Goal: Task Accomplishment & Management: Complete application form

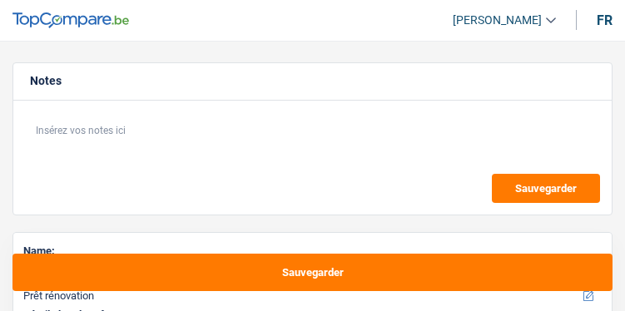
select select "renovation"
select select "120"
select select "renovation"
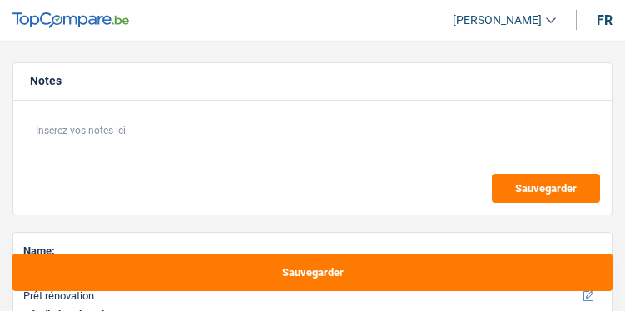
select select "120"
select select "independent"
select select "familyAllowances"
select select "netSalary"
select select "pension"
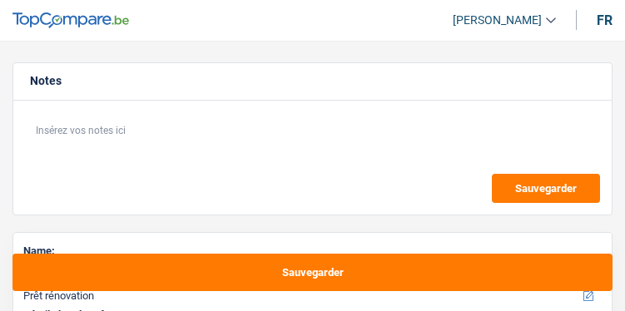
select select "ownerWithoutMortgage"
select select "renovation"
select select "120"
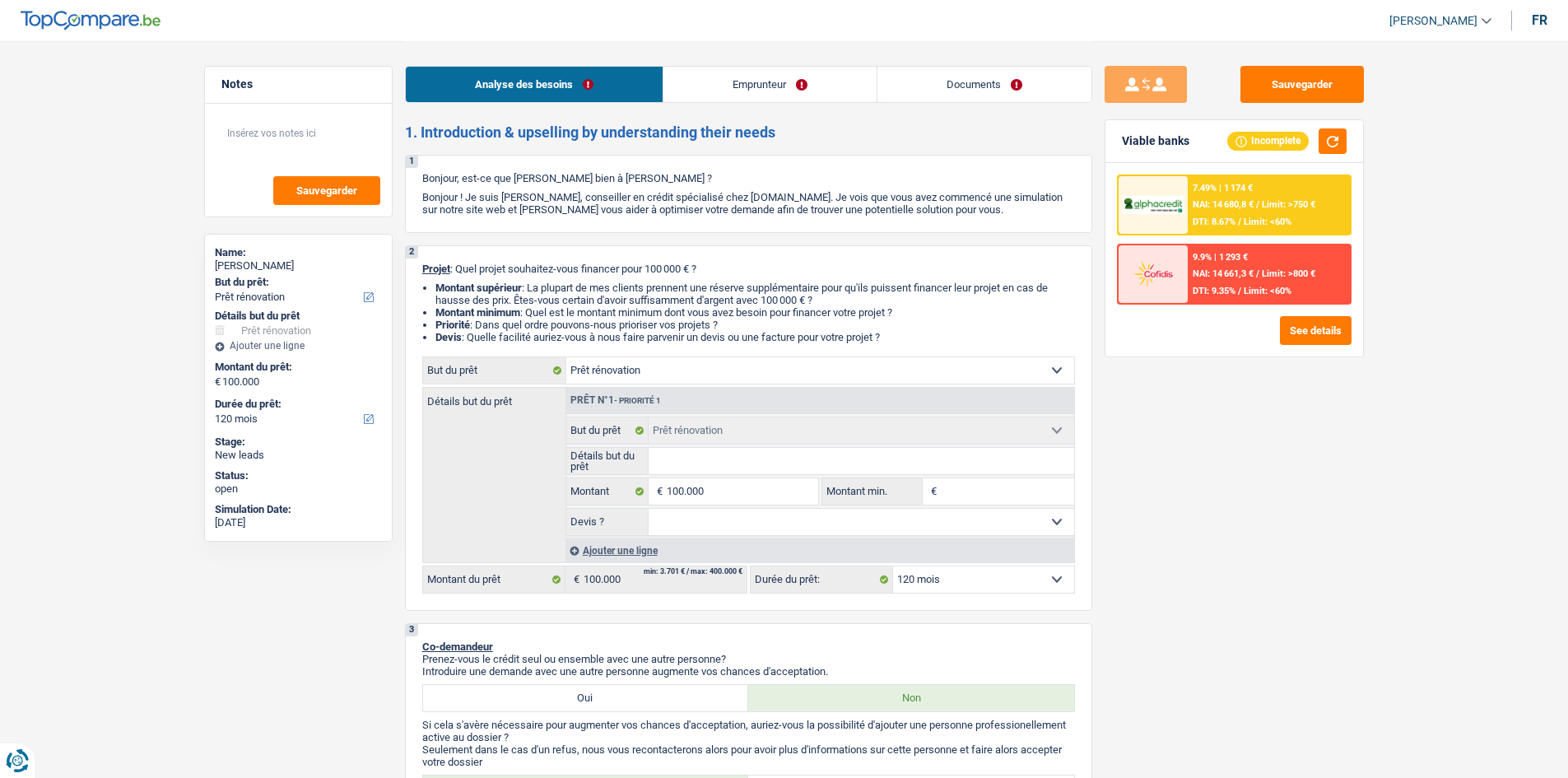
click at [617, 188] on div "7.49% | 1 174 € NAI: 14 680,8 € / Limit: >750 € DTI: 8.67% / Limit: <60%" at bounding box center [1268, 205] width 162 height 57
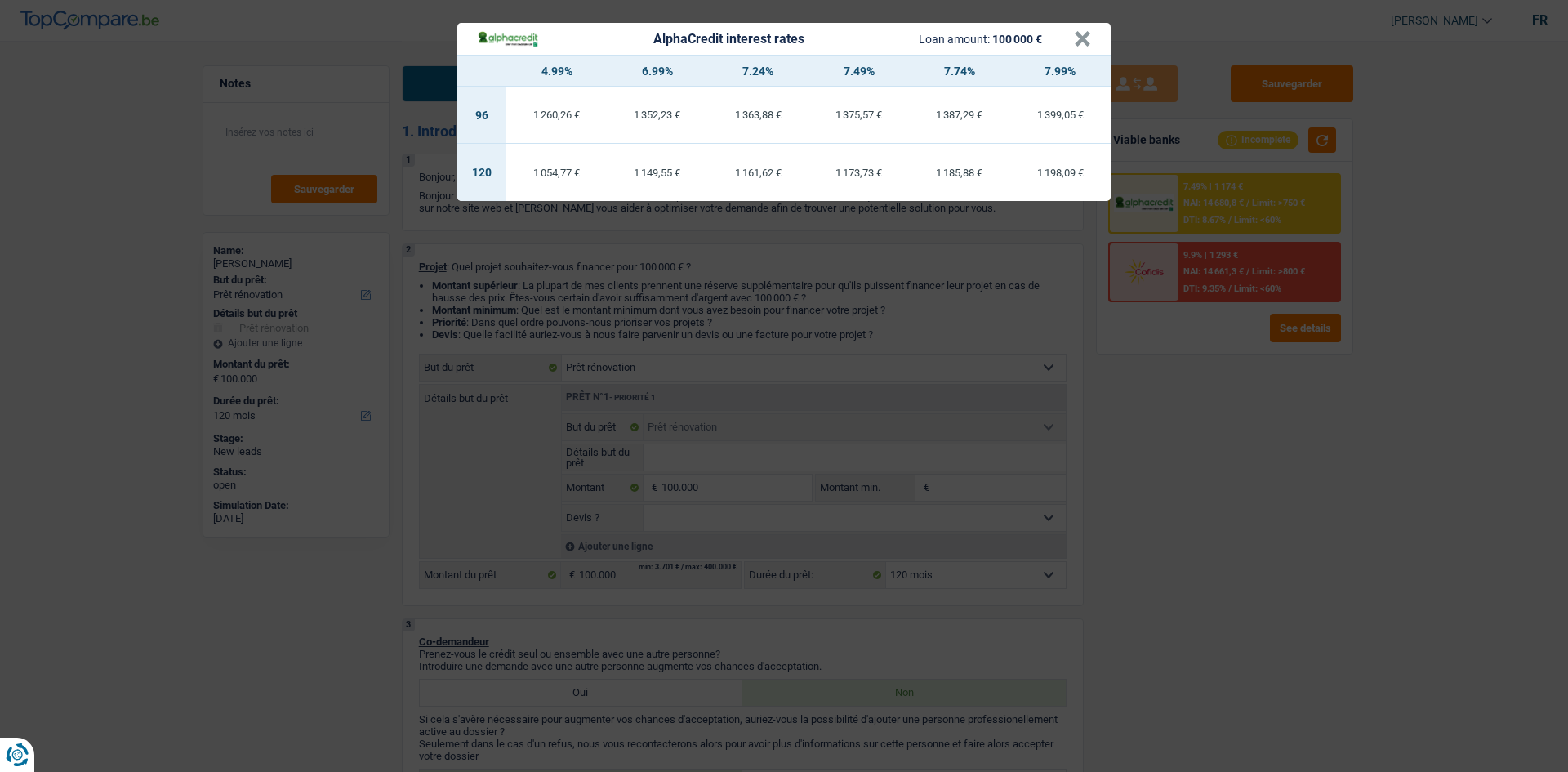
click at [613, 304] on div "AlphaCredit interest rates Loan amount: 100 000 € × 4.99% 6.99% 7.24% 7.49% 7.7…" at bounding box center [784, 386] width 1568 height 772
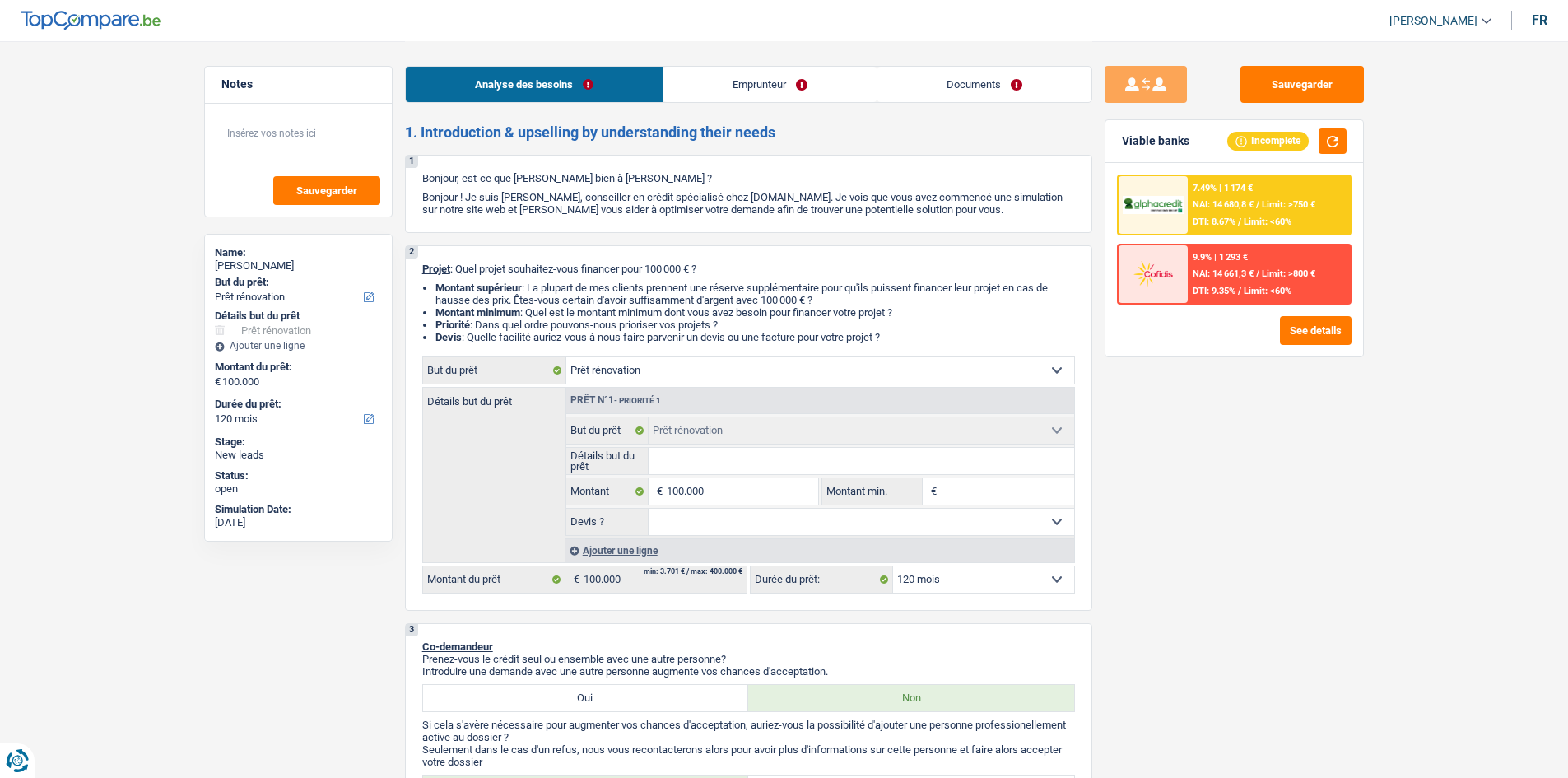
click at [617, 210] on span "NAI: 14 680,8 €" at bounding box center [1223, 204] width 61 height 11
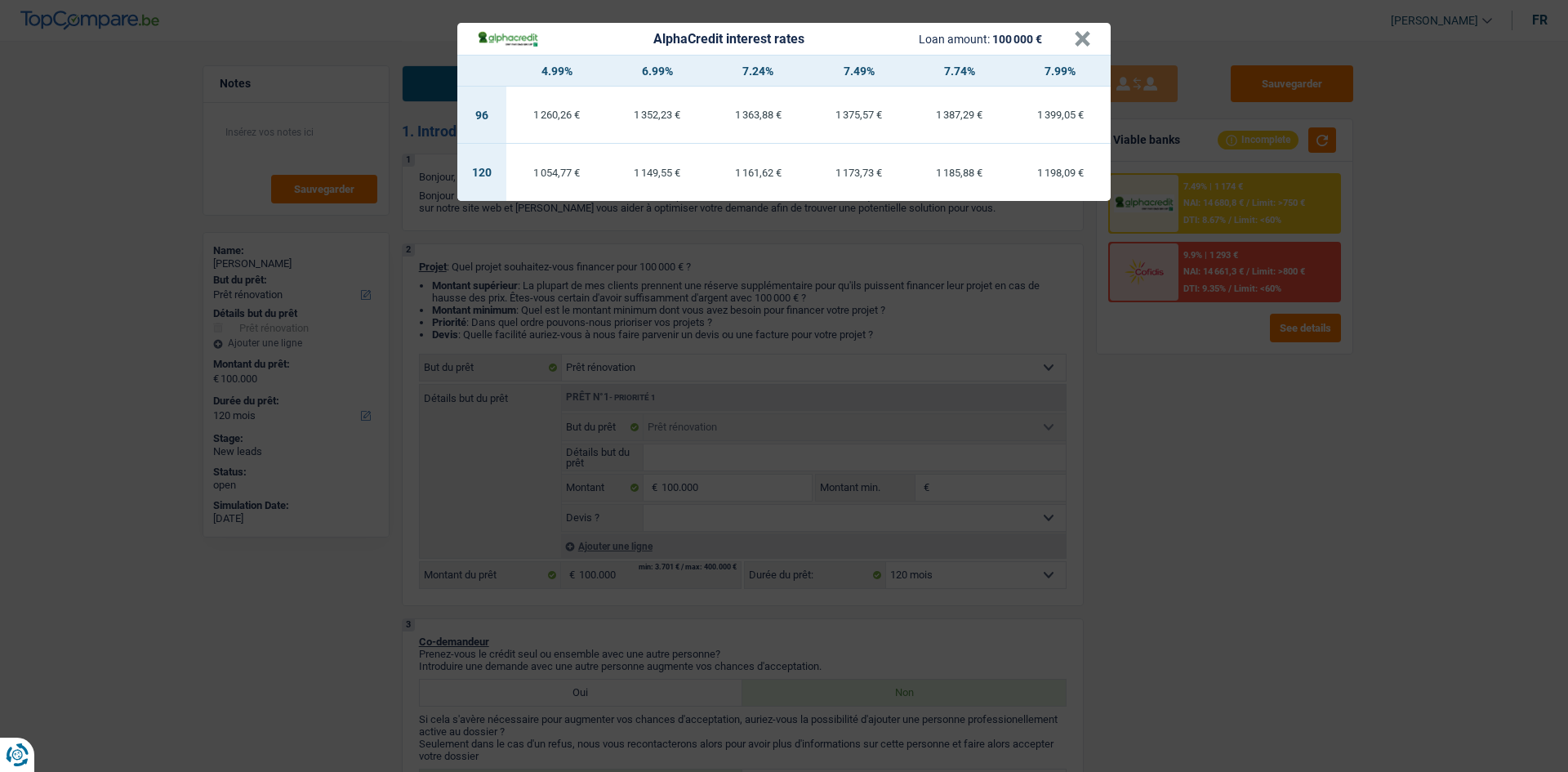
click at [613, 304] on div "AlphaCredit interest rates Loan amount: 100 000 € × 4.99% 6.99% 7.24% 7.49% 7.7…" at bounding box center [784, 386] width 1568 height 772
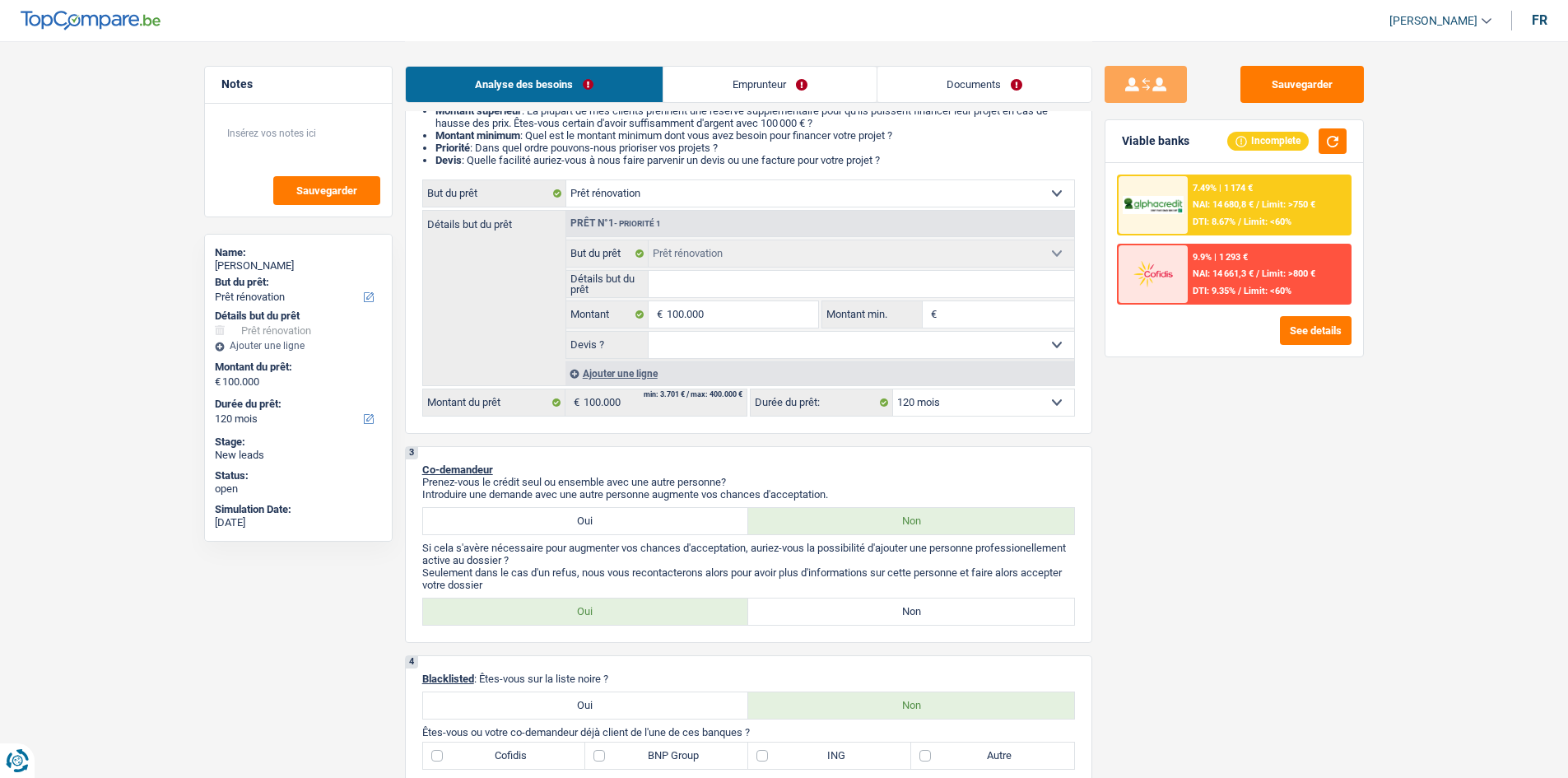
scroll to position [164, 0]
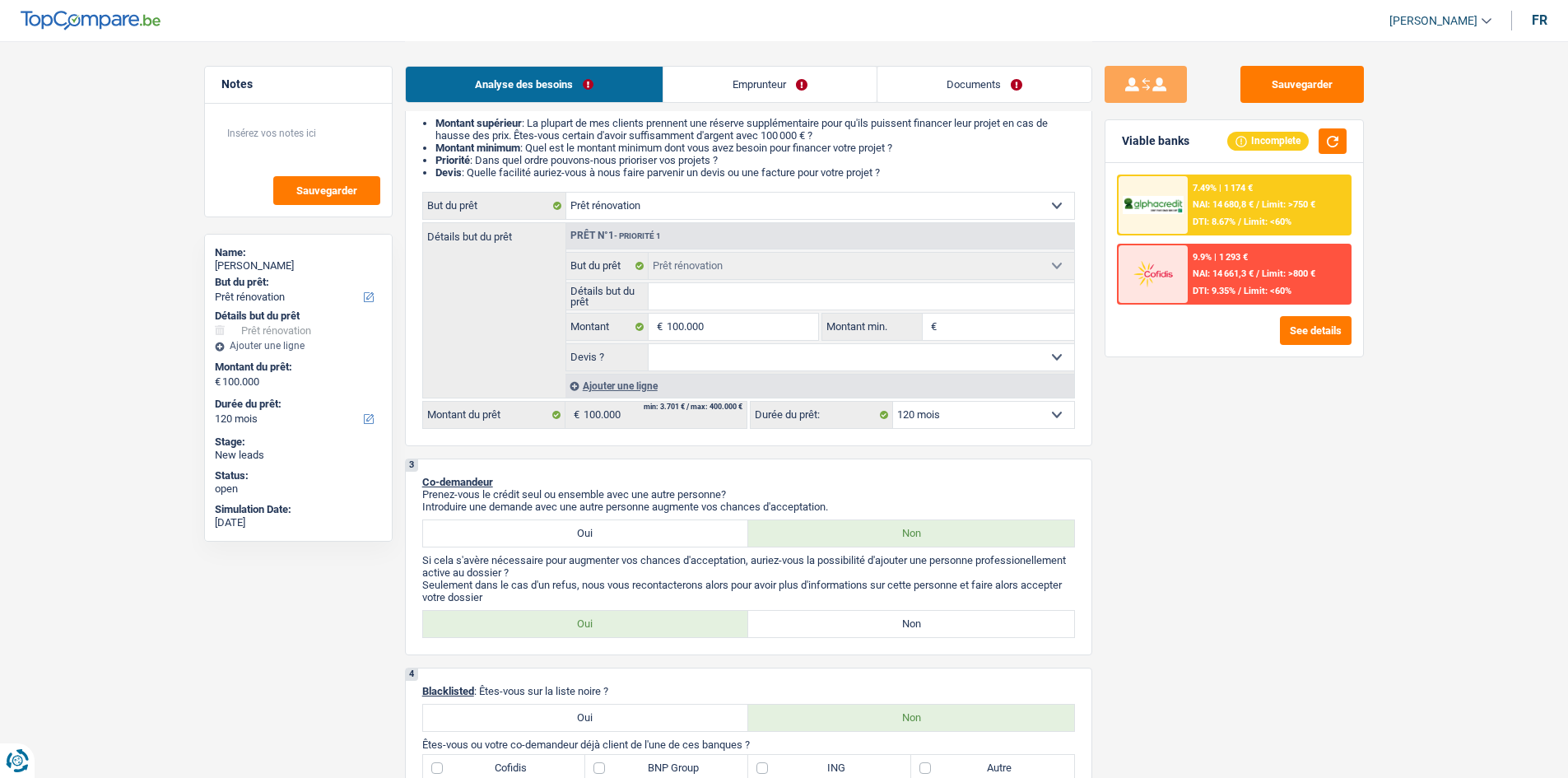
click at [617, 199] on span "Limit: >750 €" at bounding box center [1288, 204] width 53 height 11
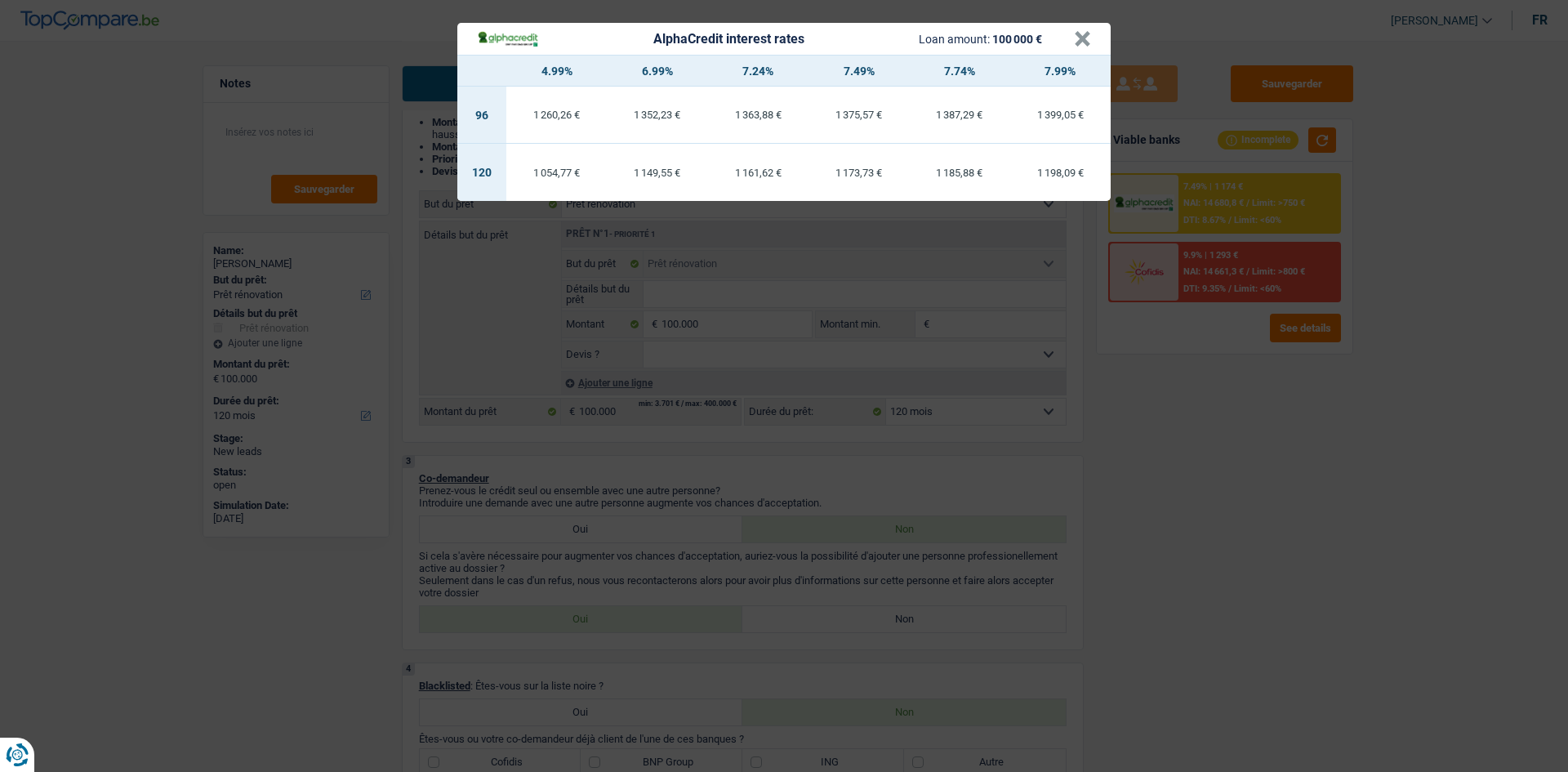
click at [613, 304] on div "AlphaCredit interest rates Loan amount: 100 000 € × 4.99% 6.99% 7.24% 7.49% 7.7…" at bounding box center [784, 386] width 1568 height 772
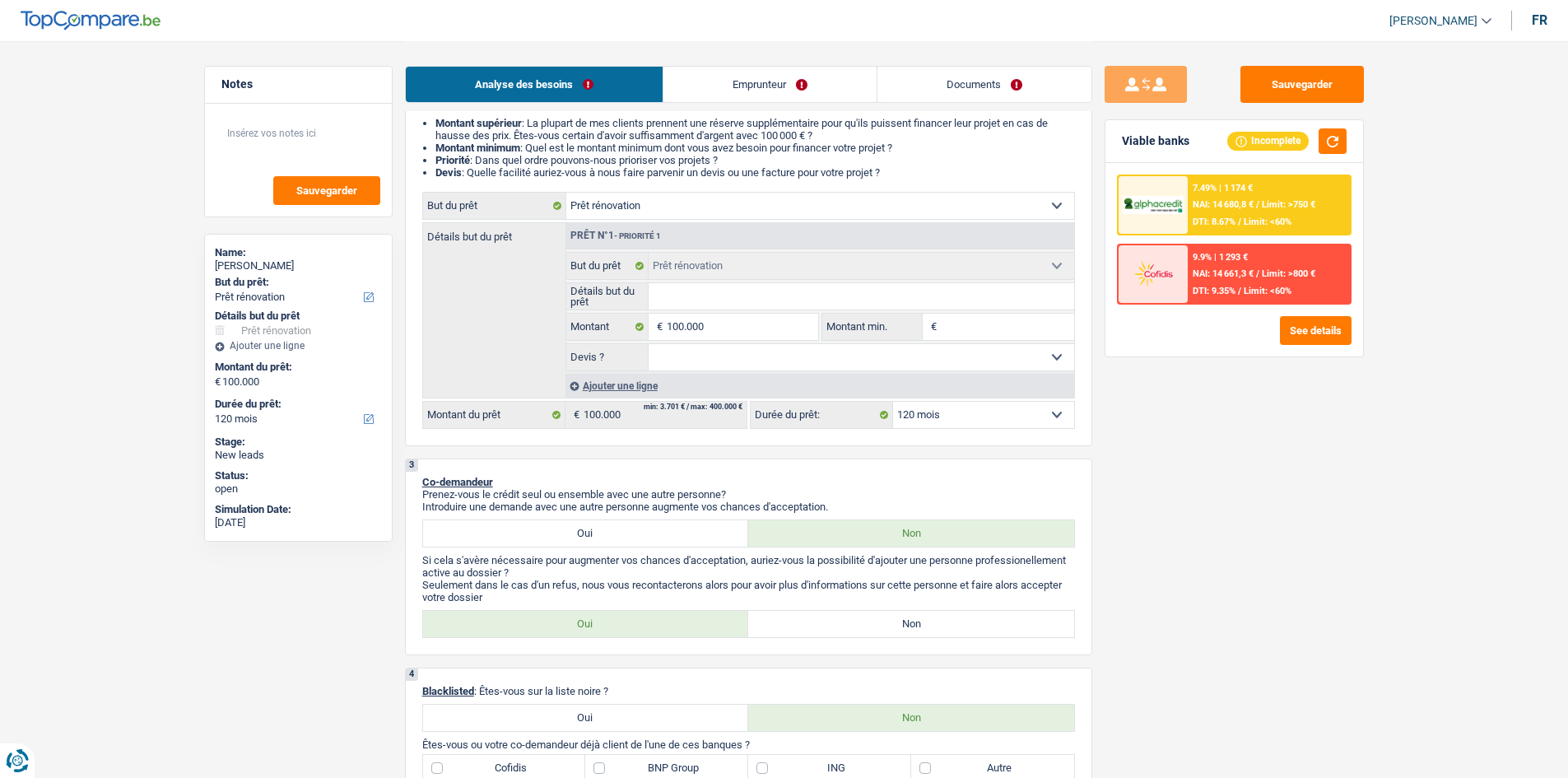
click at [617, 190] on div "7.49% | 1 174 €" at bounding box center [1222, 188] width 60 height 11
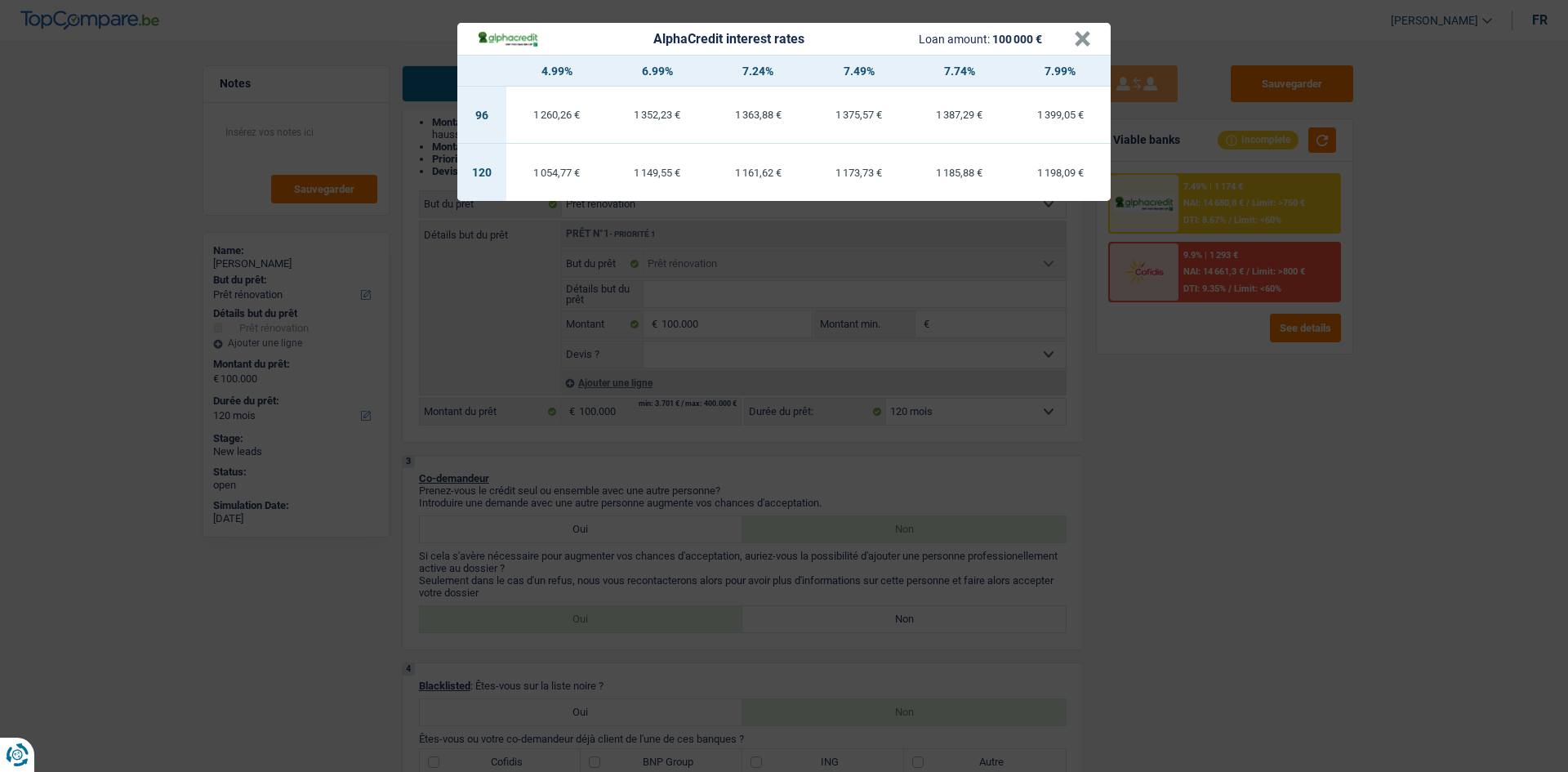
click at [613, 304] on div "AlphaCredit interest rates Loan amount: 100 000 € × 4.99% 6.99% 7.24% 7.49% 7.7…" at bounding box center [784, 386] width 1568 height 772
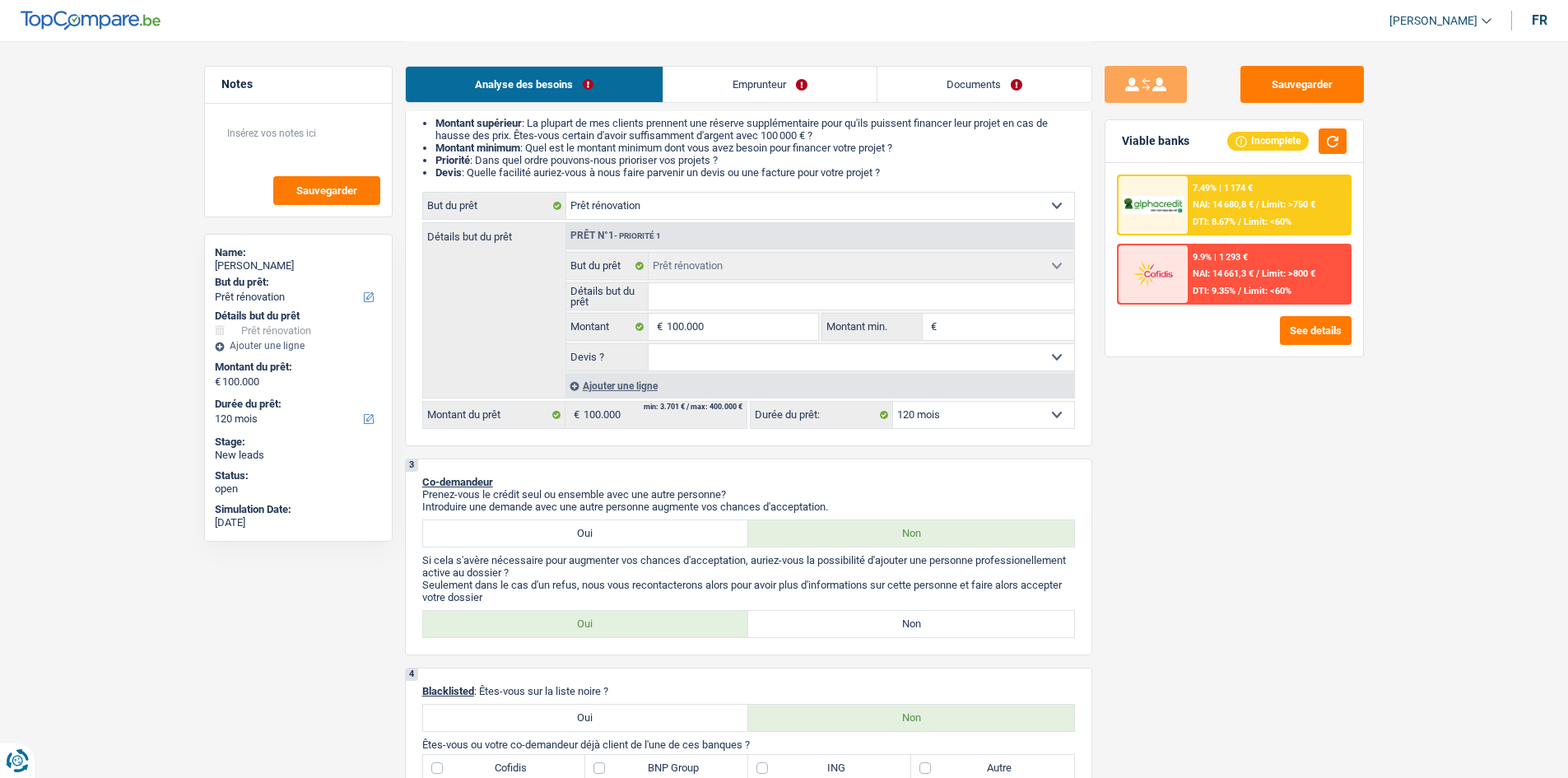
click at [617, 216] on div "7.49% | 1 174 € NAI: 14 680,8 € / Limit: >750 € DTI: 8.67% / Limit: <60%" at bounding box center [1268, 205] width 162 height 57
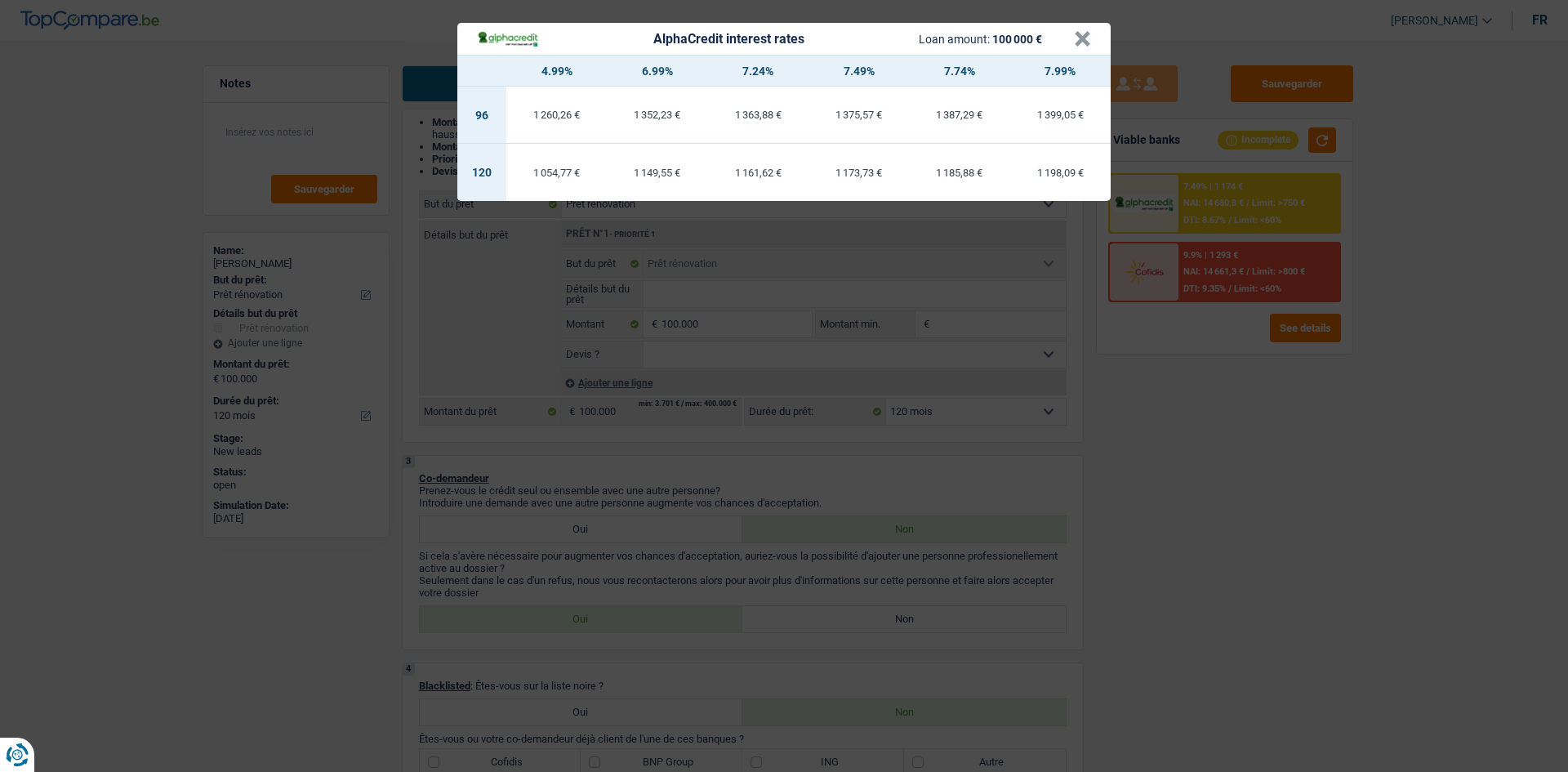
click at [613, 304] on div "AlphaCredit interest rates Loan amount: 100 000 € × 4.99% 6.99% 7.24% 7.49% 7.7…" at bounding box center [784, 386] width 1568 height 772
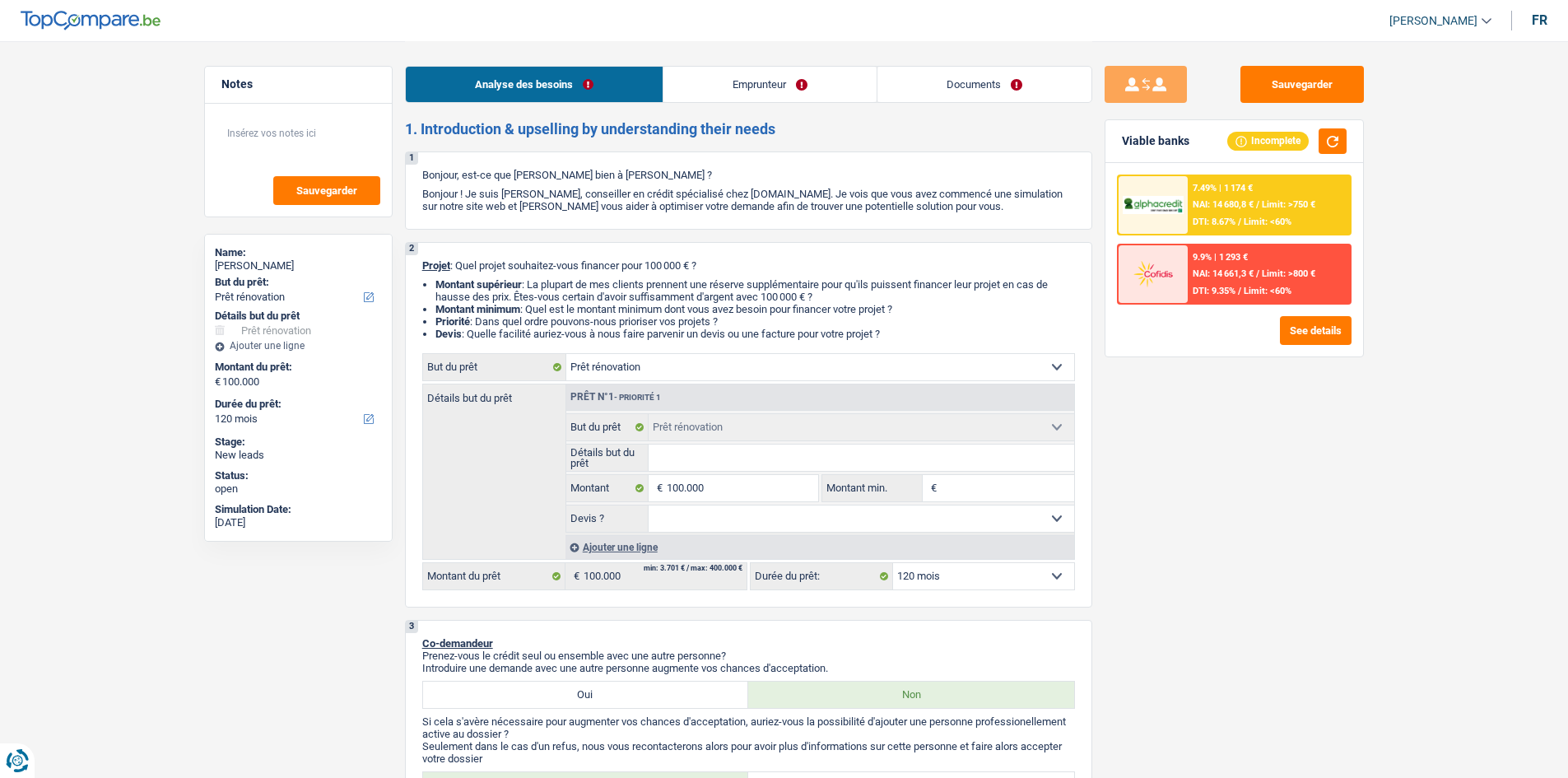
scroll to position [0, 0]
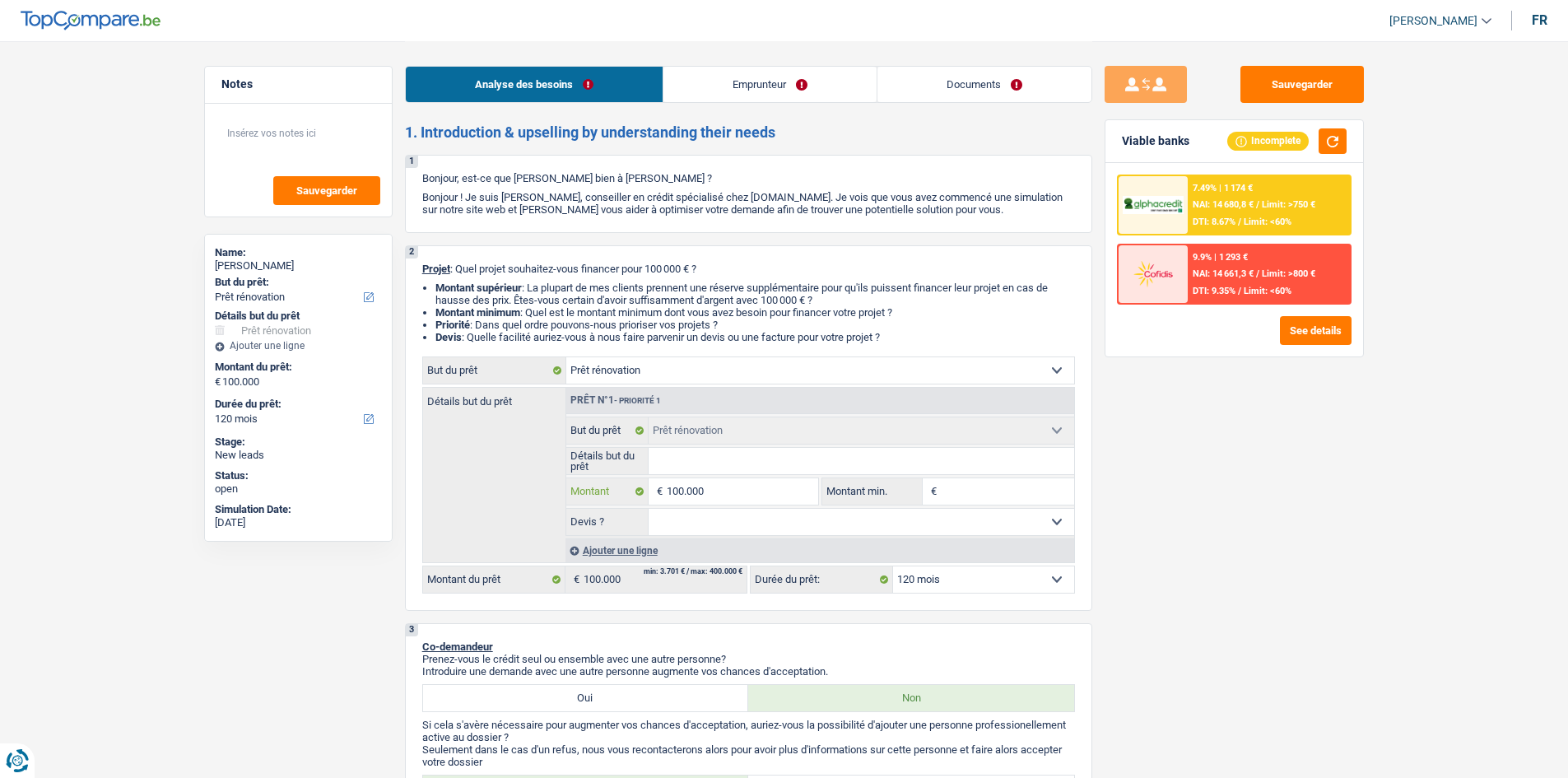
click at [617, 307] on input "100.000" at bounding box center [742, 491] width 150 height 27
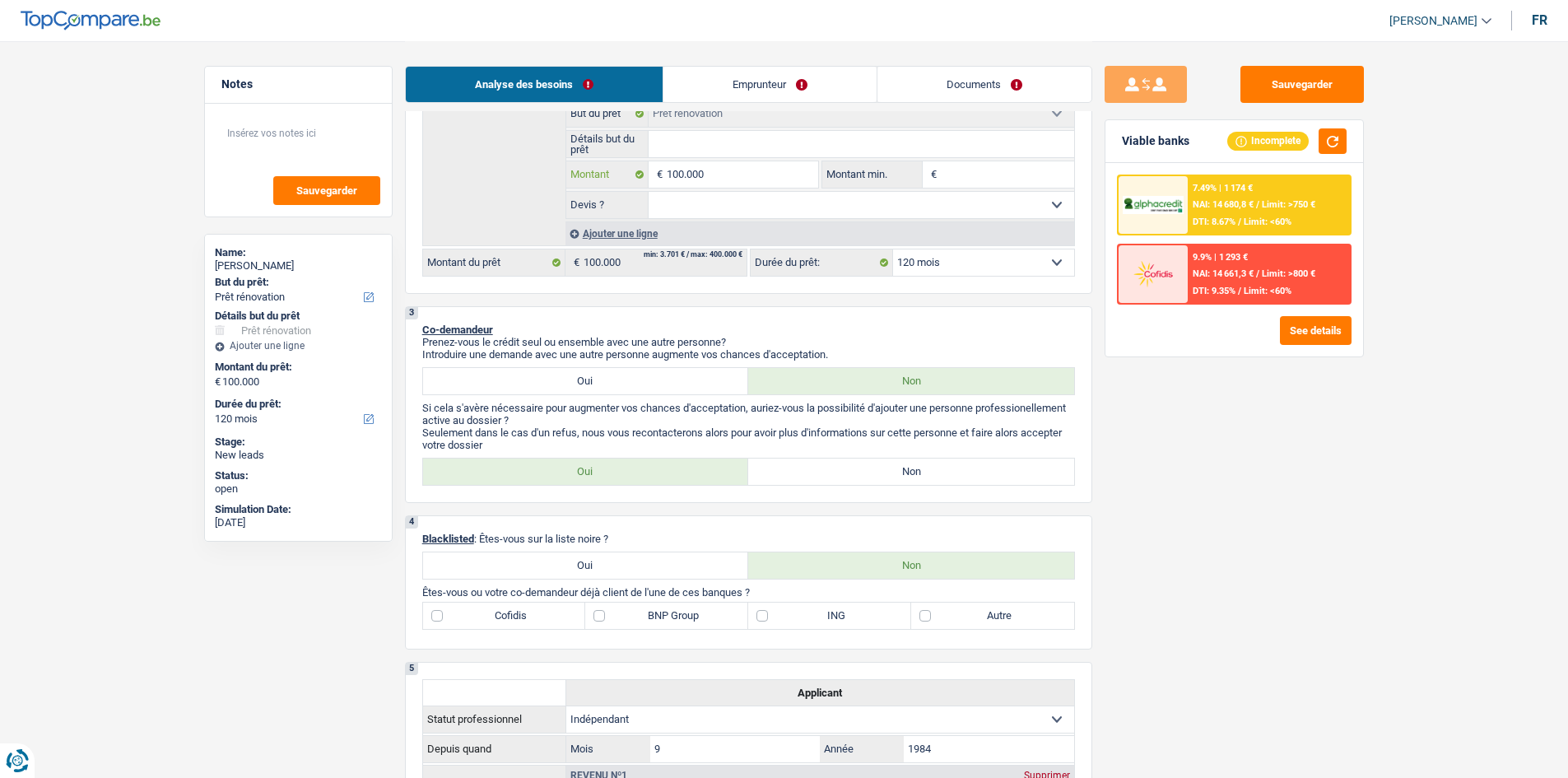
scroll to position [82, 0]
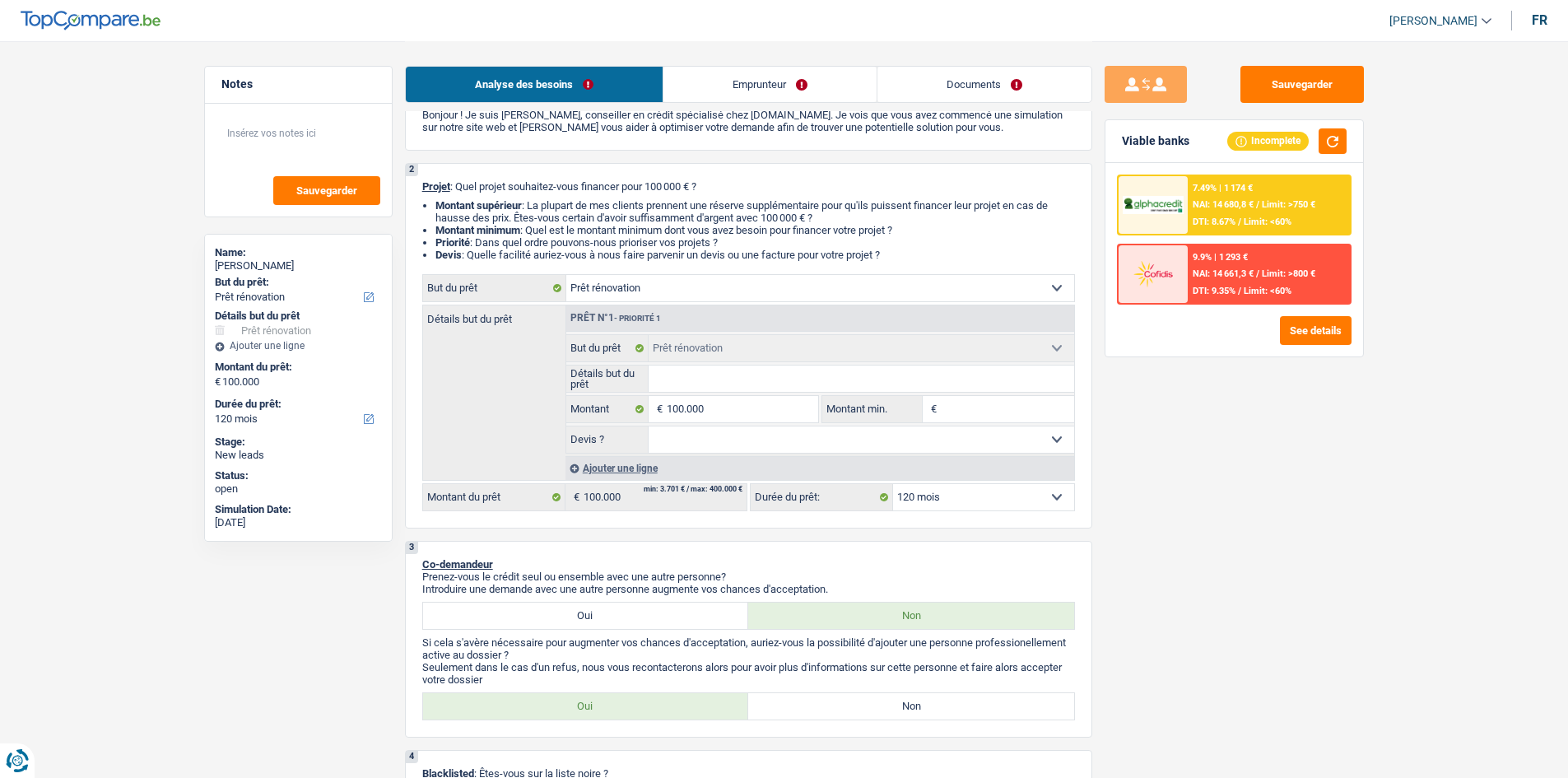
click at [617, 307] on div "Sauvegarder Viable banks Incomplete 7.49% | 1 174 € NAI: 14 680,8 € / Limit: >7…" at bounding box center [1234, 409] width 284 height 686
click at [617, 92] on link "Emprunteur" at bounding box center [769, 84] width 213 height 36
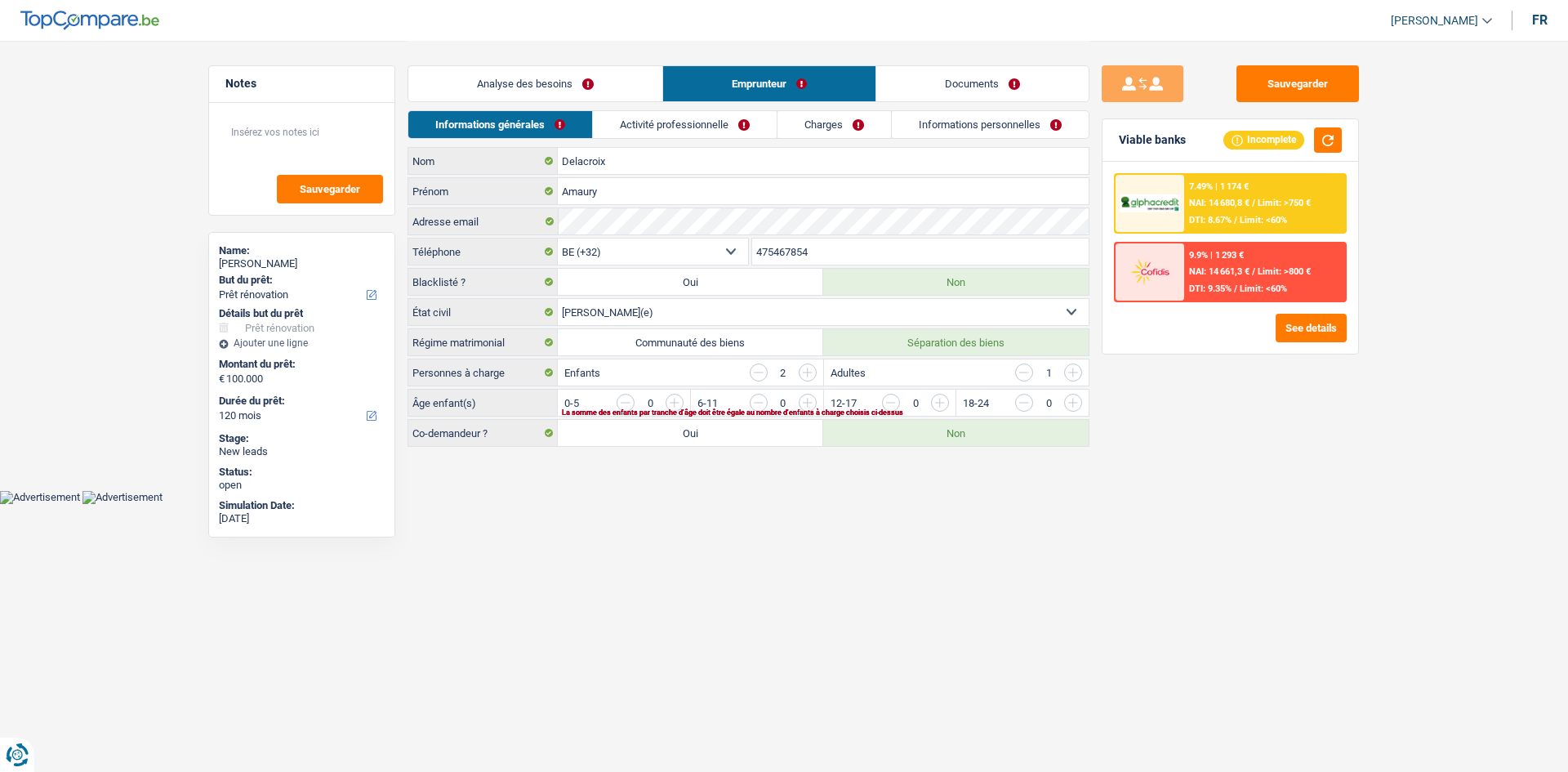
click at [613, 118] on link "Activité professionnelle" at bounding box center [684, 124] width 184 height 27
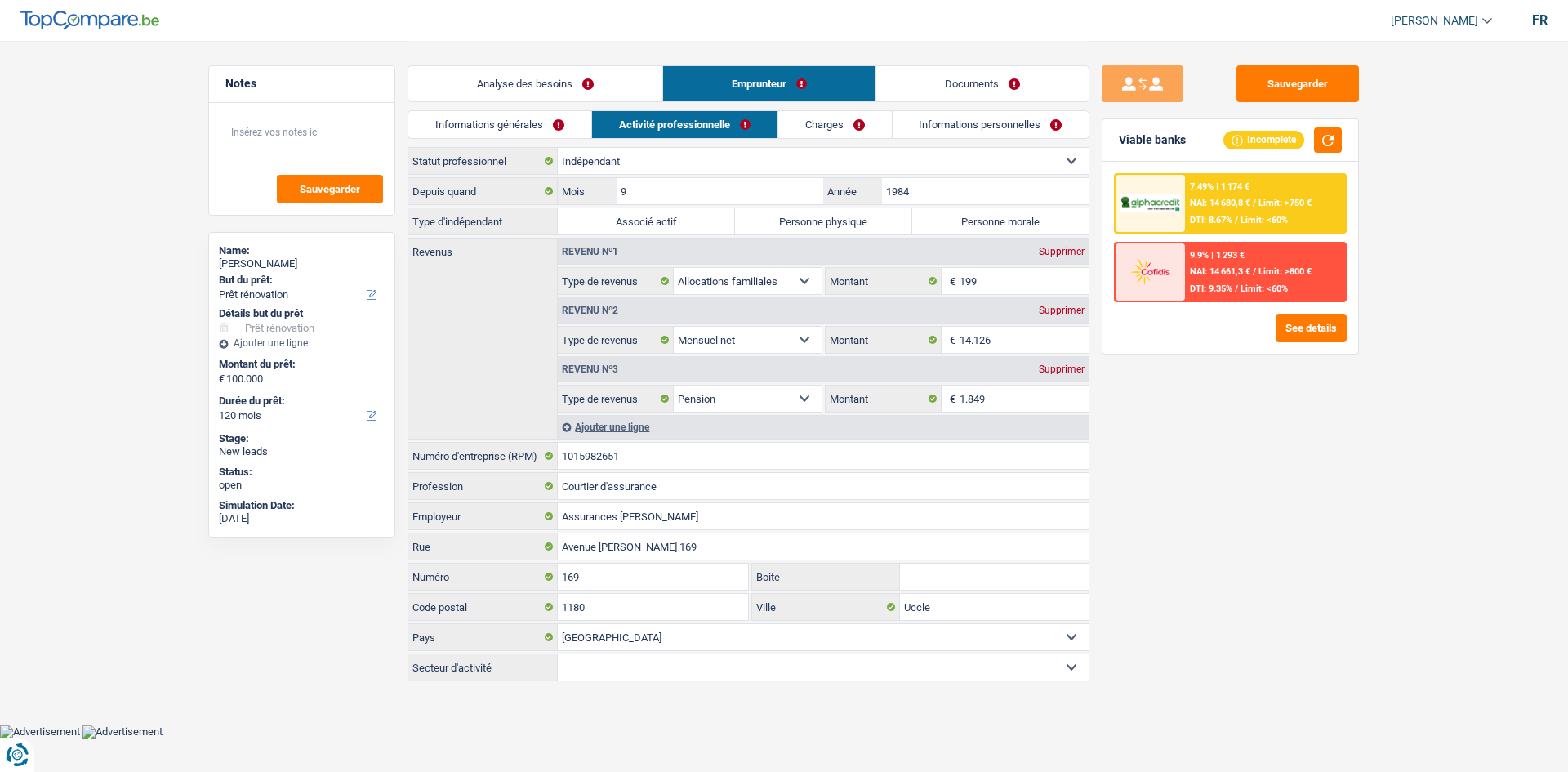
click at [613, 201] on span "NAI: 14 680,8 €" at bounding box center [1220, 202] width 61 height 11
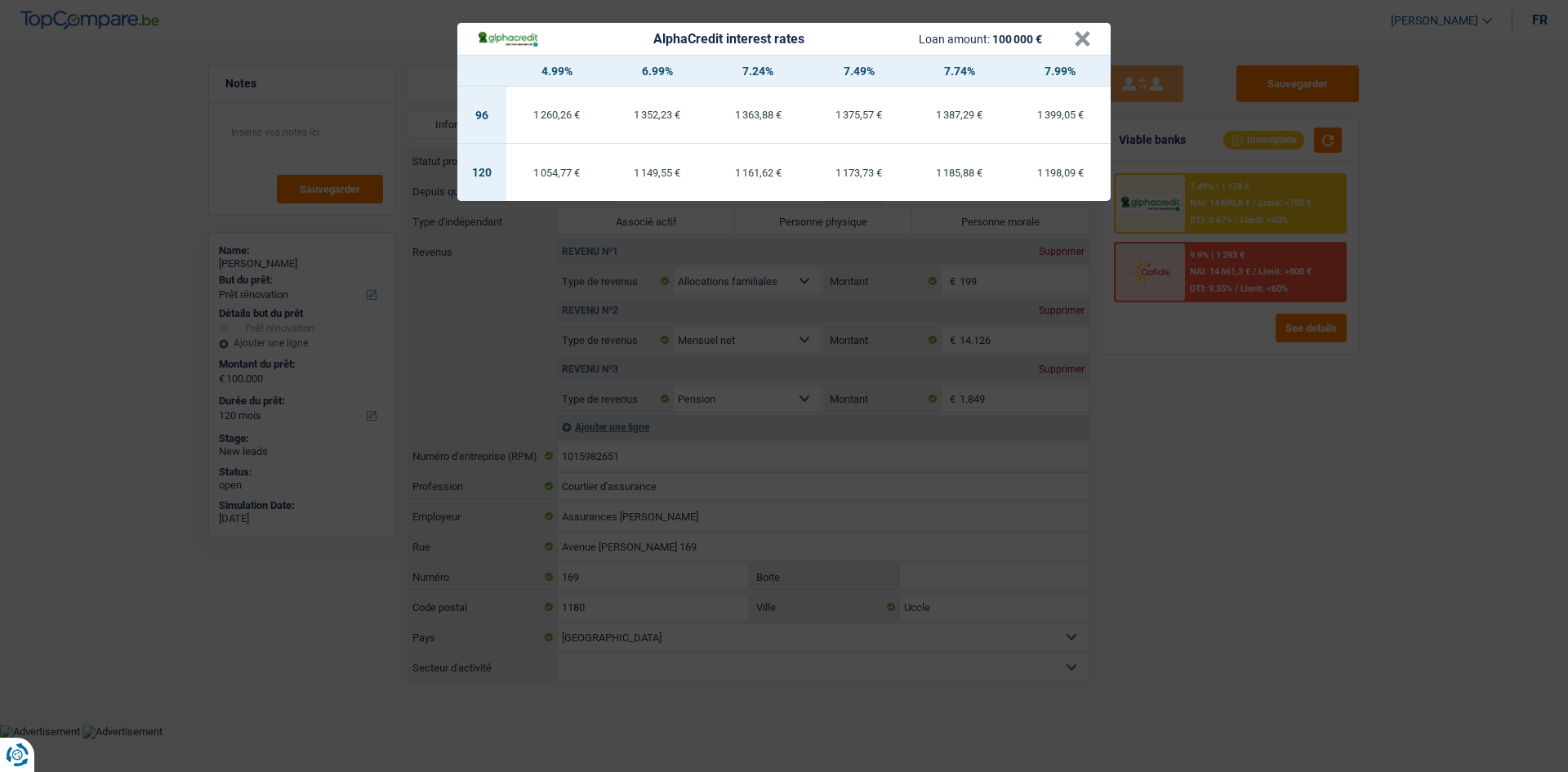
click at [613, 304] on div "AlphaCredit interest rates Loan amount: 100 000 € × 4.99% 6.99% 7.24% 7.49% 7.7…" at bounding box center [784, 386] width 1568 height 772
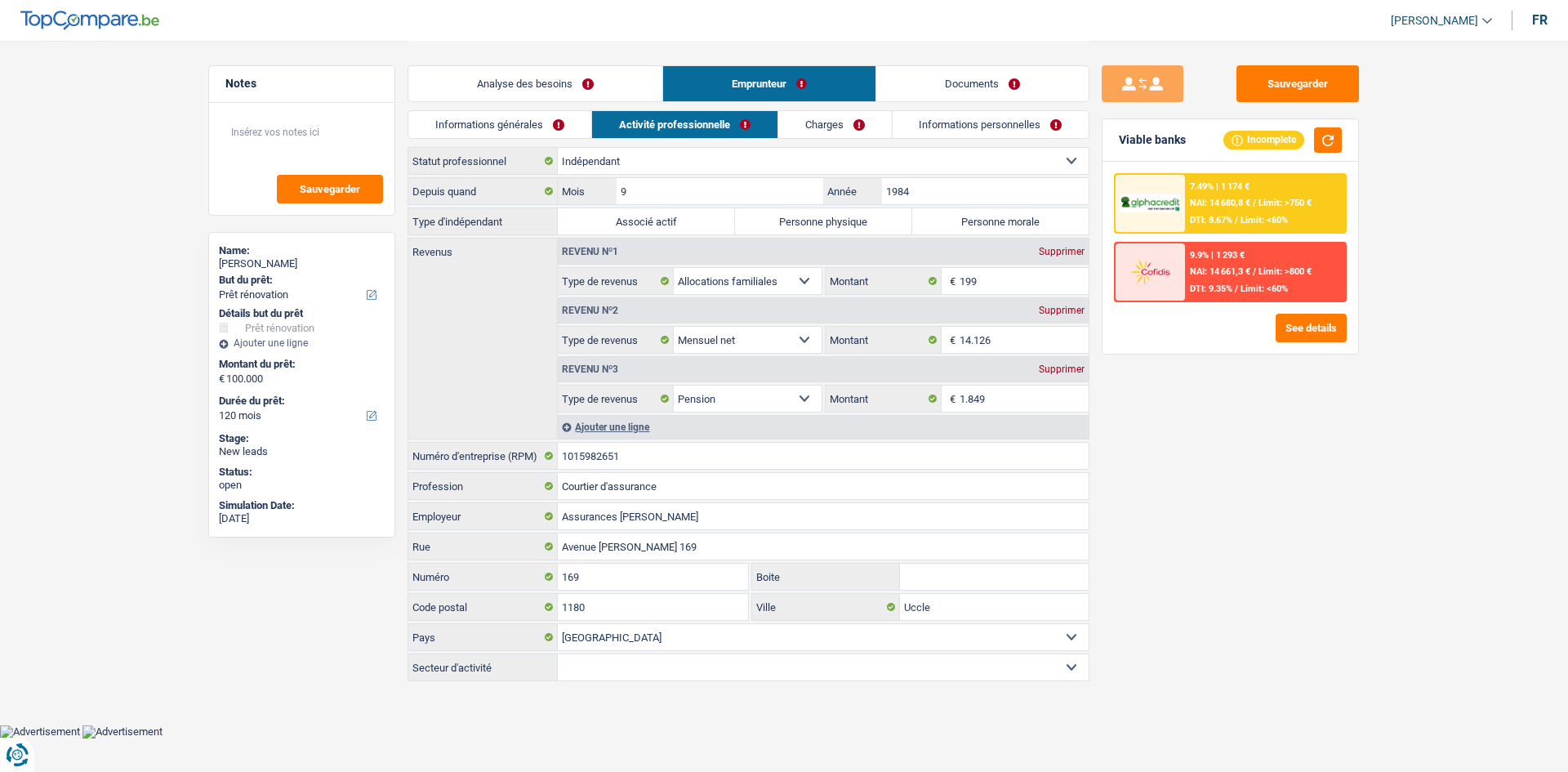
click at [580, 89] on link "Analyse des besoins" at bounding box center [535, 83] width 254 height 35
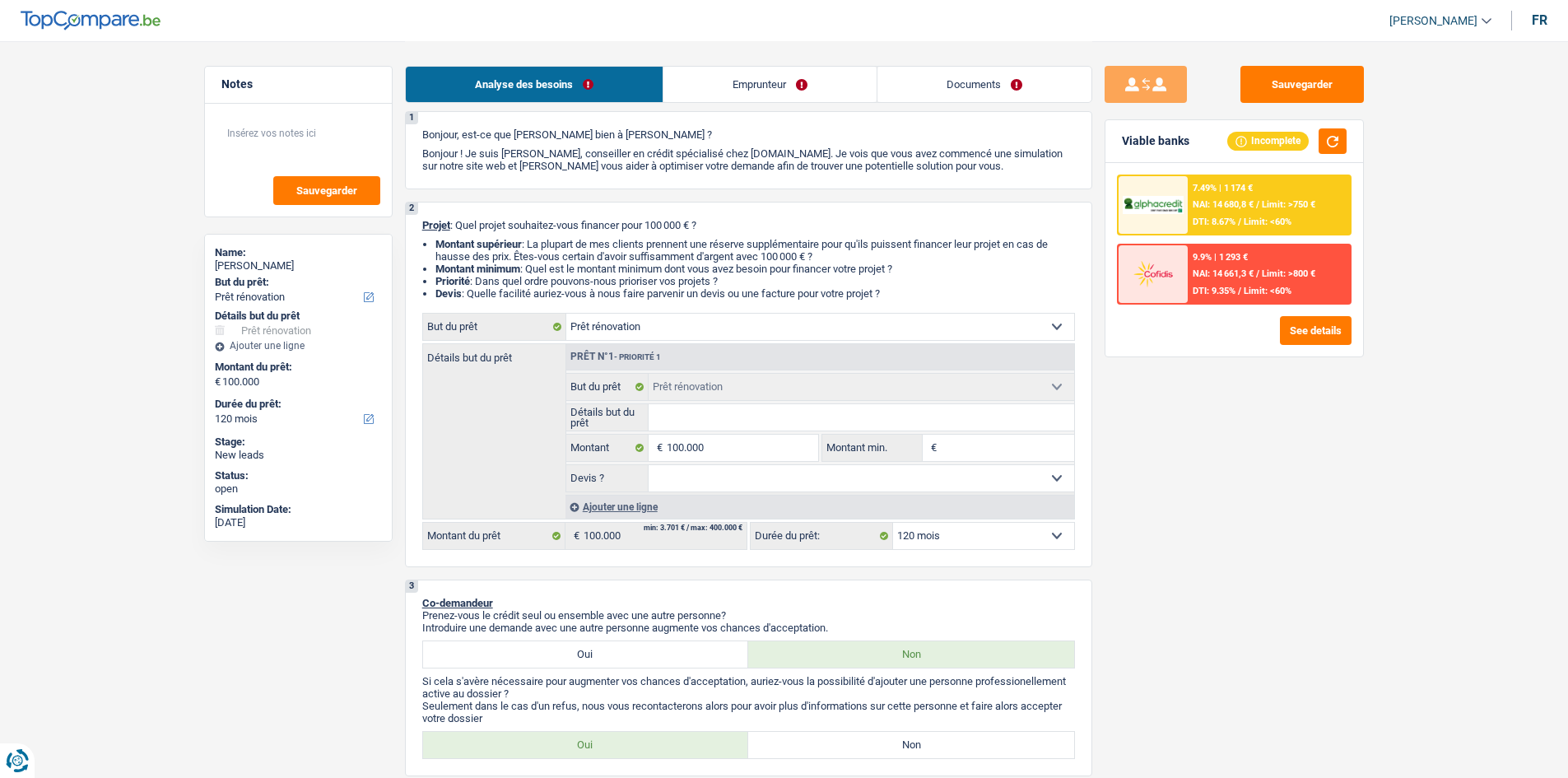
scroll to position [247, 0]
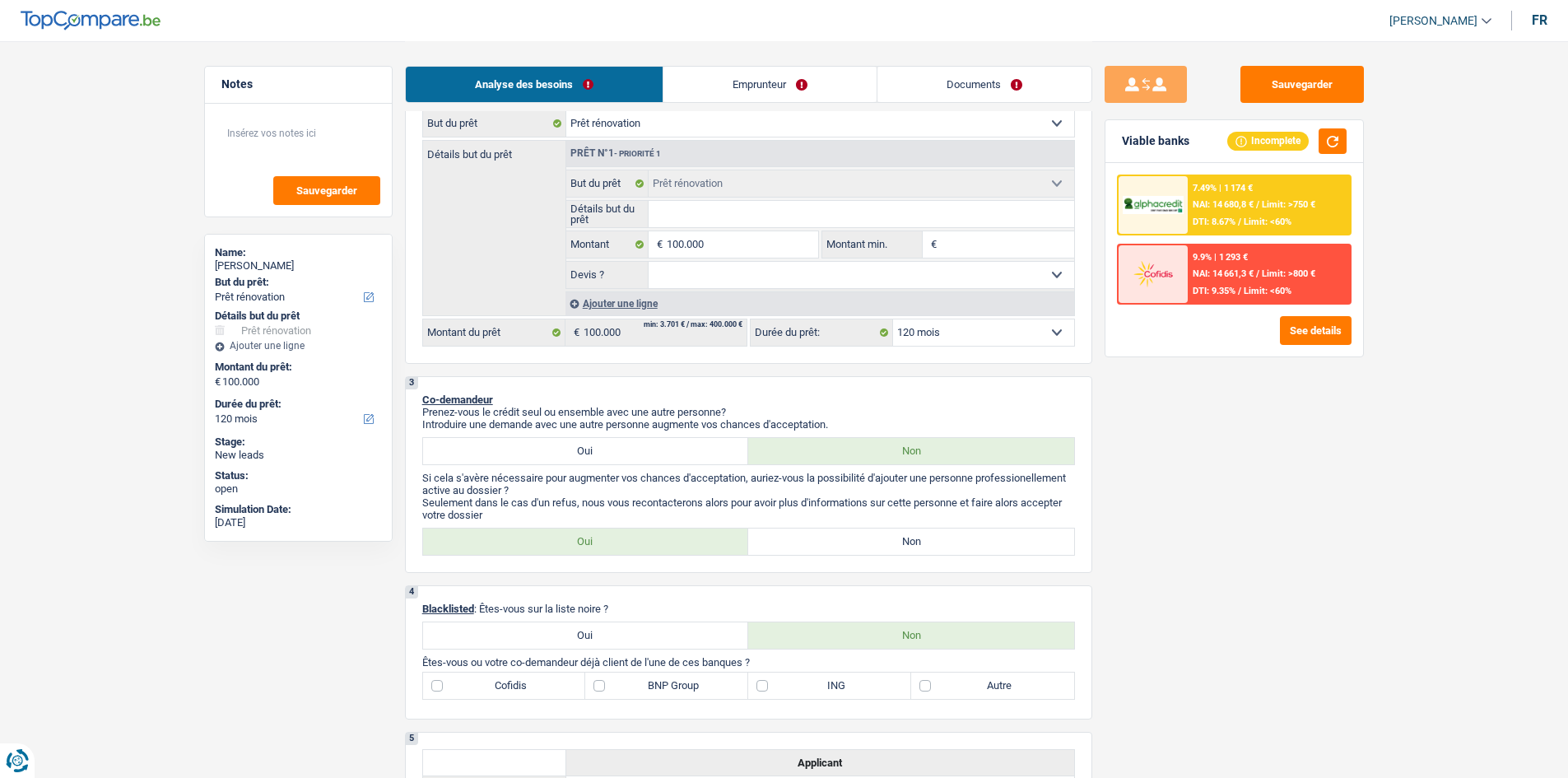
click at [617, 105] on div "Analyse des besoins Emprunteur Documents" at bounding box center [748, 76] width 688 height 70
click at [617, 86] on link "Emprunteur" at bounding box center [769, 84] width 213 height 36
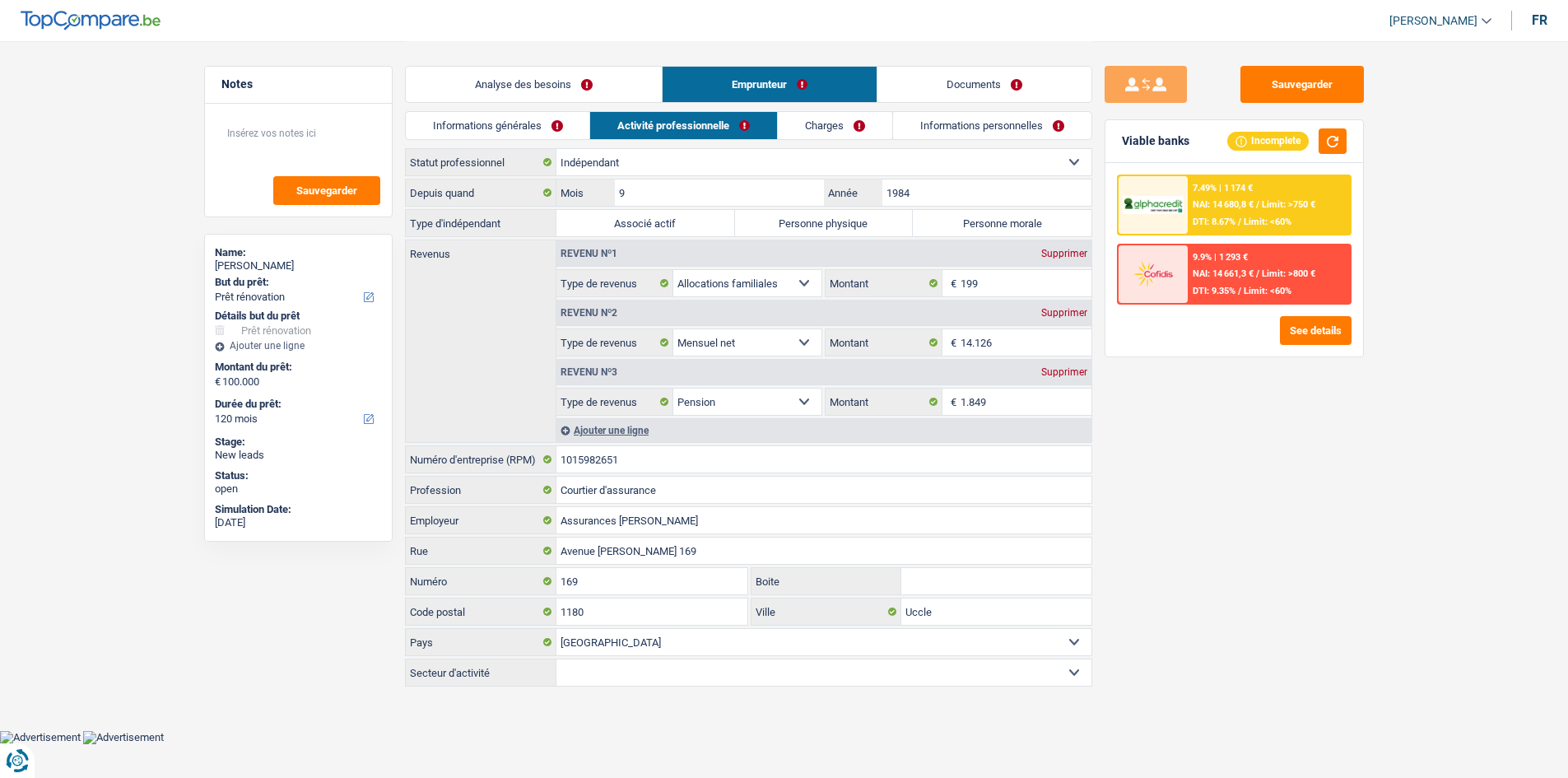
scroll to position [0, 0]
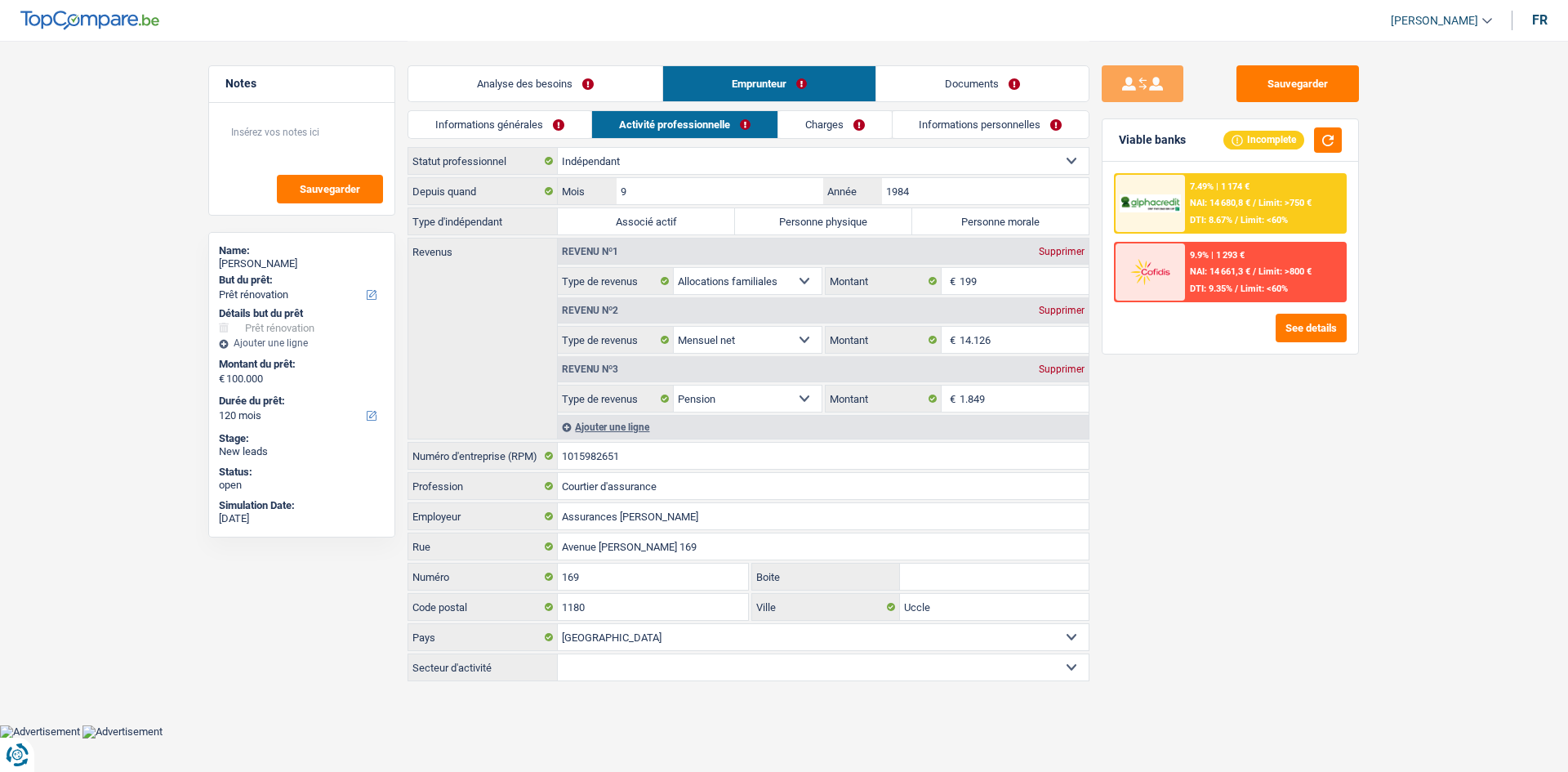
click at [613, 120] on link "Activité professionnelle" at bounding box center [684, 124] width 186 height 27
click at [613, 89] on link "Analyse des besoins" at bounding box center [535, 83] width 254 height 35
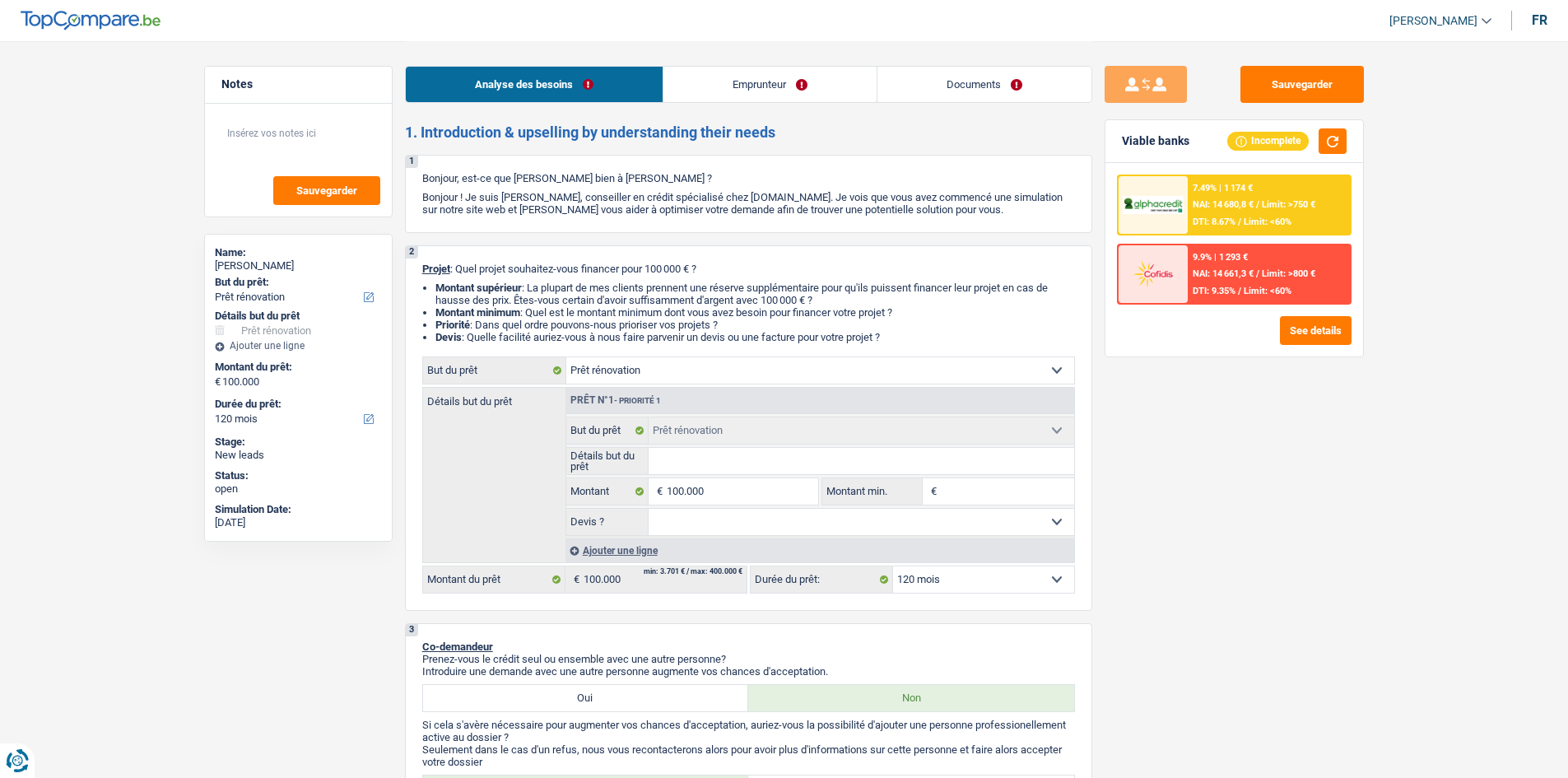
click at [617, 208] on span "NAI: 14 680,8 €" at bounding box center [1223, 204] width 61 height 11
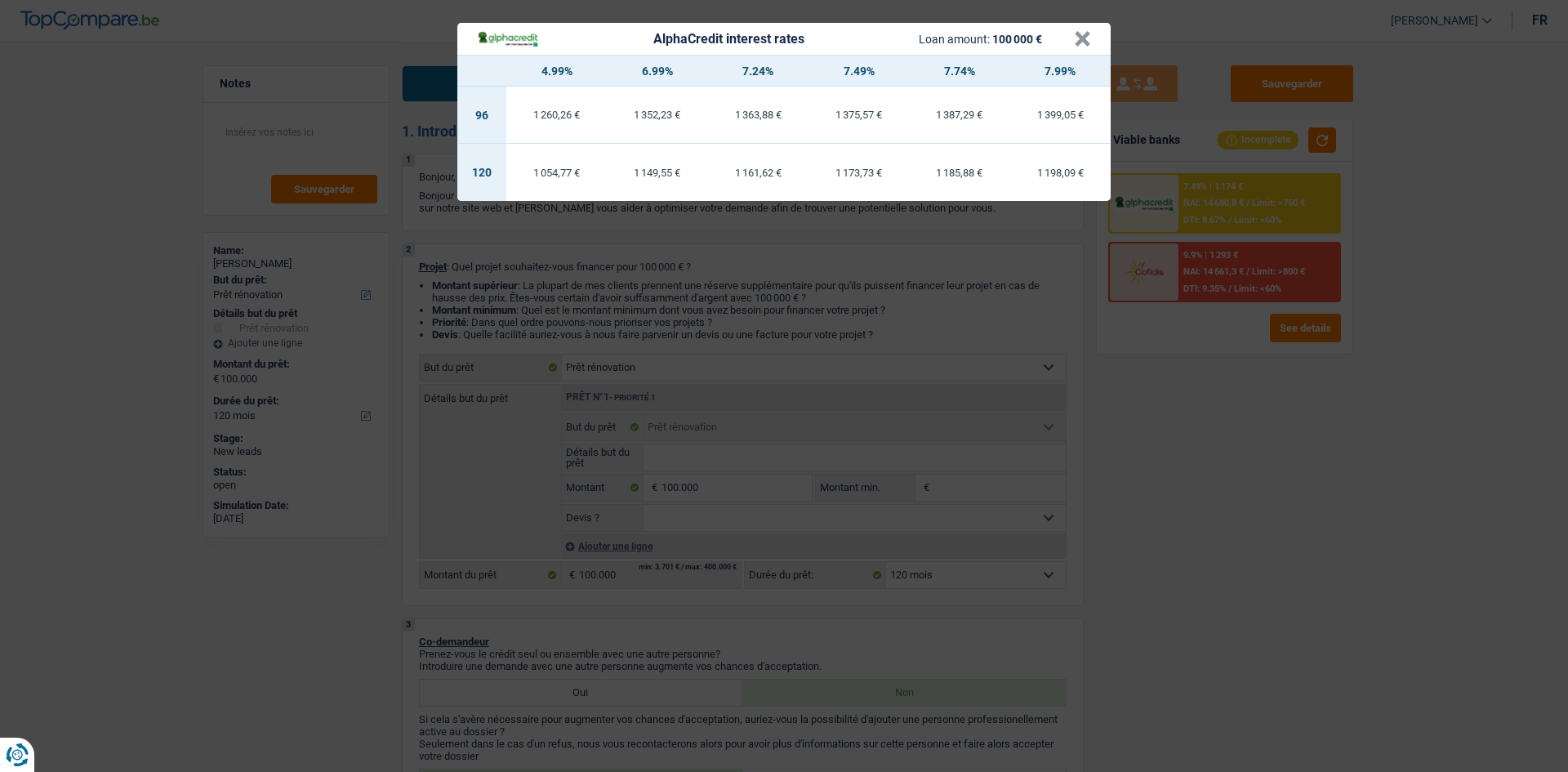
click at [613, 304] on div "AlphaCredit interest rates Loan amount: 100 000 € × 4.99% 6.99% 7.24% 7.49% 7.7…" at bounding box center [784, 386] width 1568 height 772
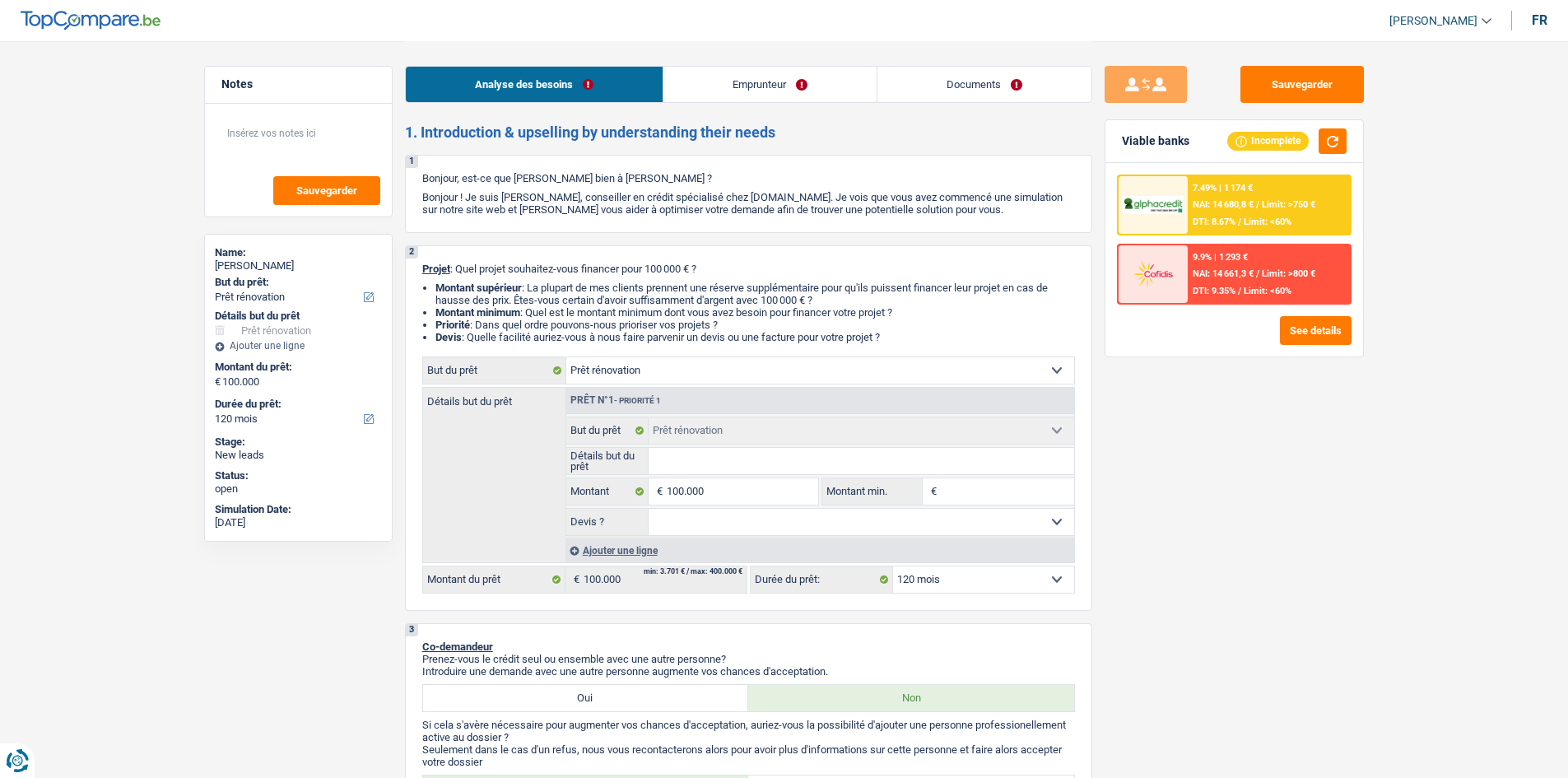
drag, startPoint x: 864, startPoint y: 458, endPoint x: 896, endPoint y: 451, distance: 32.8
click at [617, 307] on input "Détails but du prêt" at bounding box center [861, 461] width 425 height 27
click at [617, 86] on link "Emprunteur" at bounding box center [769, 84] width 213 height 36
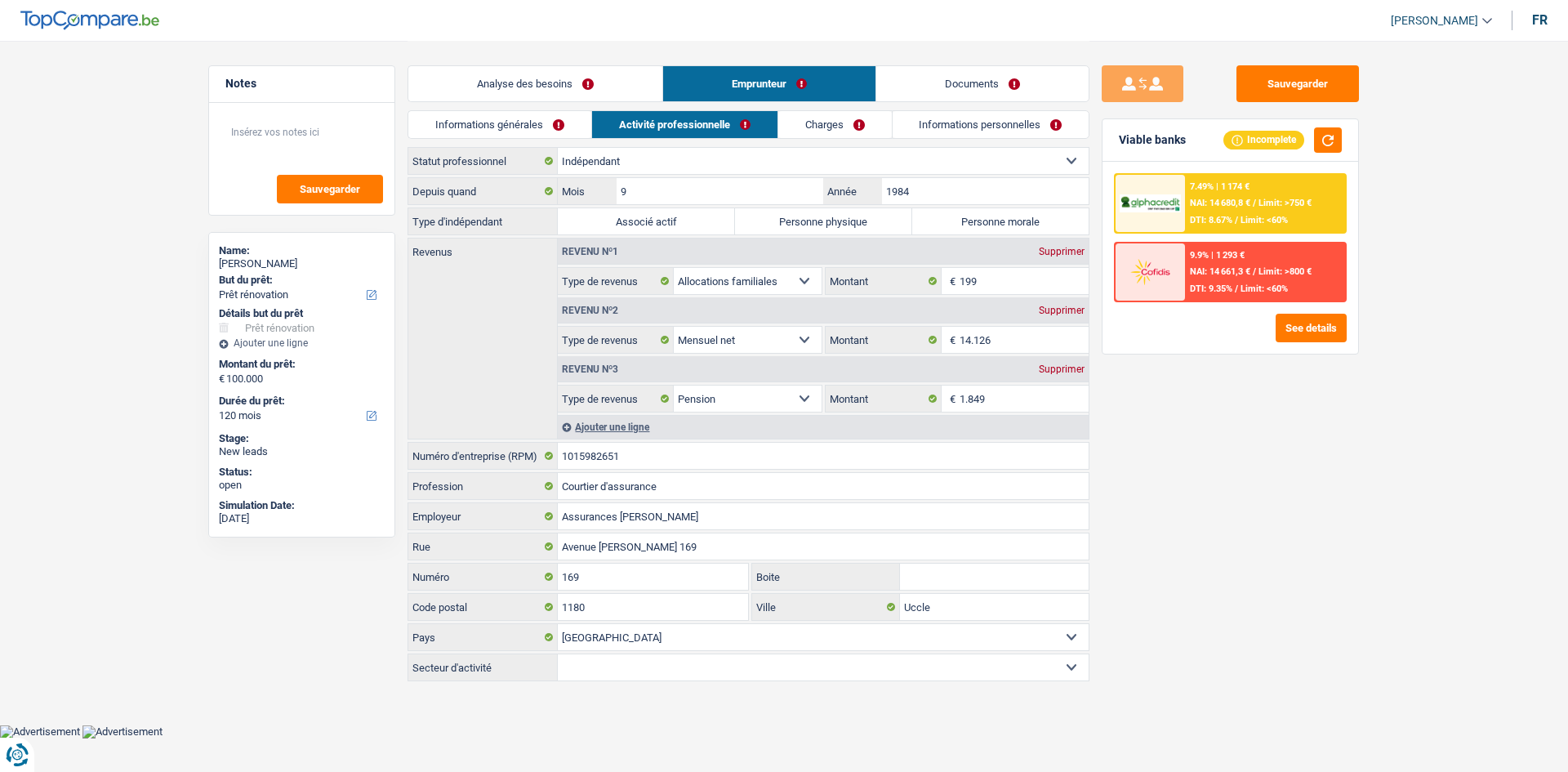
click at [613, 115] on link "Charges" at bounding box center [836, 124] width 114 height 27
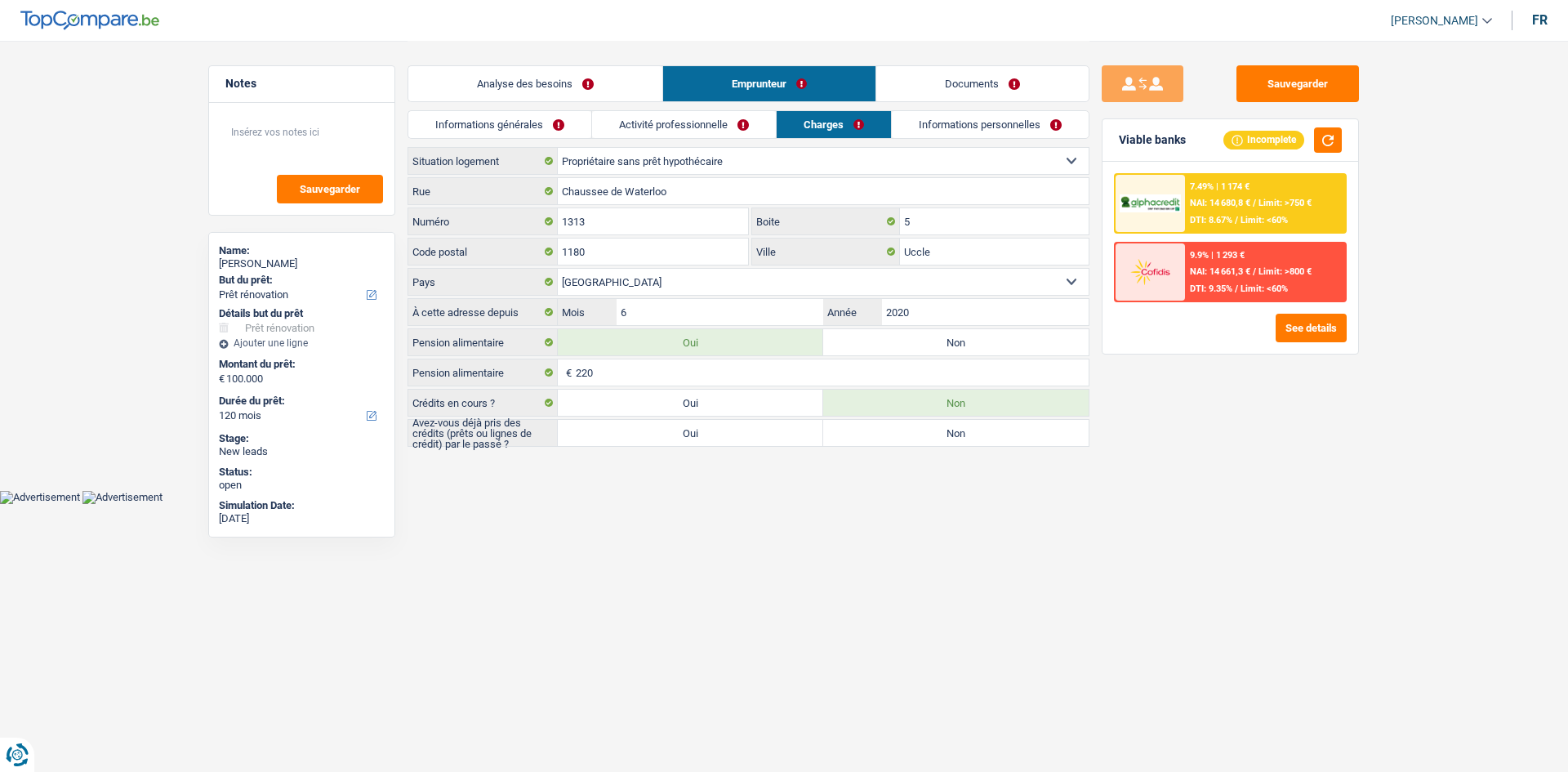
click at [613, 123] on link "Informations personnelles" at bounding box center [990, 124] width 196 height 27
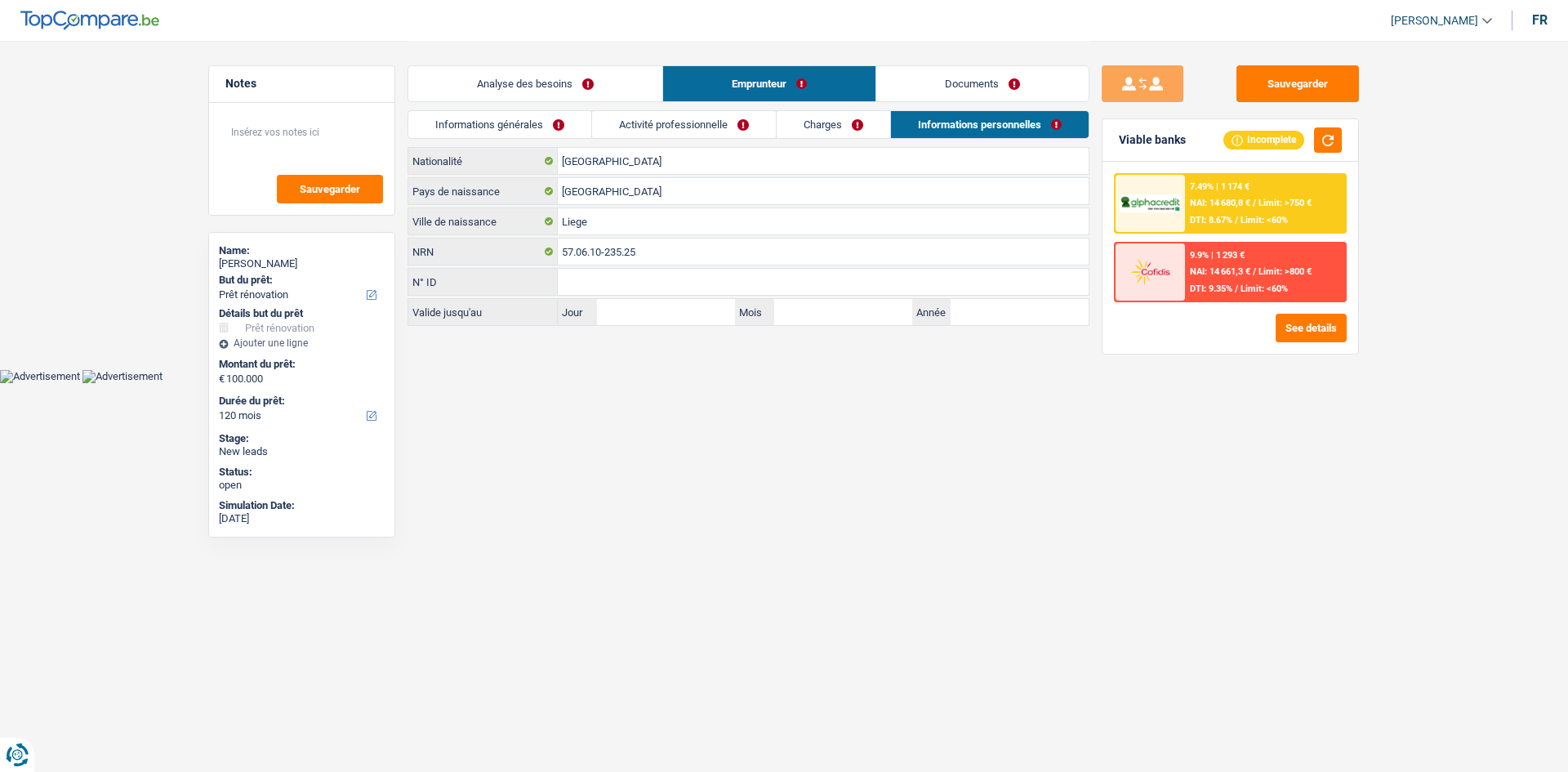
click at [613, 134] on link "Charges" at bounding box center [834, 124] width 114 height 27
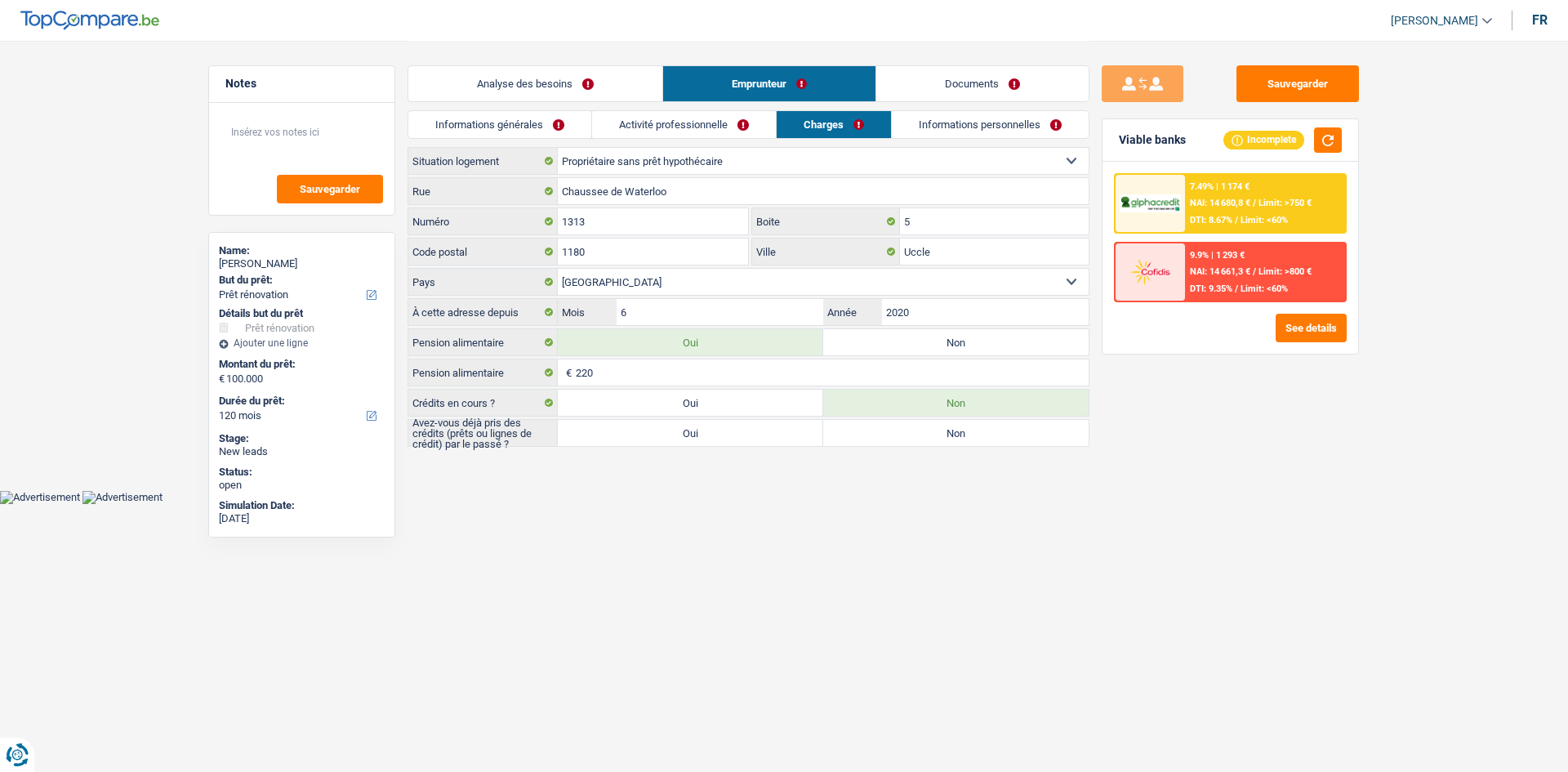
click at [613, 127] on link "Activité professionnelle" at bounding box center [683, 124] width 184 height 27
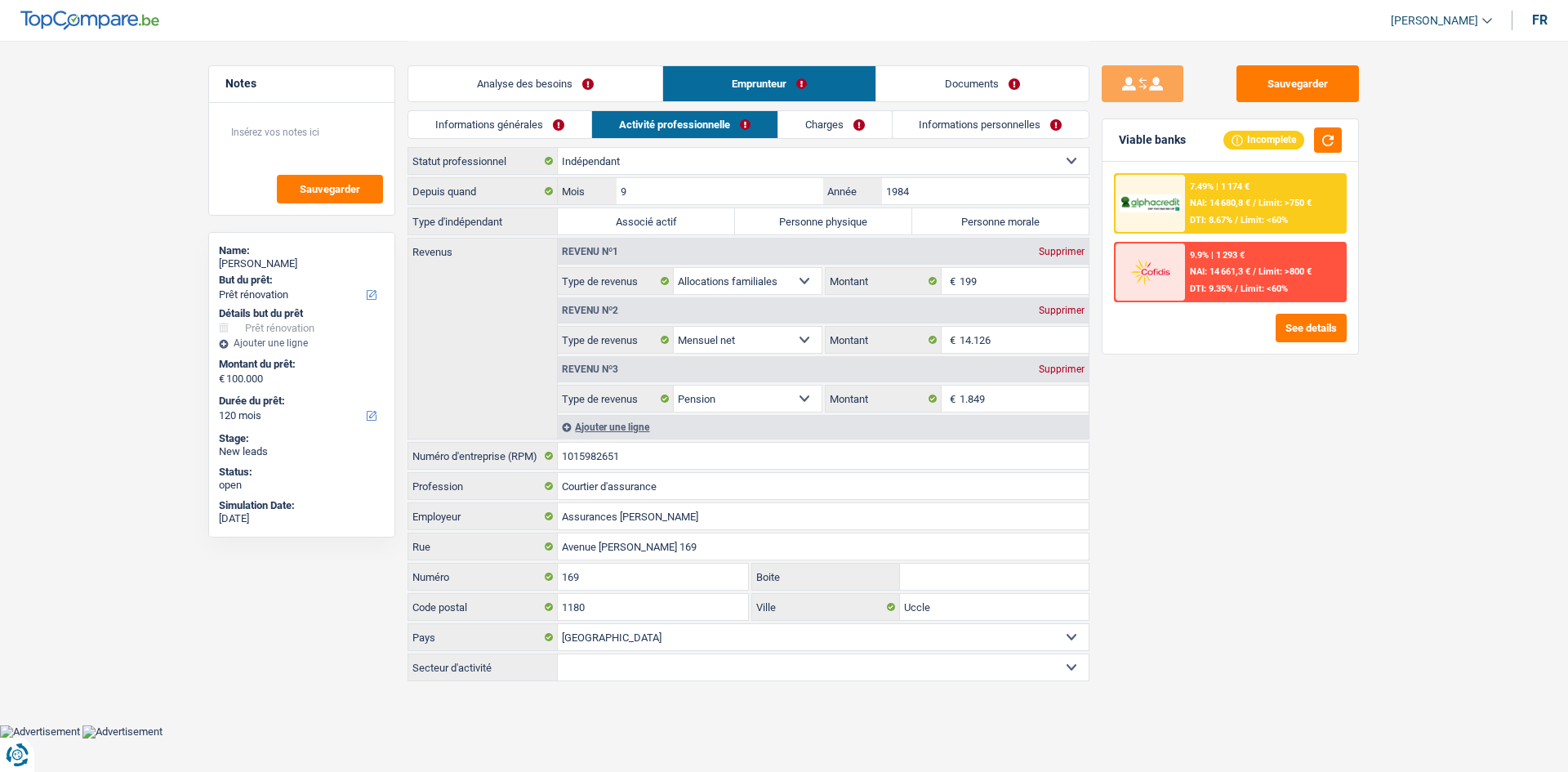
click at [551, 116] on link "Informations générales" at bounding box center [500, 124] width 183 height 27
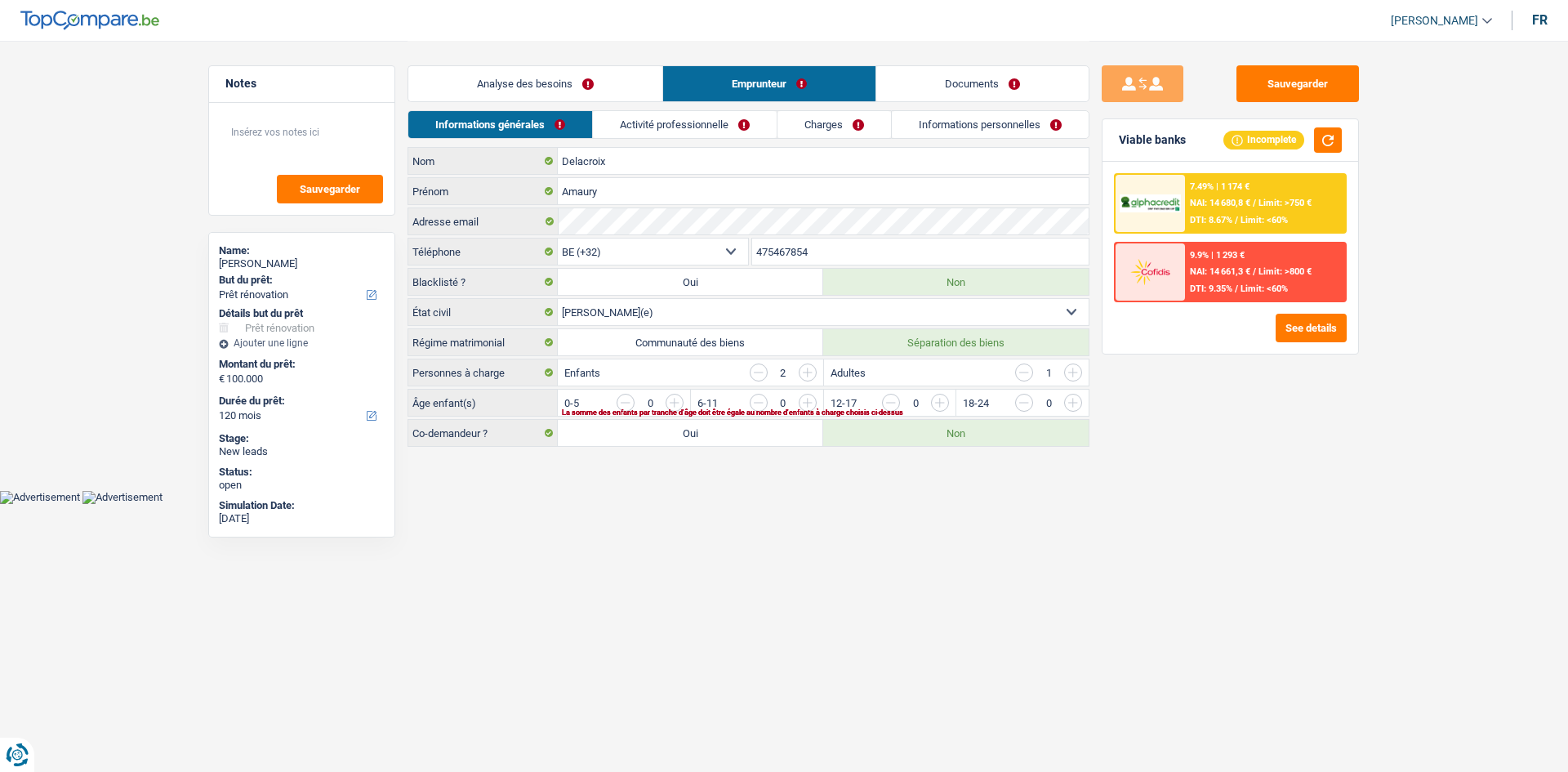
click at [613, 114] on link "Charges" at bounding box center [835, 124] width 114 height 27
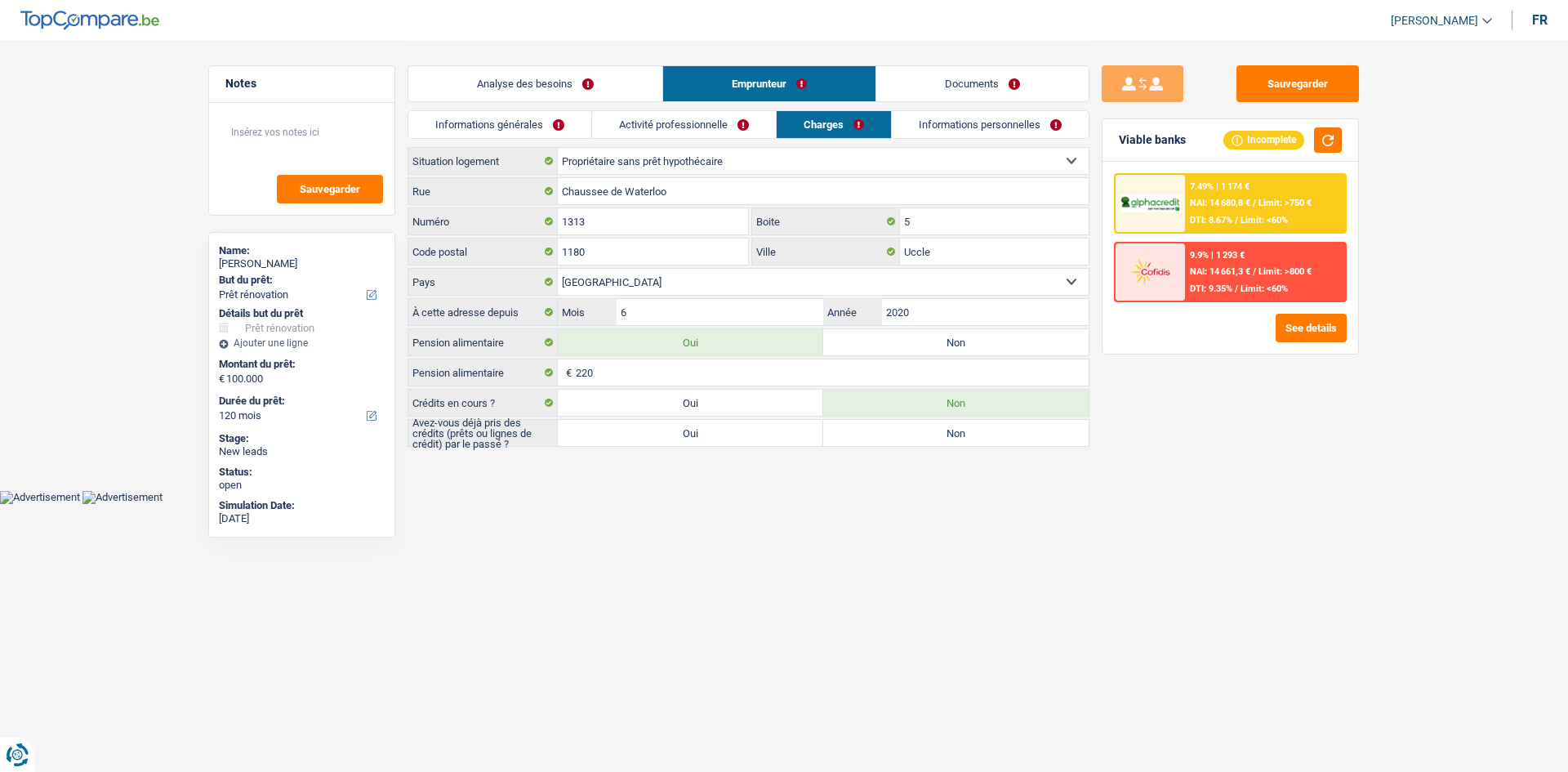
click at [613, 126] on link "Informations personnelles" at bounding box center [990, 124] width 196 height 27
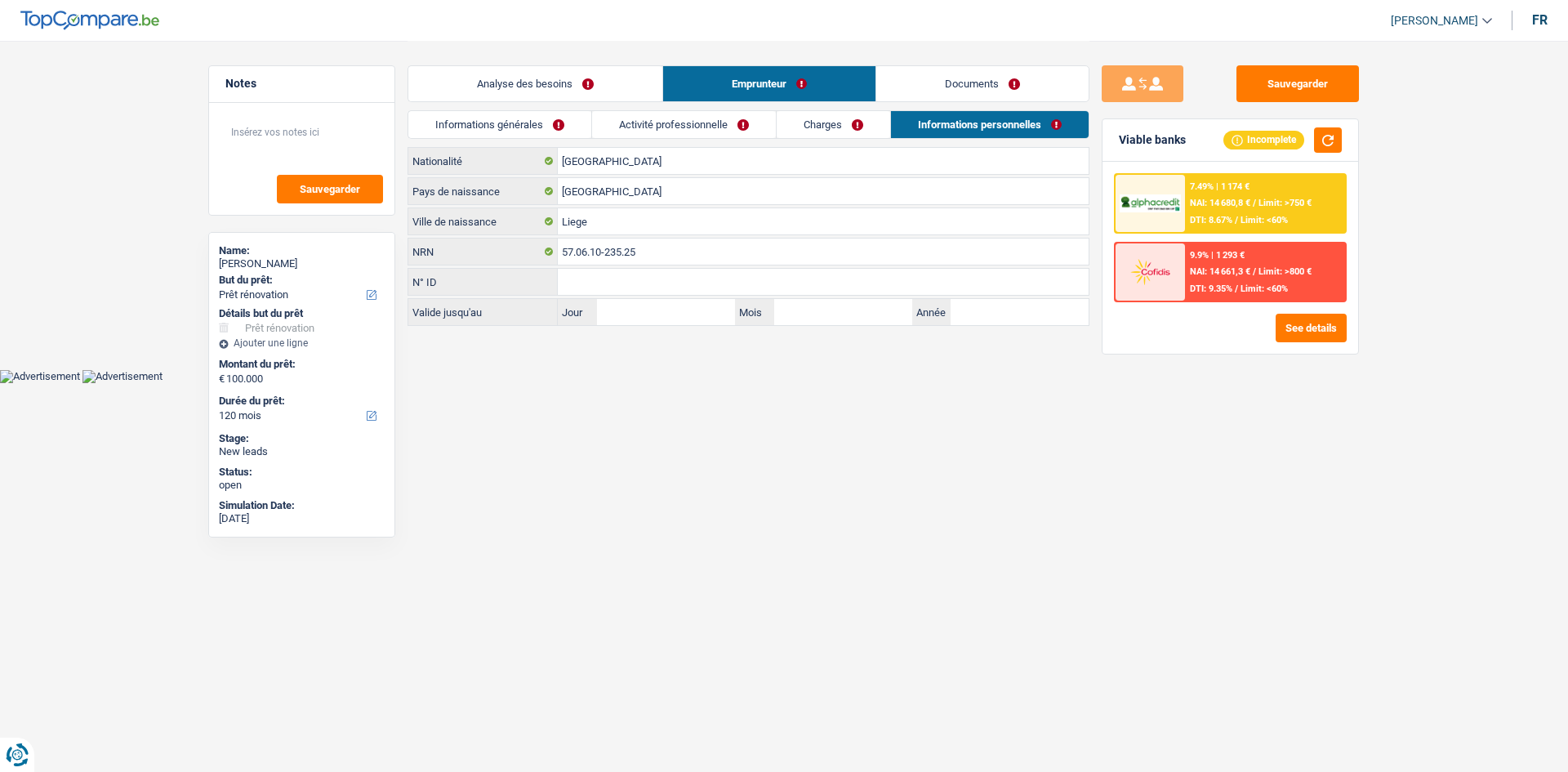
click at [613, 126] on link "Charges" at bounding box center [834, 124] width 114 height 27
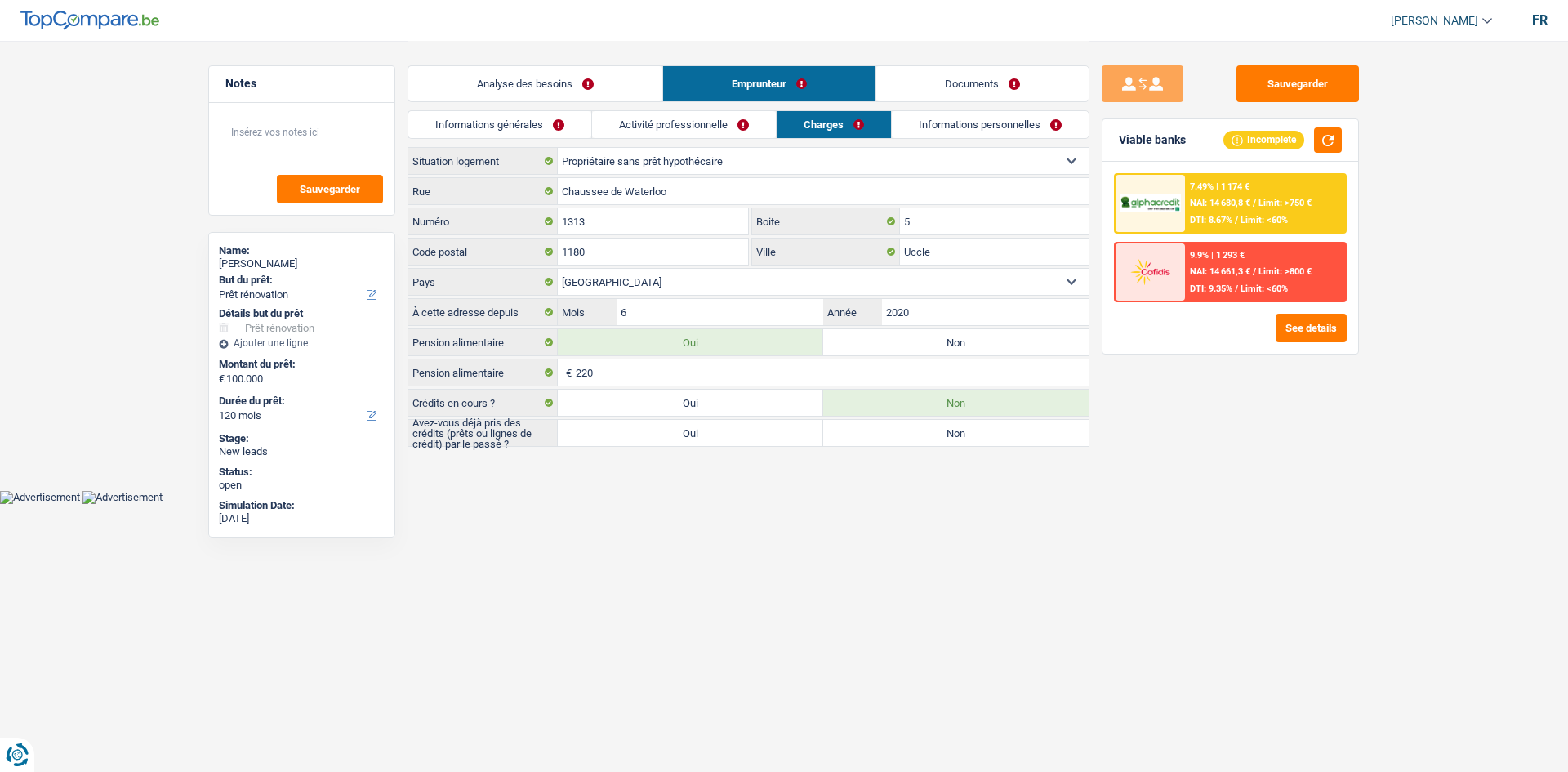
click at [613, 126] on link "Activité professionnelle" at bounding box center [683, 124] width 184 height 27
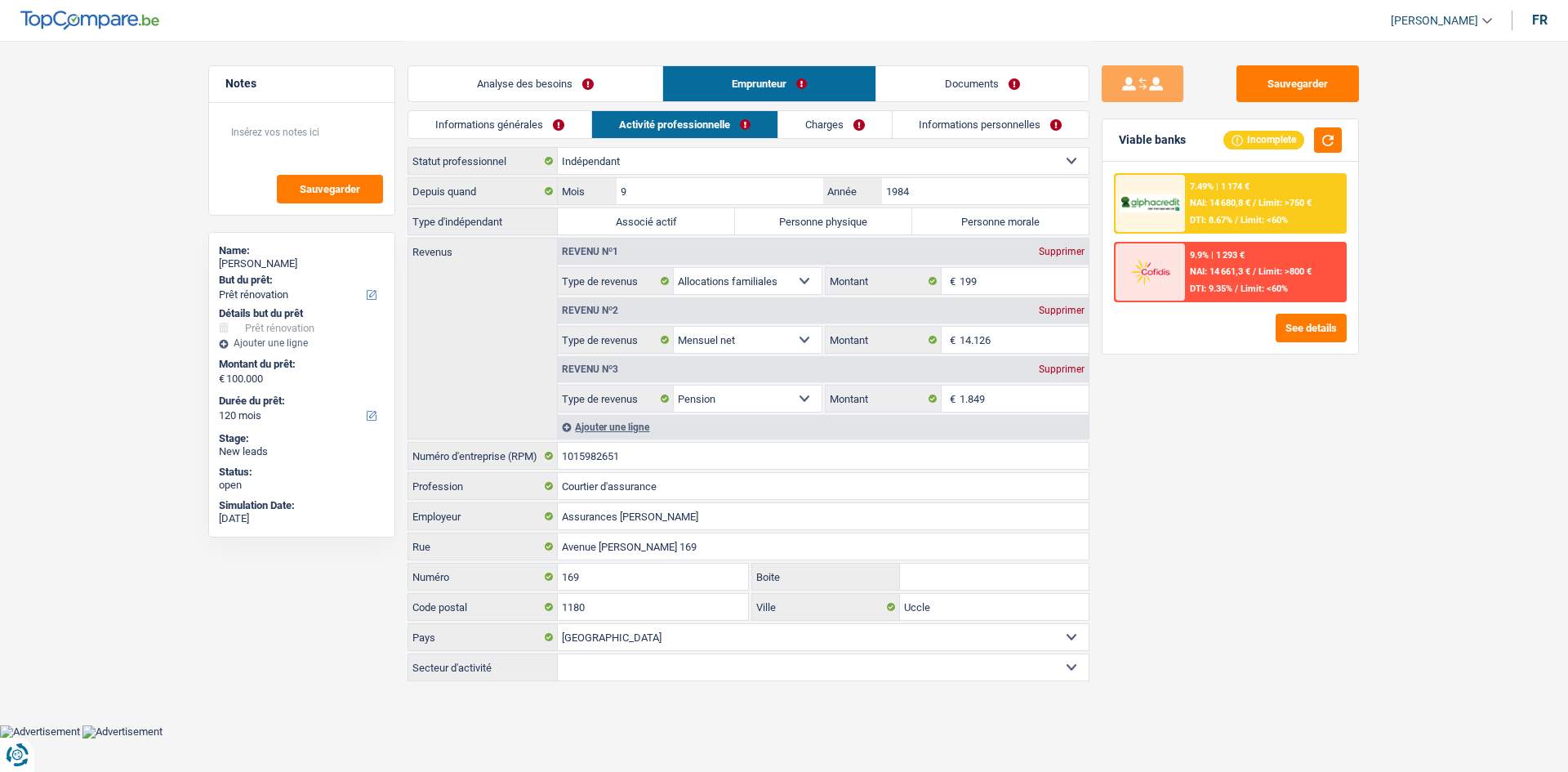
click at [473, 133] on link "Informations générales" at bounding box center [500, 124] width 183 height 27
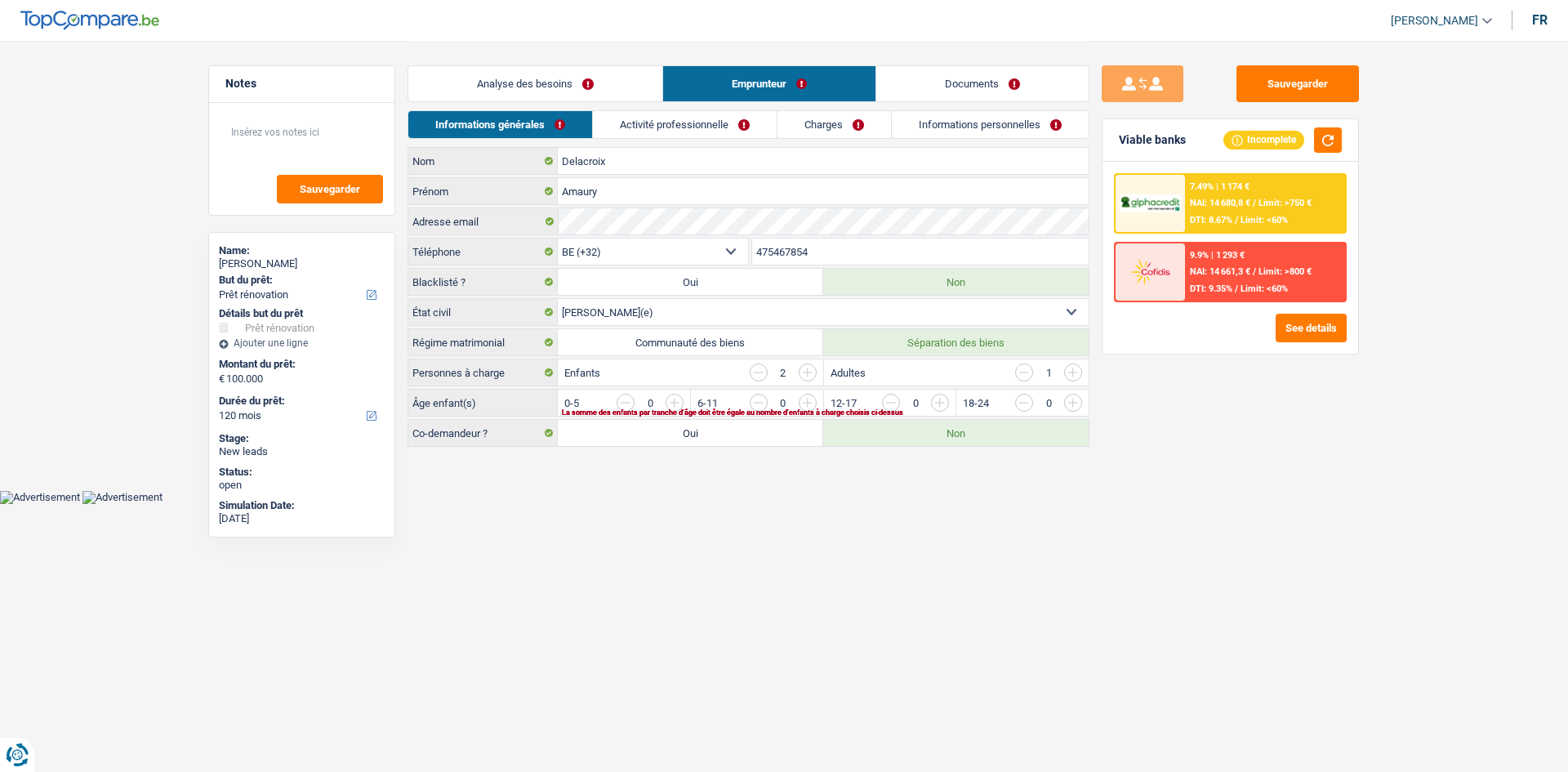
click at [573, 90] on link "Analyse des besoins" at bounding box center [535, 83] width 254 height 35
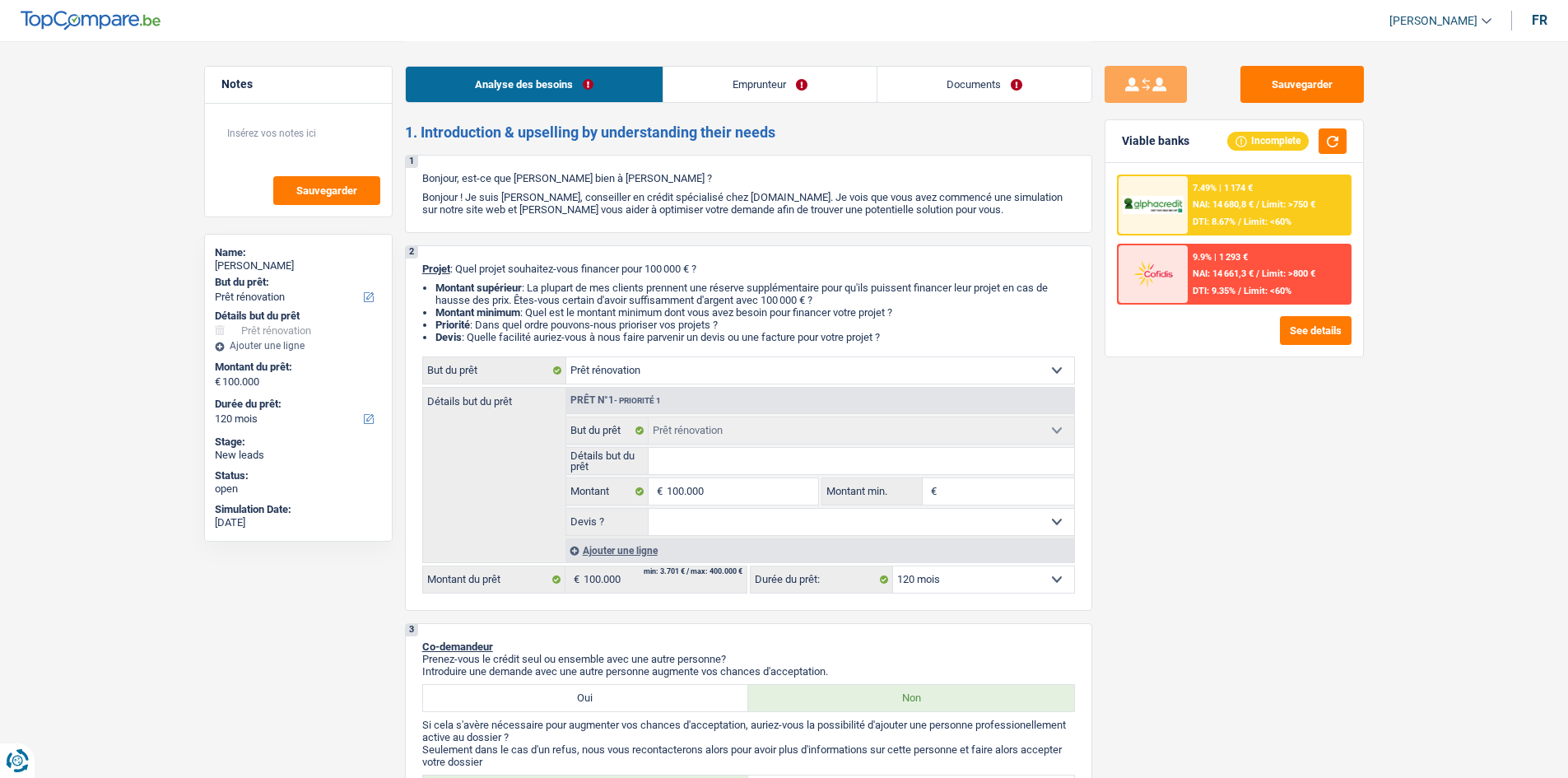
click at [617, 198] on div "7.49% | 1 174 € NAI: 14 680,8 € / Limit: >750 € DTI: 8.67% / Limit: <60%" at bounding box center [1268, 205] width 162 height 57
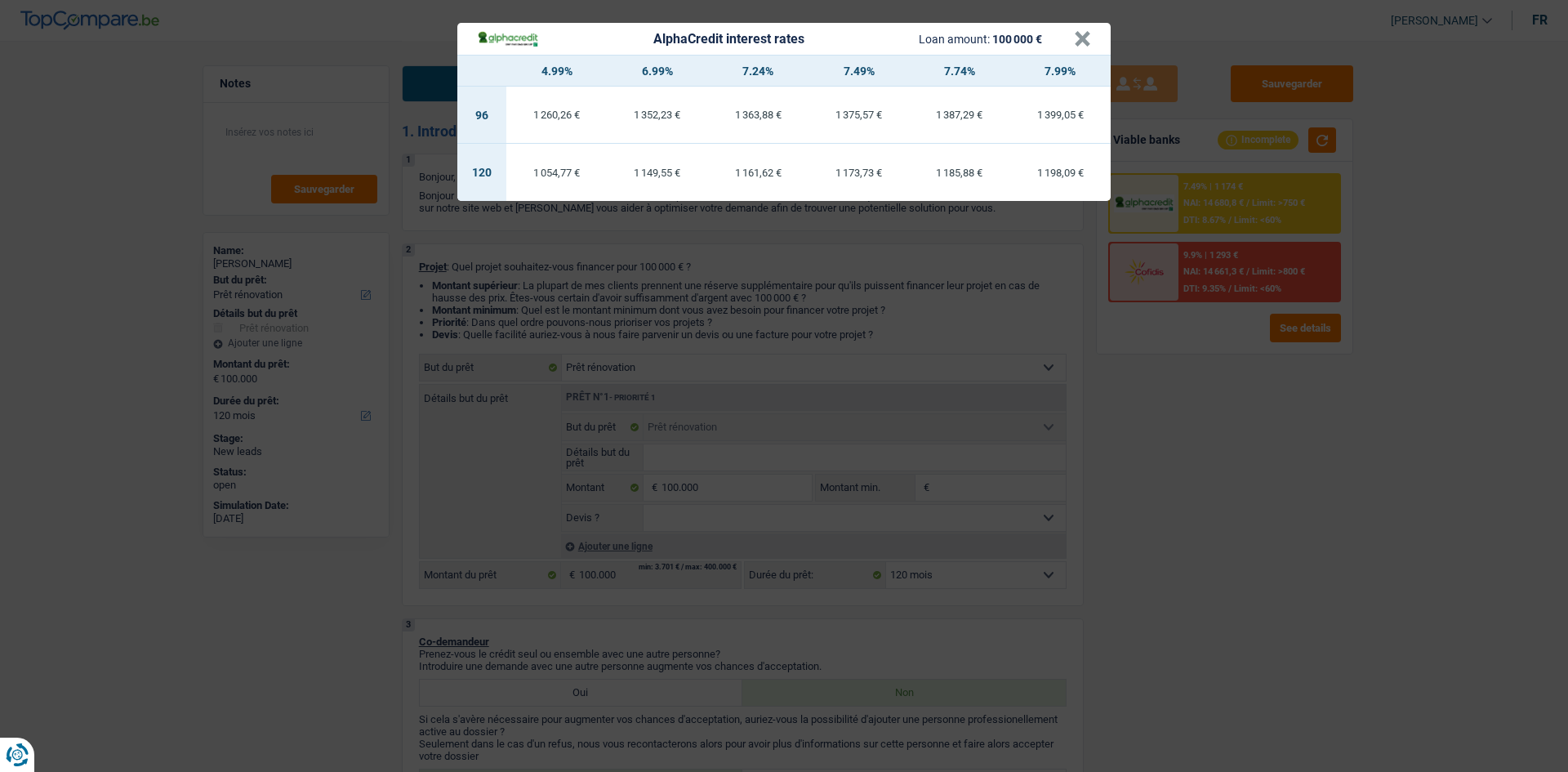
click at [613, 304] on div "AlphaCredit interest rates Loan amount: 100 000 € × 4.99% 6.99% 7.24% 7.49% 7.7…" at bounding box center [784, 386] width 1568 height 772
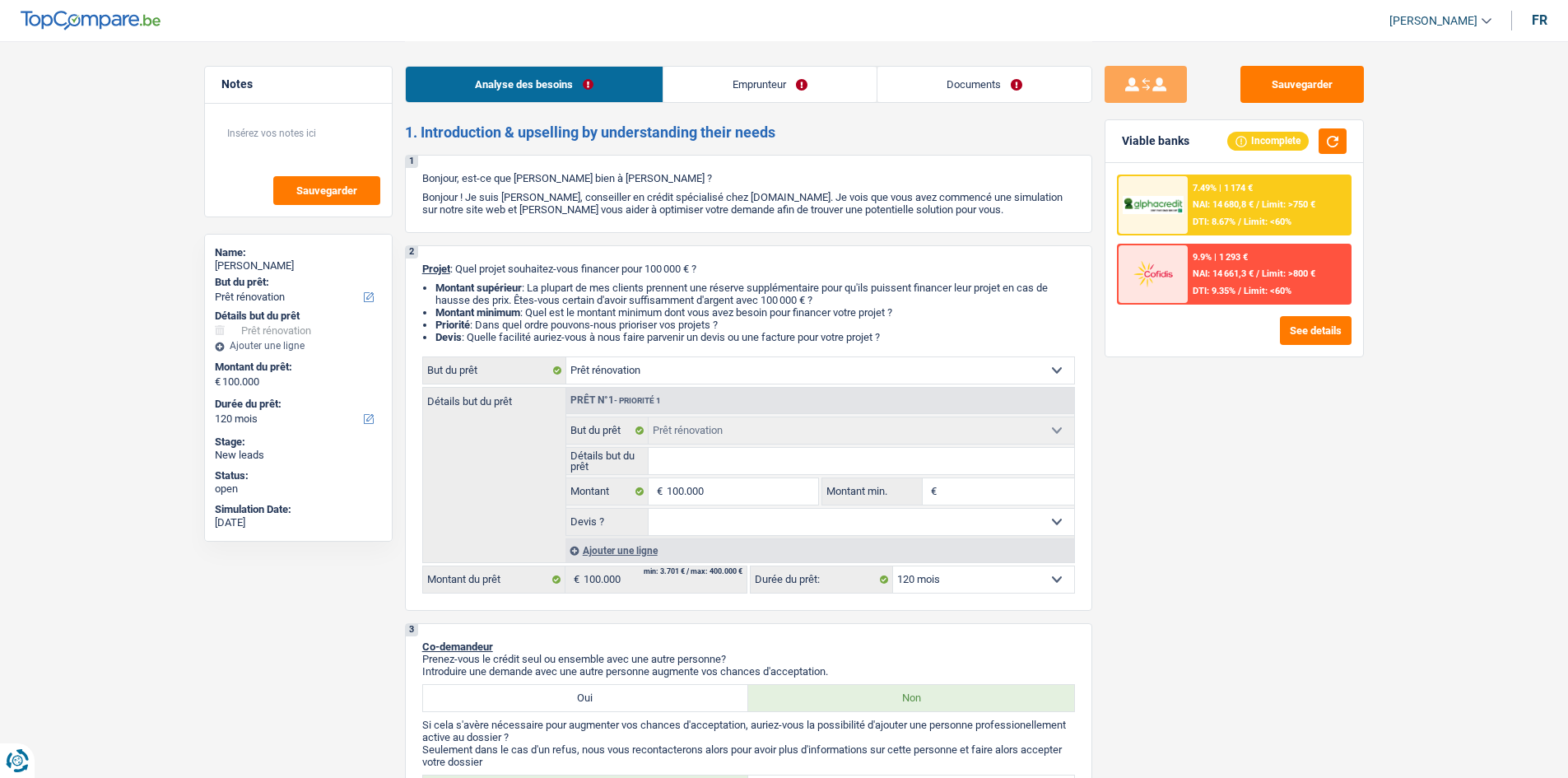
click at [617, 80] on link "Emprunteur" at bounding box center [769, 84] width 213 height 36
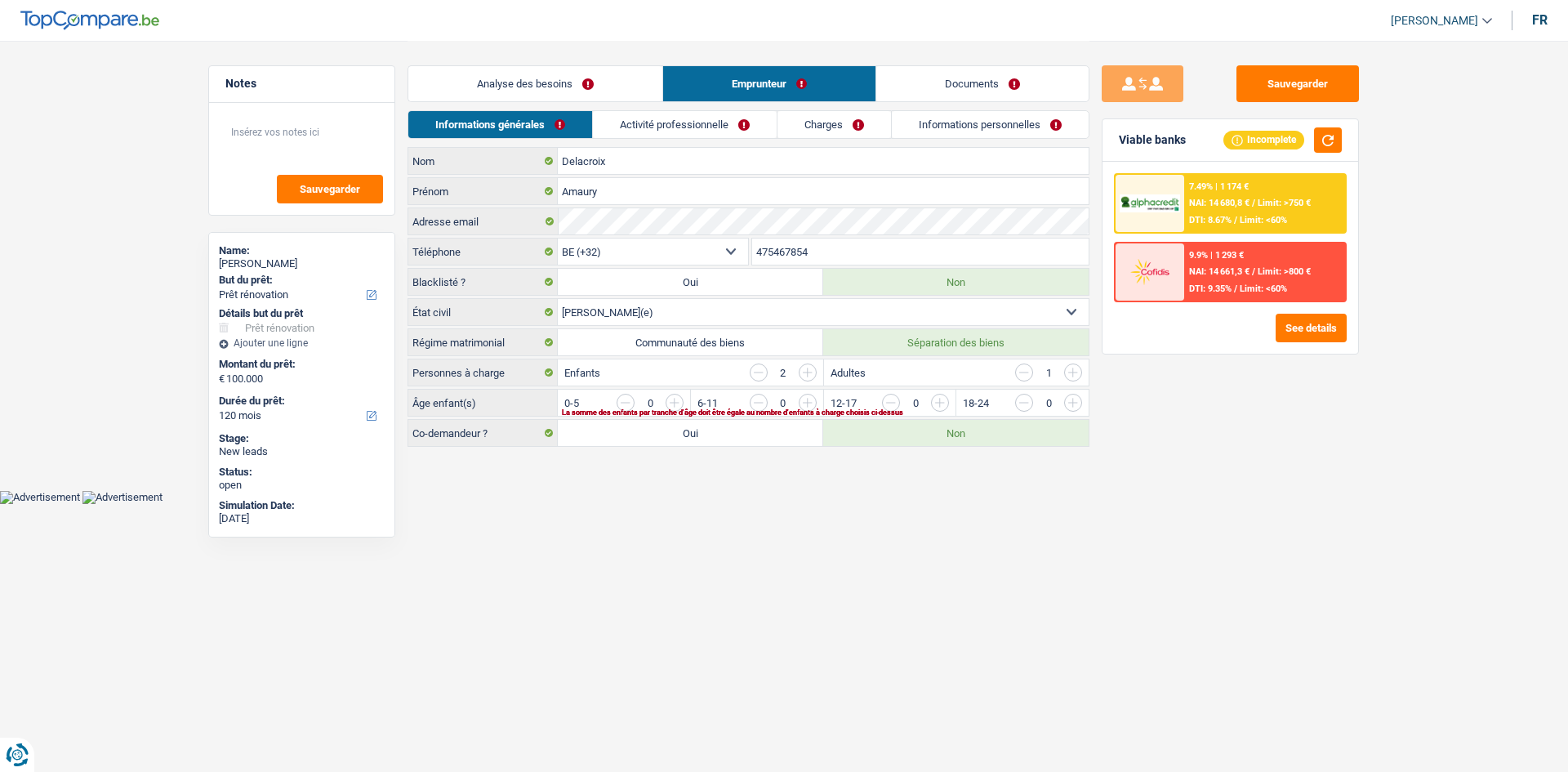
click at [613, 126] on link "Activité professionnelle" at bounding box center [684, 124] width 184 height 27
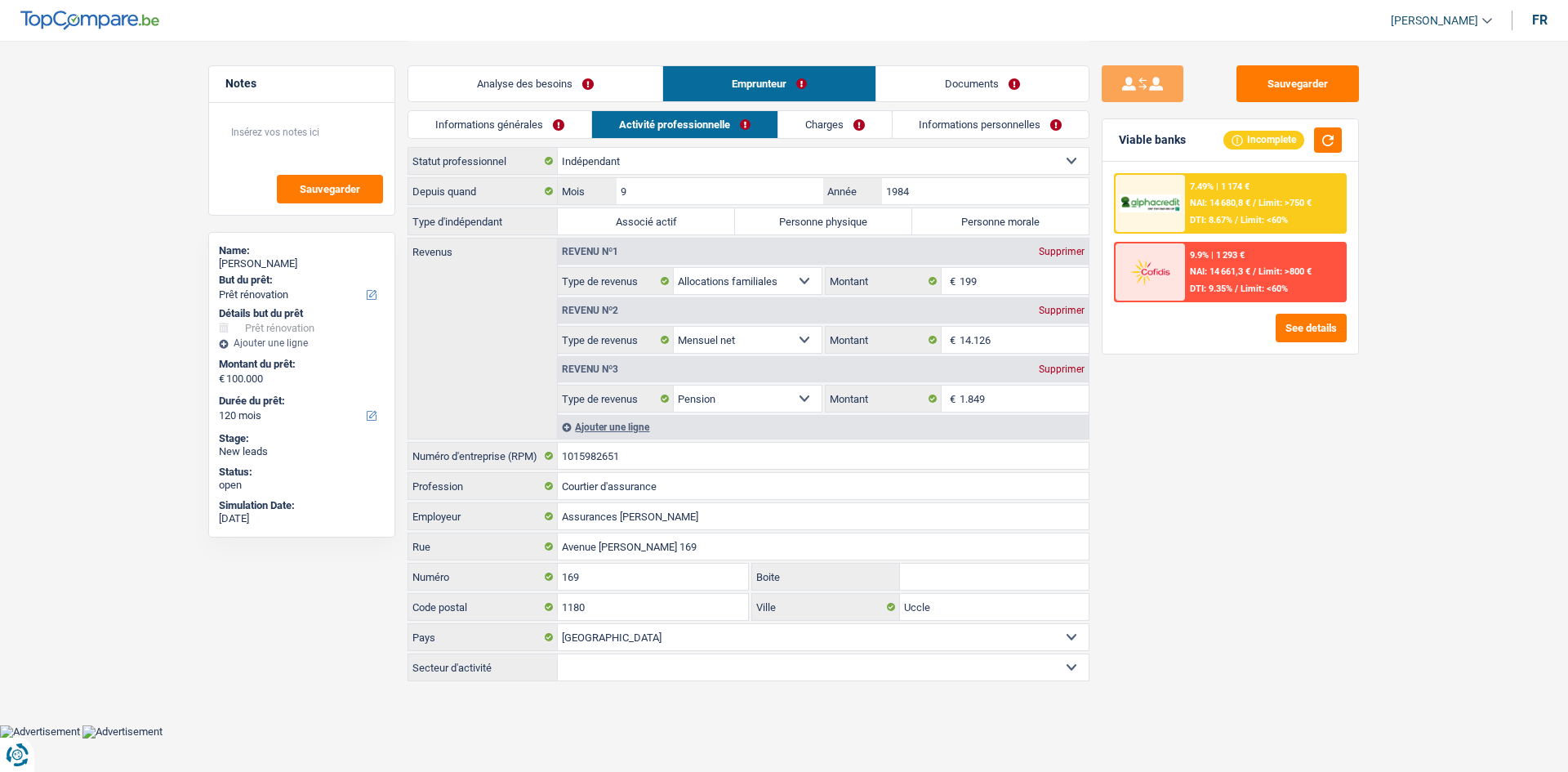
click at [613, 119] on link "Charges" at bounding box center [836, 124] width 114 height 27
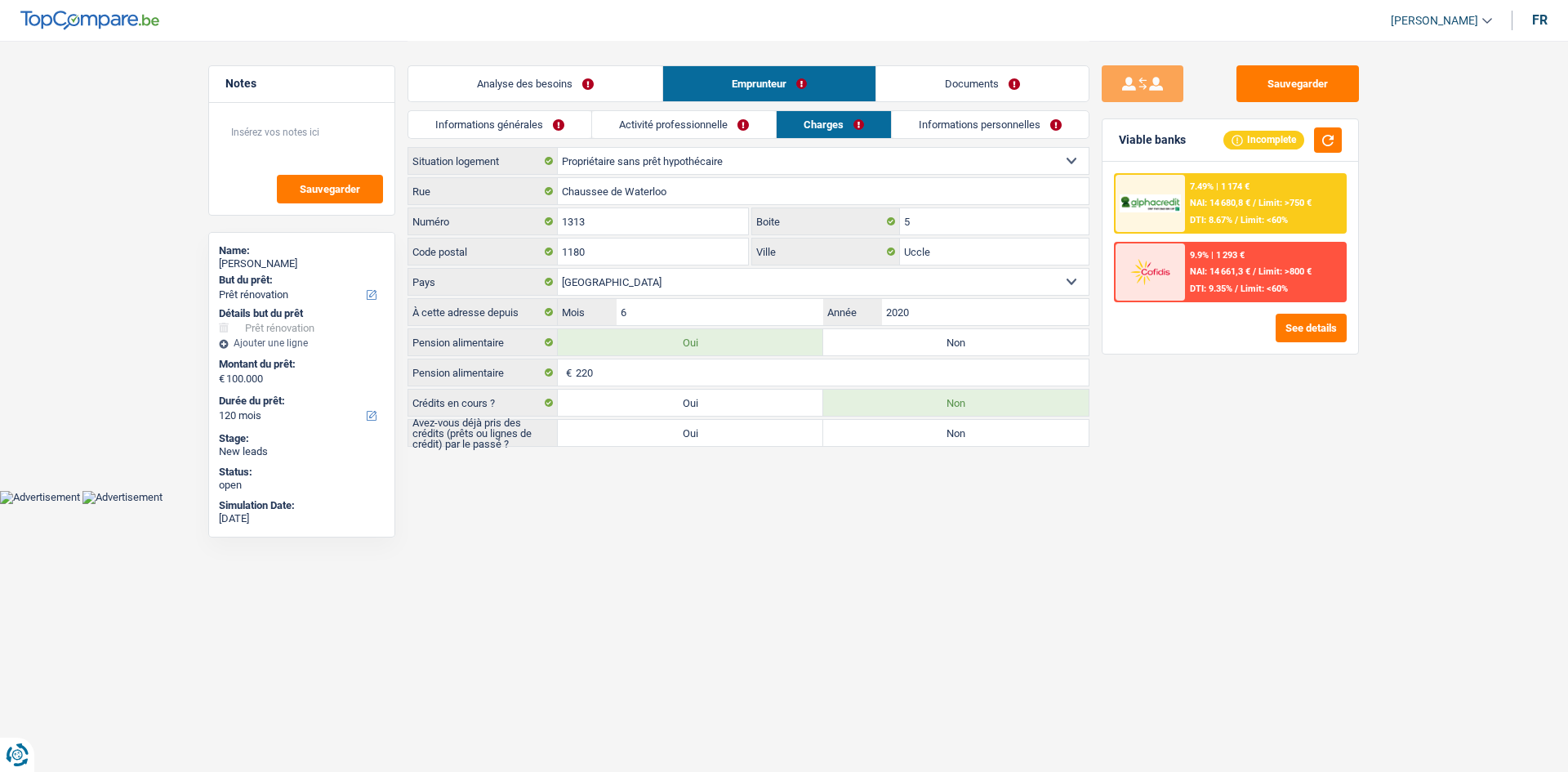
click at [613, 124] on link "Informations personnelles" at bounding box center [990, 124] width 196 height 27
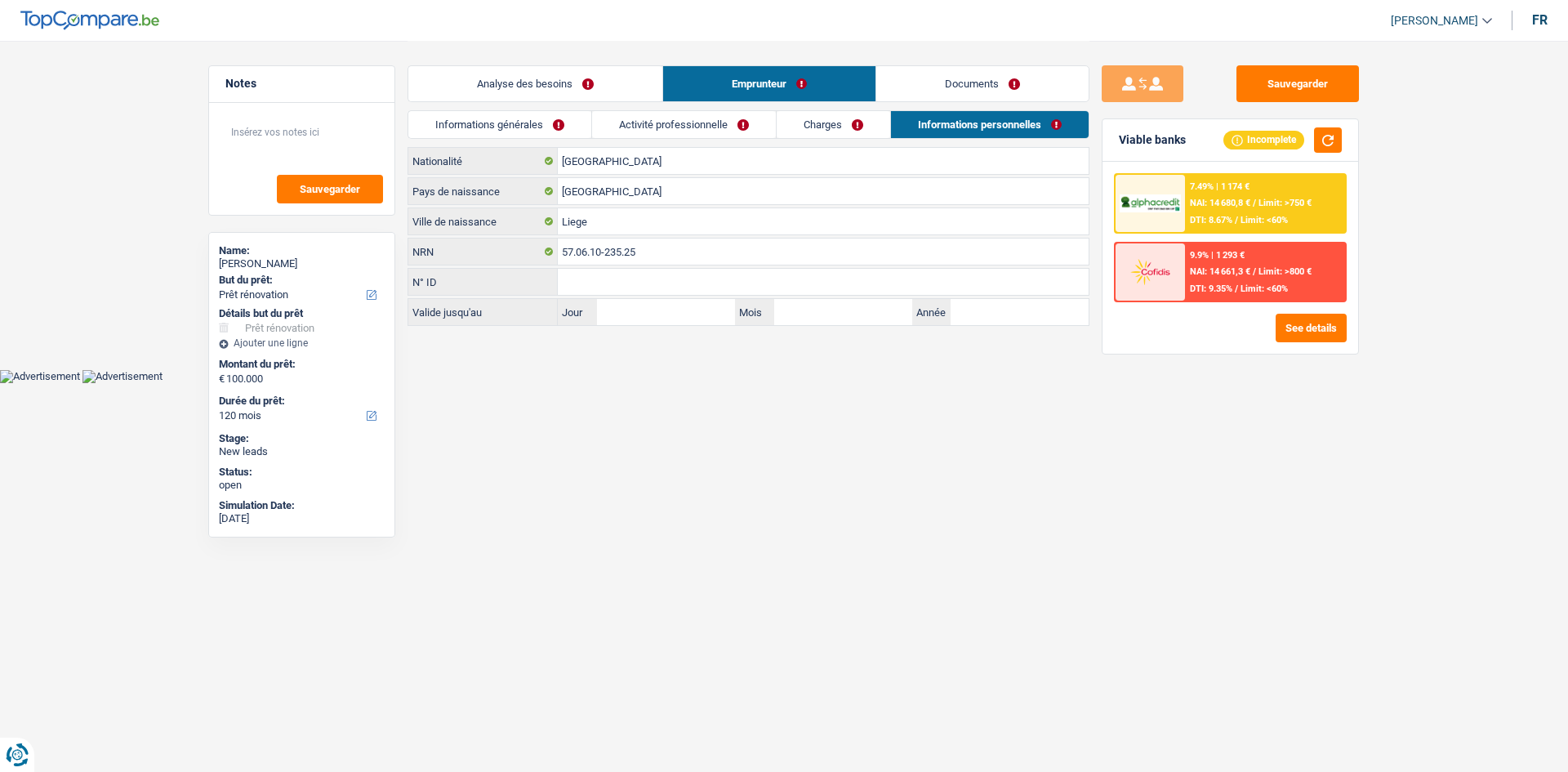
click at [613, 128] on link "Charges" at bounding box center [834, 124] width 114 height 27
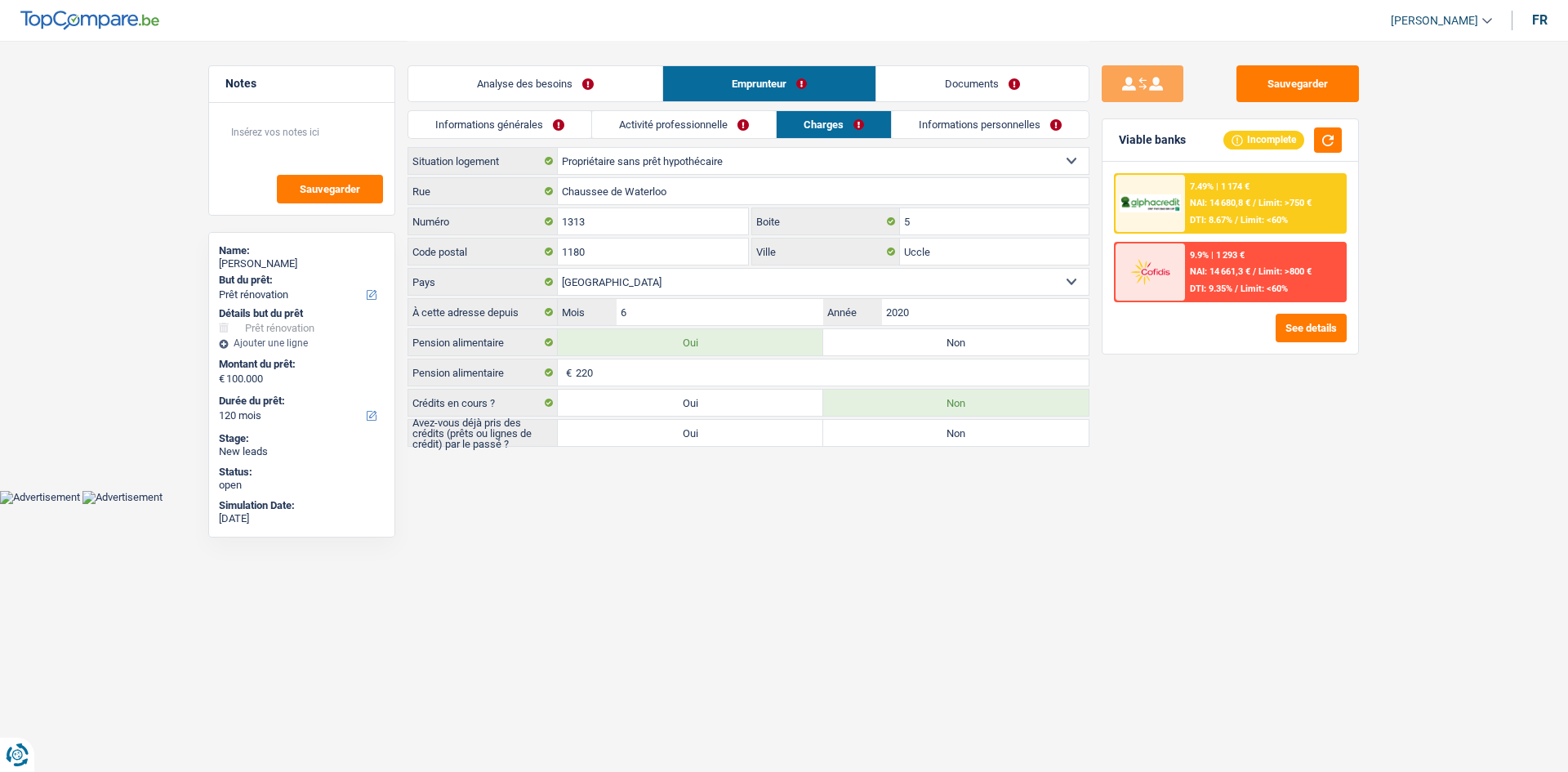
click at [613, 129] on link "Activité professionnelle" at bounding box center [683, 124] width 184 height 27
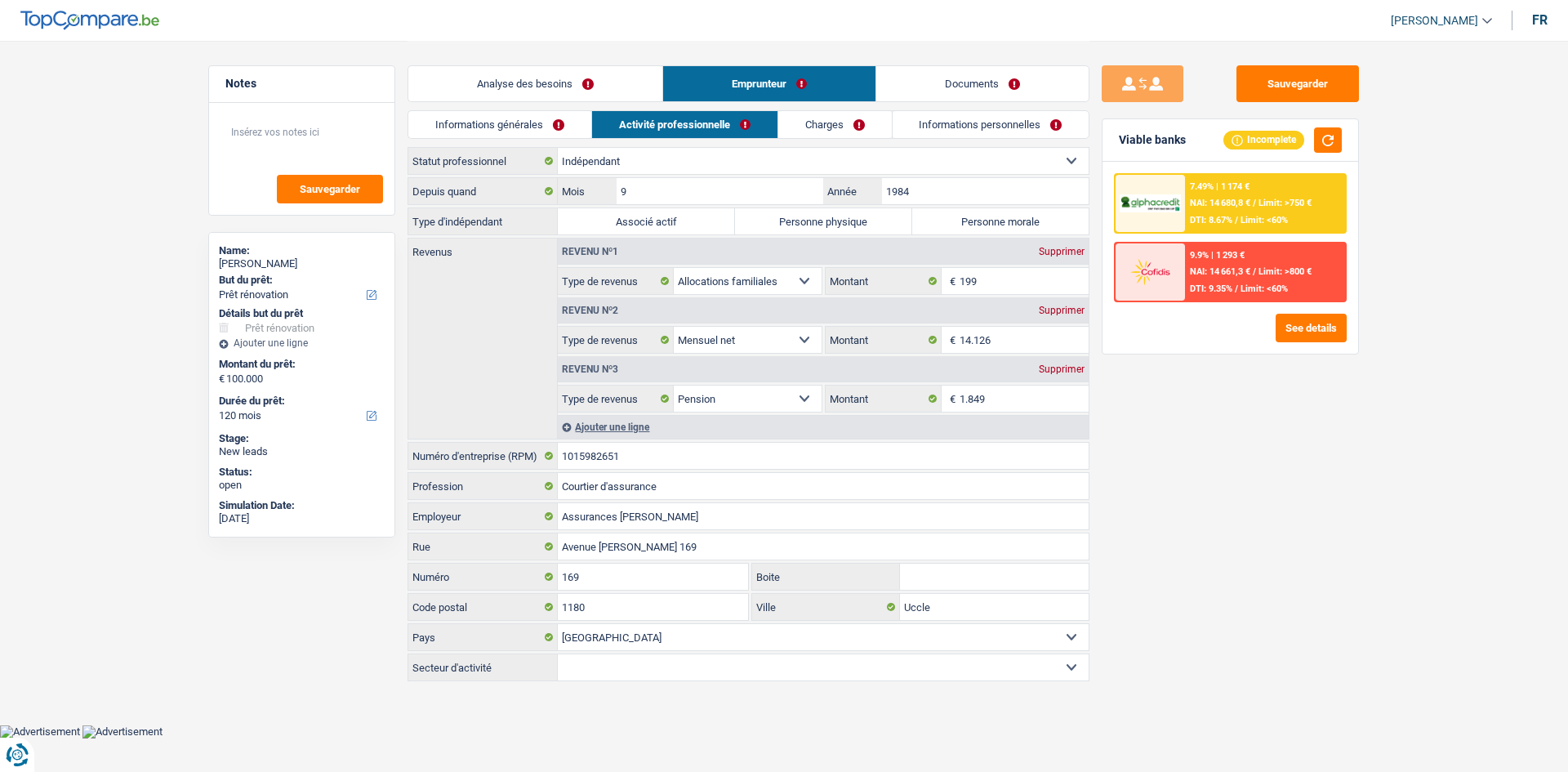
click at [563, 124] on link "Informations générales" at bounding box center [500, 124] width 183 height 27
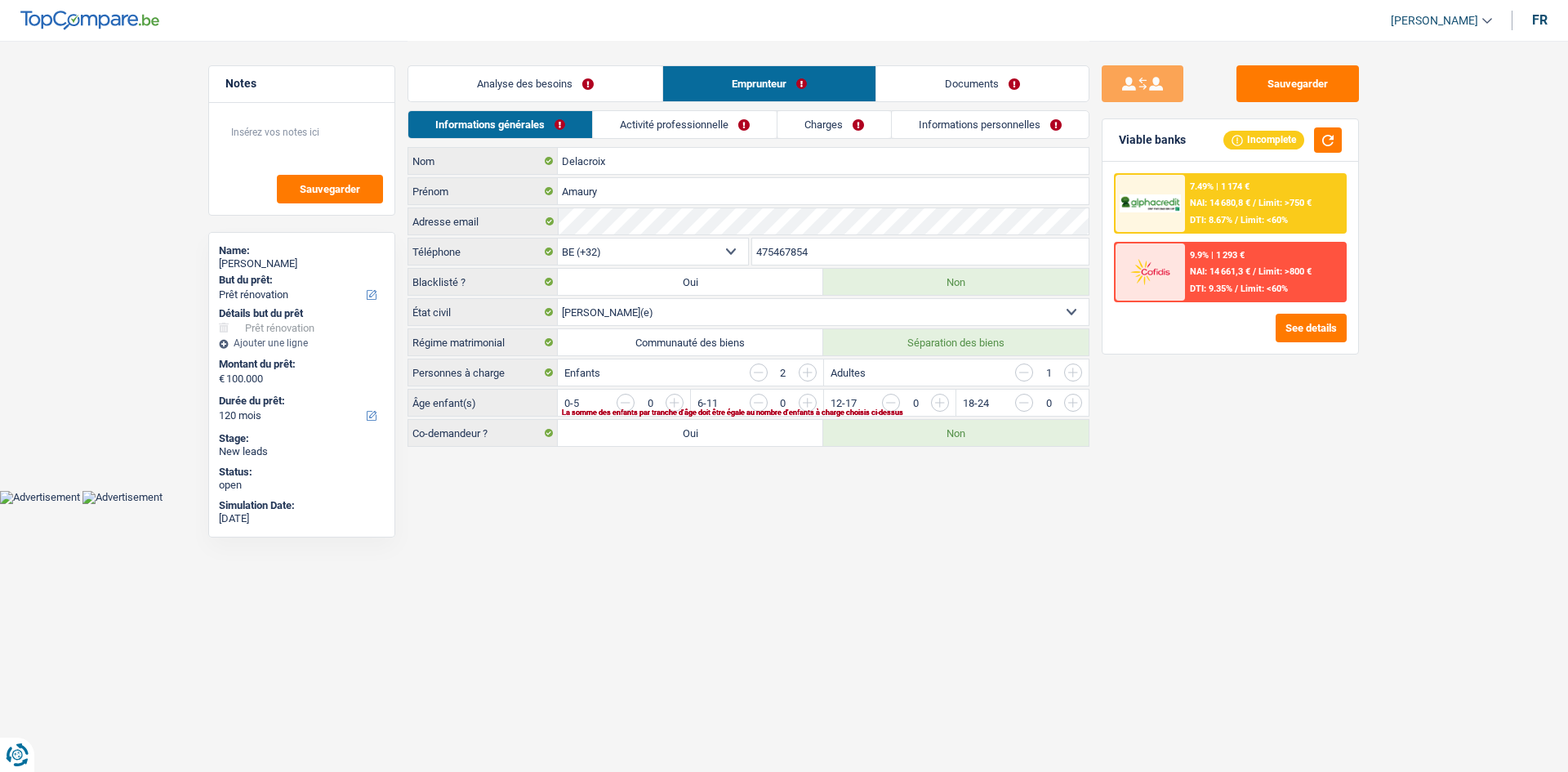
drag, startPoint x: 608, startPoint y: 86, endPoint x: 790, endPoint y: 219, distance: 225.4
click at [609, 86] on link "Analyse des besoins" at bounding box center [535, 83] width 254 height 35
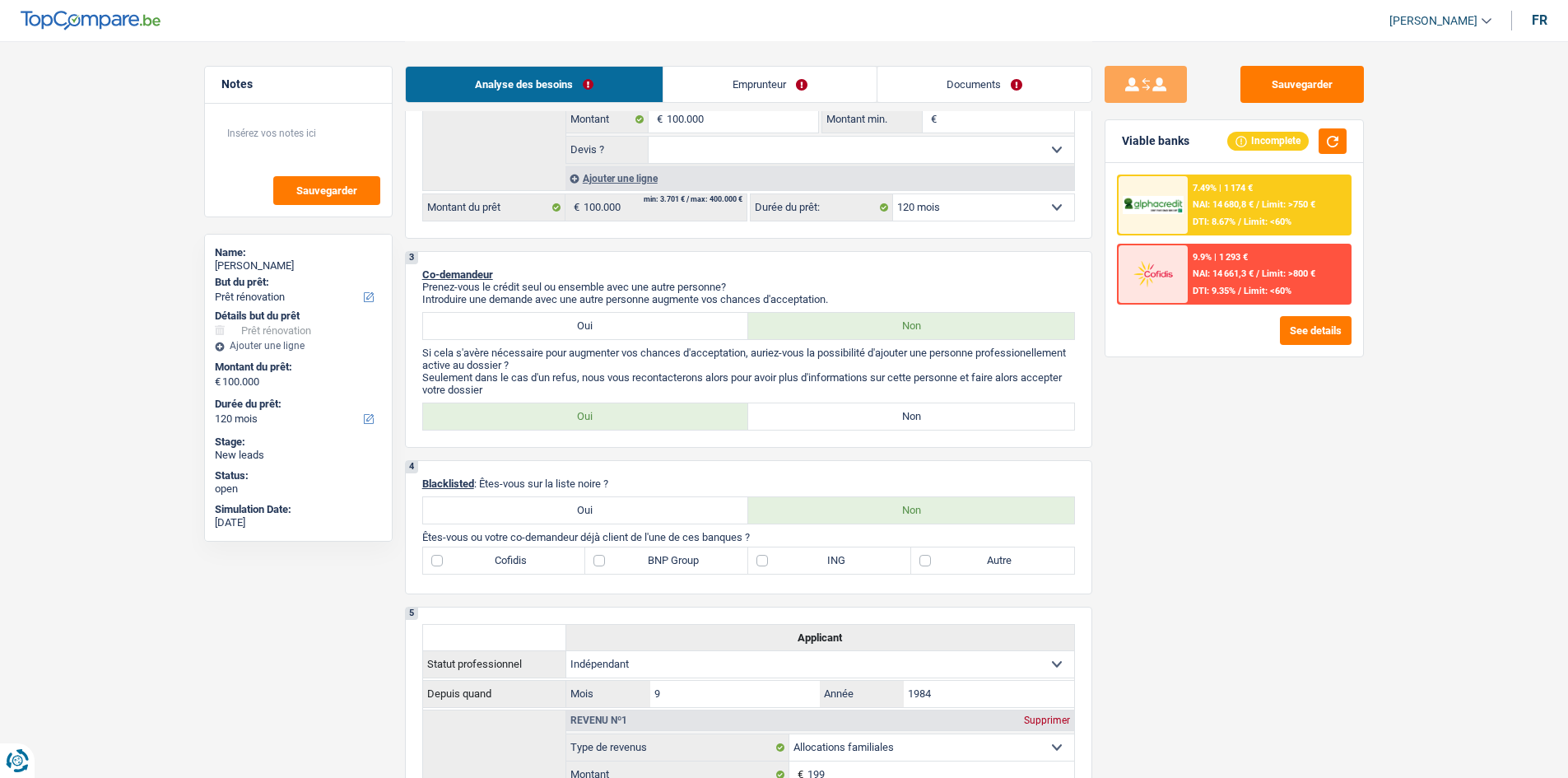
scroll to position [204, 0]
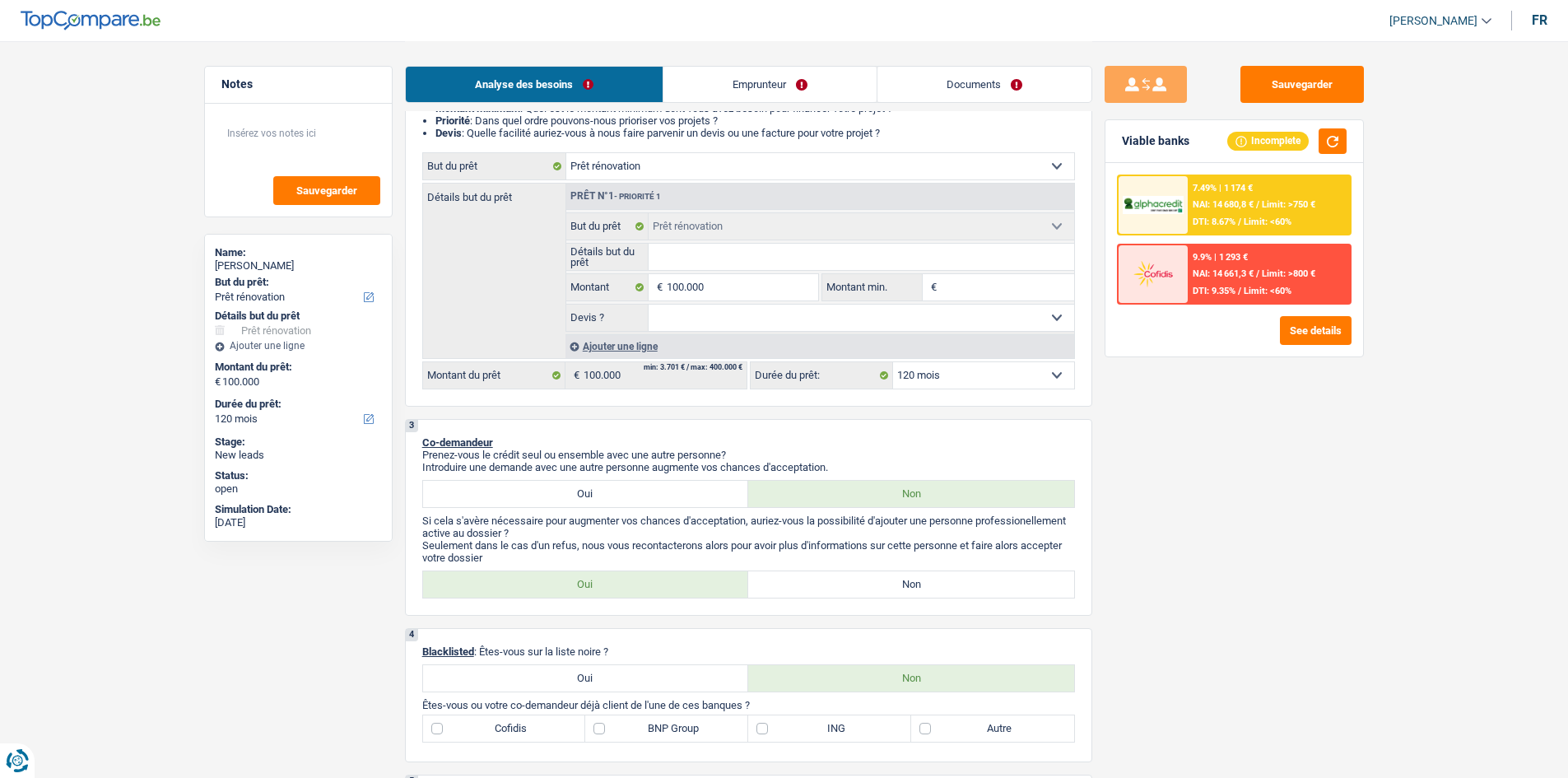
click at [617, 216] on div "7.49% | 1 174 € NAI: 14 680,8 € / Limit: >750 € DTI: 8.67% / Limit: <60%" at bounding box center [1268, 205] width 162 height 57
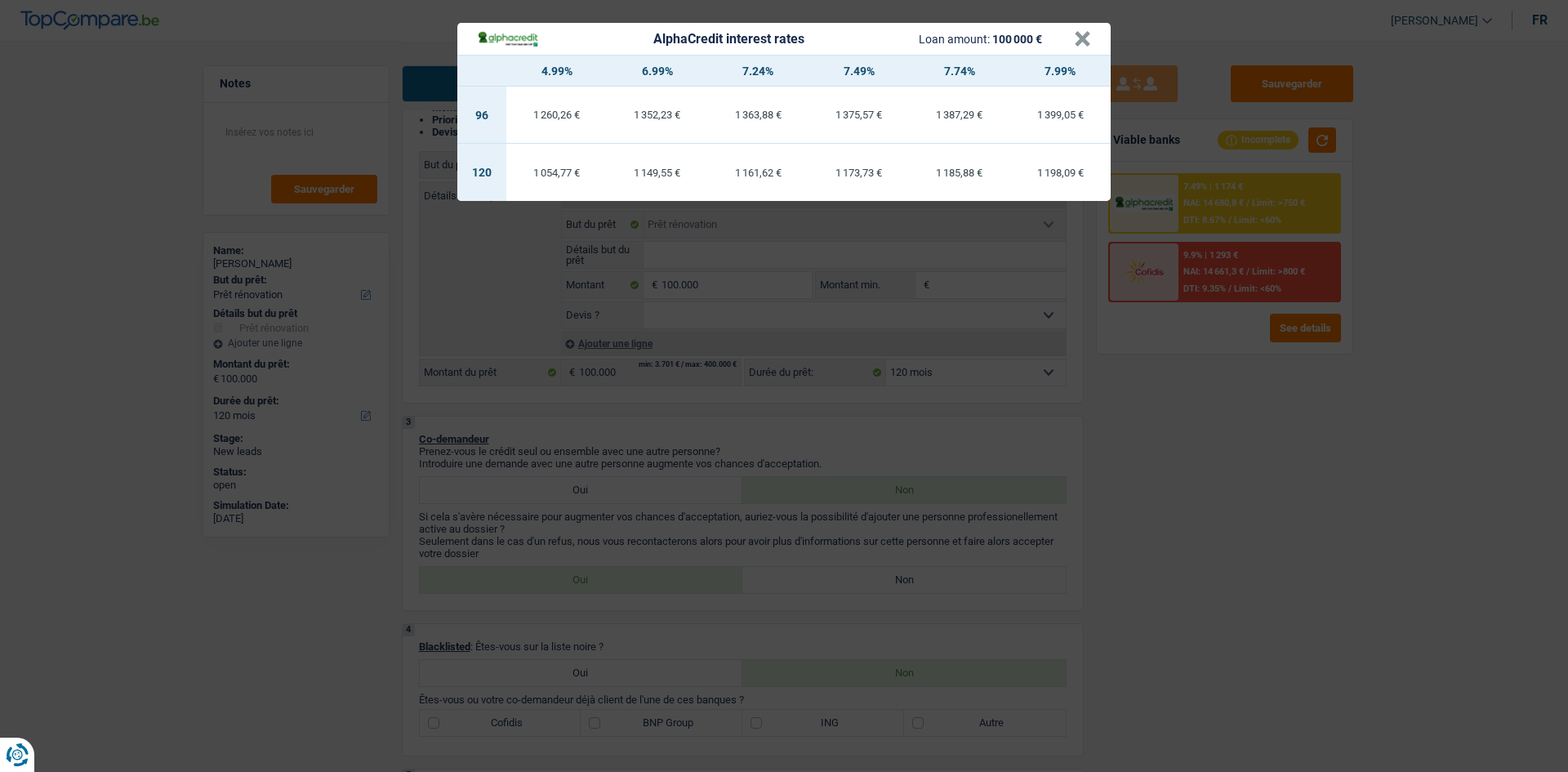
click at [613, 304] on div "AlphaCredit interest rates Loan amount: 100 000 € × 4.99% 6.99% 7.24% 7.49% 7.7…" at bounding box center [784, 386] width 1568 height 772
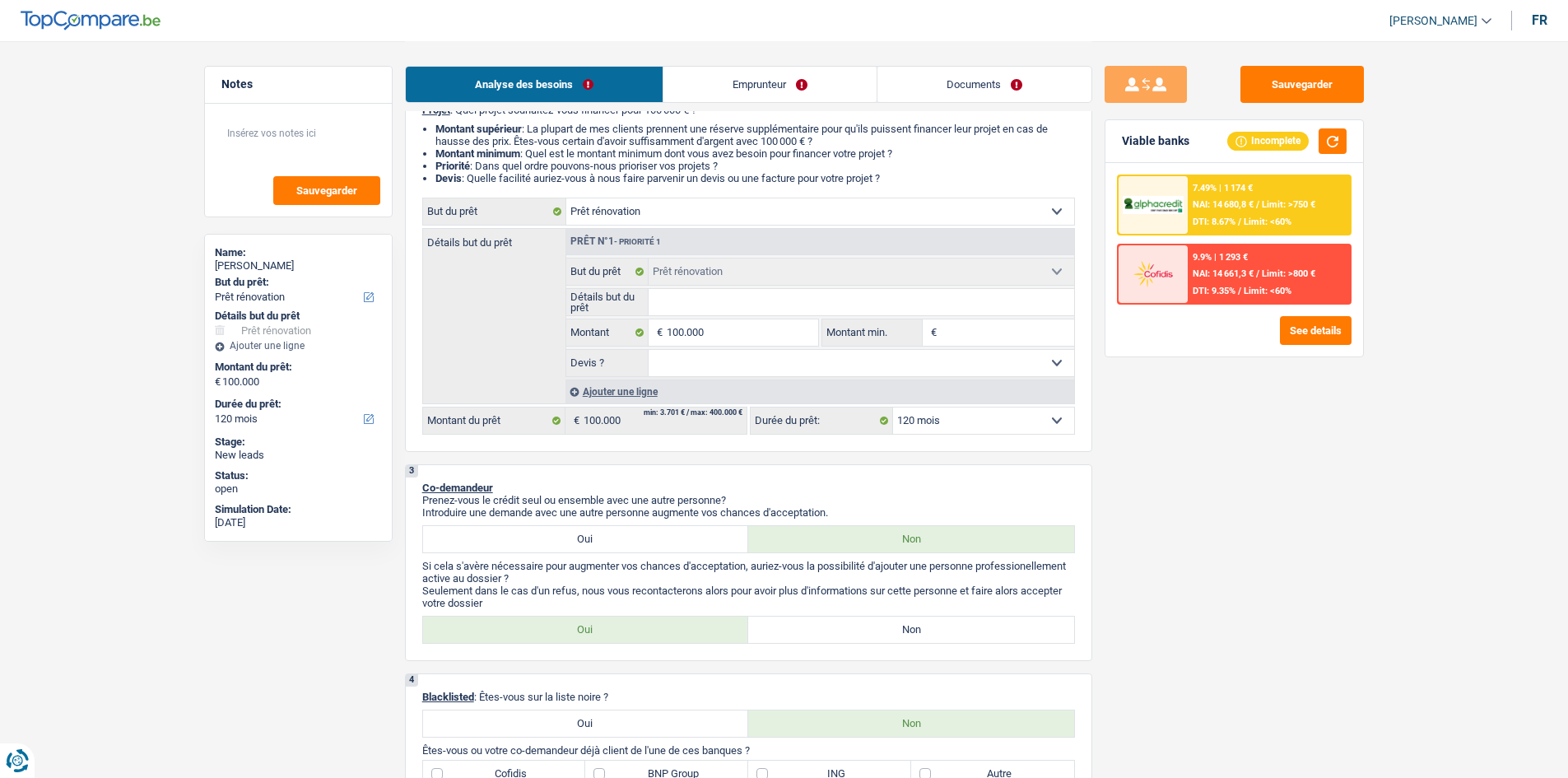
scroll to position [122, 0]
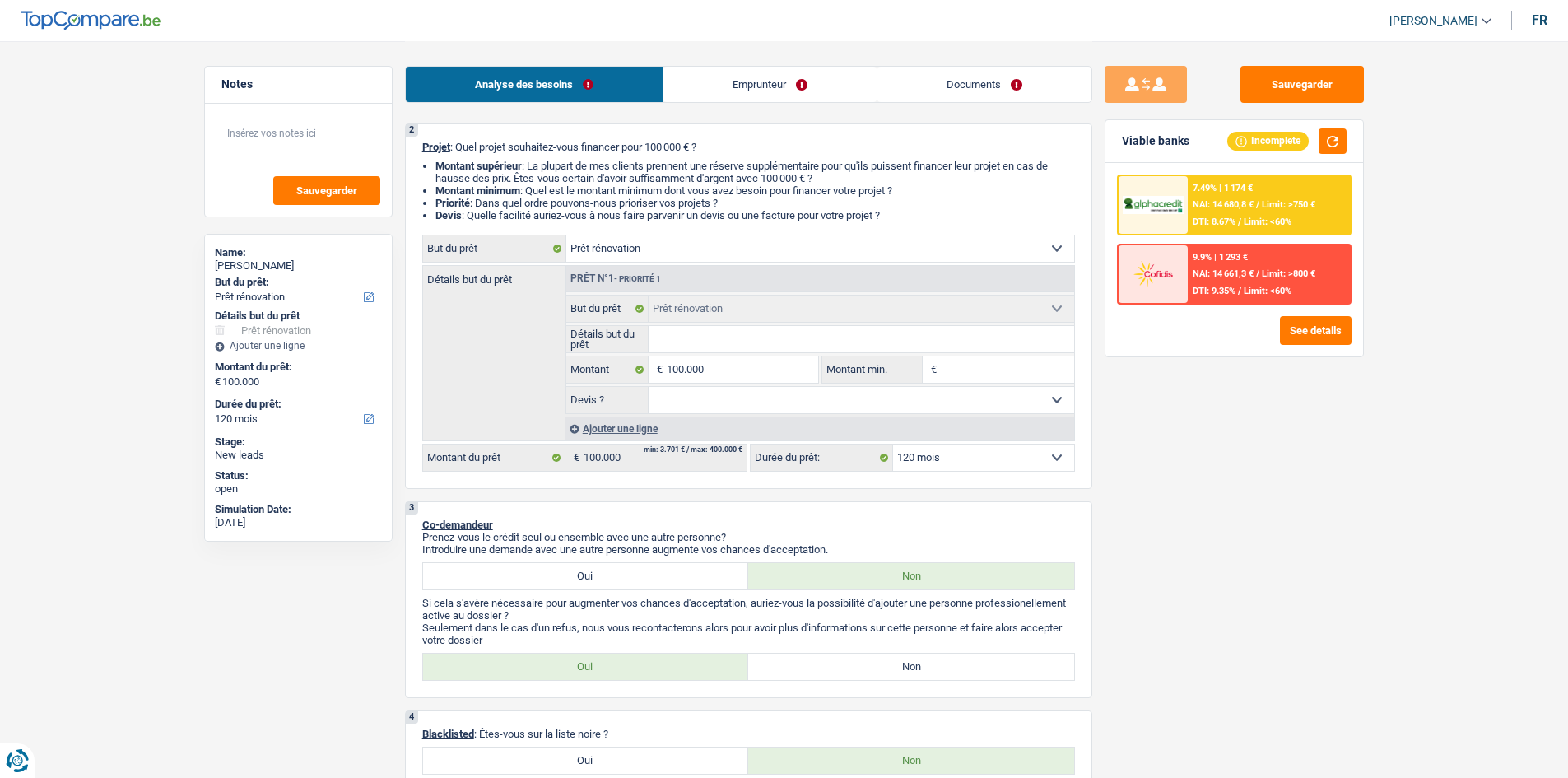
click at [617, 91] on link "Emprunteur" at bounding box center [769, 84] width 213 height 36
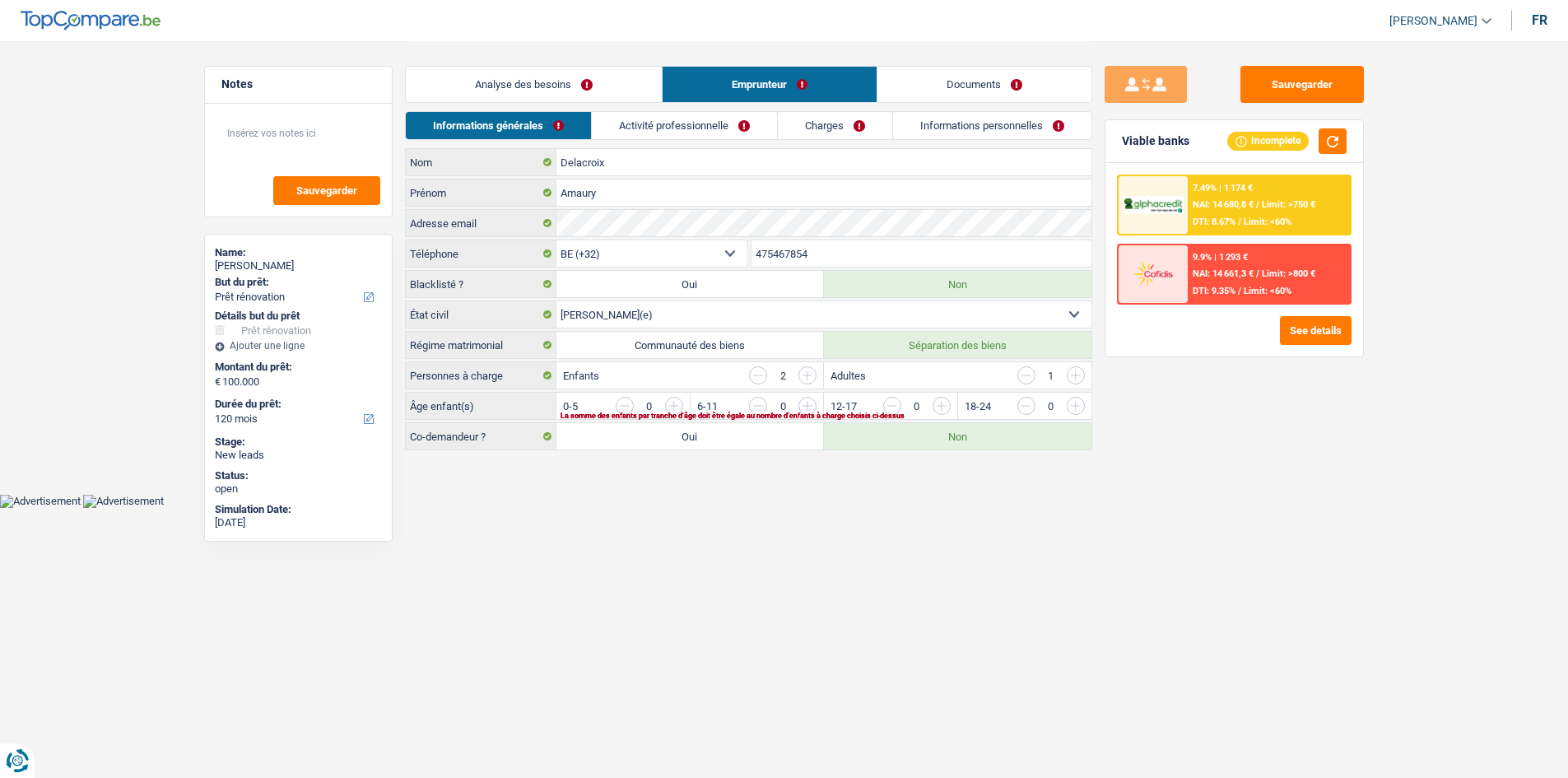
scroll to position [0, 0]
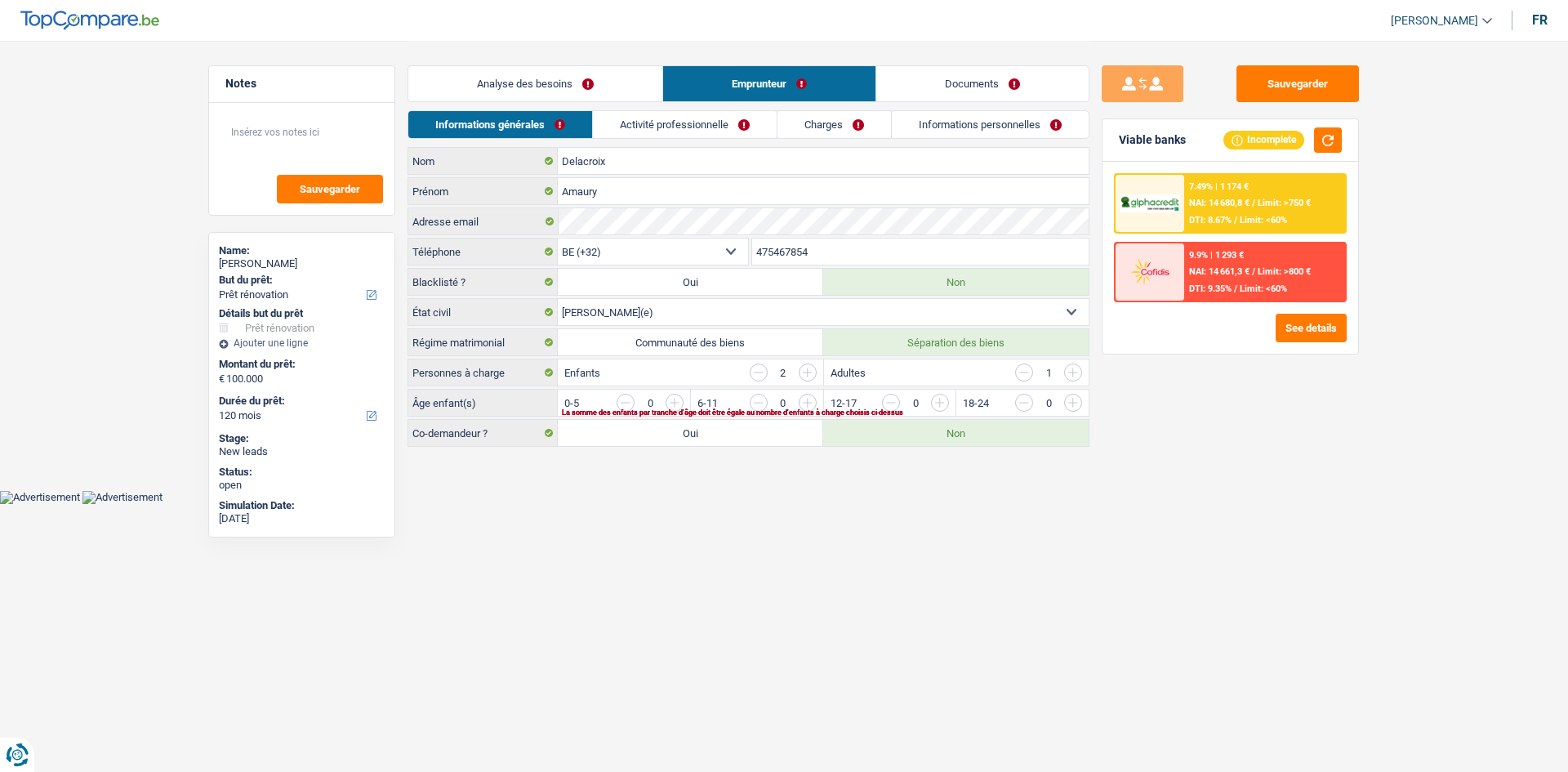
click at [613, 129] on link "Activité professionnelle" at bounding box center [684, 124] width 184 height 27
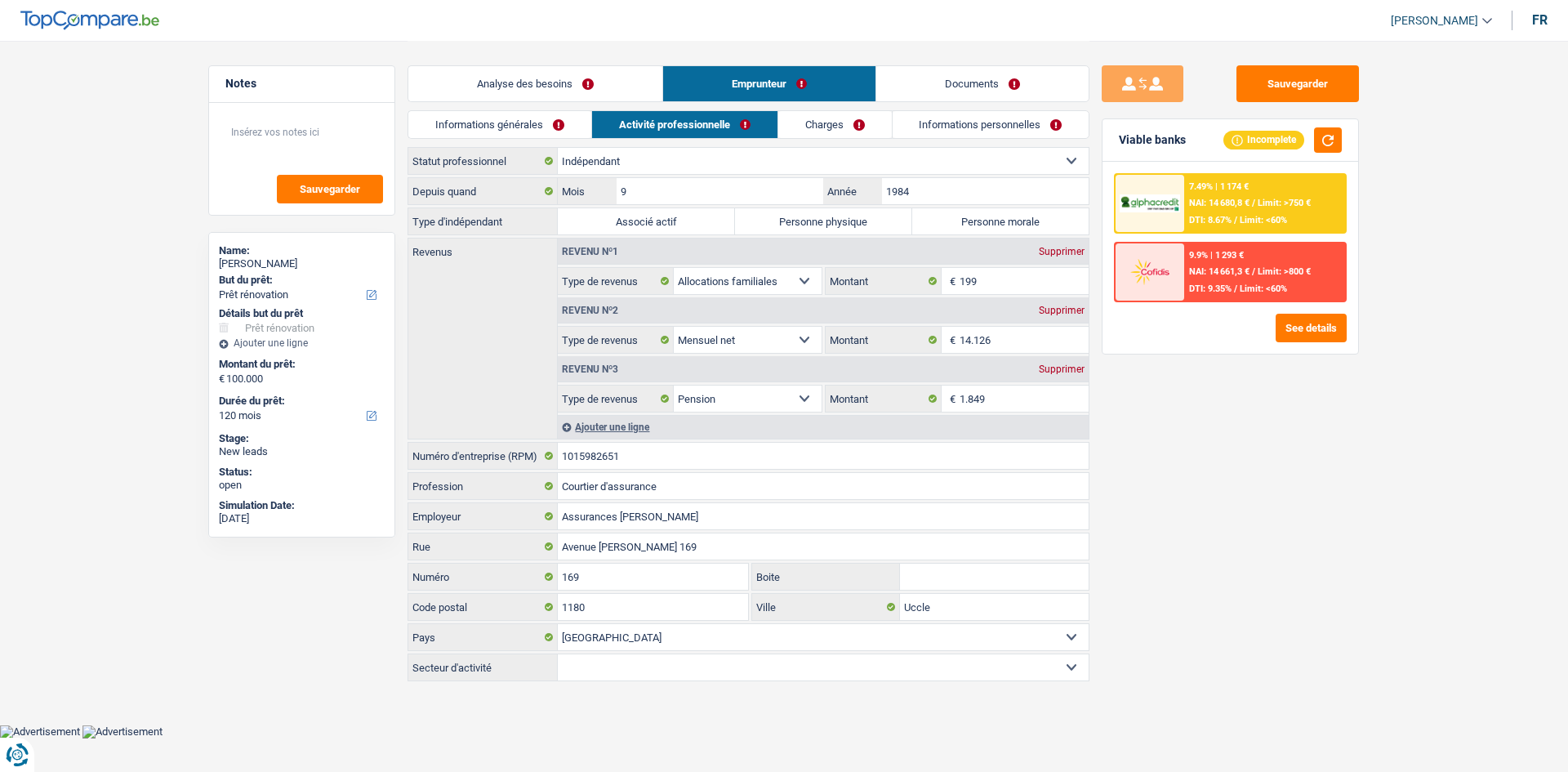
click at [613, 132] on link "Charges" at bounding box center [836, 124] width 114 height 27
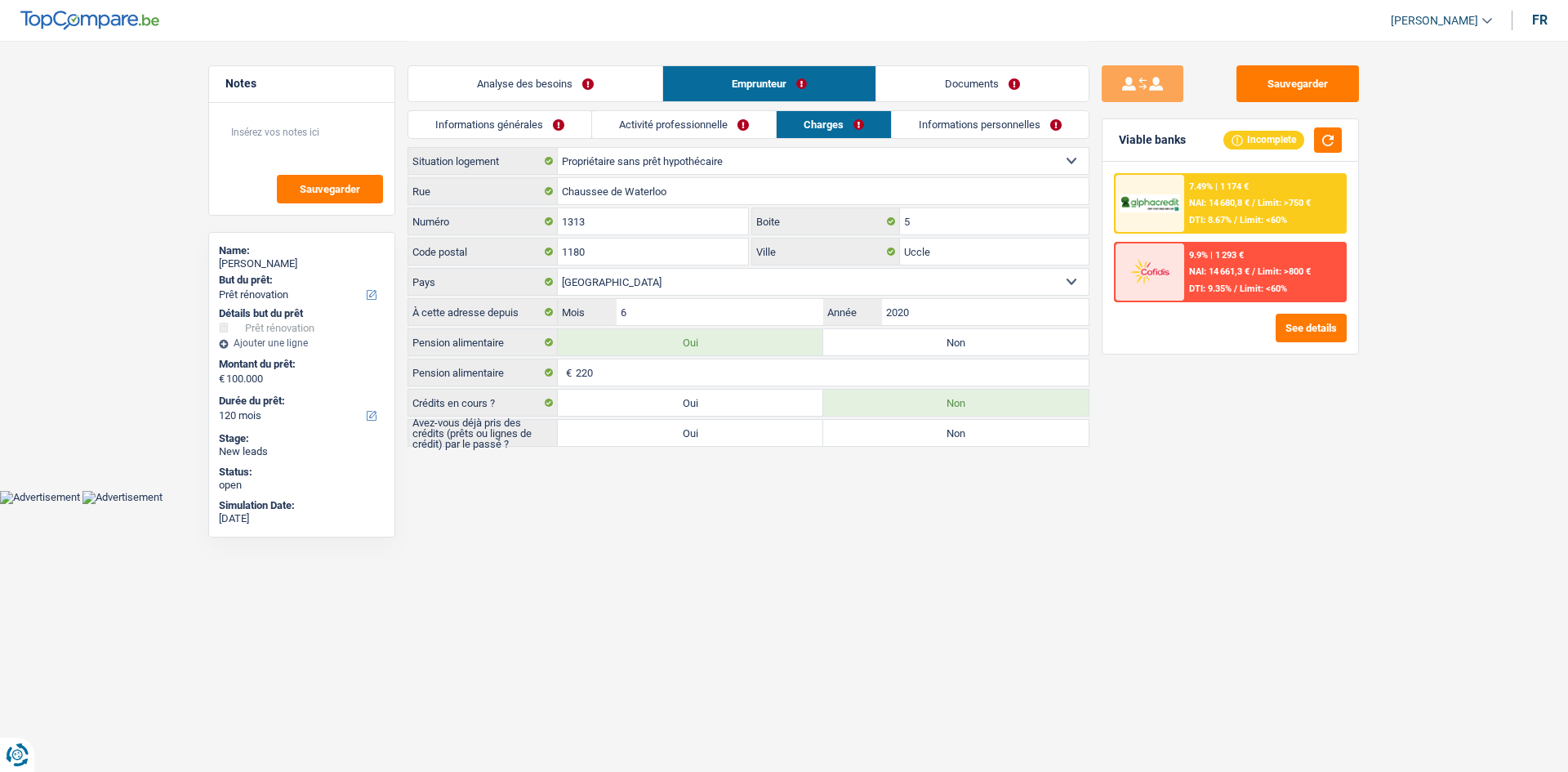
click at [613, 134] on link "Informations personnelles" at bounding box center [990, 124] width 196 height 27
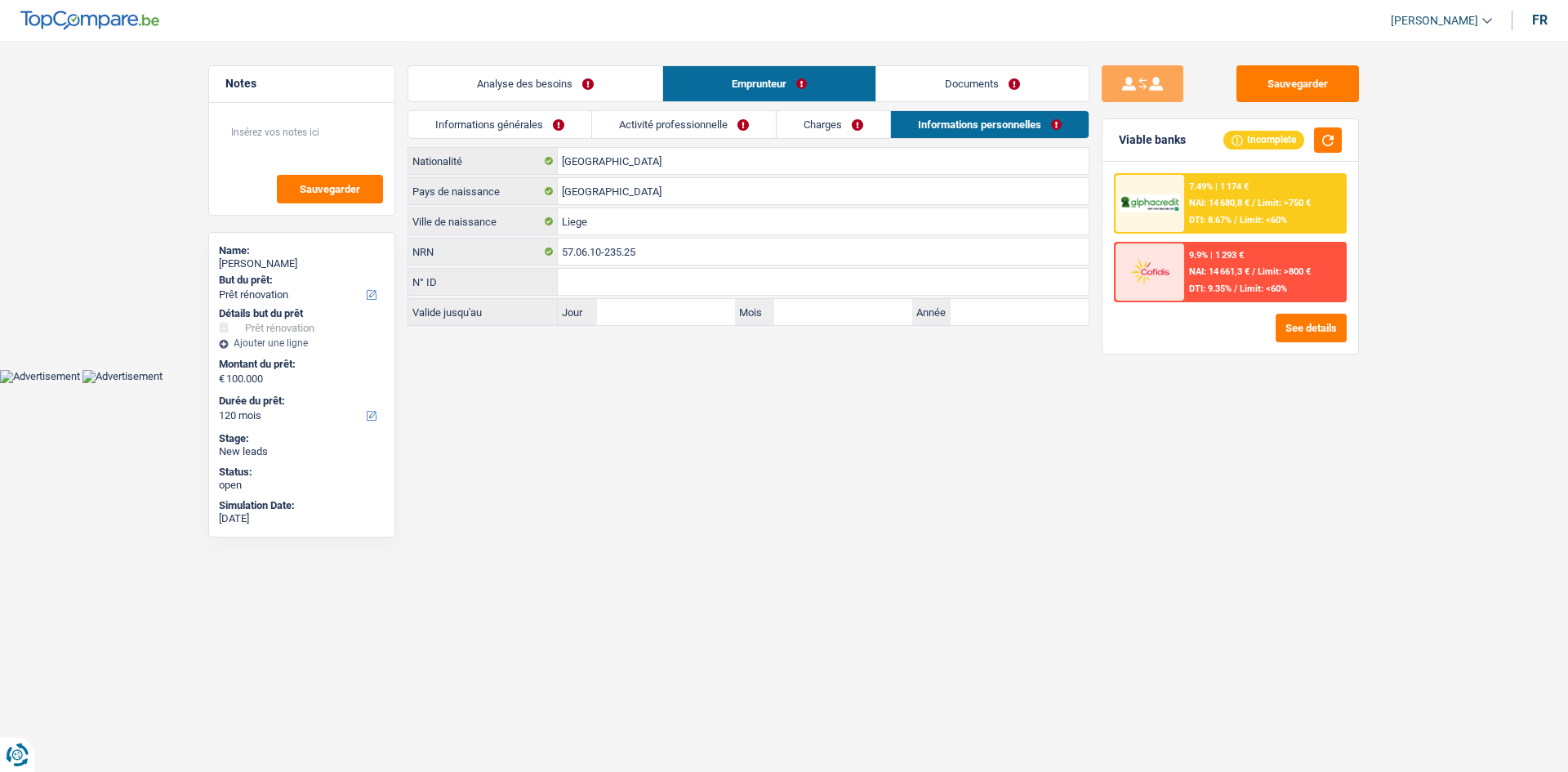
click at [613, 131] on link "Charges" at bounding box center [834, 124] width 114 height 27
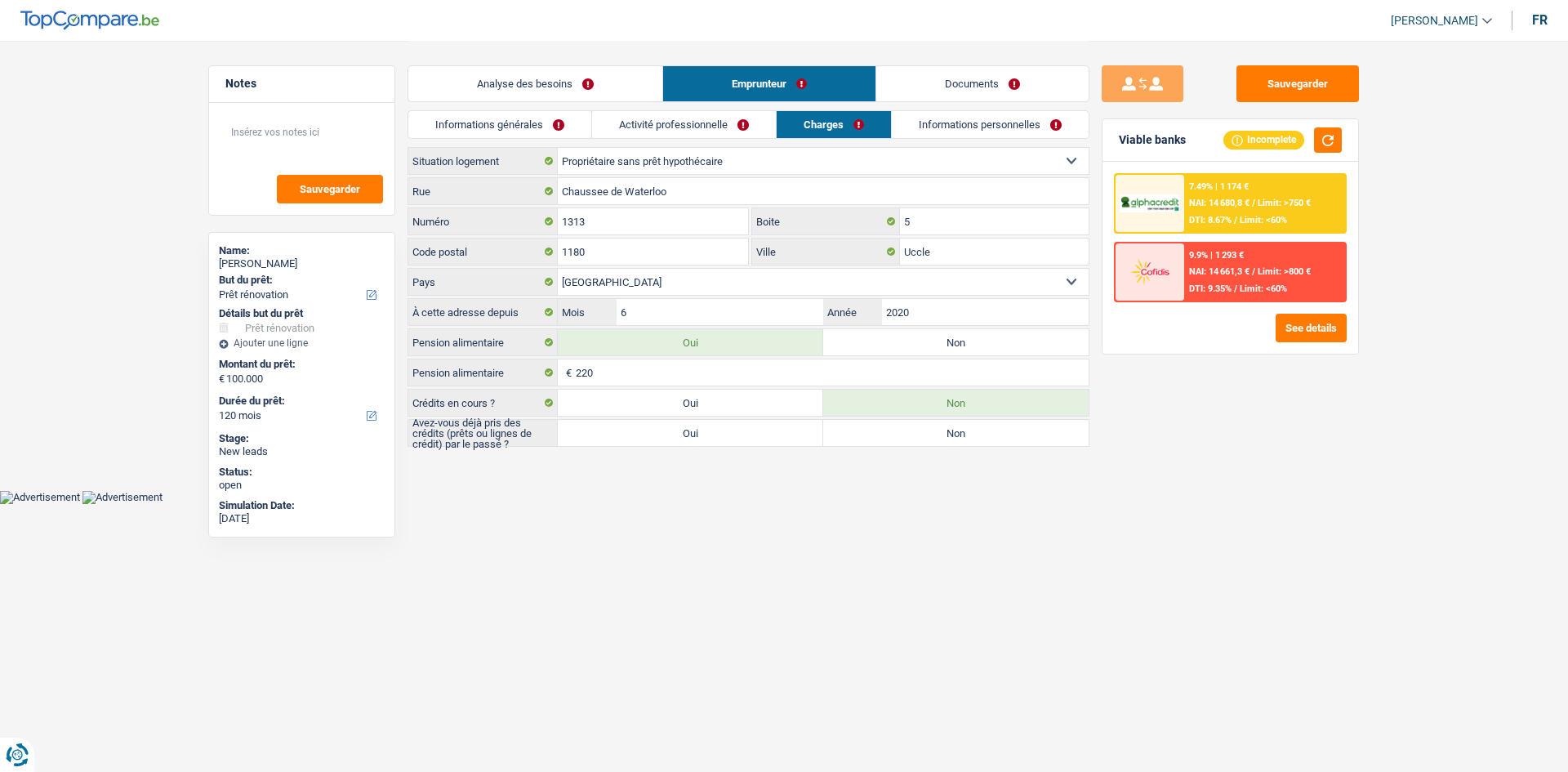
click at [613, 110] on li "Activité professionnelle" at bounding box center [683, 124] width 185 height 28
click at [613, 117] on link "Activité professionnelle" at bounding box center [683, 124] width 184 height 27
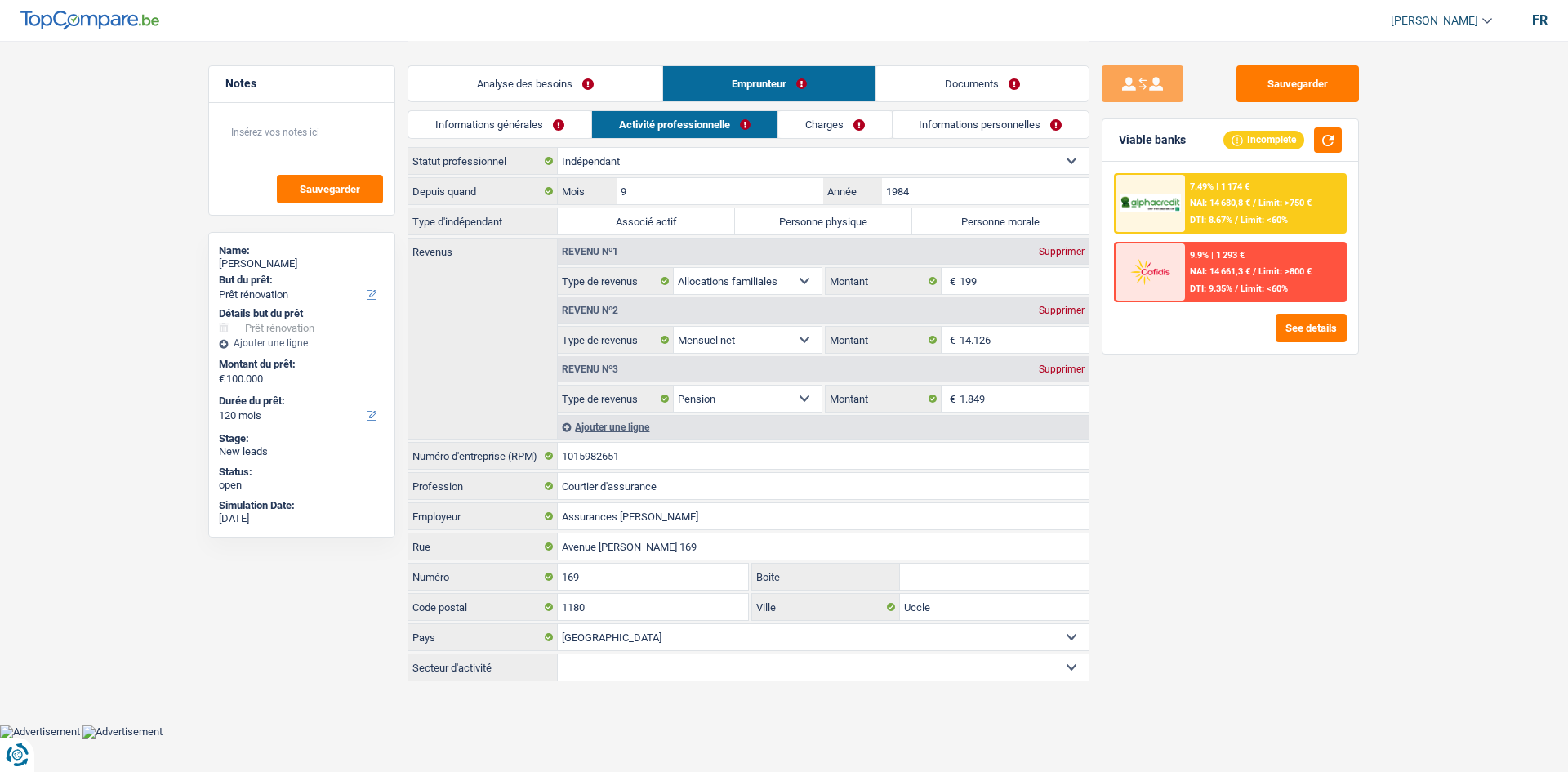
click at [558, 126] on link "Informations générales" at bounding box center [500, 124] width 183 height 27
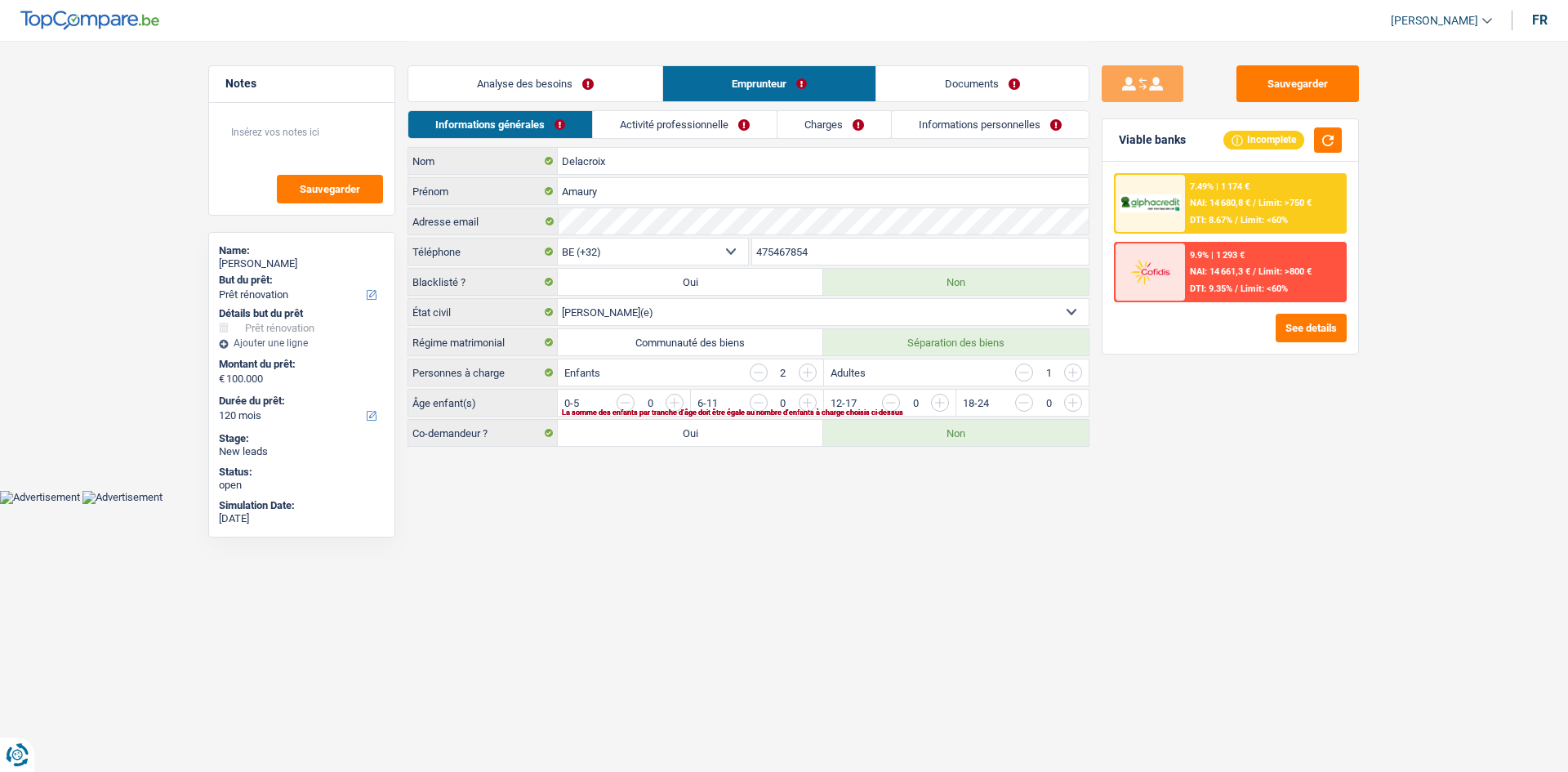
click at [592, 87] on link "Analyse des besoins" at bounding box center [535, 83] width 254 height 35
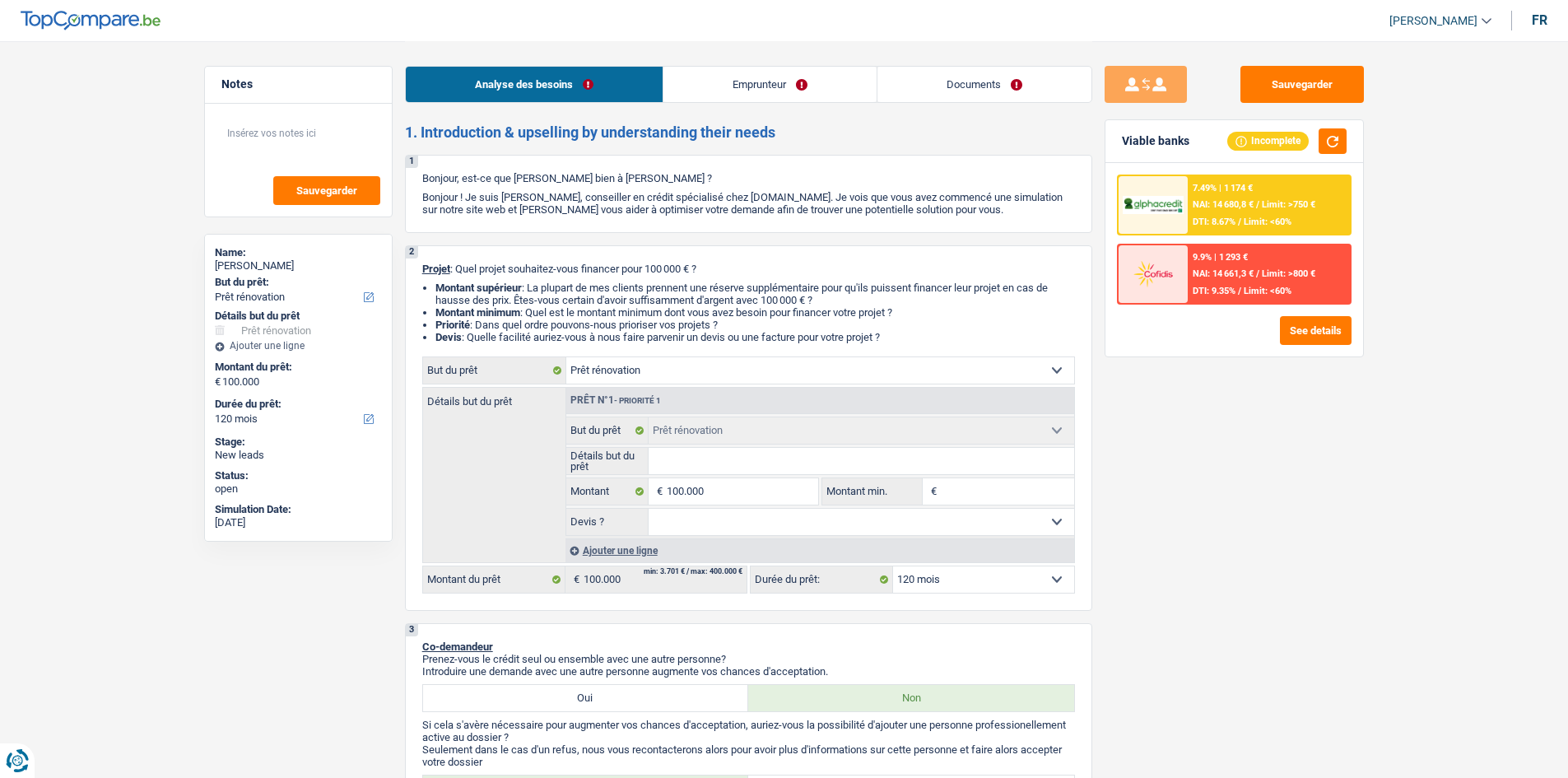
click at [617, 208] on span "NAI: 14 680,8 €" at bounding box center [1223, 204] width 61 height 11
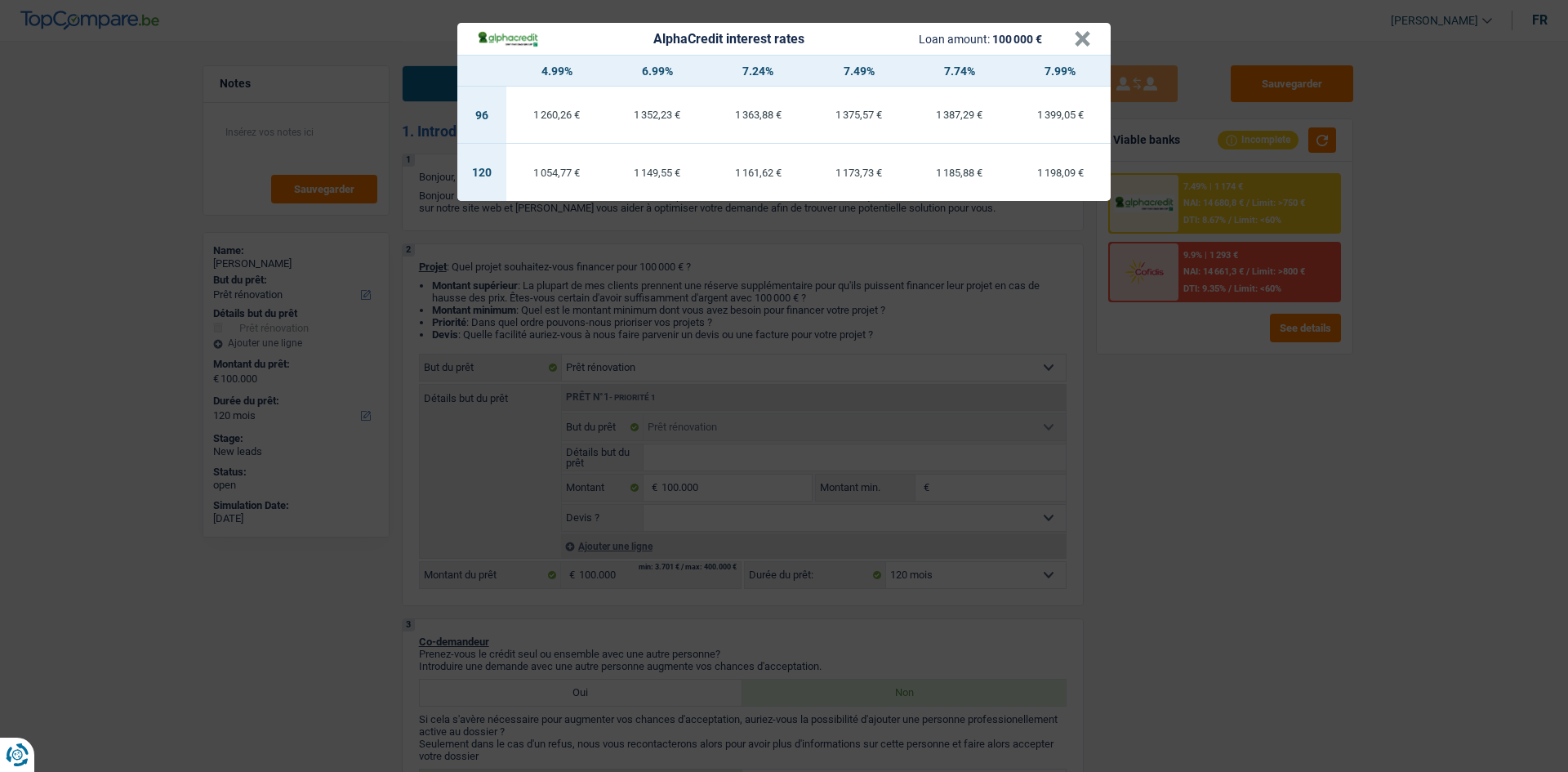
click at [613, 304] on div "AlphaCredit interest rates Loan amount: 100 000 € × 4.99% 6.99% 7.24% 7.49% 7.7…" at bounding box center [784, 386] width 1568 height 772
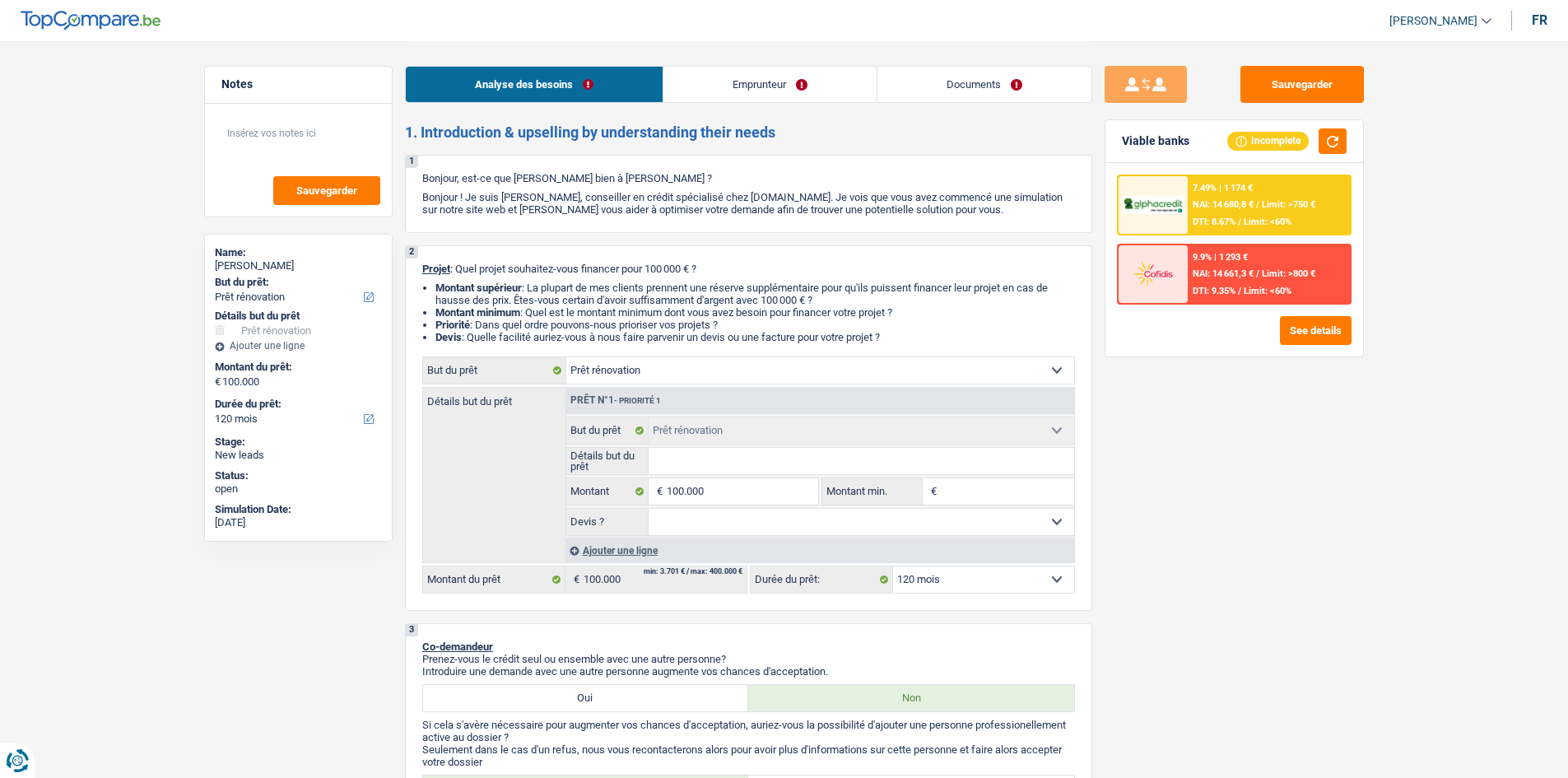
click at [617, 86] on link "Emprunteur" at bounding box center [769, 84] width 213 height 36
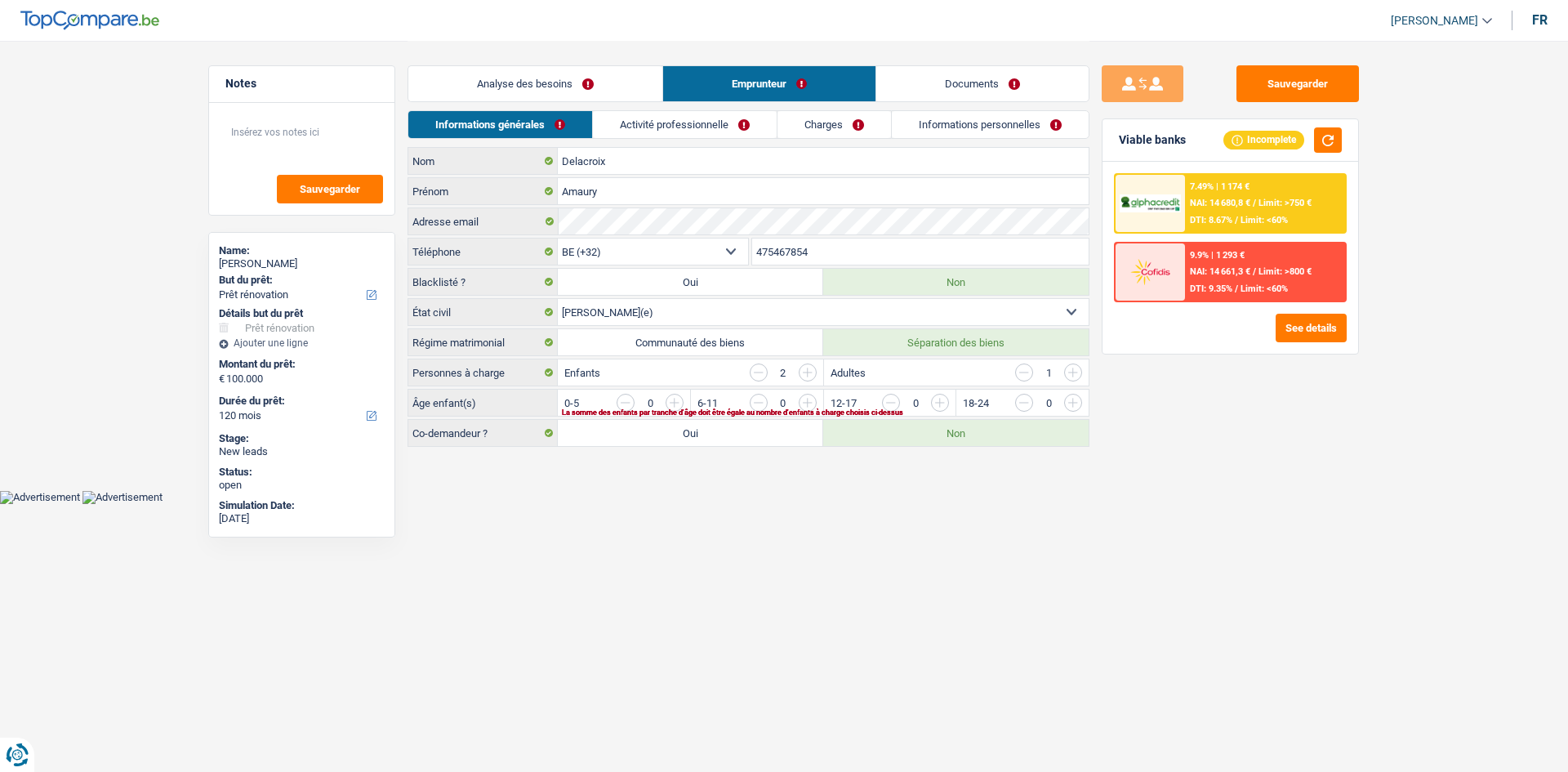
click at [613, 120] on link "Activité professionnelle" at bounding box center [684, 124] width 184 height 27
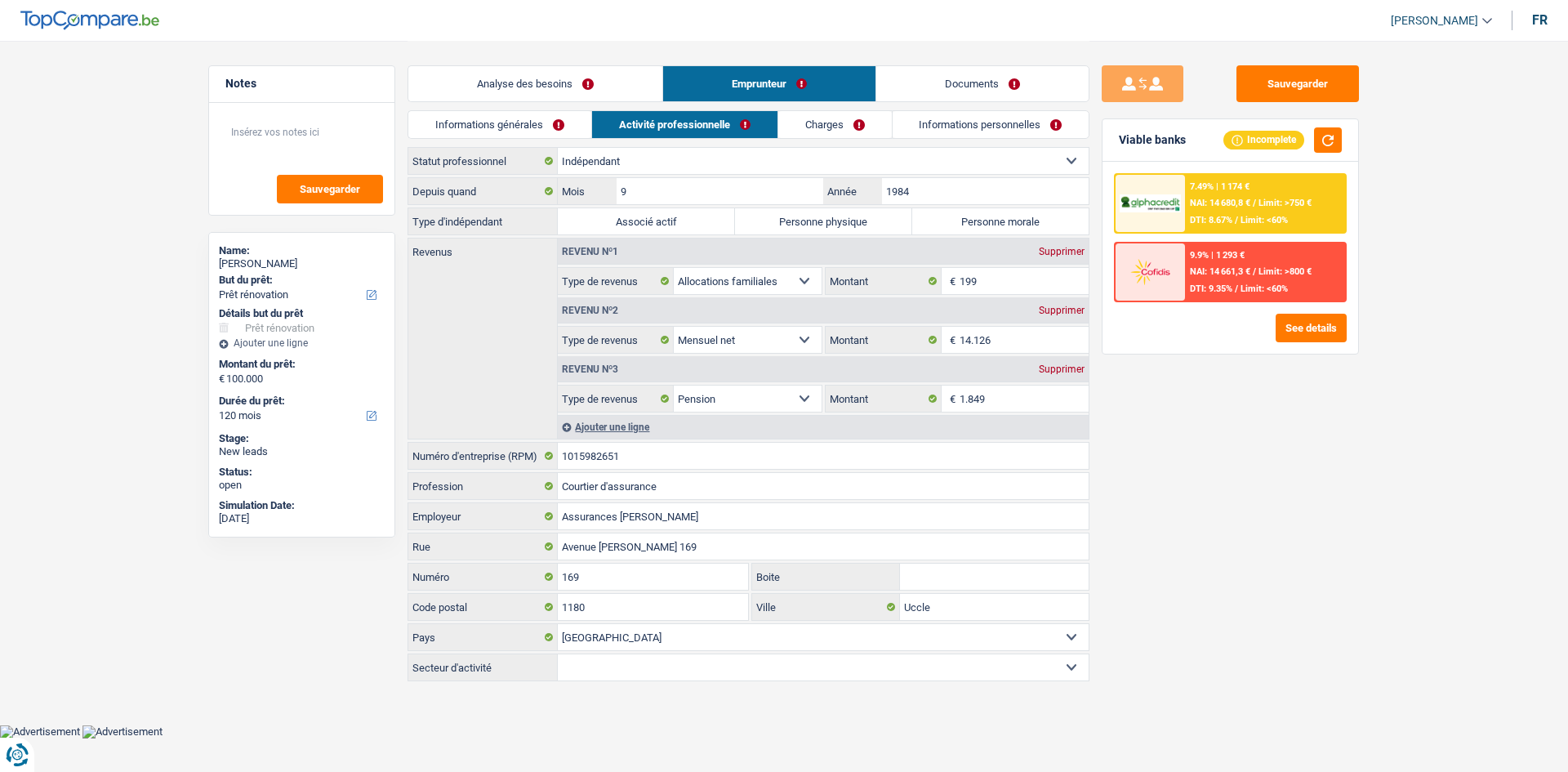
click at [613, 130] on link "Charges" at bounding box center [836, 124] width 114 height 27
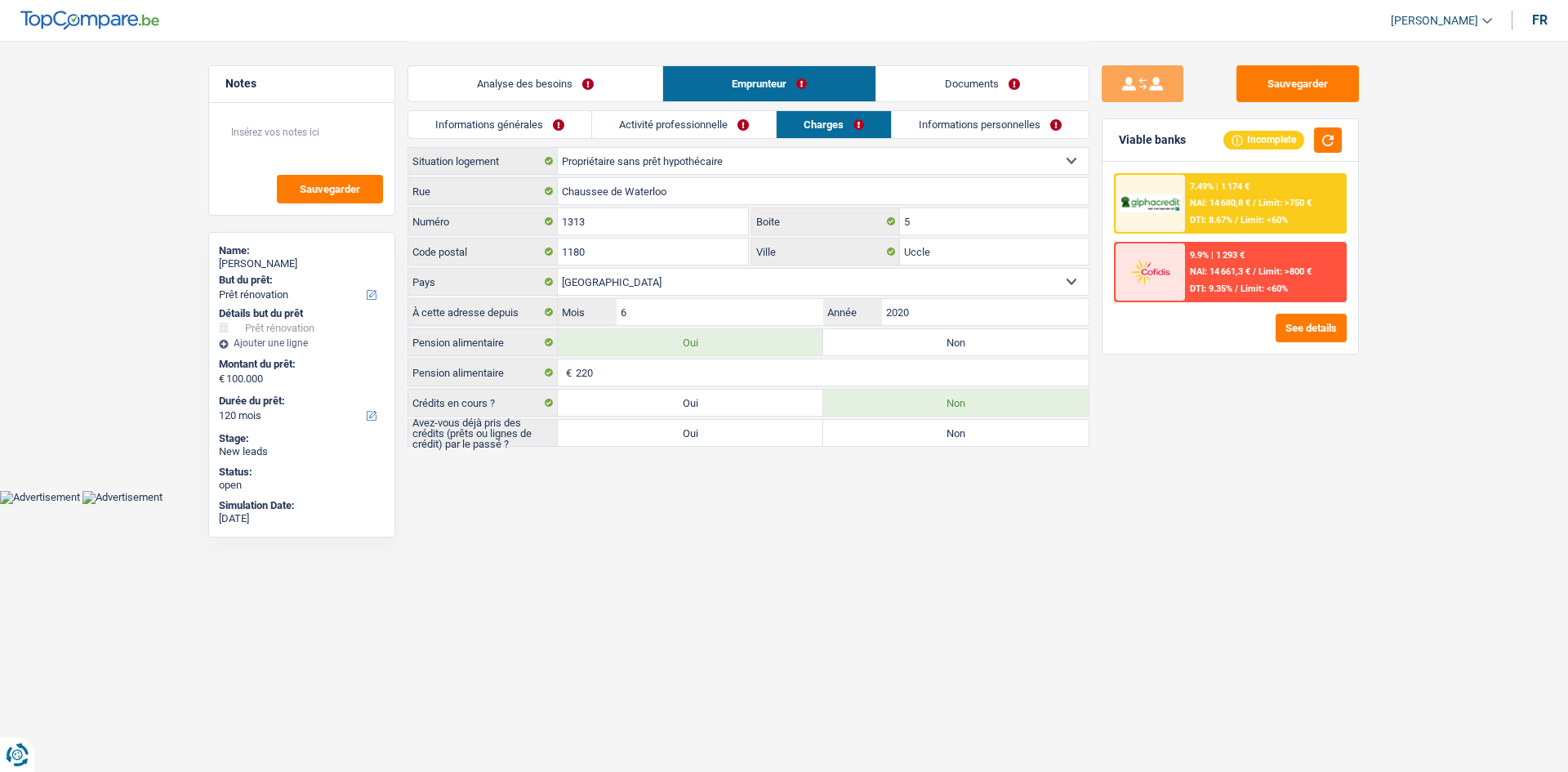
click at [613, 130] on link "Informations personnelles" at bounding box center [990, 124] width 196 height 27
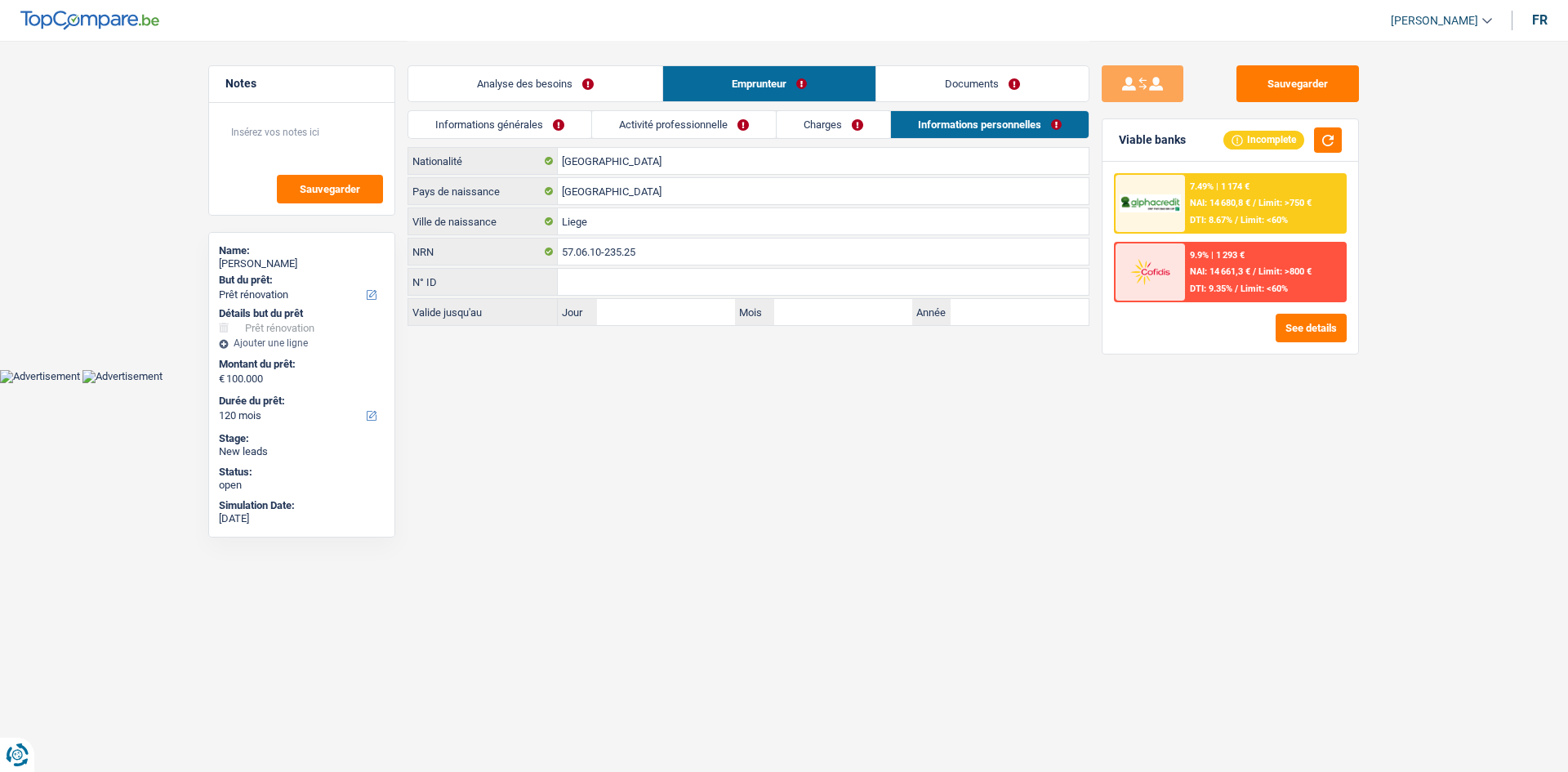
click at [613, 82] on link "Documents" at bounding box center [983, 83] width 212 height 35
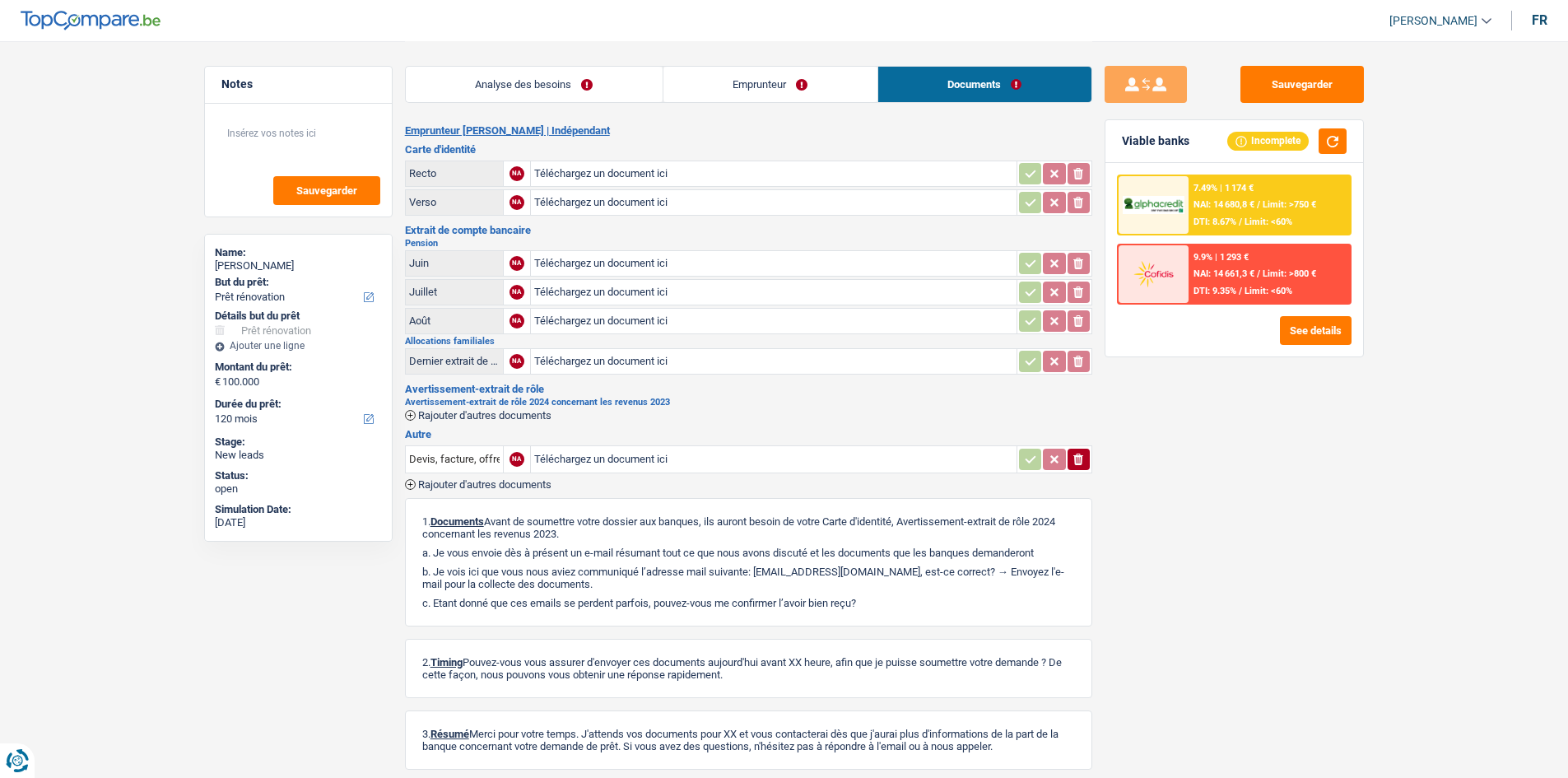
click at [606, 90] on link "Analyse des besoins" at bounding box center [534, 84] width 257 height 36
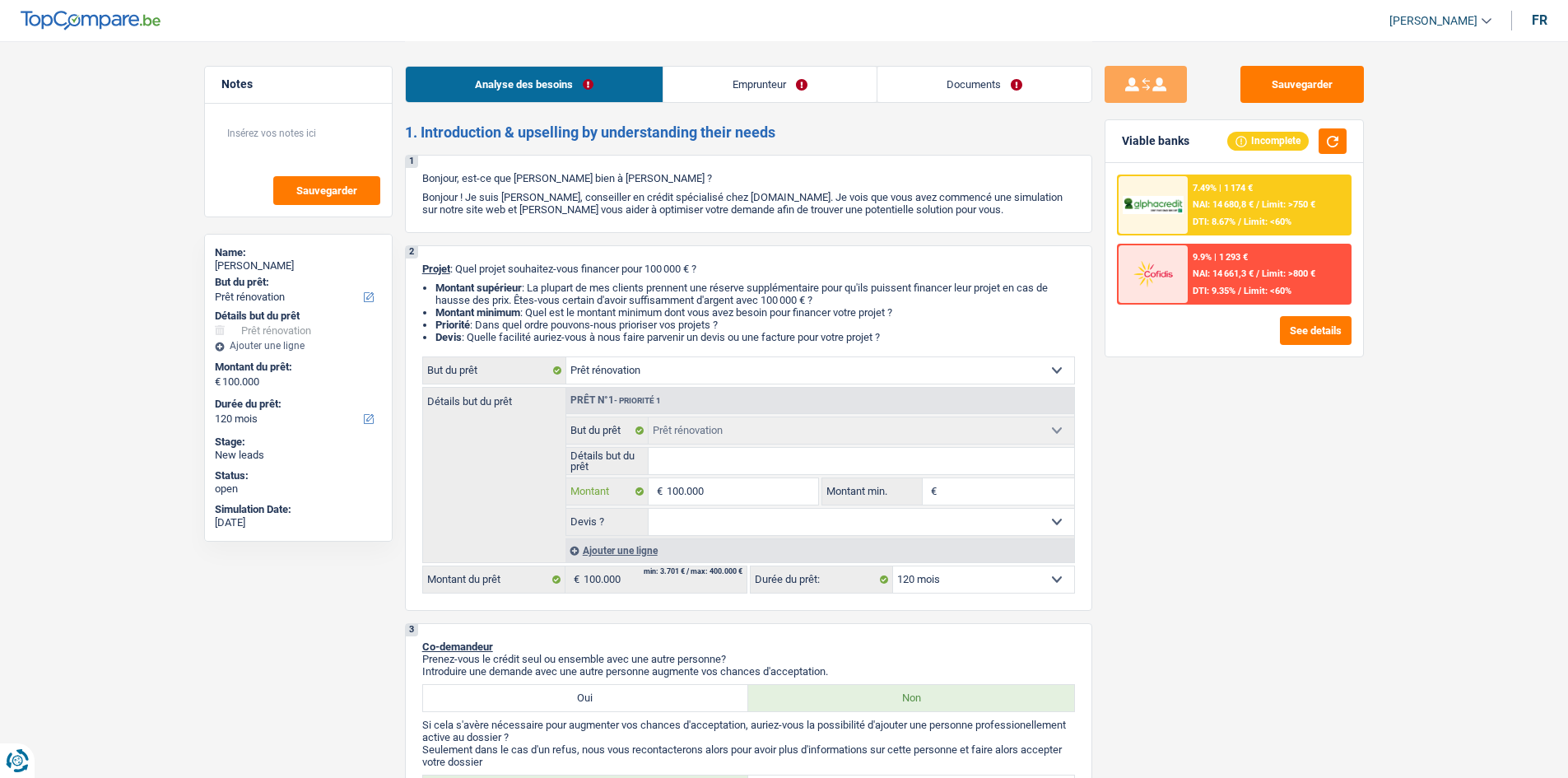
click at [617, 307] on input "100.000" at bounding box center [742, 491] width 150 height 27
click at [617, 76] on link "Emprunteur" at bounding box center [769, 84] width 213 height 36
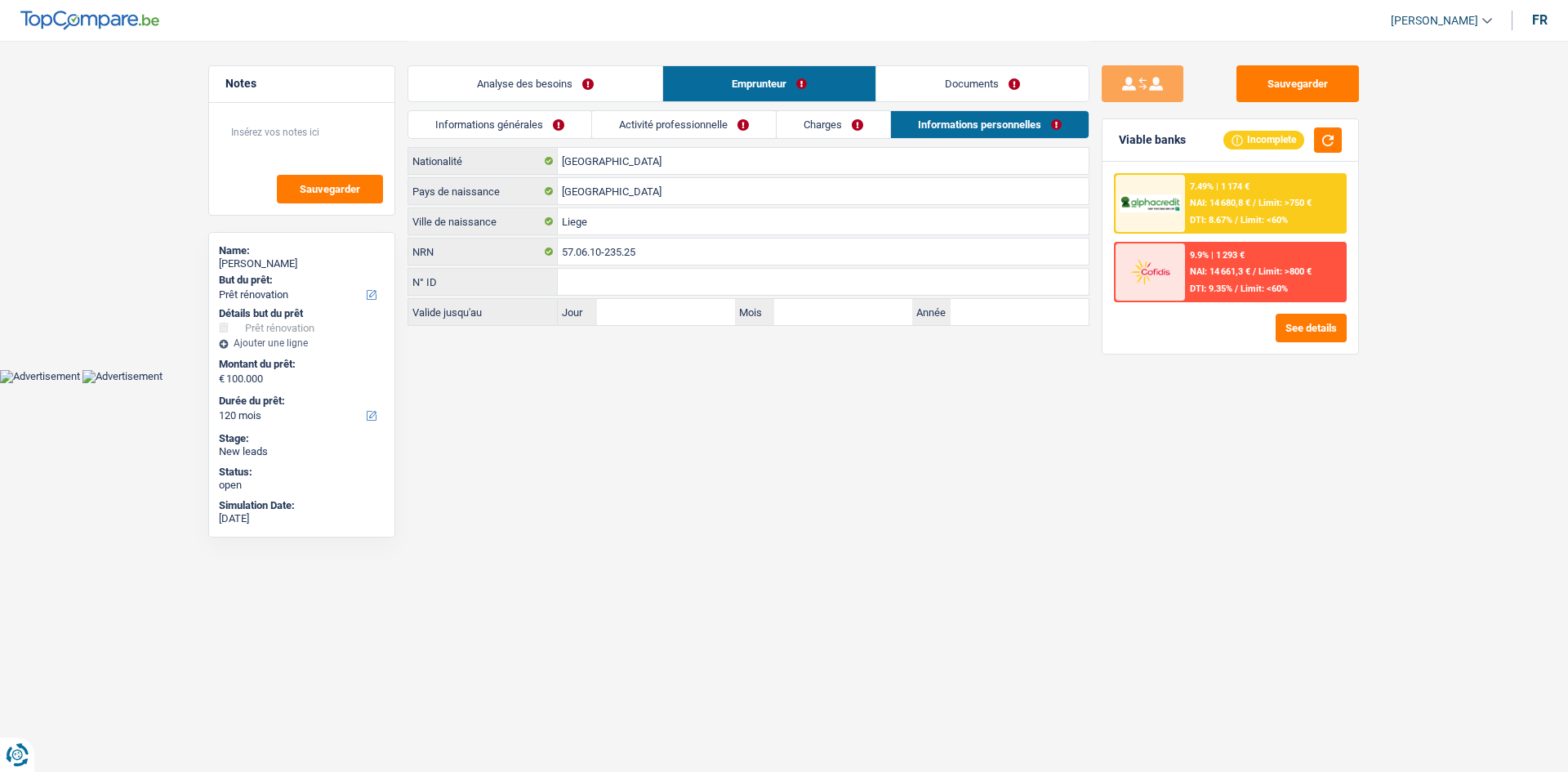
click at [613, 117] on link "Charges" at bounding box center [834, 124] width 114 height 27
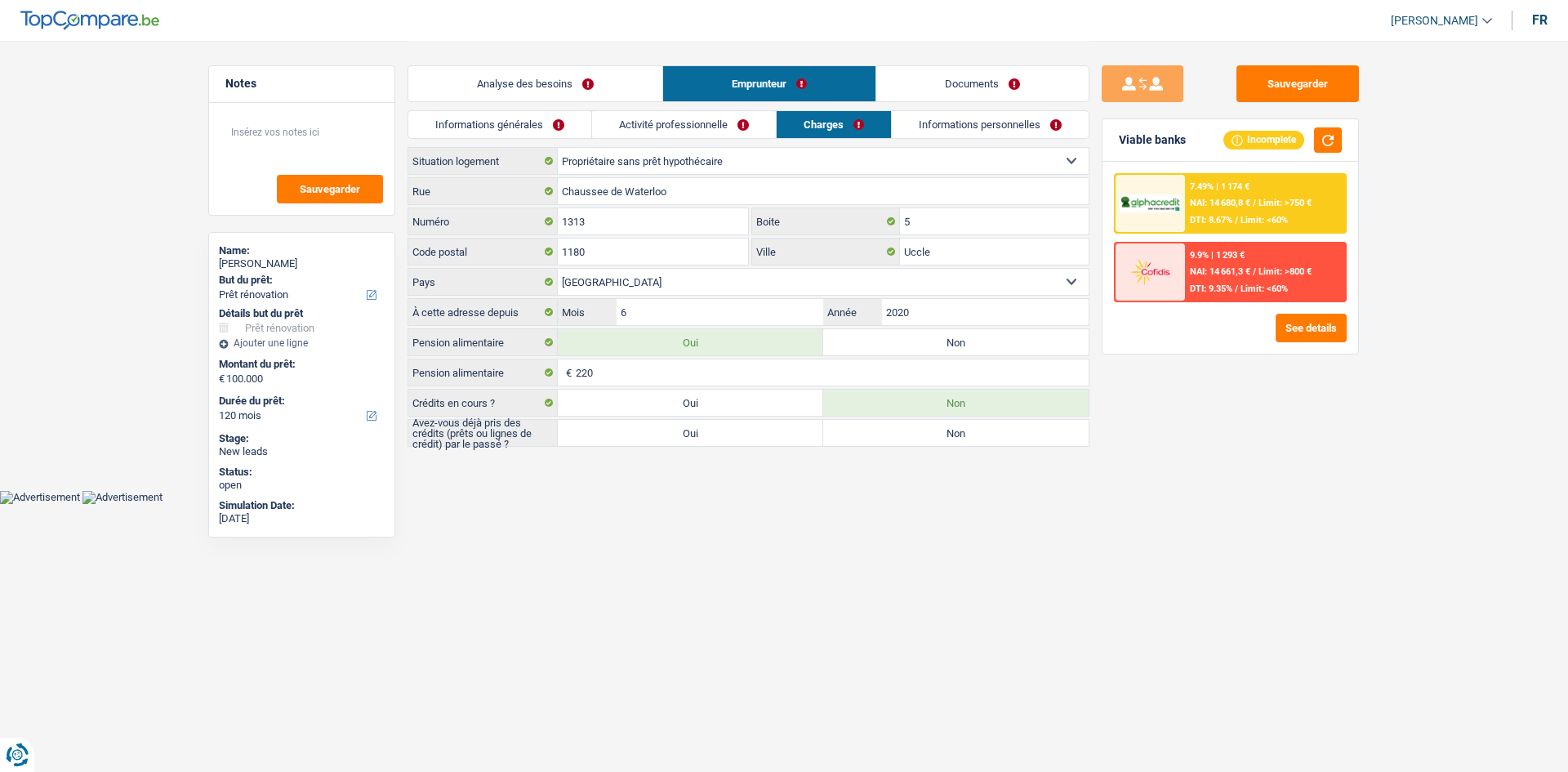
click at [613, 129] on link "Activité professionnelle" at bounding box center [683, 124] width 184 height 27
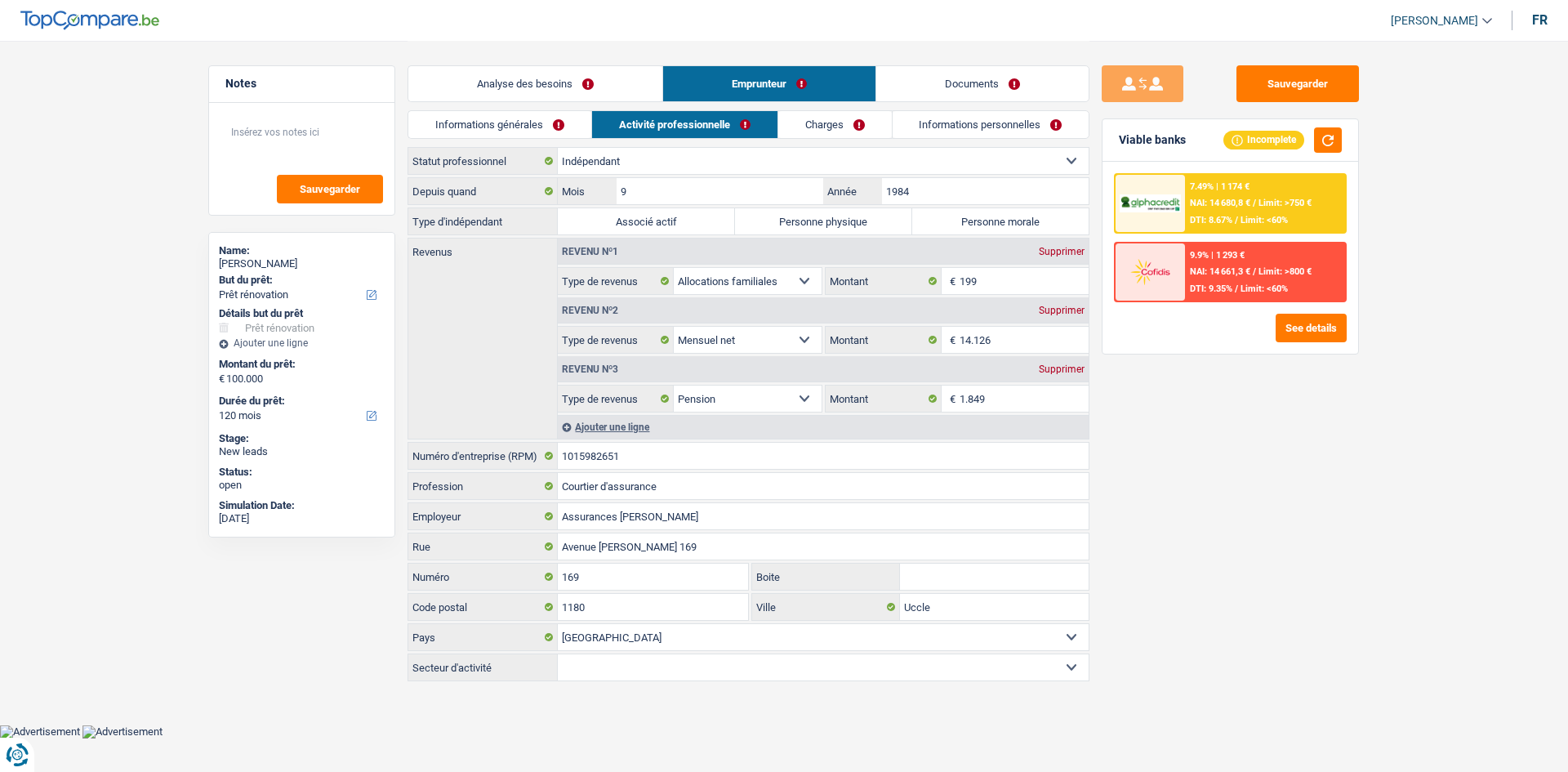
click at [499, 117] on link "Informations générales" at bounding box center [500, 124] width 183 height 27
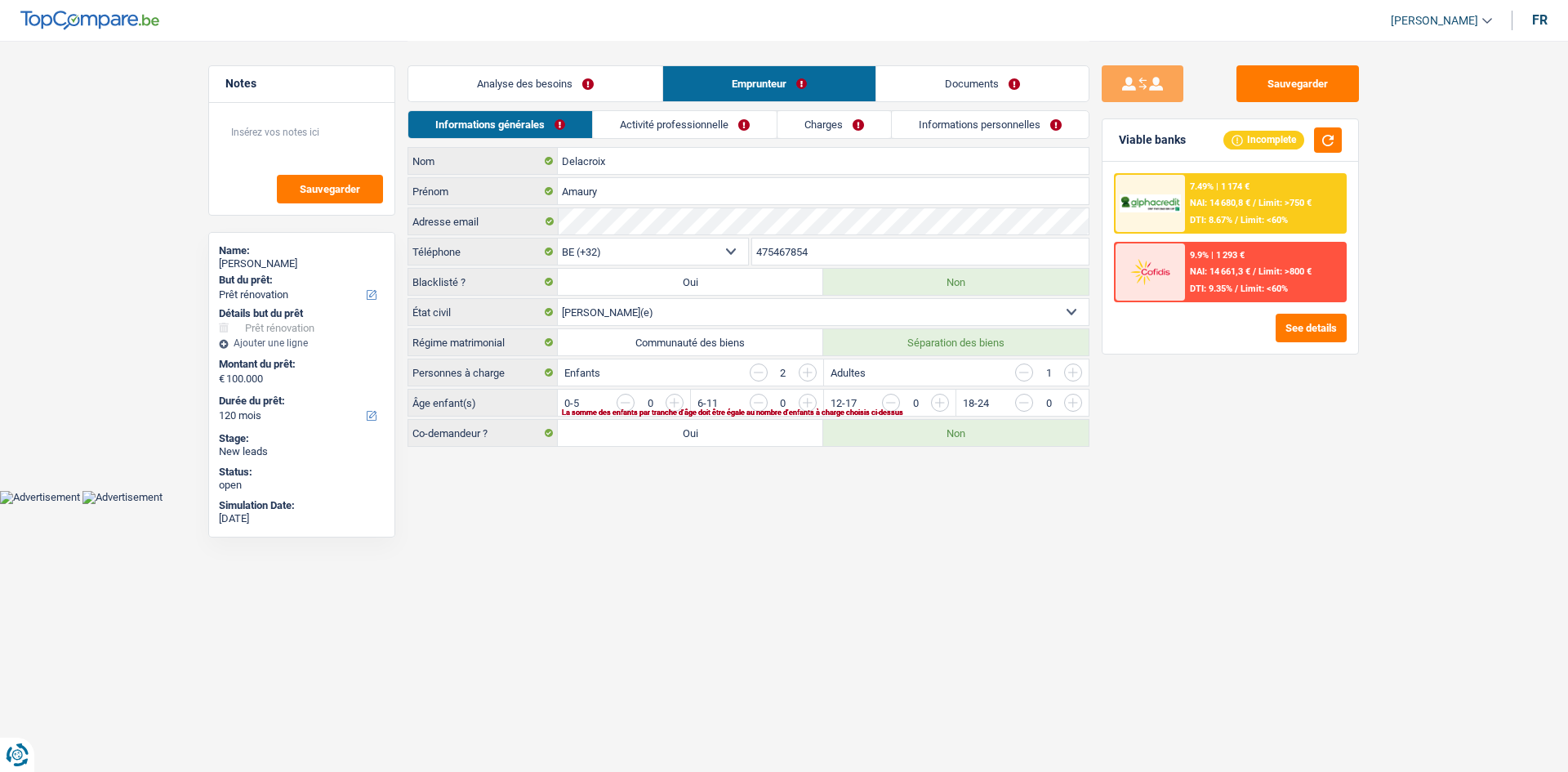
click at [613, 122] on link "Charges" at bounding box center [835, 124] width 114 height 27
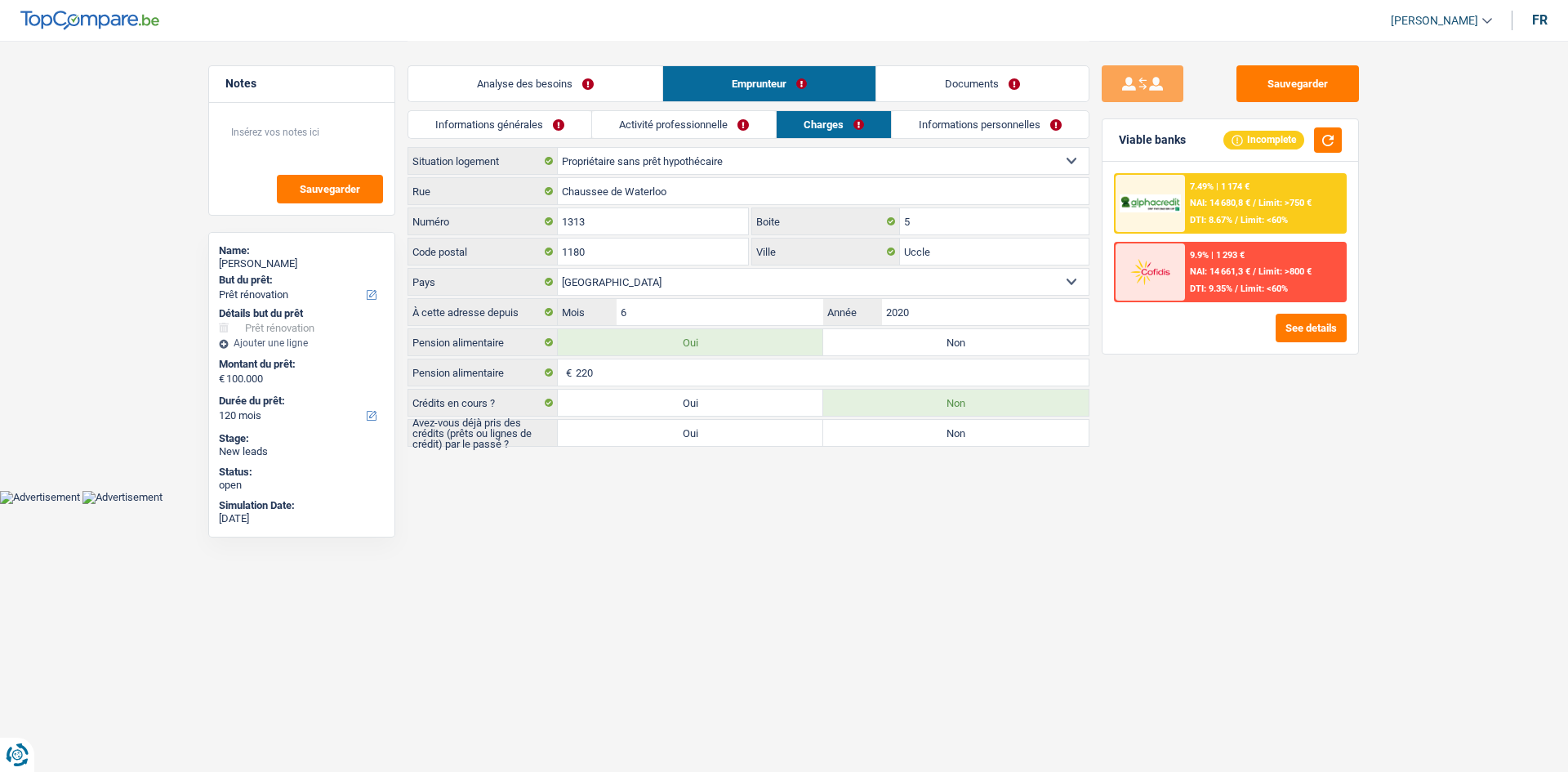
click at [613, 137] on link "Informations personnelles" at bounding box center [990, 124] width 196 height 27
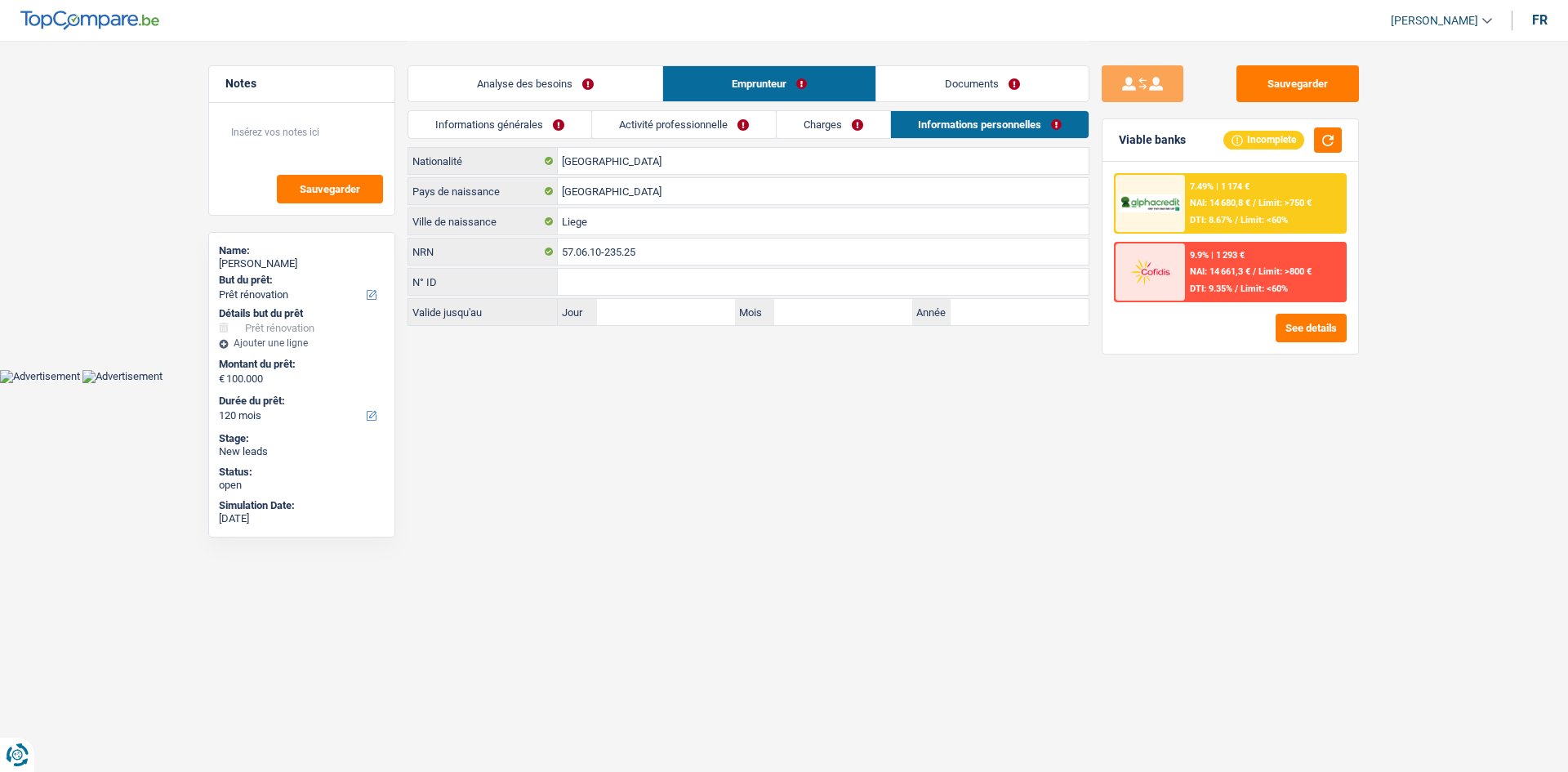
click at [515, 94] on link "Analyse des besoins" at bounding box center [535, 83] width 254 height 35
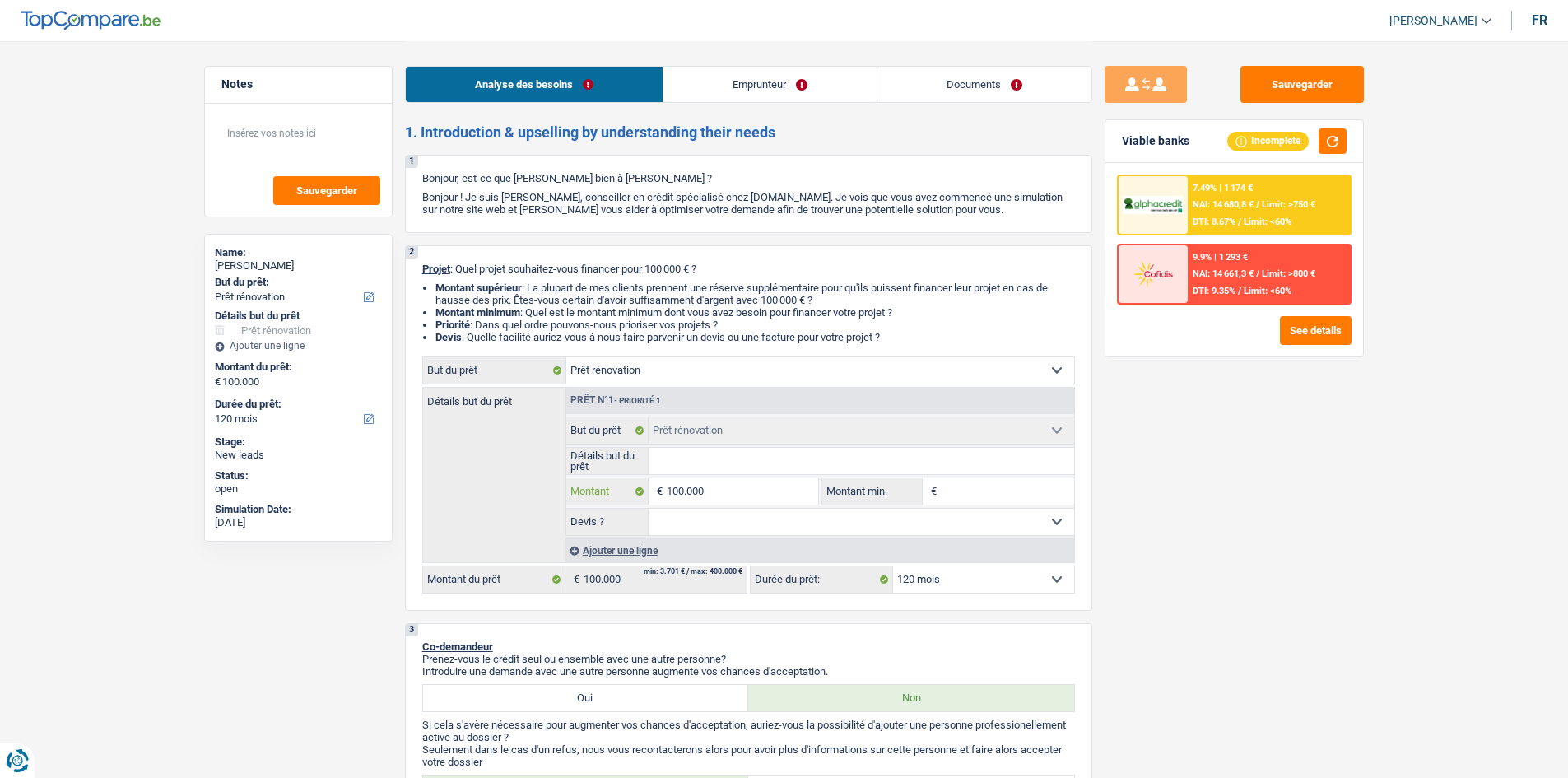
click at [617, 307] on input "100.000" at bounding box center [742, 491] width 150 height 27
type input "10.000"
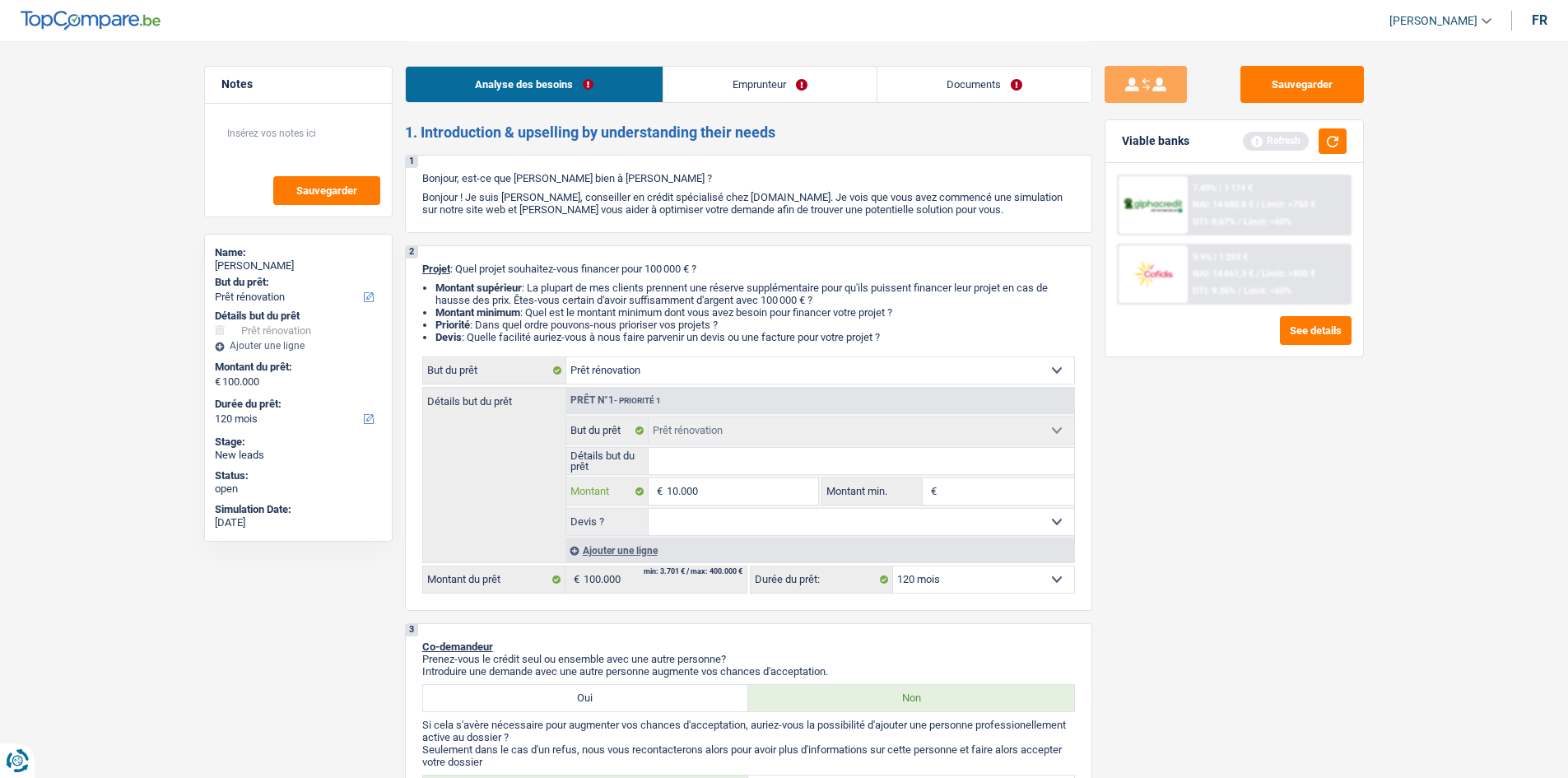
type input "1.000"
type input "100"
type input "10"
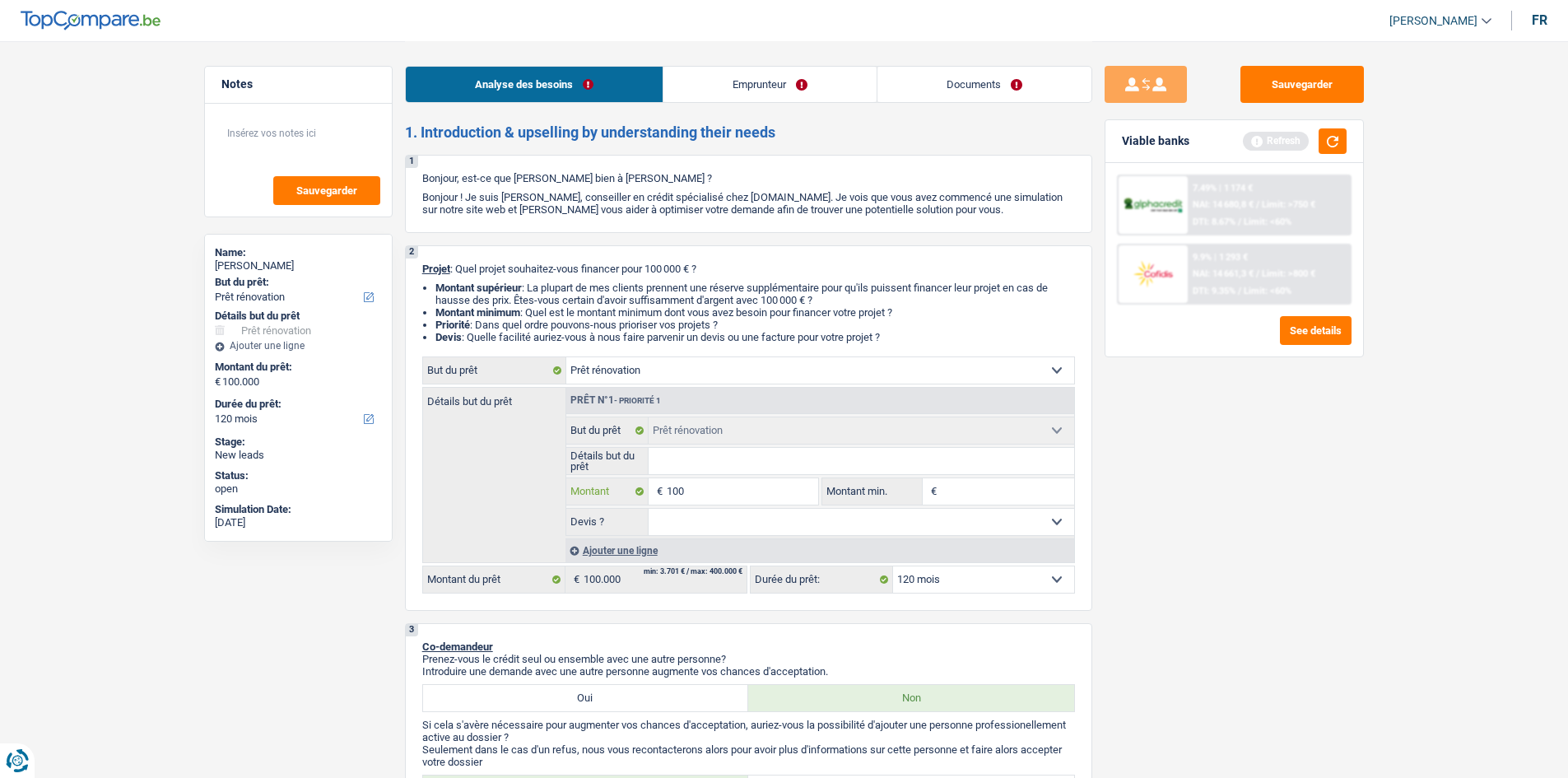
type input "10"
type input "1"
type input "15"
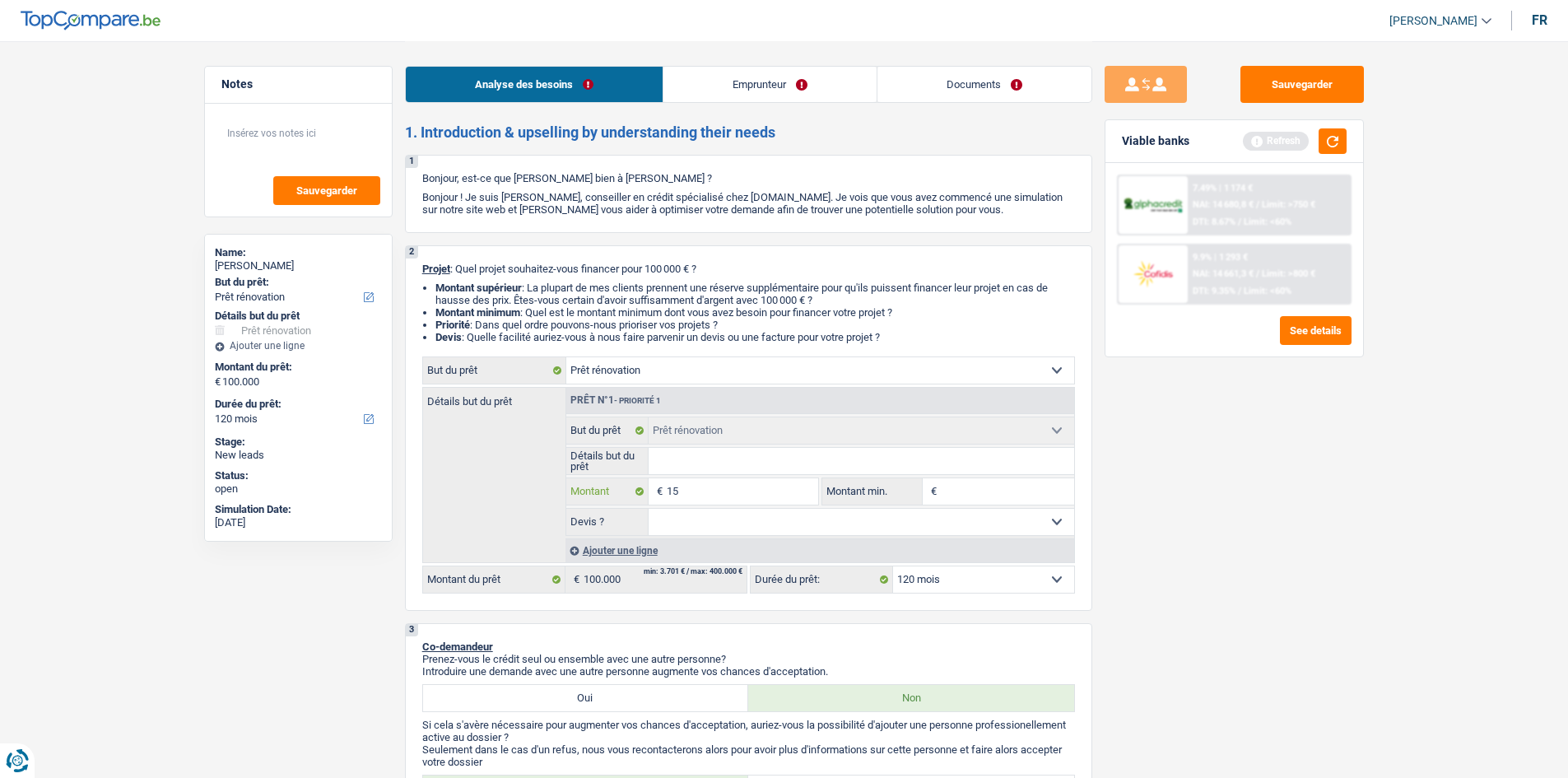
type input "150"
type input "1.500"
type input "15.000"
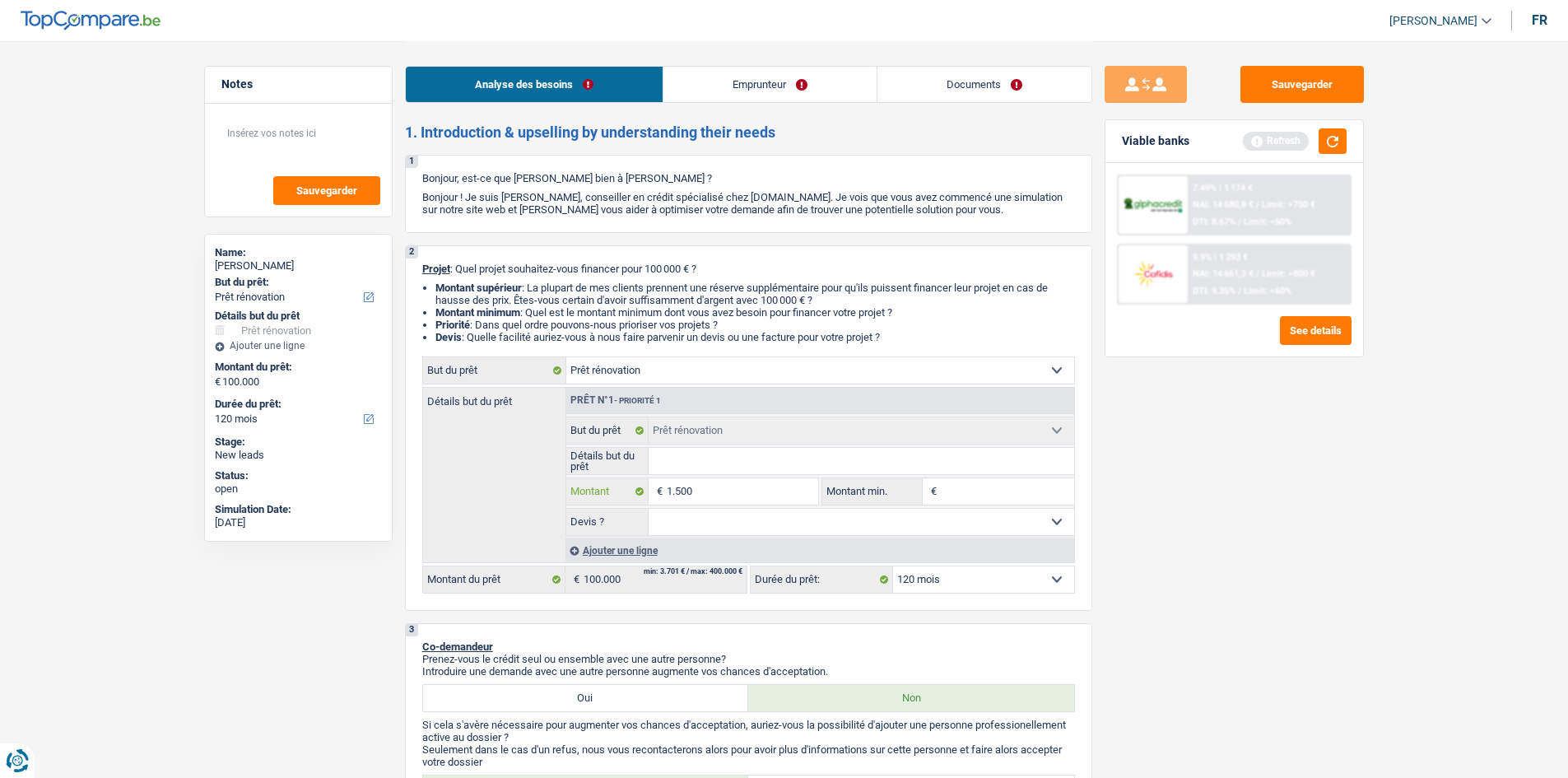
type input "15.000"
type input "150.000"
click at [617, 307] on div "Sauvegarder Viable banks Refresh 7.49% | 1 174 € NAI: 14 680,8 € / Limit: >750 …" at bounding box center [1234, 409] width 284 height 686
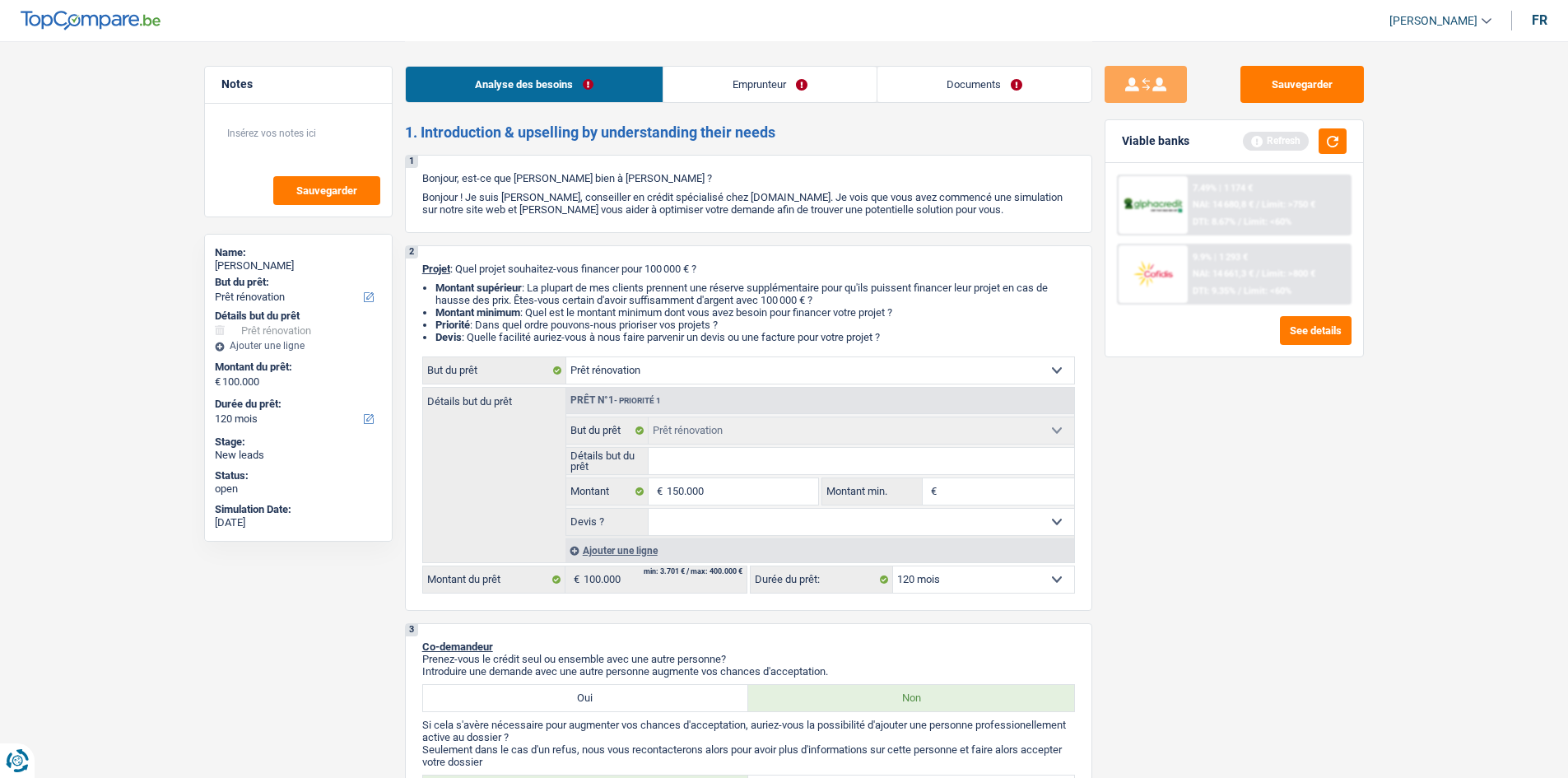
type input "150.000"
select select "144"
type input "150.000"
select select "144"
type input "150.000"
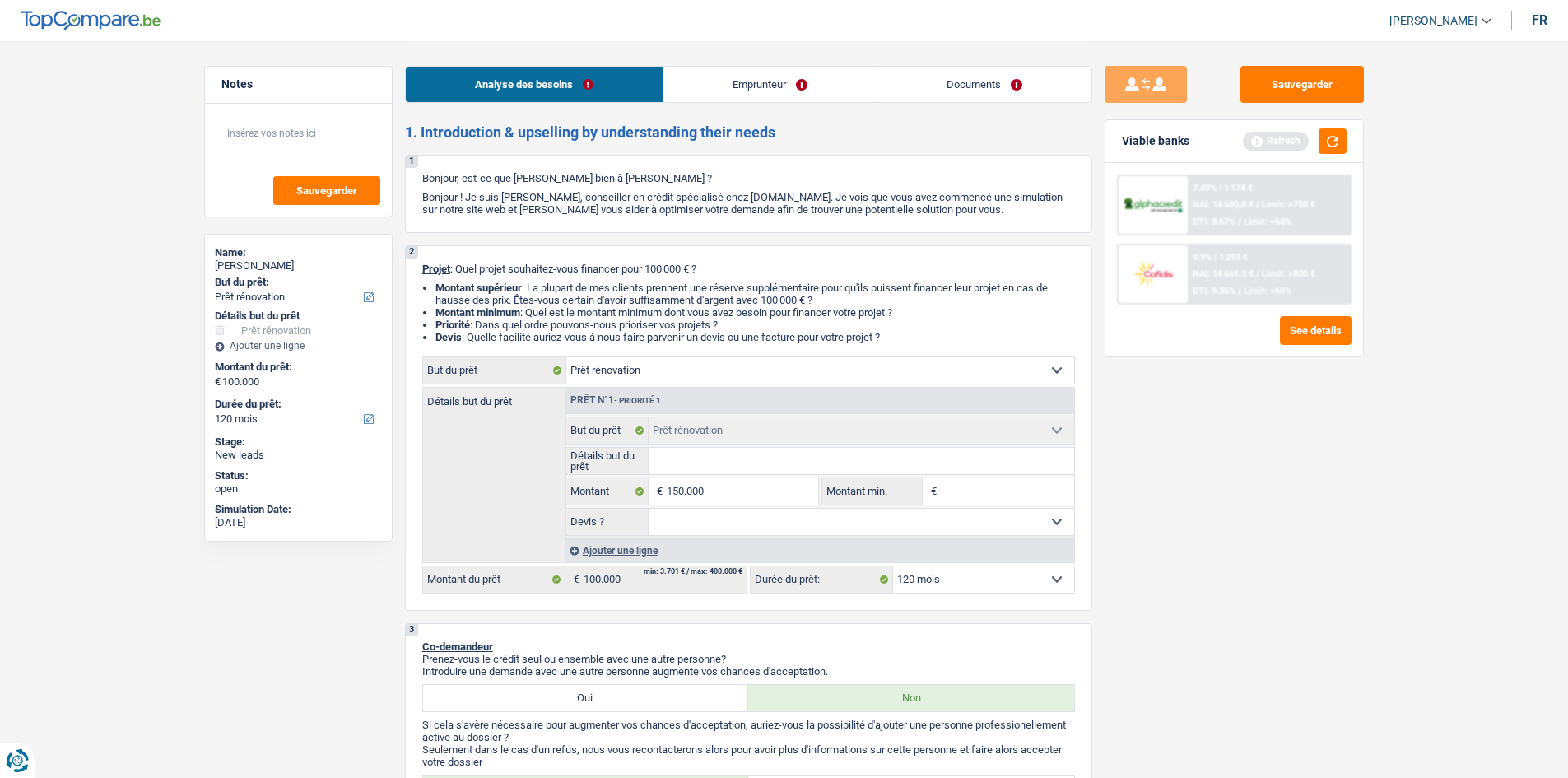
select select "144"
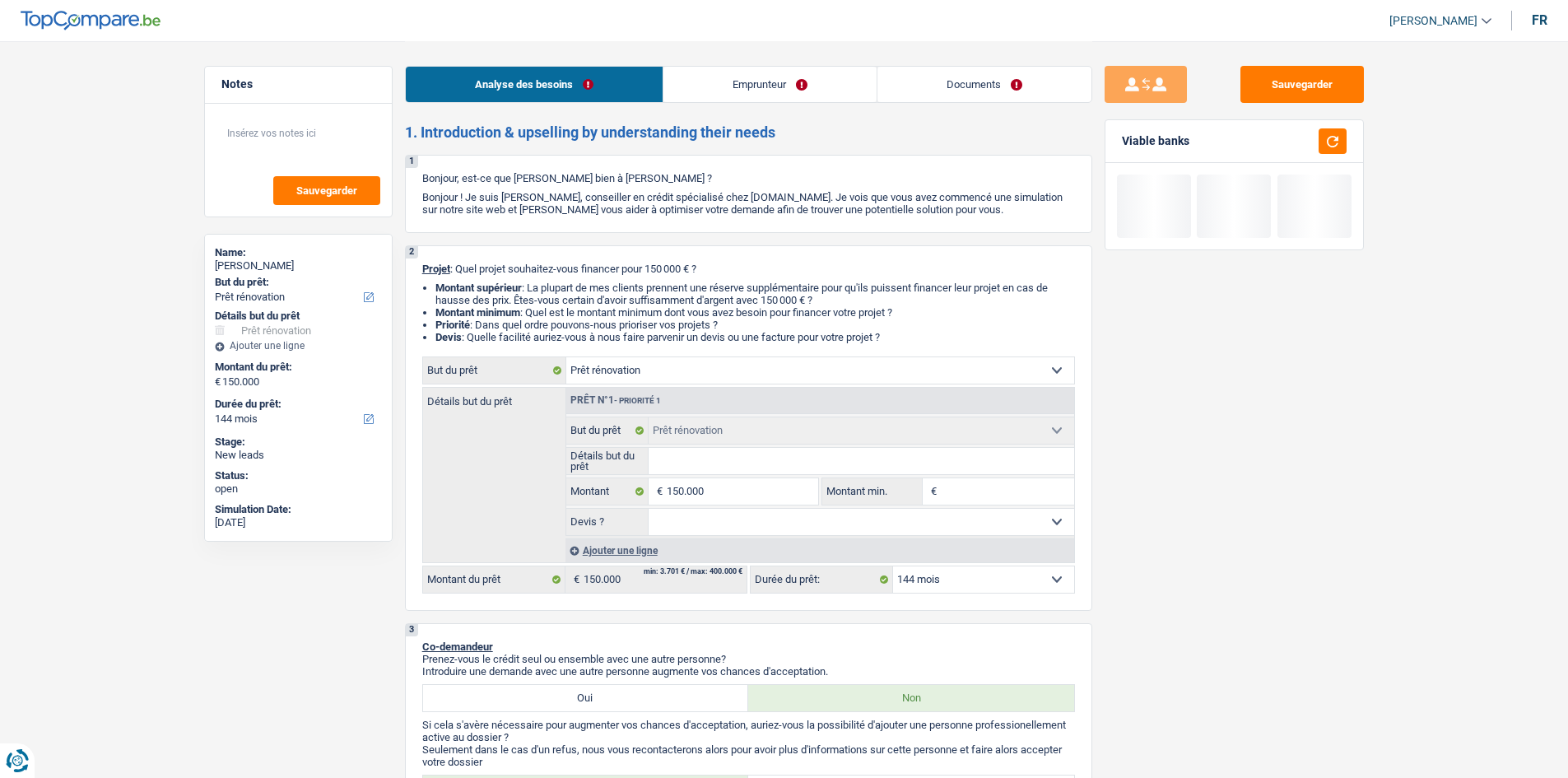
click at [617, 307] on select "12 mois 18 mois 24 mois 30 mois 36 mois 42 mois 48 mois 60 mois 72 mois 84 mois…" at bounding box center [983, 579] width 181 height 27
select select "120"
click at [617, 307] on select "12 mois 18 mois 24 mois 30 mois 36 mois 42 mois 48 mois 60 mois 72 mois 84 mois…" at bounding box center [983, 579] width 181 height 27
select select "120"
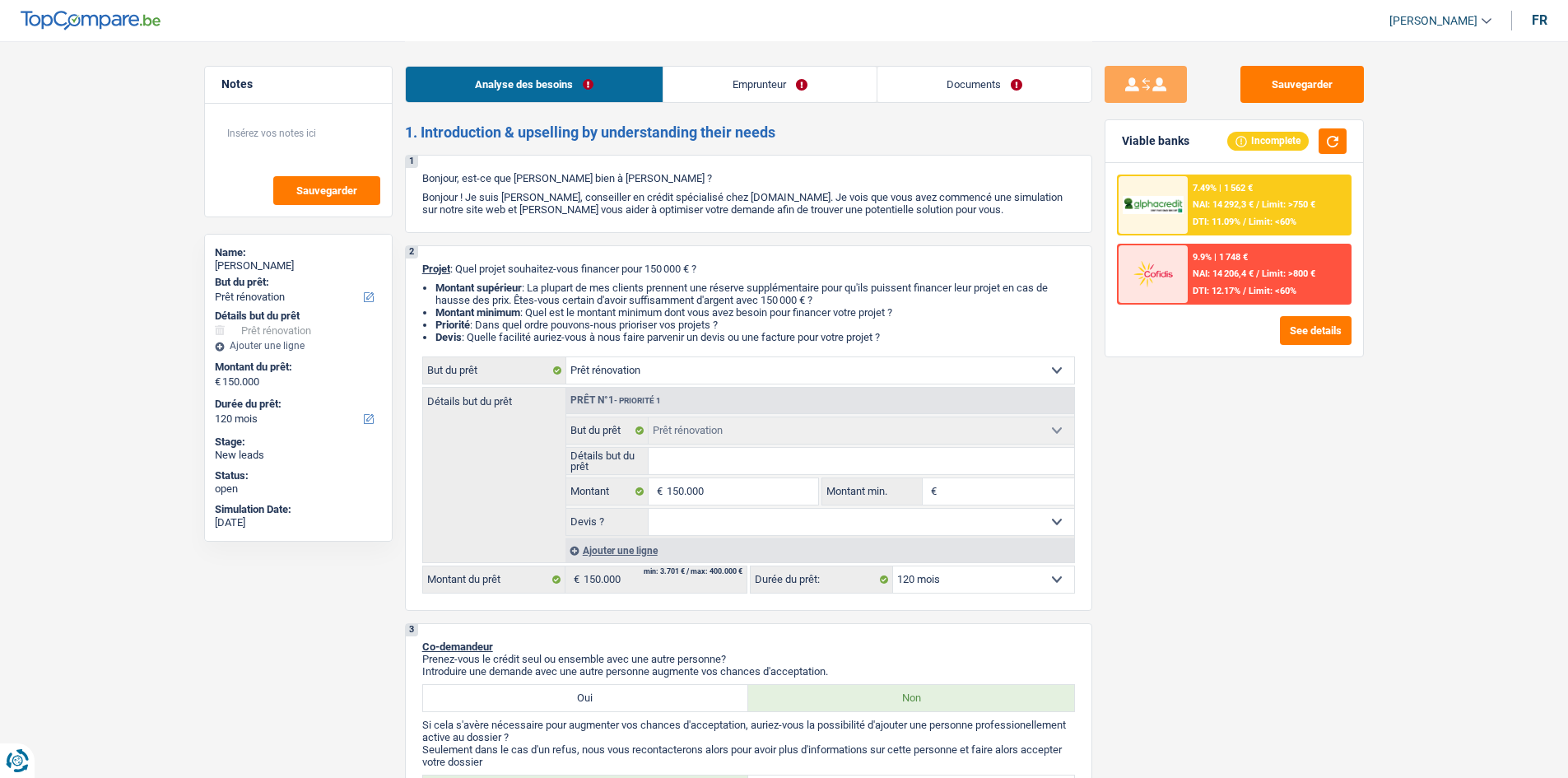
click at [617, 307] on div "Sauvegarder Viable banks Incomplete 7.49% | 1 562 € NAI: 14 292,3 € / Limit: >7…" at bounding box center [1234, 409] width 284 height 686
click at [617, 138] on button "button" at bounding box center [1333, 142] width 28 height 26
click at [617, 208] on span "Limit: >750 €" at bounding box center [1288, 204] width 53 height 11
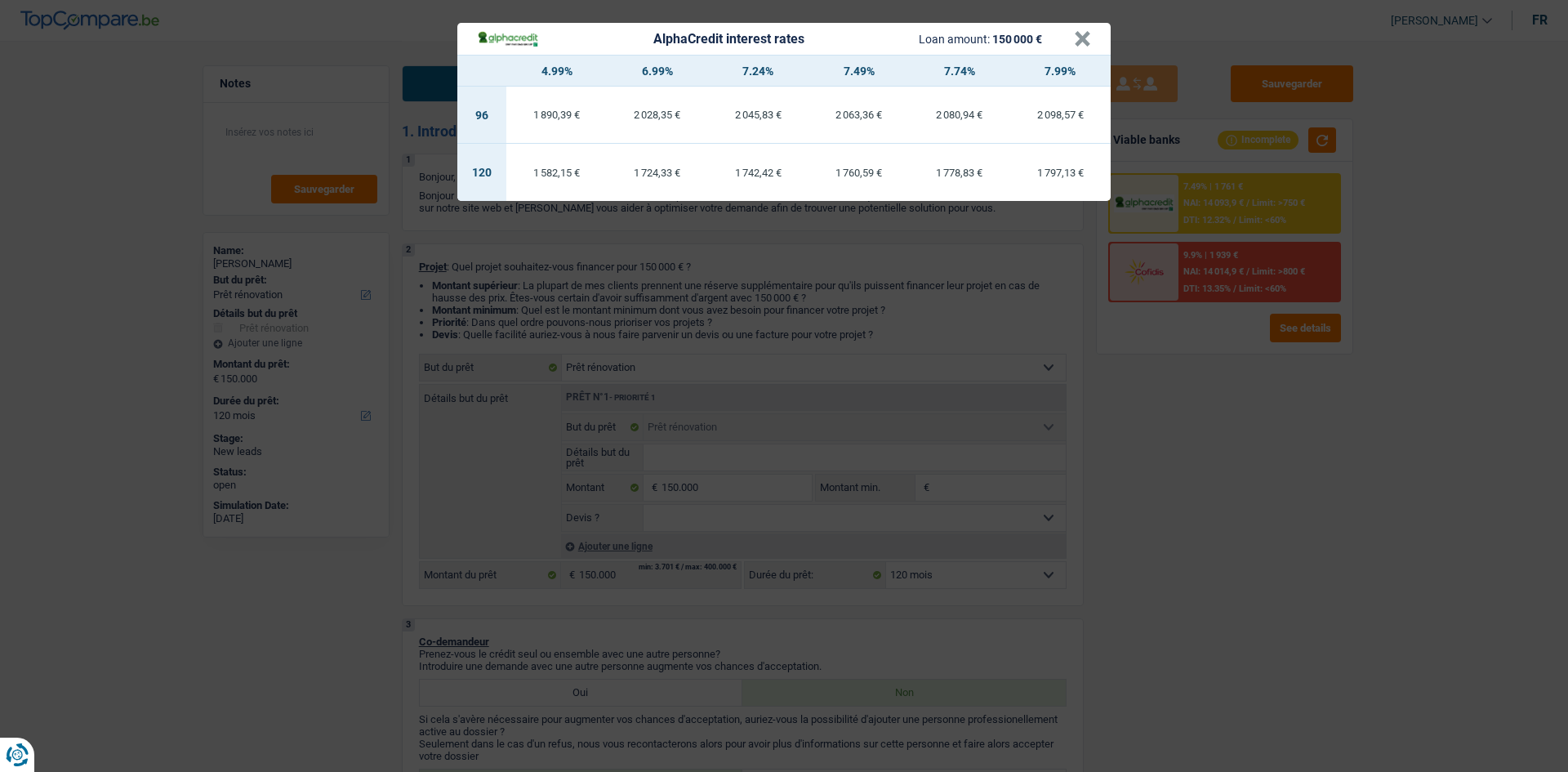
click at [613, 304] on div "AlphaCredit interest rates Loan amount: 150 000 € × 4.99% 6.99% 7.24% 7.49% 7.7…" at bounding box center [784, 386] width 1568 height 772
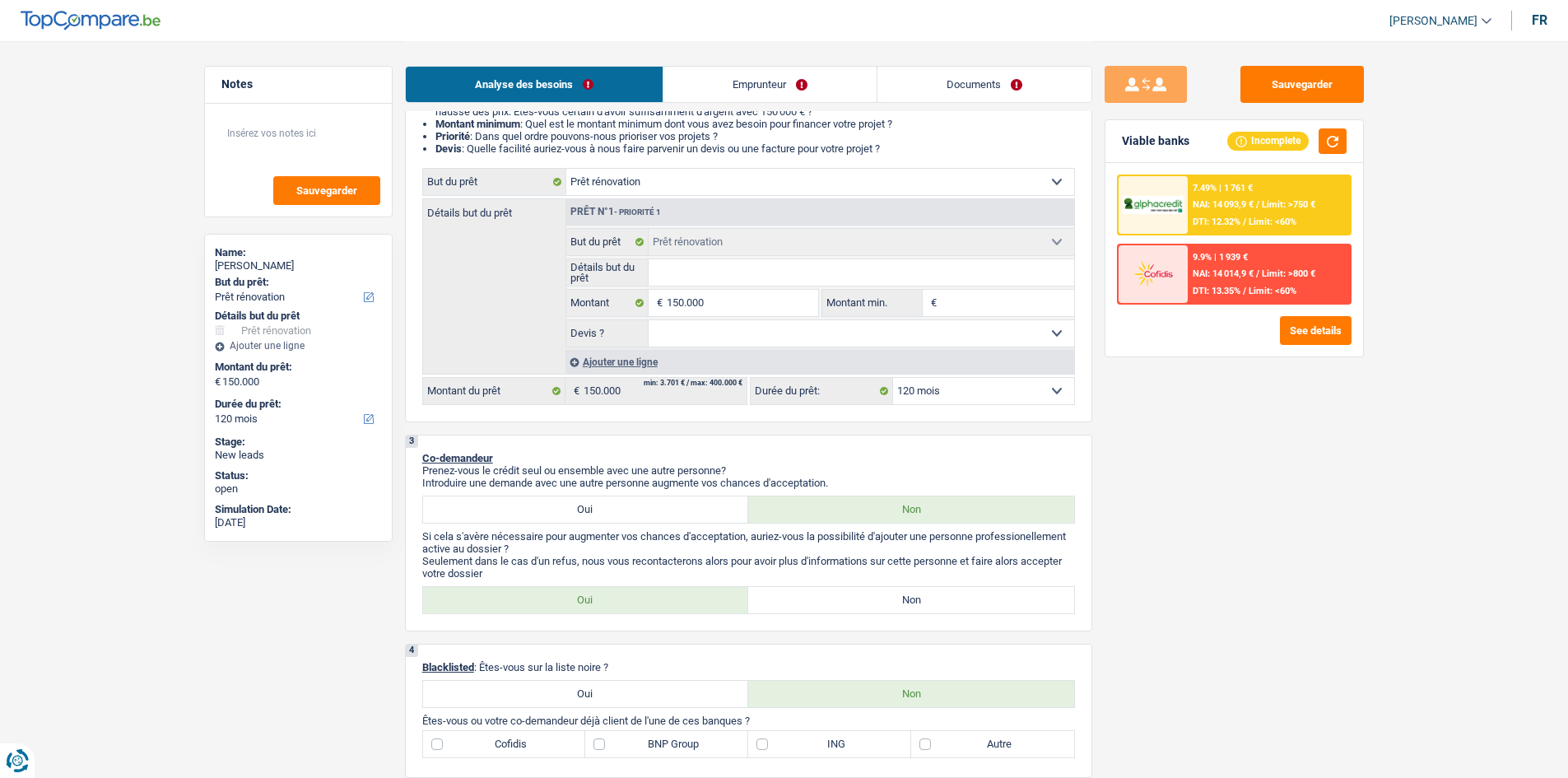
scroll to position [247, 0]
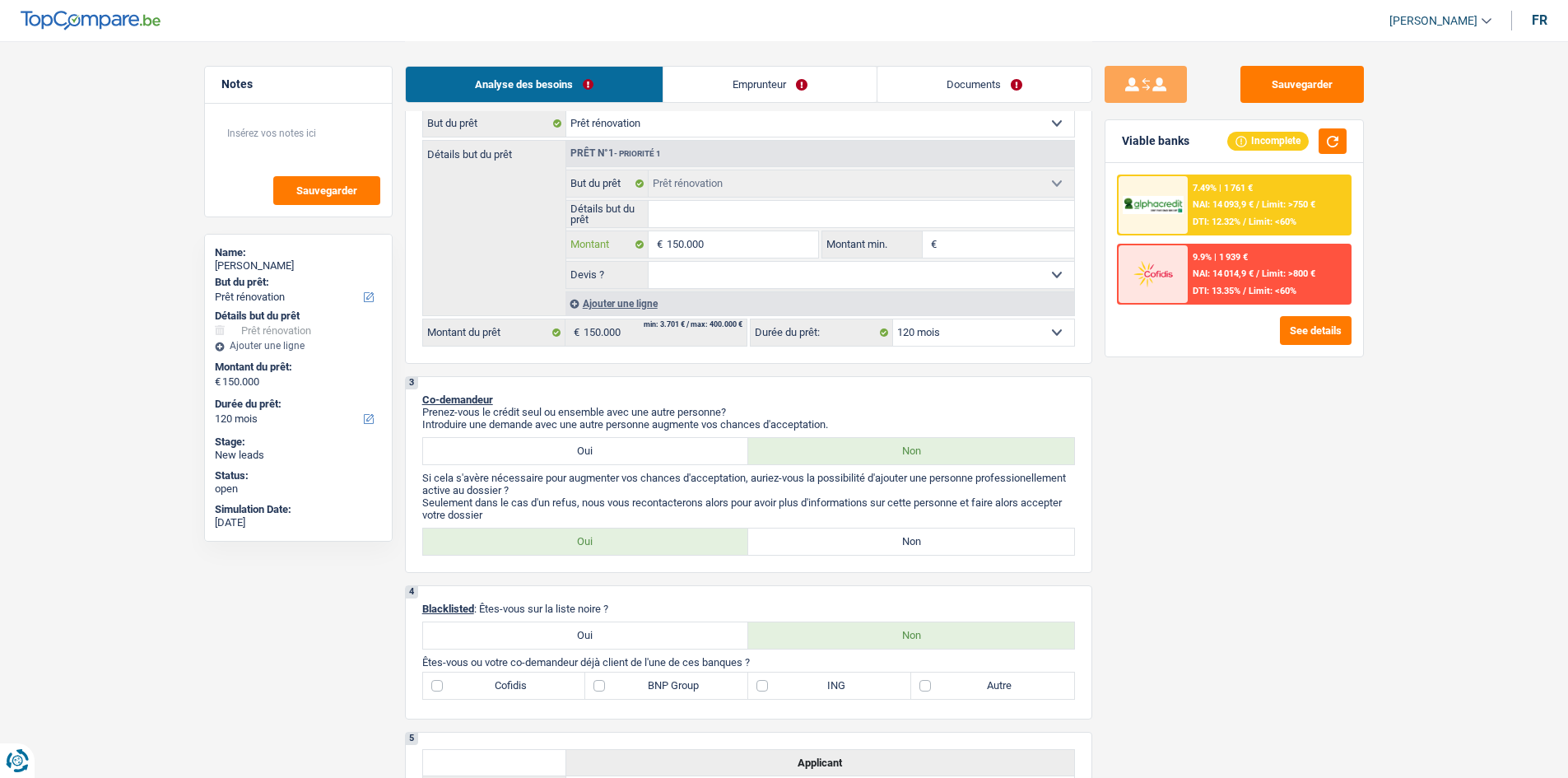
click at [617, 241] on input "150.000" at bounding box center [742, 244] width 150 height 27
click at [617, 307] on div "Sauvegarder Viable banks Incomplete 7.49% | 1 761 € NAI: 14 093,9 € / Limit: >7…" at bounding box center [1234, 409] width 284 height 686
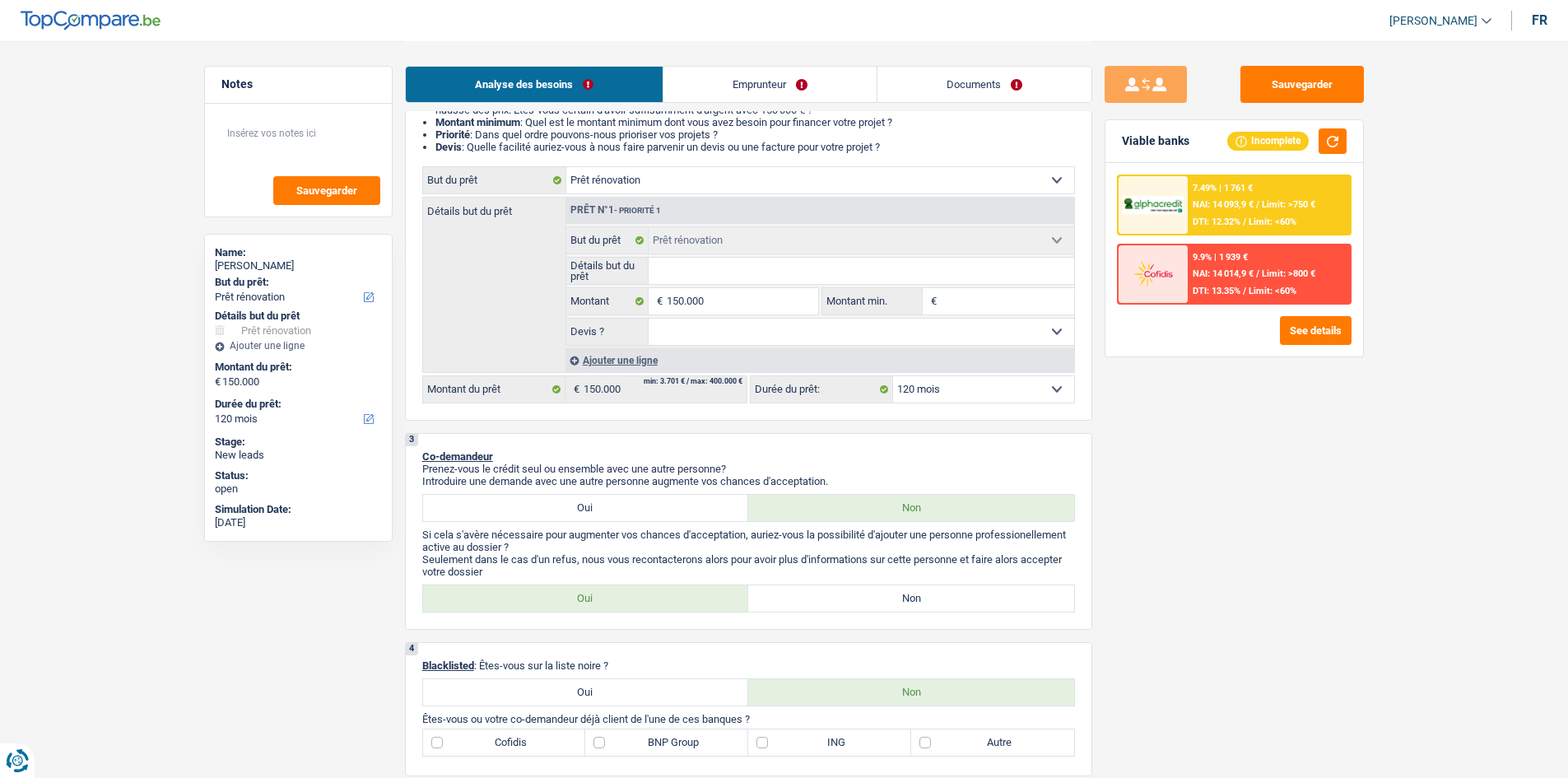
scroll to position [164, 0]
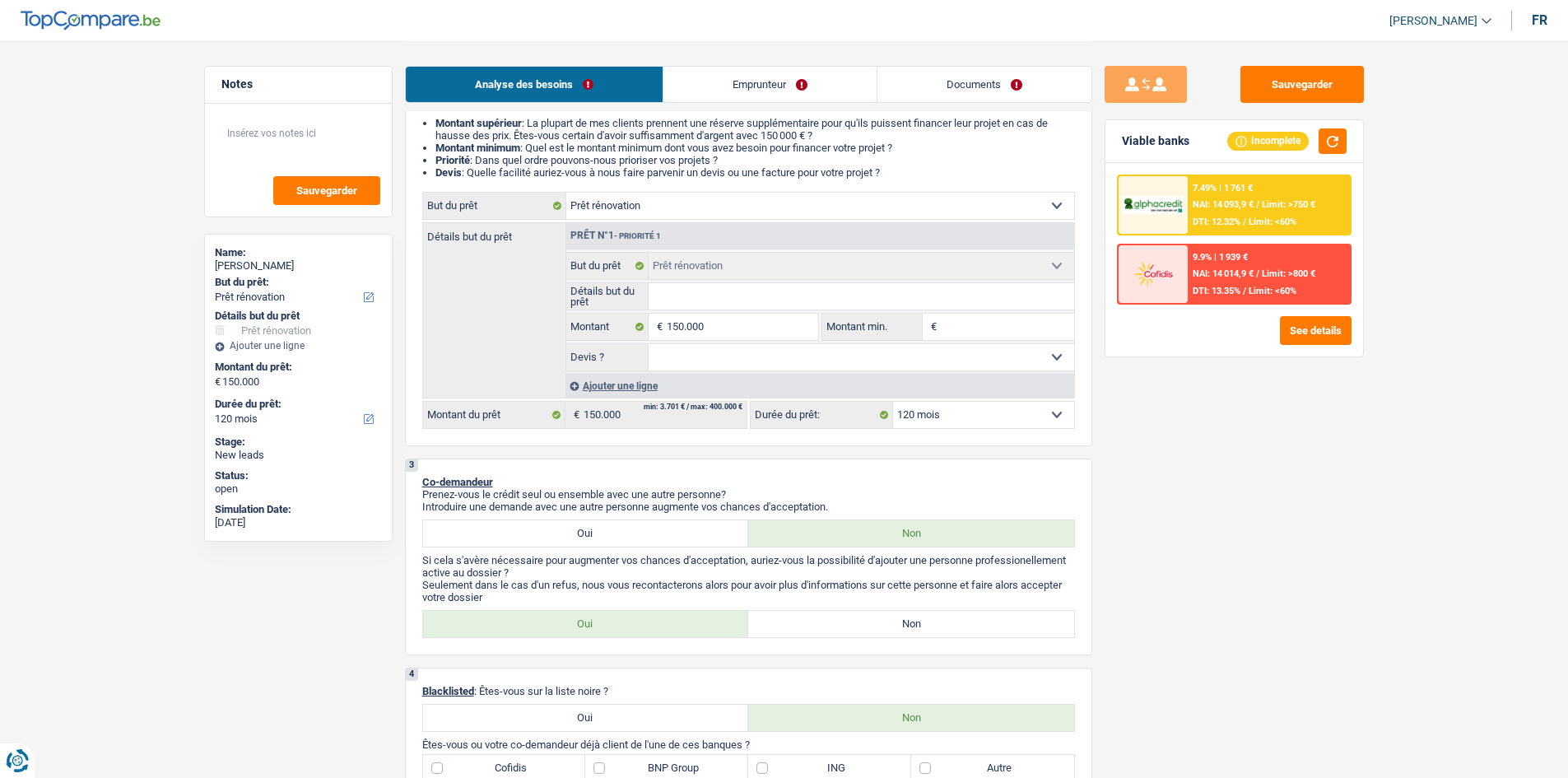
click at [617, 304] on input "Détails but du prêt" at bounding box center [861, 296] width 425 height 27
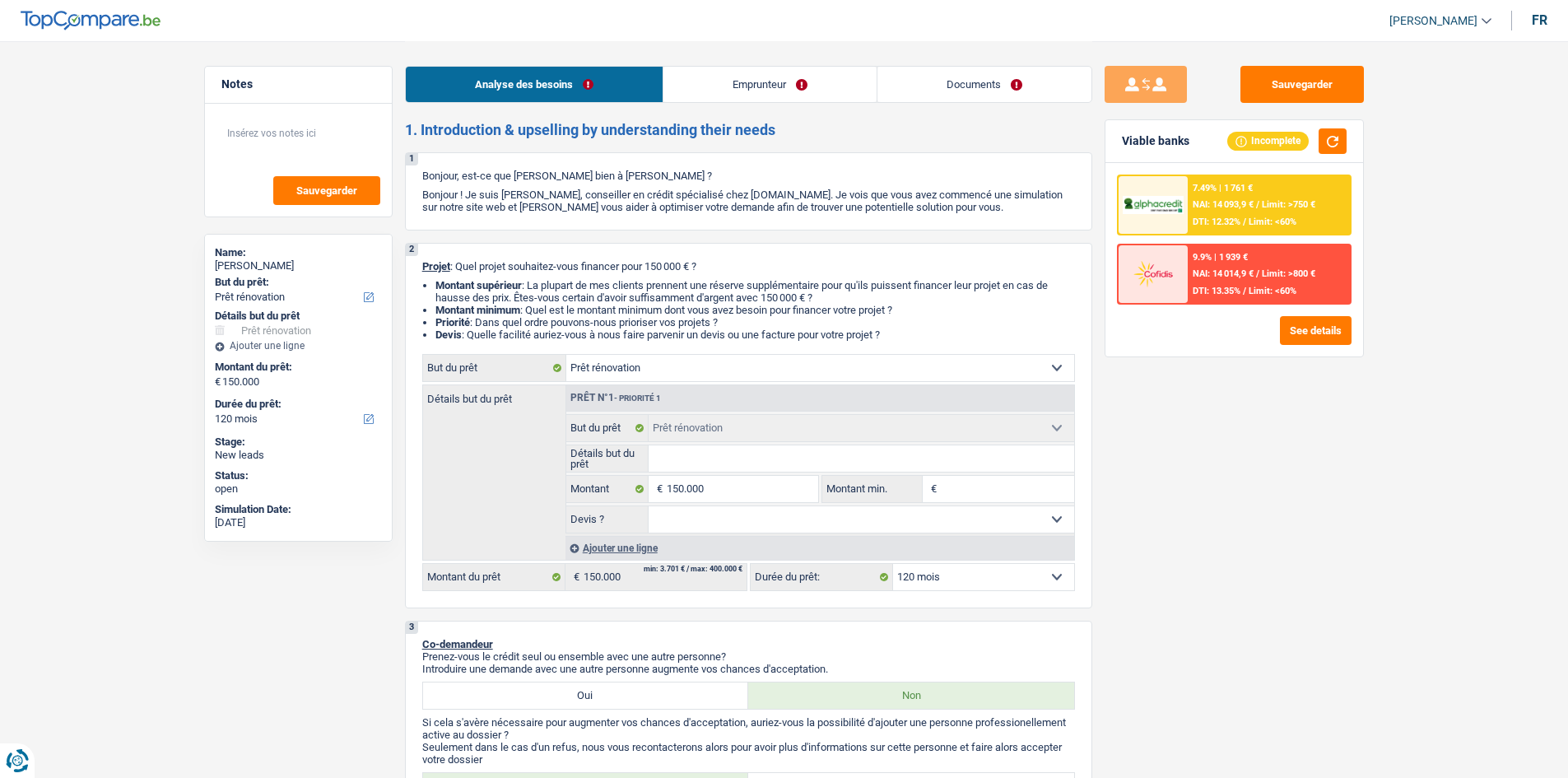
scroll to position [0, 0]
drag, startPoint x: 747, startPoint y: 81, endPoint x: 746, endPoint y: 95, distance: 14.0
click at [617, 81] on link "Emprunteur" at bounding box center [769, 84] width 213 height 36
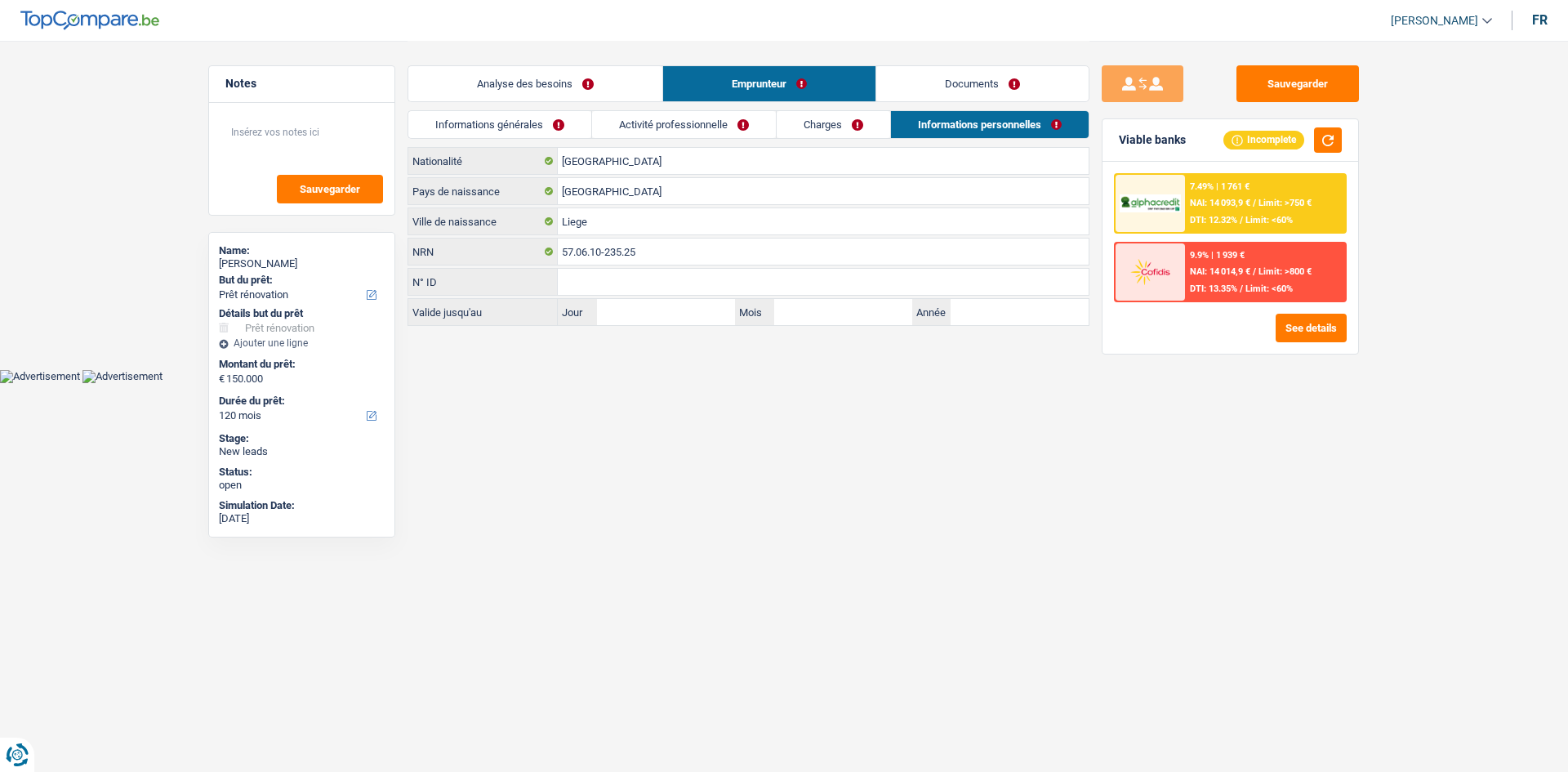
click at [613, 117] on link "Charges" at bounding box center [834, 124] width 114 height 27
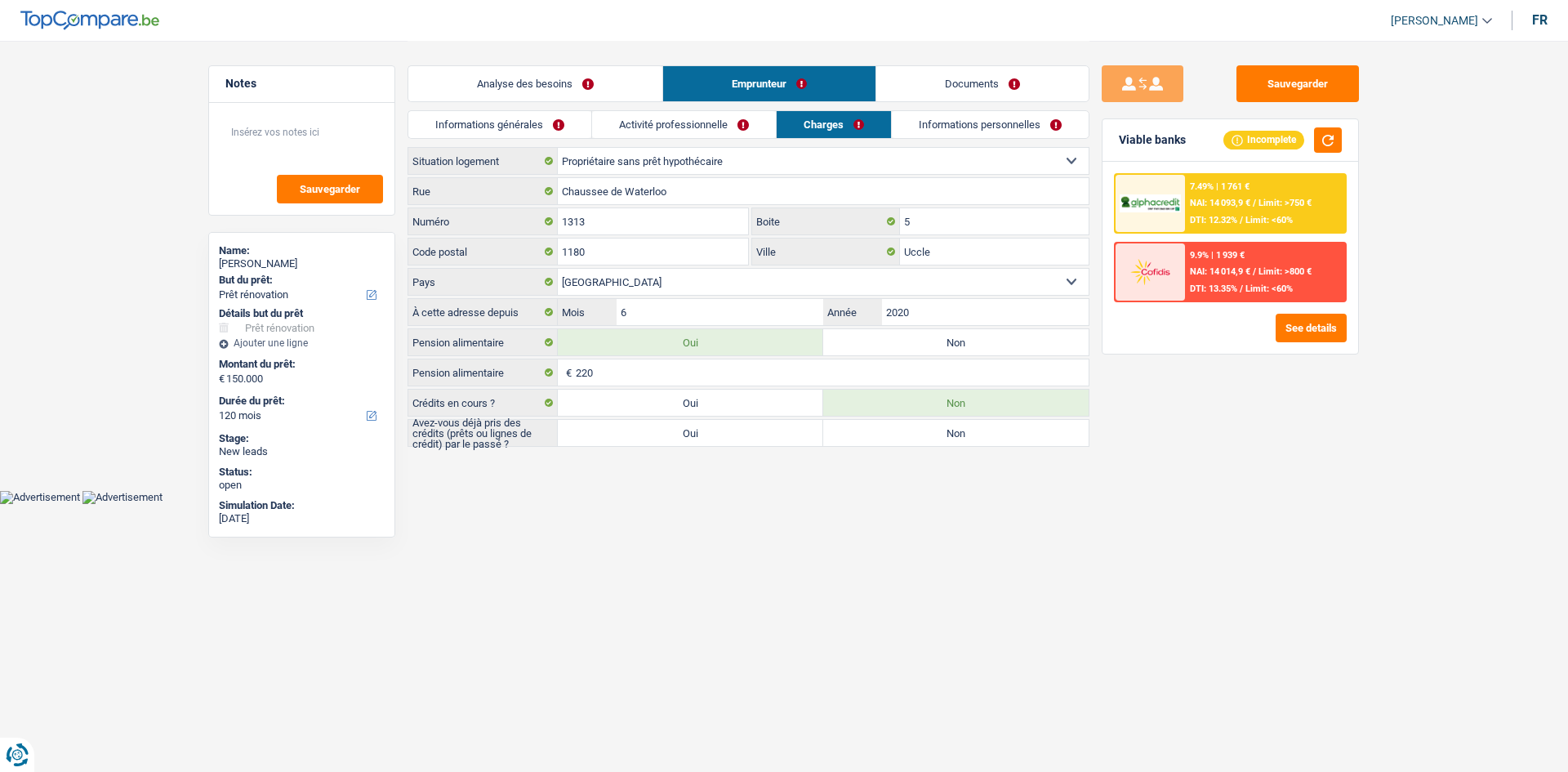
click at [613, 86] on link "Documents" at bounding box center [983, 83] width 212 height 35
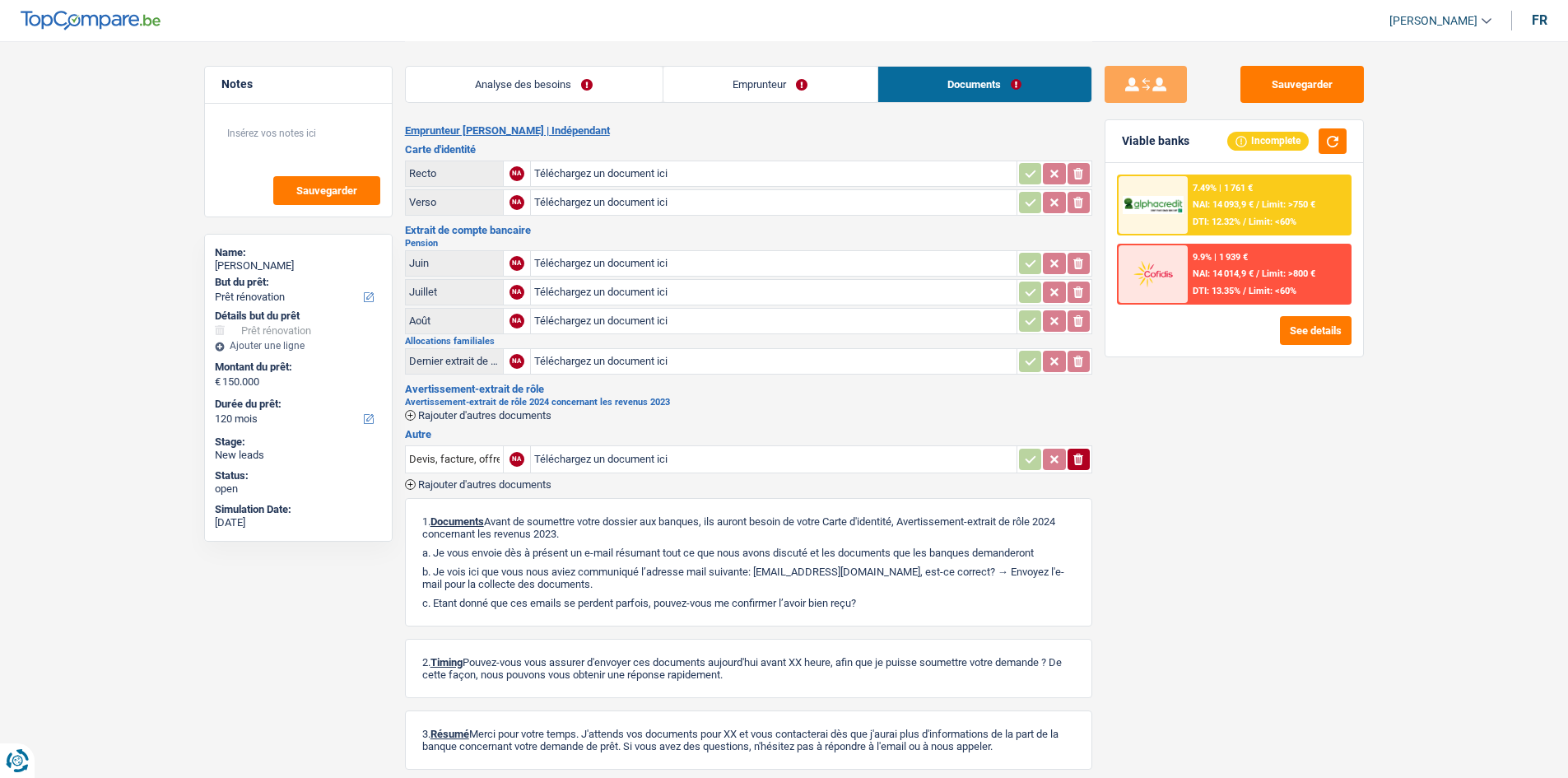
click at [480, 93] on link "Analyse des besoins" at bounding box center [534, 84] width 257 height 36
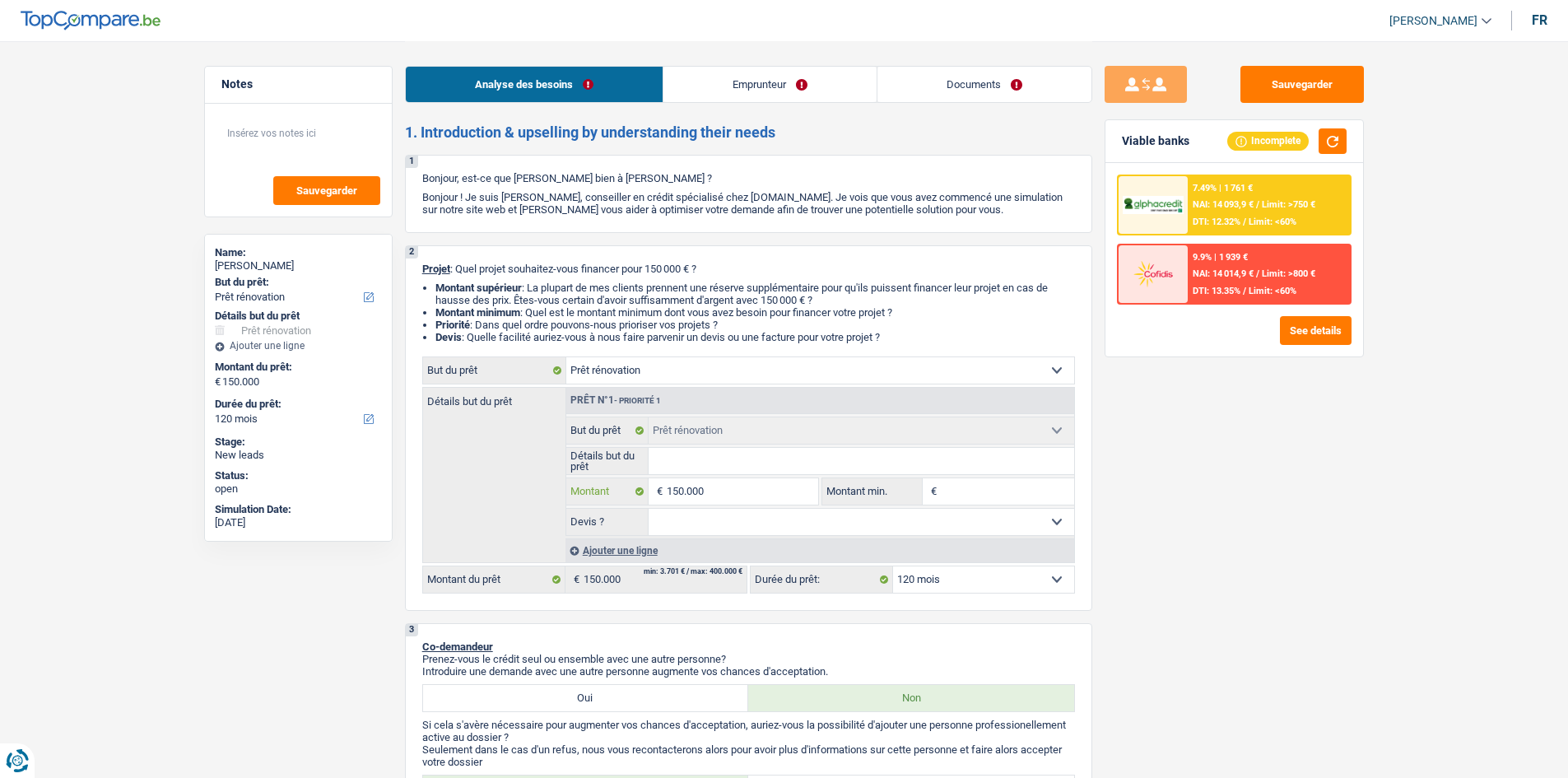
drag, startPoint x: 729, startPoint y: 497, endPoint x: 731, endPoint y: 505, distance: 8.2
click at [617, 307] on input "150.000" at bounding box center [742, 491] width 150 height 27
type input "15.000"
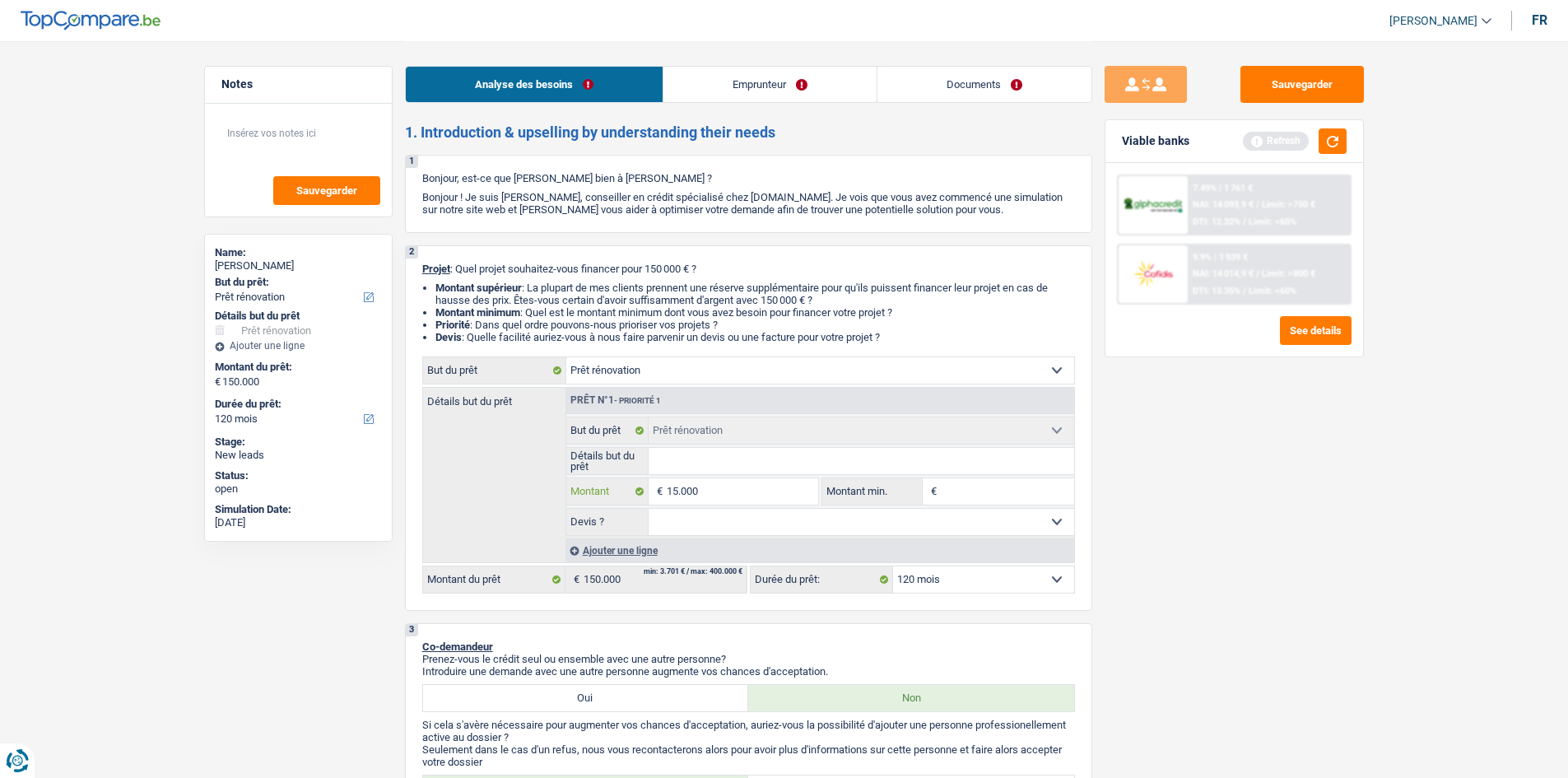
type input "1.500"
type input "150"
type input "15"
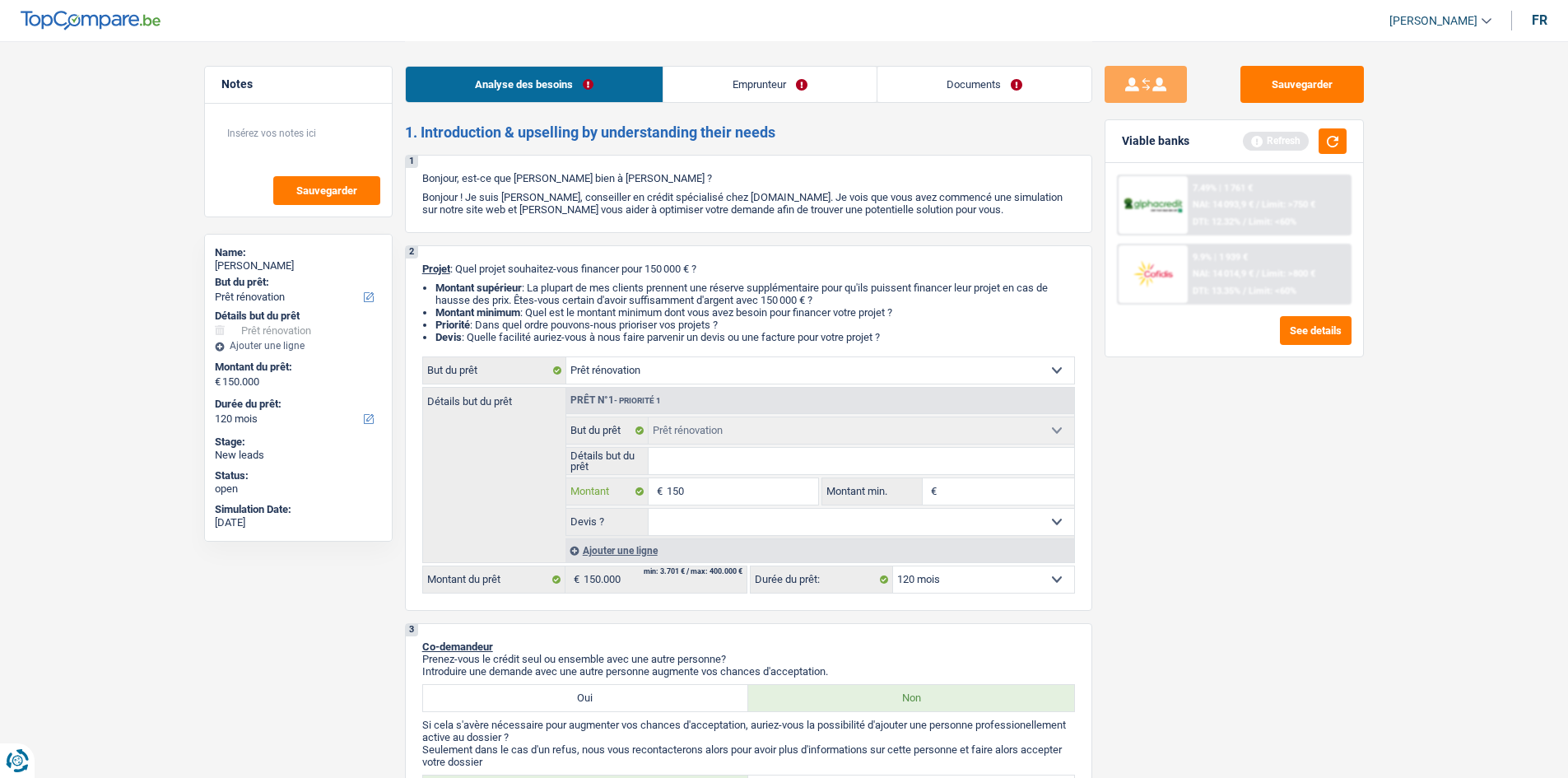
type input "15"
type input "1"
type input "2"
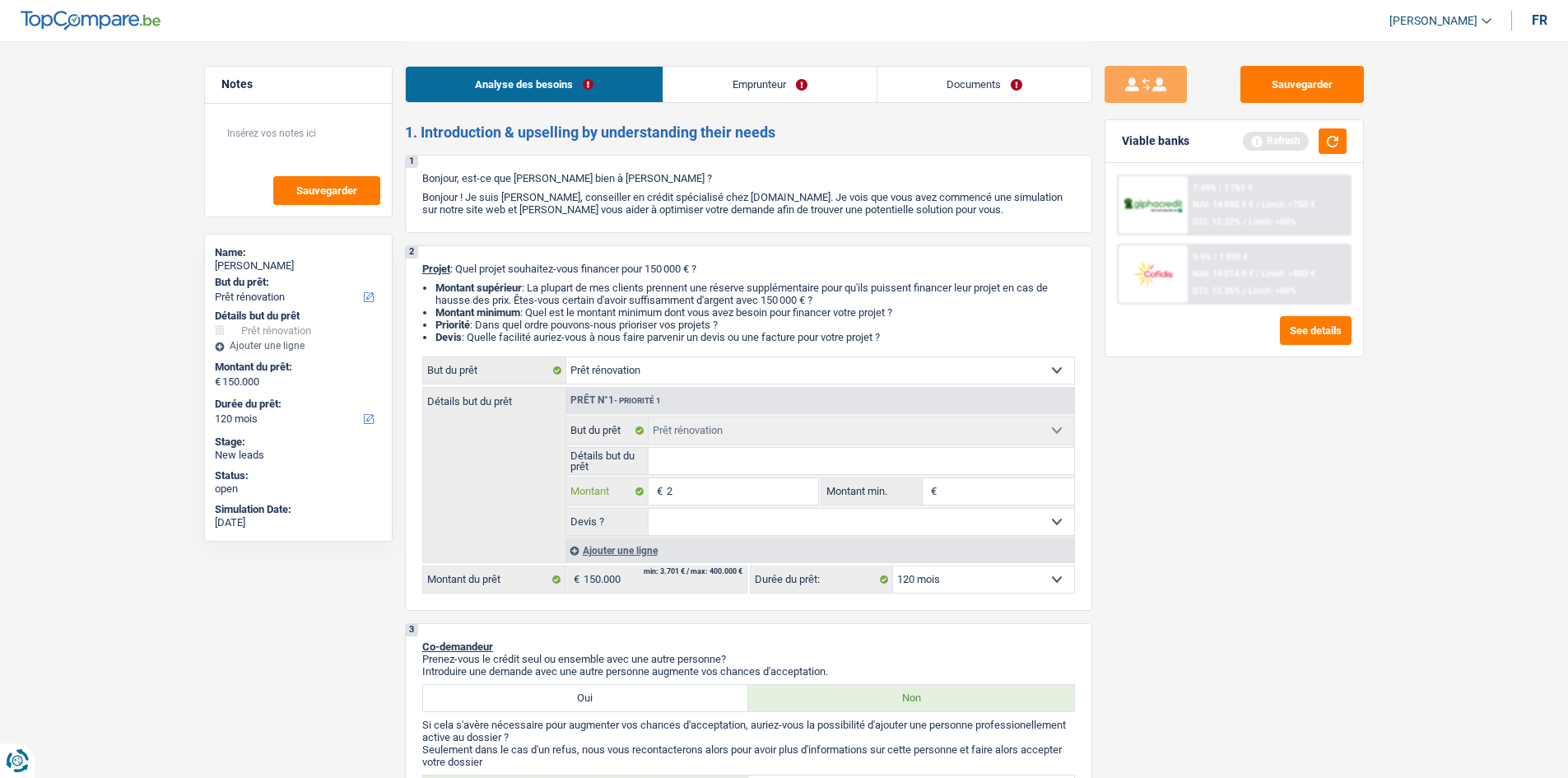
type input "20"
type input "200"
type input "2.000"
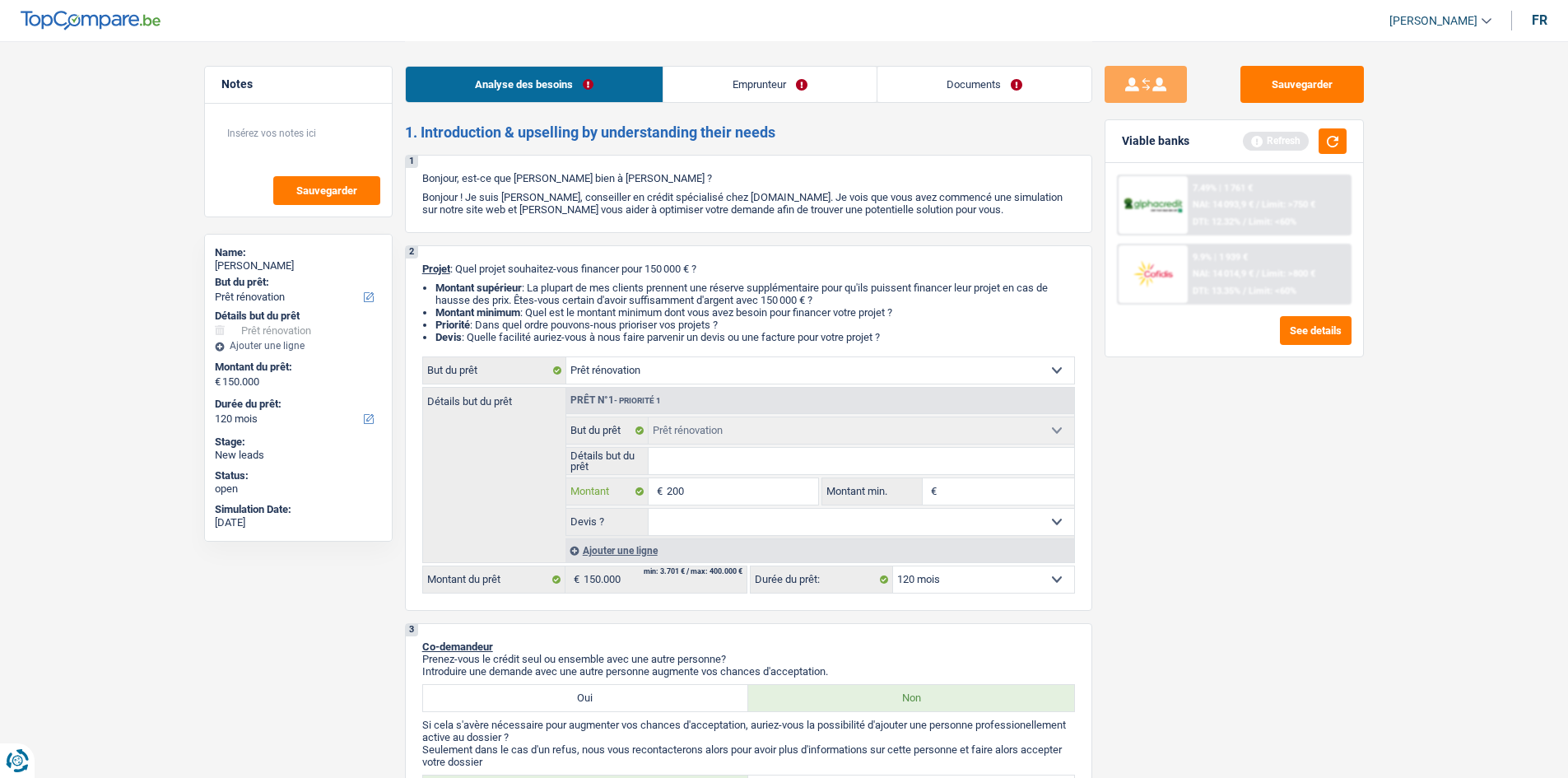
type input "2.000"
type input "20.000"
type input "200.000"
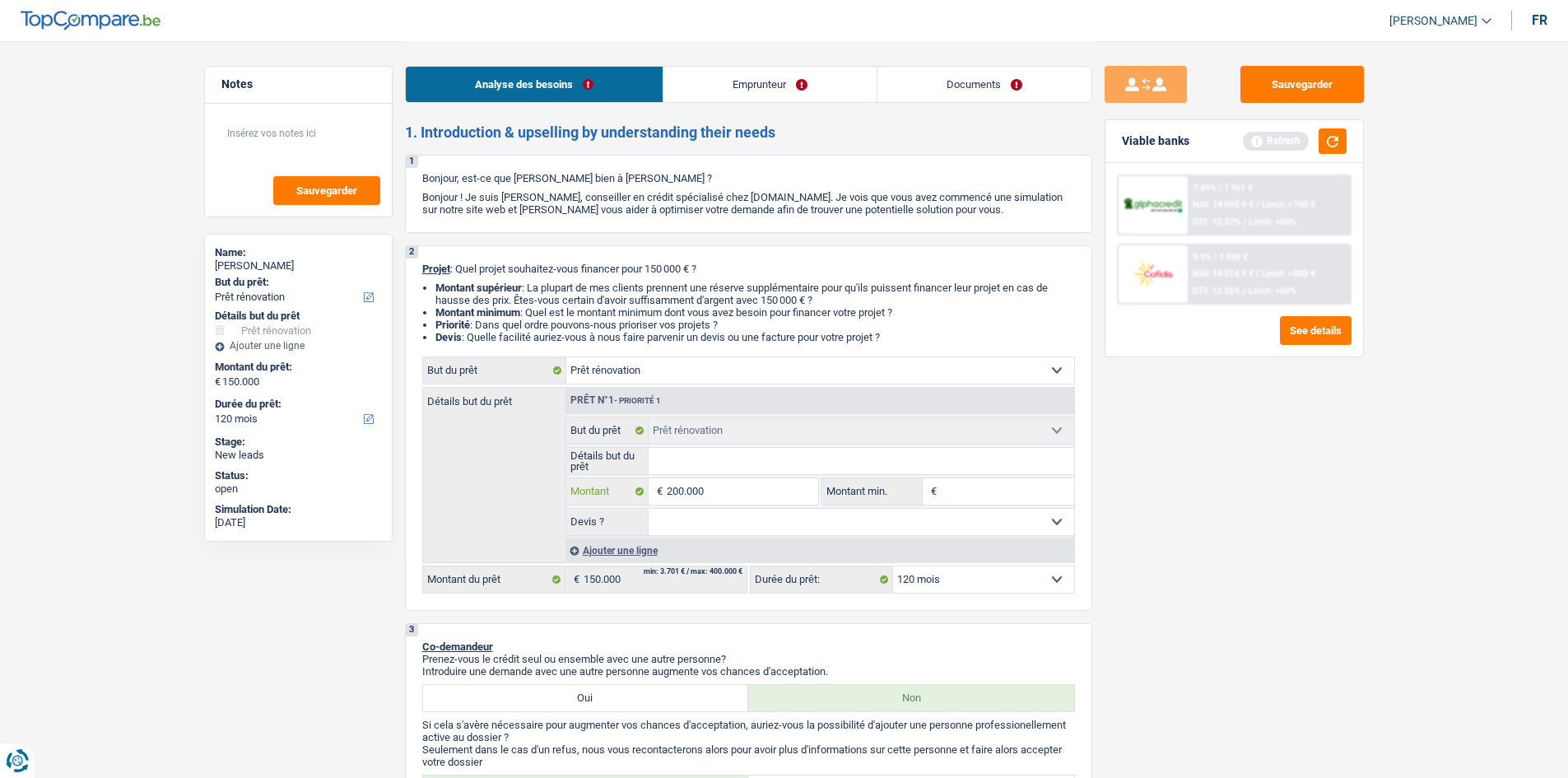
type input "200.000"
select select "144"
type input "200.000"
select select "144"
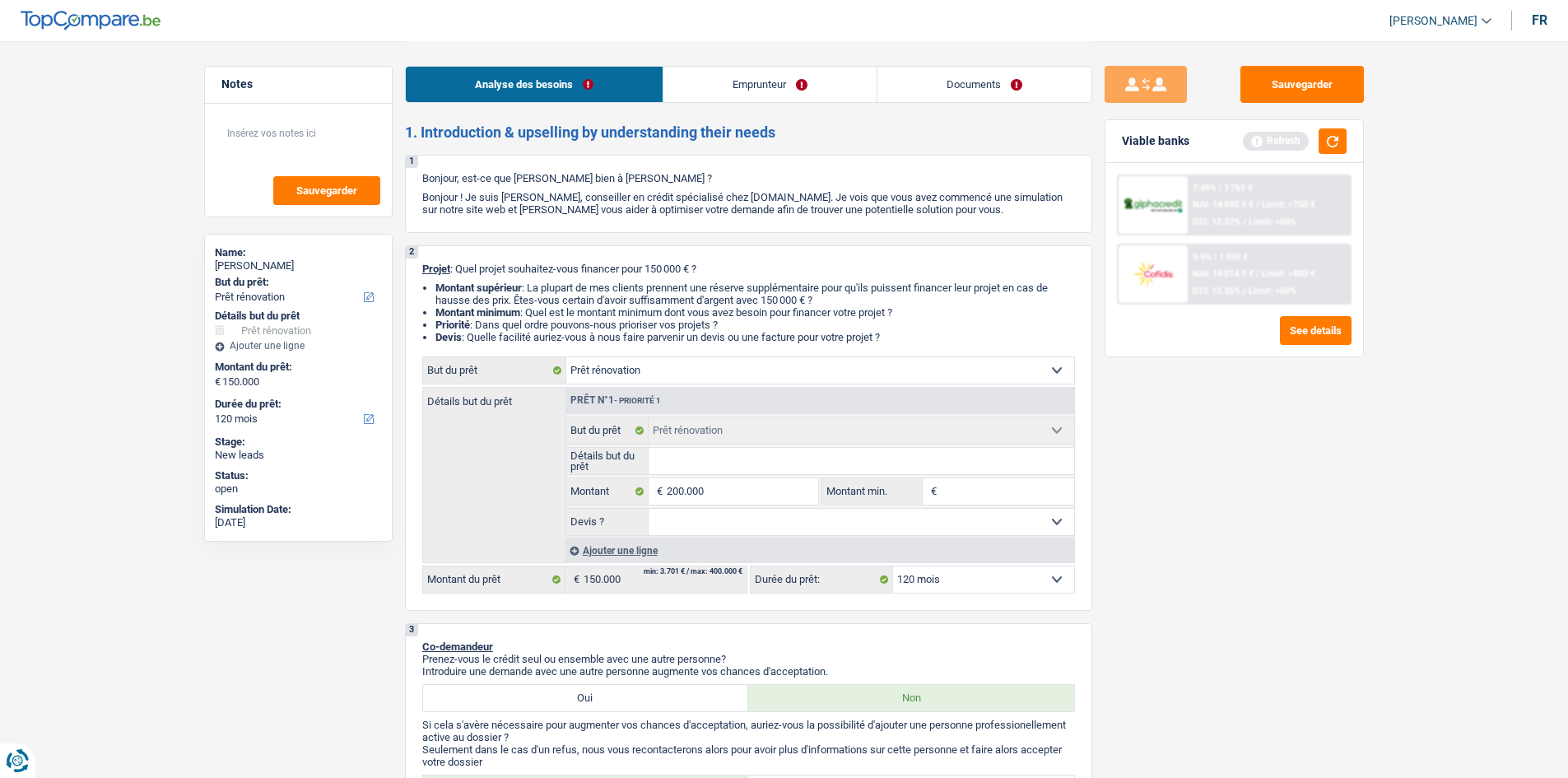
type input "200.000"
select select "144"
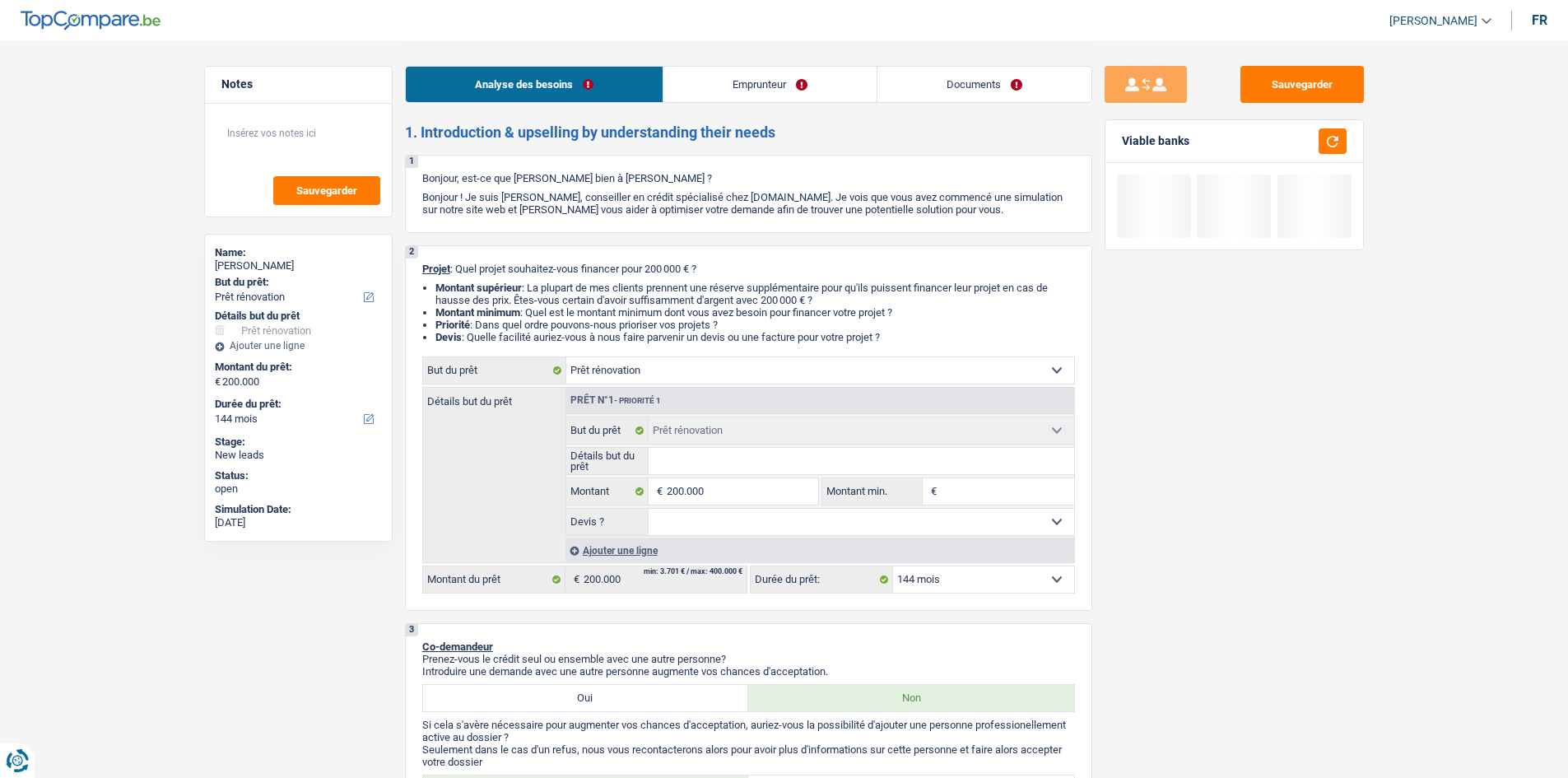
click at [617, 307] on select "12 mois 18 mois 24 mois 30 mois 36 mois 42 mois 48 mois 60 mois 72 mois 84 mois…" at bounding box center [983, 579] width 181 height 27
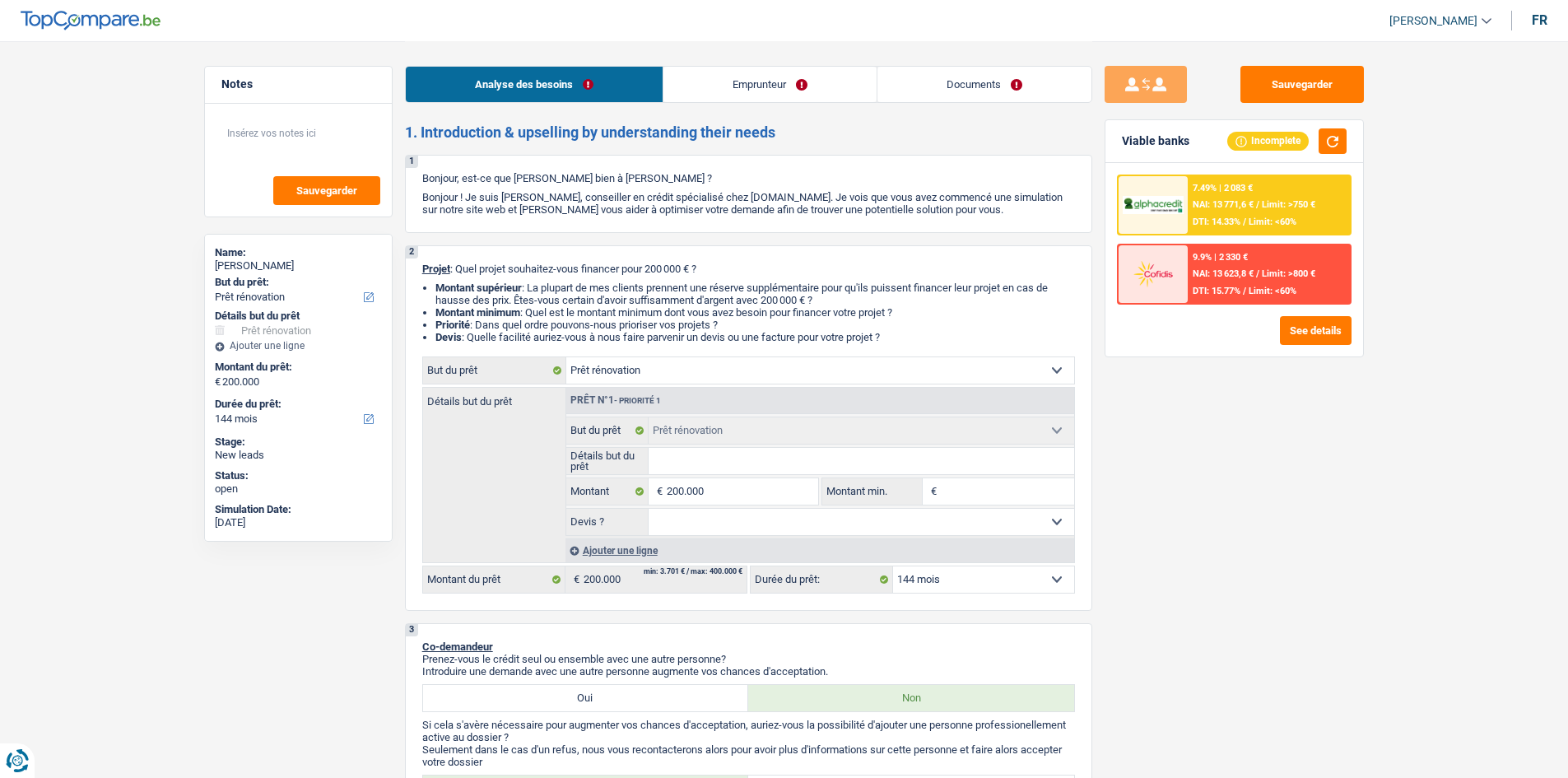
select select "120"
click at [617, 307] on select "12 mois 18 mois 24 mois 30 mois 36 mois 42 mois 48 mois 60 mois 72 mois 84 mois…" at bounding box center [983, 579] width 181 height 27
select select "120"
click at [617, 207] on span "NAI: 13 507 €" at bounding box center [1219, 204] width 53 height 11
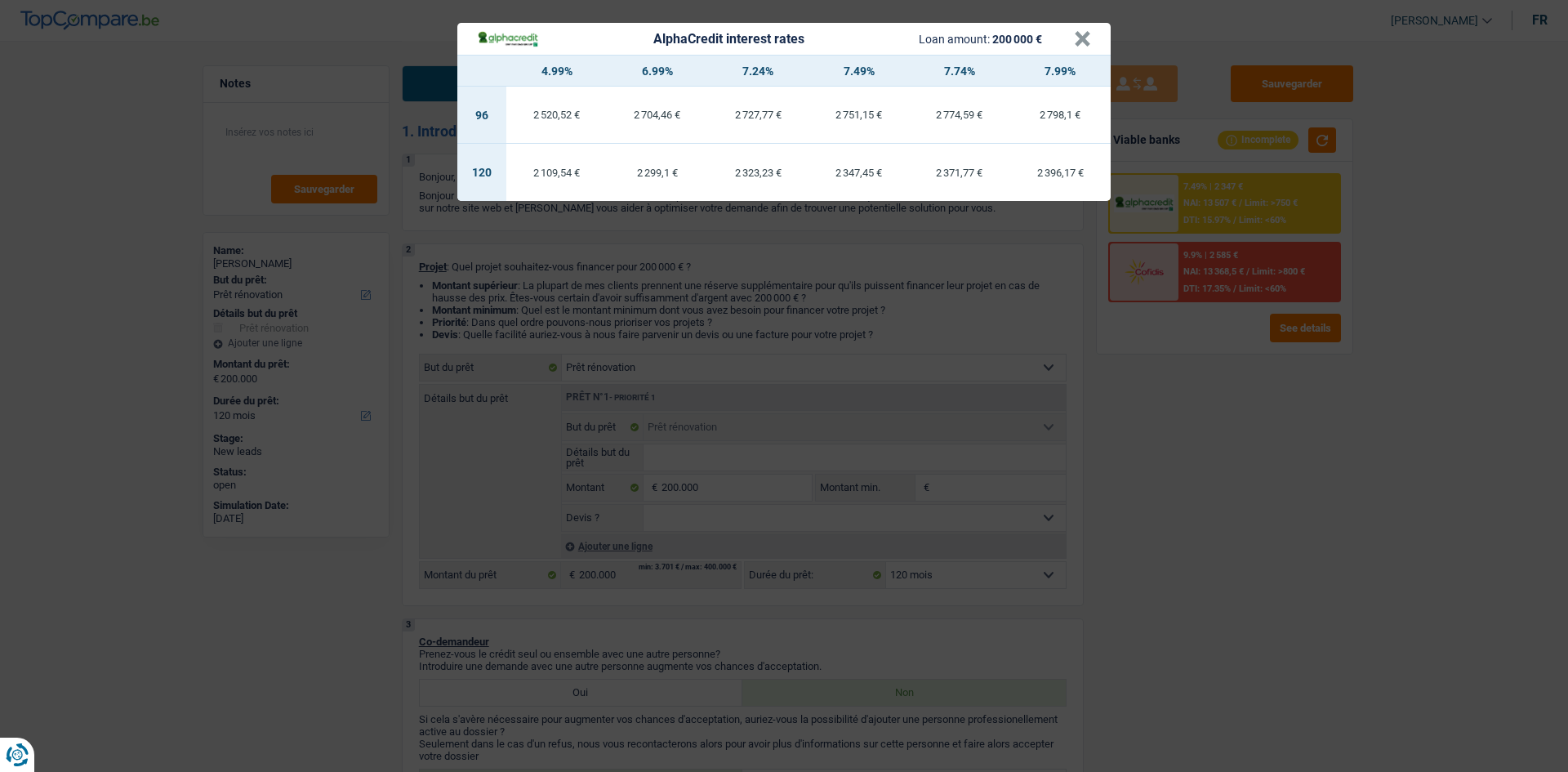
click at [613, 304] on div "AlphaCredit interest rates Loan amount: 200 000 € × 4.99% 6.99% 7.24% 7.49% 7.7…" at bounding box center [784, 386] width 1568 height 772
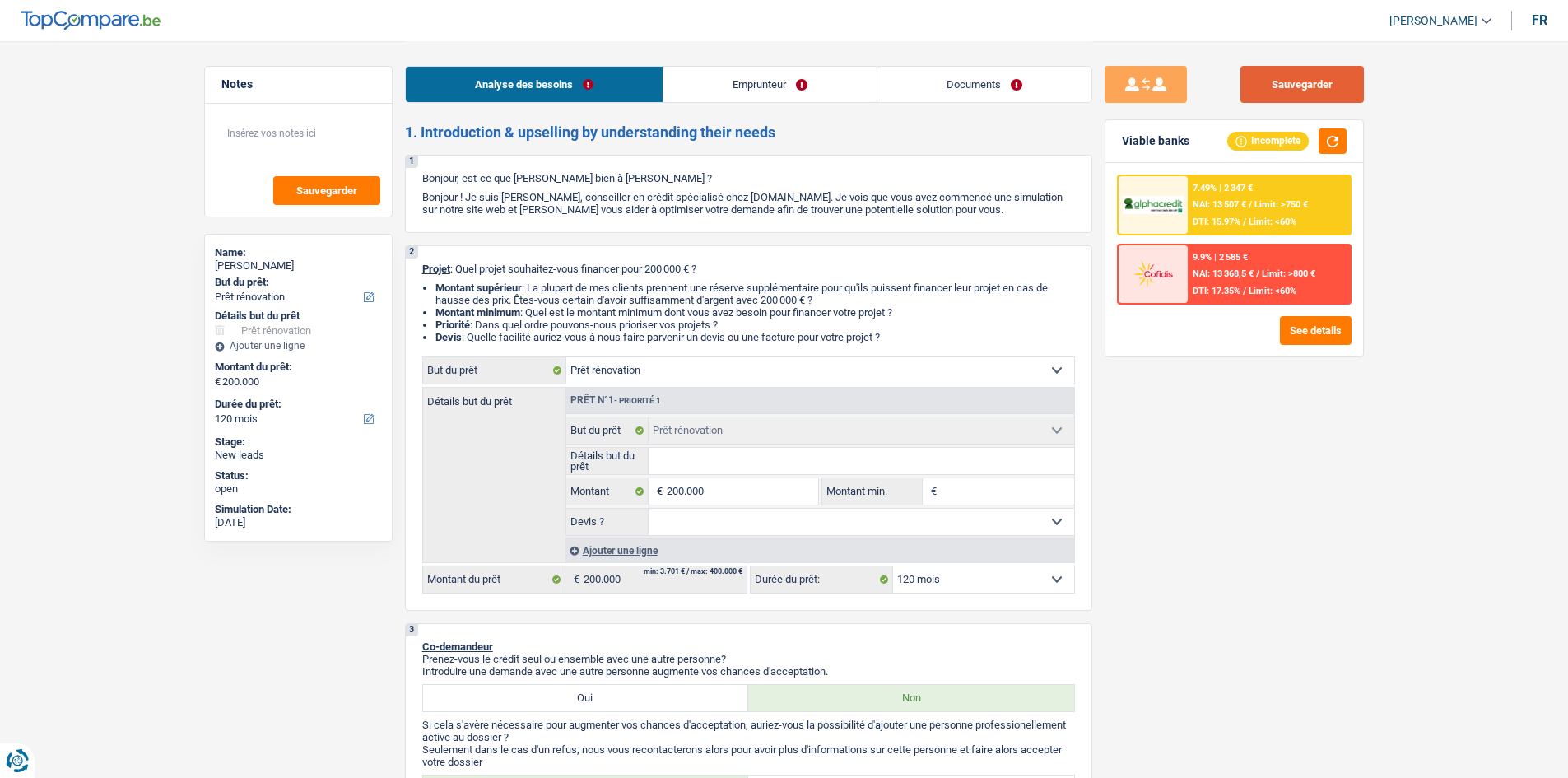
click at [617, 92] on button "Sauvegarder" at bounding box center [1302, 84] width 124 height 37
click at [617, 229] on div "7.49% | 2 347 € NAI: 13 507 € / Limit: >750 € DTI: 15.97% / Limit: <60%" at bounding box center [1268, 205] width 162 height 57
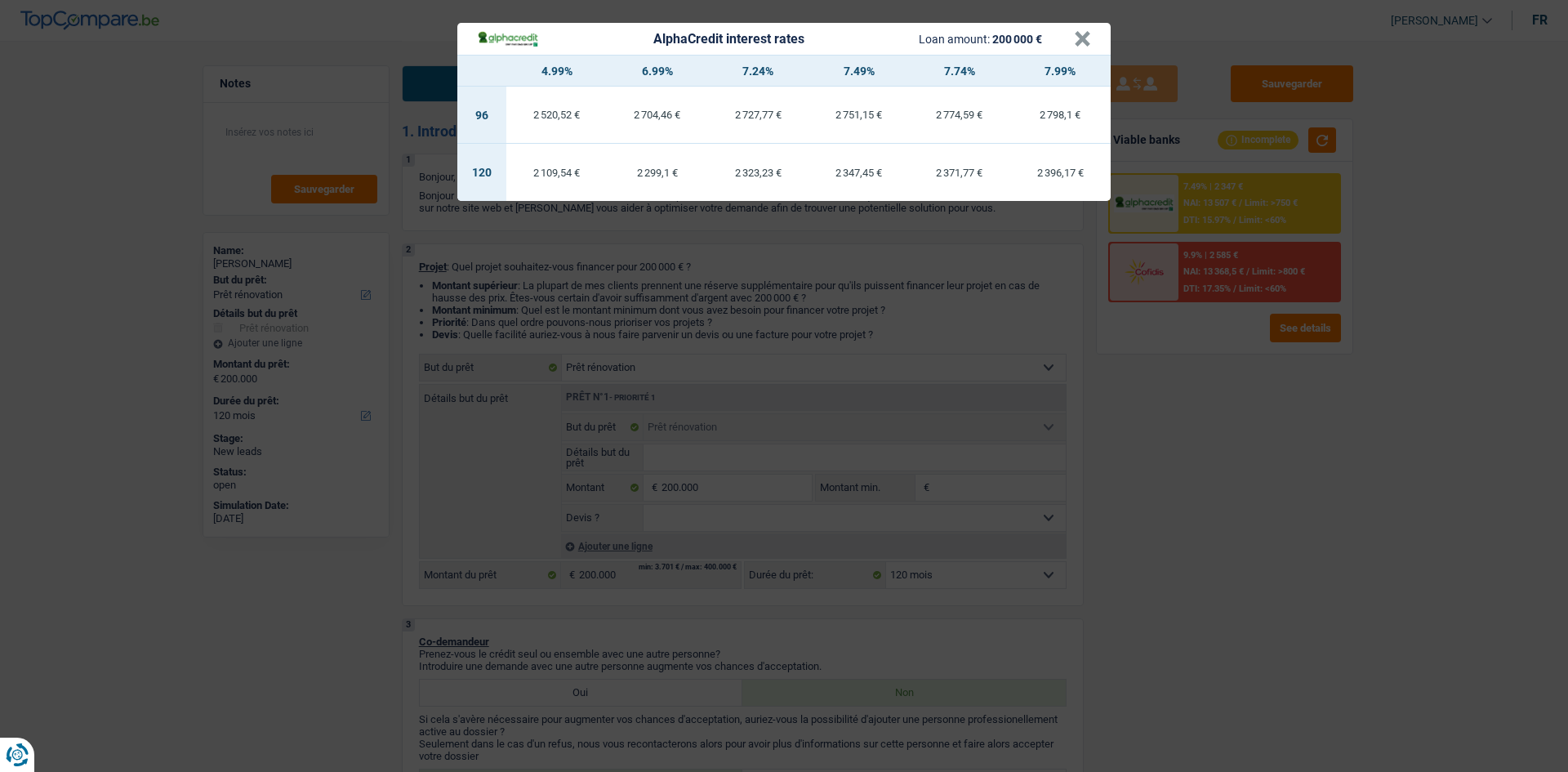
click at [613, 304] on div "AlphaCredit interest rates Loan amount: 200 000 € × 4.99% 6.99% 7.24% 7.49% 7.7…" at bounding box center [784, 386] width 1568 height 772
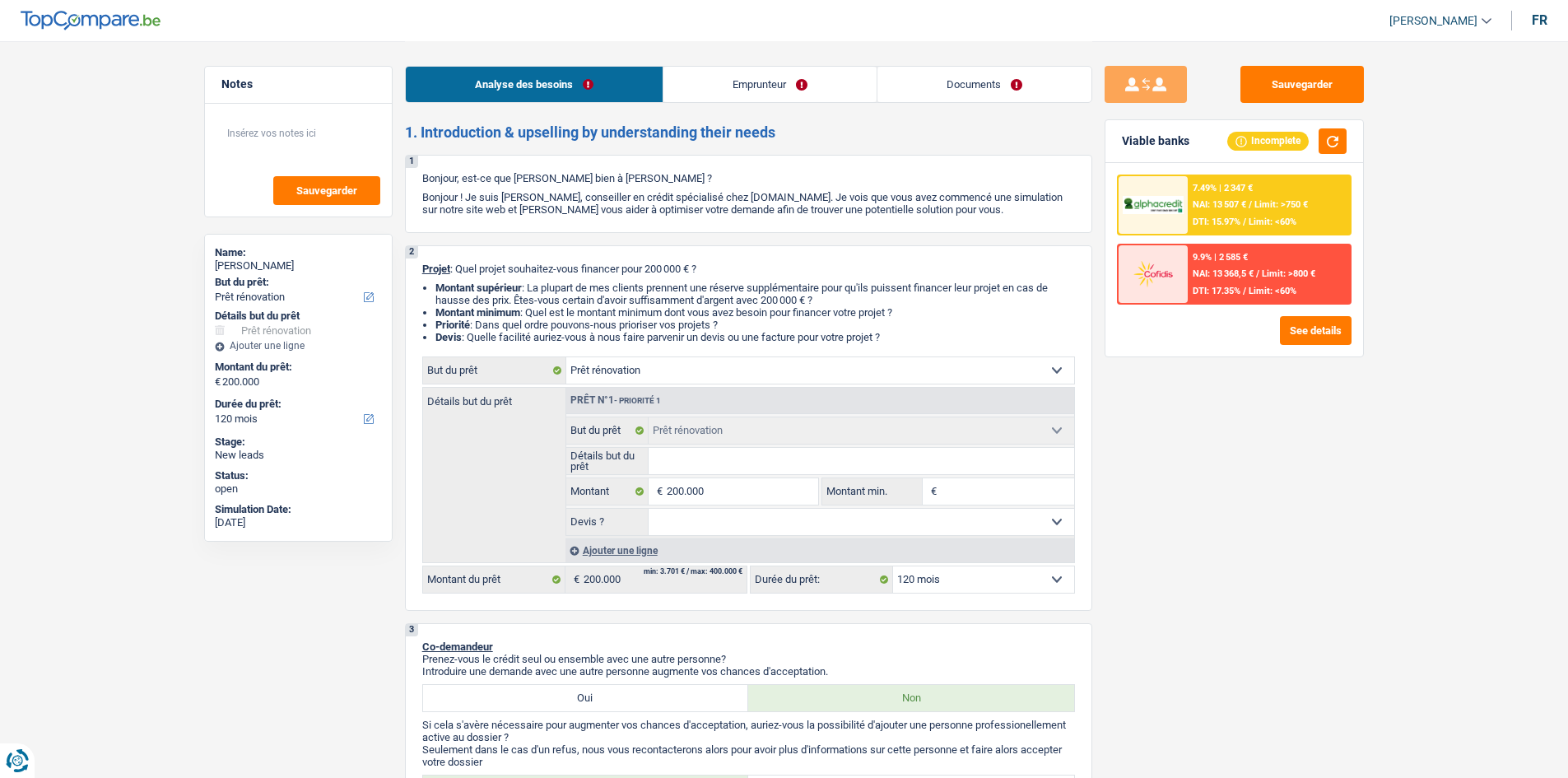
click at [617, 90] on link "Emprunteur" at bounding box center [769, 84] width 213 height 36
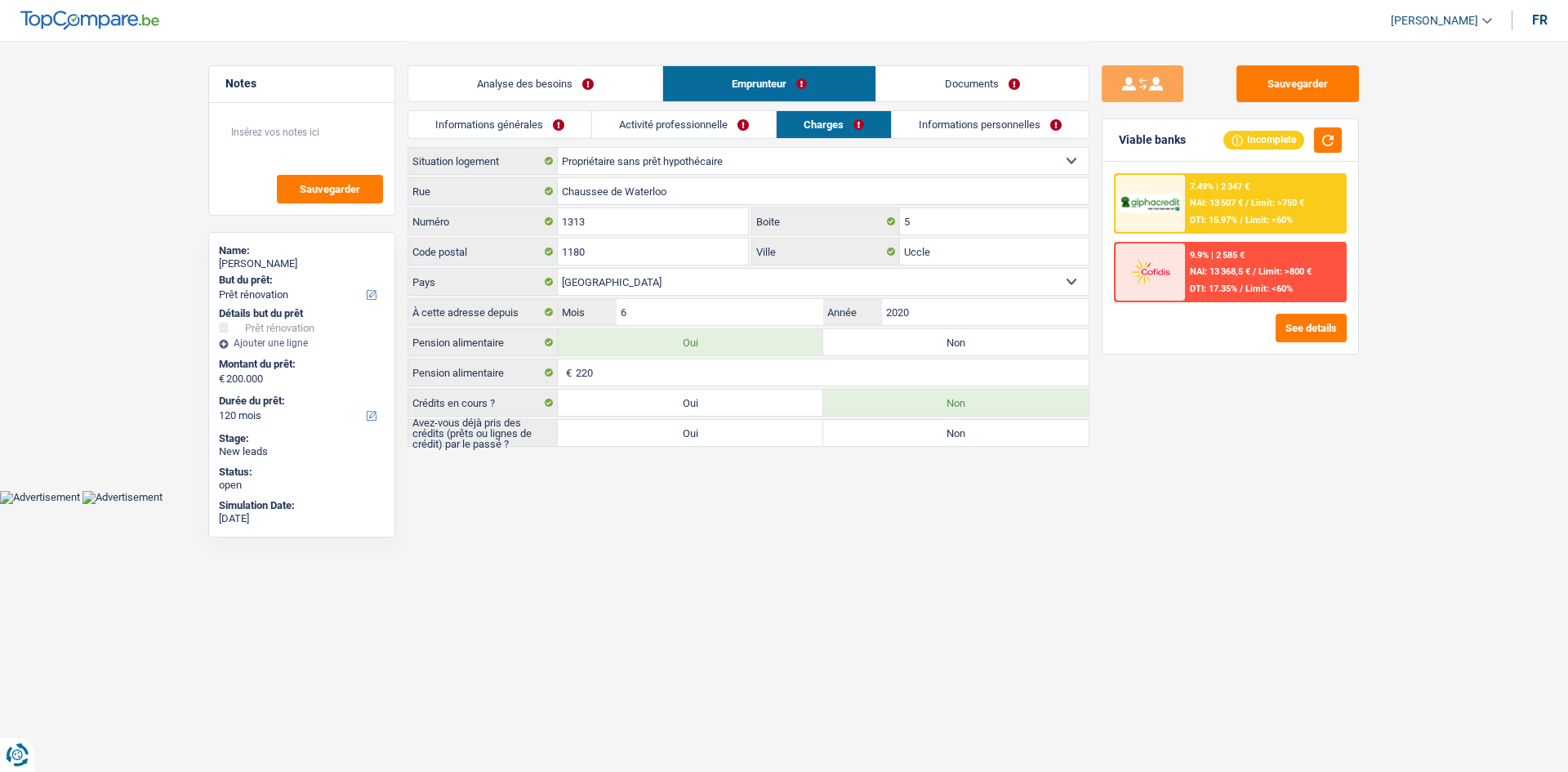
click at [613, 126] on link "Activité professionnelle" at bounding box center [683, 124] width 184 height 27
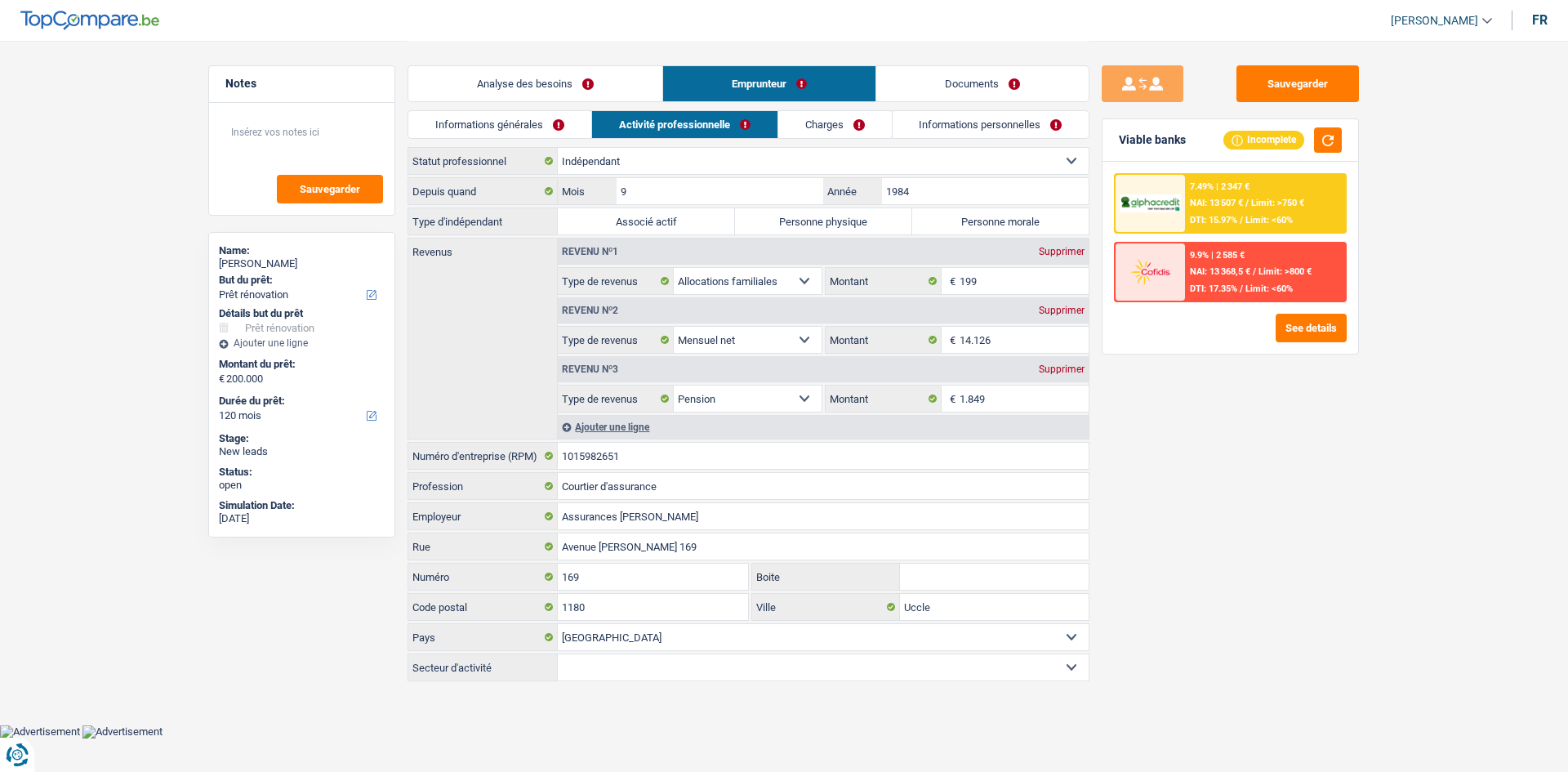
click at [613, 104] on div "Analyse des besoins Emprunteur Documents" at bounding box center [748, 76] width 682 height 70
click at [613, 127] on link "Charges" at bounding box center [836, 124] width 114 height 27
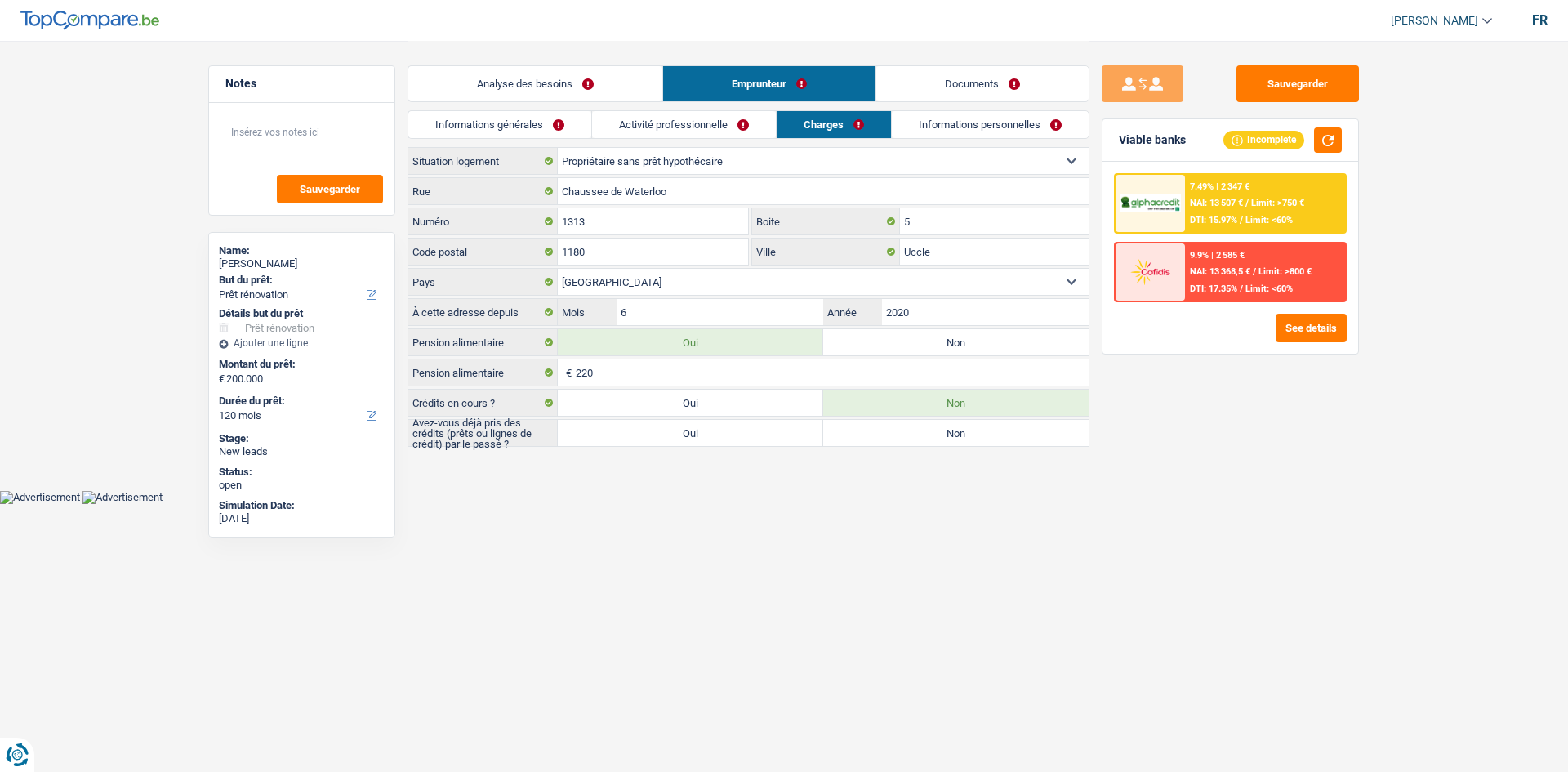
click at [613, 123] on link "Informations personnelles" at bounding box center [990, 124] width 196 height 27
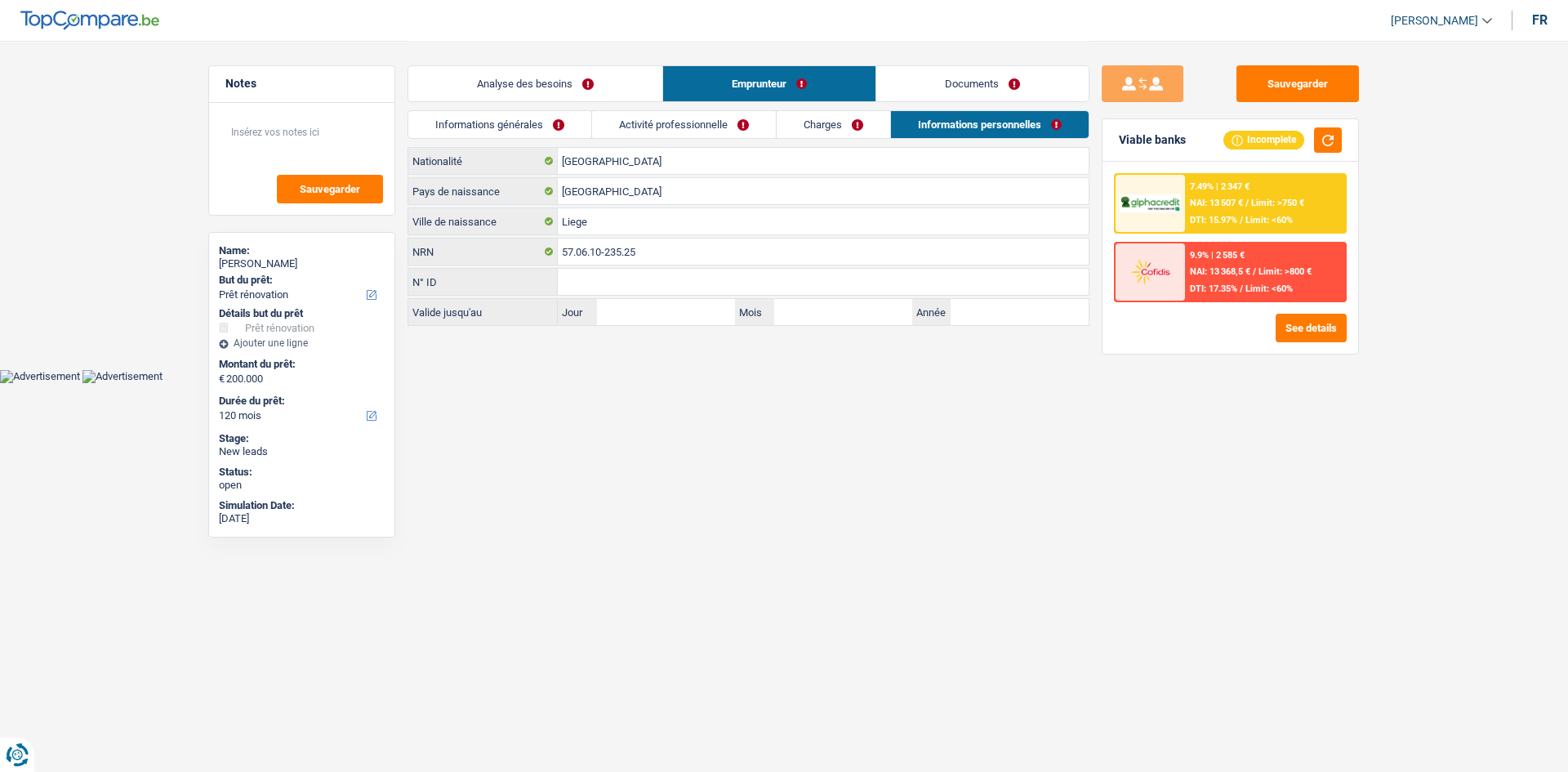
click at [613, 114] on link "Activité professionnelle" at bounding box center [683, 124] width 184 height 27
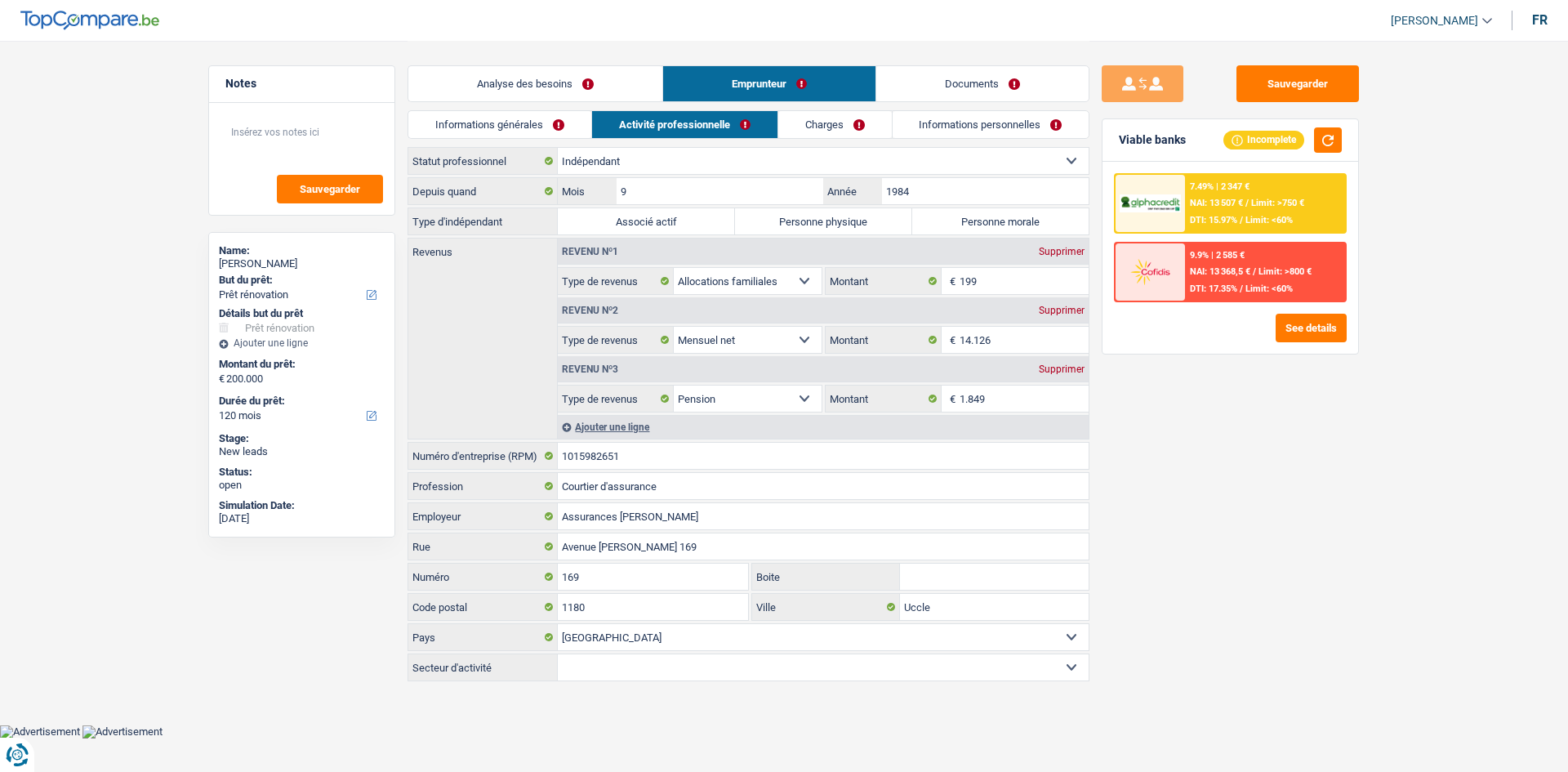
click at [559, 132] on link "Informations générales" at bounding box center [500, 124] width 183 height 27
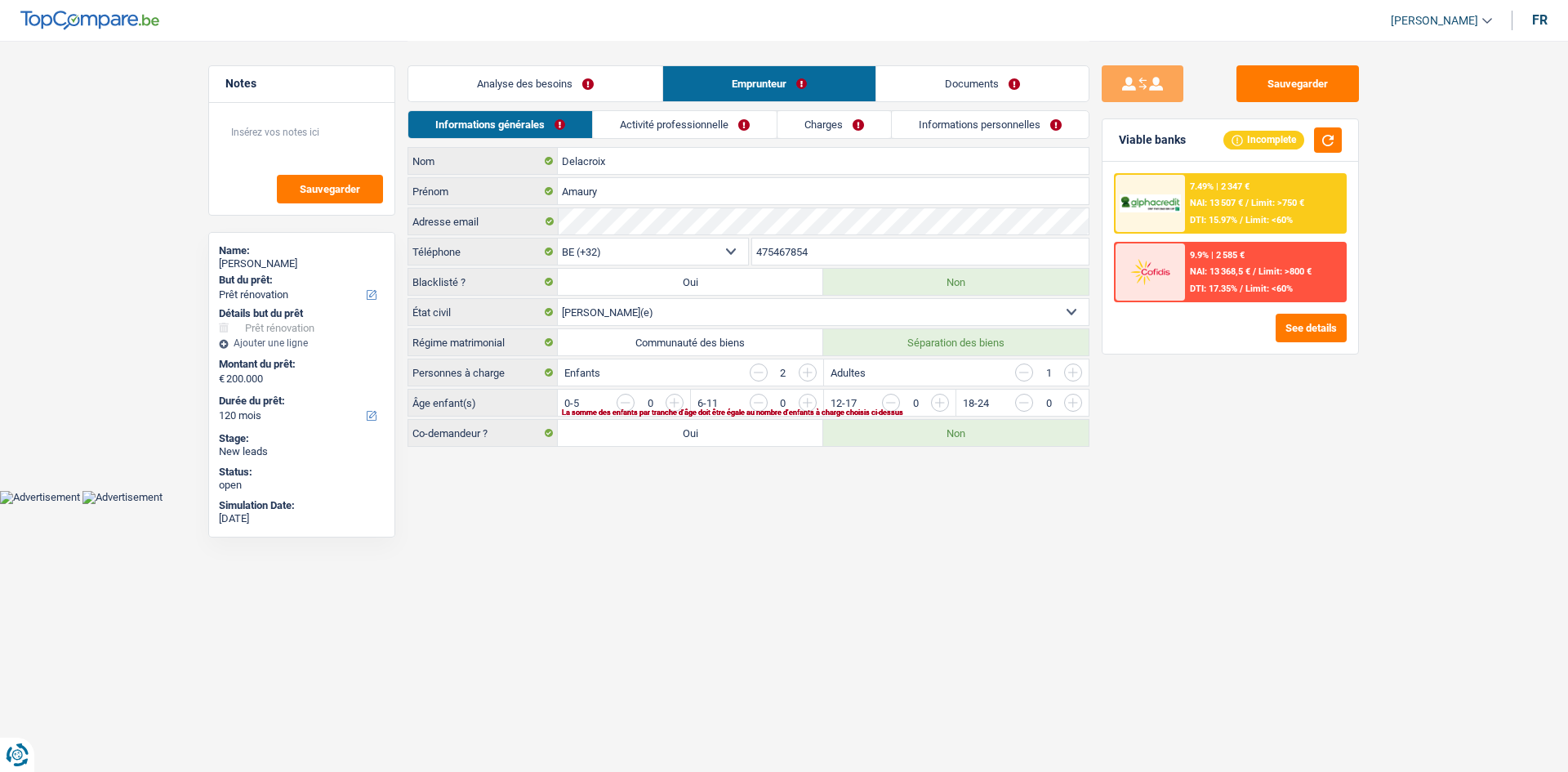
click at [613, 85] on link "Analyse des besoins" at bounding box center [535, 83] width 254 height 35
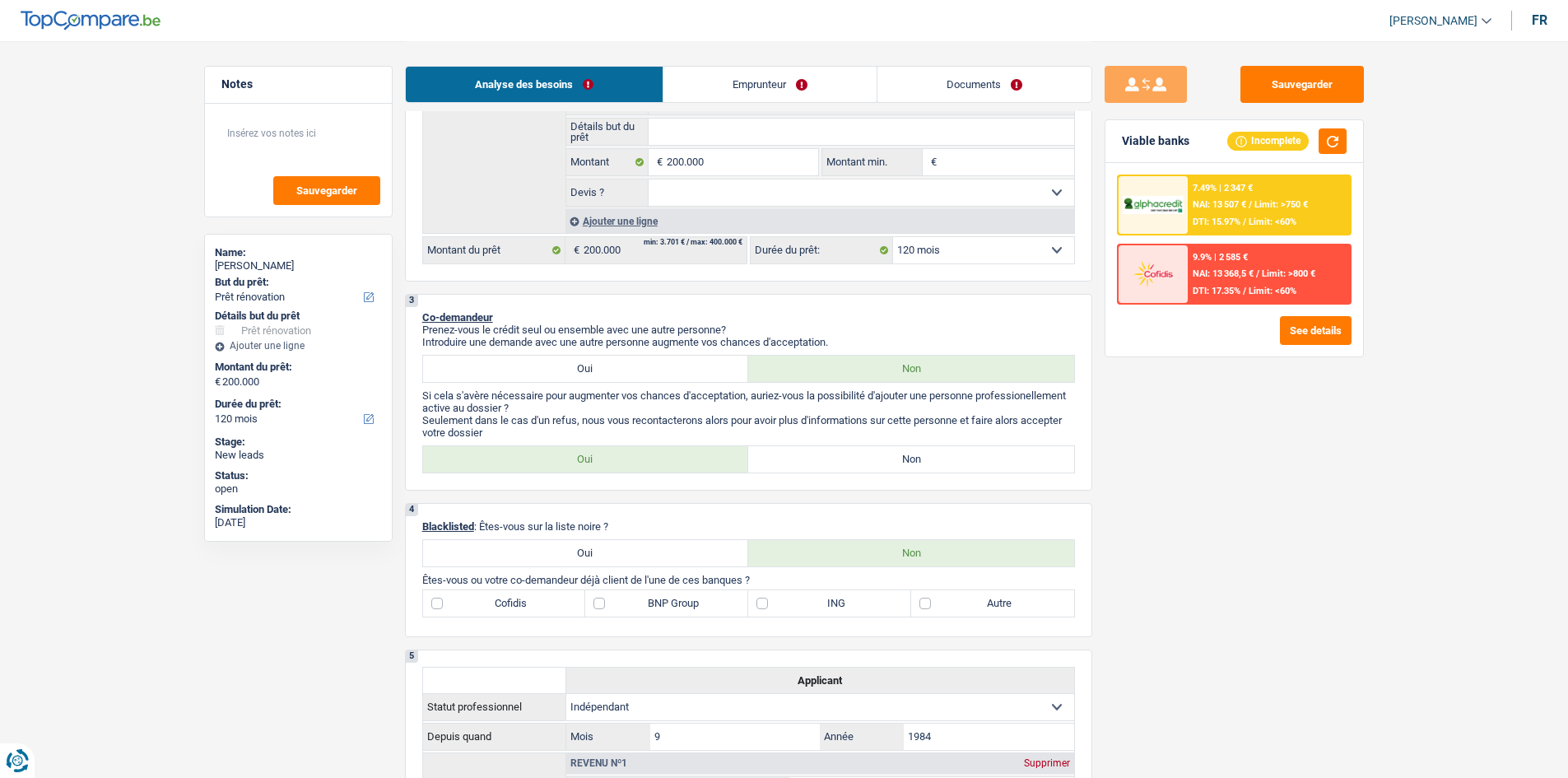
scroll to position [247, 0]
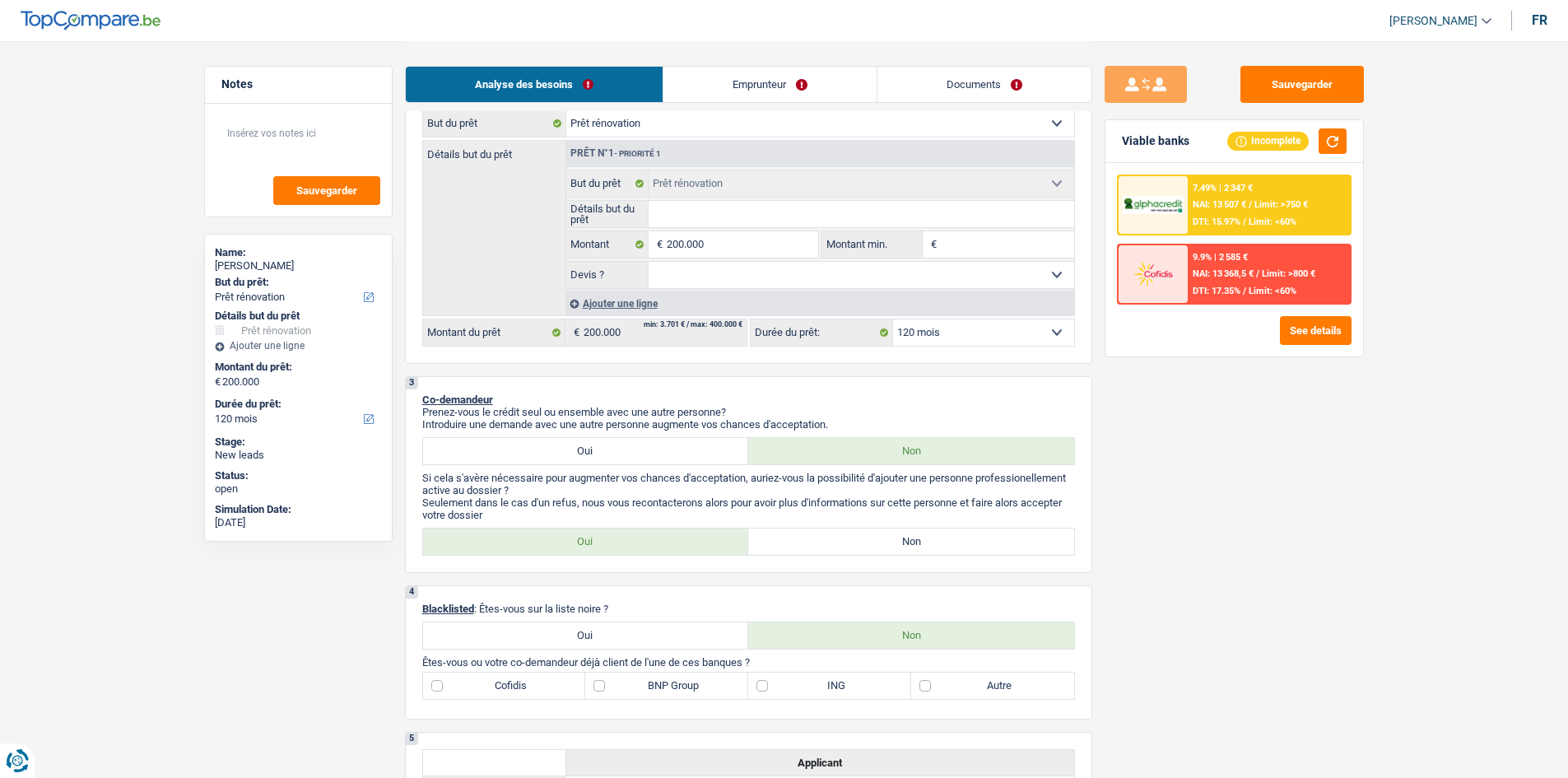
click at [617, 260] on fieldset "Confort maison: meubles, textile, peinture, électroménager, outillage non-profe…" at bounding box center [819, 229] width 507 height 120
click at [617, 235] on input "200.000" at bounding box center [742, 244] width 150 height 27
type input "20.000"
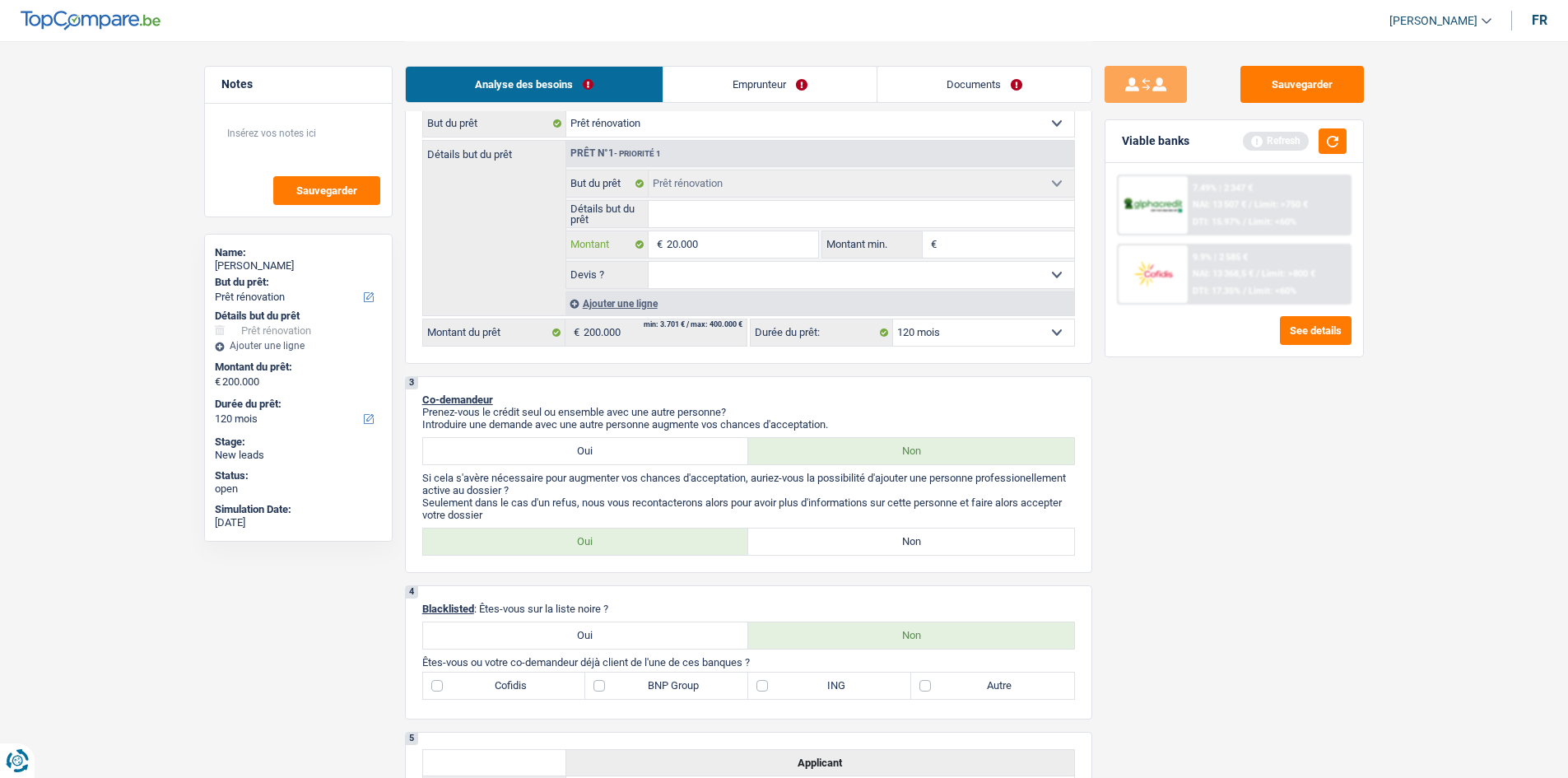
type input "2.000"
type input "200"
type input "20"
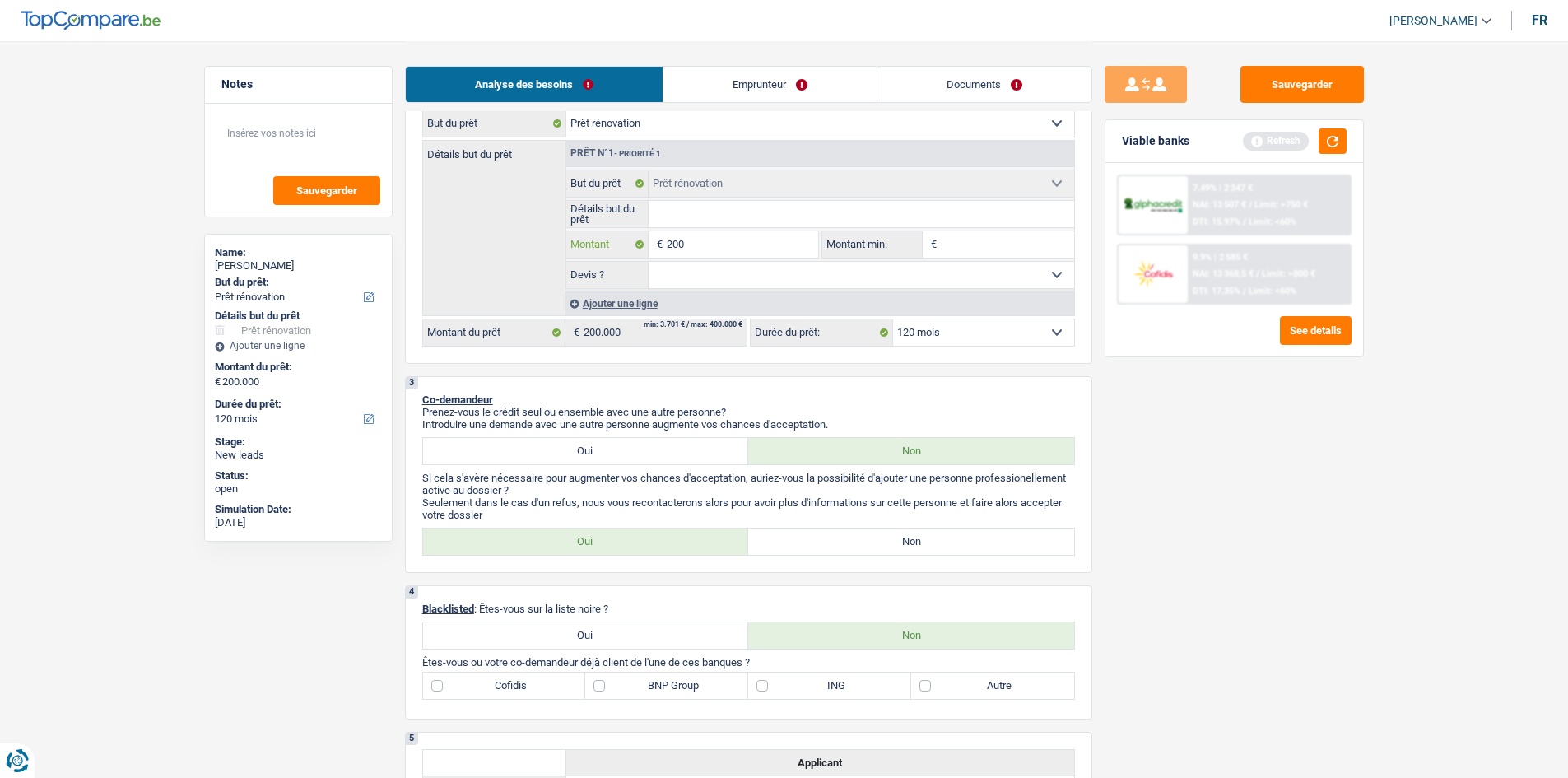
type input "20"
type input "2"
type input "1"
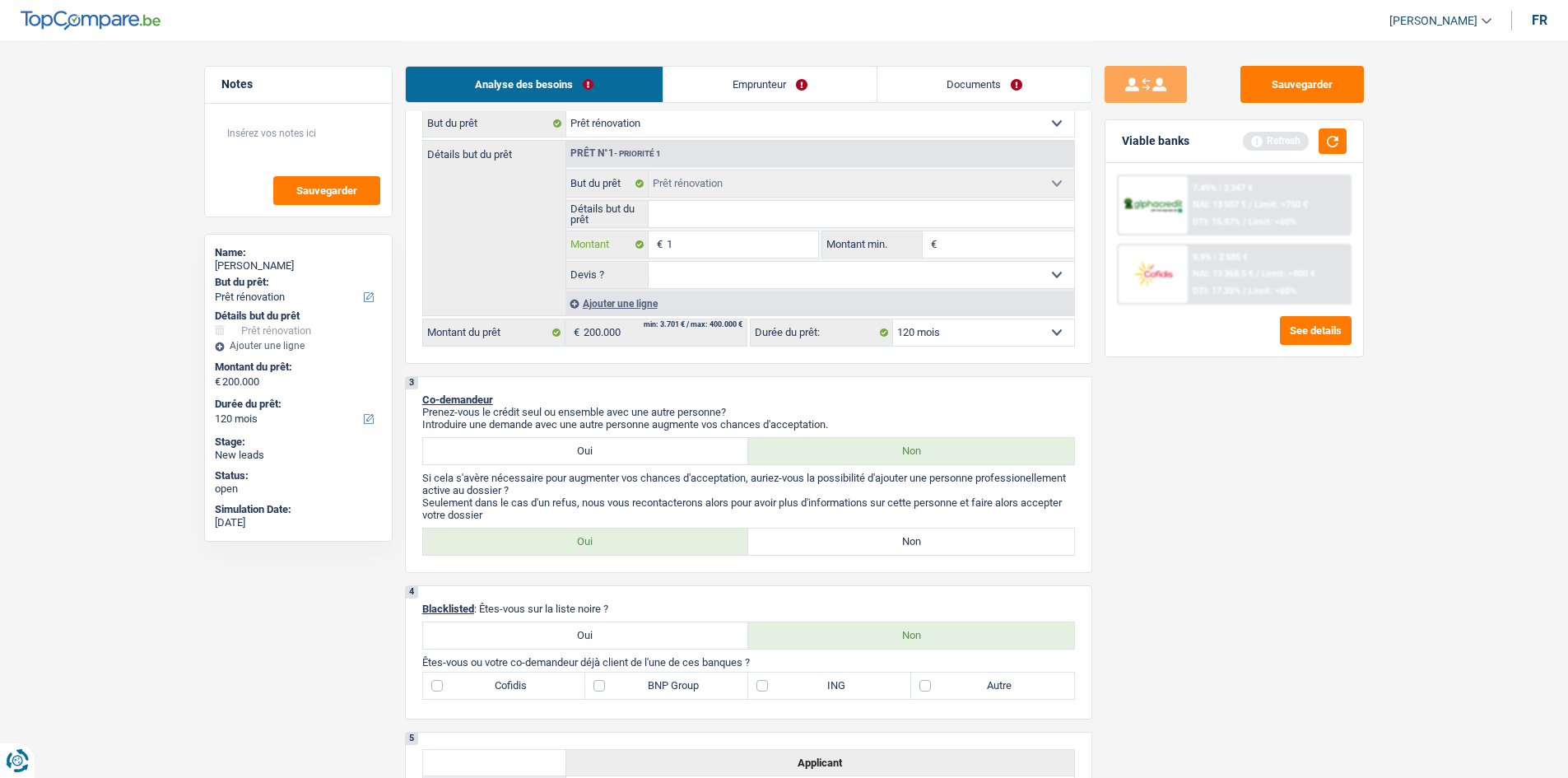
type input "16"
type input "160"
type input "1.600"
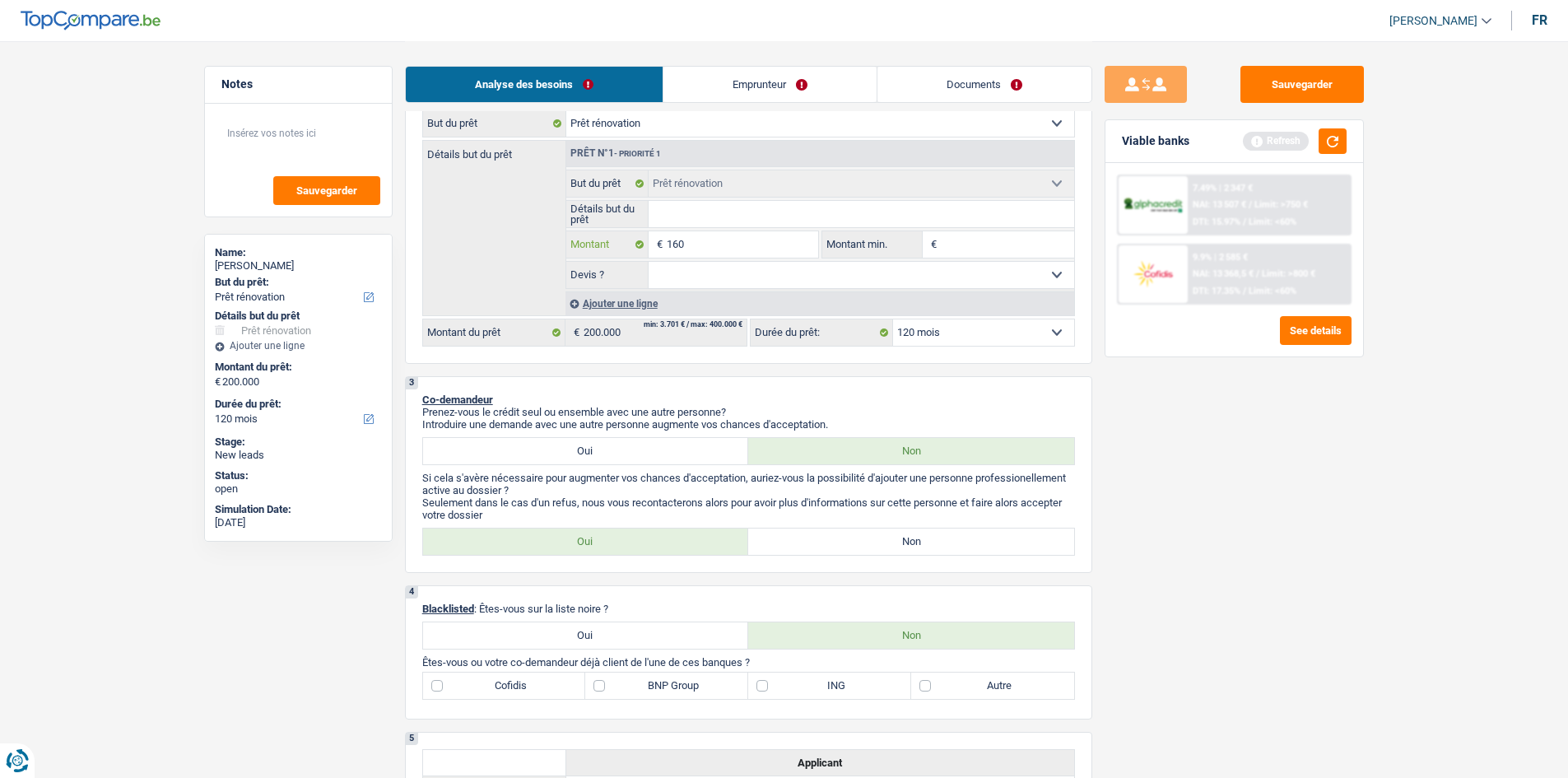
type input "1.600"
type input "16.000"
type input "160.000"
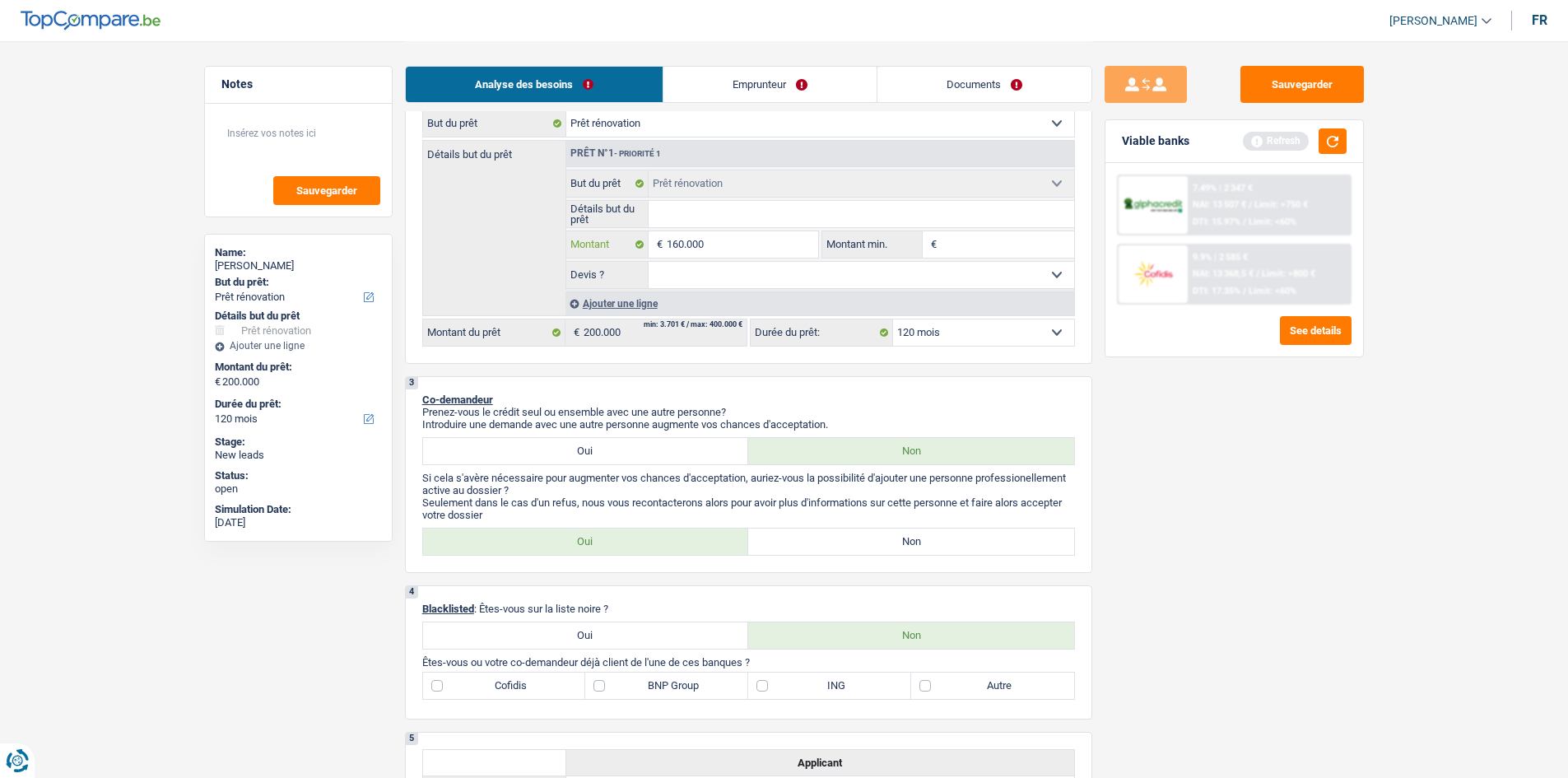
type input "160.000"
select select "144"
type input "160.000"
select select "144"
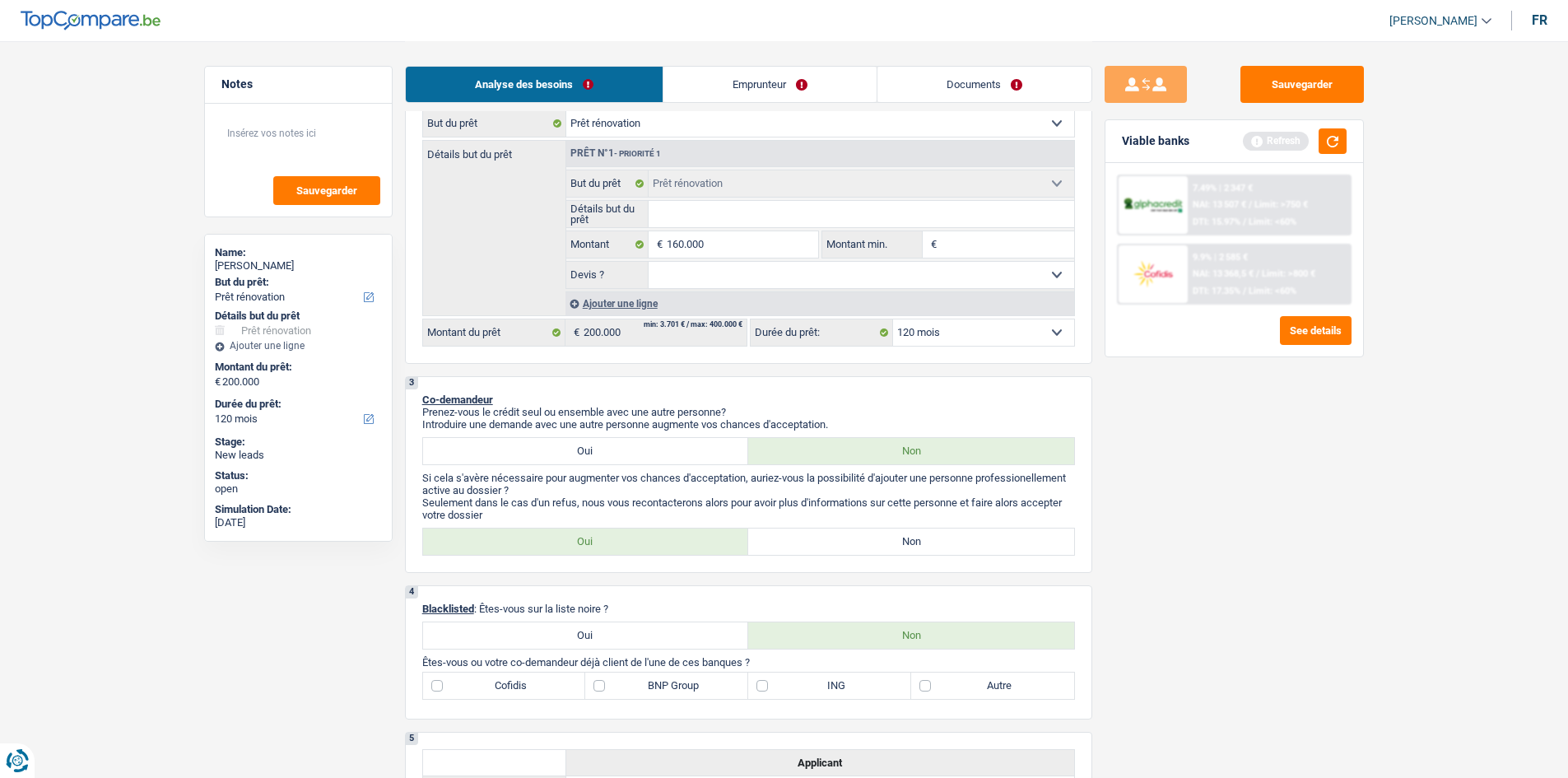
type input "160.000"
select select "144"
click at [617, 307] on div "Sauvegarder Viable banks Refresh 7.49% | 2 347 € NAI: 13 507 € / Limit: >750 € …" at bounding box center [1234, 409] width 284 height 686
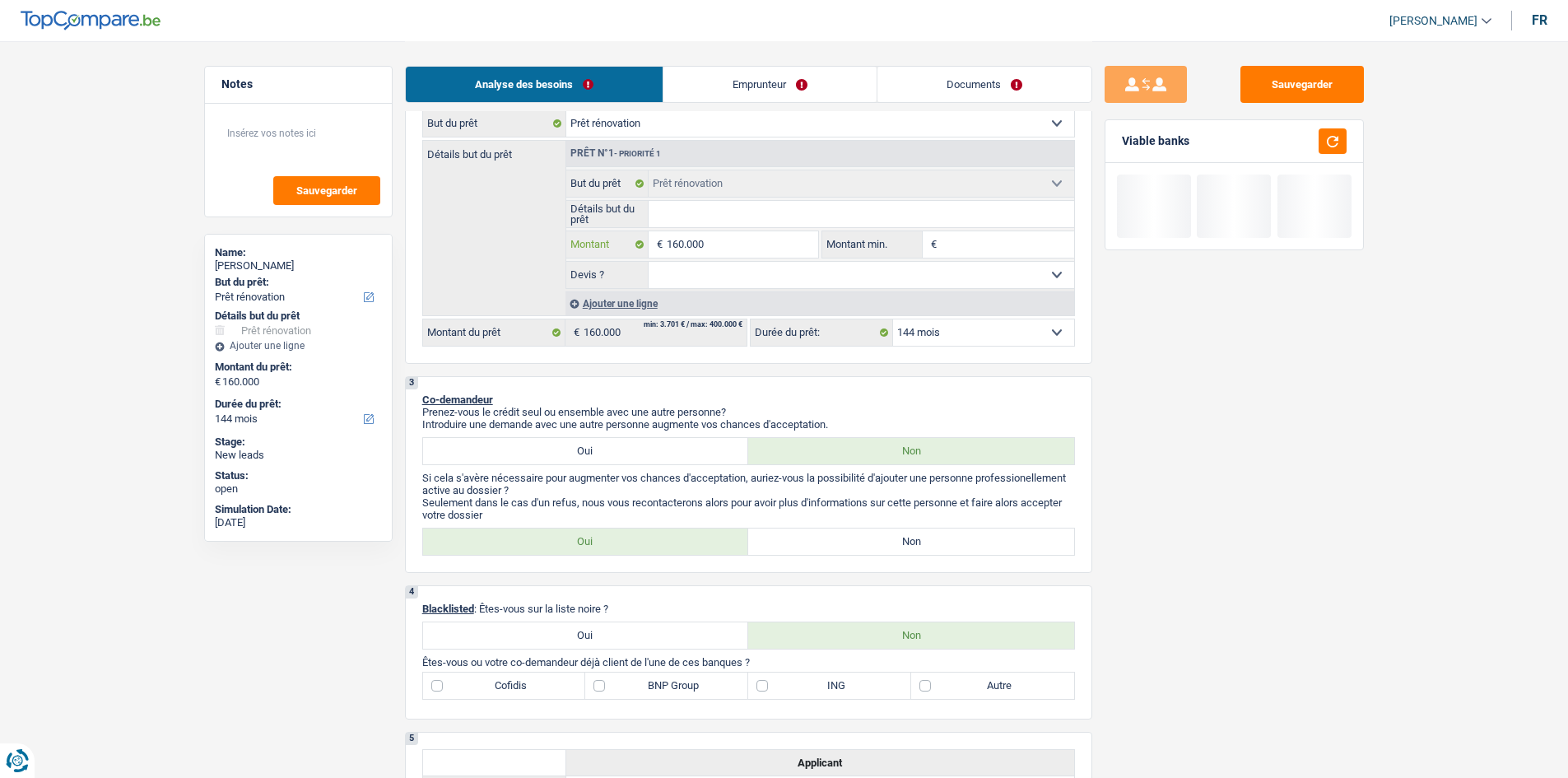
click at [617, 248] on input "160.000" at bounding box center [742, 244] width 150 height 27
click at [617, 307] on div "Sauvegarder Viable banks" at bounding box center [1234, 409] width 284 height 686
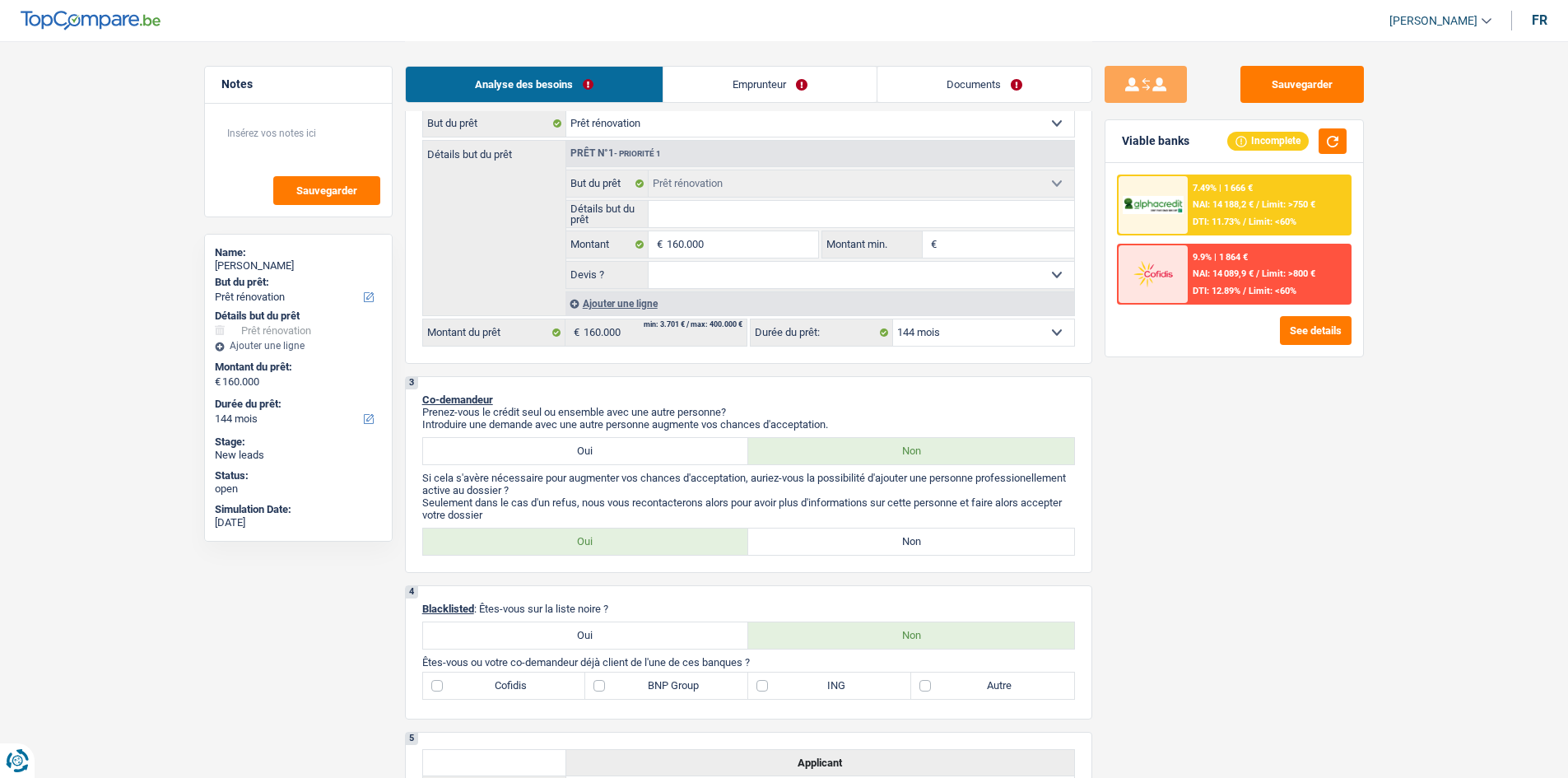
click at [617, 307] on select "12 mois 18 mois 24 mois 30 mois 36 mois 42 mois 48 mois 60 mois 72 mois 84 mois…" at bounding box center [983, 333] width 181 height 27
select select "120"
click at [617, 307] on select "12 mois 18 mois 24 mois 30 mois 36 mois 42 mois 48 mois 60 mois 72 mois 84 mois…" at bounding box center [983, 333] width 181 height 27
select select "120"
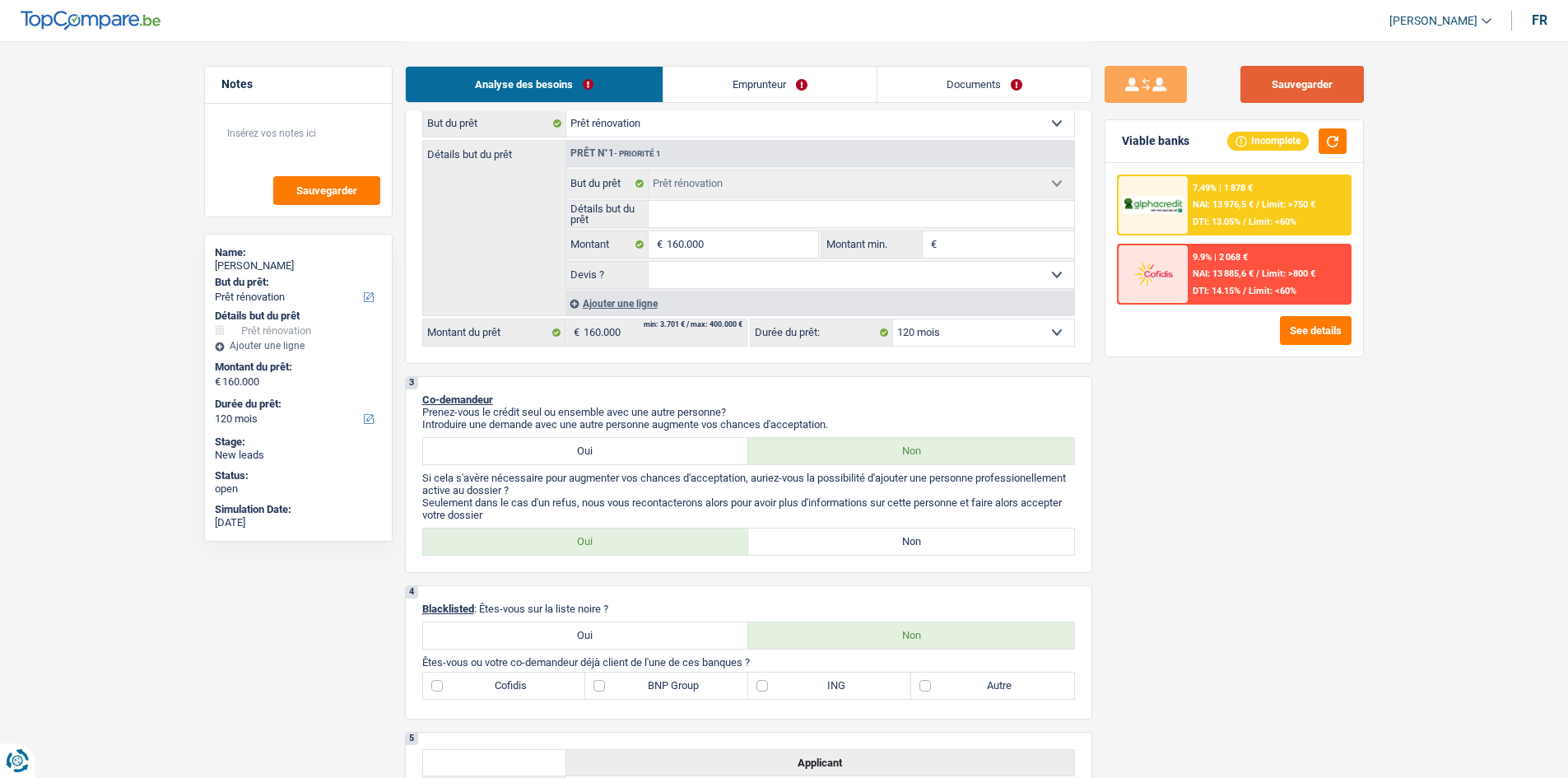
click at [617, 72] on button "Sauvegarder" at bounding box center [1302, 84] width 124 height 37
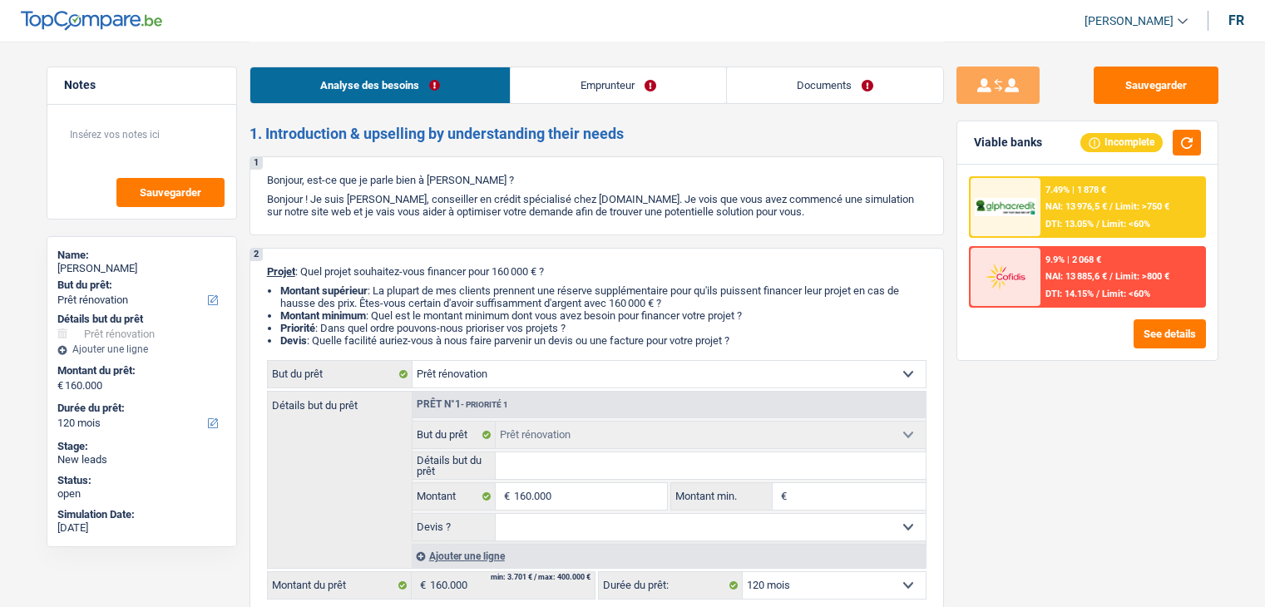
select select "renovation"
select select "120"
select select "renovation"
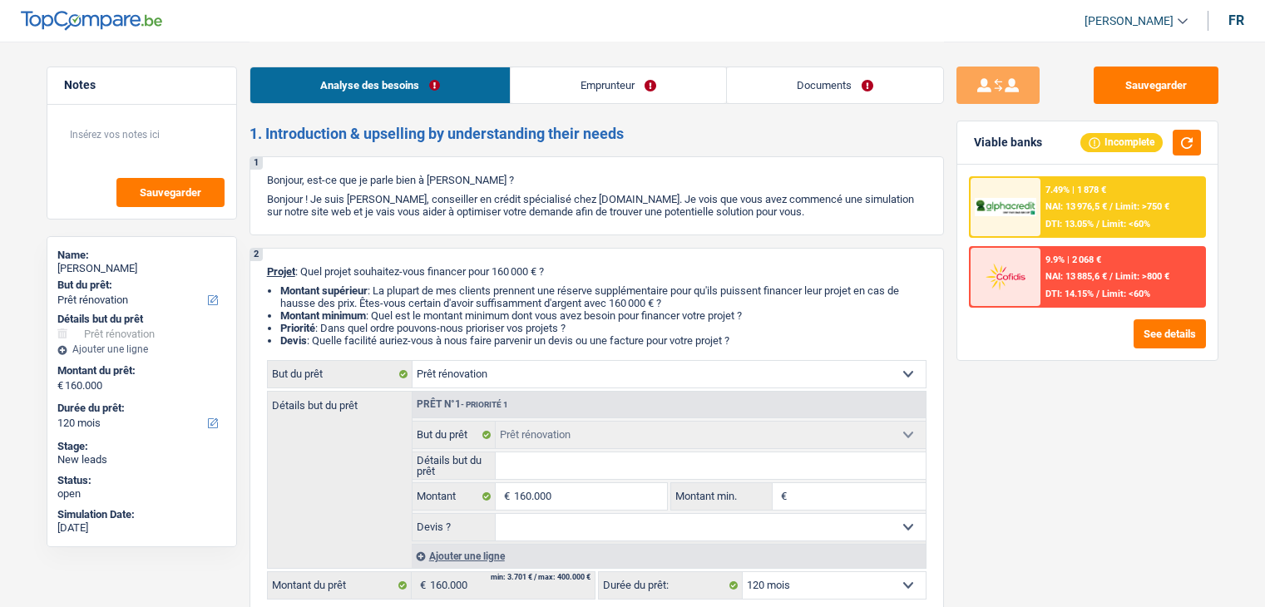
select select "120"
select select "independent"
select select "familyAllowances"
select select "netSalary"
select select "pension"
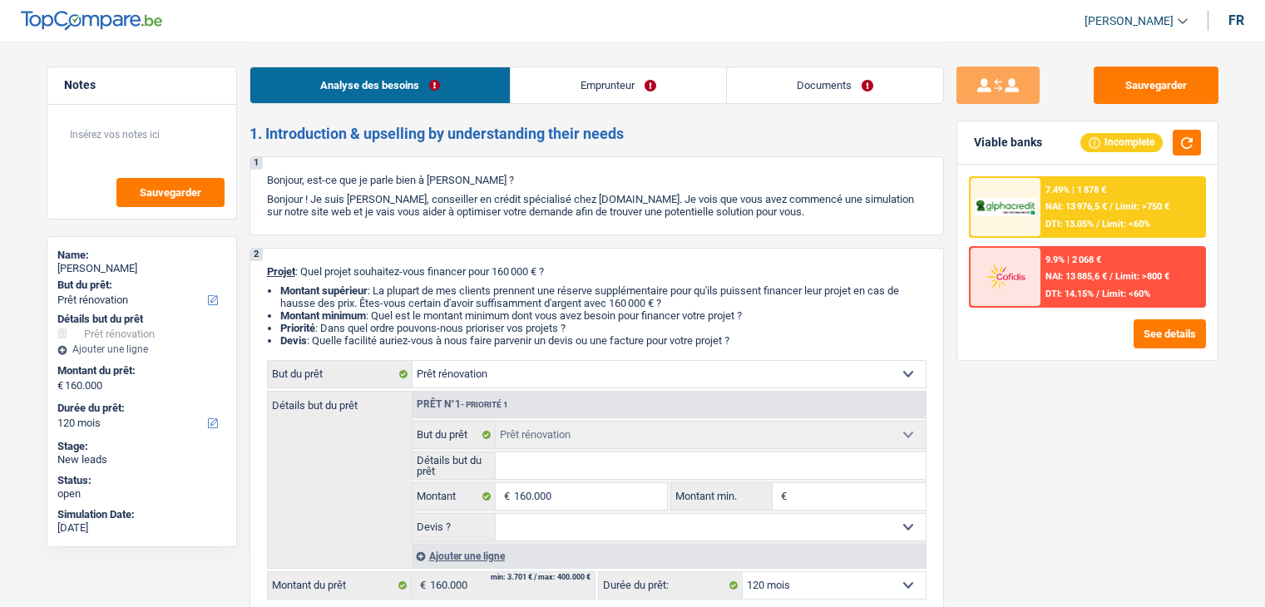
select select "ownerWithoutMortgage"
select select "renovation"
select select "120"
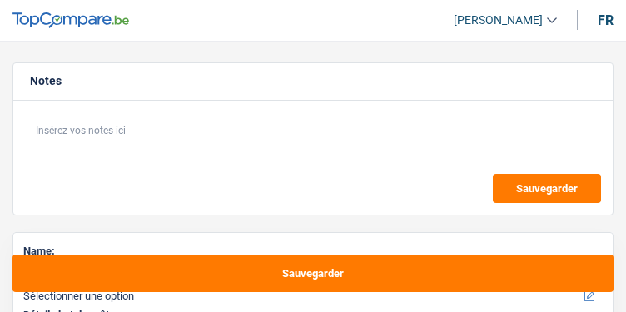
select select "60"
select select "worker"
select select "netSalary"
select select "rents"
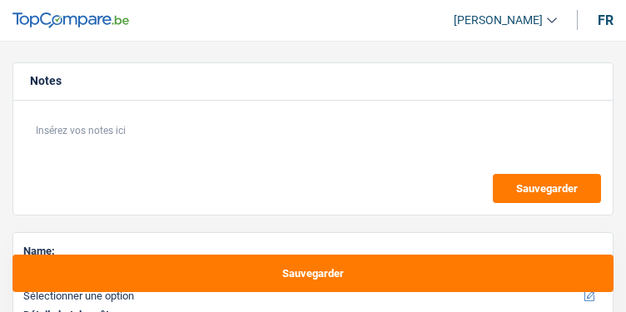
select select "60"
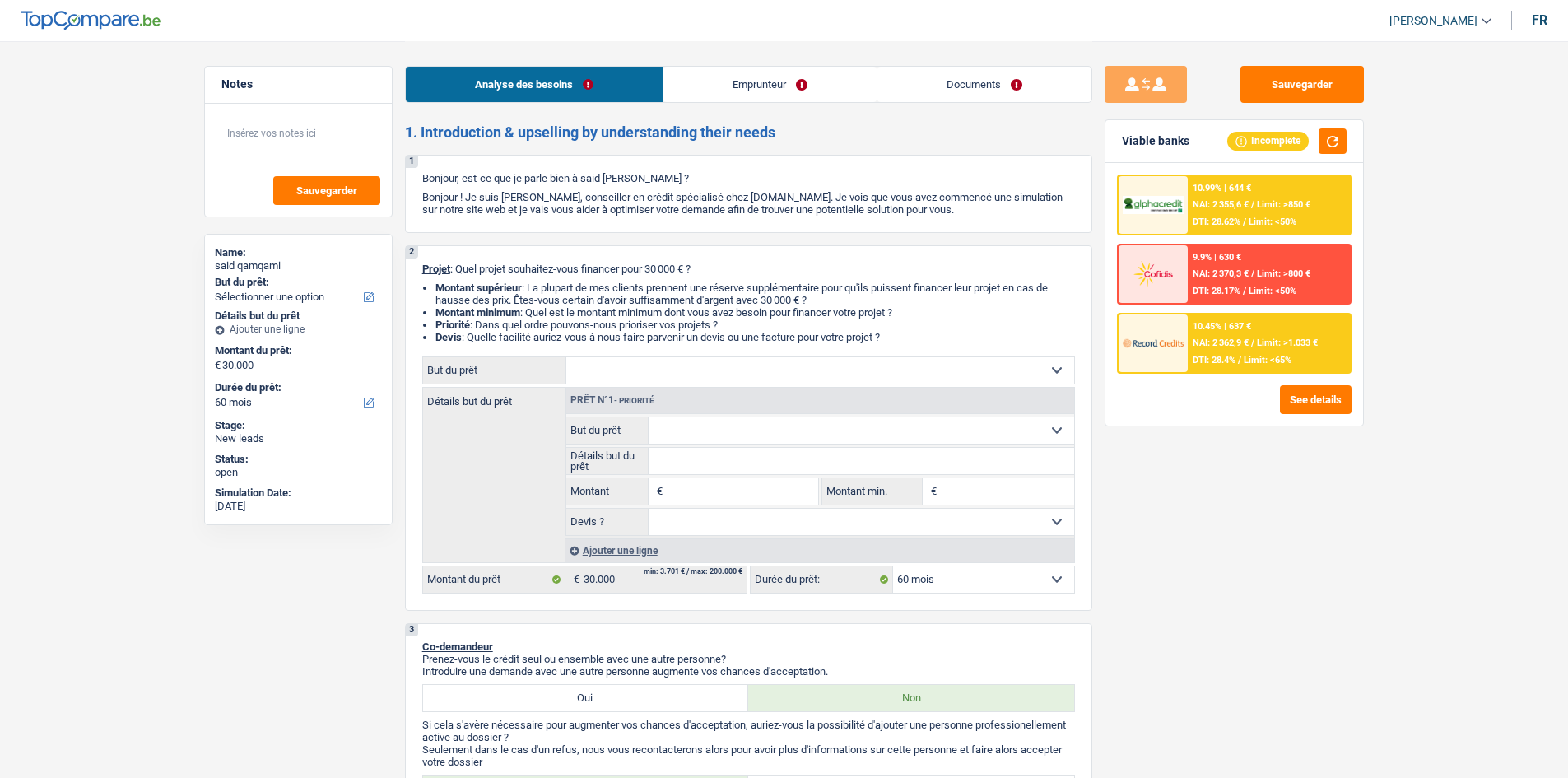
click at [618, 16] on div "fr" at bounding box center [1539, 20] width 16 height 16
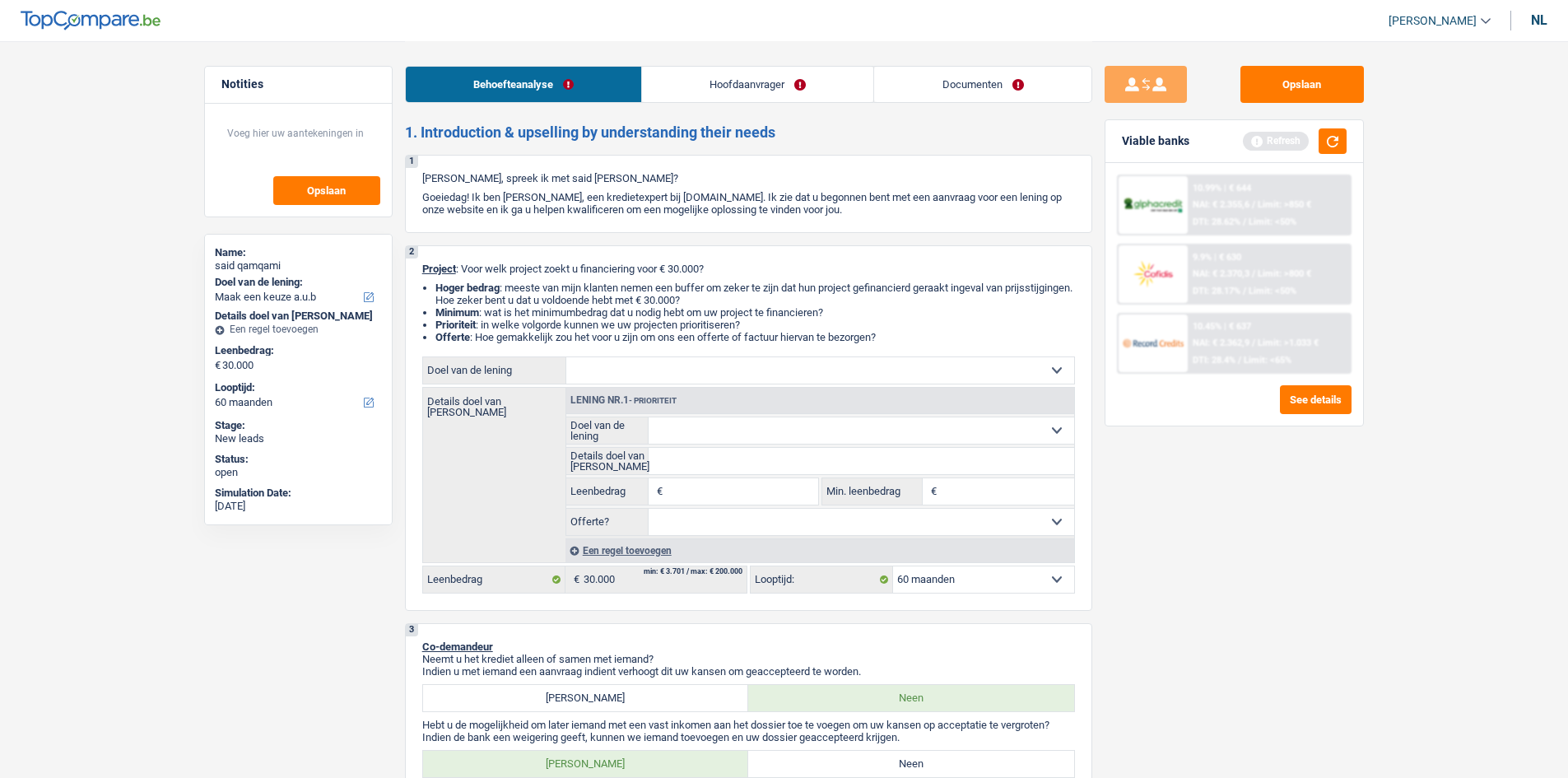
click at [618, 21] on div "nl" at bounding box center [1538, 20] width 17 height 16
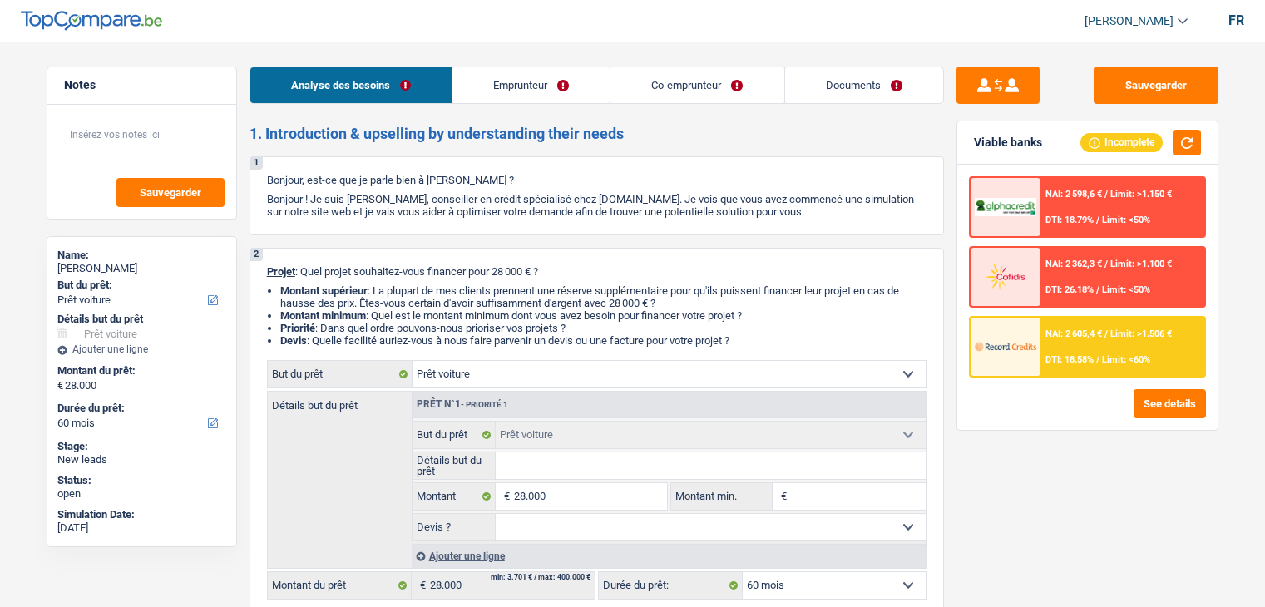
select select "car"
select select "60"
select select "car"
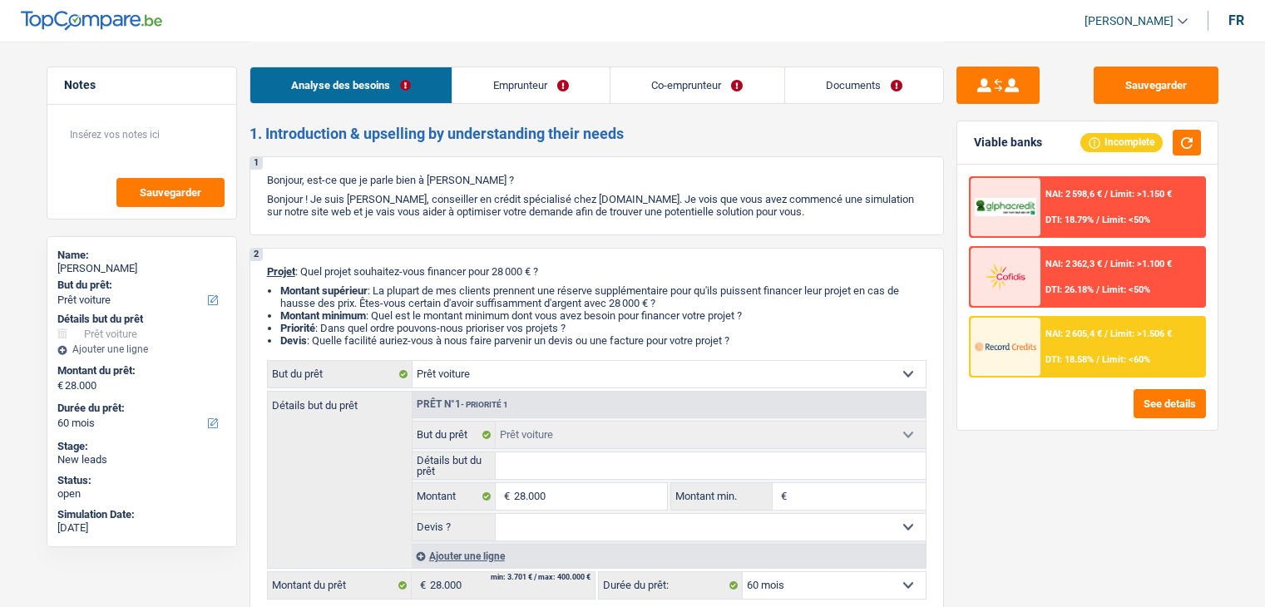
select select "60"
select select "independent"
select select "netSalary"
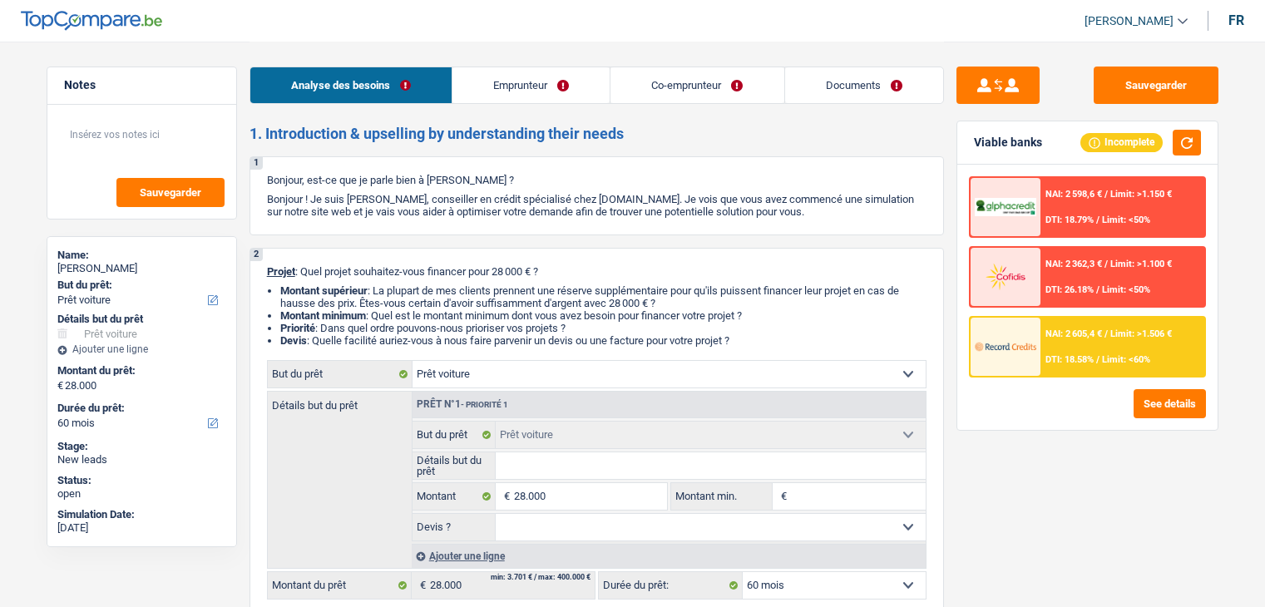
select select "liveWithParents"
select select "car"
select select "60"
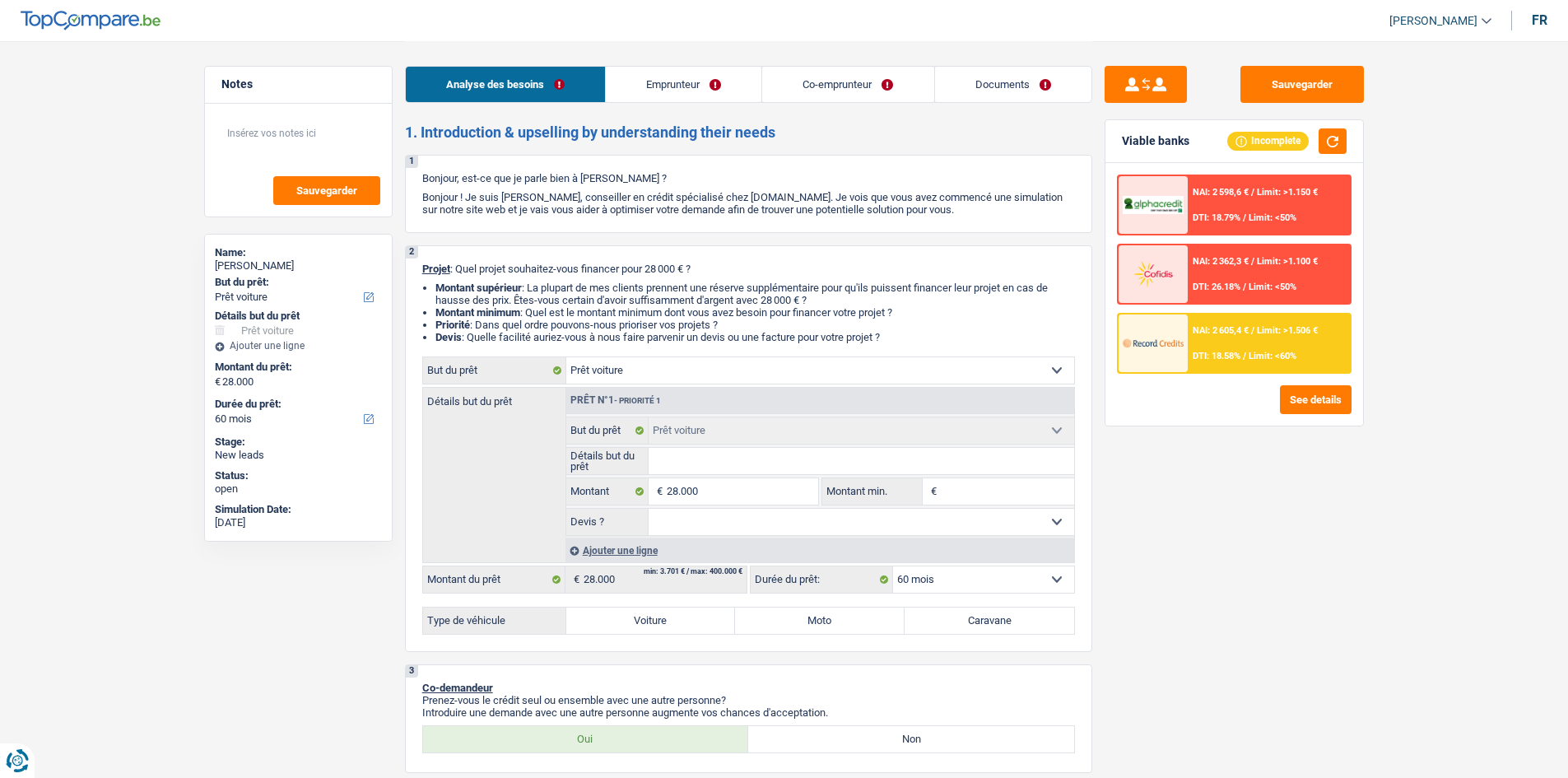
drag, startPoint x: 695, startPoint y: 465, endPoint x: 1086, endPoint y: 558, distance: 401.9
click at [693, 465] on input "Détails but du prêt" at bounding box center [861, 461] width 425 height 27
type input "t"
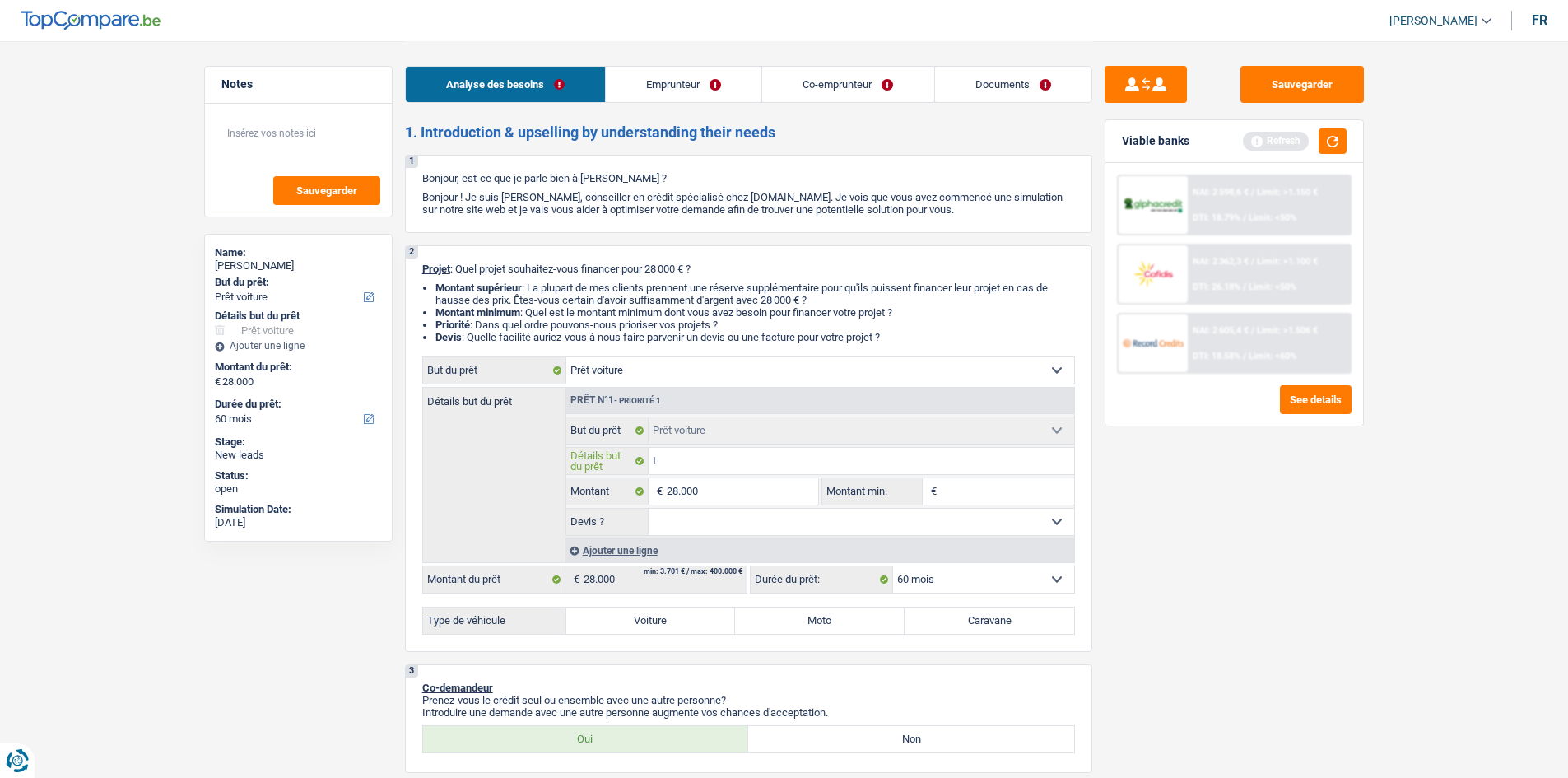
type input "te"
type input "tes"
type input "tesl"
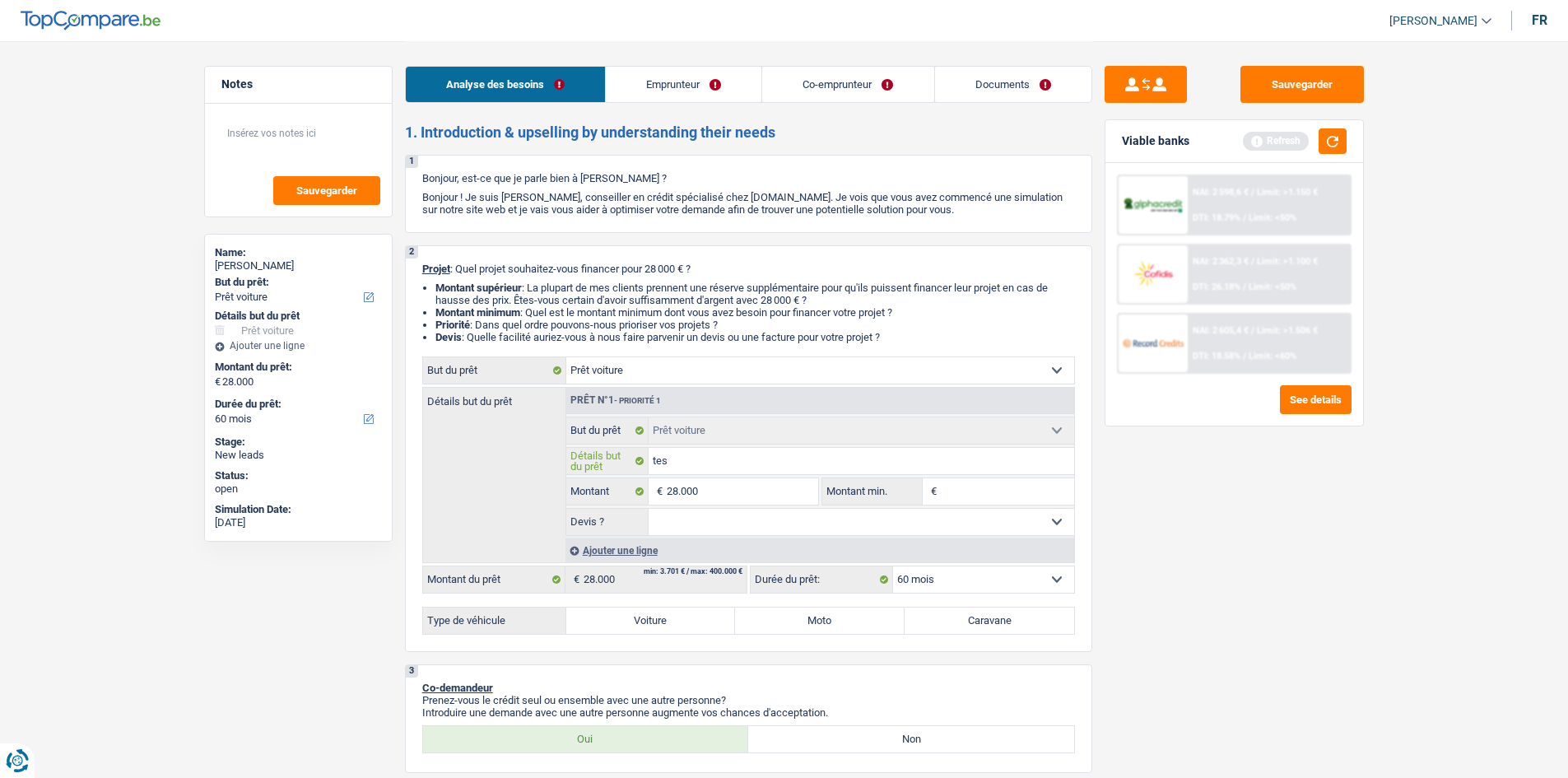
type input "tesl"
type input "tesla"
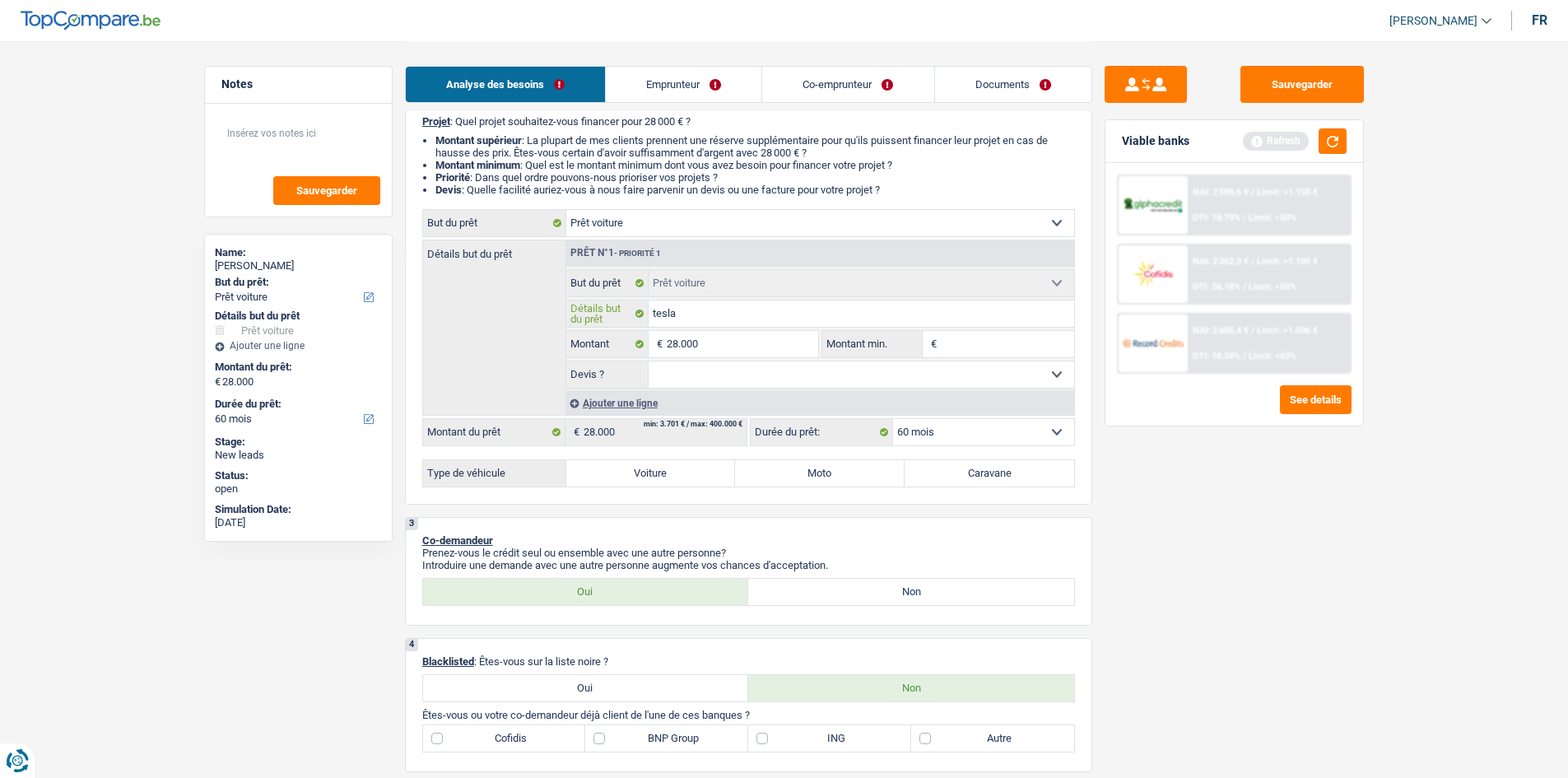
scroll to position [164, 0]
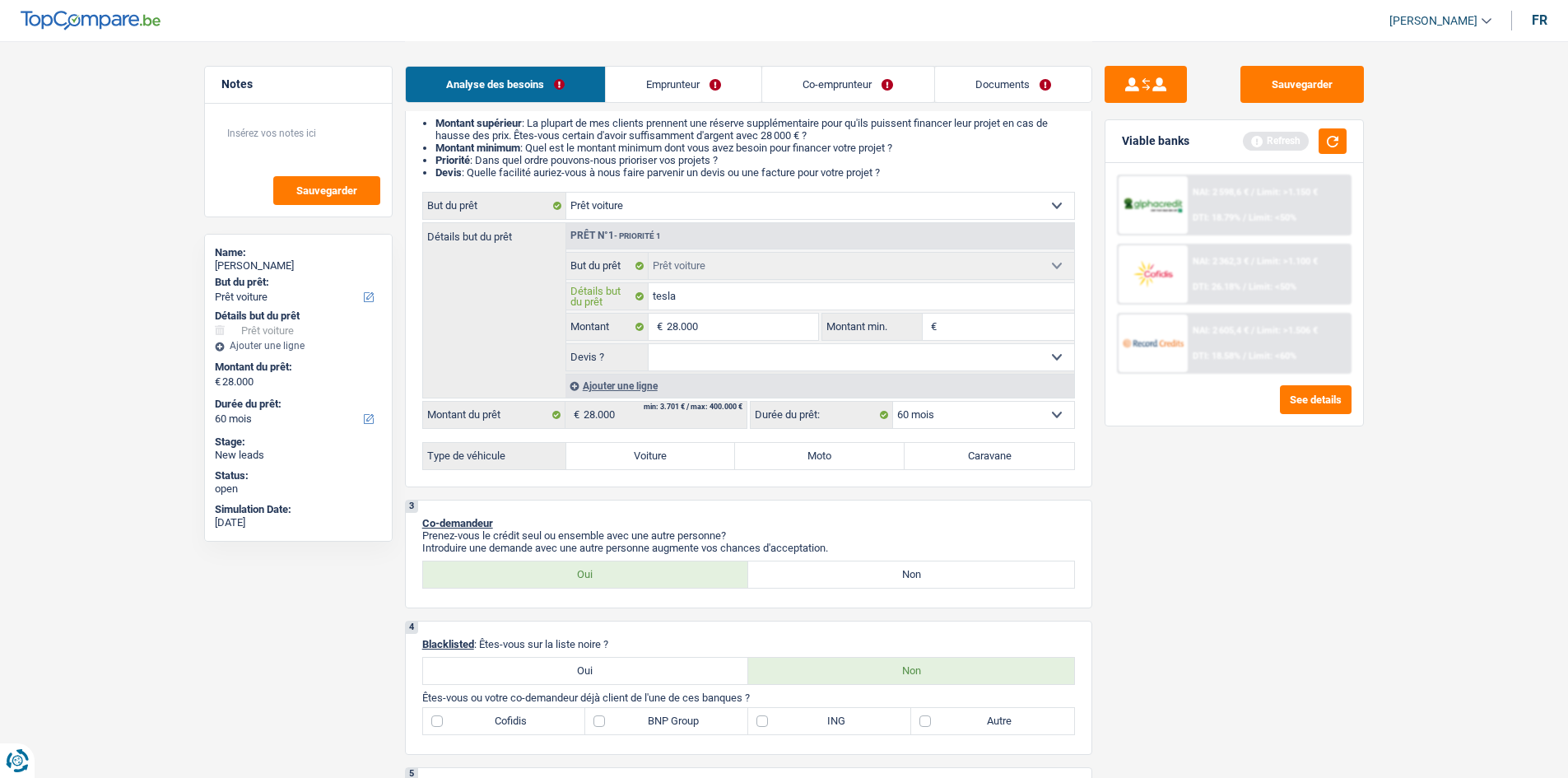
type input "tesla"
click at [697, 360] on select "Oui Non Non répondu Sélectionner une option" at bounding box center [861, 357] width 425 height 27
select select "yes"
click at [648, 344] on select "Oui Non Non répondu Sélectionner une option" at bounding box center [861, 357] width 425 height 27
select select "yes"
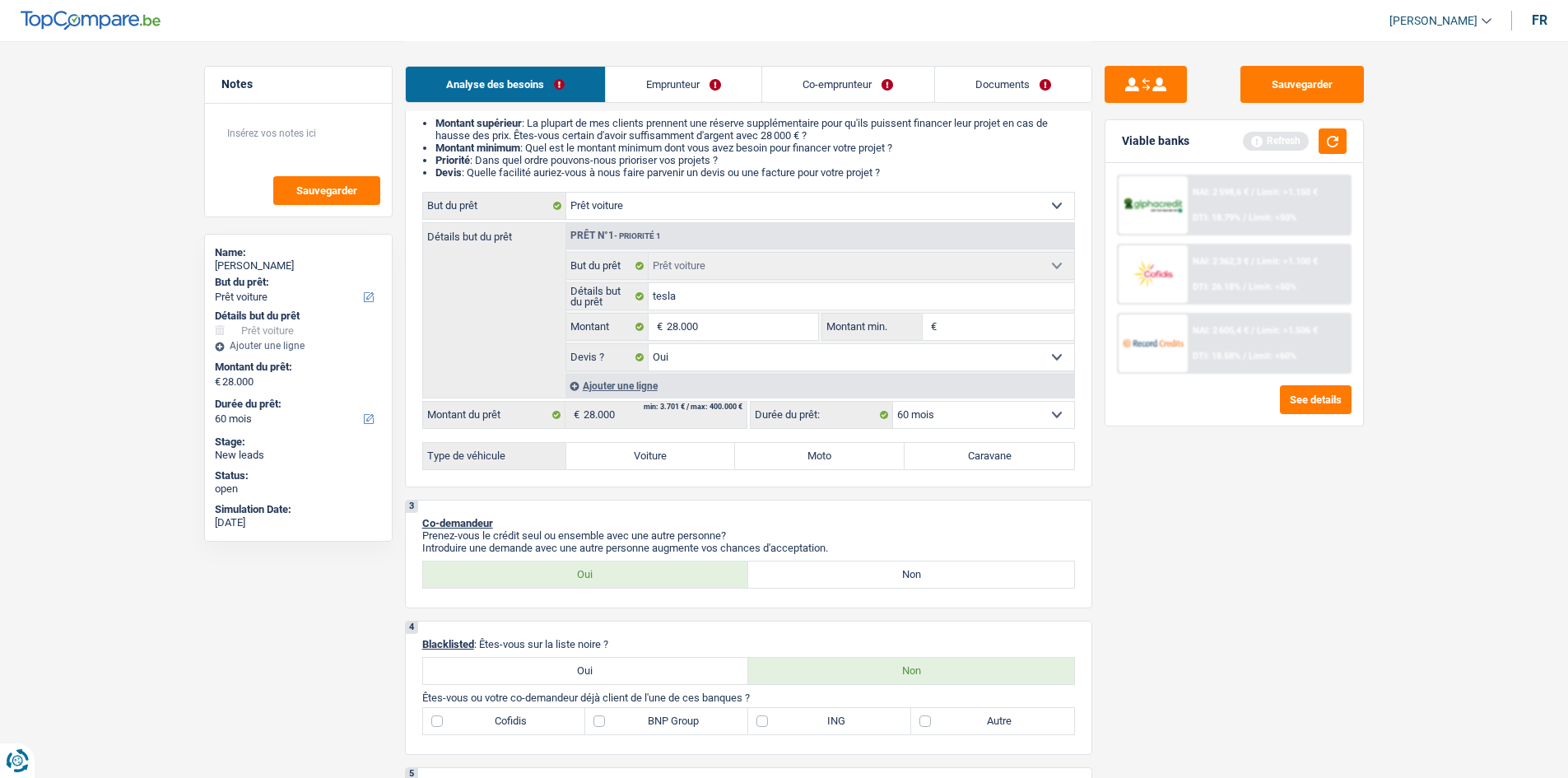
click at [639, 451] on label "Voiture" at bounding box center [650, 456] width 169 height 27
click at [639, 451] on input "Voiture" at bounding box center [650, 456] width 169 height 27
radio input "true"
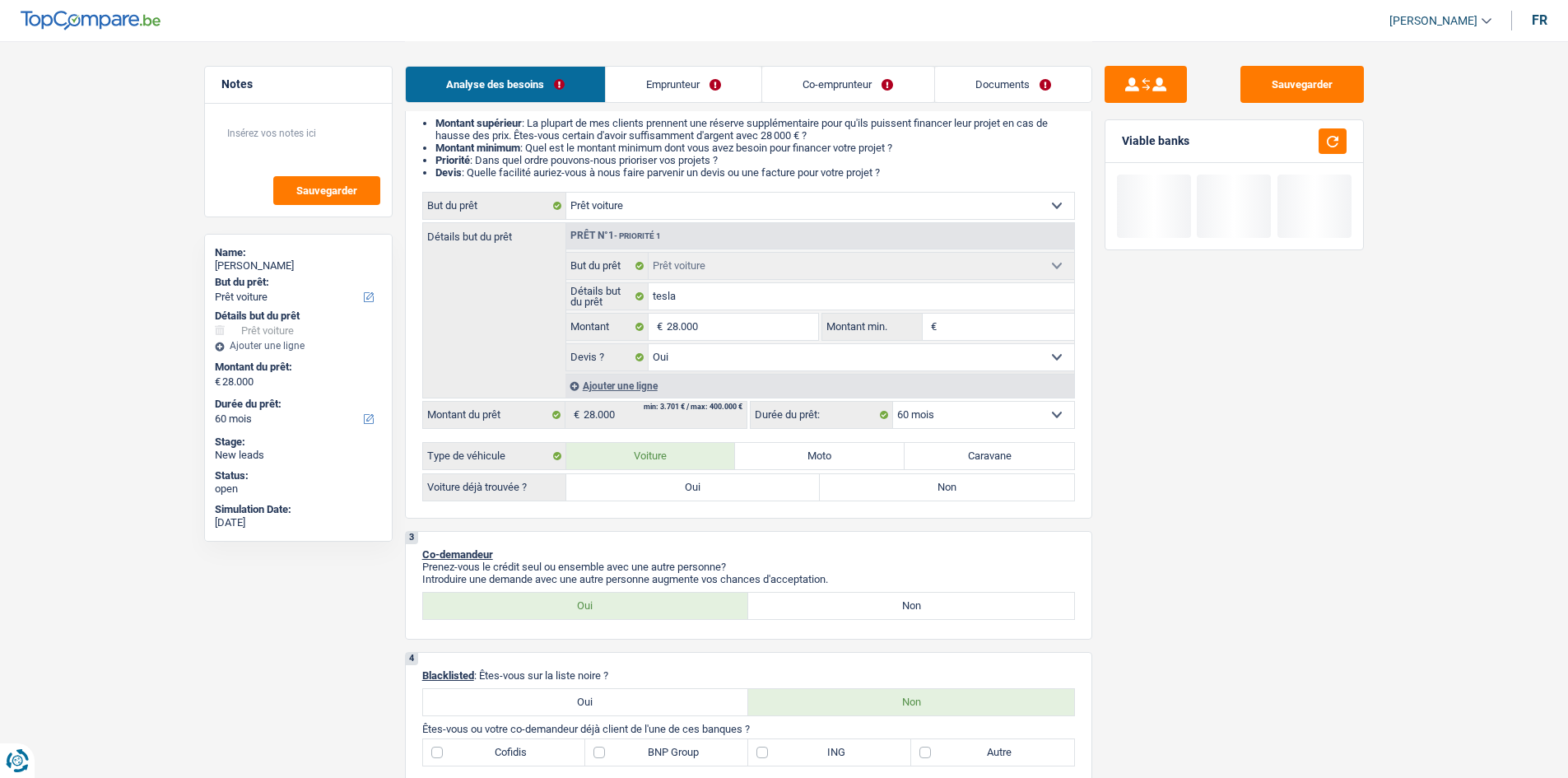
click at [726, 487] on label "Oui" at bounding box center [692, 487] width 254 height 27
click at [726, 487] on input "Oui" at bounding box center [692, 487] width 254 height 27
radio input "true"
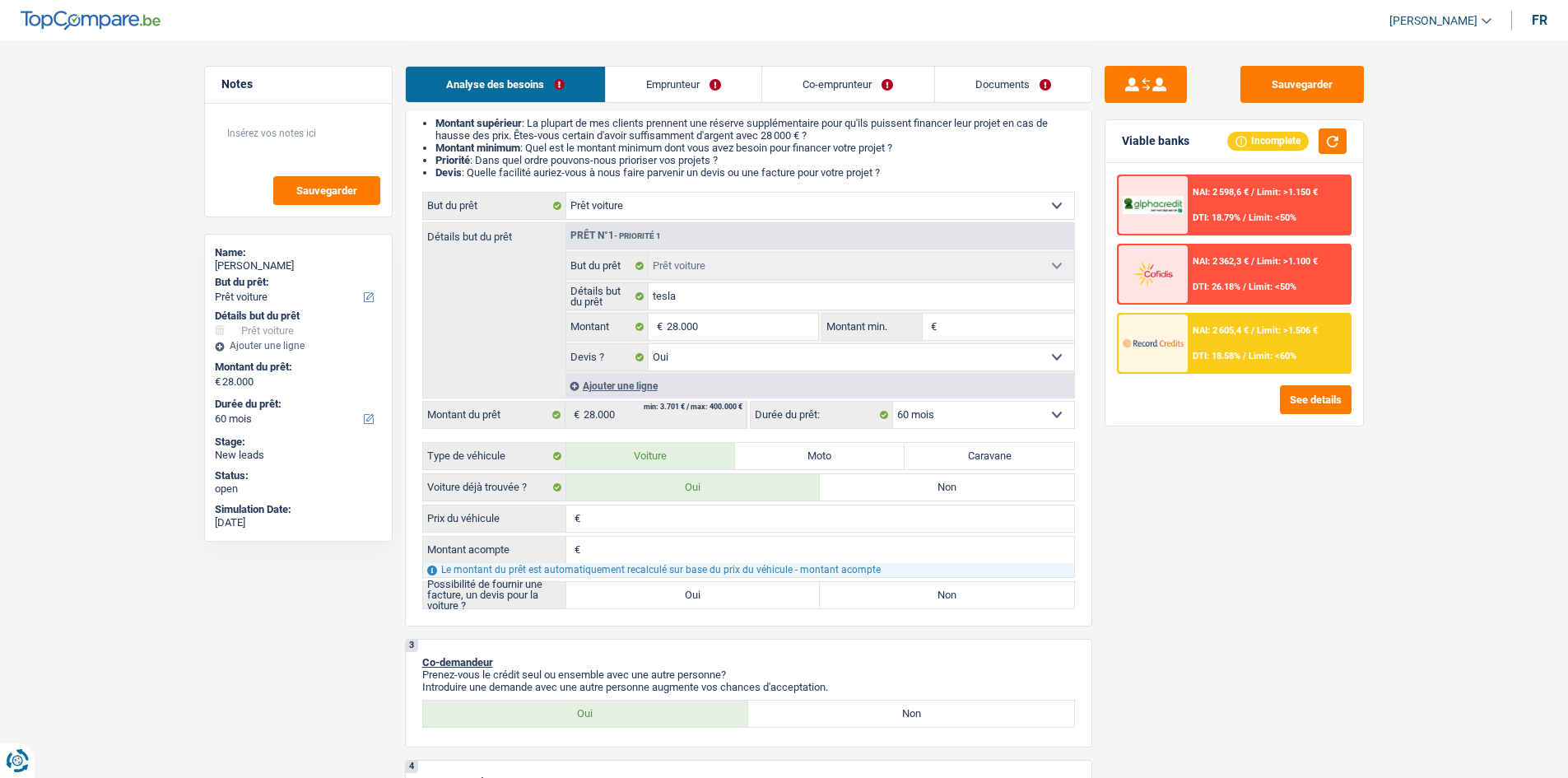
click at [686, 588] on label "Oui" at bounding box center [692, 595] width 254 height 27
click at [686, 588] on input "Oui" at bounding box center [692, 595] width 254 height 27
radio input "true"
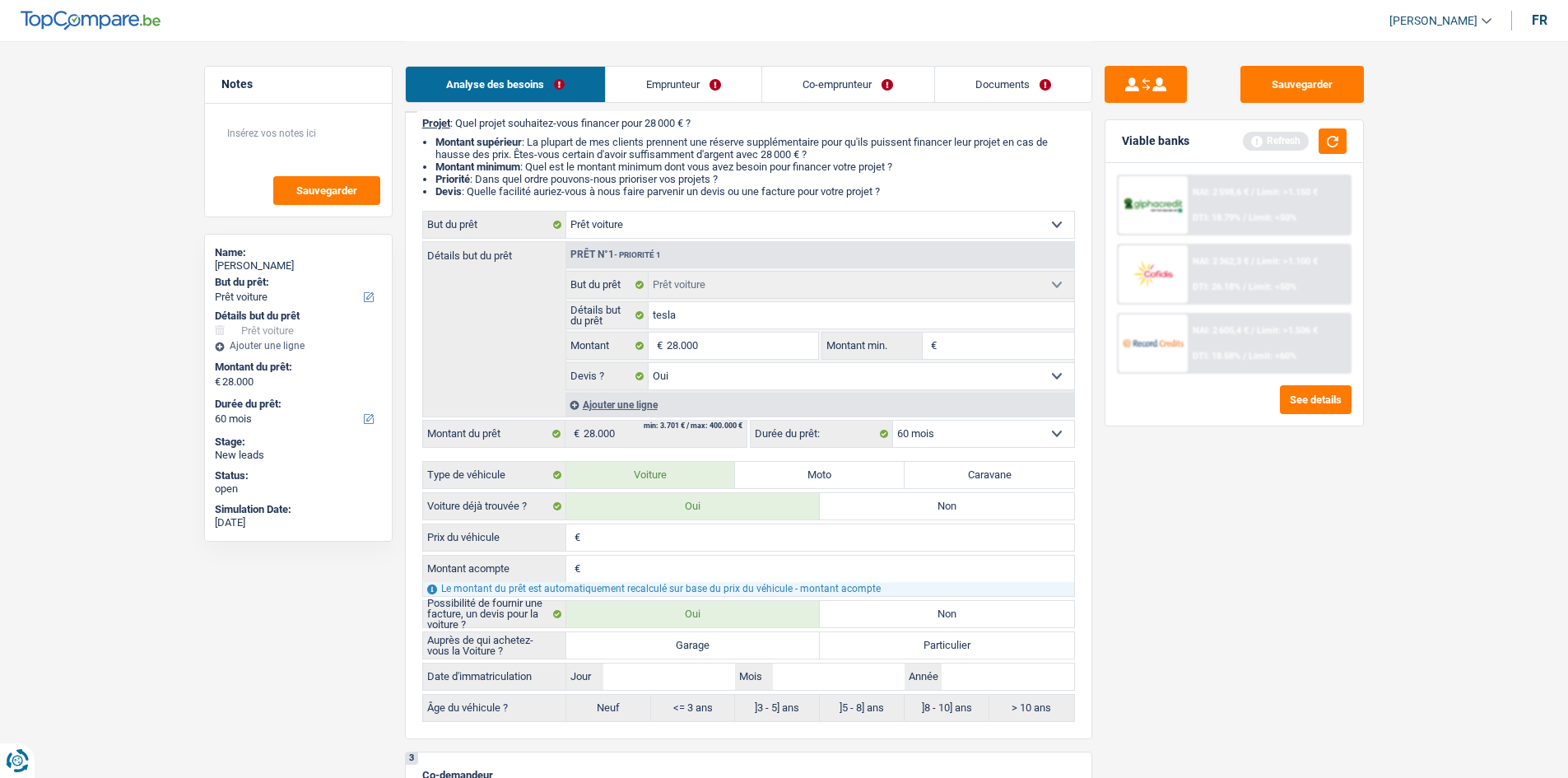
scroll to position [291, 0]
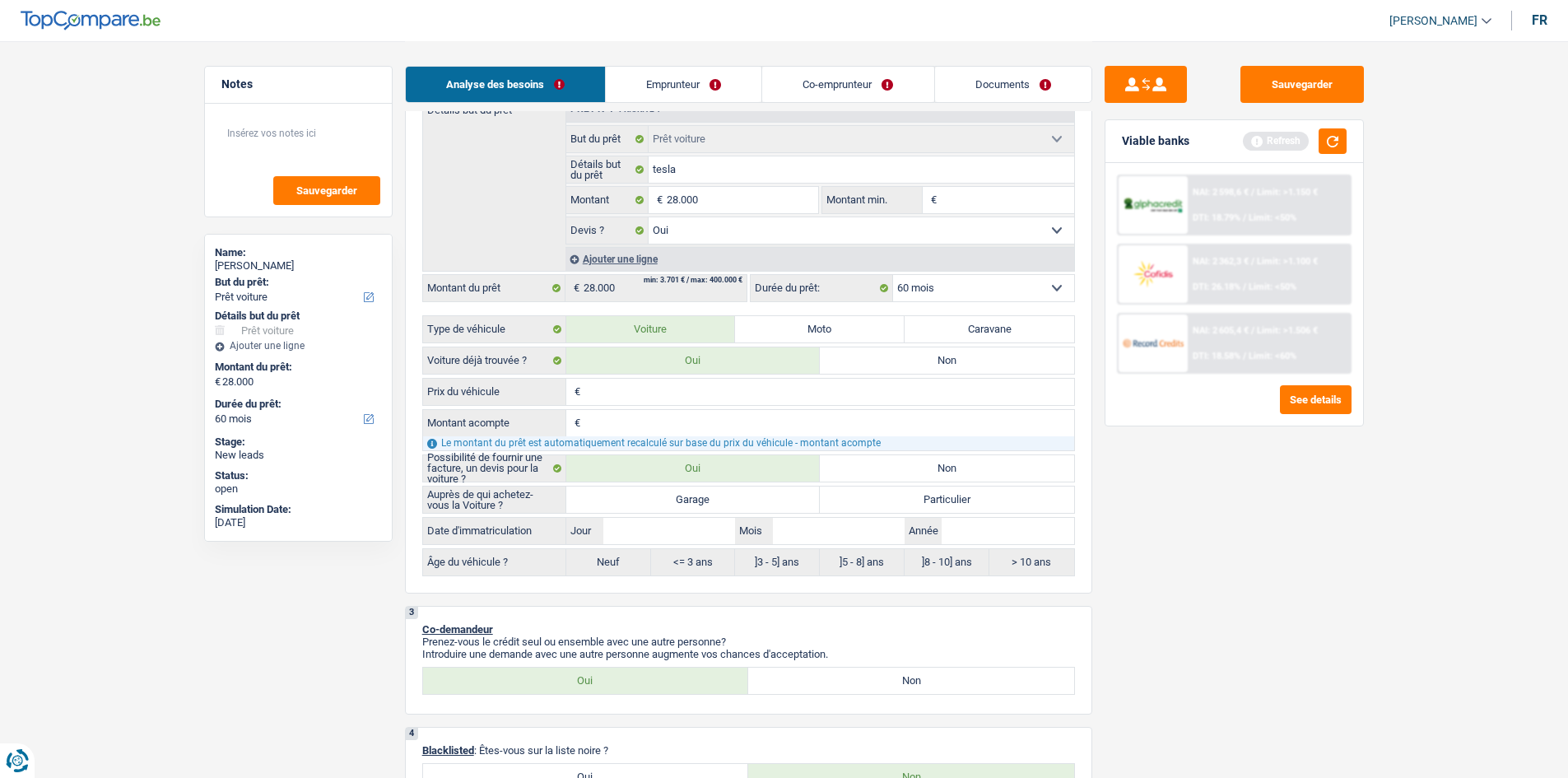
click at [1244, 600] on div "Sauvegarder Viable banks Refresh NAI: 2 598,6 € / Limit: >1.150 € DTI: 18.79% /…" at bounding box center [1234, 409] width 284 height 686
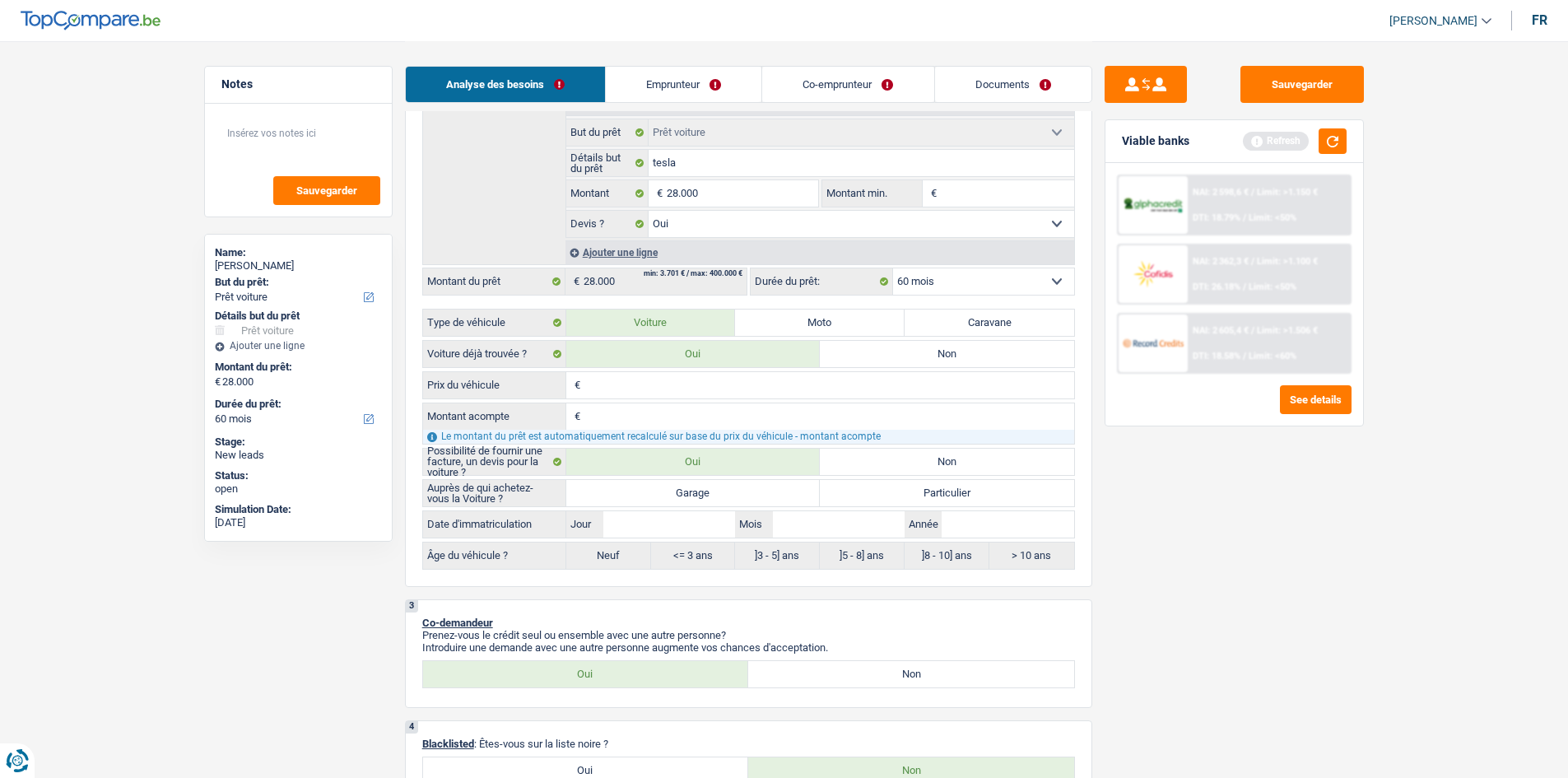
scroll to position [405, 0]
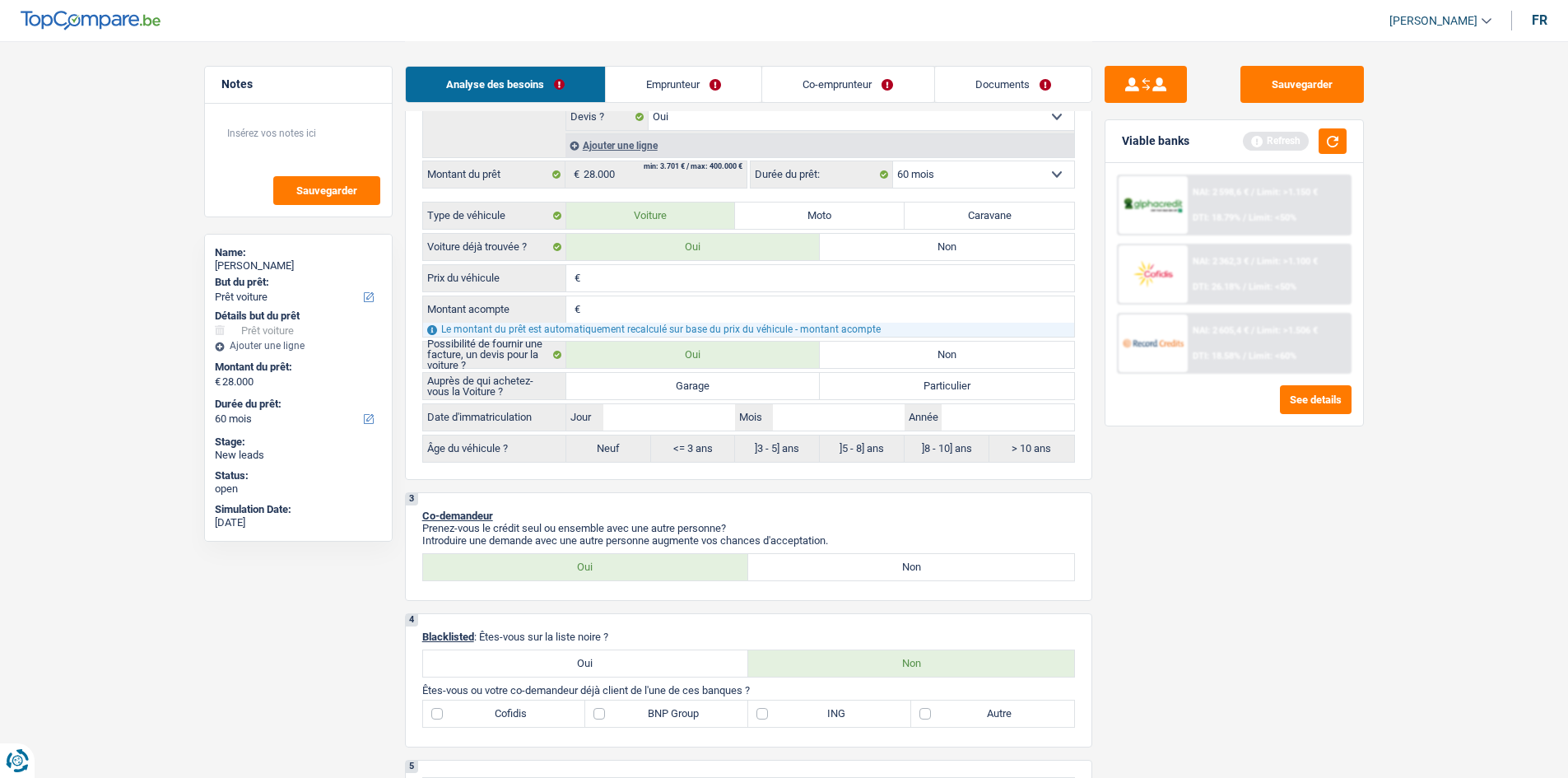
click at [1030, 389] on label "Particulier" at bounding box center [946, 386] width 254 height 27
click at [1030, 389] on input "Particulier" at bounding box center [946, 386] width 254 height 27
radio input "true"
click at [992, 428] on input "Année" at bounding box center [1007, 417] width 132 height 27
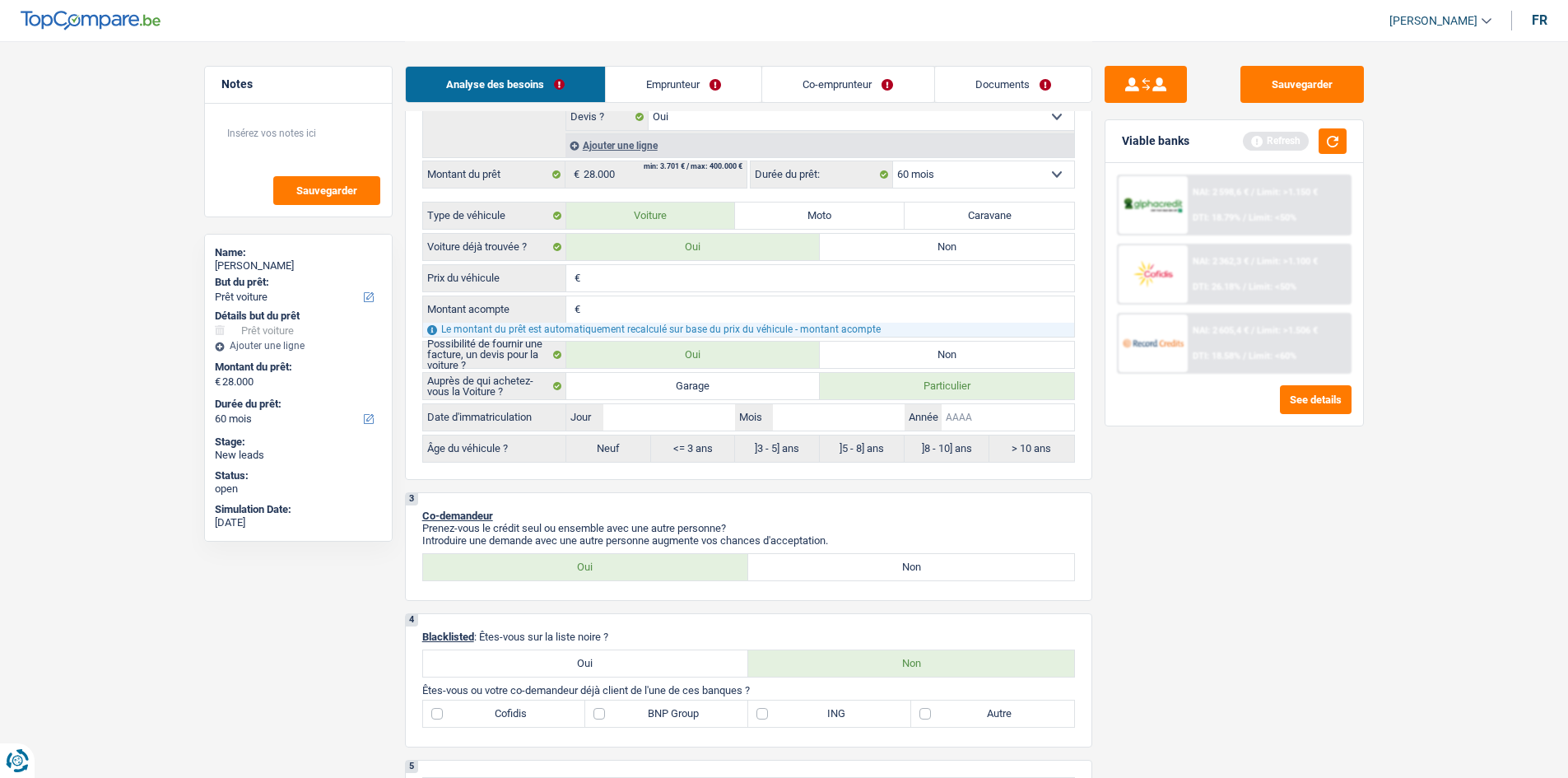
type input "2"
type input "20"
type input "202"
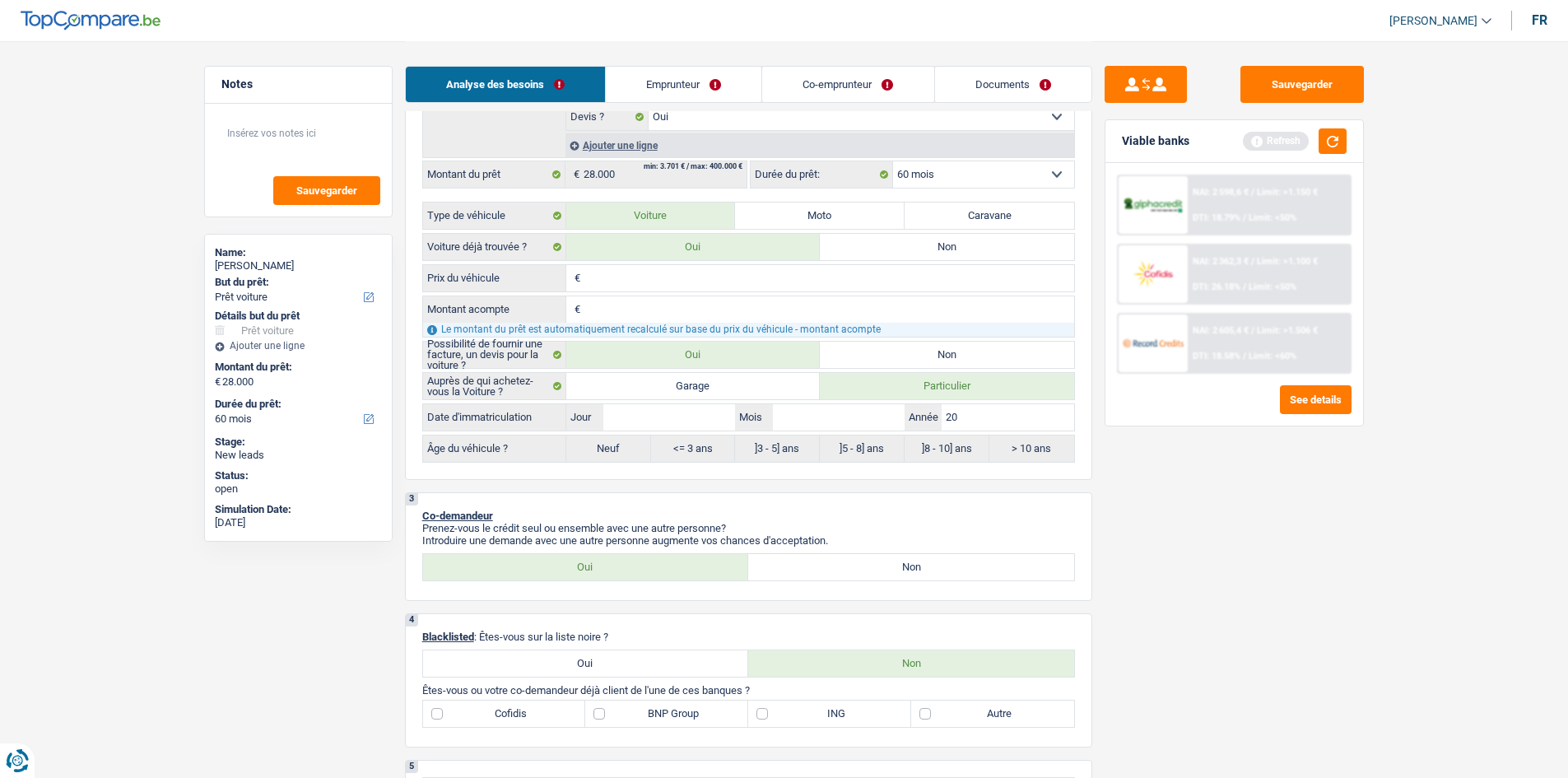
type input "202"
type input "2023"
click at [824, 422] on input "Mois" at bounding box center [838, 417] width 132 height 27
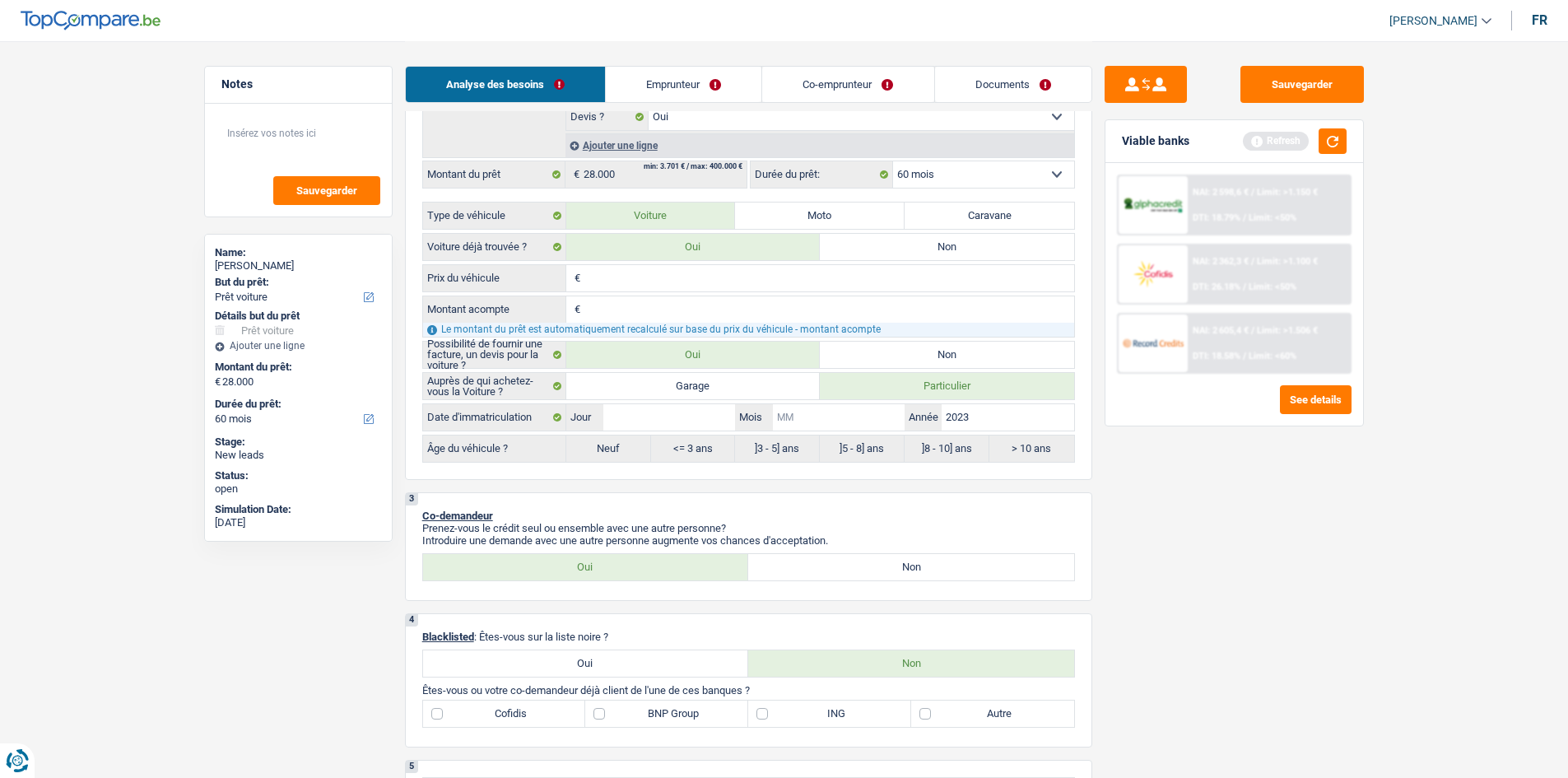
type input "3"
click at [633, 404] on input "Jour" at bounding box center [669, 417] width 132 height 27
type input "3"
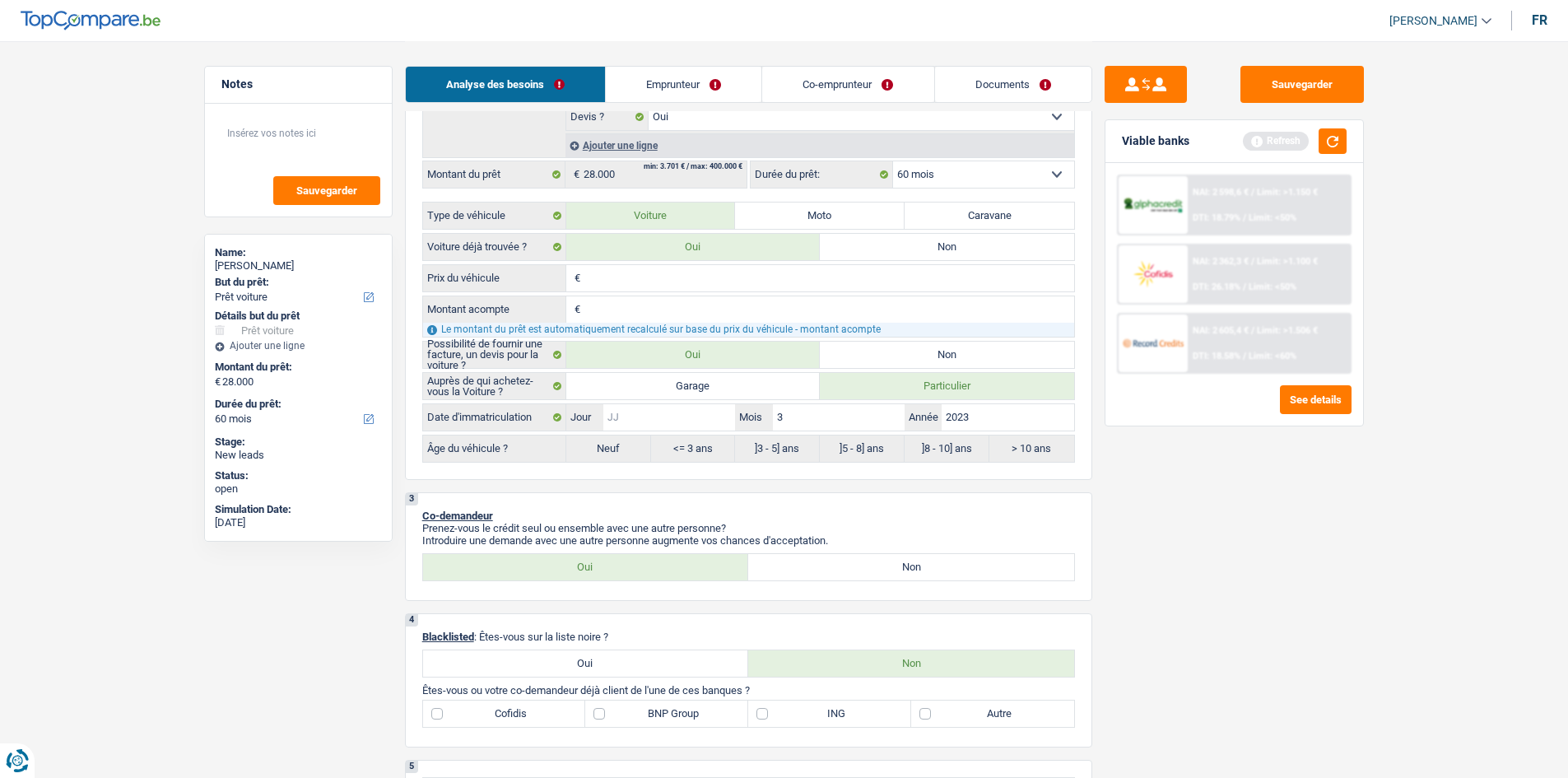
type input "3"
radio input "false"
radio input "true"
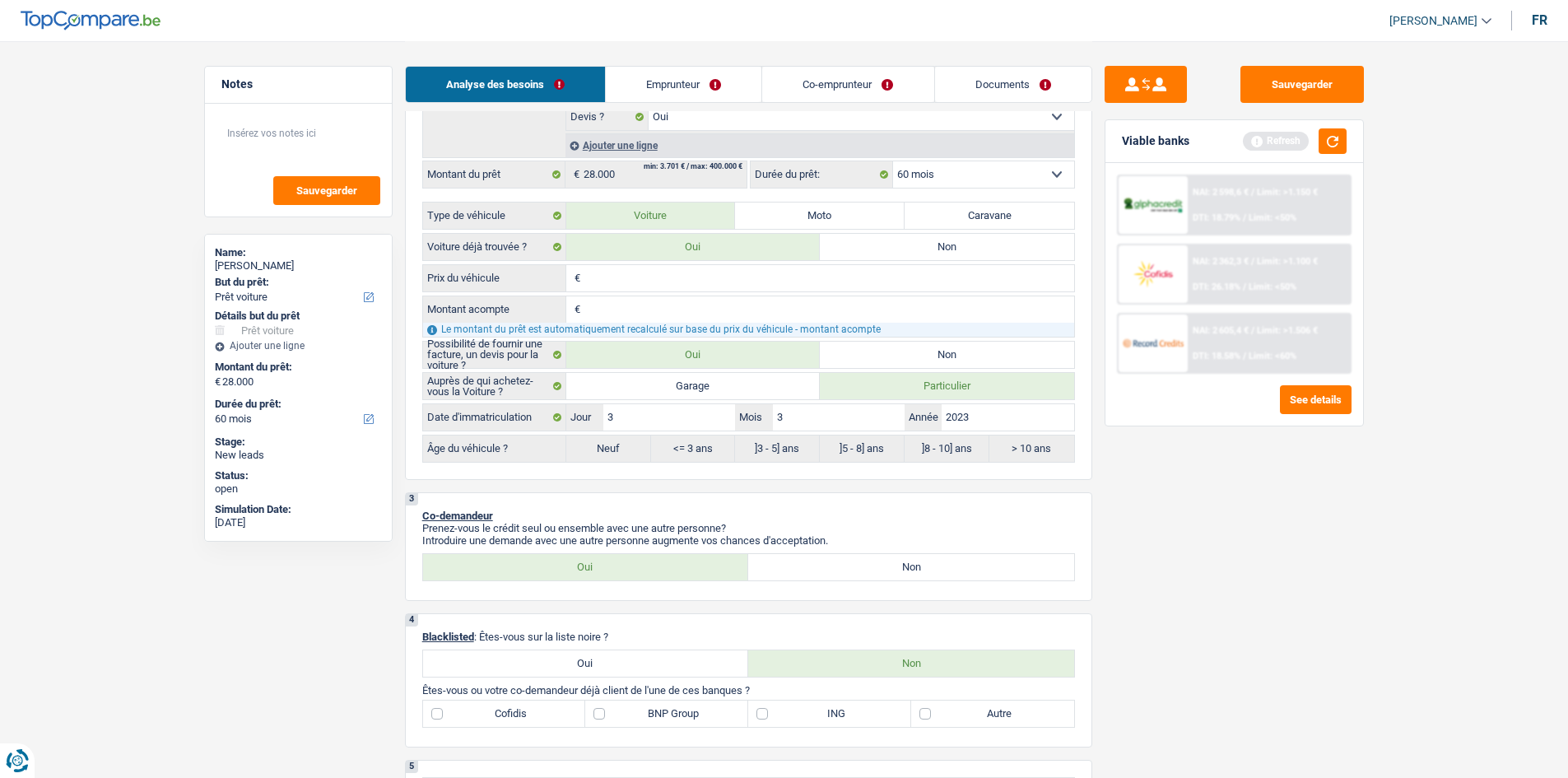
select select "84"
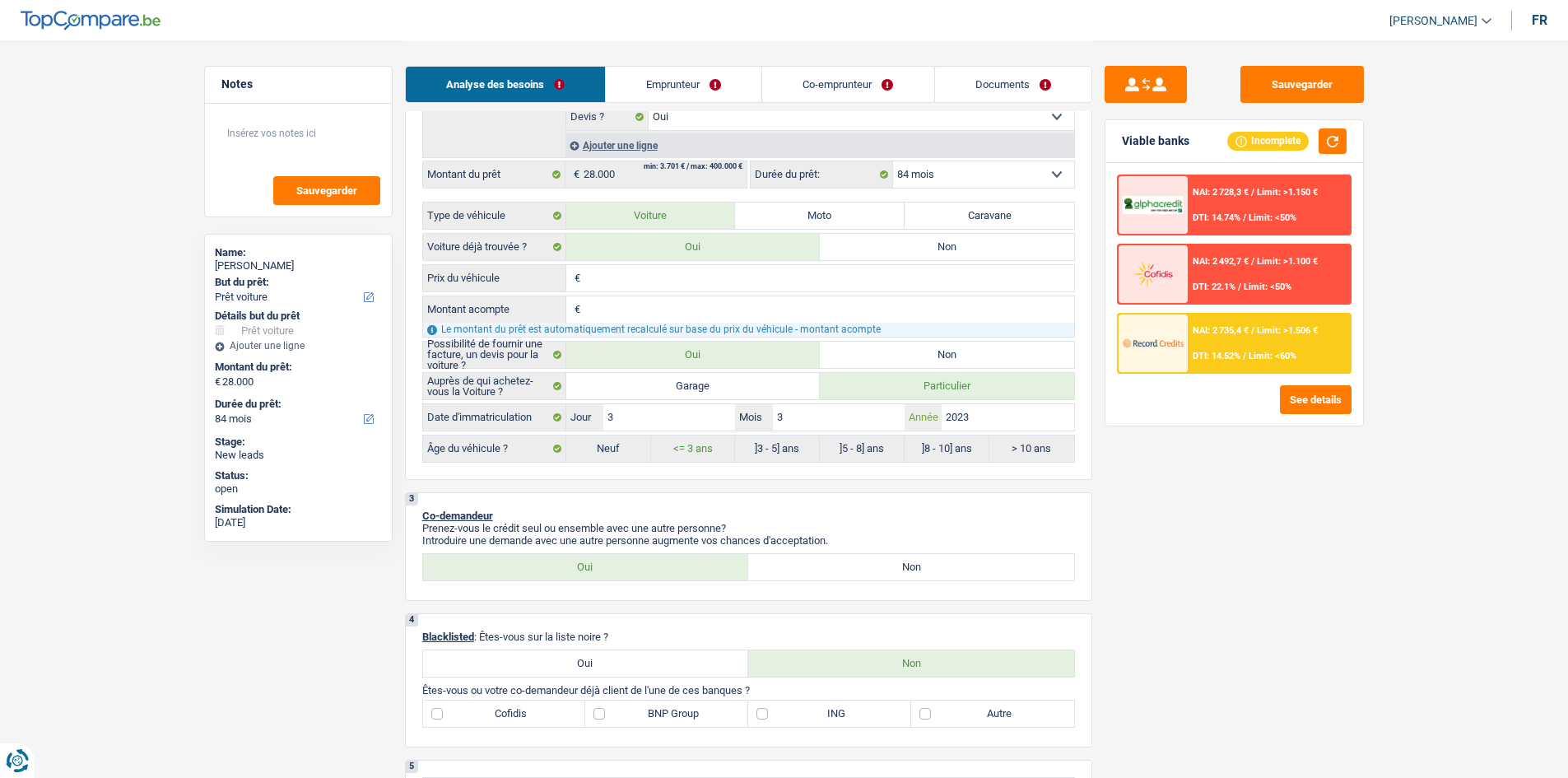
click at [1020, 420] on input "2023" at bounding box center [1007, 417] width 132 height 27
type input "202"
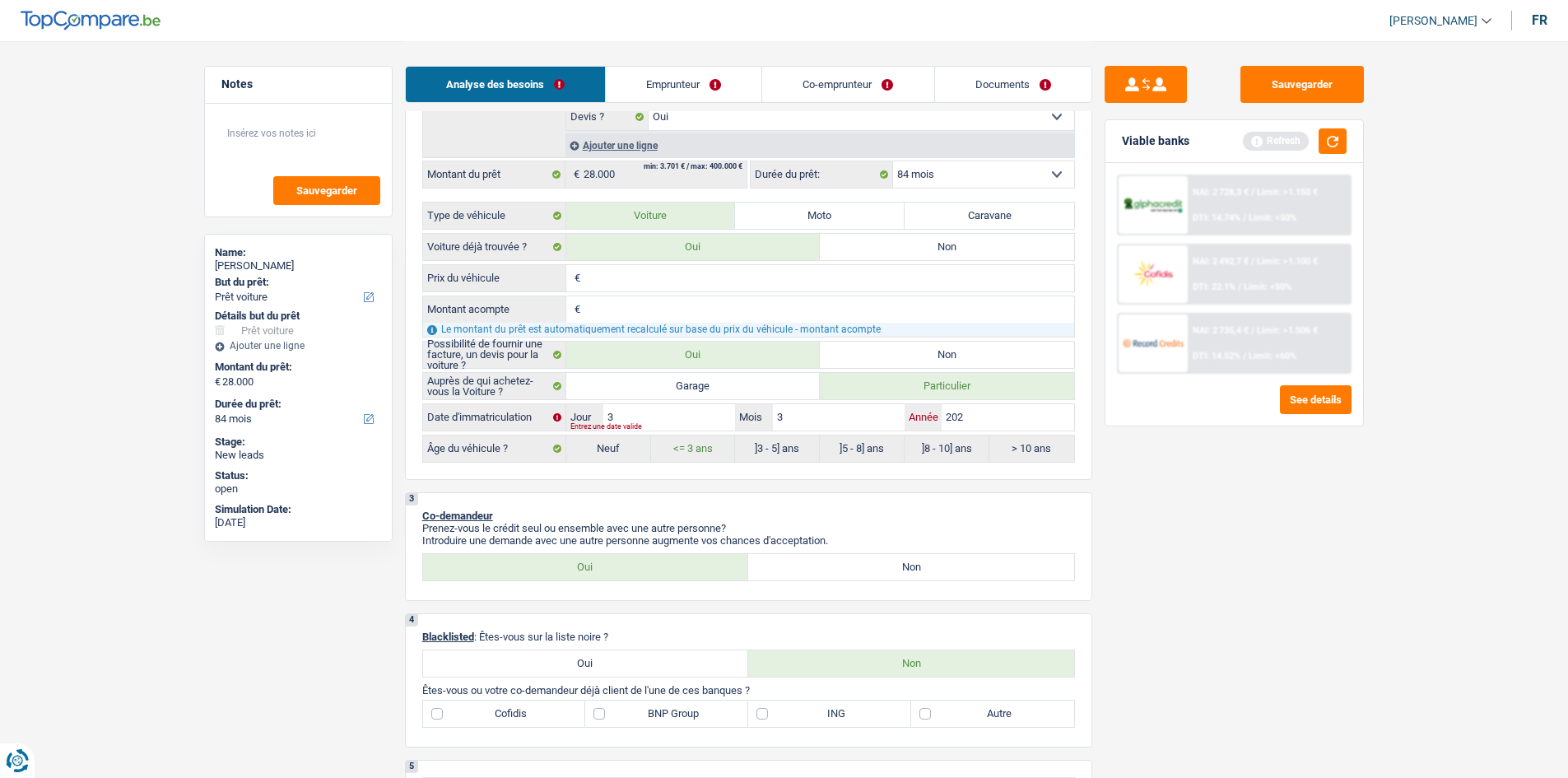
type input "2025"
click at [1250, 538] on div "Sauvegarder Viable banks Refresh NAI: 2 728,3 € / Limit: >1.150 € DTI: 14.74% /…" at bounding box center [1234, 409] width 284 height 686
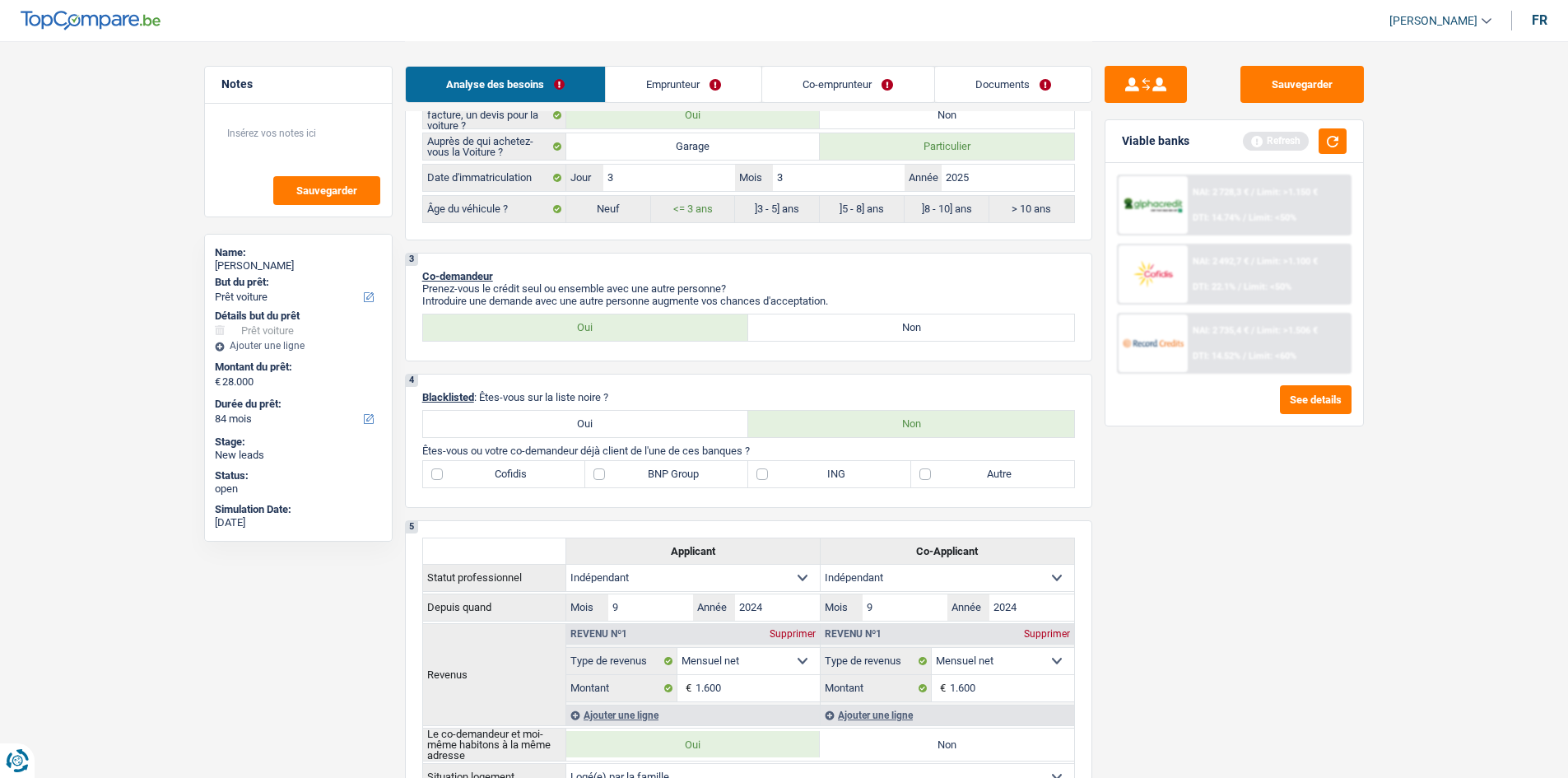
scroll to position [899, 0]
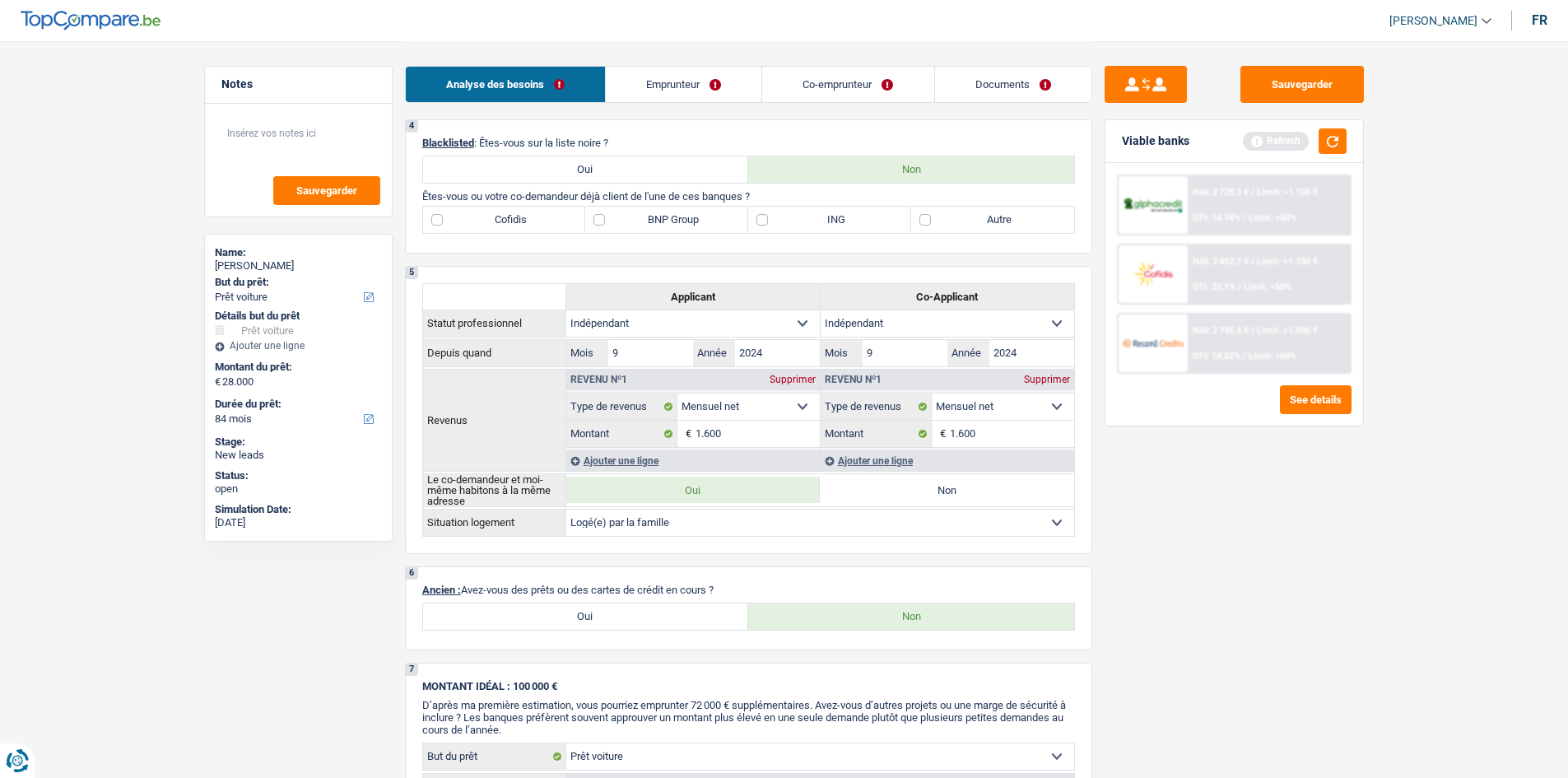
click at [838, 223] on label "ING" at bounding box center [829, 220] width 163 height 27
click at [838, 223] on input "ING" at bounding box center [829, 220] width 163 height 27
checkbox input "true"
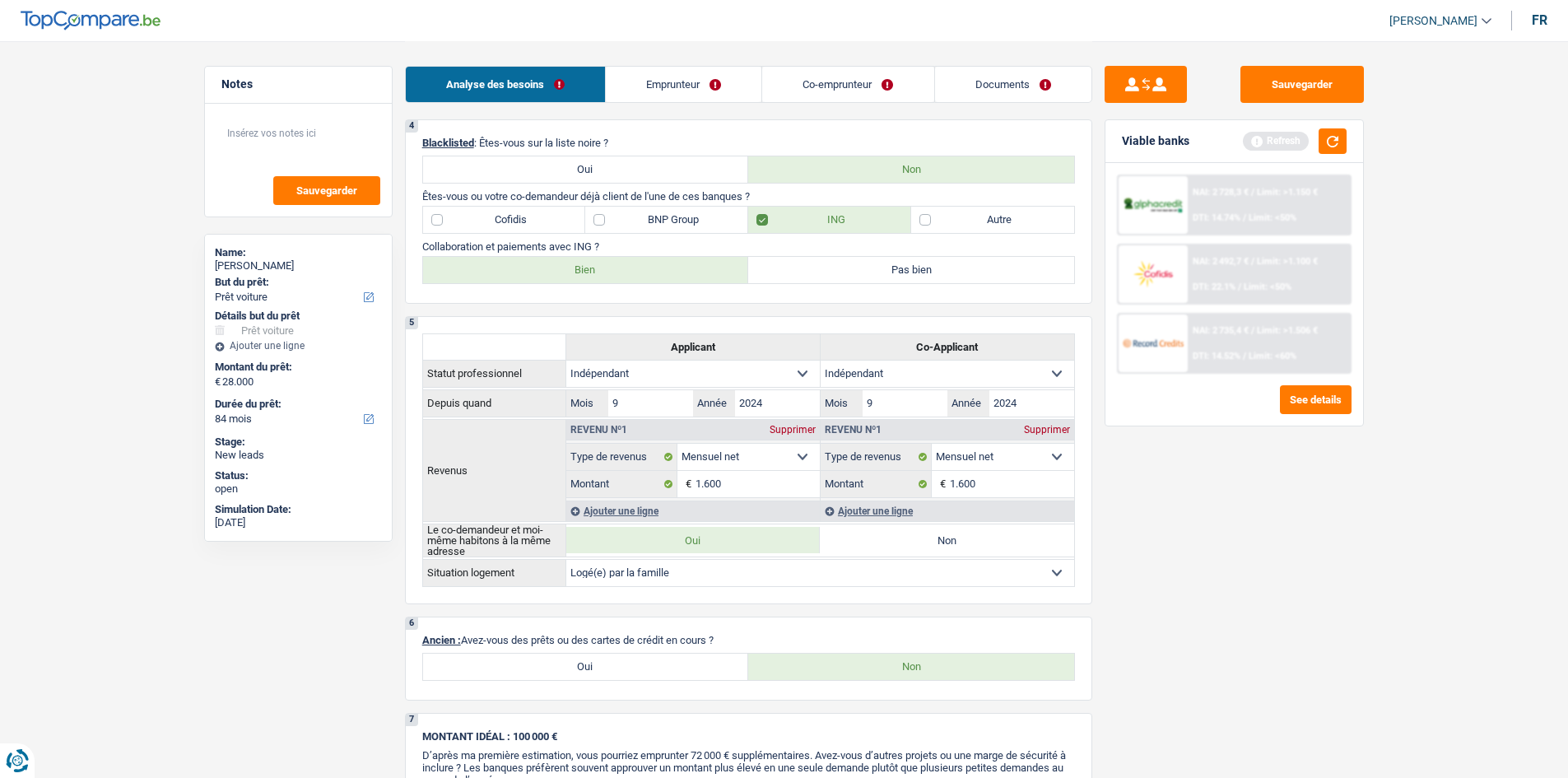
click at [668, 276] on label "Bien" at bounding box center [586, 270] width 325 height 27
click at [668, 276] on input "Bien" at bounding box center [586, 270] width 325 height 27
radio input "true"
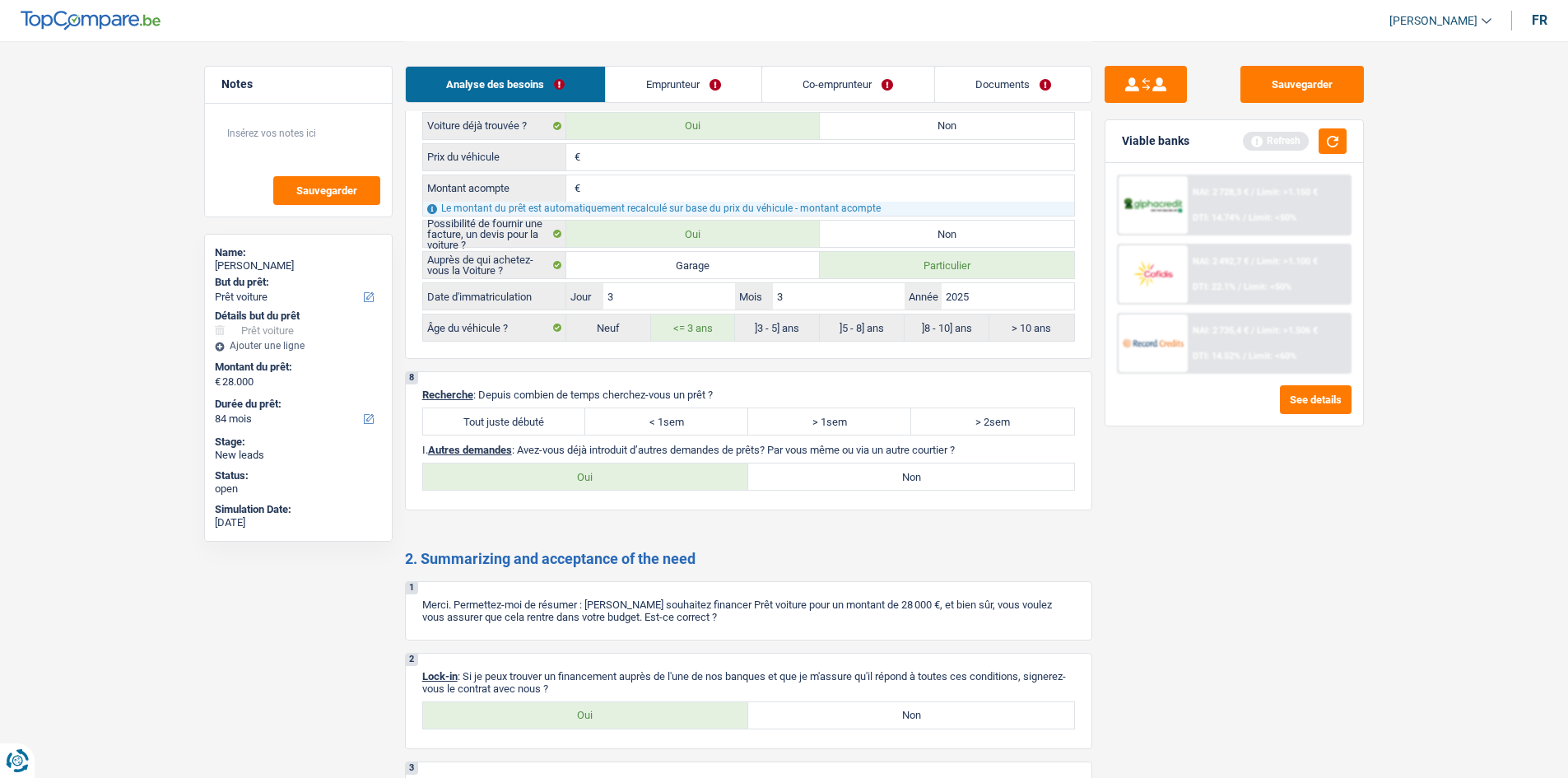
scroll to position [1863, 0]
click at [514, 425] on label "Tout juste débuté" at bounding box center [505, 420] width 163 height 27
click at [514, 425] on input "Tout juste débuté" at bounding box center [505, 420] width 163 height 27
radio input "true"
click at [617, 600] on label "Oui" at bounding box center [586, 714] width 325 height 27
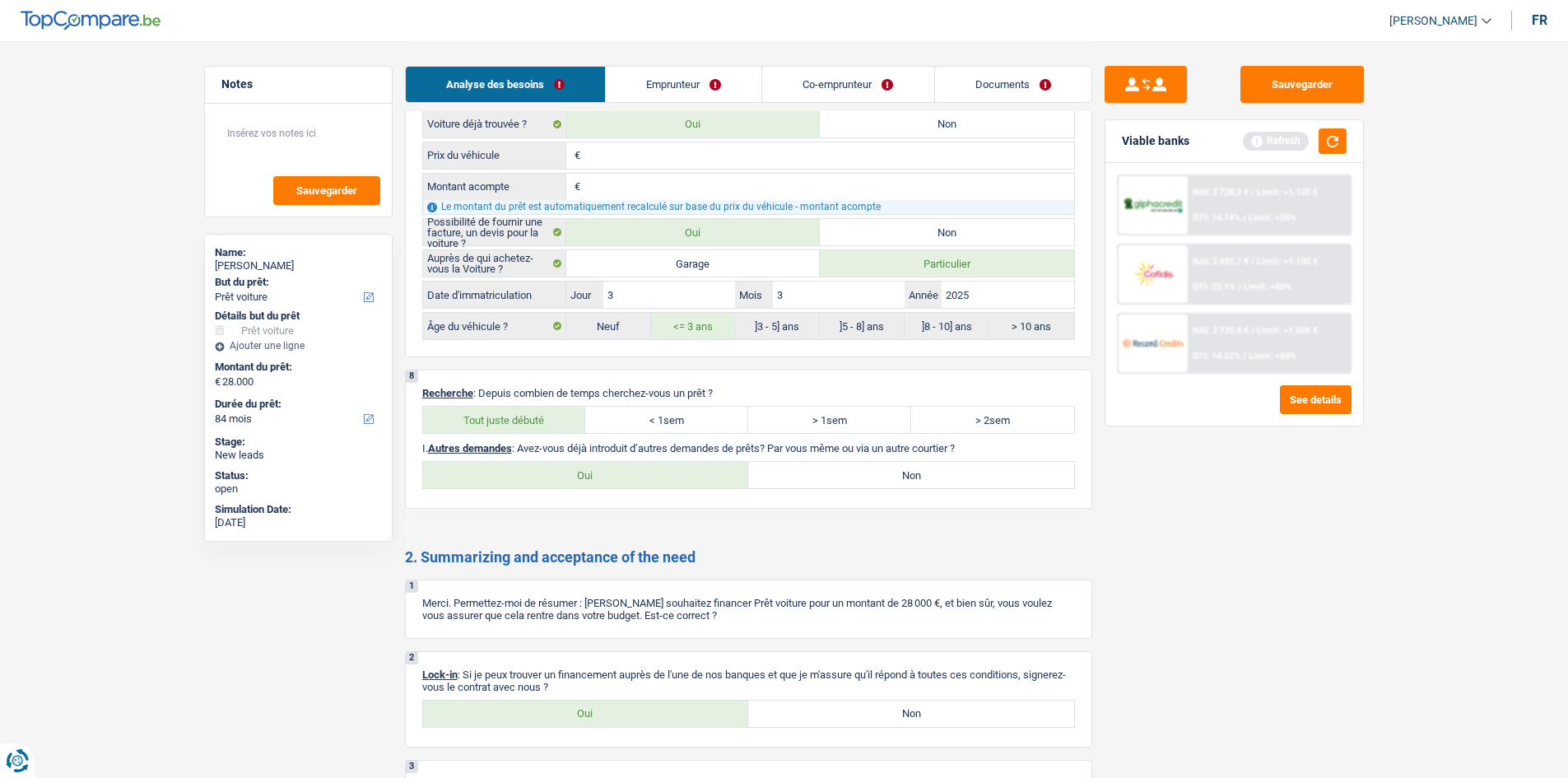
click at [617, 600] on input "Oui" at bounding box center [586, 714] width 325 height 27
radio input "true"
click at [931, 481] on label "Non" at bounding box center [910, 475] width 325 height 27
click at [931, 481] on input "Non" at bounding box center [910, 475] width 325 height 27
radio input "true"
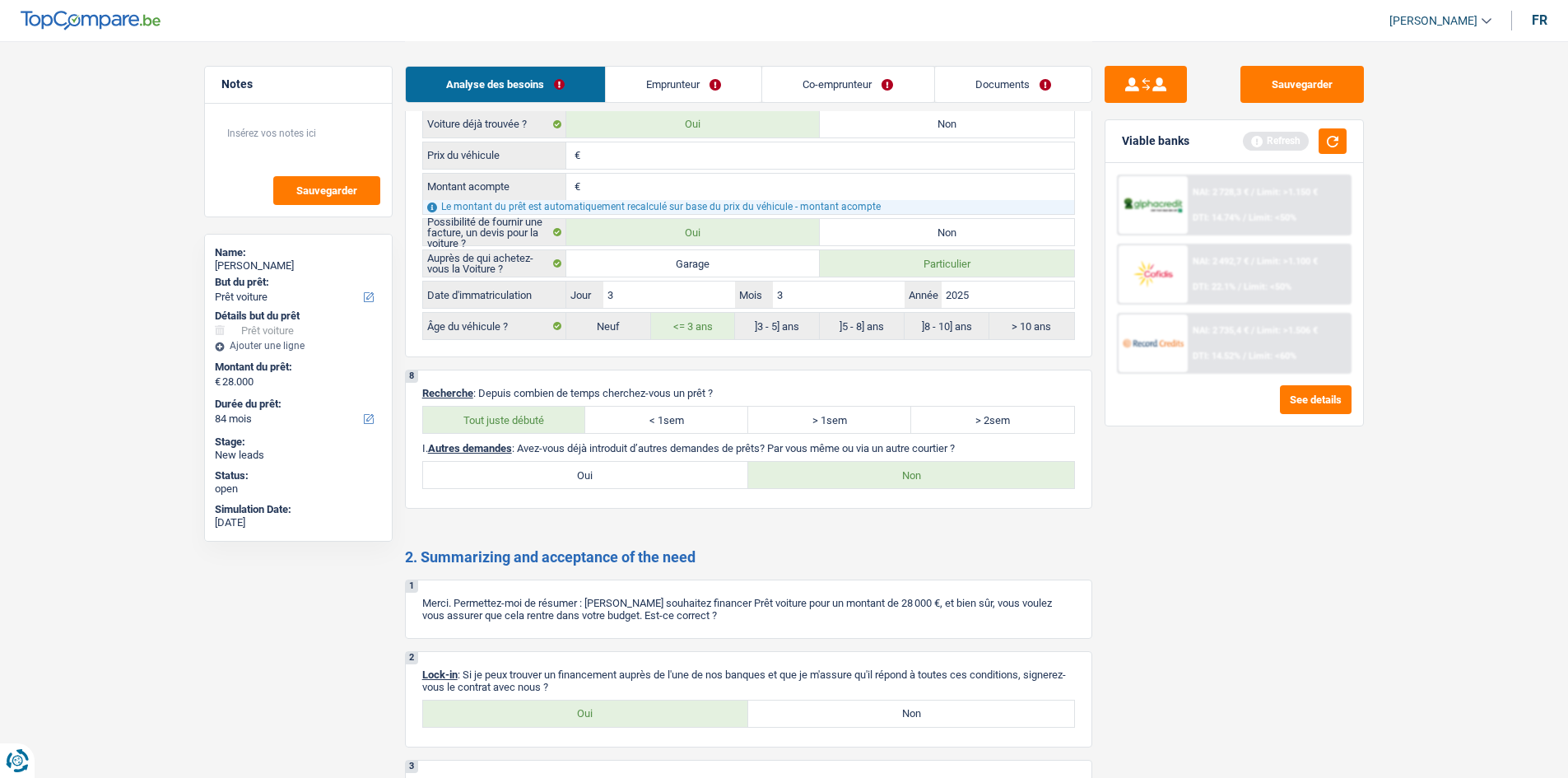
click at [690, 81] on link "Emprunteur" at bounding box center [683, 84] width 155 height 36
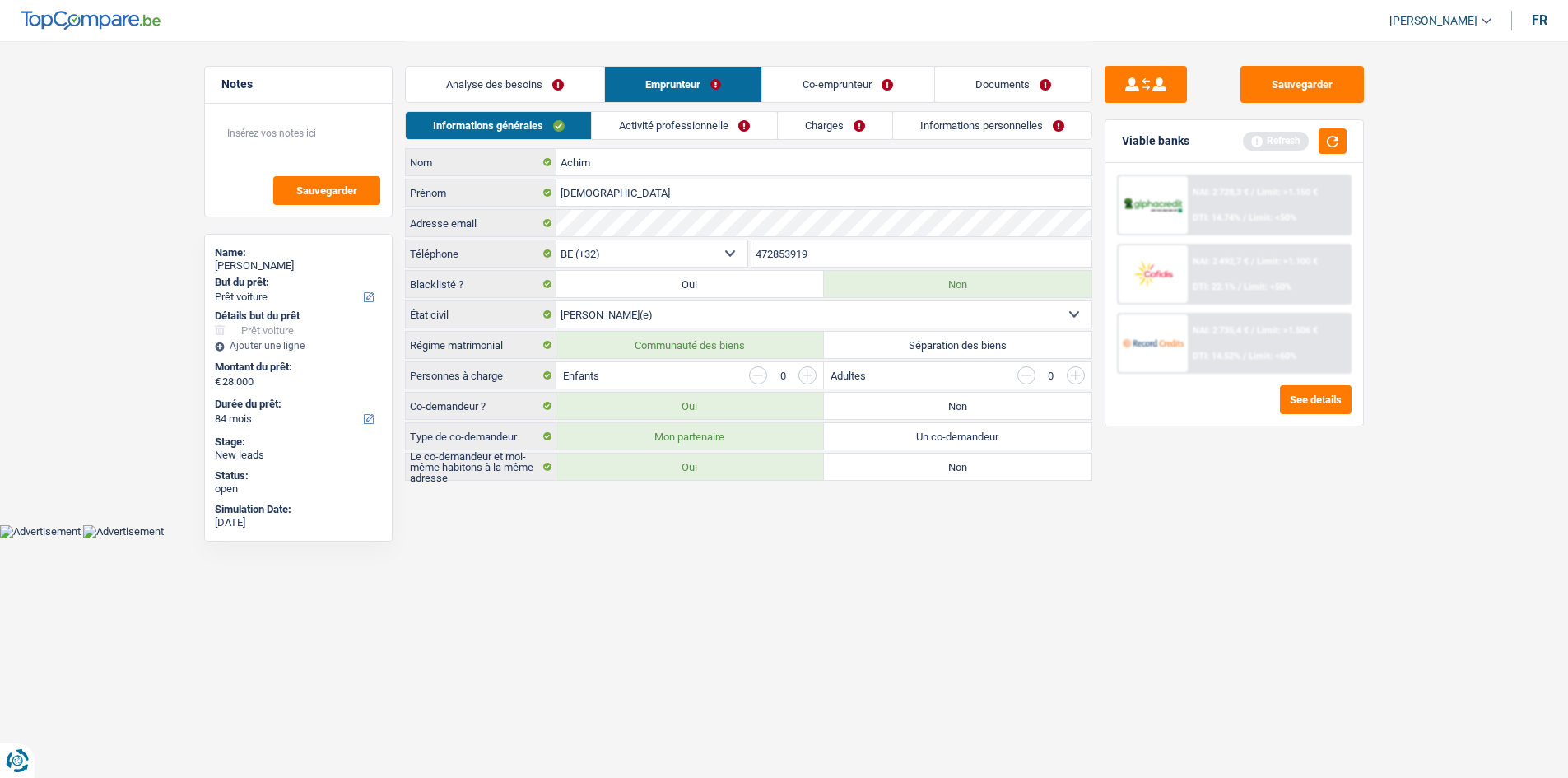
scroll to position [0, 0]
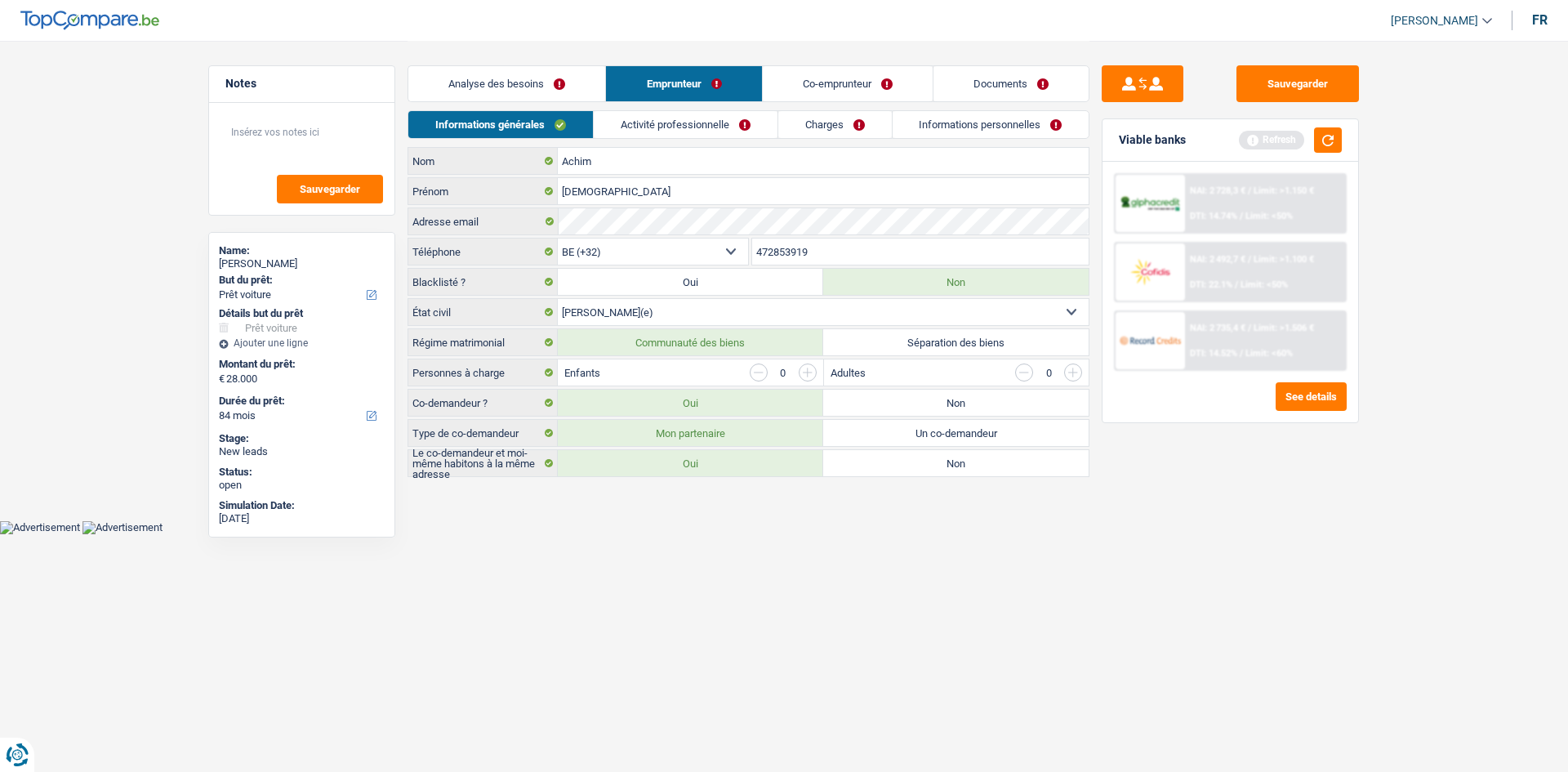
click at [524, 82] on link "Analyse des besoins" at bounding box center [507, 83] width 196 height 35
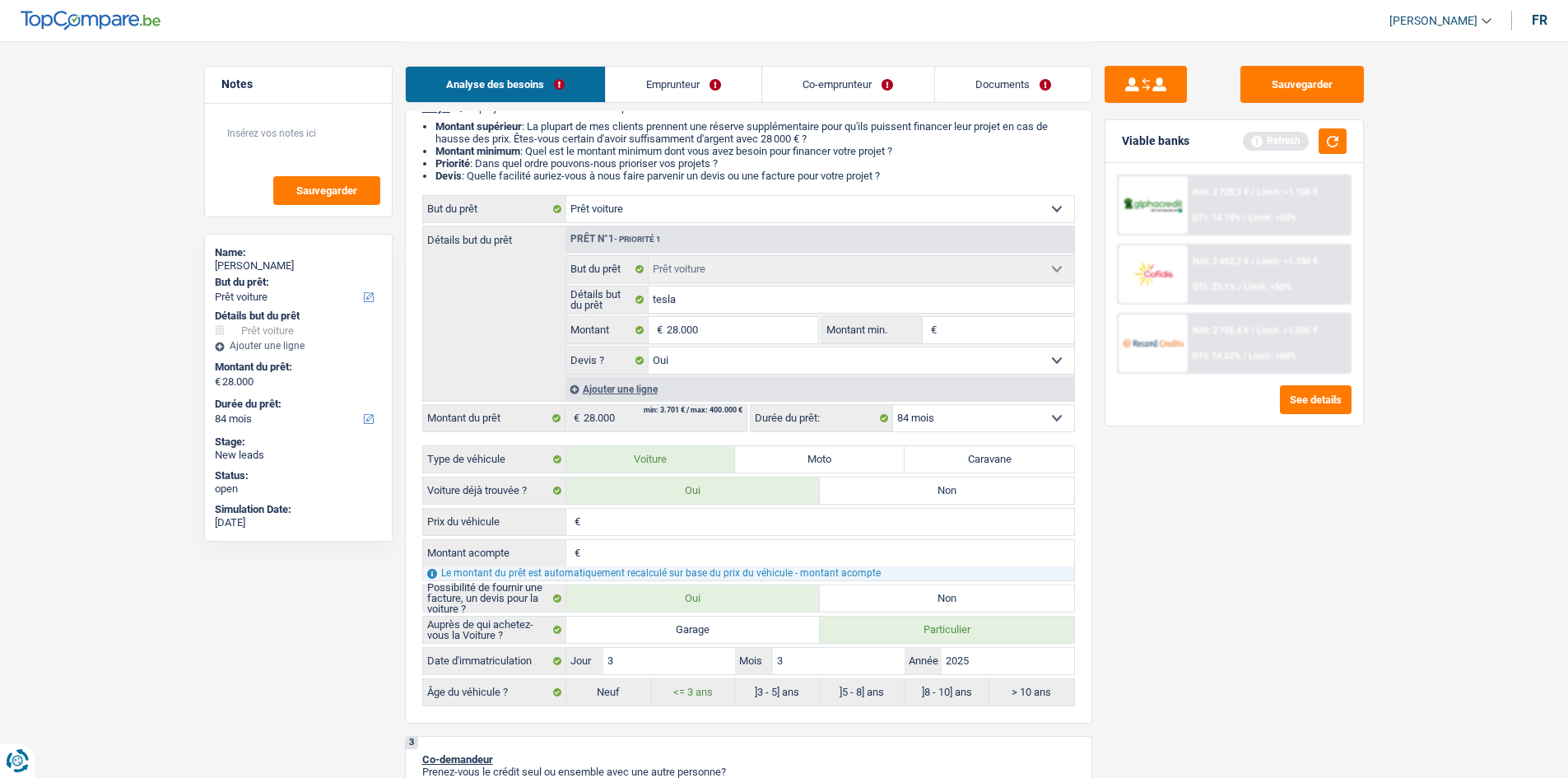
scroll to position [164, 0]
drag, startPoint x: 599, startPoint y: 523, endPoint x: 1205, endPoint y: 678, distance: 625.5
click at [600, 527] on input "Prix du véhicule" at bounding box center [829, 519] width 490 height 27
type input "2"
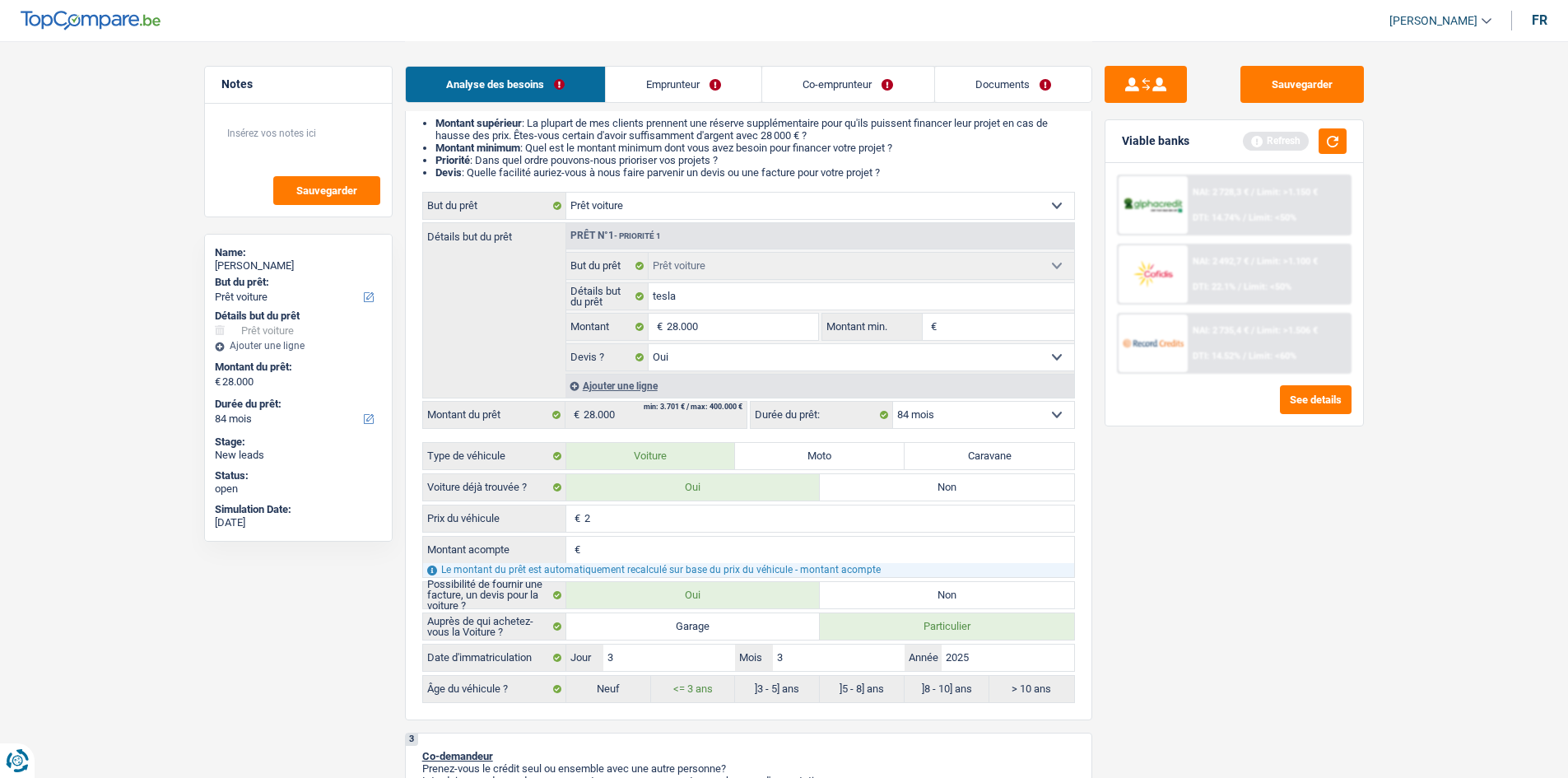
type input "28"
type input "280"
type input "2.800"
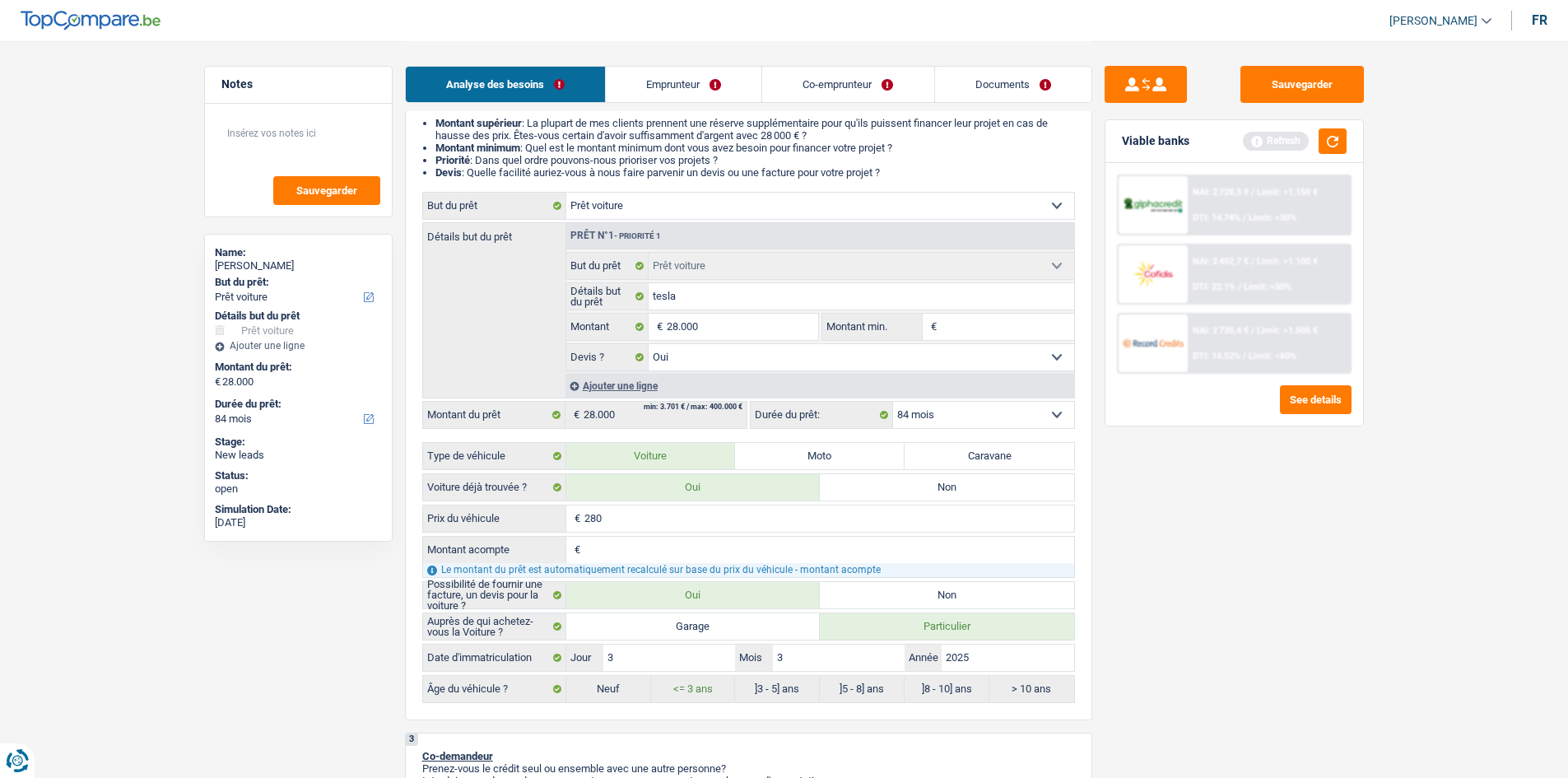
type input "2.800"
type input "28.000"
drag, startPoint x: 1323, startPoint y: 625, endPoint x: 1025, endPoint y: 482, distance: 330.5
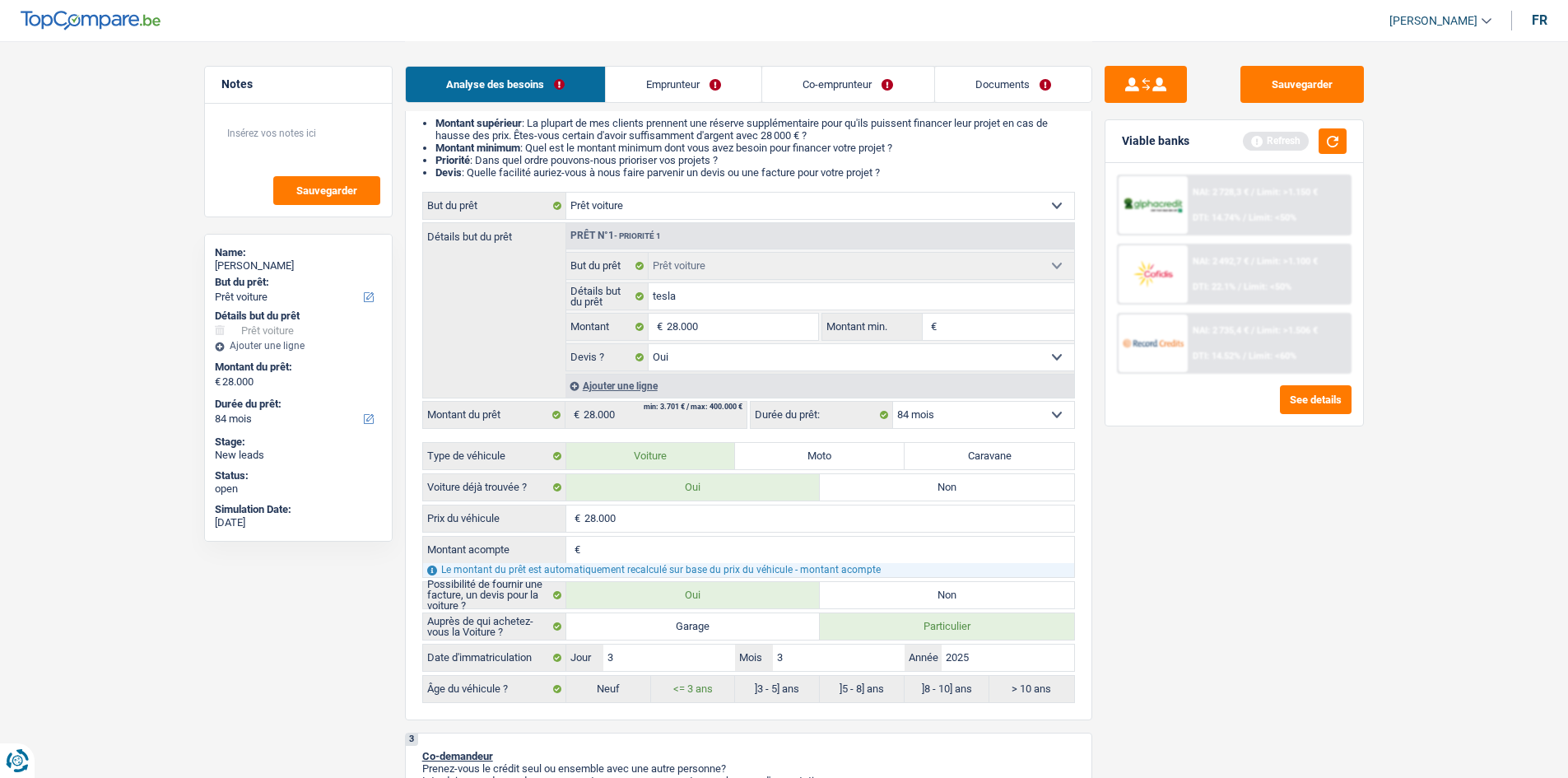
click at [1250, 600] on div "Sauvegarder Viable banks Refresh NAI: 2 728,3 € / Limit: >1.150 € DTI: 14.74% /…" at bounding box center [1234, 409] width 284 height 686
click at [691, 72] on link "Emprunteur" at bounding box center [683, 84] width 155 height 36
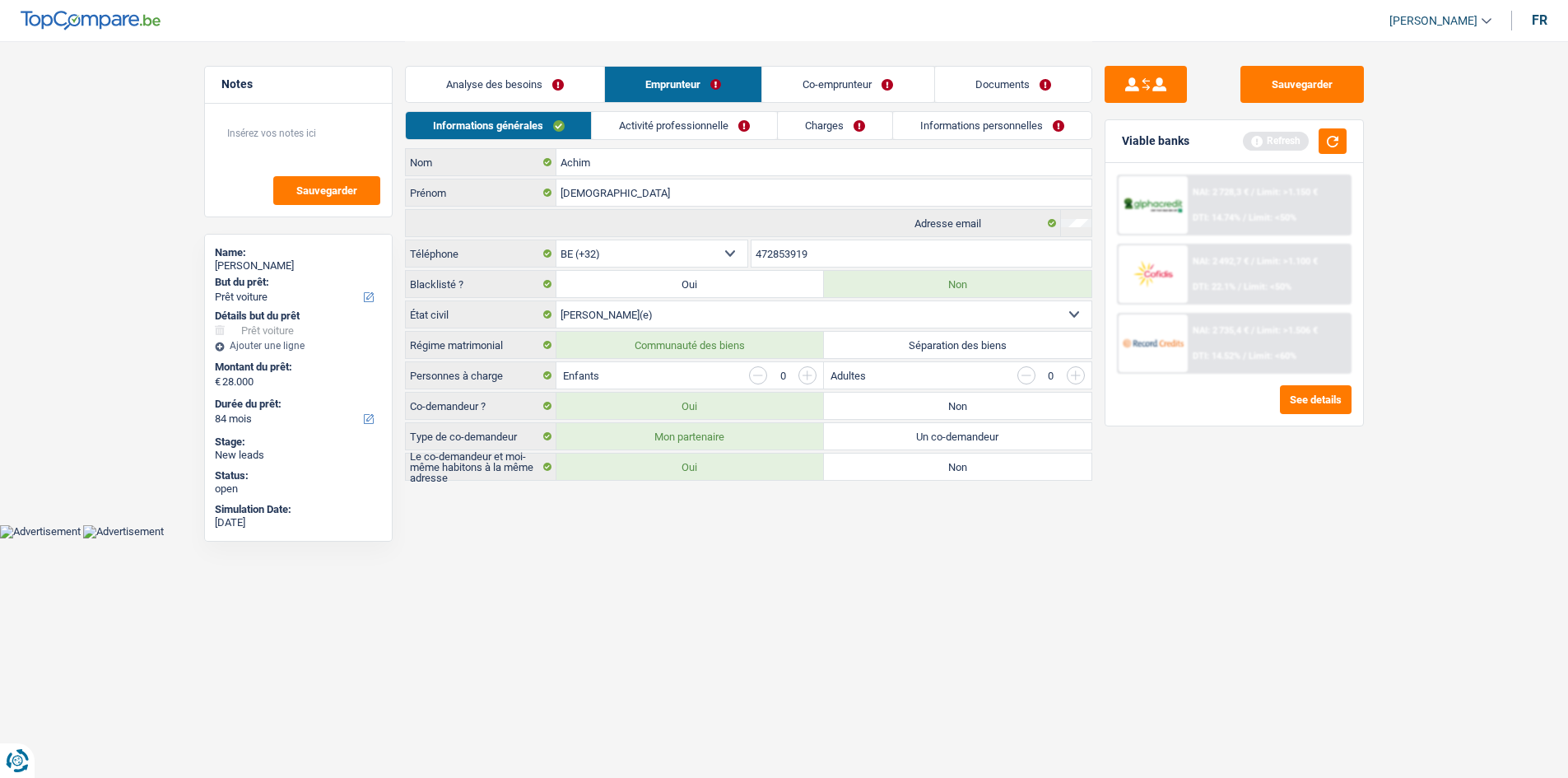
scroll to position [0, 0]
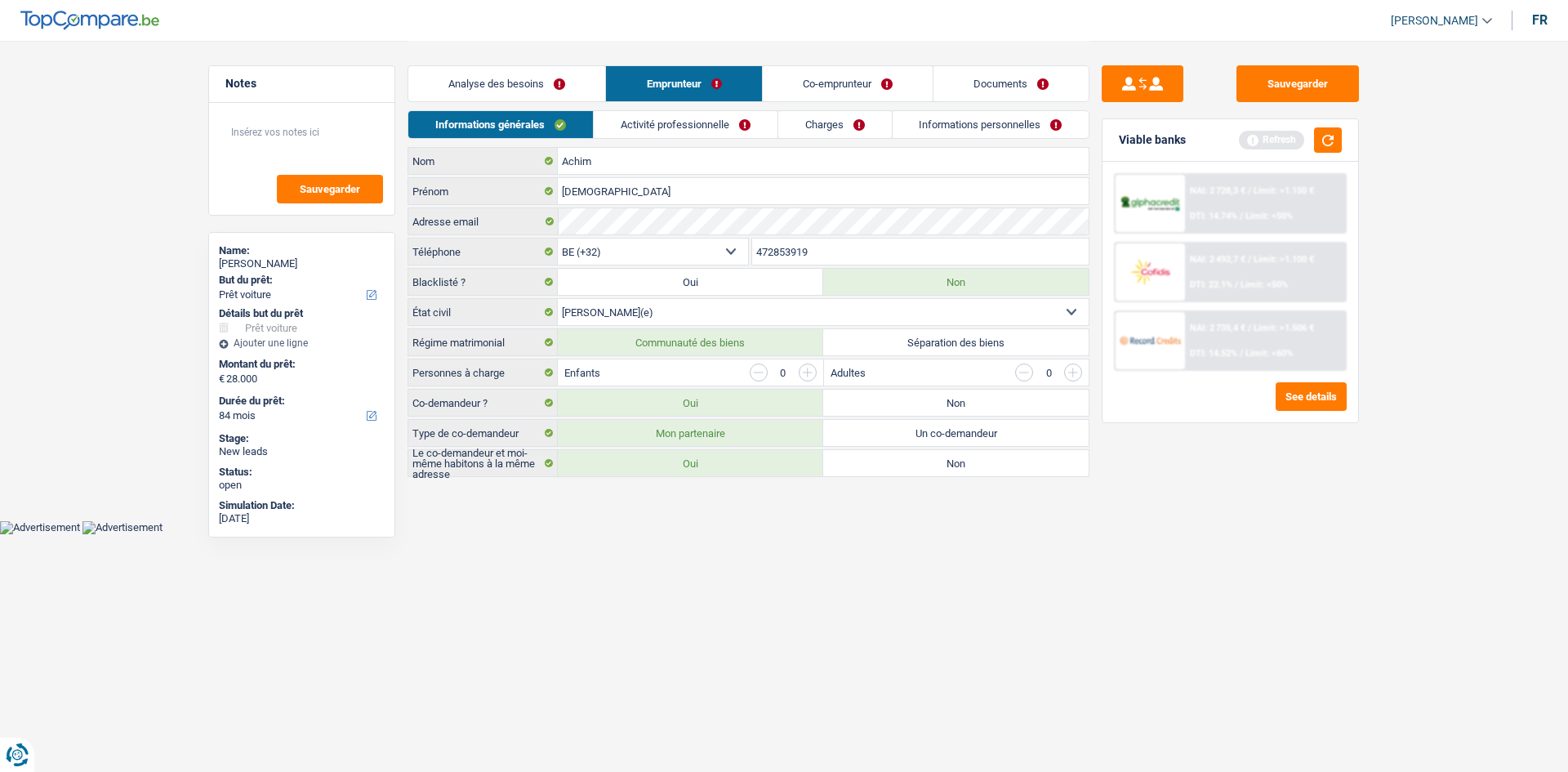
click at [692, 133] on link "Activité professionnelle" at bounding box center [685, 124] width 184 height 27
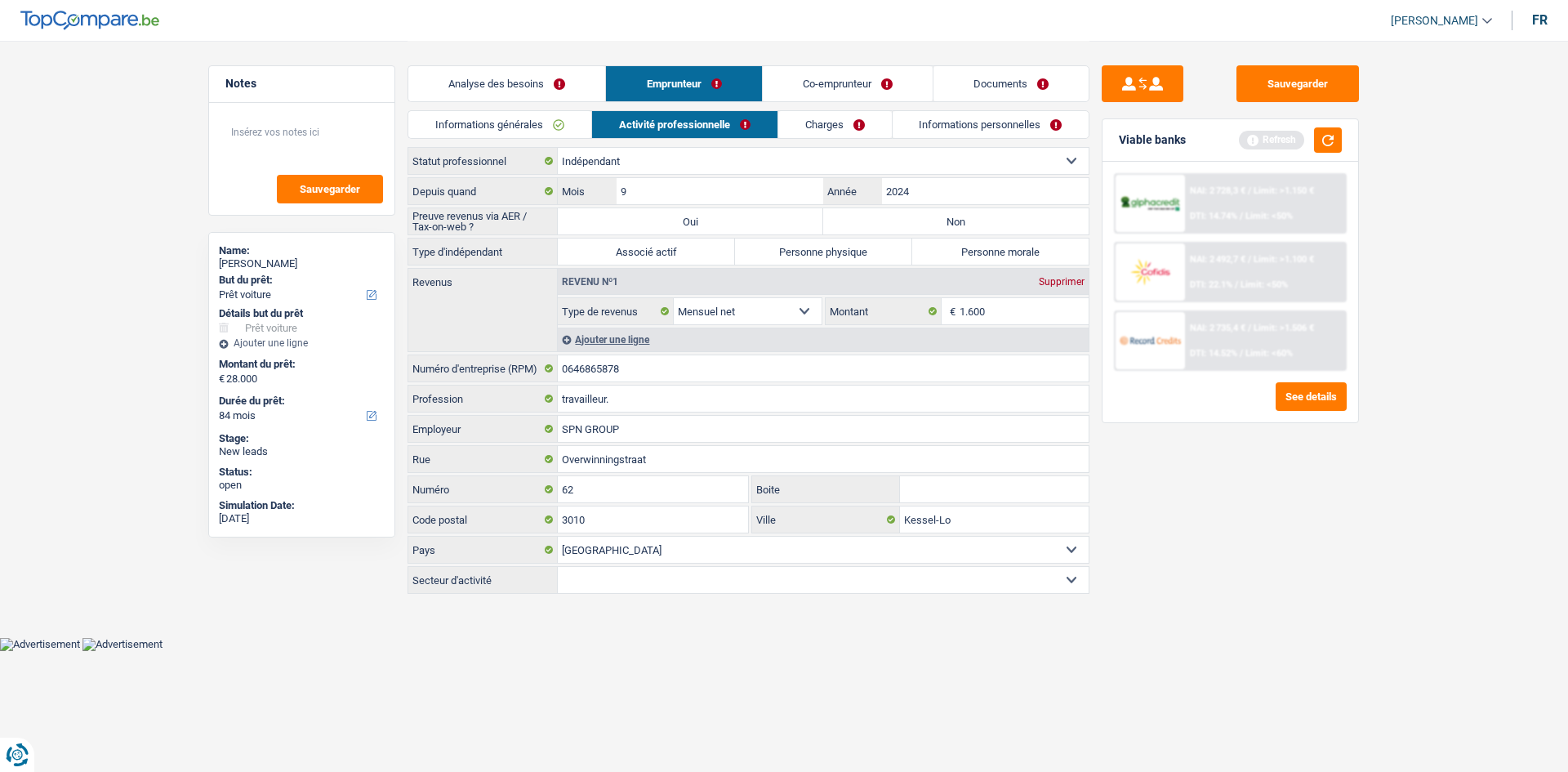
click at [551, 126] on link "Informations générales" at bounding box center [500, 124] width 183 height 27
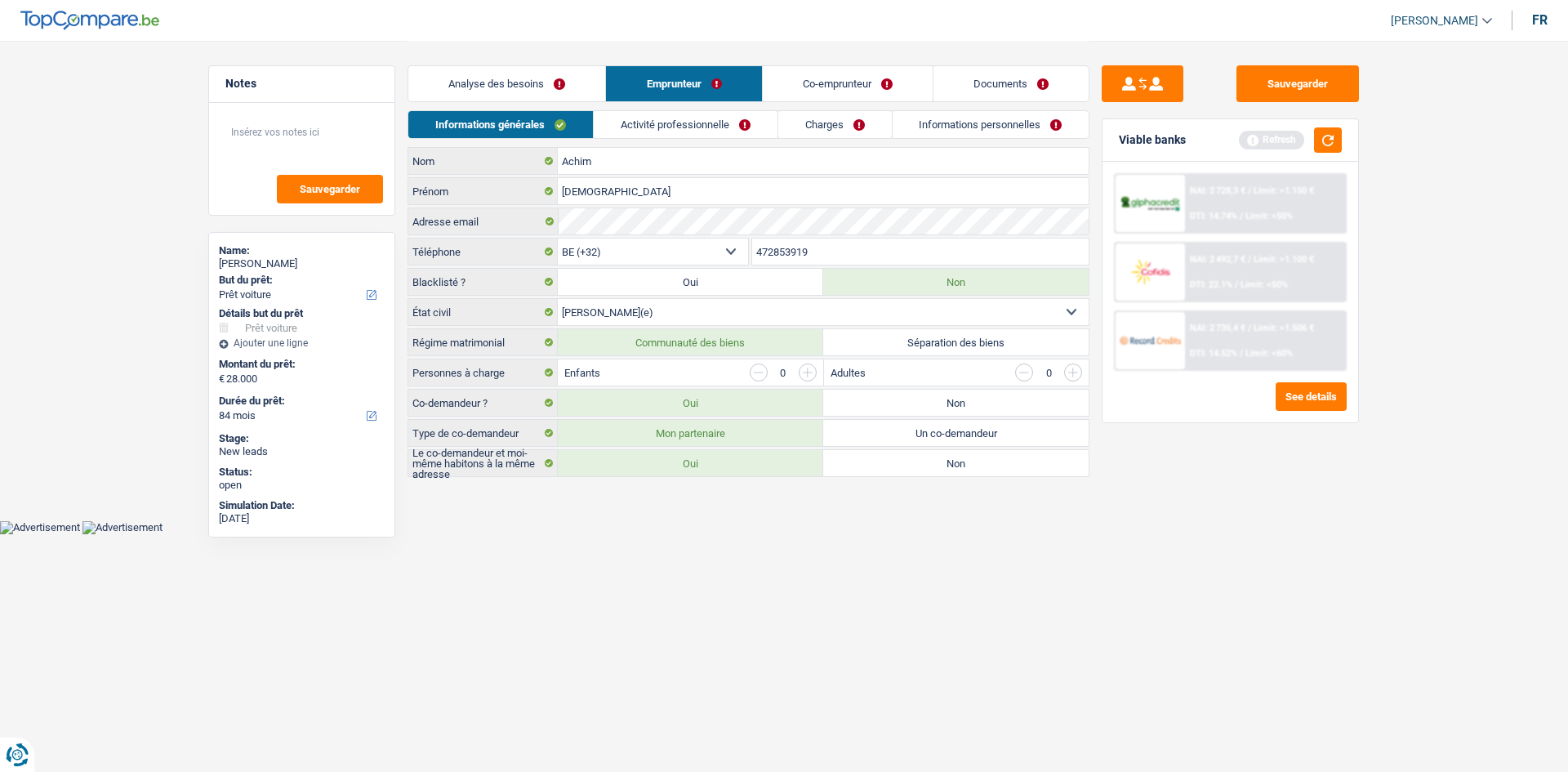
click at [666, 124] on link "Activité professionnelle" at bounding box center [685, 124] width 184 height 27
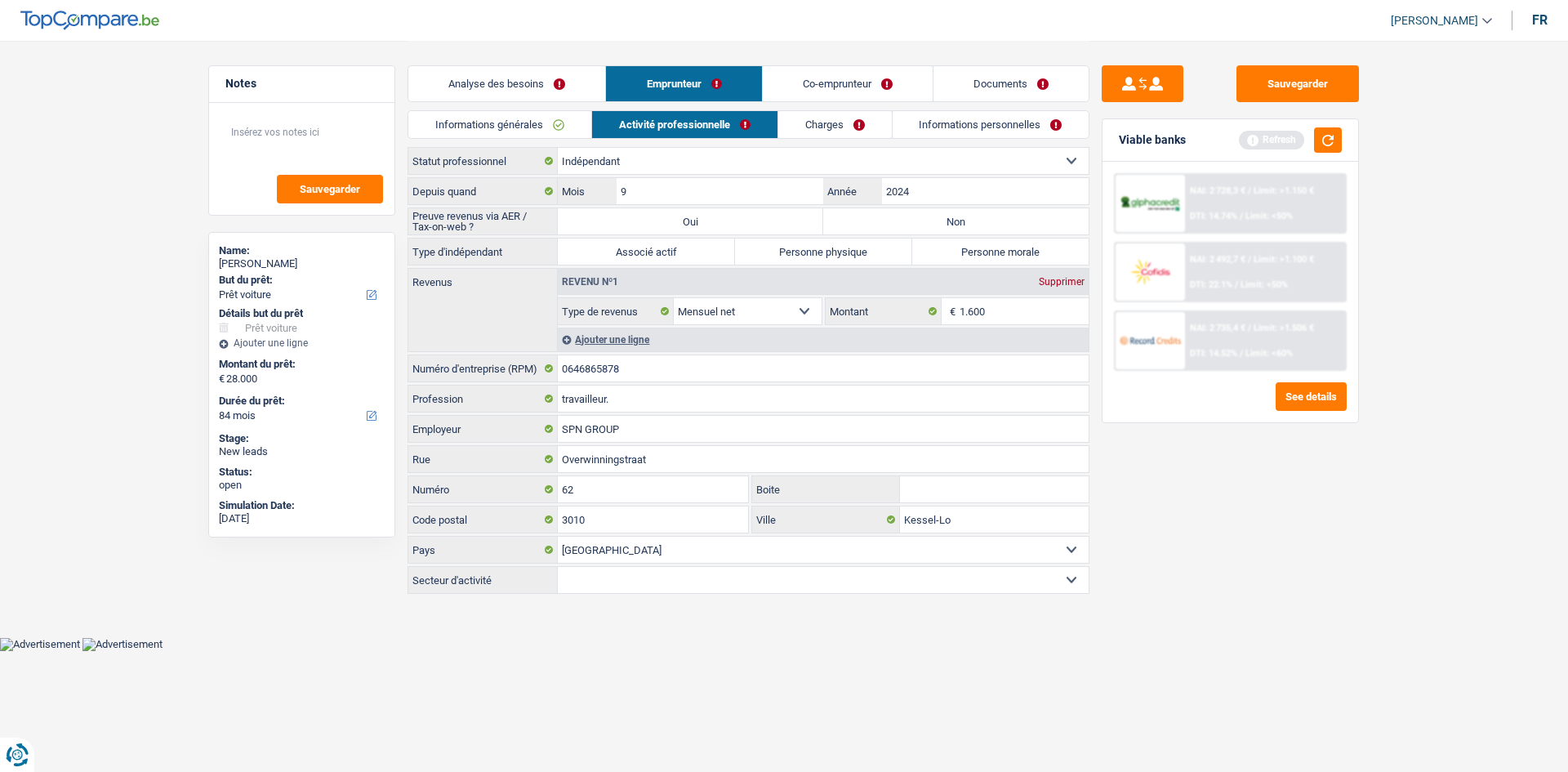
click at [890, 216] on label "Non" at bounding box center [955, 221] width 265 height 27
click at [890, 216] on input "Non" at bounding box center [955, 221] width 265 height 27
radio input "true"
click at [702, 250] on label "Associé actif" at bounding box center [646, 251] width 178 height 27
click at [702, 250] on input "Associé actif" at bounding box center [646, 251] width 178 height 27
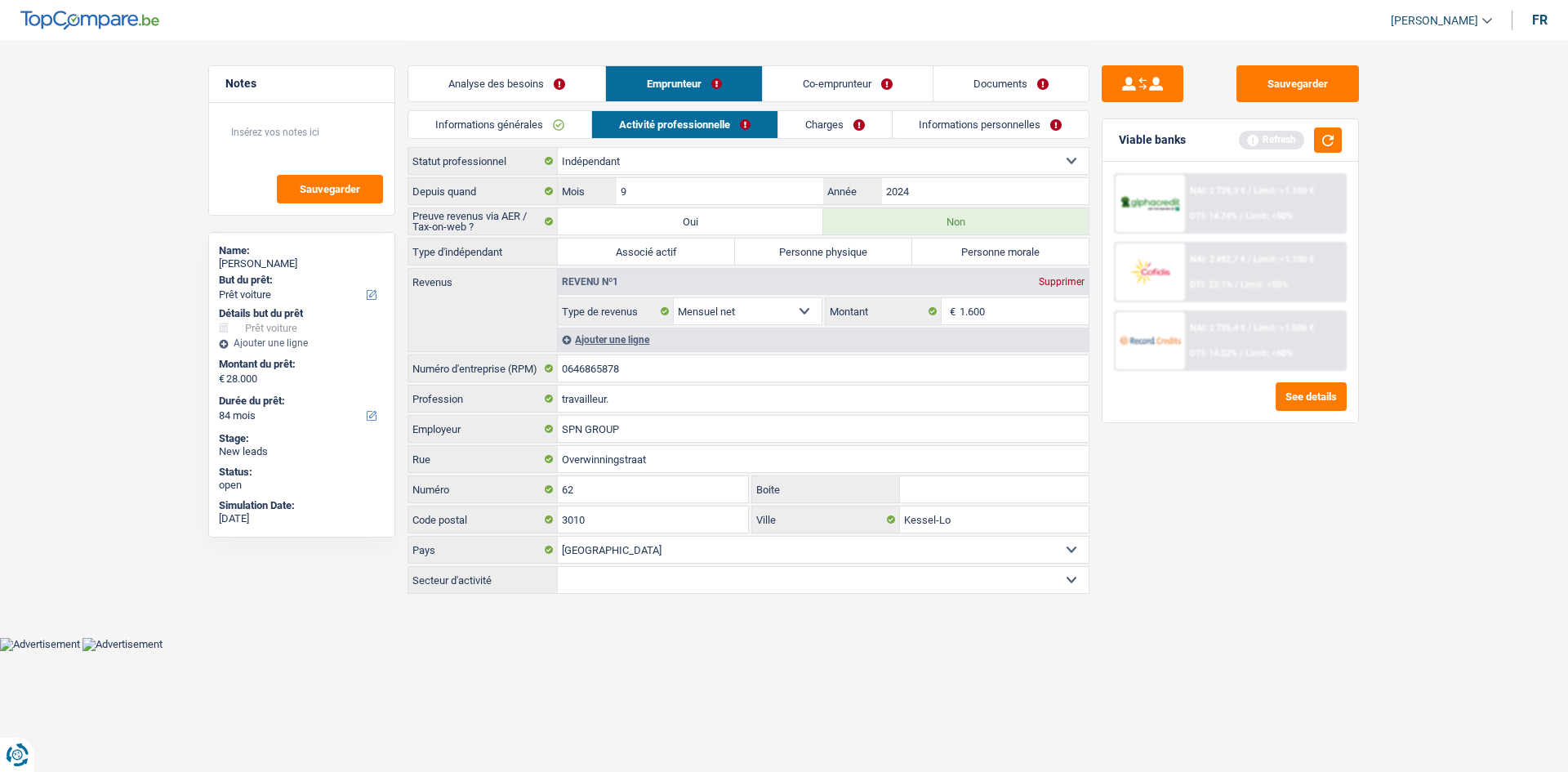
radio input "true"
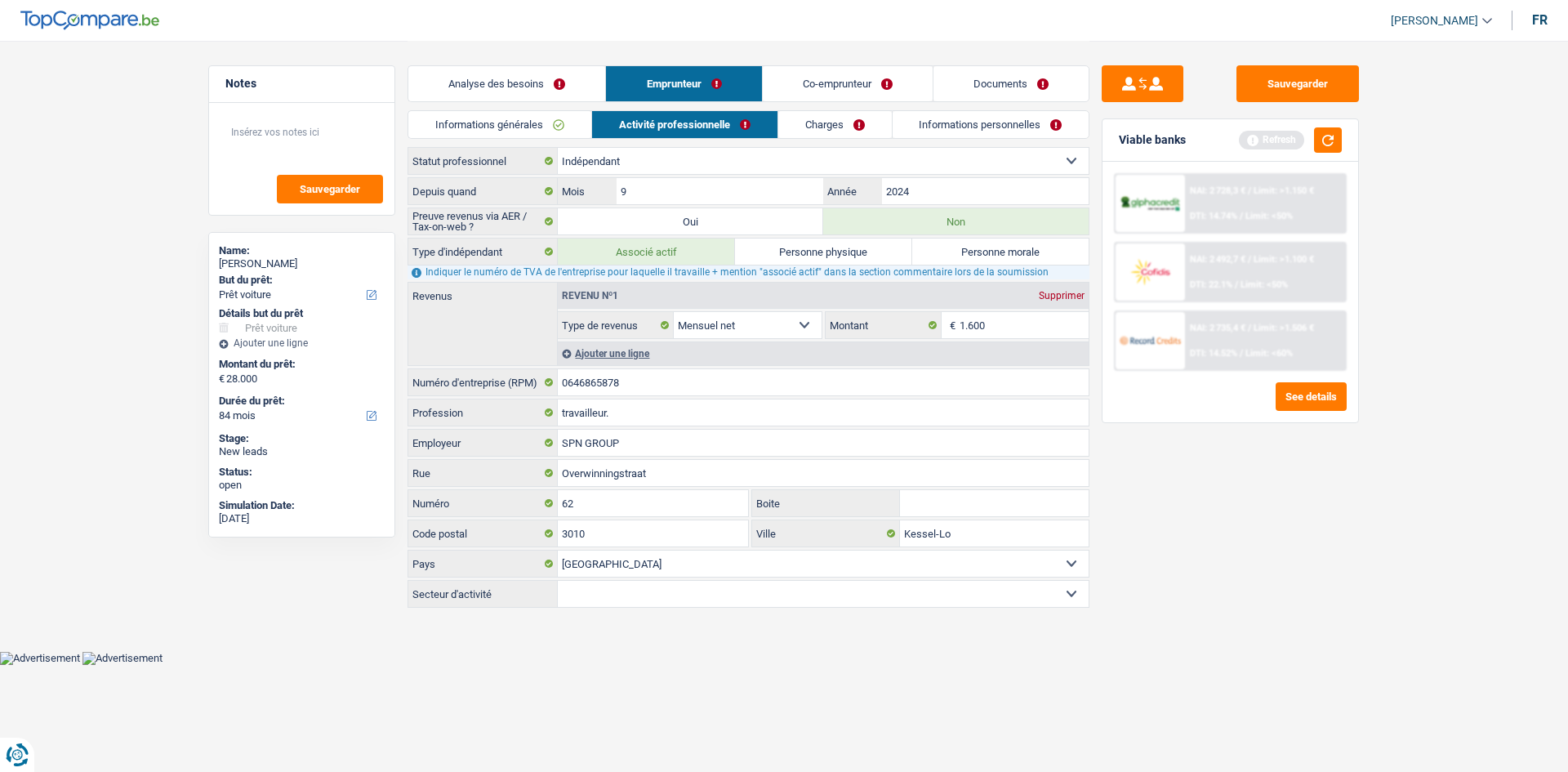
click at [1241, 518] on div "Sauvegarder Viable banks Refresh NAI: 2 728,3 € / Limit: >1.150 € DTI: 14.74% /…" at bounding box center [1230, 406] width 282 height 681
click at [926, 199] on input "2024" at bounding box center [985, 191] width 206 height 27
drag, startPoint x: 1046, startPoint y: 92, endPoint x: 939, endPoint y: 138, distance: 116.5
click at [1046, 92] on link "Documents" at bounding box center [1011, 83] width 155 height 35
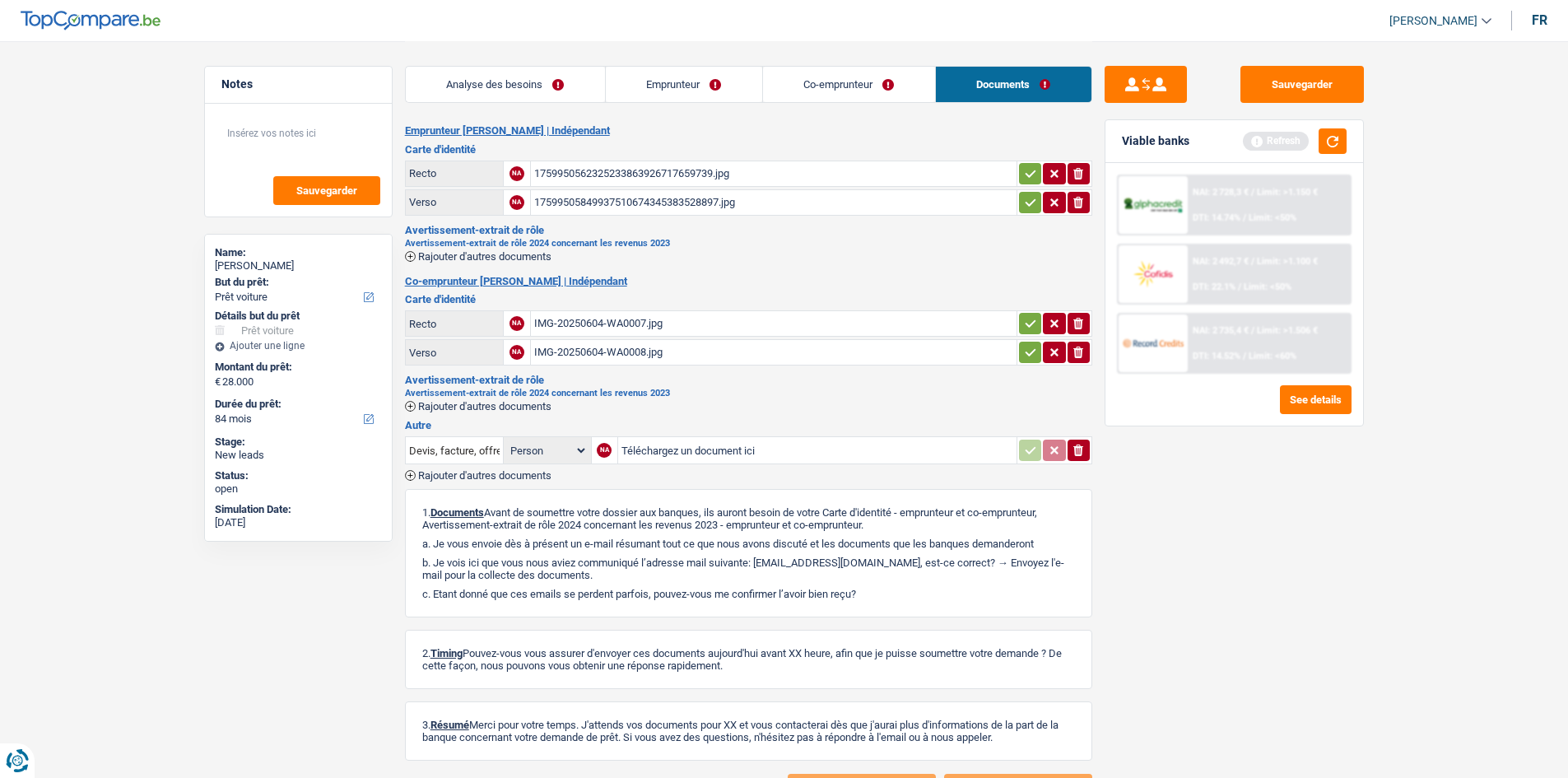
click at [827, 81] on link "Co-emprunteur" at bounding box center [849, 84] width 172 height 36
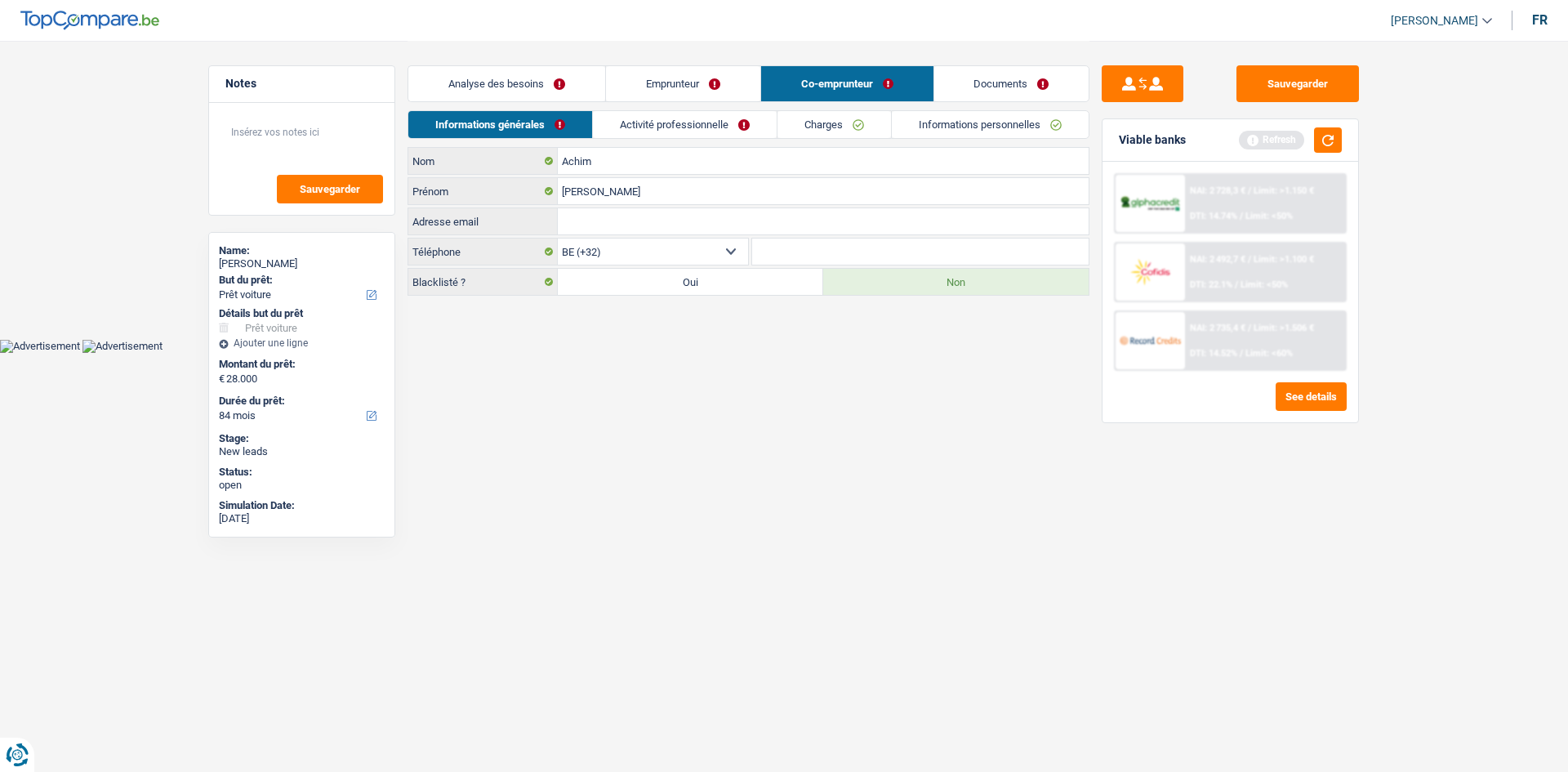
click at [663, 130] on link "Activité professionnelle" at bounding box center [684, 124] width 184 height 27
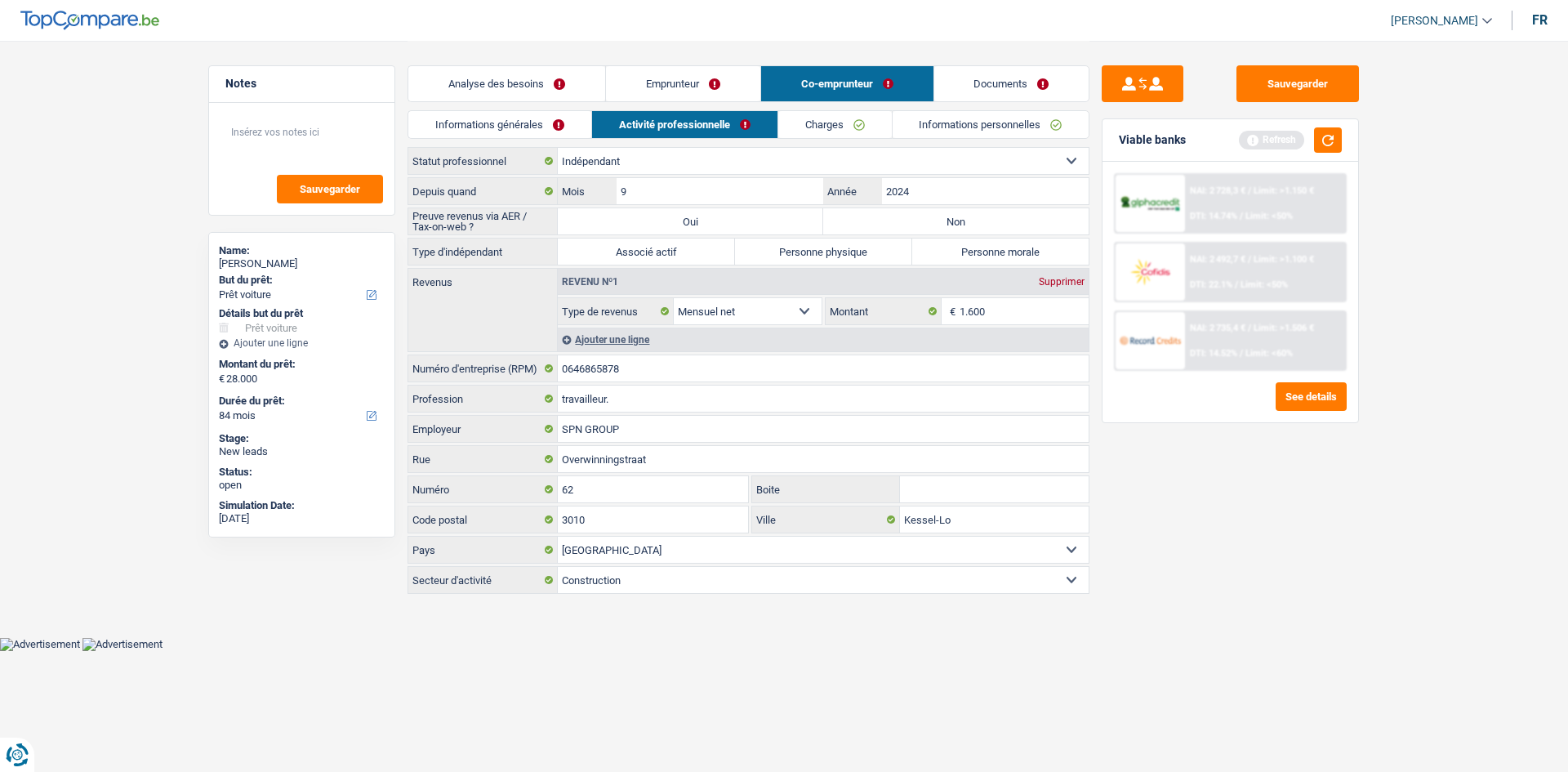
click at [532, 124] on link "Informations générales" at bounding box center [500, 124] width 183 height 27
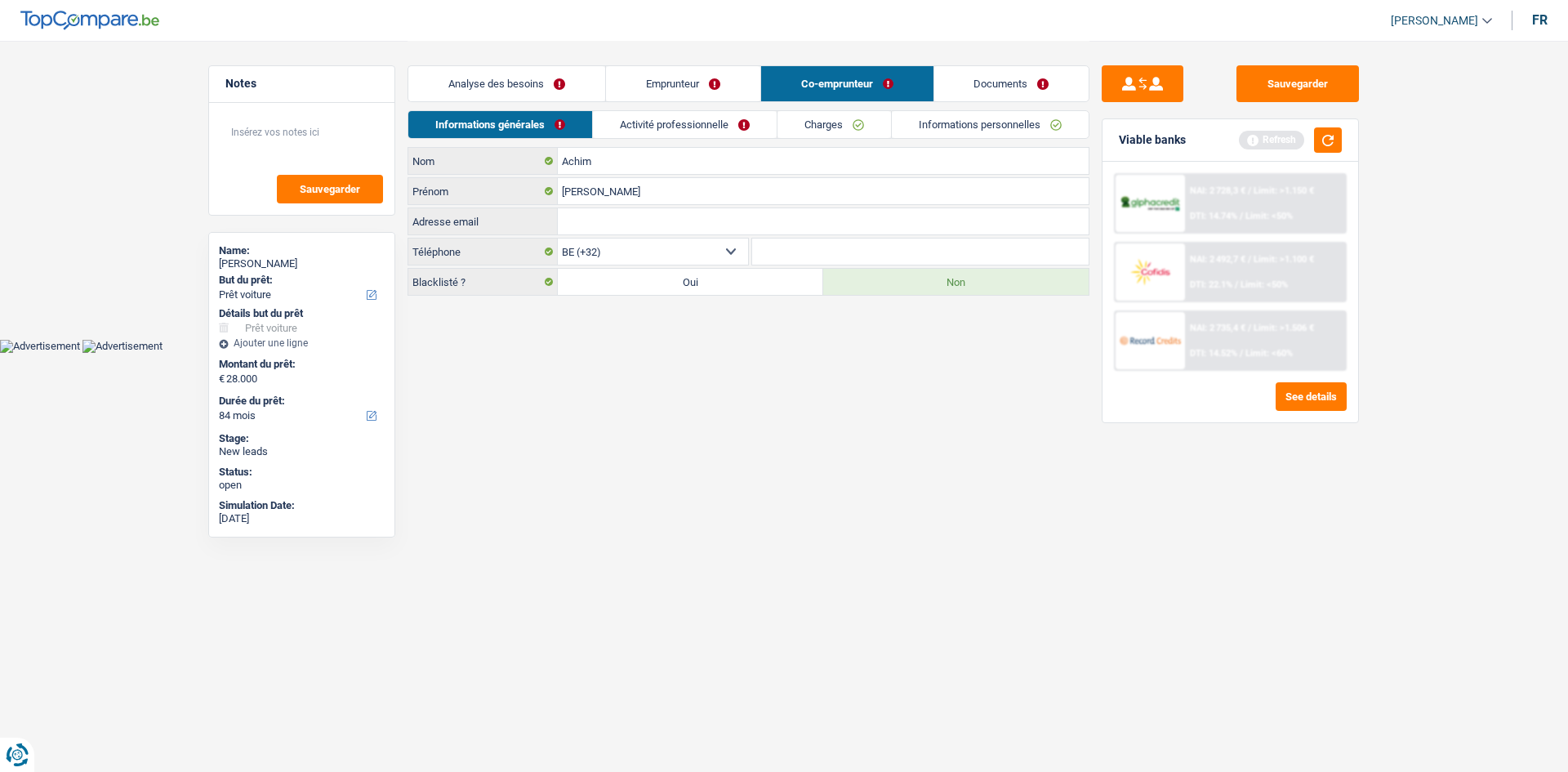
click at [704, 93] on link "Emprunteur" at bounding box center [682, 83] width 154 height 35
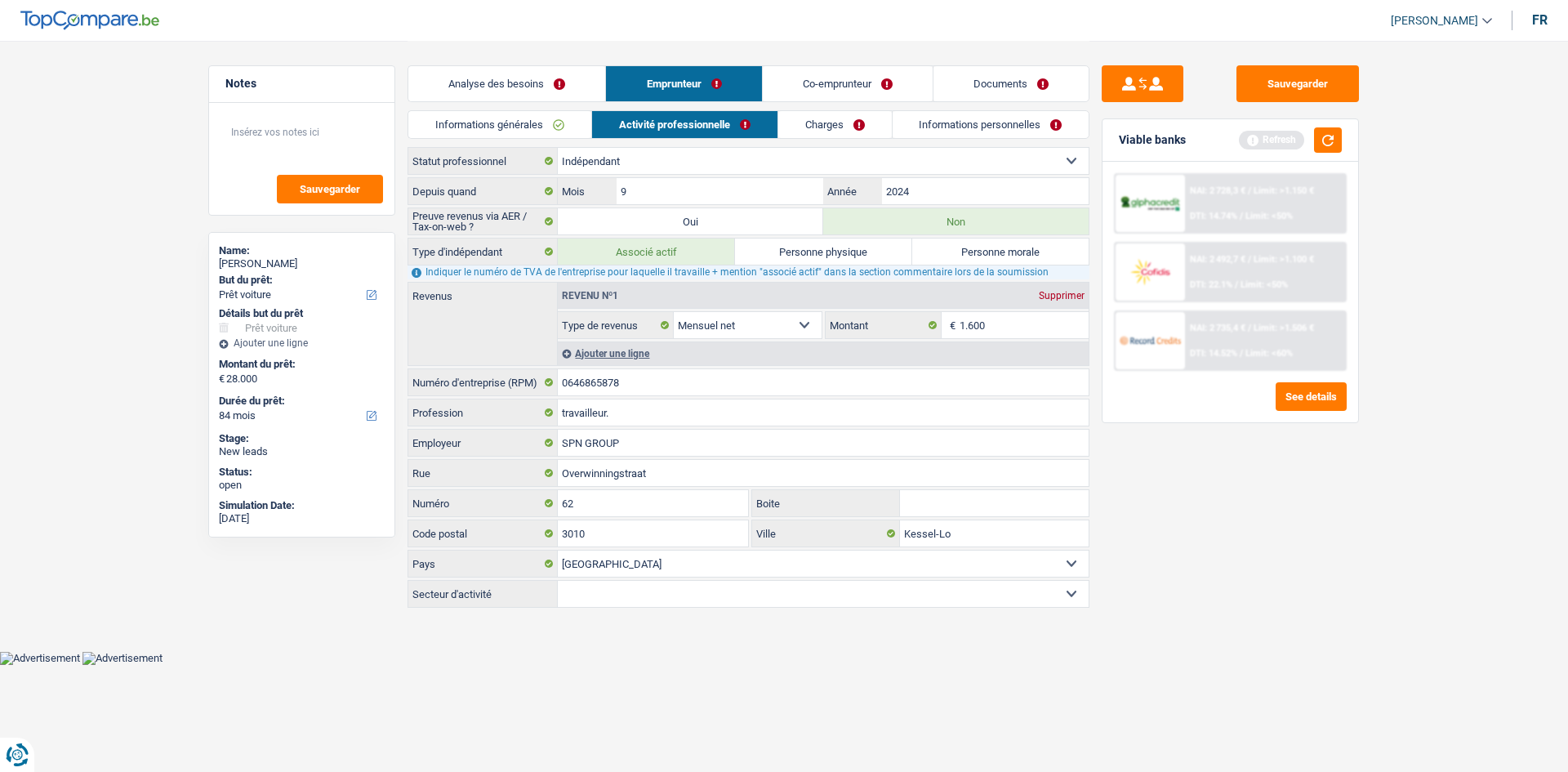
click at [833, 124] on link "Charges" at bounding box center [836, 124] width 114 height 27
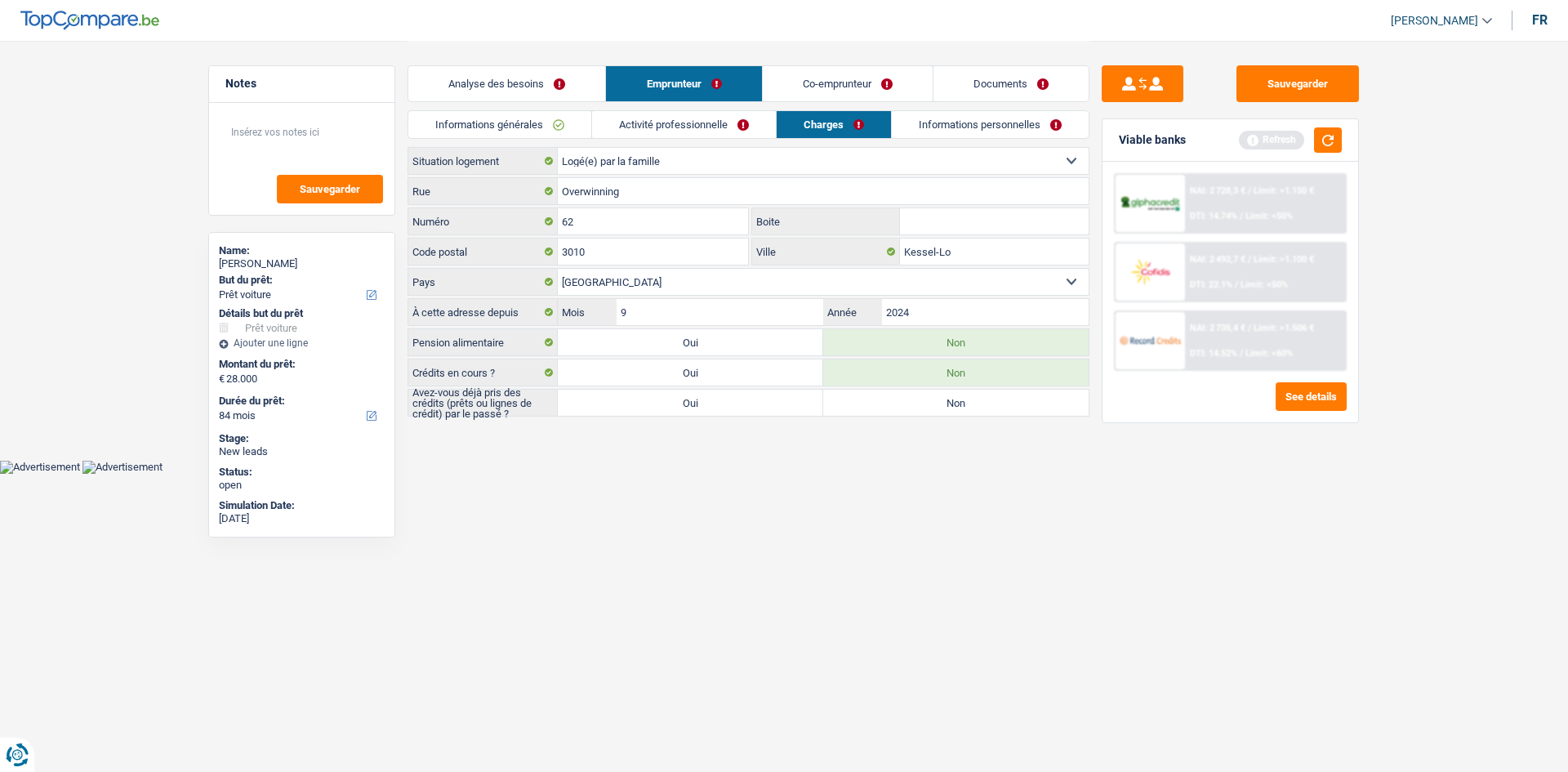
click at [969, 131] on link "Informations personnelles" at bounding box center [990, 124] width 196 height 27
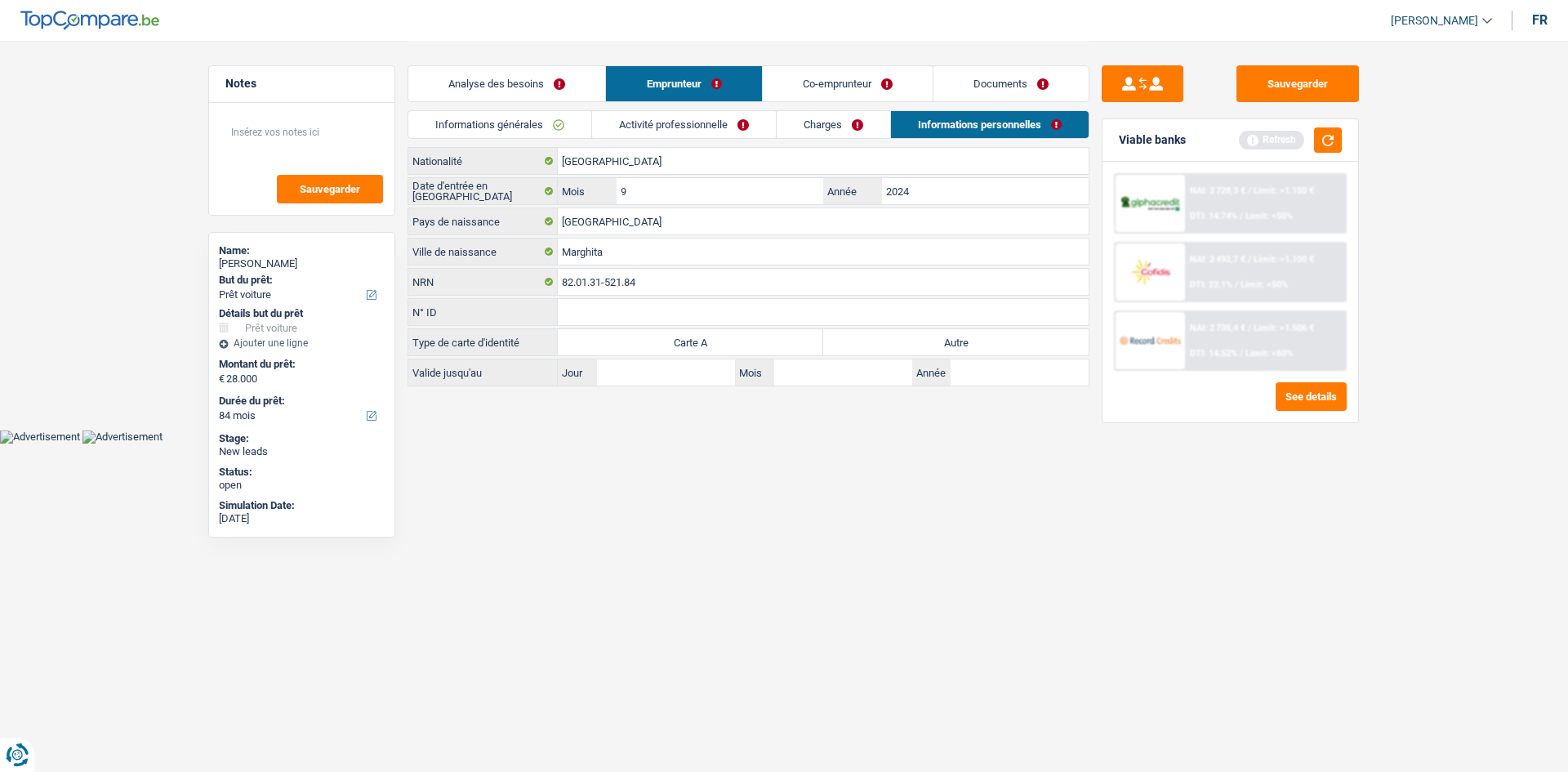
click at [895, 89] on link "Co-emprunteur" at bounding box center [847, 83] width 170 height 35
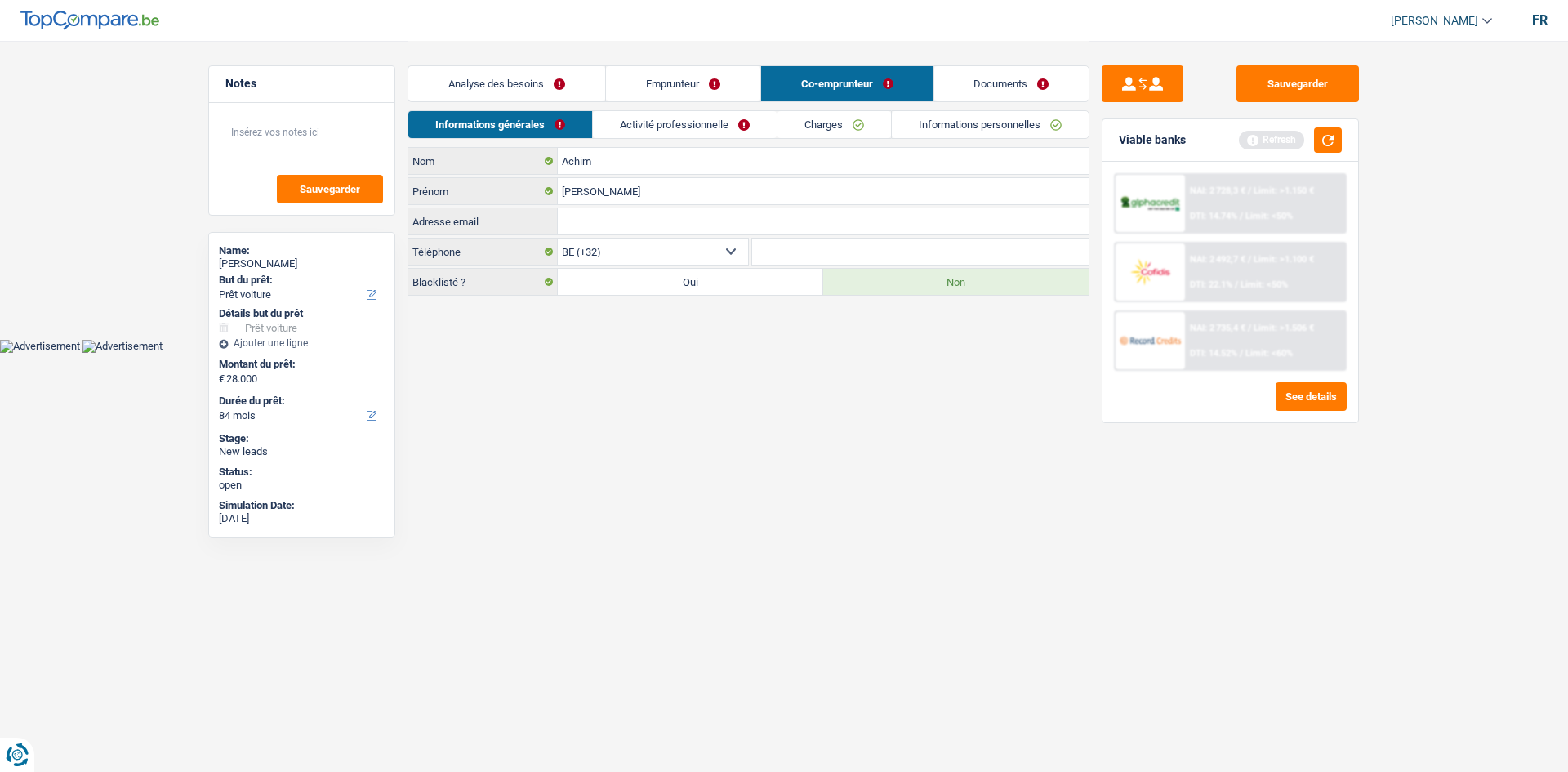
click at [693, 86] on link "Emprunteur" at bounding box center [682, 83] width 154 height 35
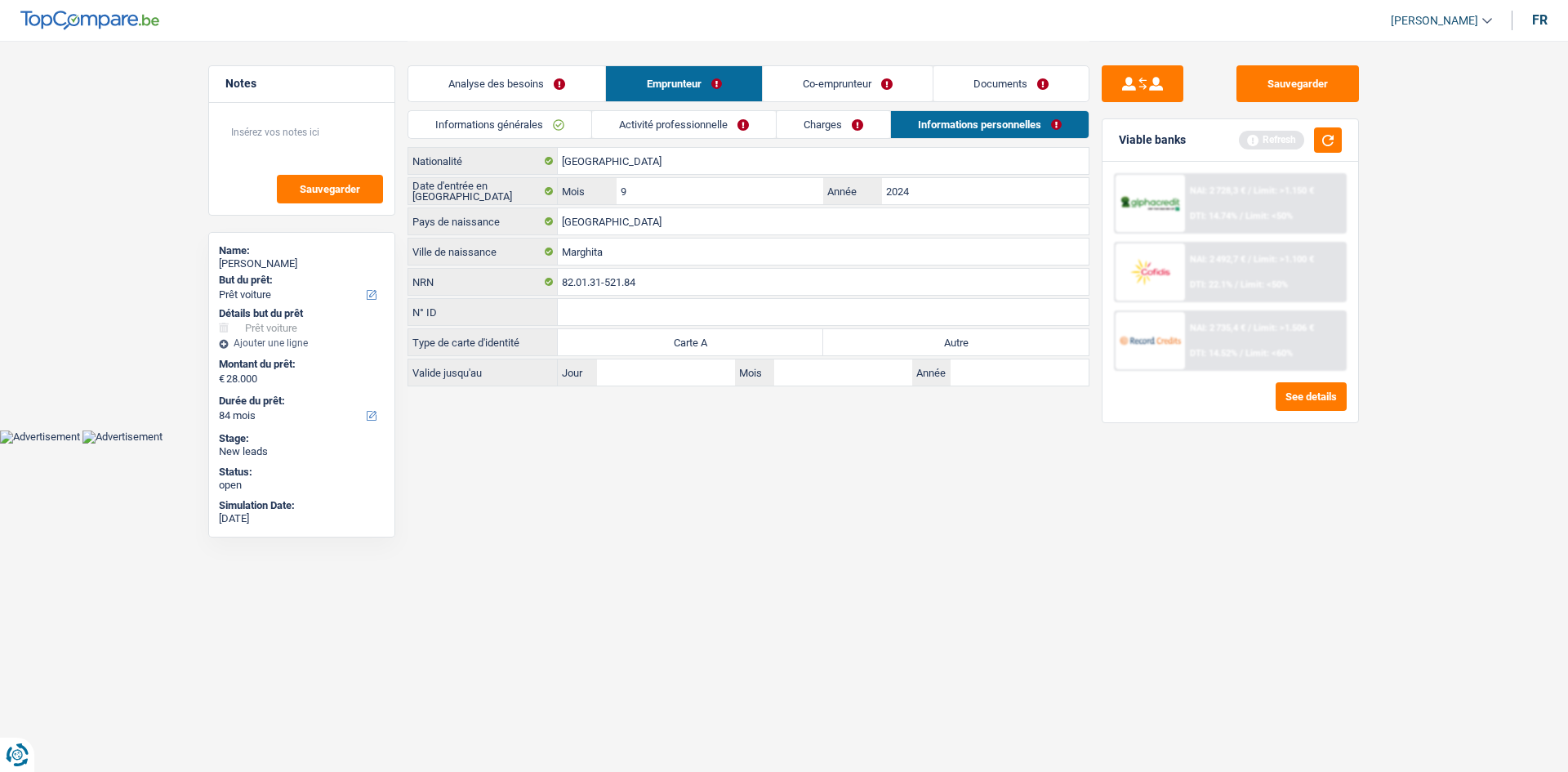
click at [588, 118] on link "Informations générales" at bounding box center [500, 124] width 183 height 27
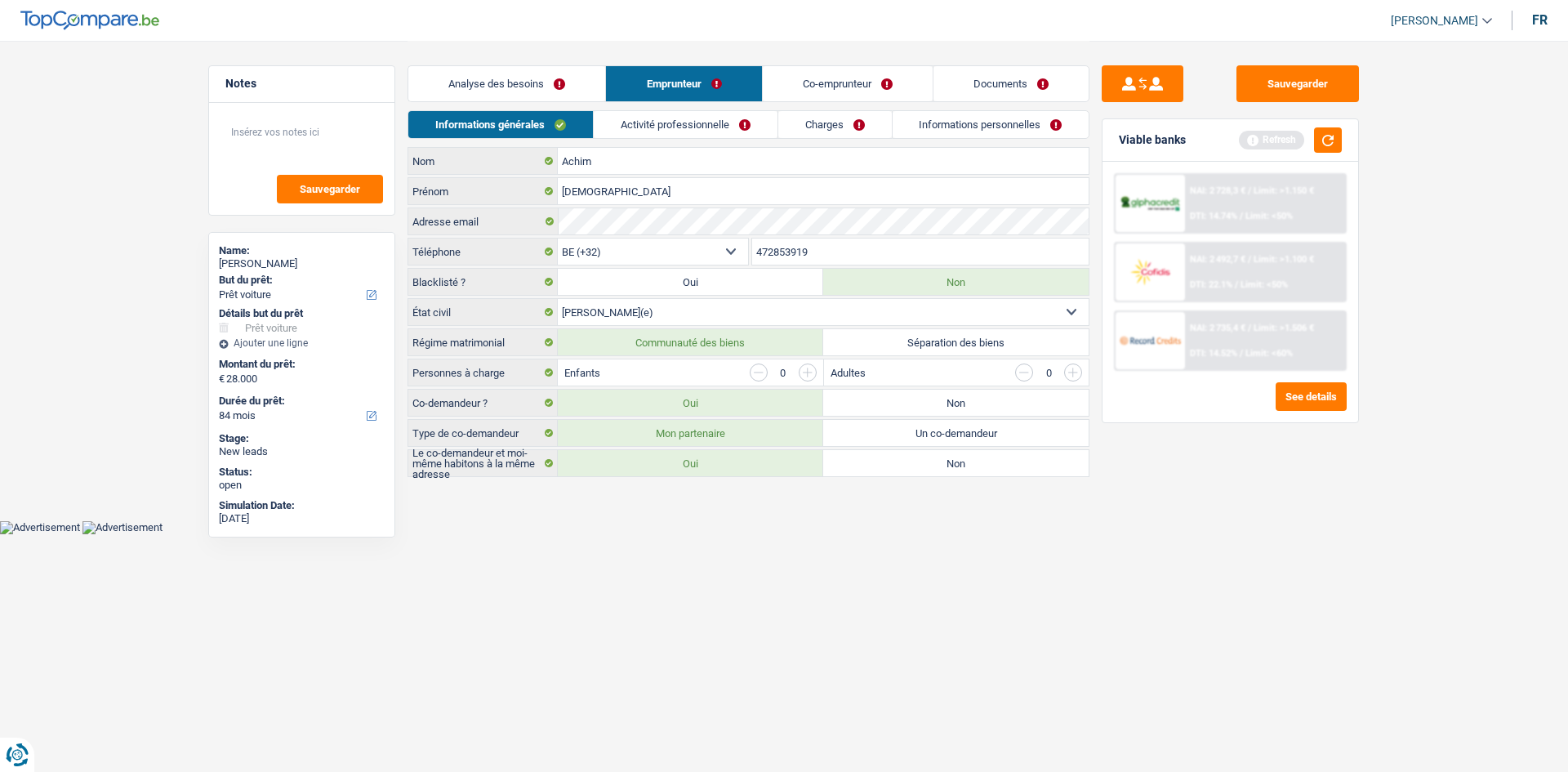
click at [522, 66] on link "Analyse des besoins" at bounding box center [507, 83] width 196 height 35
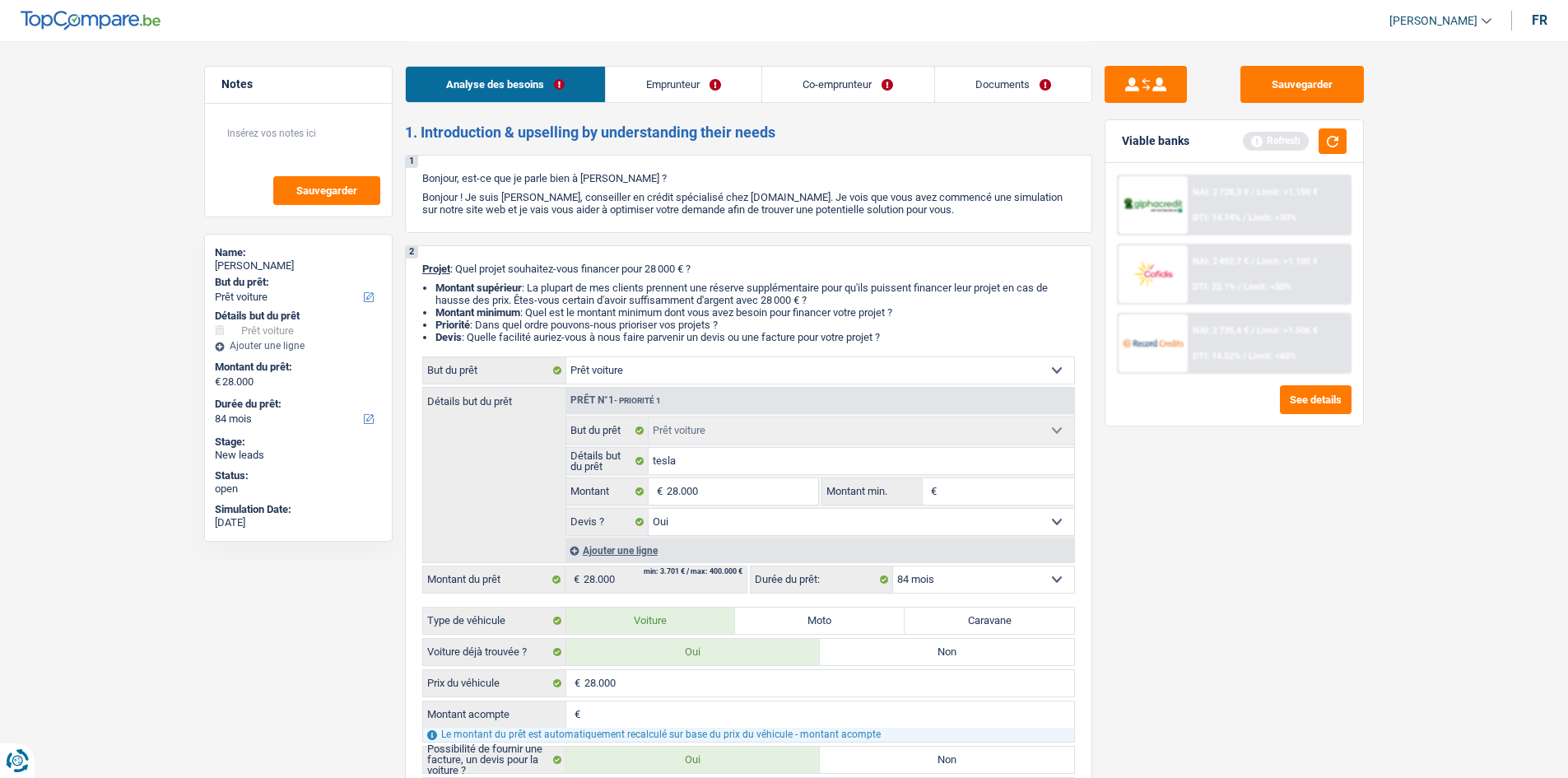
click at [655, 85] on link "Emprunteur" at bounding box center [683, 84] width 155 height 36
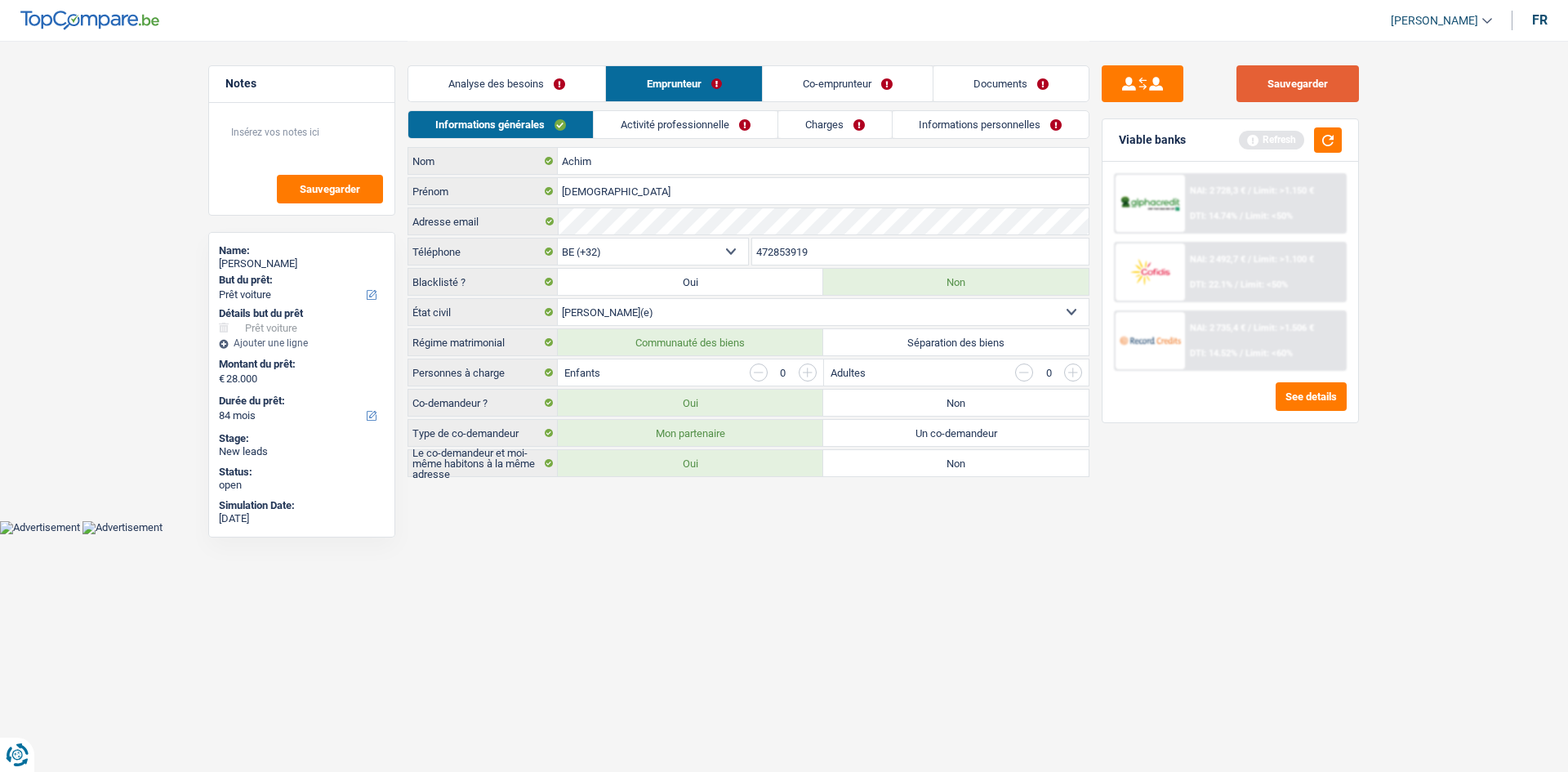
click at [1241, 83] on button "Sauvegarder" at bounding box center [1297, 83] width 123 height 36
click at [724, 122] on link "Activité professionnelle" at bounding box center [685, 124] width 184 height 27
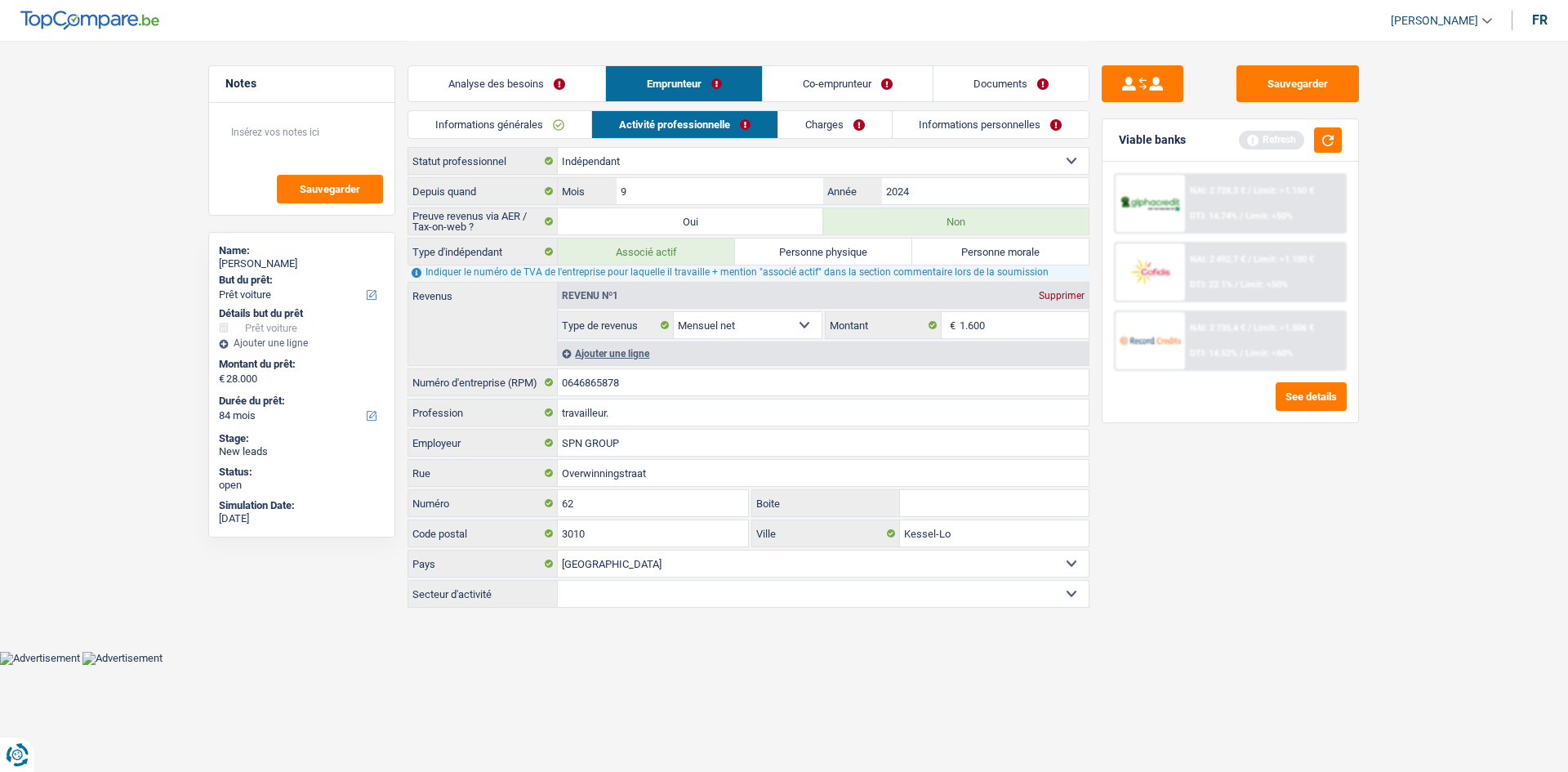
click at [857, 121] on link "Charges" at bounding box center [836, 124] width 114 height 27
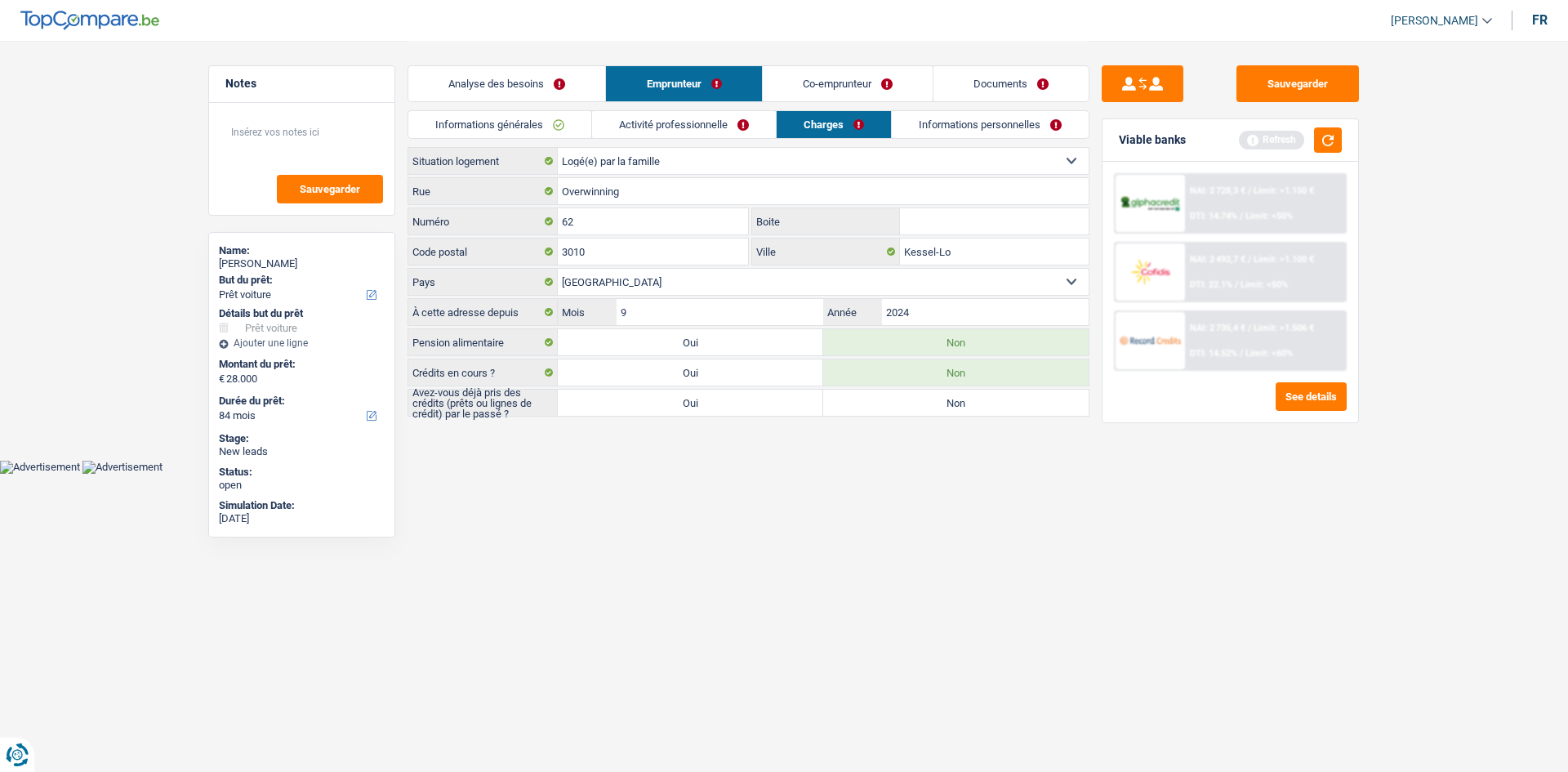
click at [972, 118] on link "Informations personnelles" at bounding box center [990, 124] width 196 height 27
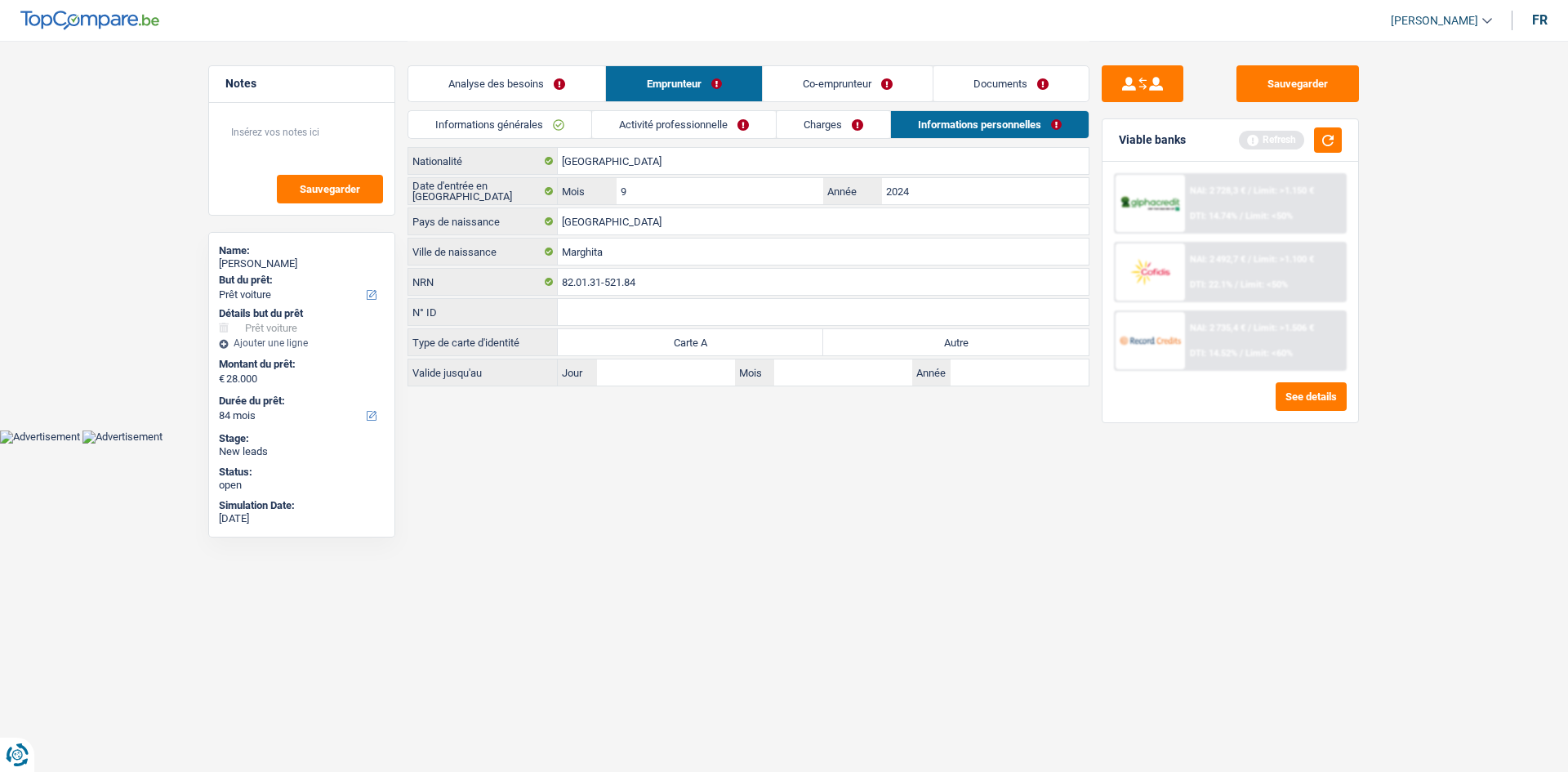
click at [877, 83] on link "Co-emprunteur" at bounding box center [847, 83] width 170 height 35
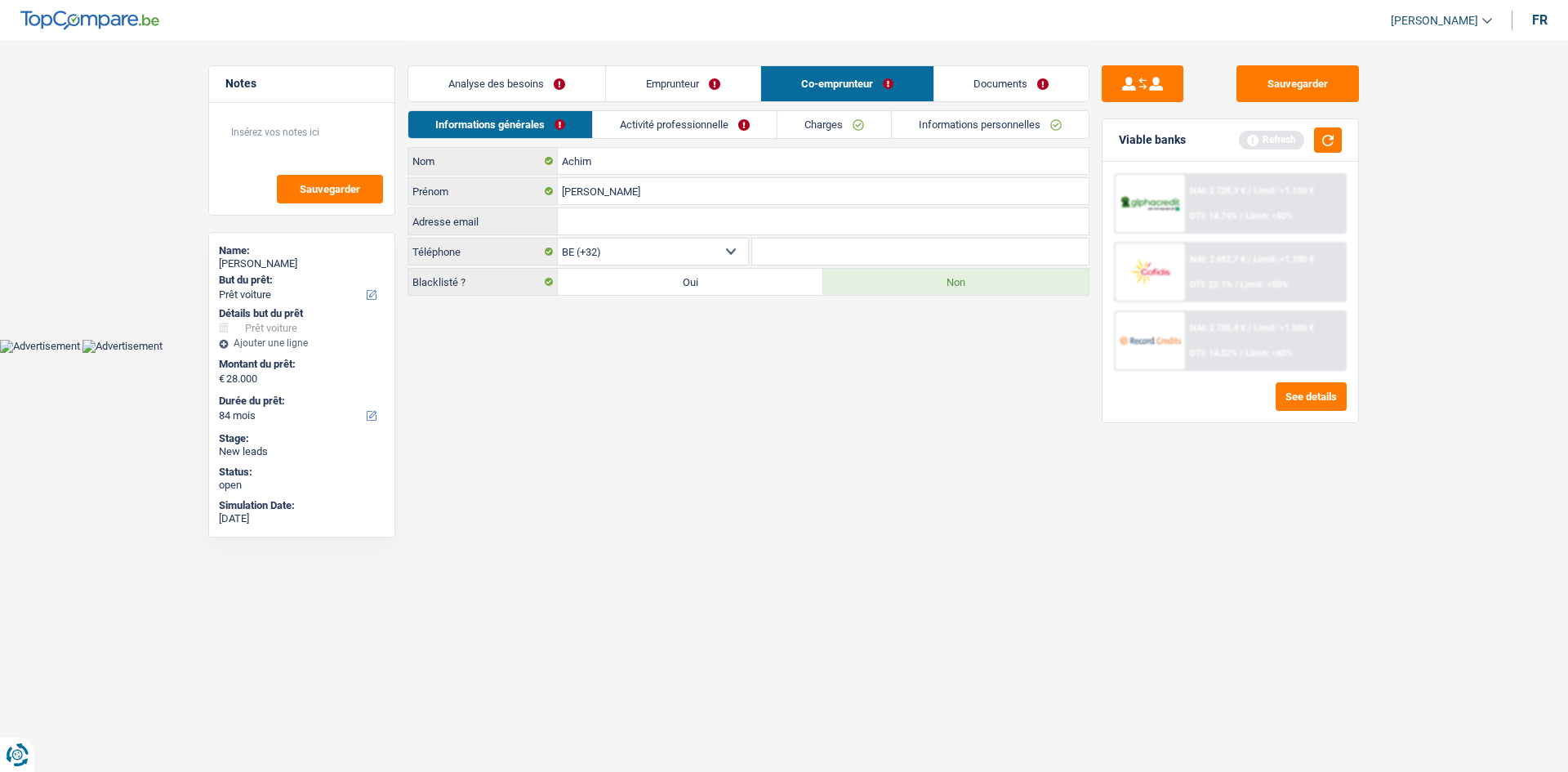
click at [767, 138] on li "Activité professionnelle" at bounding box center [684, 124] width 185 height 28
click at [721, 117] on link "Activité professionnelle" at bounding box center [684, 124] width 184 height 27
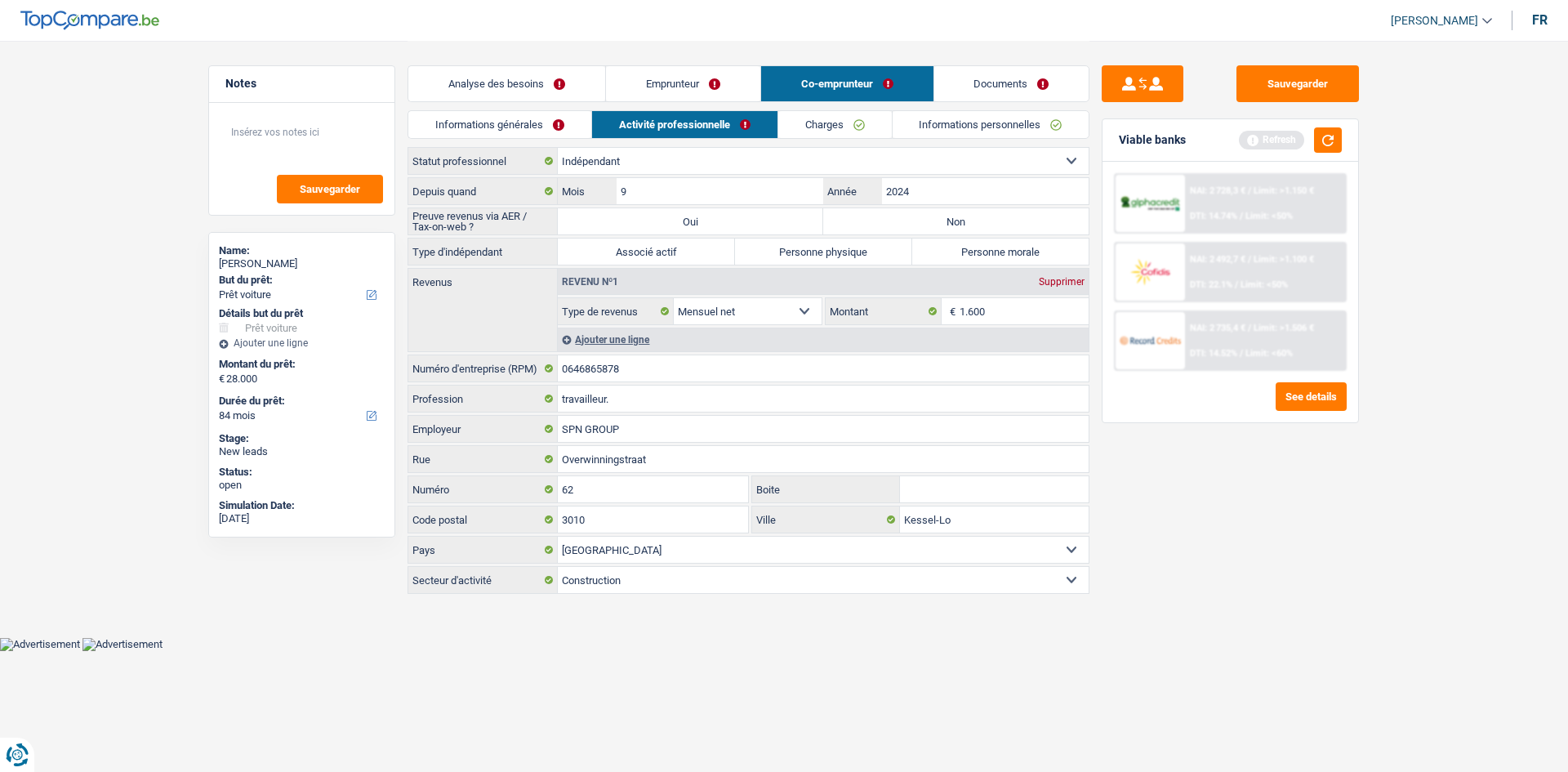
click at [881, 121] on link "Charges" at bounding box center [836, 124] width 114 height 27
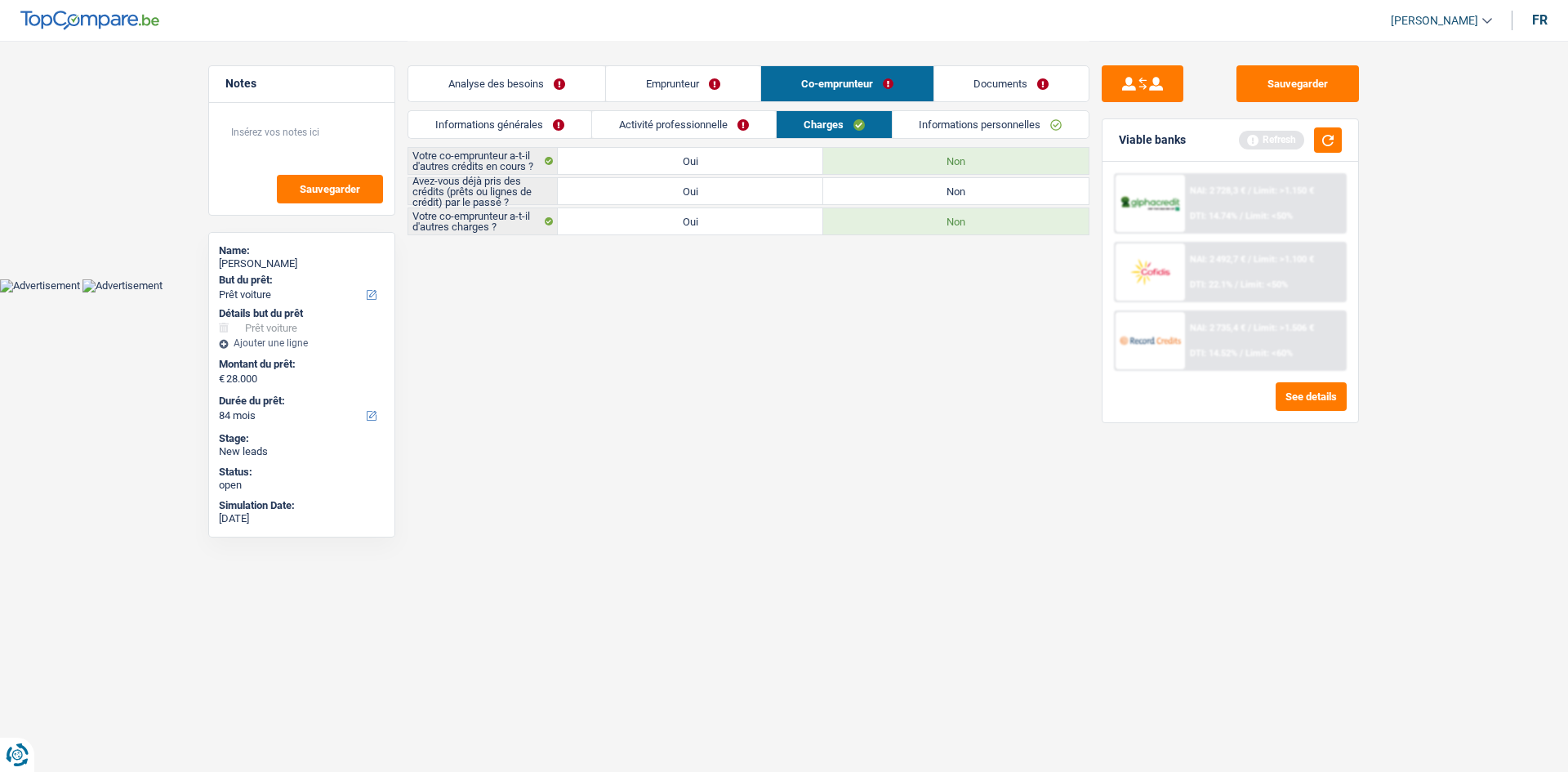
drag, startPoint x: 1019, startPoint y: 128, endPoint x: 1060, endPoint y: 123, distance: 41.3
click at [1019, 127] on link "Informations personnelles" at bounding box center [991, 124] width 196 height 27
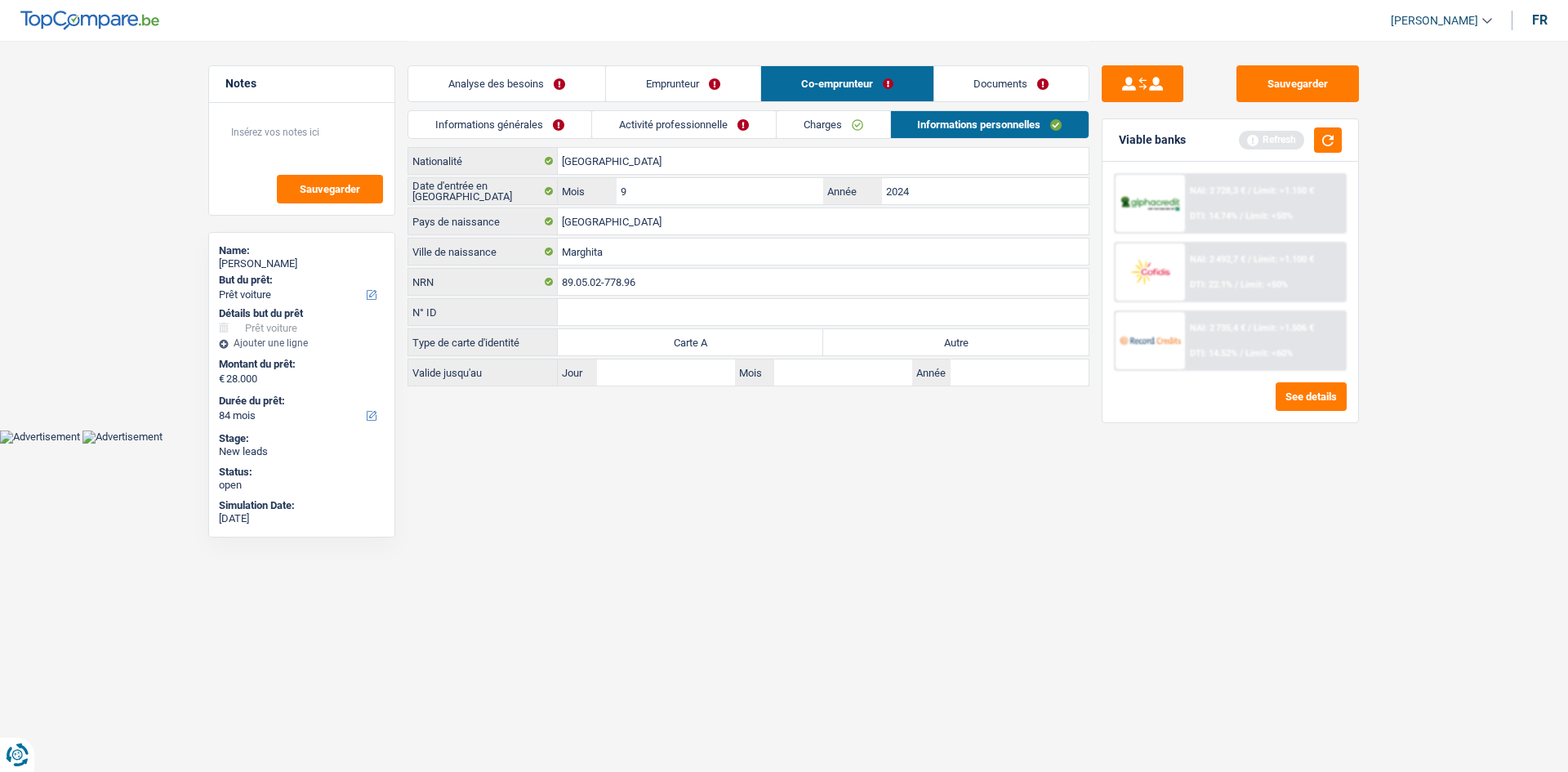
click at [712, 69] on link "Emprunteur" at bounding box center [682, 83] width 154 height 35
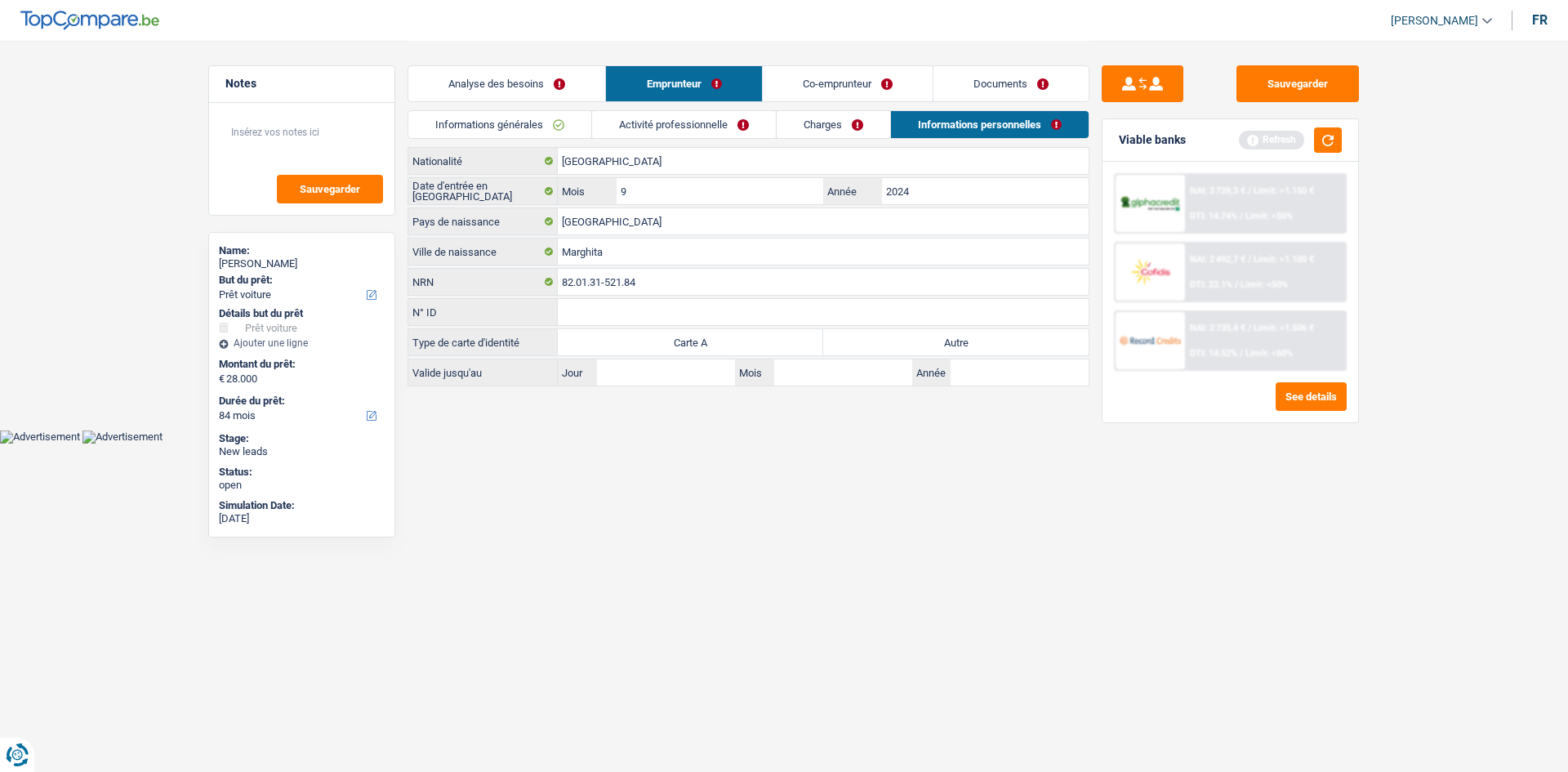
click at [804, 116] on link "Charges" at bounding box center [834, 124] width 114 height 27
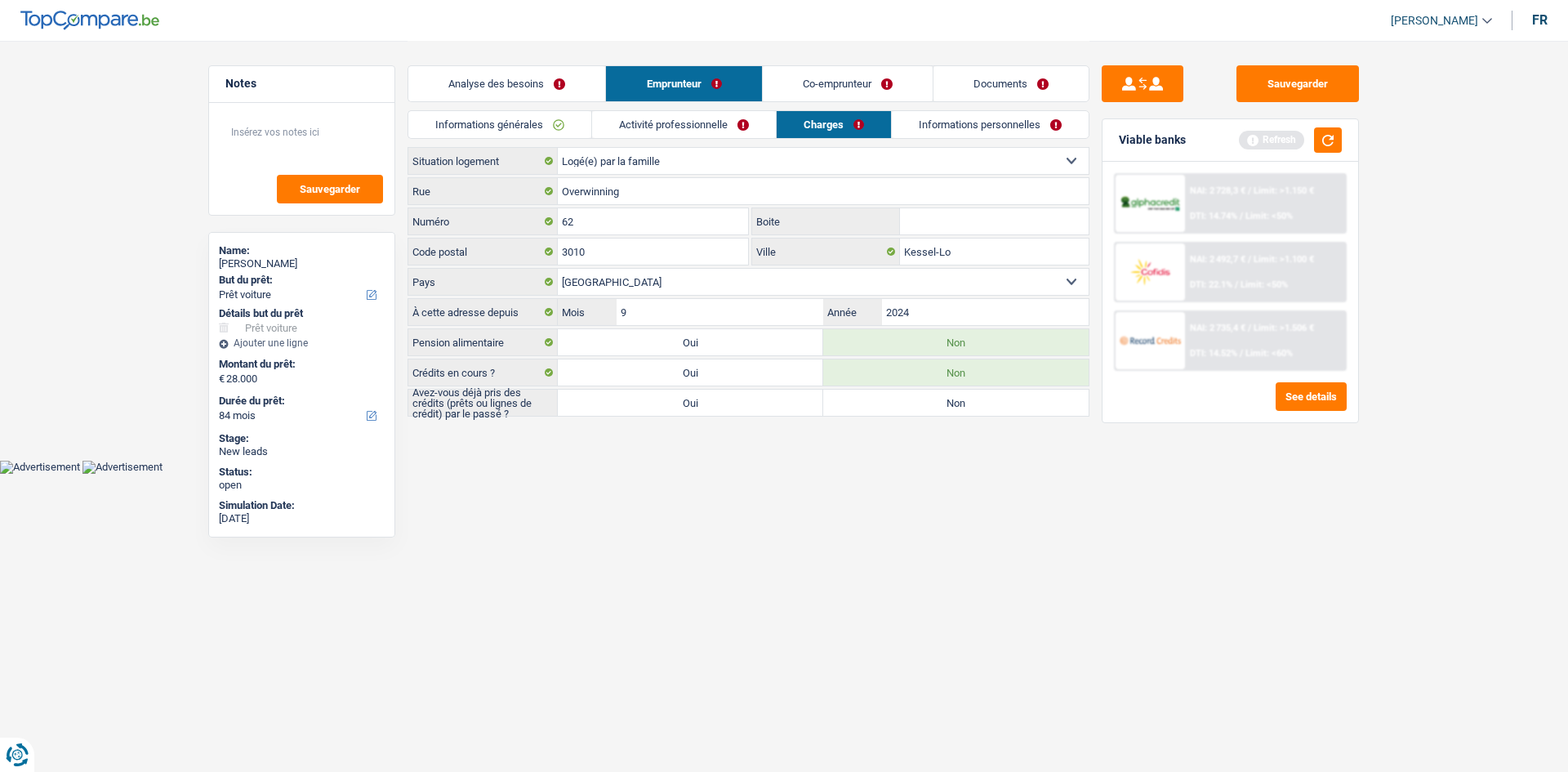
click at [688, 121] on link "Activité professionnelle" at bounding box center [683, 124] width 184 height 27
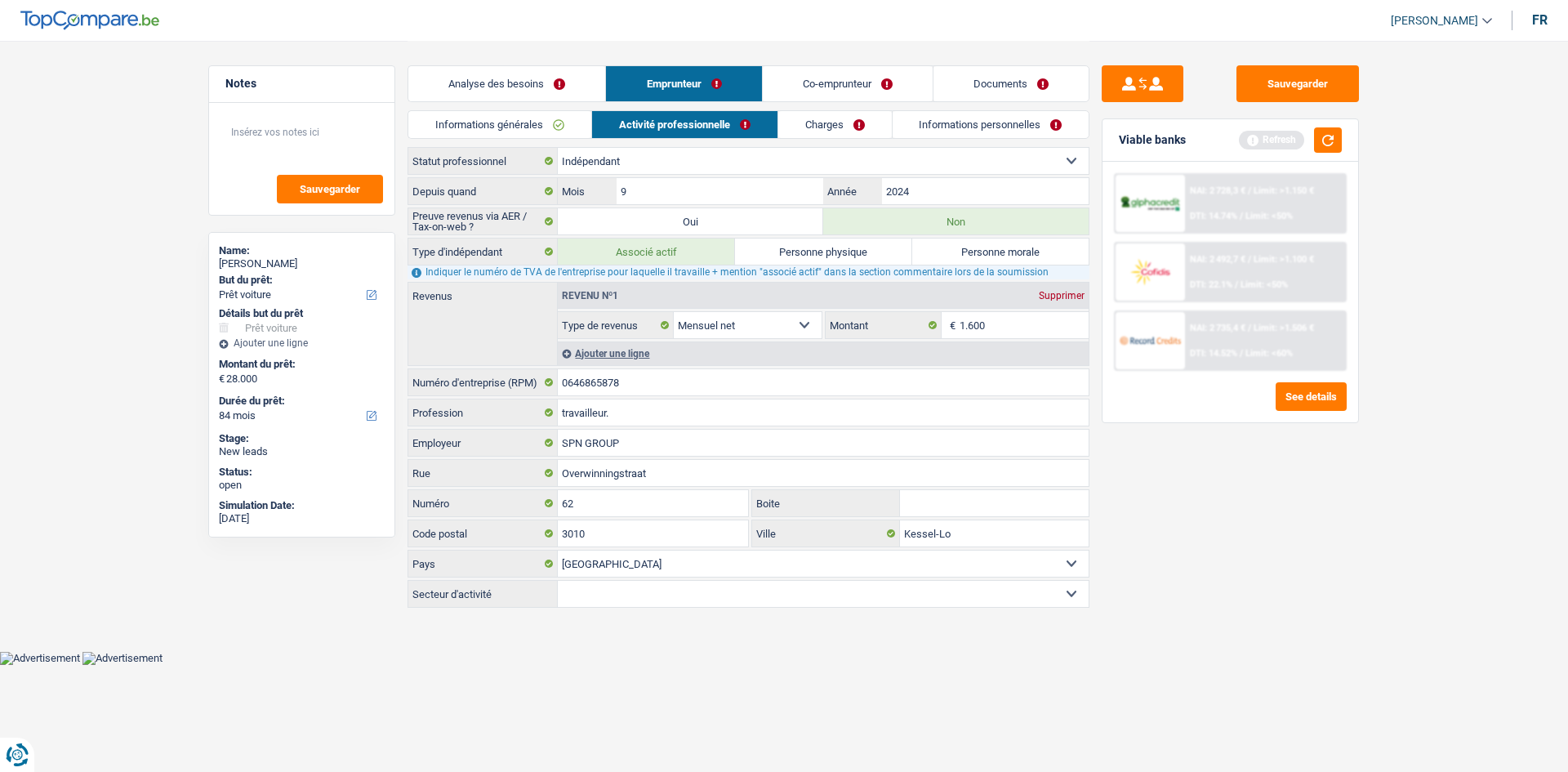
click at [575, 134] on link "Informations générales" at bounding box center [500, 124] width 183 height 27
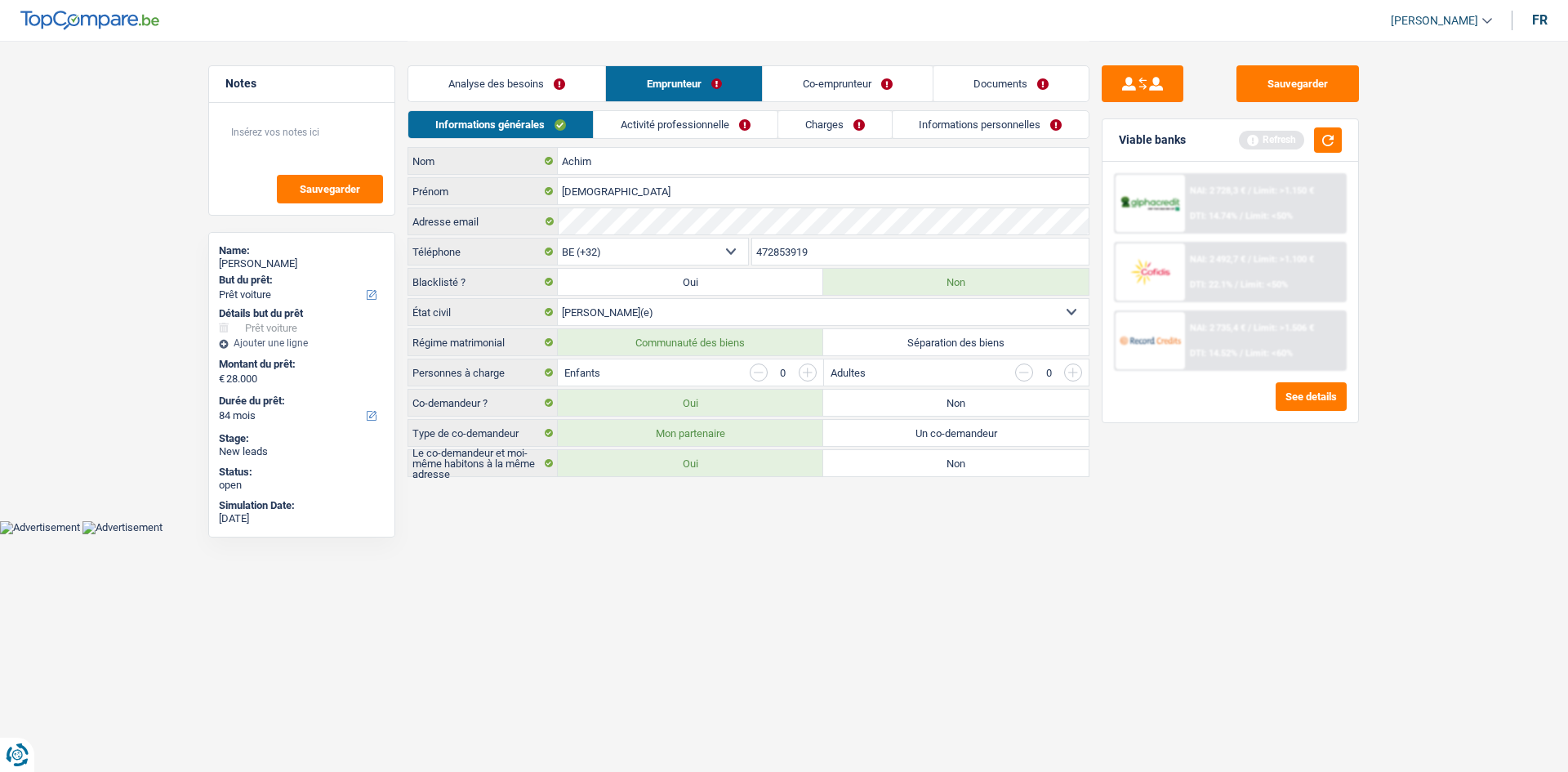
click at [570, 78] on link "Analyse des besoins" at bounding box center [507, 83] width 196 height 35
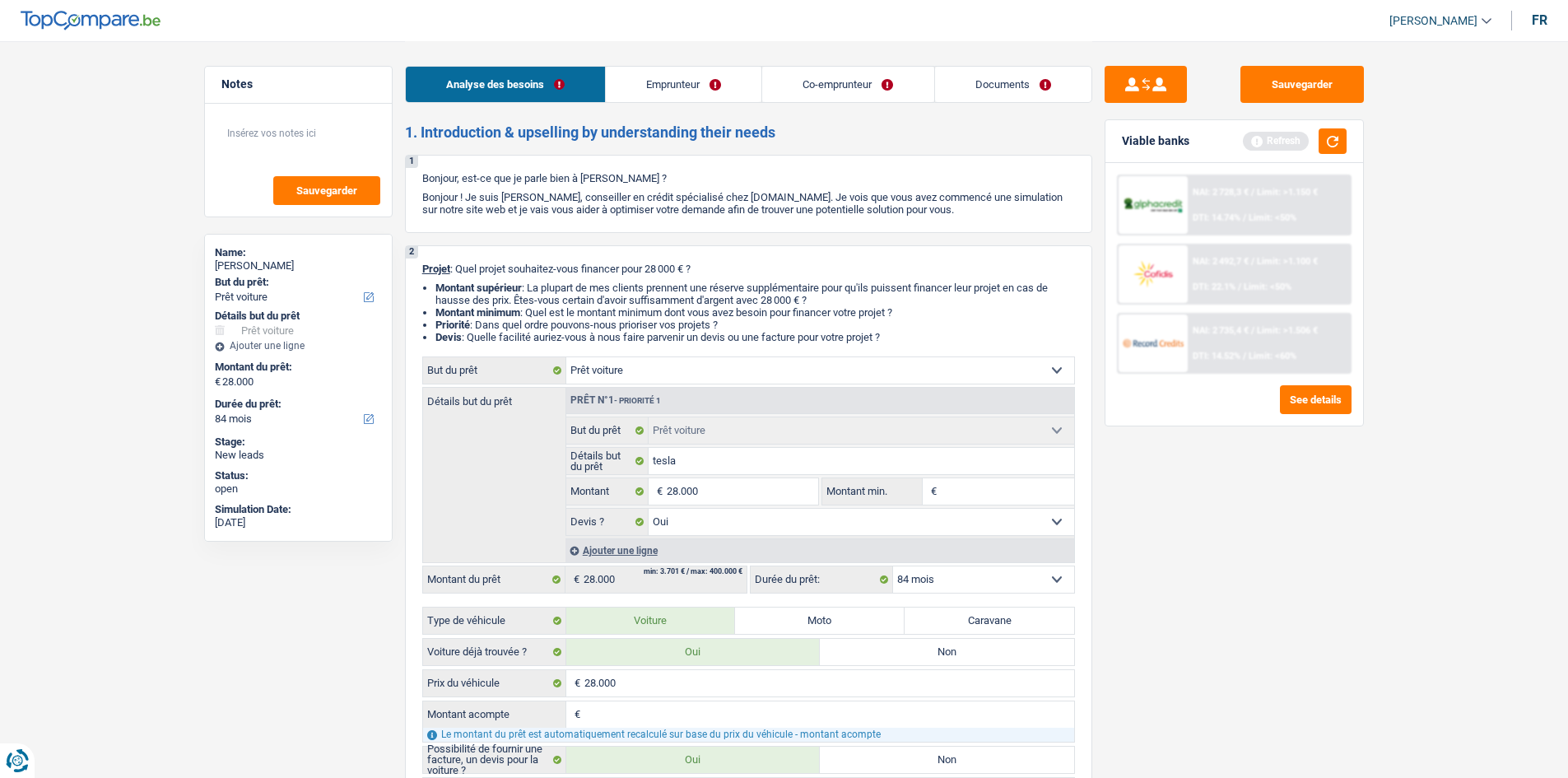
click at [669, 71] on link "Emprunteur" at bounding box center [683, 84] width 155 height 36
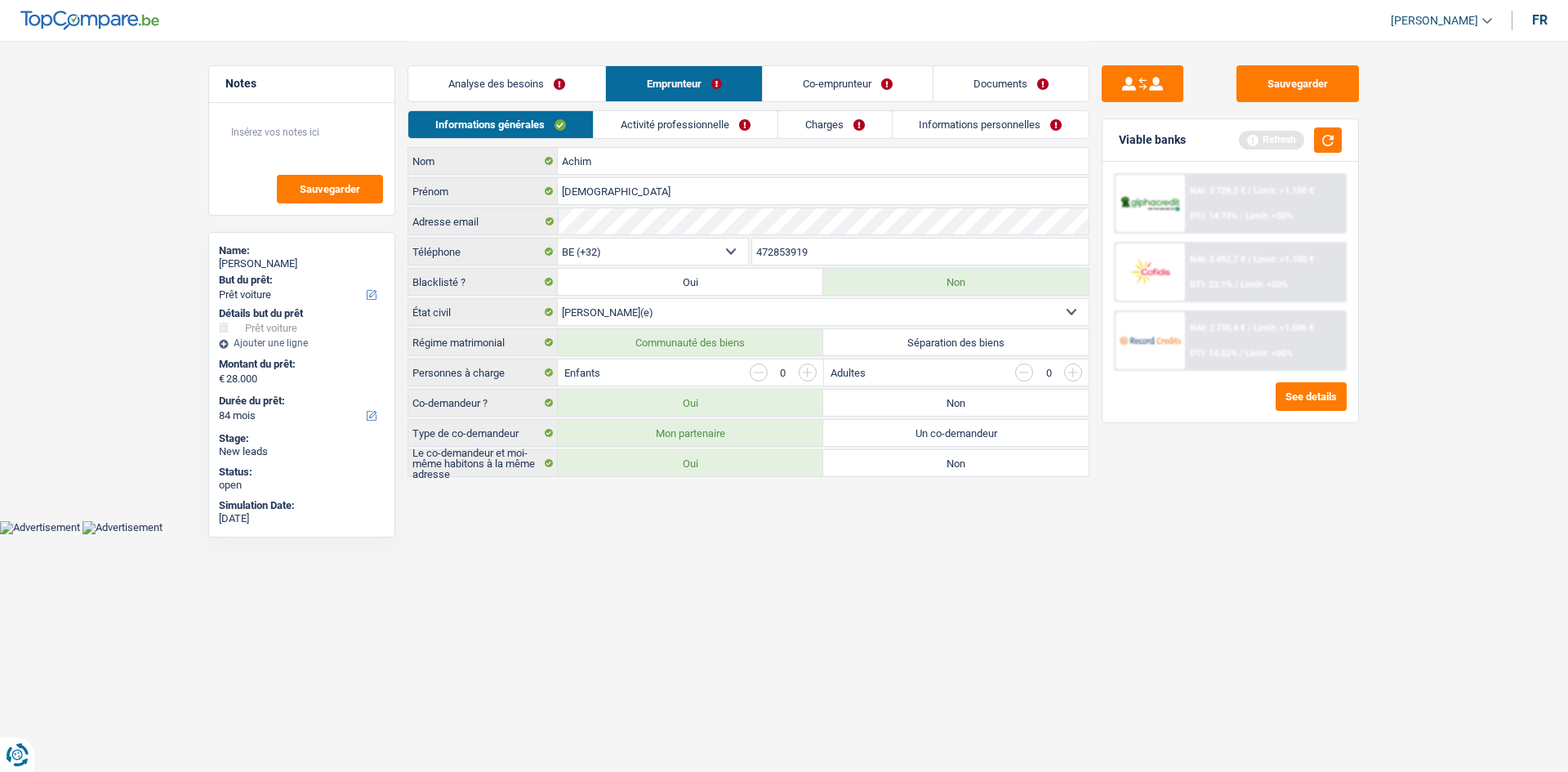
click at [664, 129] on link "Activité professionnelle" at bounding box center [685, 124] width 184 height 27
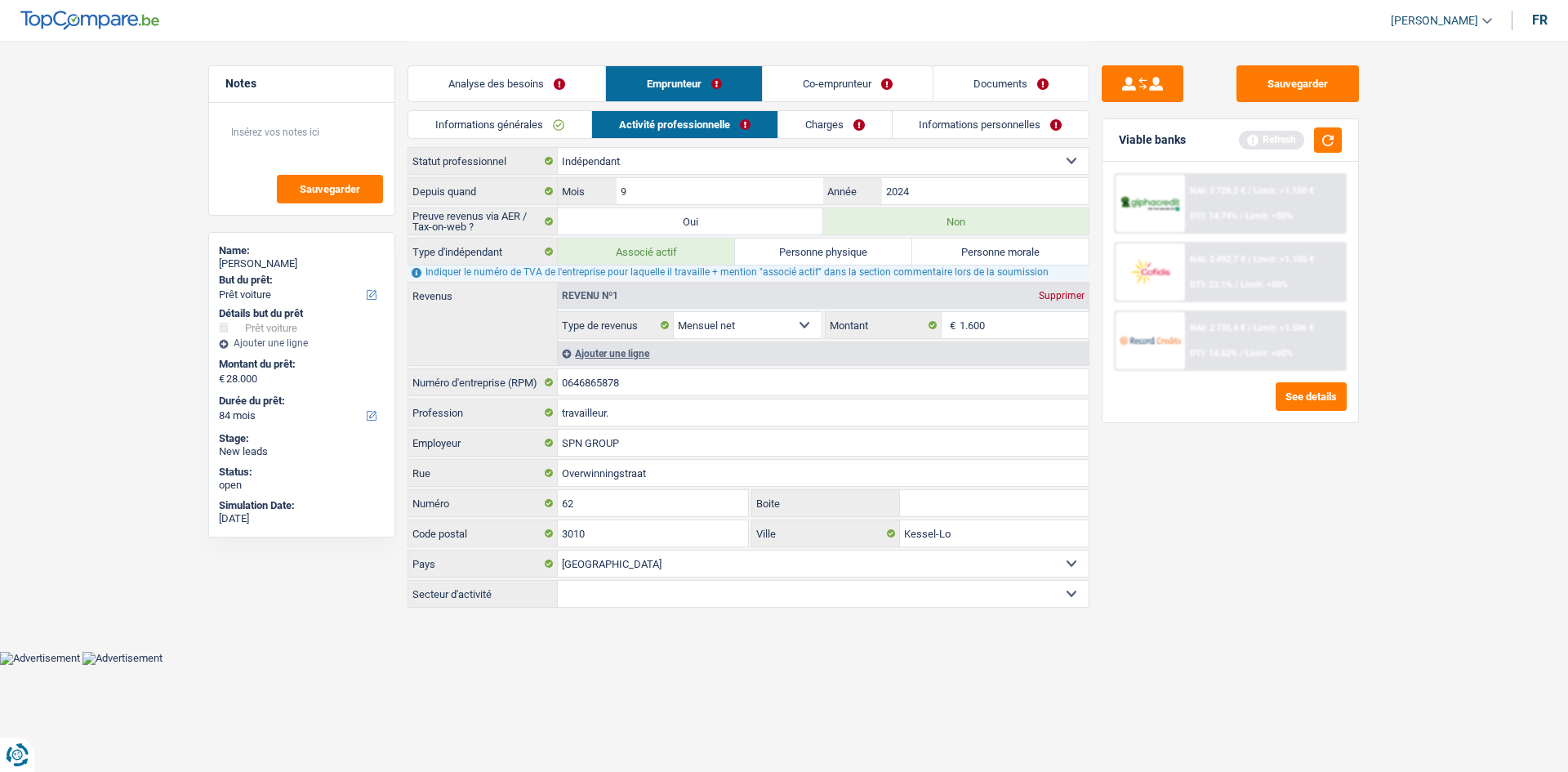
click at [818, 129] on link "Charges" at bounding box center [836, 124] width 114 height 27
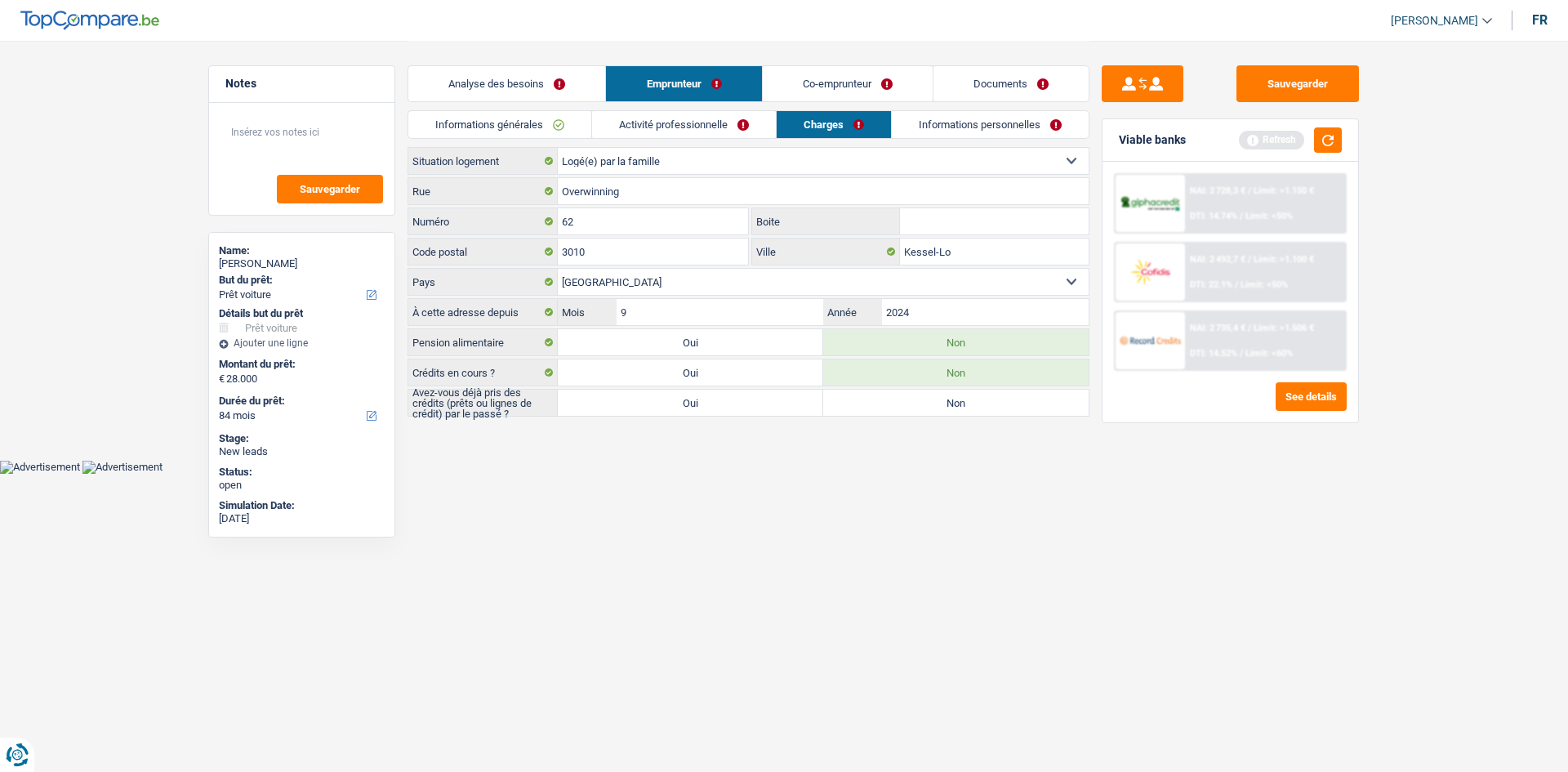
click at [1016, 127] on link "Informations personnelles" at bounding box center [990, 124] width 196 height 27
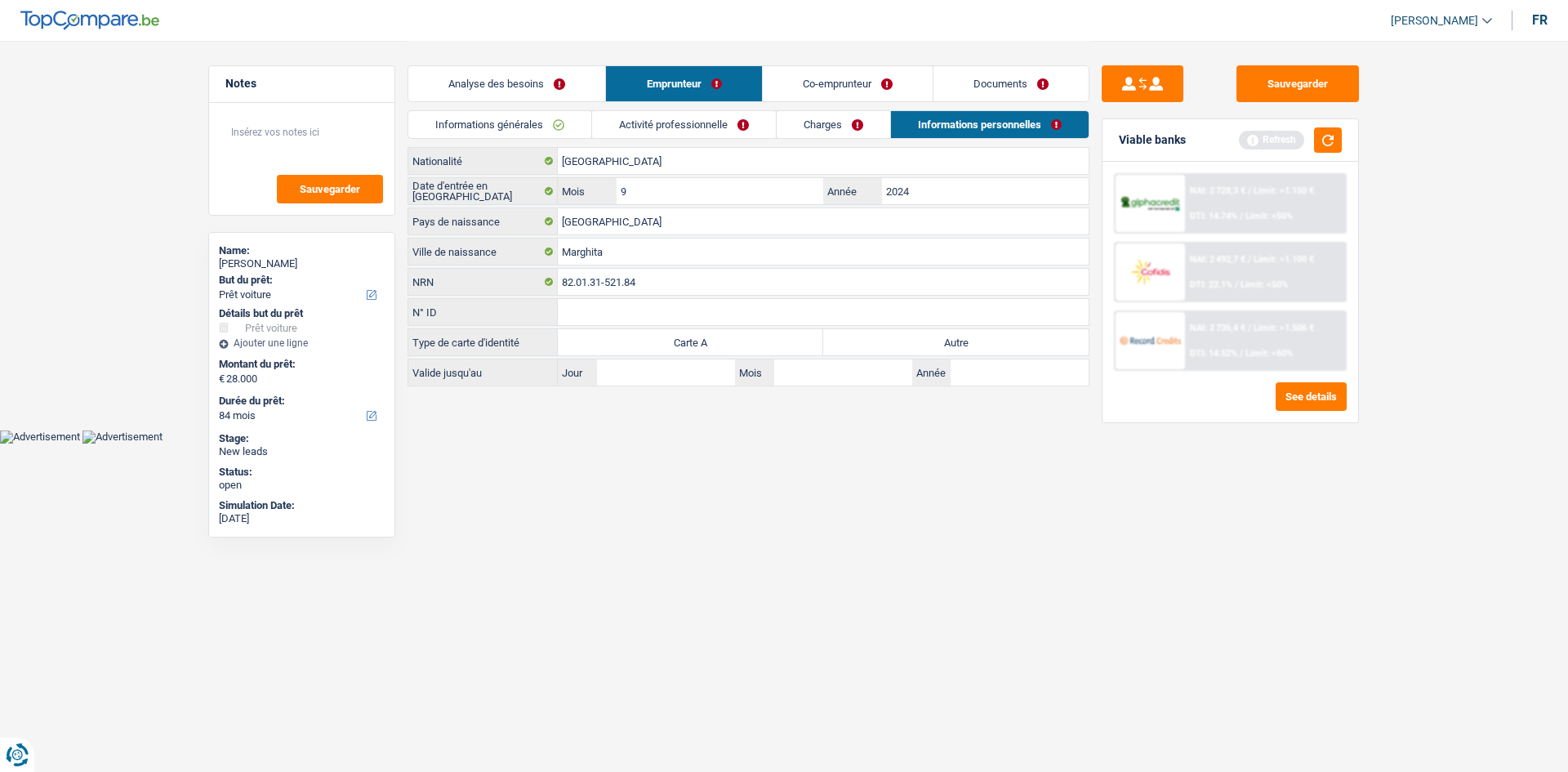
click at [836, 123] on link "Charges" at bounding box center [834, 124] width 114 height 27
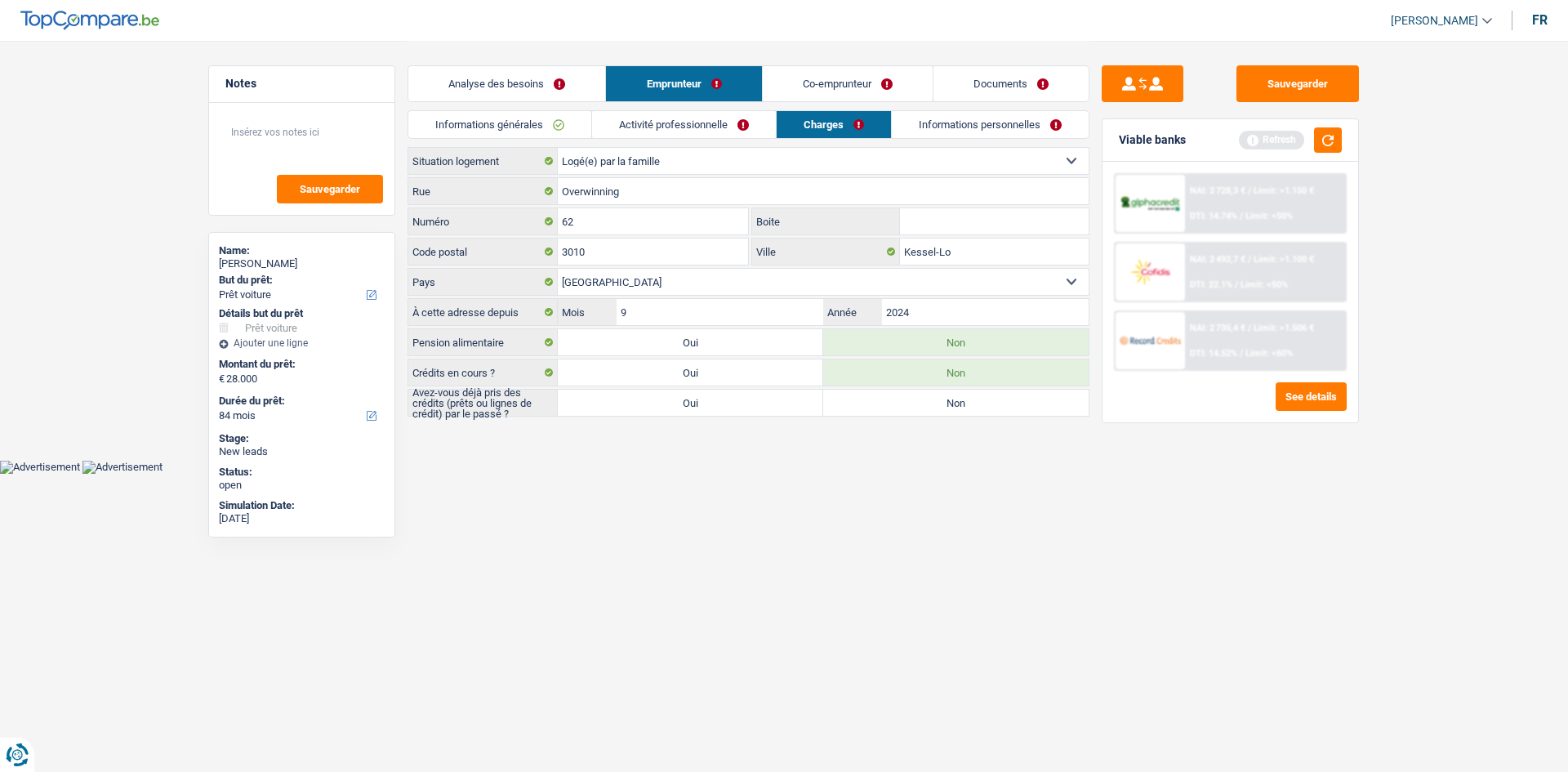
click at [698, 131] on link "Activité professionnelle" at bounding box center [683, 124] width 184 height 27
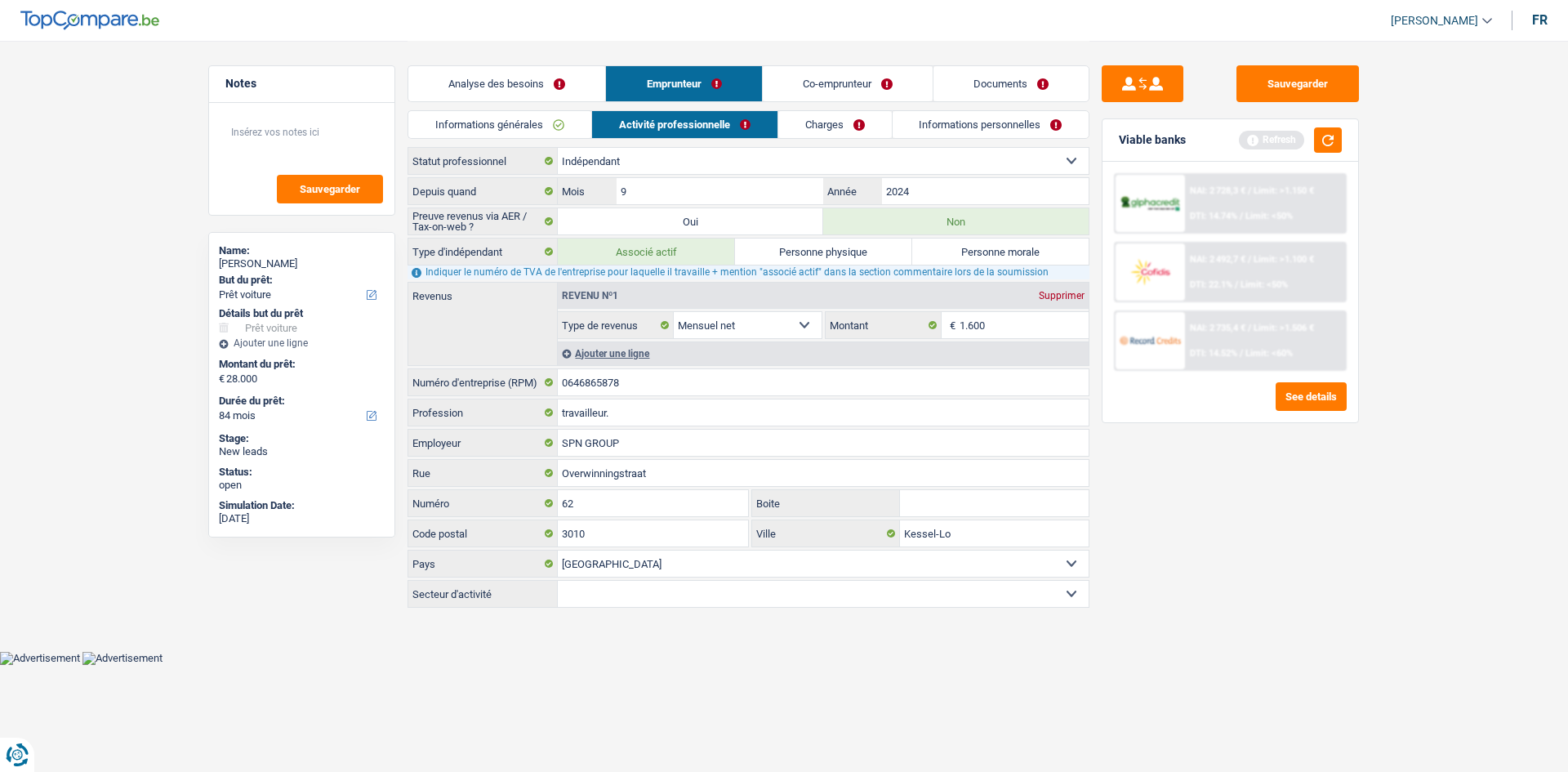
click at [500, 132] on link "Informations générales" at bounding box center [500, 124] width 183 height 27
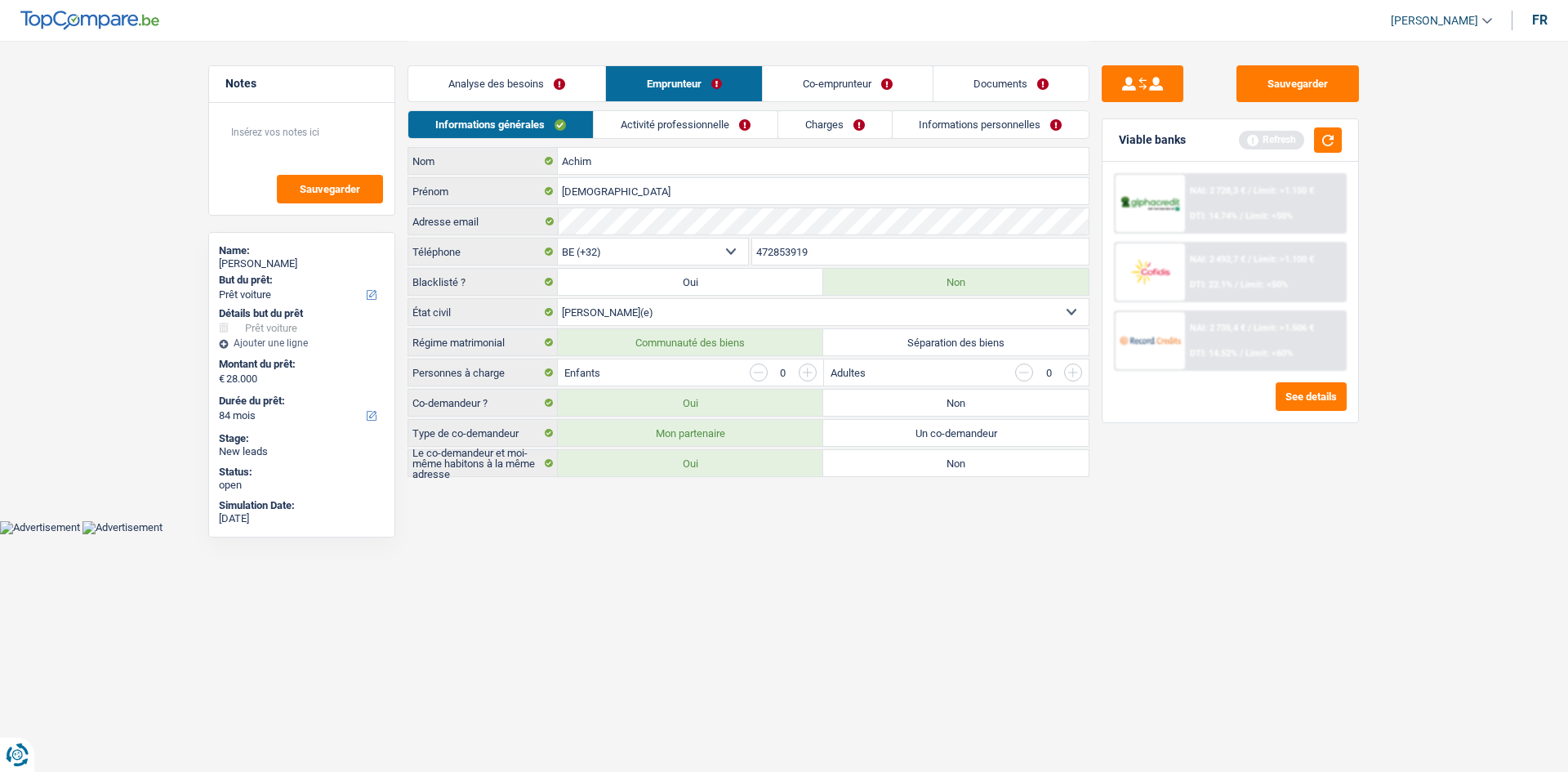
click at [574, 86] on link "Analyse des besoins" at bounding box center [507, 83] width 196 height 35
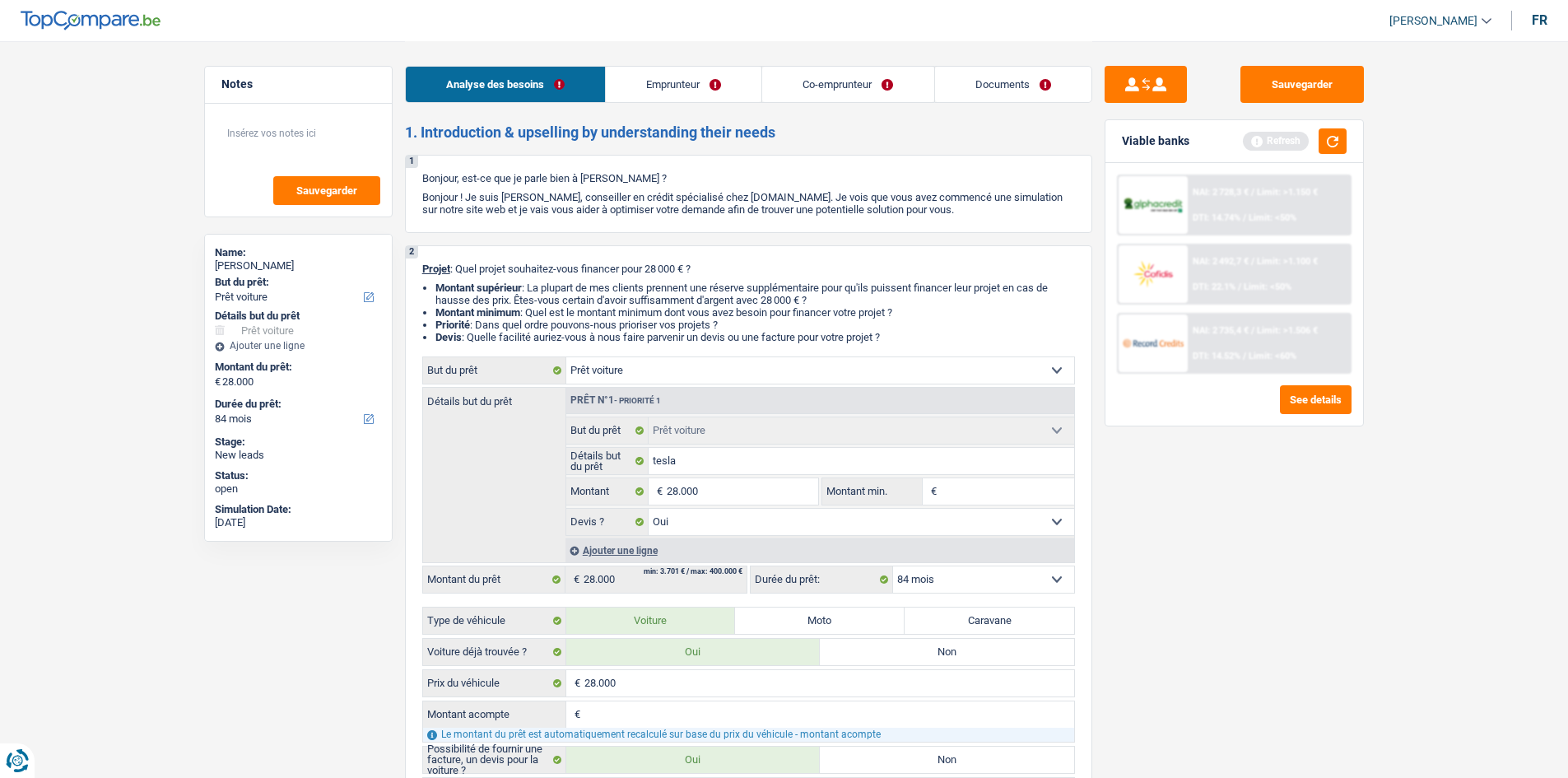
click at [1032, 76] on link "Documents" at bounding box center [1013, 84] width 156 height 36
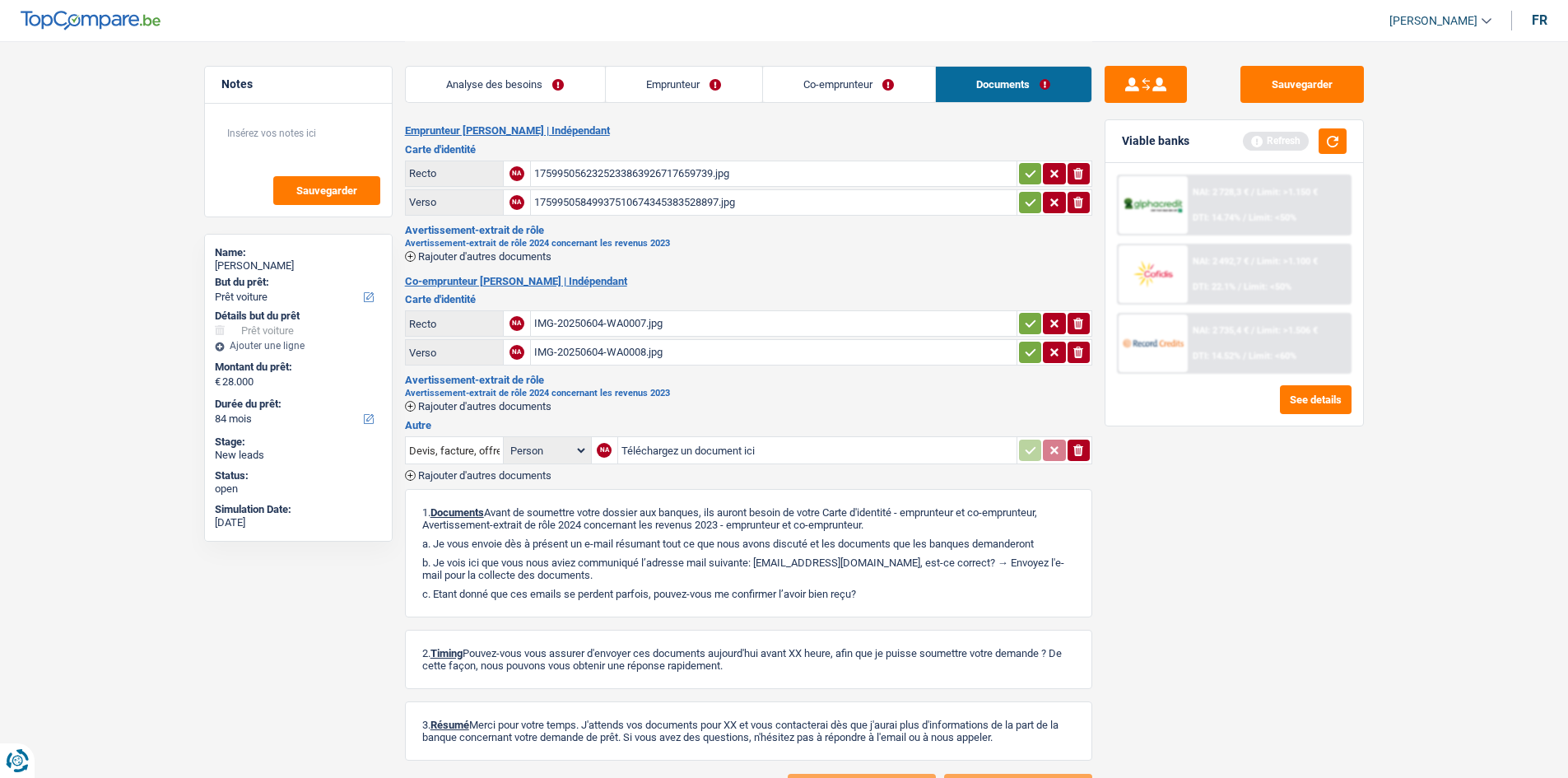
click at [559, 90] on link "Analyse des besoins" at bounding box center [505, 84] width 199 height 36
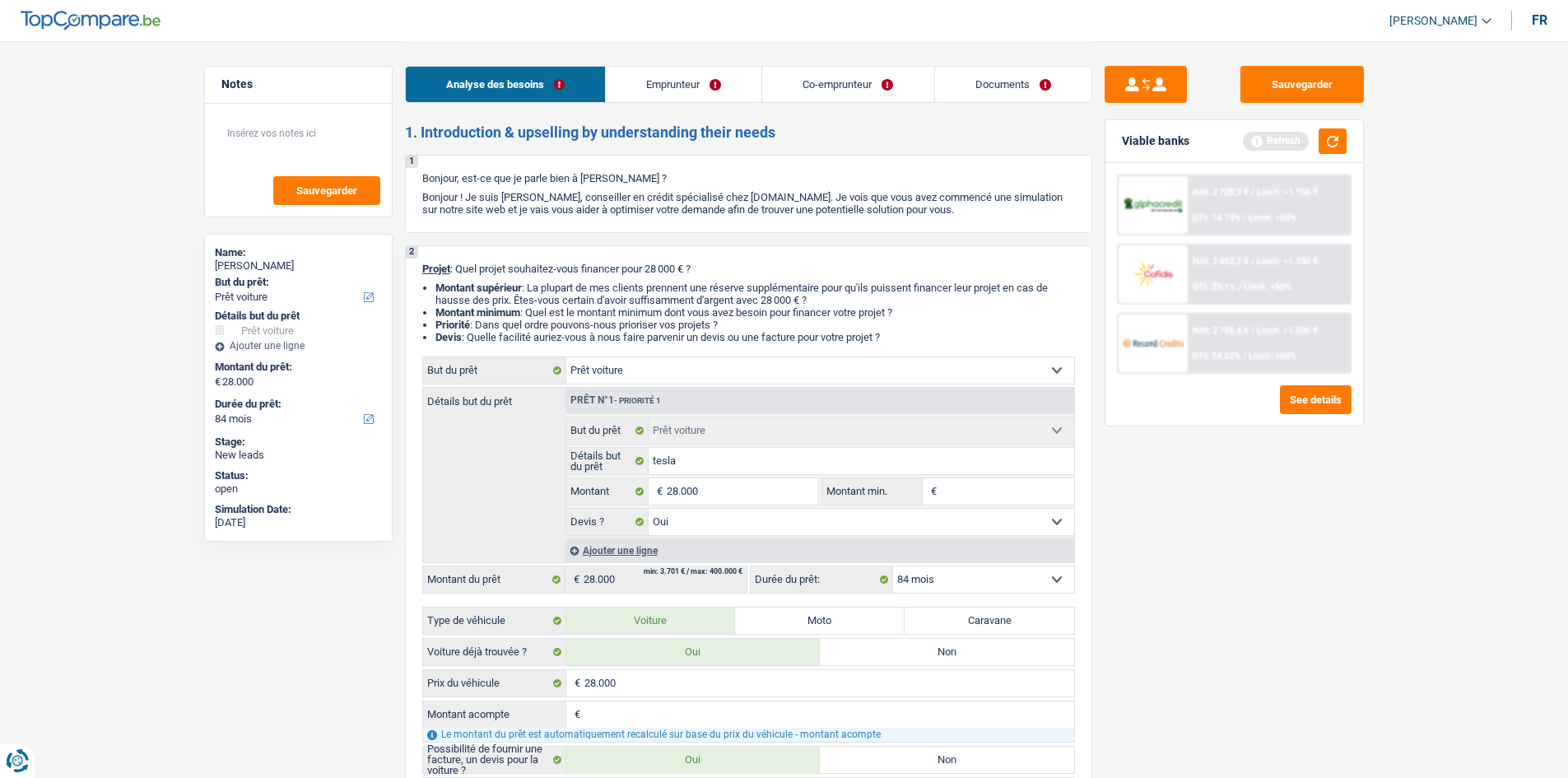
click at [699, 86] on link "Emprunteur" at bounding box center [683, 84] width 155 height 36
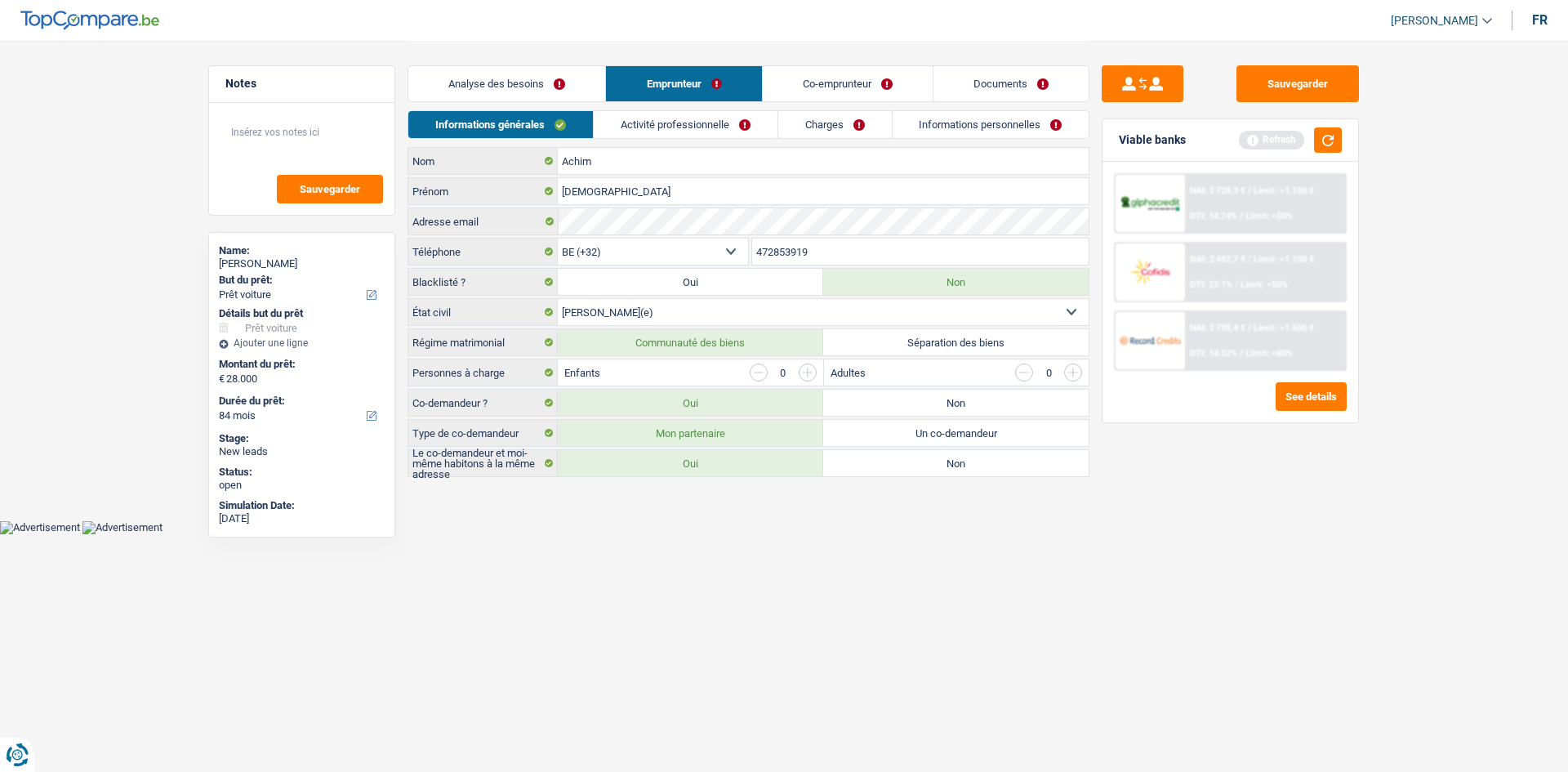
click at [713, 124] on link "Activité professionnelle" at bounding box center [685, 124] width 184 height 27
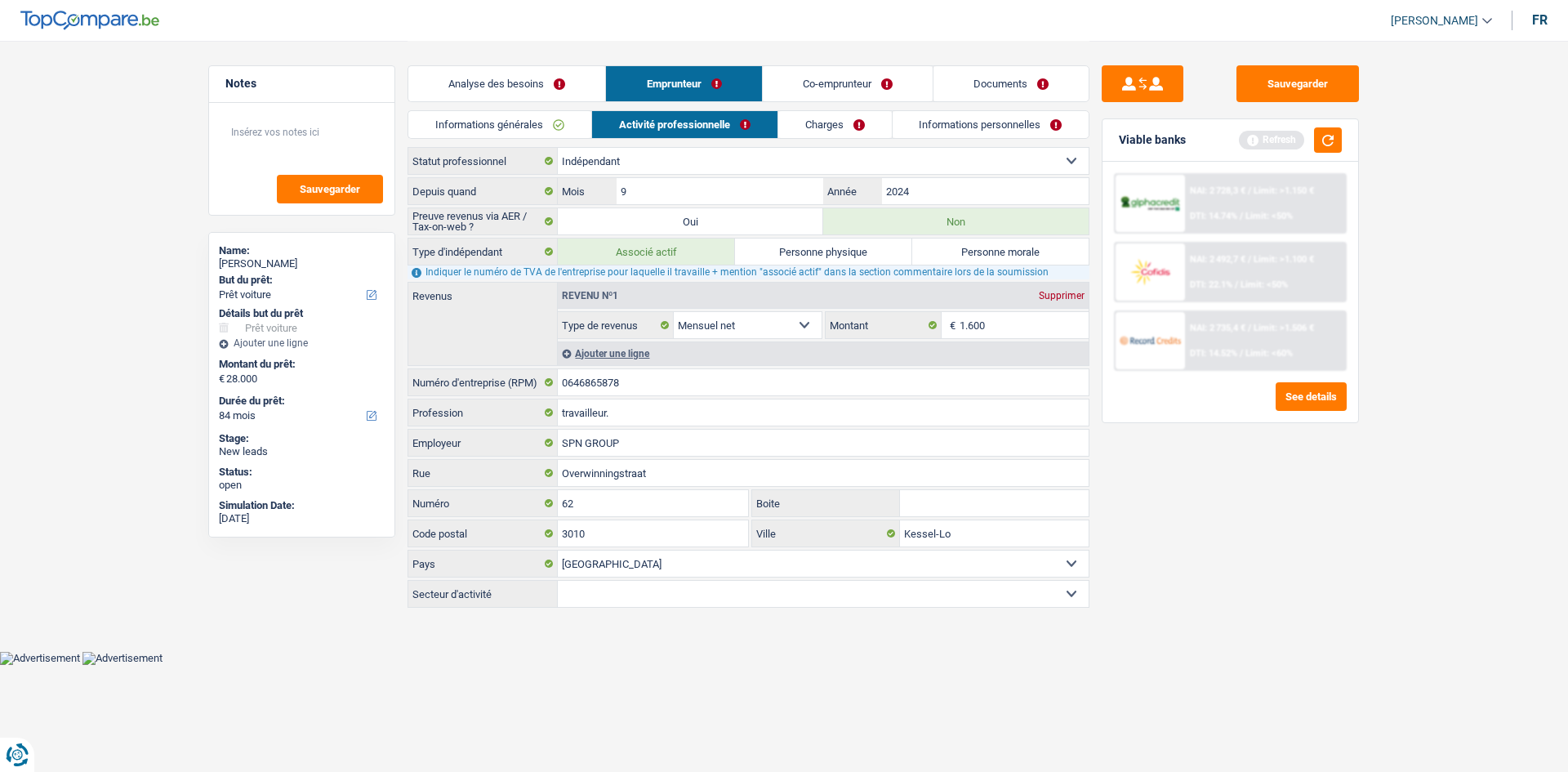
click at [828, 114] on link "Charges" at bounding box center [836, 124] width 114 height 27
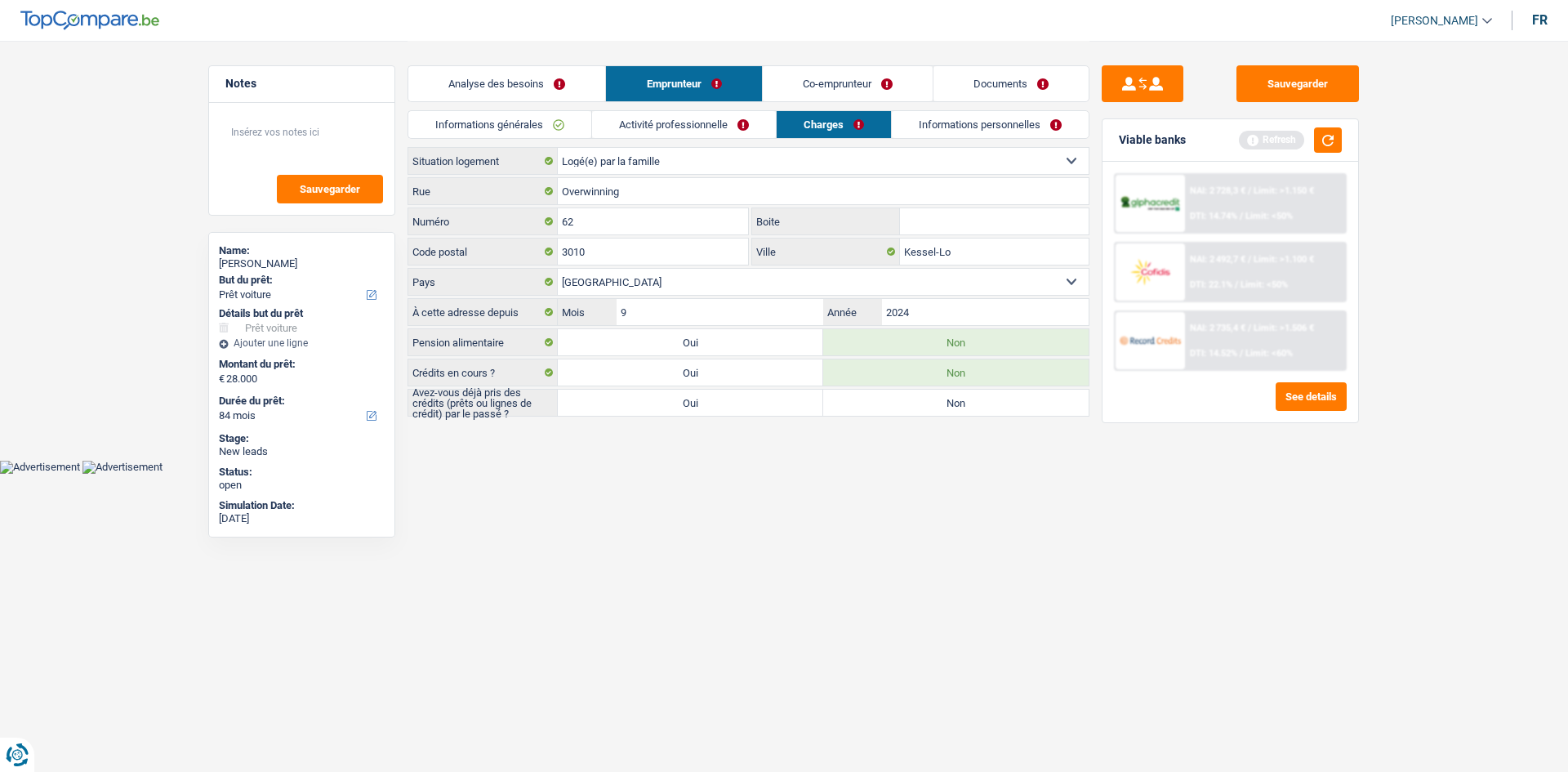
click at [979, 113] on link "Informations personnelles" at bounding box center [990, 124] width 196 height 27
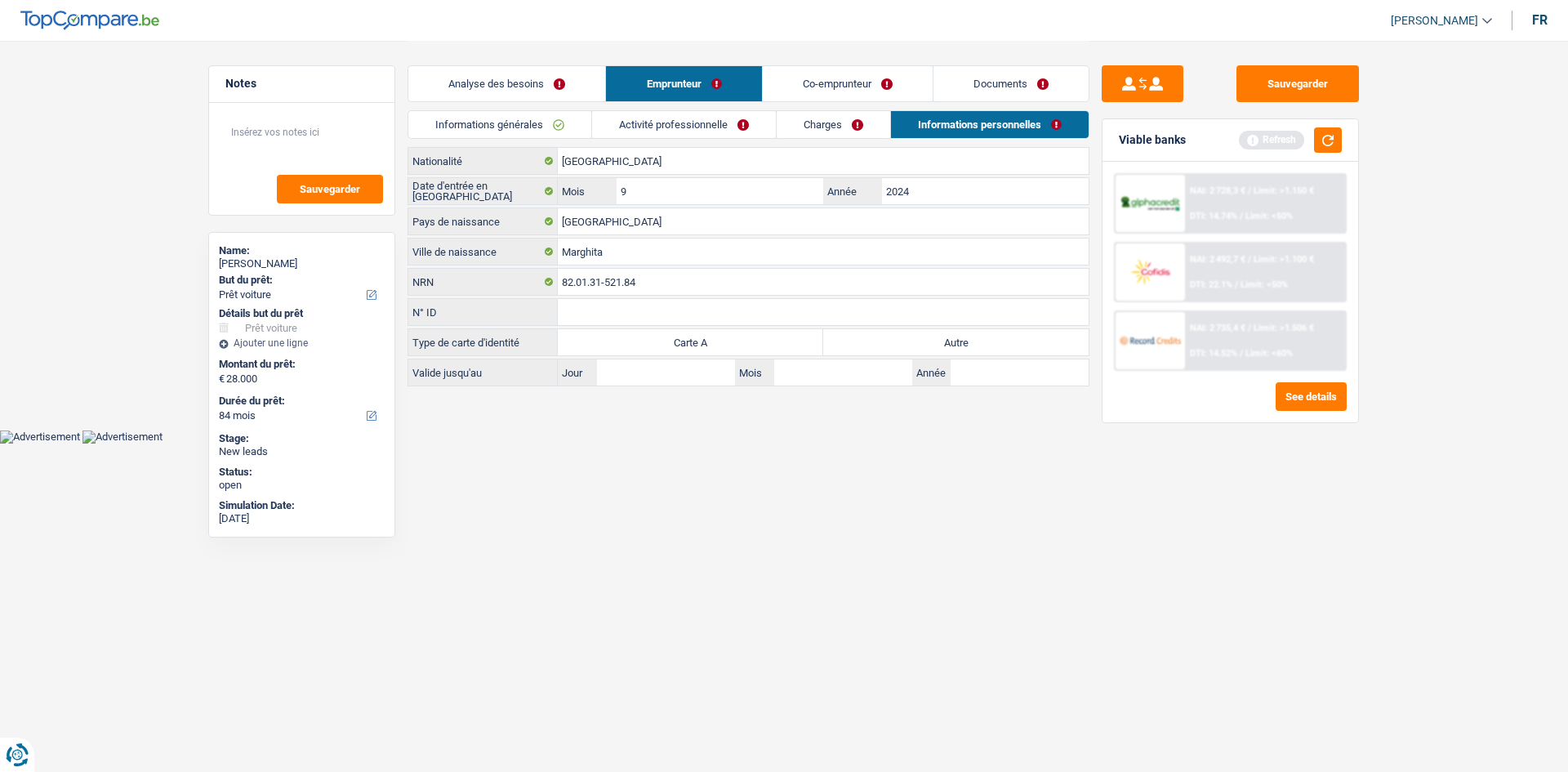
click at [827, 109] on div "Analyse des besoins Emprunteur Co-emprunteur Documents" at bounding box center [748, 76] width 682 height 70
click at [826, 115] on link "Charges" at bounding box center [834, 124] width 114 height 27
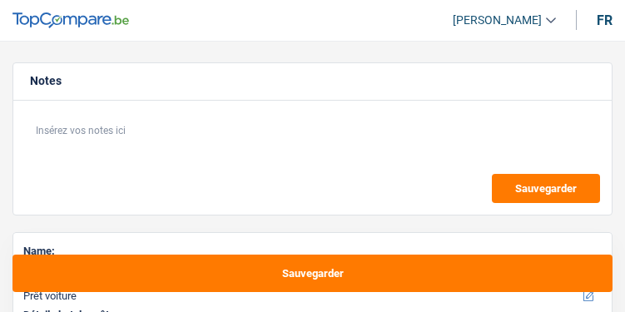
select select "car"
select select "84"
select select "car"
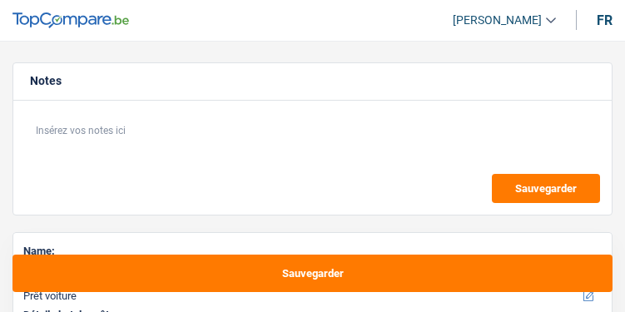
select select "yes"
select select "84"
select select "independent"
select select "netSalary"
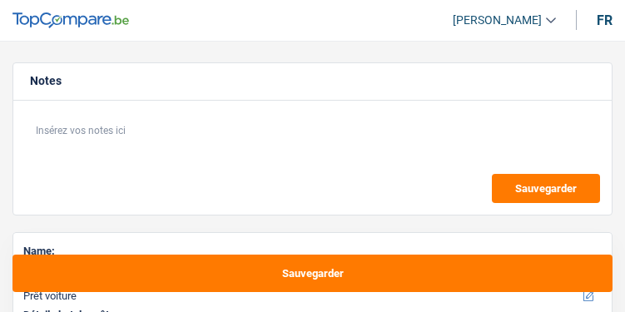
select select "netSalary"
select select "liveWithParents"
select select "car"
select select "yes"
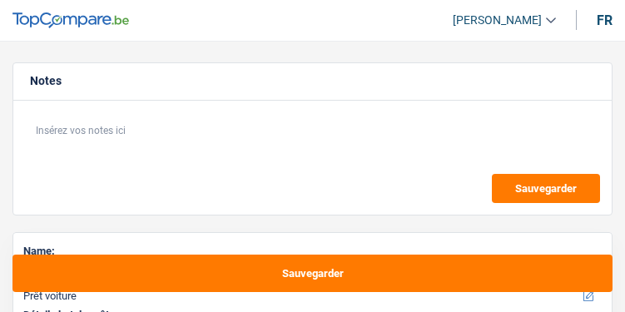
select select "84"
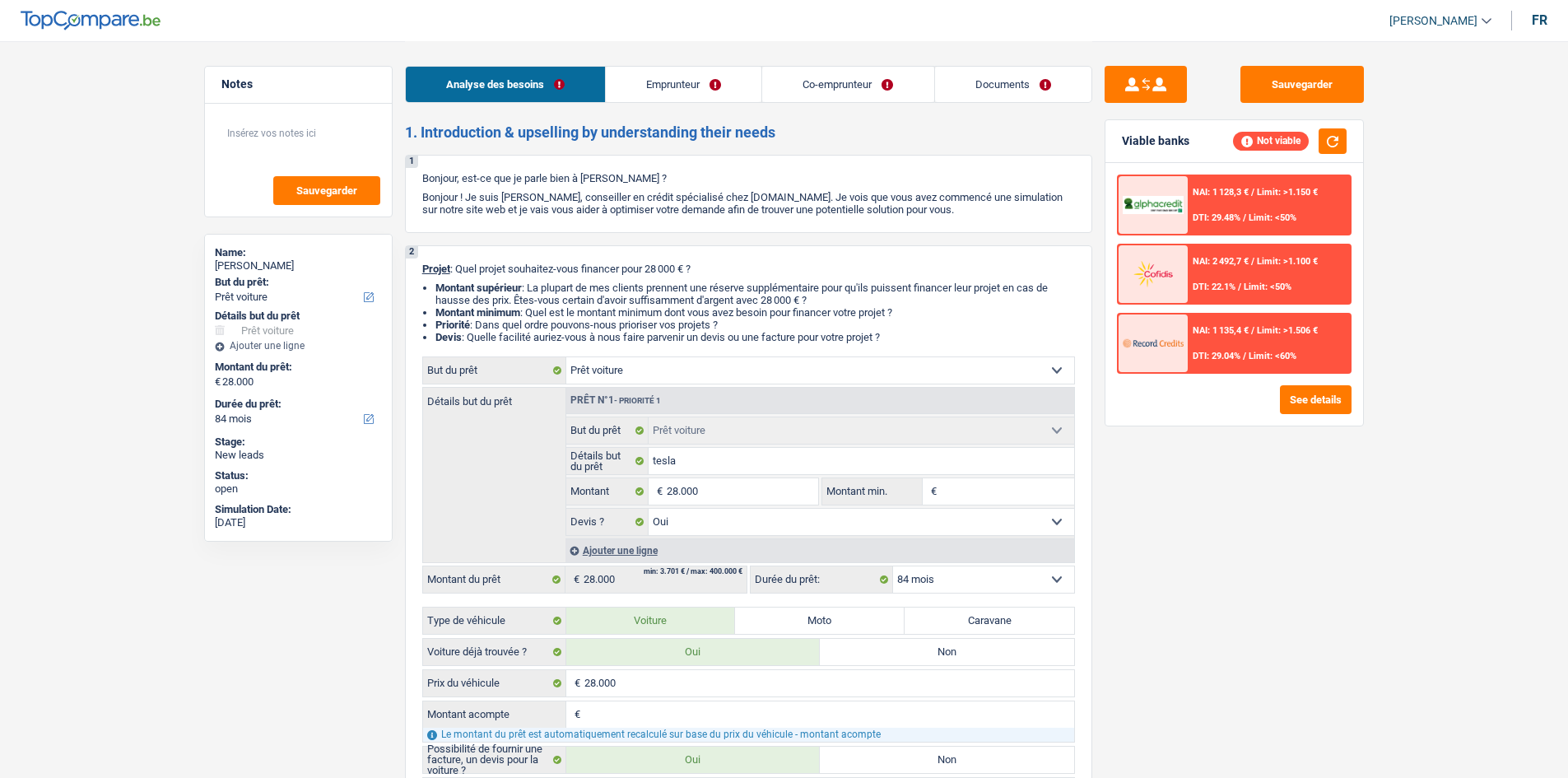
drag, startPoint x: 1048, startPoint y: 83, endPoint x: 1063, endPoint y: 90, distance: 16.6
click at [617, 83] on link "Documents" at bounding box center [1013, 84] width 156 height 36
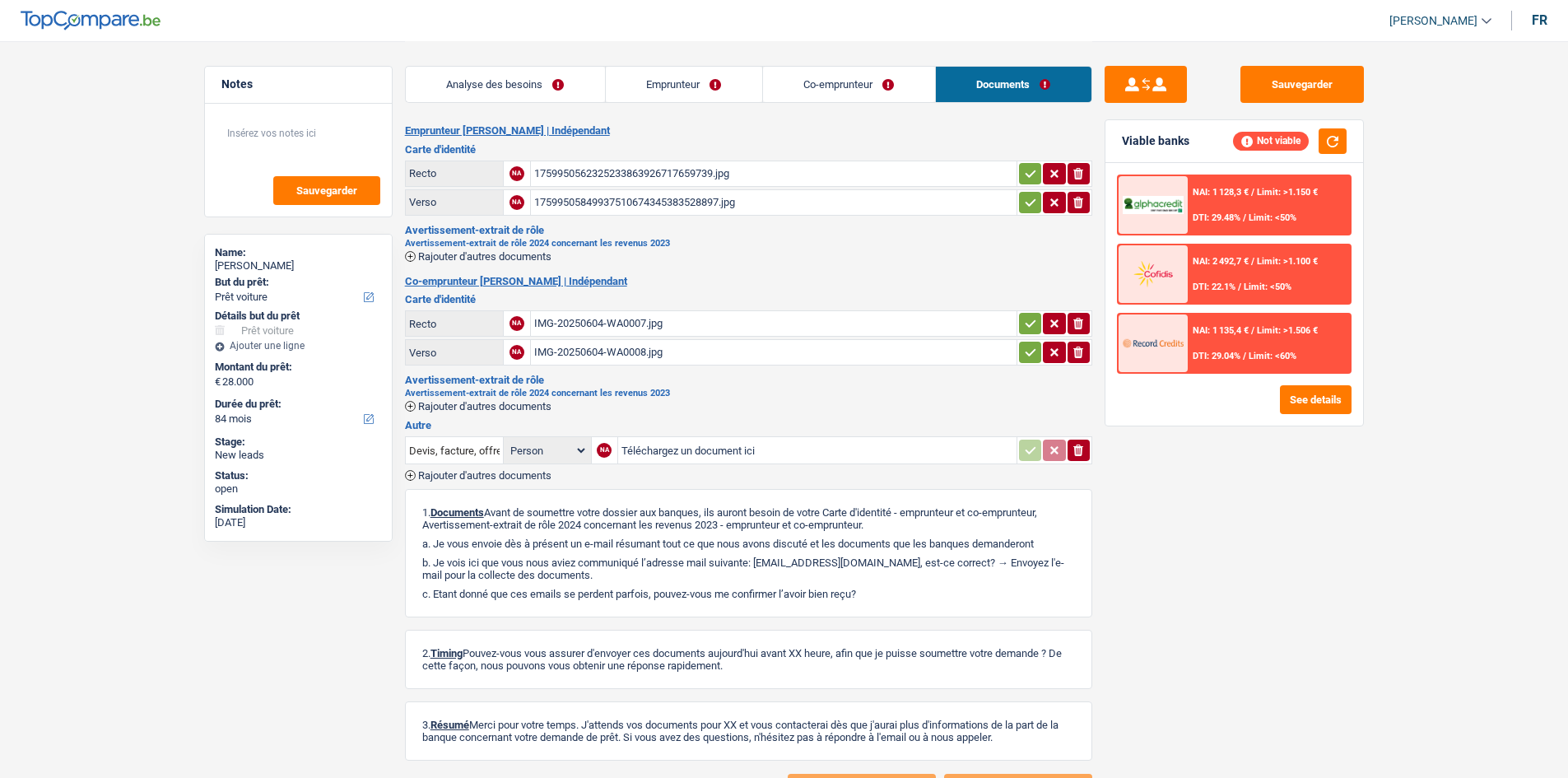
click at [617, 76] on link "Co-emprunteur" at bounding box center [849, 84] width 172 height 36
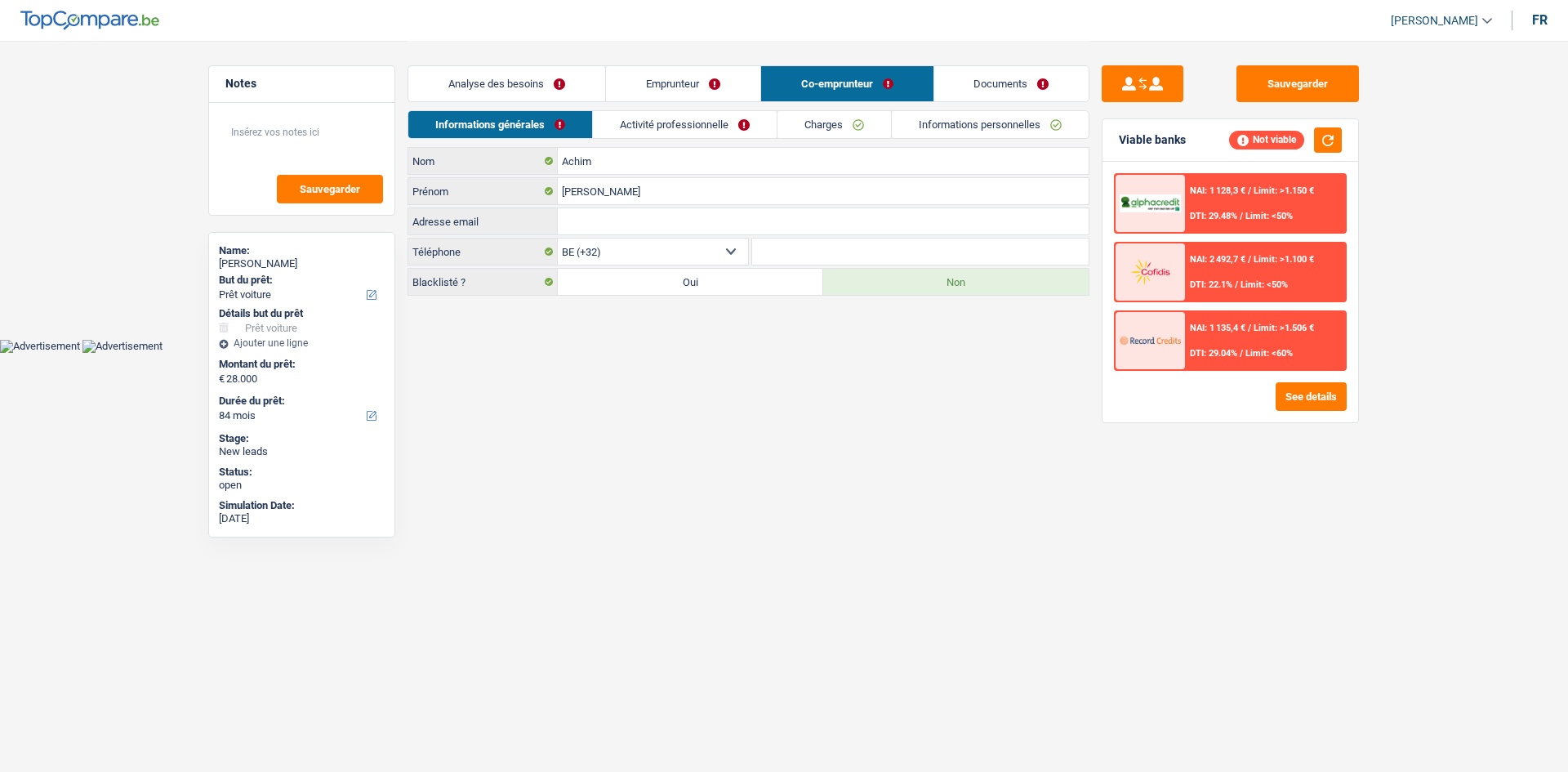
click at [613, 77] on link "Emprunteur" at bounding box center [682, 83] width 154 height 35
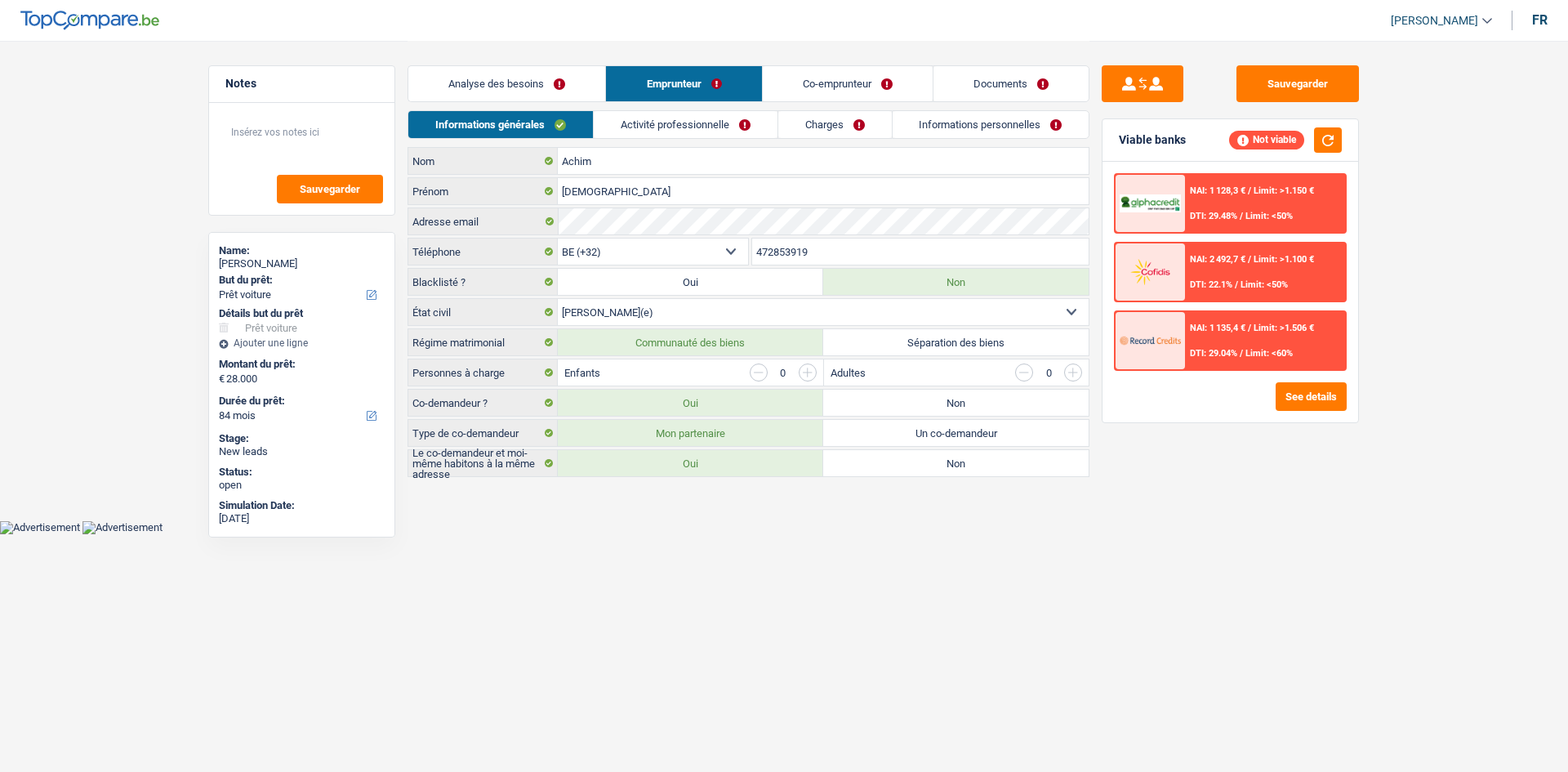
click at [613, 127] on link "Charges" at bounding box center [836, 124] width 114 height 27
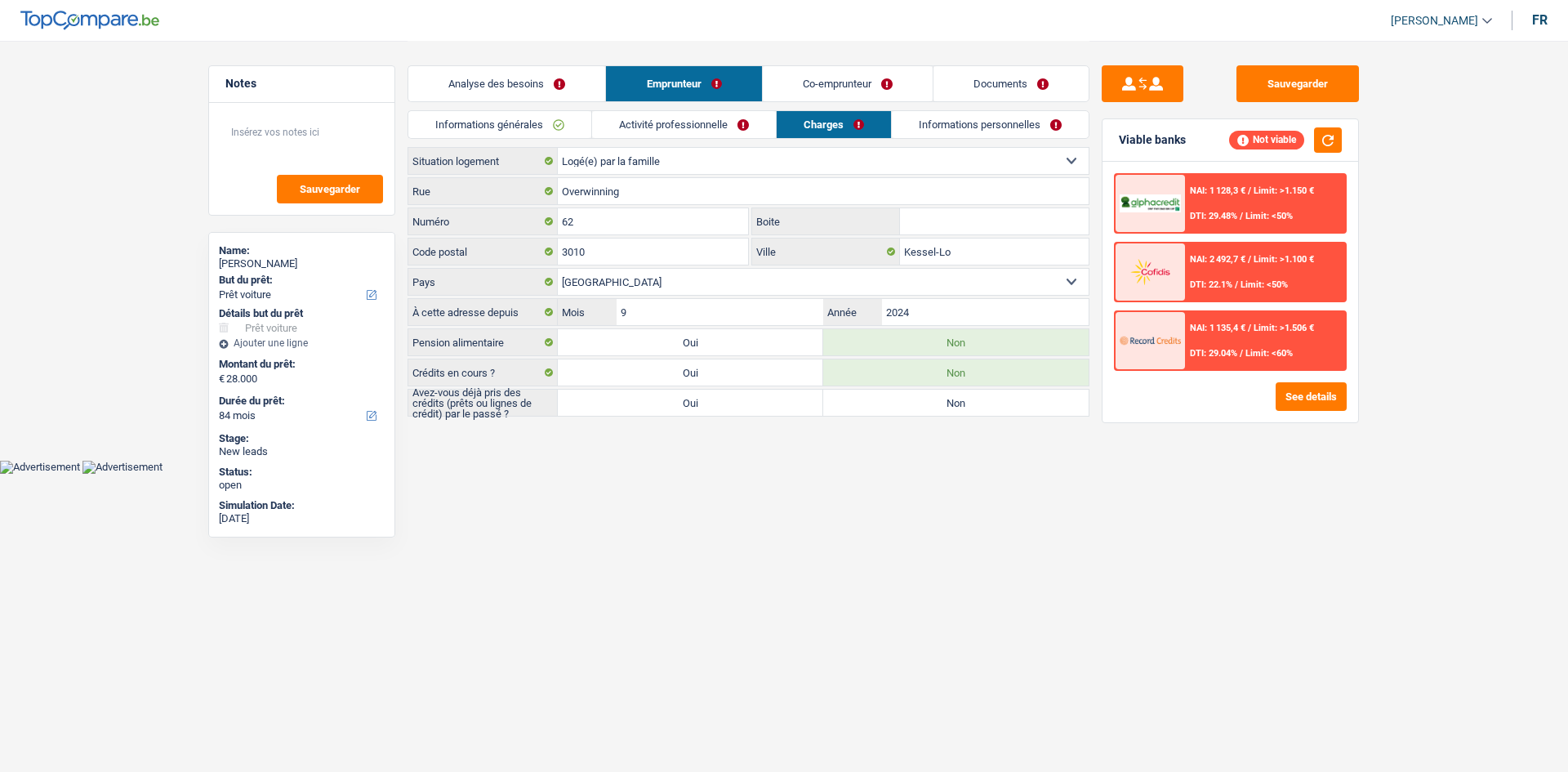
click at [613, 133] on link "Informations personnelles" at bounding box center [990, 124] width 196 height 27
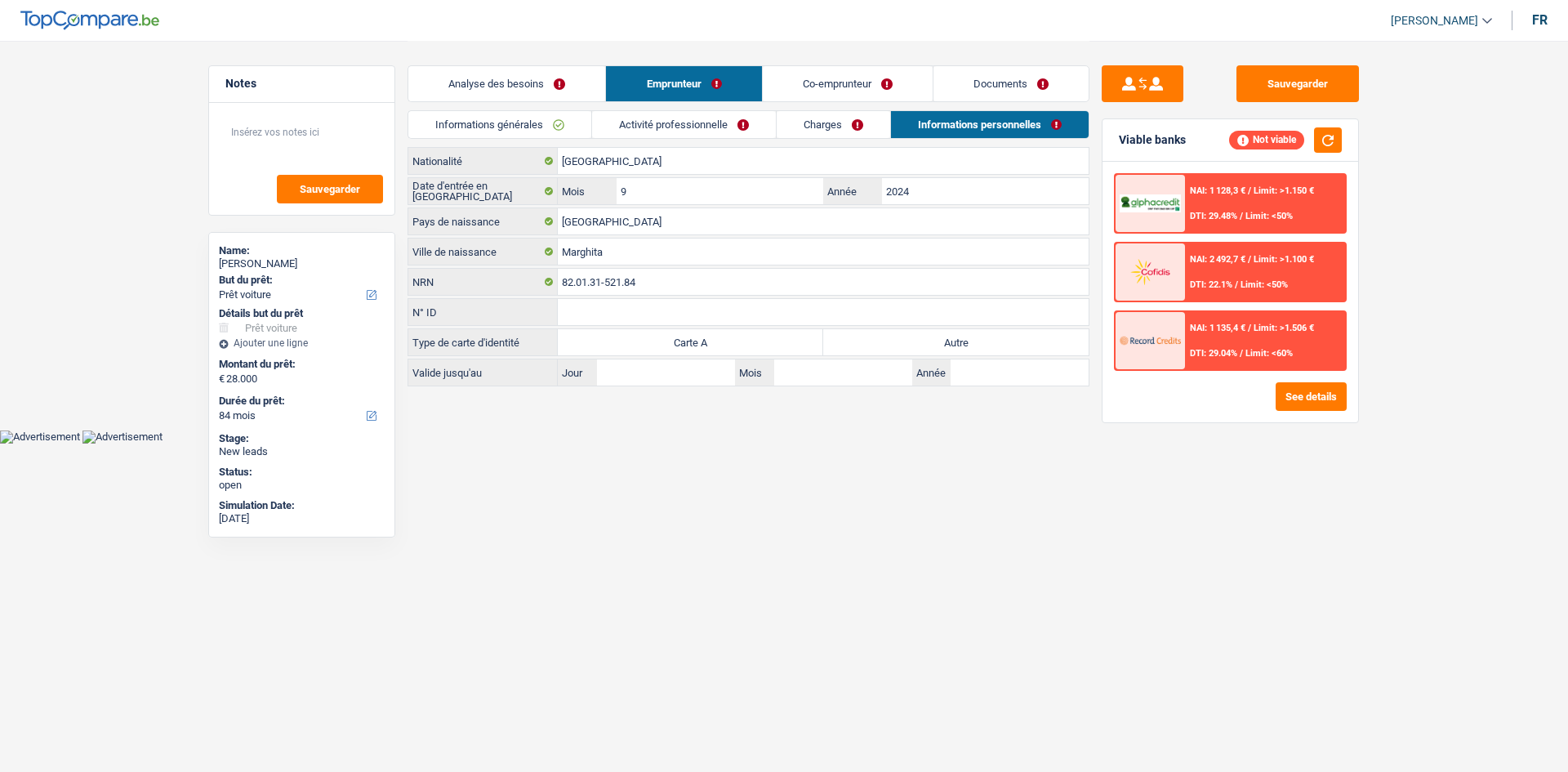
click at [500, 69] on link "Analyse des besoins" at bounding box center [507, 83] width 196 height 35
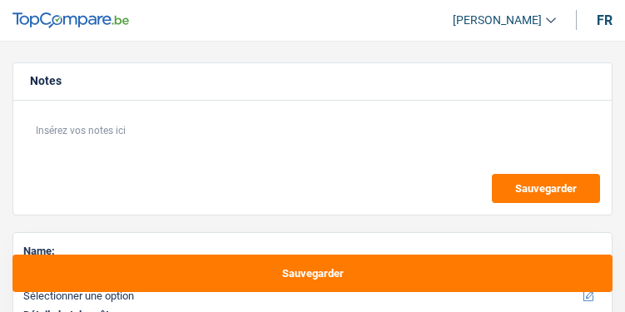
select select "60"
select select "worker"
select select "netSalary"
select select "60"
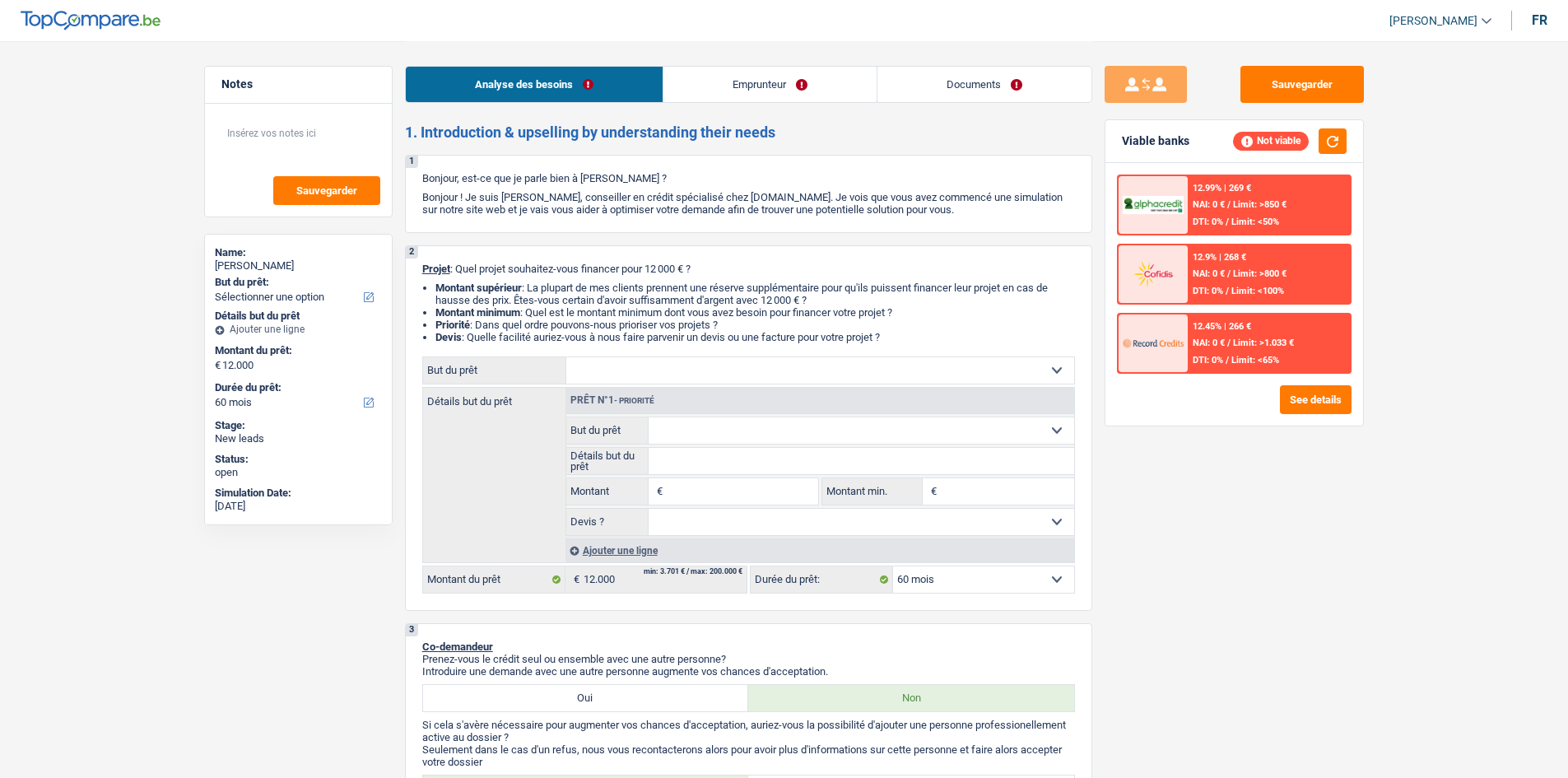
drag, startPoint x: 768, startPoint y: 90, endPoint x: 752, endPoint y: 97, distance: 17.5
click at [617, 90] on link "Emprunteur" at bounding box center [769, 84] width 213 height 36
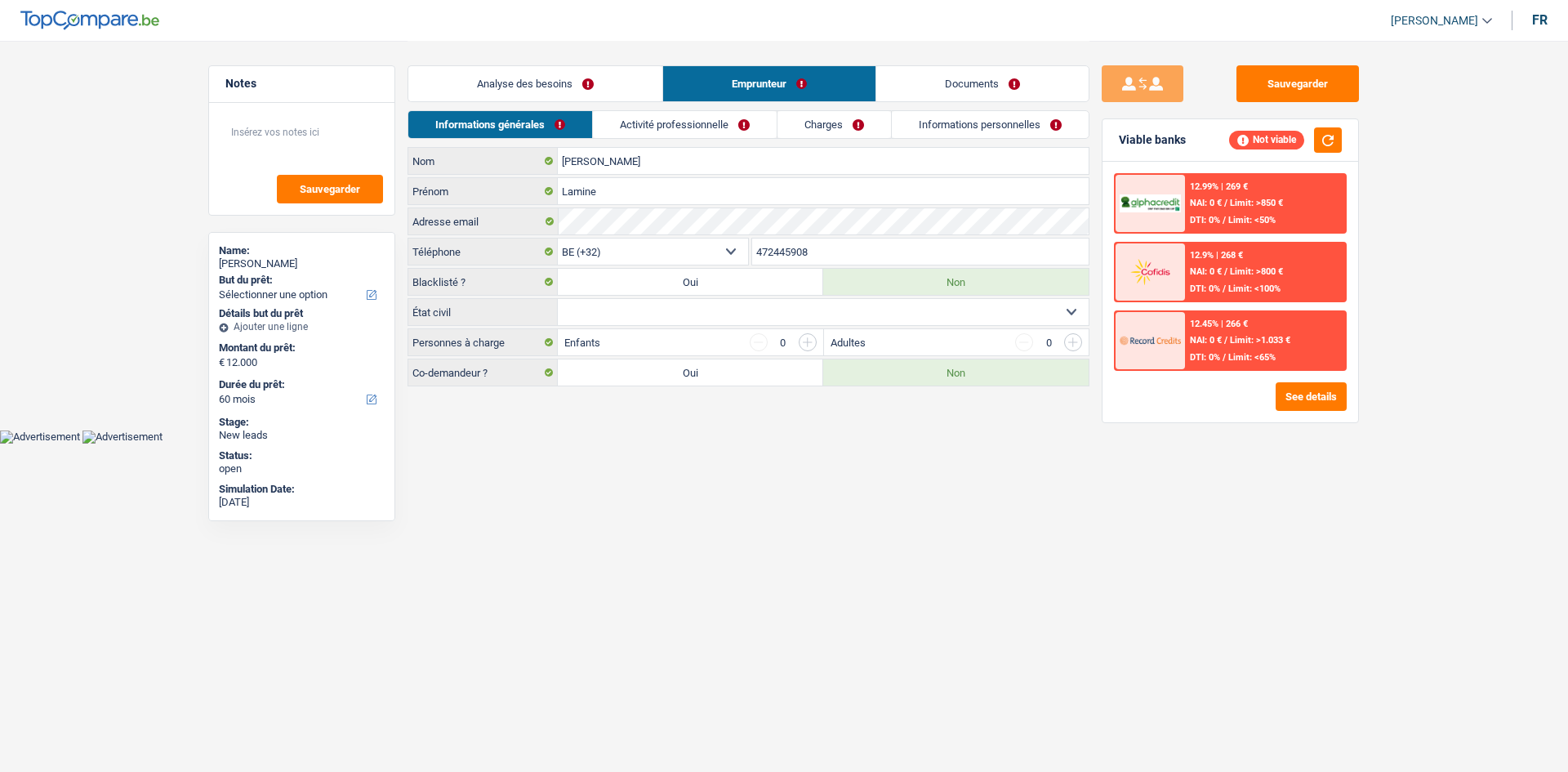
click at [613, 118] on link "Activité professionnelle" at bounding box center [684, 124] width 184 height 27
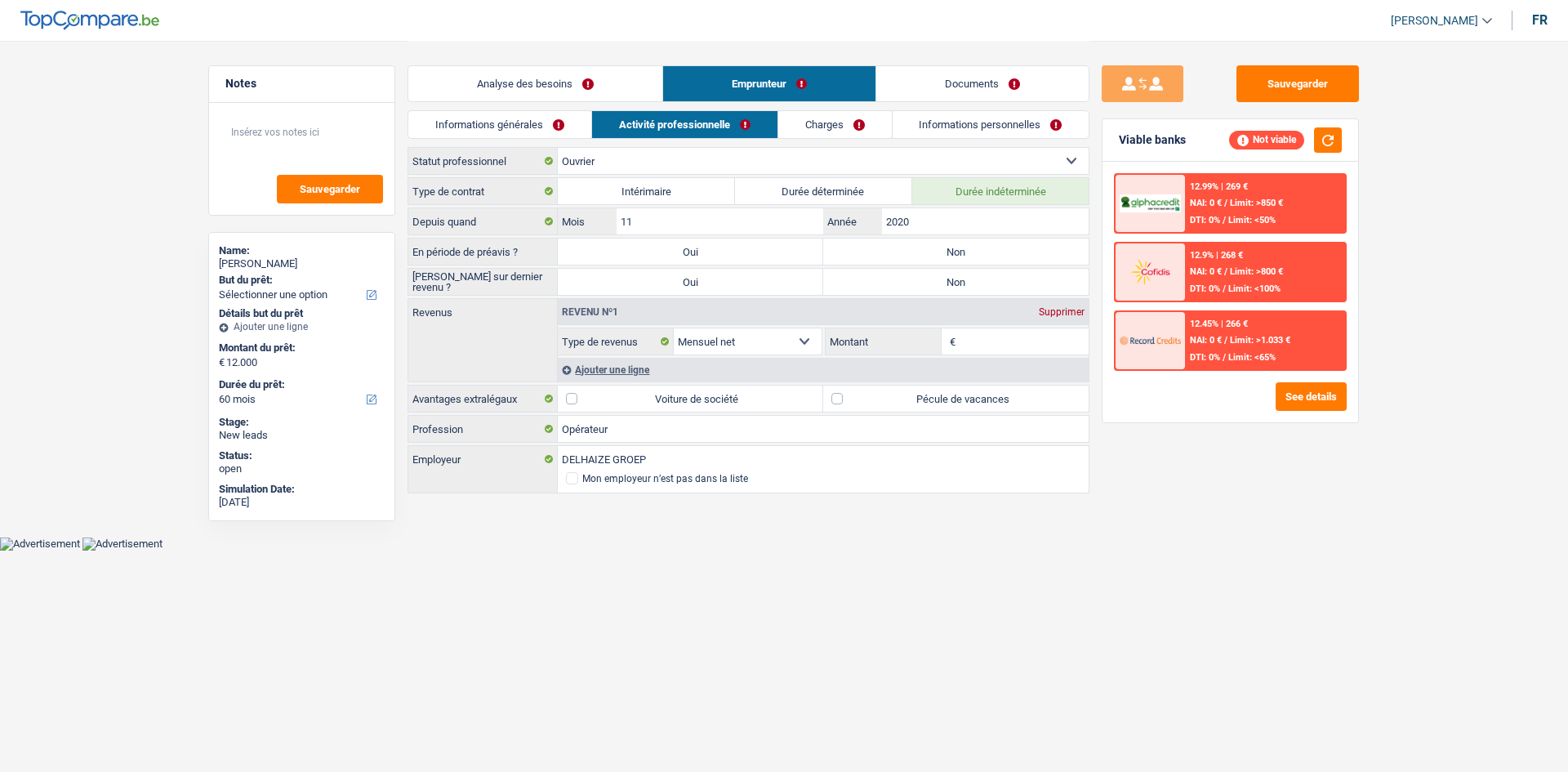
click at [586, 89] on link "Analyse des besoins" at bounding box center [535, 83] width 254 height 35
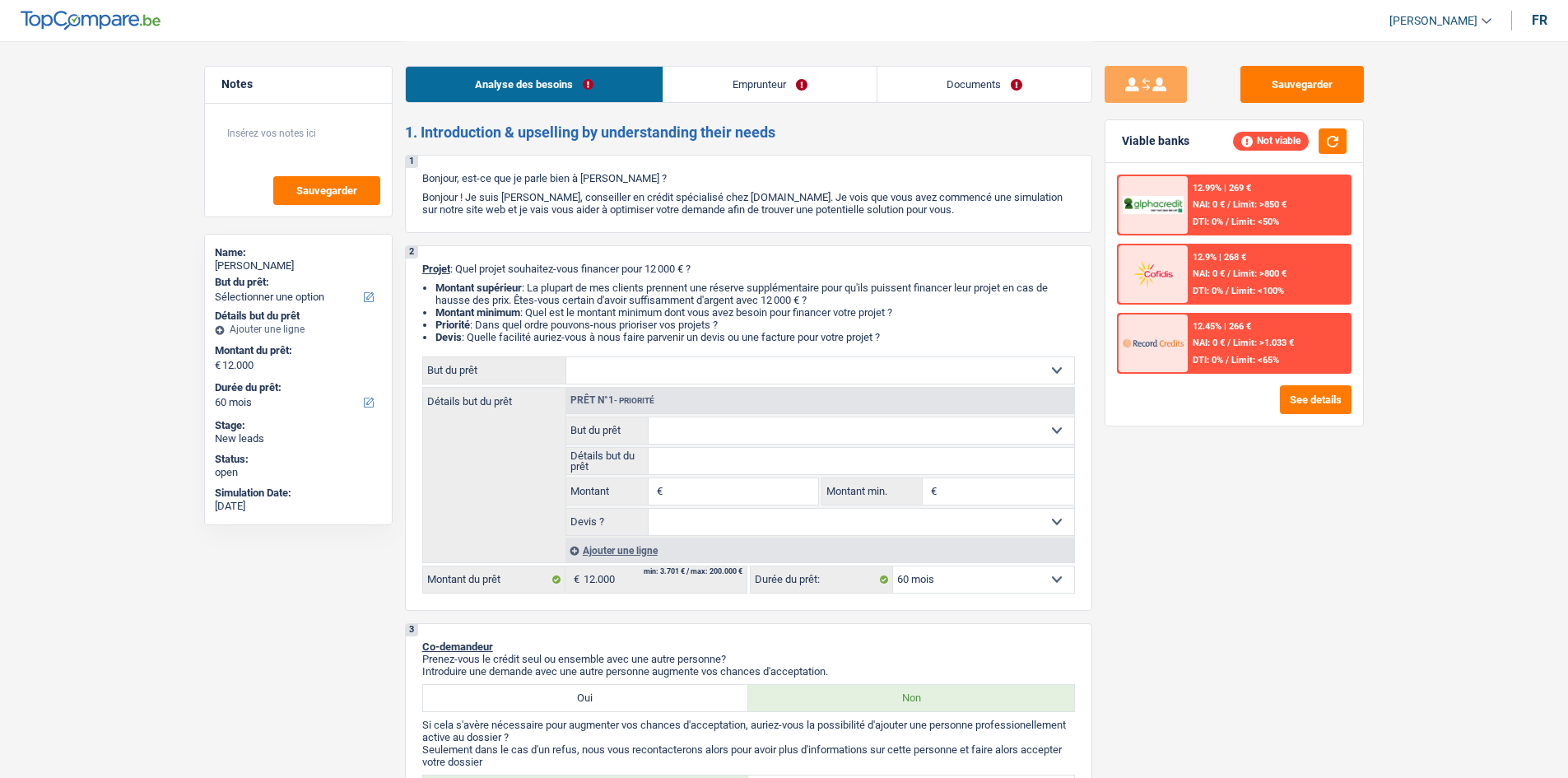
click at [617, 308] on div "2 Projet : Quel projet souhaitez-vous financer pour 12 000 € ? Montant supérieu…" at bounding box center [748, 428] width 688 height 365
click at [617, 308] on select "Confort maison: meubles, textile, peinture, électroménager, outillage non-profe…" at bounding box center [819, 370] width 507 height 27
select select "car"
click at [566, 308] on select "Confort maison: meubles, textile, peinture, électroménager, outillage non-profe…" at bounding box center [819, 370] width 507 height 27
select select "car"
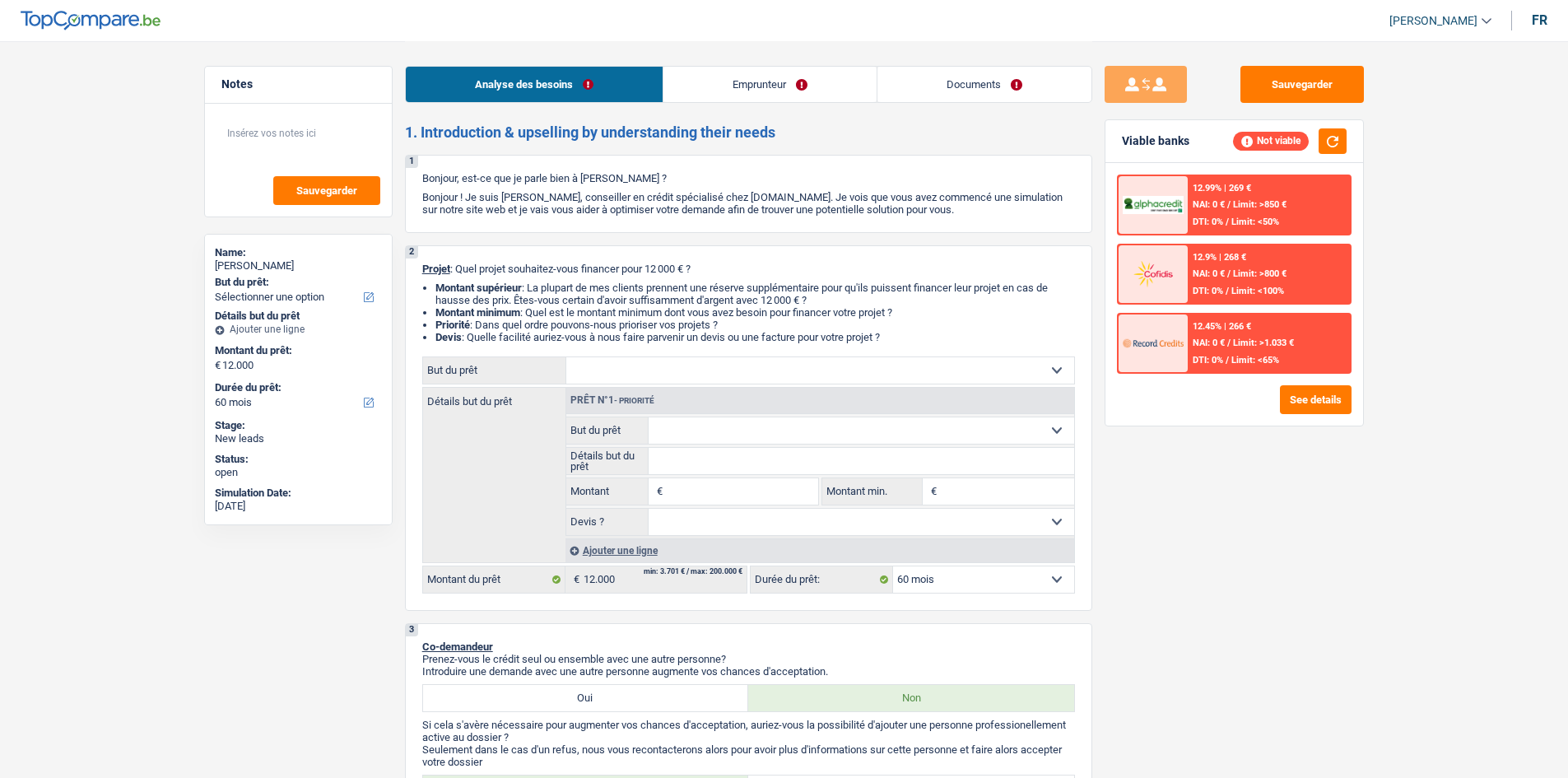
select select "car"
type input "12.000"
select select "car"
type input "12.000"
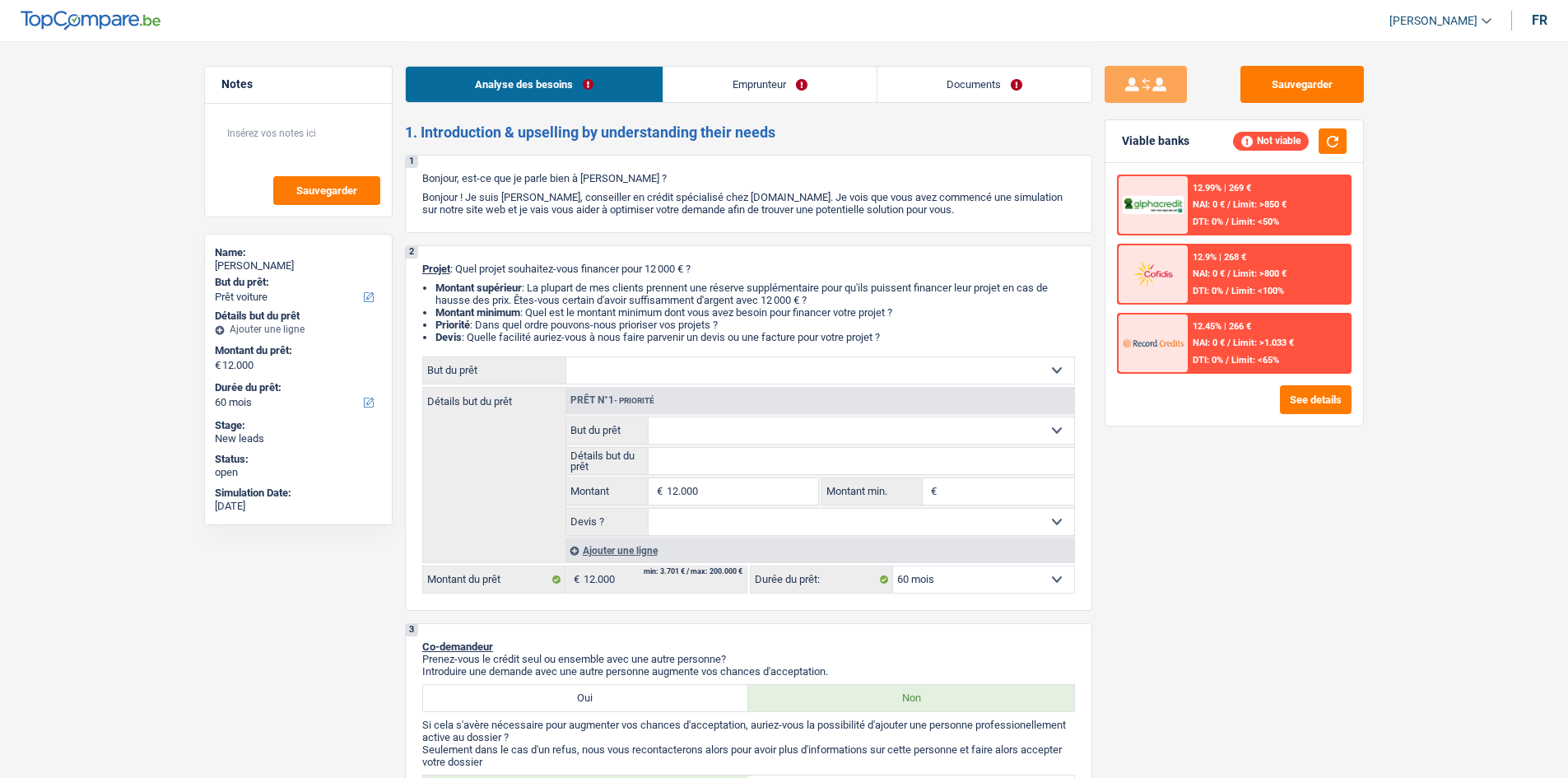
select select "car"
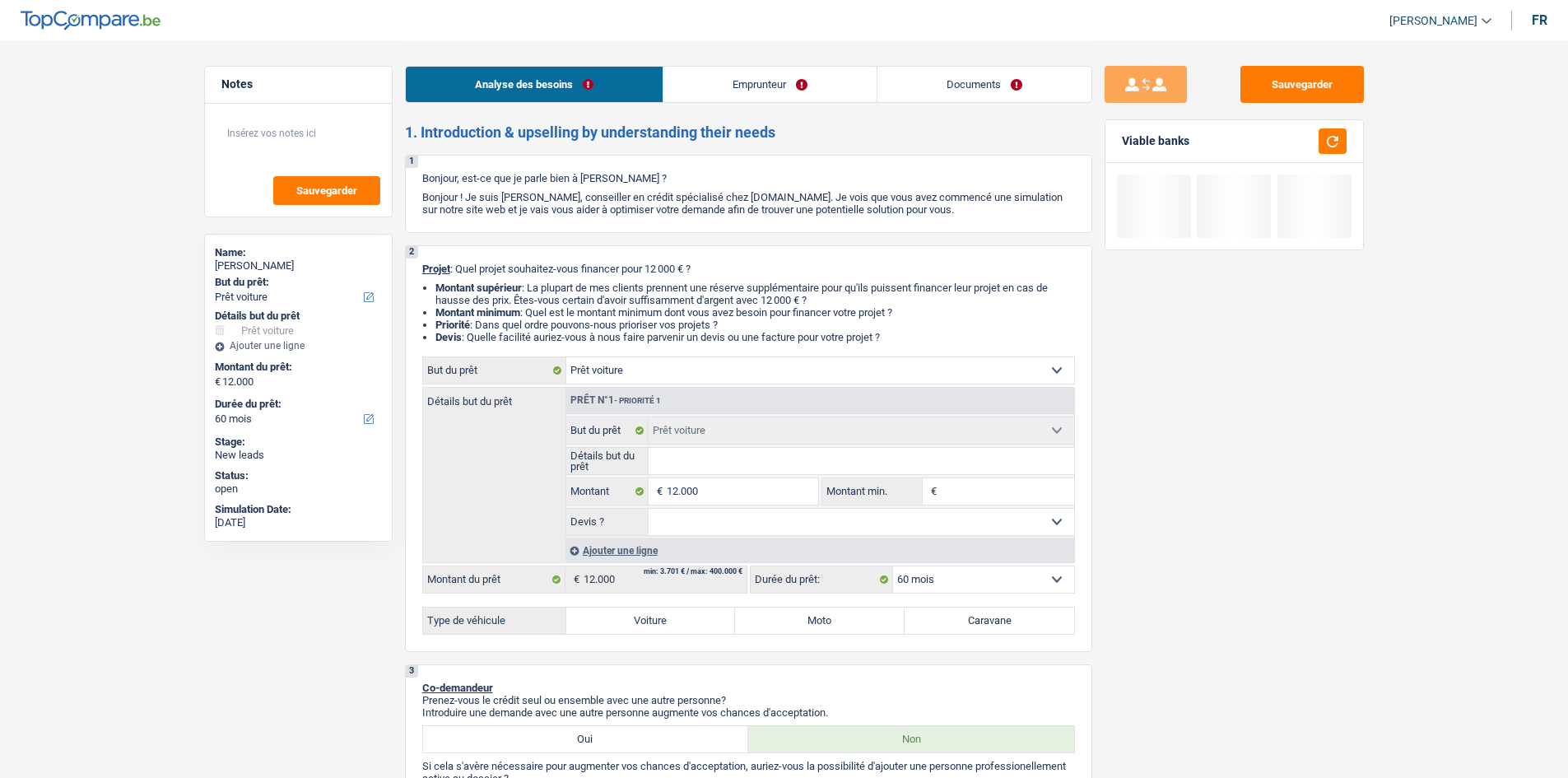
click at [617, 308] on input "Détails but du prêt" at bounding box center [861, 461] width 425 height 27
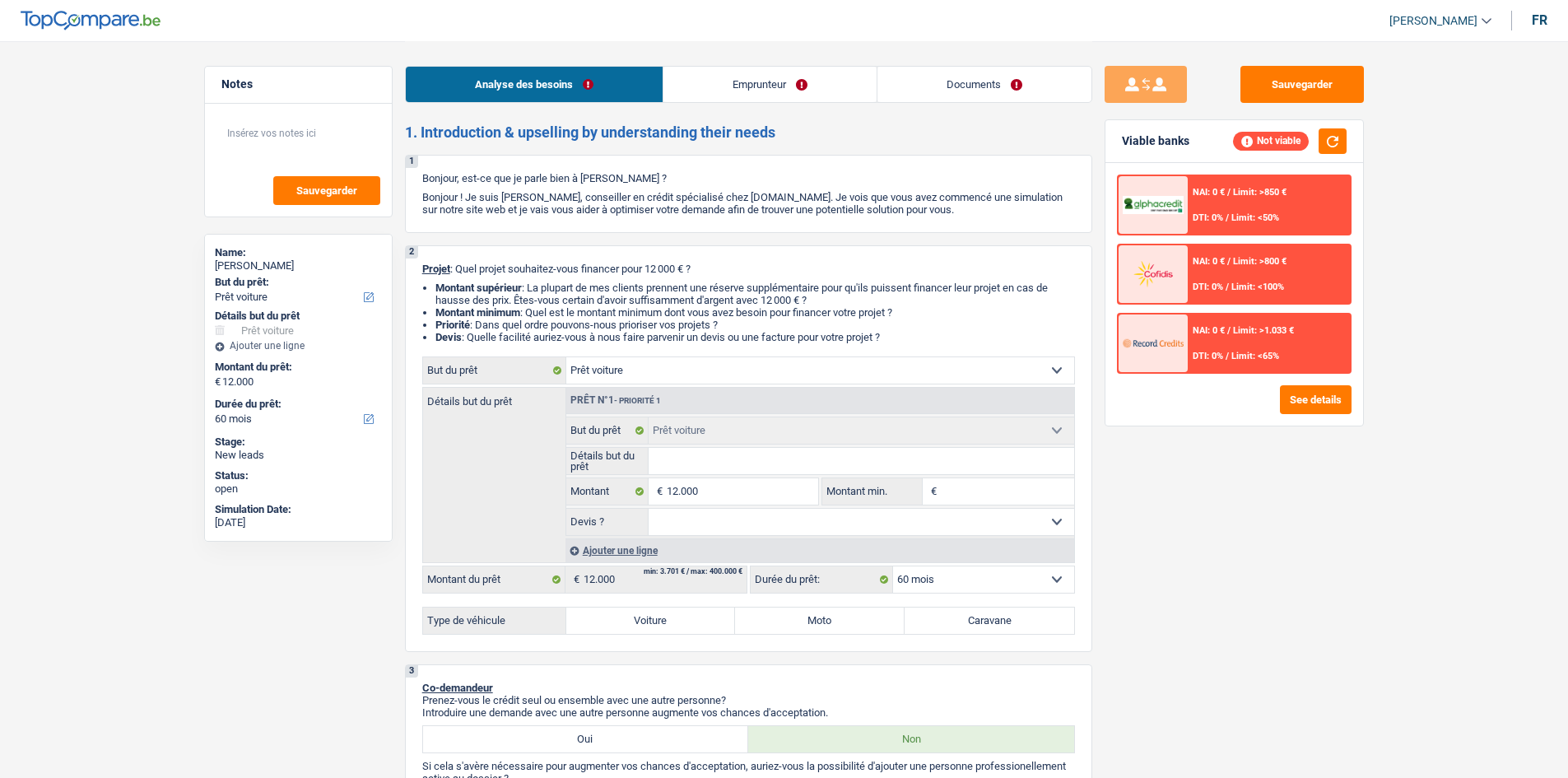
click at [617, 308] on label "Voiture" at bounding box center [650, 621] width 169 height 27
click at [617, 308] on input "Voiture" at bounding box center [650, 621] width 169 height 27
radio input "true"
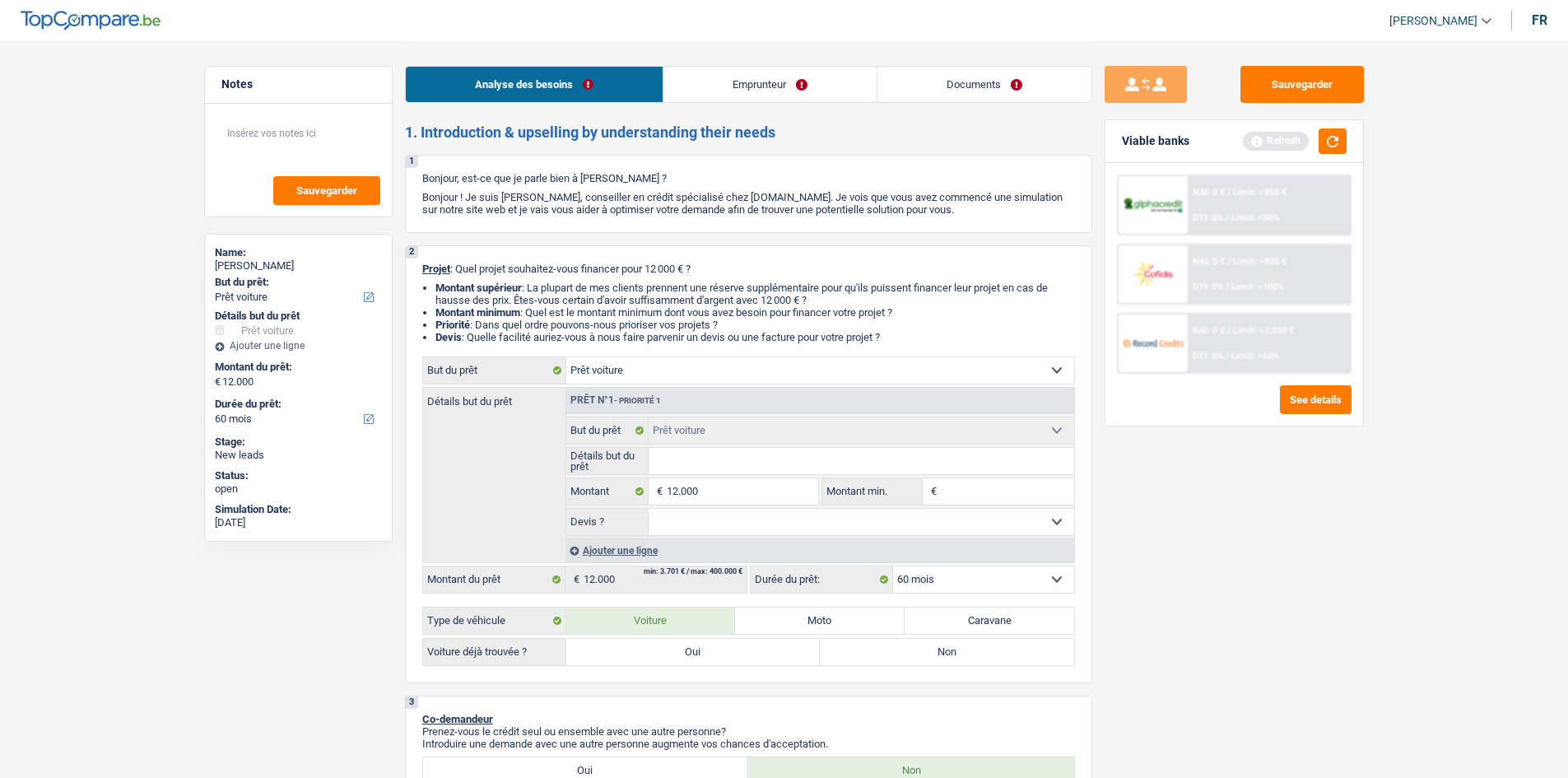
click at [617, 308] on label "Non" at bounding box center [946, 651] width 254 height 27
click at [617, 308] on input "Non" at bounding box center [946, 651] width 254 height 27
radio input "true"
click at [617, 308] on select "Oui Non Non répondu Sélectionner une option" at bounding box center [861, 522] width 425 height 27
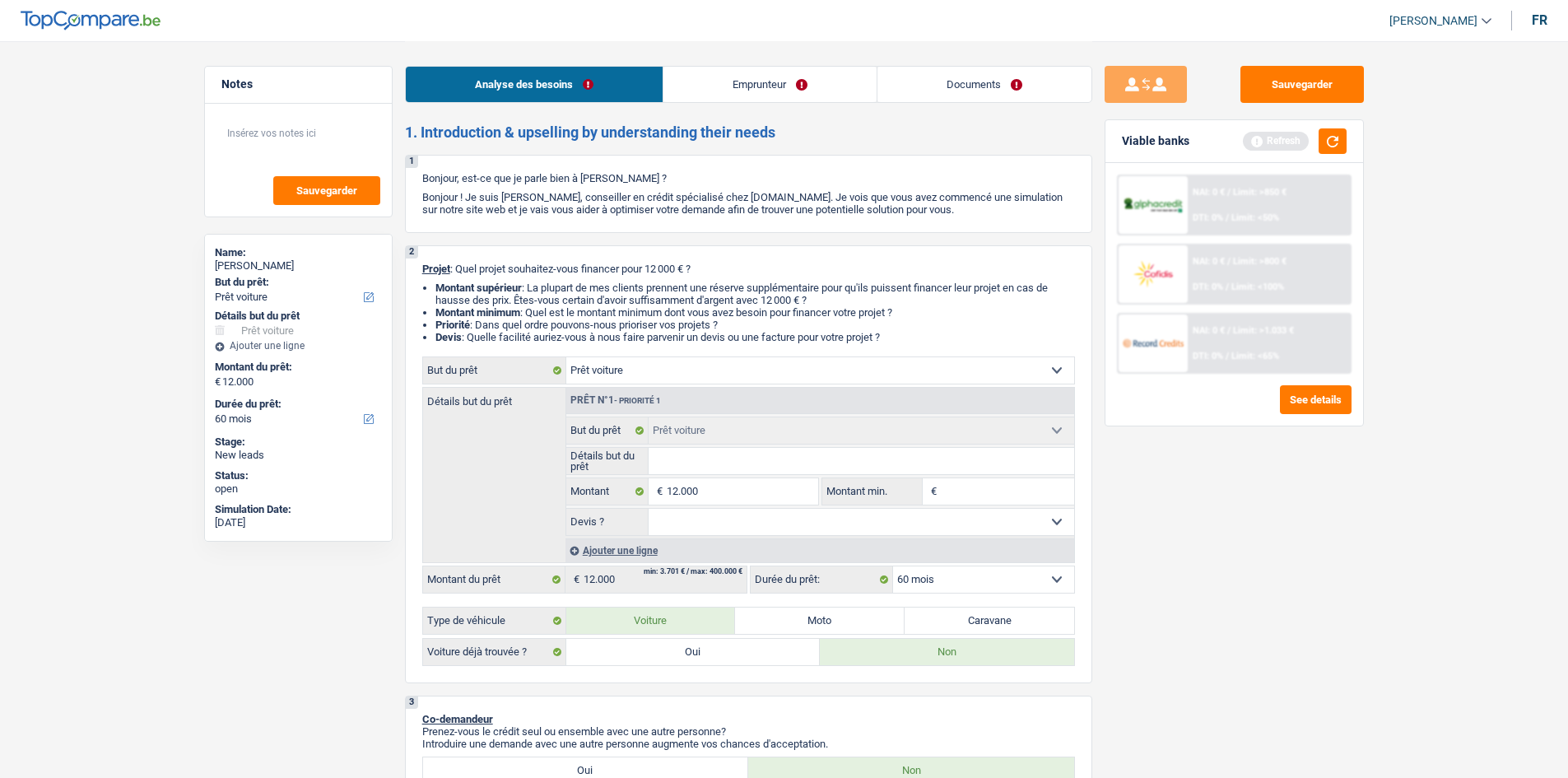
select select "false"
click at [617, 308] on select "Oui Non Non répondu Sélectionner une option" at bounding box center [861, 522] width 425 height 27
select select "false"
click at [617, 308] on input "Détails but du prêt" at bounding box center [861, 461] width 425 height 27
click at [617, 143] on button "button" at bounding box center [1333, 142] width 28 height 26
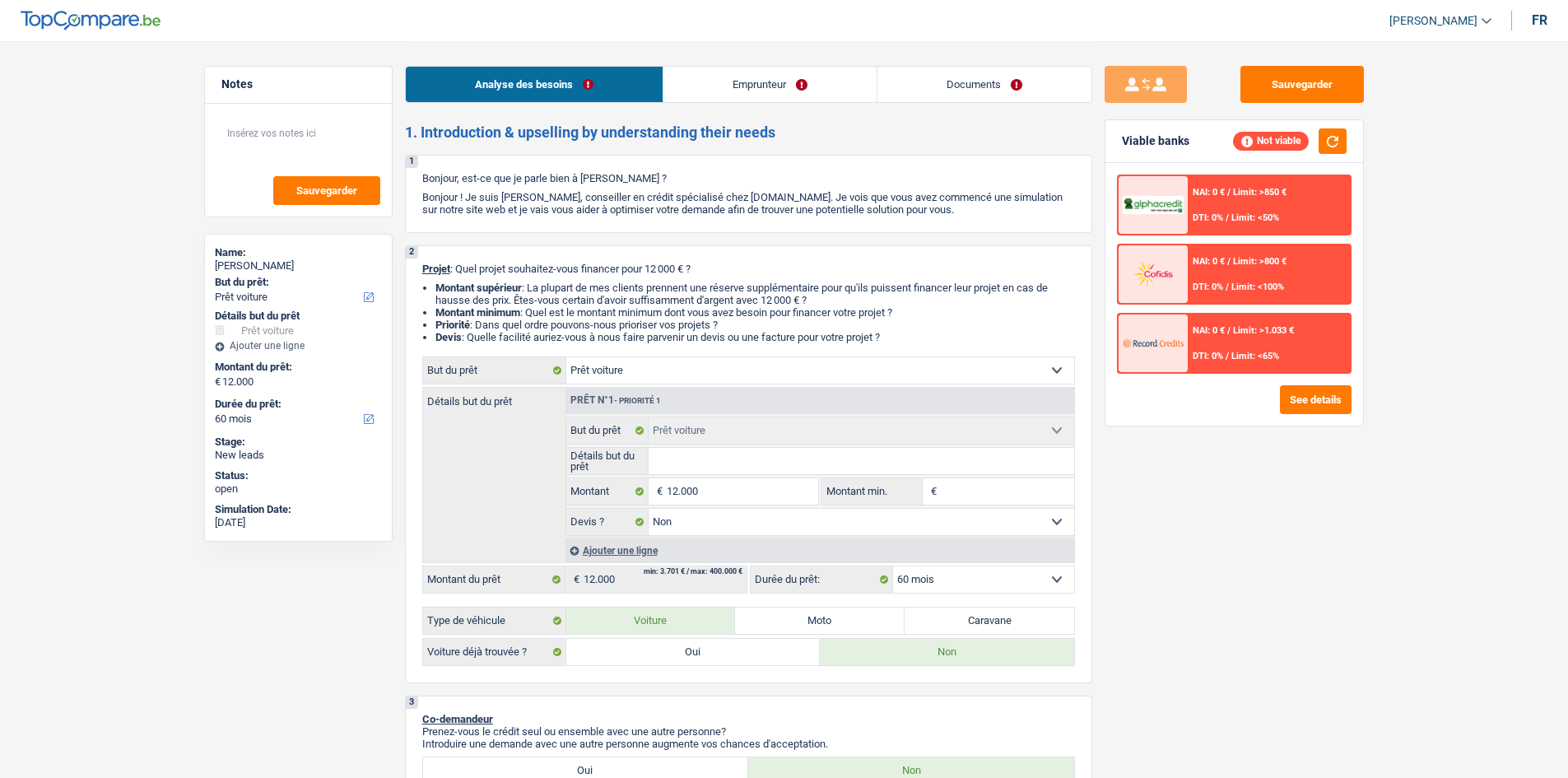
click at [617, 308] on input "Détails but du prêt" at bounding box center [861, 461] width 425 height 27
type input "R"
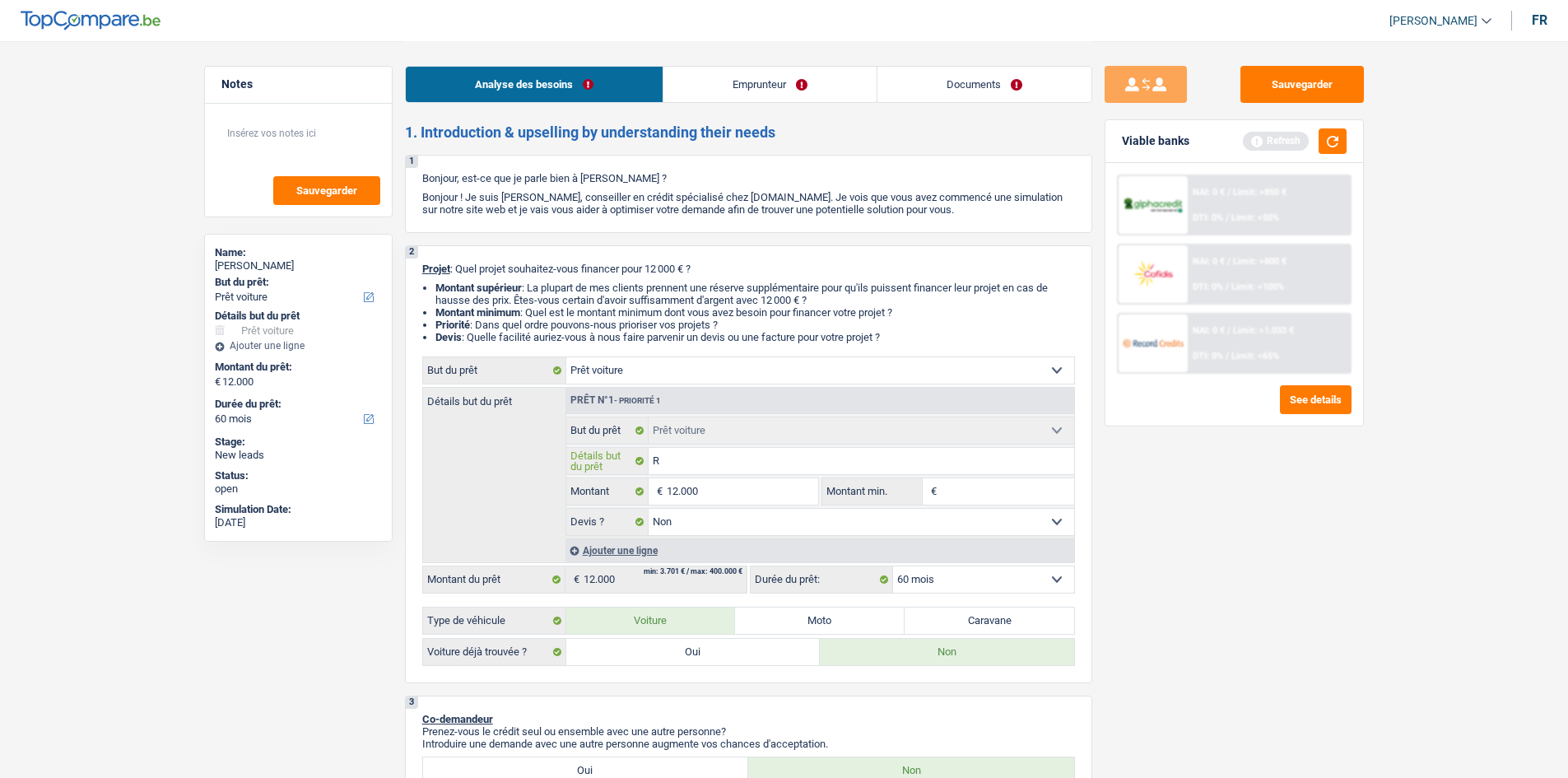
type input "Re"
type input "Ren"
type input "Rena"
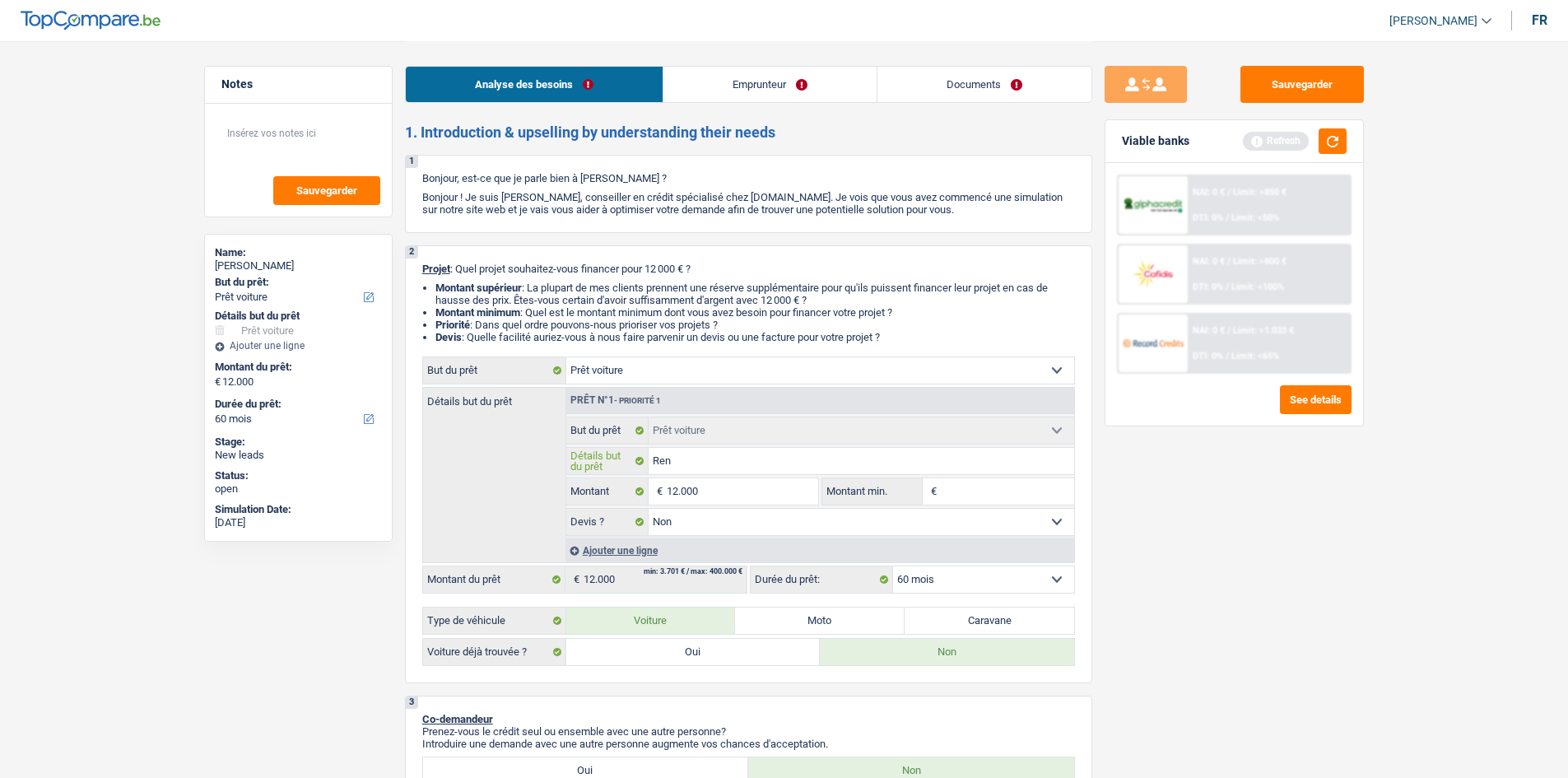
type input "Rena"
type input "Renau"
type input "Renaut"
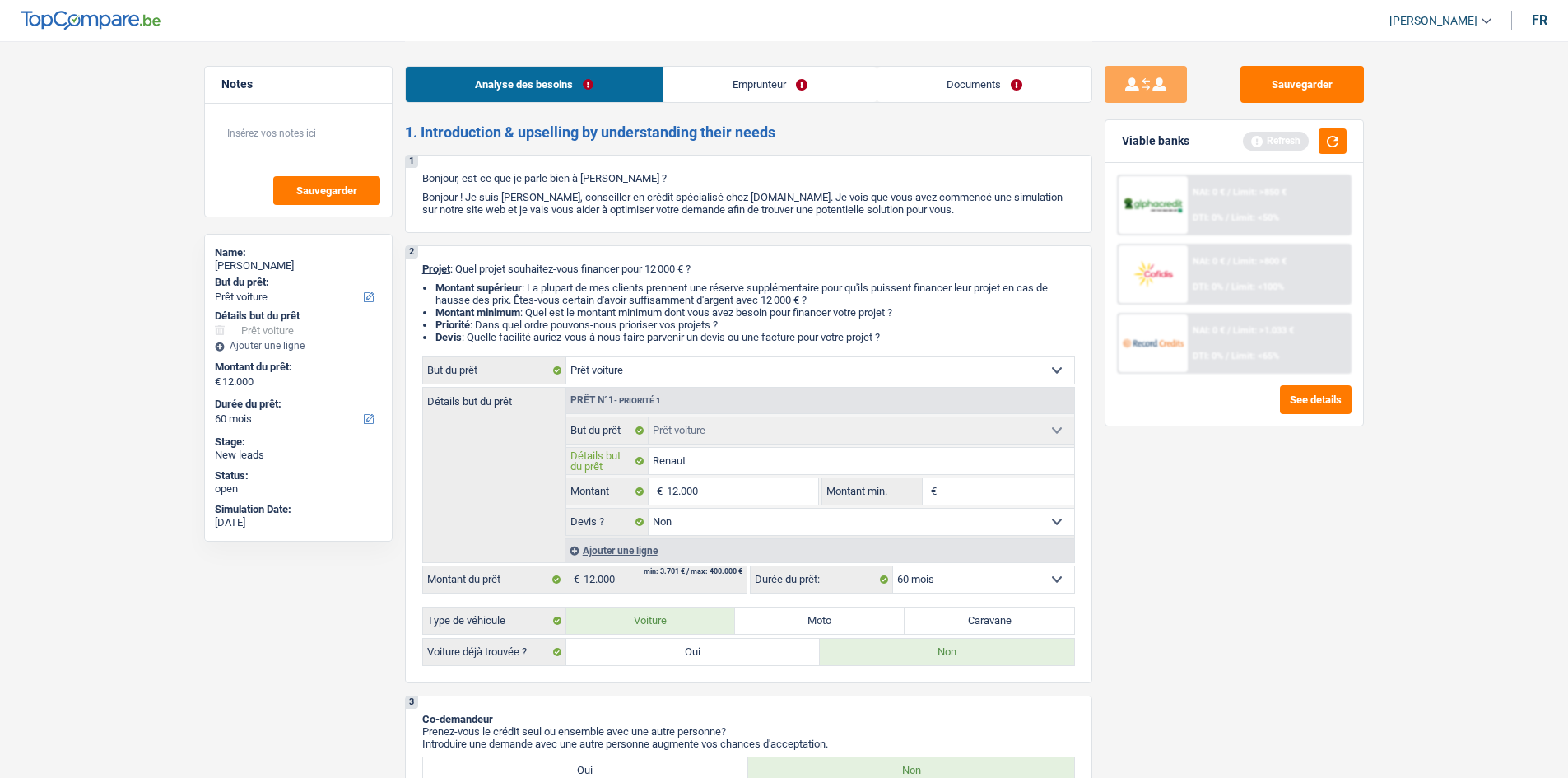
type input "Renaut"
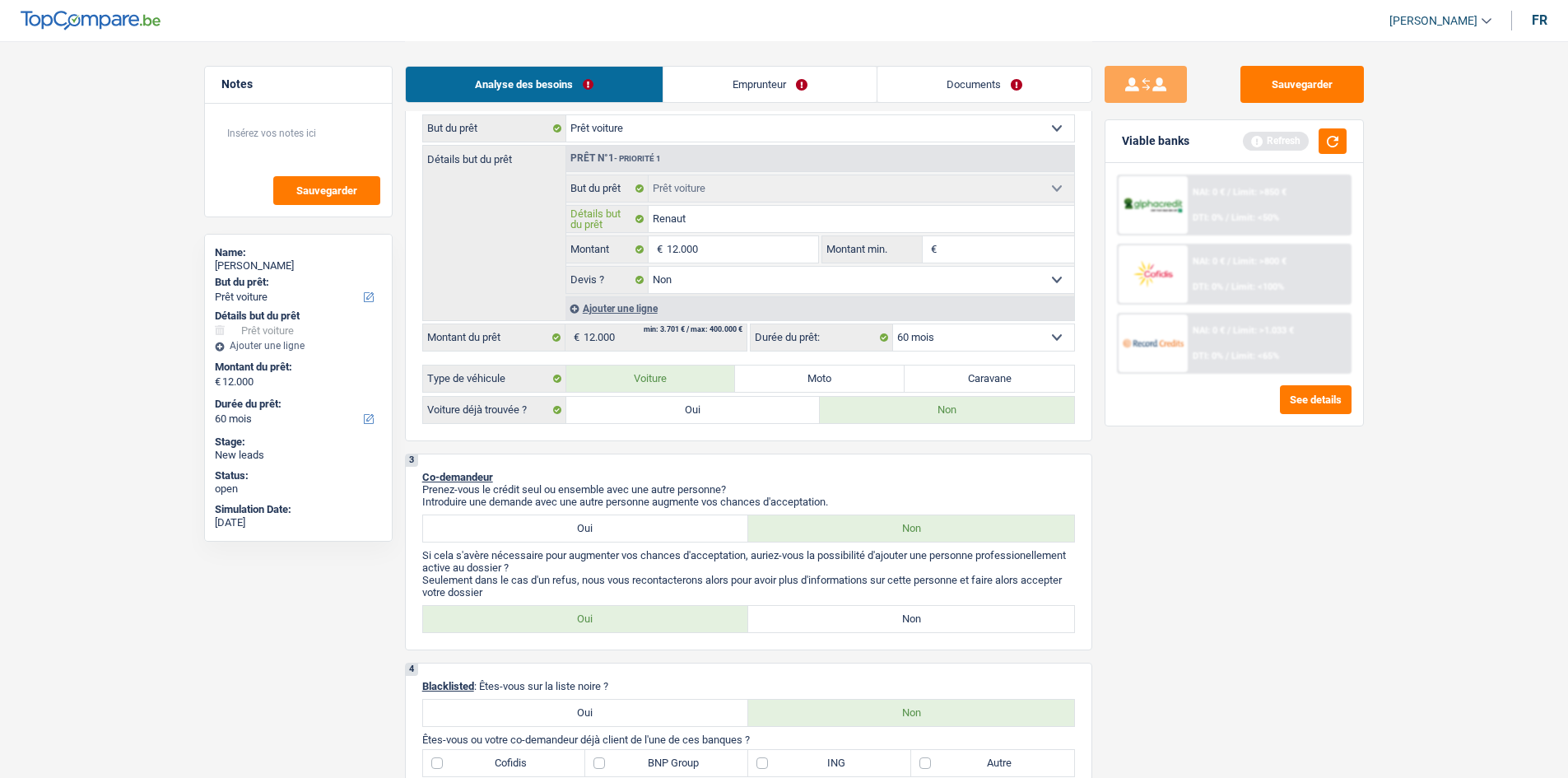
scroll to position [412, 0]
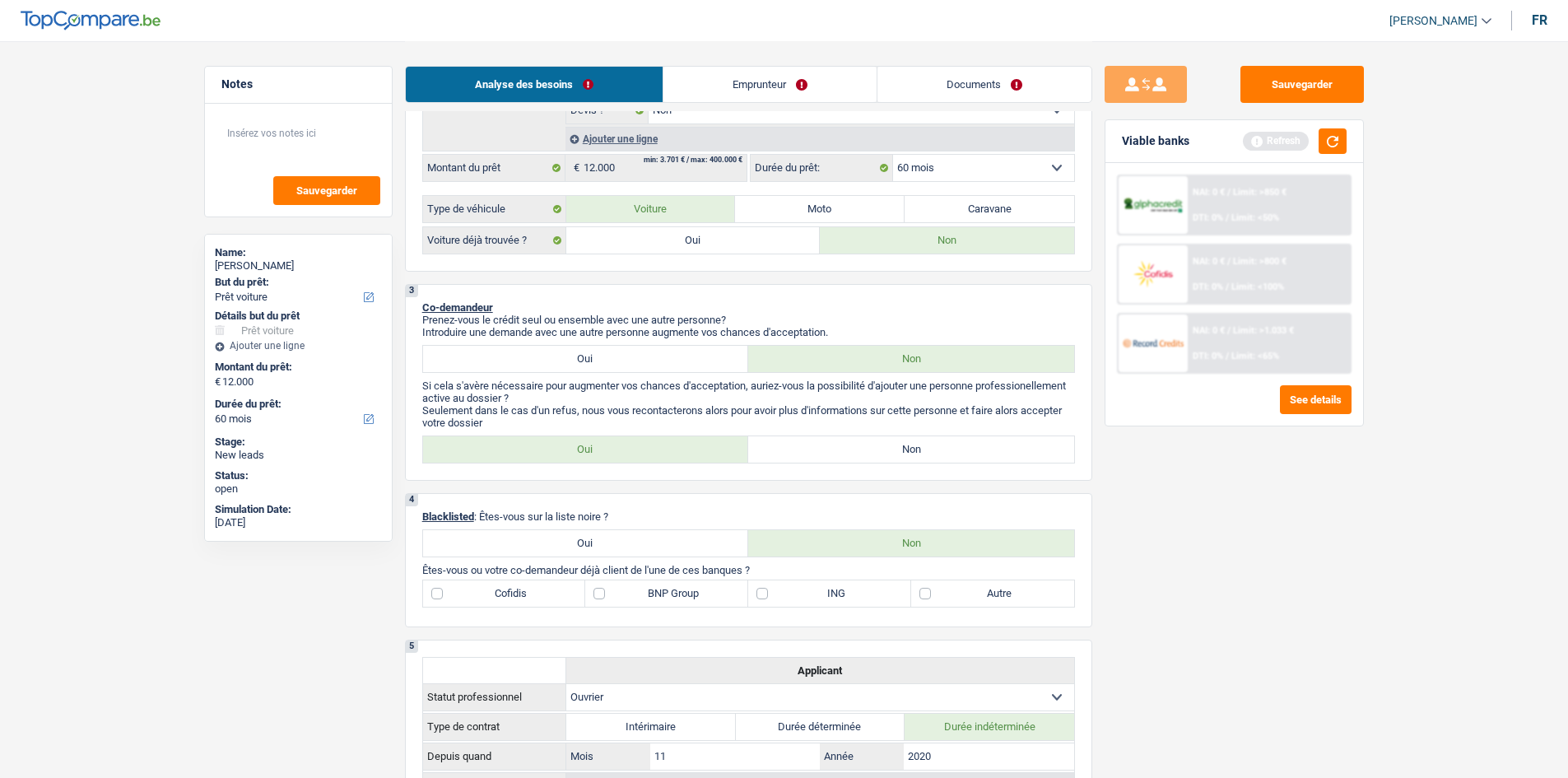
type input "Renaut"
click at [617, 308] on label "Non" at bounding box center [910, 449] width 325 height 27
click at [617, 308] on input "Non" at bounding box center [910, 449] width 325 height 27
radio input "true"
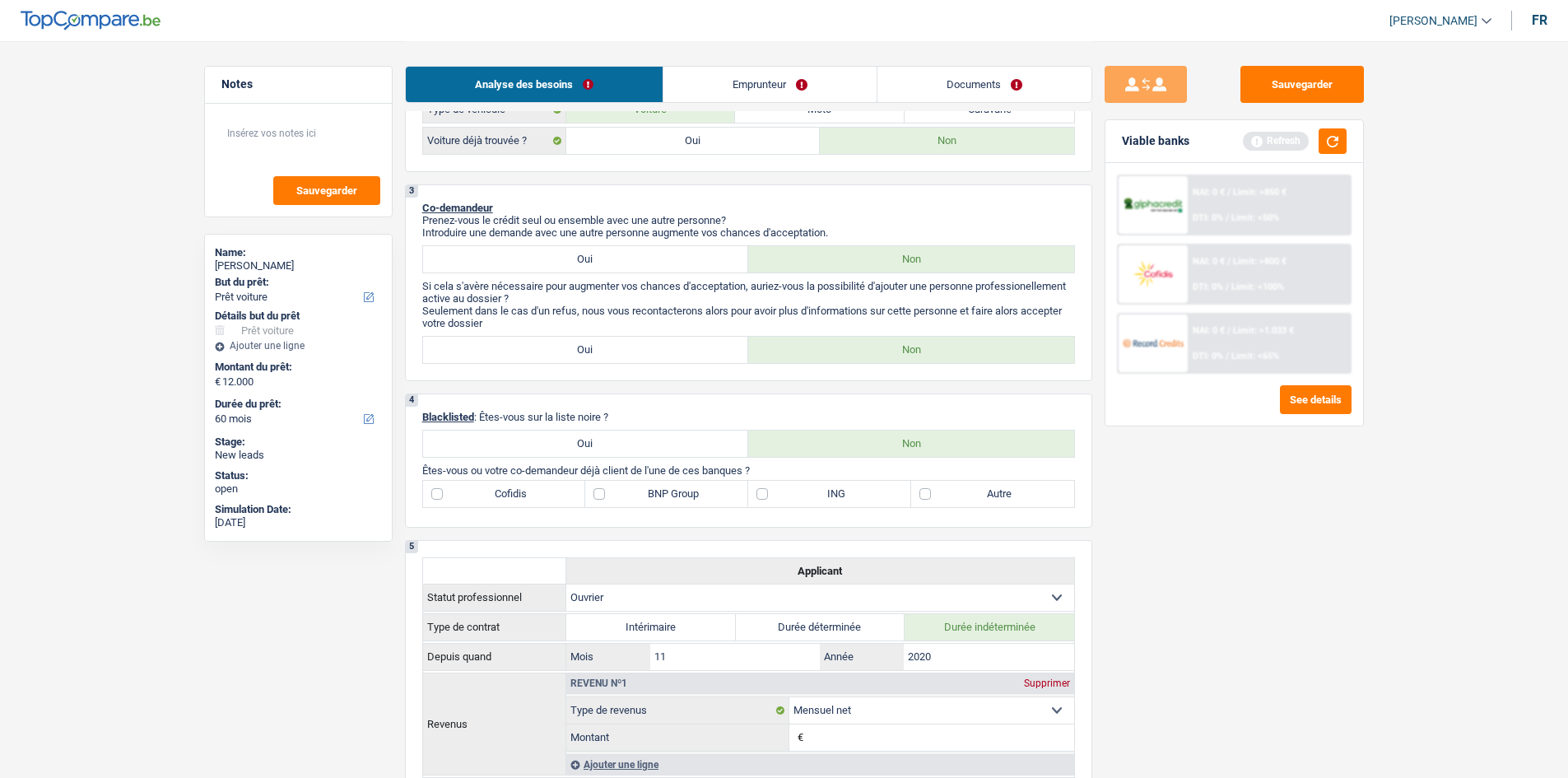
scroll to position [494, 0]
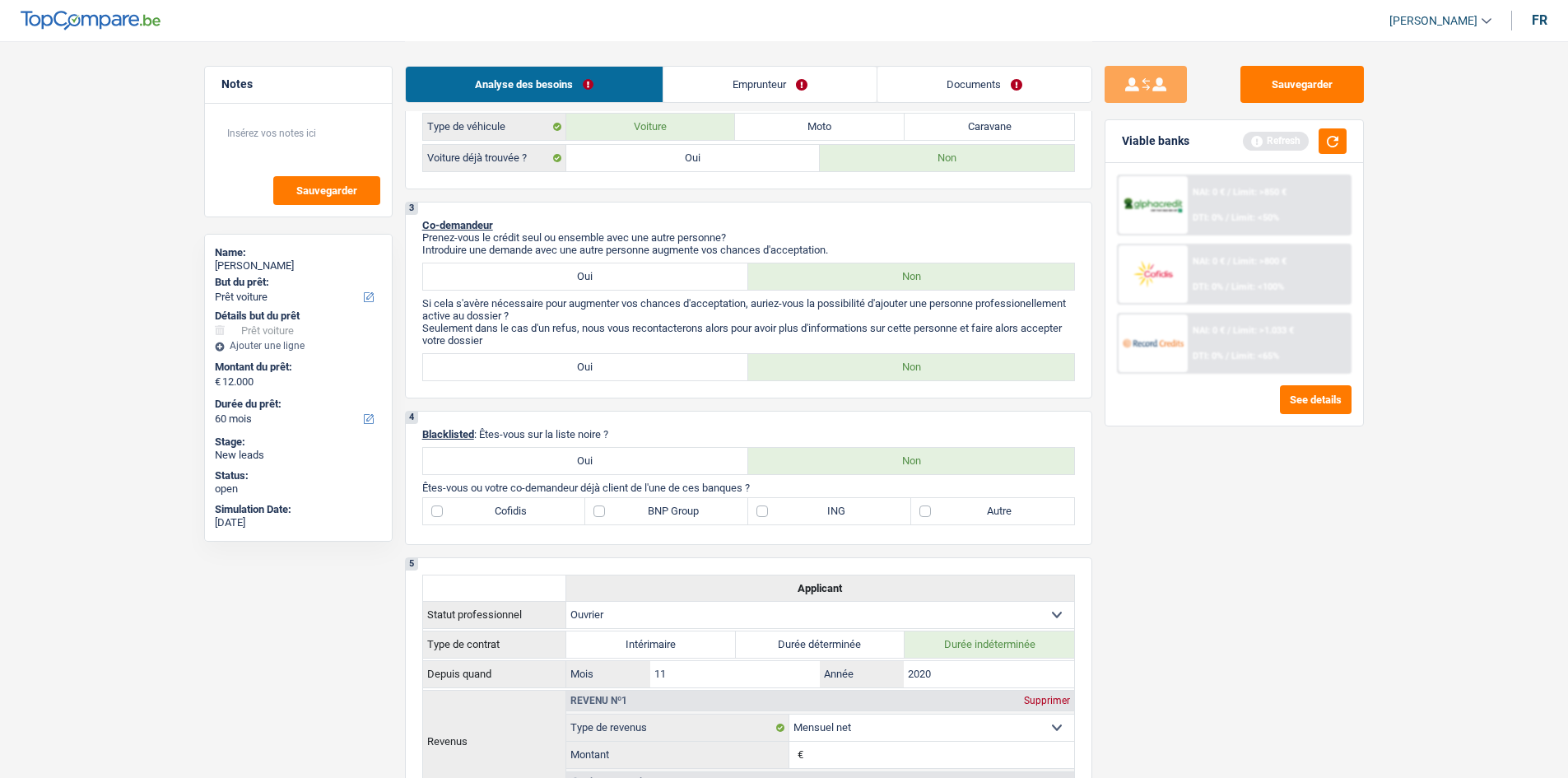
click at [617, 97] on link "Emprunteur" at bounding box center [769, 84] width 213 height 36
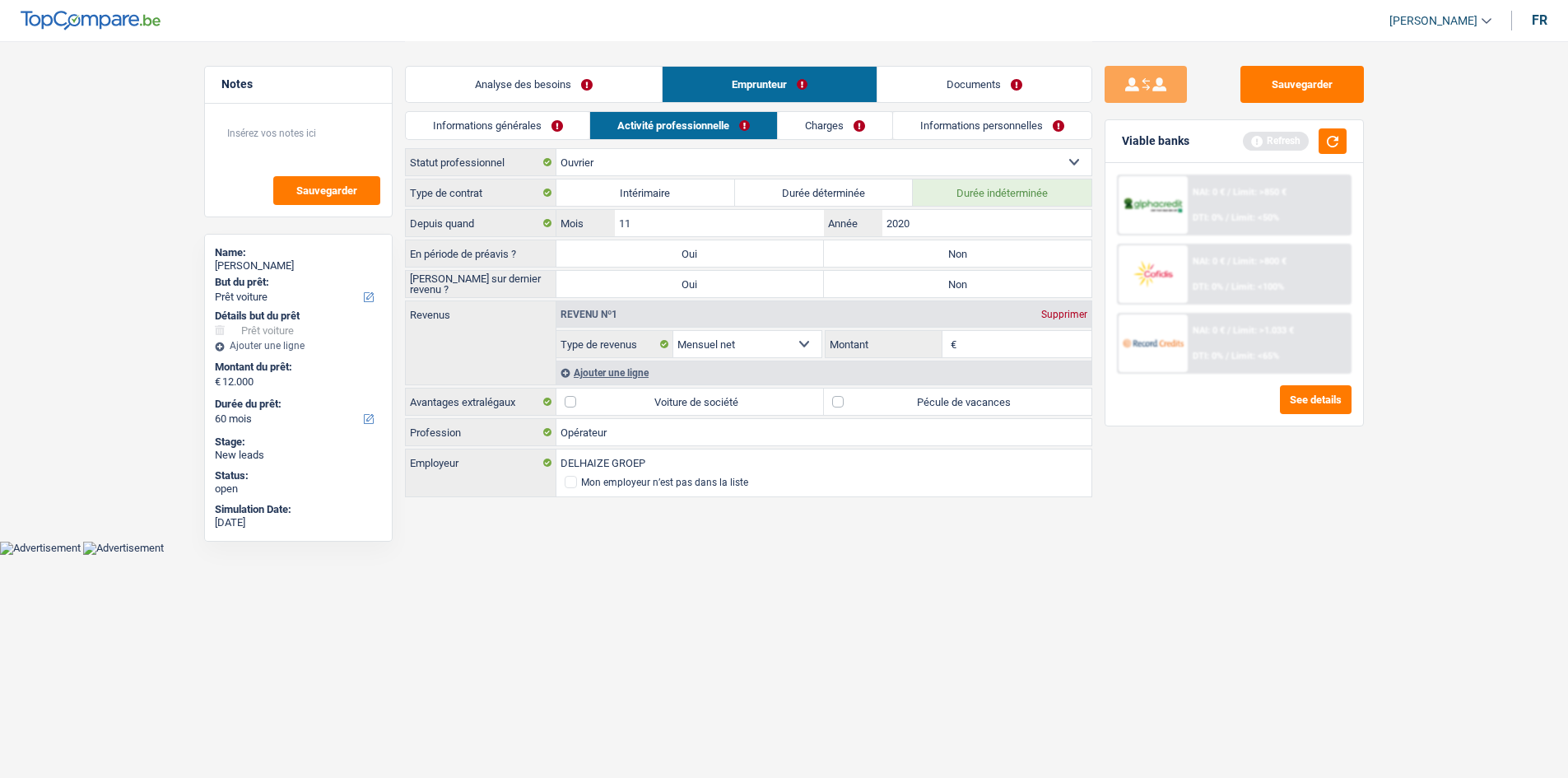
scroll to position [0, 0]
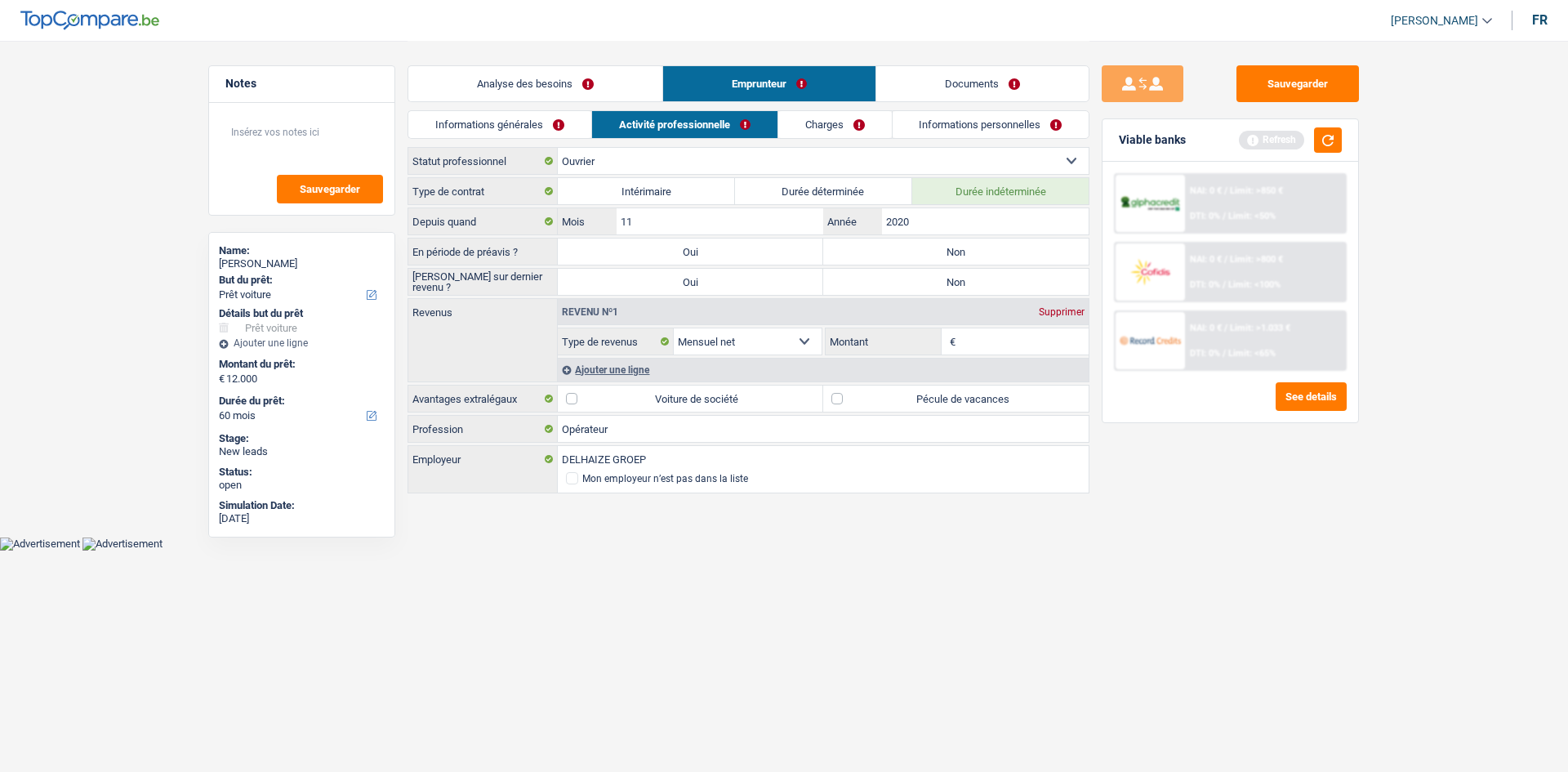
click at [547, 129] on link "Informations générales" at bounding box center [500, 124] width 183 height 27
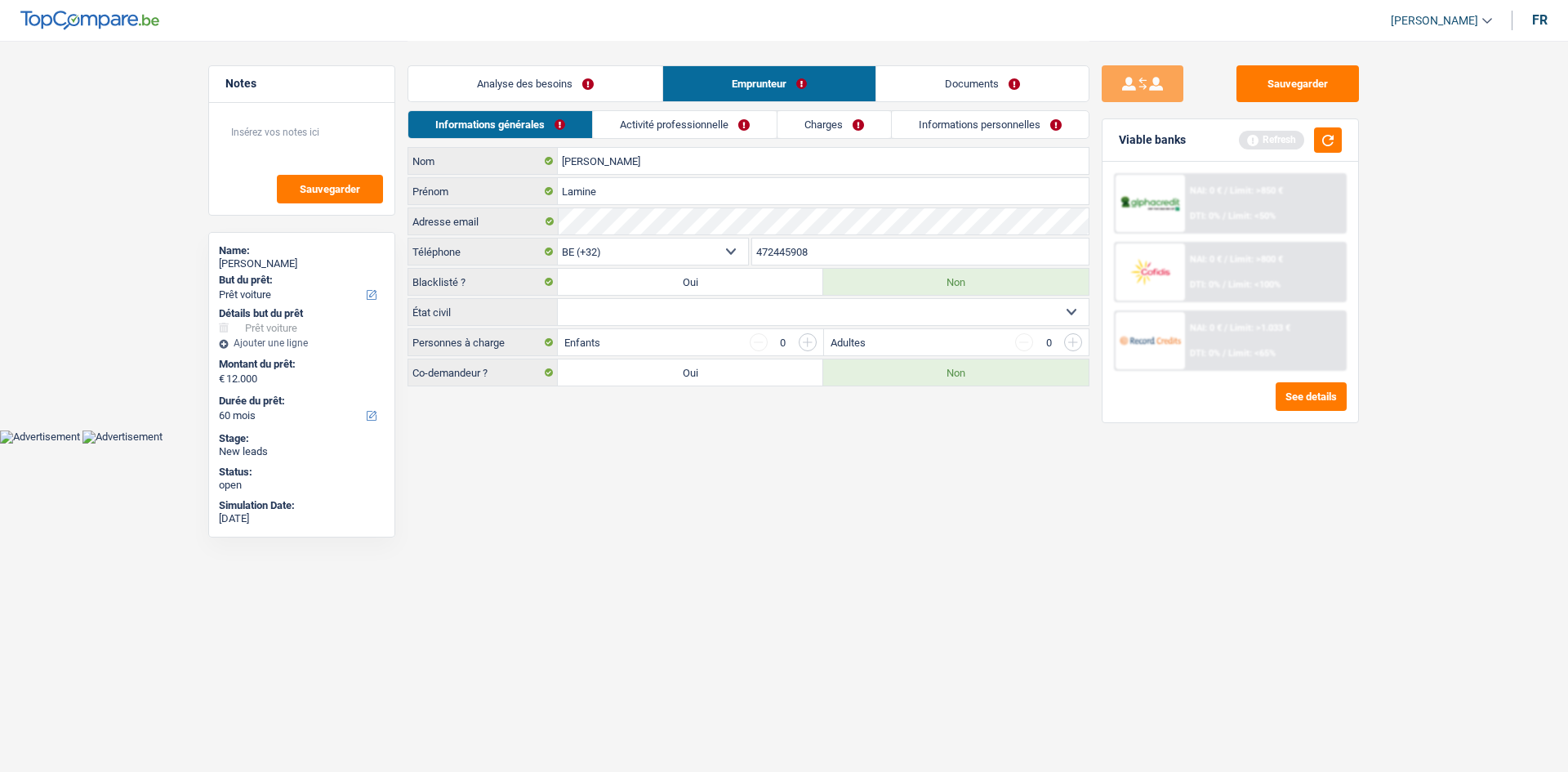
click at [604, 92] on link "Analyse des besoins" at bounding box center [535, 83] width 254 height 35
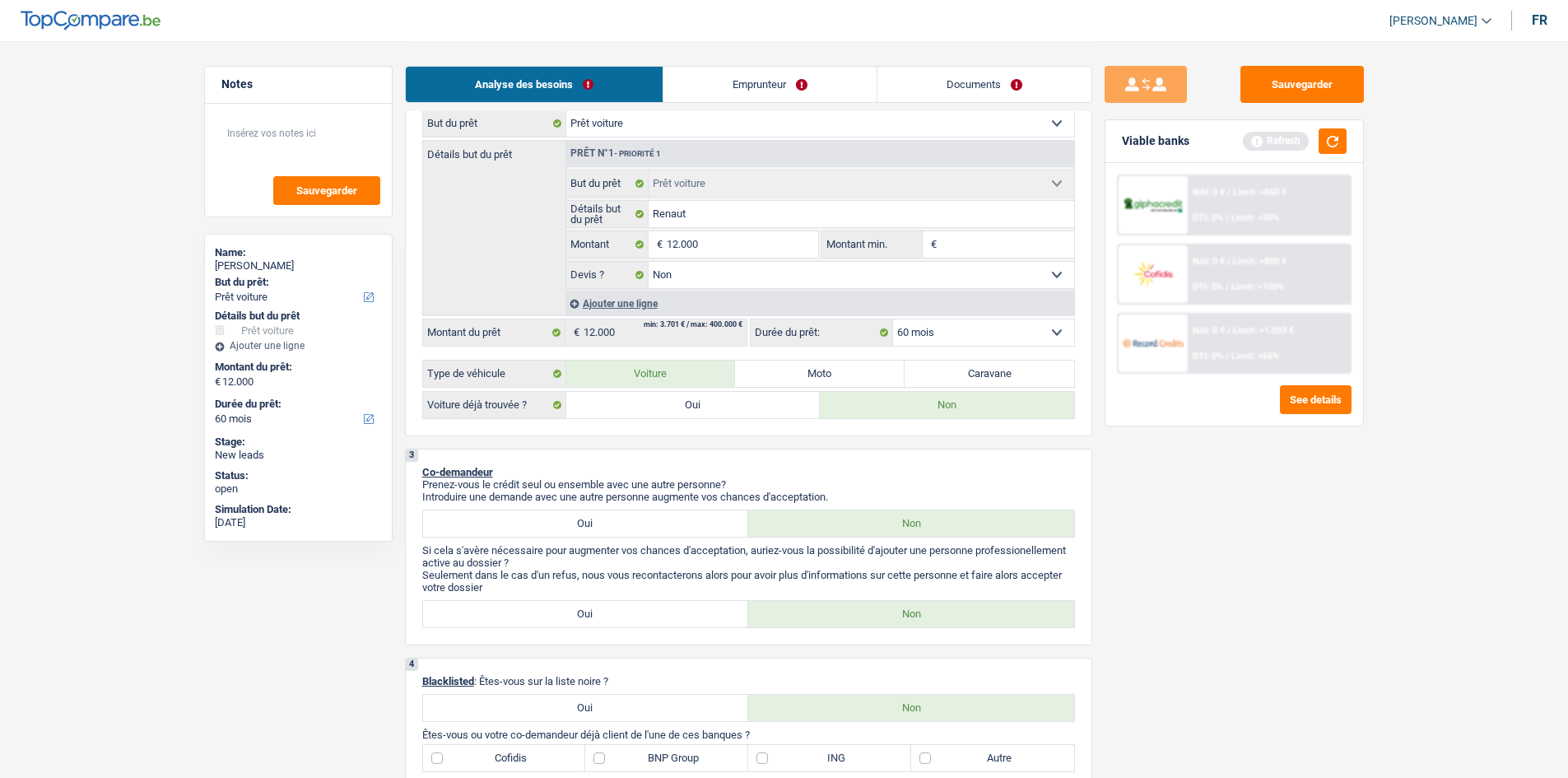
scroll to position [412, 0]
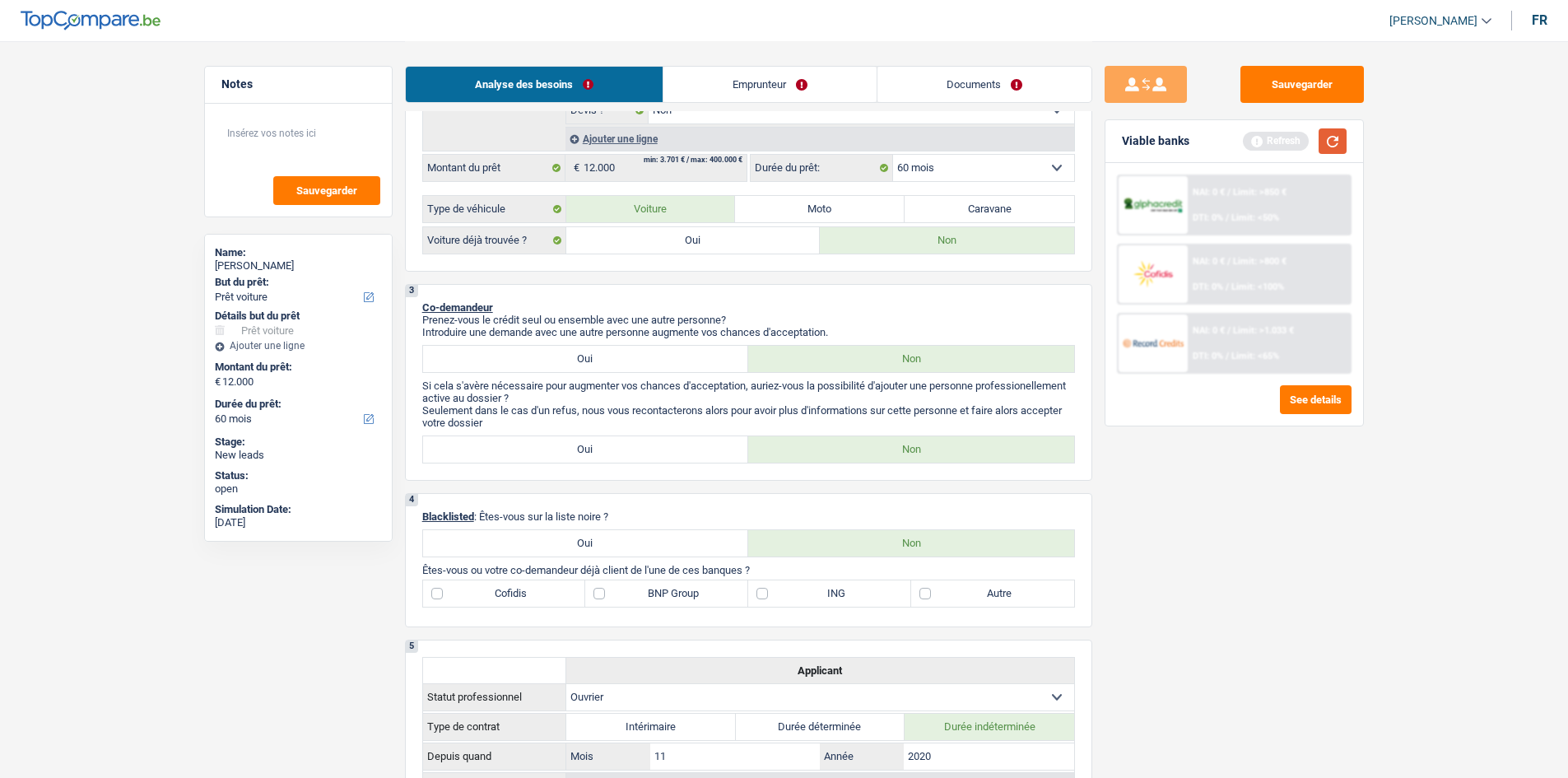
click at [617, 142] on button "button" at bounding box center [1333, 142] width 28 height 26
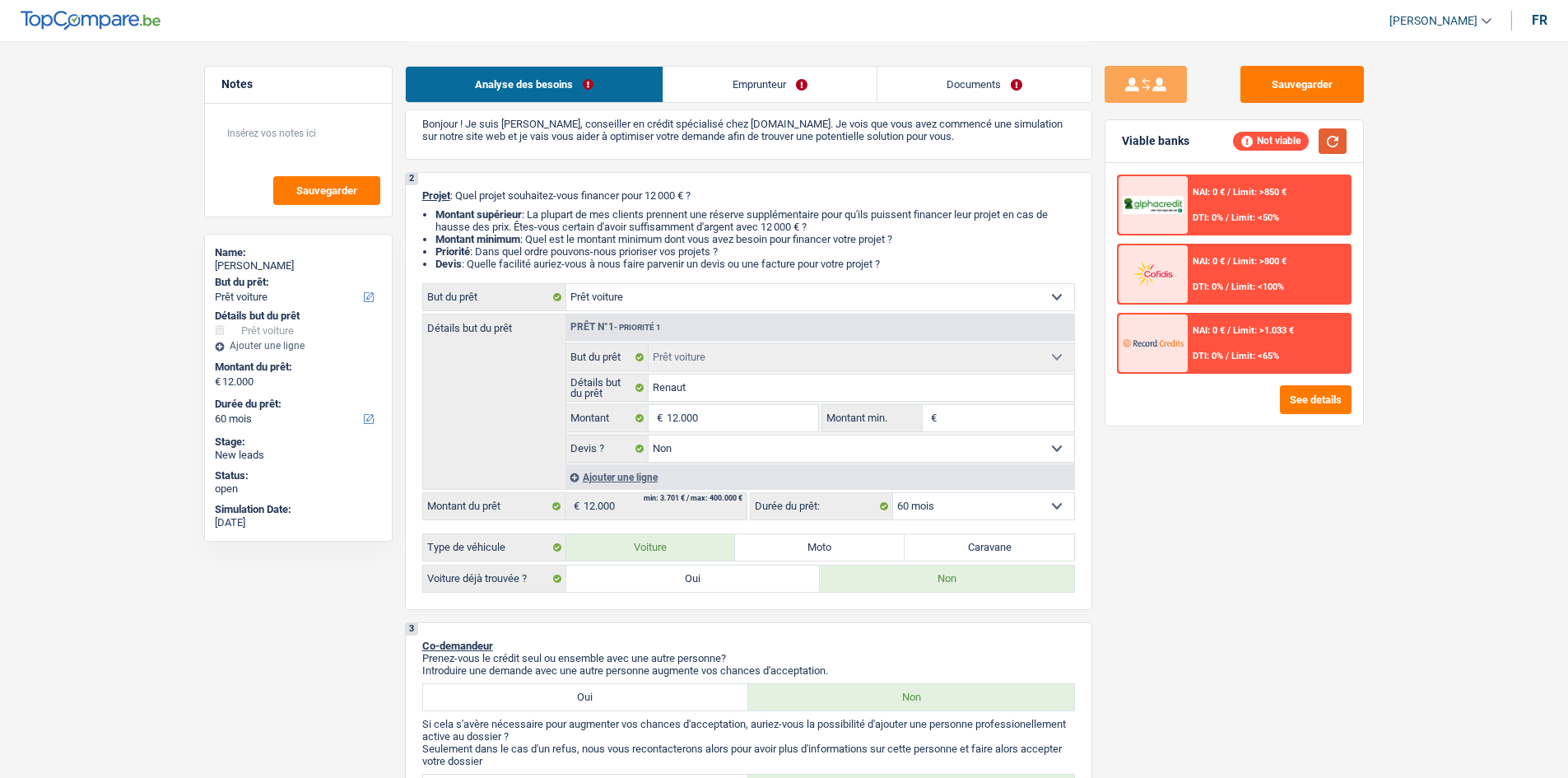
scroll to position [0, 0]
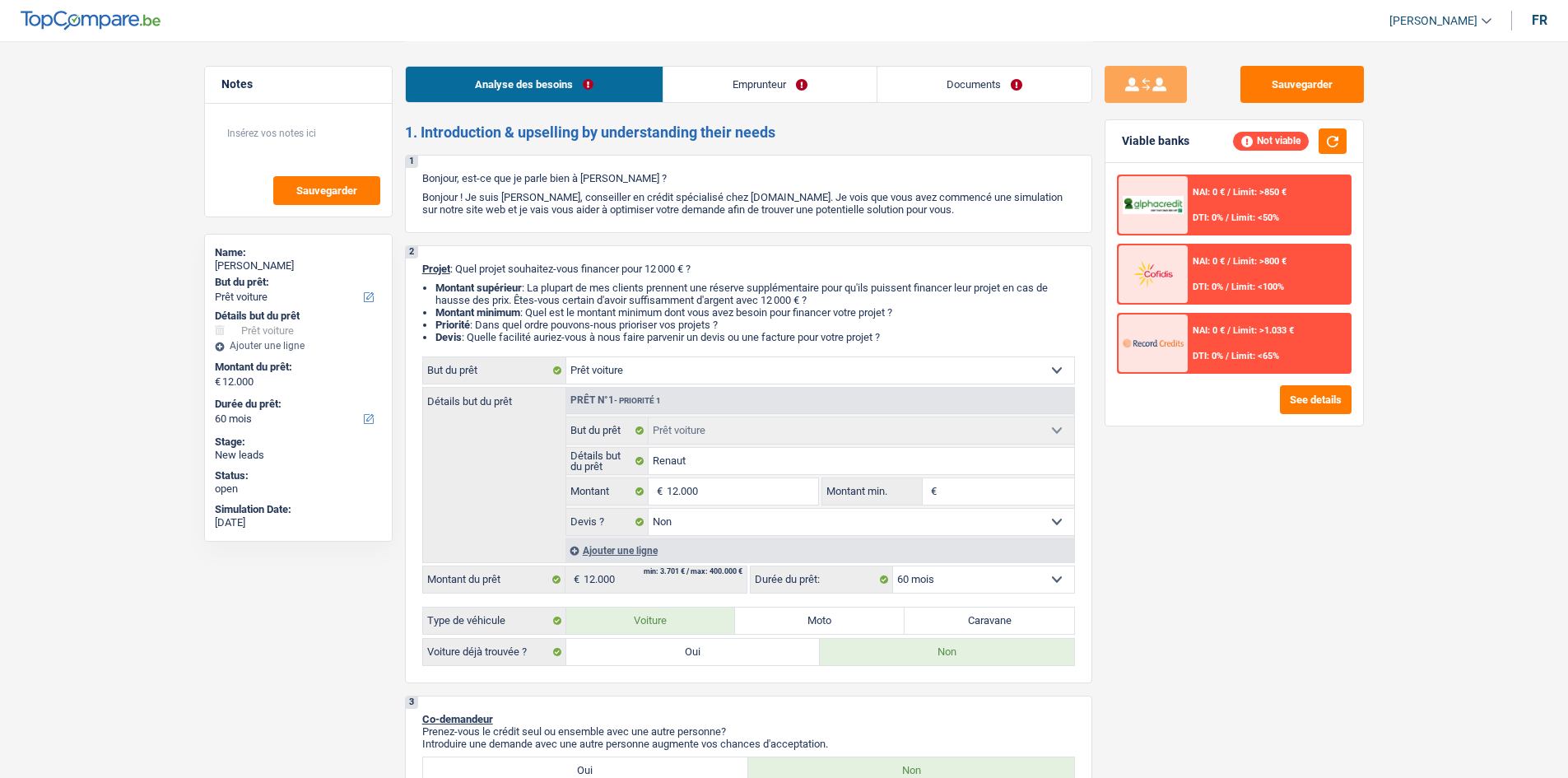
click at [617, 86] on link "Emprunteur" at bounding box center [769, 84] width 213 height 36
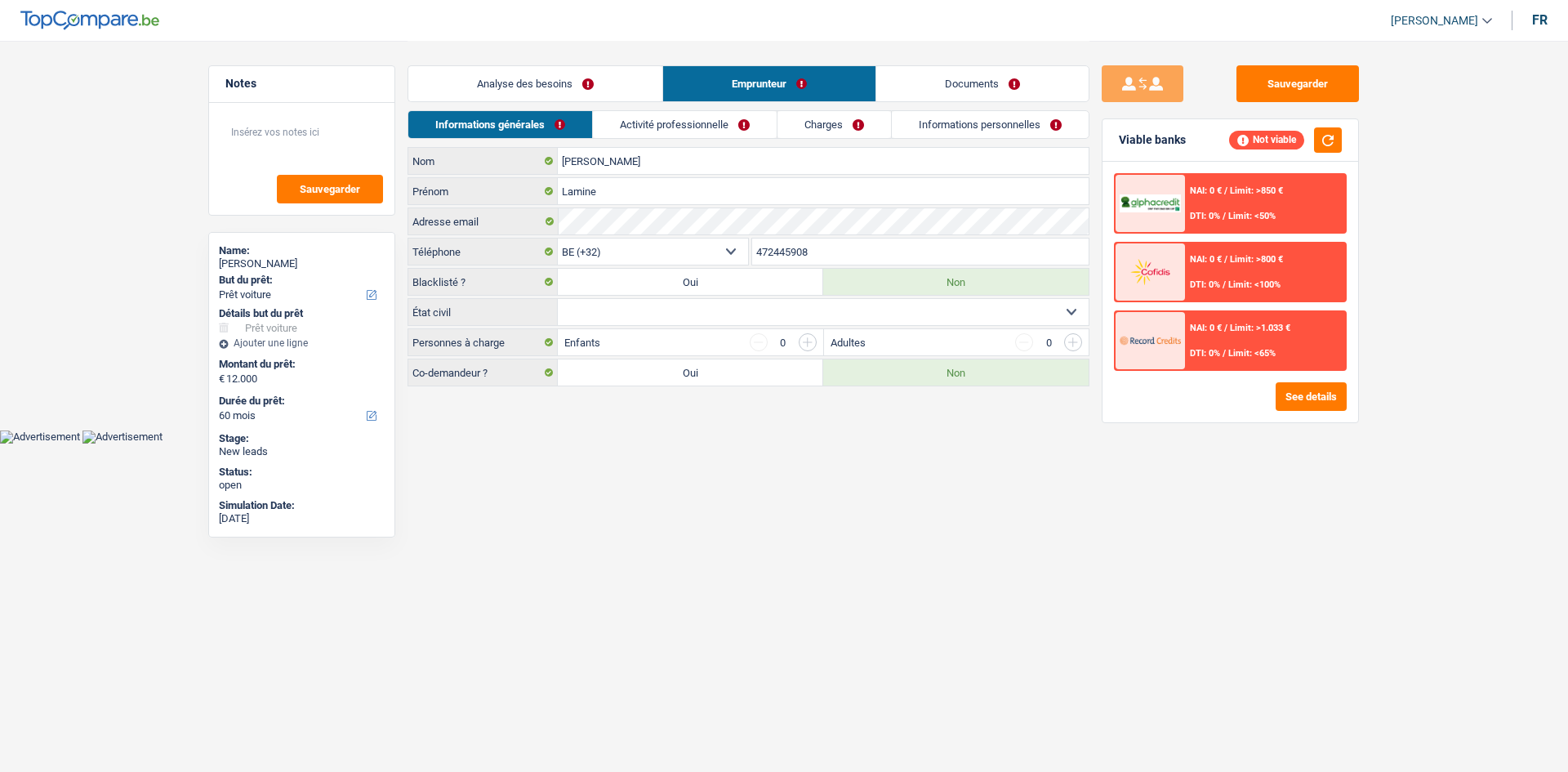
click at [613, 135] on link "Activité professionnelle" at bounding box center [684, 124] width 184 height 27
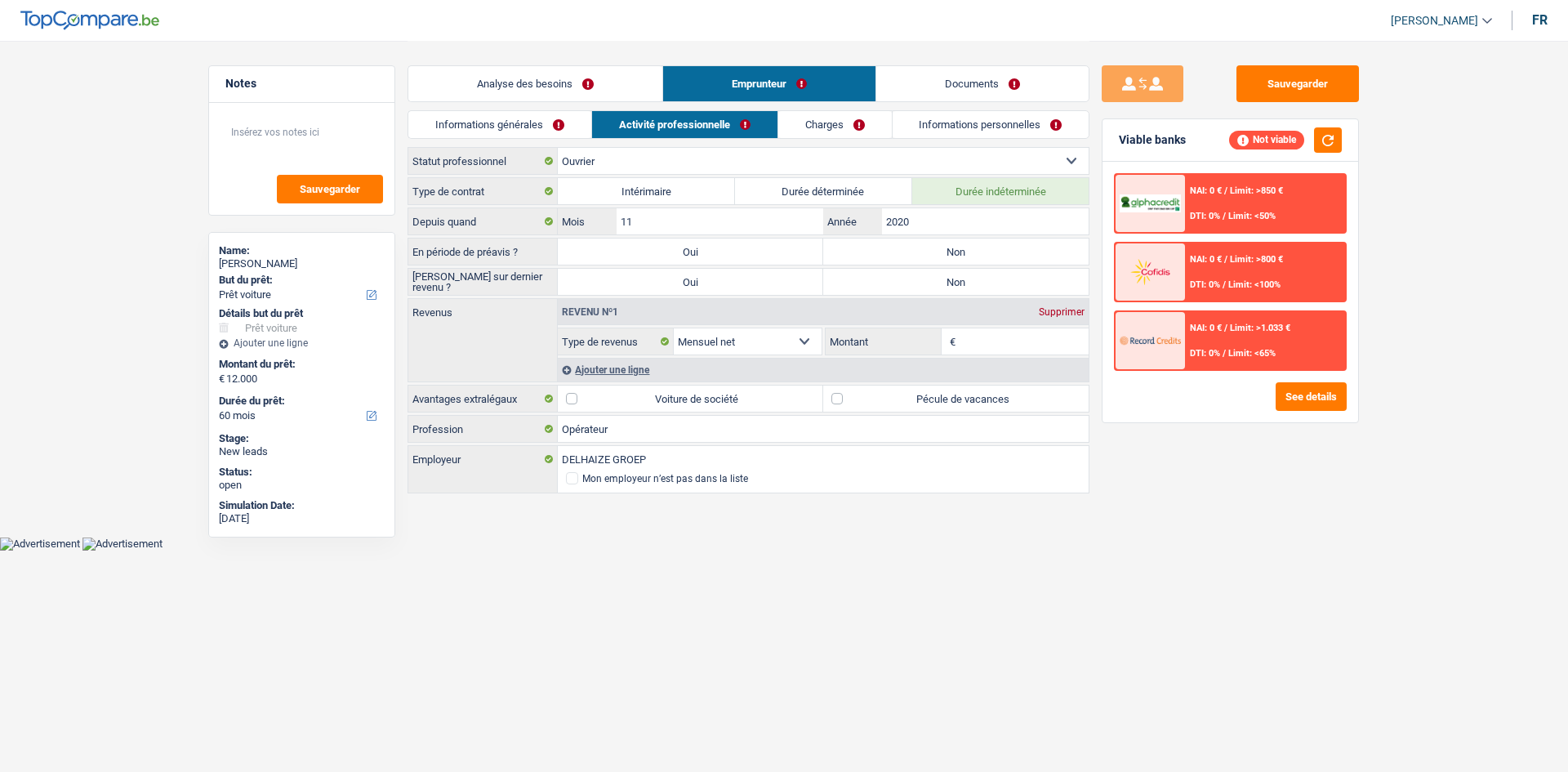
click at [613, 105] on div "Analyse des besoins Emprunteur Documents" at bounding box center [748, 76] width 682 height 70
click at [613, 109] on div "Analyse des besoins Emprunteur Documents" at bounding box center [748, 76] width 682 height 70
click at [613, 118] on link "Charges" at bounding box center [836, 124] width 114 height 27
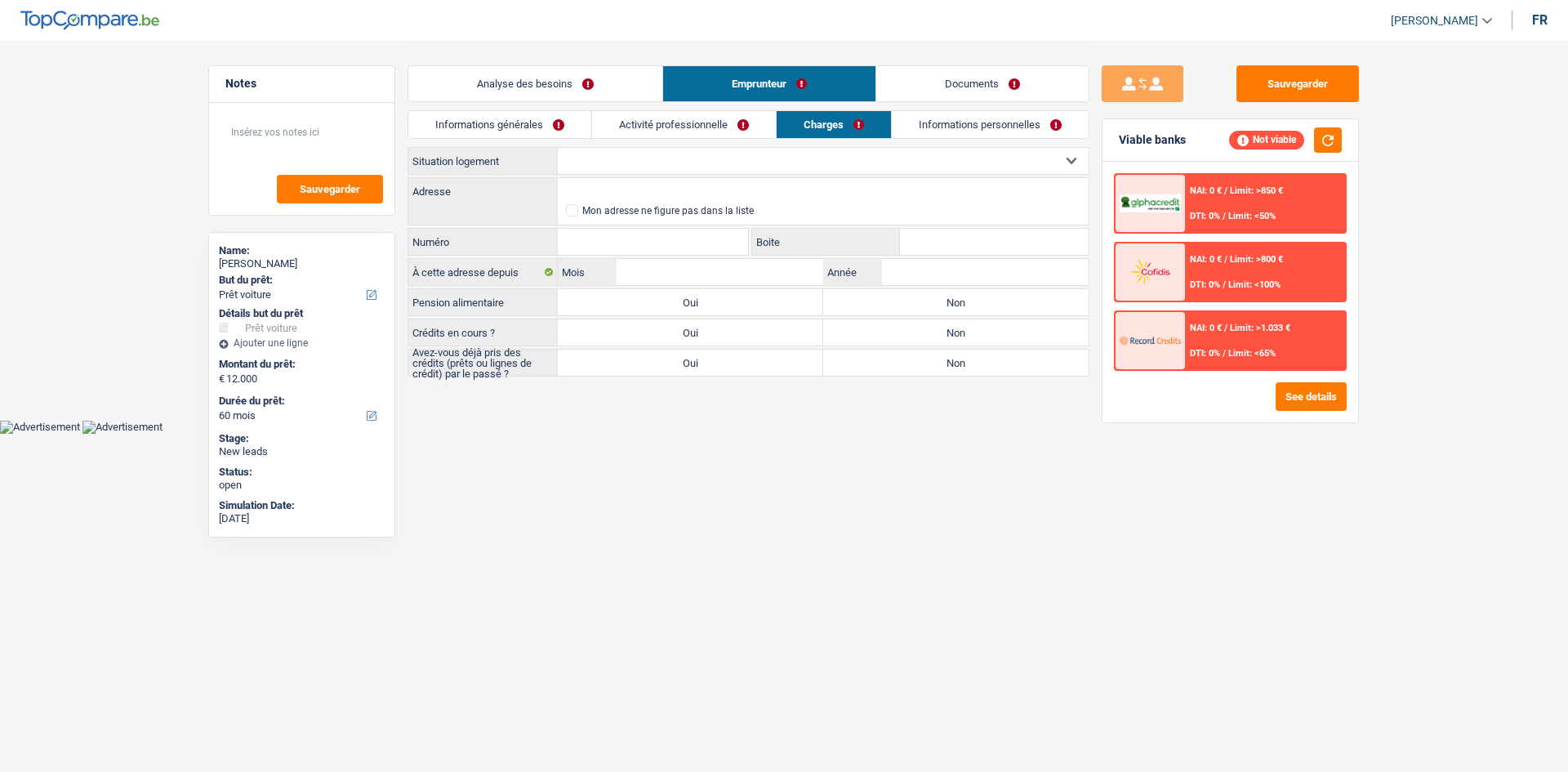
click at [613, 119] on link "Informations personnelles" at bounding box center [990, 124] width 196 height 27
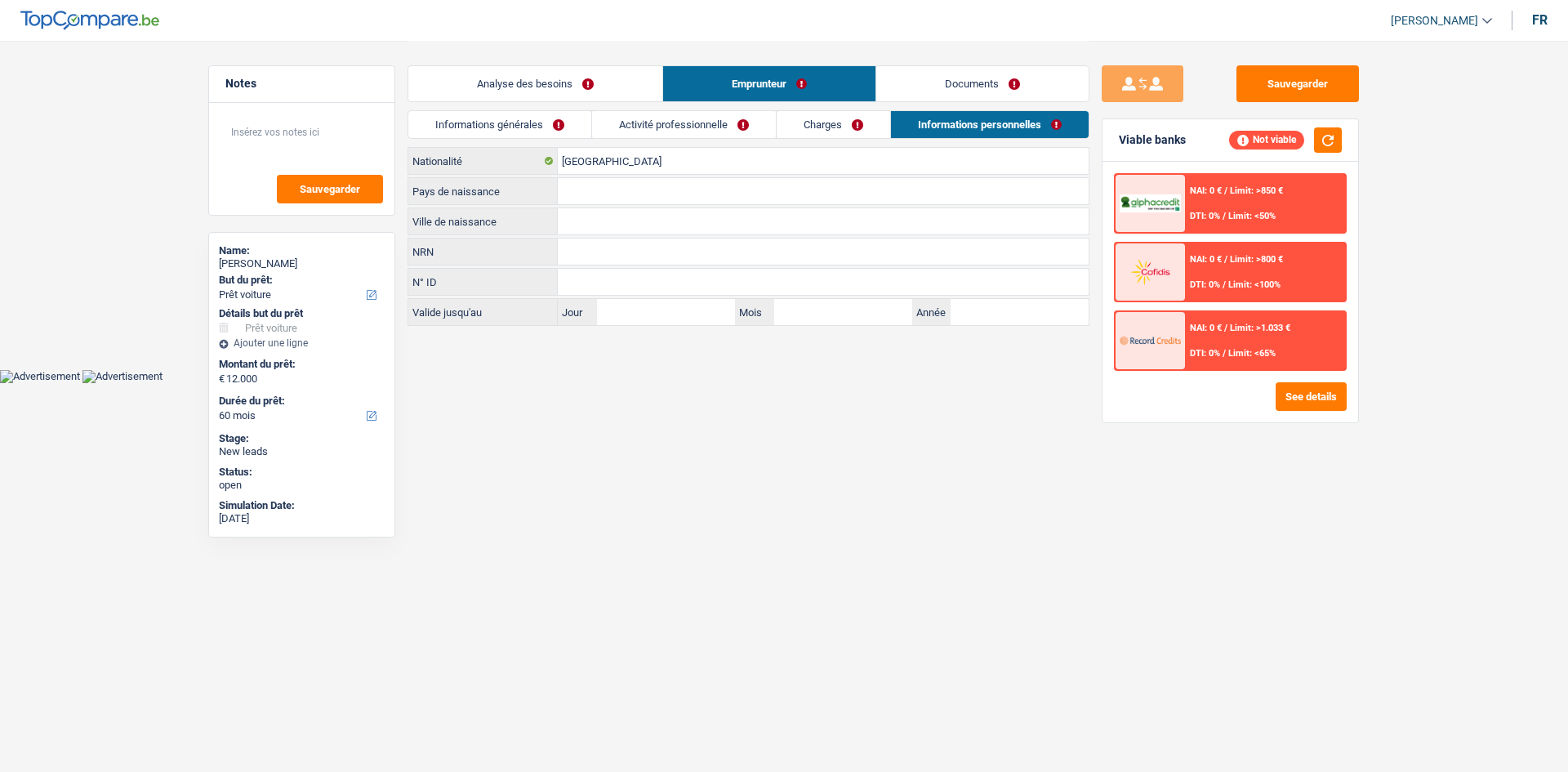
click at [613, 121] on link "Charges" at bounding box center [834, 124] width 114 height 27
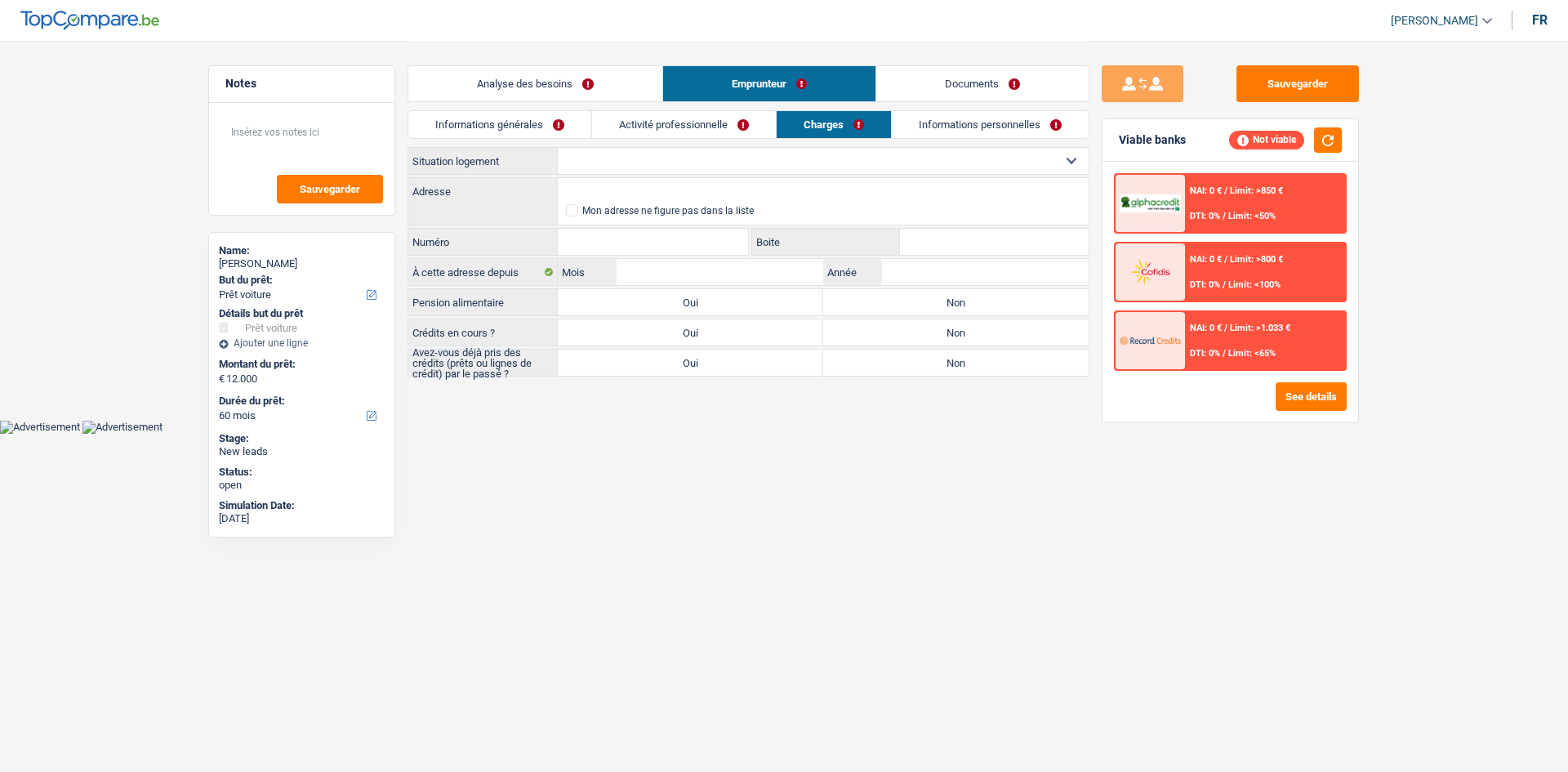
click at [613, 135] on link "Activité professionnelle" at bounding box center [683, 124] width 184 height 27
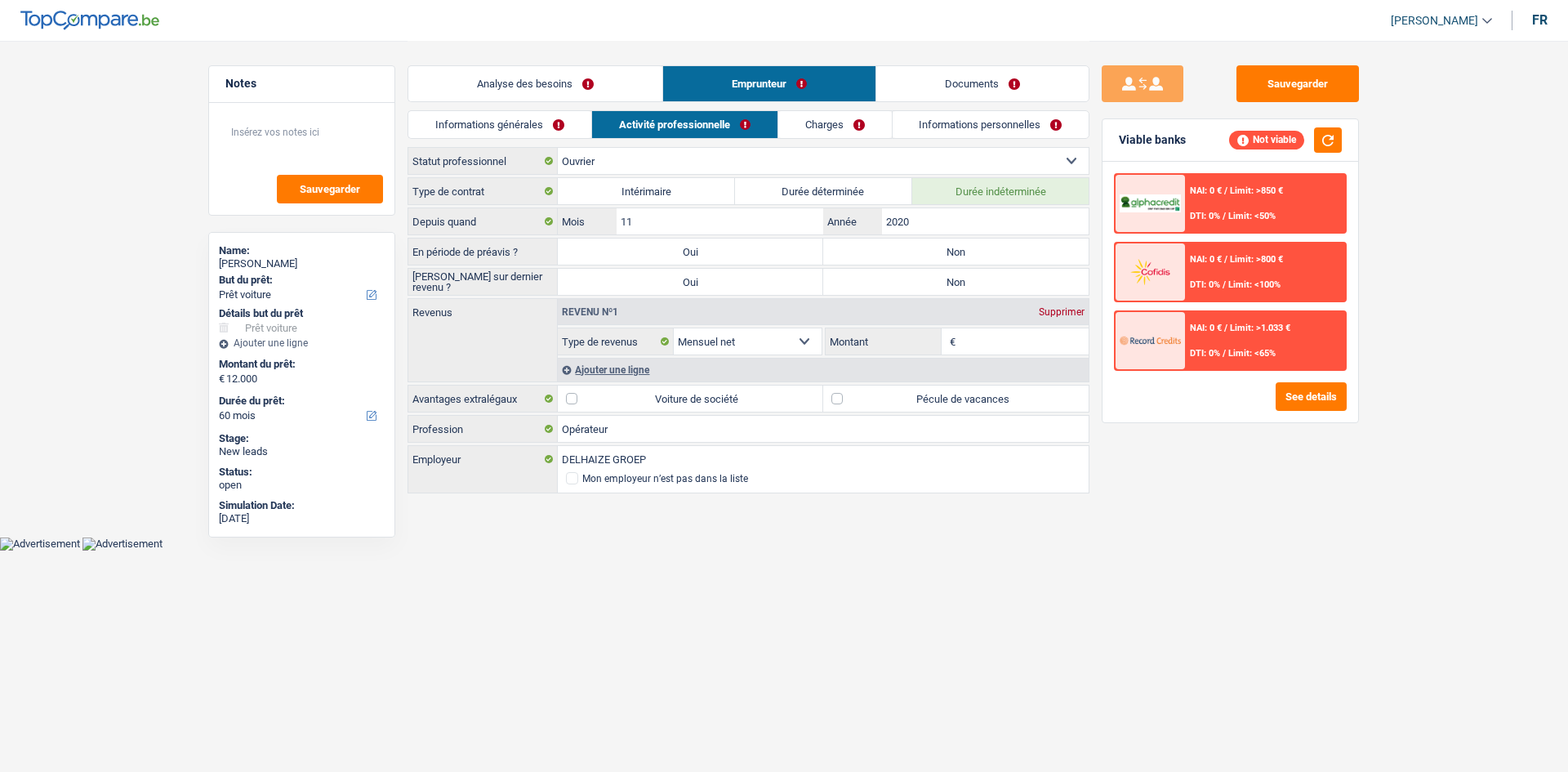
click at [524, 132] on link "Informations générales" at bounding box center [500, 124] width 183 height 27
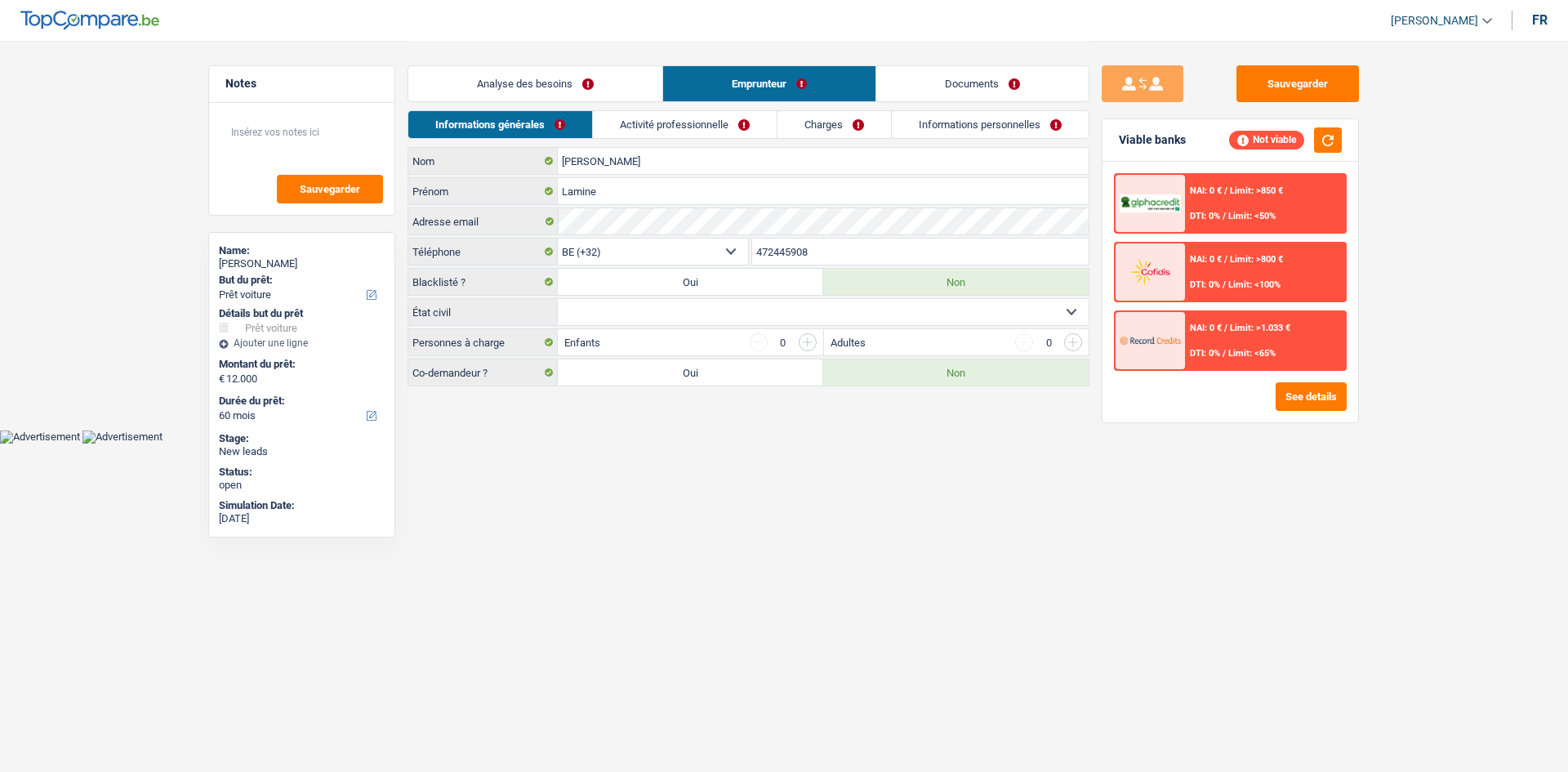
click at [606, 81] on link "Analyse des besoins" at bounding box center [535, 83] width 254 height 35
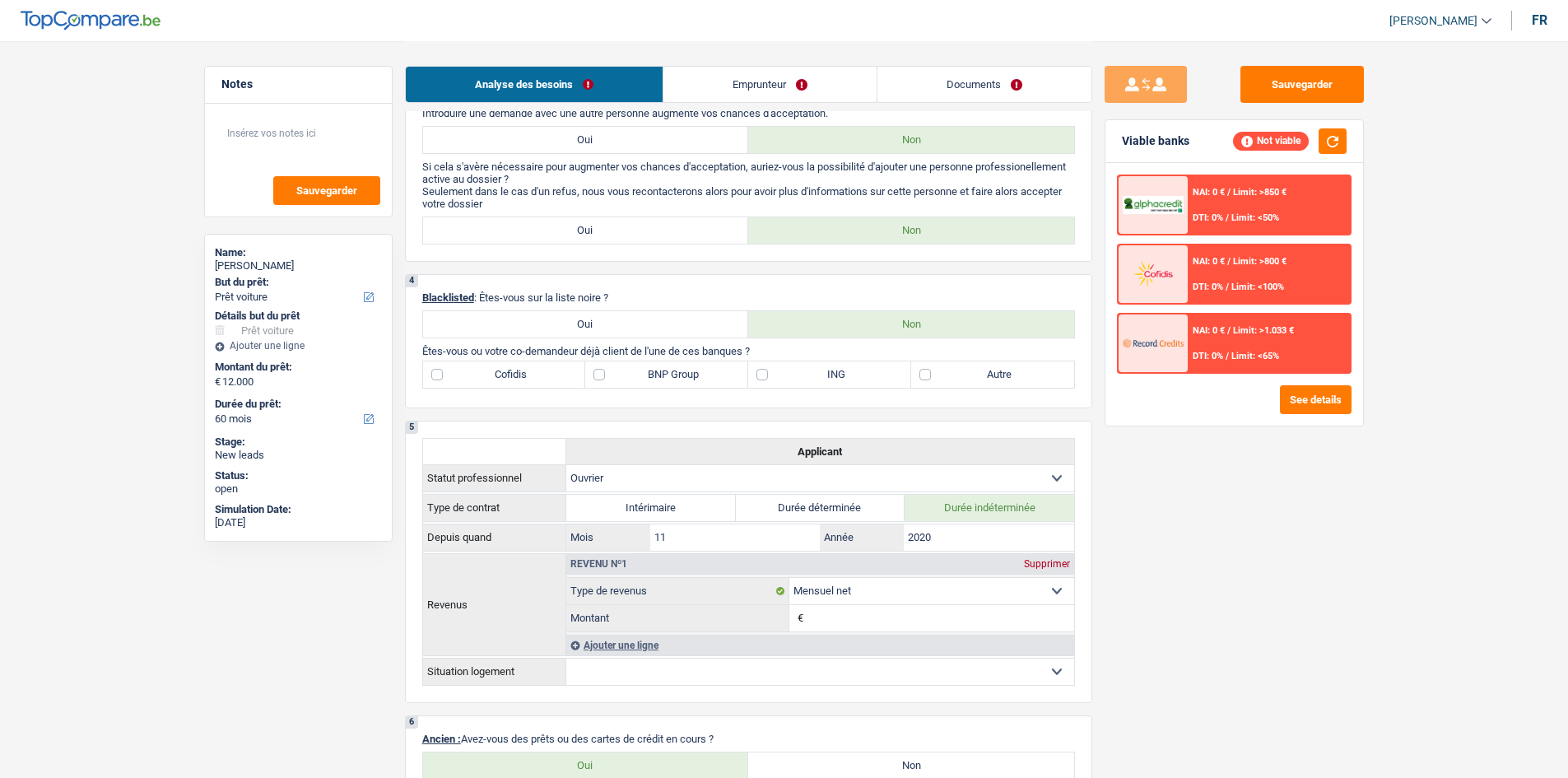
scroll to position [726, 0]
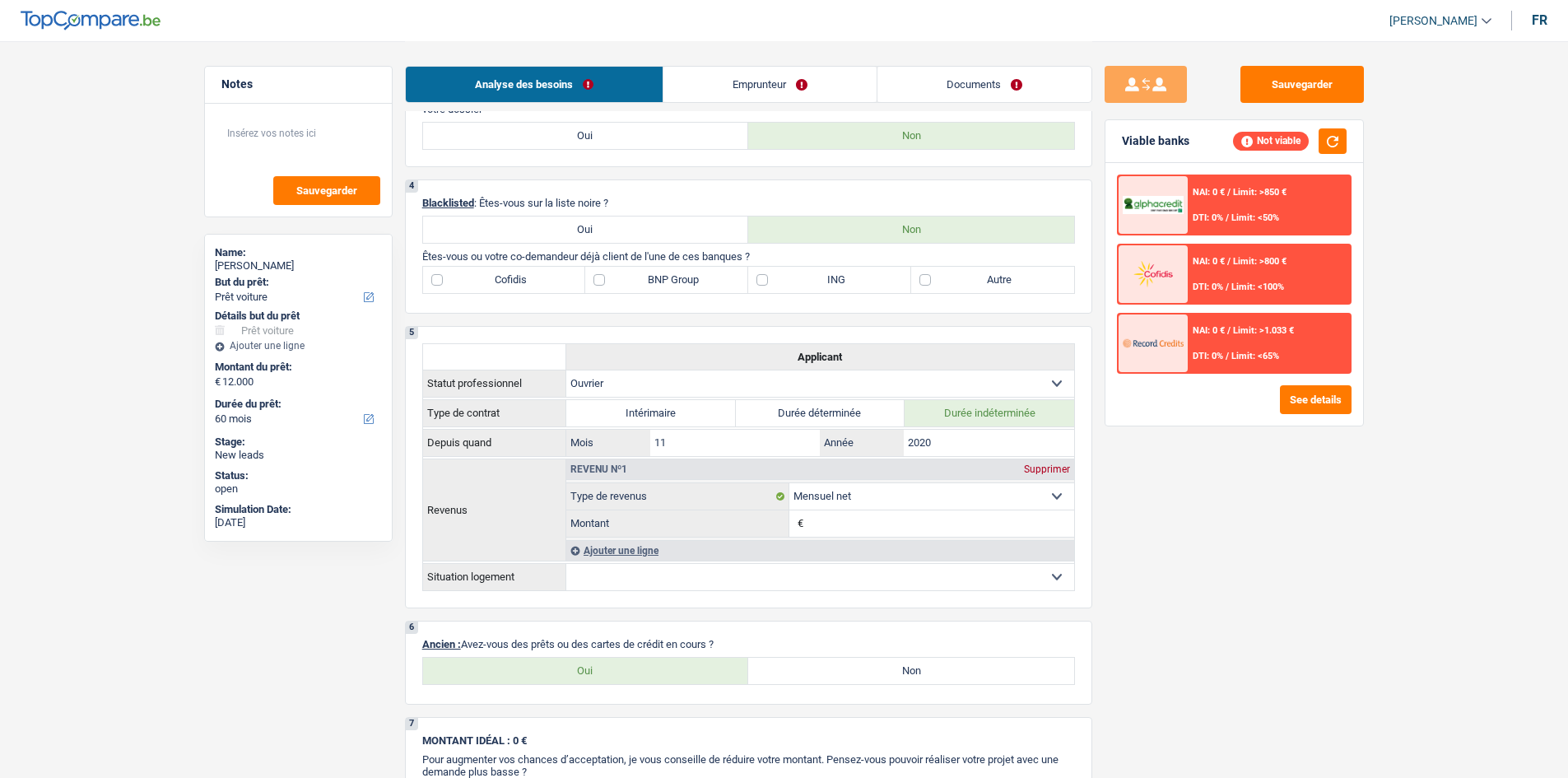
click at [617, 276] on label "Autre" at bounding box center [992, 280] width 163 height 27
click at [617, 276] on input "Autre" at bounding box center [992, 280] width 163 height 27
checkbox input "true"
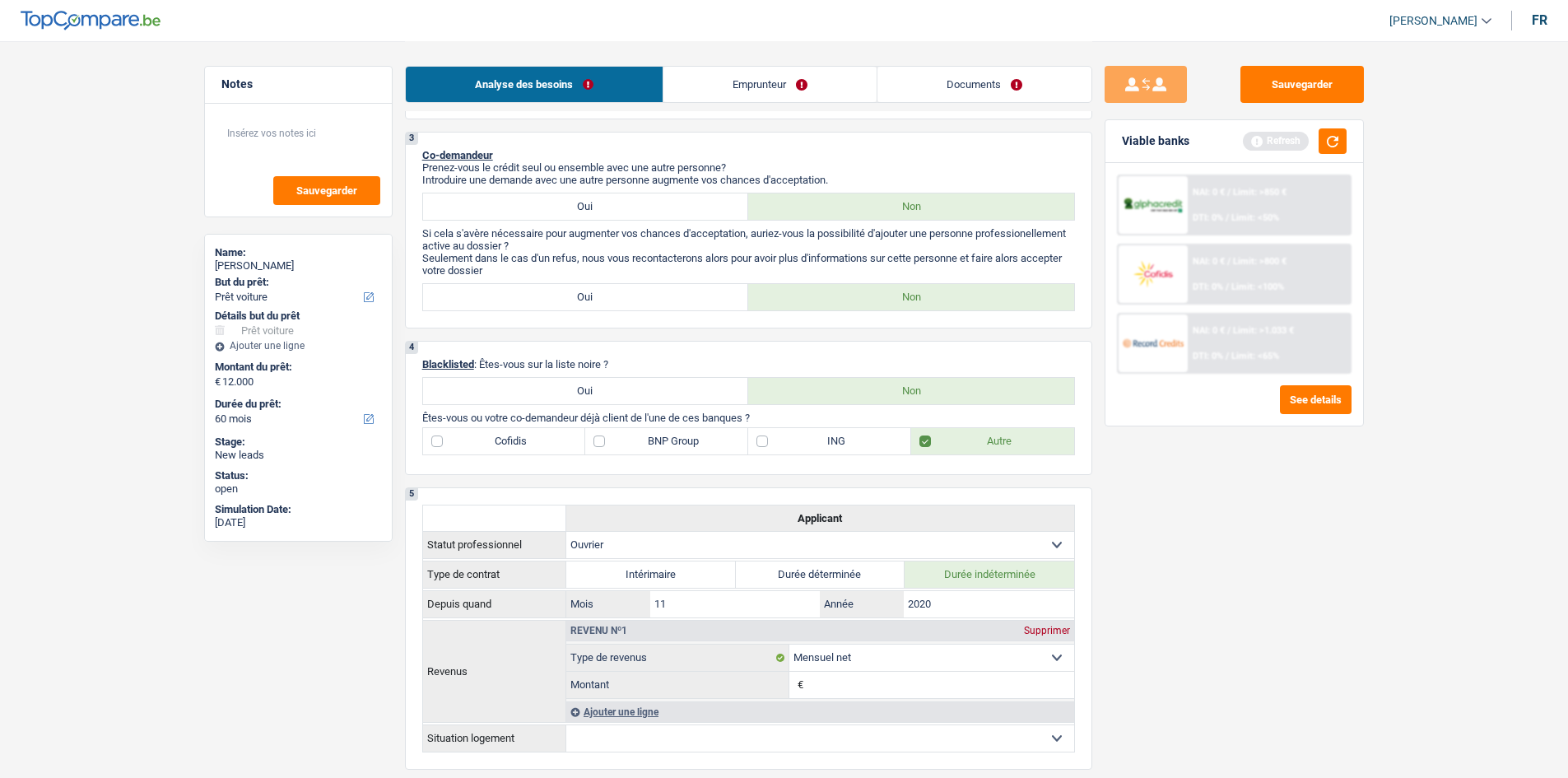
scroll to position [560, 0]
click at [617, 308] on label "ING" at bounding box center [829, 444] width 163 height 27
click at [617, 308] on input "ING" at bounding box center [829, 444] width 163 height 27
checkbox input "true"
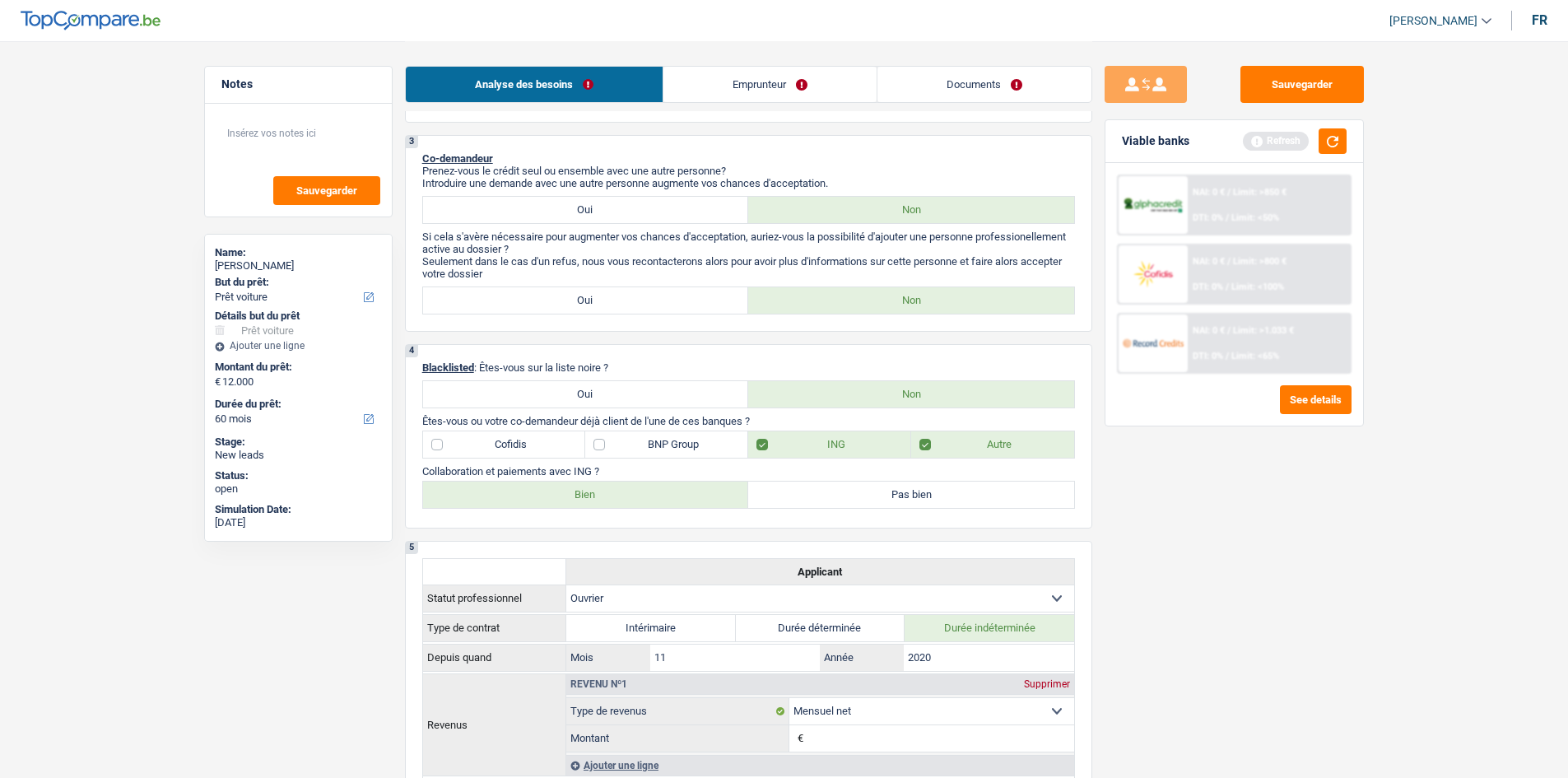
click at [617, 308] on label "Bien" at bounding box center [586, 495] width 325 height 27
click at [617, 308] on input "Bien" at bounding box center [586, 495] width 325 height 27
radio input "true"
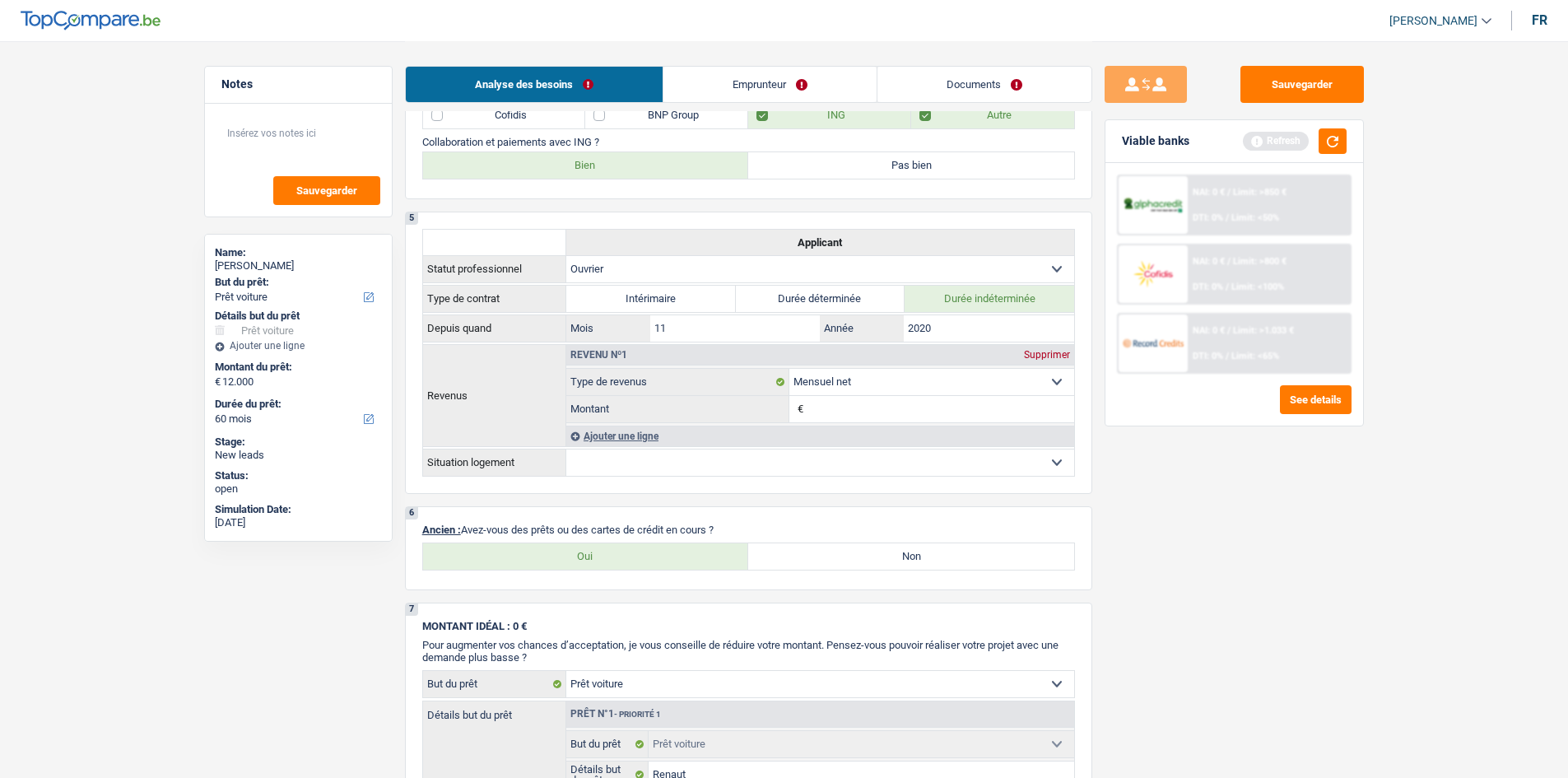
scroll to position [1055, 0]
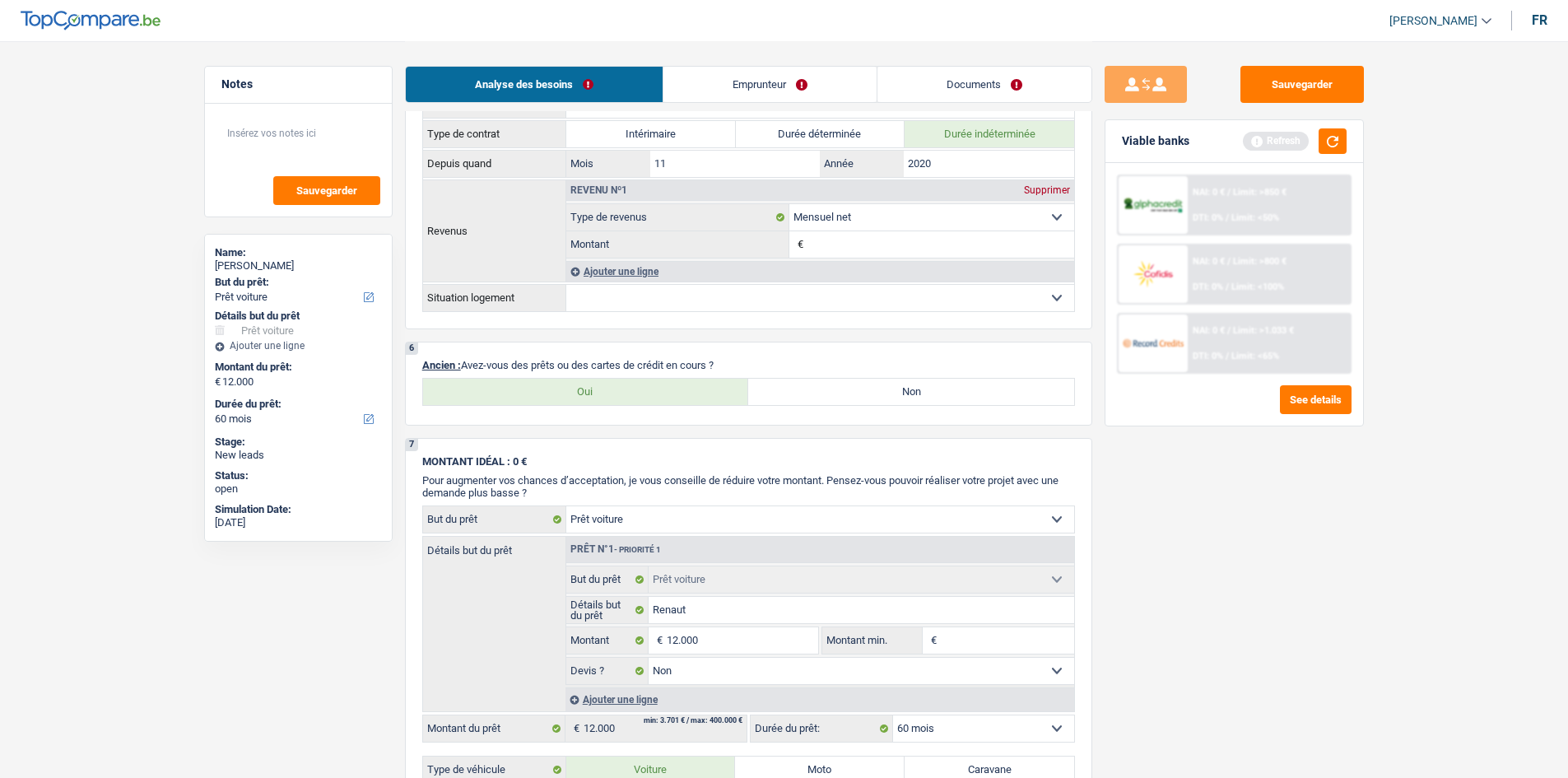
click at [617, 308] on label "Oui" at bounding box center [586, 392] width 325 height 27
click at [617, 308] on input "Oui" at bounding box center [586, 392] width 325 height 27
radio input "true"
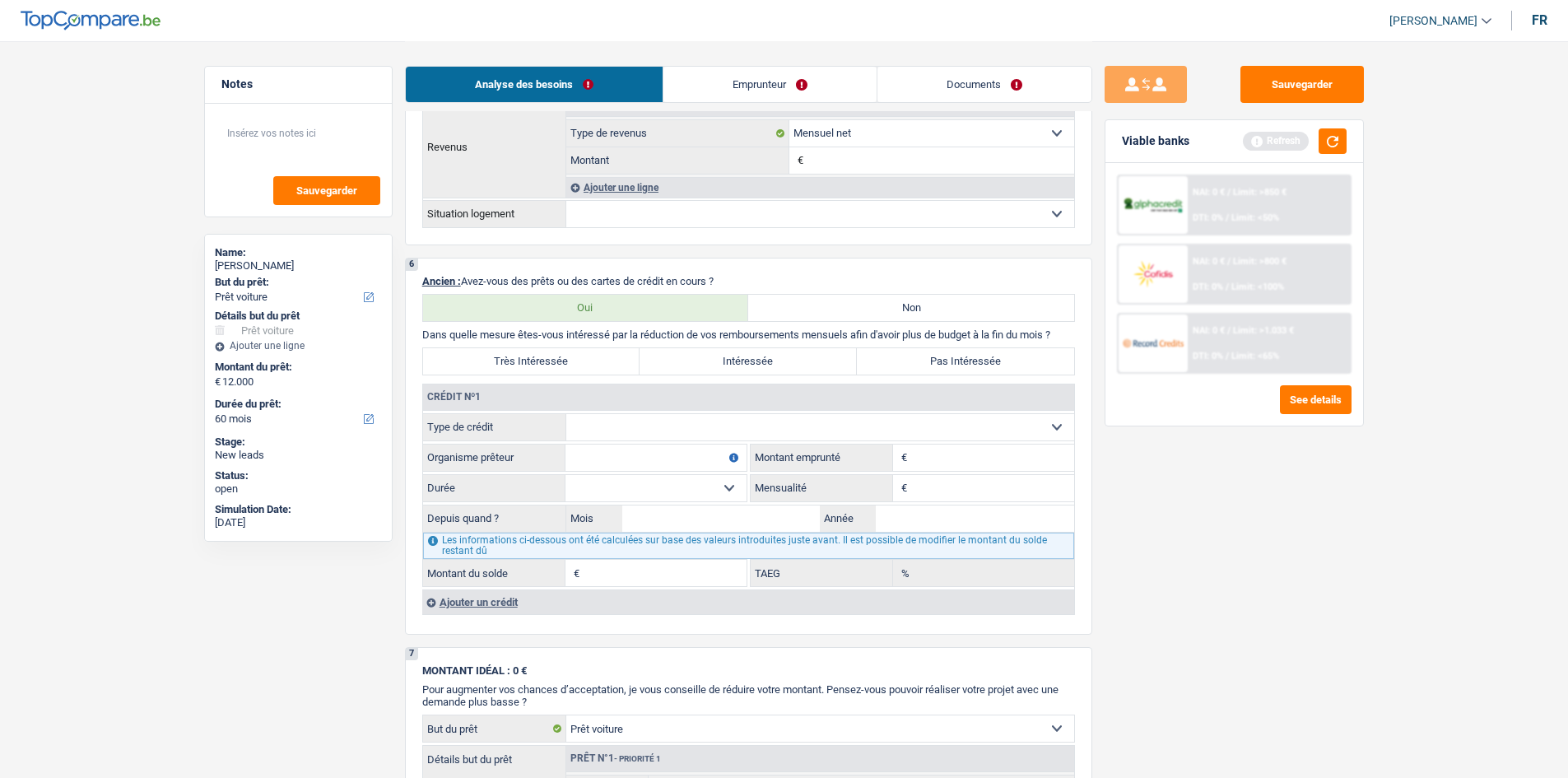
scroll to position [1219, 0]
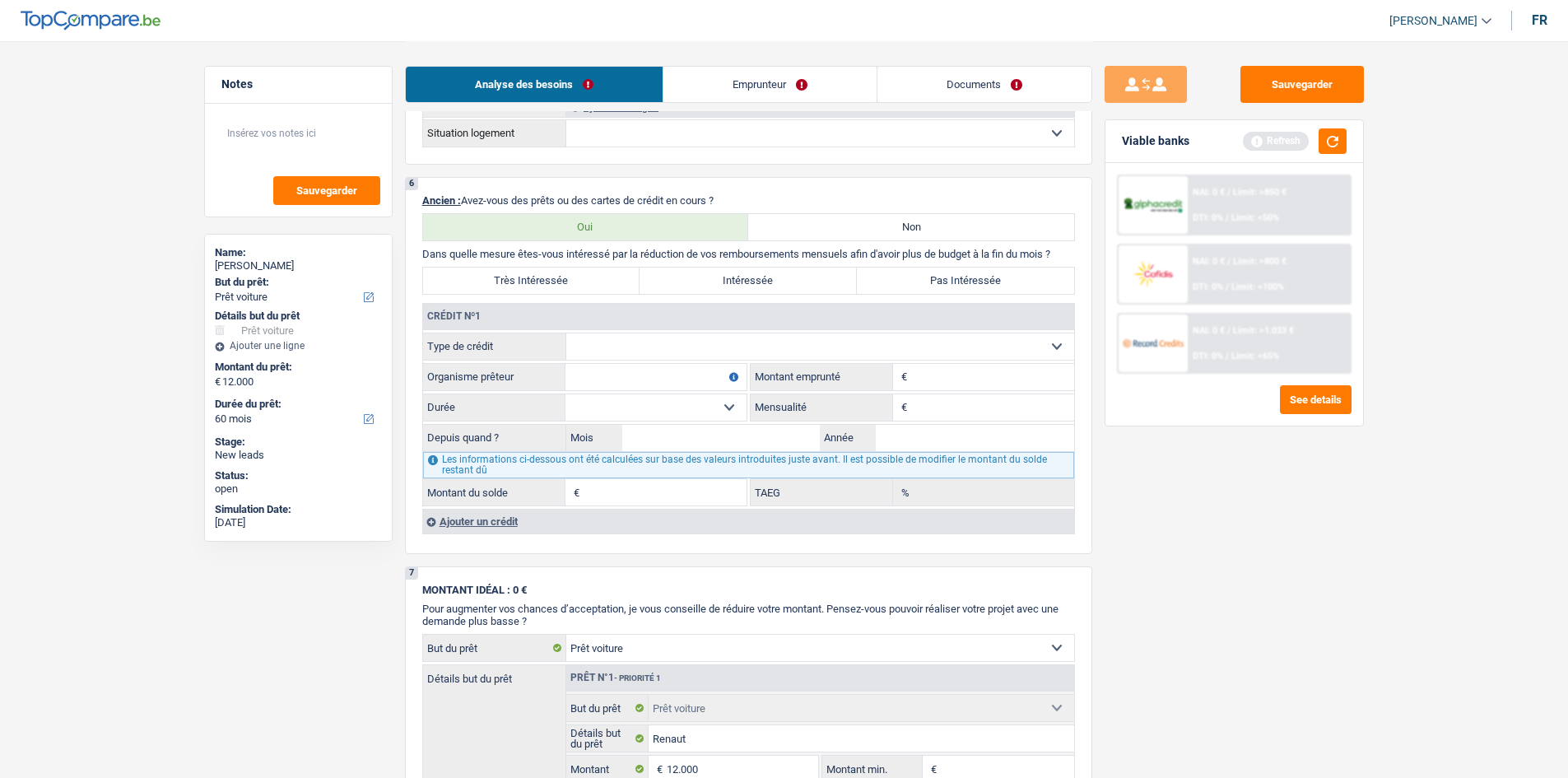
click at [617, 308] on select "Carte ou ouverture de crédit Prêt hypothécaire Vente à tempérament Prêt à tempé…" at bounding box center [819, 346] width 507 height 27
select select "personalLoan"
type input "0"
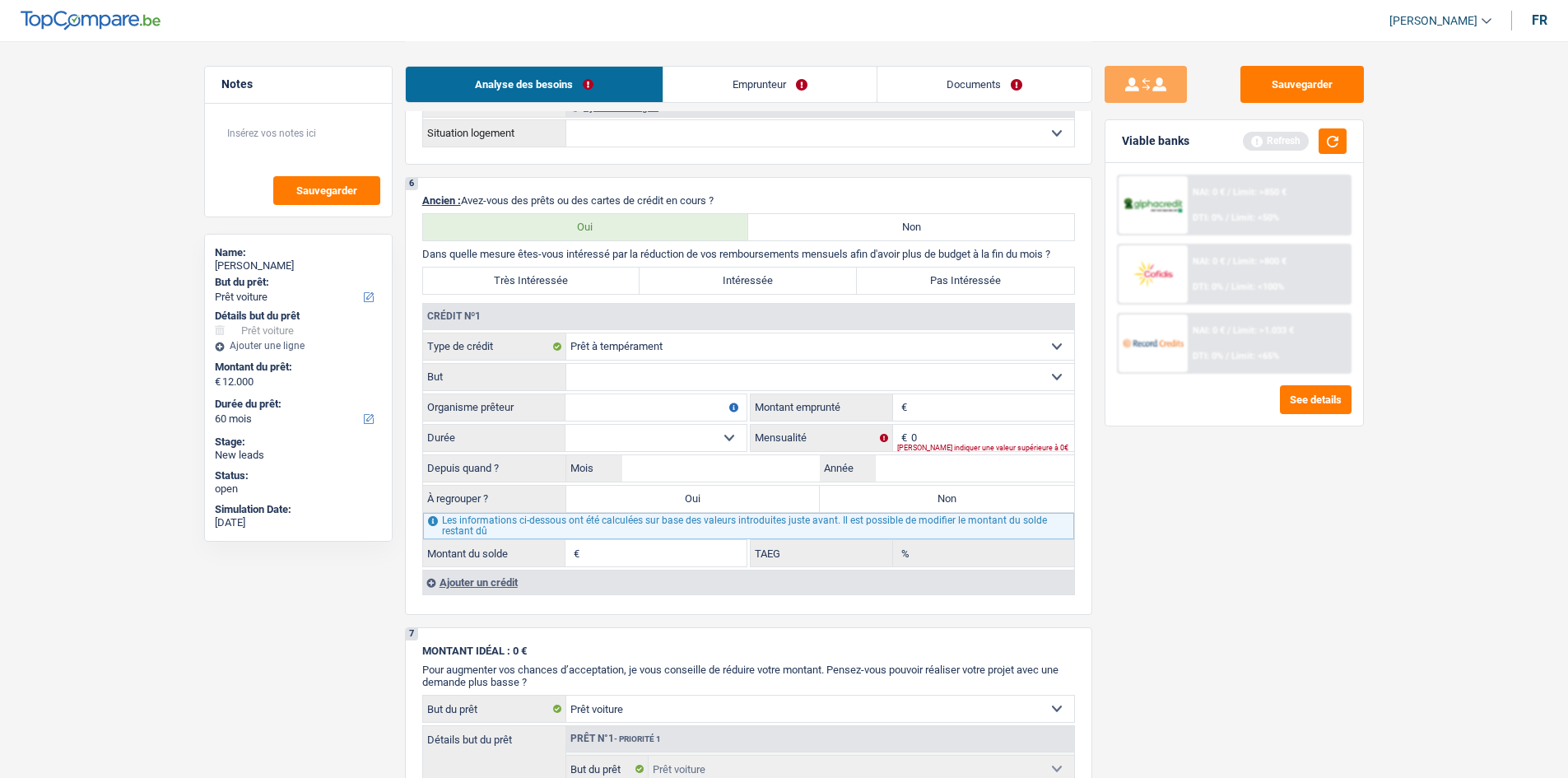
click at [598, 308] on select "Carte ou ouverture de crédit Prêt hypothécaire Vente à tempérament Prêt à tempé…" at bounding box center [819, 346] width 507 height 27
select select "cardOrCredit"
click at [566, 308] on select "Carte ou ouverture de crédit Prêt hypothécaire Vente à tempérament Prêt à tempé…" at bounding box center [819, 346] width 507 height 27
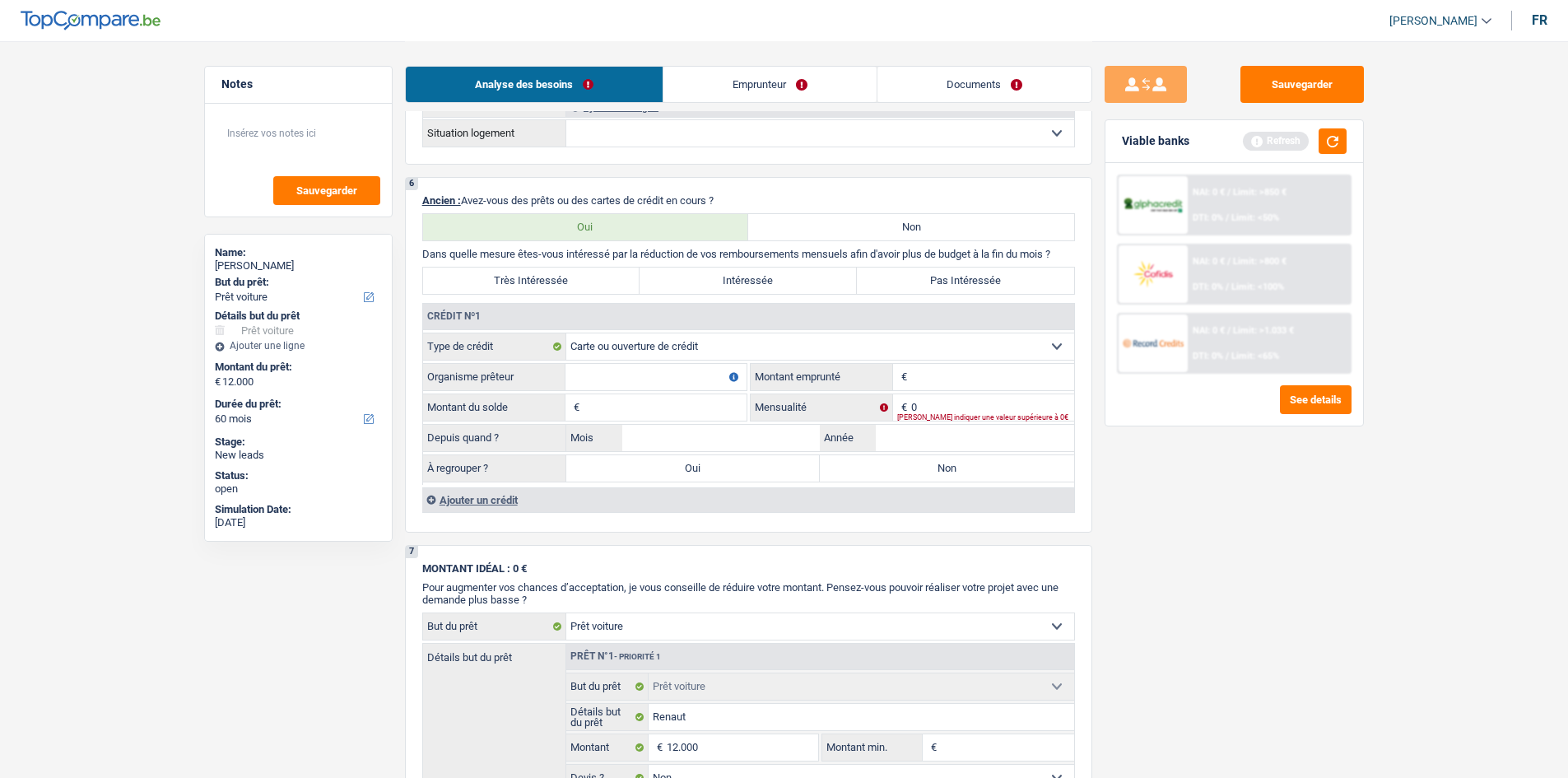
click at [617, 308] on input "Montant" at bounding box center [992, 377] width 163 height 27
type input "2.000"
click at [615, 308] on fieldset "Organisme prêteur Veillez à ne pas indiquer le nom du courtier, mais bien le no…" at bounding box center [585, 377] width 323 height 28
click at [608, 308] on fieldset "Carte ou ouverture de crédit Prêt hypothécaire Vente à tempérament Prêt à tempé…" at bounding box center [749, 409] width 651 height 152
click at [604, 308] on input "Montant du solde" at bounding box center [665, 407] width 163 height 27
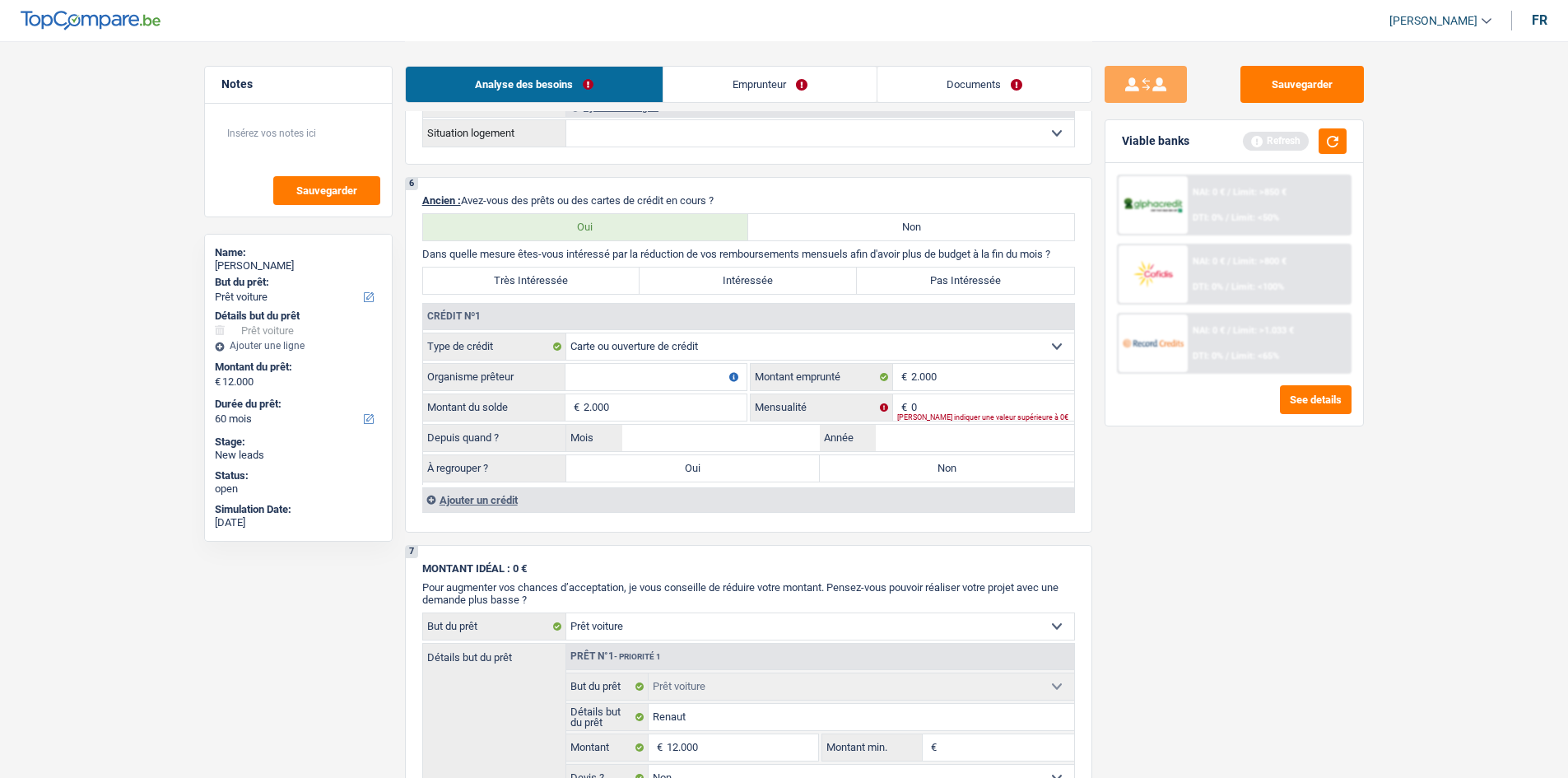
type input "2.000"
click at [617, 308] on input "Organisme prêteur" at bounding box center [655, 377] width 181 height 27
type input "buy way"
click at [617, 308] on input "Année" at bounding box center [974, 438] width 198 height 27
type input "2025"
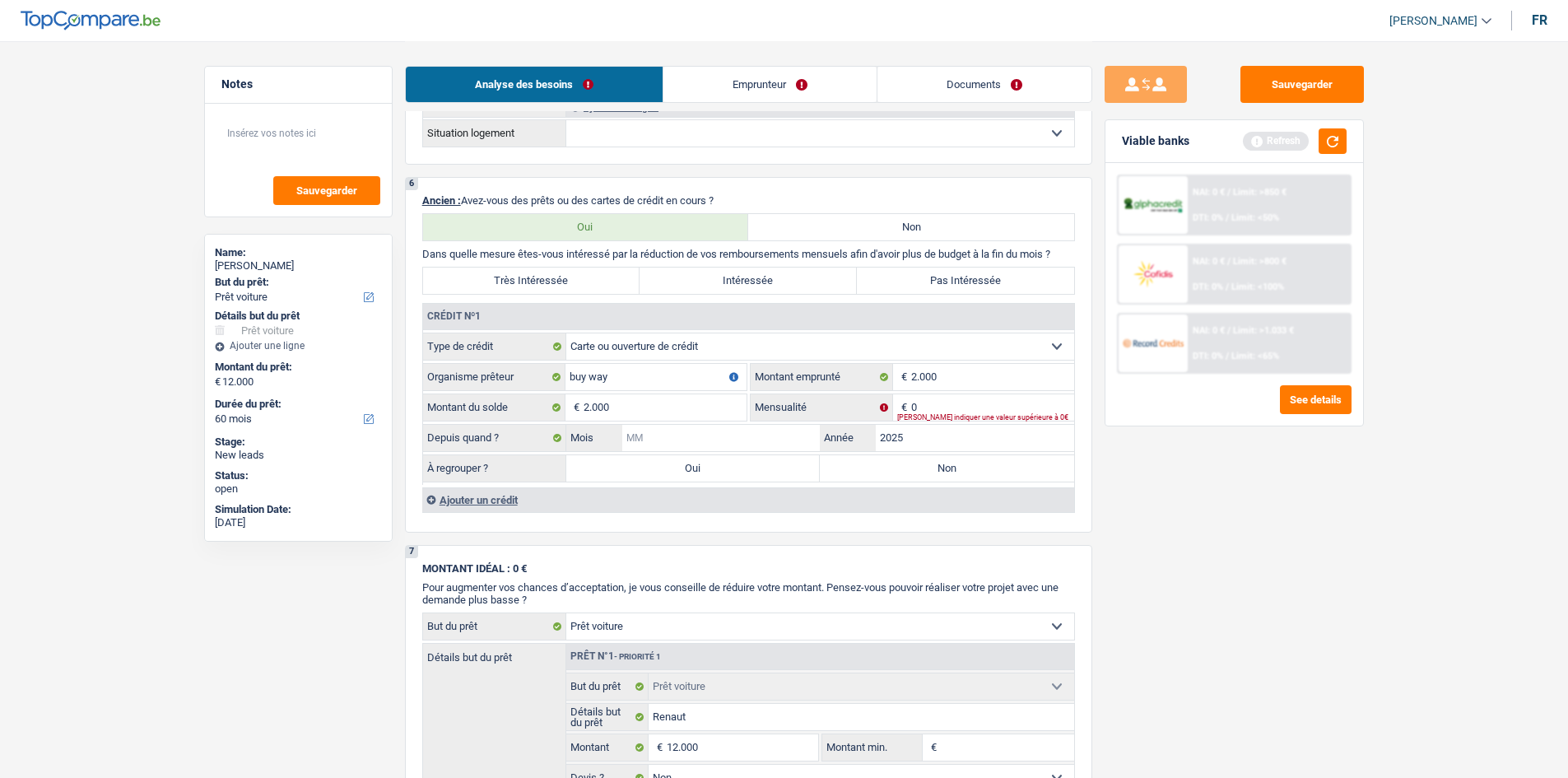
click at [617, 308] on input "Mois" at bounding box center [721, 438] width 198 height 27
type input "9"
type input "8"
click at [617, 308] on div "Sauvegarder Viable banks Refresh NAI: 0 € / Limit: >850 € DTI: 0% / Limit: <50%…" at bounding box center [1234, 409] width 284 height 686
click at [617, 308] on input "0" at bounding box center [992, 407] width 163 height 27
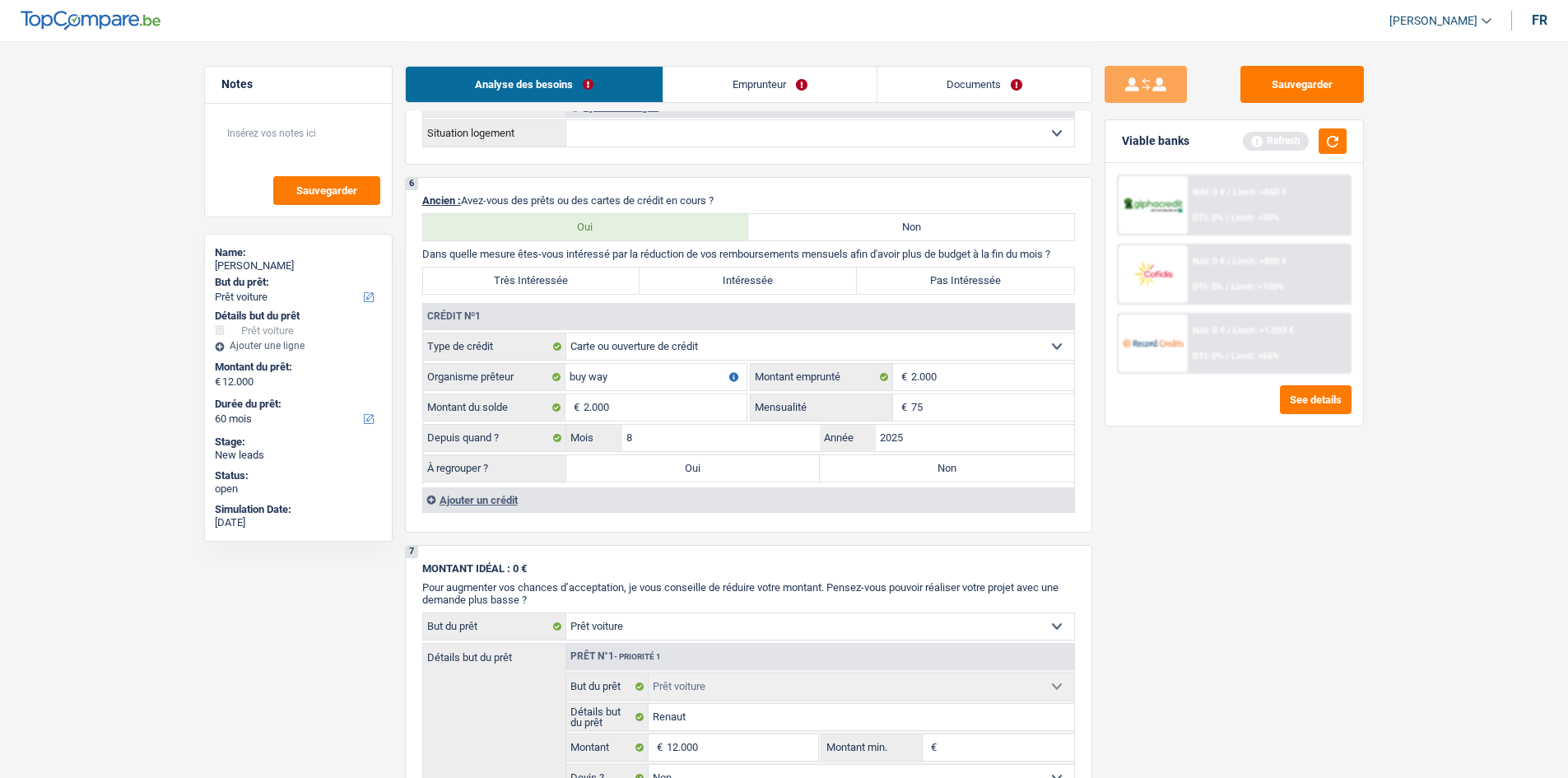
type input "75"
click at [617, 308] on div "Sauvegarder Viable banks Refresh NAI: 0 € / Limit: >850 € DTI: 0% / Limit: <50%…" at bounding box center [1234, 409] width 284 height 686
click at [617, 308] on fieldset "Carte ou ouverture de crédit Prêt hypothécaire Vente à tempérament Prêt à tempé…" at bounding box center [749, 409] width 651 height 152
click at [617, 308] on label "Non" at bounding box center [946, 468] width 254 height 27
click at [617, 308] on input "Non" at bounding box center [946, 468] width 254 height 27
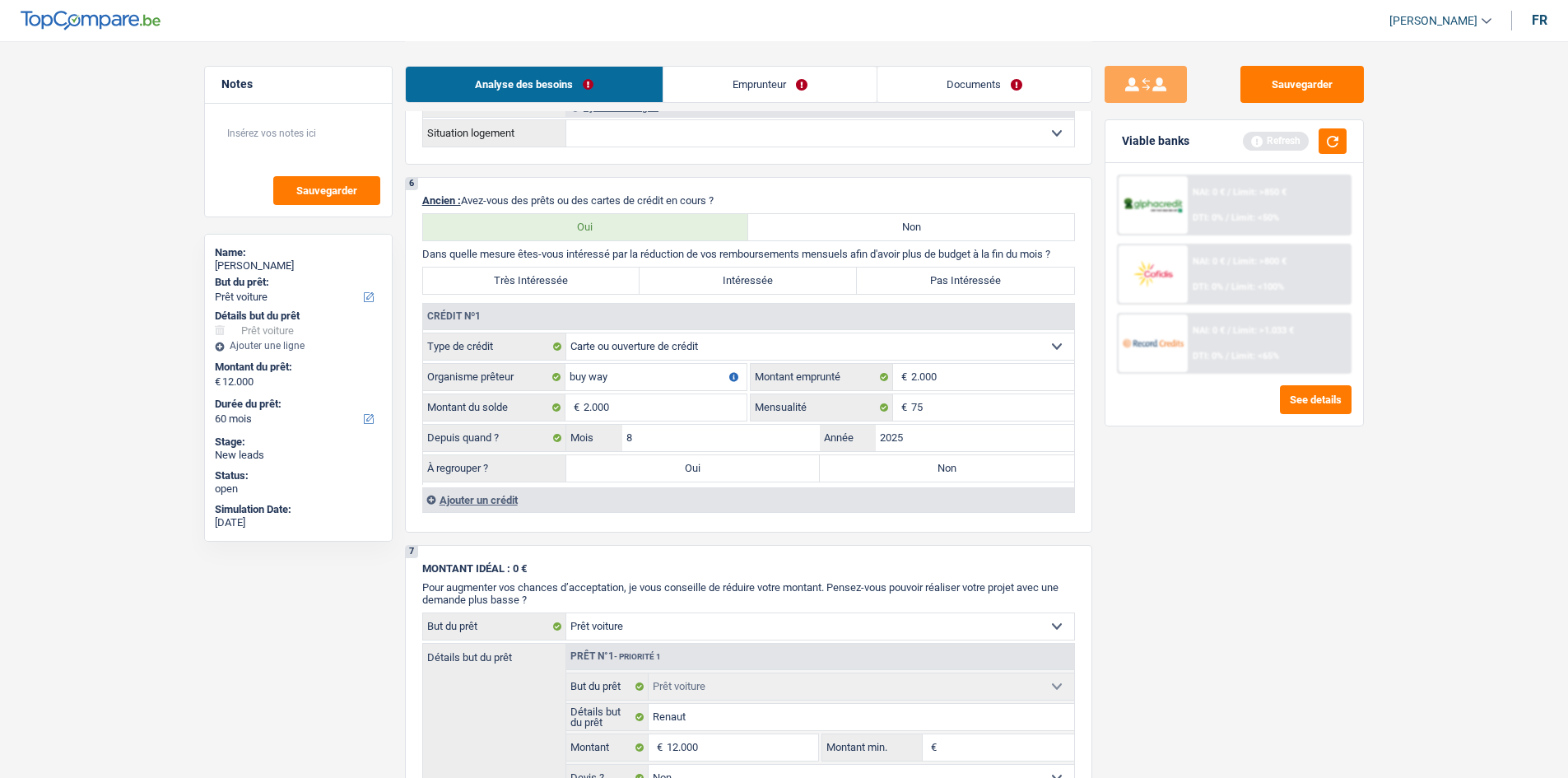
radio input "true"
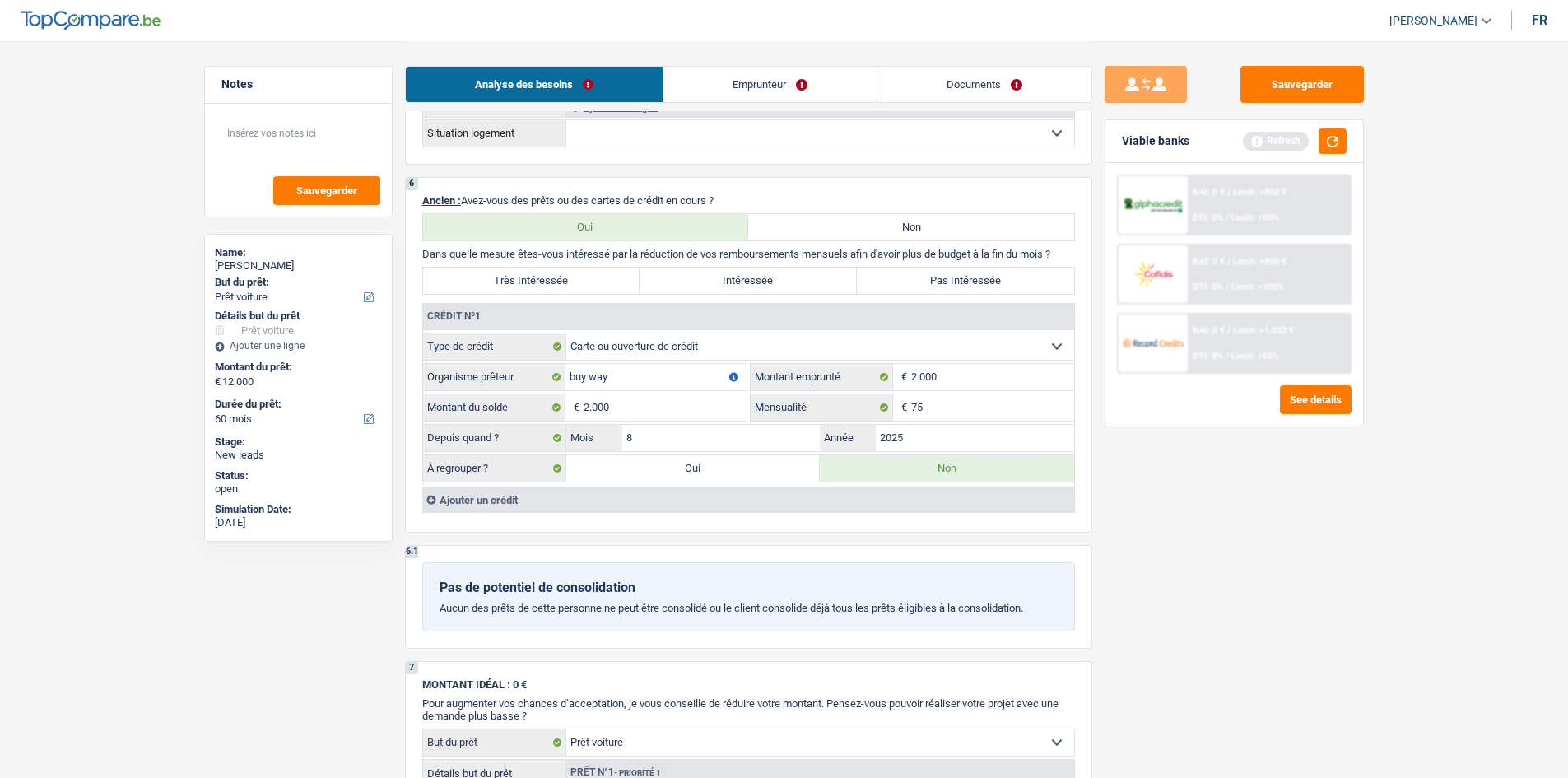
drag, startPoint x: 971, startPoint y: 305, endPoint x: 987, endPoint y: 296, distance: 18.4
click at [617, 299] on div "6 Ancien : Avez-vous des prêts ou des cartes de crédit en cours ? Oui Non Dans …" at bounding box center [748, 354] width 688 height 355
click at [617, 296] on div "6 Ancien : Avez-vous des prêts ou des cartes de crédit en cours ? Oui Non Dans …" at bounding box center [748, 354] width 688 height 355
drag, startPoint x: 1008, startPoint y: 281, endPoint x: 731, endPoint y: 578, distance: 406.1
click at [617, 281] on label "Pas Intéressée" at bounding box center [966, 280] width 218 height 27
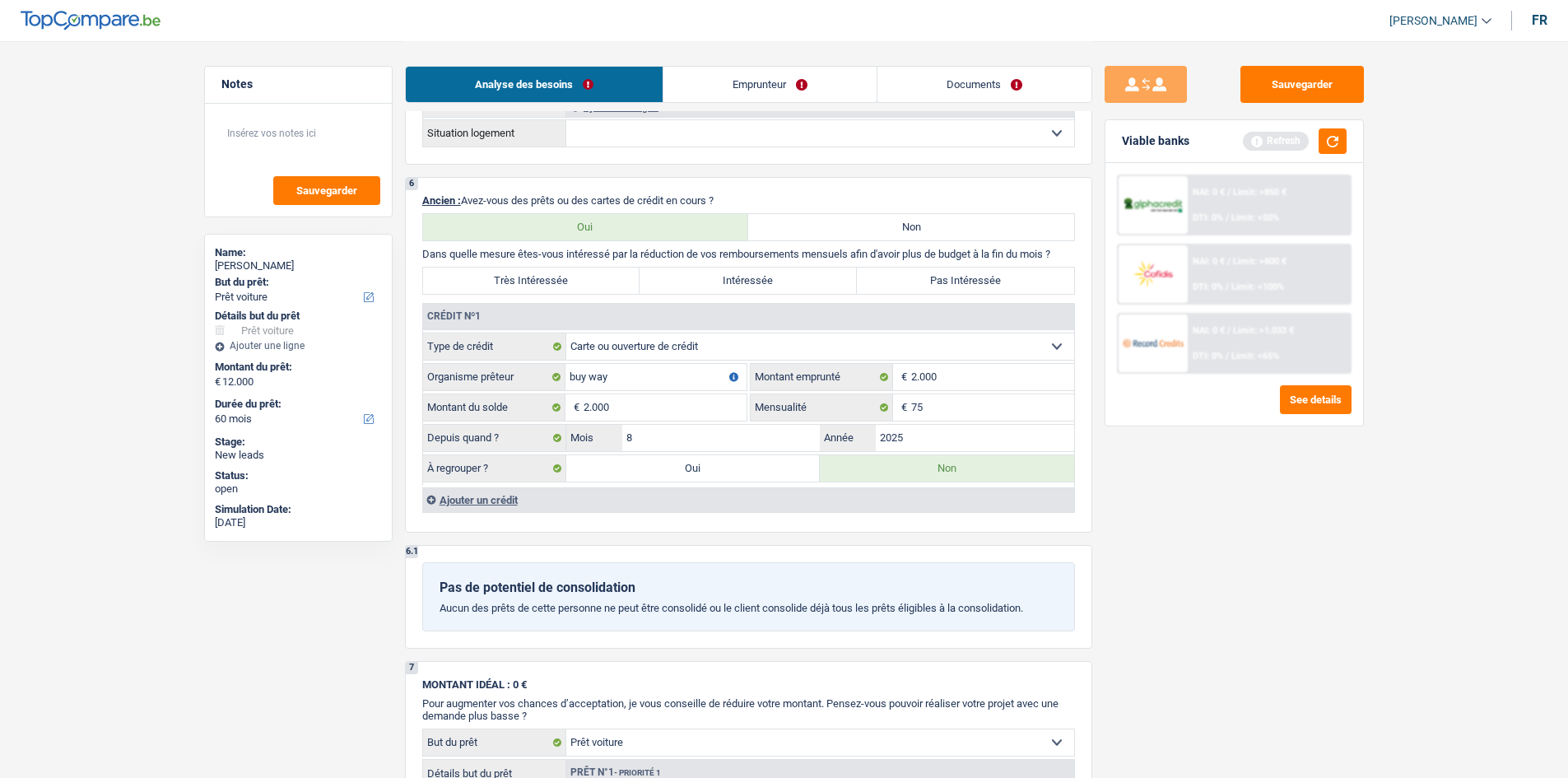
click at [617, 281] on input "Pas Intéressée" at bounding box center [966, 280] width 218 height 27
radio input "true"
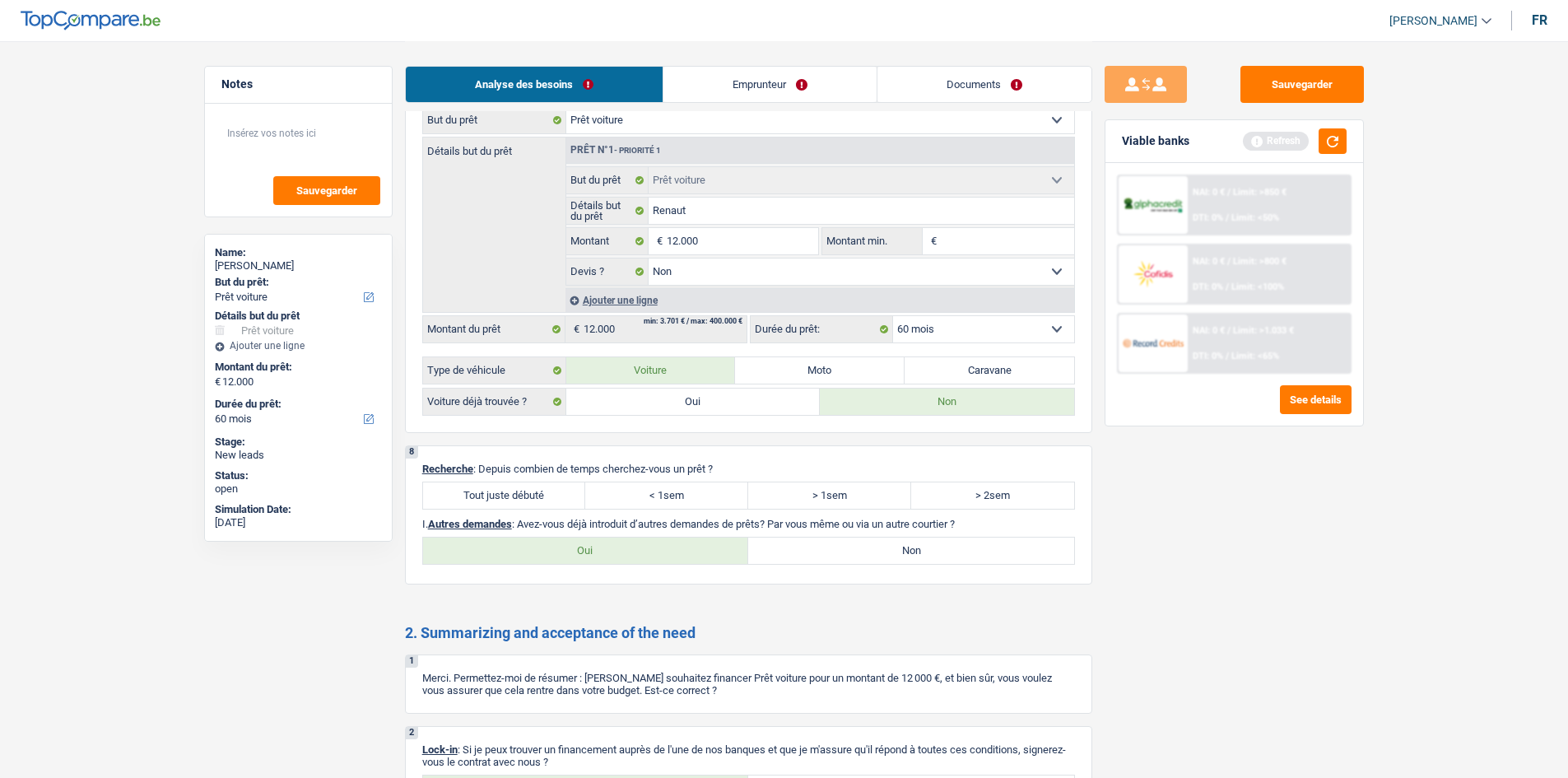
scroll to position [1961, 0]
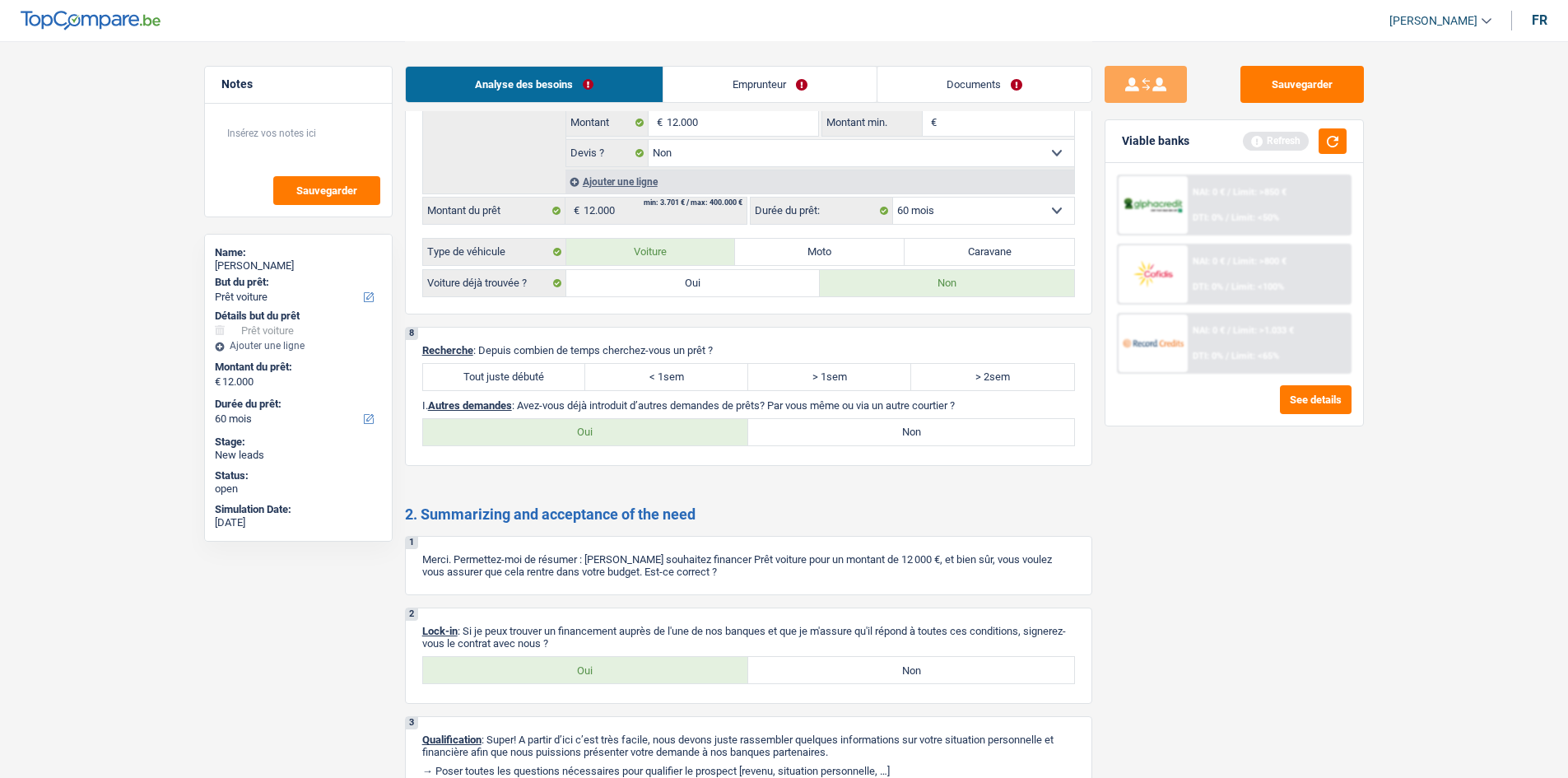
click at [483, 308] on label "Tout juste débuté" at bounding box center [505, 377] width 163 height 27
click at [483, 308] on input "Tout juste débuté" at bounding box center [505, 377] width 163 height 27
radio input "true"
click at [563, 308] on label "Oui" at bounding box center [586, 670] width 325 height 27
click at [563, 308] on input "Oui" at bounding box center [586, 670] width 325 height 27
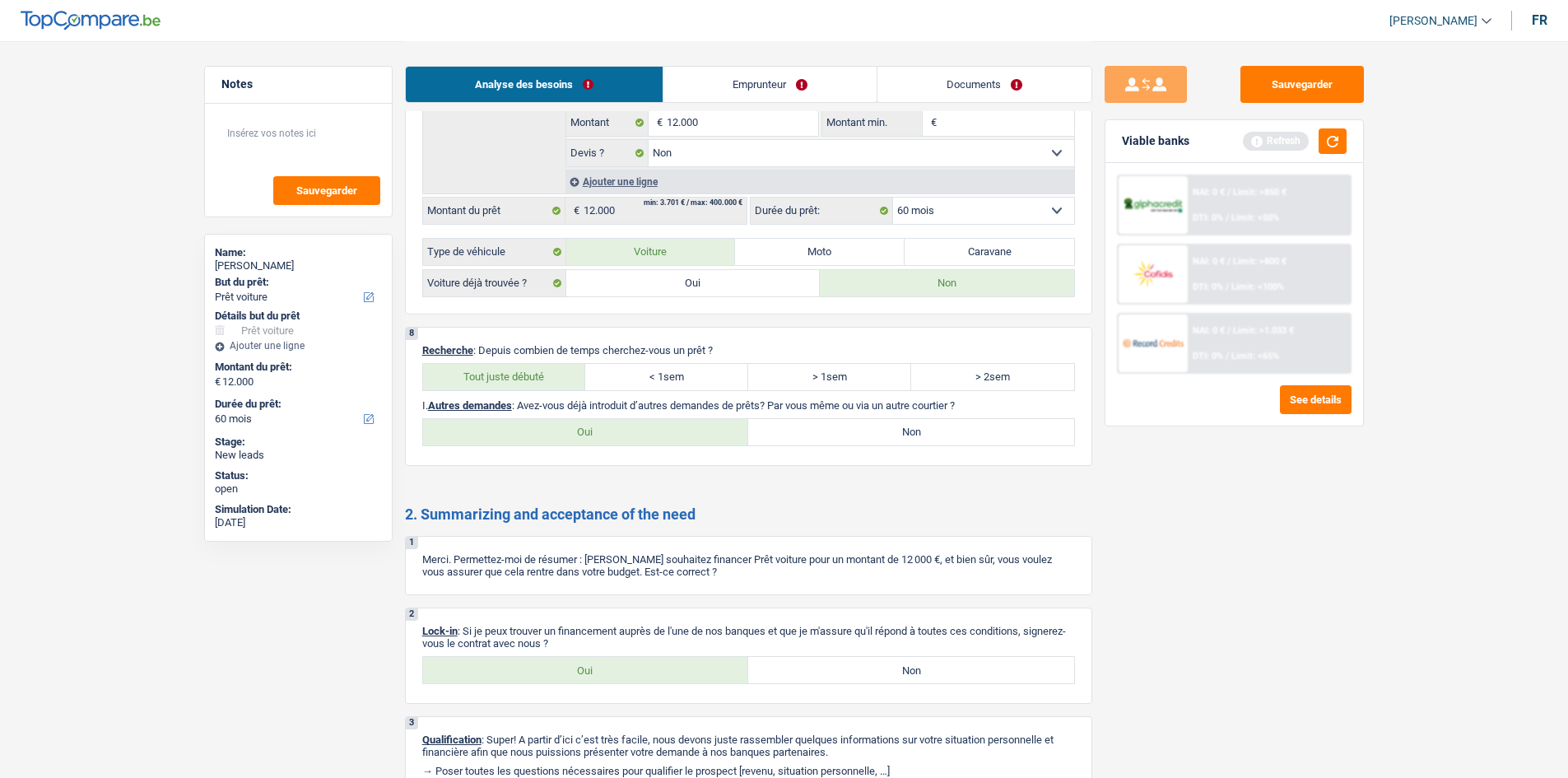
radio input "true"
click at [617, 308] on div "8 Recherche : Depuis combien de temps cherchez-vous un prêt ? Tout juste débuté…" at bounding box center [748, 396] width 688 height 140
click at [617, 308] on label "Non" at bounding box center [910, 432] width 325 height 27
click at [617, 308] on input "Non" at bounding box center [910, 432] width 325 height 27
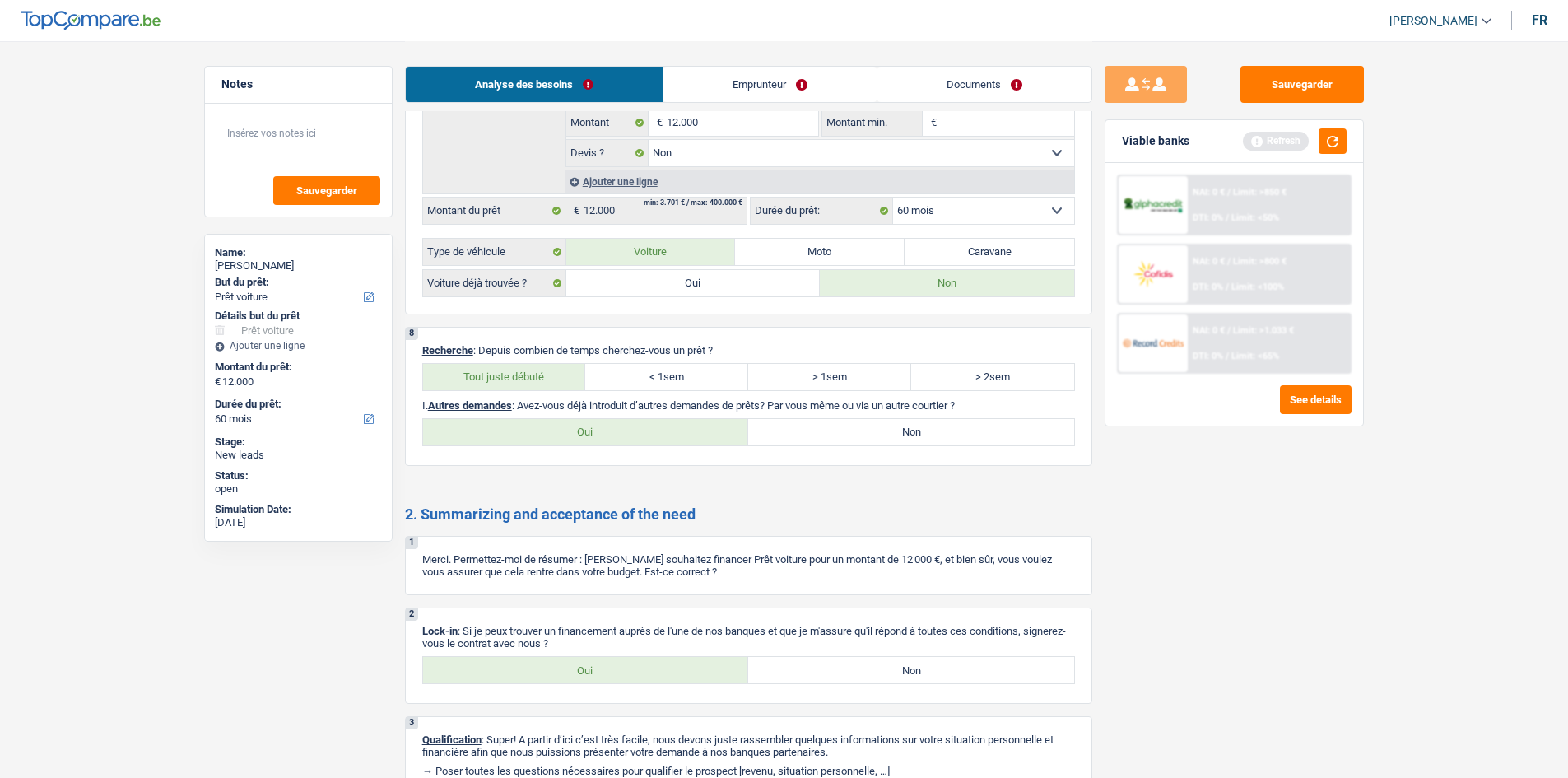
radio input "true"
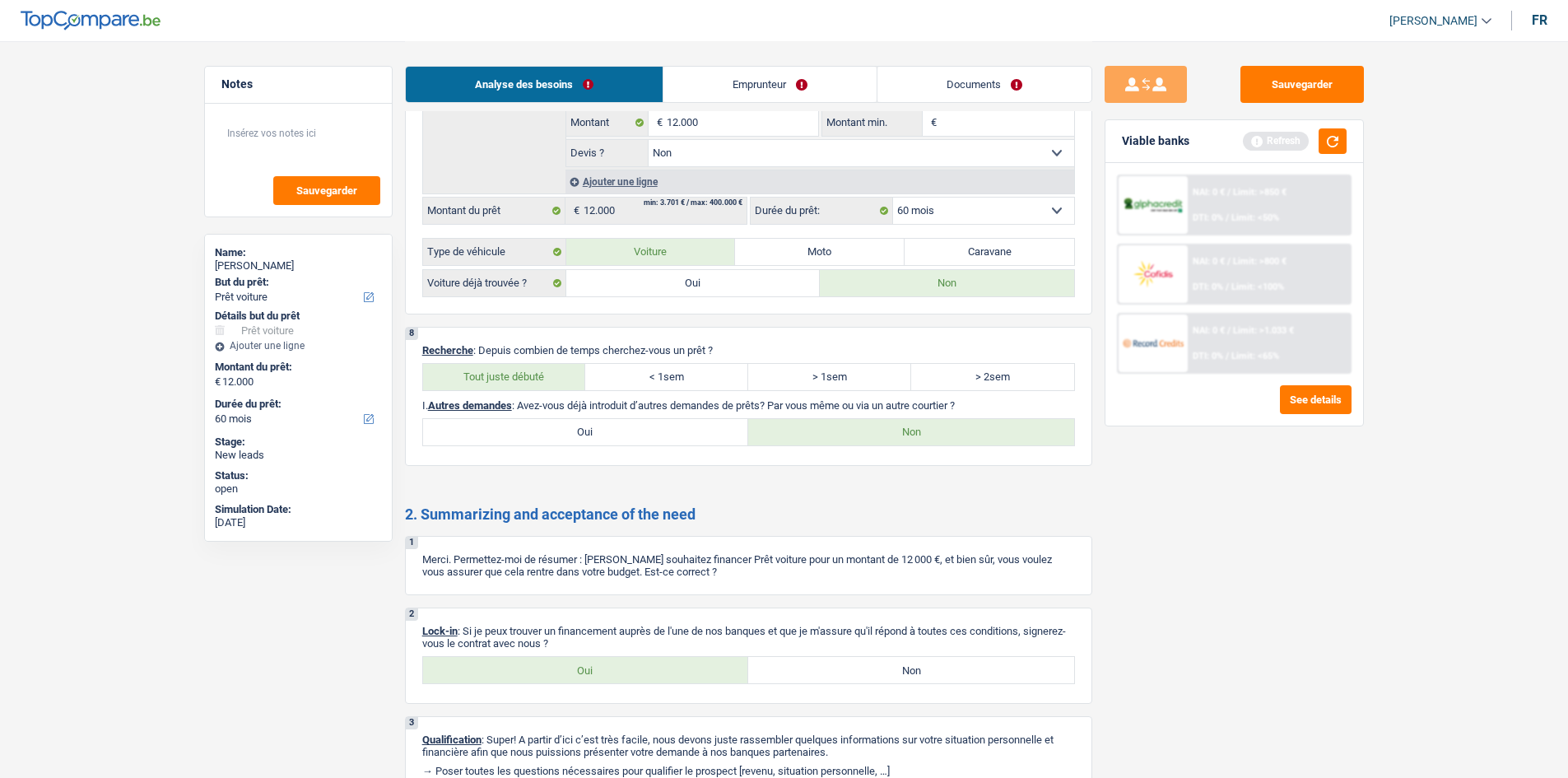
click at [617, 90] on link "Emprunteur" at bounding box center [769, 84] width 213 height 36
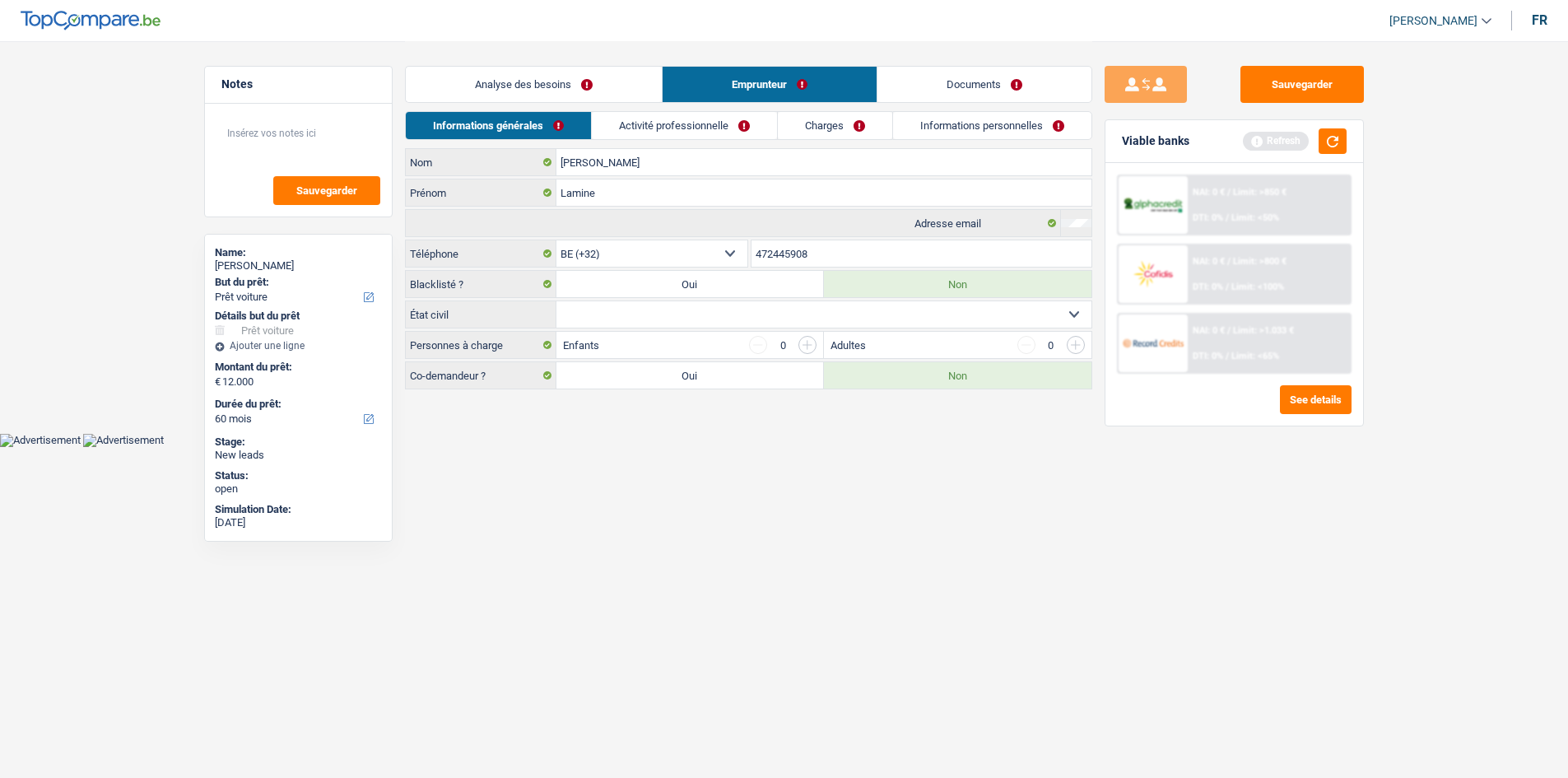
scroll to position [0, 0]
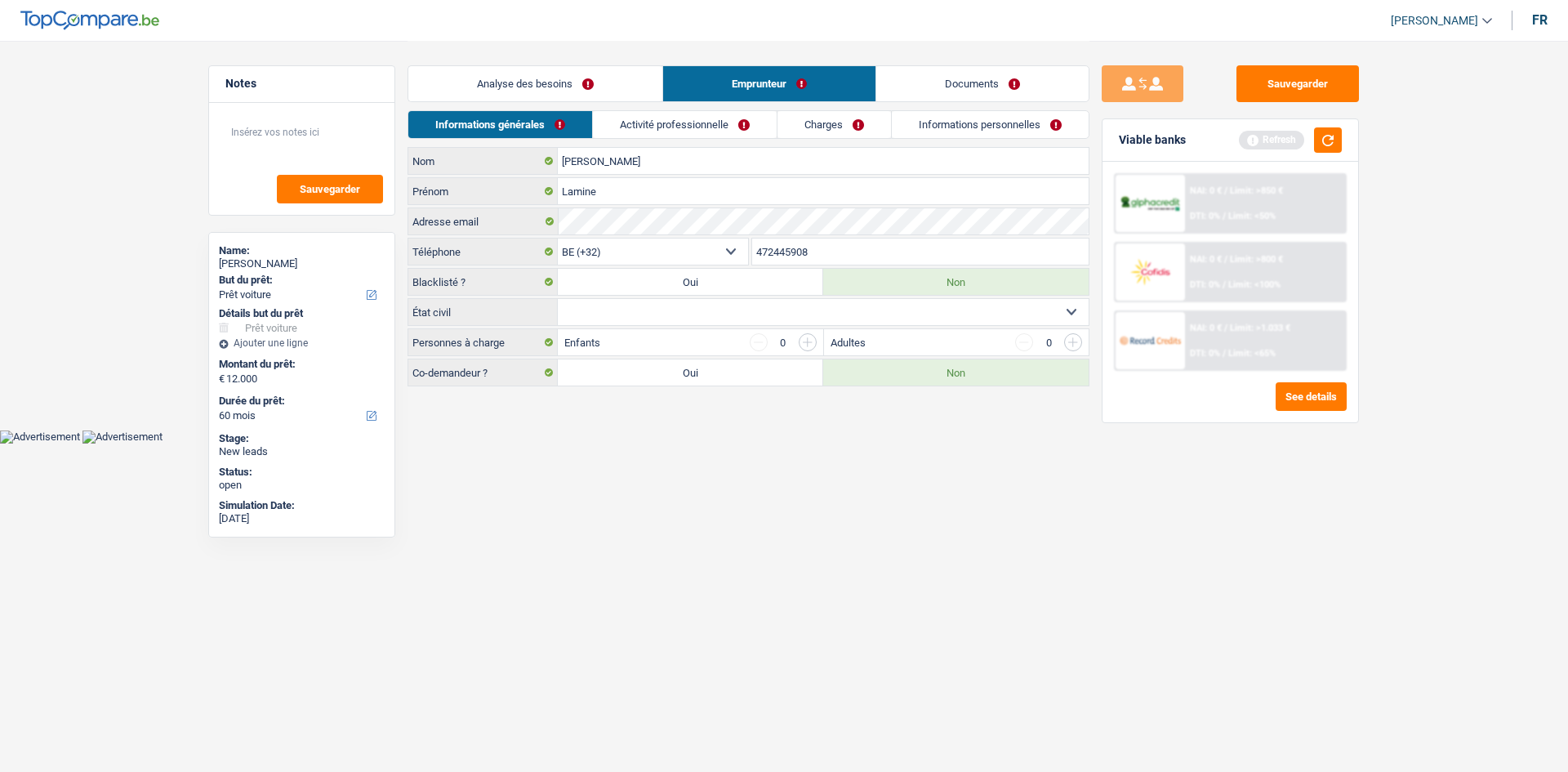
click at [613, 305] on select "Célibataire Marié(e) Cohabitant(e) légal(e) Divorcé(e) Veuf(ve) Séparé (de fait…" at bounding box center [823, 311] width 531 height 27
select select "single"
click at [558, 299] on select "Célibataire Marié(e) Cohabitant(e) légal(e) Divorcé(e) Veuf(ve) Séparé (de fait…" at bounding box center [823, 311] width 531 height 27
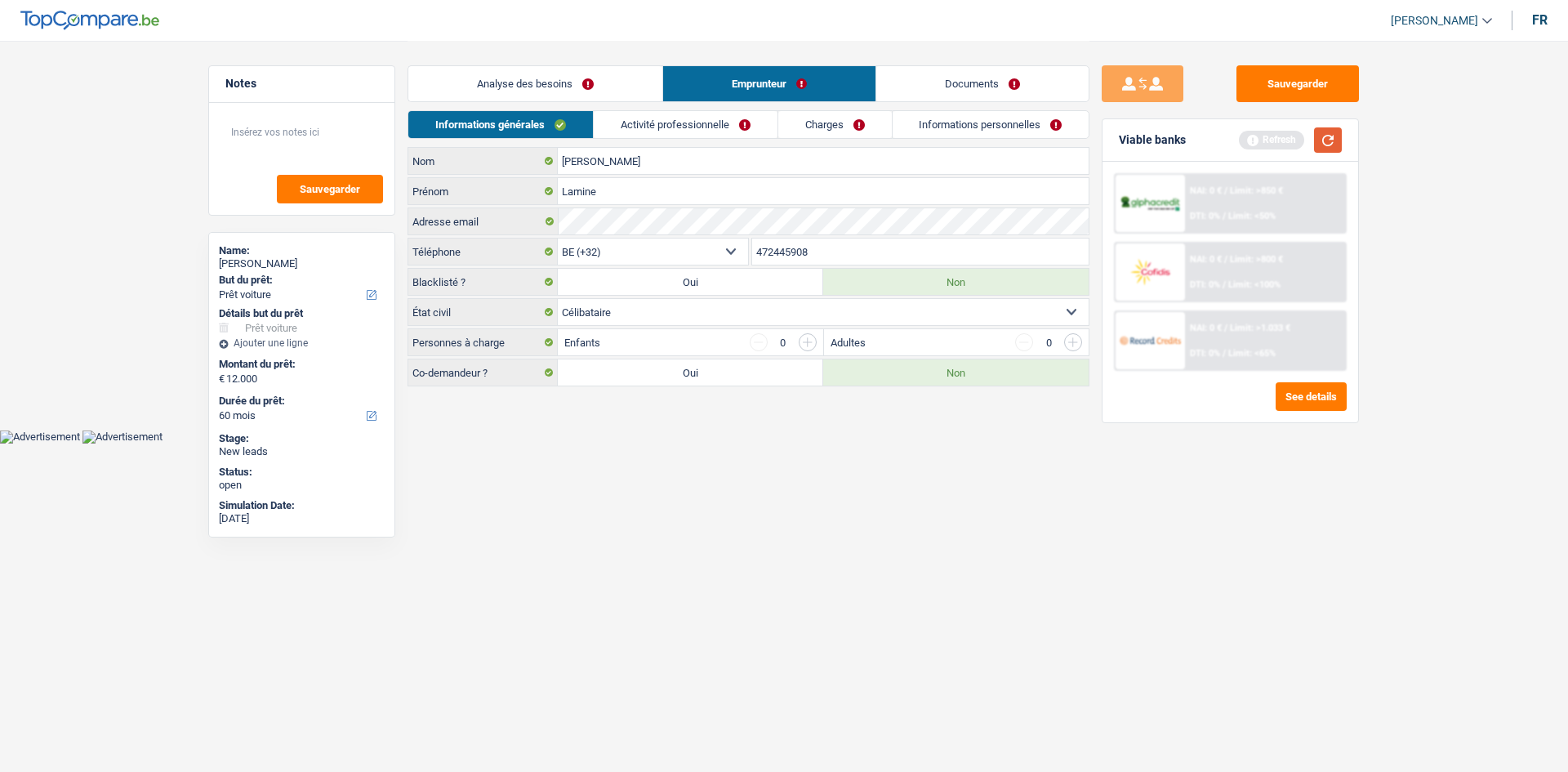
click at [613, 128] on button "button" at bounding box center [1327, 140] width 27 height 26
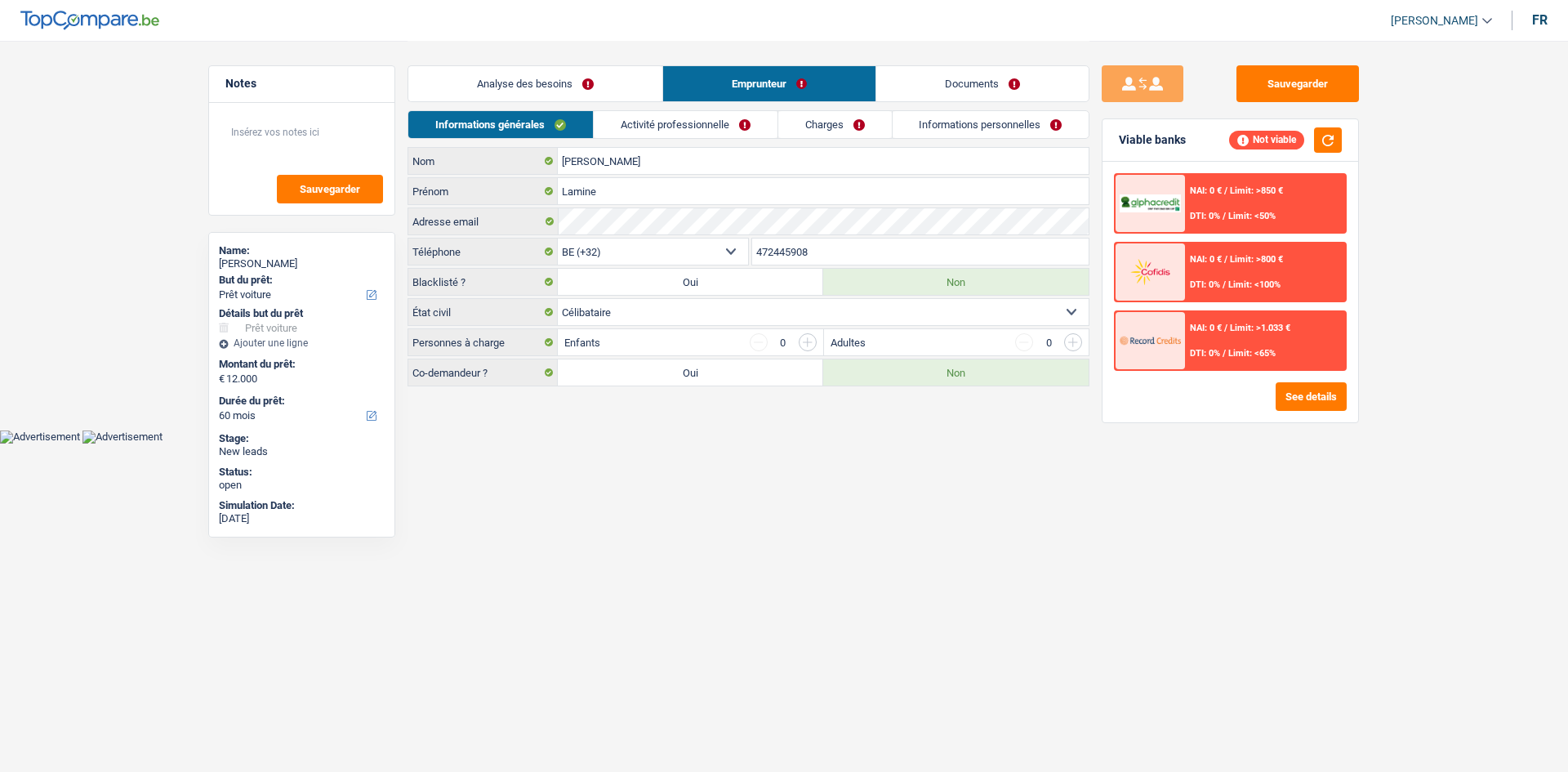
click at [613, 138] on li "Activité professionnelle" at bounding box center [685, 124] width 185 height 28
click at [613, 119] on link "Activité professionnelle" at bounding box center [685, 124] width 184 height 27
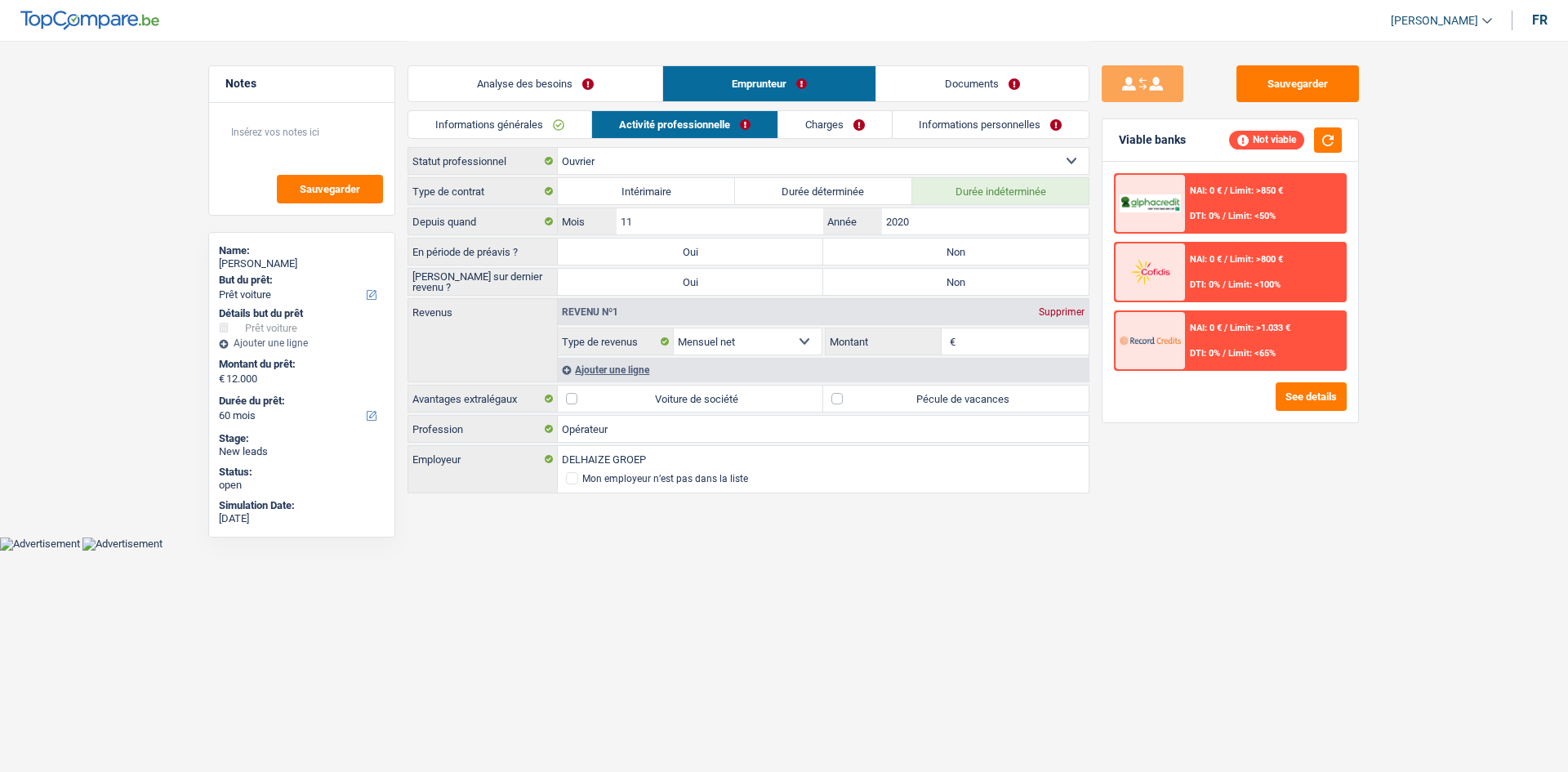
click at [613, 242] on label "Non" at bounding box center [955, 251] width 265 height 27
click at [613, 242] on input "Non" at bounding box center [955, 251] width 265 height 27
radio input "true"
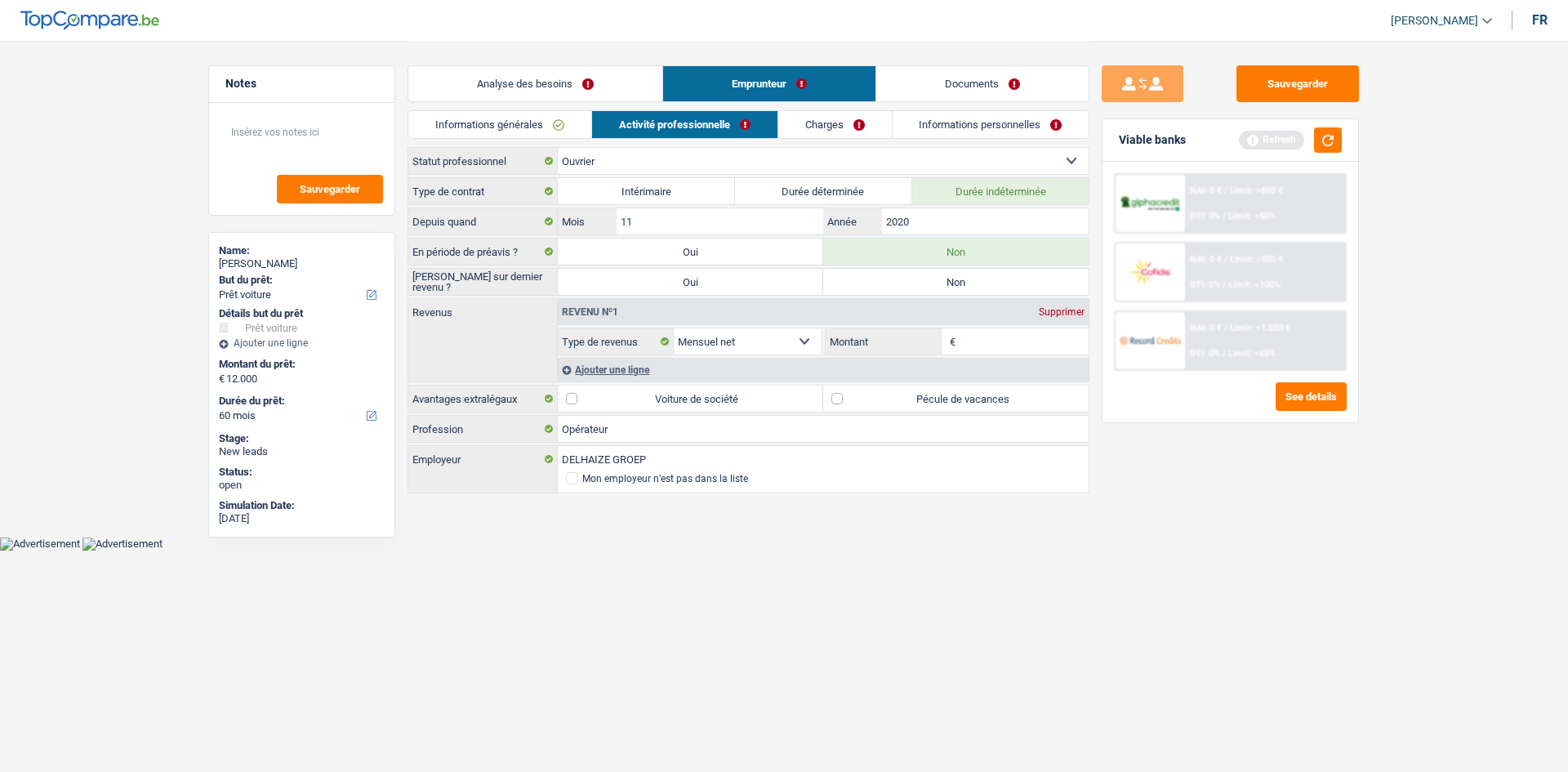
click at [613, 290] on label "Non" at bounding box center [955, 282] width 265 height 27
click at [613, 290] on input "Non" at bounding box center [955, 282] width 265 height 27
radio input "true"
click at [562, 125] on link "Informations générales" at bounding box center [500, 124] width 183 height 27
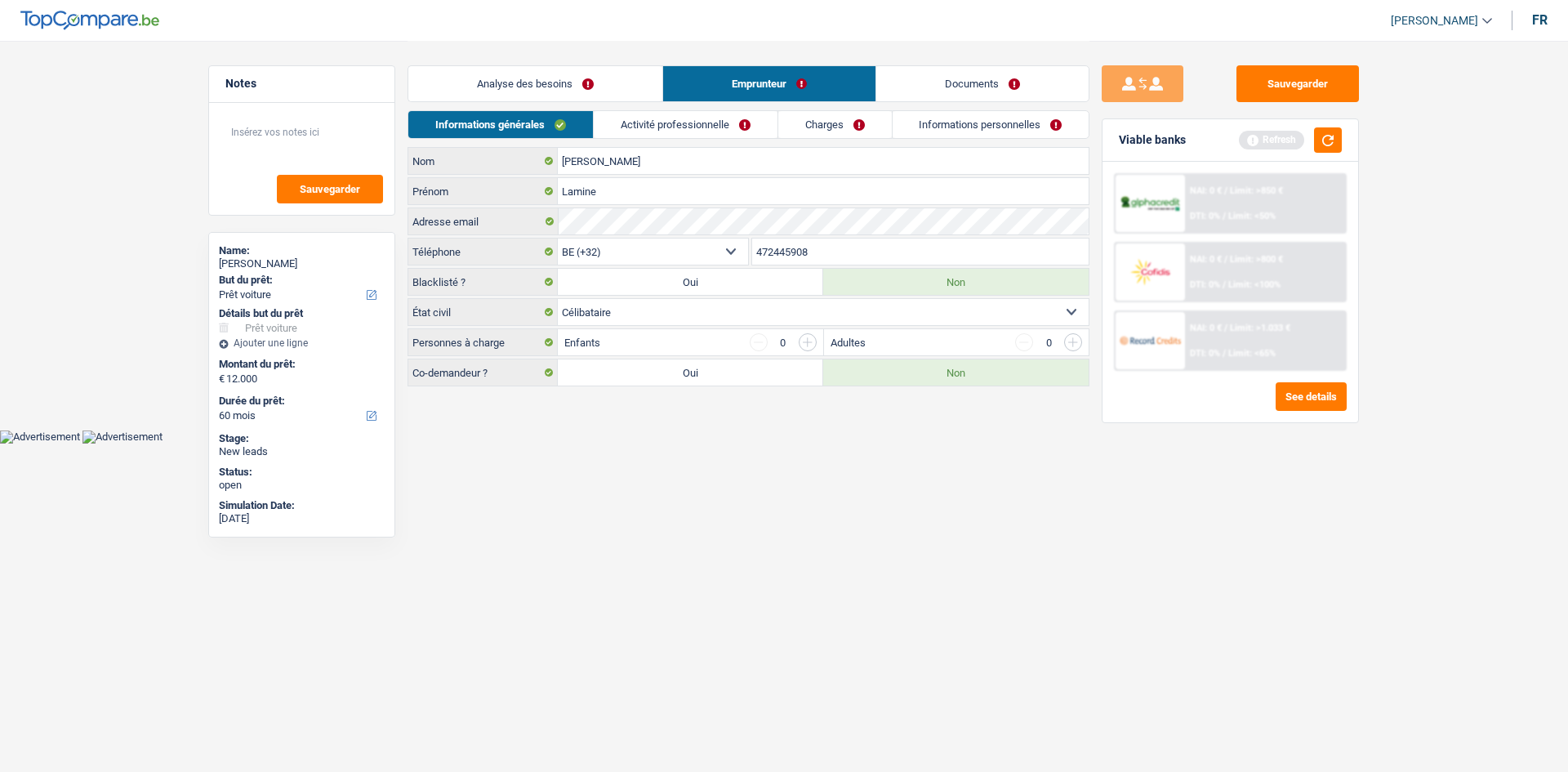
click at [613, 305] on div "0" at bounding box center [784, 342] width 67 height 18
click at [613, 305] on input "button" at bounding box center [808, 342] width 18 height 18
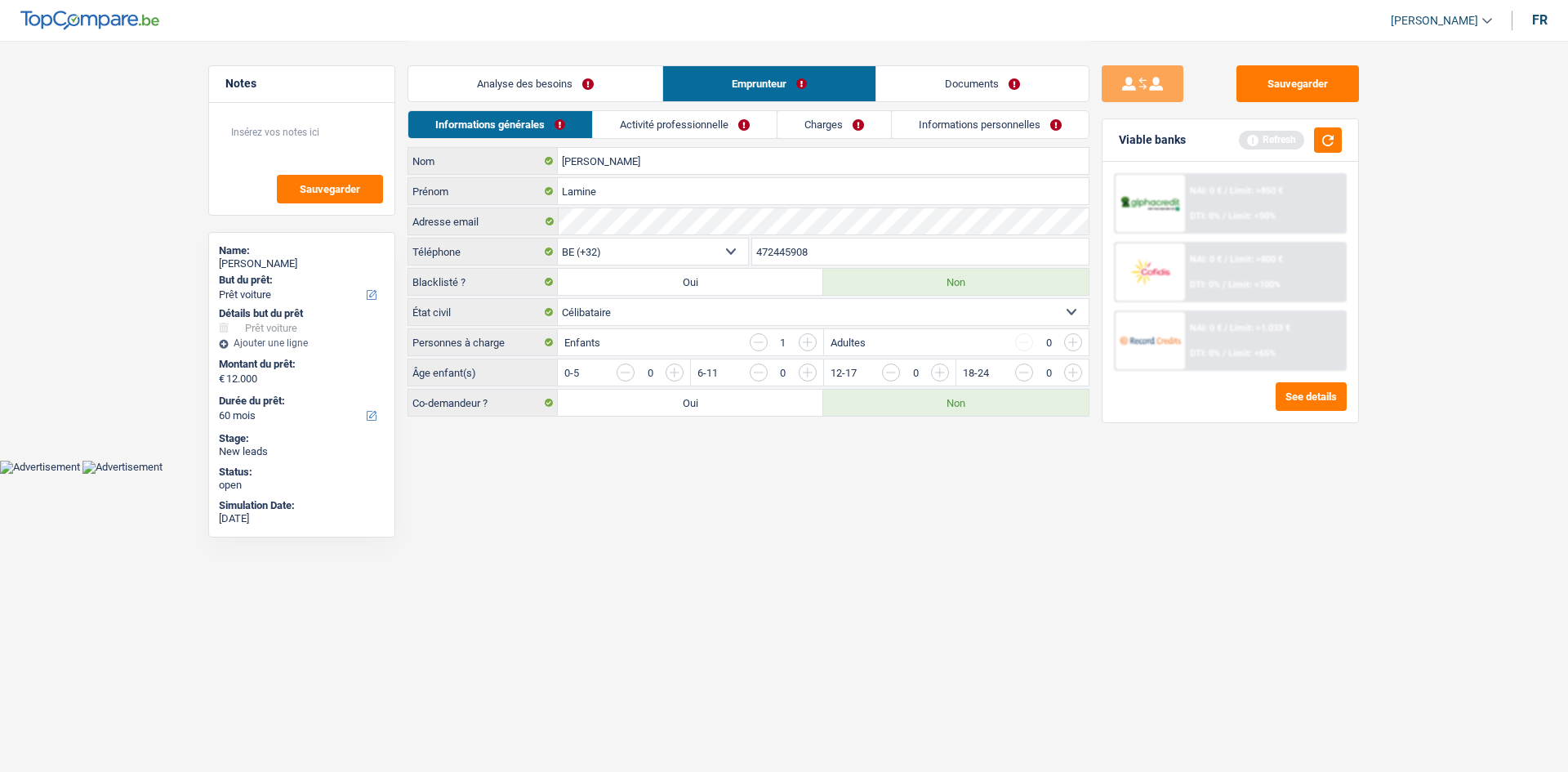
click at [613, 305] on input "button" at bounding box center [808, 342] width 18 height 18
click at [613, 305] on input "button" at bounding box center [1139, 376] width 680 height 27
click at [613, 305] on input "button" at bounding box center [1005, 376] width 680 height 27
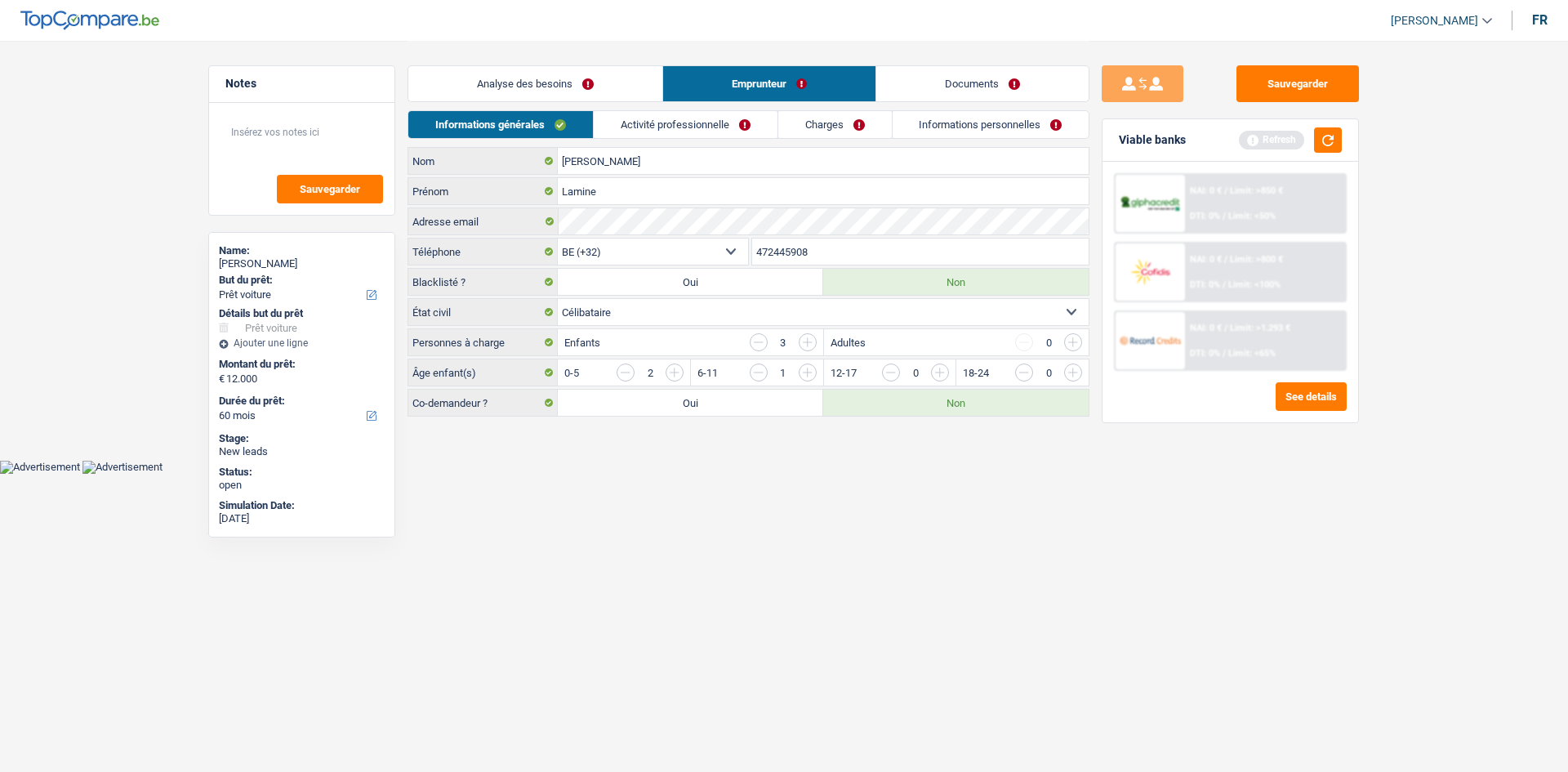
click at [613, 131] on link "Activité professionnelle" at bounding box center [685, 124] width 184 height 27
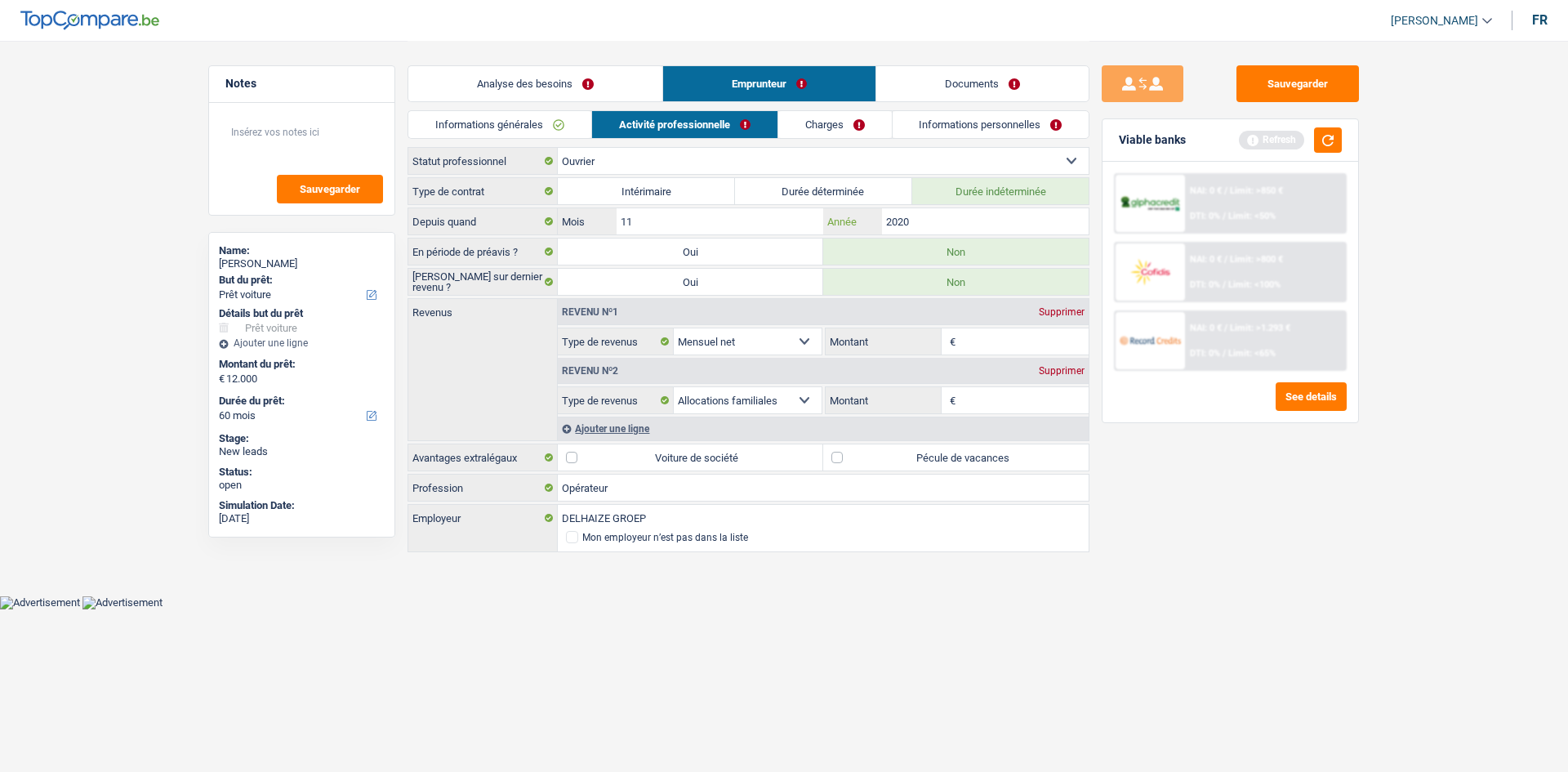
drag, startPoint x: 932, startPoint y: 226, endPoint x: 930, endPoint y: 260, distance: 34.1
click at [613, 226] on input "2020" at bounding box center [985, 221] width 206 height 27
drag, startPoint x: 1003, startPoint y: 449, endPoint x: 985, endPoint y: 371, distance: 80.0
click at [613, 305] on label "Pécule de vacances" at bounding box center [955, 458] width 265 height 27
click at [613, 305] on input "Pécule de vacances" at bounding box center [955, 458] width 265 height 27
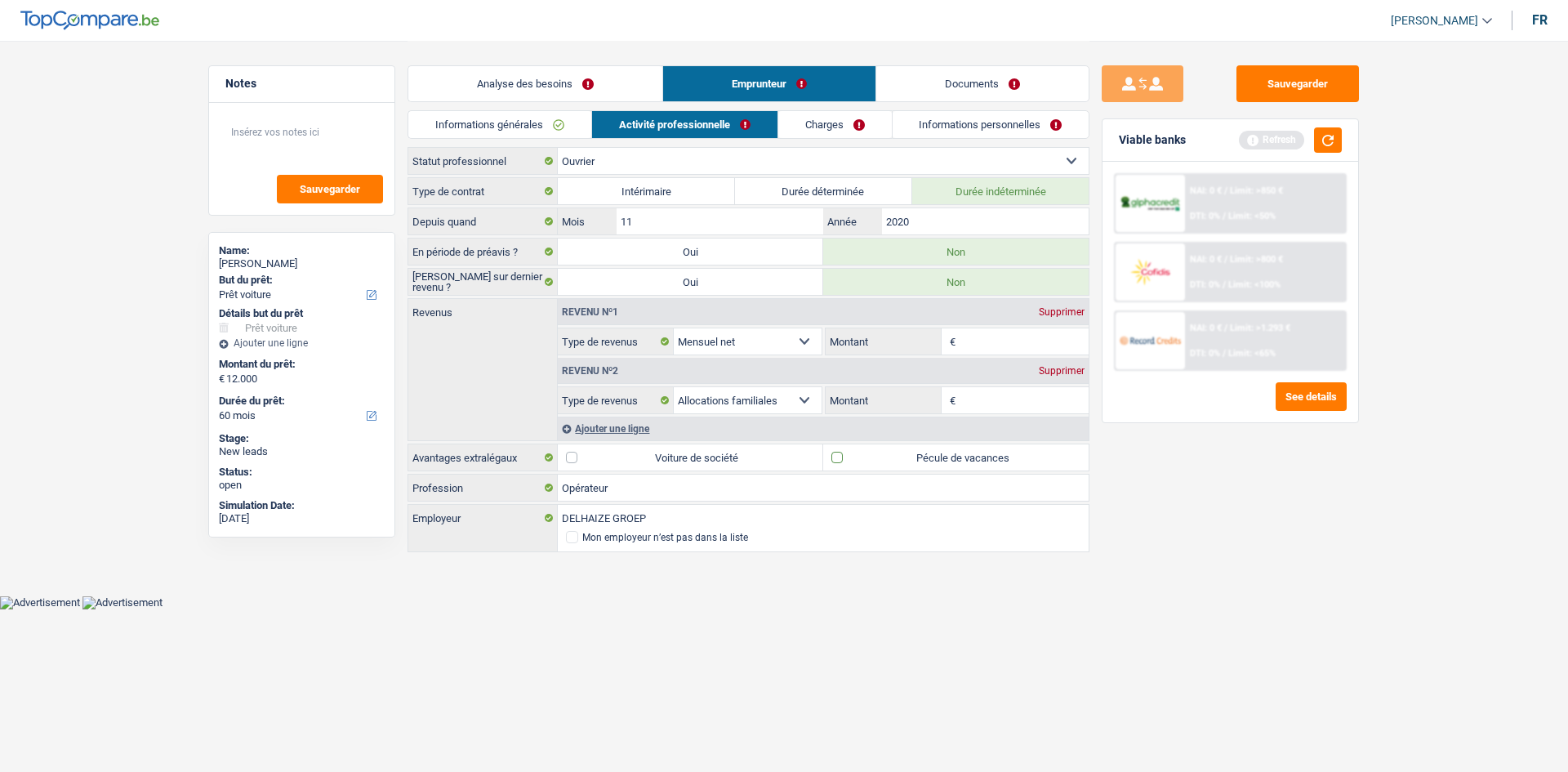
checkbox input "true"
click at [613, 305] on input "Montant" at bounding box center [1024, 341] width 130 height 27
type input "2.600"
click at [613, 305] on main "Notes Sauvegarder Name: Lamine Mohamed But du prêt: Confort maison: meubles, te…" at bounding box center [784, 298] width 1568 height 595
click at [613, 305] on input "Montant" at bounding box center [1024, 400] width 130 height 27
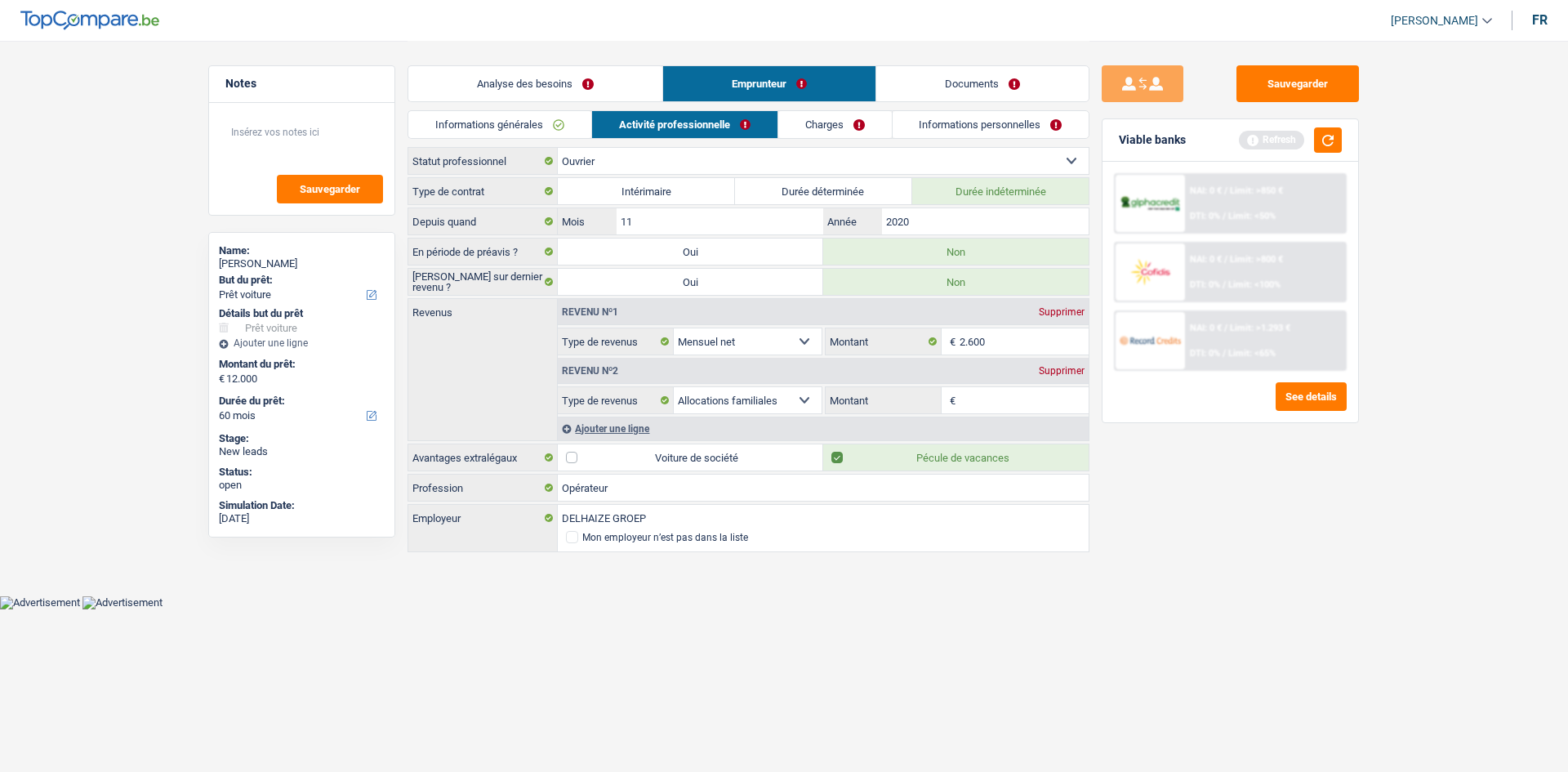
click at [613, 305] on div "Sauvegarder Viable banks Refresh NAI: 0 € / Limit: >850 € DTI: 0% / Limit: <50%…" at bounding box center [1230, 406] width 282 height 681
click at [613, 128] on link "Charges" at bounding box center [836, 124] width 114 height 27
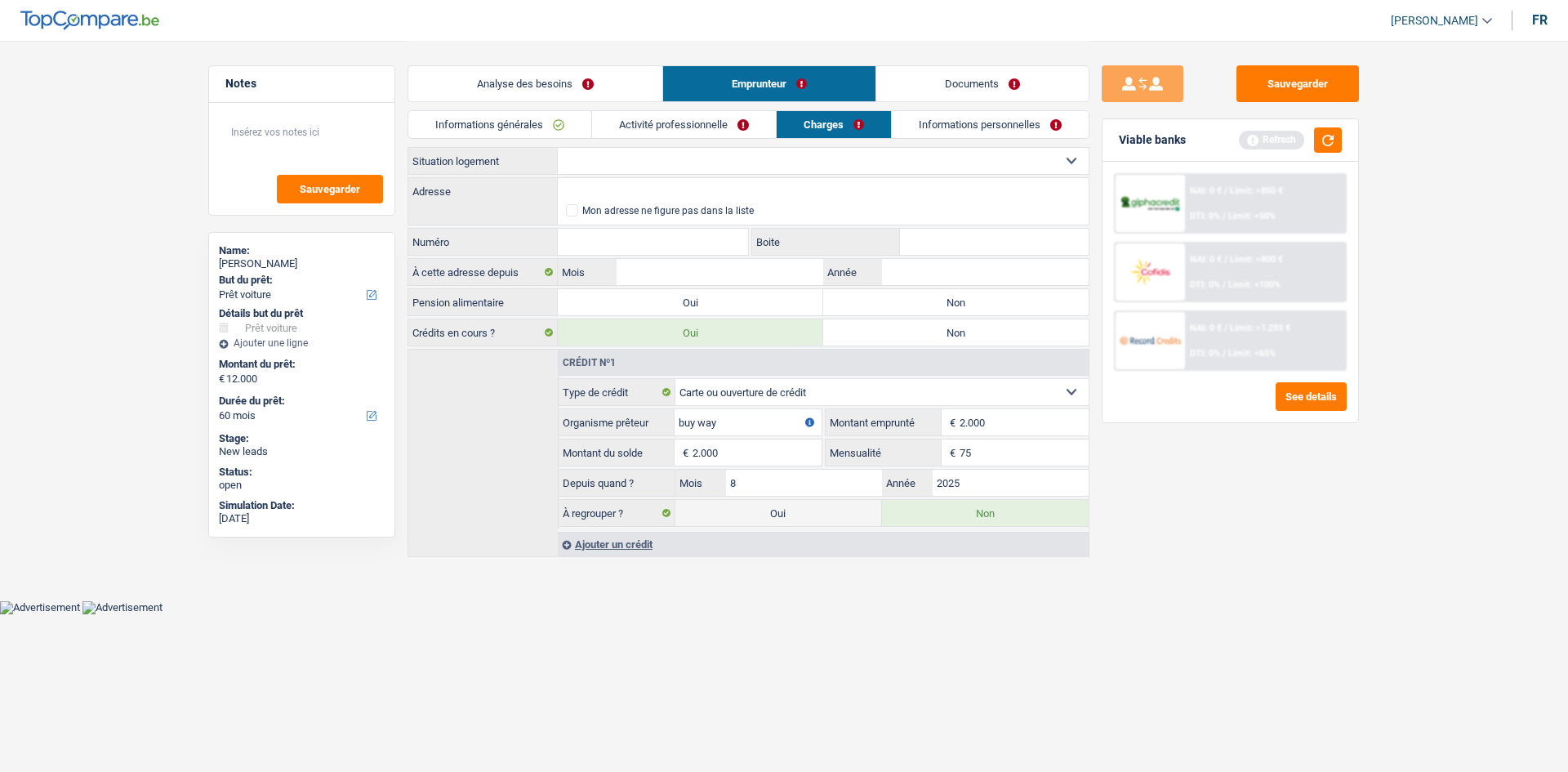
click at [613, 130] on link "Informations personnelles" at bounding box center [990, 124] width 196 height 27
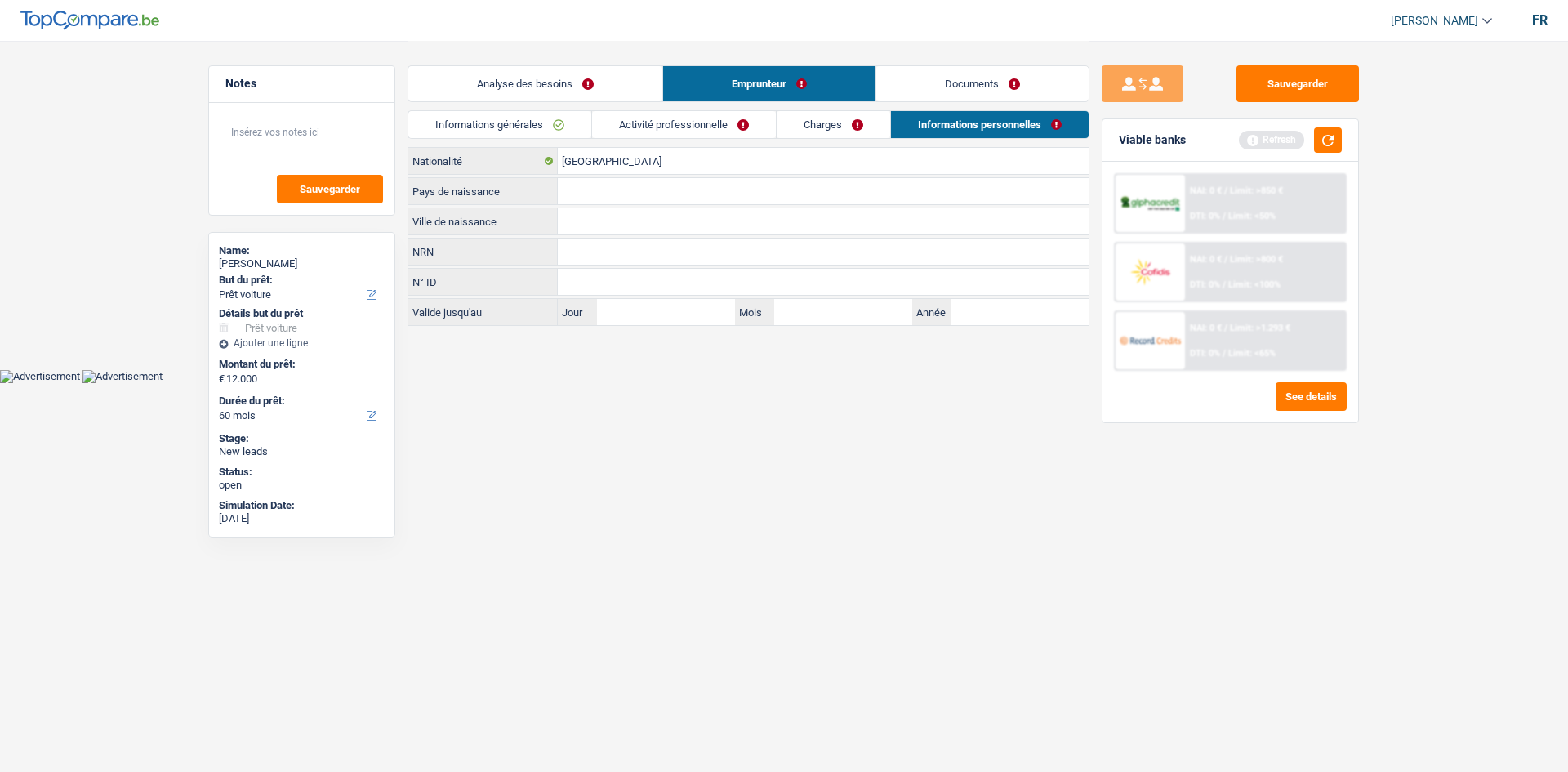
click at [613, 129] on link "Activité professionnelle" at bounding box center [683, 124] width 184 height 27
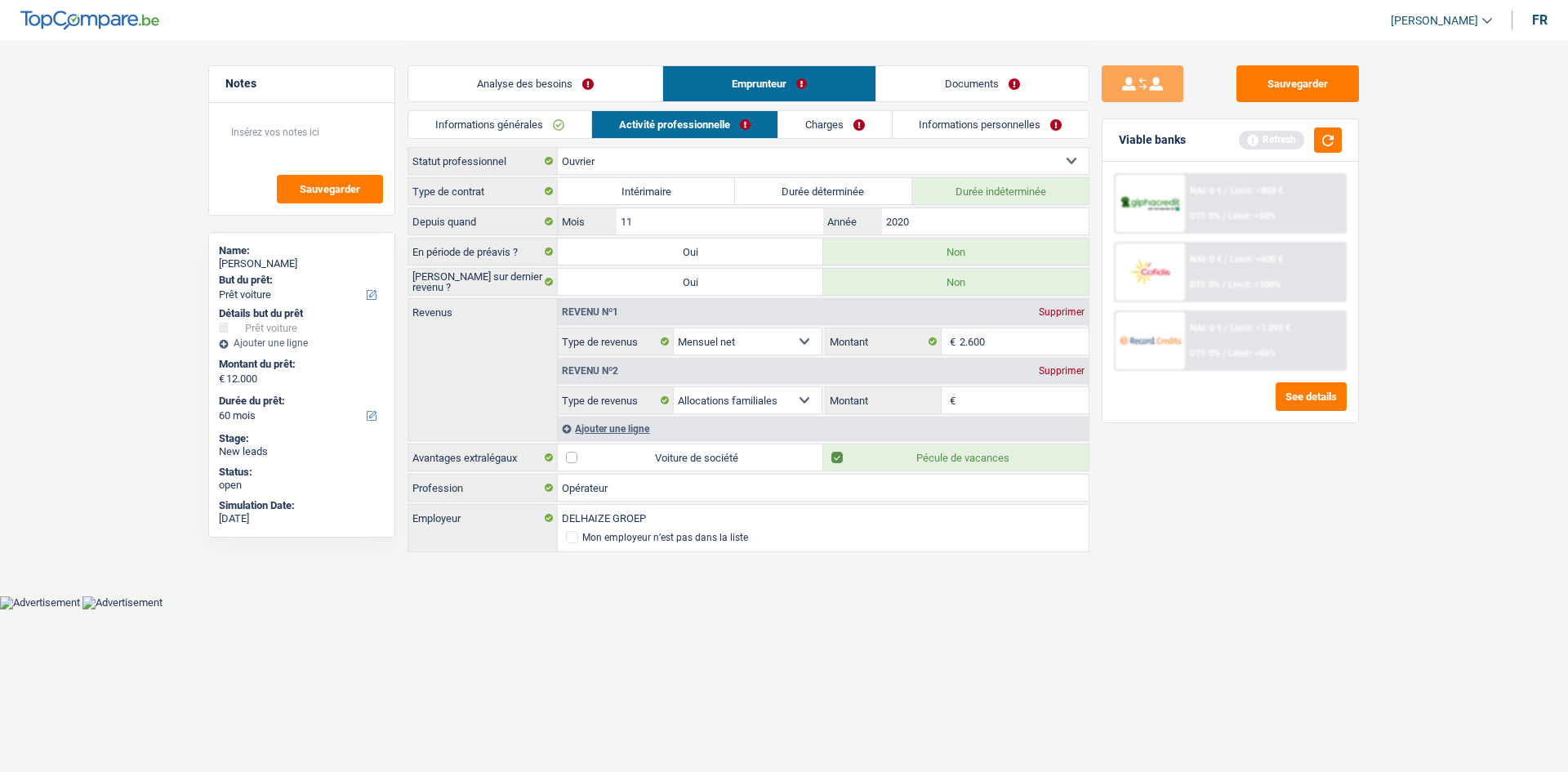
click at [613, 305] on input "Montant" at bounding box center [1024, 400] width 130 height 27
click at [613, 305] on div "Revenu nº2 Supprimer" at bounding box center [823, 370] width 531 height 27
click at [613, 305] on div "Supprimer" at bounding box center [1061, 371] width 54 height 10
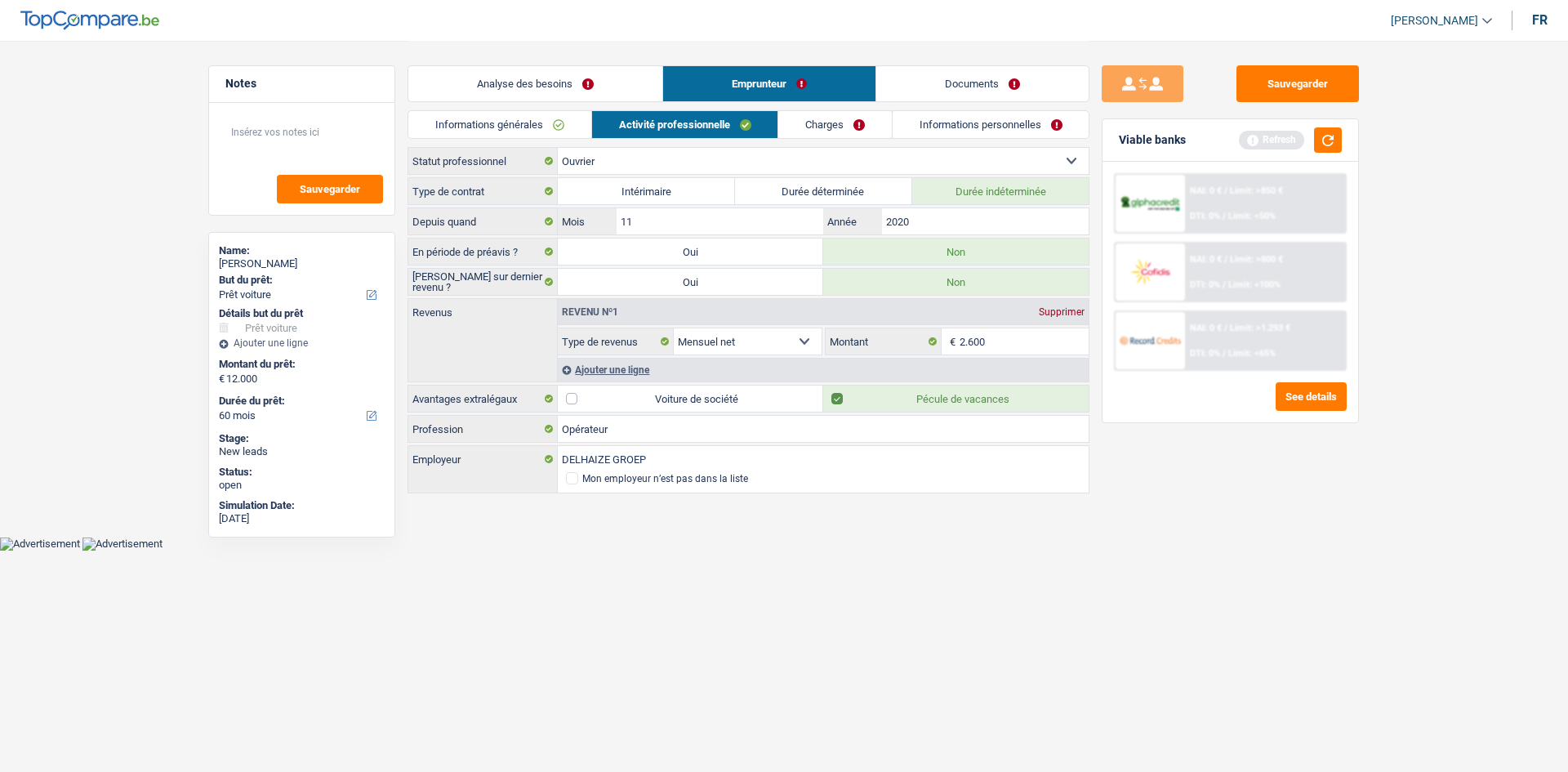
click at [611, 305] on div "Ajouter une ligne" at bounding box center [823, 369] width 531 height 24
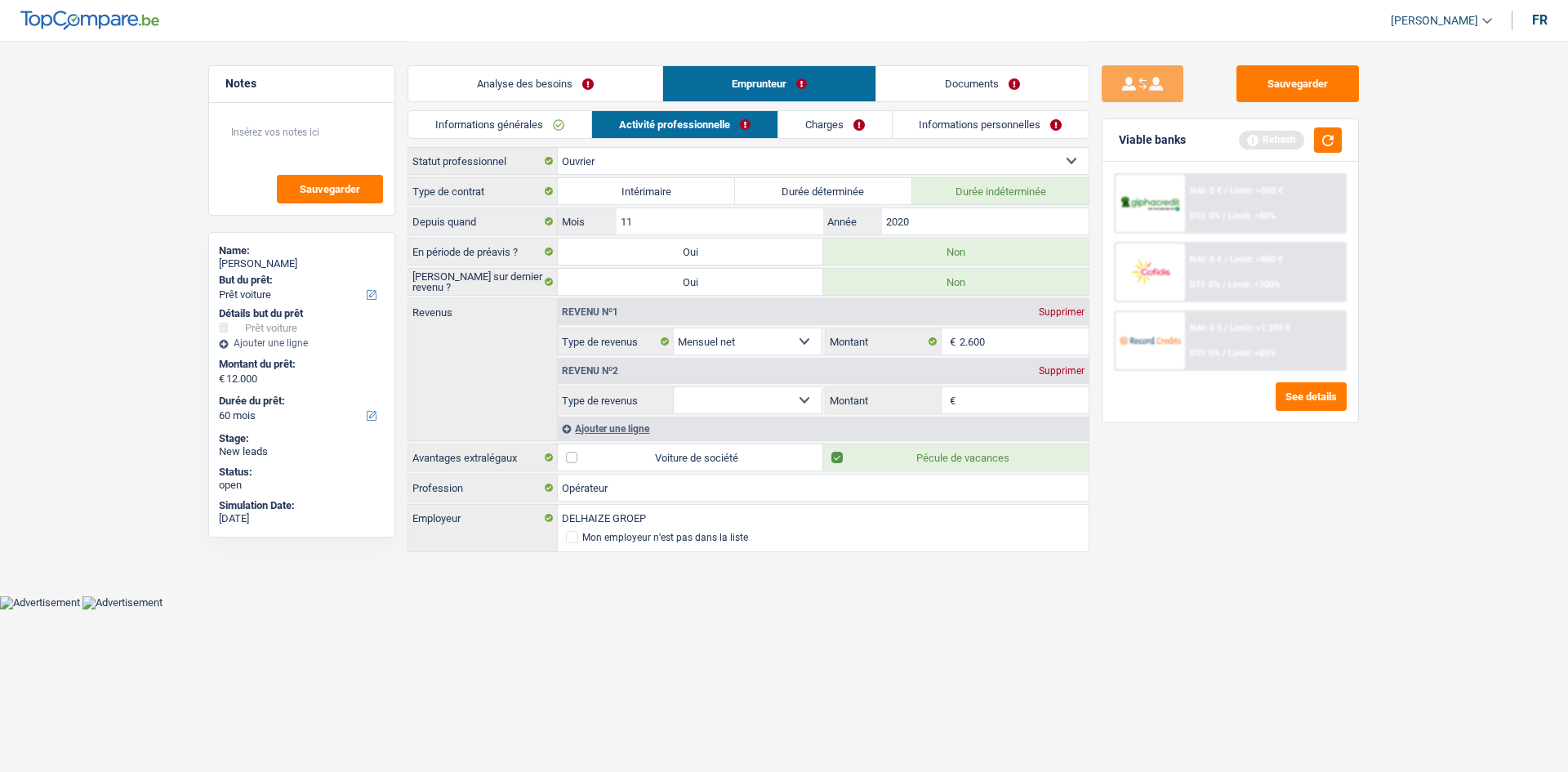
click at [613, 305] on select "Allocation d'handicap Allocations chômage Allocations familiales Chèques repas …" at bounding box center [747, 400] width 148 height 27
select select "mealVouchers"
click at [613, 305] on select "Allocation d'handicap Allocations chômage Allocations familiales Chèques repas …" at bounding box center [747, 400] width 148 height 27
click at [613, 305] on input "Montant par jour" at bounding box center [1024, 400] width 130 height 27
type input "5,0"
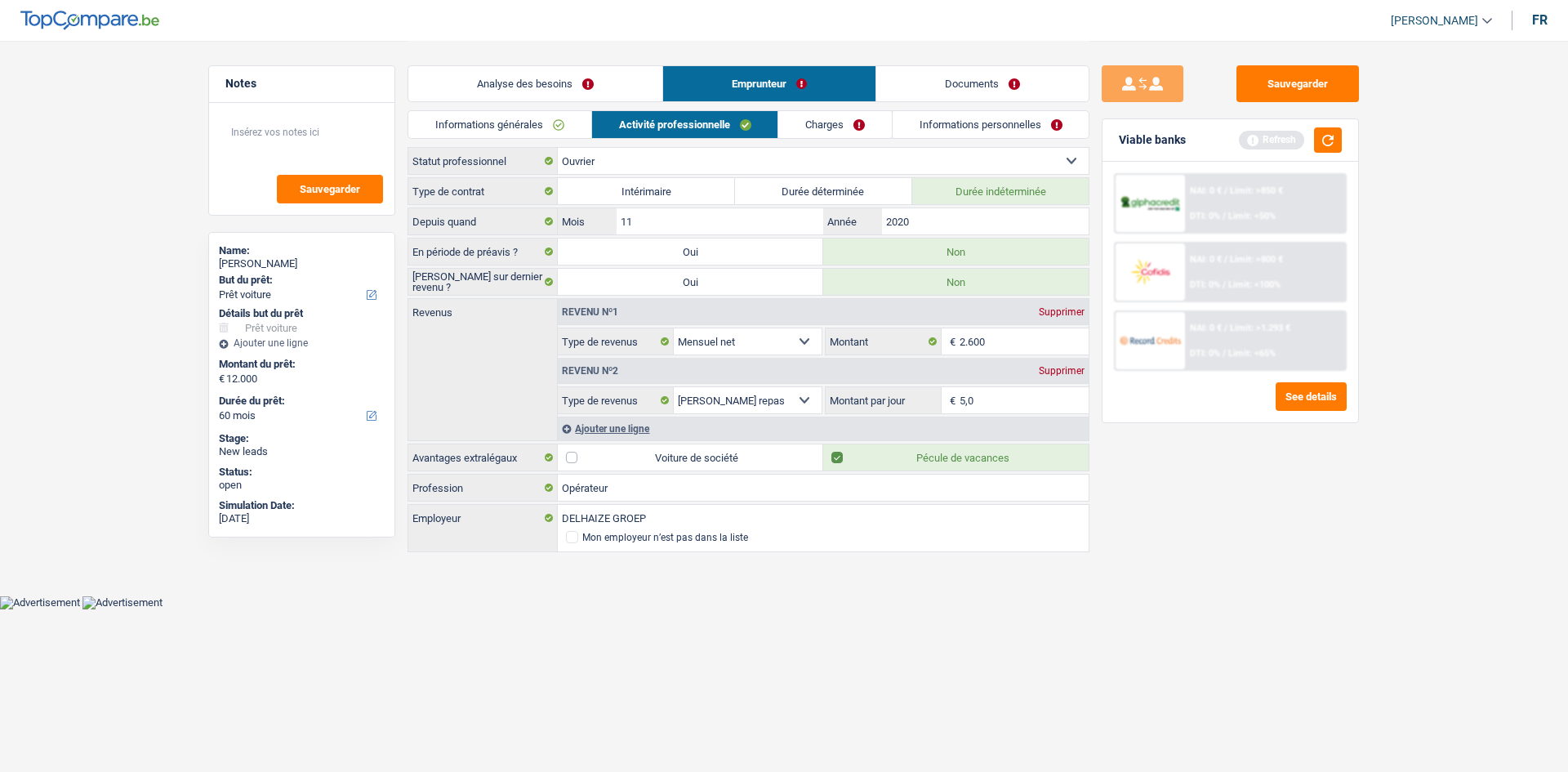
drag, startPoint x: 1370, startPoint y: 670, endPoint x: 1372, endPoint y: 648, distance: 22.1
click at [613, 305] on div "Sauvegarder Viable banks Refresh NAI: 0 € / Limit: >850 € DTI: 0% / Limit: <50%…" at bounding box center [1230, 406] width 282 height 681
click at [613, 106] on div "Analyse des besoins Emprunteur Documents" at bounding box center [748, 76] width 682 height 70
click at [613, 107] on div "Analyse des besoins Emprunteur Documents" at bounding box center [748, 76] width 682 height 70
click at [613, 121] on link "Charges" at bounding box center [836, 124] width 114 height 27
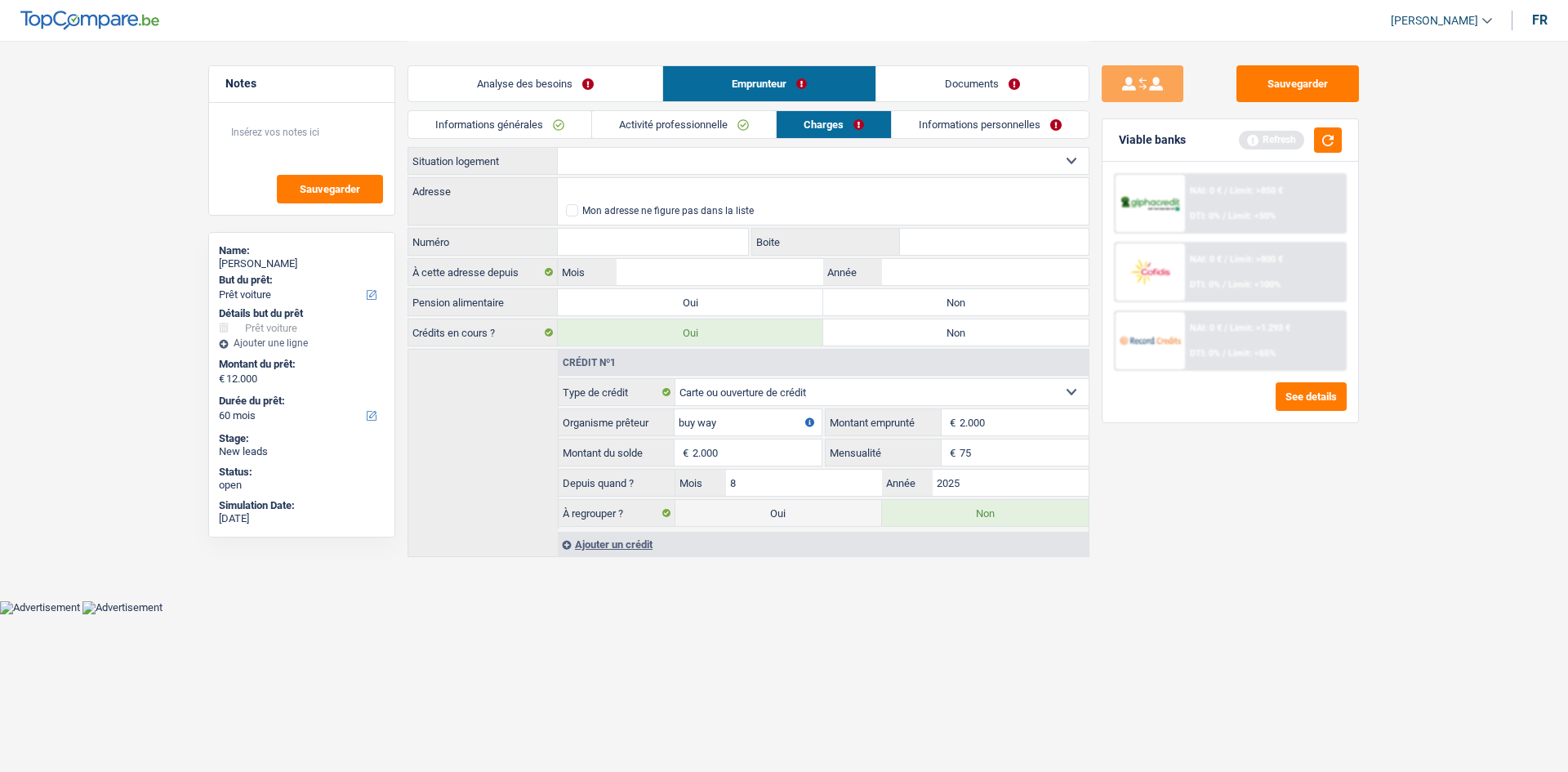
click at [613, 159] on select "Locataire Propriétaire avec prêt hypothécaire Propriétaire sans prêt hypothécai…" at bounding box center [823, 161] width 531 height 27
select select "rents"
click at [558, 148] on select "Locataire Propriétaire avec prêt hypothécaire Propriétaire sans prêt hypothécai…" at bounding box center [823, 161] width 531 height 27
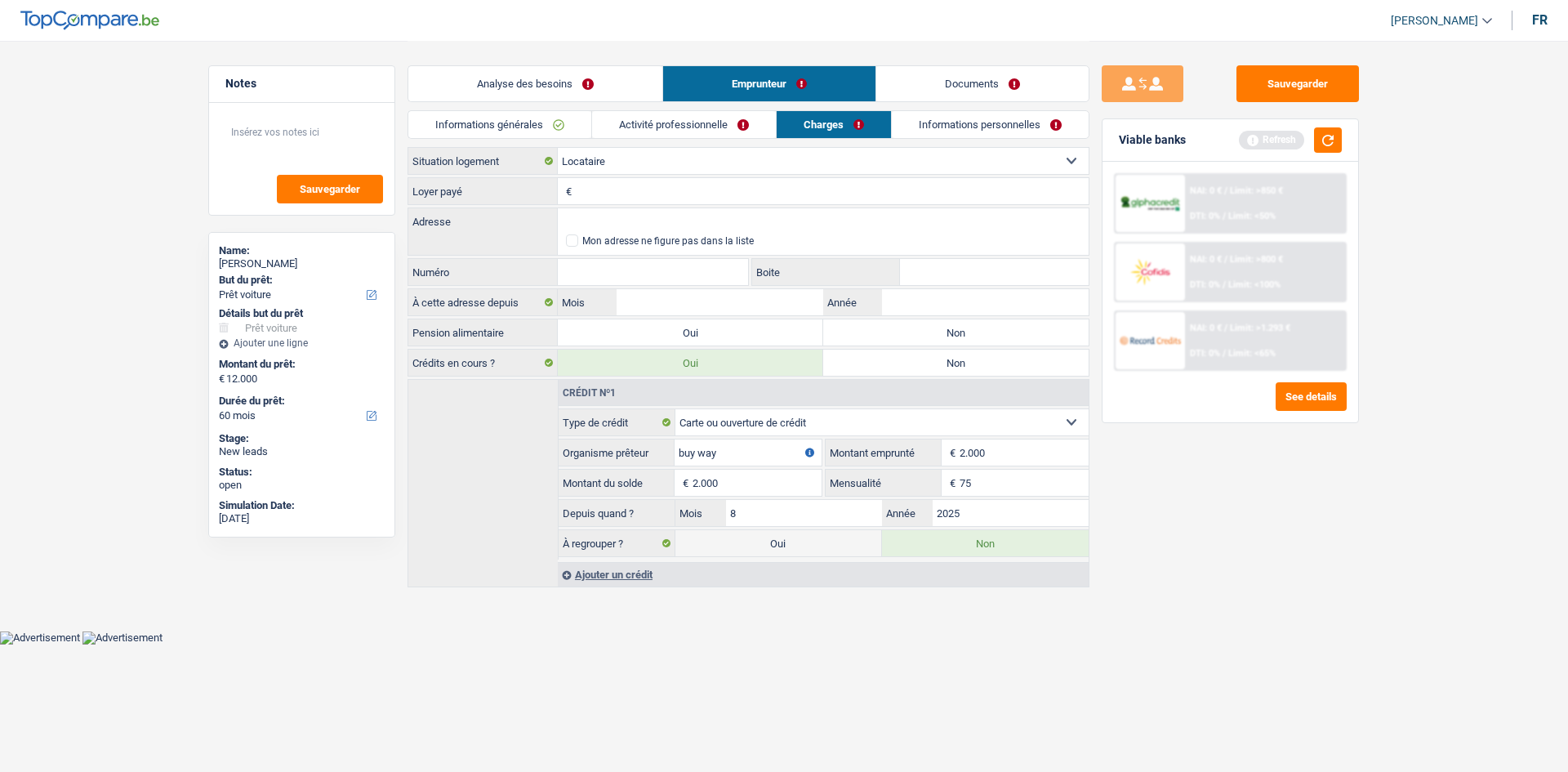
click at [613, 203] on input "Loyer payé" at bounding box center [832, 191] width 513 height 27
type input "800"
click at [613, 305] on div "See details" at bounding box center [1230, 396] width 233 height 28
click at [613, 305] on label "Non" at bounding box center [955, 332] width 265 height 27
click at [613, 305] on input "Non" at bounding box center [955, 332] width 265 height 27
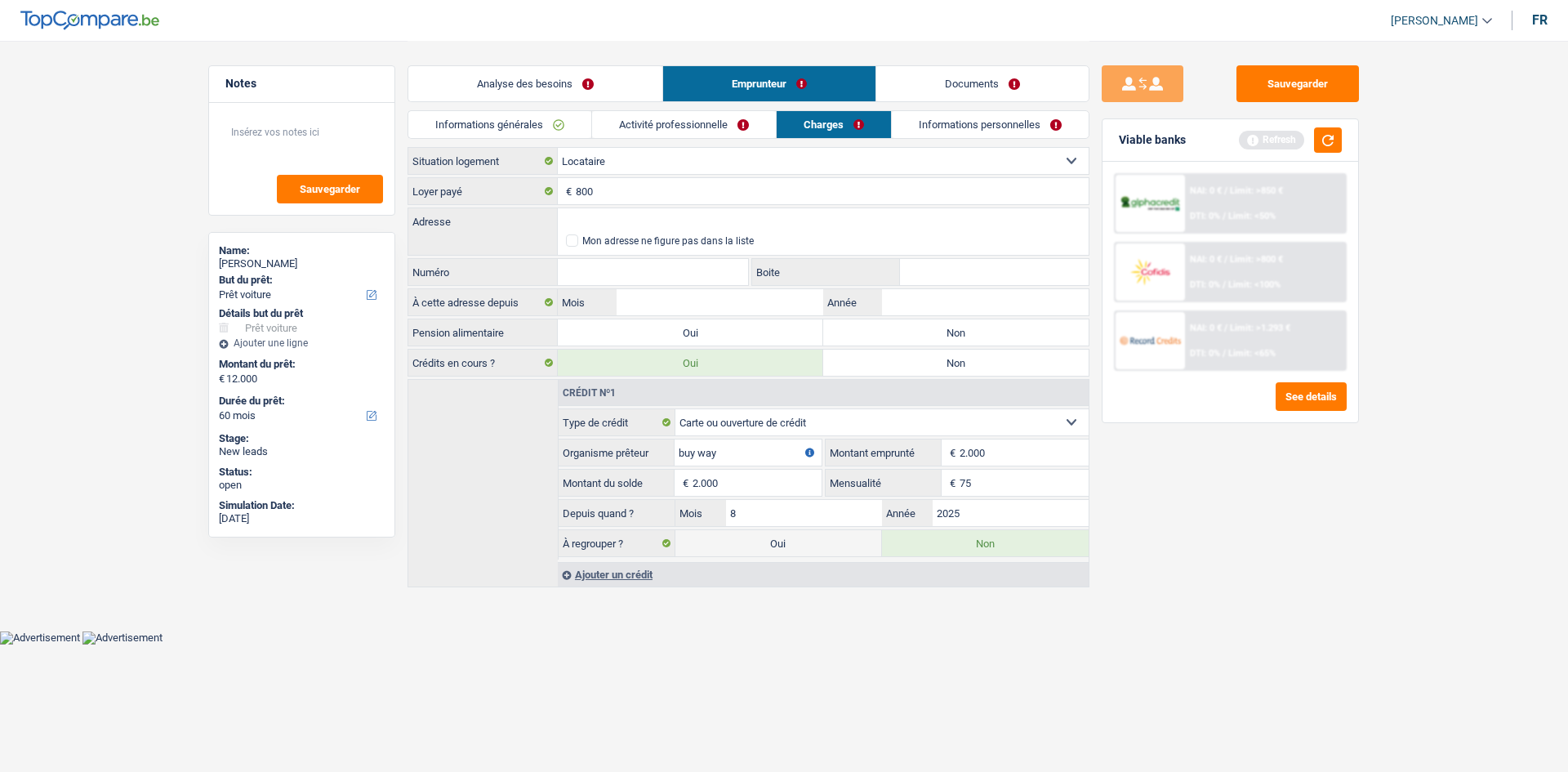
radio input "true"
click at [613, 231] on input "Adresse" at bounding box center [823, 221] width 531 height 27
type input "Boulevard Général Wahis, 1030, Evere, BE"
click at [613, 272] on input "Numéro" at bounding box center [653, 272] width 190 height 27
type input "18"
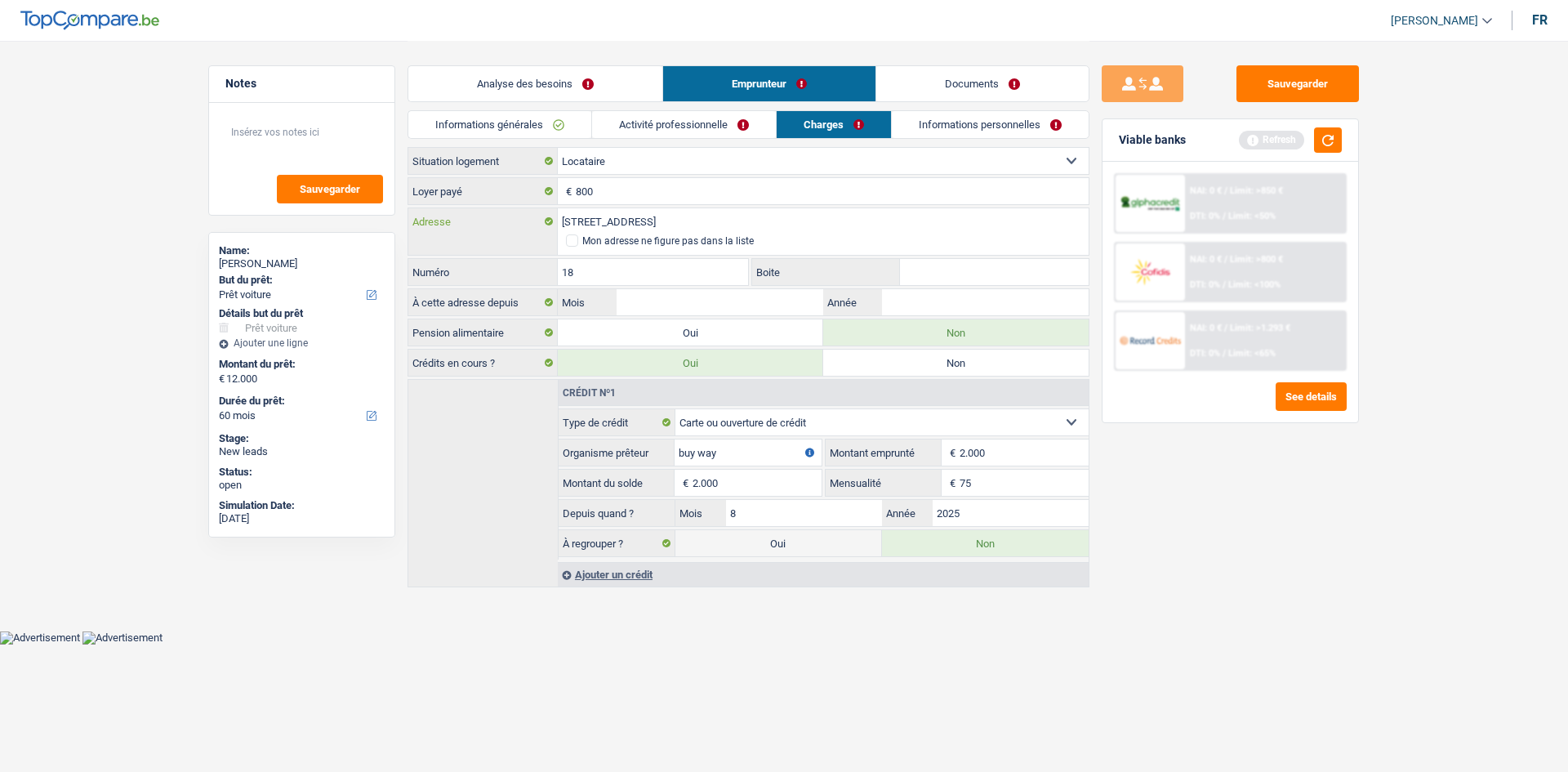
click at [613, 212] on input "Boulevard Général Wahis, 1030, Evere, BE" at bounding box center [823, 221] width 531 height 27
type input "Boulevard Général Wahis, 1030, Schaerbeek, BE"
click at [613, 299] on input "Année" at bounding box center [985, 302] width 206 height 27
type input "2020"
click at [613, 295] on input "Mois" at bounding box center [720, 302] width 206 height 27
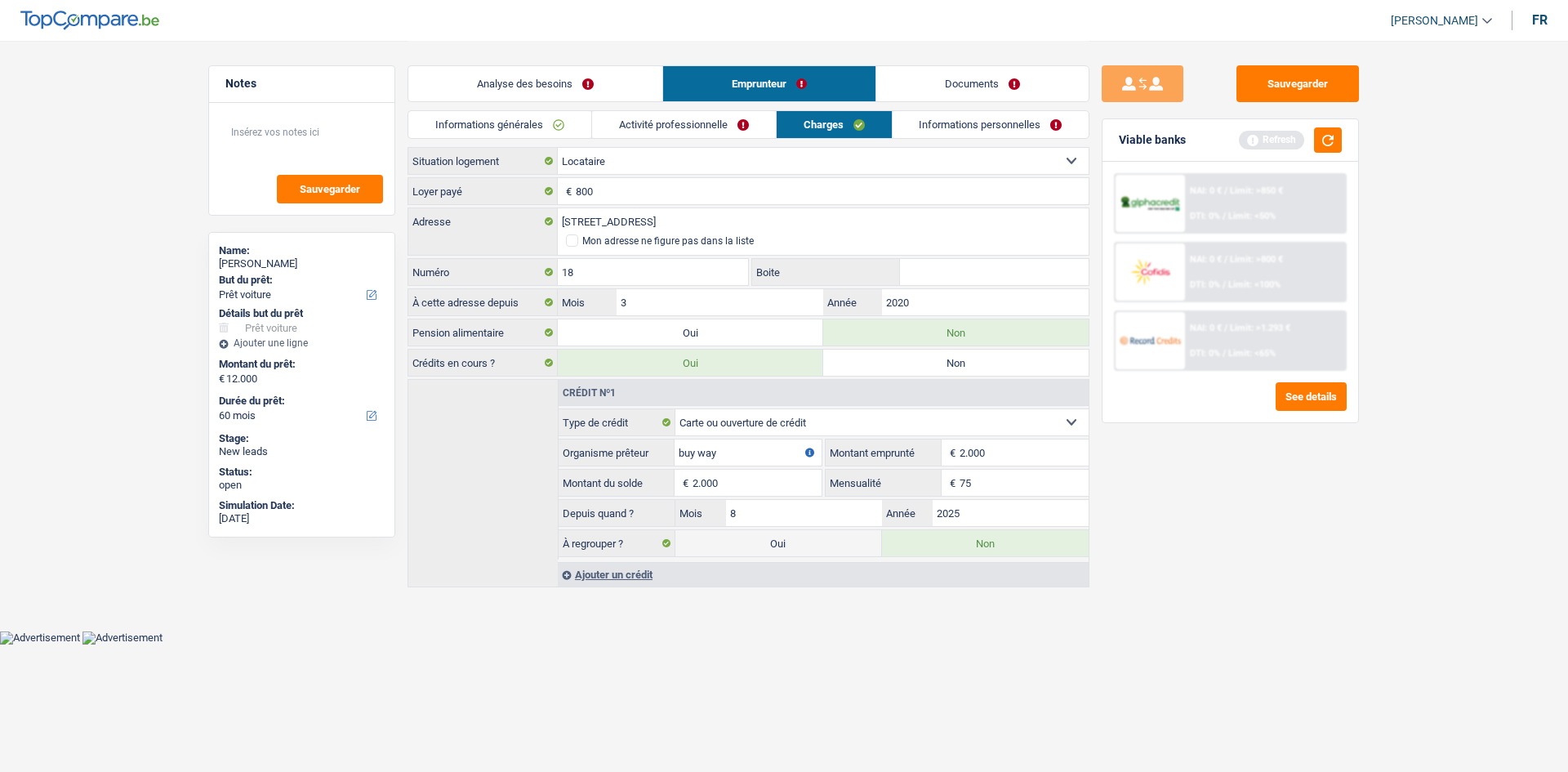
type input "3"
click at [613, 305] on main "Notes Sauvegarder Name: Lamine Mohamed But du prêt: Confort maison: meubles, te…" at bounding box center [784, 315] width 1568 height 631
click at [613, 130] on link "Informations personnelles" at bounding box center [991, 124] width 196 height 27
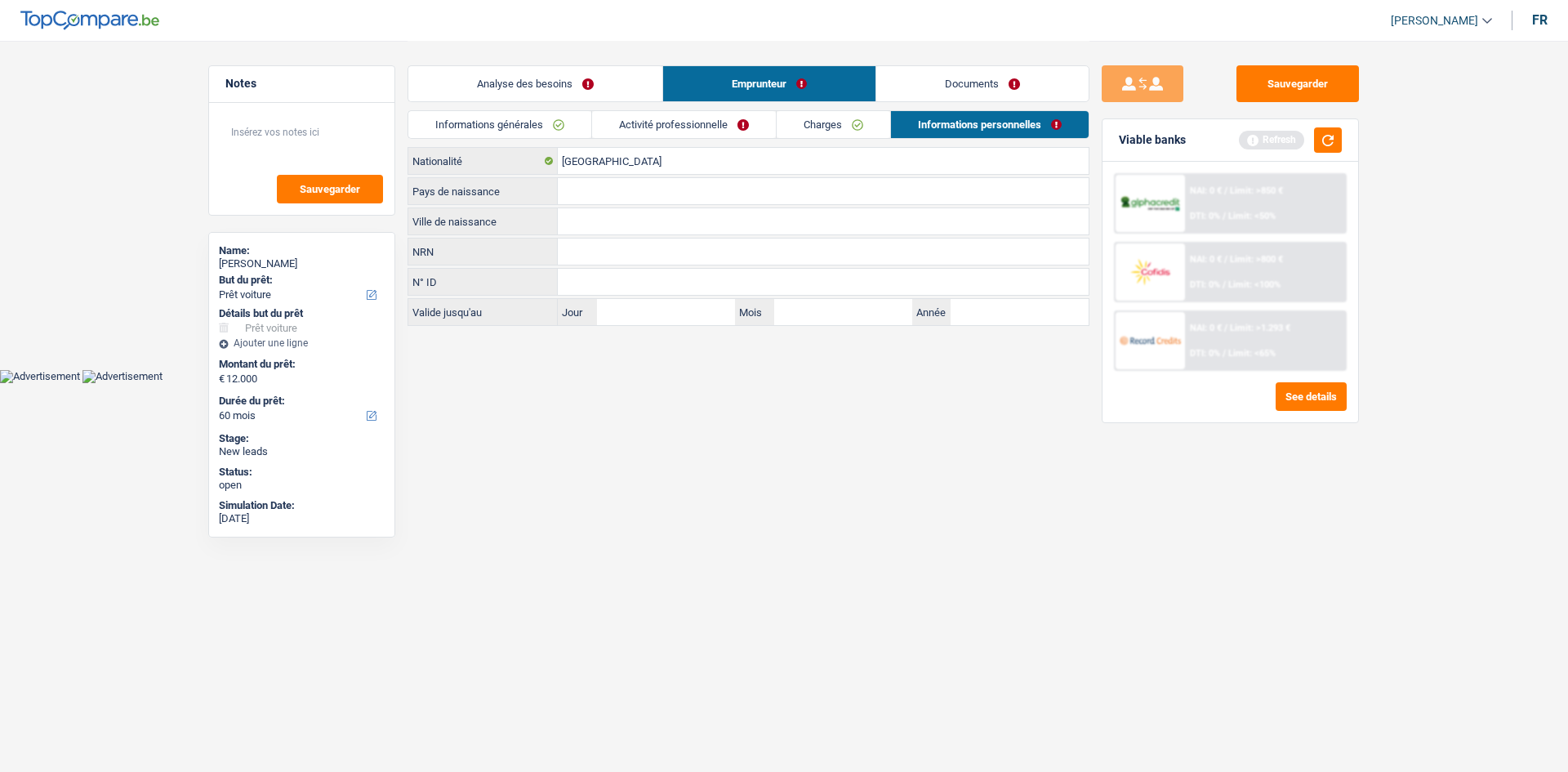
click at [613, 138] on link "Charges" at bounding box center [834, 124] width 114 height 27
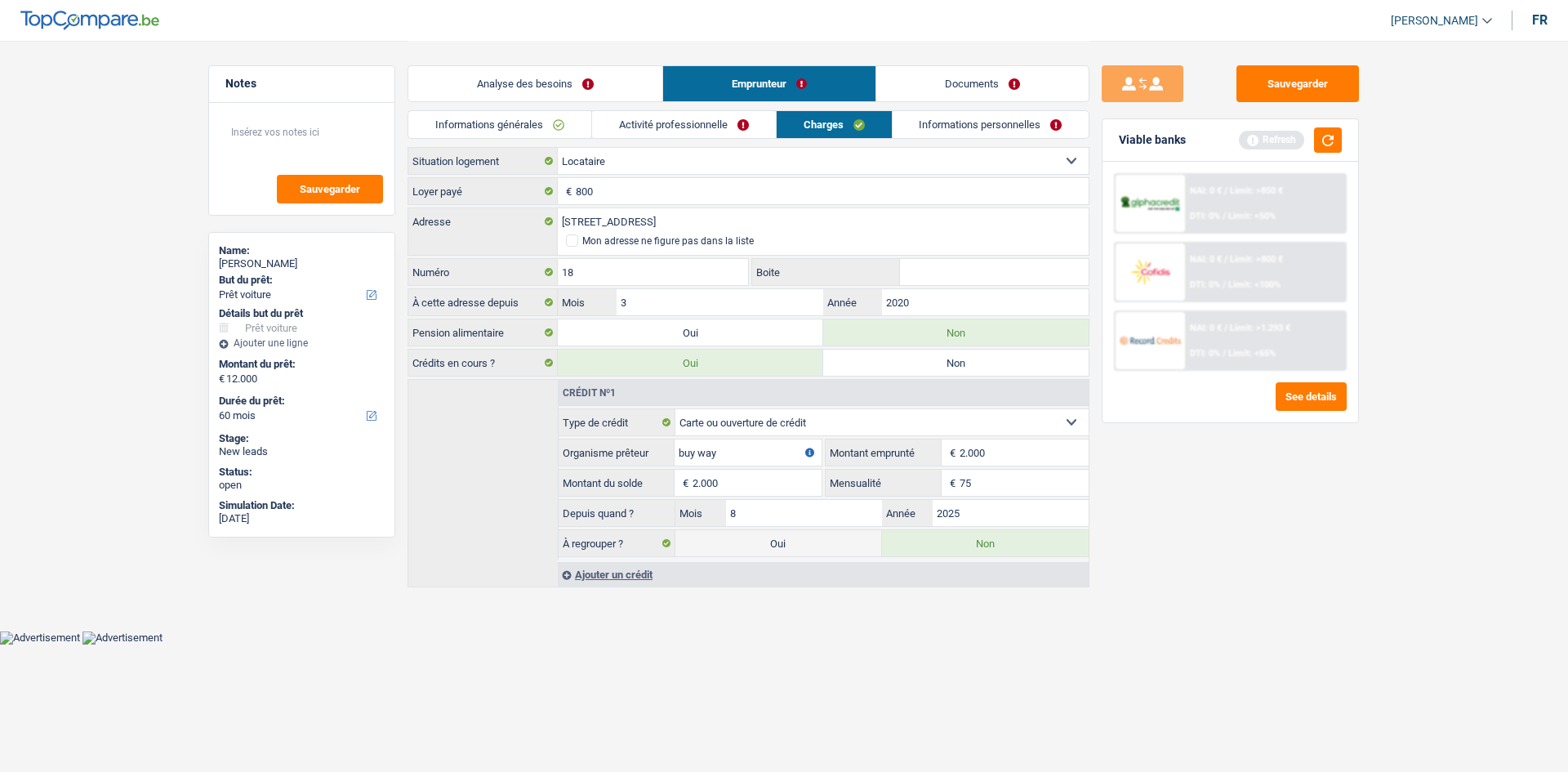
click at [613, 128] on link "Informations personnelles" at bounding box center [991, 124] width 196 height 27
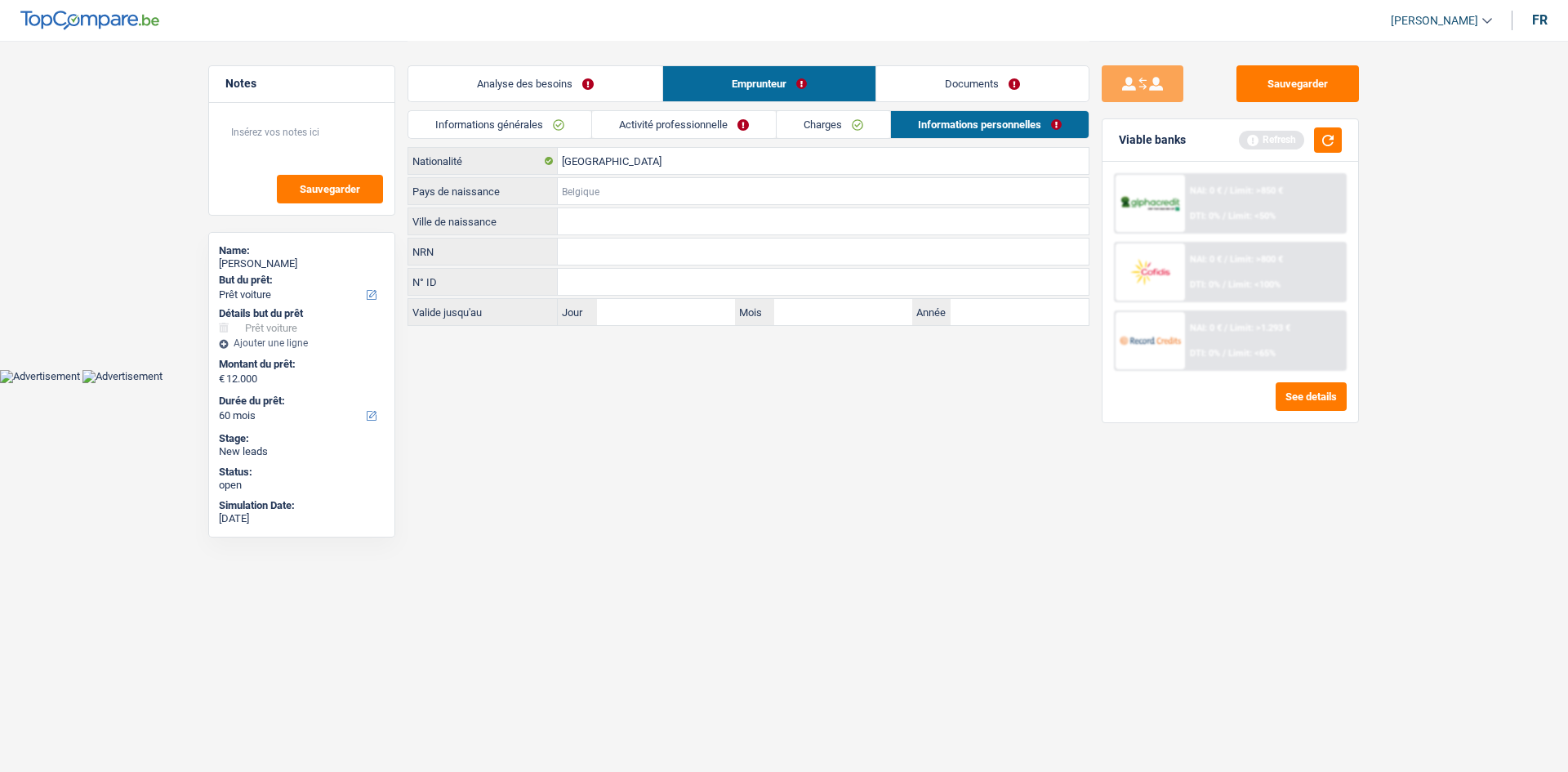
click at [613, 190] on input "Pays de naissance" at bounding box center [823, 191] width 531 height 27
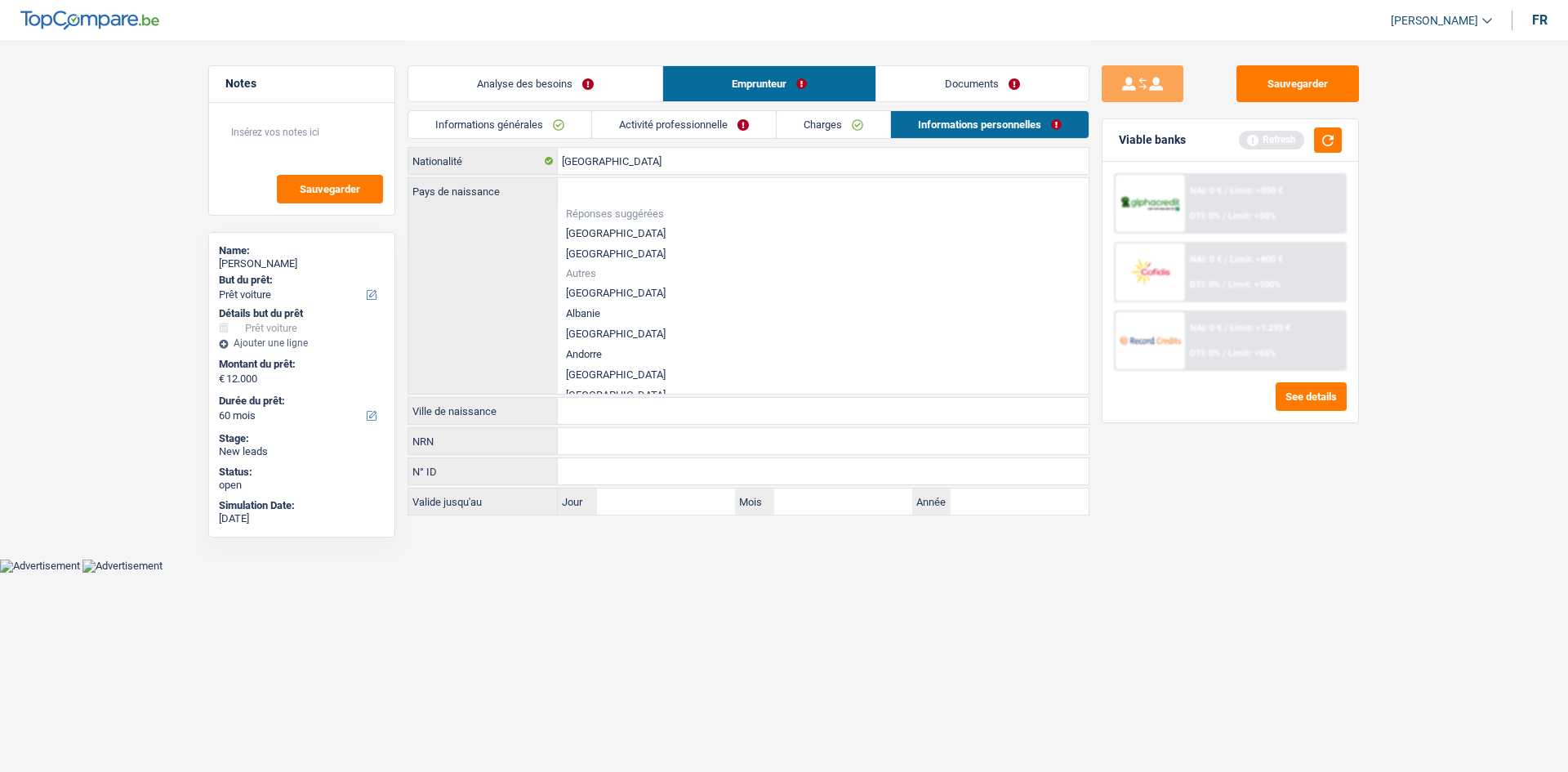
click at [613, 231] on li "[GEOGRAPHIC_DATA]" at bounding box center [823, 233] width 531 height 21
type input "[GEOGRAPHIC_DATA]"
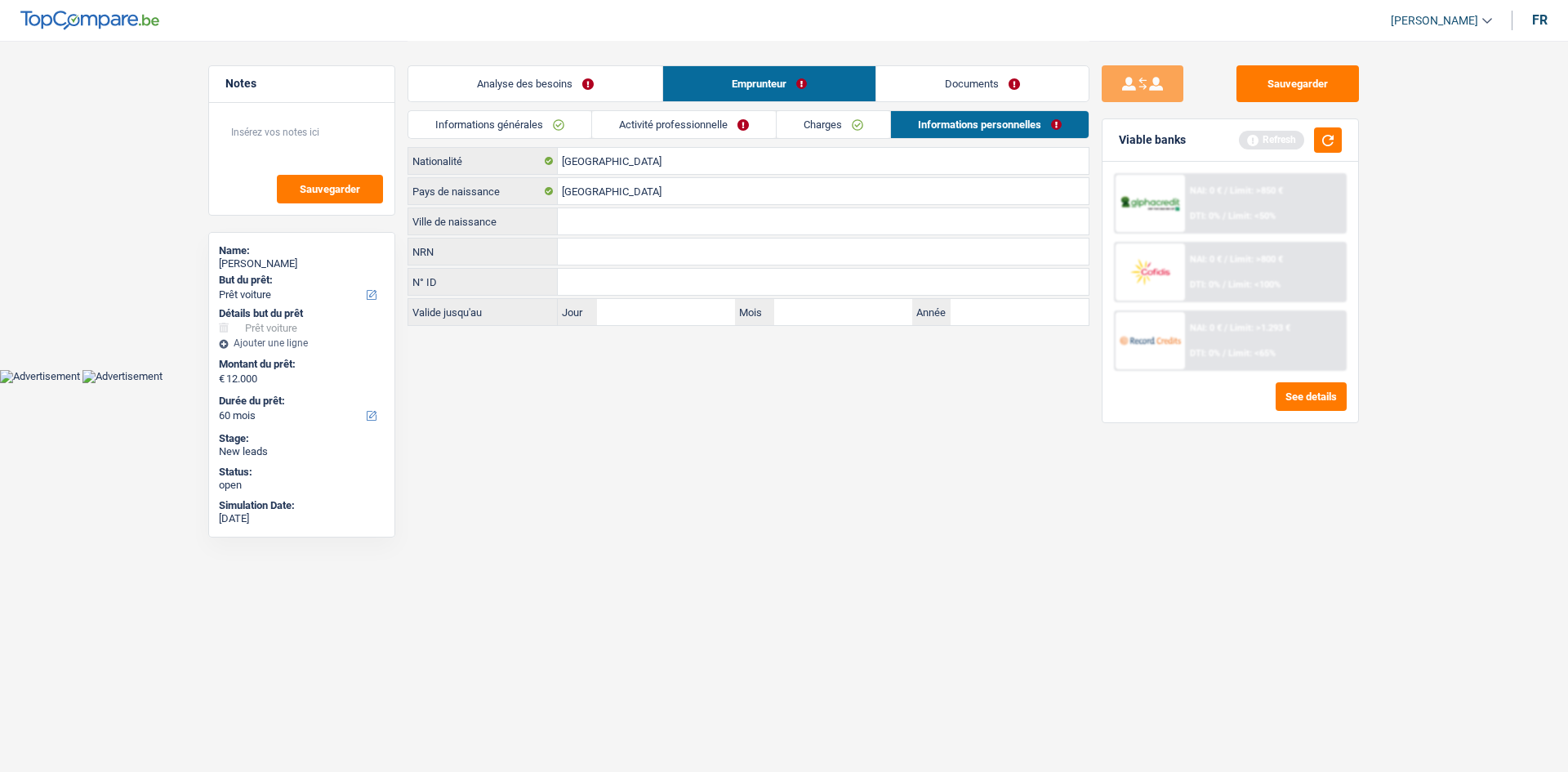
click at [601, 217] on input "Ville de naissance" at bounding box center [823, 221] width 531 height 27
click at [613, 194] on input "[GEOGRAPHIC_DATA]" at bounding box center [823, 191] width 531 height 27
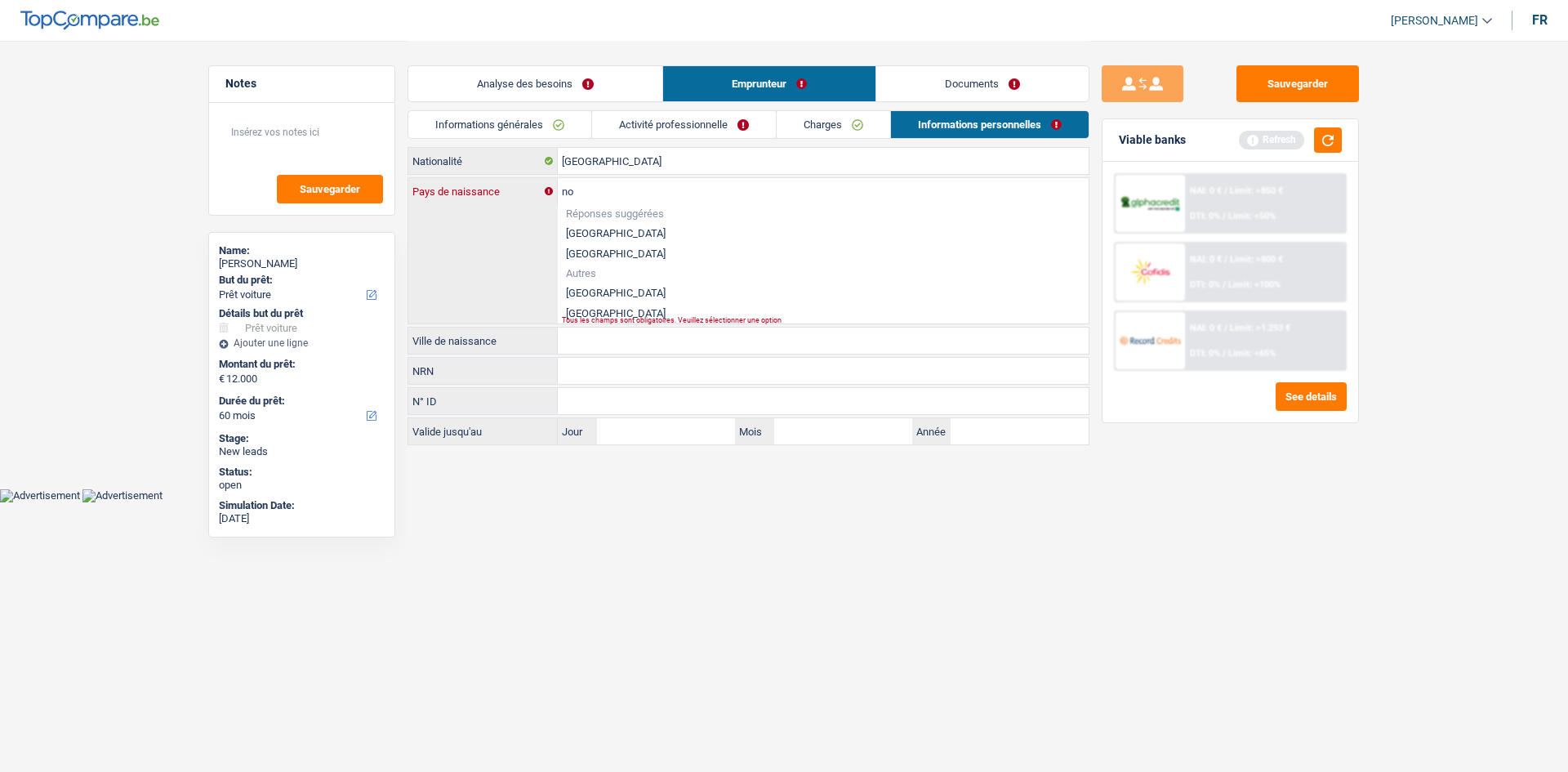
type input "n"
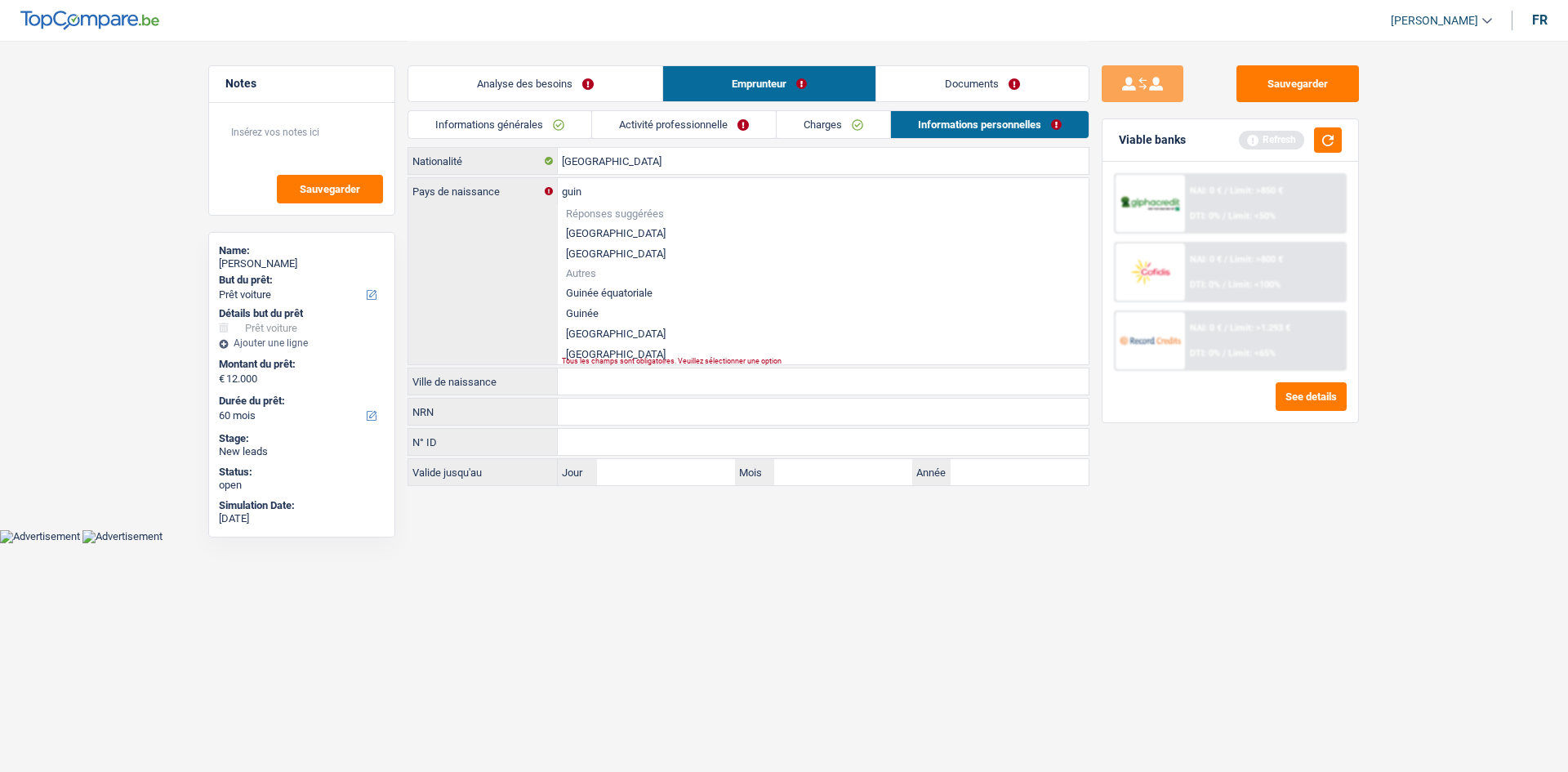
click at [613, 305] on li "Guinée" at bounding box center [823, 313] width 531 height 21
type input "Guinée"
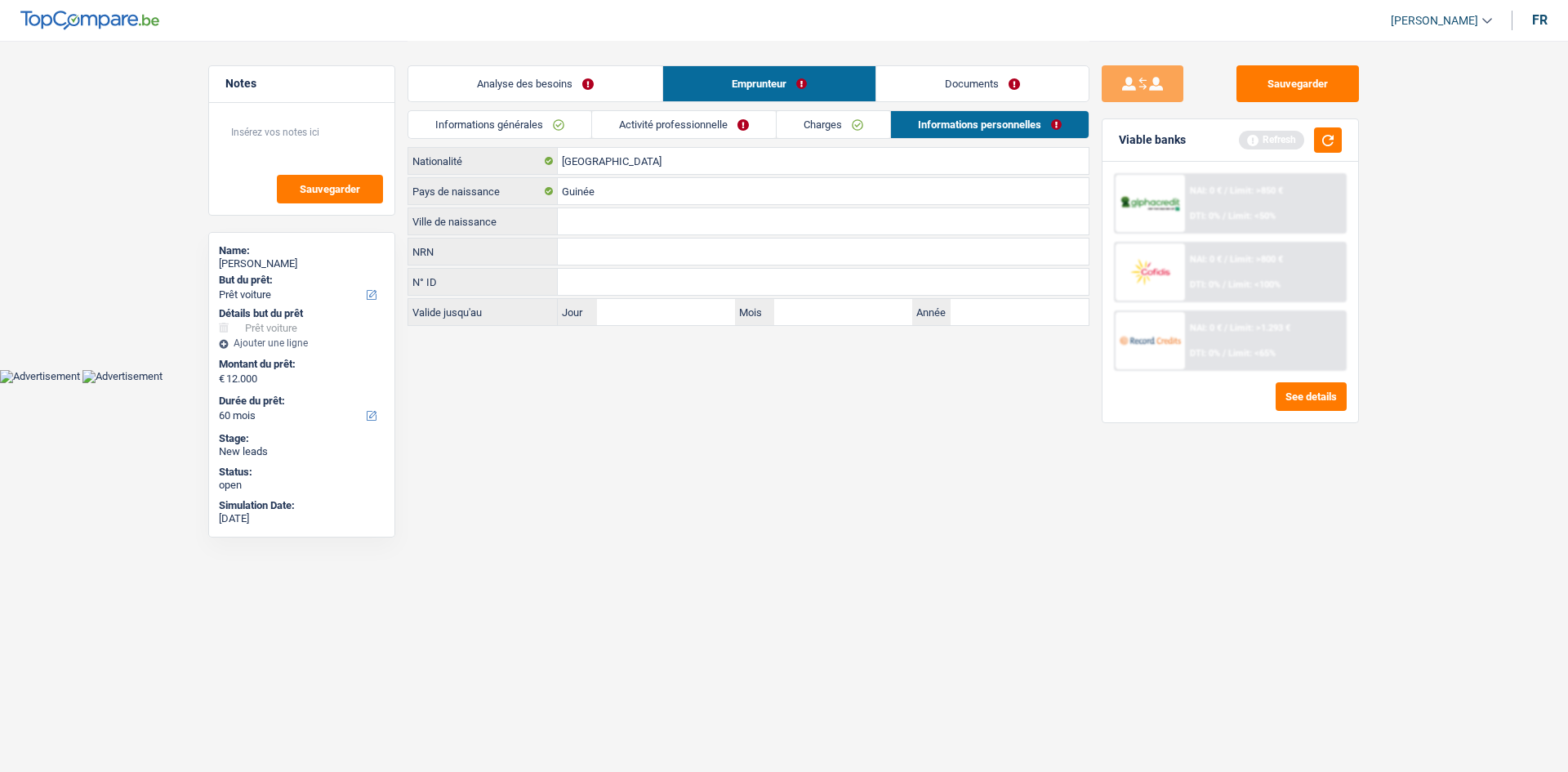
click at [613, 225] on input "Ville de naissance" at bounding box center [823, 221] width 531 height 27
type input "Conacri"
click at [613, 305] on html "Charles Verhaegen Se déconnecter fr Notes Sauvegarder Name: Lamine Mohamed But …" at bounding box center [784, 192] width 1568 height 383
click at [613, 80] on link "Documents" at bounding box center [983, 83] width 212 height 35
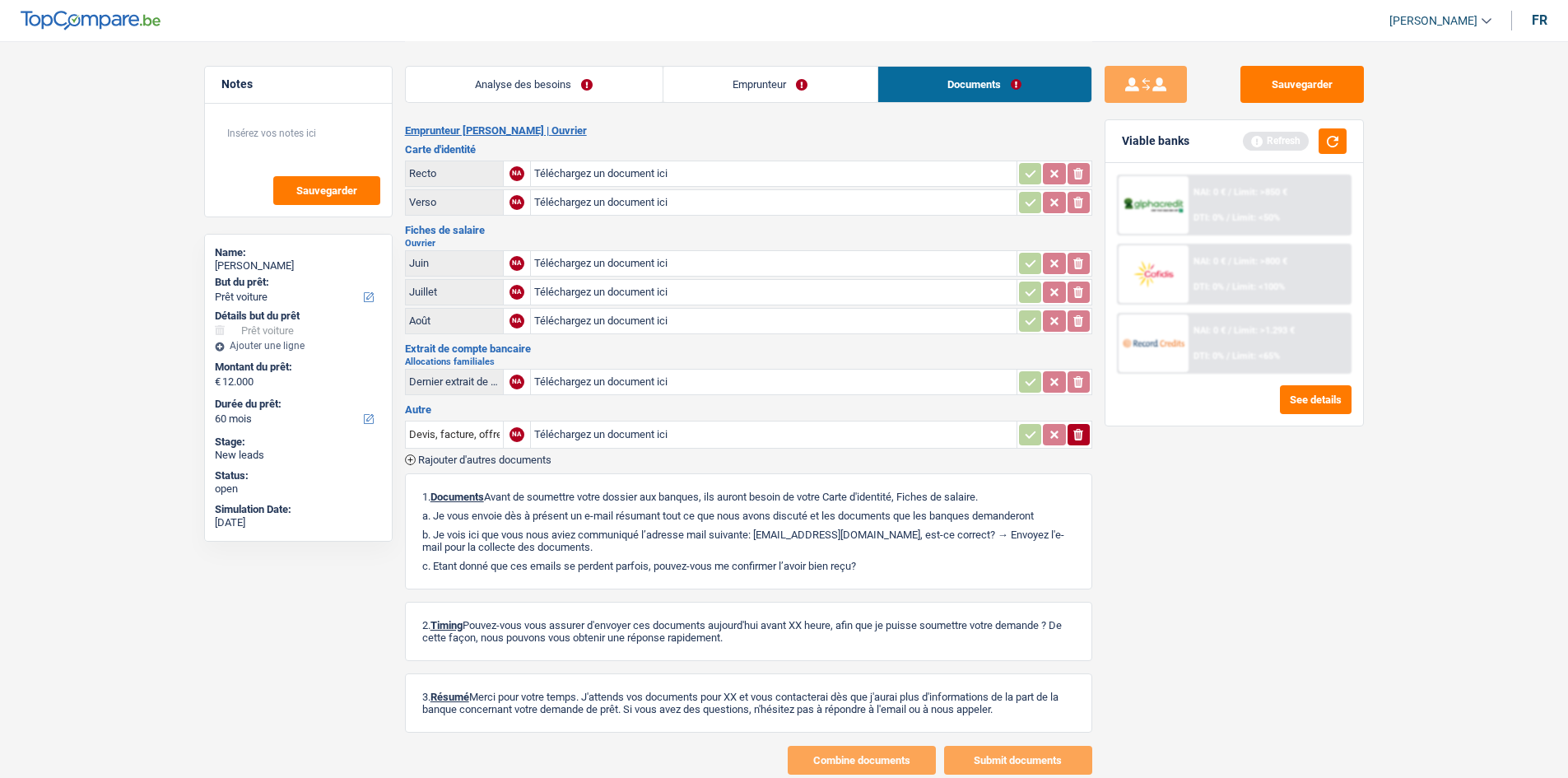
click at [617, 131] on div "Refresh" at bounding box center [1294, 142] width 104 height 26
click at [617, 142] on button "button" at bounding box center [1333, 142] width 28 height 26
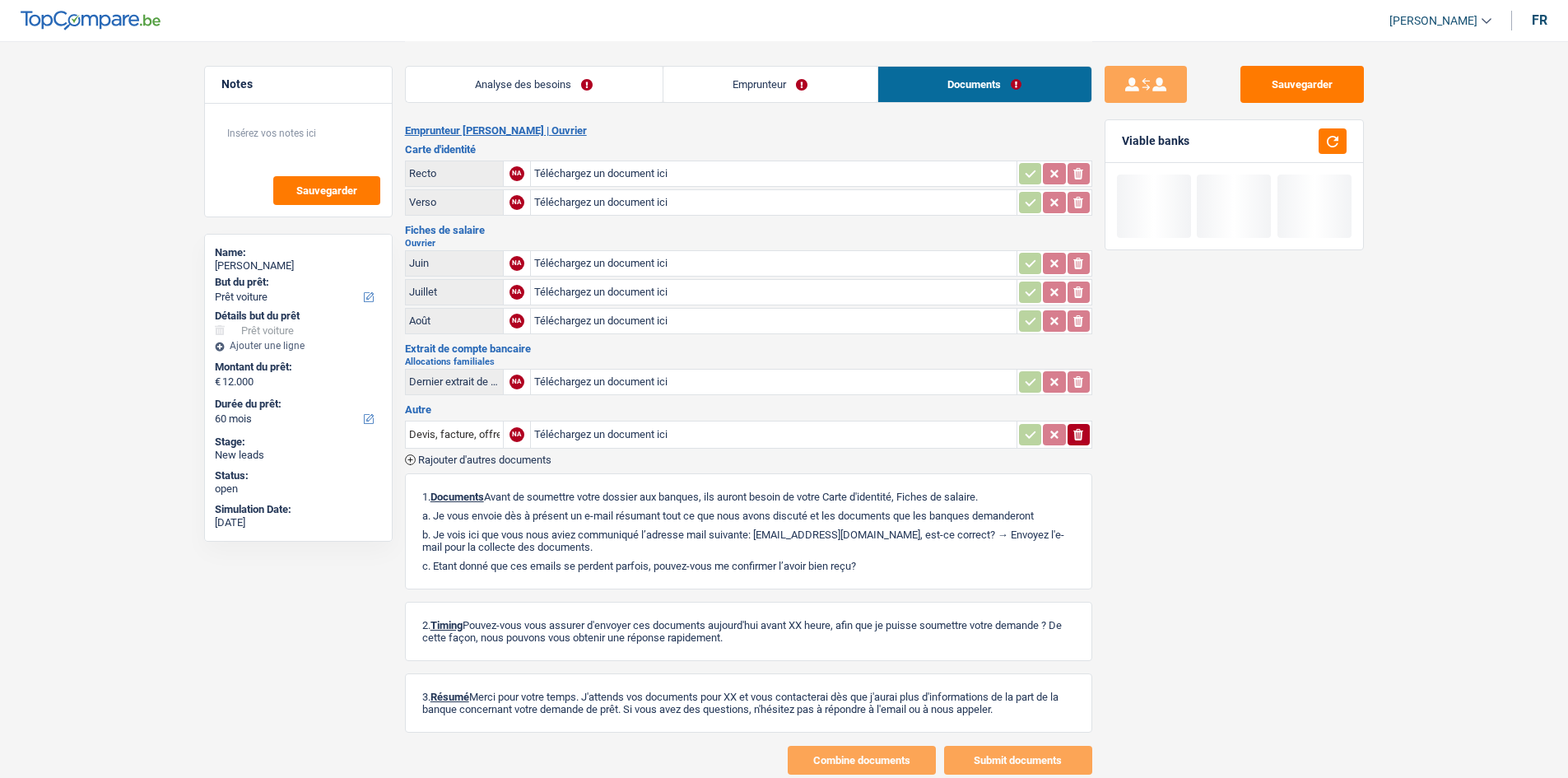
click at [488, 87] on link "Analyse des besoins" at bounding box center [534, 84] width 257 height 36
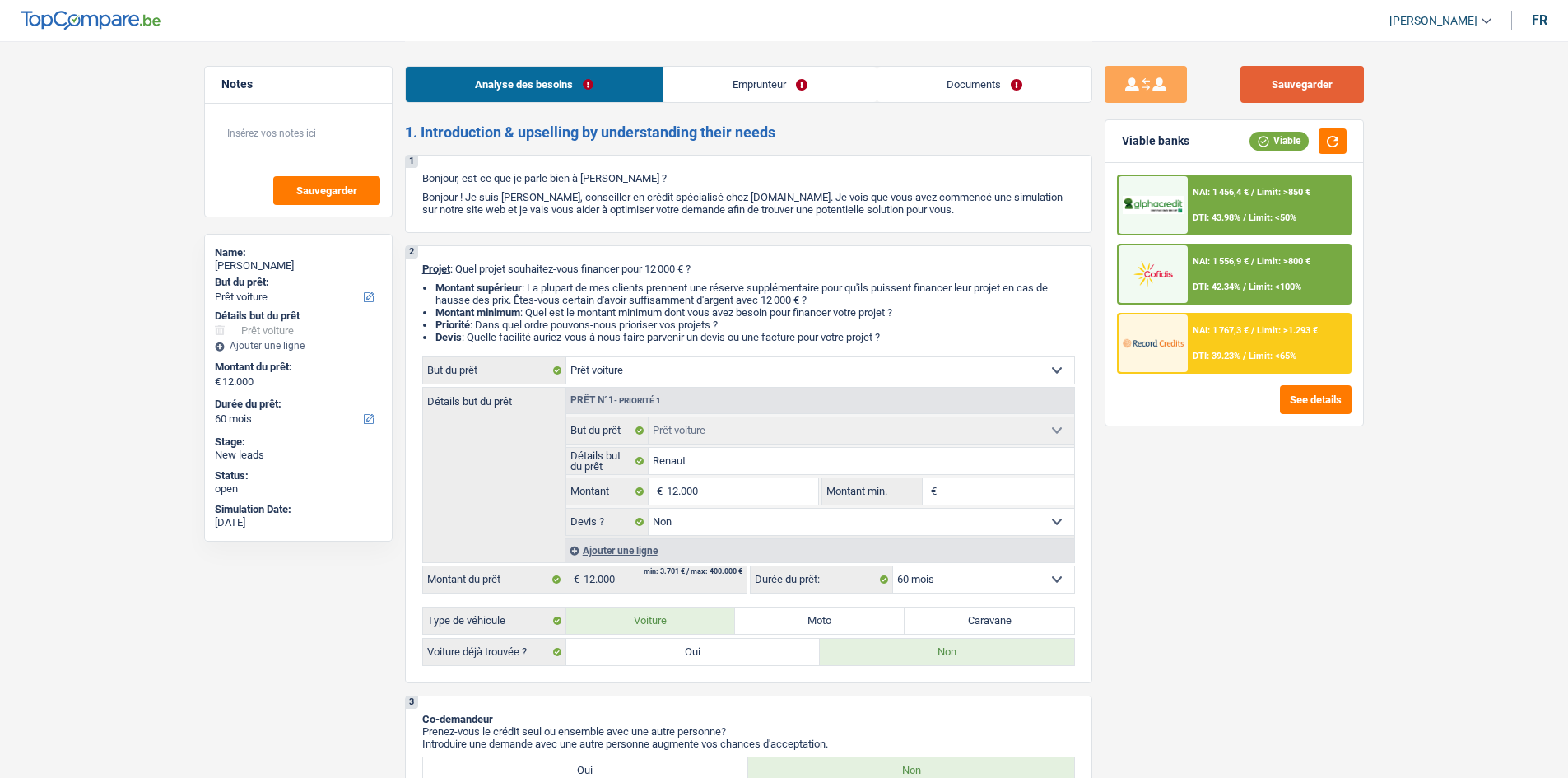
click at [617, 72] on button "Sauvegarder" at bounding box center [1302, 84] width 124 height 37
click at [617, 213] on span "Limit: <50%" at bounding box center [1272, 218] width 47 height 11
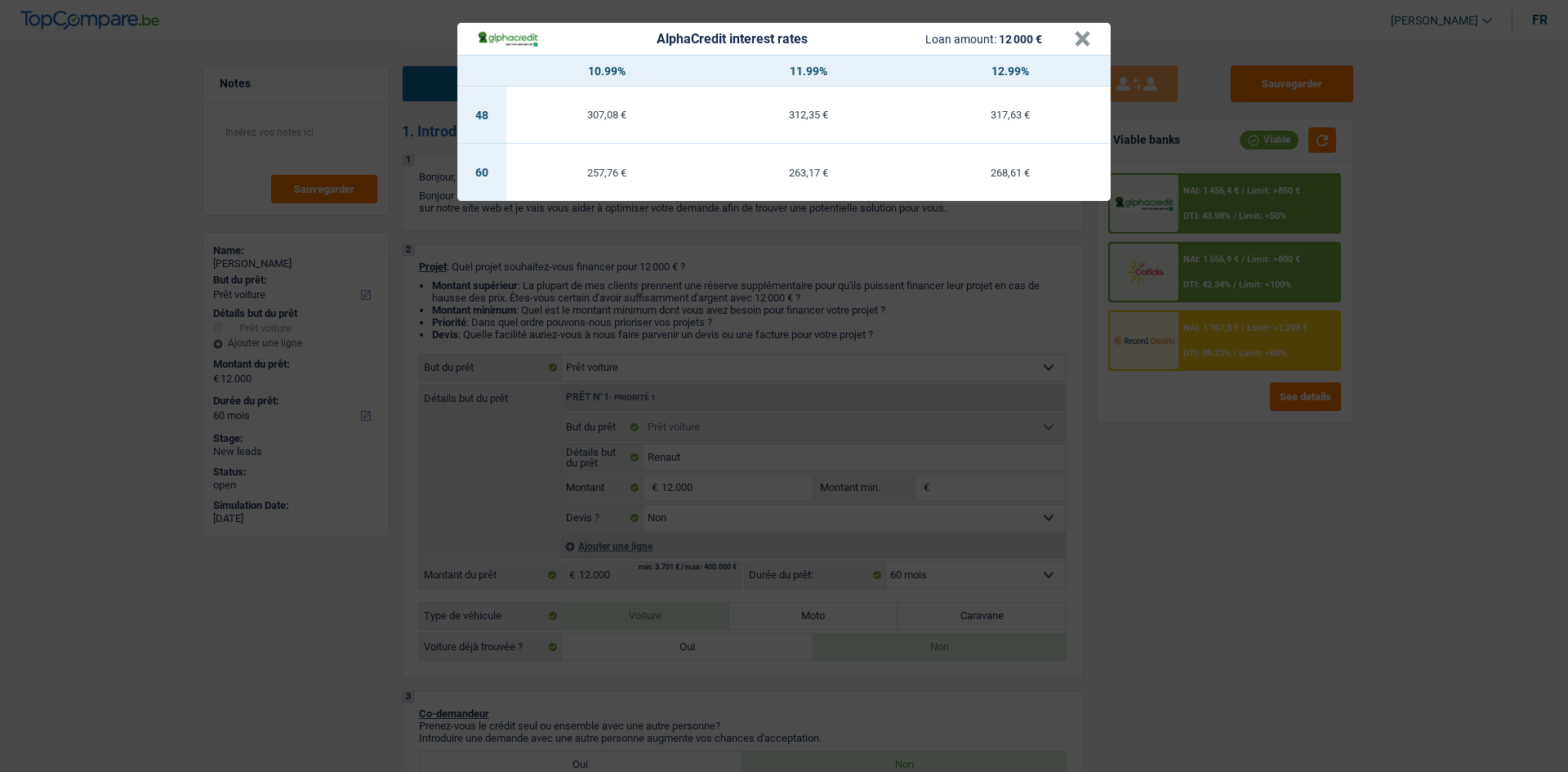
click at [613, 305] on div "AlphaCredit interest rates Loan amount: 12 000 € × 10.99% 11.99% 12.99% 48 307,…" at bounding box center [784, 386] width 1568 height 772
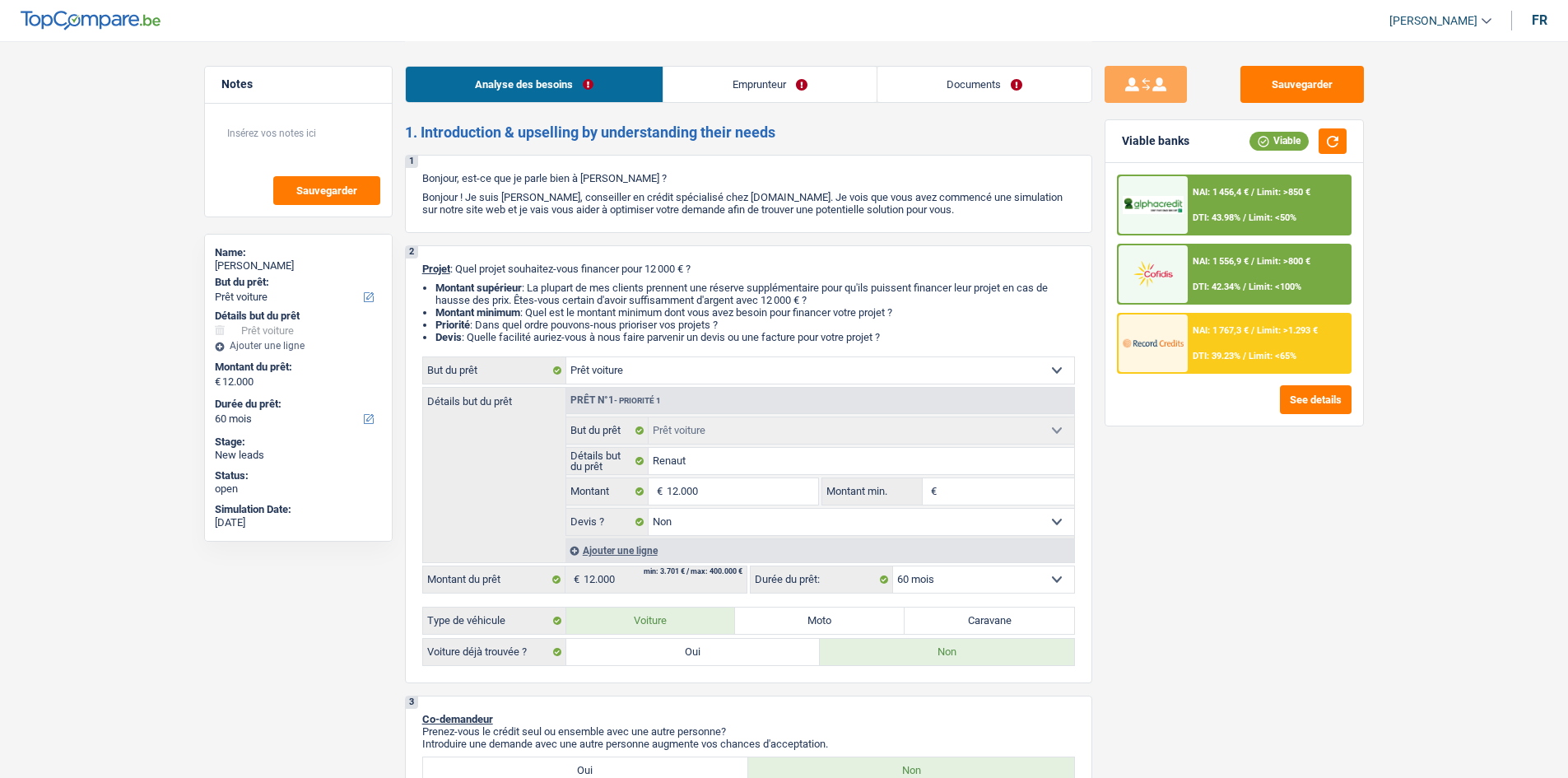
click at [617, 308] on span "DTI: 39.23%" at bounding box center [1216, 355] width 47 height 11
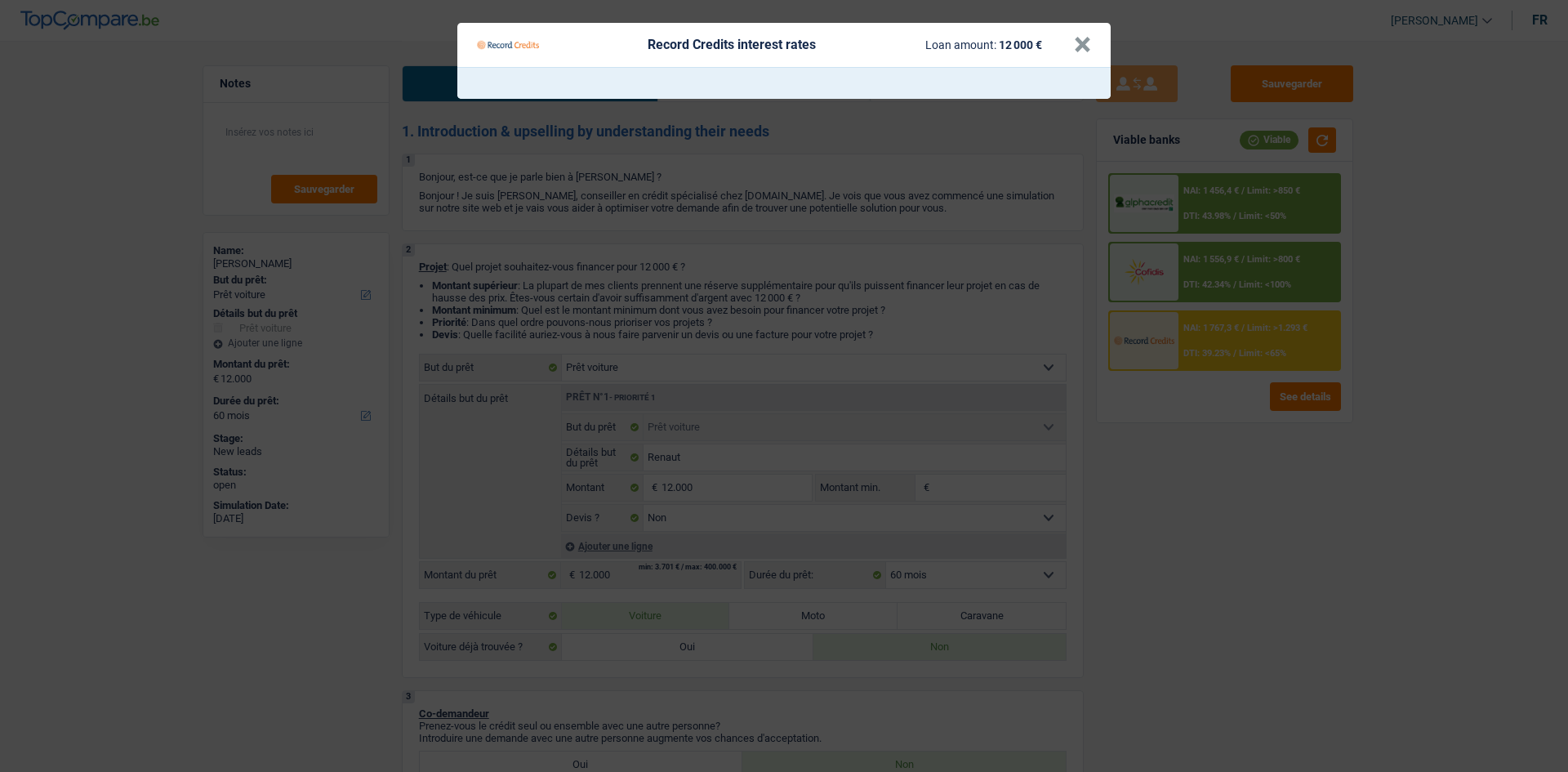
click at [613, 305] on Credits "Record Credits interest rates Loan amount: 12 000 € ×" at bounding box center [784, 386] width 1568 height 772
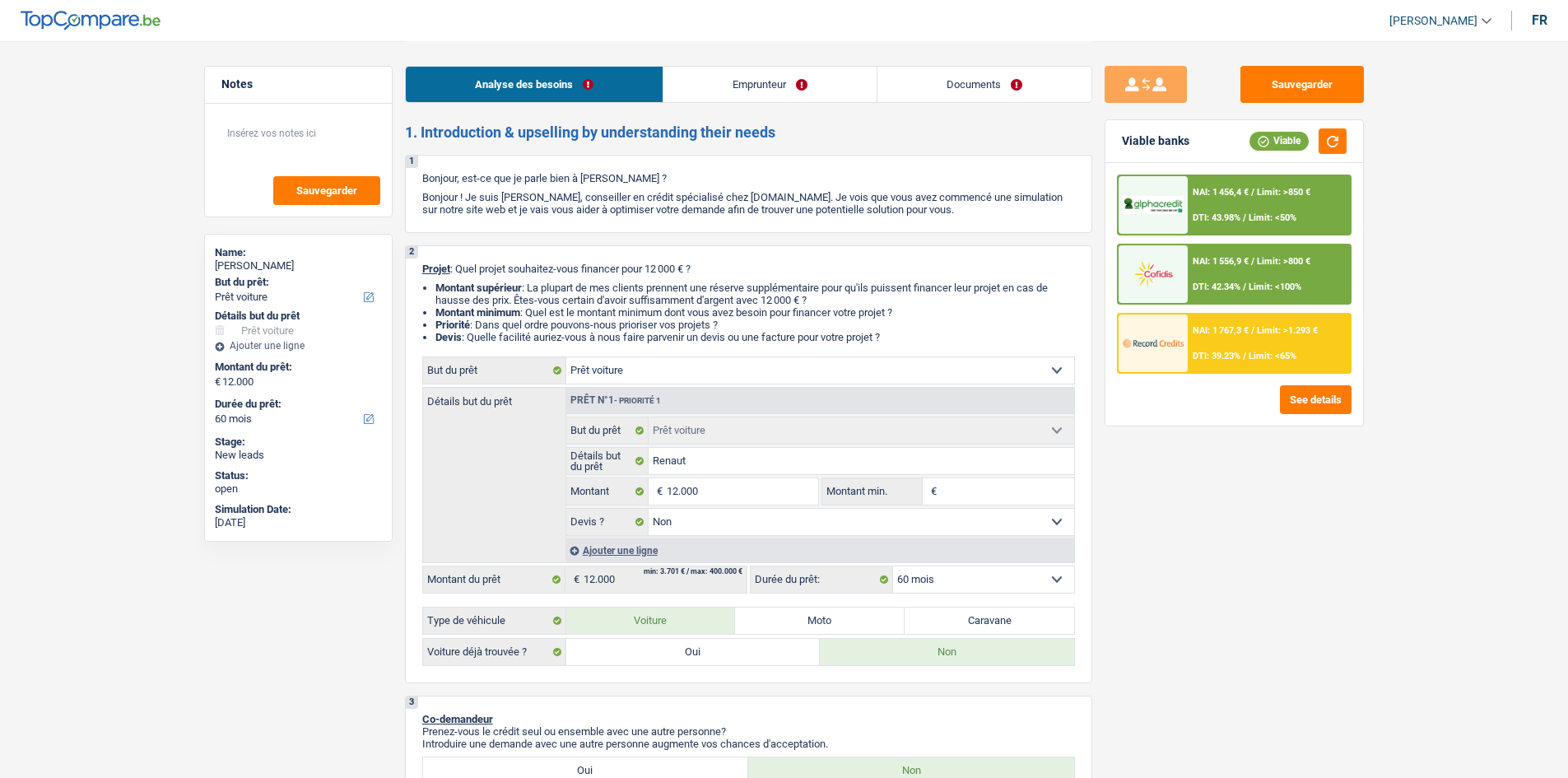
click at [617, 225] on div "NAI: 1 456,4 € / Limit: >850 € DTI: 43.98% / Limit: <50%" at bounding box center [1268, 205] width 162 height 57
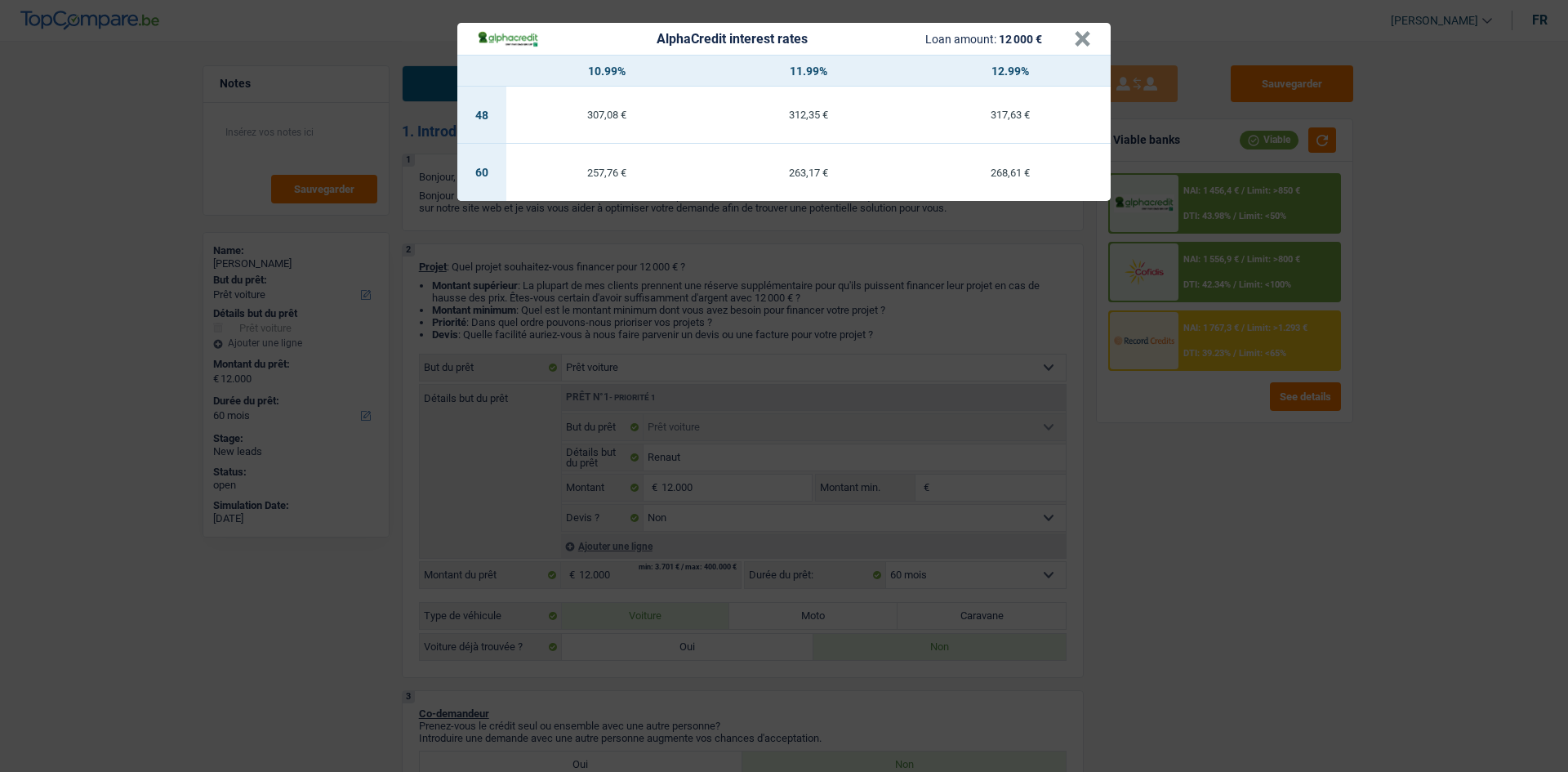
click at [613, 305] on div "AlphaCredit interest rates Loan amount: 12 000 € × 10.99% 11.99% 12.99% 48 307,…" at bounding box center [784, 386] width 1568 height 772
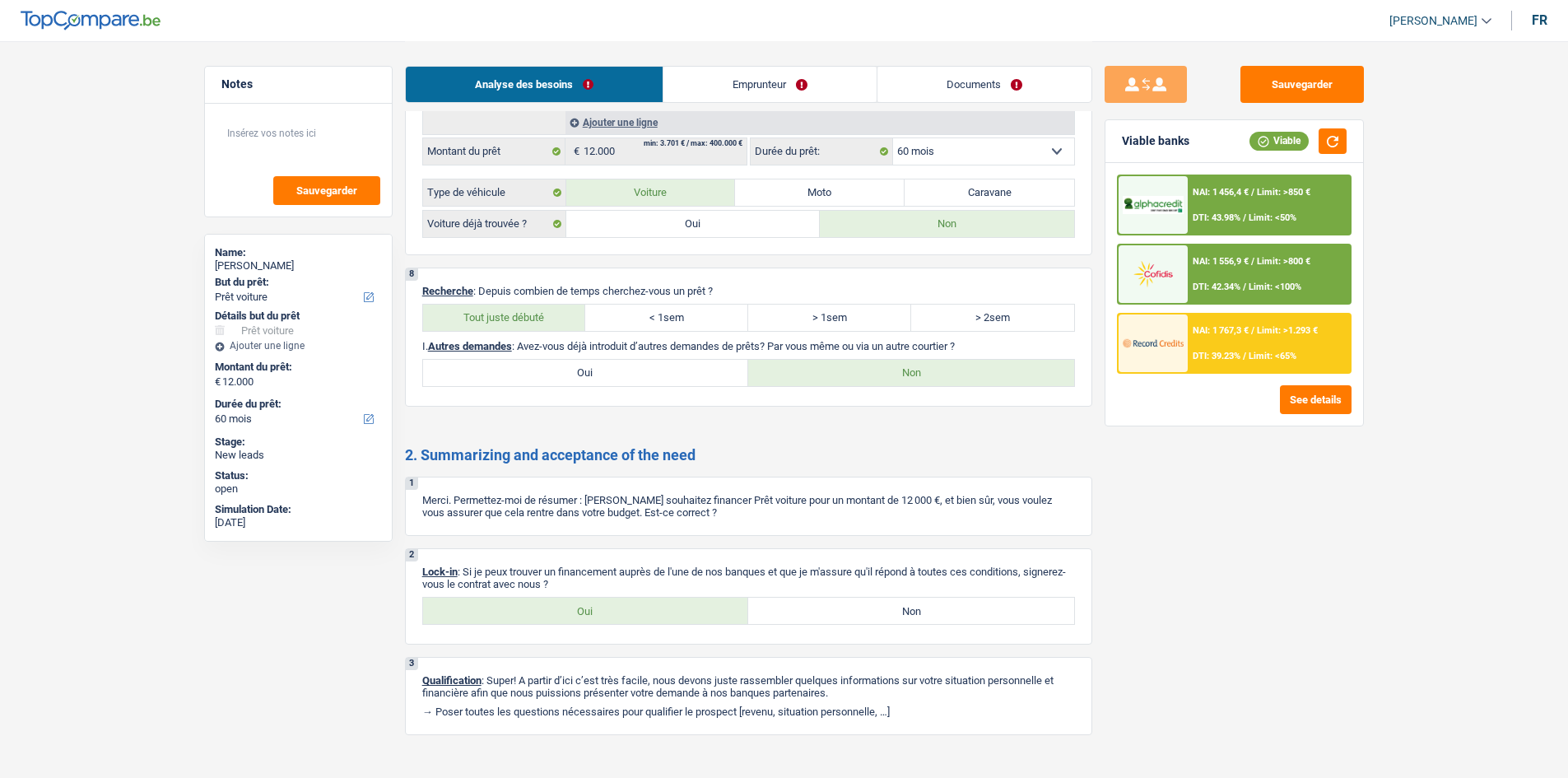
scroll to position [2246, 0]
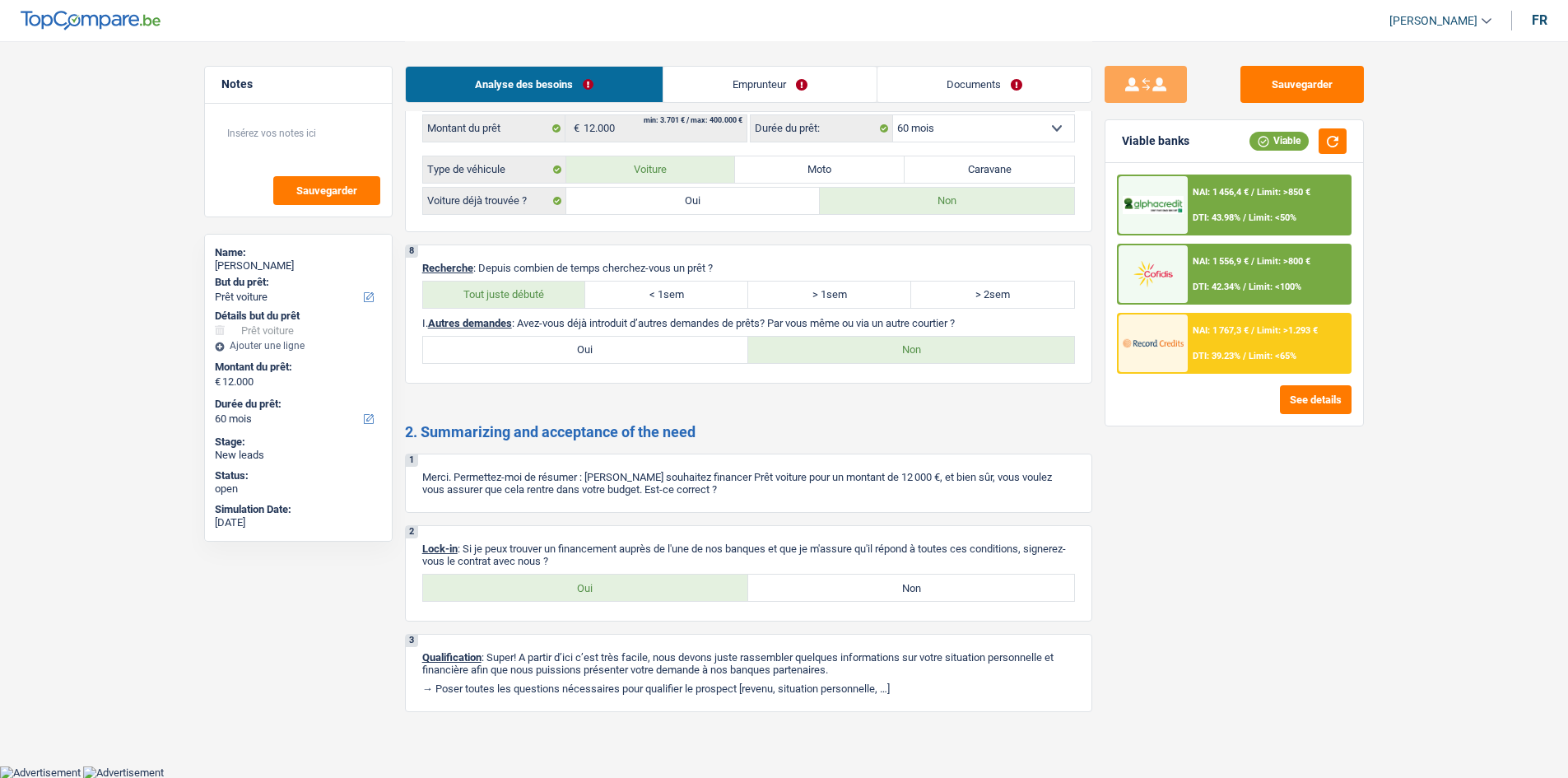
click at [617, 65] on div "Analyse des besoins Emprunteur Documents" at bounding box center [748, 76] width 688 height 70
click at [617, 71] on link "Documents" at bounding box center [984, 84] width 214 height 36
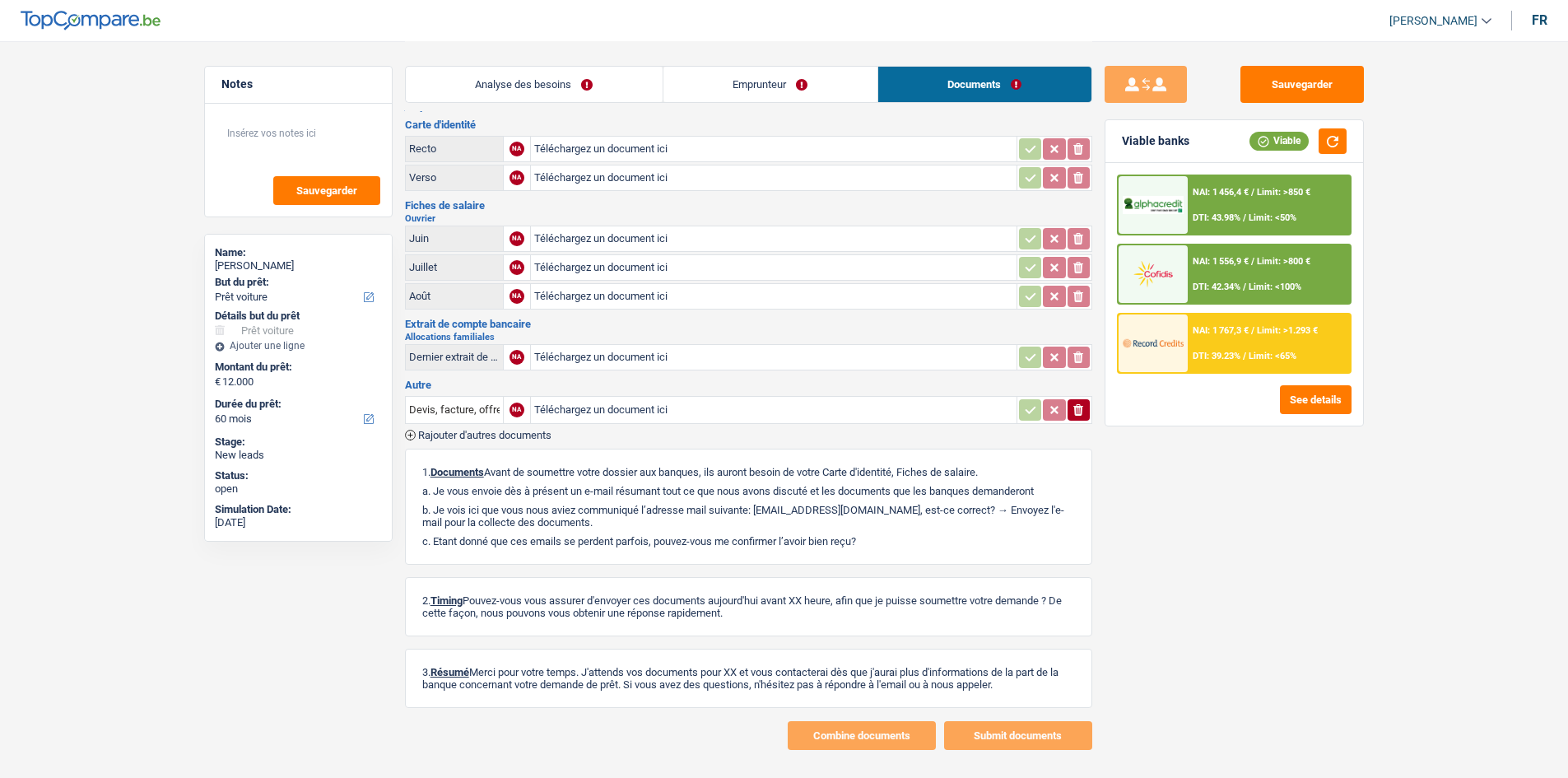
scroll to position [0, 0]
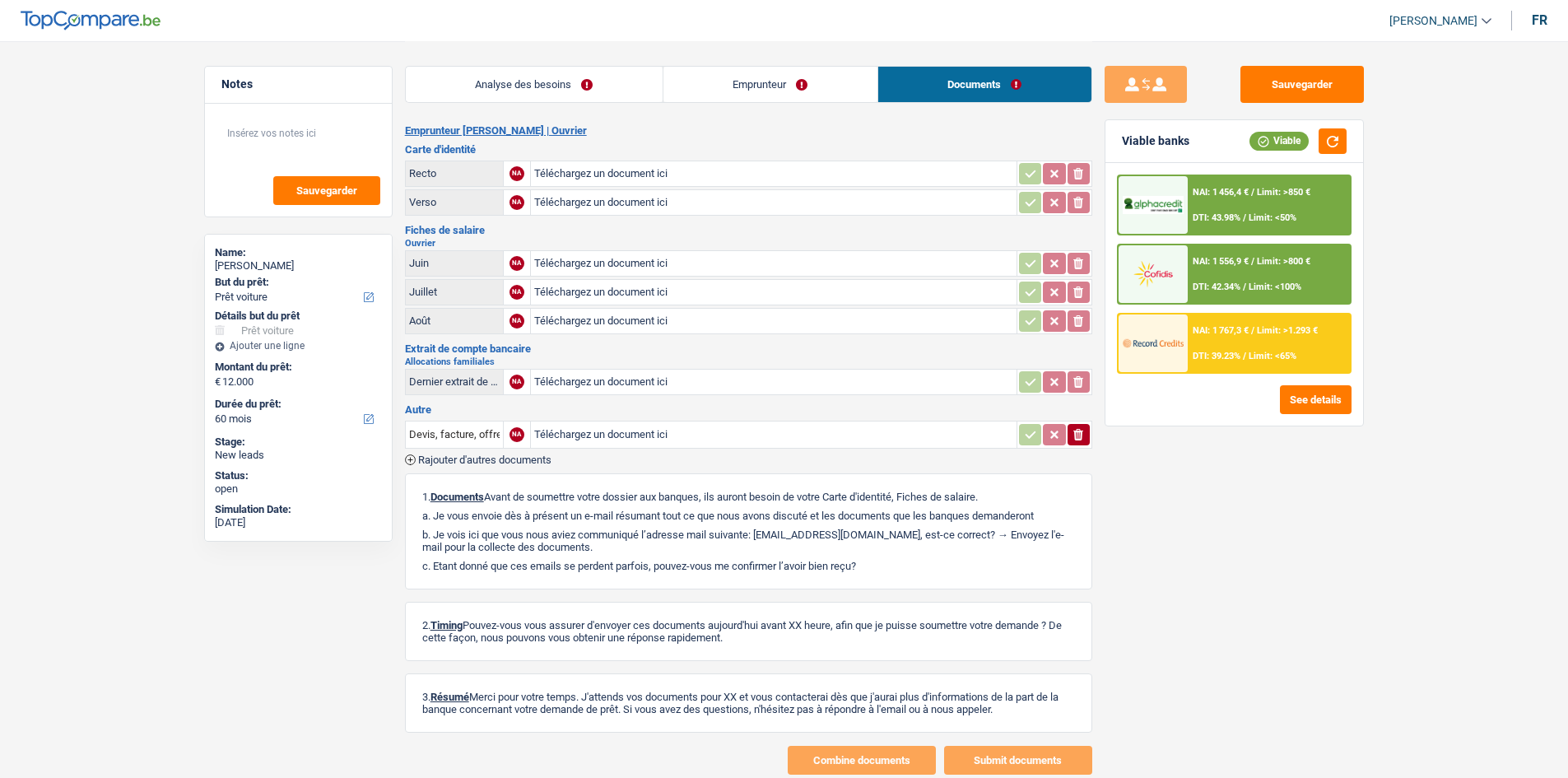
click at [575, 56] on div "Analyse des besoins Emprunteur Documents" at bounding box center [748, 76] width 688 height 70
click at [573, 74] on link "Analyse des besoins" at bounding box center [534, 84] width 257 height 36
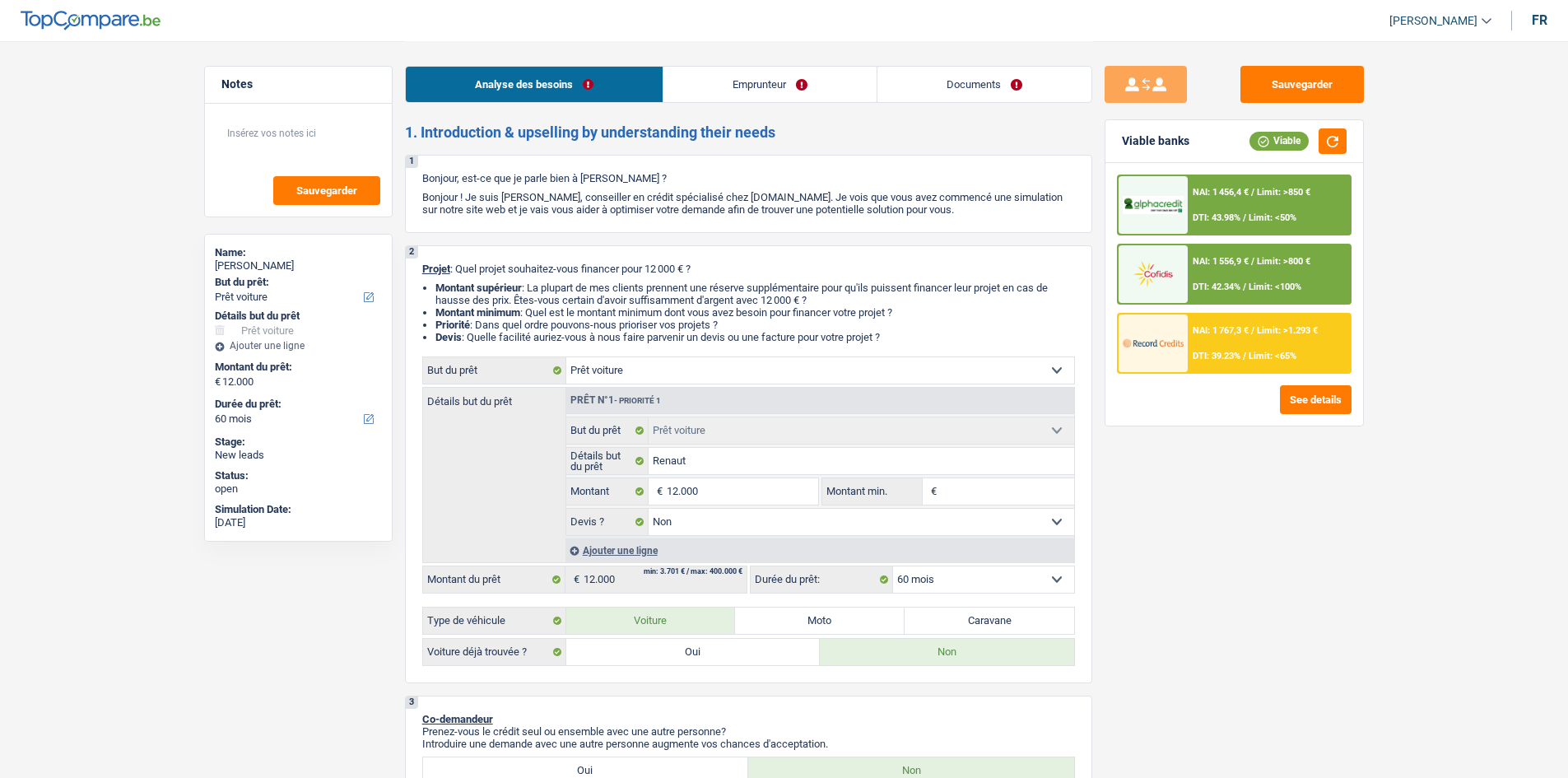
click at [617, 218] on span "Limit: <50%" at bounding box center [1272, 218] width 47 height 11
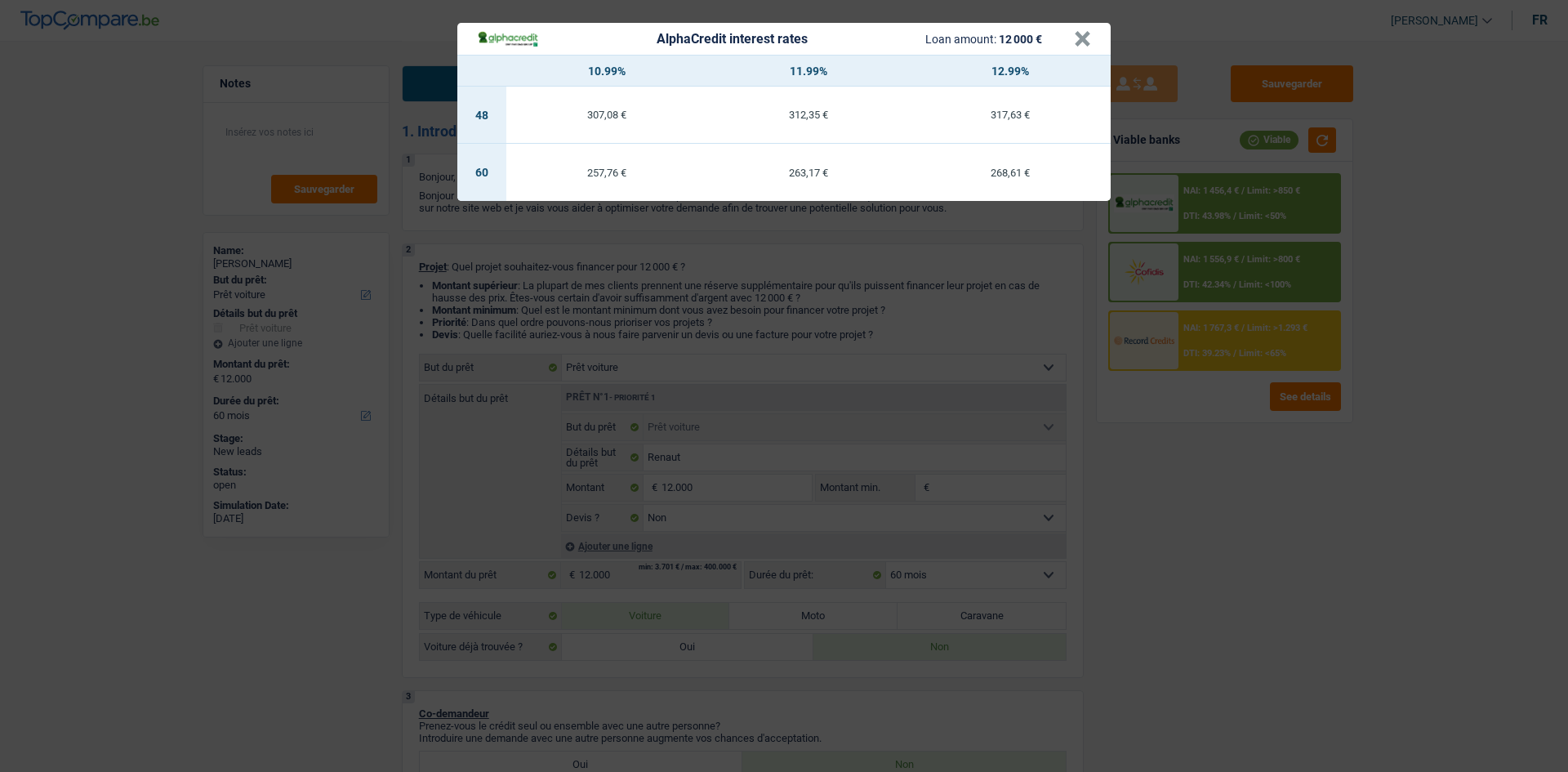
click at [613, 305] on div "AlphaCredit interest rates Loan amount: 12 000 € × 10.99% 11.99% 12.99% 48 307,…" at bounding box center [784, 386] width 1568 height 772
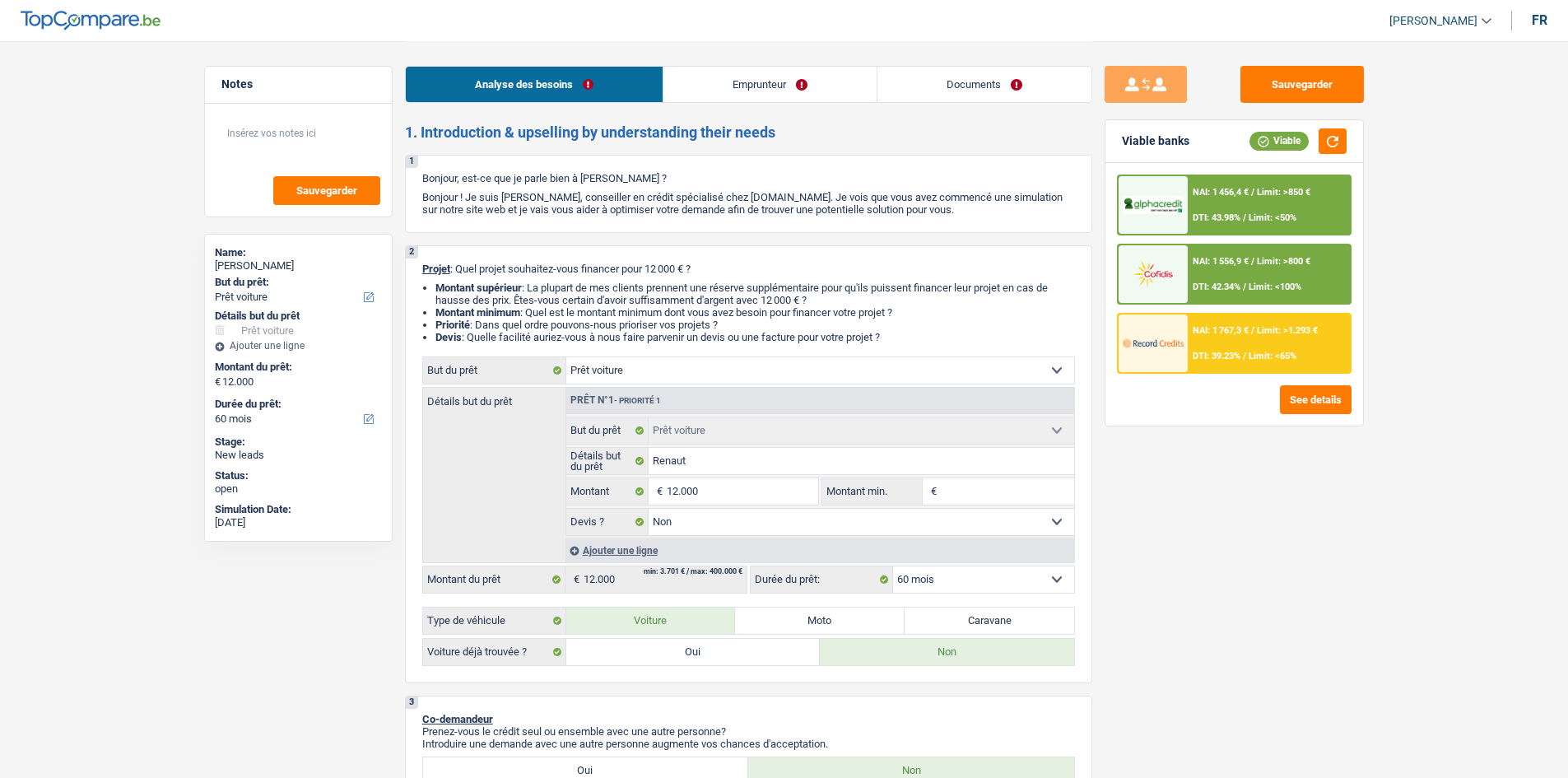
click at [617, 82] on link "Documents" at bounding box center [984, 84] width 214 height 36
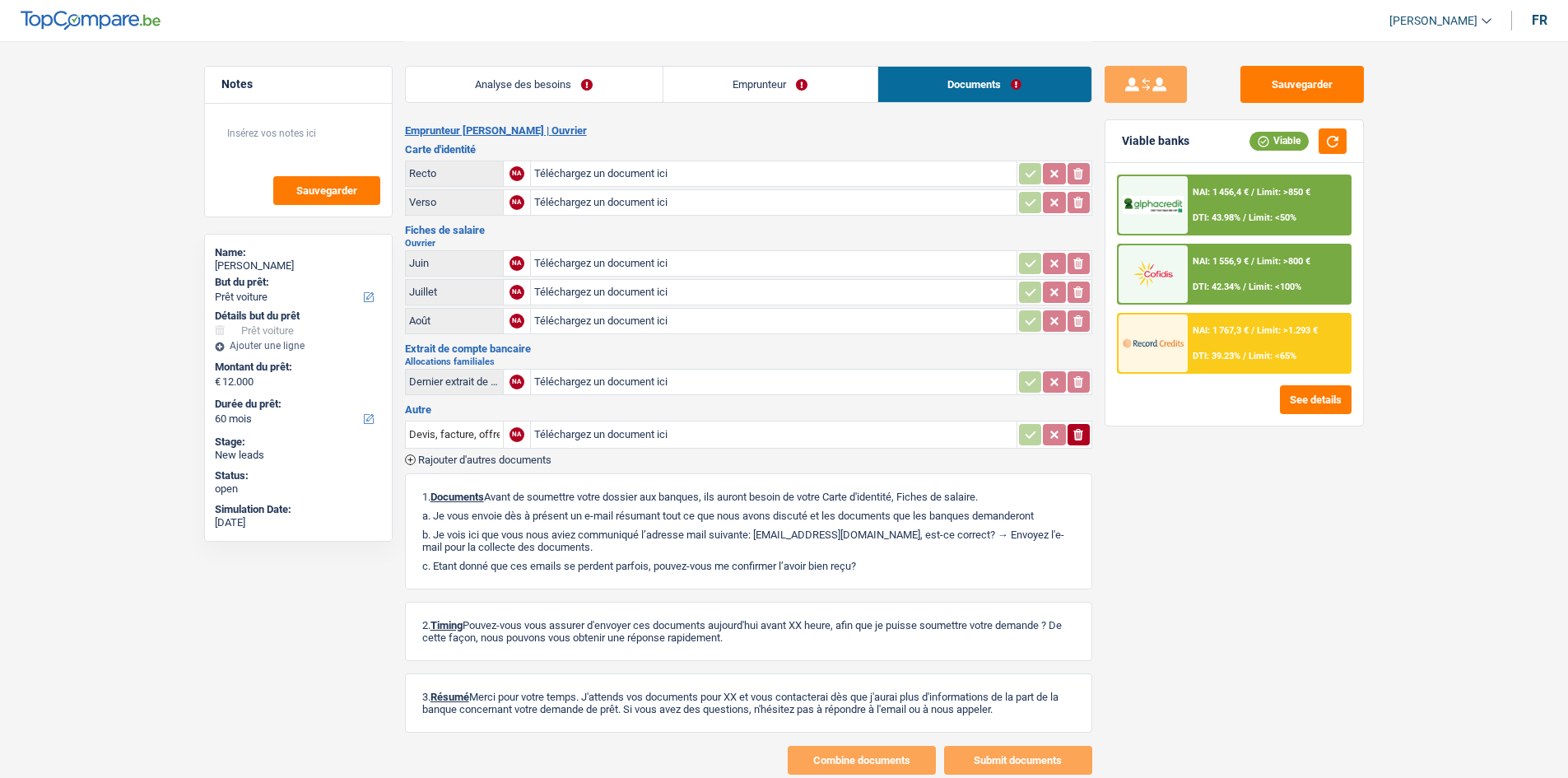
drag, startPoint x: 487, startPoint y: 90, endPoint x: 1204, endPoint y: 263, distance: 737.6
click at [487, 90] on link "Analyse des besoins" at bounding box center [534, 84] width 257 height 36
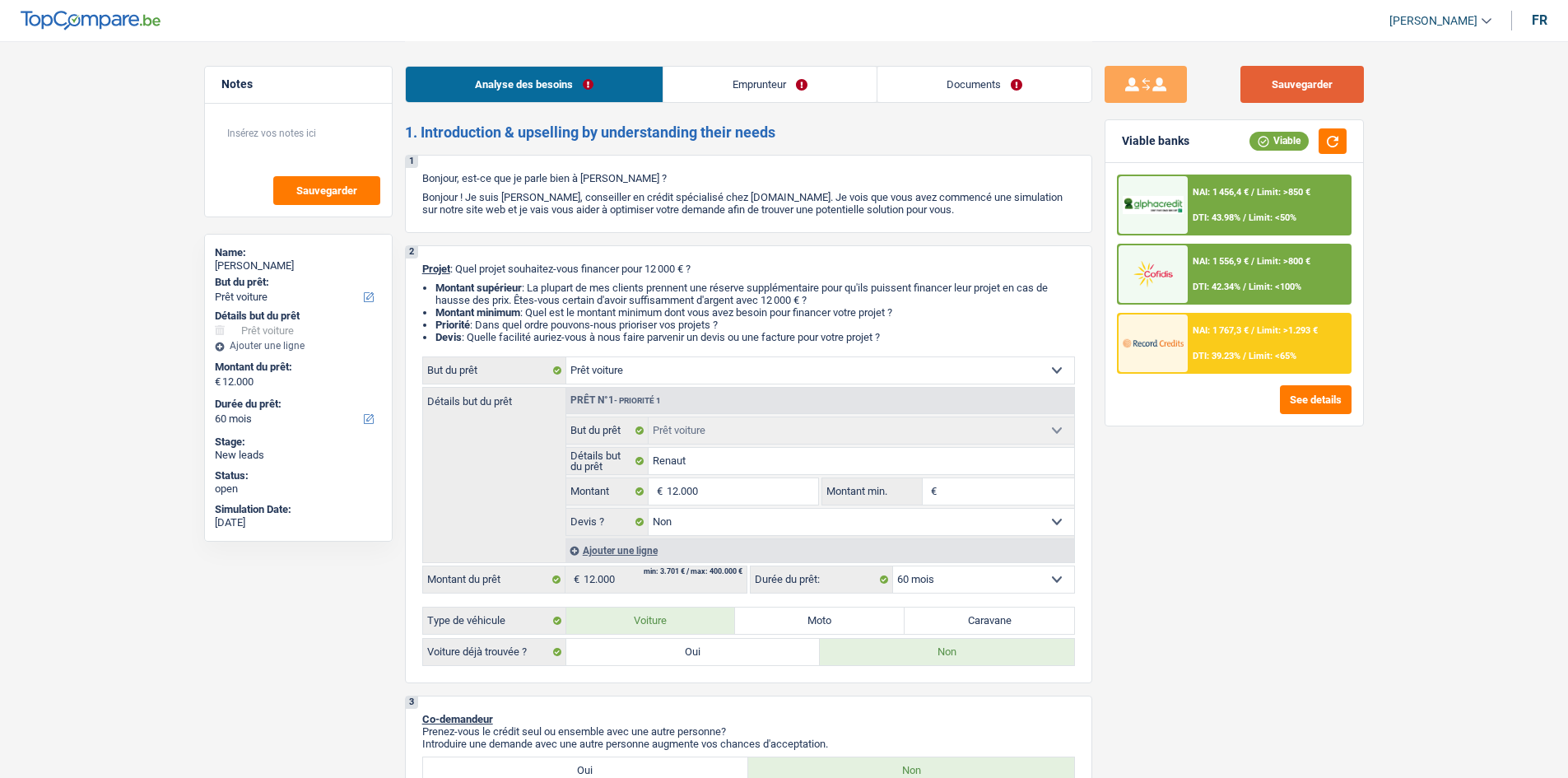
drag, startPoint x: 1321, startPoint y: 79, endPoint x: 1579, endPoint y: 392, distance: 405.6
click at [617, 78] on button "Sauvegarder" at bounding box center [1302, 84] width 124 height 37
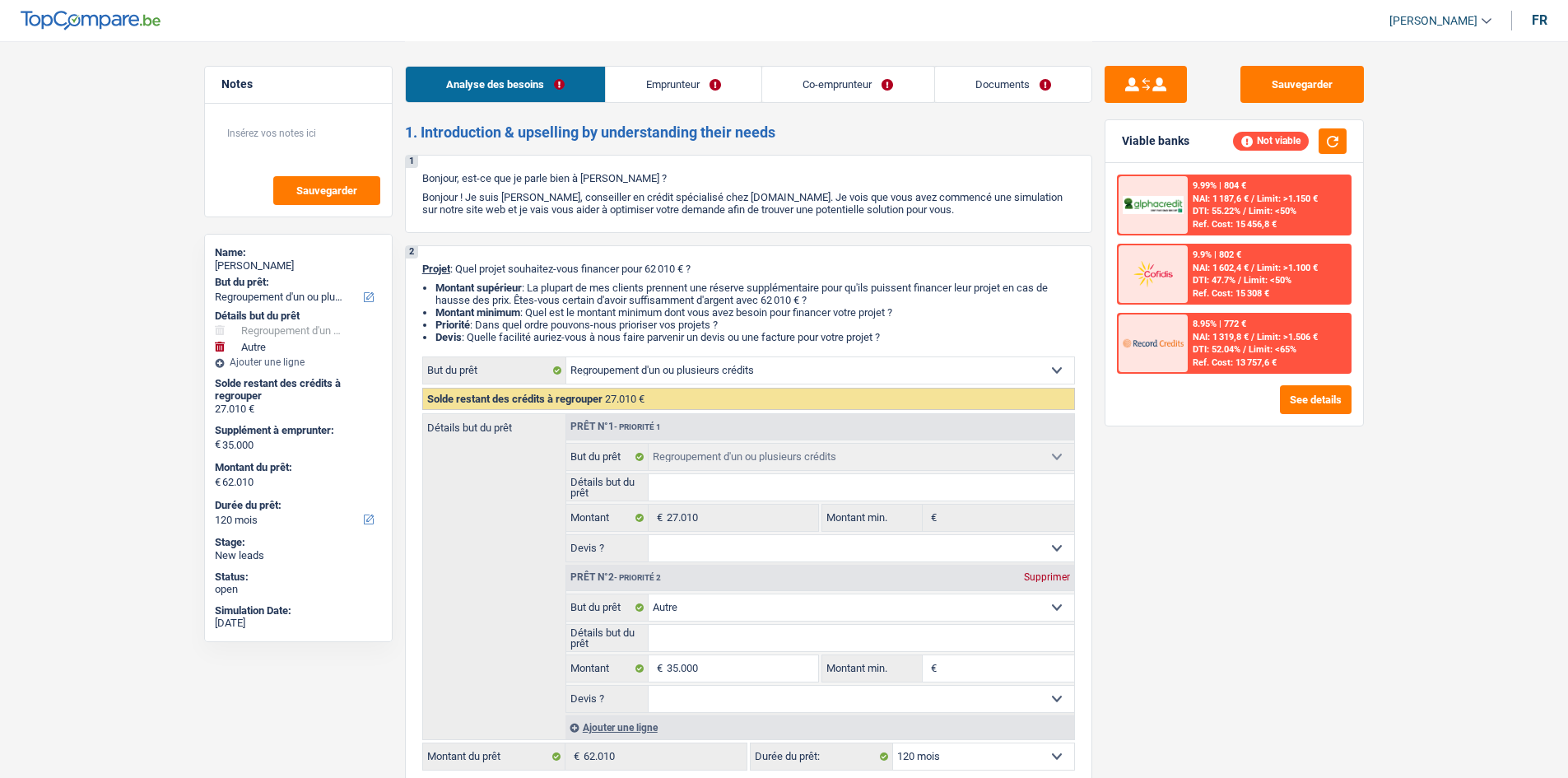
select select "refinancing"
select select "other"
select select "120"
select select "refinancing"
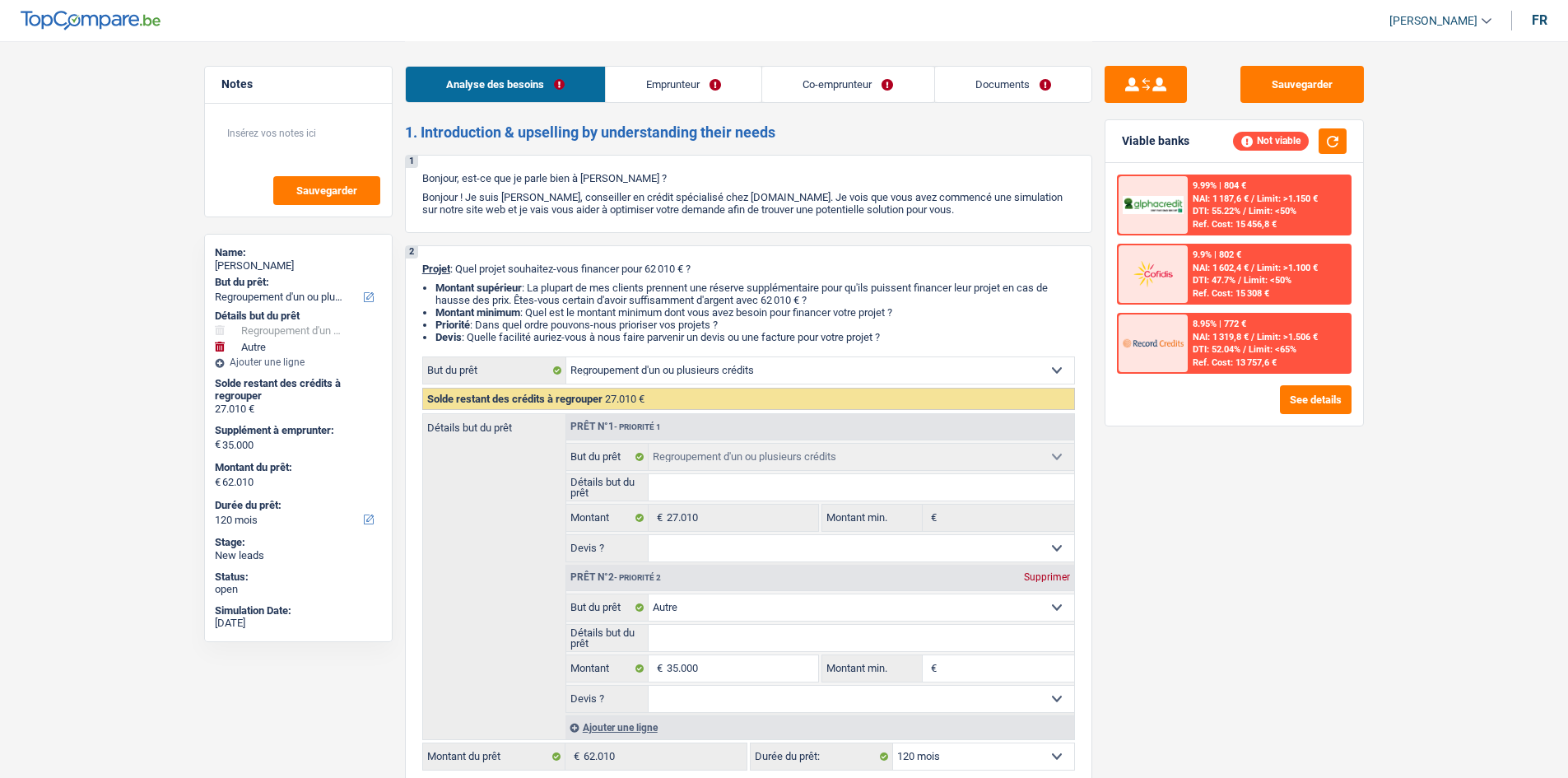
select select "refinancing"
select select "other"
select select "120"
select select "privateEmployee"
select select "student"
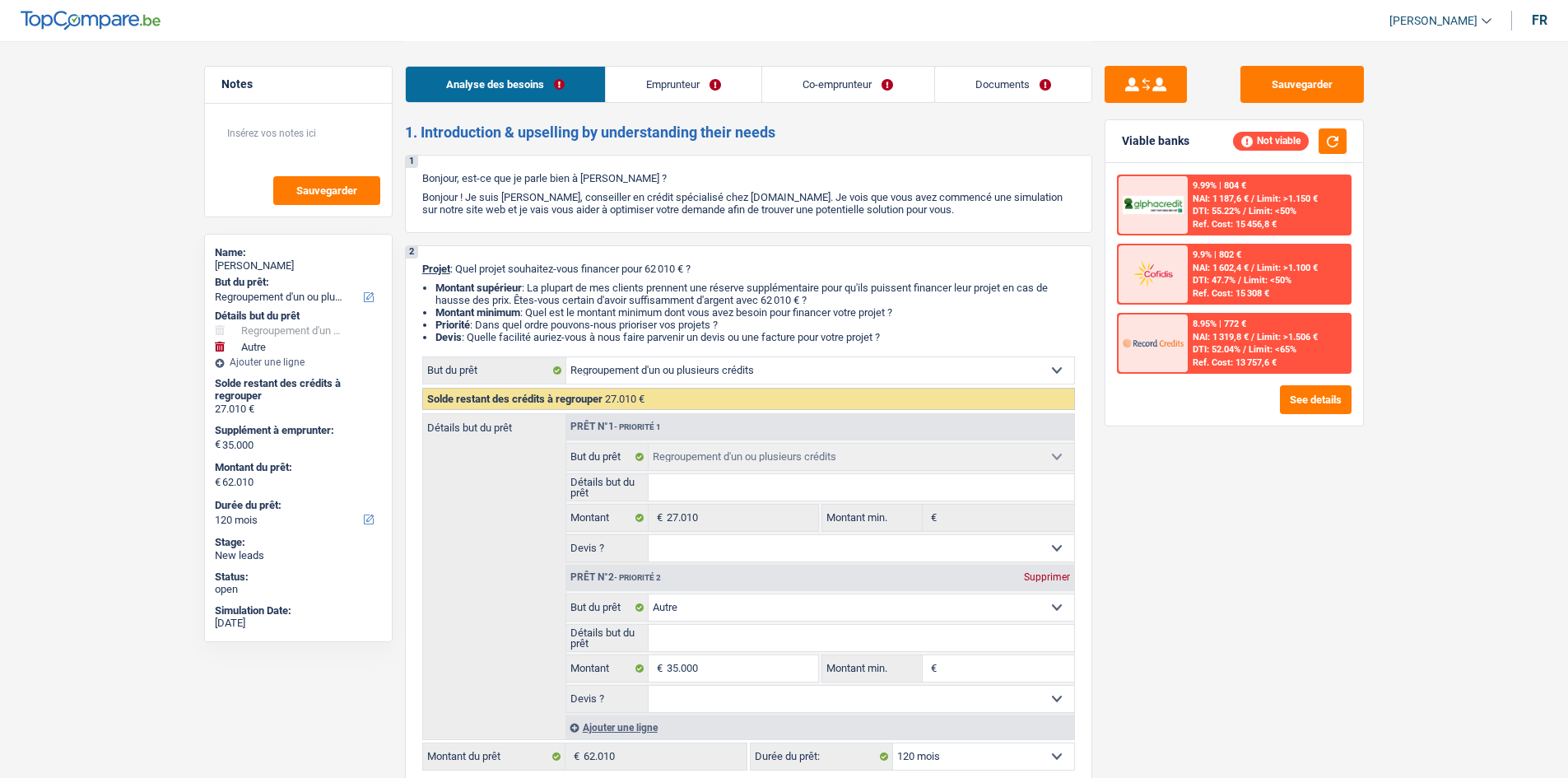
select select "familyAllowances"
select select "netSalary"
select select "mealVouchers"
select select "familyAllowances"
select select "rents"
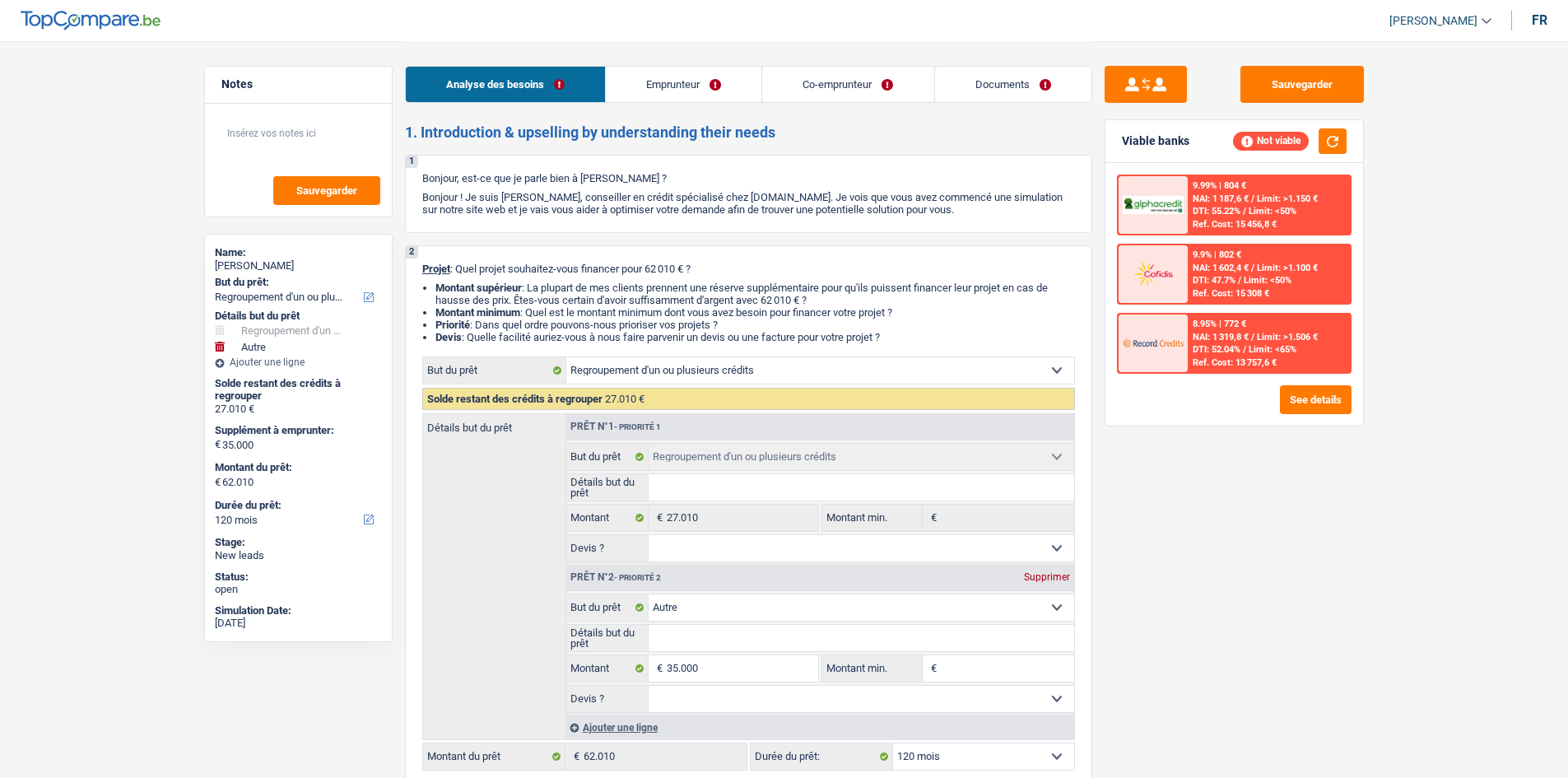
select select "carLoan"
select select "60"
select select "personalLoan"
select select "other"
select select "60"
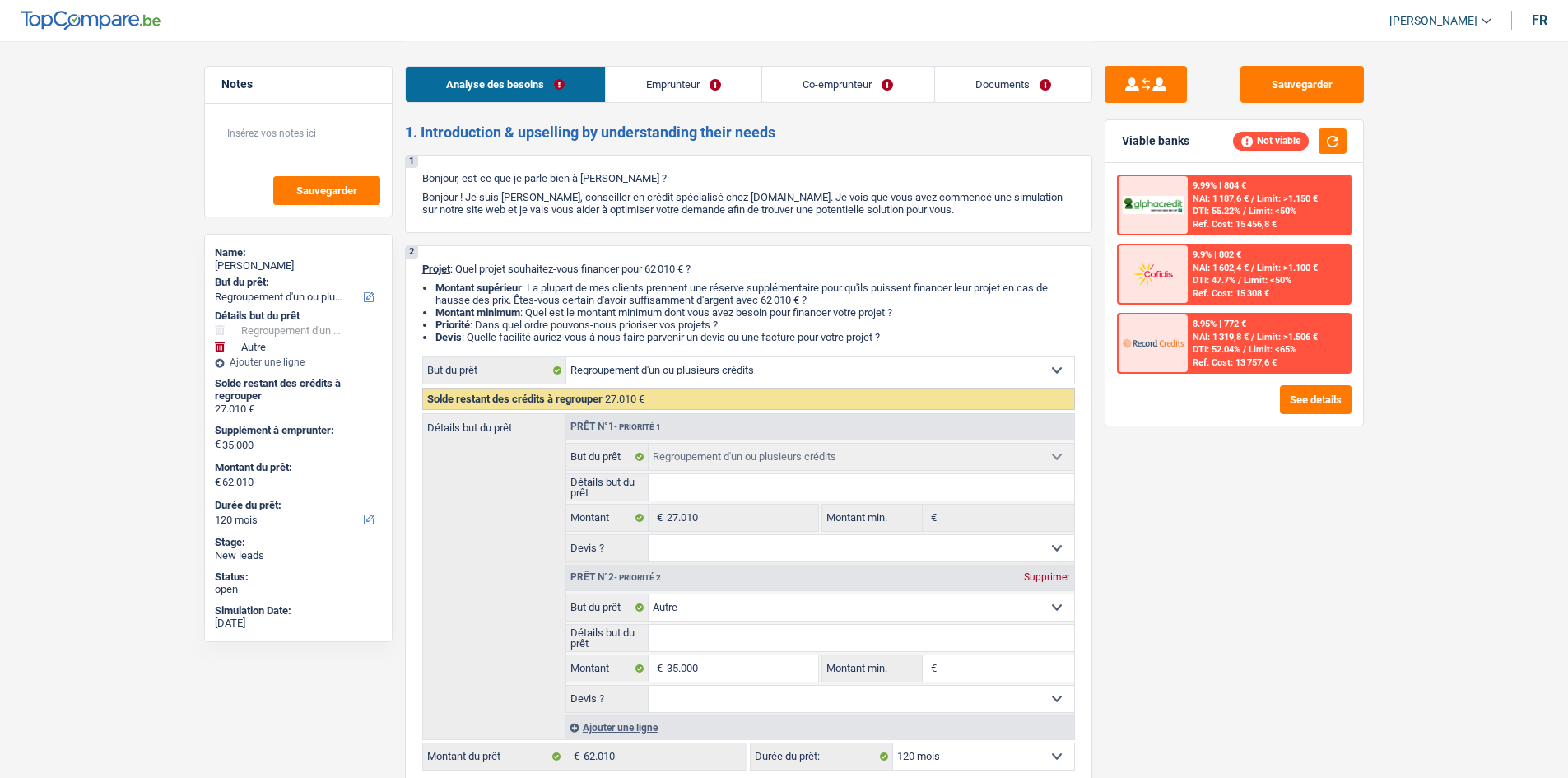
select select "personalLoan"
select select "homeFurnishingOrRelocation"
select select "12"
select select "refinancing"
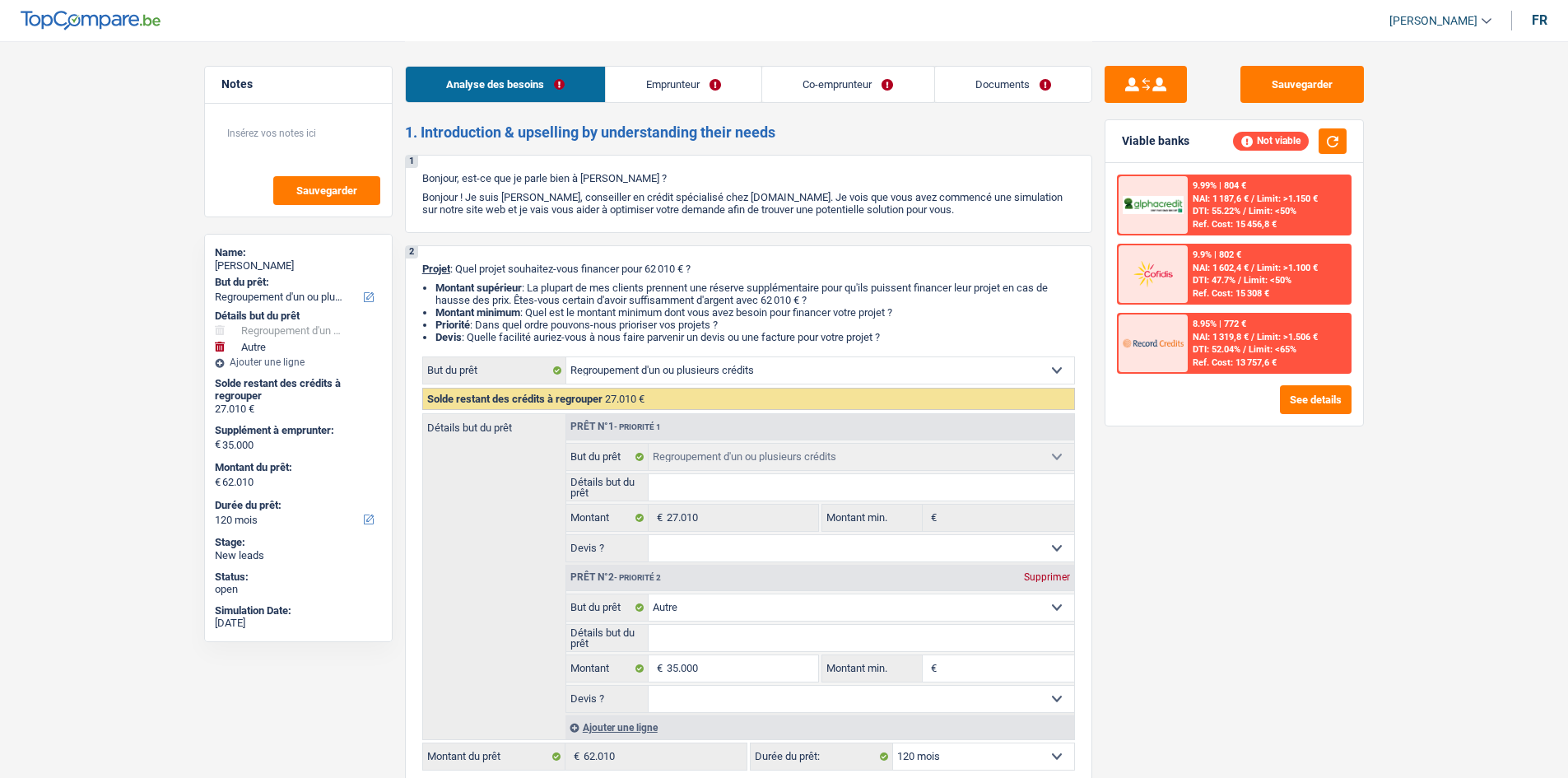
select select "other"
select select "120"
drag, startPoint x: 1543, startPoint y: 24, endPoint x: 1432, endPoint y: 524, distance: 512.2
click at [1543, 24] on div "fr" at bounding box center [1539, 20] width 16 height 16
select select "familyAllowances"
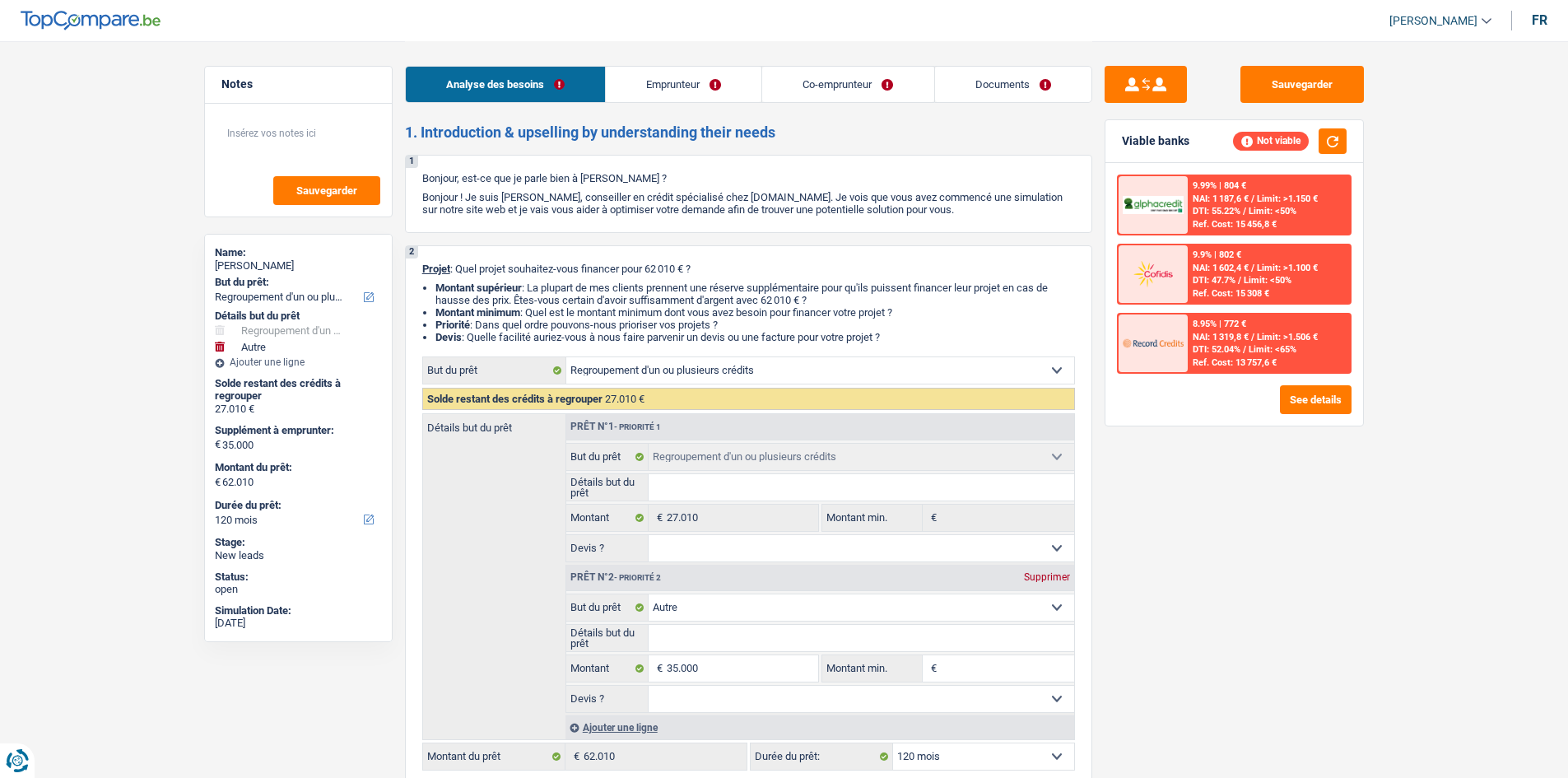
select select "mealVouchers"
select select "familyAllowances"
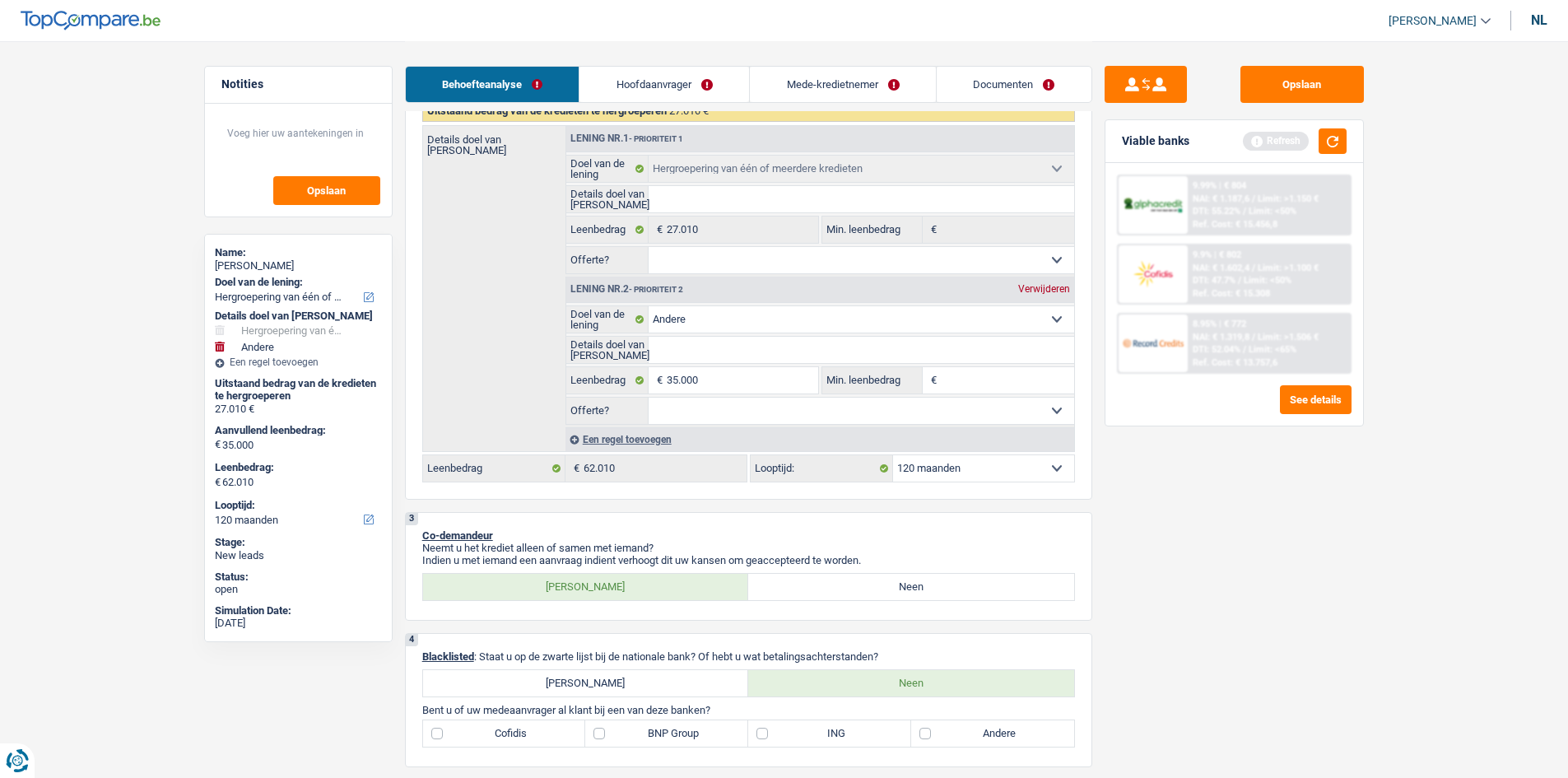
scroll to position [247, 0]
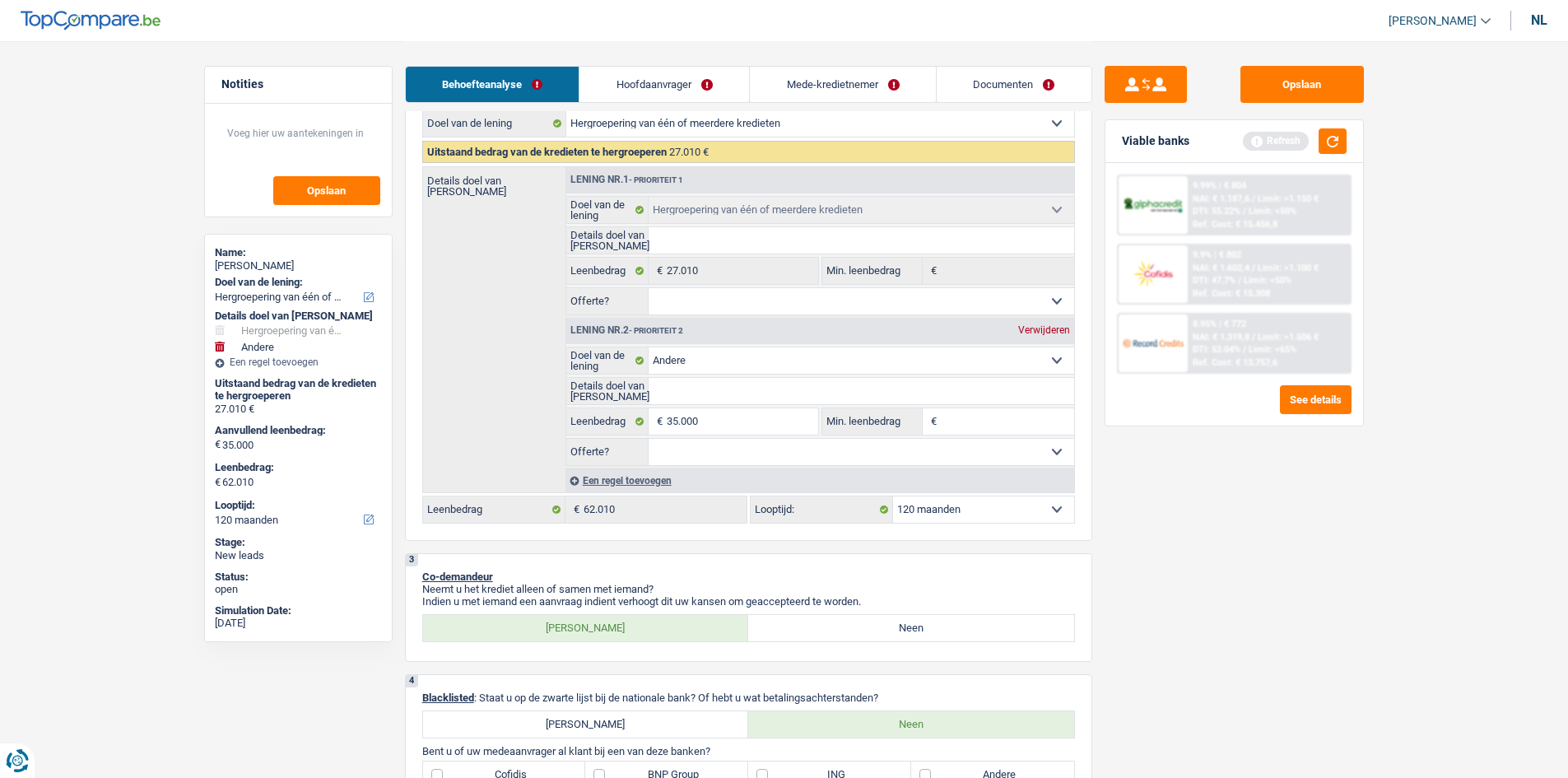
click at [801, 354] on select "Comfort woning: meubels, textiel, toestellen, privé materiaal Hifi, multimedia,…" at bounding box center [861, 360] width 425 height 27
drag, startPoint x: 1460, startPoint y: 533, endPoint x: 1436, endPoint y: 529, distance: 24.3
drag, startPoint x: 748, startPoint y: 356, endPoint x: 707, endPoint y: 354, distance: 41.0
click at [748, 356] on select "Comfort woning: meubels, textiel, toestellen, privé materiaal Hifi, multimedia,…" at bounding box center [861, 360] width 425 height 27
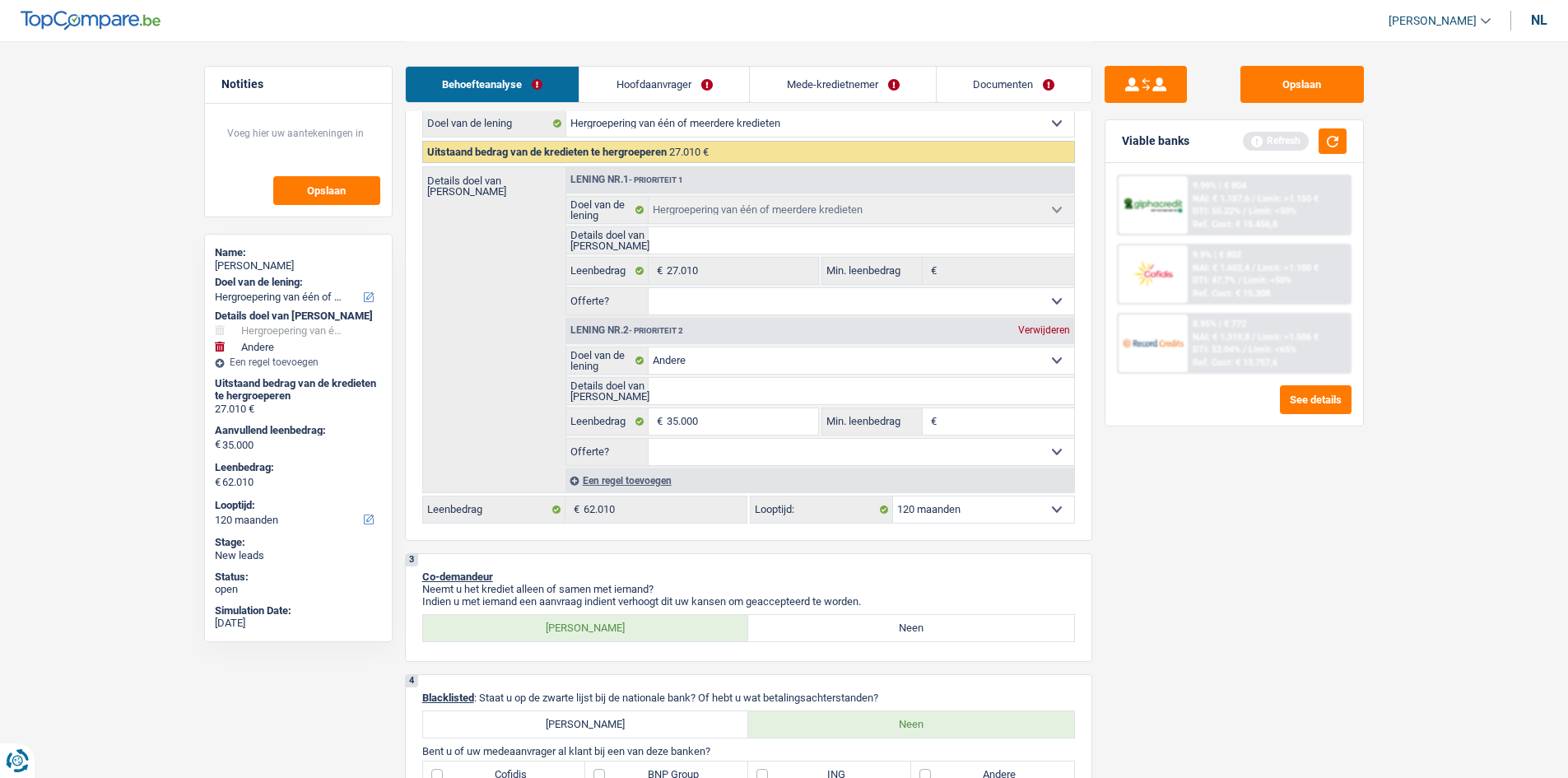
select select "car"
click at [648, 347] on select "Comfort woning: meubels, textiel, toestellen, privé materiaal Hifi, multimedia,…" at bounding box center [861, 360] width 425 height 27
select select "car"
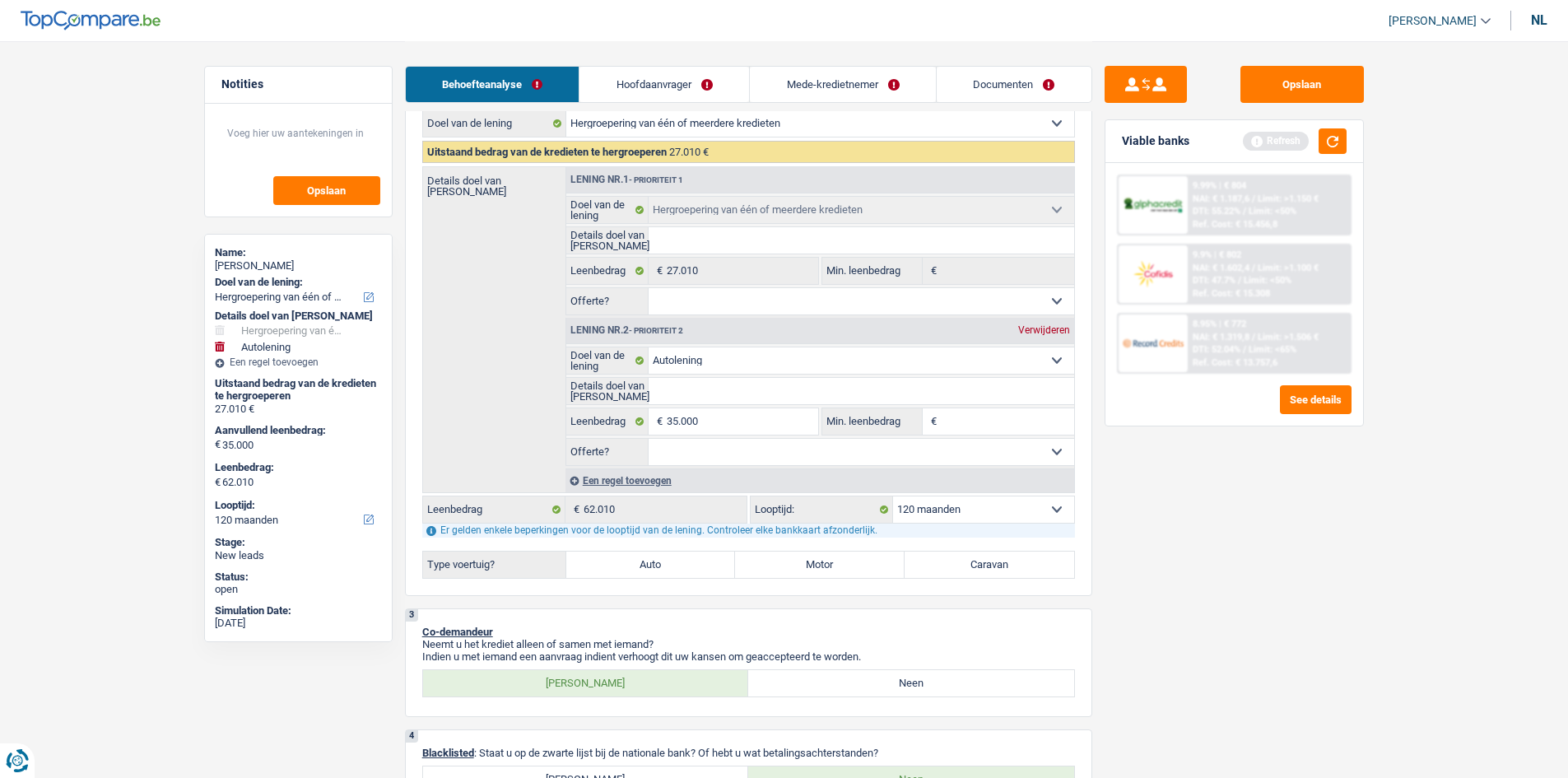
click at [700, 377] on fieldset "Details doel van lening Alle velden zijn verplicht. Geef alstublieft een langer…" at bounding box center [819, 391] width 507 height 28
click at [694, 381] on input "Details doel van lening" at bounding box center [861, 391] width 425 height 27
type input "a"
type input "au"
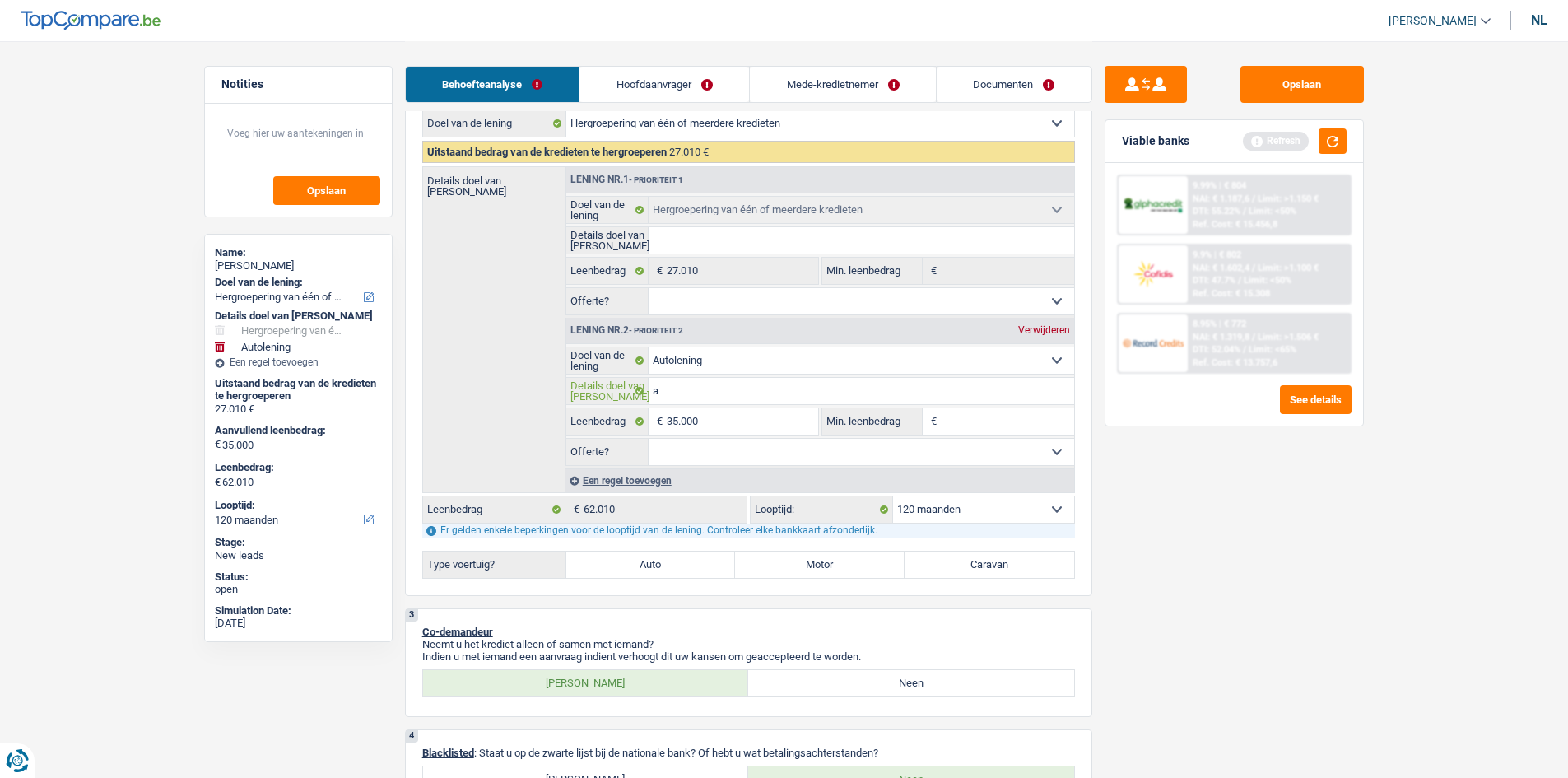
type input "au"
type input "aut"
type input "auto"
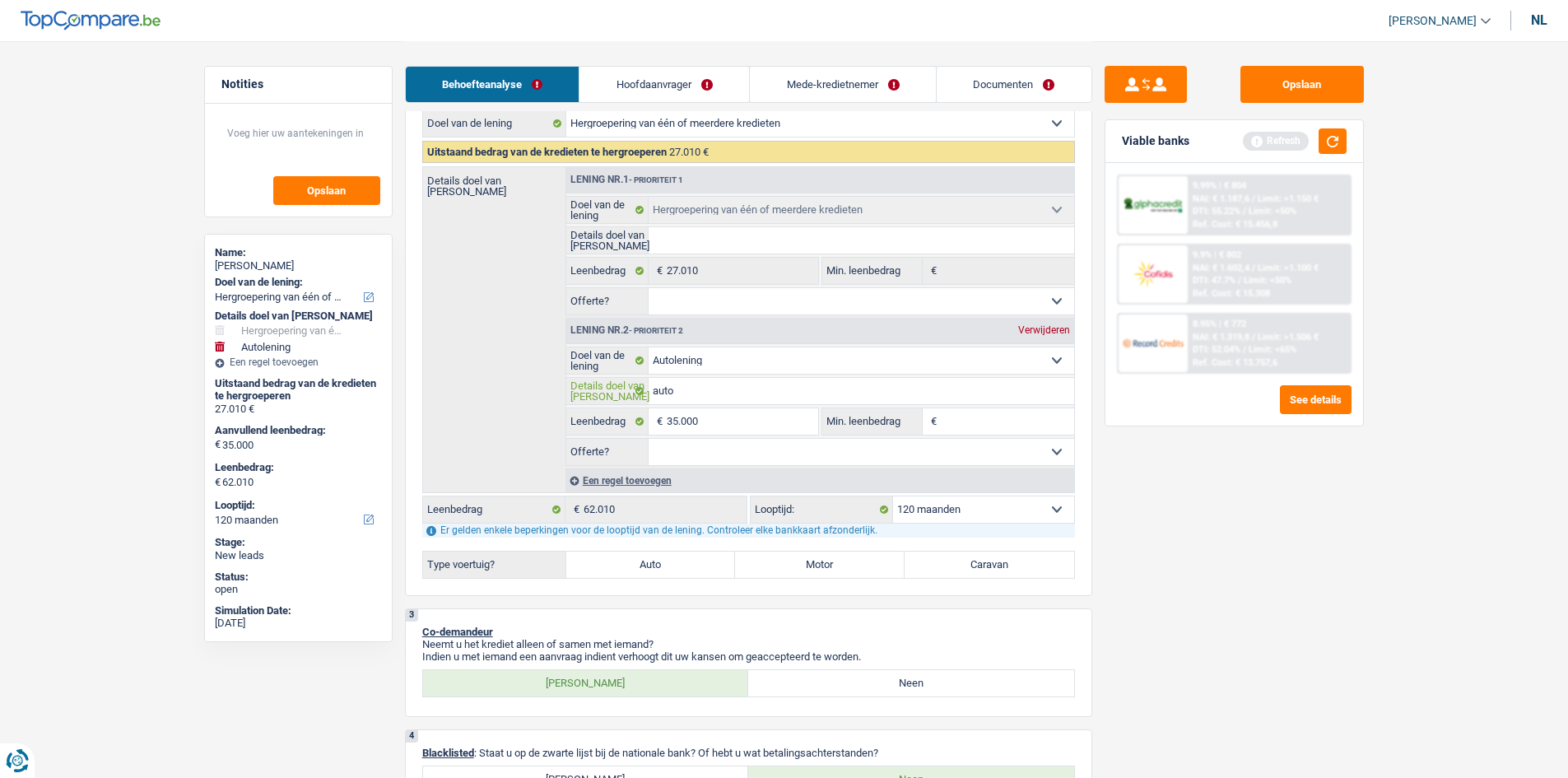
type input "auto"
click at [1191, 622] on div "Opslaan Viable banks Refresh 9.99% | € 804 NAI: € 1.187,6 / Limit: >1.150 € DTI…" at bounding box center [1234, 409] width 284 height 686
click at [734, 395] on input "auto" at bounding box center [861, 391] width 425 height 27
type input "auto"
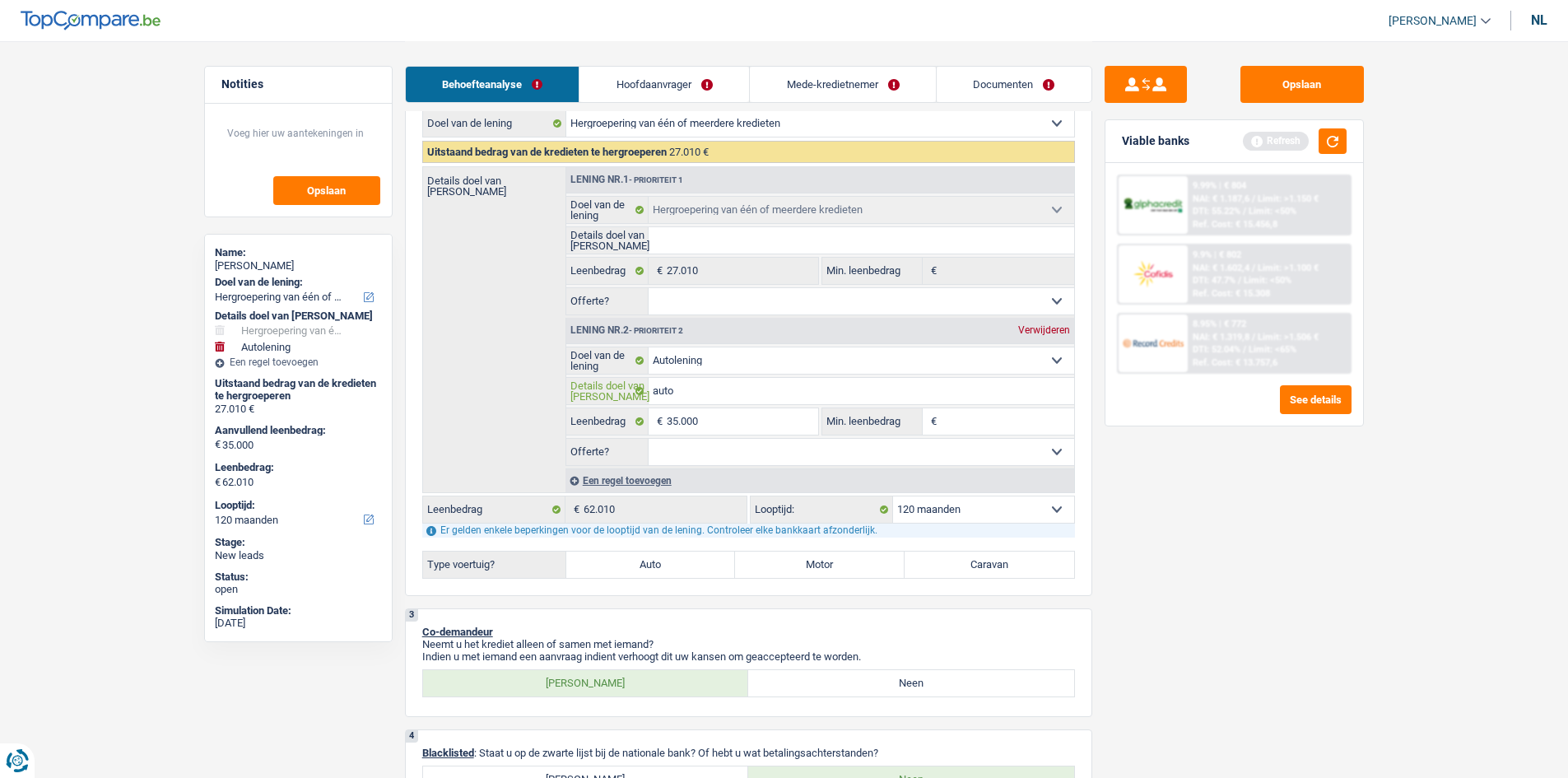
type input "auto"
type input "auto,"
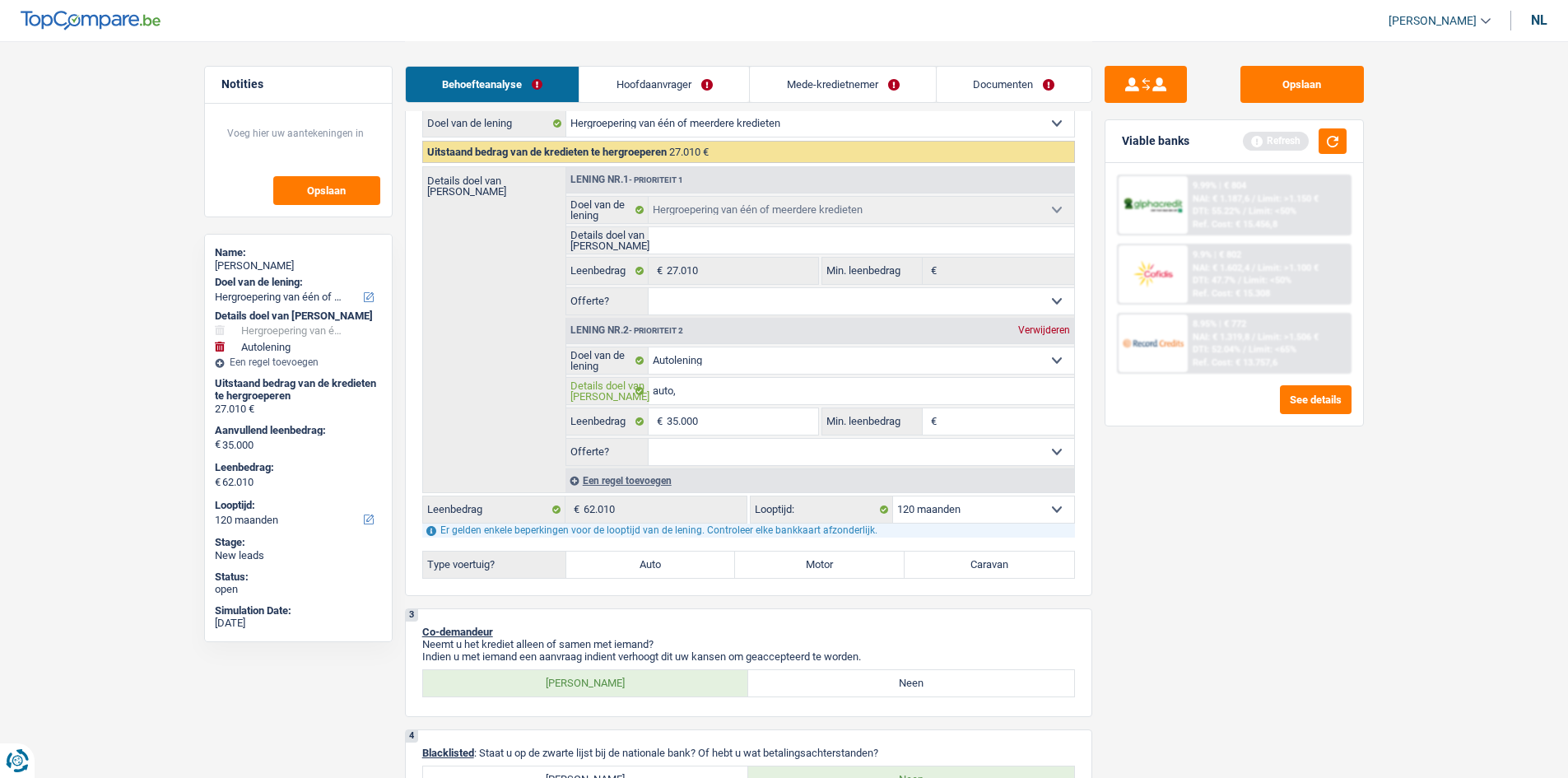
type input "auto, v"
type input "auto, vo"
type input "auto, v"
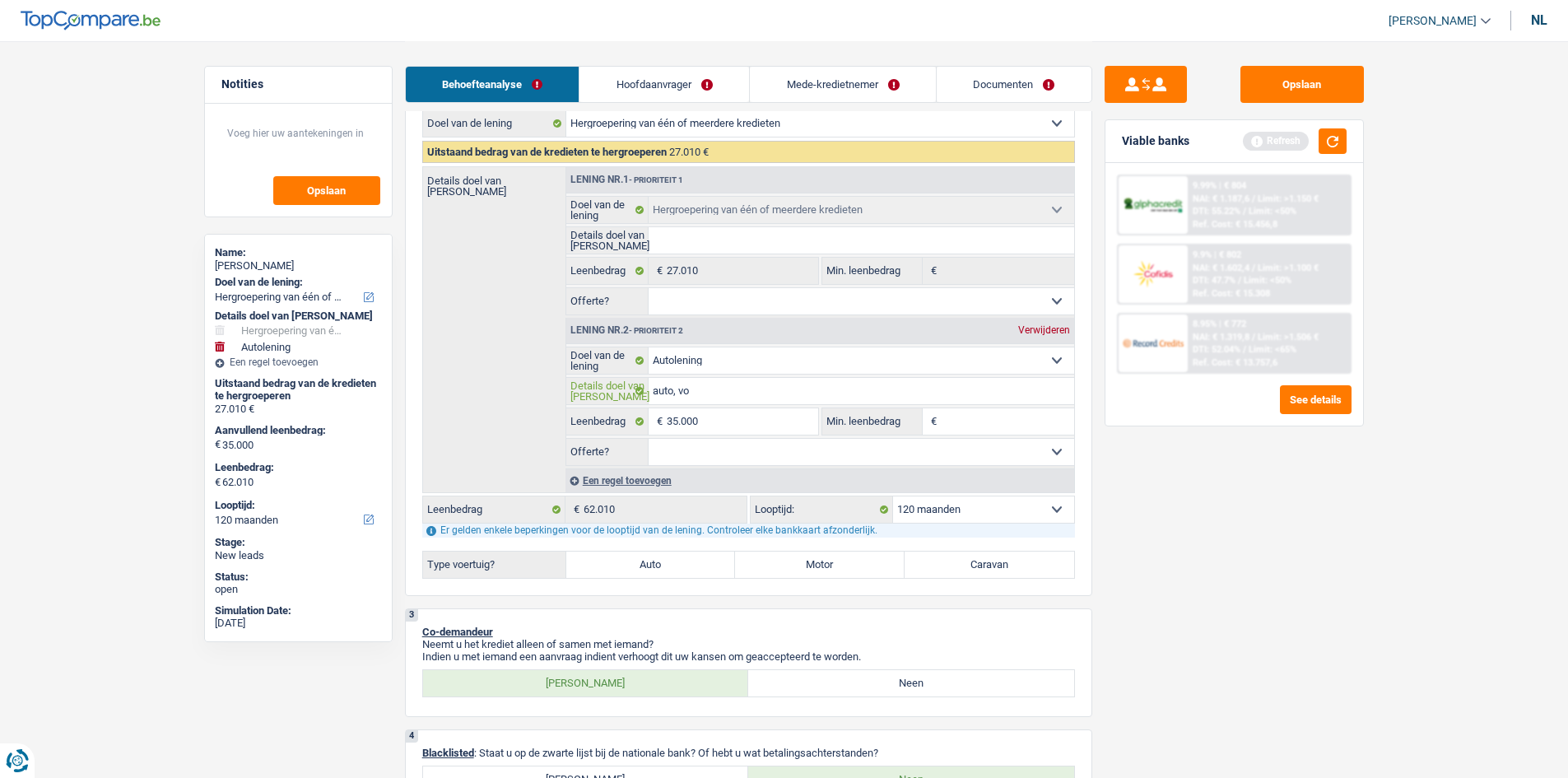
type input "auto, v"
type input "auto,"
type input "auto, p"
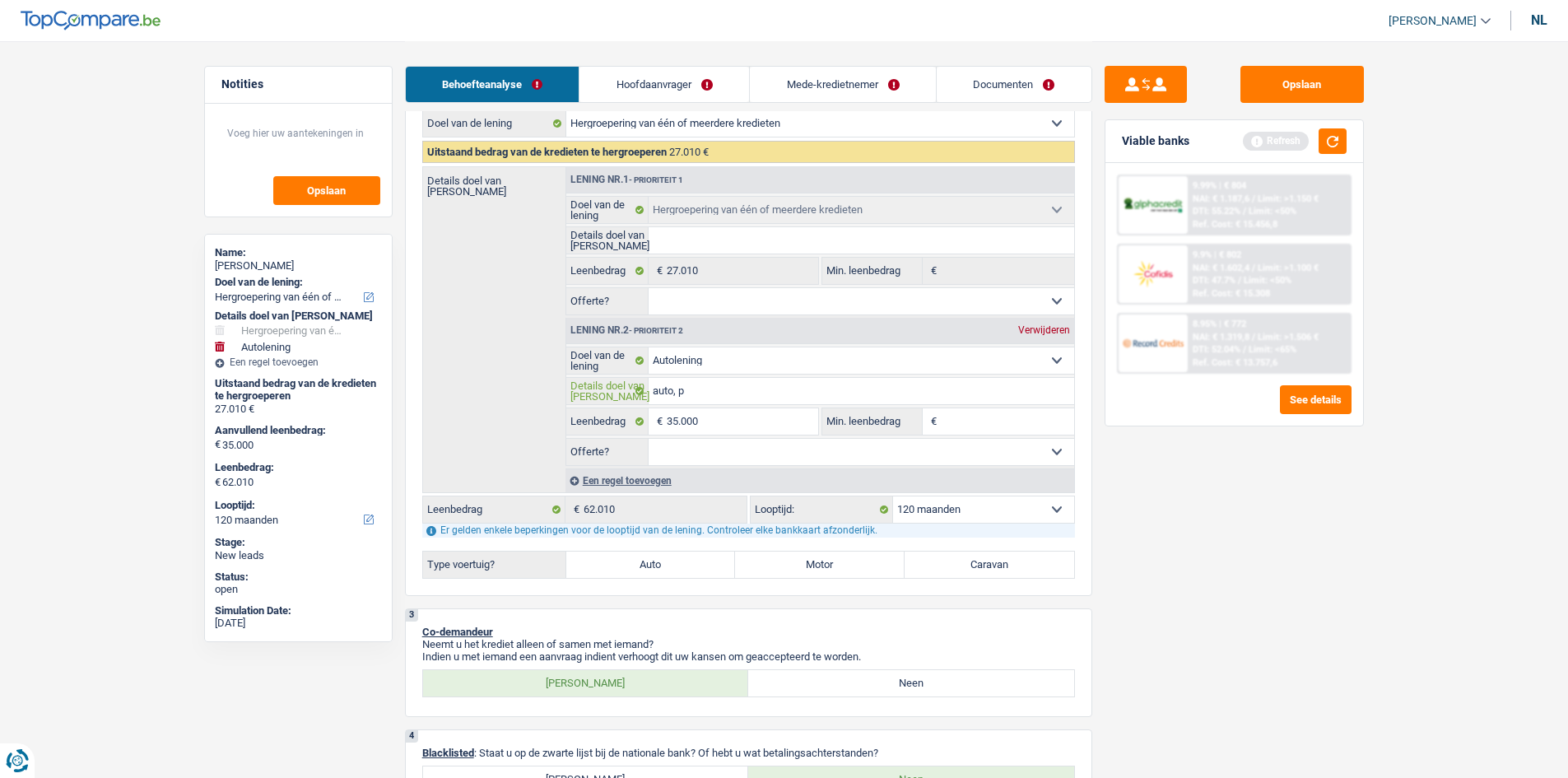
type input "auto, po"
type input "auto, pou"
type input "auto, pour"
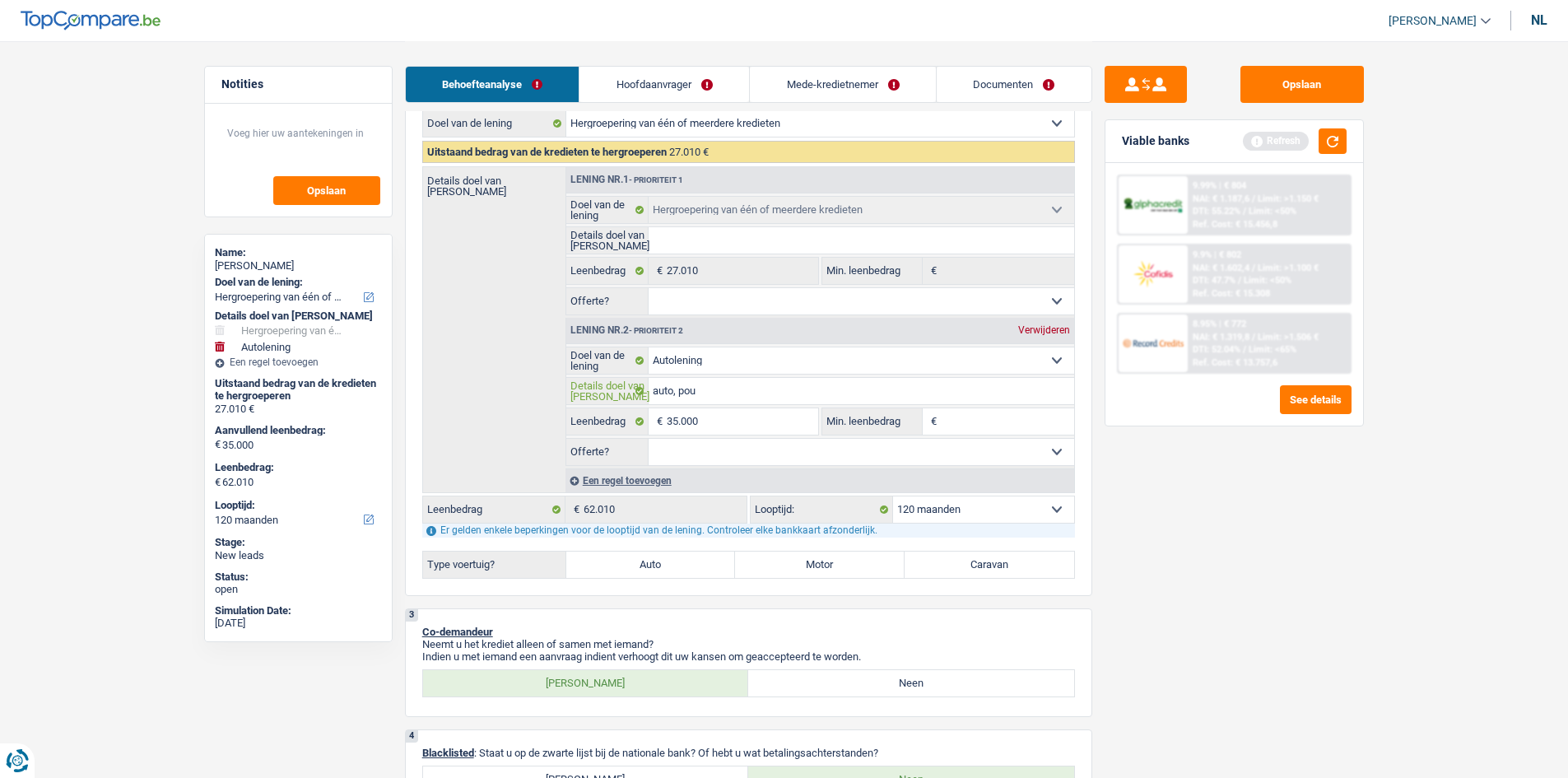
type input "auto, pour"
type input "auto, pour v"
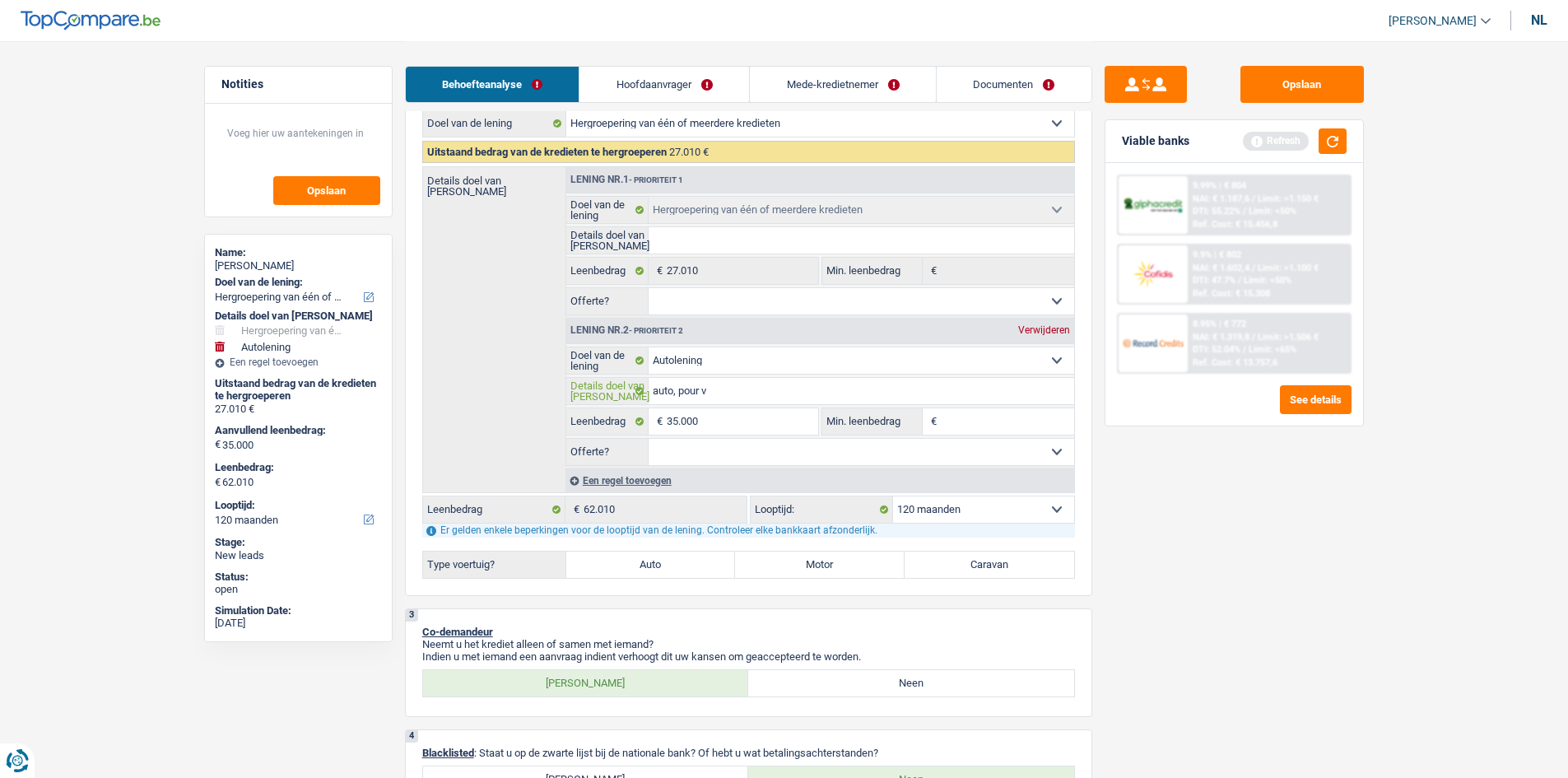
type input "auto, pour vo"
type input "auto, pour vot"
type input "auto, pour votr"
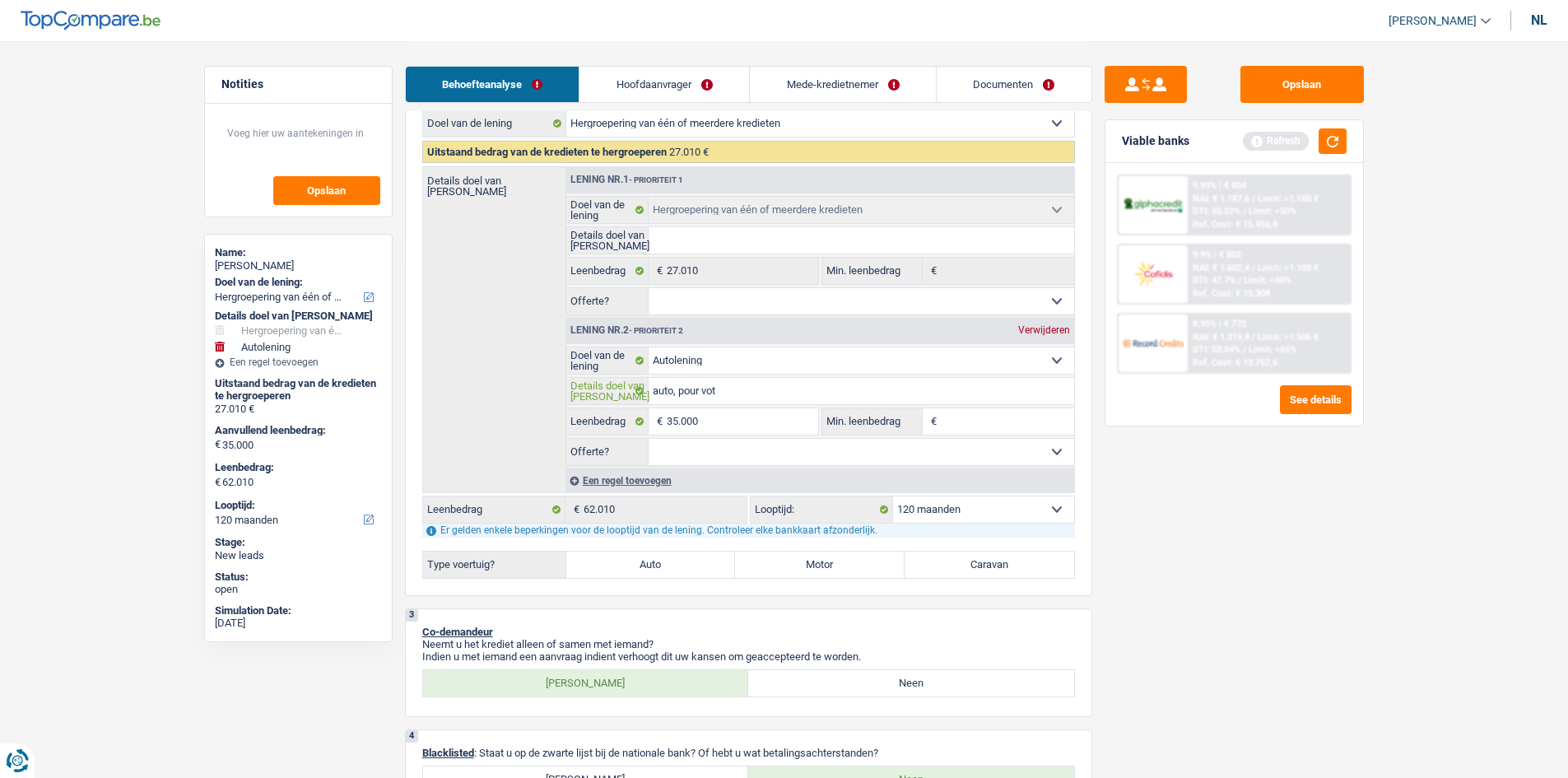
type input "auto, pour votr"
type input "auto, pour votre"
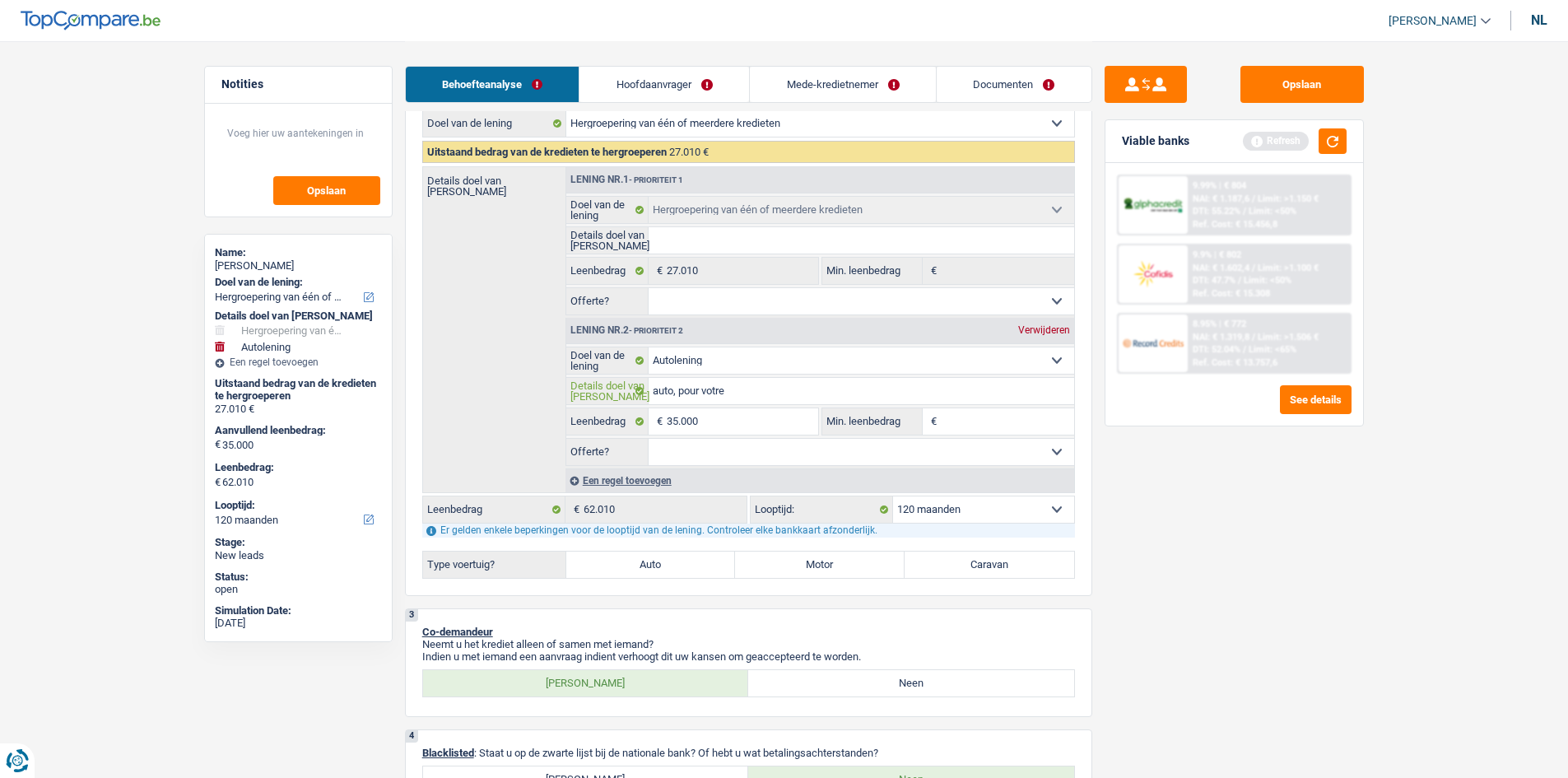
type input "auto, pour votre f"
type input "auto, pour votre fi"
type input "auto, pour votre fil"
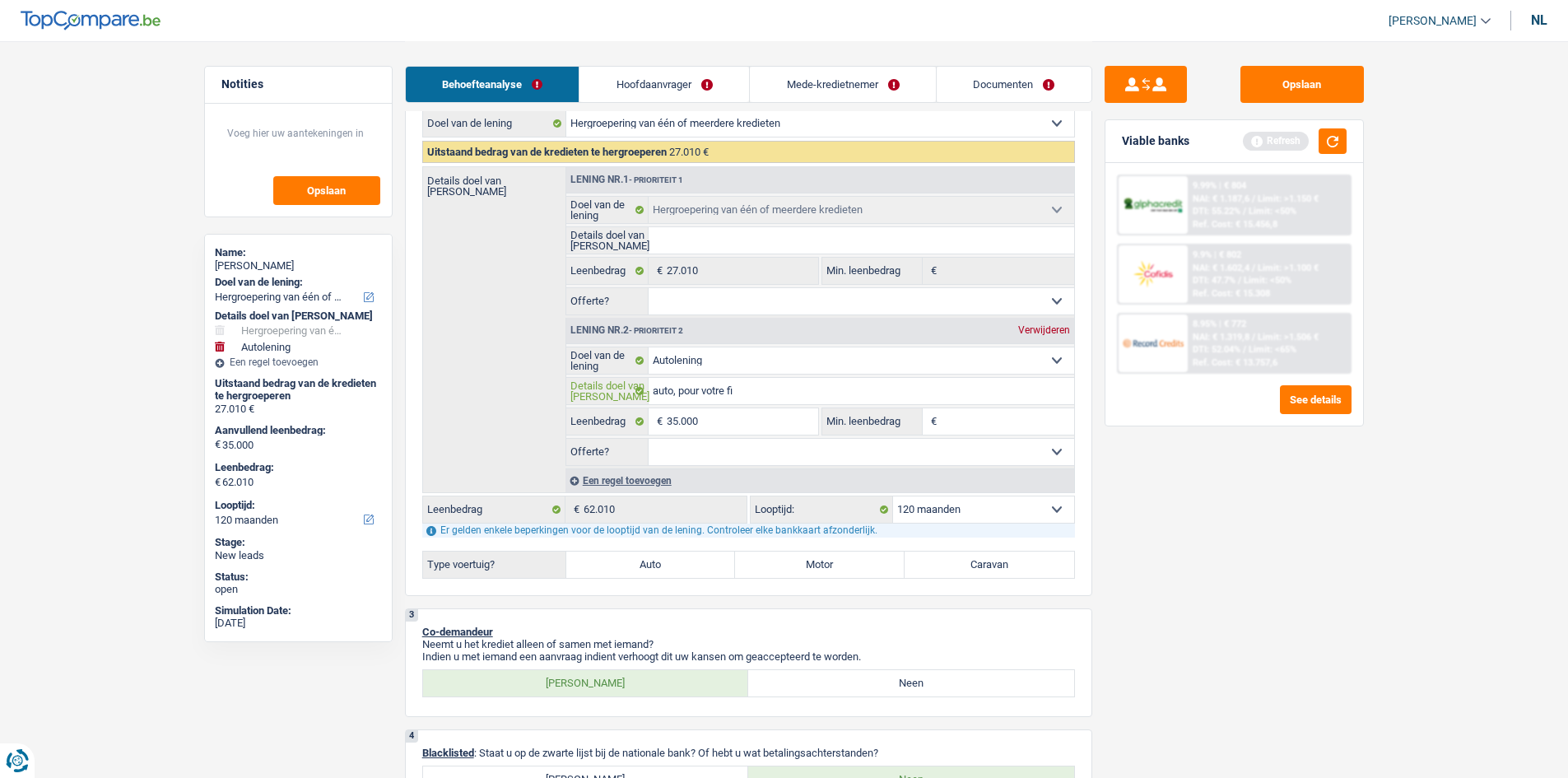
type input "auto, pour votre fil"
type input "auto, pour votre fils"
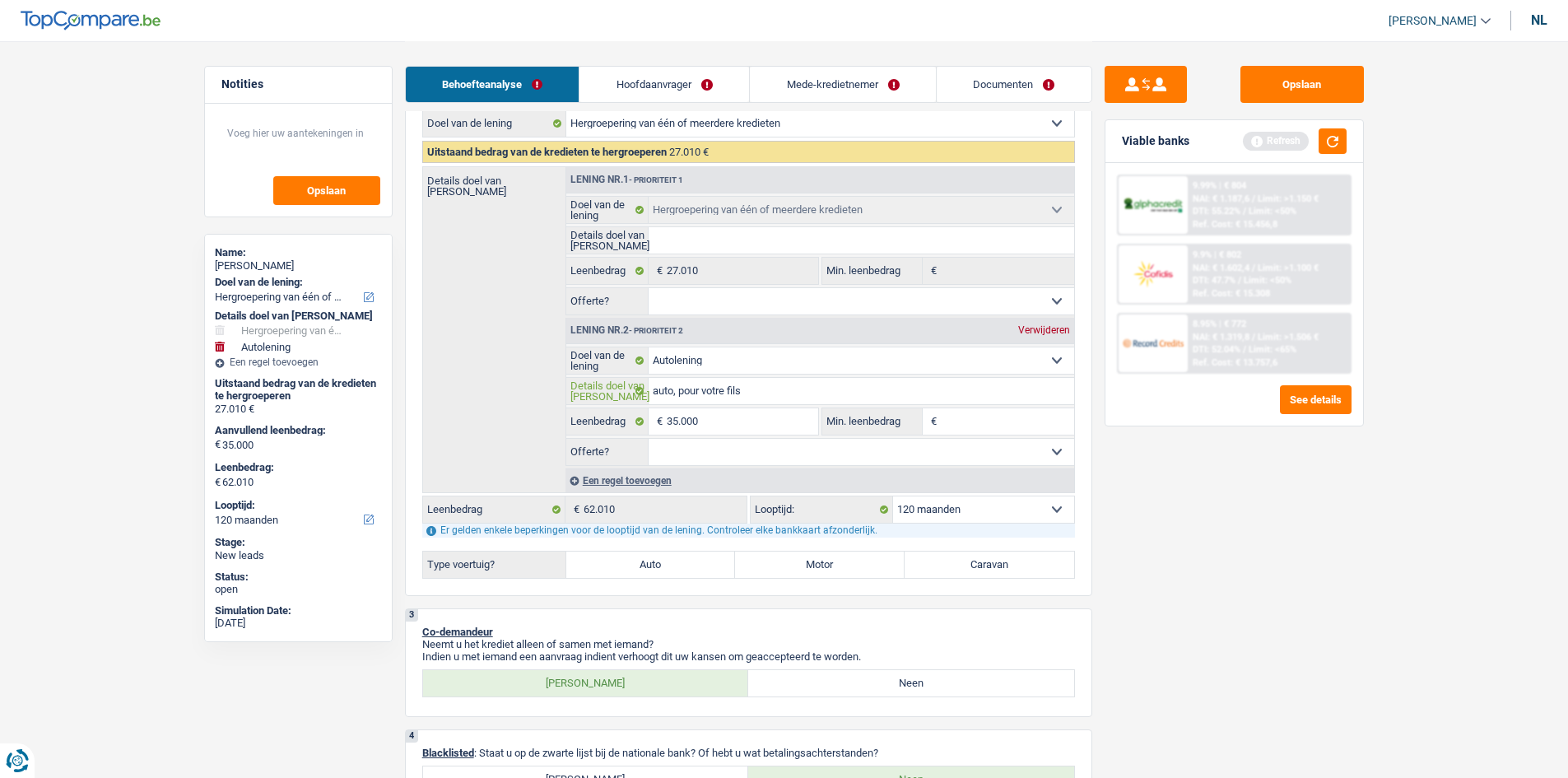
type input "auto, pour votre fils"
drag, startPoint x: 1524, startPoint y: 709, endPoint x: 1409, endPoint y: 693, distance: 116.1
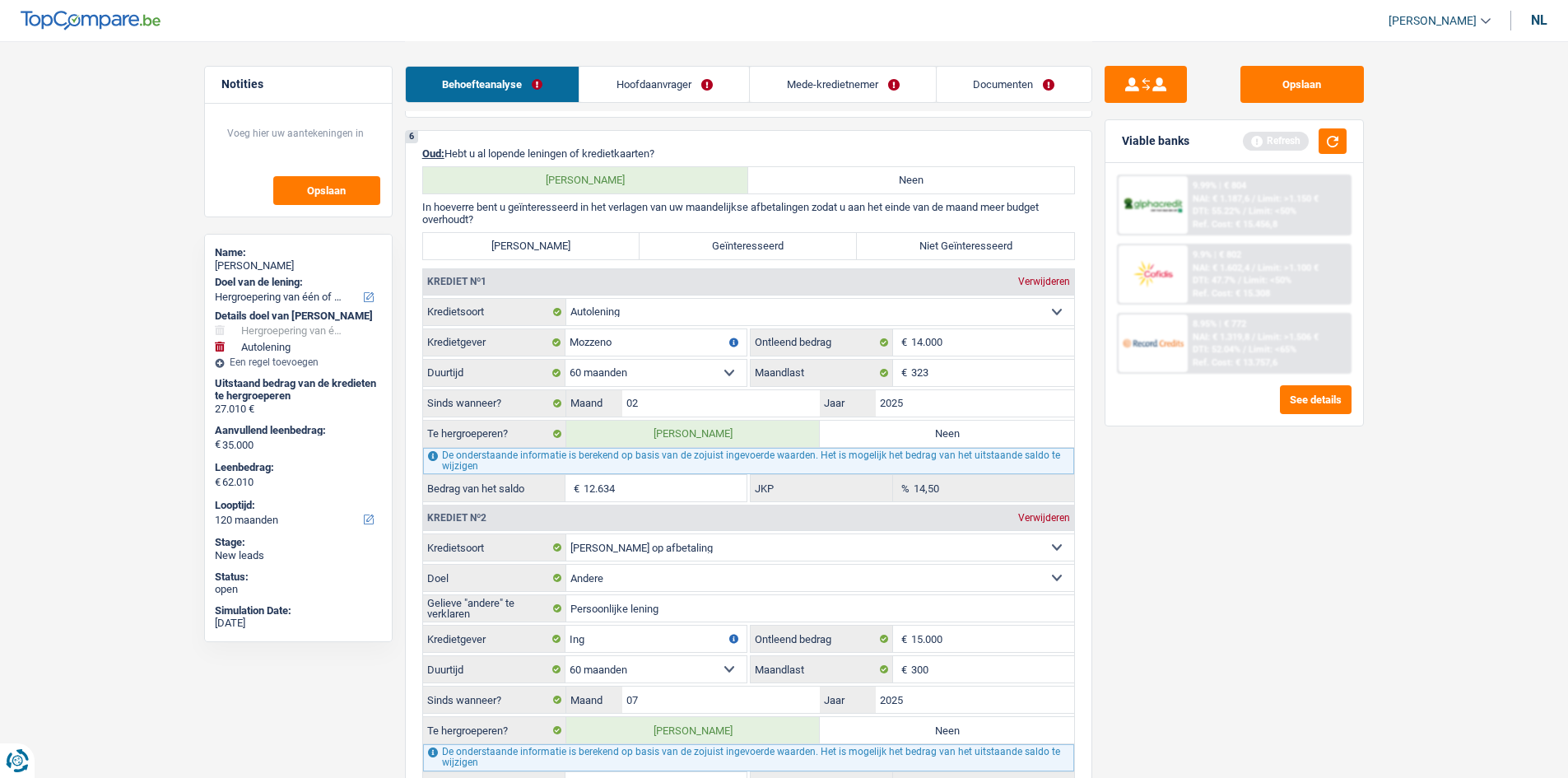
scroll to position [1755, 0]
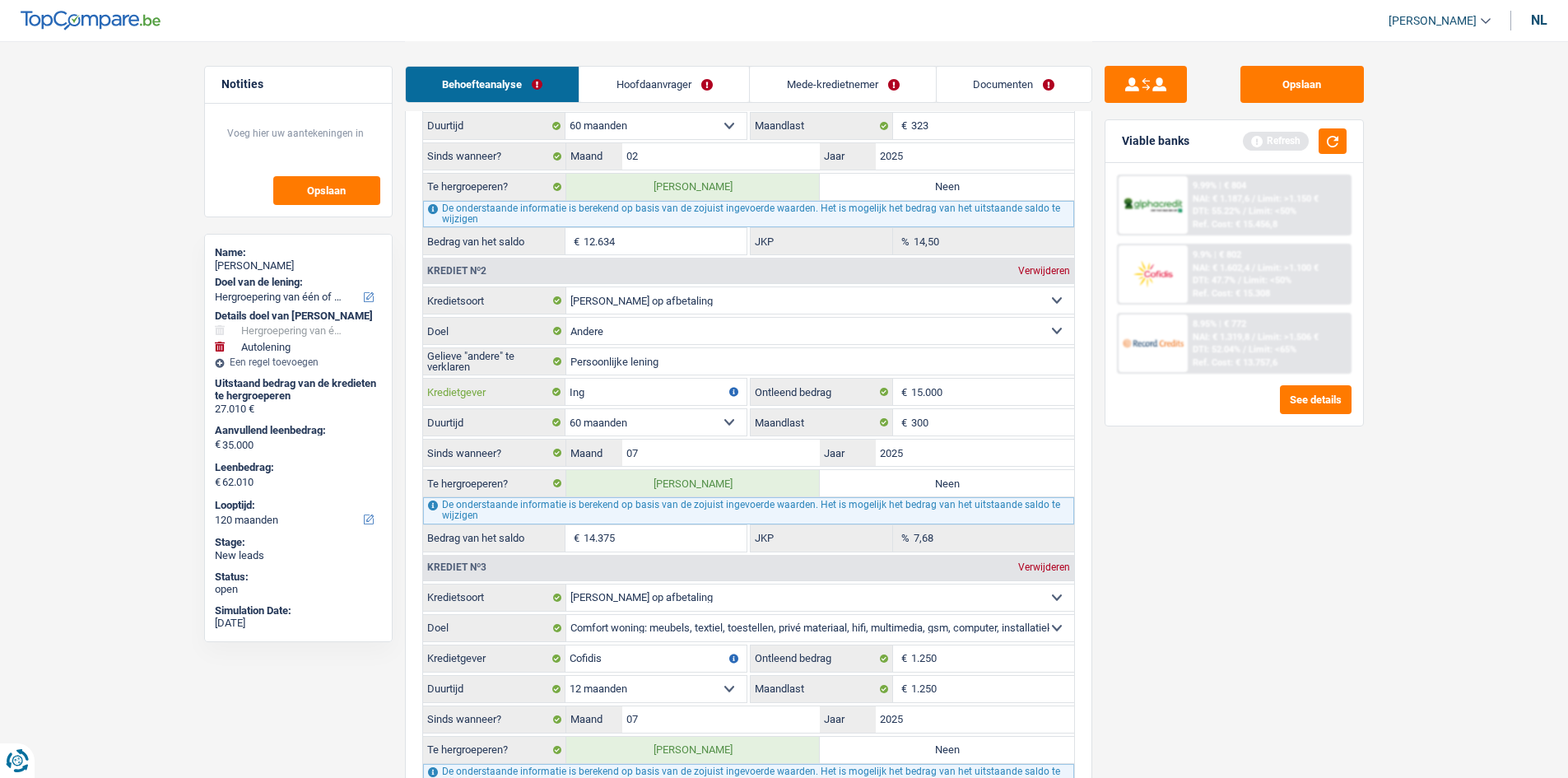
click at [643, 400] on input "Ing" at bounding box center [655, 392] width 181 height 27
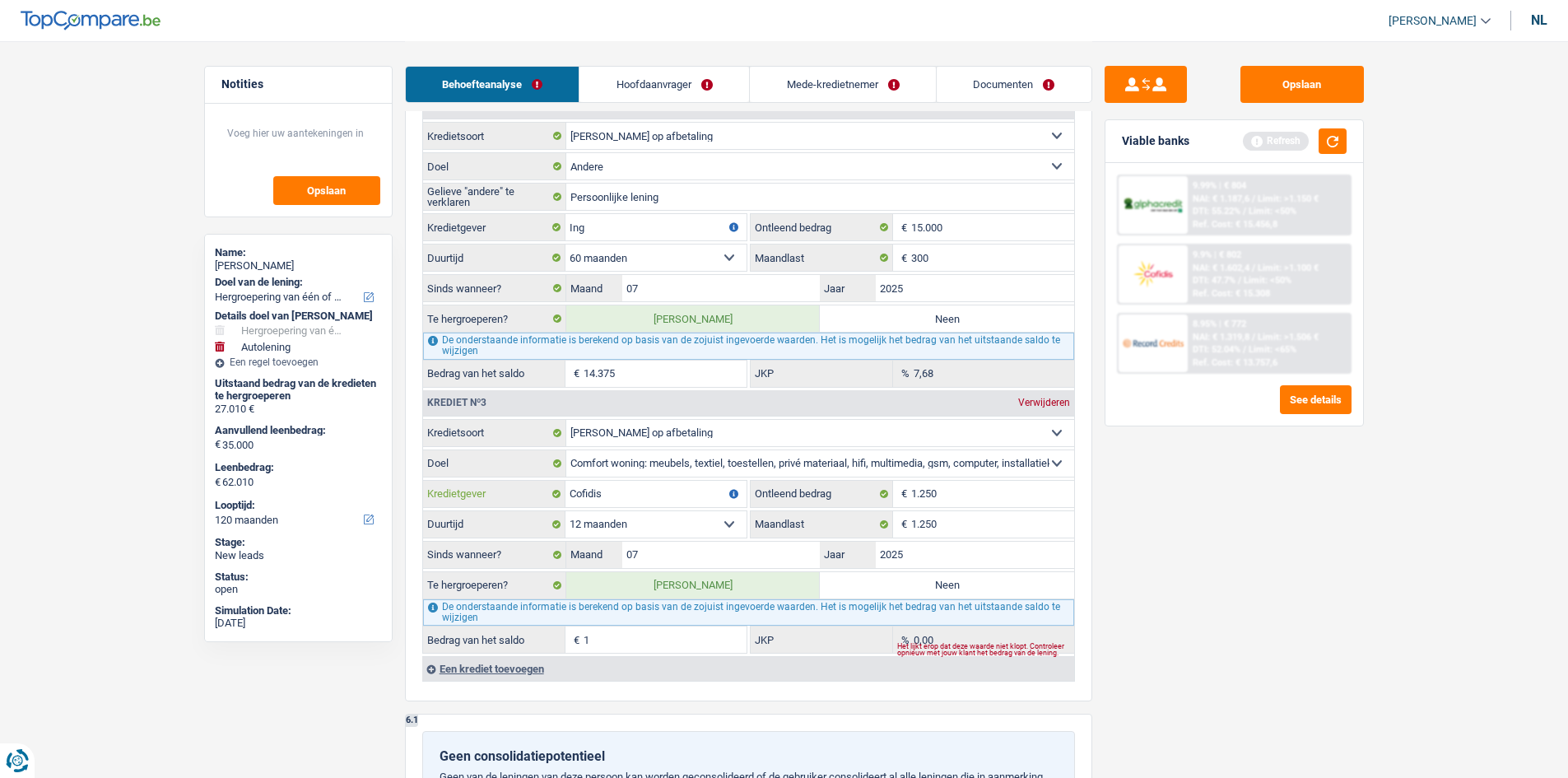
click at [635, 497] on input "Cofidis" at bounding box center [655, 494] width 181 height 27
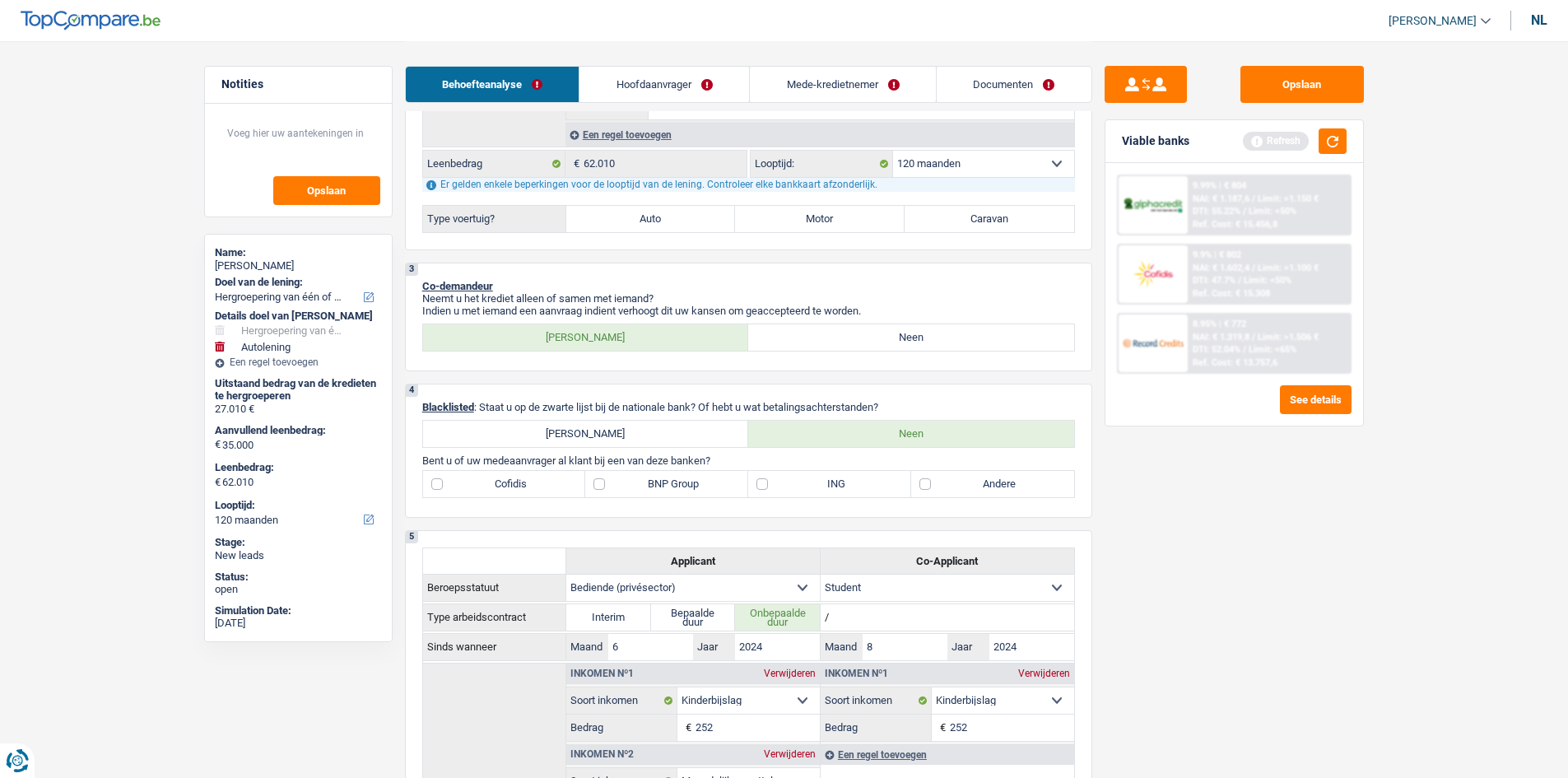
scroll to position [603, 0]
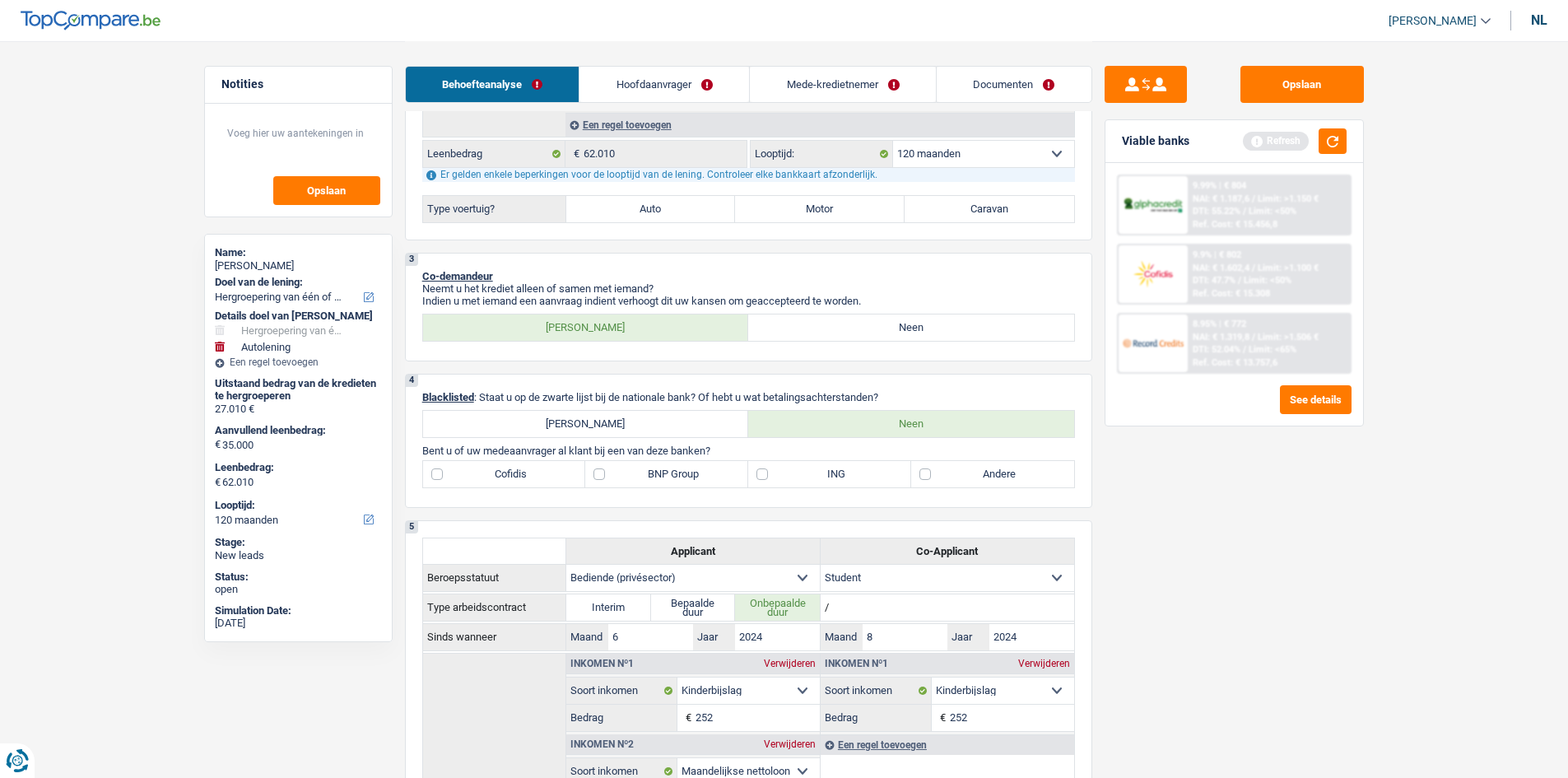
click at [1009, 474] on label "Andere" at bounding box center [992, 474] width 163 height 27
click at [1009, 474] on input "Andere" at bounding box center [992, 474] width 163 height 27
checkbox input "true"
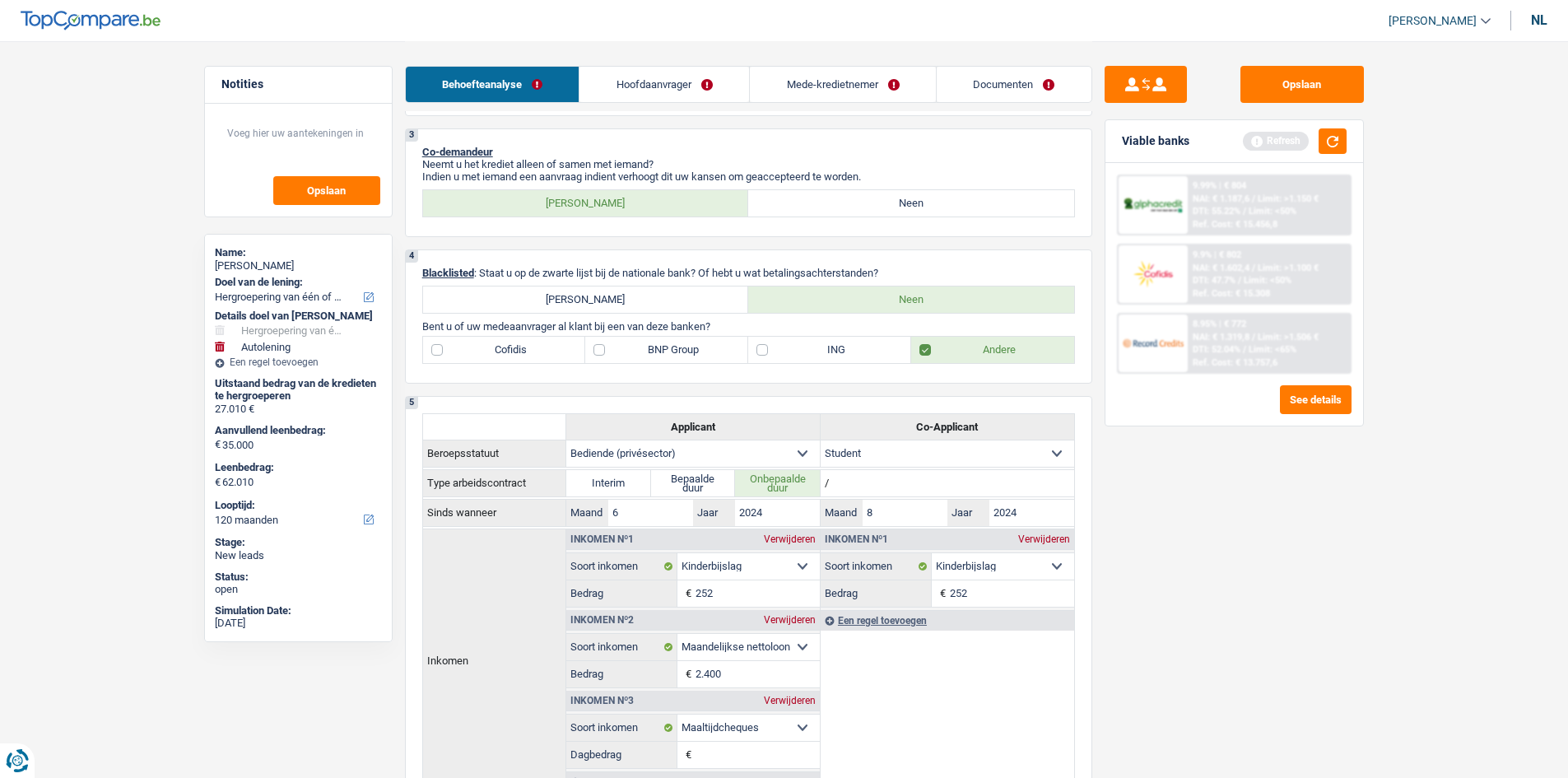
scroll to position [767, 0]
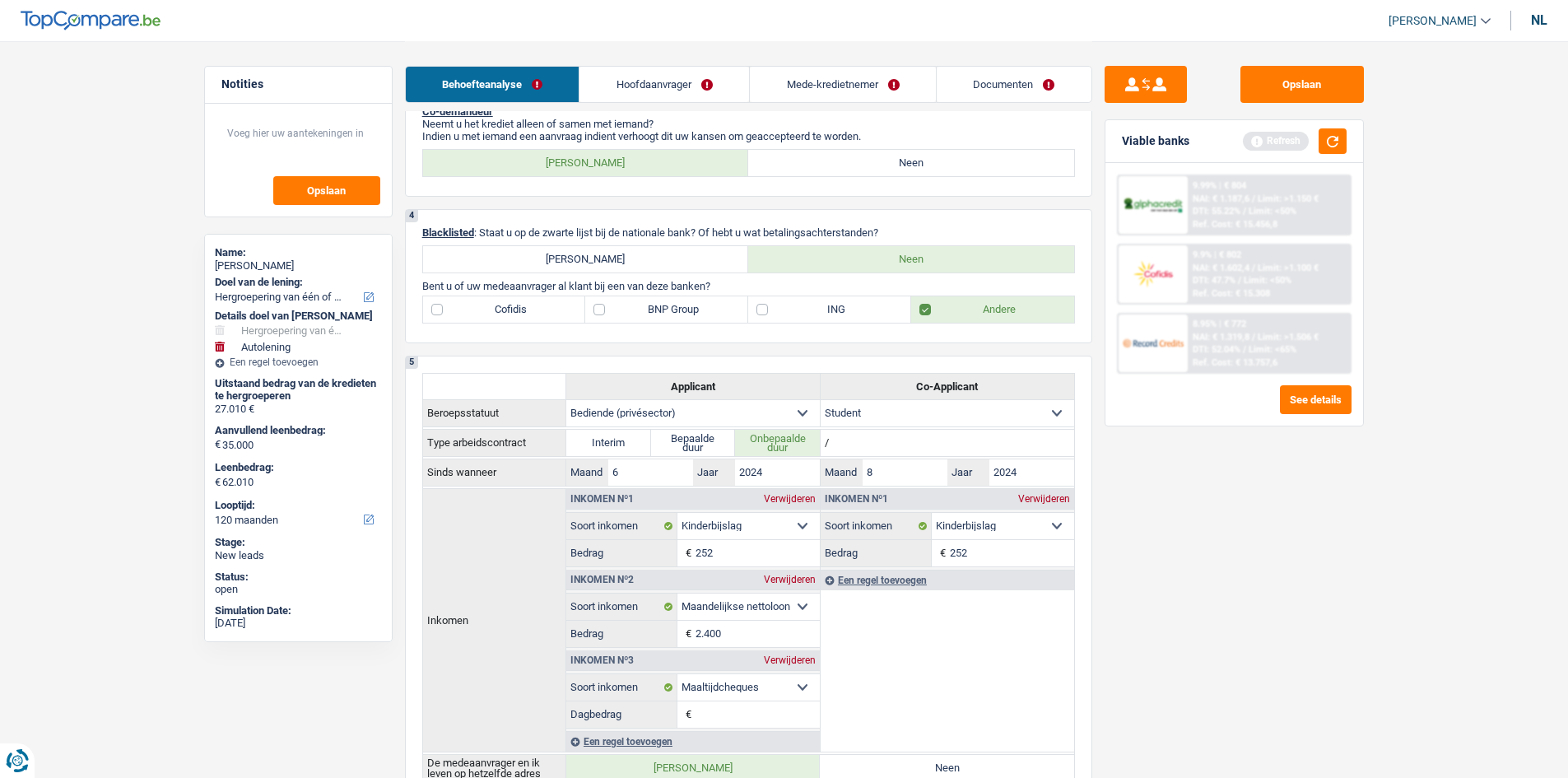
click at [494, 303] on label "Cofidis" at bounding box center [505, 309] width 163 height 27
click at [494, 303] on input "Cofidis" at bounding box center [505, 309] width 163 height 27
checkbox input "true"
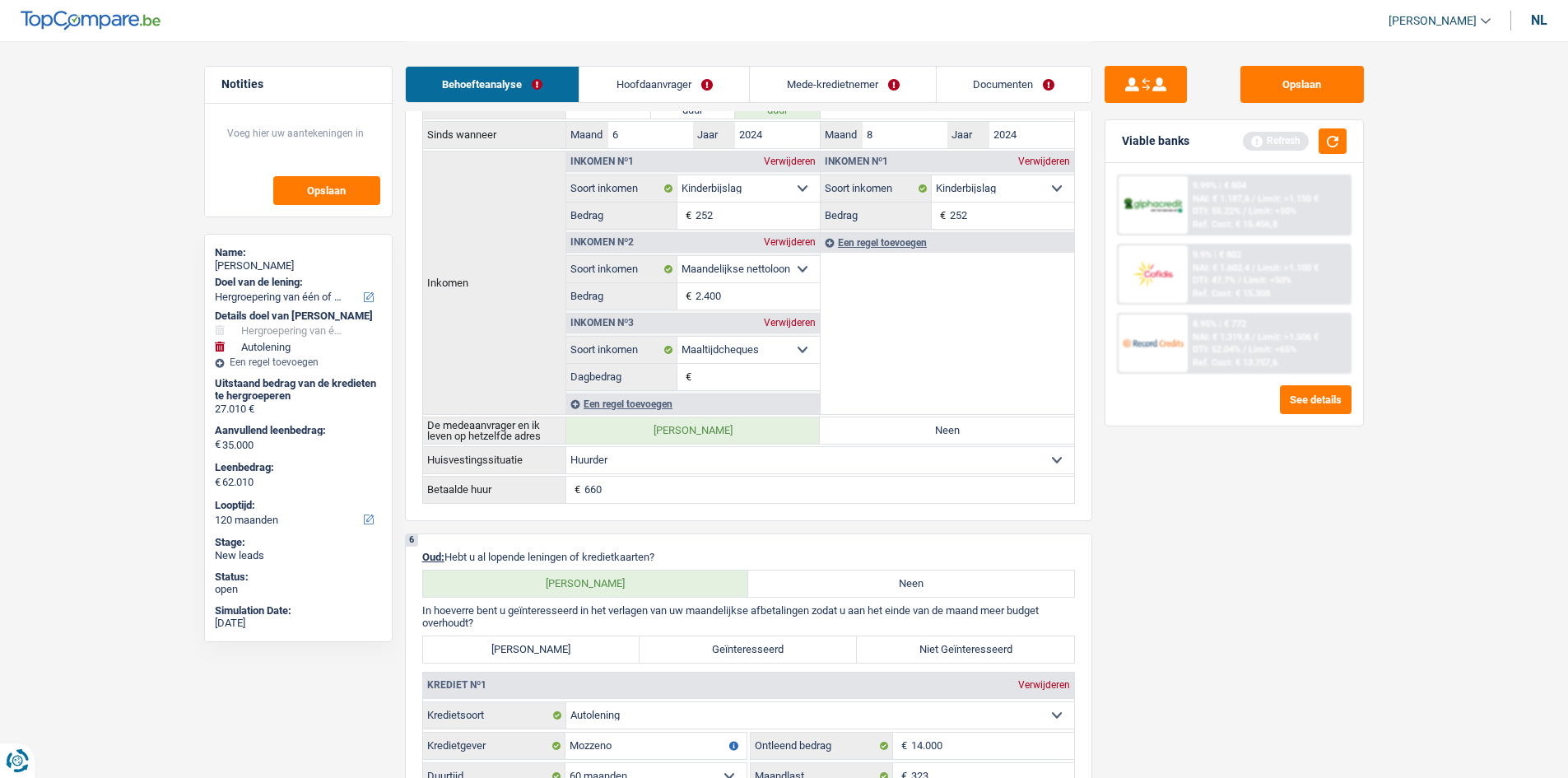
scroll to position [932, 0]
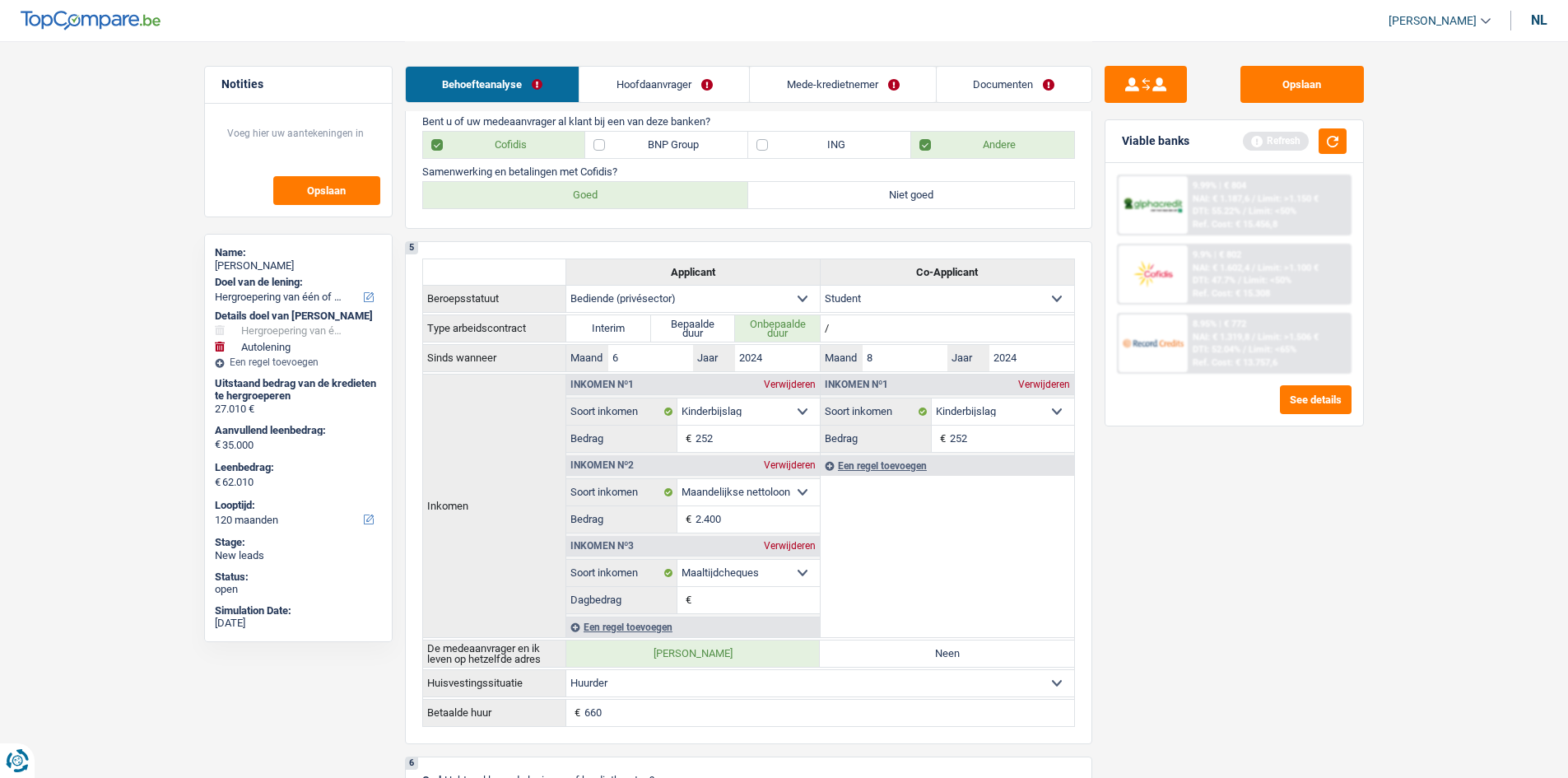
click at [638, 177] on p "Samenwerking en betalingen met Cofidis?" at bounding box center [749, 171] width 653 height 12
click at [600, 196] on label "Goed" at bounding box center [586, 195] width 325 height 27
click at [600, 196] on input "Goed" at bounding box center [586, 195] width 325 height 27
radio input "true"
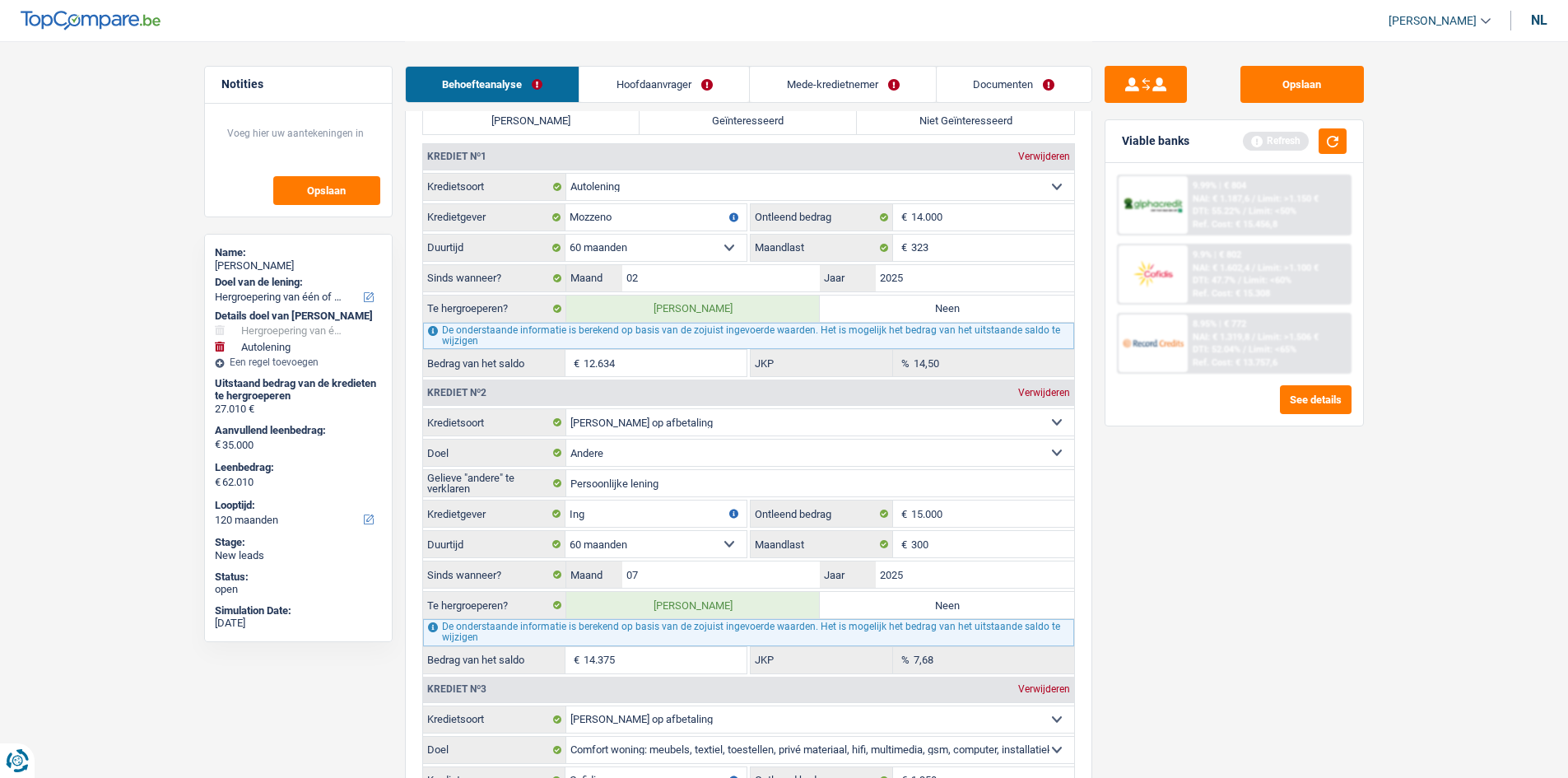
scroll to position [1426, 0]
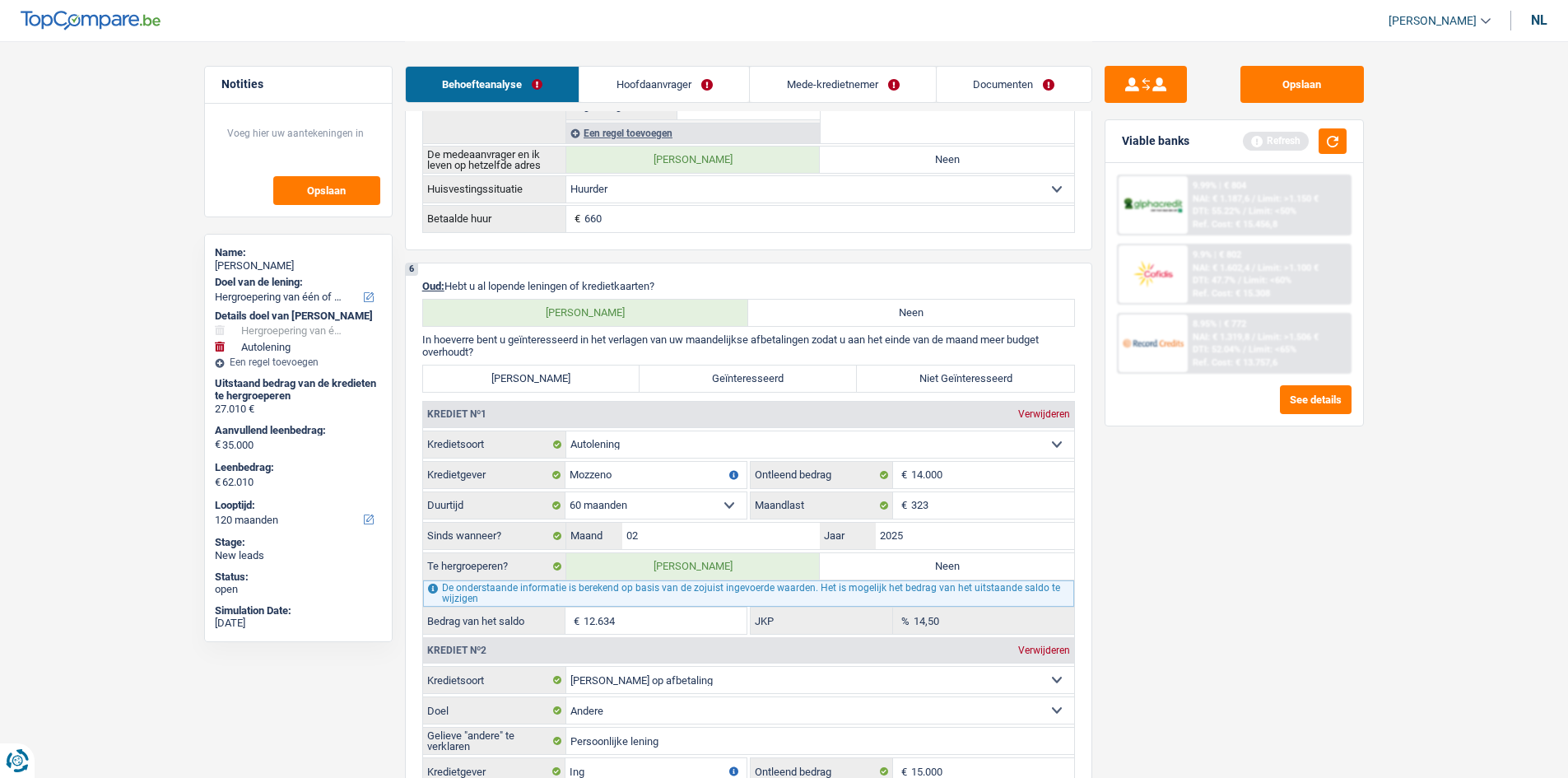
click at [597, 383] on label "Zeer Geïnteresseerd" at bounding box center [532, 378] width 218 height 27
click at [597, 383] on input "Zeer Geïnteresseerd" at bounding box center [532, 378] width 218 height 27
radio input "true"
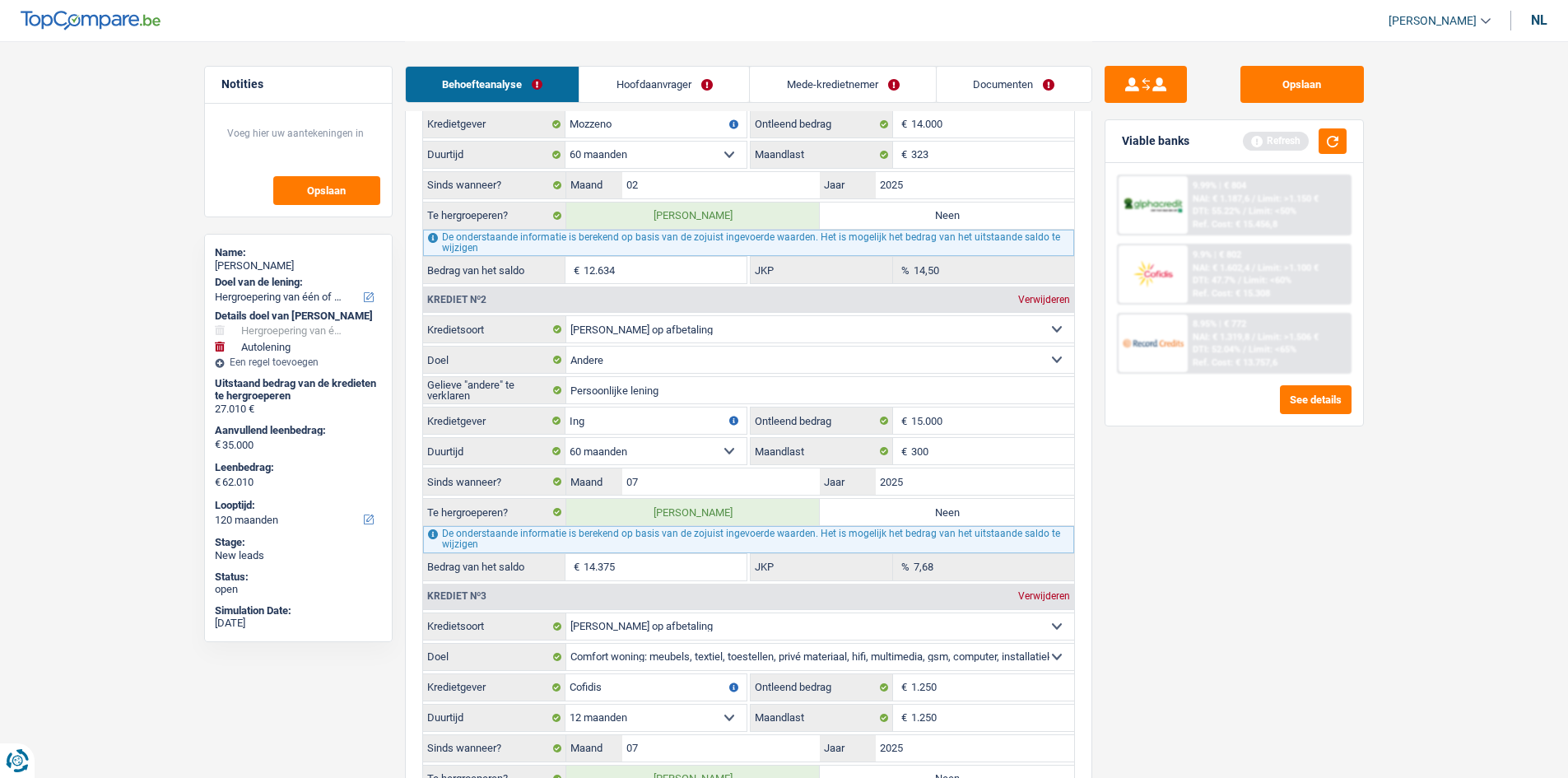
scroll to position [1755, 0]
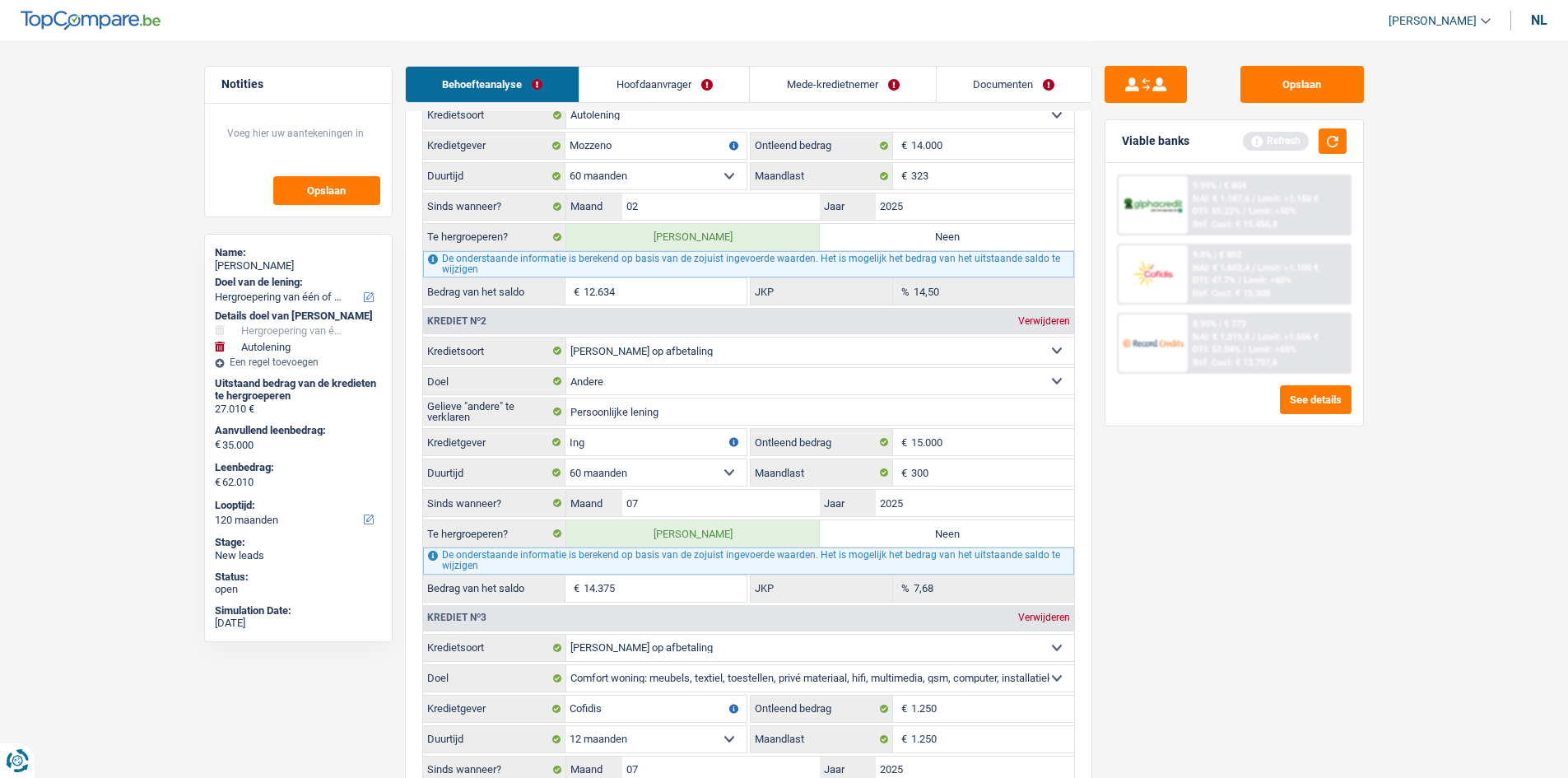
click at [643, 299] on input "12.634" at bounding box center [665, 291] width 163 height 27
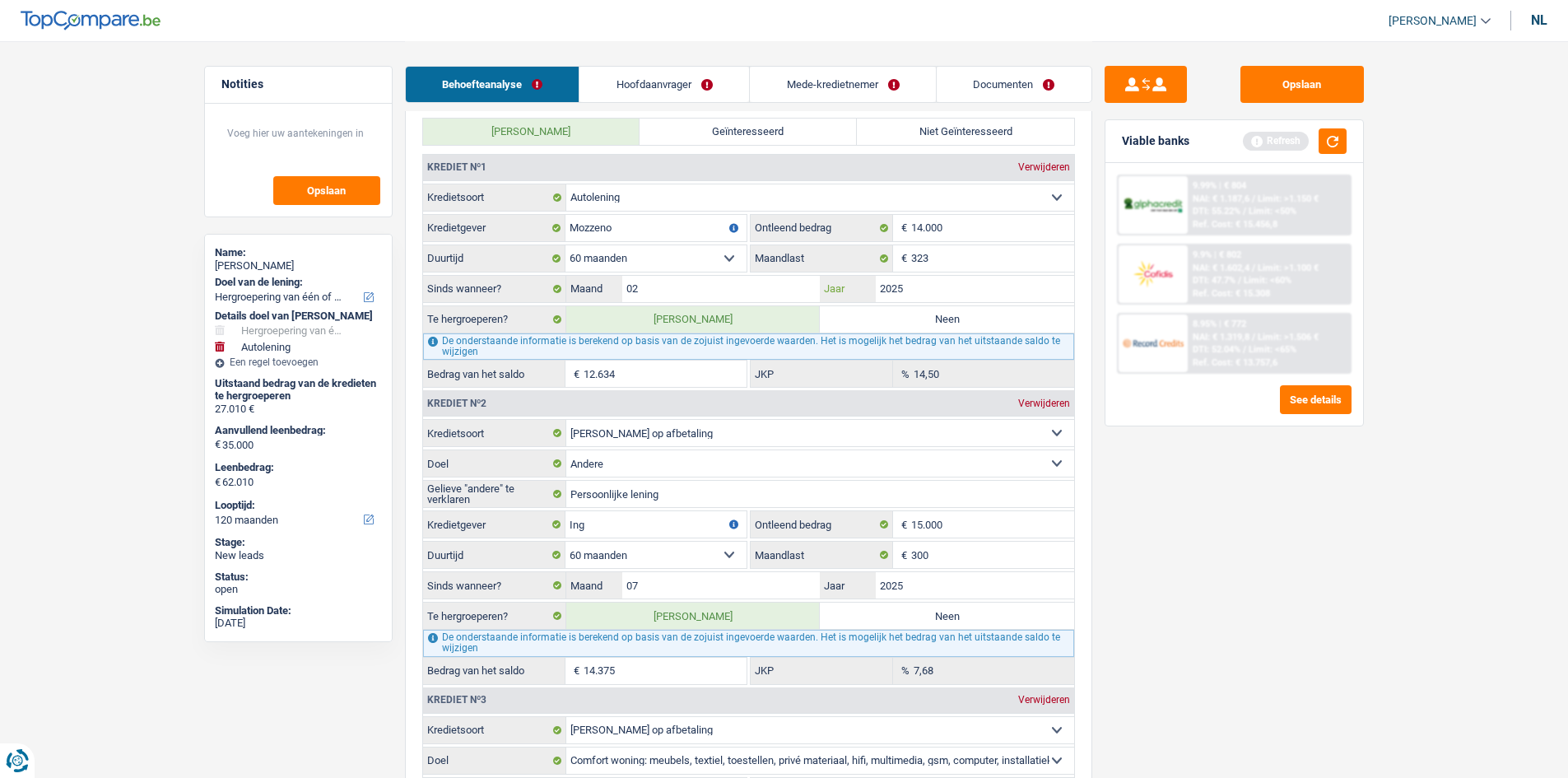
click at [924, 296] on input "2025" at bounding box center [974, 289] width 198 height 27
click at [1334, 139] on button "button" at bounding box center [1333, 142] width 28 height 26
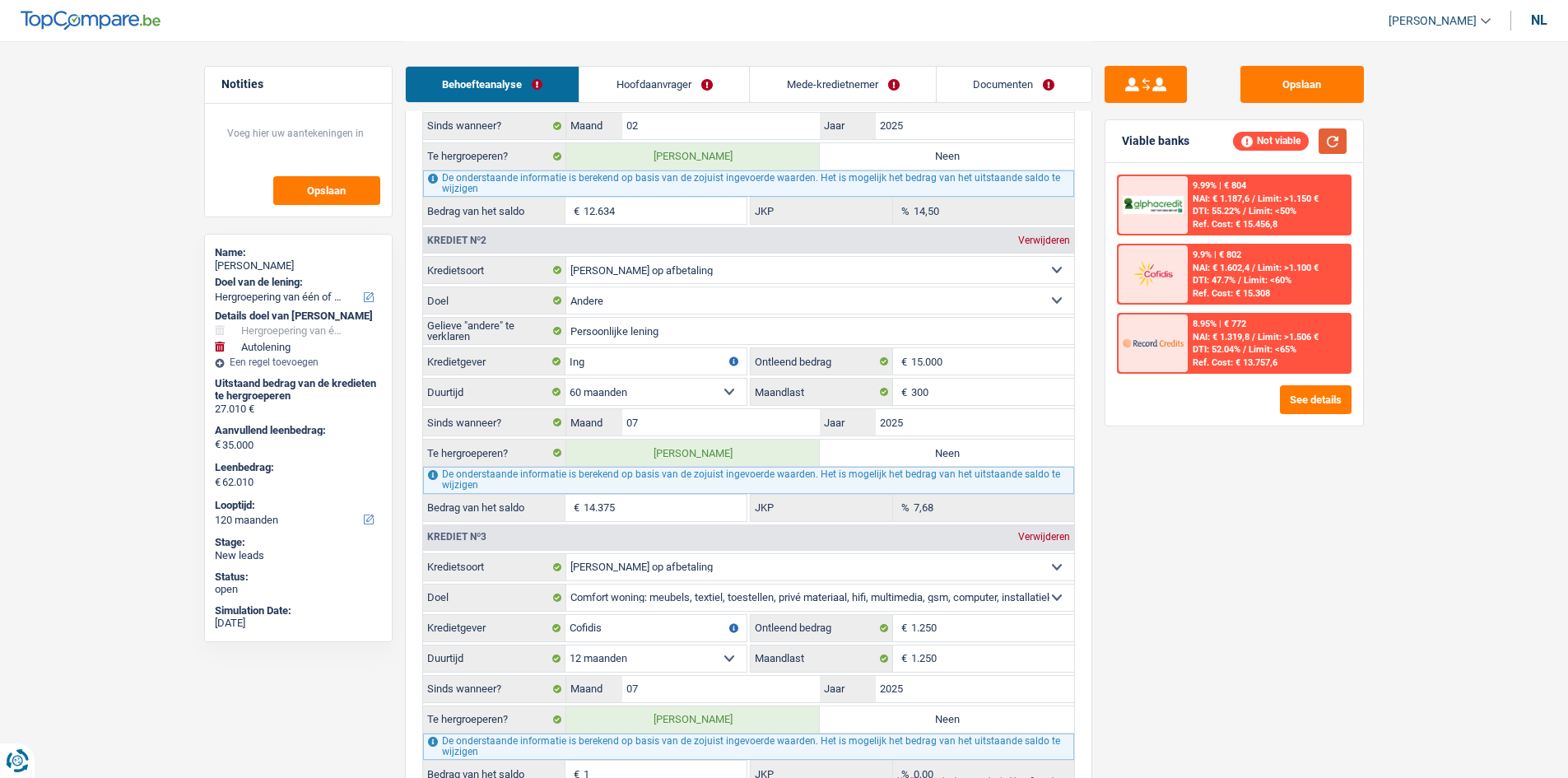
scroll to position [1838, 0]
click at [914, 460] on label "Neen" at bounding box center [946, 451] width 254 height 27
click at [914, 460] on input "Neen" at bounding box center [946, 451] width 254 height 27
radio input "true"
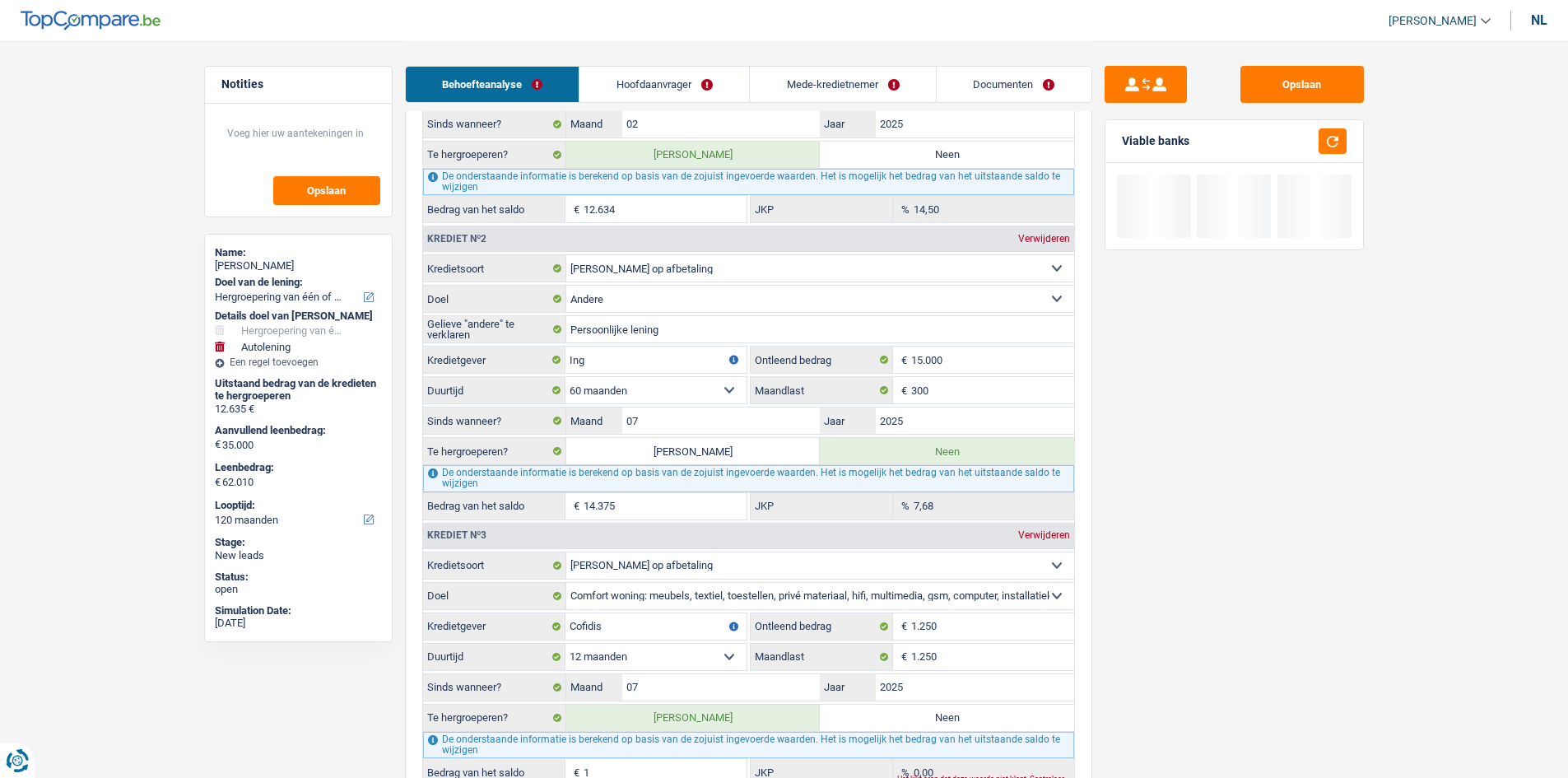
type input "47.635"
select select "144"
type input "12.635"
type input "47.635"
select select "144"
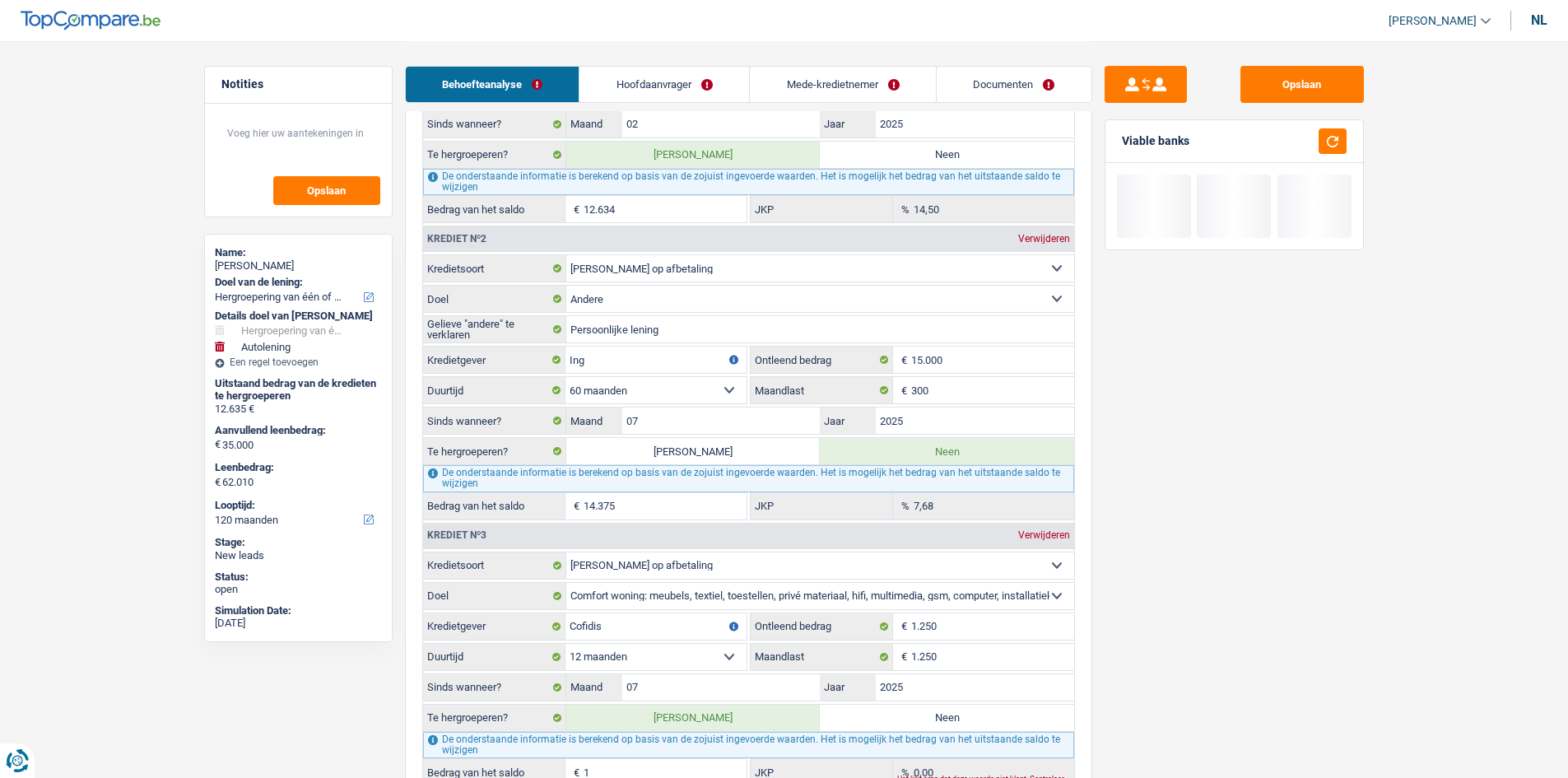
radio input "false"
type input "12.635"
type input "47.635"
select select "144"
click at [697, 416] on input "07" at bounding box center [721, 421] width 198 height 27
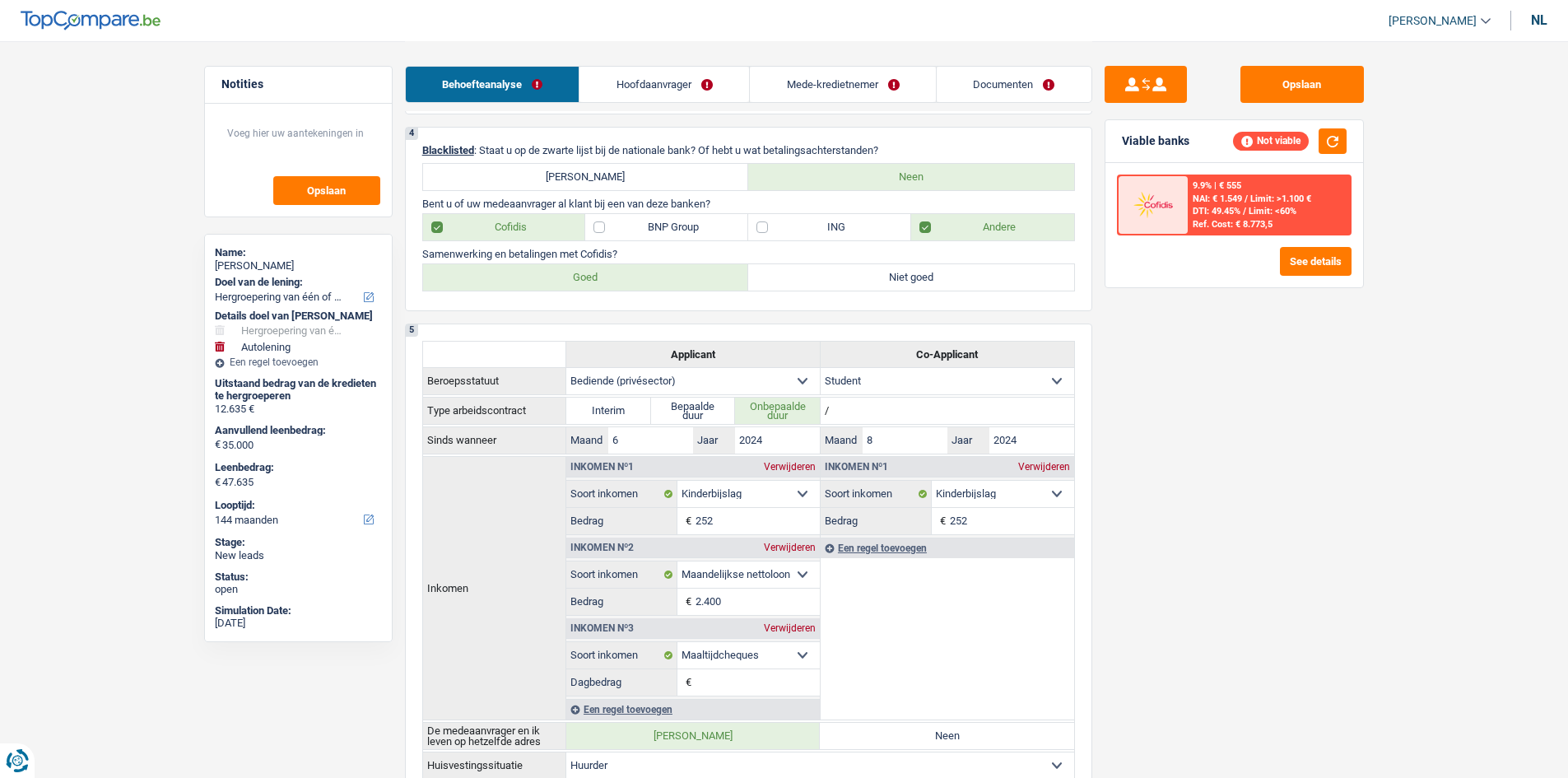
scroll to position [355, 0]
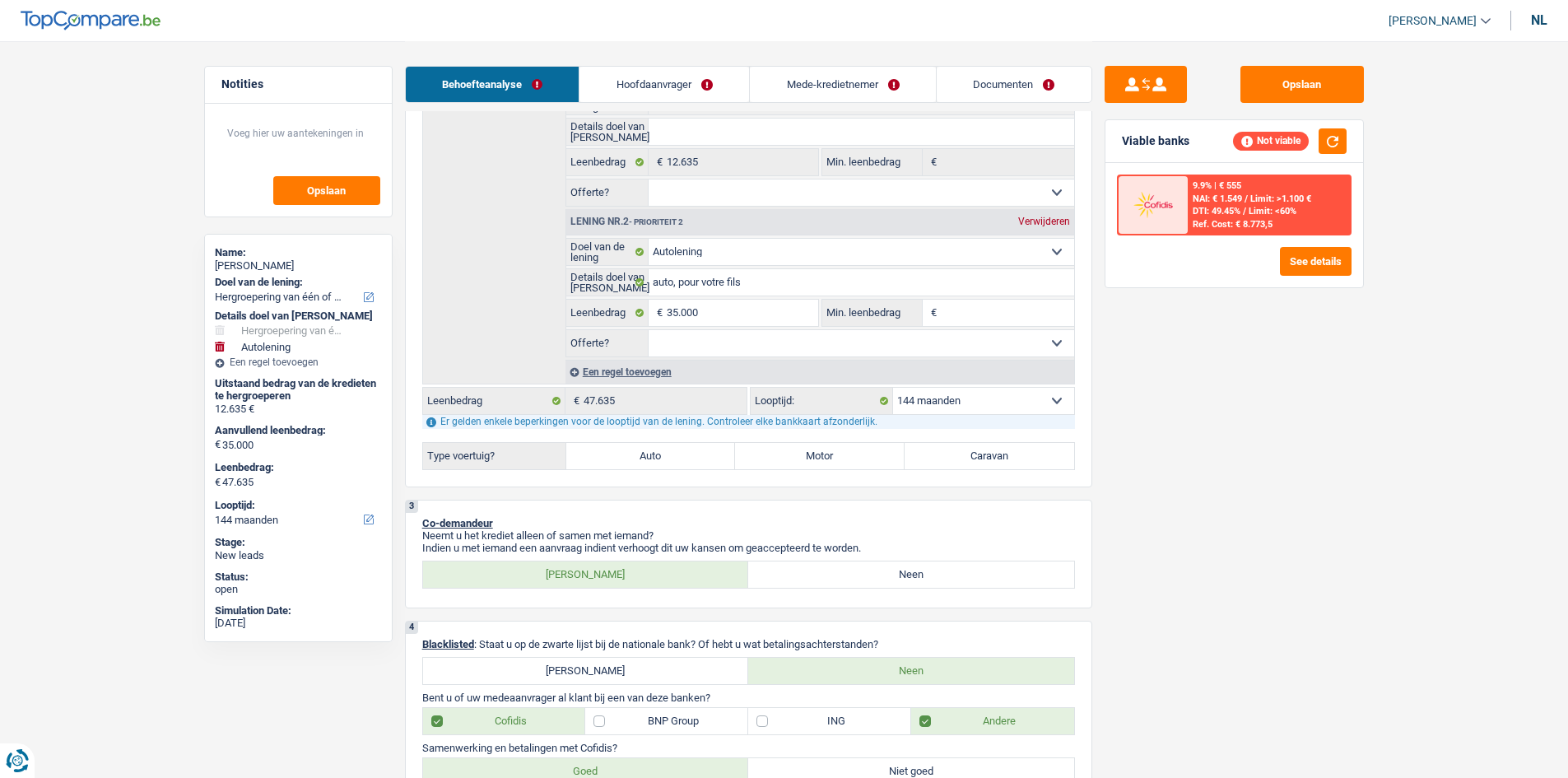
drag, startPoint x: 997, startPoint y: 401, endPoint x: 985, endPoint y: 414, distance: 17.7
click at [997, 401] on select "12 maanden 18 maanden 24 maanden 30 maanden 36 maanden 42 maanden 48 maanden 60…" at bounding box center [983, 401] width 181 height 27
select select "120"
click at [893, 388] on select "12 maanden 18 maanden 24 maanden 30 maanden 36 maanden 42 maanden 48 maanden 60…" at bounding box center [983, 401] width 181 height 27
select select "120"
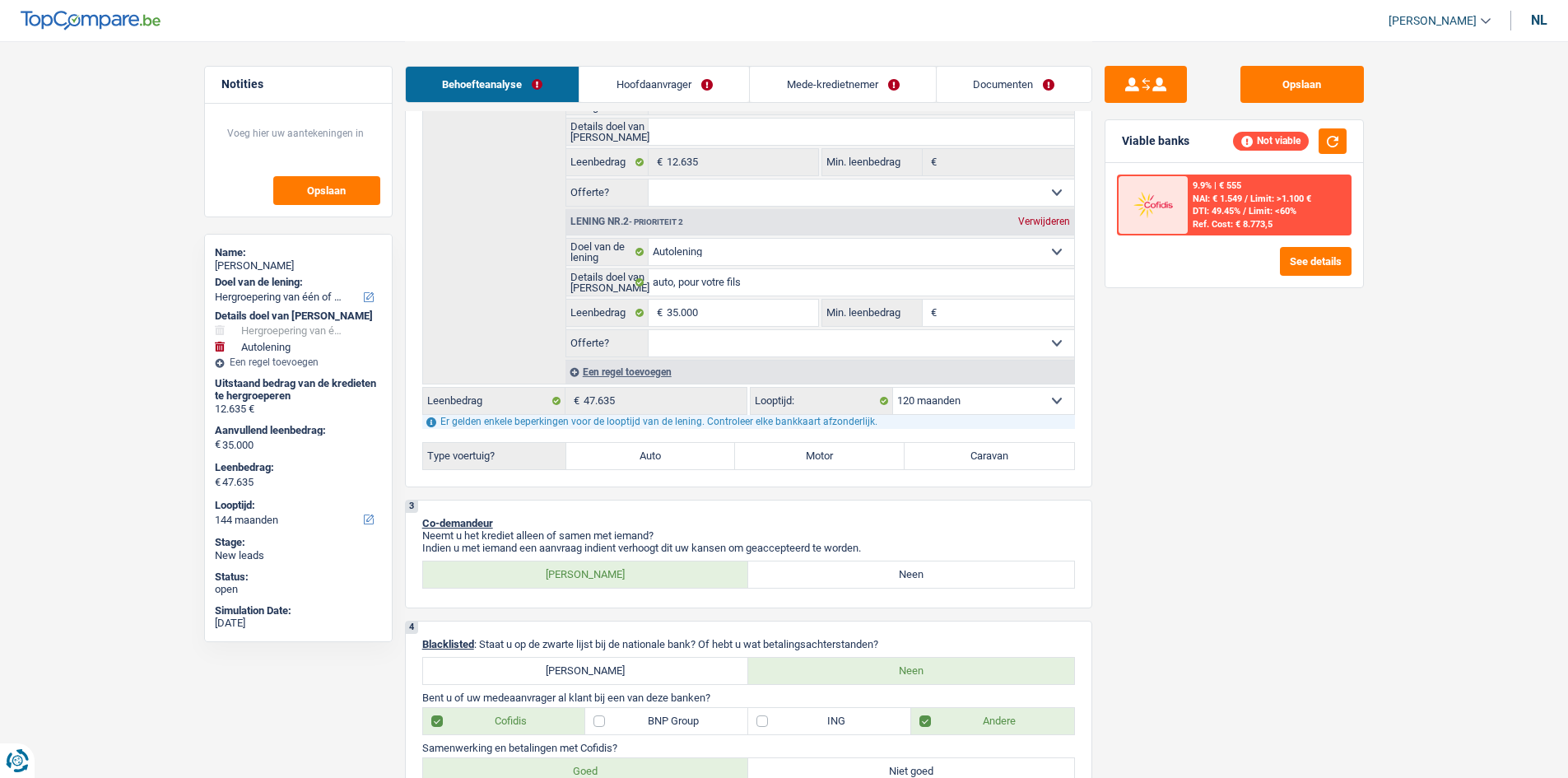
select select "120"
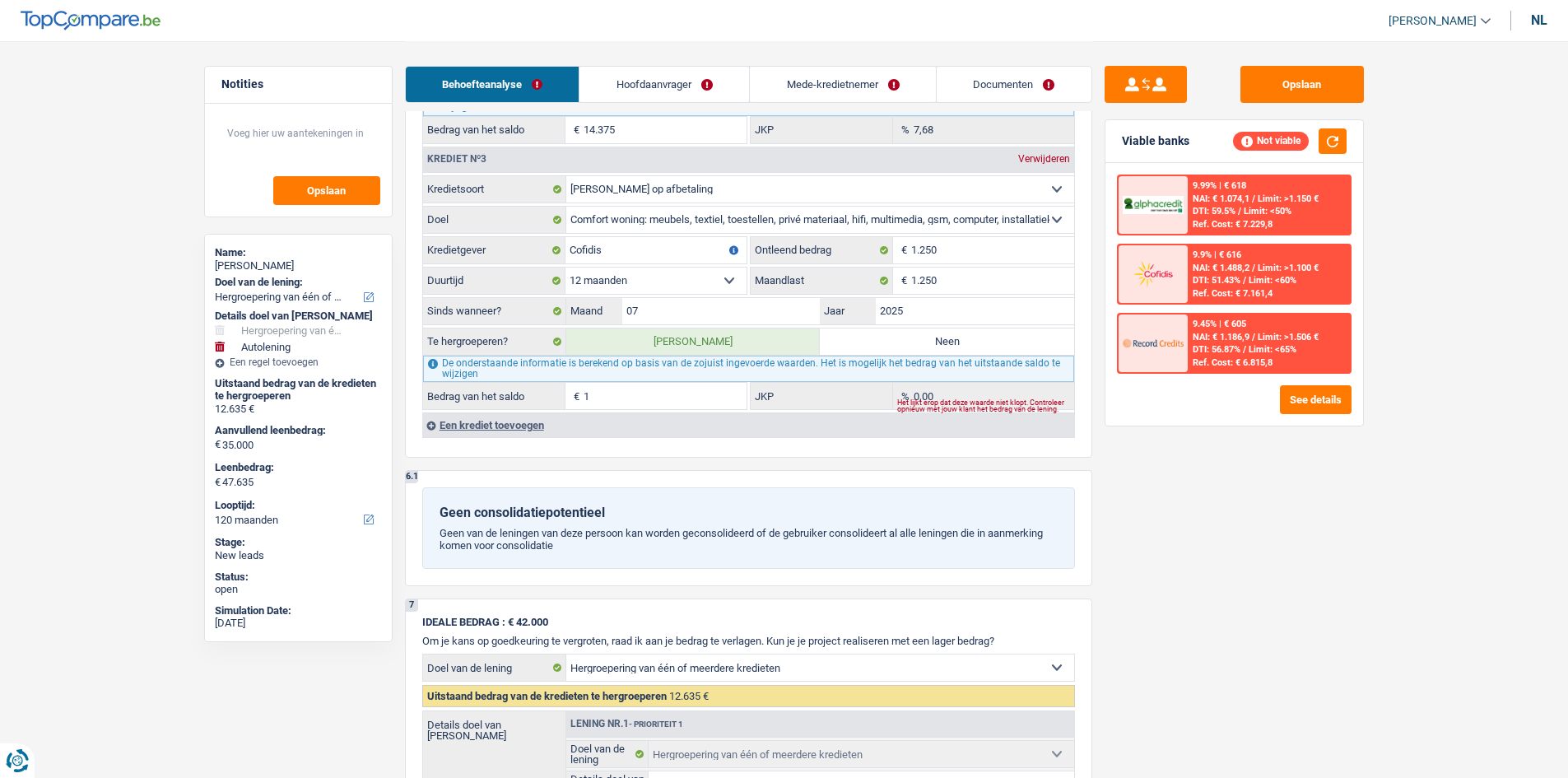
scroll to position [2002, 0]
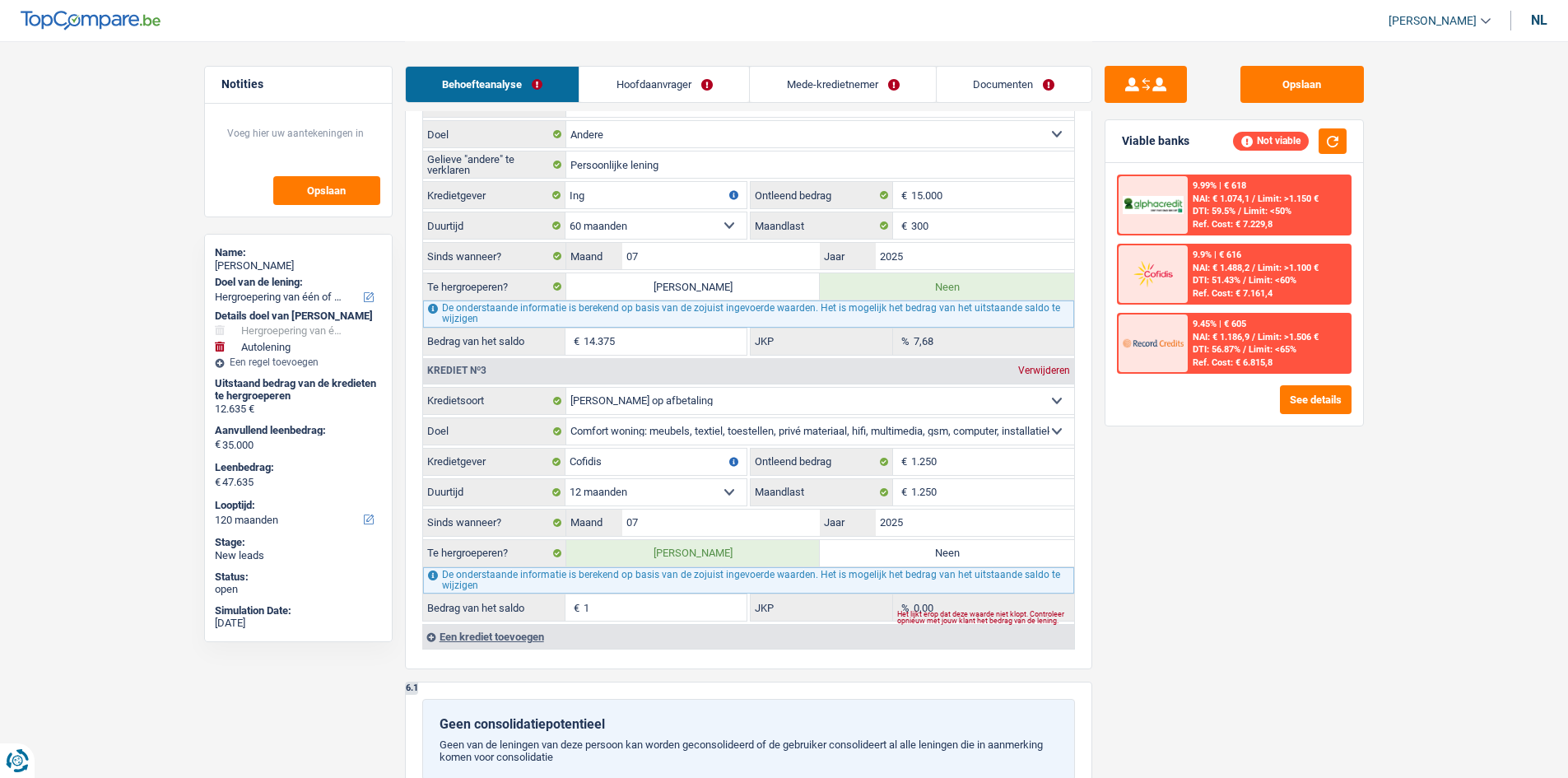
click at [1010, 552] on label "Neen" at bounding box center [946, 553] width 254 height 27
click at [1010, 552] on input "Neen" at bounding box center [946, 553] width 254 height 27
radio input "true"
type input "47.634"
select select "144"
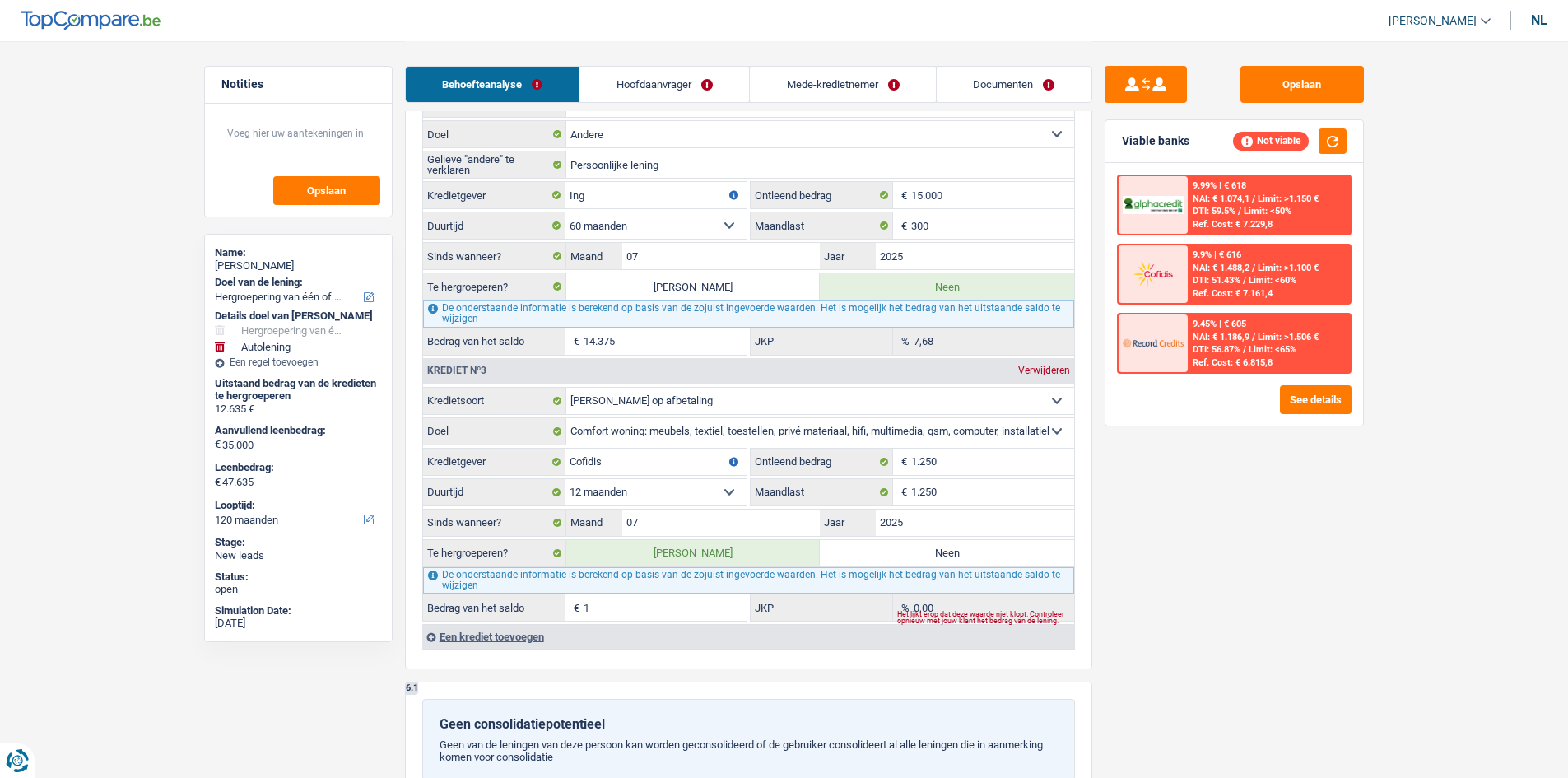
type input "12.634"
type input "47.634"
select select "144"
radio input "false"
type input "12.634"
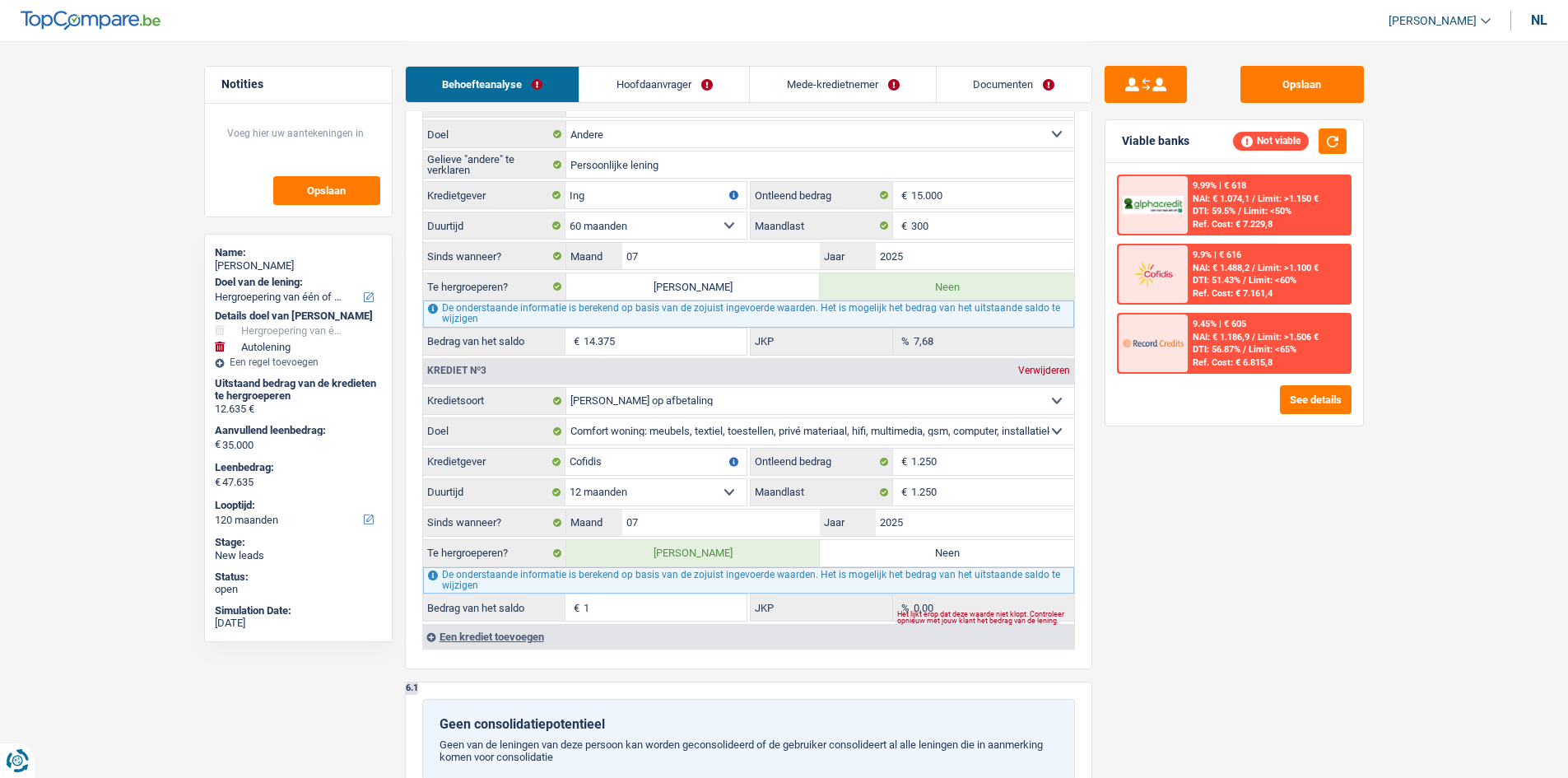
type input "47.634"
select select "144"
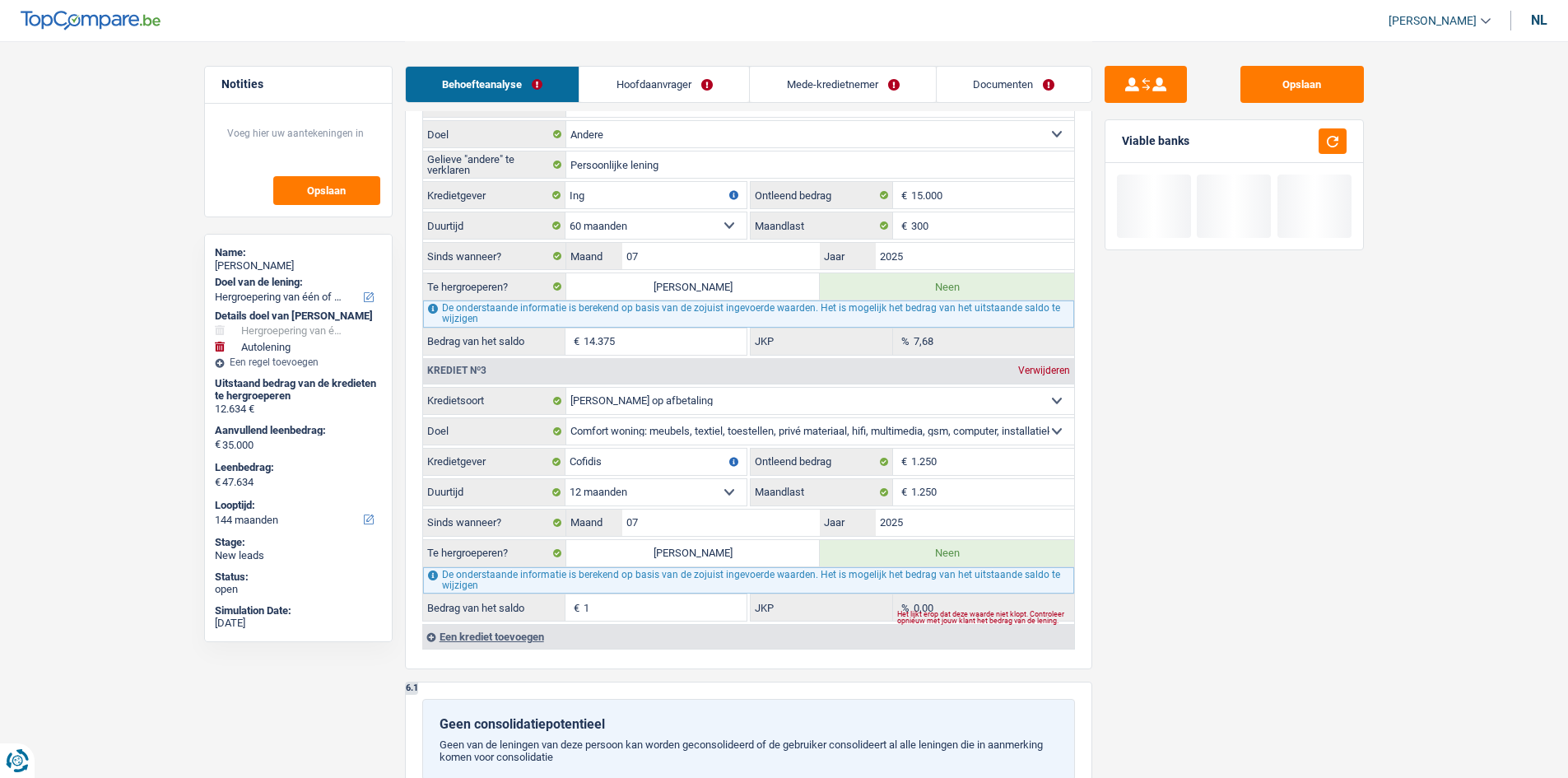
click at [1049, 368] on div "Verwijderen" at bounding box center [1044, 370] width 60 height 10
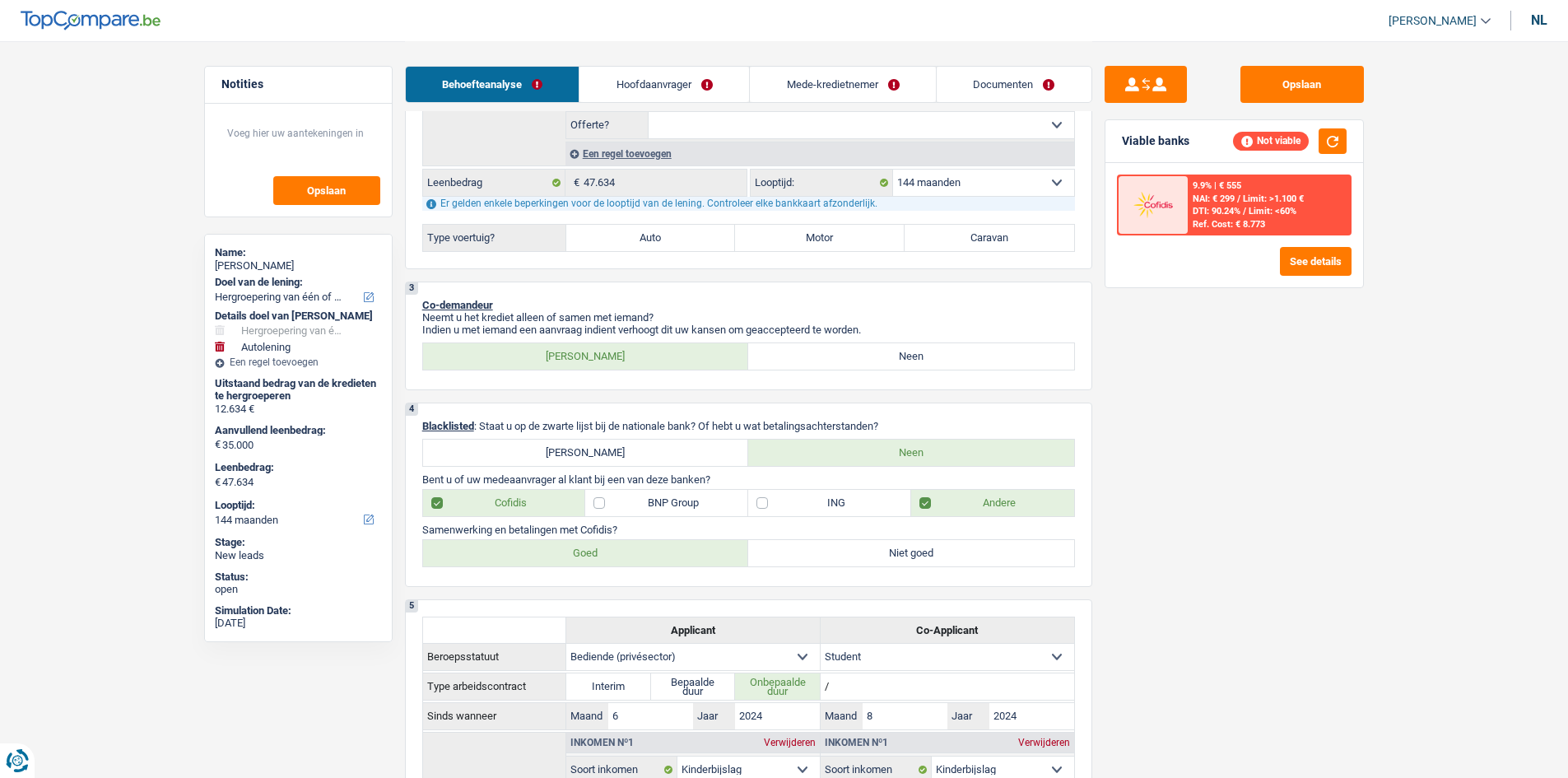
scroll to position [438, 0]
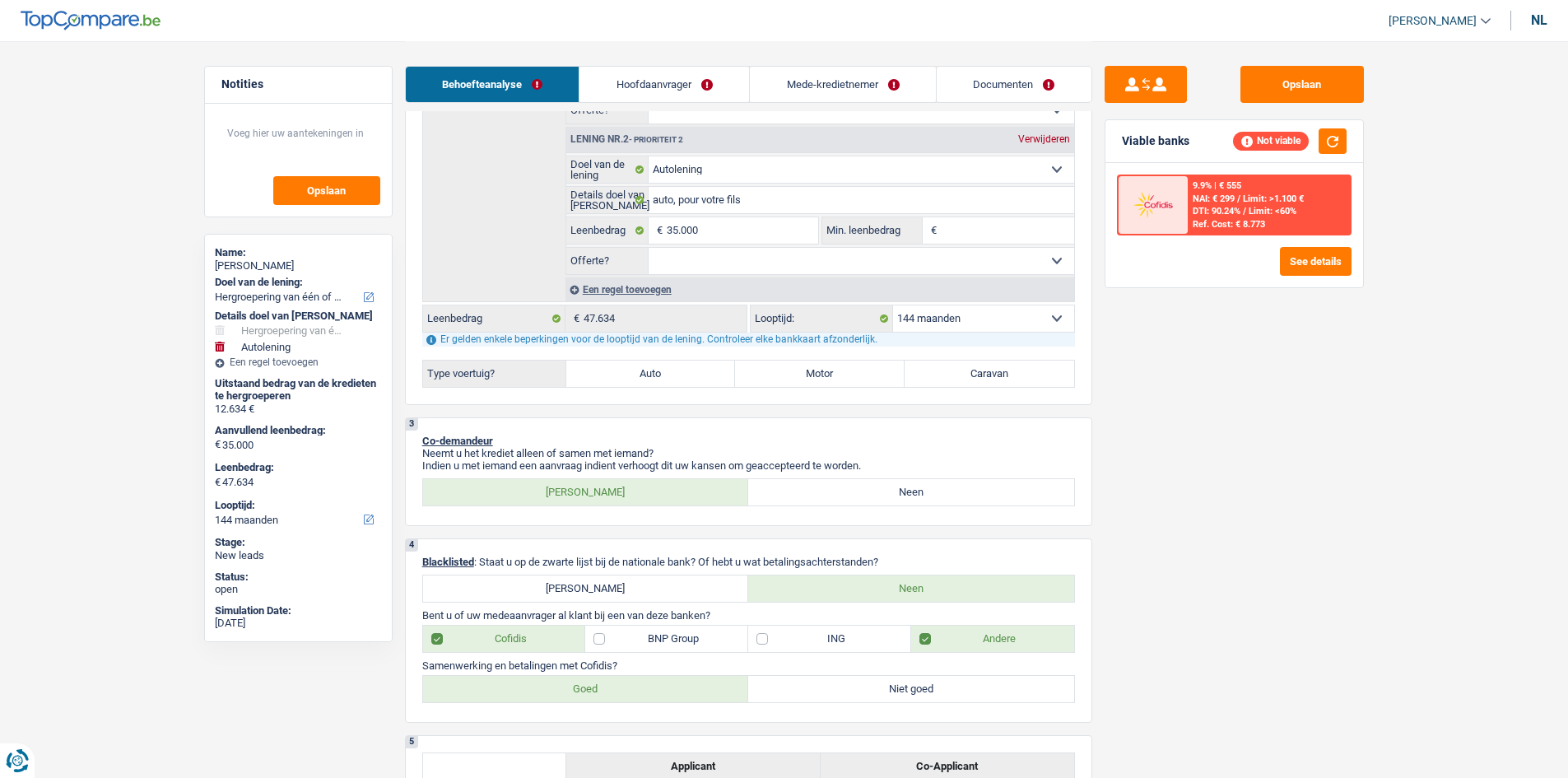
click at [950, 322] on select "12 maanden 18 maanden 24 maanden 30 maanden 36 maanden 42 maanden 48 maanden 60…" at bounding box center [983, 319] width 181 height 27
select select "120"
click at [893, 306] on select "12 maanden 18 maanden 24 maanden 30 maanden 36 maanden 42 maanden 48 maanden 60…" at bounding box center [983, 319] width 181 height 27
select select "120"
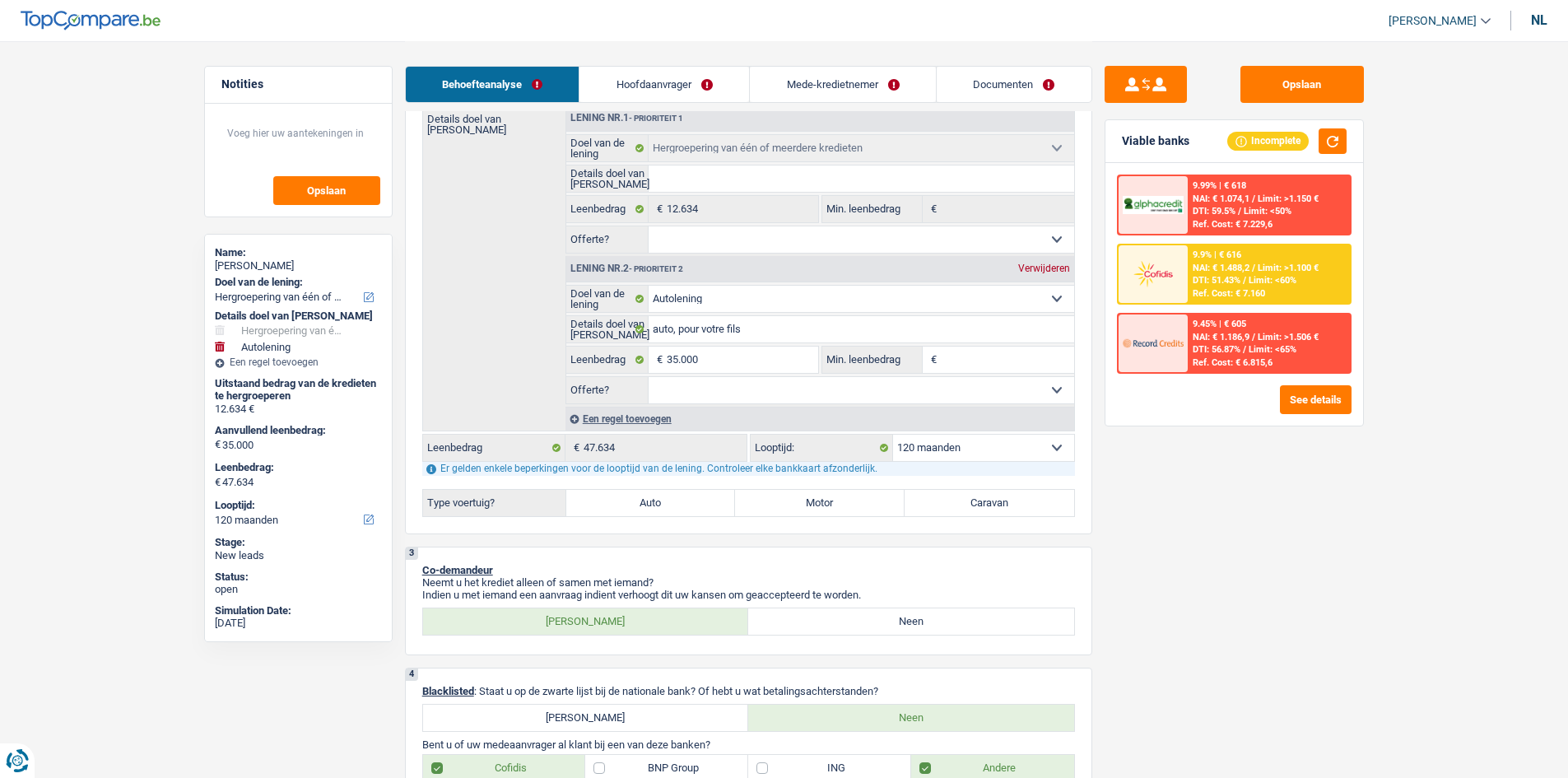
scroll to position [273, 0]
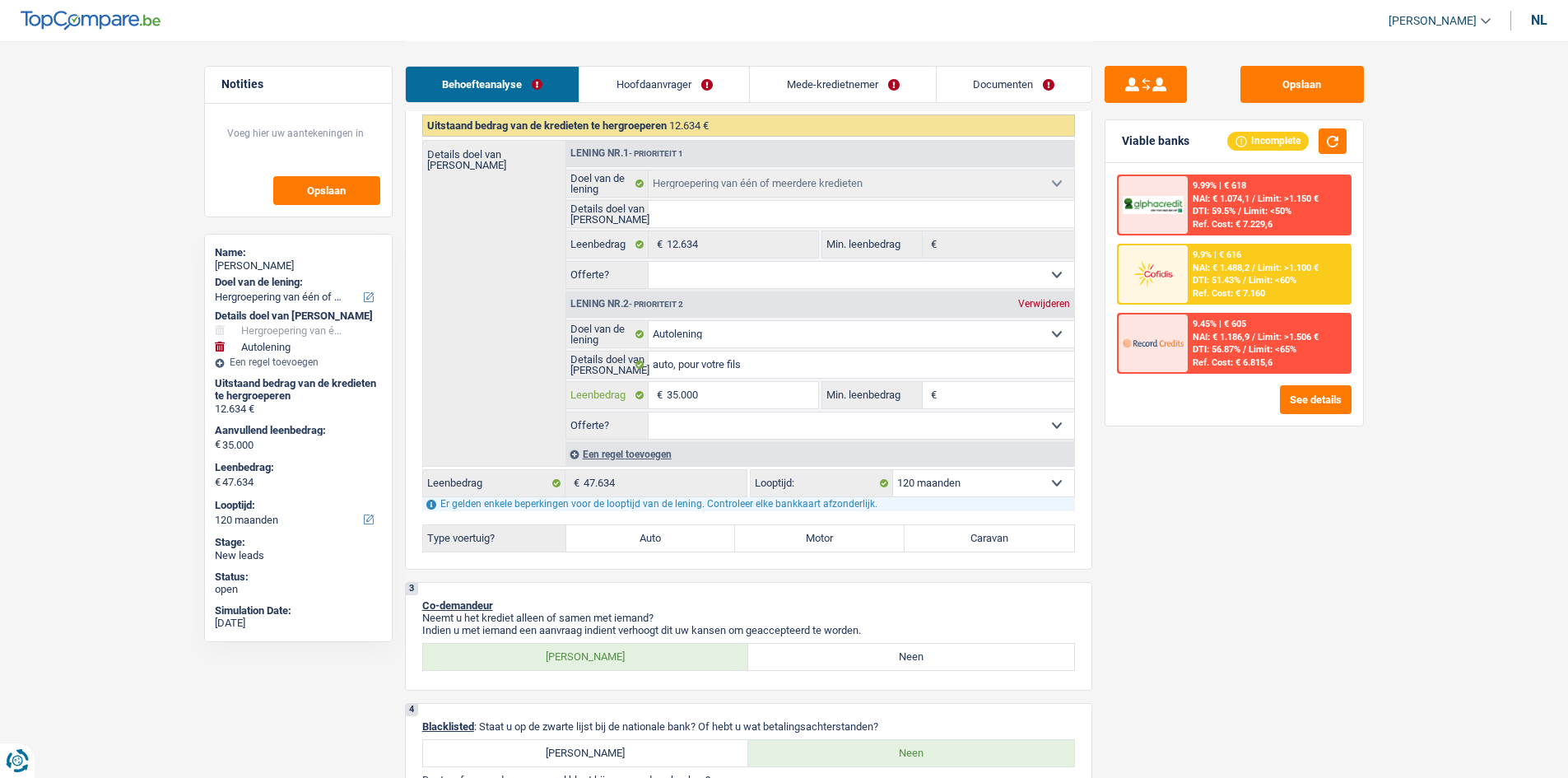
click at [728, 402] on input "35.000" at bounding box center [742, 395] width 150 height 27
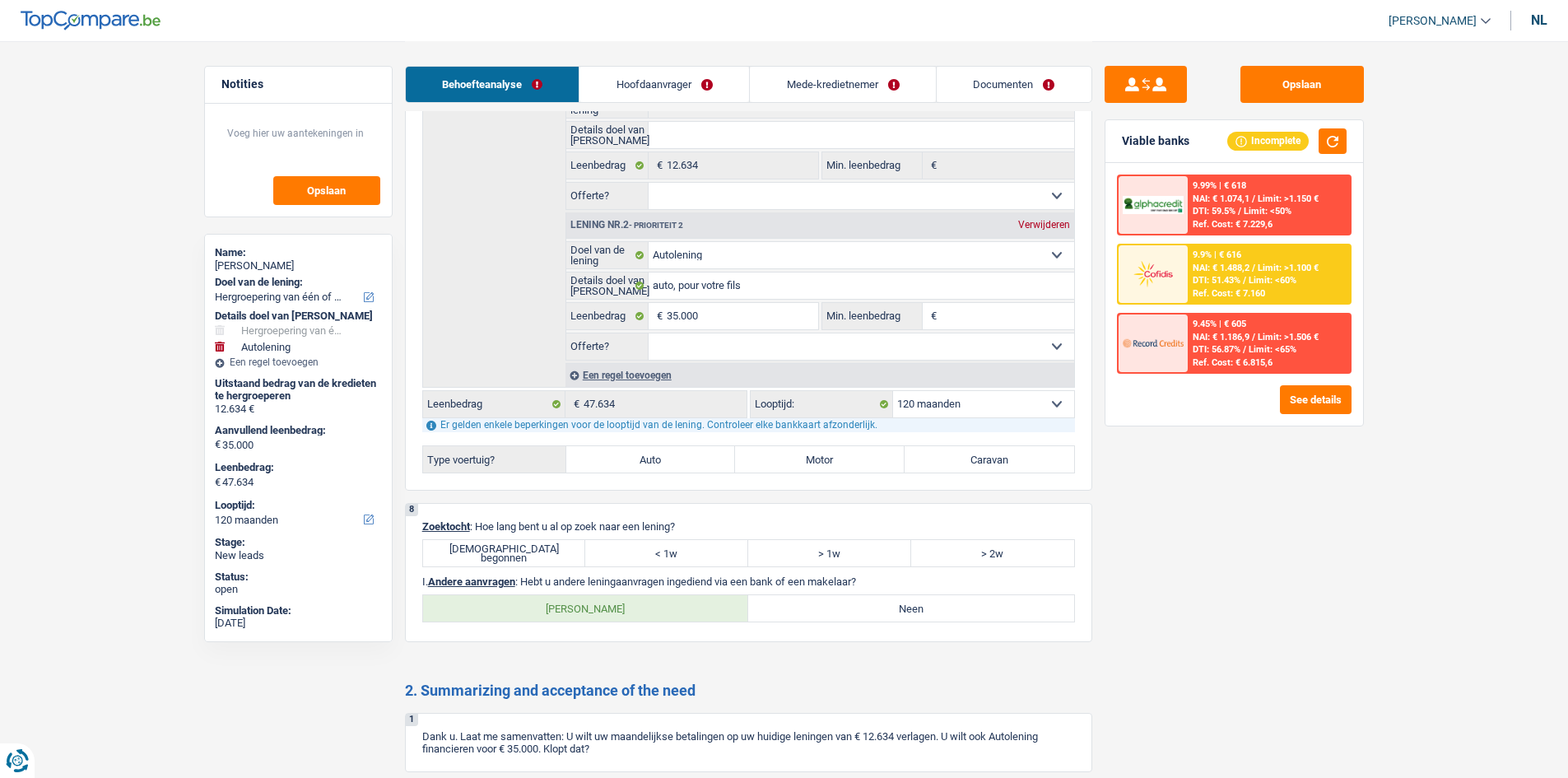
scroll to position [2744, 0]
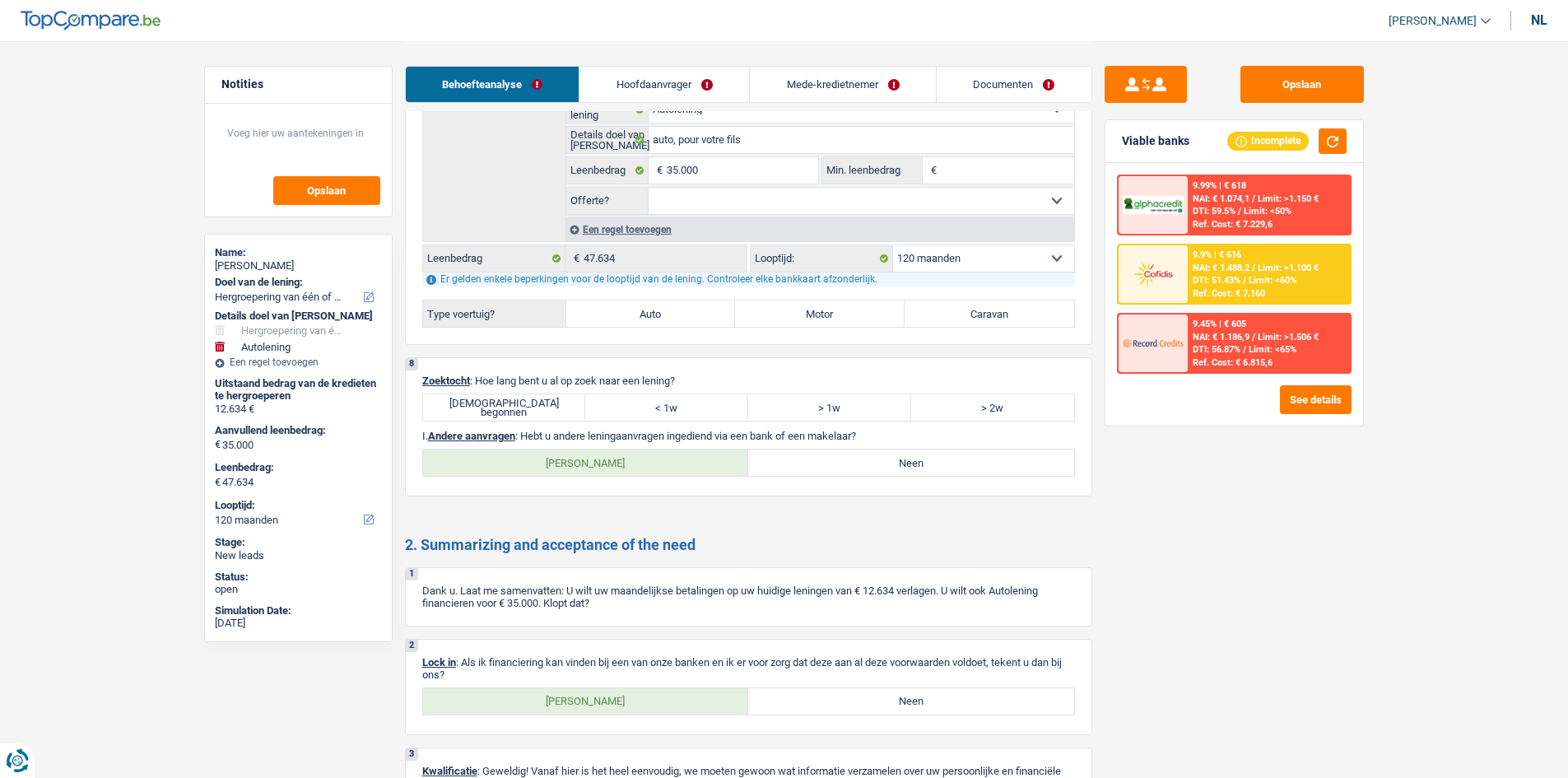
click at [525, 409] on label "Juist begonnen" at bounding box center [505, 407] width 163 height 27
click at [525, 409] on input "Juist begonnen" at bounding box center [505, 407] width 163 height 27
radio input "true"
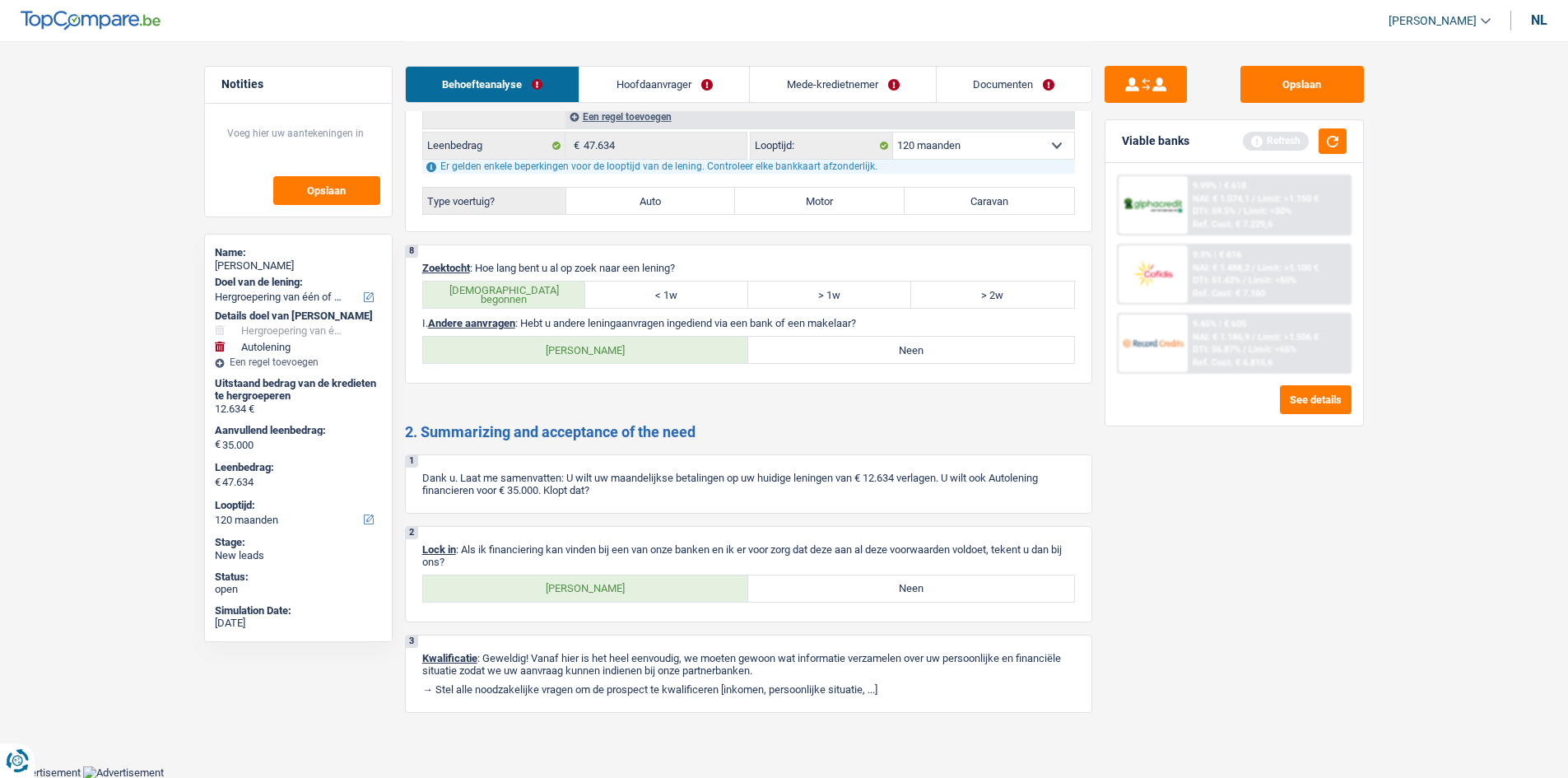
scroll to position [2857, 0]
drag, startPoint x: 548, startPoint y: 598, endPoint x: 654, endPoint y: 579, distance: 107.7
click at [549, 597] on label "Ja" at bounding box center [586, 588] width 325 height 27
click at [549, 597] on input "Ja" at bounding box center [586, 588] width 325 height 27
radio input "true"
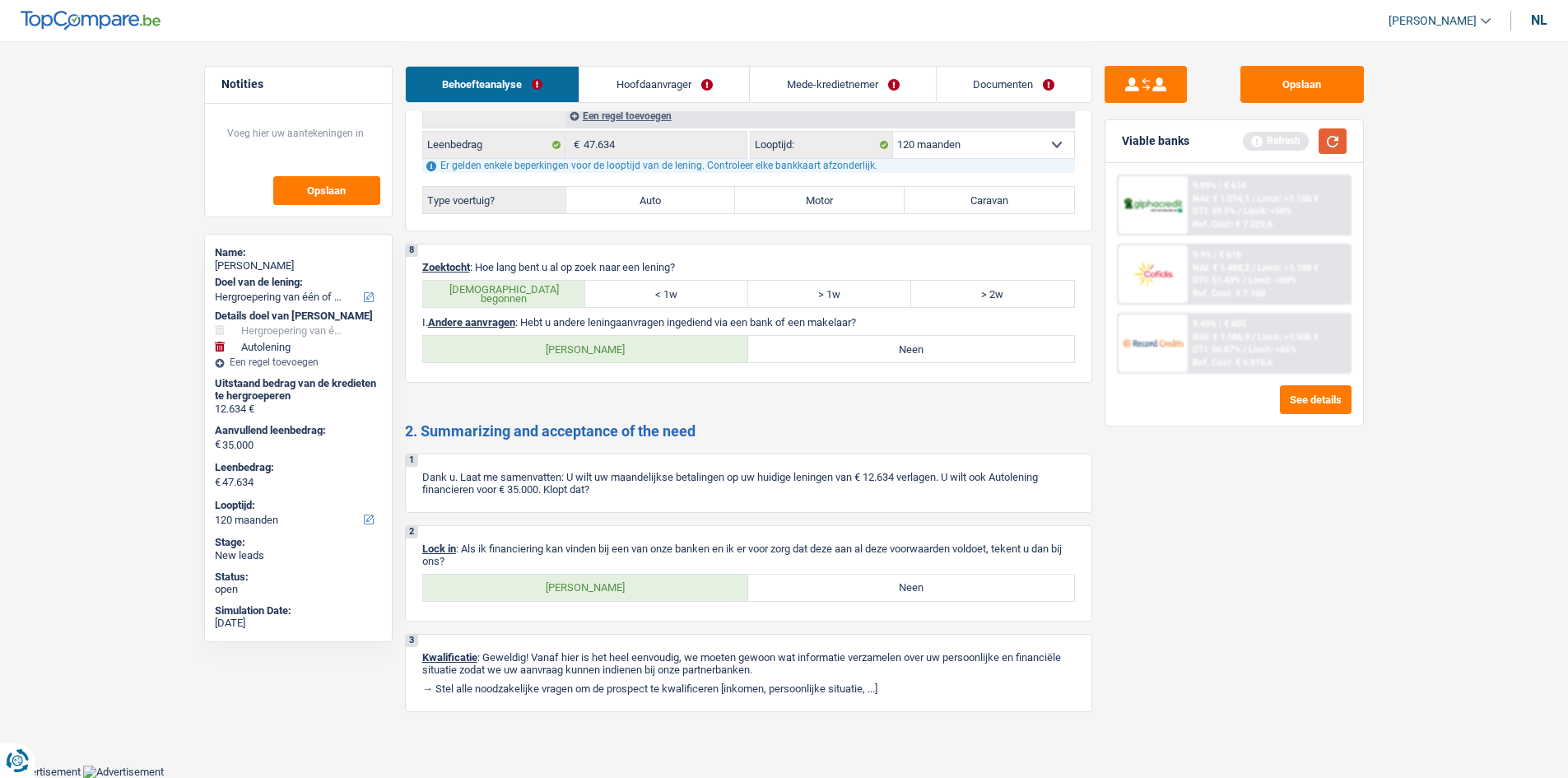
click at [1334, 138] on button "button" at bounding box center [1333, 142] width 28 height 26
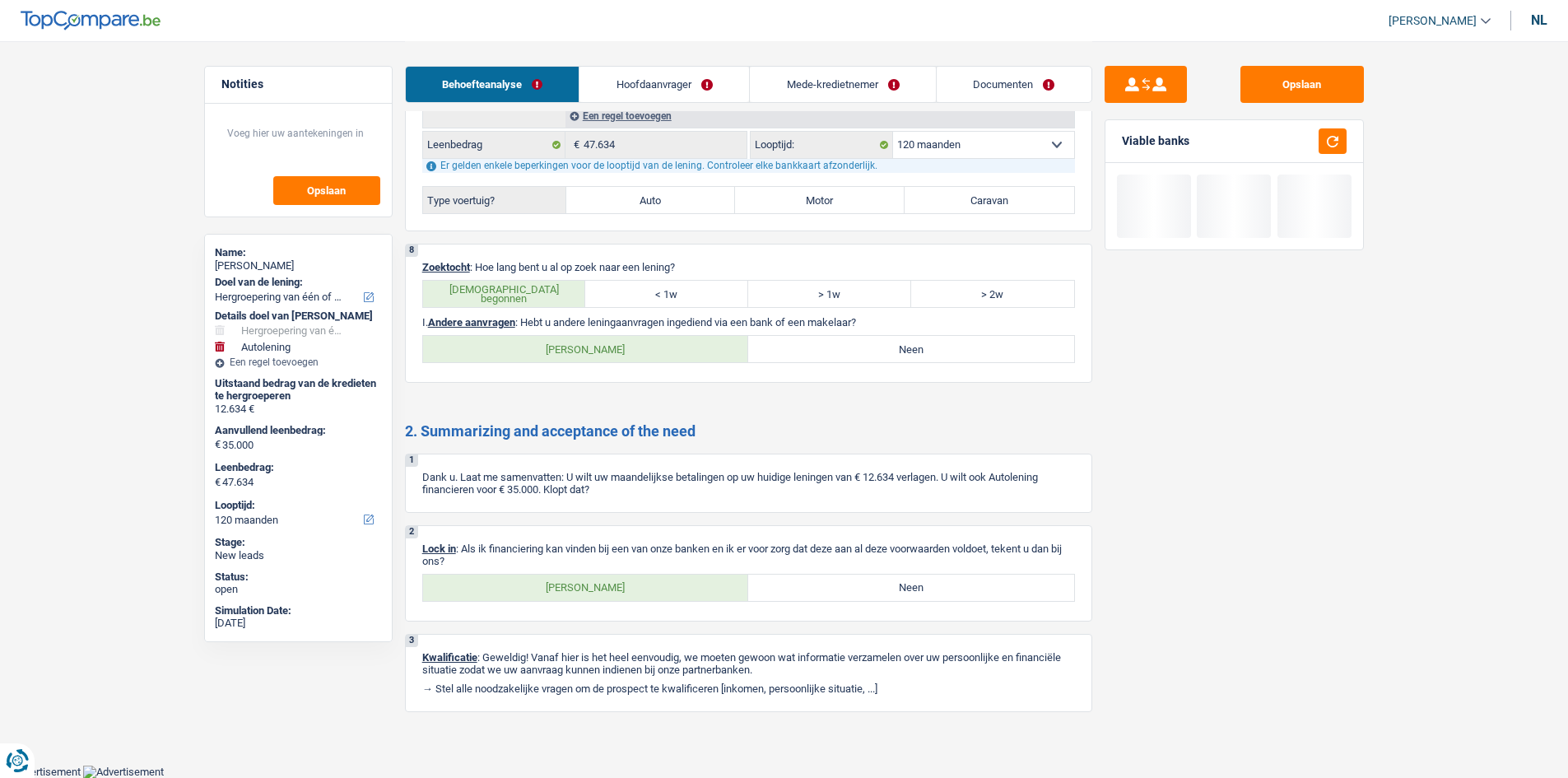
click at [684, 353] on label "Ja" at bounding box center [586, 348] width 325 height 27
click at [684, 353] on input "Ja" at bounding box center [586, 348] width 325 height 27
radio input "true"
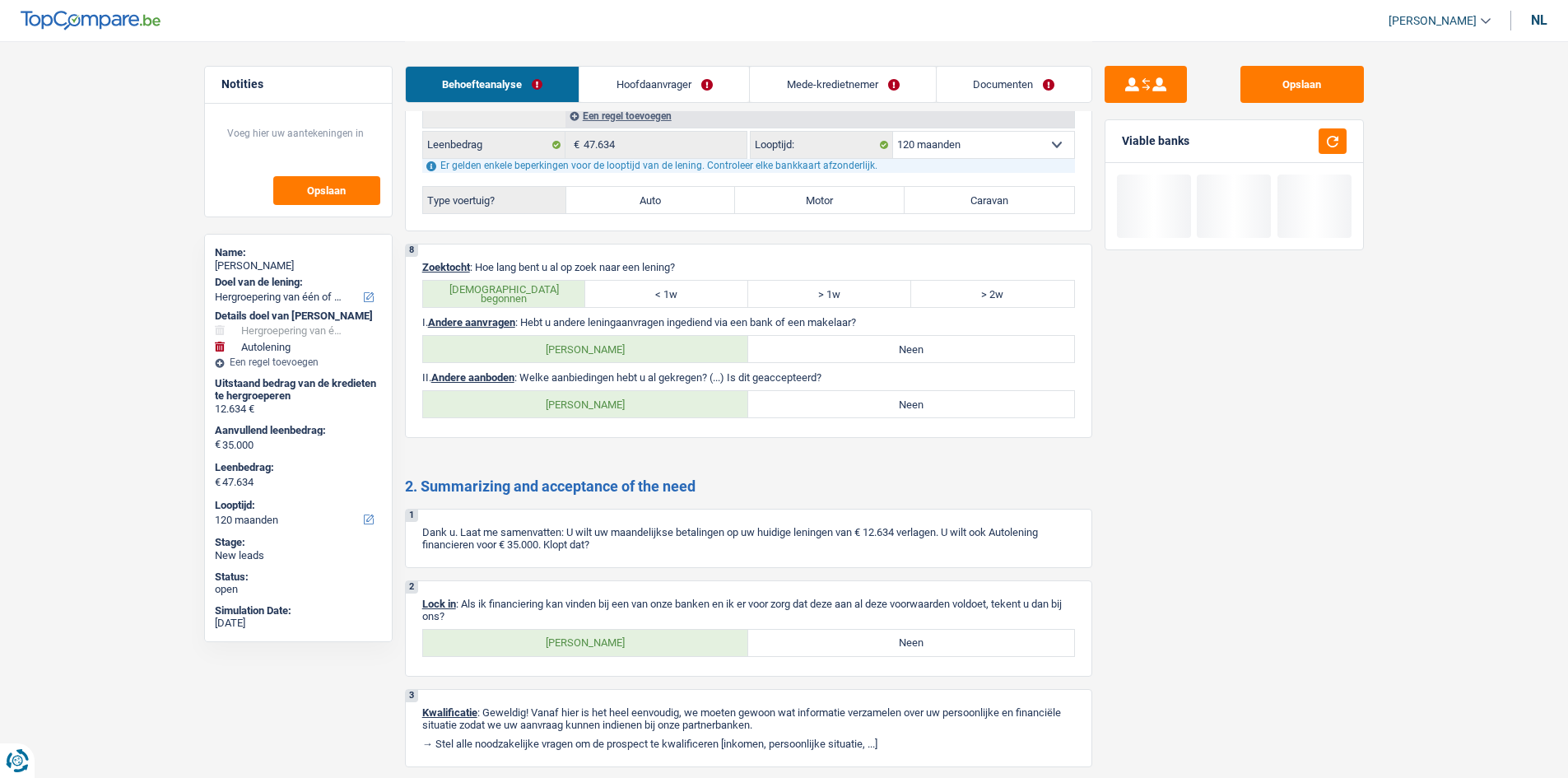
drag, startPoint x: 928, startPoint y: 393, endPoint x: 1019, endPoint y: 186, distance: 226.1
click at [928, 393] on label "Neen" at bounding box center [910, 404] width 325 height 27
click at [928, 393] on input "Neen" at bounding box center [910, 404] width 325 height 27
radio input "true"
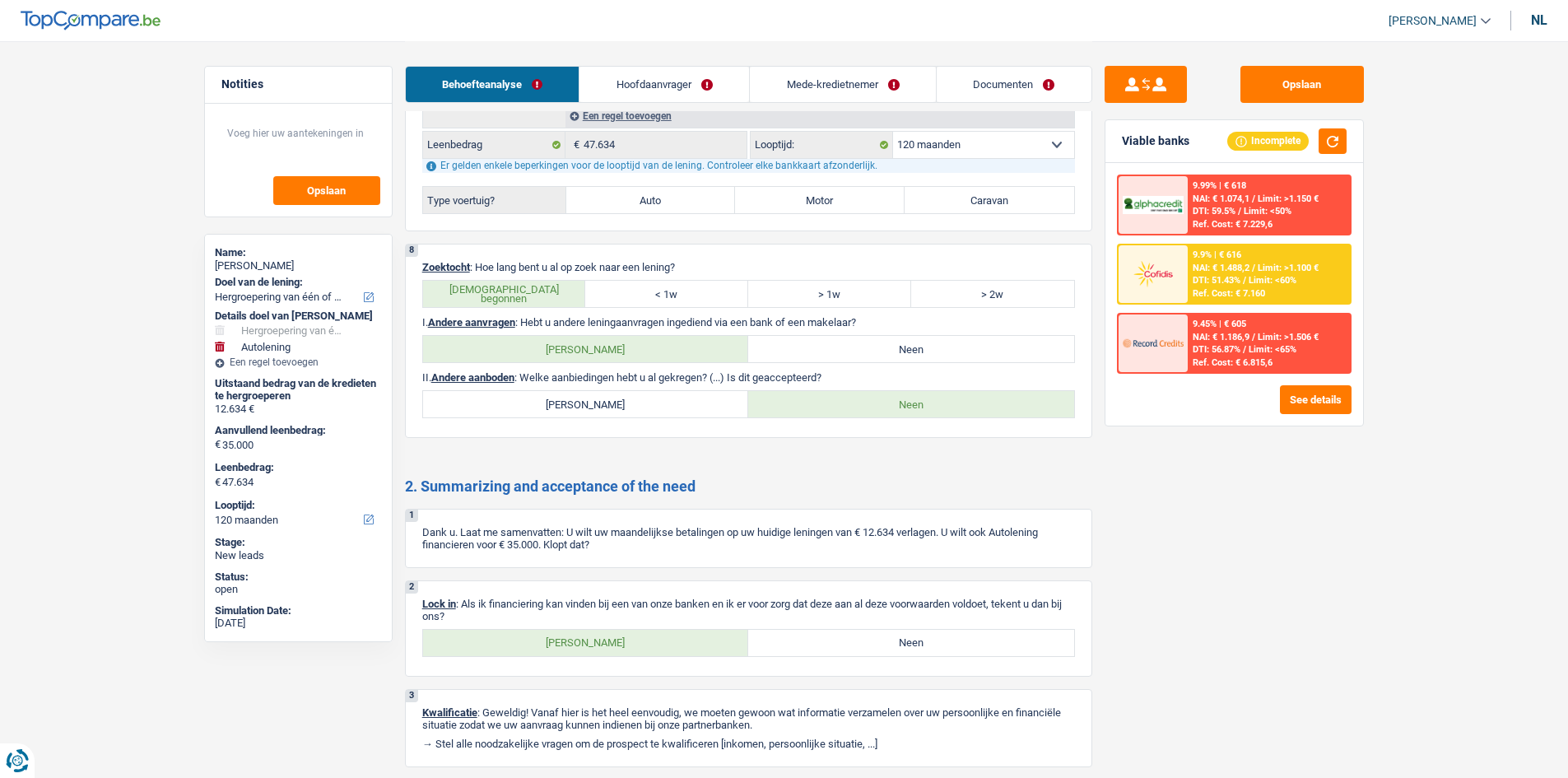
click at [713, 81] on link "Hoofdaanvrager" at bounding box center [664, 84] width 169 height 36
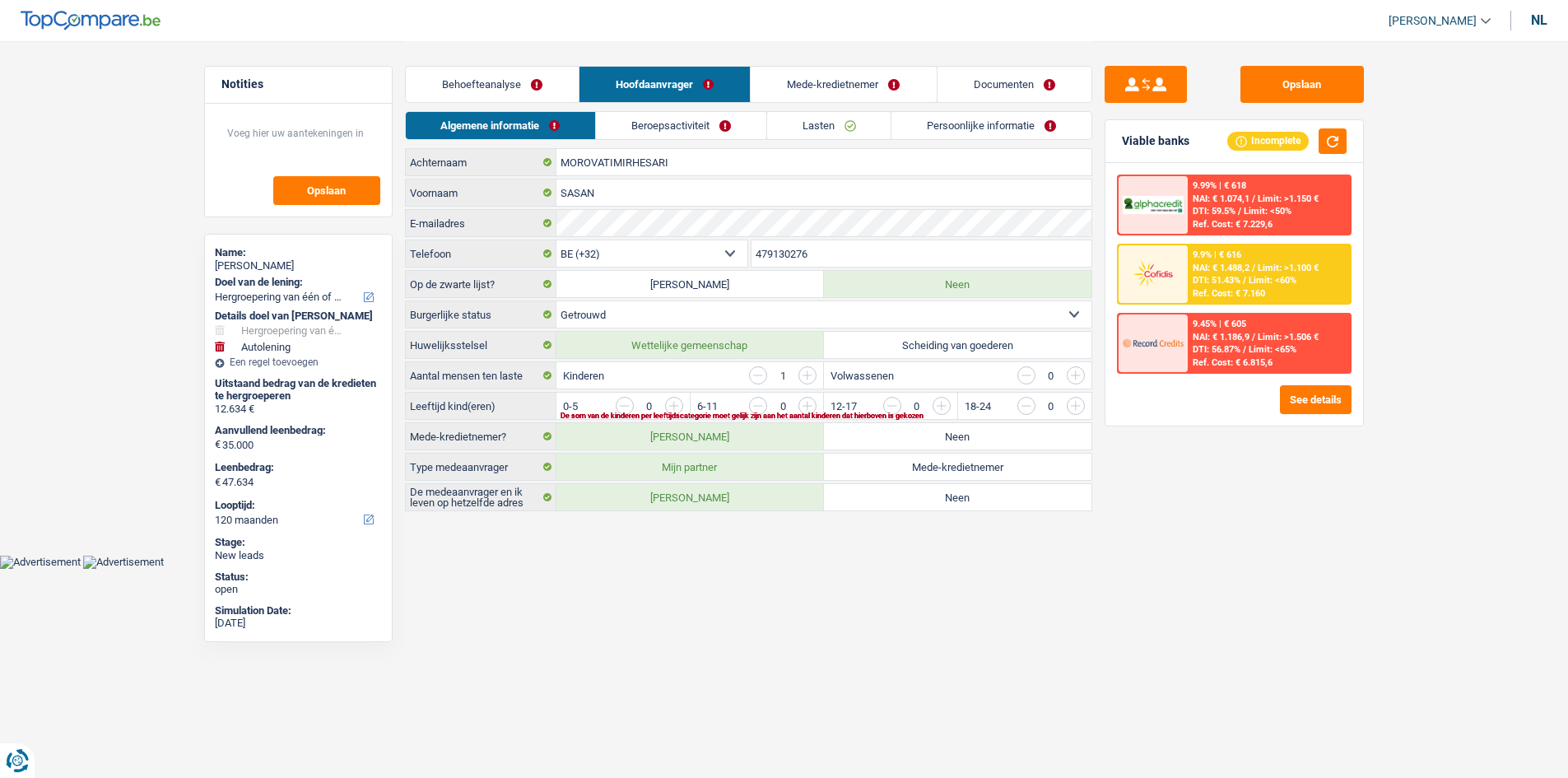
scroll to position [0, 0]
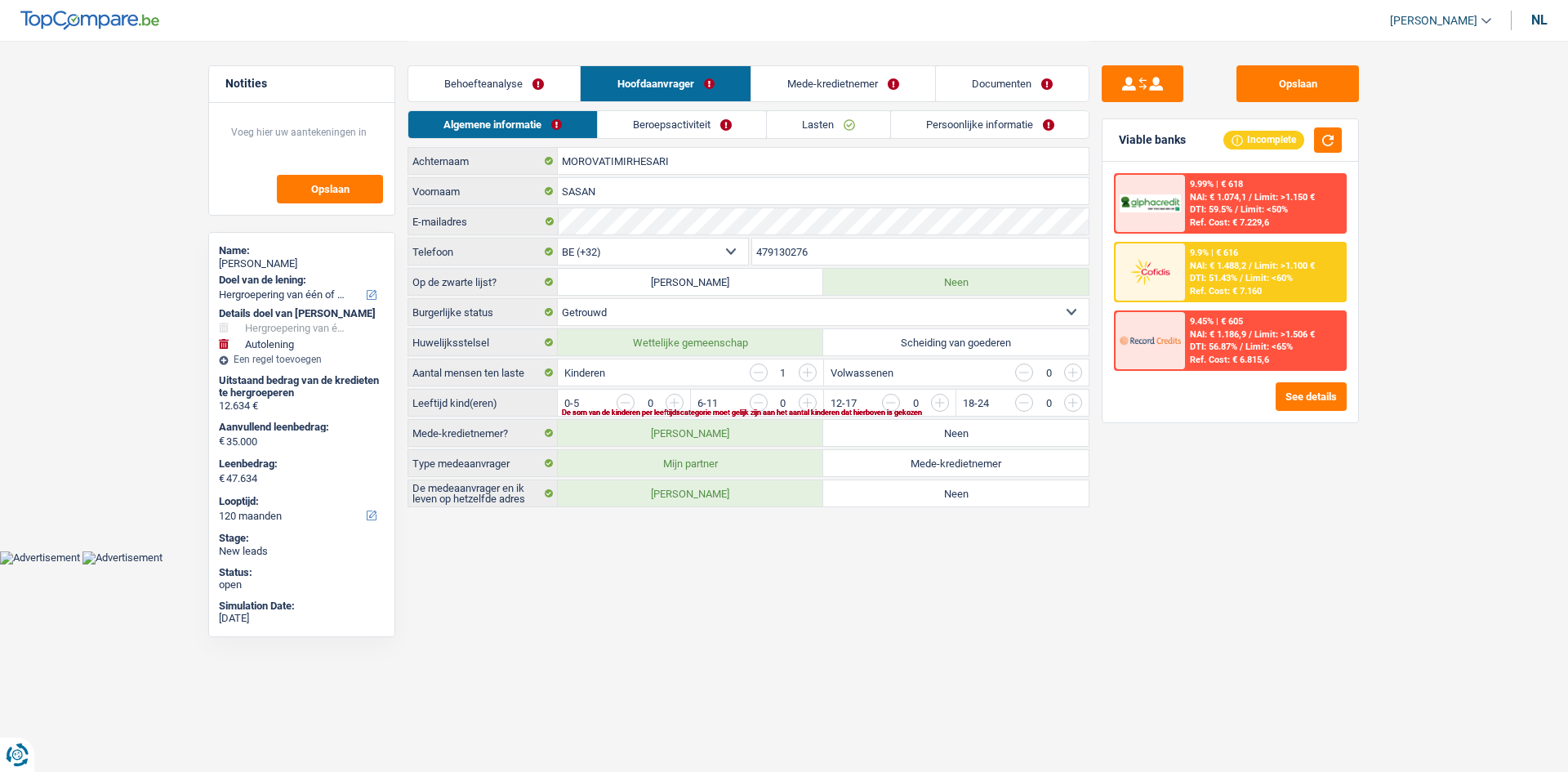
click at [493, 71] on link "Behoefteanalyse" at bounding box center [494, 83] width 172 height 35
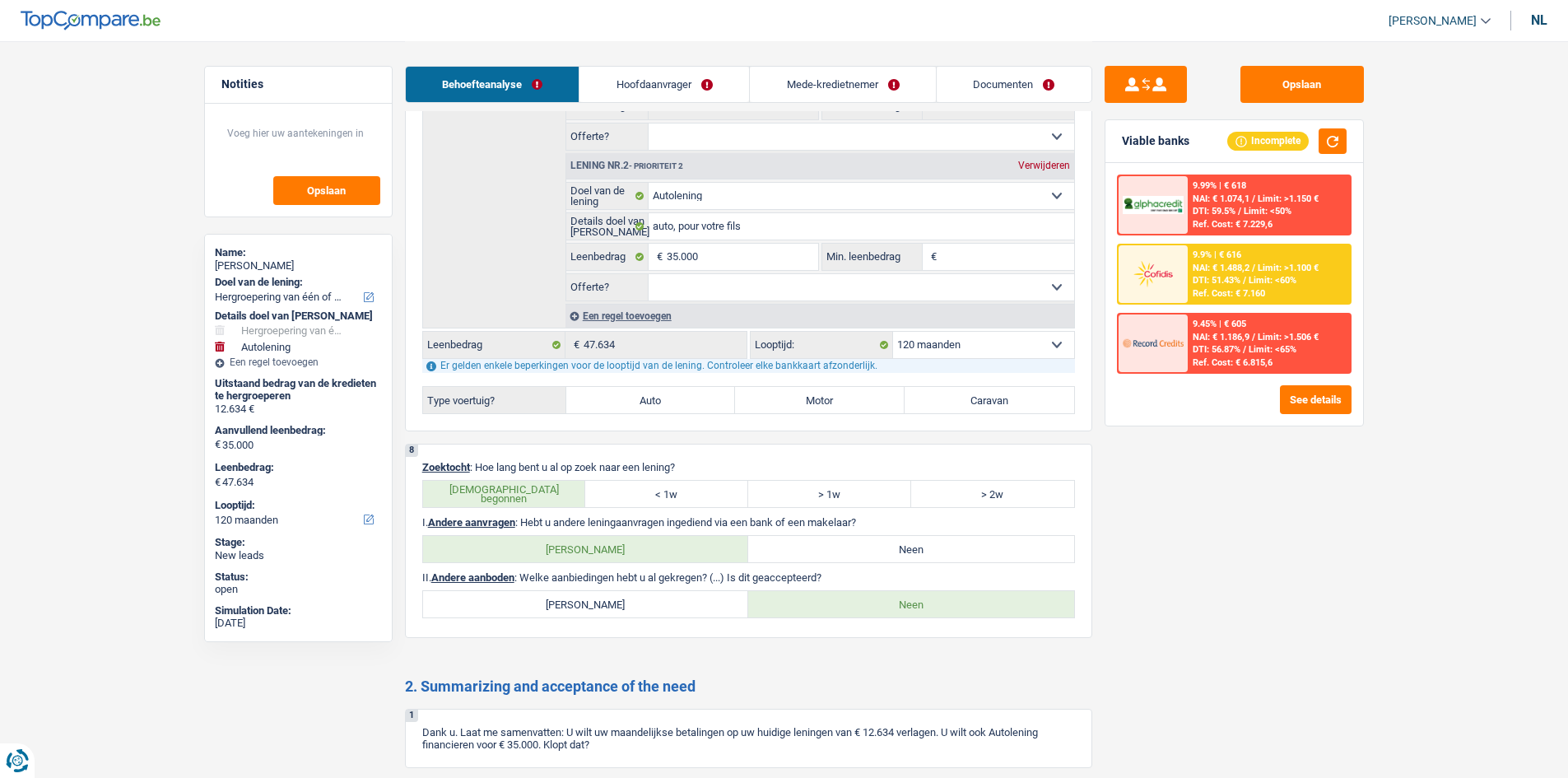
scroll to position [2881, 0]
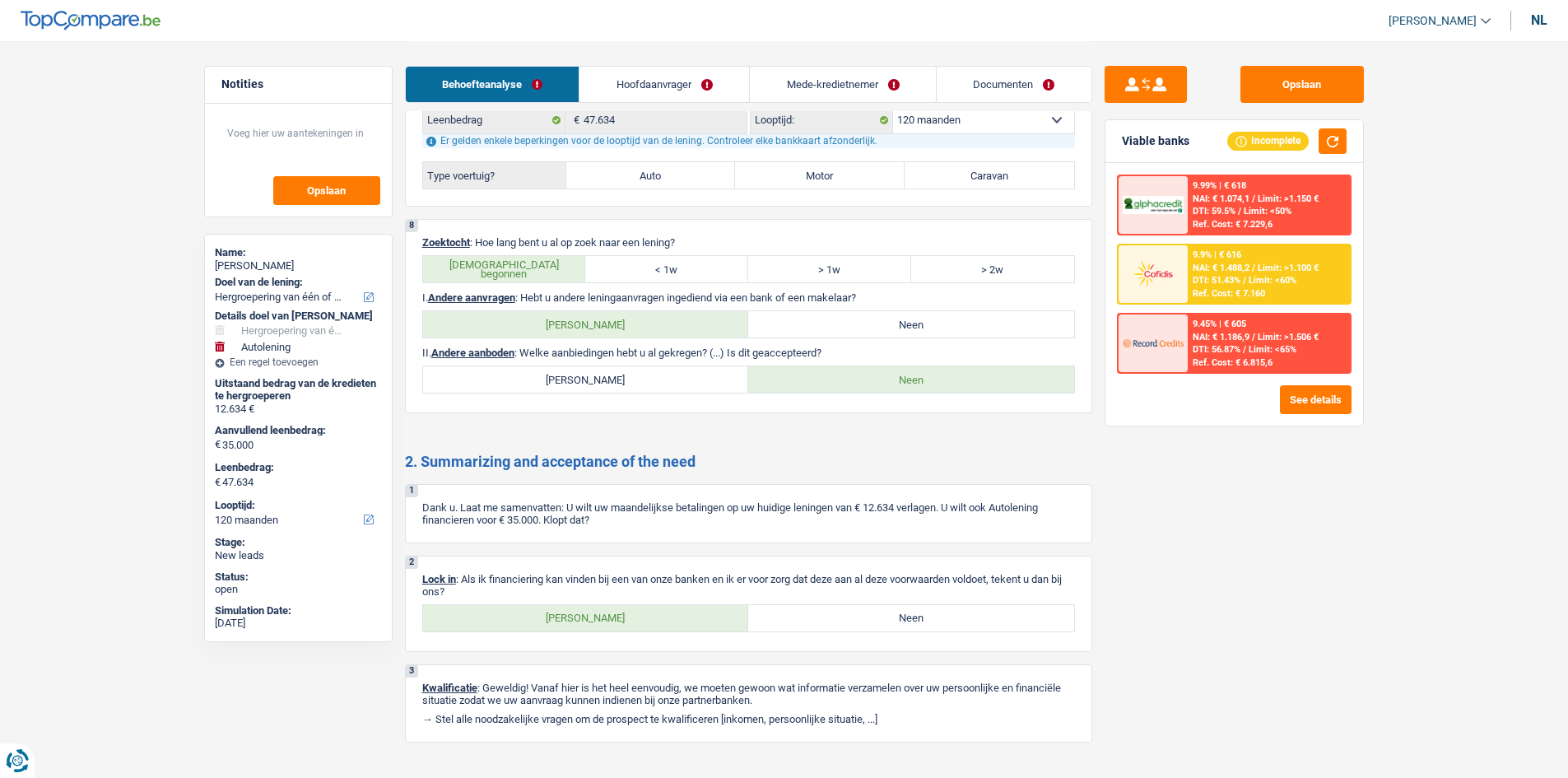
click at [908, 324] on label "Neen" at bounding box center [910, 324] width 325 height 27
click at [908, 324] on input "Neen" at bounding box center [910, 324] width 325 height 27
radio input "true"
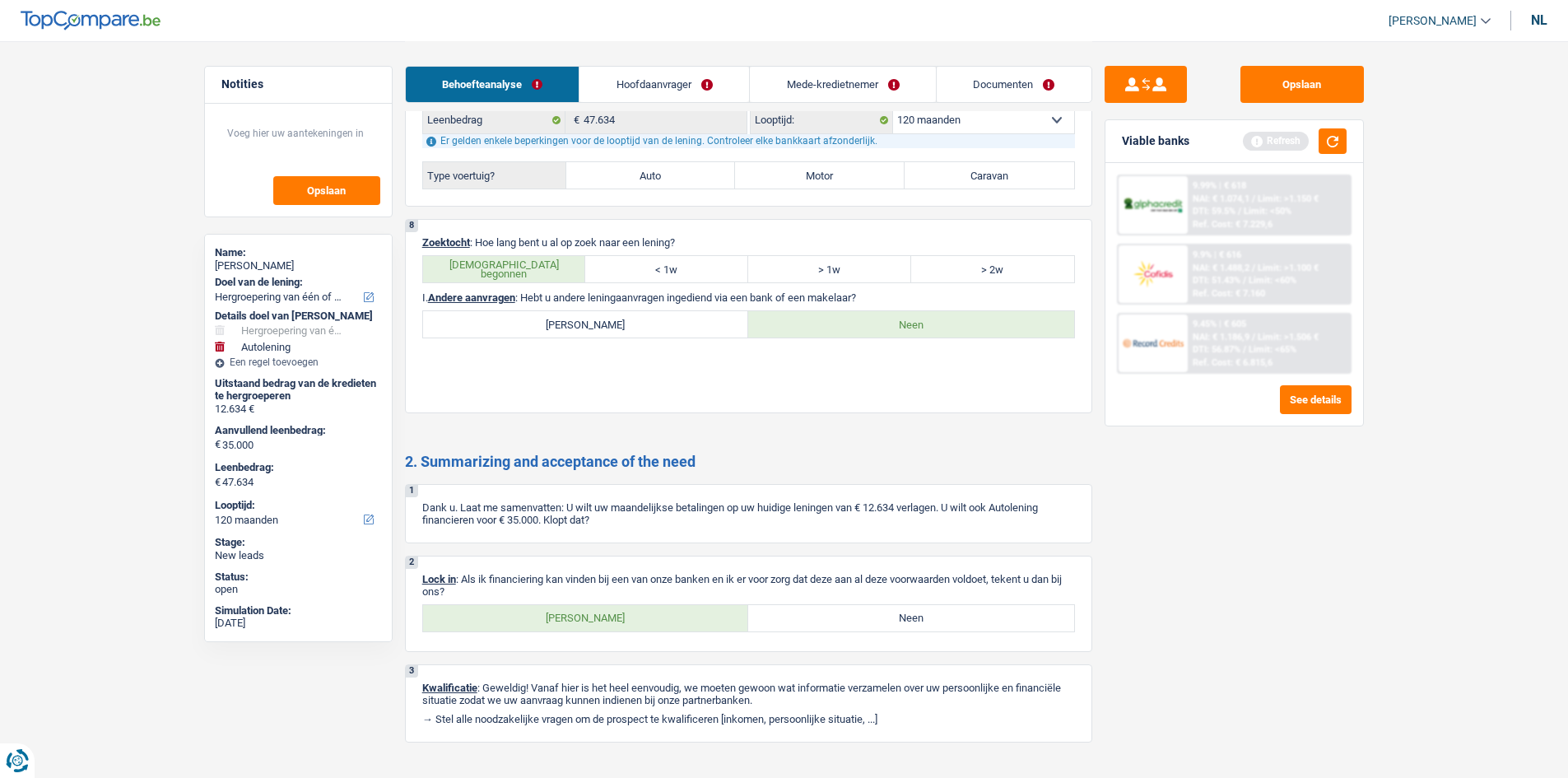
click at [692, 71] on link "Hoofdaanvrager" at bounding box center [664, 84] width 169 height 36
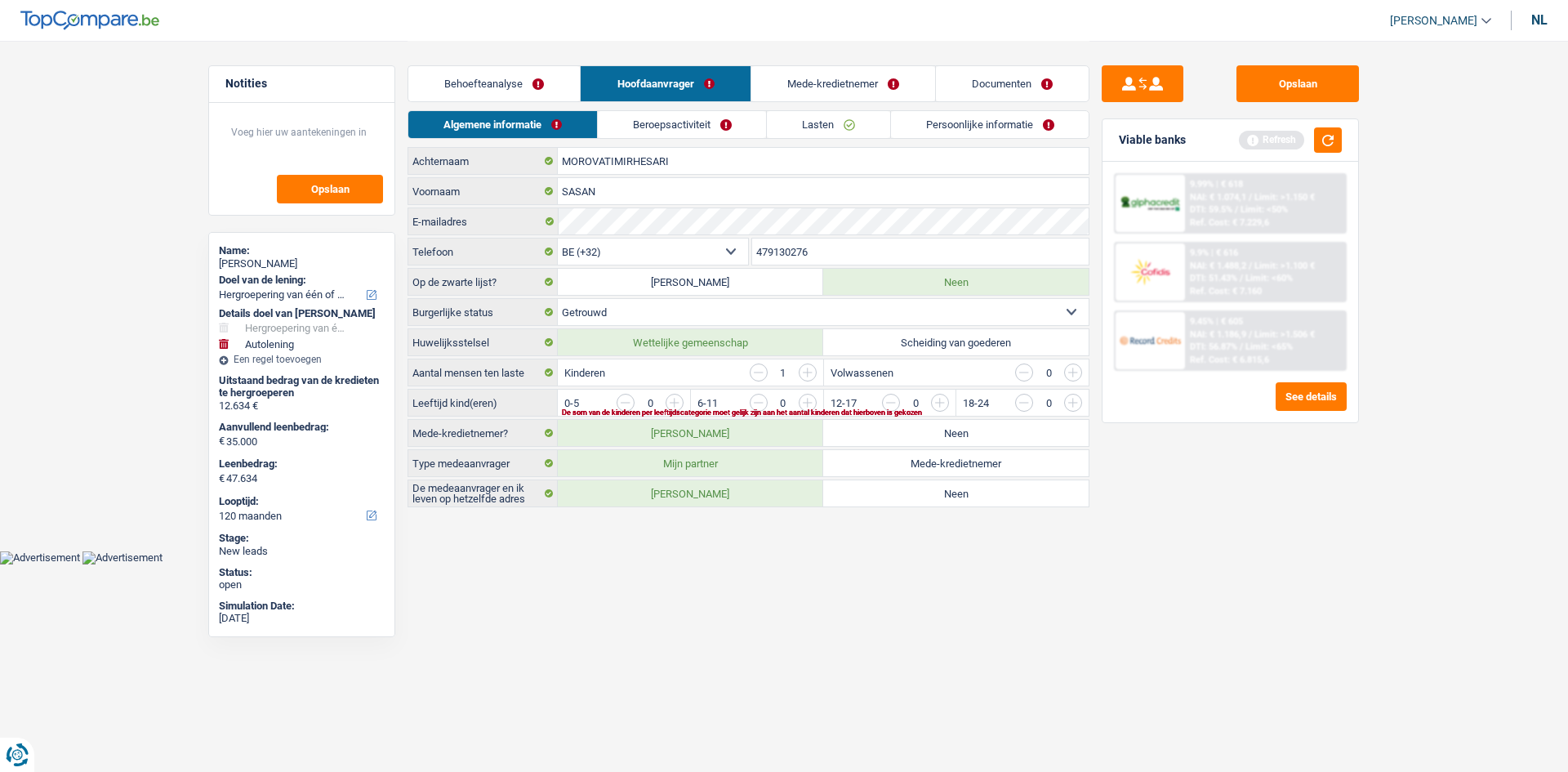
click at [673, 396] on input "button" at bounding box center [1005, 407] width 680 height 27
click at [730, 117] on link "Beroepsactiviteit" at bounding box center [681, 124] width 168 height 27
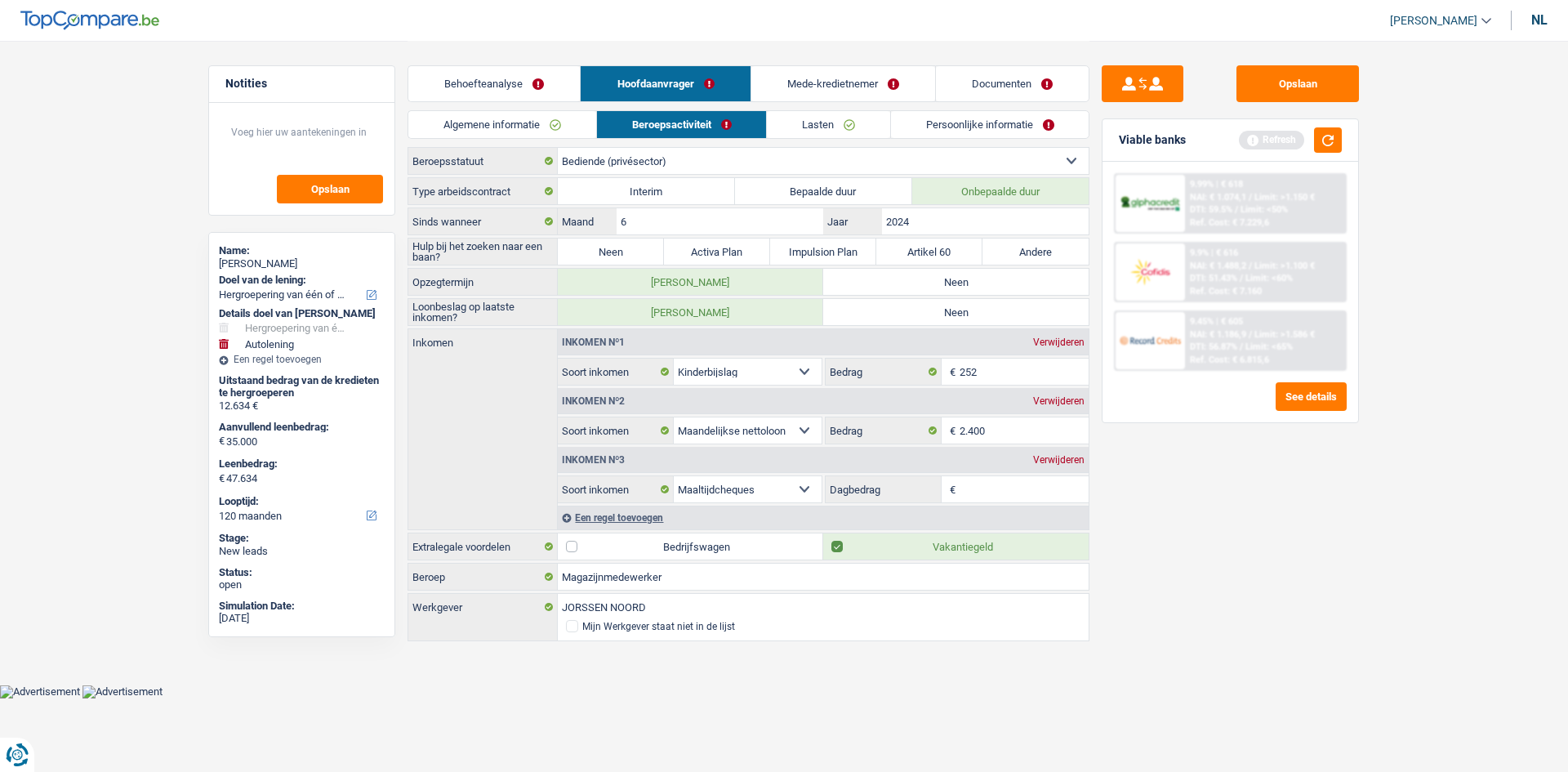
click at [611, 244] on label "Neen" at bounding box center [611, 251] width 106 height 27
click at [611, 244] on input "Neen" at bounding box center [611, 251] width 106 height 27
radio input "true"
click at [973, 279] on label "Neen" at bounding box center [955, 282] width 265 height 27
click at [973, 279] on input "Neen" at bounding box center [955, 282] width 265 height 27
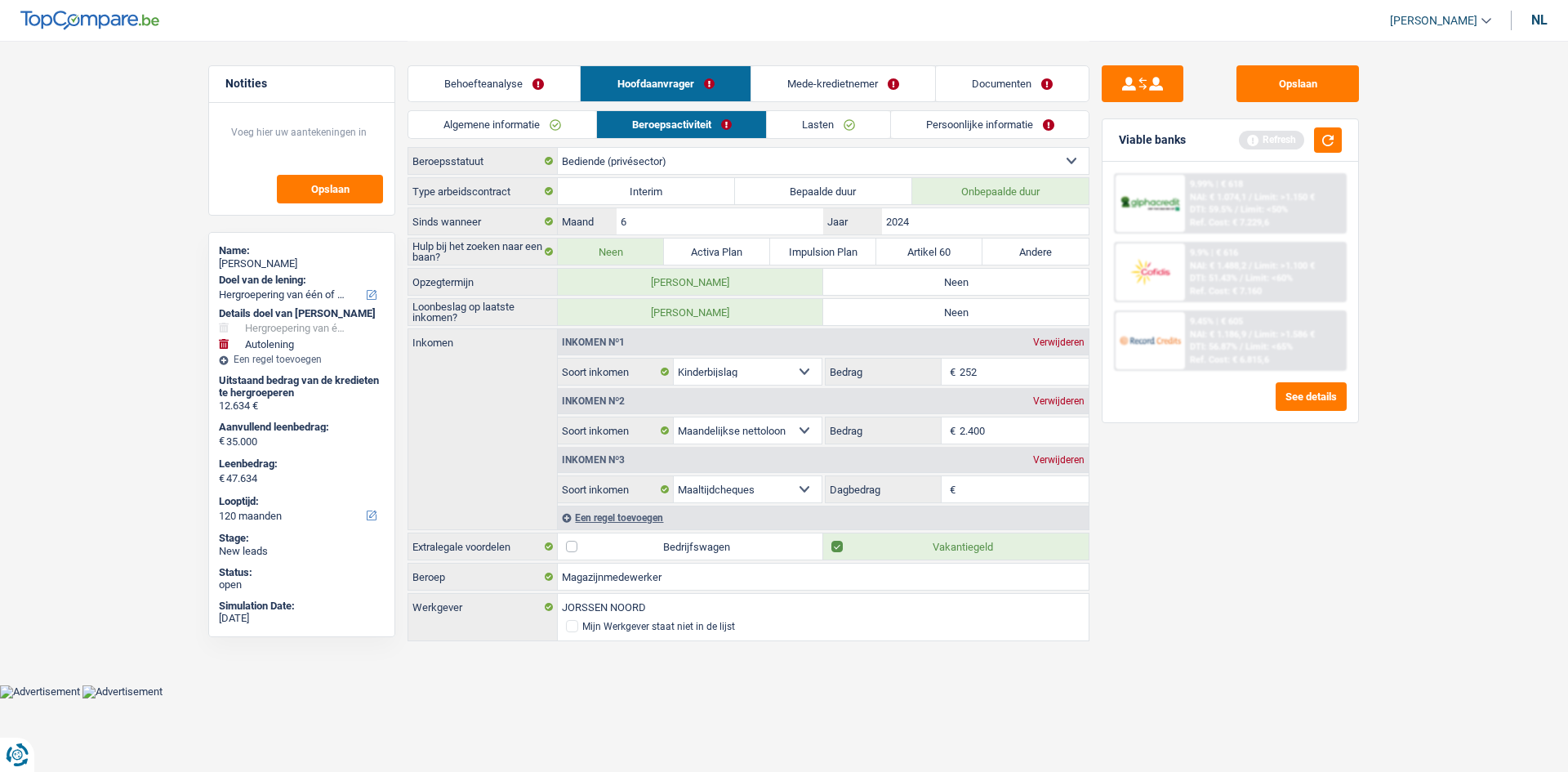
radio input "true"
click at [963, 303] on label "Neen" at bounding box center [955, 311] width 265 height 27
click at [963, 303] on input "Neen" at bounding box center [955, 311] width 265 height 27
radio input "true"
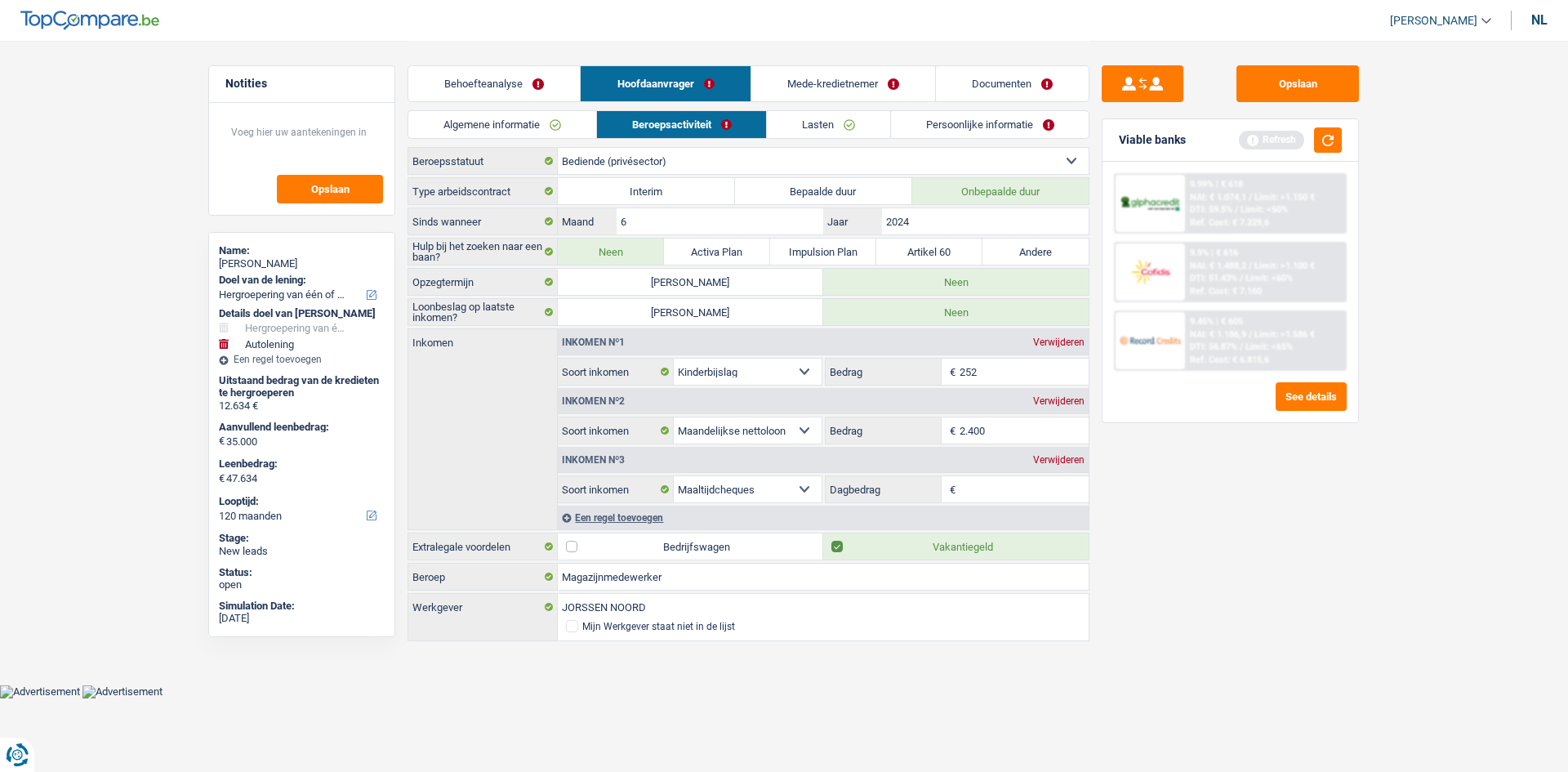
click at [1019, 381] on input "252" at bounding box center [1024, 371] width 130 height 27
click at [1165, 493] on div "Opslaan Viable banks Refresh 9.99% | € 618 NAI: € 1.074,1 / Limit: >1.150 € DTI…" at bounding box center [1230, 406] width 282 height 681
click at [1289, 504] on div "Opslaan Viable banks Refresh 9.99% | € 618 NAI: € 1.074,1 / Limit: >1.150 € DTI…" at bounding box center [1230, 406] width 282 height 681
click at [1026, 493] on input "Dagbedrag" at bounding box center [1024, 489] width 130 height 27
type input "8,0"
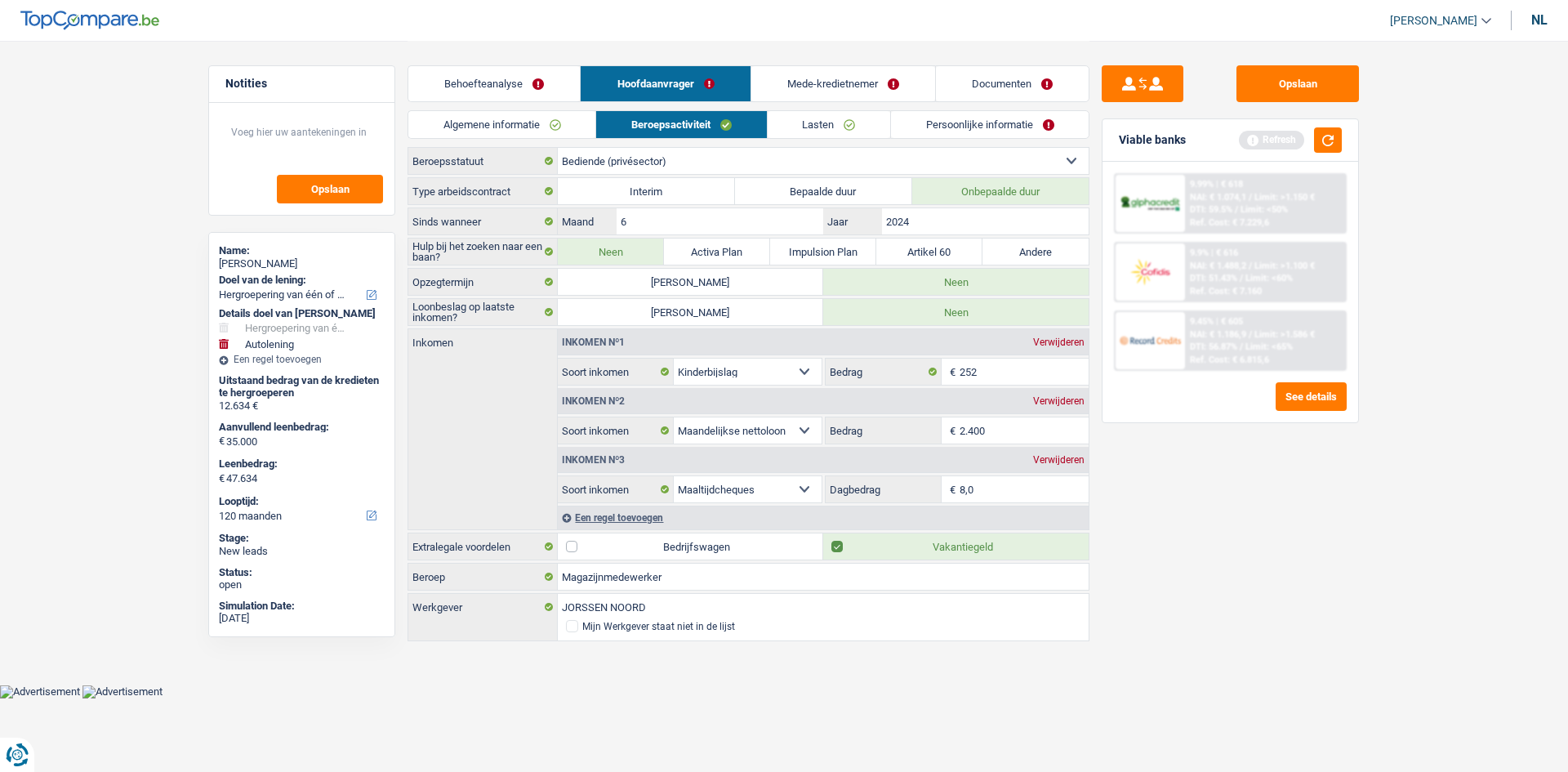
click at [1105, 498] on div "Opslaan Viable banks Refresh 9.99% | € 618 NAI: € 1.074,1 / Limit: >1.150 € DTI…" at bounding box center [1230, 406] width 282 height 681
drag, startPoint x: 860, startPoint y: 114, endPoint x: 1118, endPoint y: 333, distance: 338.4
click at [860, 114] on link "Lasten" at bounding box center [829, 124] width 123 height 27
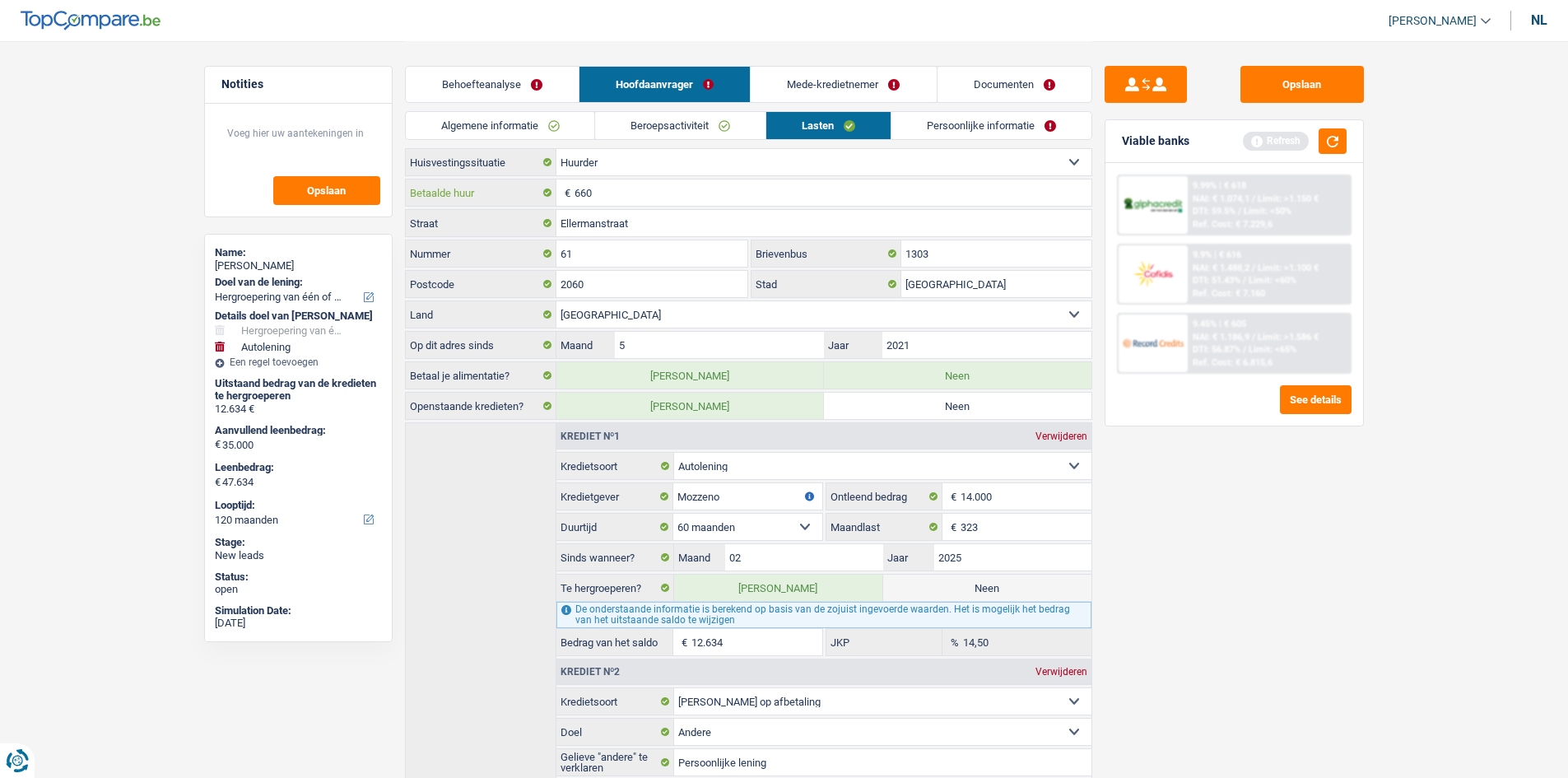
click at [603, 199] on input "660" at bounding box center [833, 192] width 516 height 27
click at [987, 291] on input "Antwerpen" at bounding box center [996, 284] width 190 height 27
click at [1003, 344] on input "2021" at bounding box center [986, 344] width 208 height 27
click at [1044, 132] on link "Persoonlijke informatie" at bounding box center [991, 125] width 200 height 27
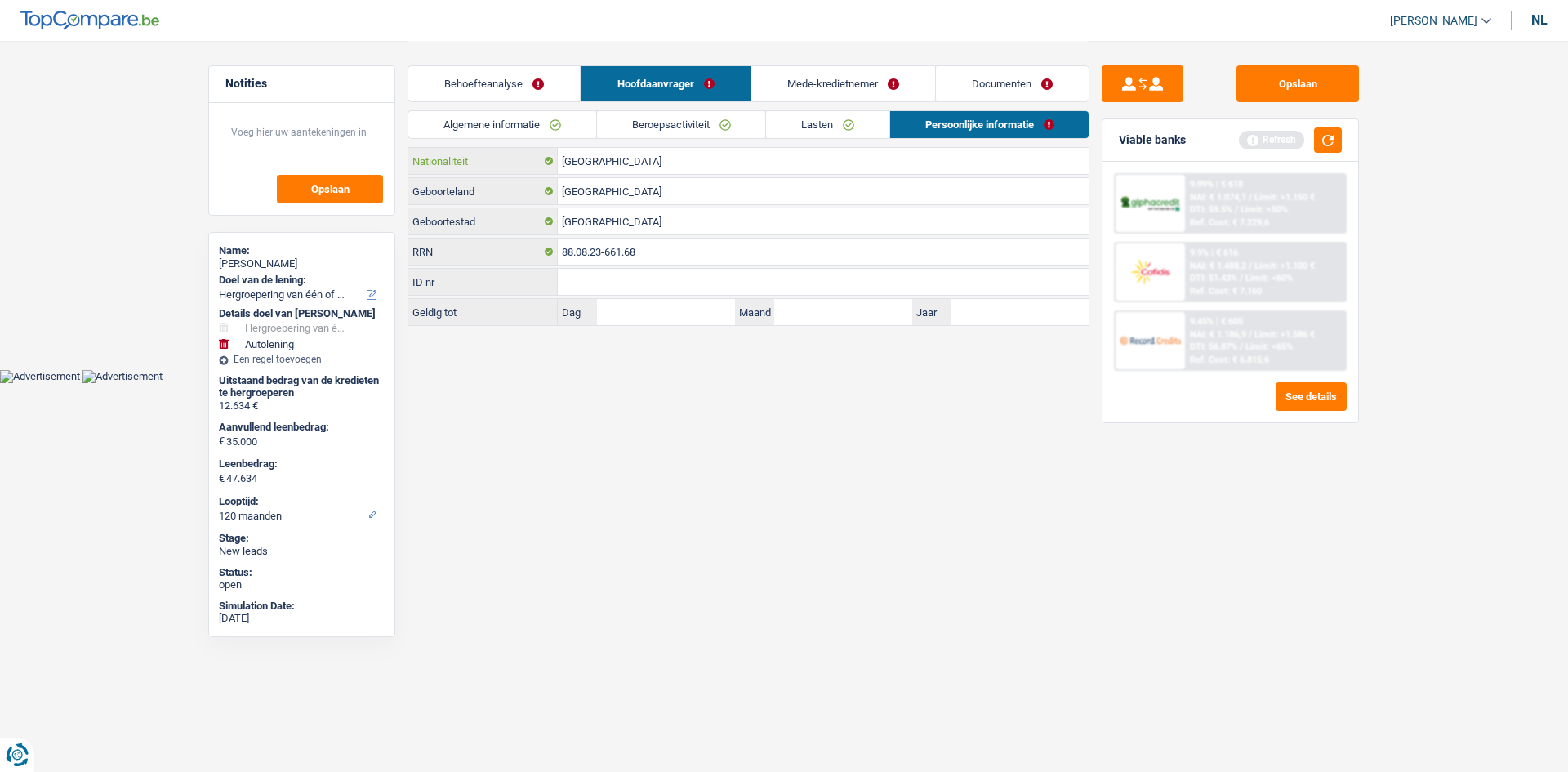
click at [625, 163] on input "België" at bounding box center [823, 161] width 531 height 27
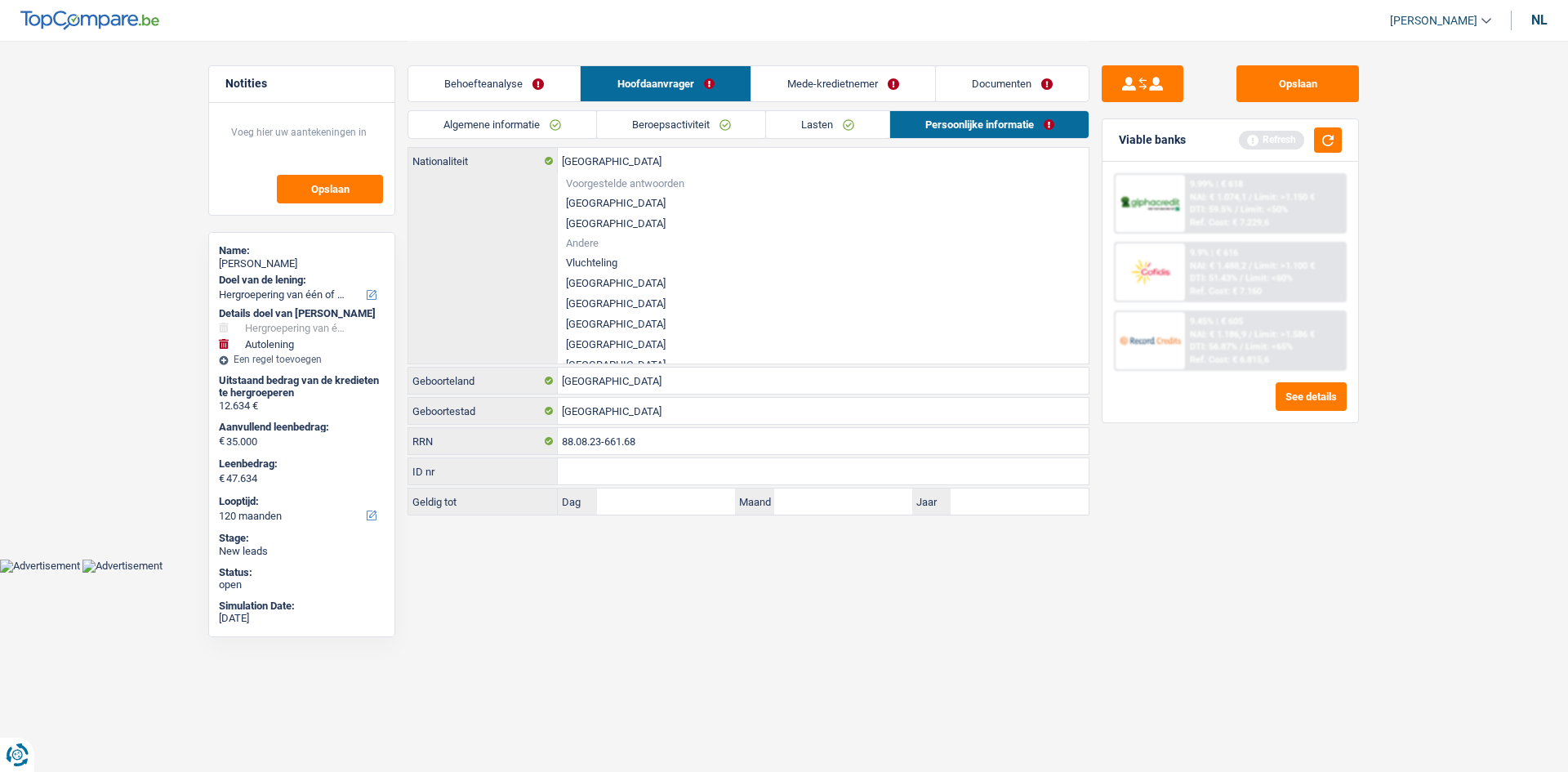
click at [760, 573] on html "Vous avez le contrôle de vos données Nous utilisons des cookies, tout comme nos…" at bounding box center [784, 286] width 1568 height 573
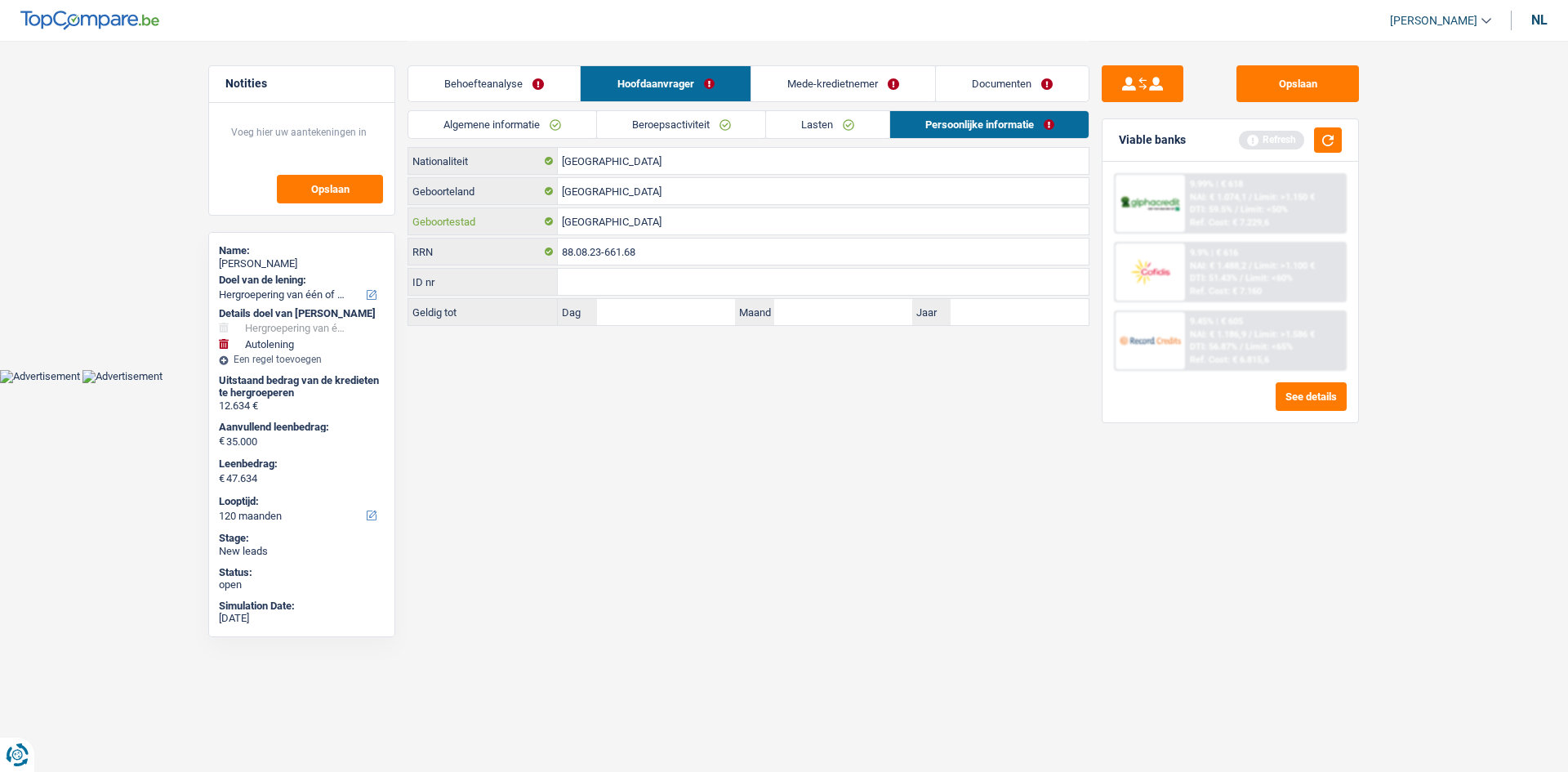
click at [671, 230] on input "Antwerpen" at bounding box center [823, 221] width 531 height 27
type input "A"
click at [615, 222] on input "sarpoleezzhab" at bounding box center [823, 221] width 531 height 27
type input "sarpoleezhab"
click at [789, 383] on html "Vous avez le contrôle de vos données Nous utilisons des cookies, tout comme nos…" at bounding box center [784, 192] width 1568 height 383
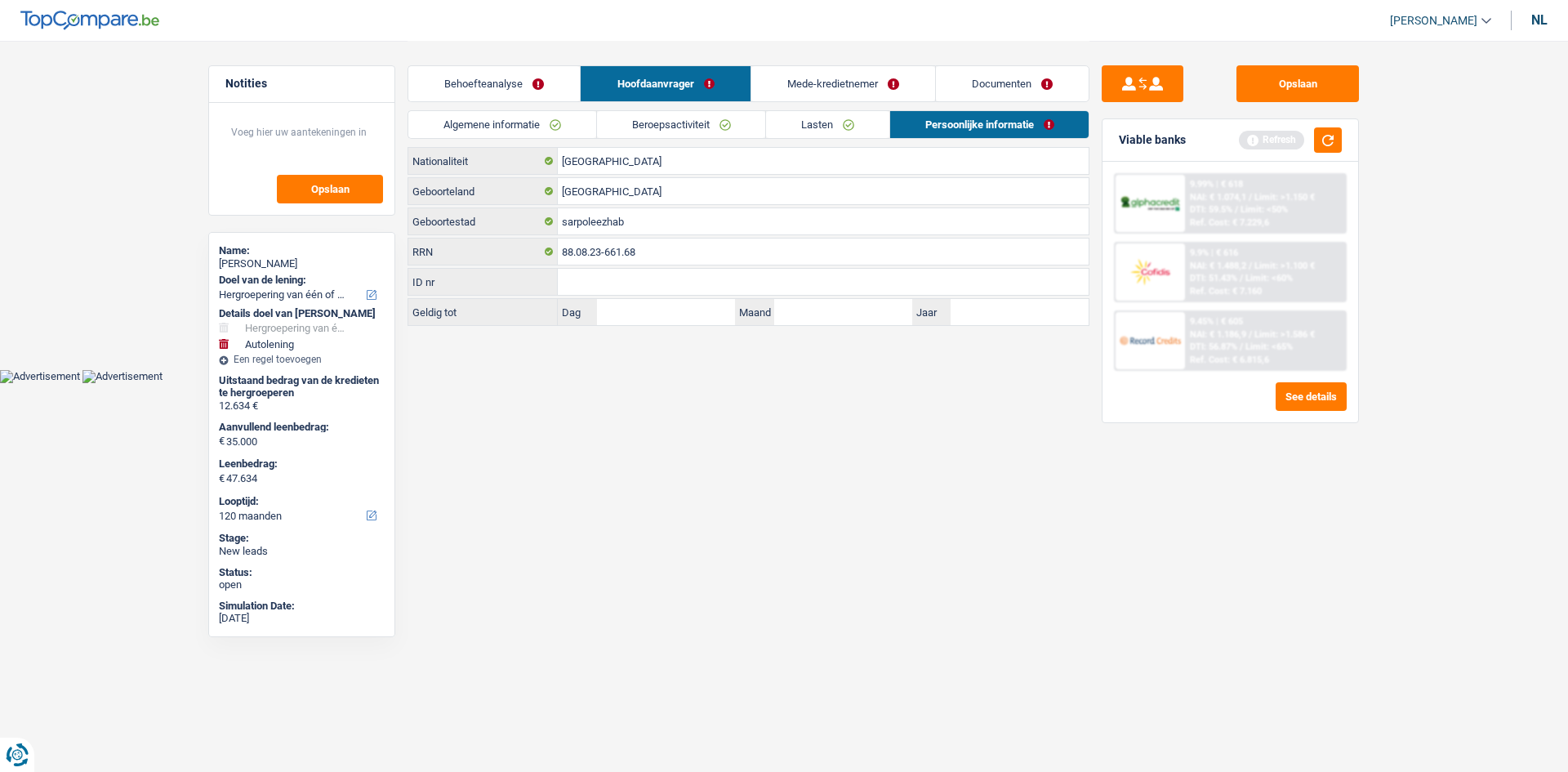
click at [842, 99] on link "Mede-kredietnemer" at bounding box center [842, 83] width 184 height 35
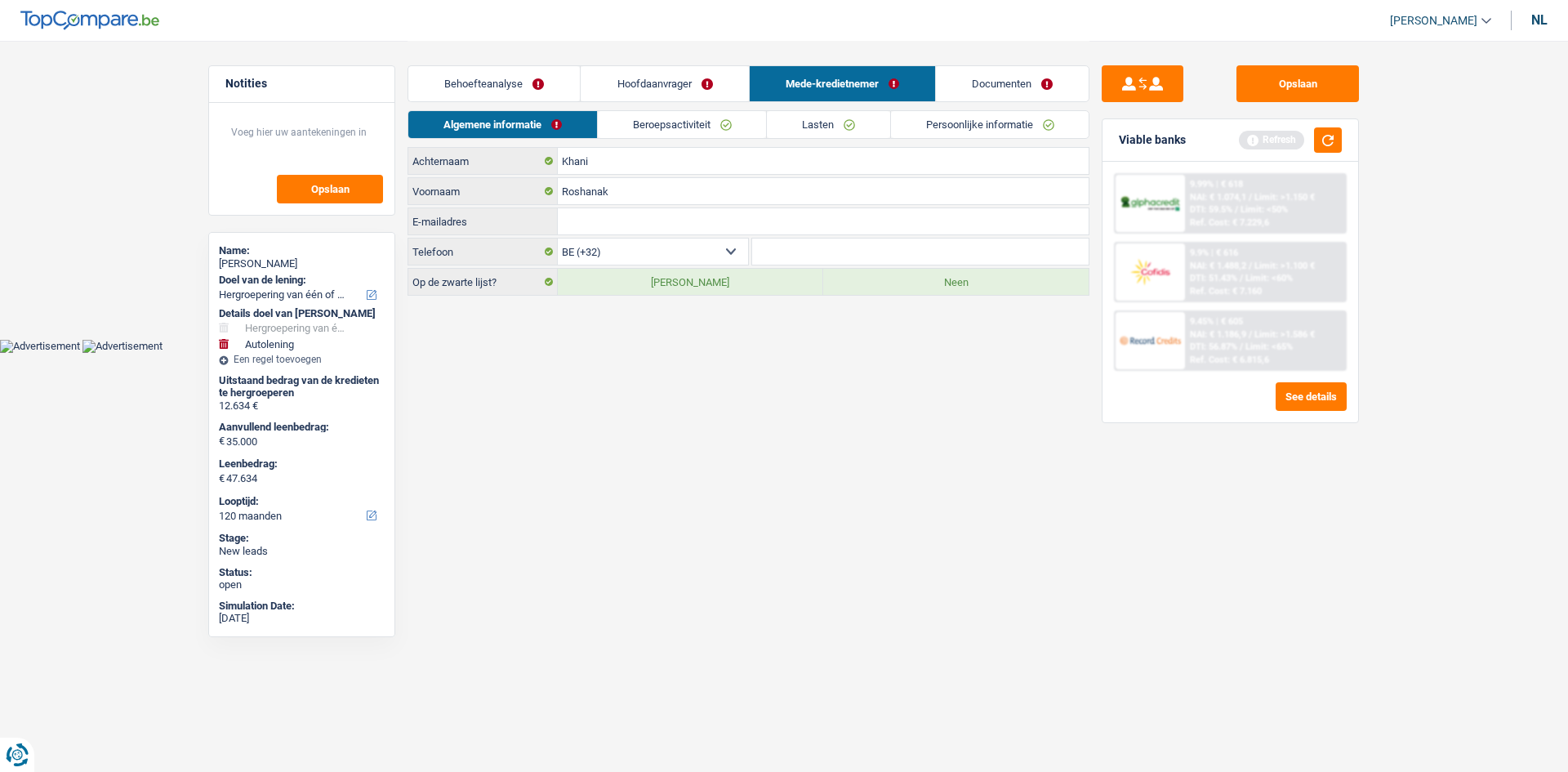
click at [701, 131] on link "Beroepsactiviteit" at bounding box center [682, 124] width 169 height 27
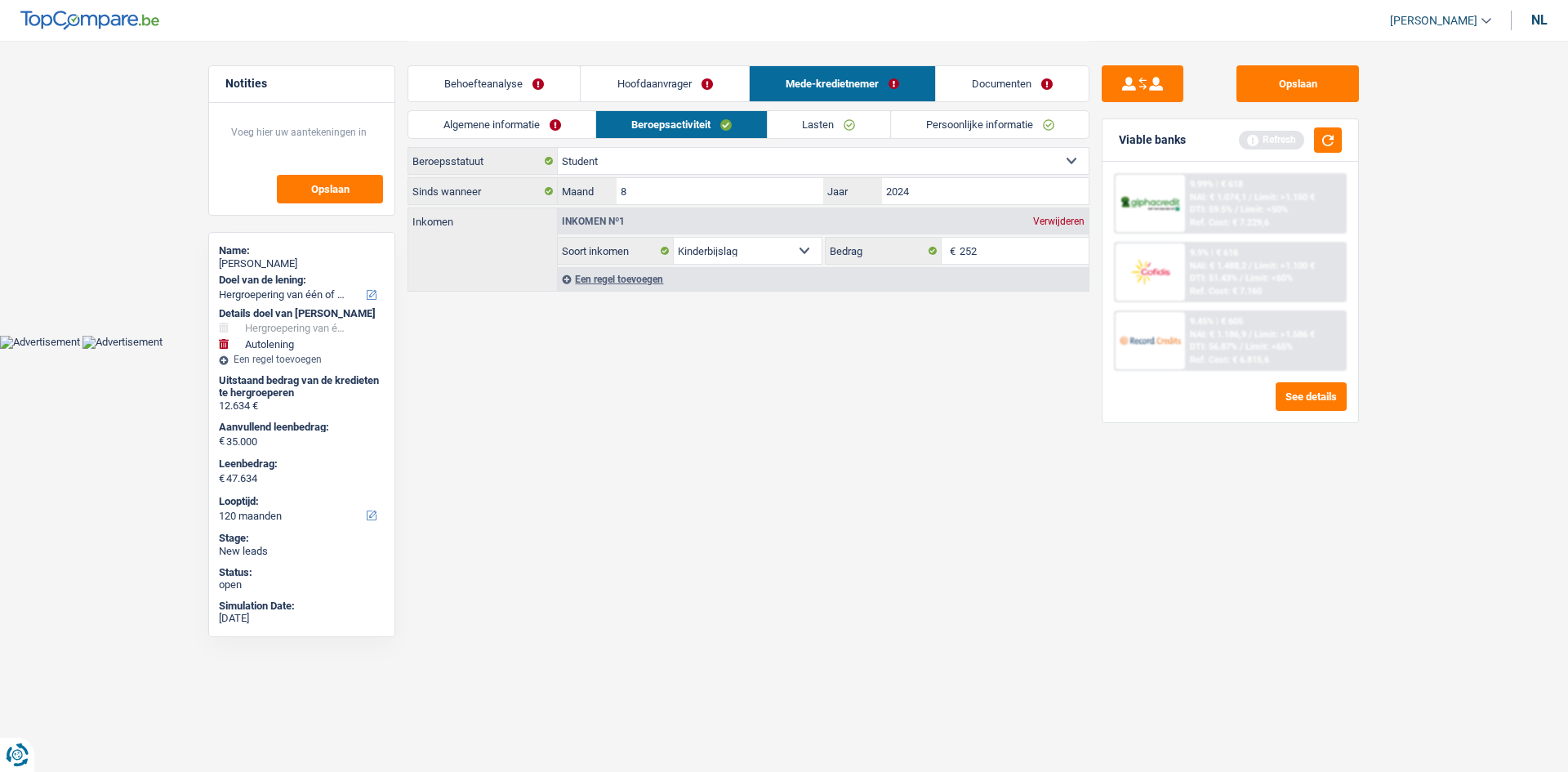
drag, startPoint x: 843, startPoint y: 132, endPoint x: 830, endPoint y: 130, distance: 13.2
click at [843, 131] on link "Lasten" at bounding box center [829, 124] width 123 height 27
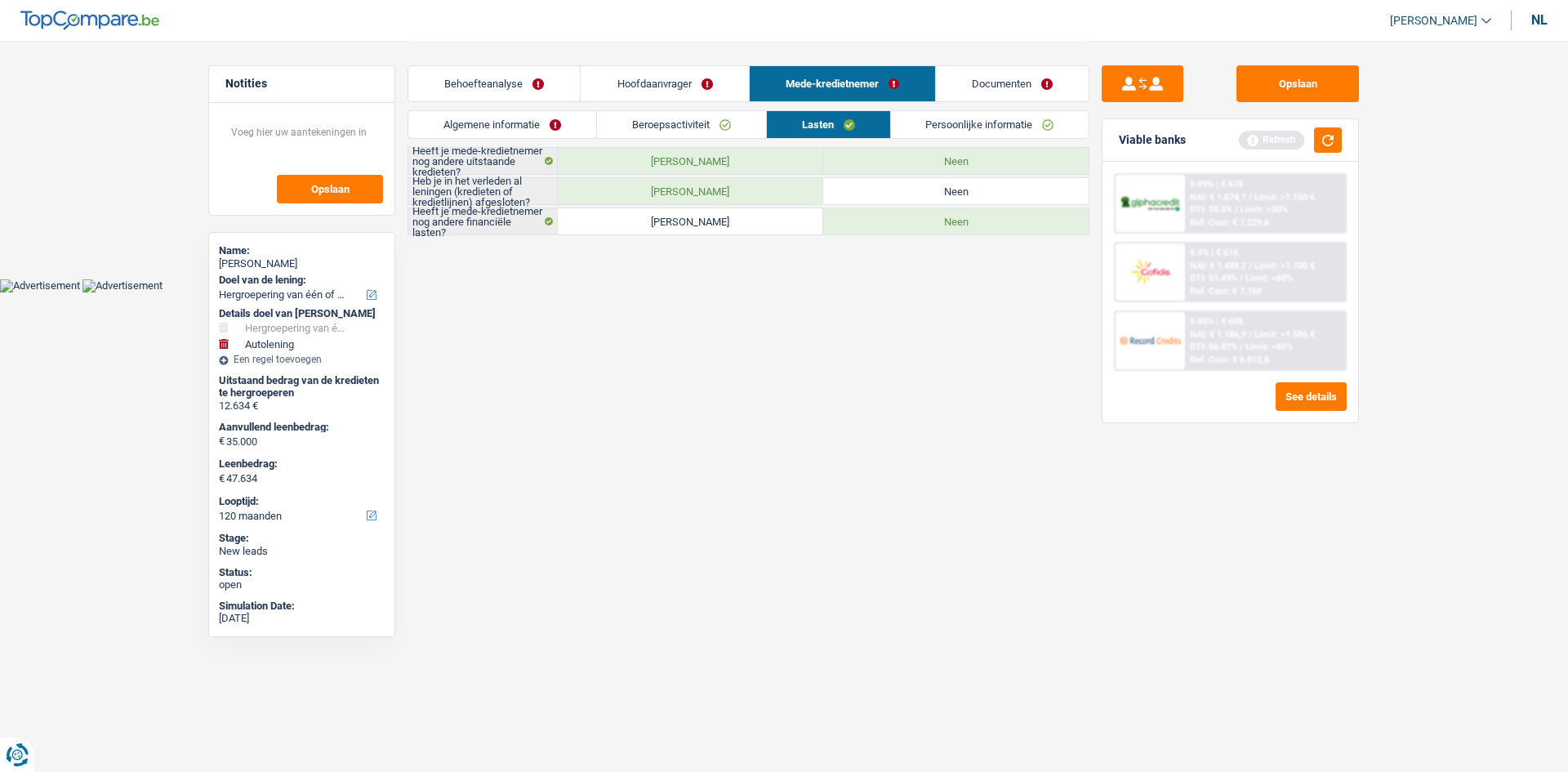
click at [758, 185] on label "Ja" at bounding box center [690, 191] width 265 height 27
click at [758, 185] on input "Ja" at bounding box center [690, 191] width 265 height 27
radio input "true"
click at [954, 126] on link "Persoonlijke informatie" at bounding box center [991, 124] width 198 height 27
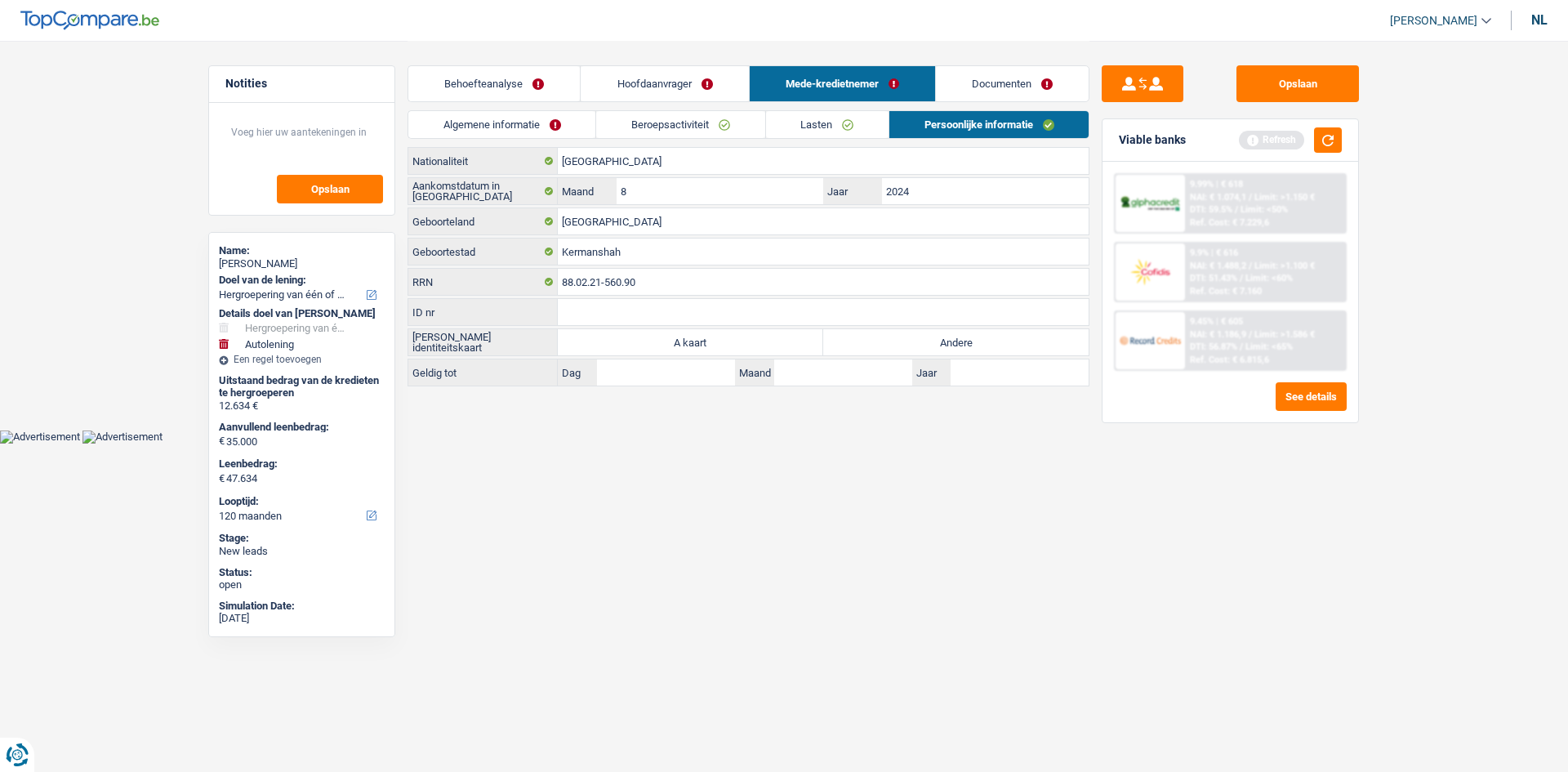
click at [976, 351] on label "Andere" at bounding box center [955, 342] width 265 height 27
click at [976, 351] on input "Andere" at bounding box center [955, 342] width 265 height 27
radio input "true"
click at [700, 138] on link "Beroepsactiviteit" at bounding box center [679, 124] width 168 height 27
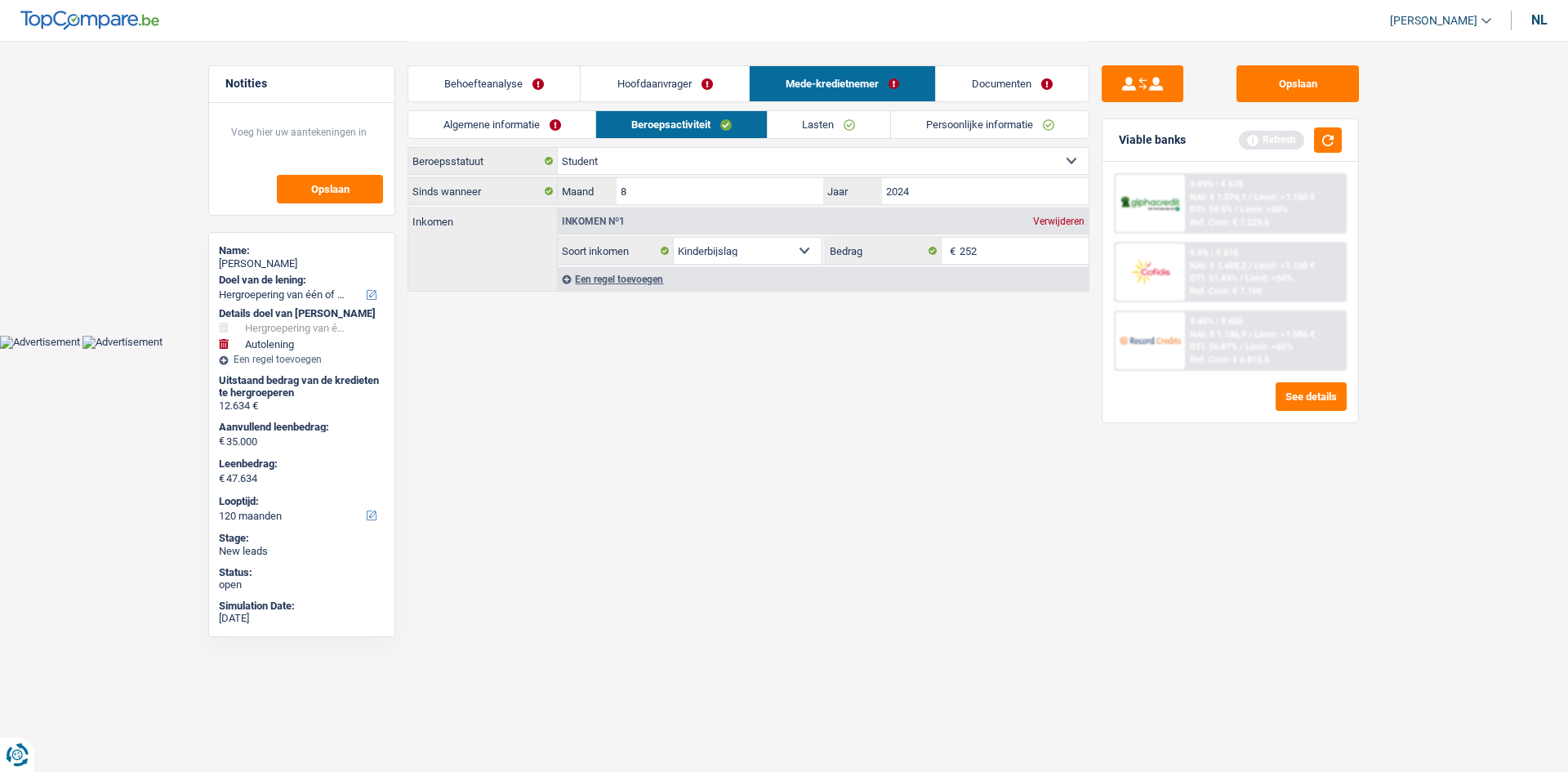
click at [1078, 221] on div "Verwijderen" at bounding box center [1058, 221] width 60 height 10
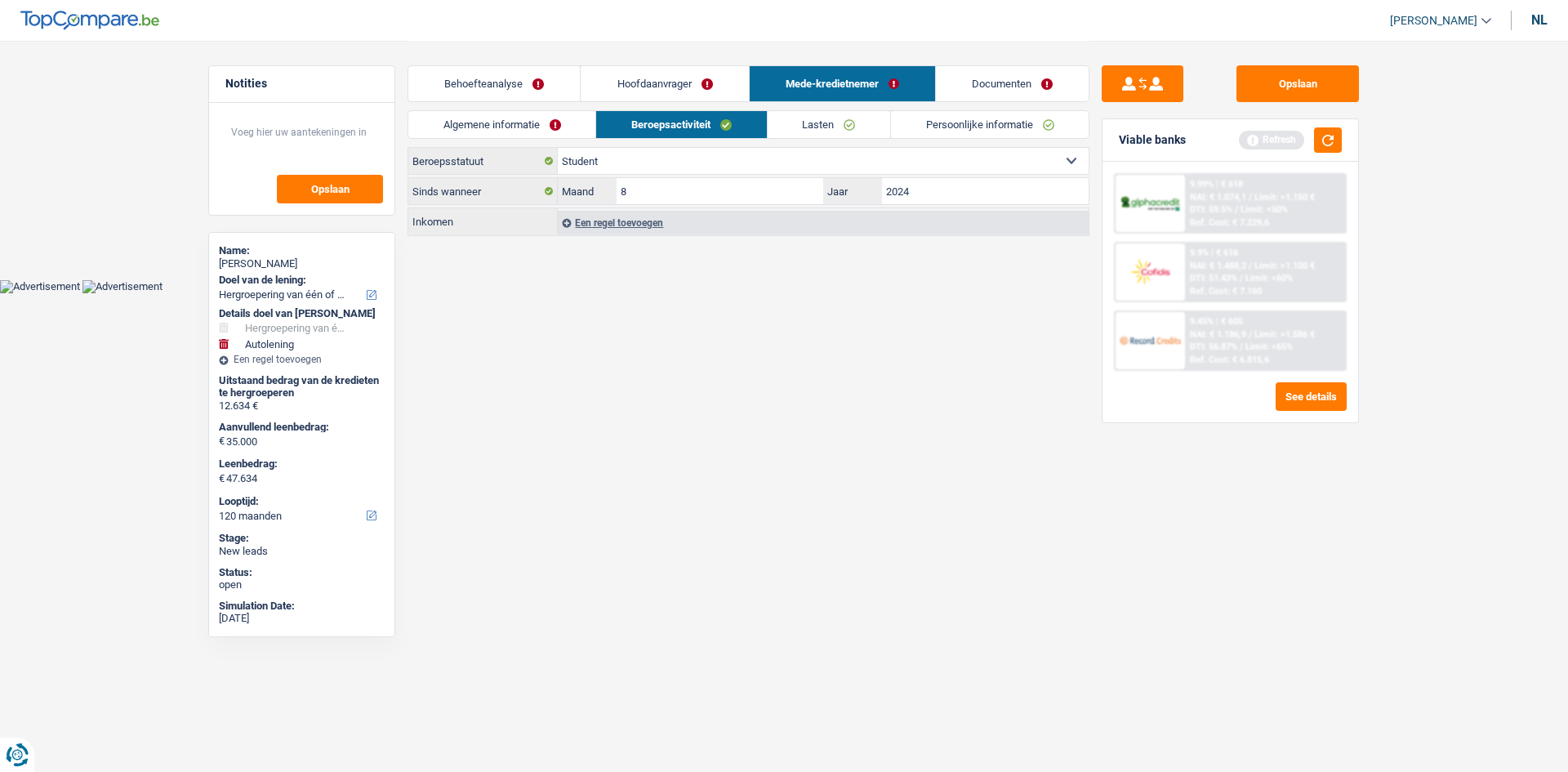
click at [809, 124] on link "Lasten" at bounding box center [829, 124] width 123 height 27
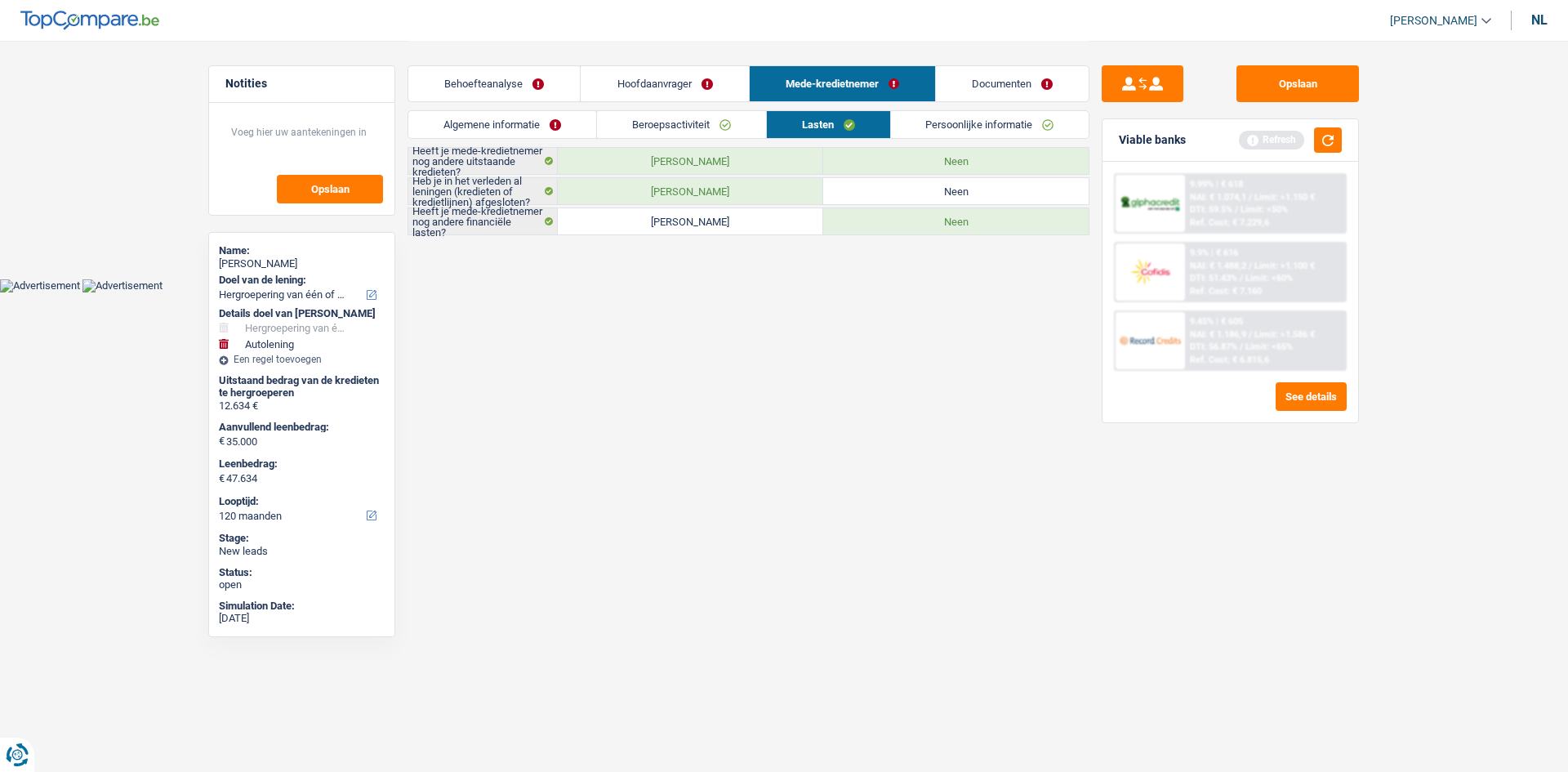
click at [958, 123] on link "Persoonlijke informatie" at bounding box center [991, 124] width 198 height 27
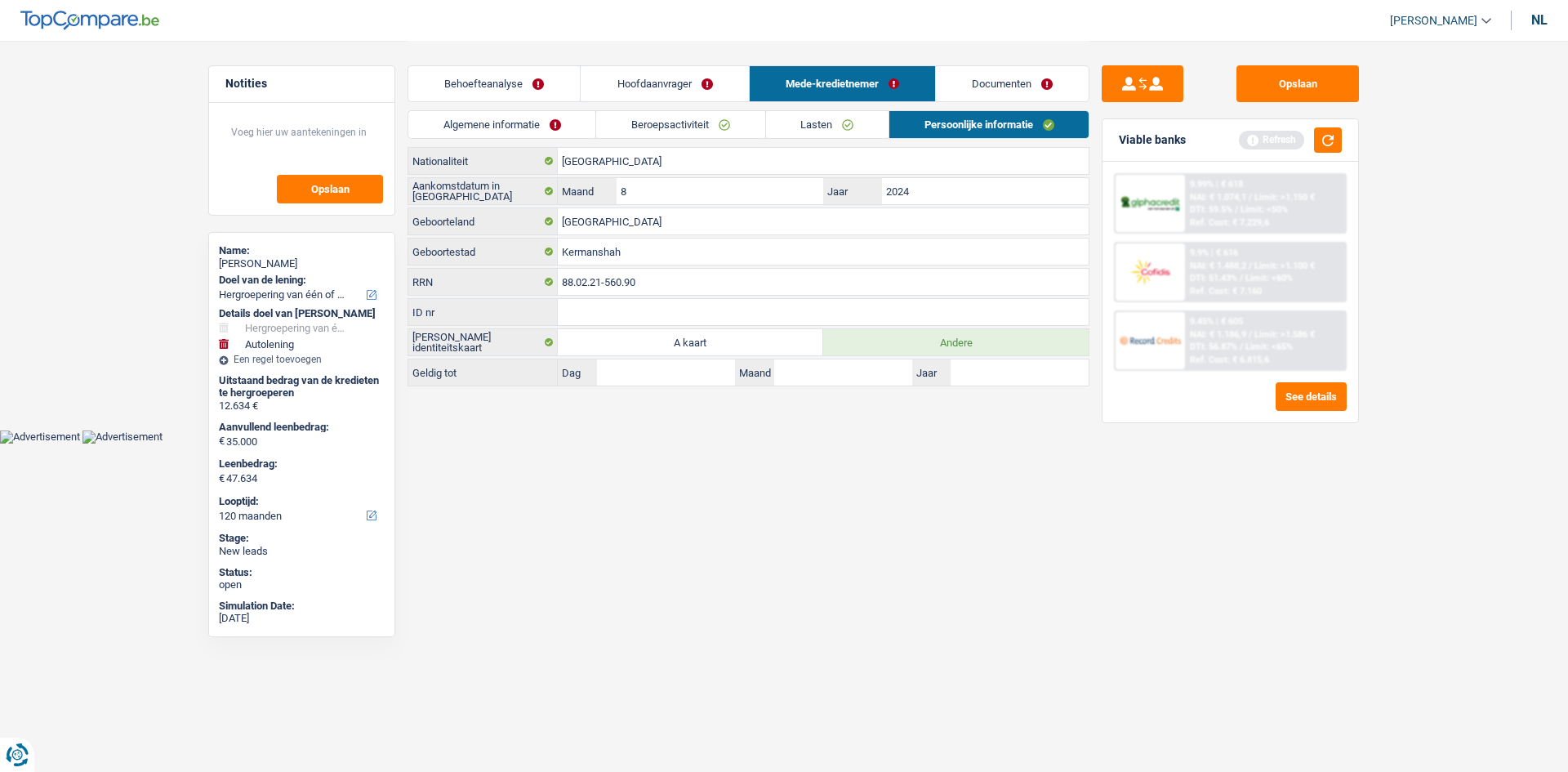
click at [862, 118] on link "Lasten" at bounding box center [827, 124] width 123 height 27
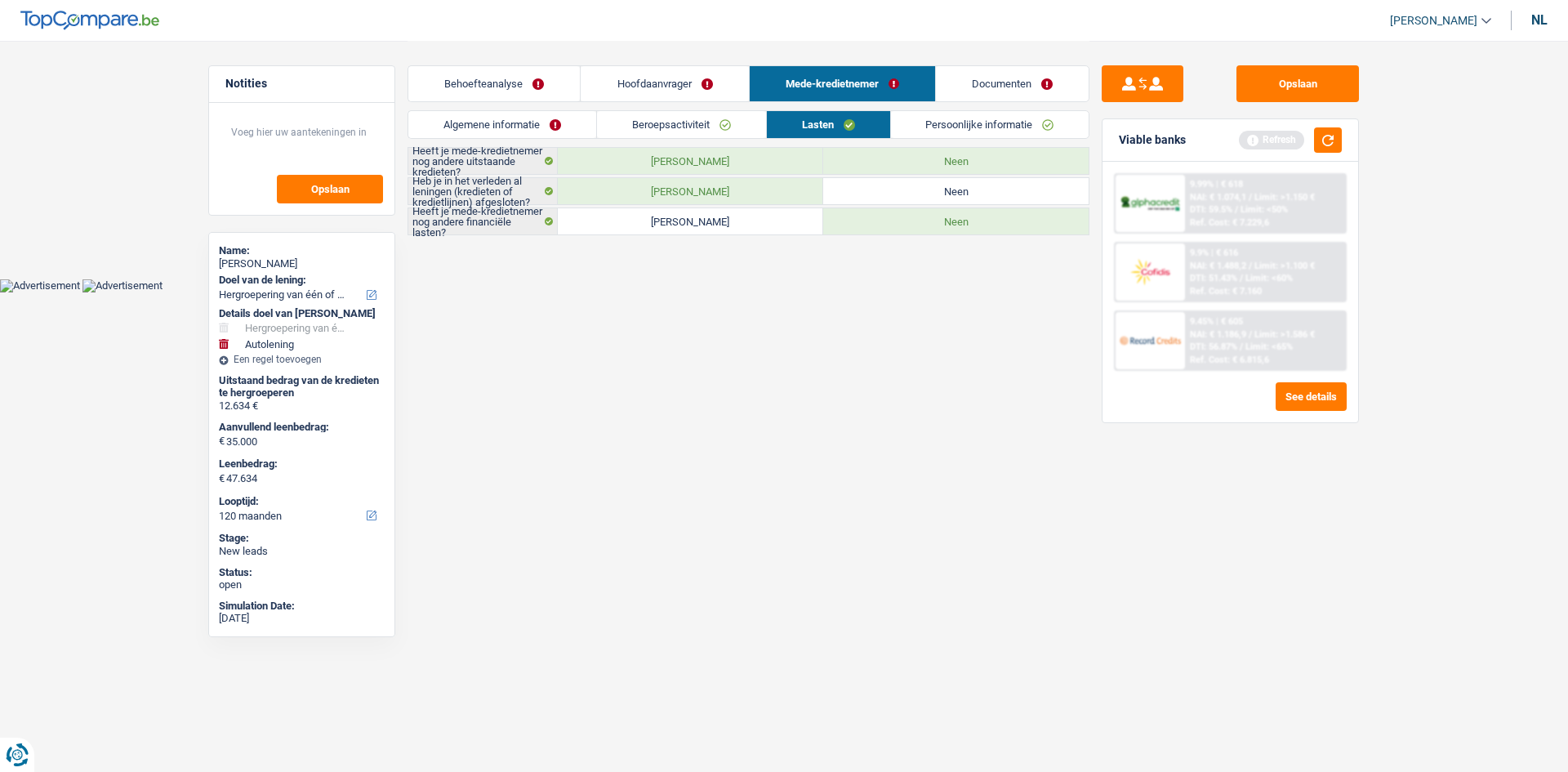
click at [984, 124] on link "Persoonlijke informatie" at bounding box center [991, 124] width 198 height 27
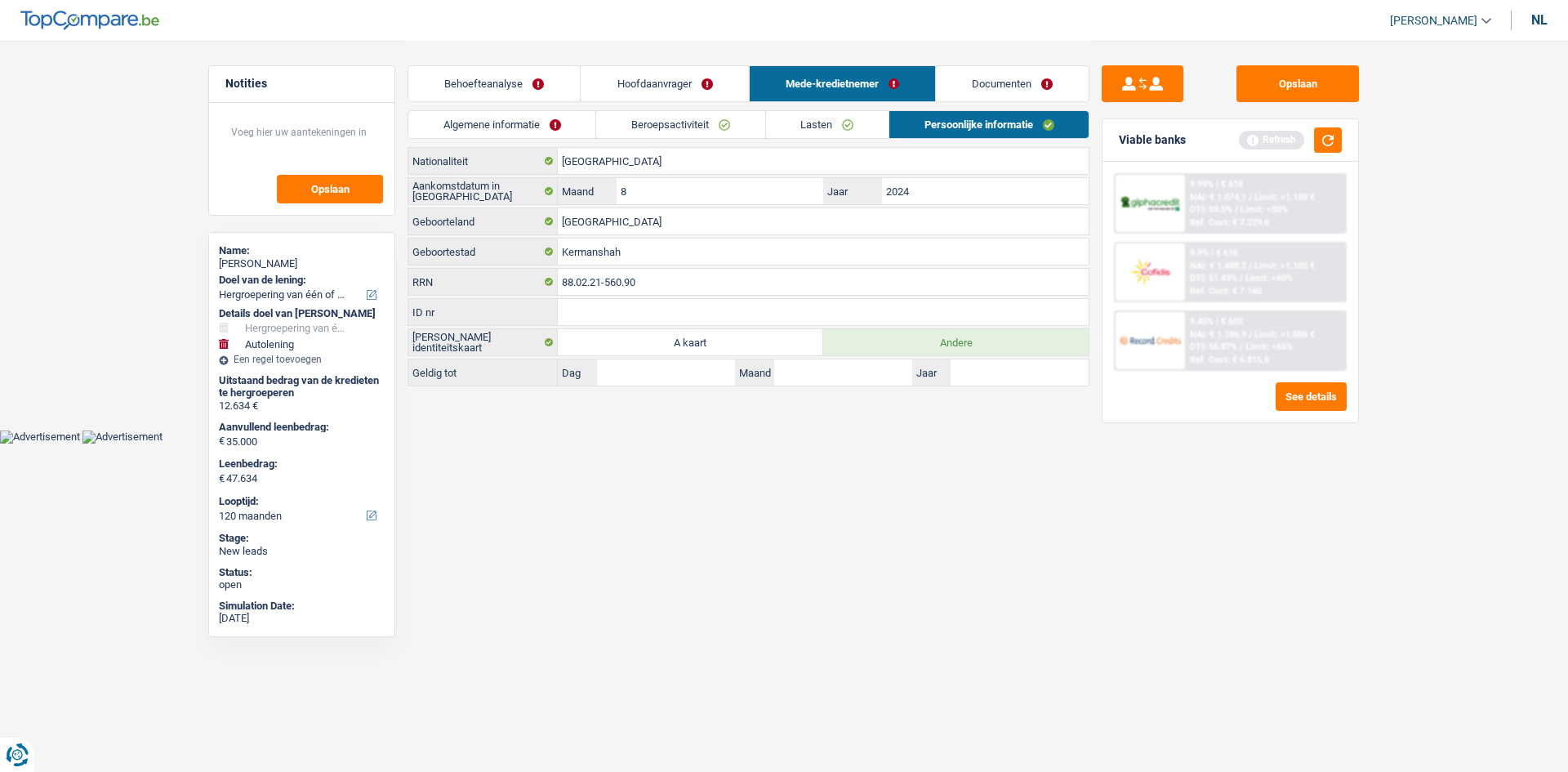
click at [831, 127] on link "Lasten" at bounding box center [827, 124] width 123 height 27
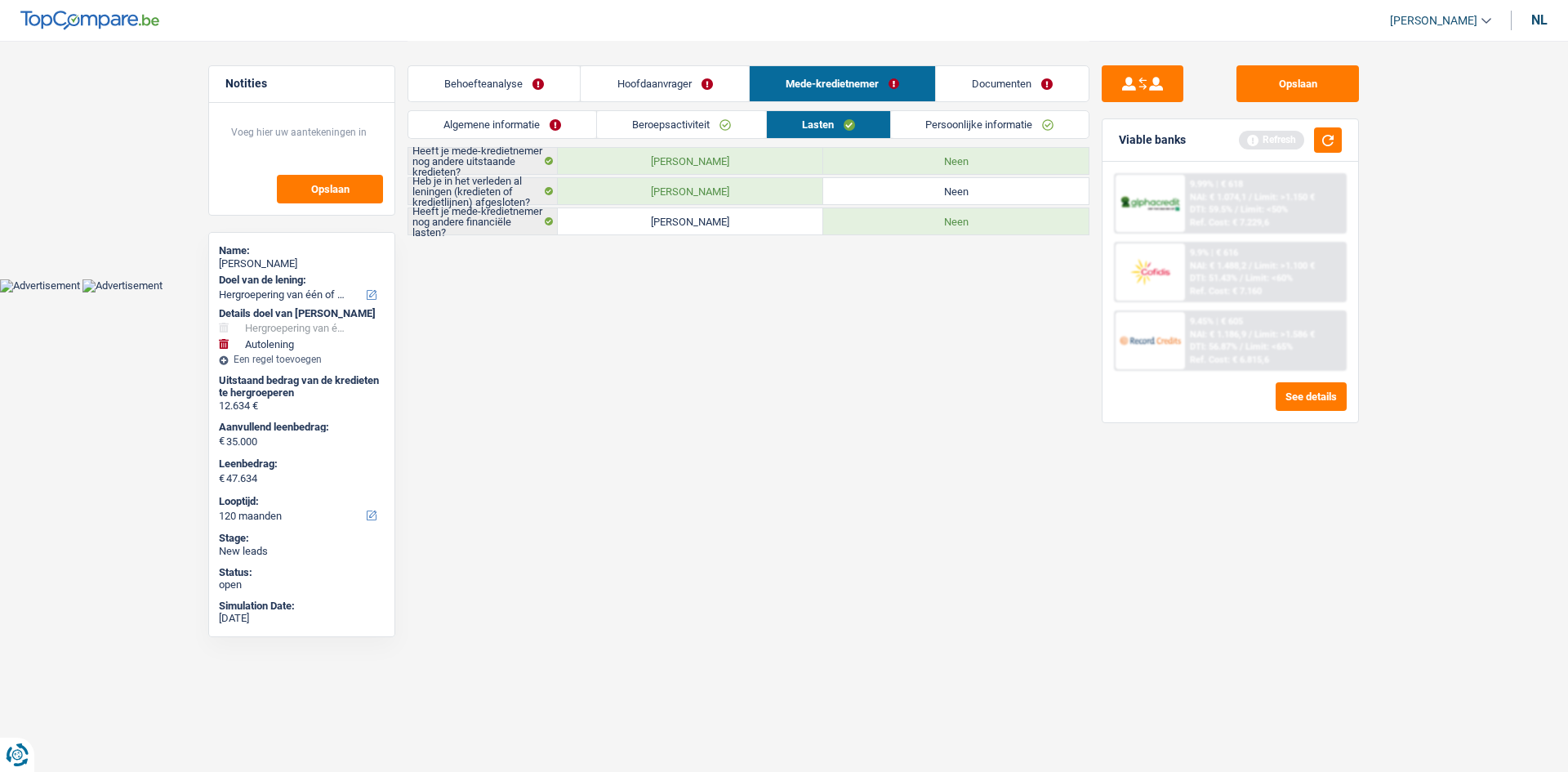
click at [984, 127] on link "Persoonlijke informatie" at bounding box center [991, 124] width 198 height 27
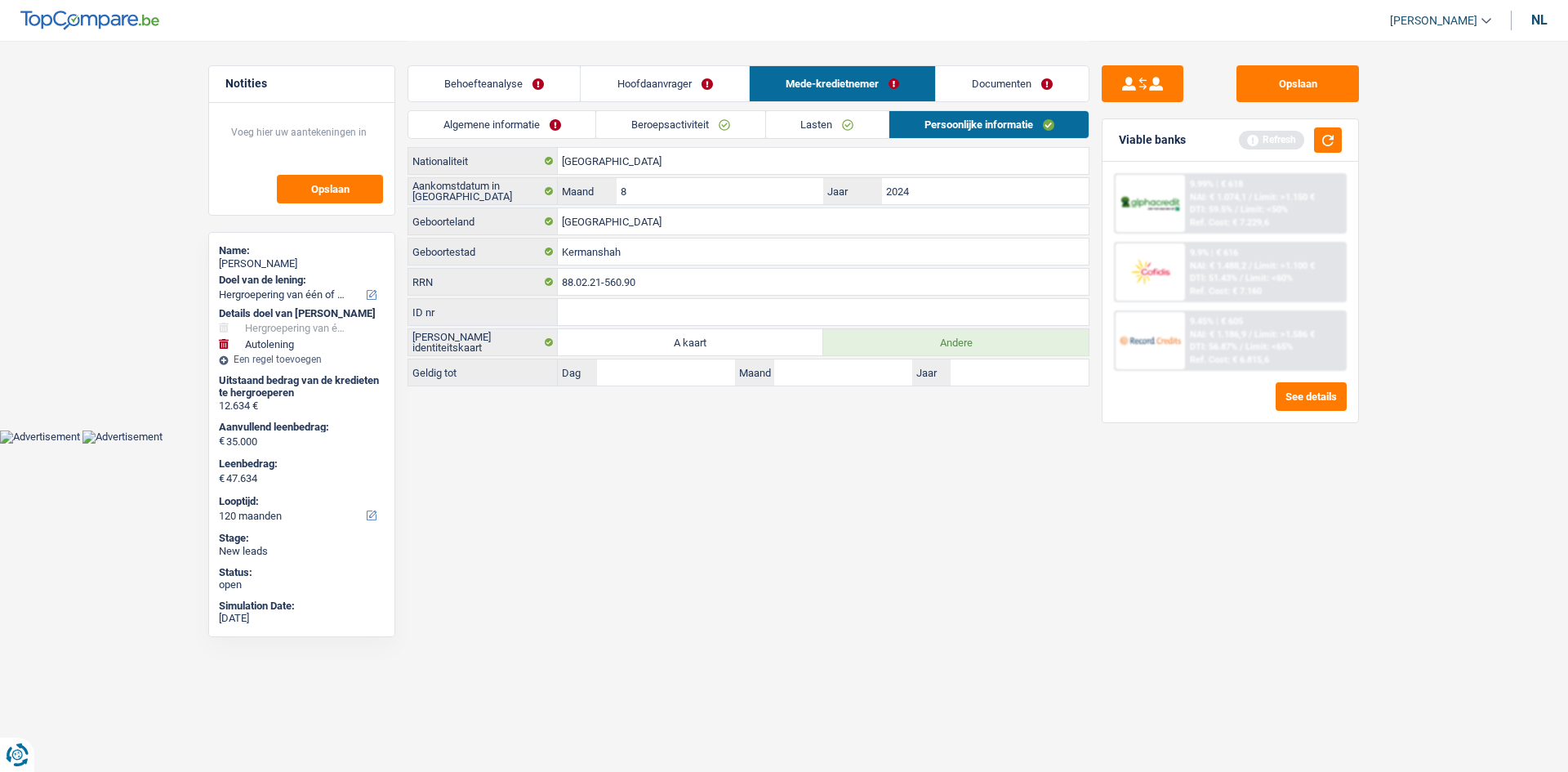
click at [838, 118] on link "Lasten" at bounding box center [827, 124] width 123 height 27
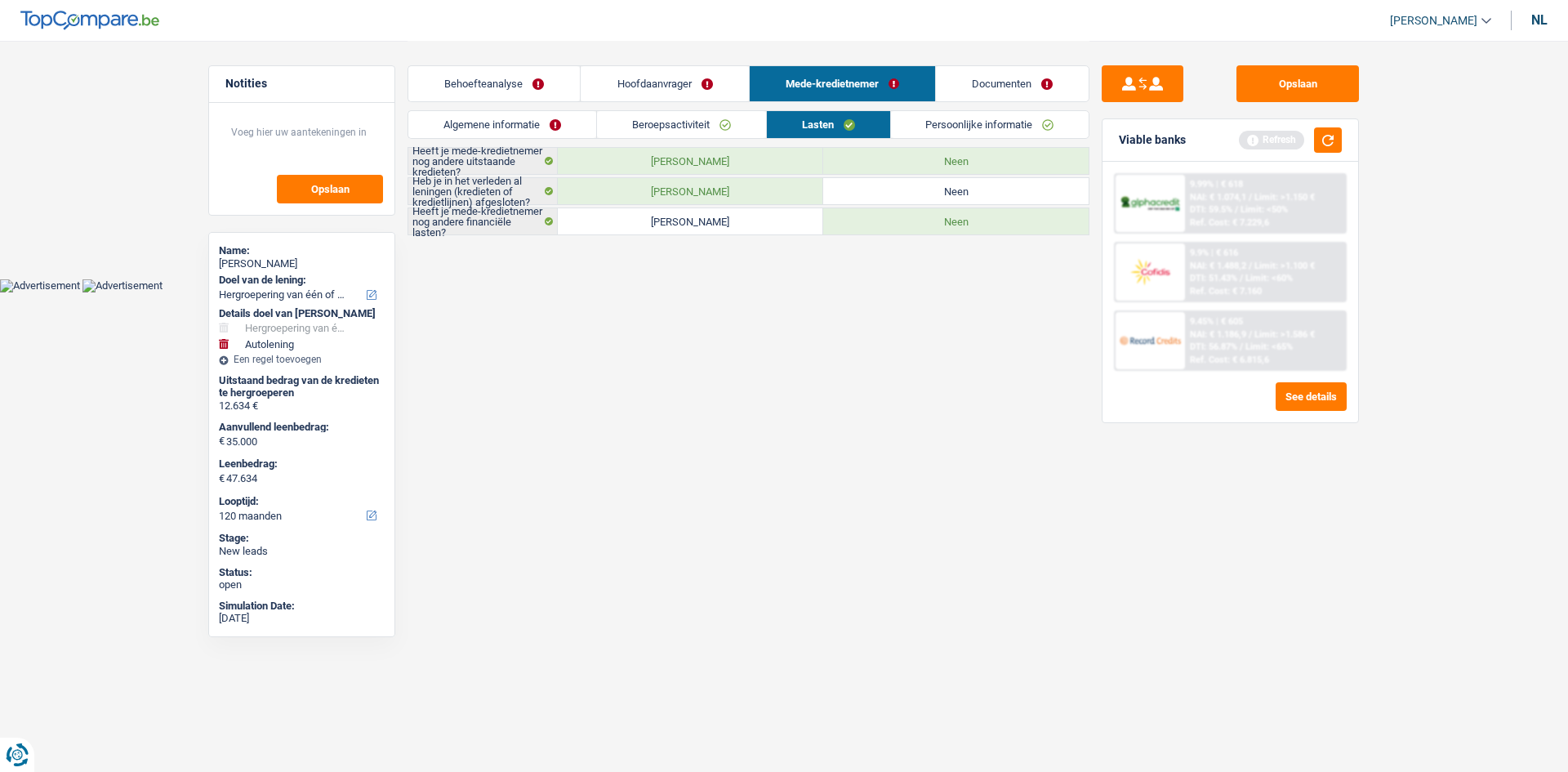
click at [992, 127] on link "Persoonlijke informatie" at bounding box center [991, 124] width 198 height 27
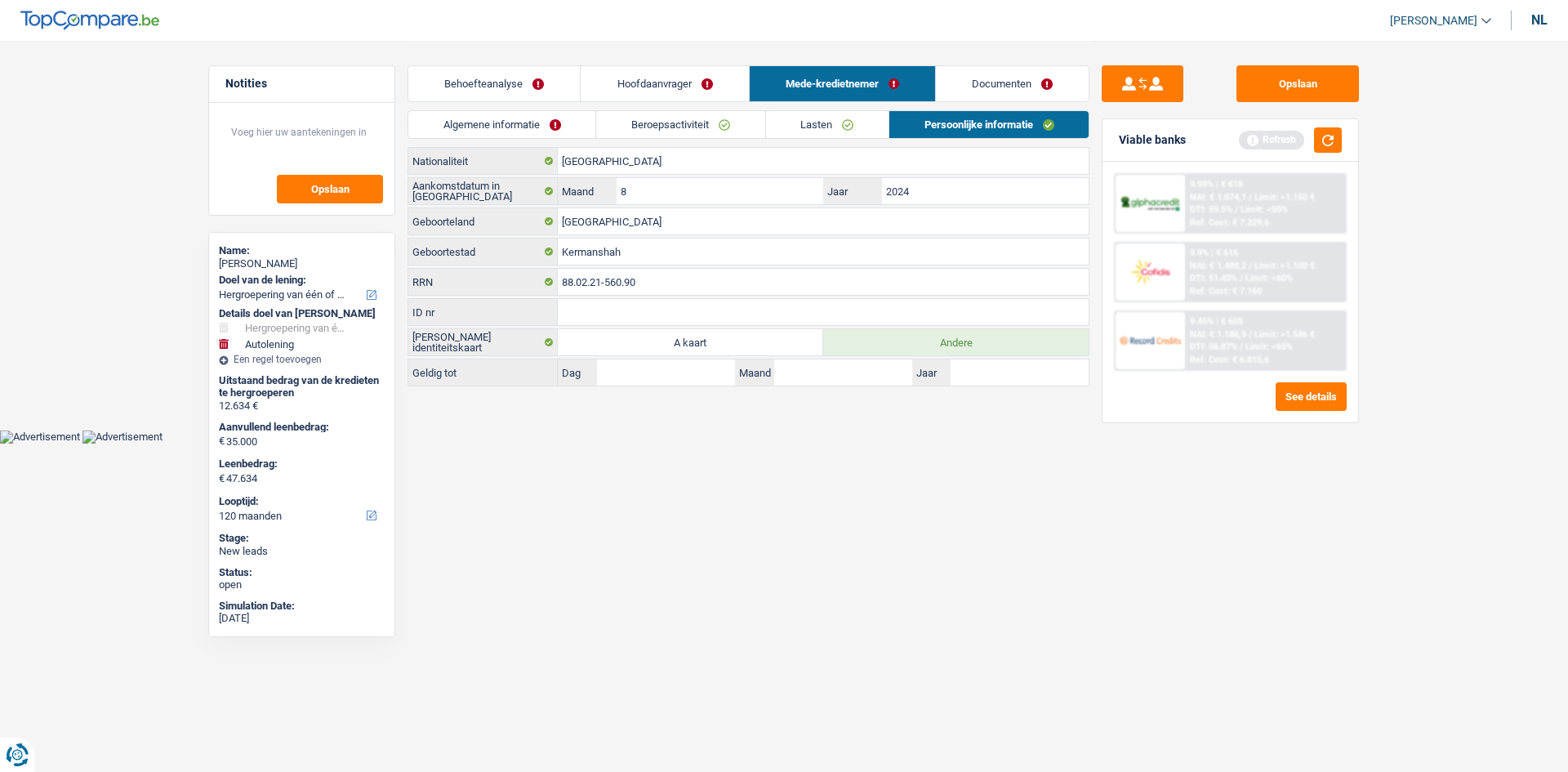
click at [1017, 90] on link "Documenten" at bounding box center [1012, 83] width 153 height 35
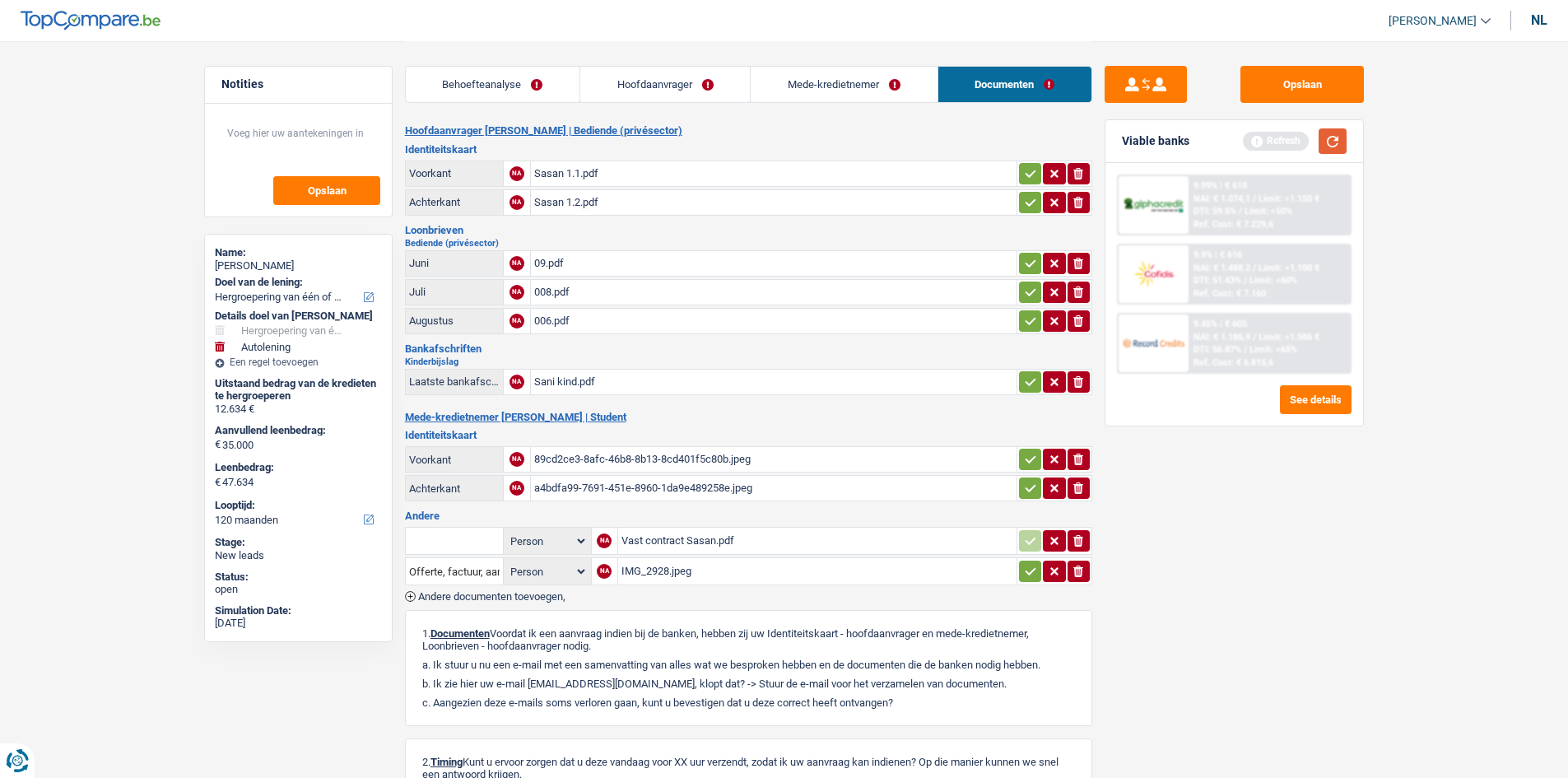
click at [1339, 146] on button "button" at bounding box center [1333, 142] width 28 height 26
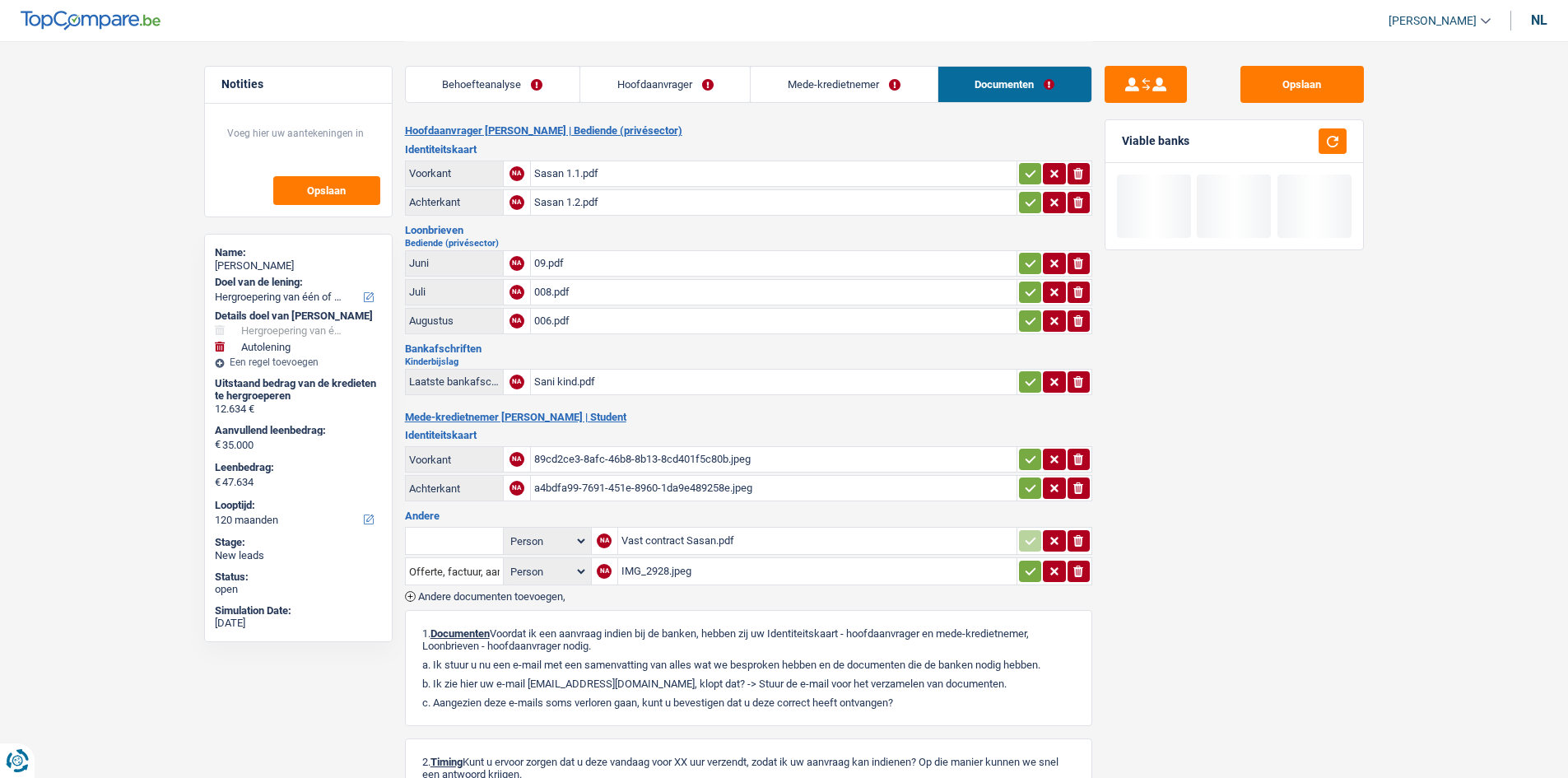
click at [497, 72] on link "Behoefteanalyse" at bounding box center [493, 84] width 174 height 36
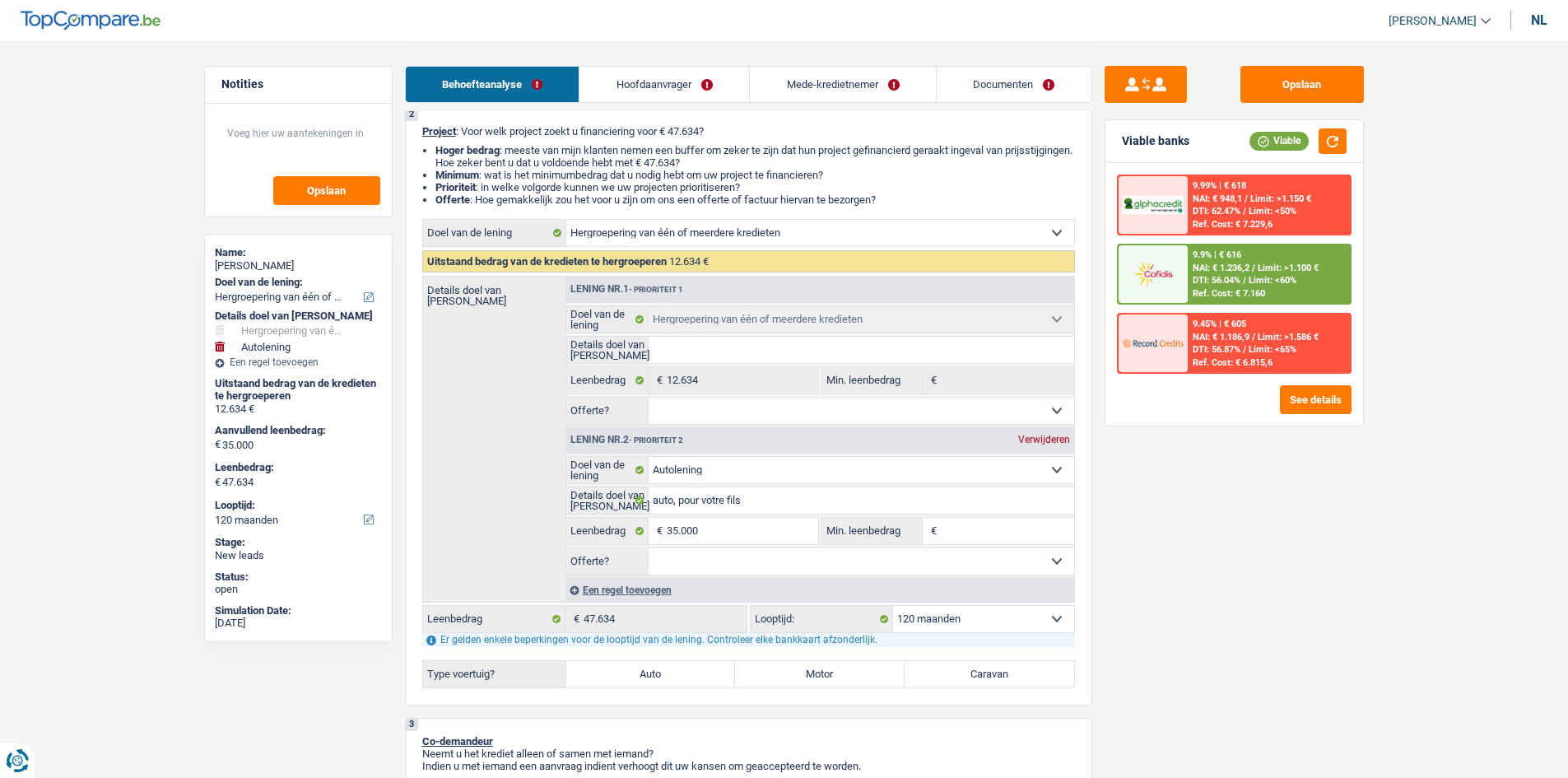
scroll to position [247, 0]
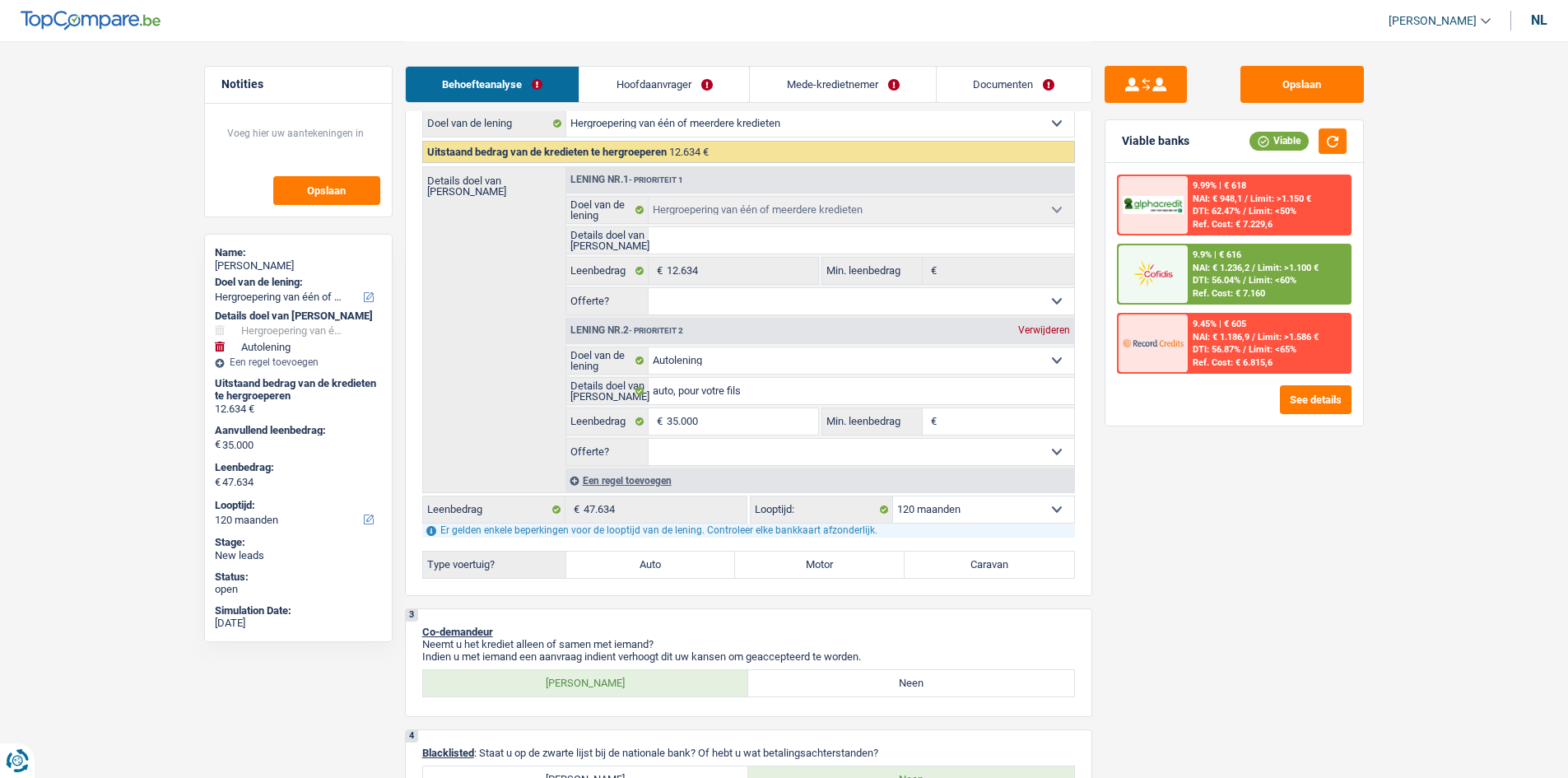
click at [1313, 298] on div "9.9% | € 616 NAI: € 1.236,2 / Limit: >1.100 € DTI: 56.04% / Limit: <60% Ref. Co…" at bounding box center [1268, 274] width 162 height 57
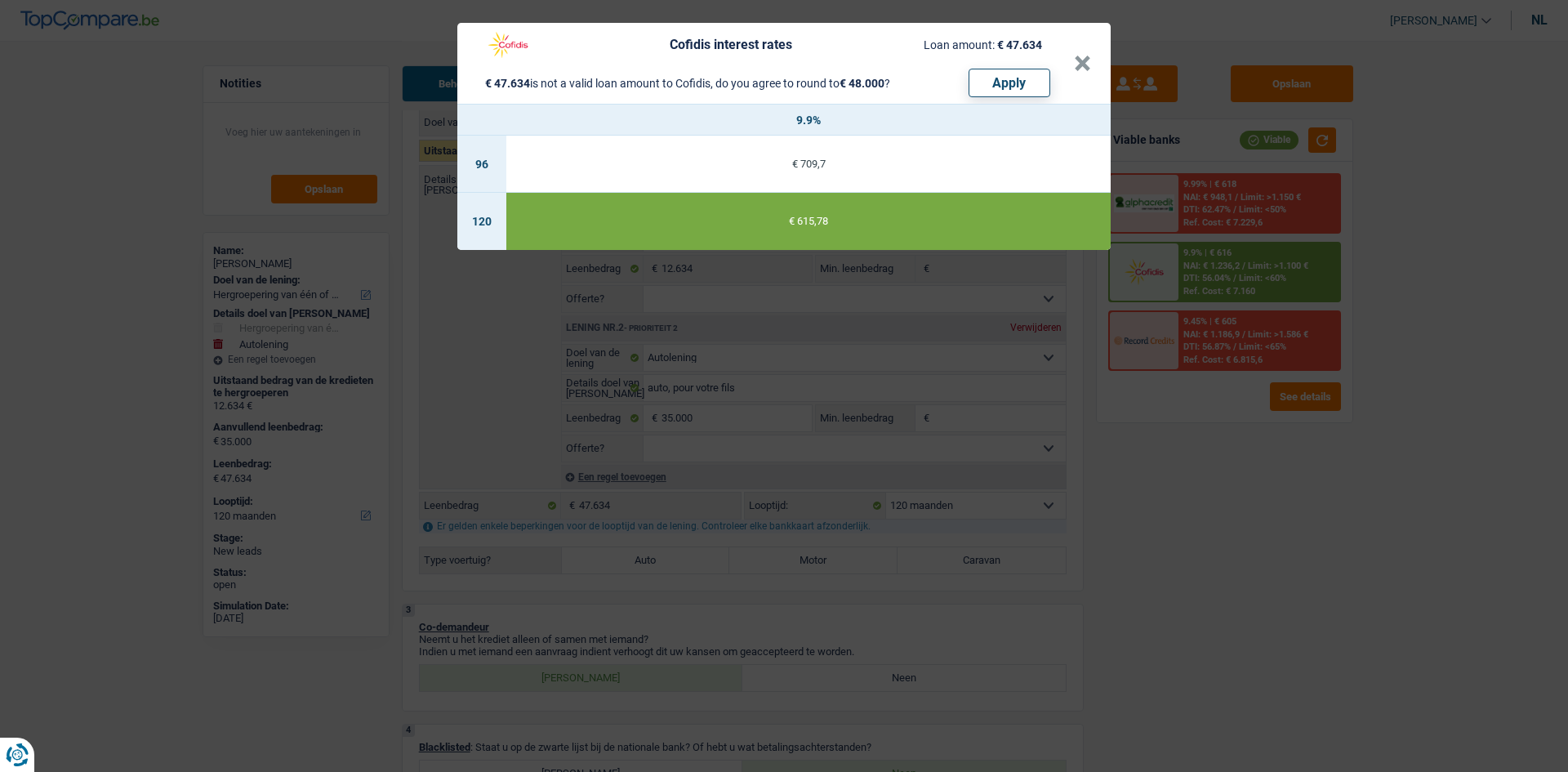
click at [1385, 489] on div "Cofidis interest rates Loan amount: € 47.634 € 47.634 is not a valid loan amoun…" at bounding box center [784, 386] width 1568 height 772
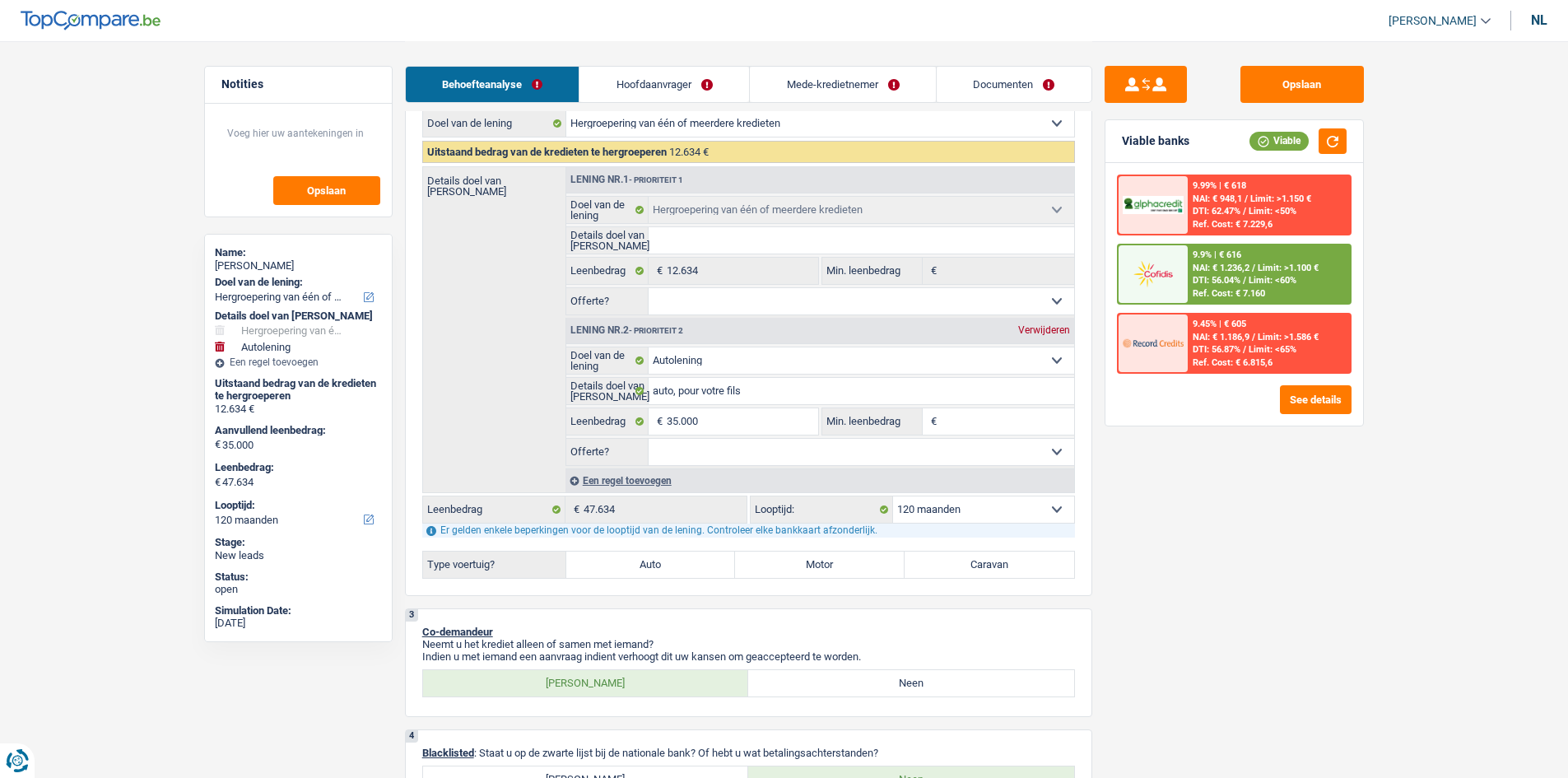
click at [1260, 269] on span "Limit: >1.100 €" at bounding box center [1288, 267] width 61 height 11
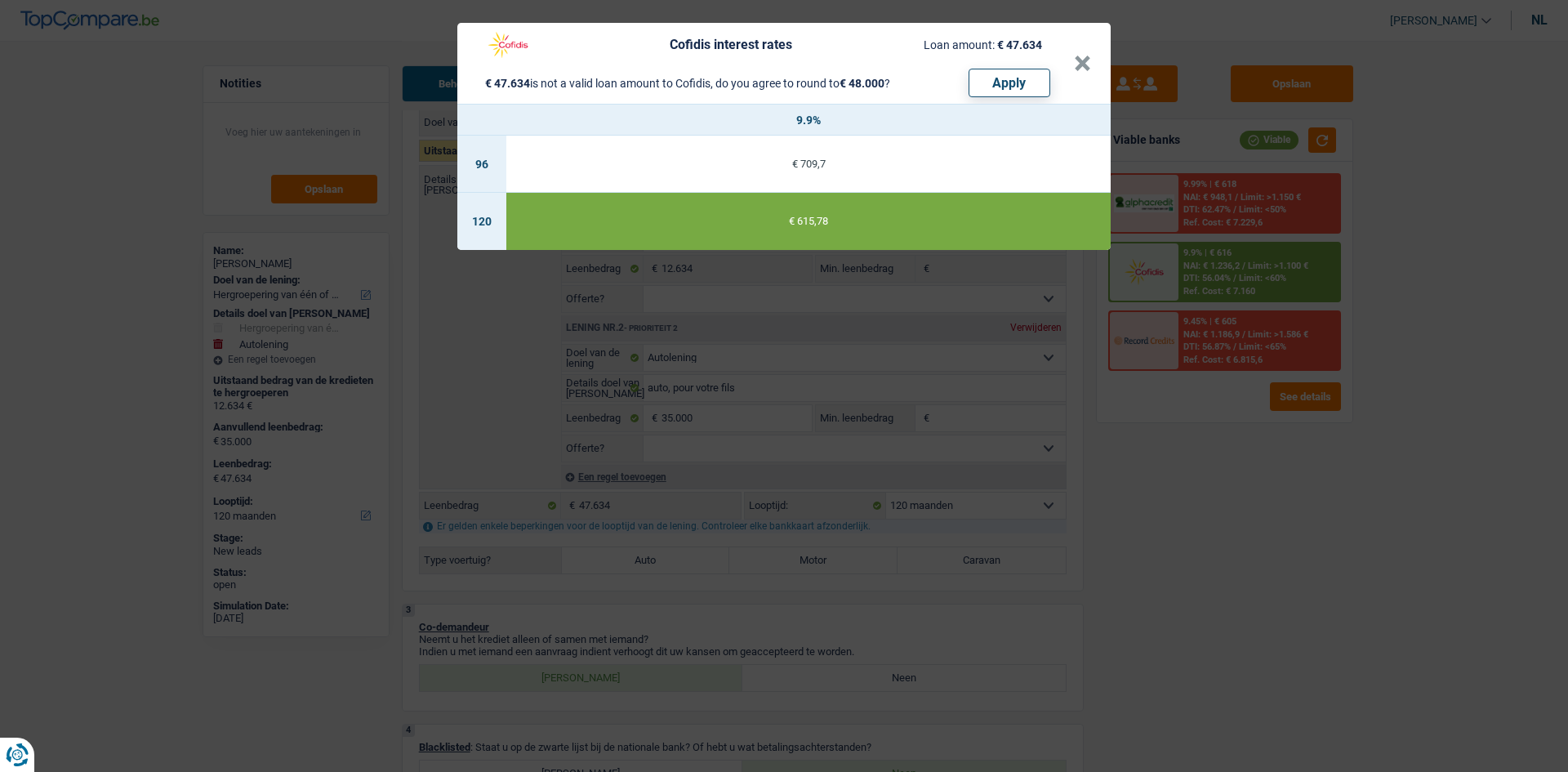
click at [1350, 454] on div "Cofidis interest rates Loan amount: € 47.634 € 47.634 is not a valid loan amoun…" at bounding box center [784, 386] width 1568 height 772
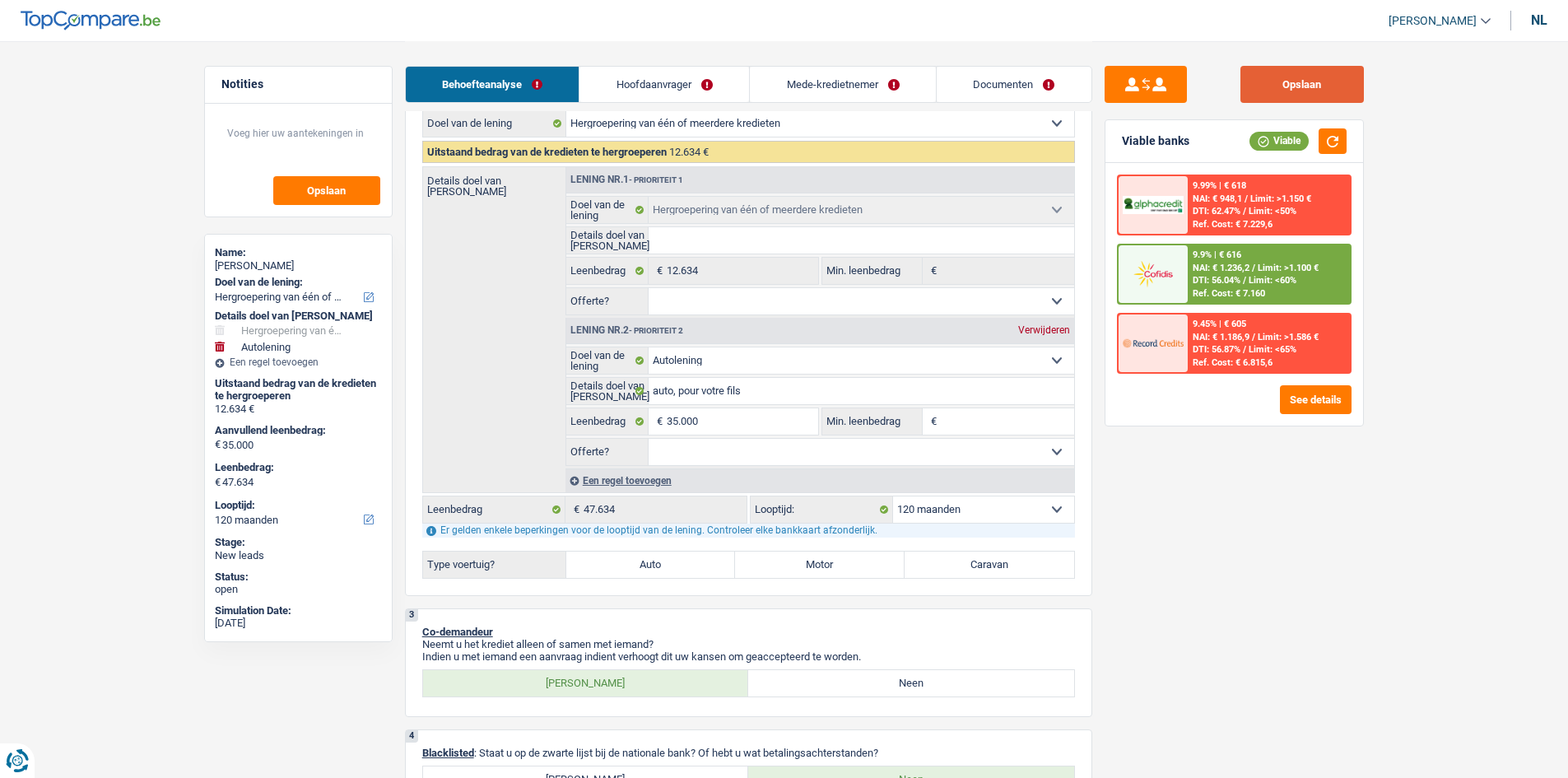
click at [1328, 90] on button "Opslaan" at bounding box center [1302, 84] width 124 height 37
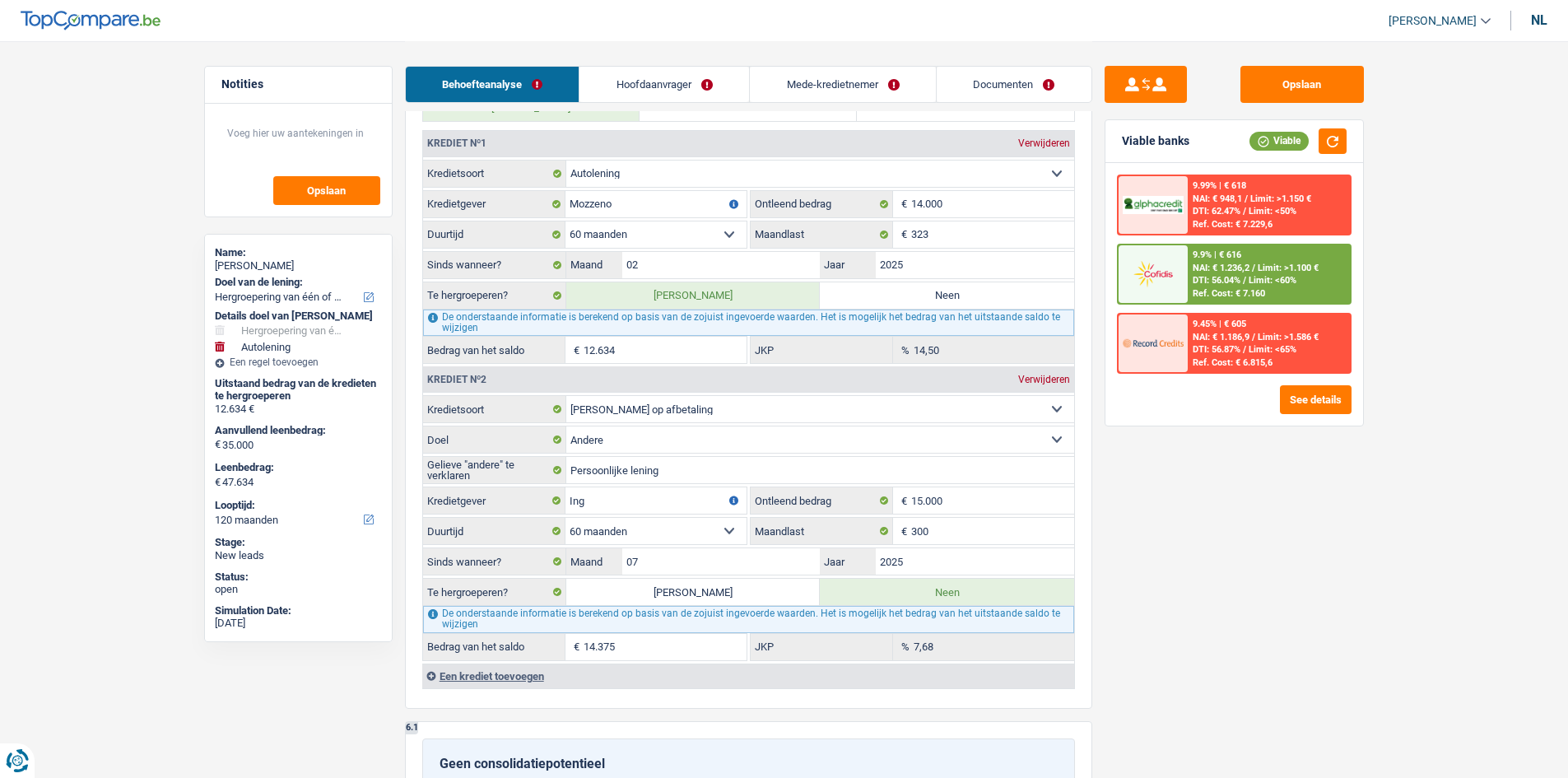
scroll to position [1811, 0]
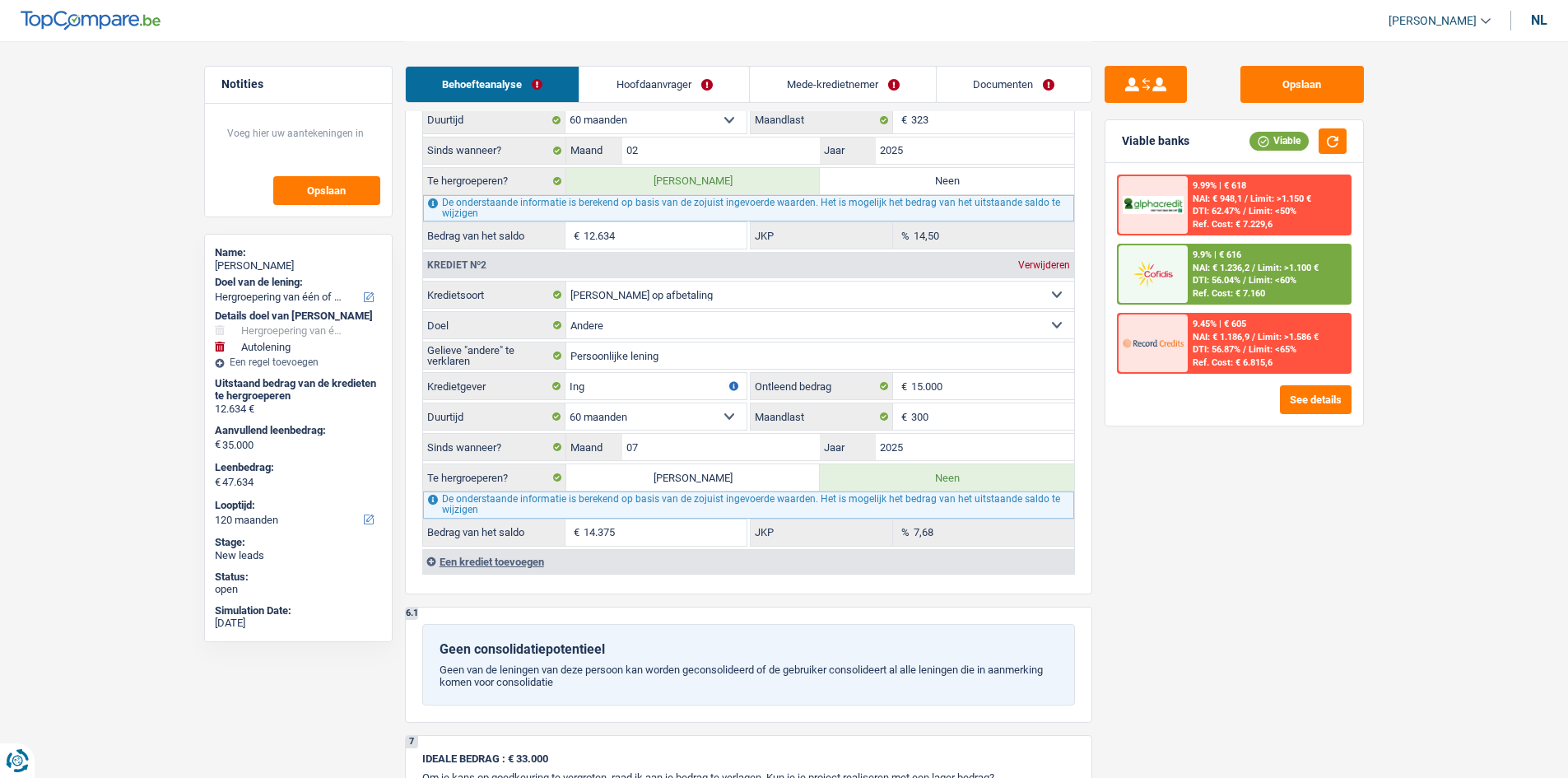
click at [626, 530] on input "14.375" at bounding box center [665, 533] width 163 height 27
click at [996, 421] on input "300" at bounding box center [992, 417] width 163 height 27
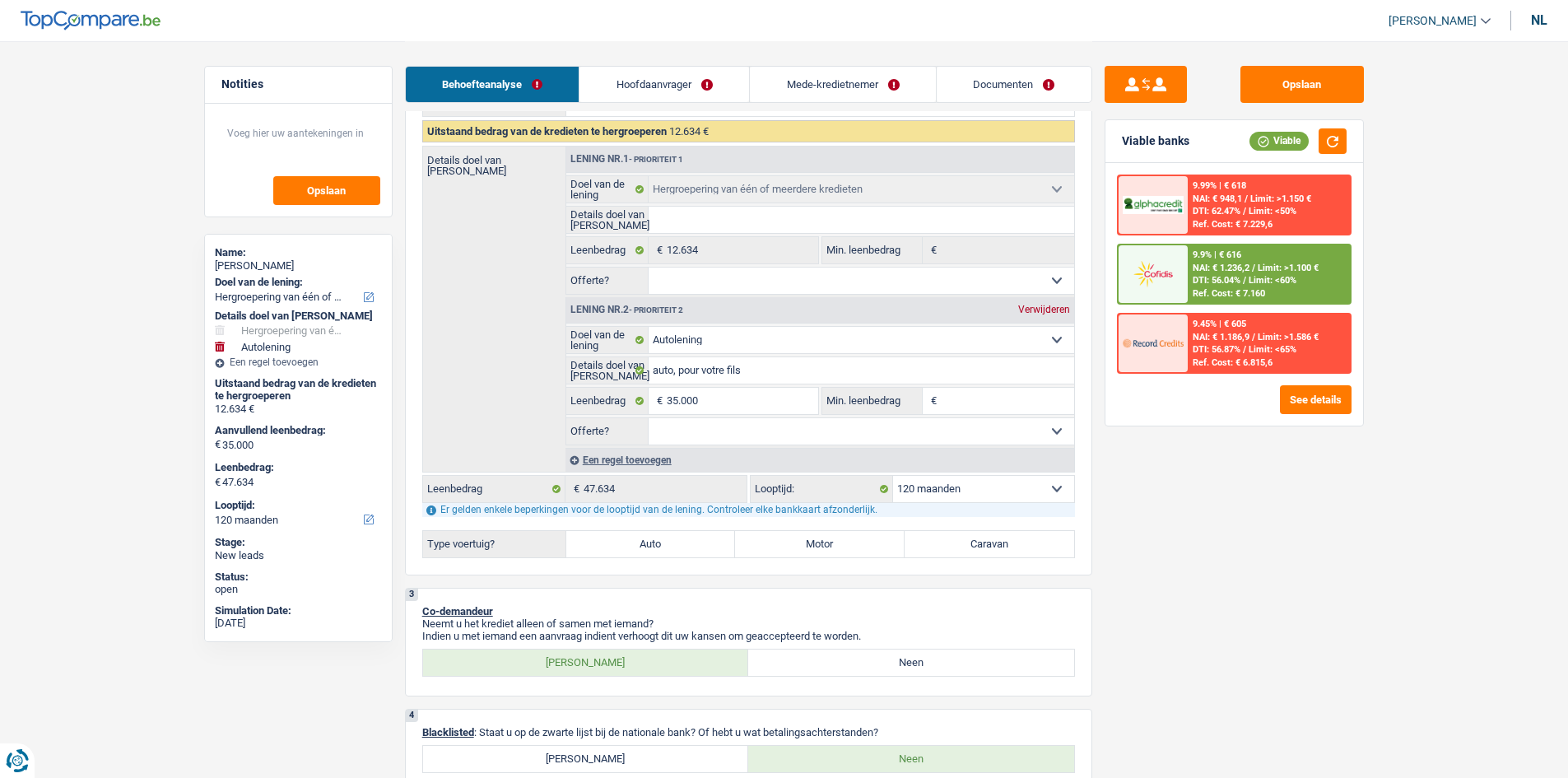
scroll to position [247, 0]
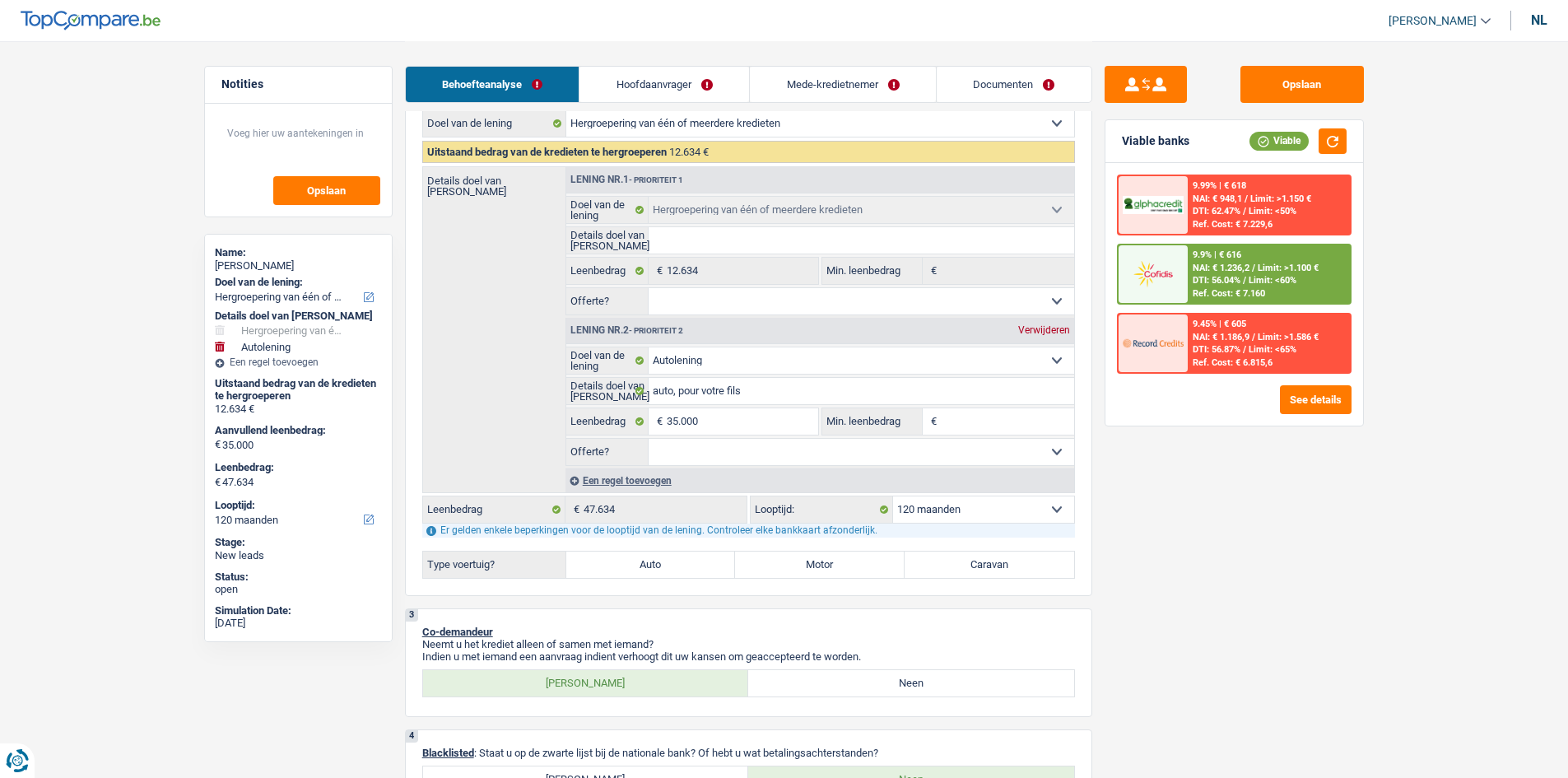
click at [962, 423] on input "Min. leenbedrag" at bounding box center [1007, 422] width 134 height 27
click at [1268, 251] on div "9.9% | € 616 NAI: € 1.236,2 / Limit: >1.100 € DTI: 56.04% / Limit: <60% Ref. Co…" at bounding box center [1268, 274] width 162 height 57
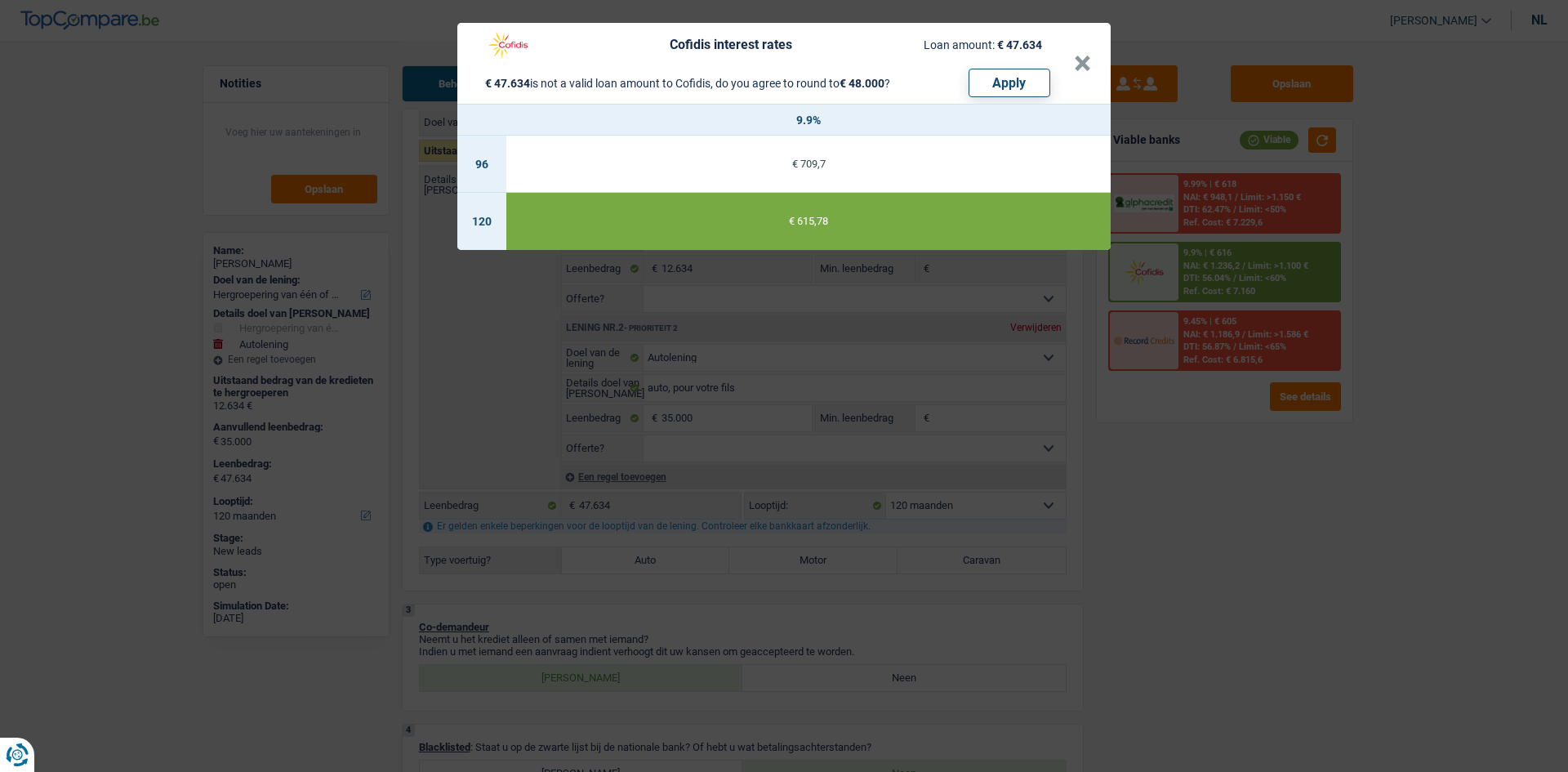
click at [1370, 550] on div "Cofidis interest rates Loan amount: € 47.634 € 47.634 is not a valid loan amoun…" at bounding box center [784, 386] width 1568 height 772
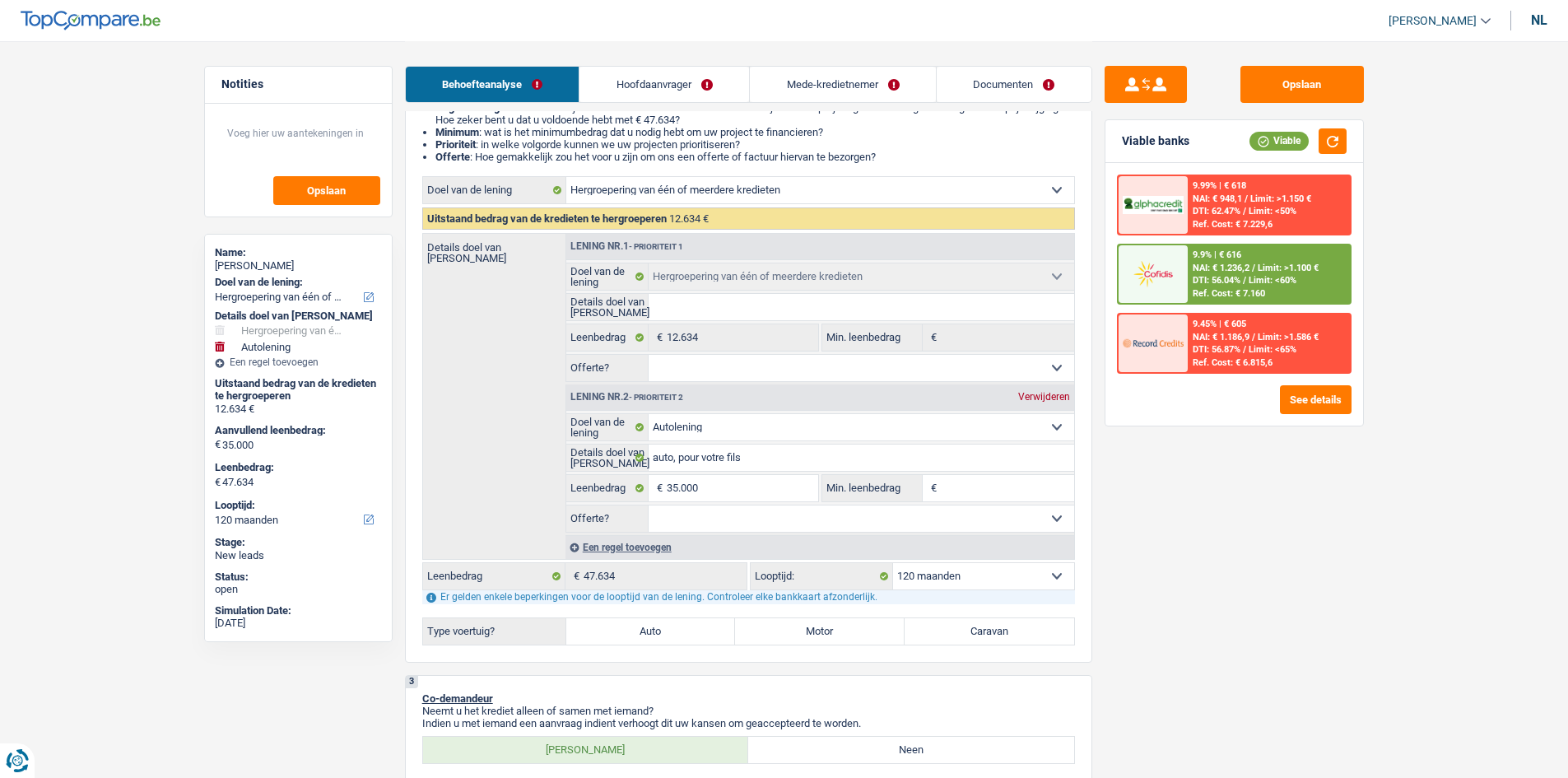
scroll to position [330, 0]
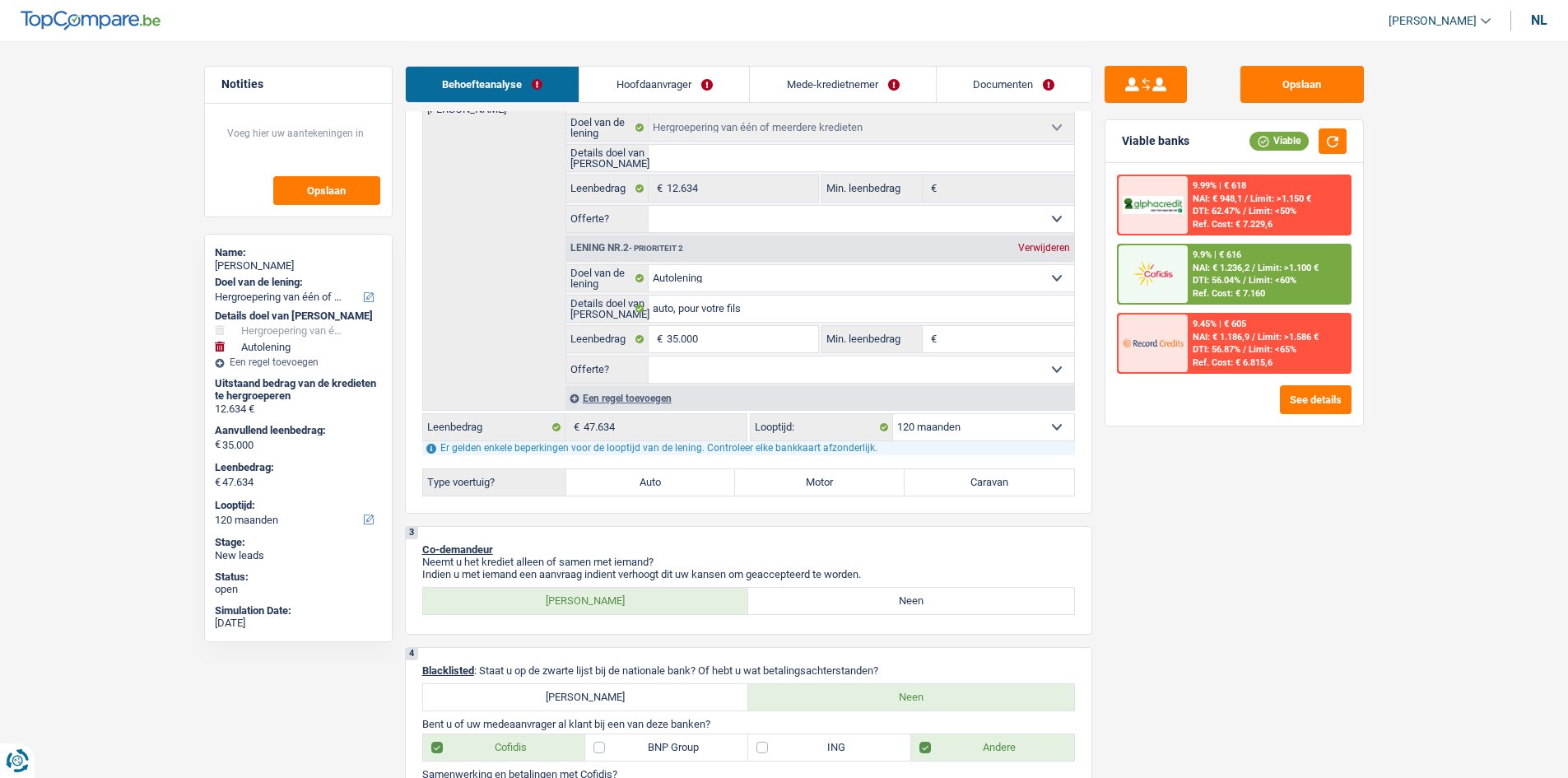
click at [1199, 595] on div "Opslaan Viable banks Viable 9.99% | € 618 NAI: € 948,1 / Limit: >1.150 € DTI: 6…" at bounding box center [1234, 409] width 284 height 686
click at [541, 434] on div "47.634 € Leenbedrag" at bounding box center [585, 427] width 323 height 27
drag, startPoint x: 1471, startPoint y: 629, endPoint x: 1263, endPoint y: 535, distance: 228.3
drag, startPoint x: 640, startPoint y: 443, endPoint x: 435, endPoint y: 422, distance: 206.1
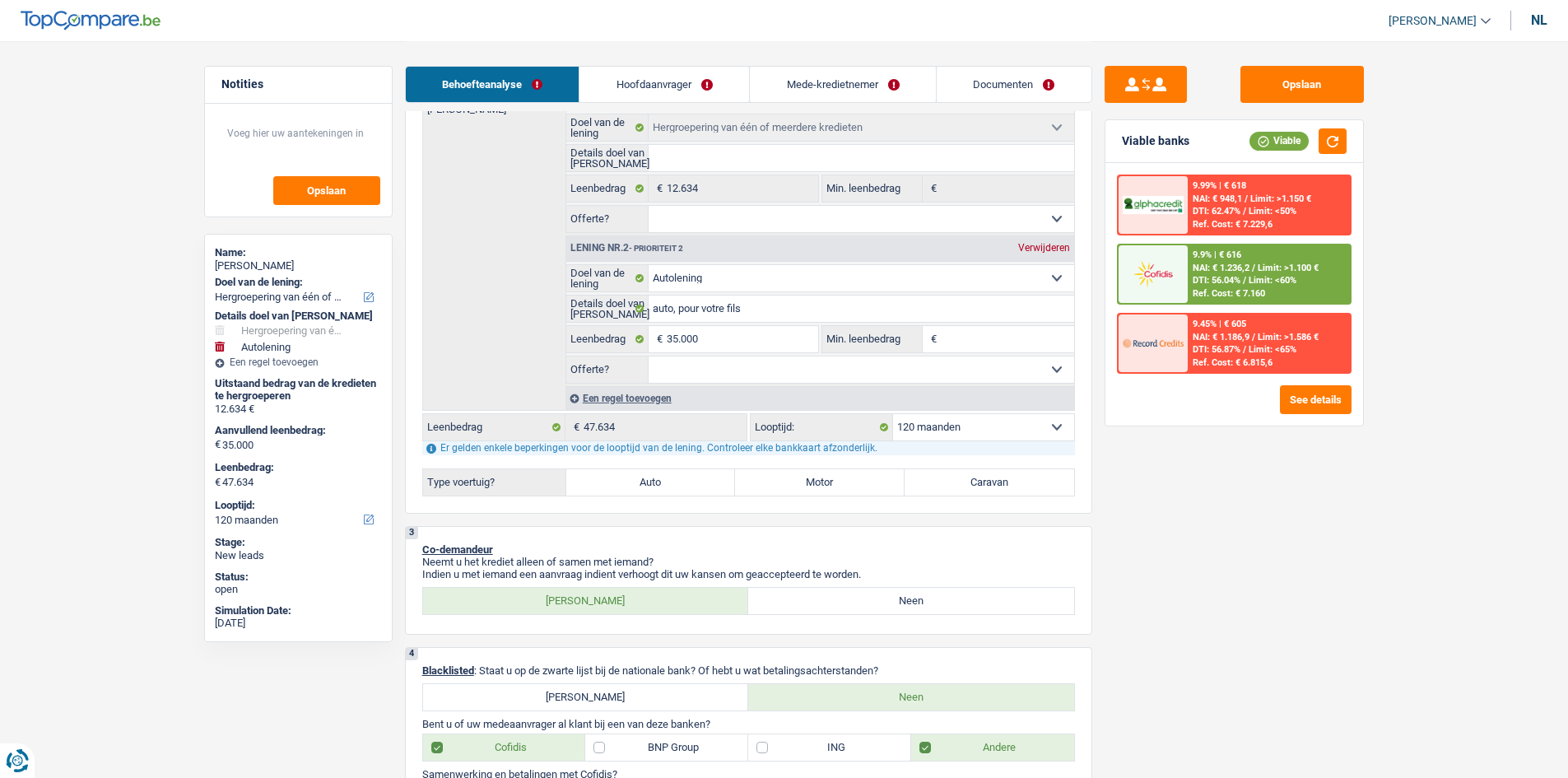
click at [443, 433] on div "Comfort woning: meubels, textiel, toestellen, privé materiaal Hifi, multimedia,…" at bounding box center [749, 261] width 653 height 469
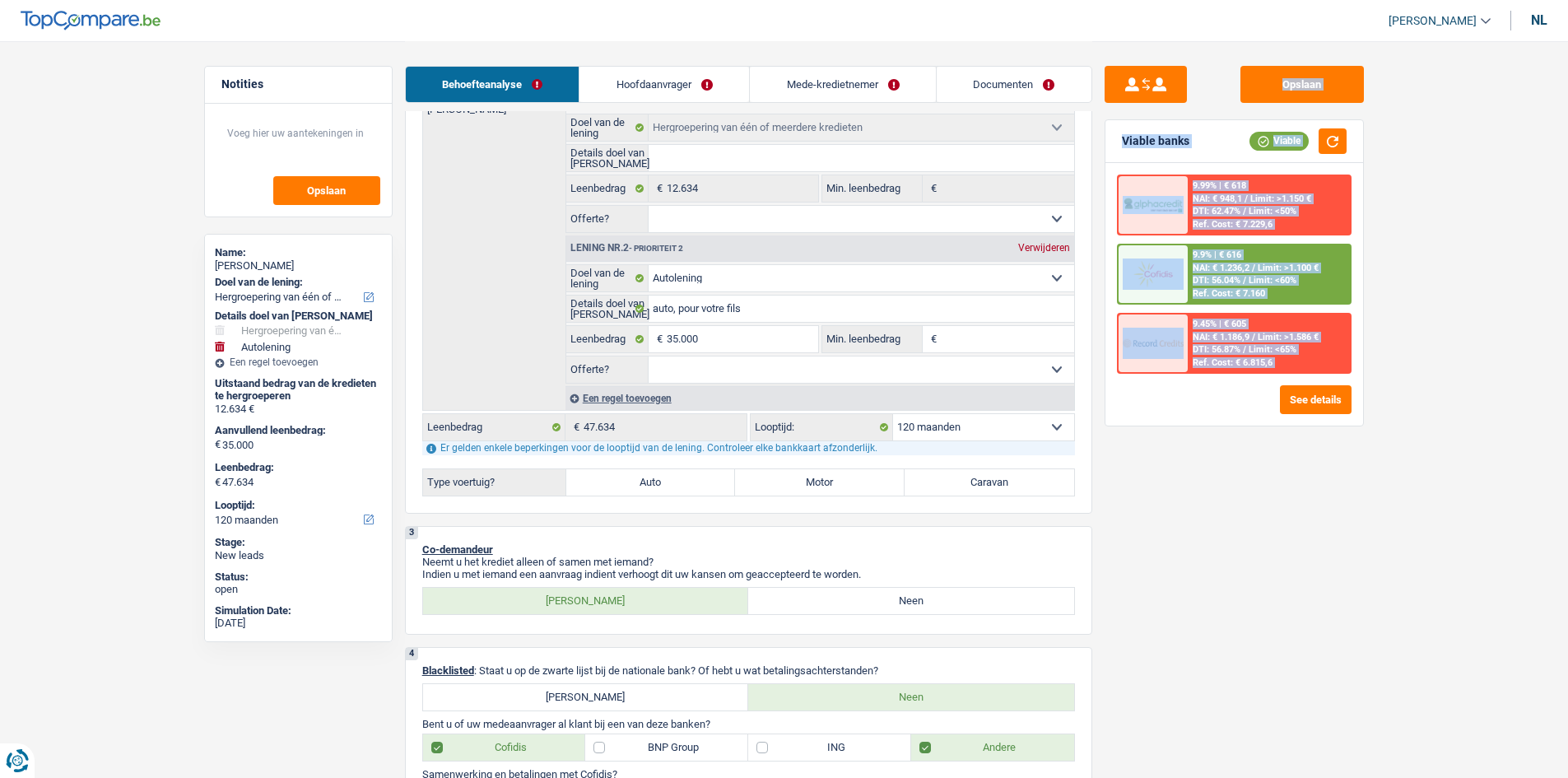
click at [1285, 674] on div "Opslaan Viable banks Viable 9.99% | € 618 NAI: € 948,1 / Limit: >1.150 € DTI: 6…" at bounding box center [1234, 409] width 284 height 686
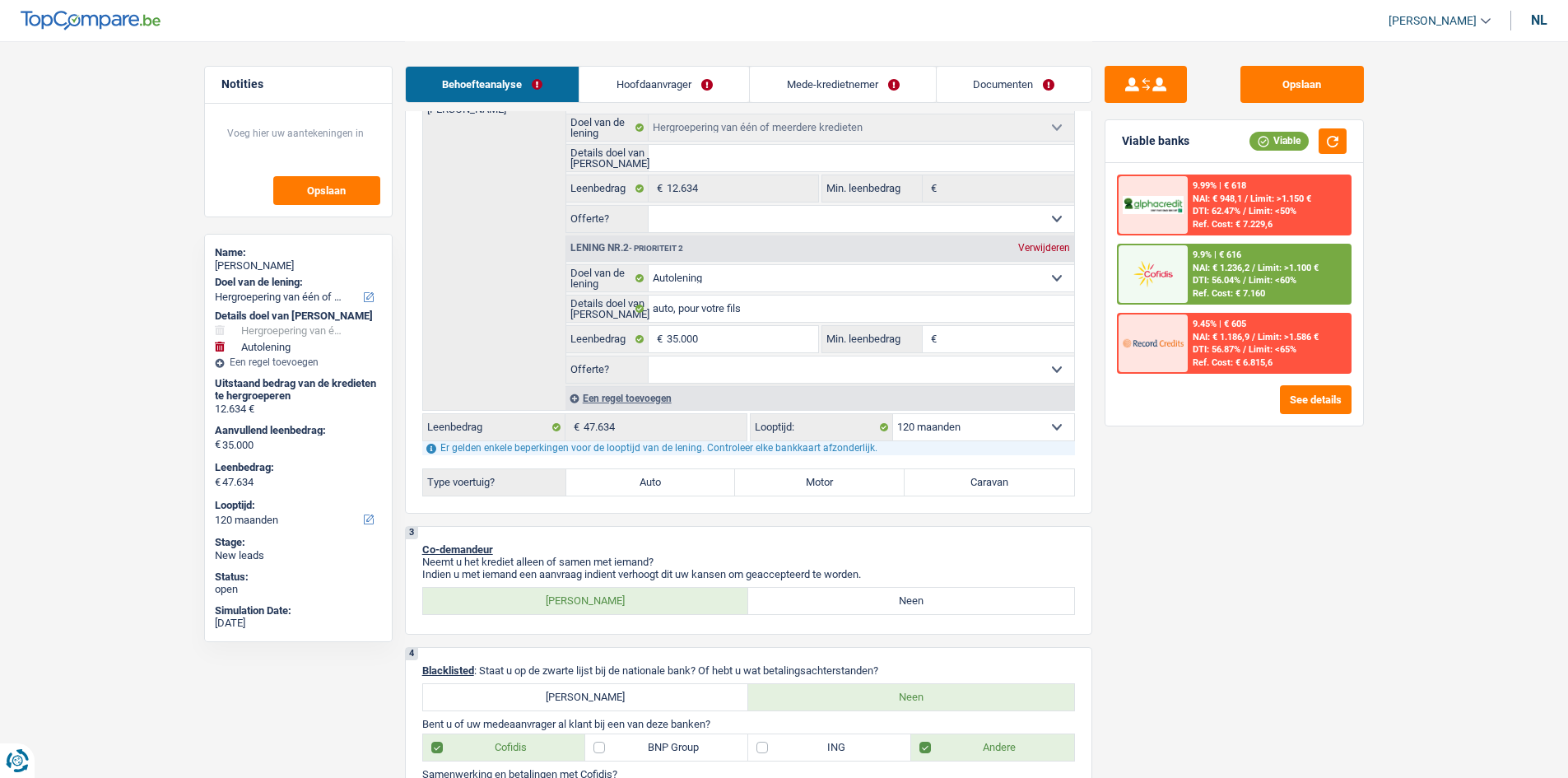
click at [1006, 340] on input "Min. leenbedrag" at bounding box center [1007, 339] width 134 height 27
type input "3"
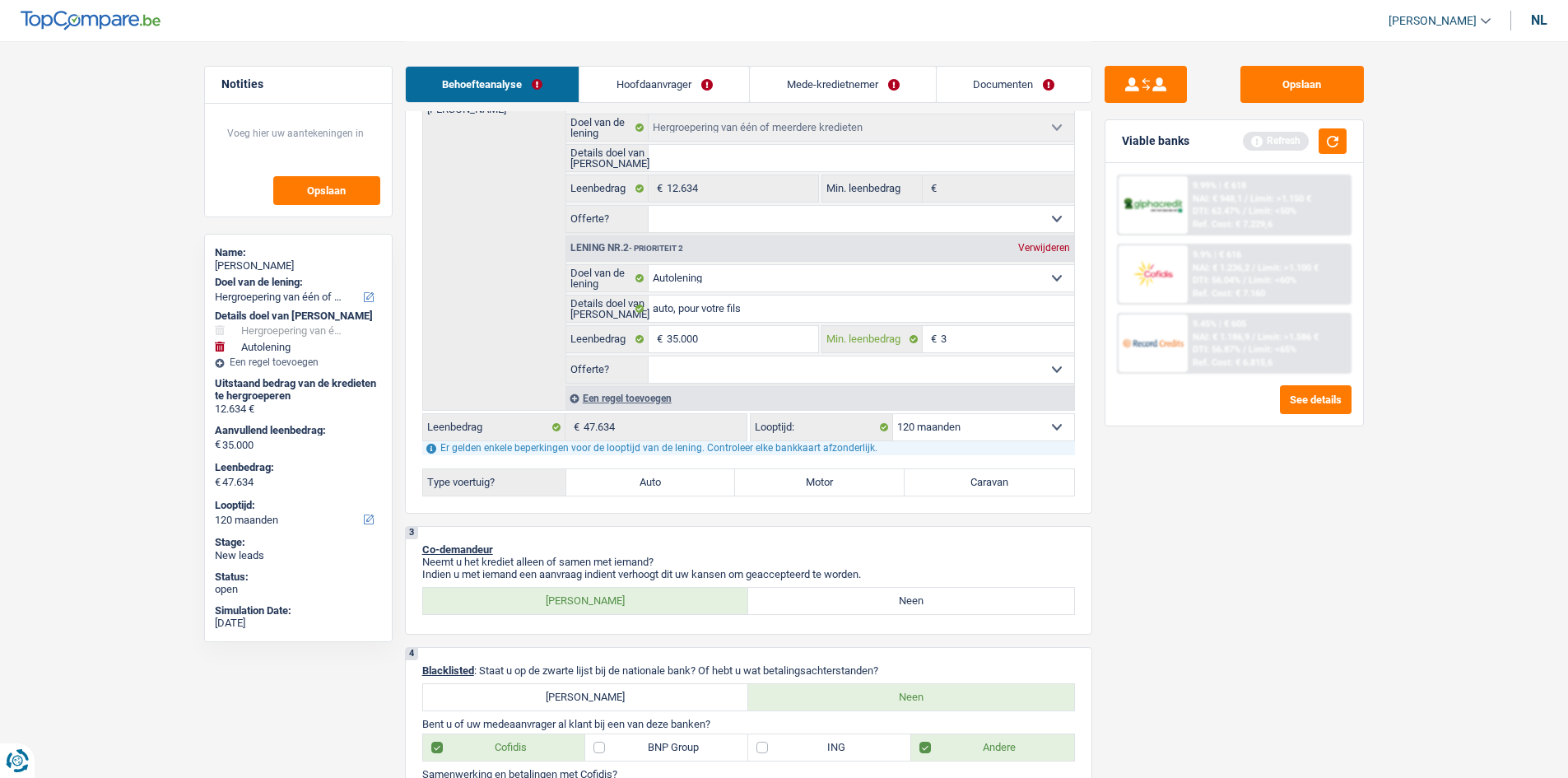
type input "30"
type input "300"
type input "3.000"
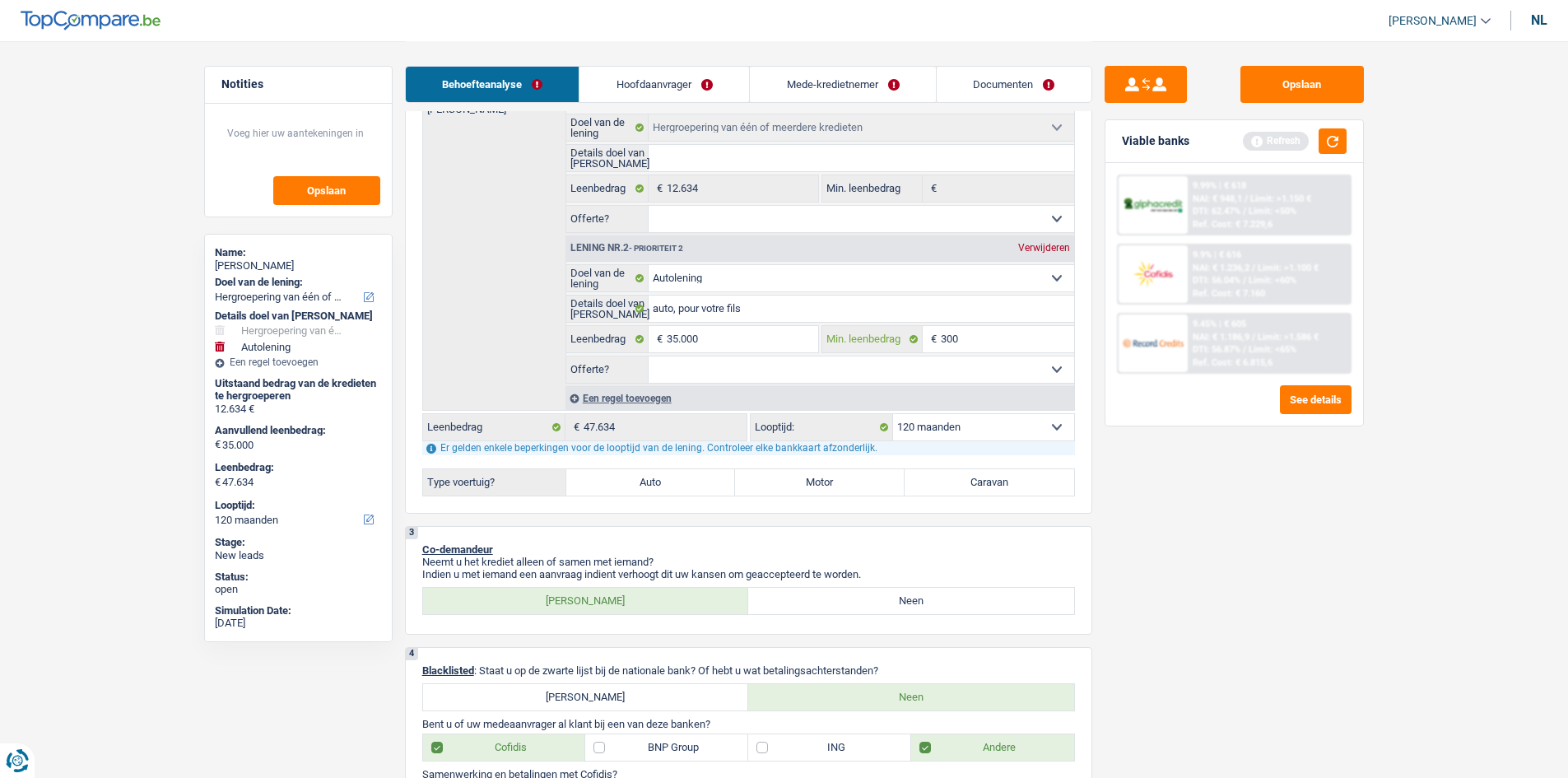
type input "3.000"
type input "30.000"
click at [1210, 532] on div "Opslaan Viable banks Refresh 9.99% | € 618 NAI: € 948,1 / Limit: >1.150 € DTI: …" at bounding box center [1234, 409] width 284 height 686
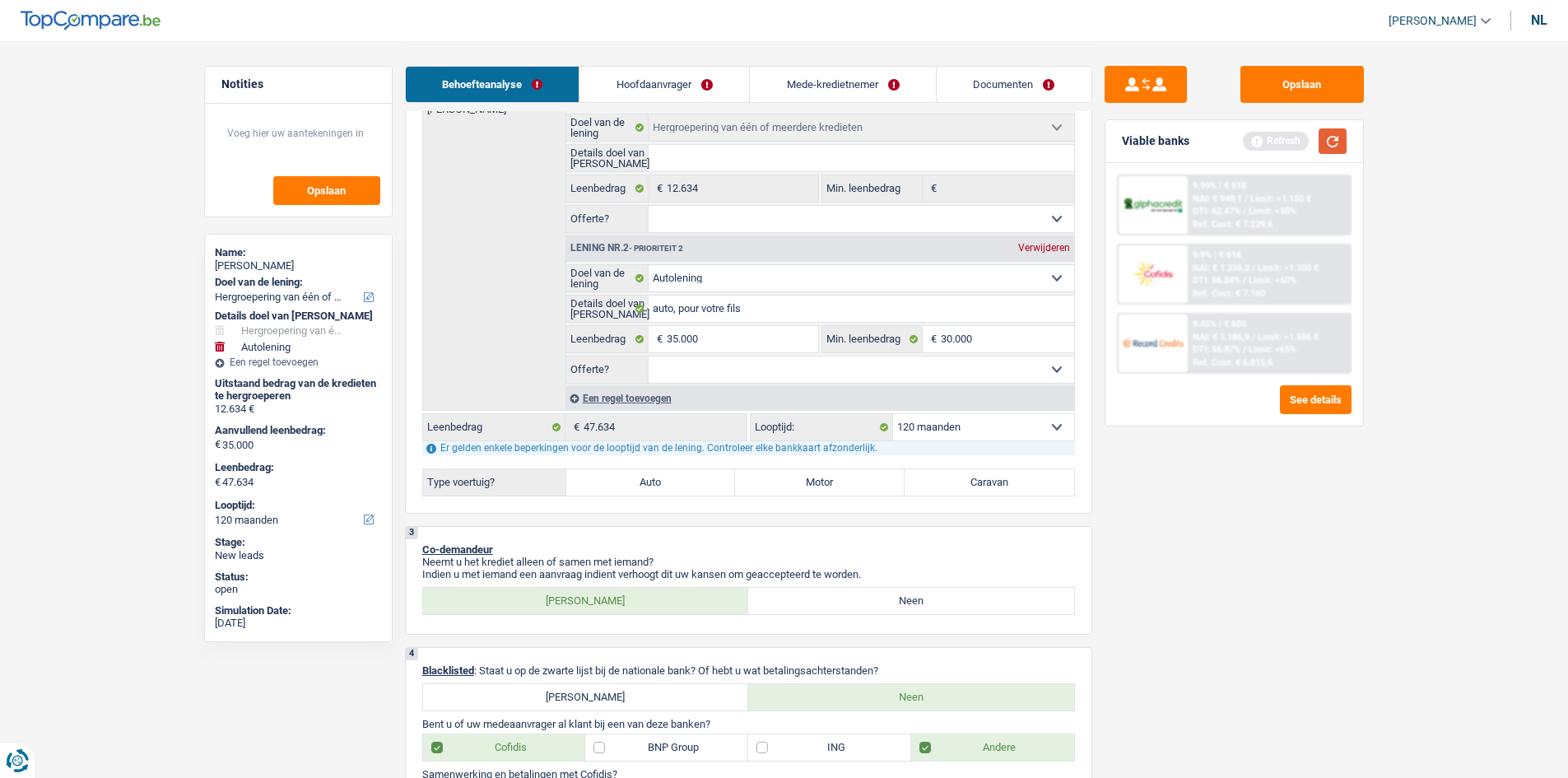
click at [1336, 144] on button "button" at bounding box center [1333, 142] width 28 height 26
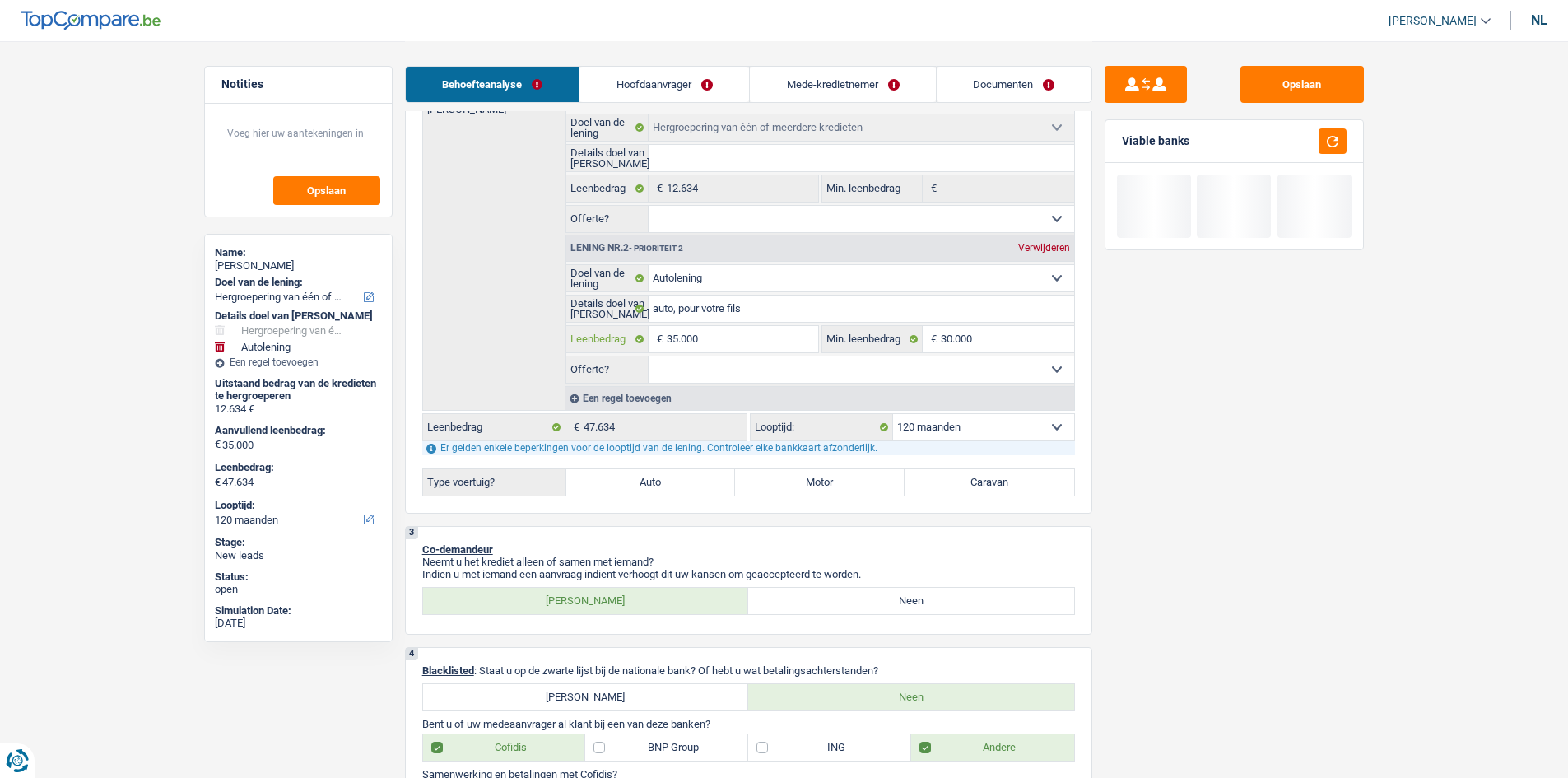
click at [793, 343] on input "35.000" at bounding box center [742, 339] width 150 height 27
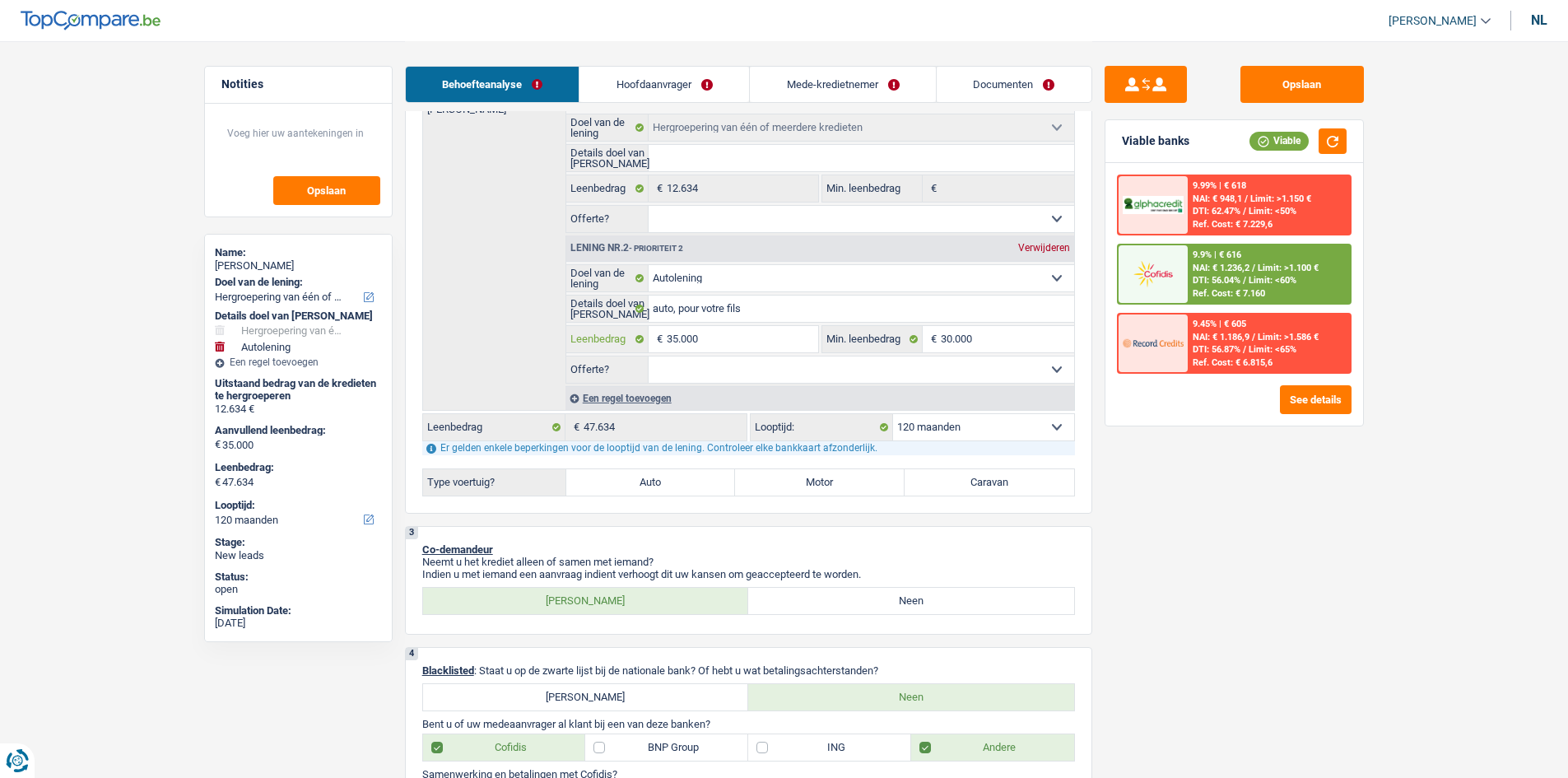
type input "3.500"
type input "350"
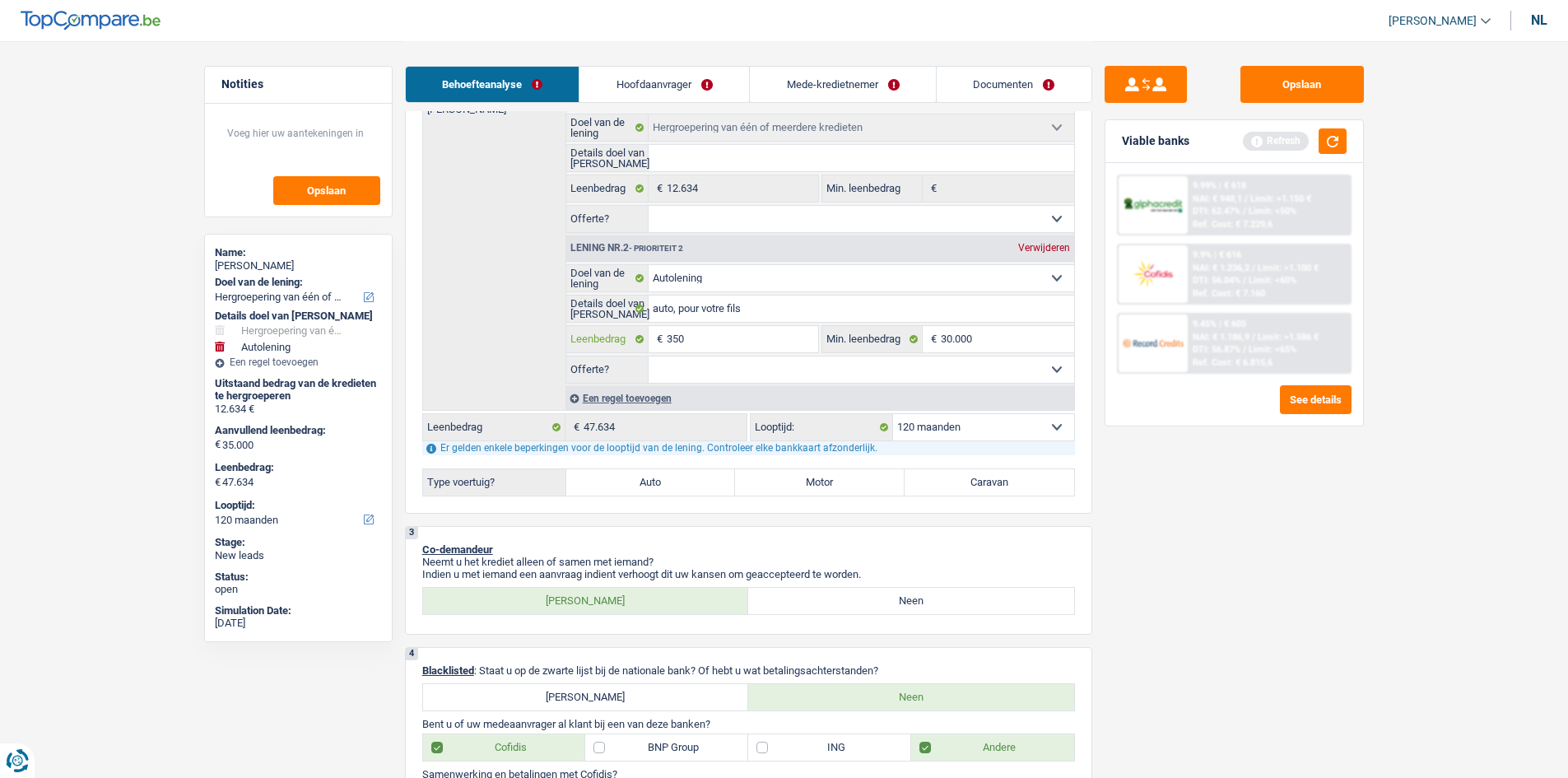
type input "35"
type input "3"
type input "30"
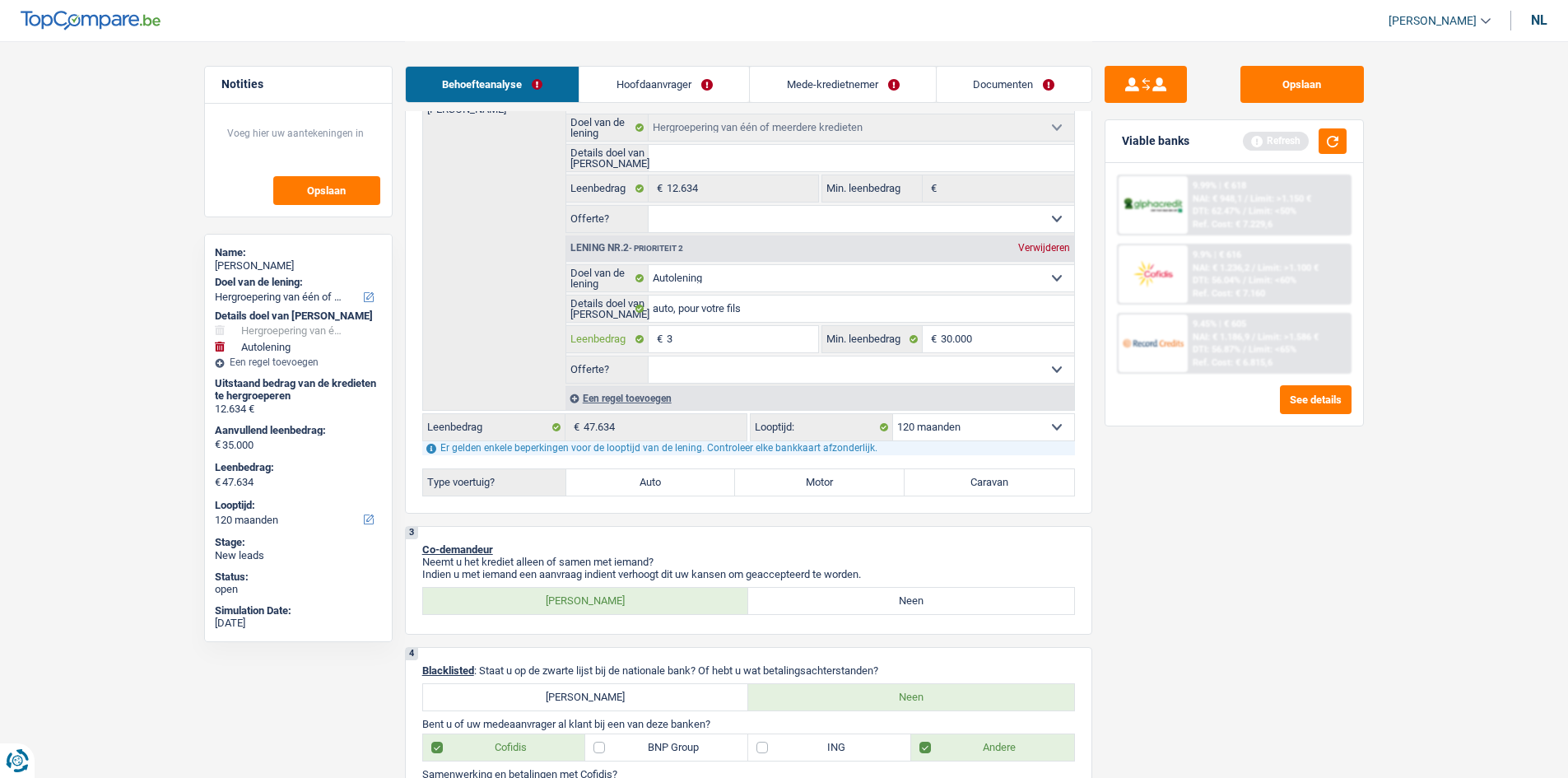
type input "30"
type input "300"
type input "3.000"
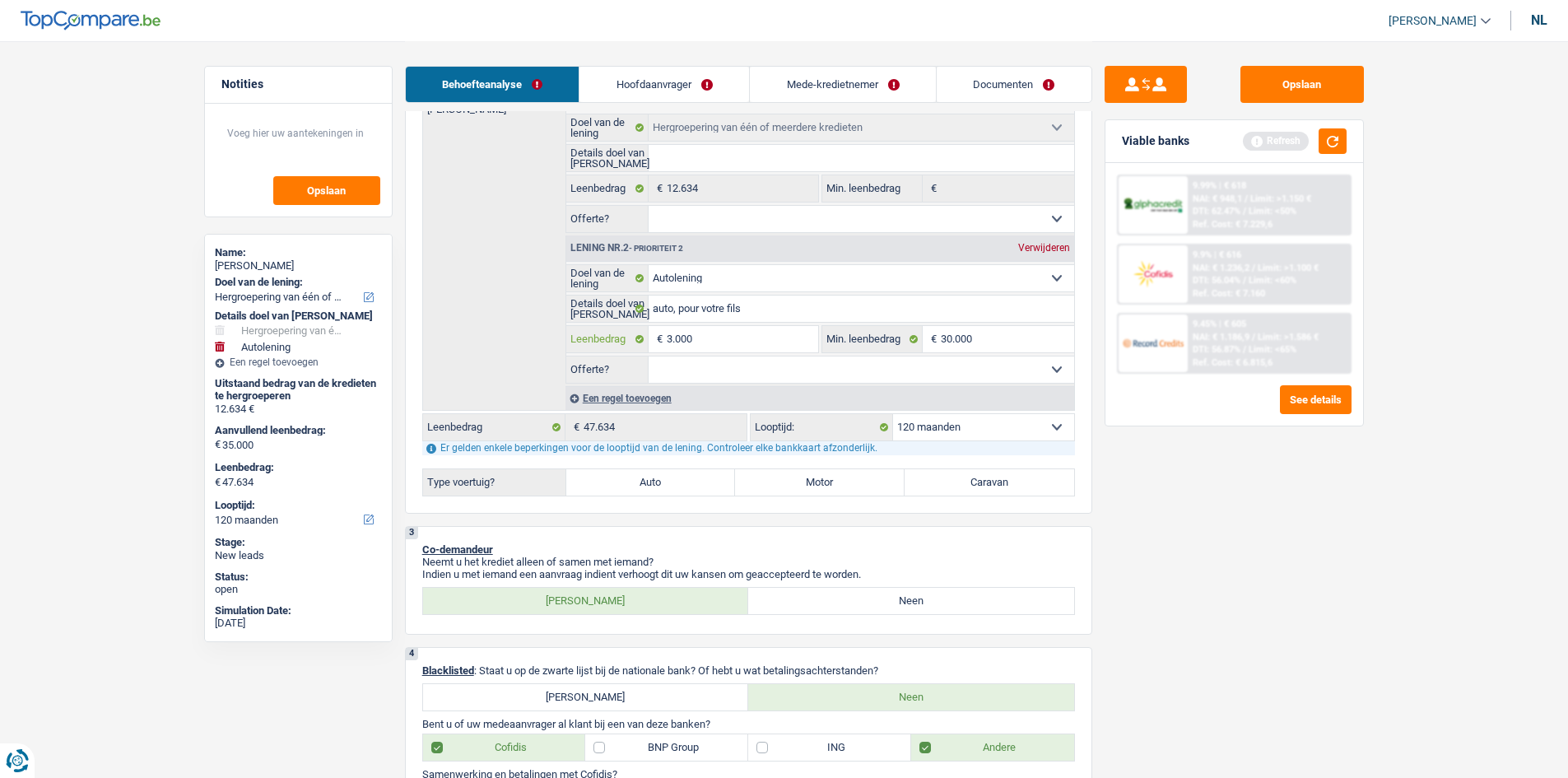
type input "30.000"
type input "42.634"
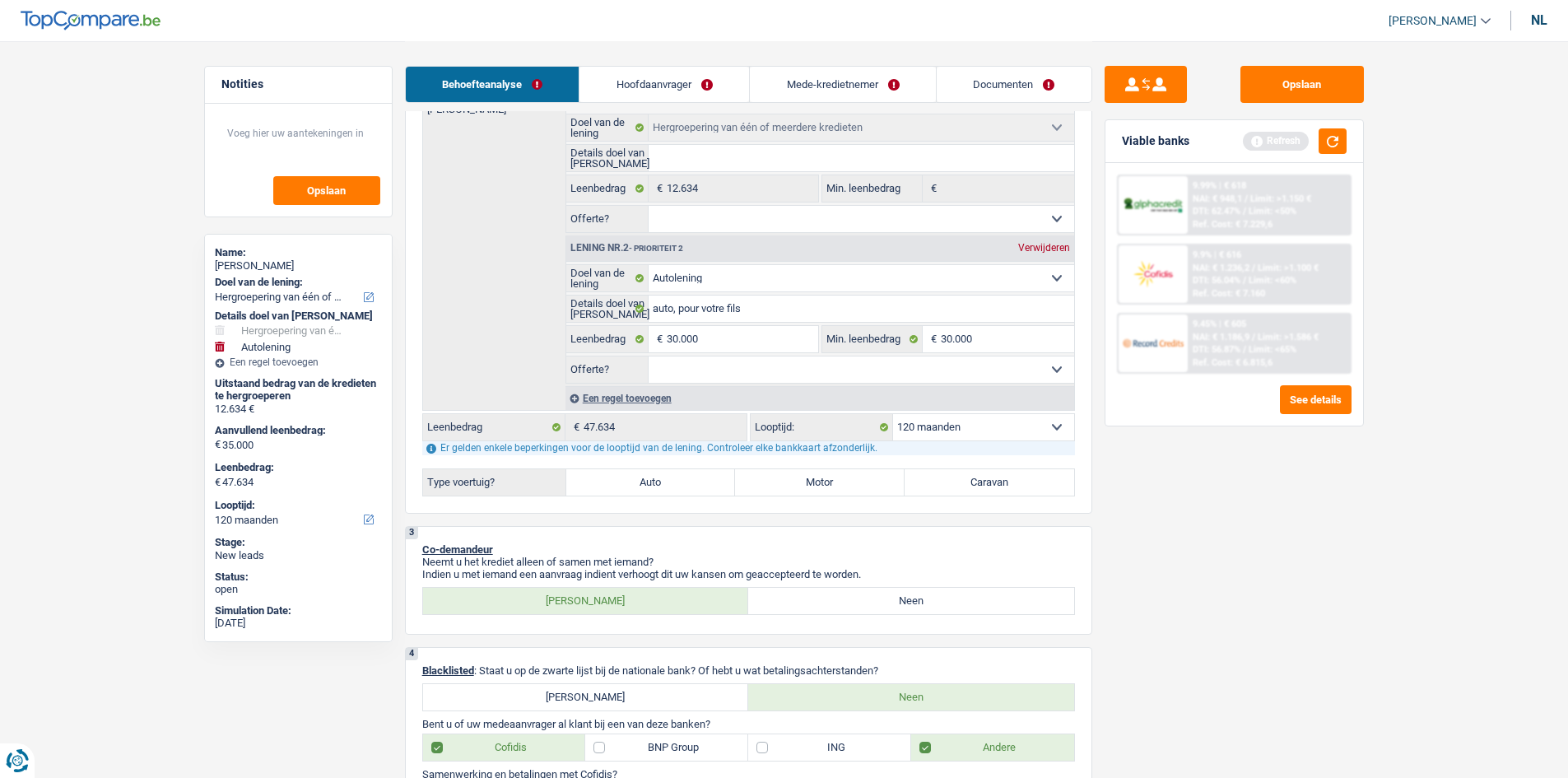
select select "144"
type input "42.634"
select select "144"
type input "42.634"
select select "144"
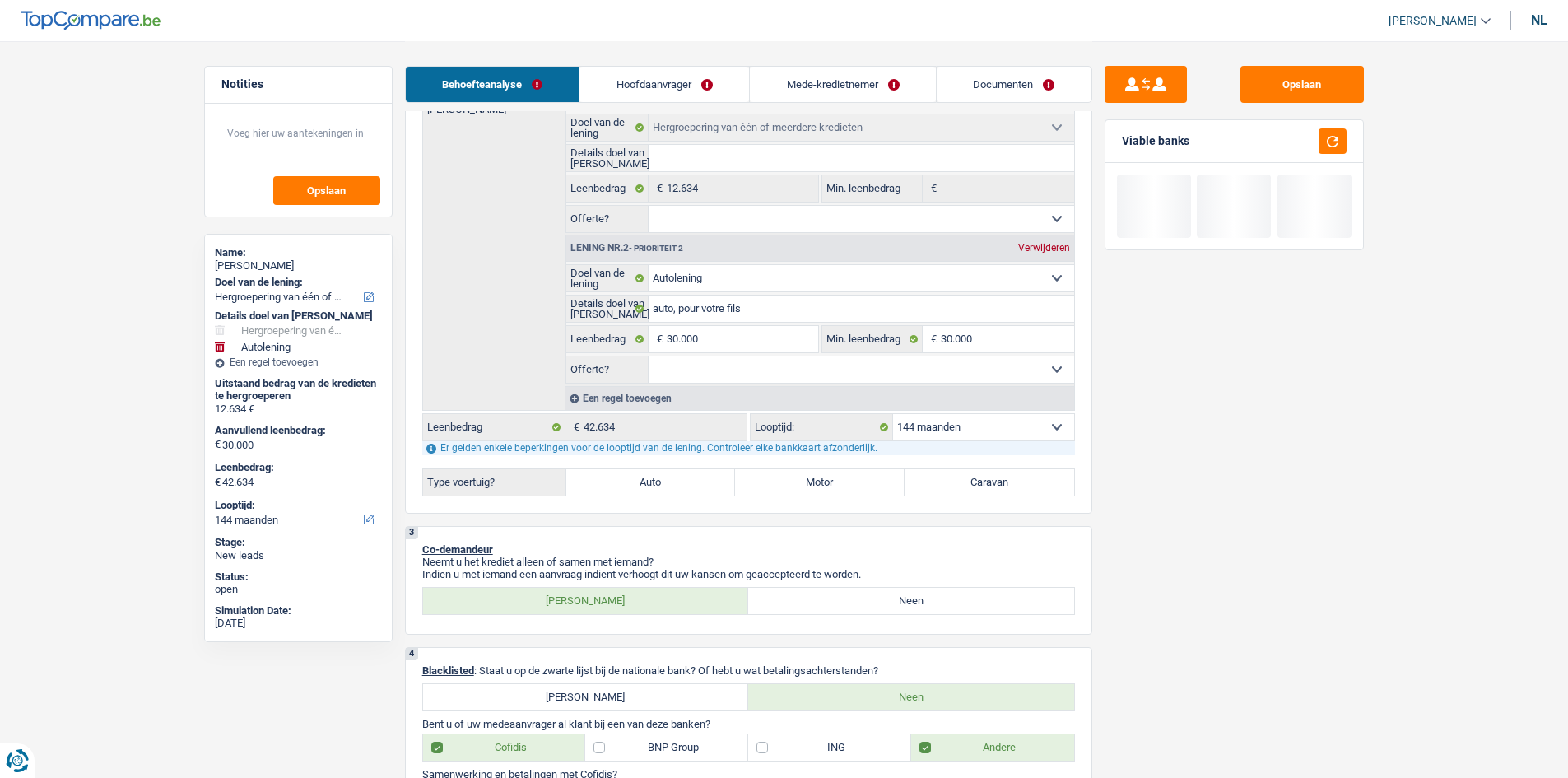
click at [994, 421] on select "12 maanden 18 maanden 24 maanden 30 maanden 36 maanden 42 maanden 48 maanden 60…" at bounding box center [983, 427] width 181 height 27
select select "120"
click at [893, 414] on select "12 maanden 18 maanden 24 maanden 30 maanden 36 maanden 42 maanden 48 maanden 60…" at bounding box center [983, 427] width 181 height 27
select select "120"
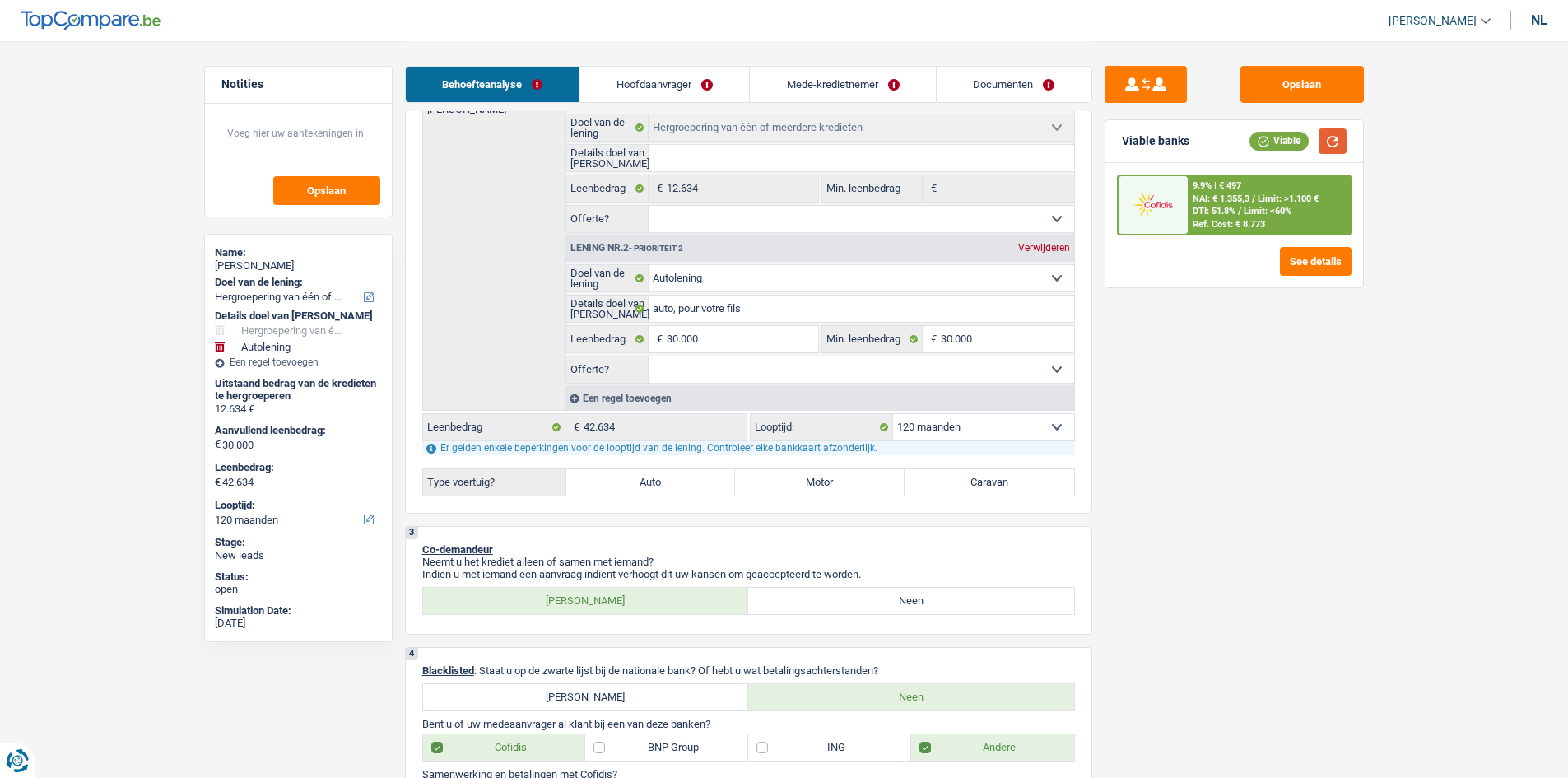
click at [1335, 146] on button "button" at bounding box center [1333, 142] width 28 height 26
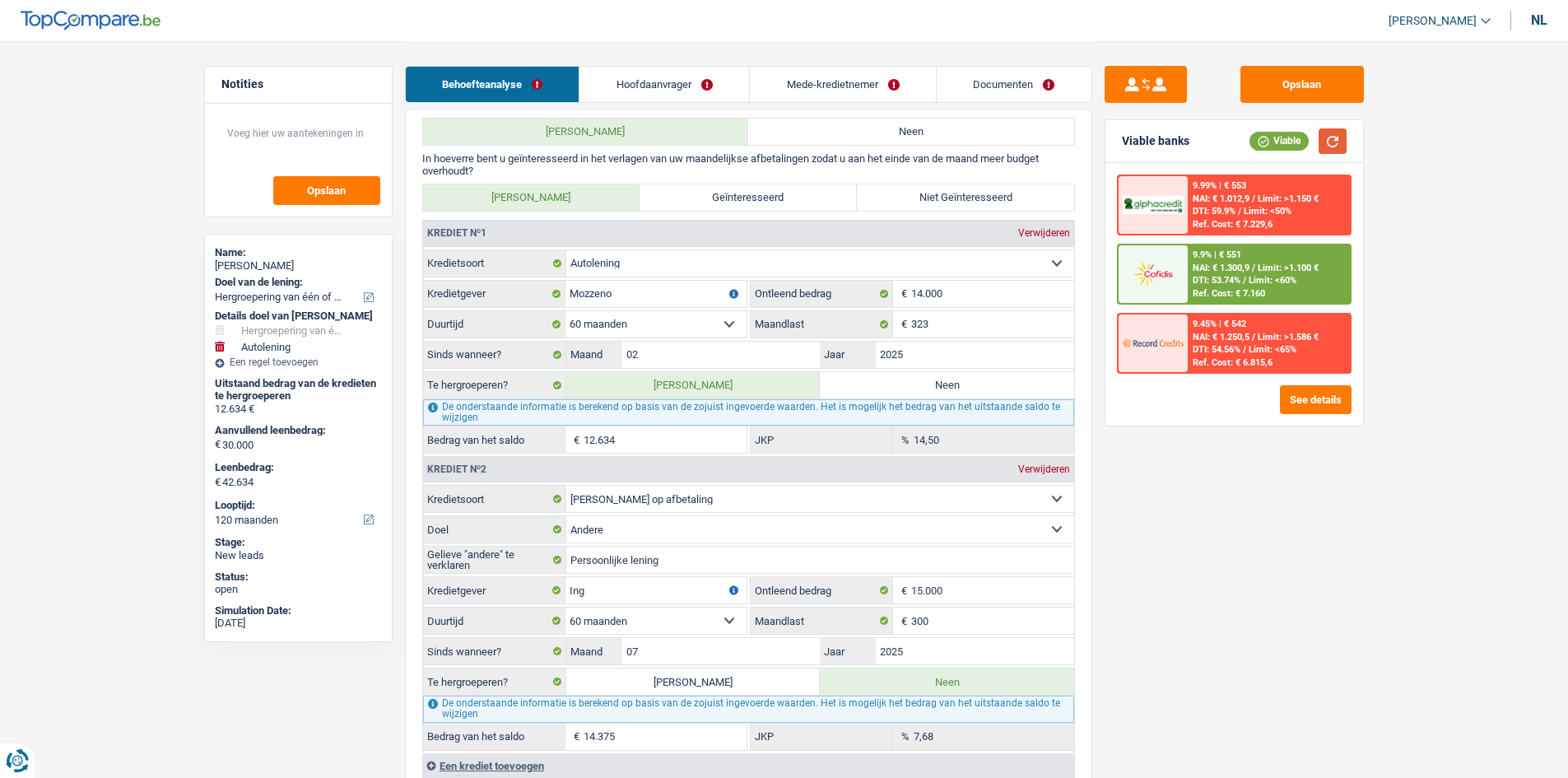
scroll to position [1647, 0]
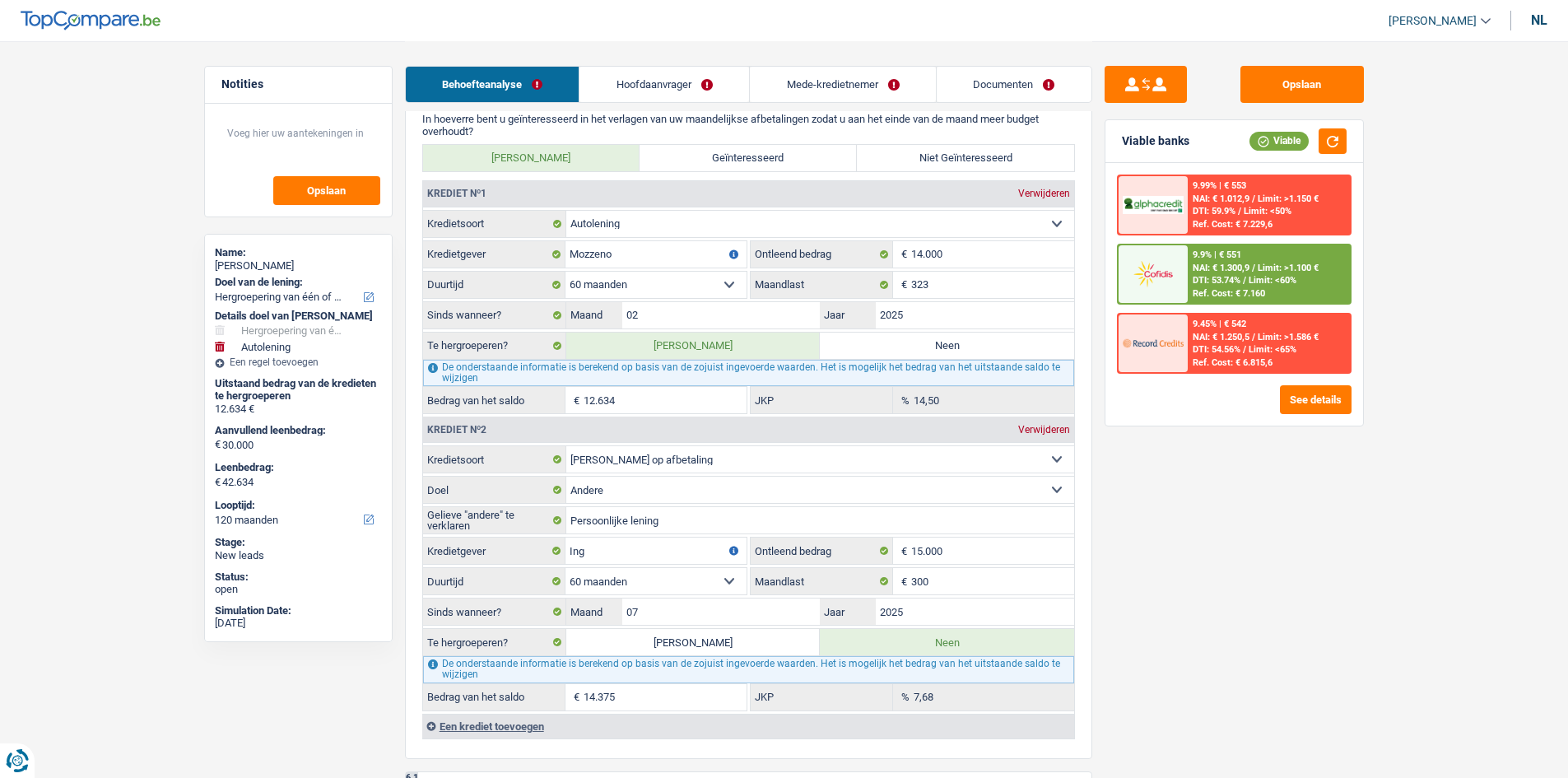
click at [659, 399] on input "12.634" at bounding box center [665, 400] width 163 height 27
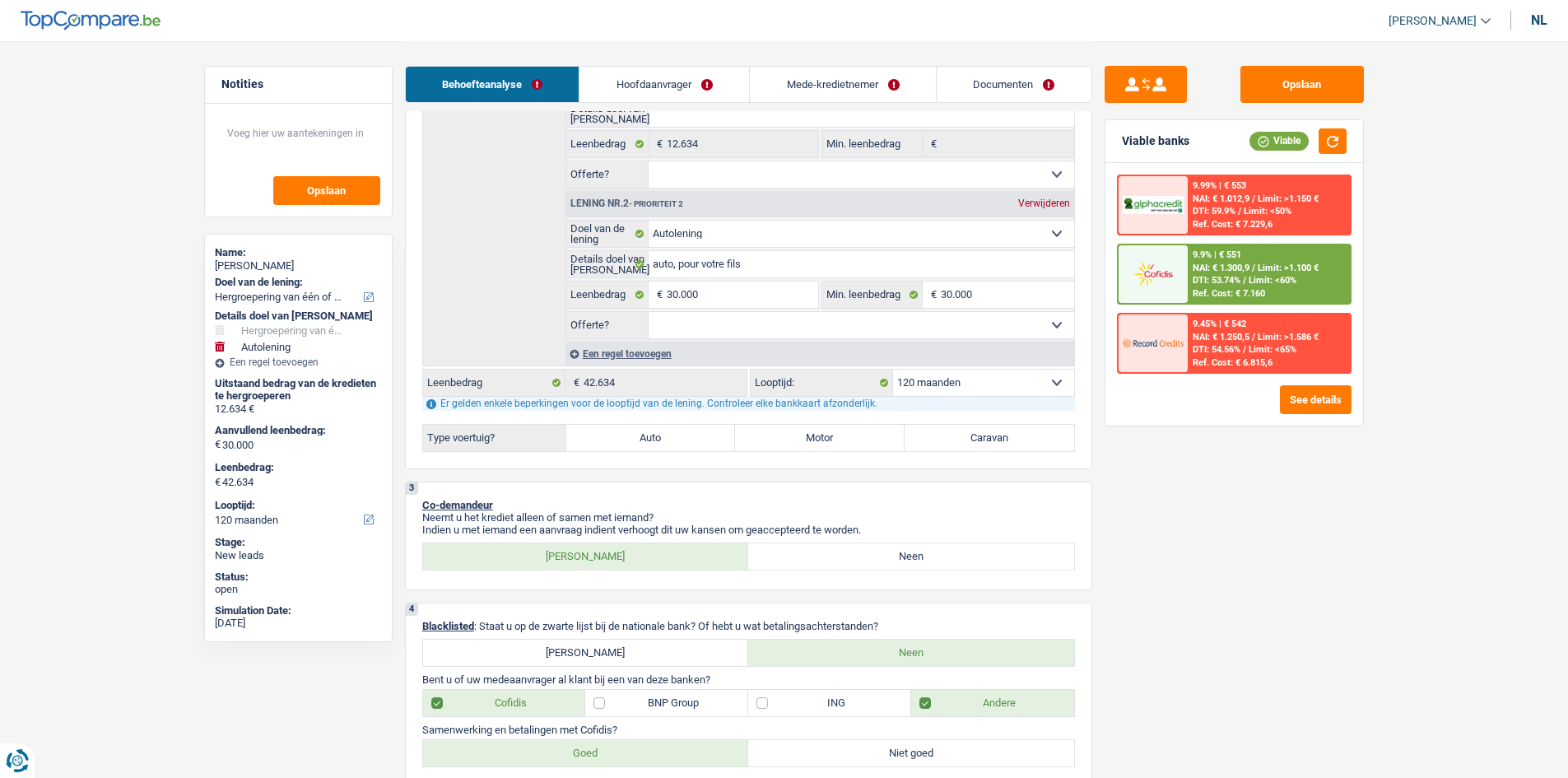
scroll to position [494, 0]
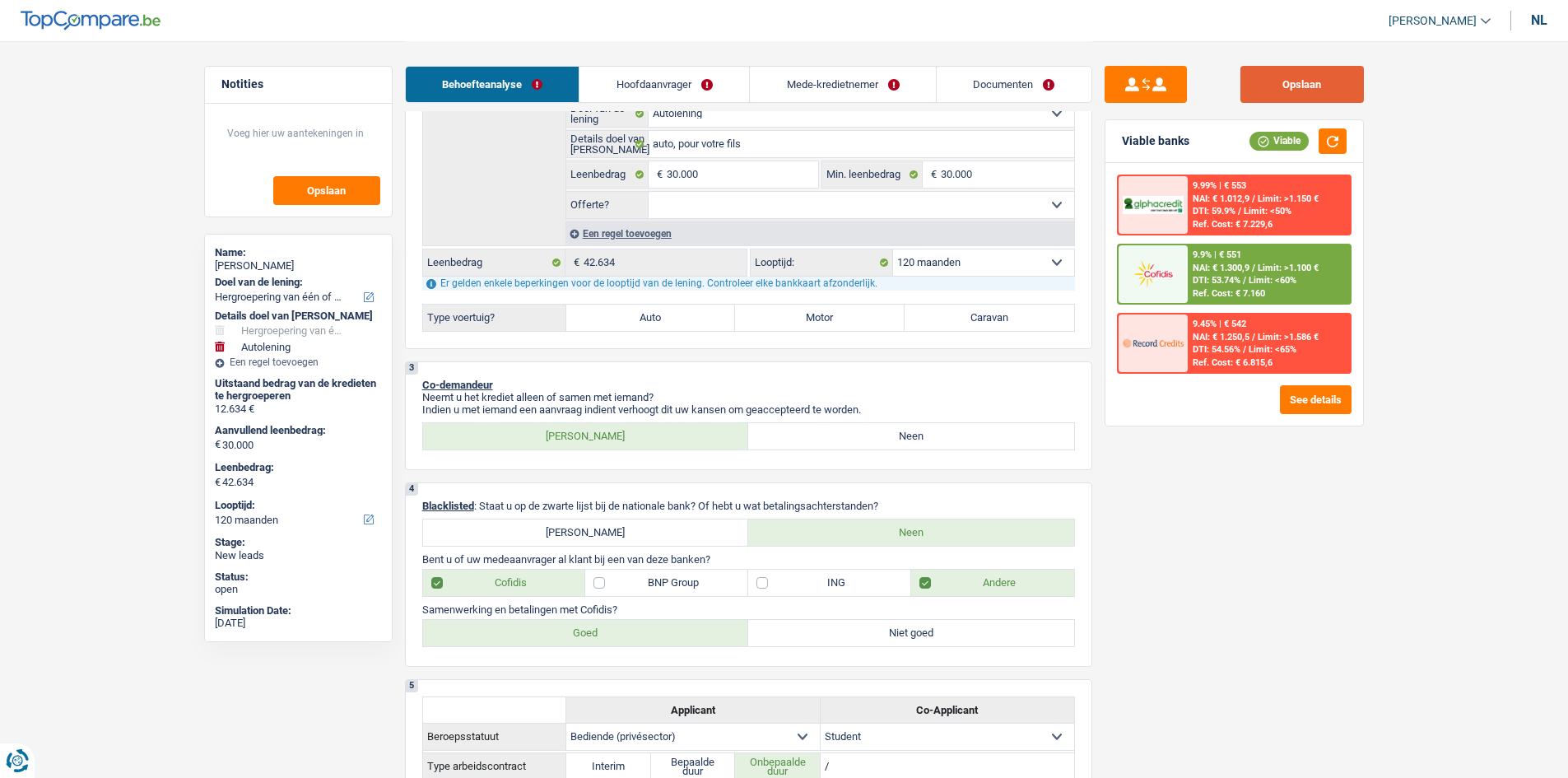
click at [1319, 95] on button "Opslaan" at bounding box center [1302, 84] width 124 height 37
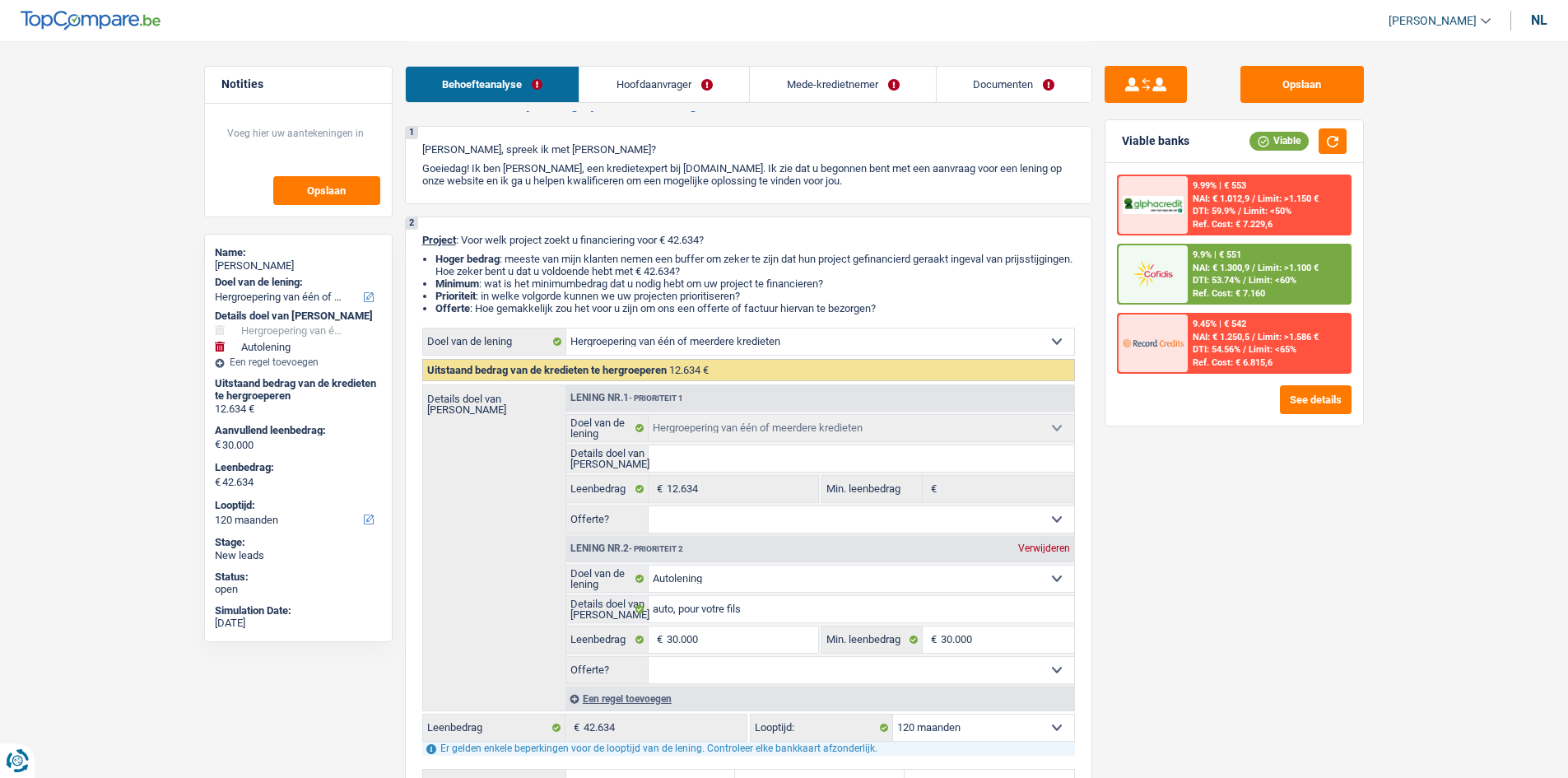
scroll to position [0, 0]
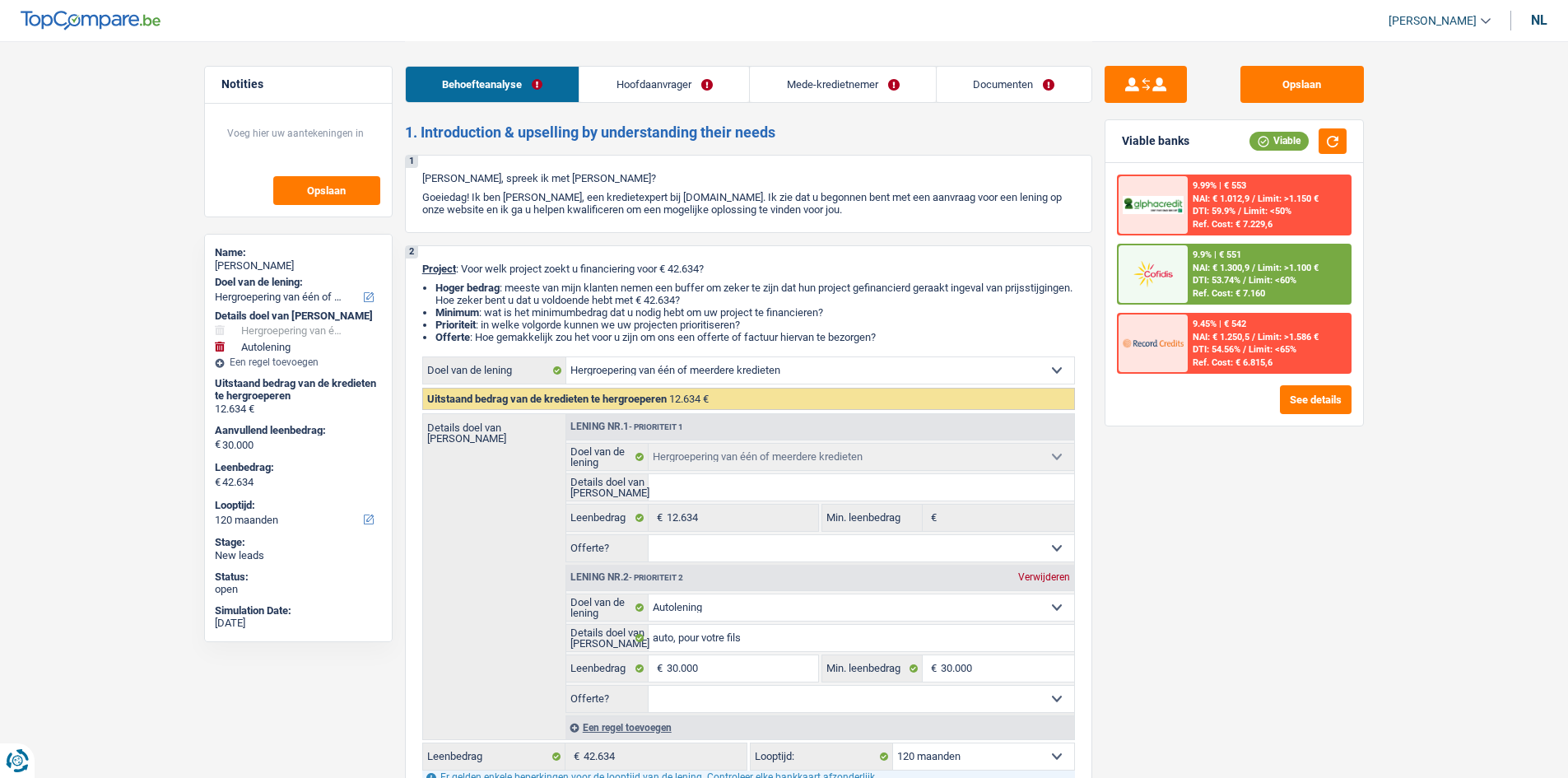
drag, startPoint x: 1013, startPoint y: 77, endPoint x: 942, endPoint y: 106, distance: 76.7
click at [1013, 77] on link "Documenten" at bounding box center [1014, 84] width 154 height 36
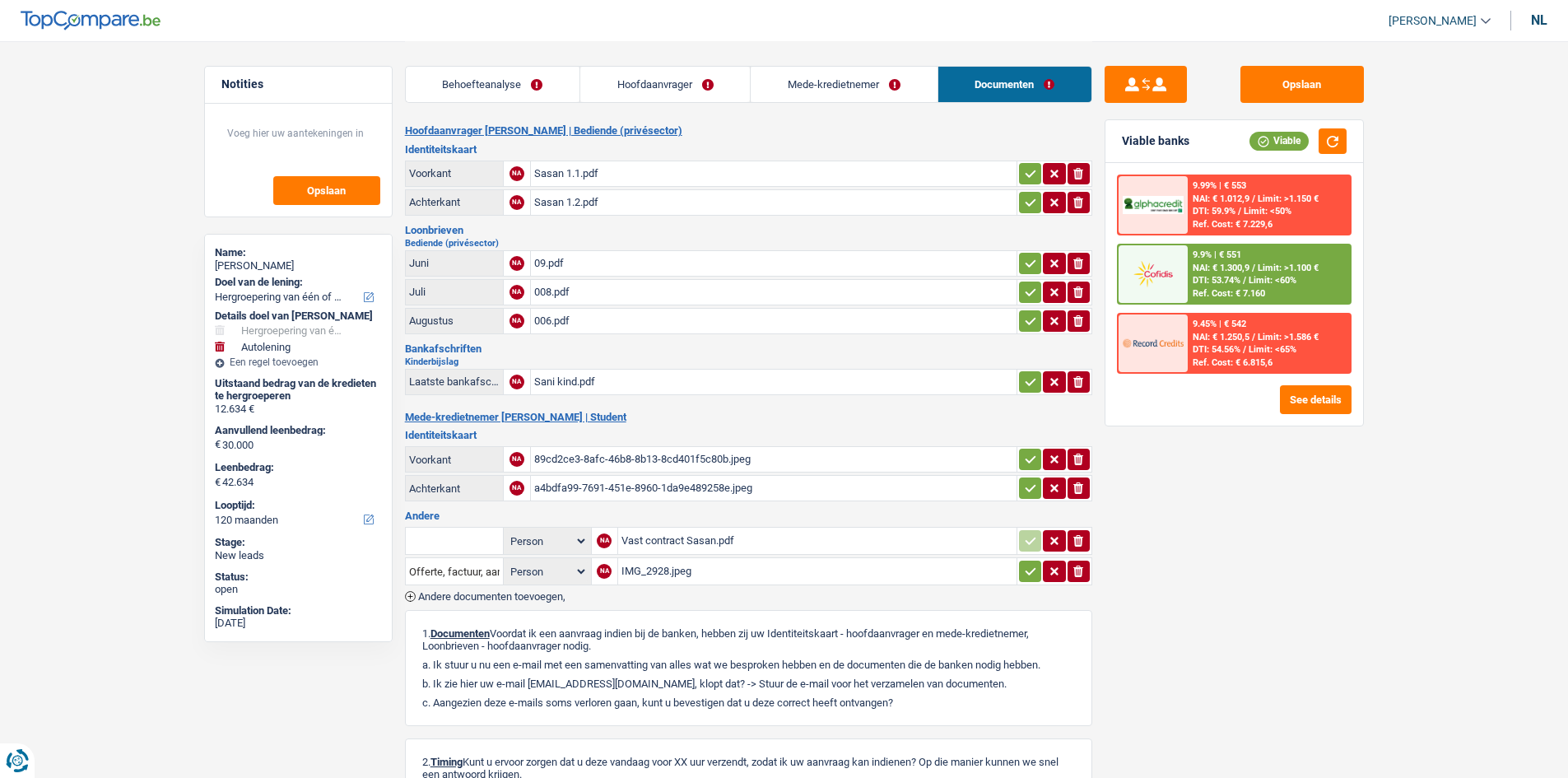
click at [866, 105] on div "Behoefteanalyse Hoofdaanvrager Mede-kredietnemer Documenten" at bounding box center [748, 76] width 688 height 70
click at [891, 90] on link "Mede-kredietnemer" at bounding box center [844, 84] width 186 height 36
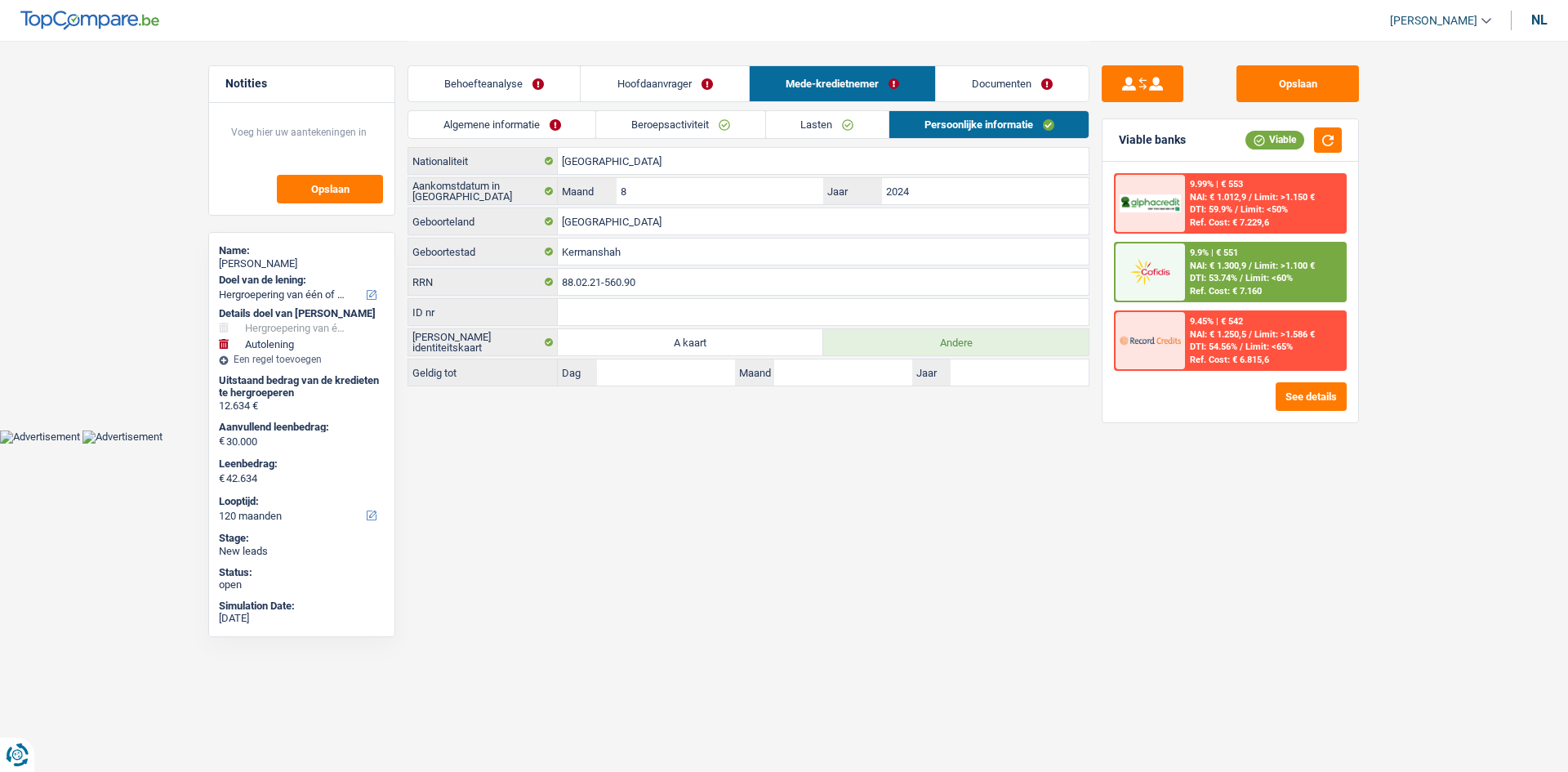
drag, startPoint x: 670, startPoint y: 83, endPoint x: 620, endPoint y: 99, distance: 52.5
click at [670, 84] on link "Hoofdaanvrager" at bounding box center [664, 83] width 168 height 35
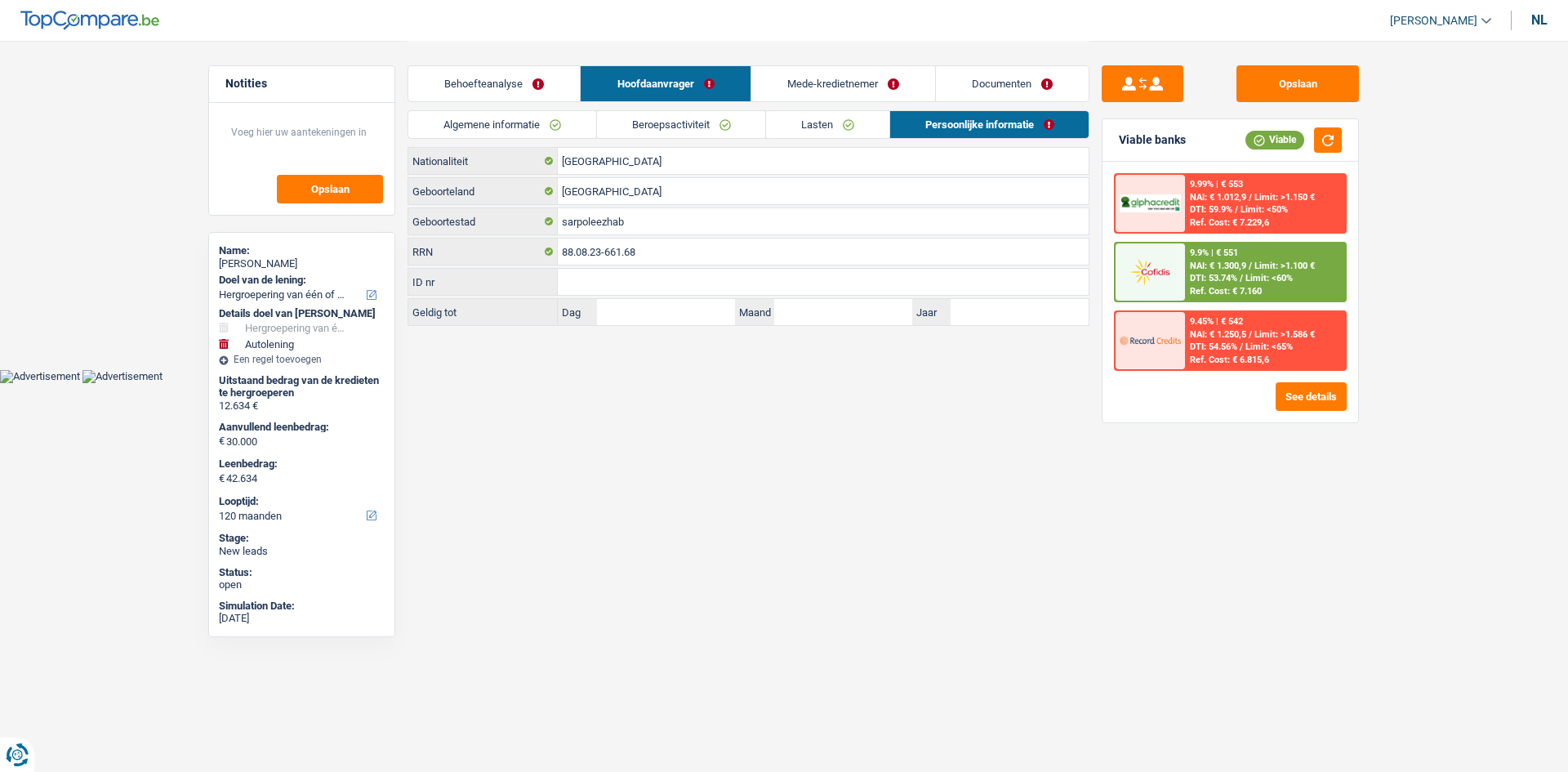
click at [541, 81] on link "Behoefteanalyse" at bounding box center [494, 83] width 172 height 35
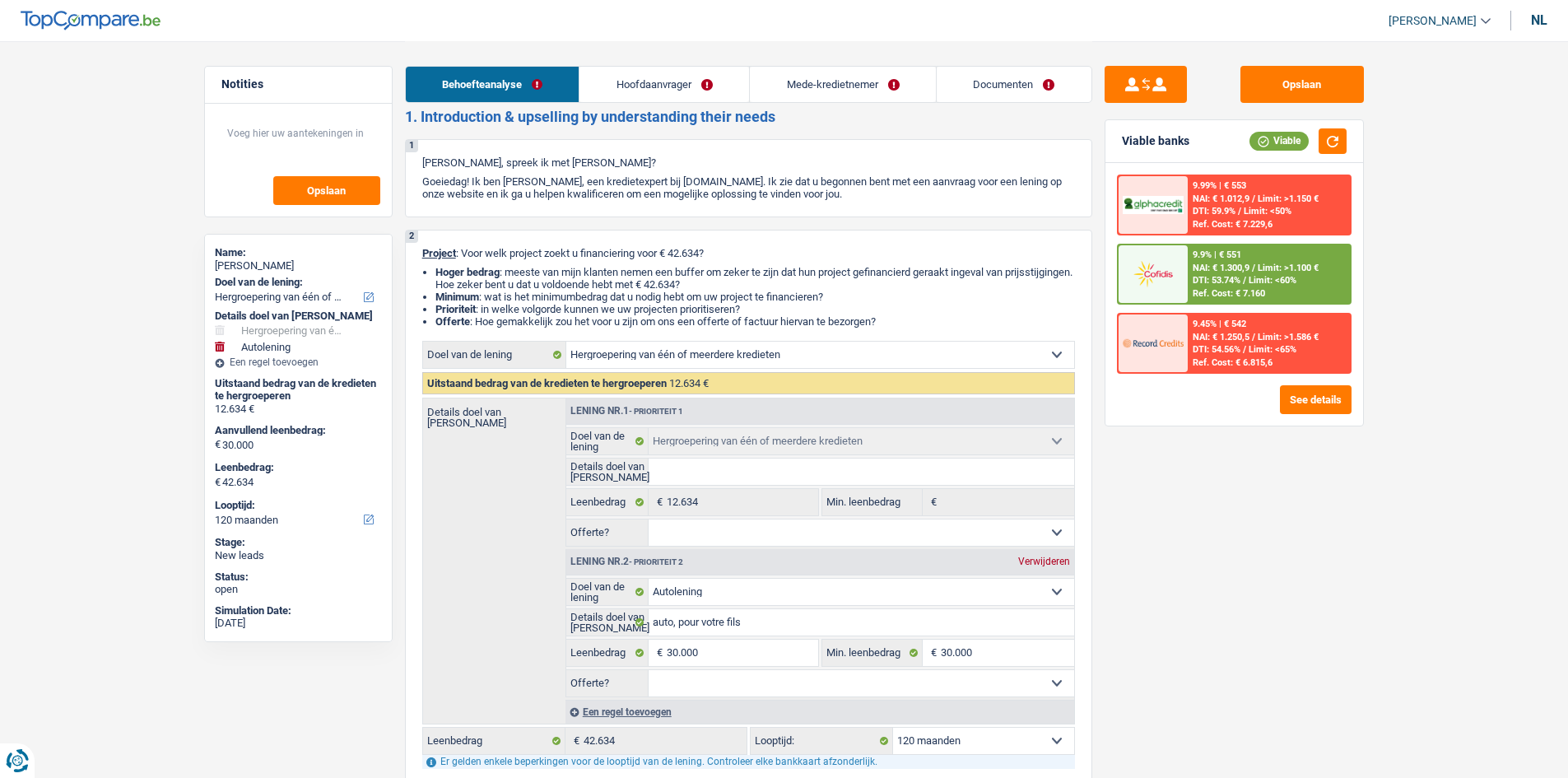
scroll to position [32, 0]
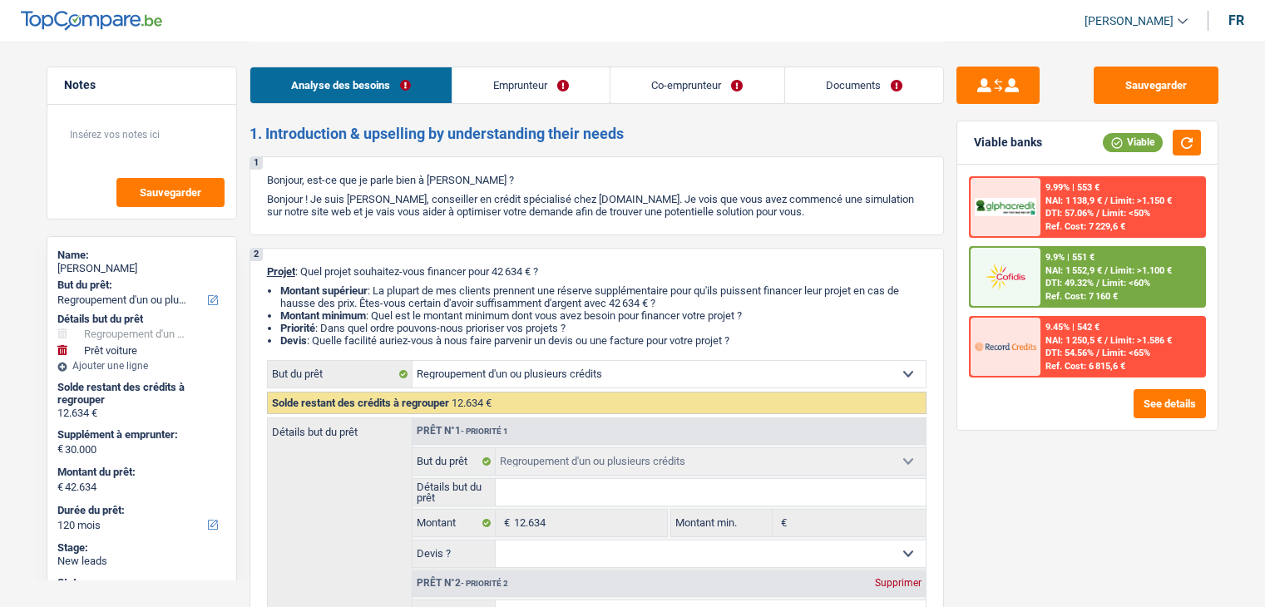
select select "refinancing"
select select "car"
select select "120"
select select "refinancing"
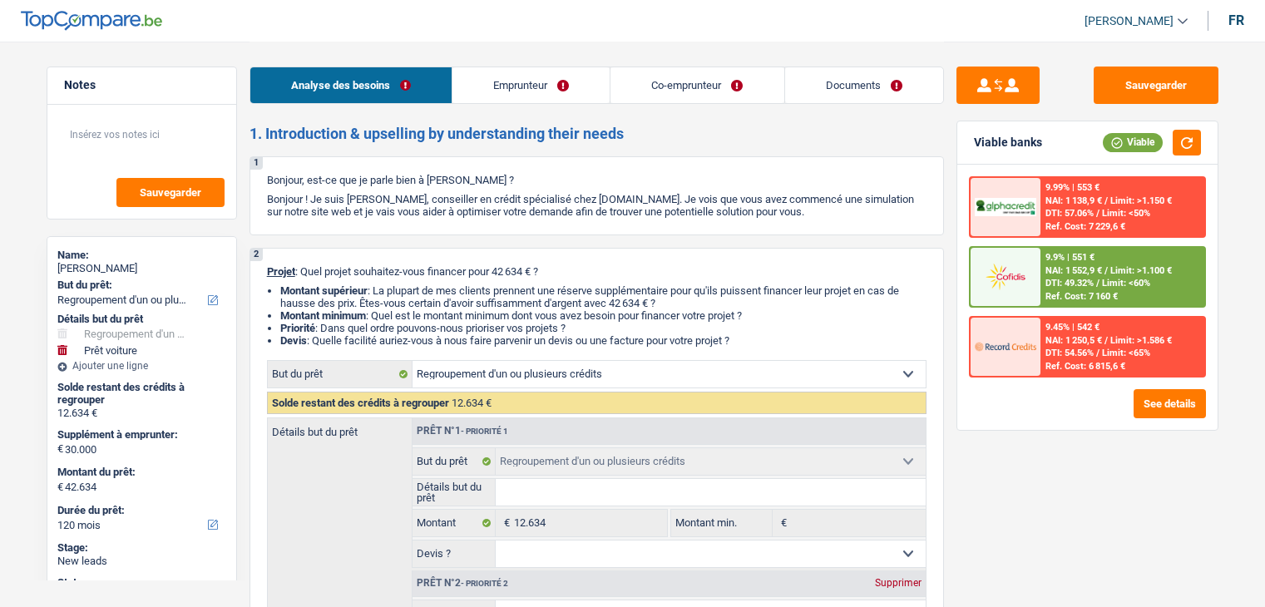
select select "refinancing"
select select "car"
select select "120"
select select "privateEmployee"
select select "student"
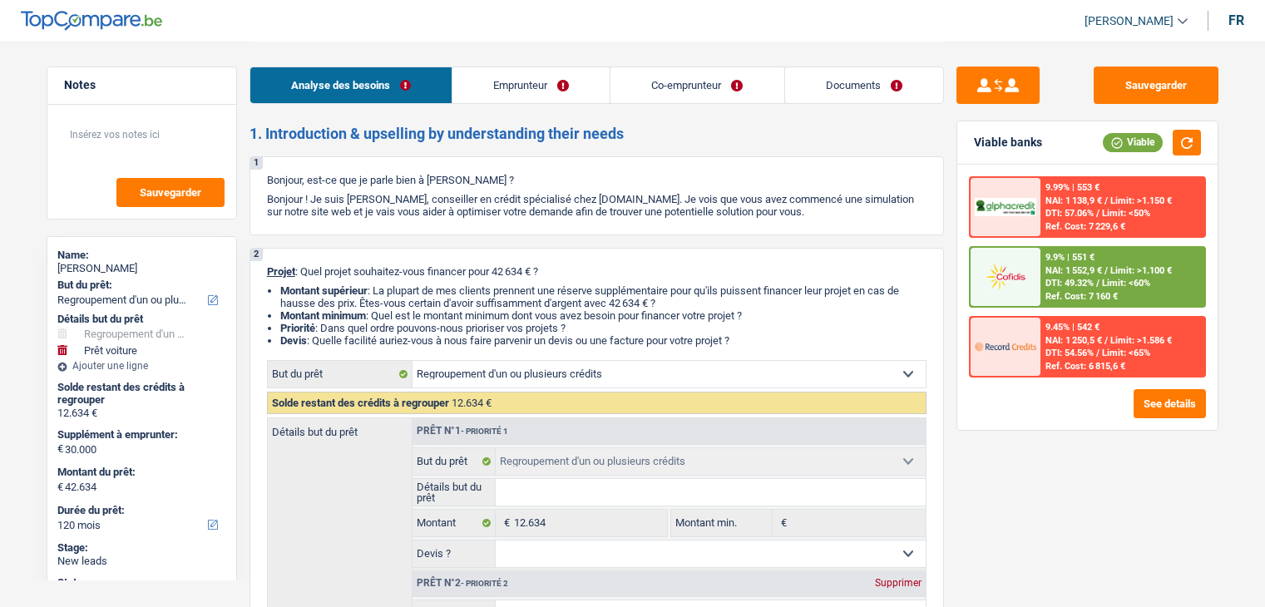
select select "familyAllowances"
select select "netSalary"
select select "mealVouchers"
select select "familyAllowances"
select select "rents"
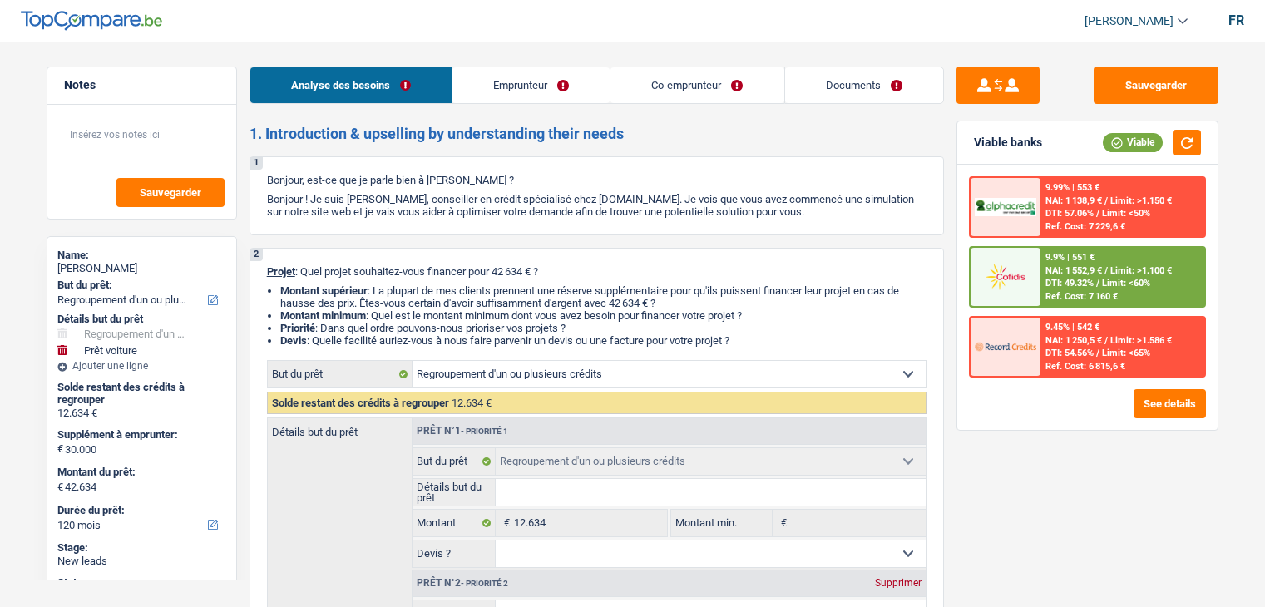
select select "carLoan"
select select "60"
select select "personalLoan"
select select "other"
select select "60"
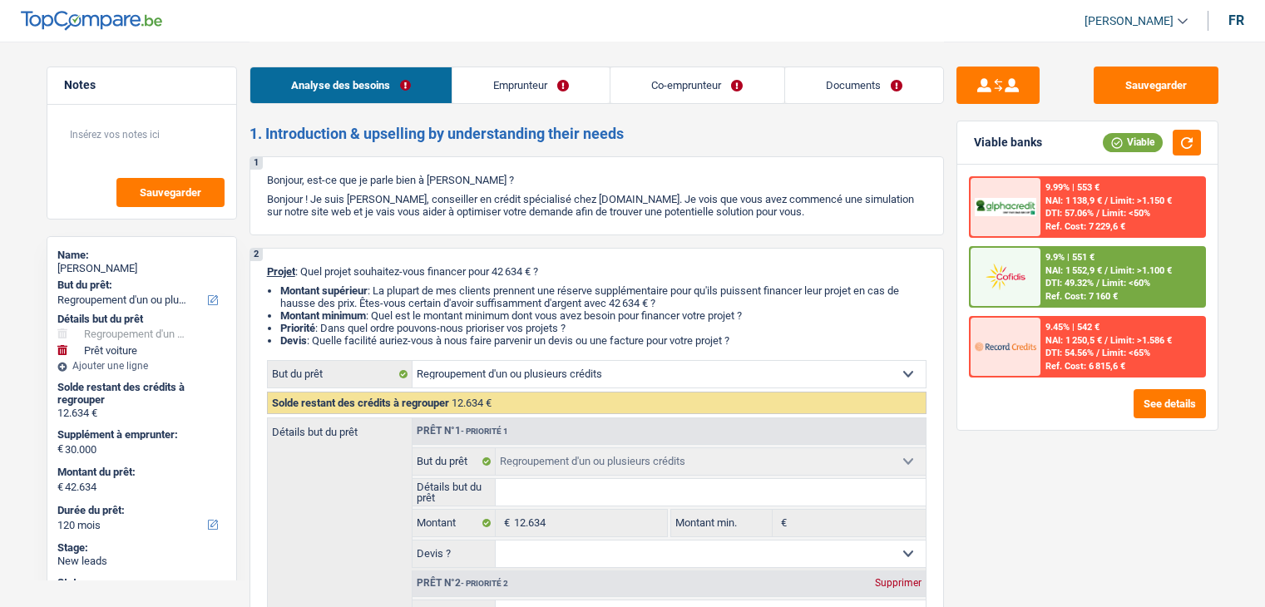
select select "refinancing"
select select "car"
select select "120"
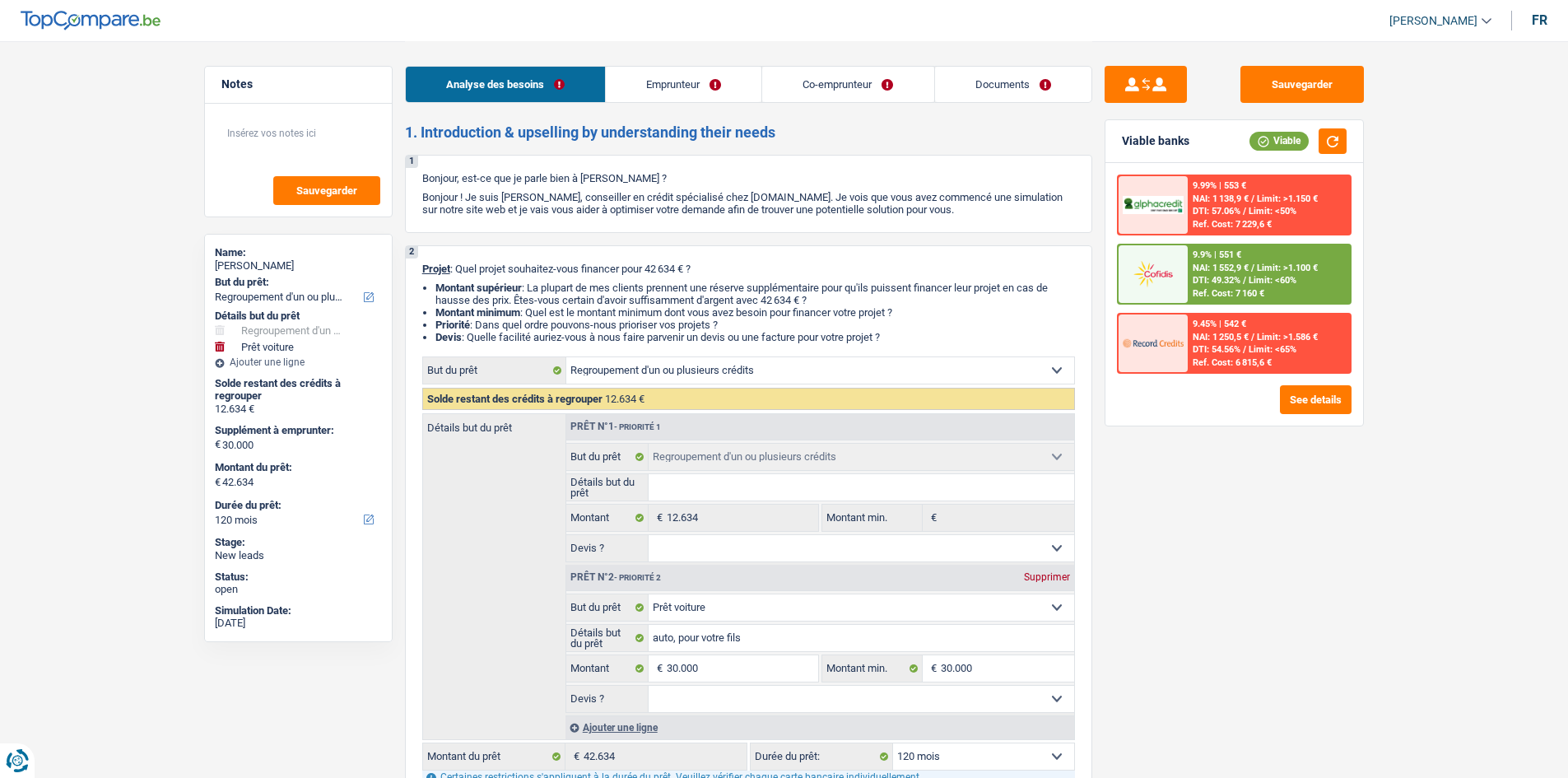
click at [644, 95] on link "Emprunteur" at bounding box center [683, 84] width 155 height 36
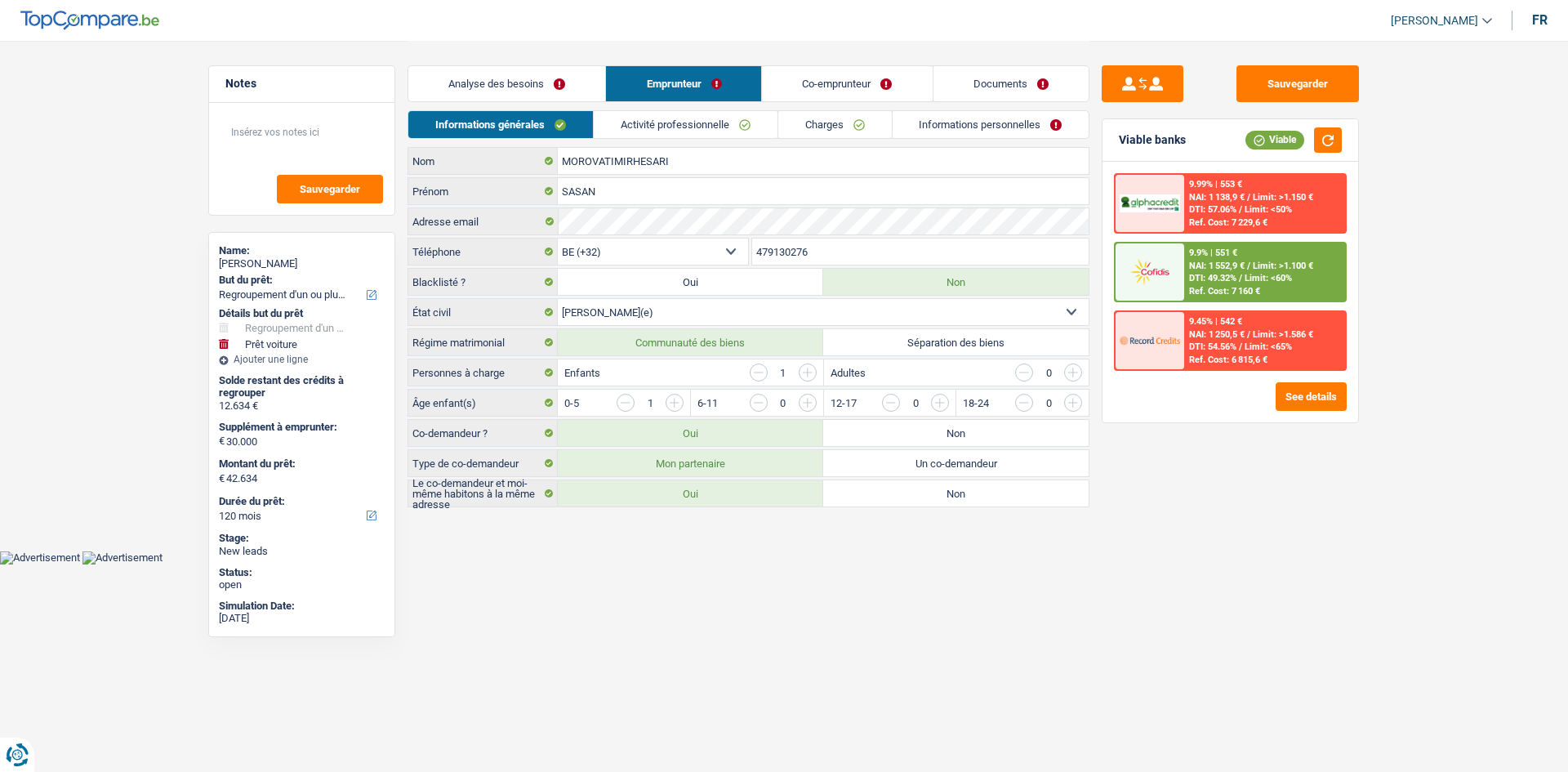
click at [983, 119] on link "Informations personnelles" at bounding box center [991, 124] width 196 height 27
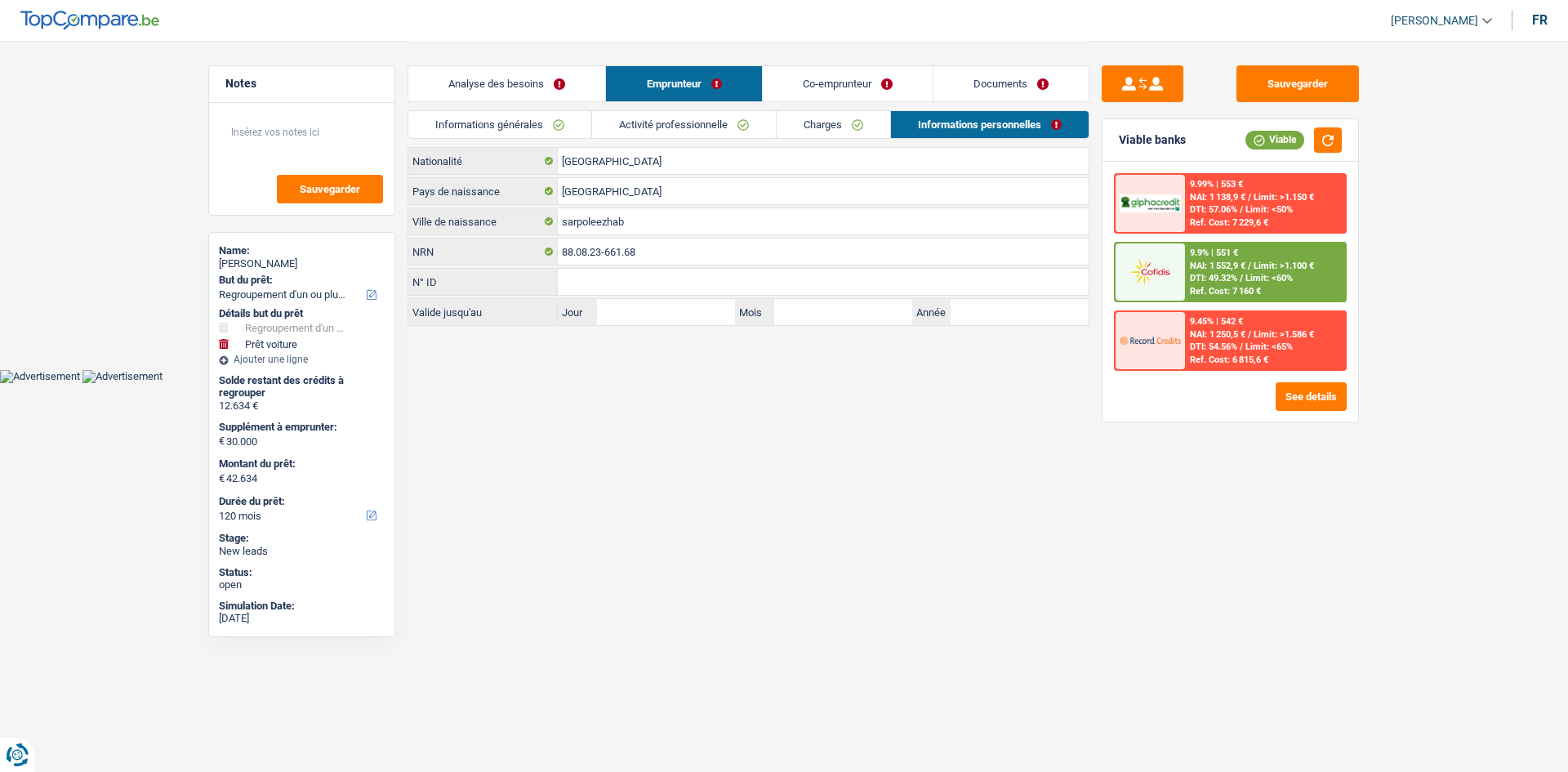
drag, startPoint x: 542, startPoint y: 79, endPoint x: 1567, endPoint y: 668, distance: 1182.2
click at [541, 79] on link "Analyse des besoins" at bounding box center [507, 83] width 196 height 35
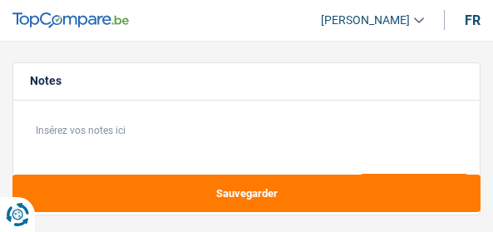
select select "refinancing"
select select "car"
select select "120"
select select "refinancing"
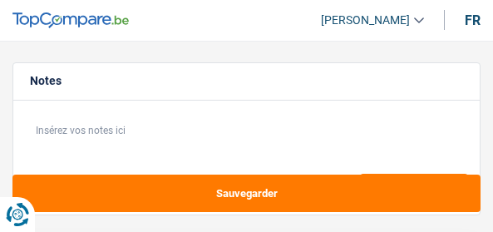
select select "refinancing"
select select "car"
select select "120"
select select "privateEmployee"
select select "student"
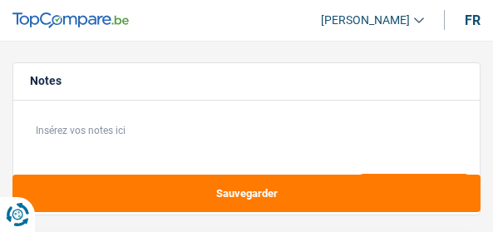
select select "familyAllowances"
select select "netSalary"
select select "mealVouchers"
select select "familyAllowances"
select select "rents"
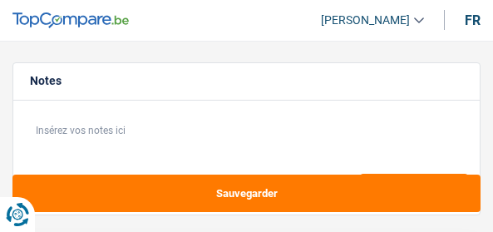
select select "carLoan"
select select "60"
select select "personalLoan"
select select "other"
select select "60"
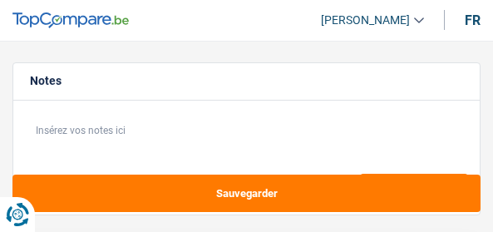
select select "refinancing"
select select "car"
select select "120"
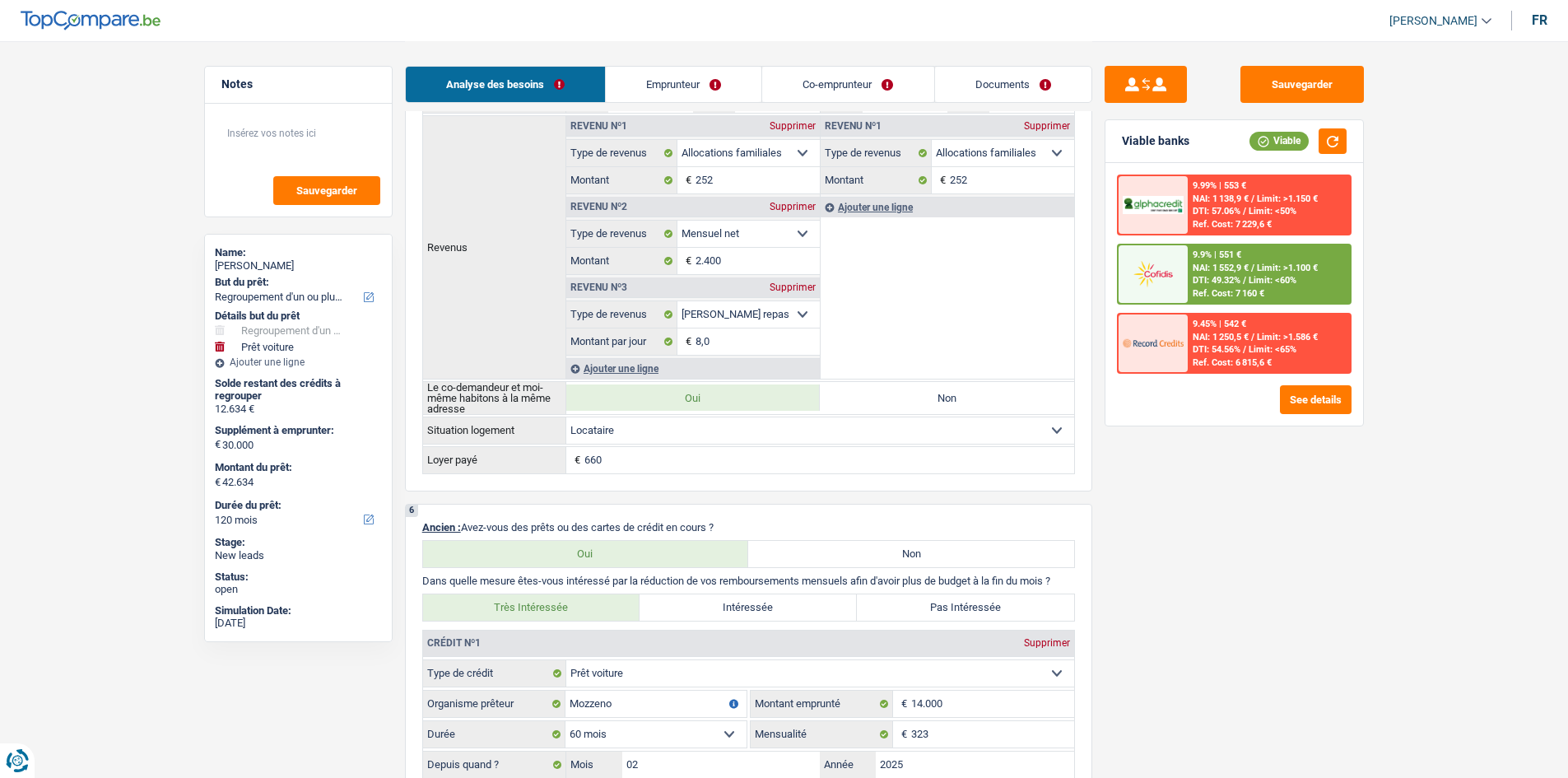
scroll to position [1070, 0]
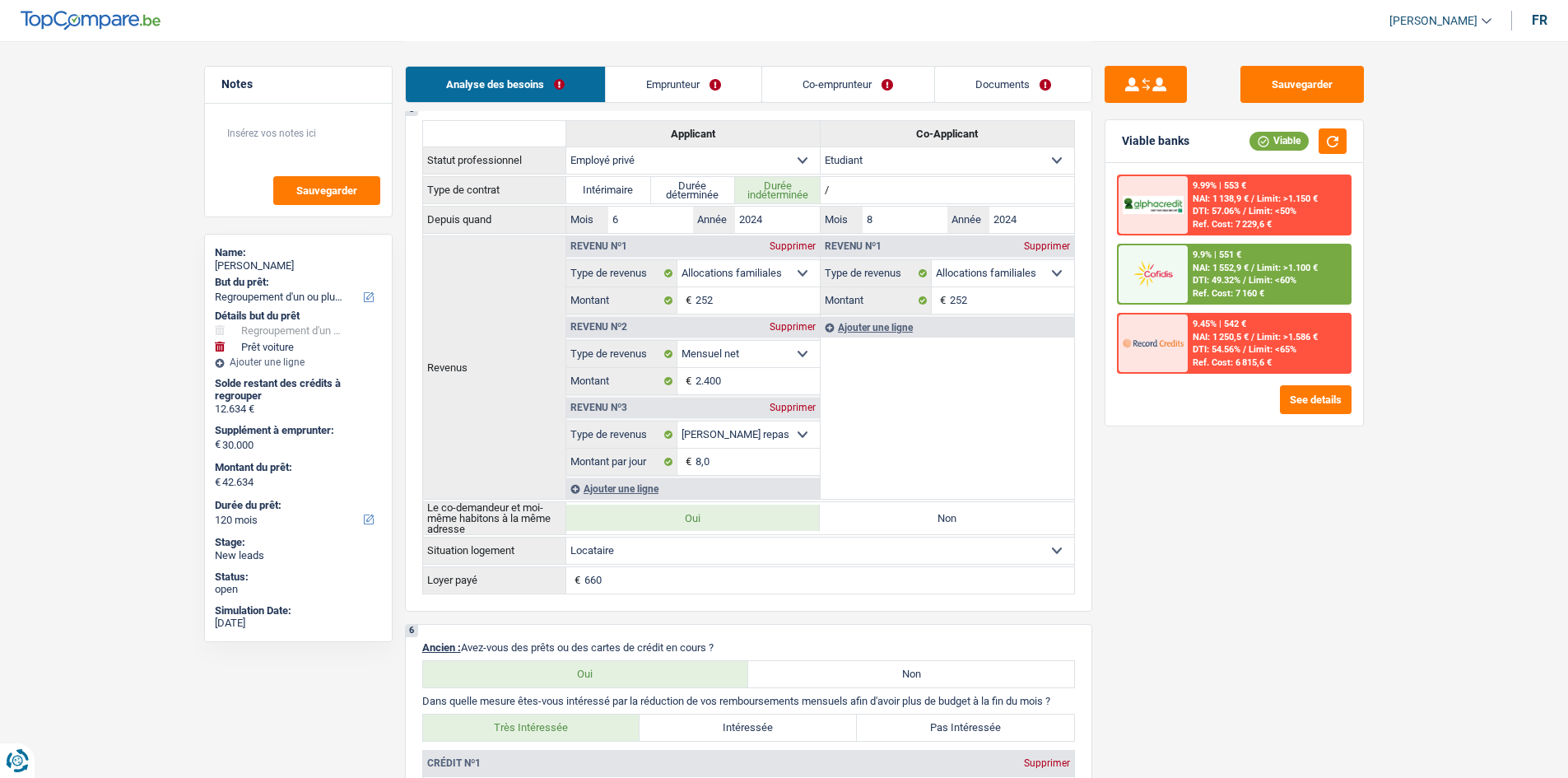
click at [487, 229] on div "Supprimer" at bounding box center [1047, 246] width 54 height 10
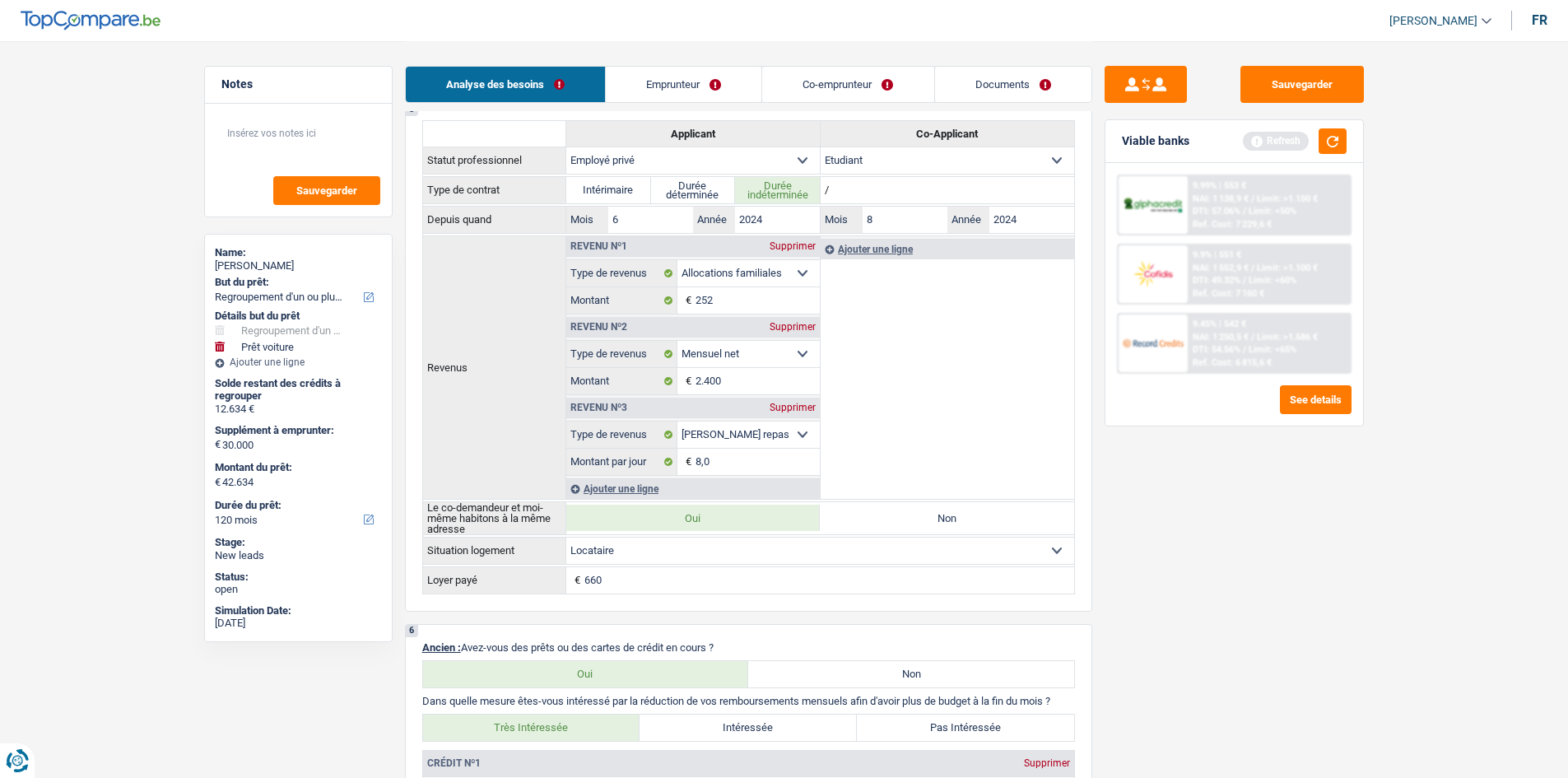
click at [487, 126] on div "Viable banks Refresh" at bounding box center [1234, 141] width 257 height 43
click at [487, 134] on button "button" at bounding box center [1333, 142] width 28 height 26
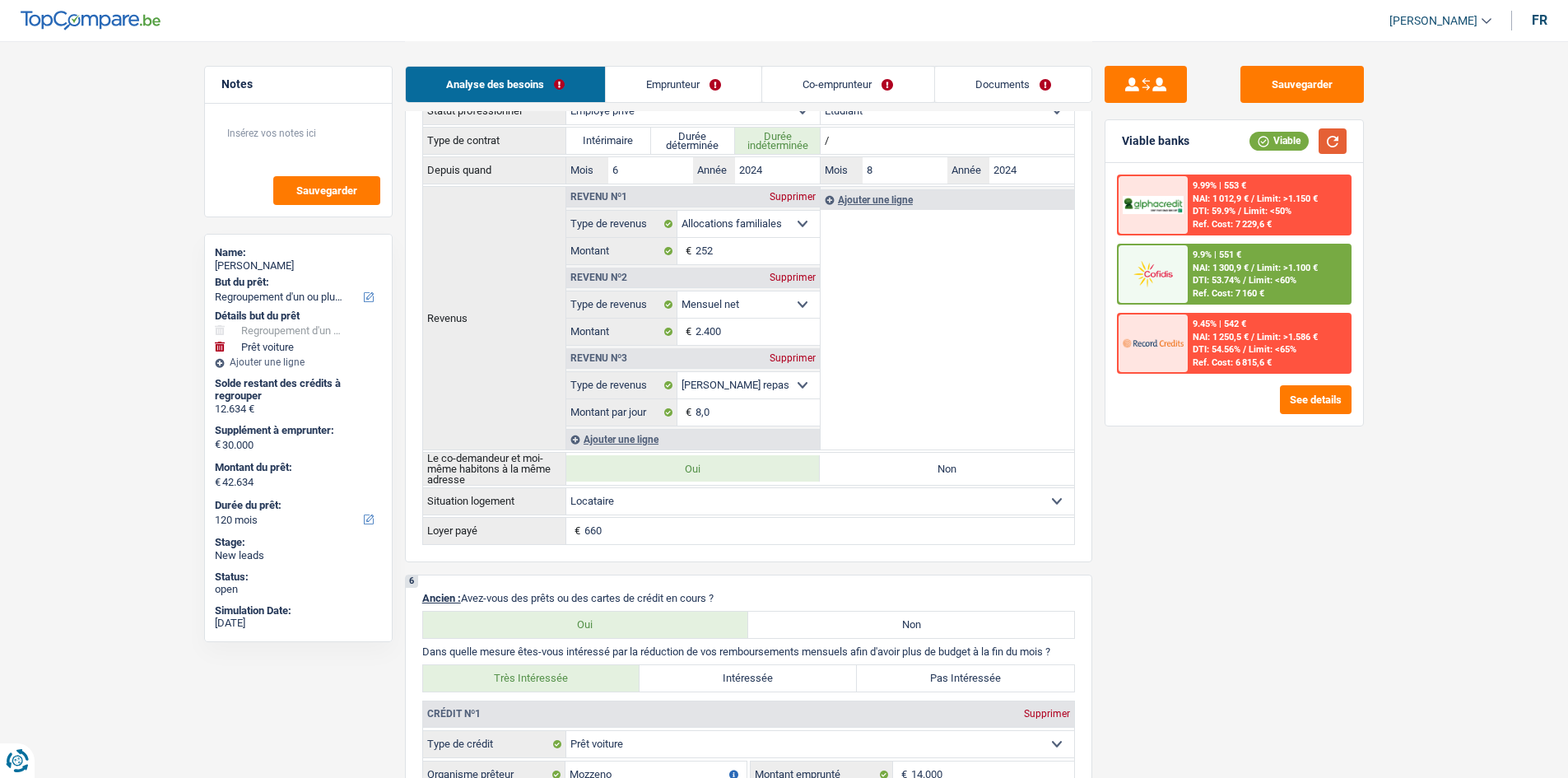
scroll to position [1317, 0]
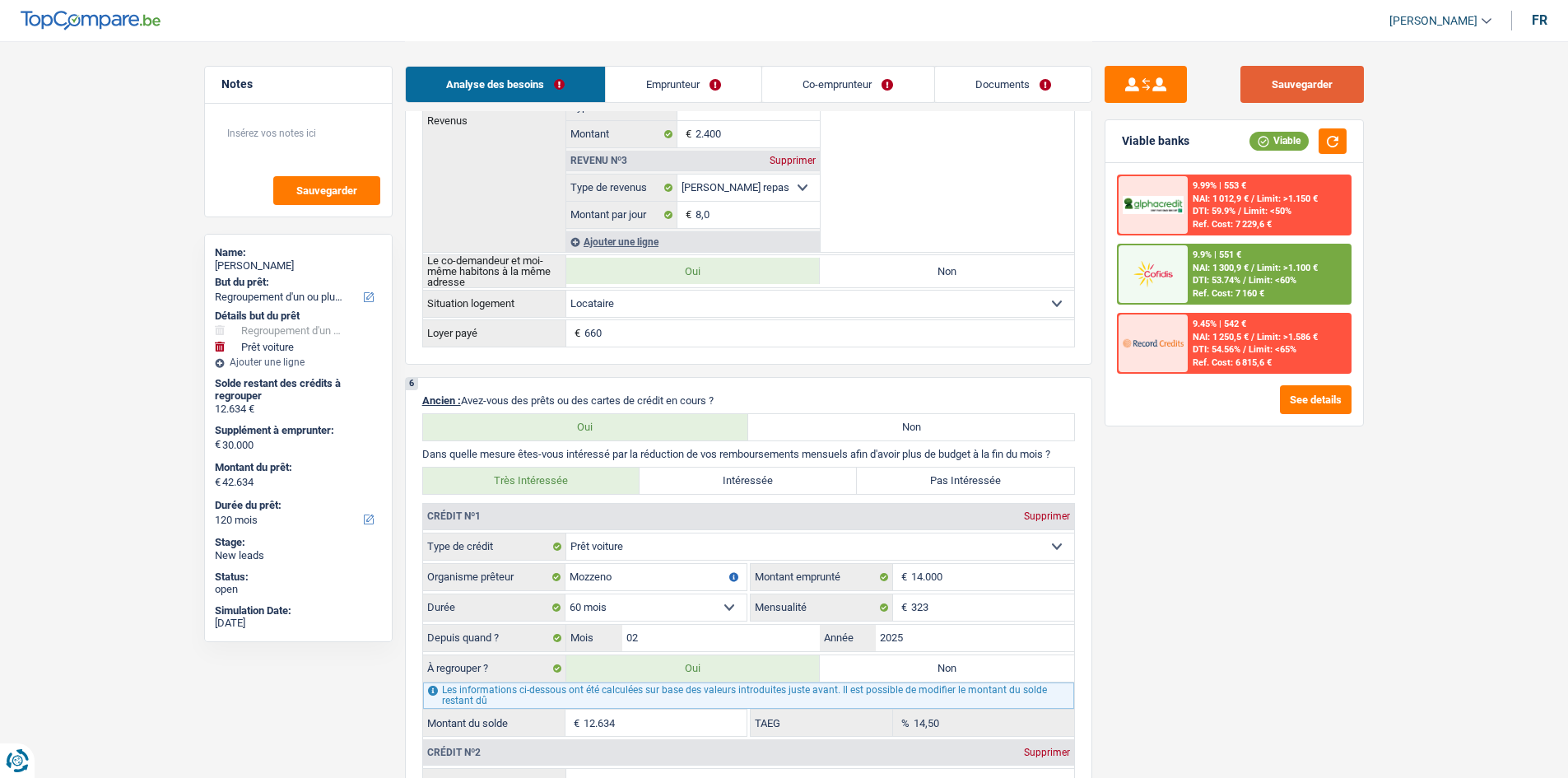
click at [487, 76] on button "Sauvegarder" at bounding box center [1302, 84] width 124 height 37
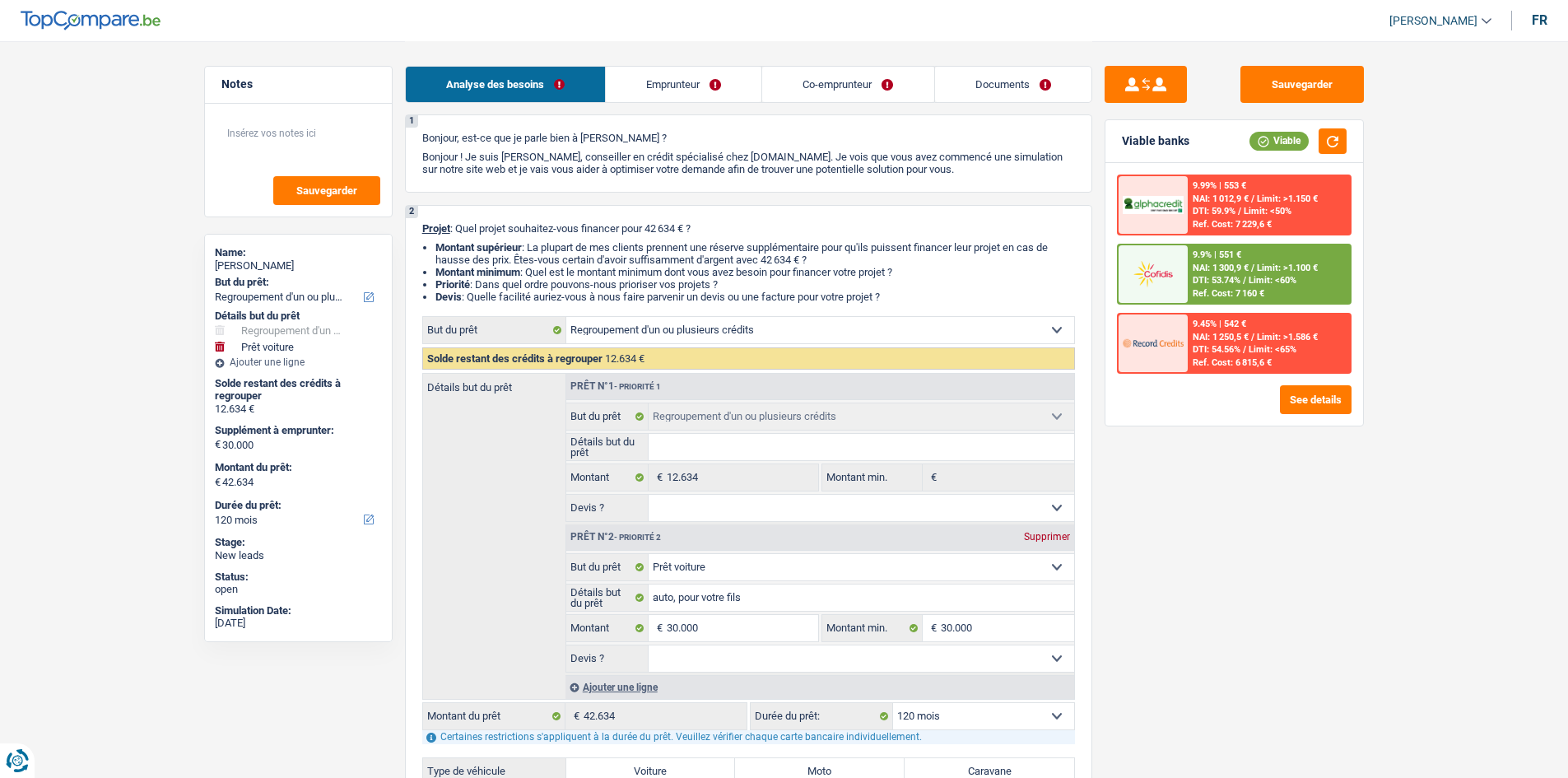
scroll to position [0, 0]
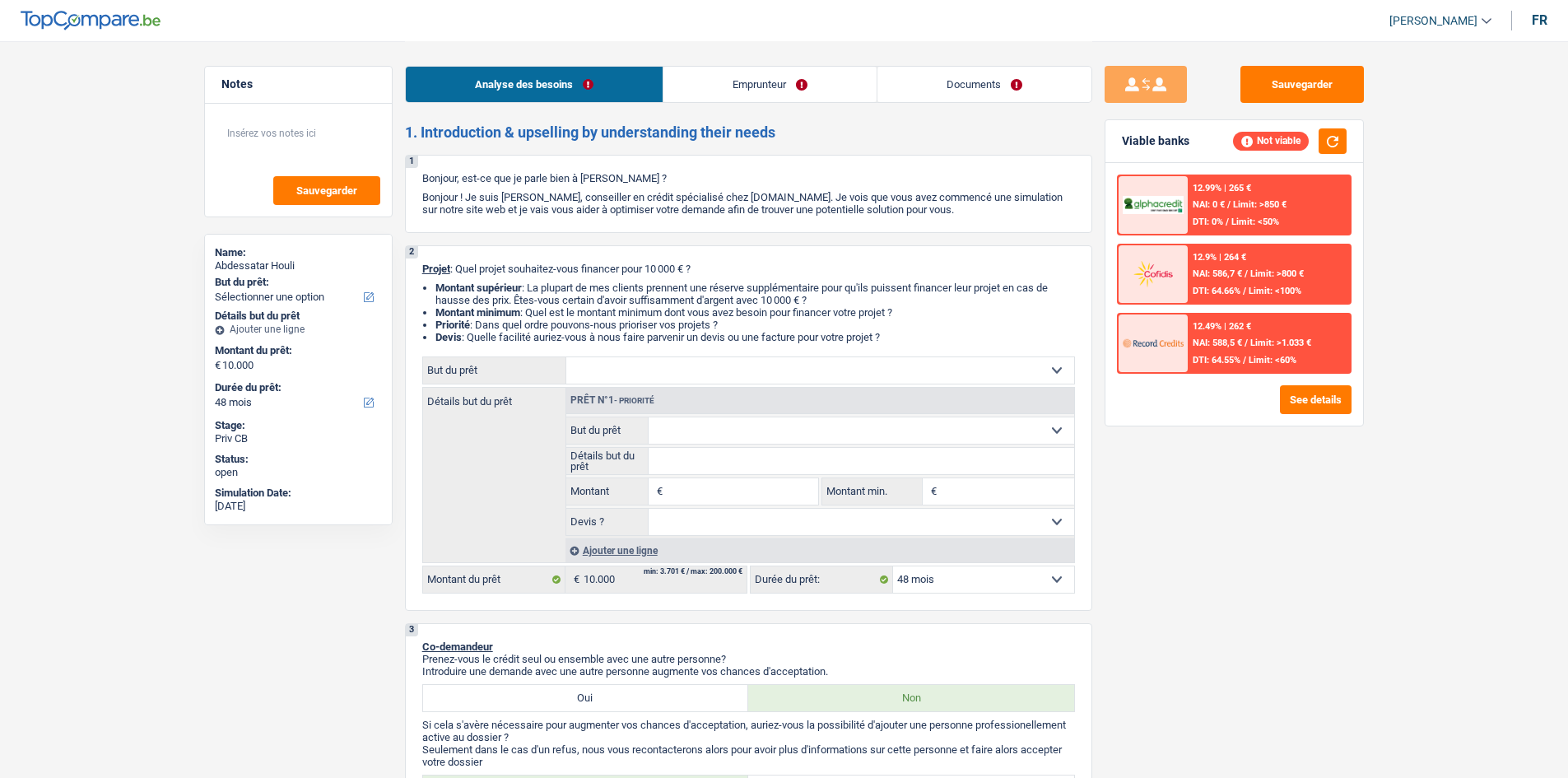
select select "48"
select select "retired"
select select "pension"
select select "rents"
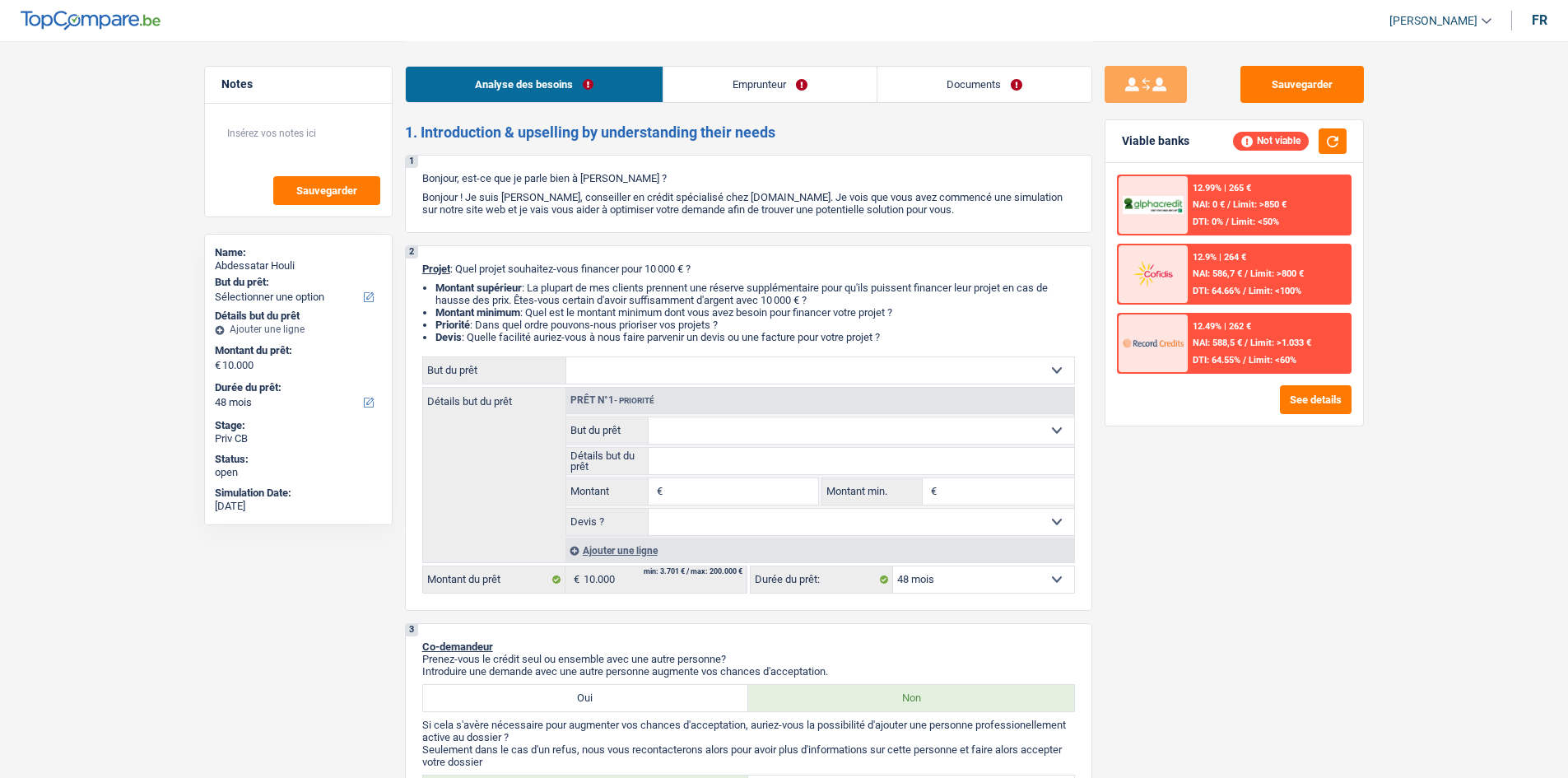
select select "creditConsolidation"
select select "72"
select select "48"
click at [772, 88] on link "Emprunteur" at bounding box center [769, 84] width 213 height 36
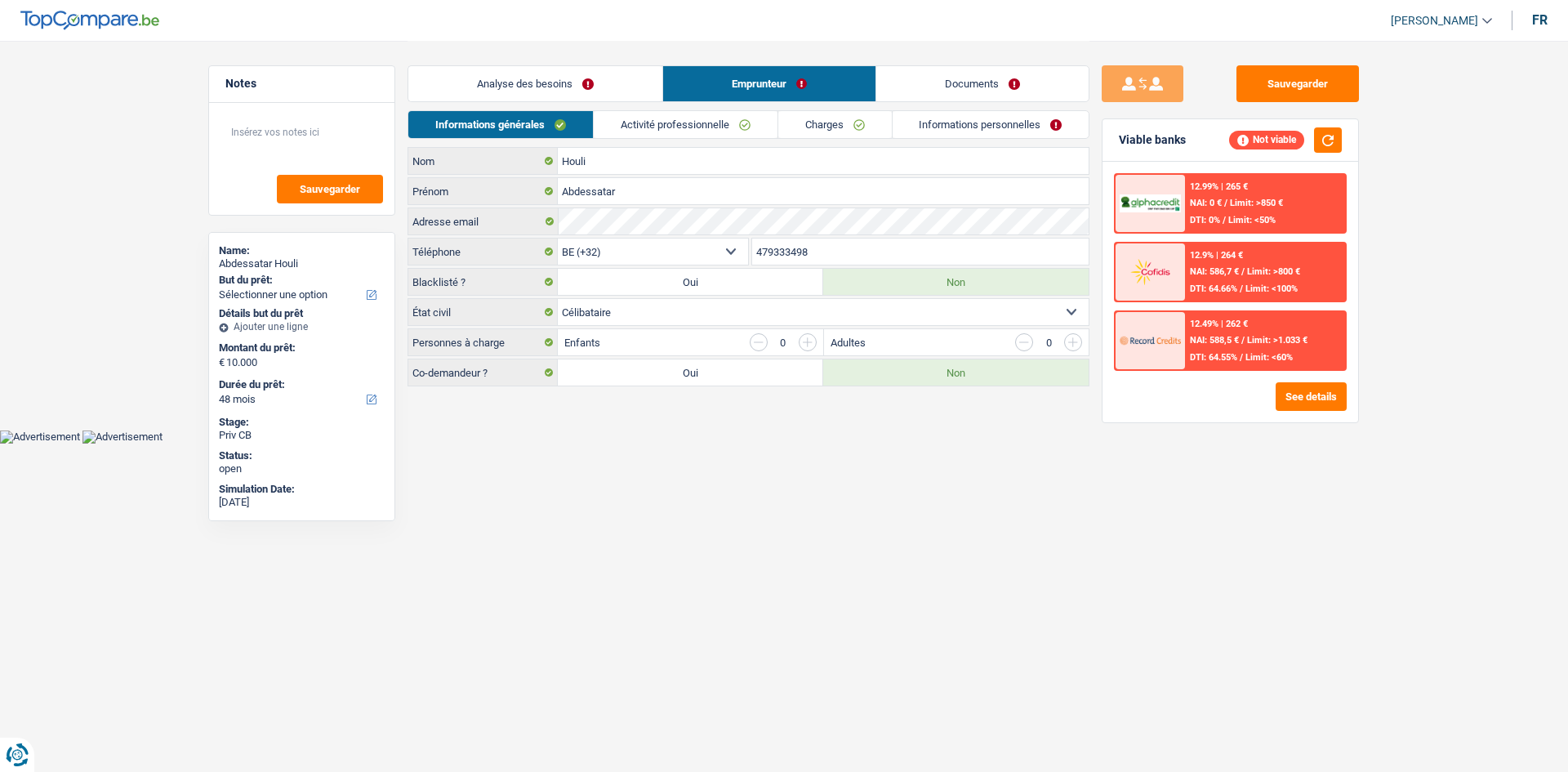
click at [580, 55] on div "Analyse des besoins Emprunteur Documents" at bounding box center [748, 76] width 682 height 70
click at [580, 68] on link "Analyse des besoins" at bounding box center [535, 83] width 254 height 35
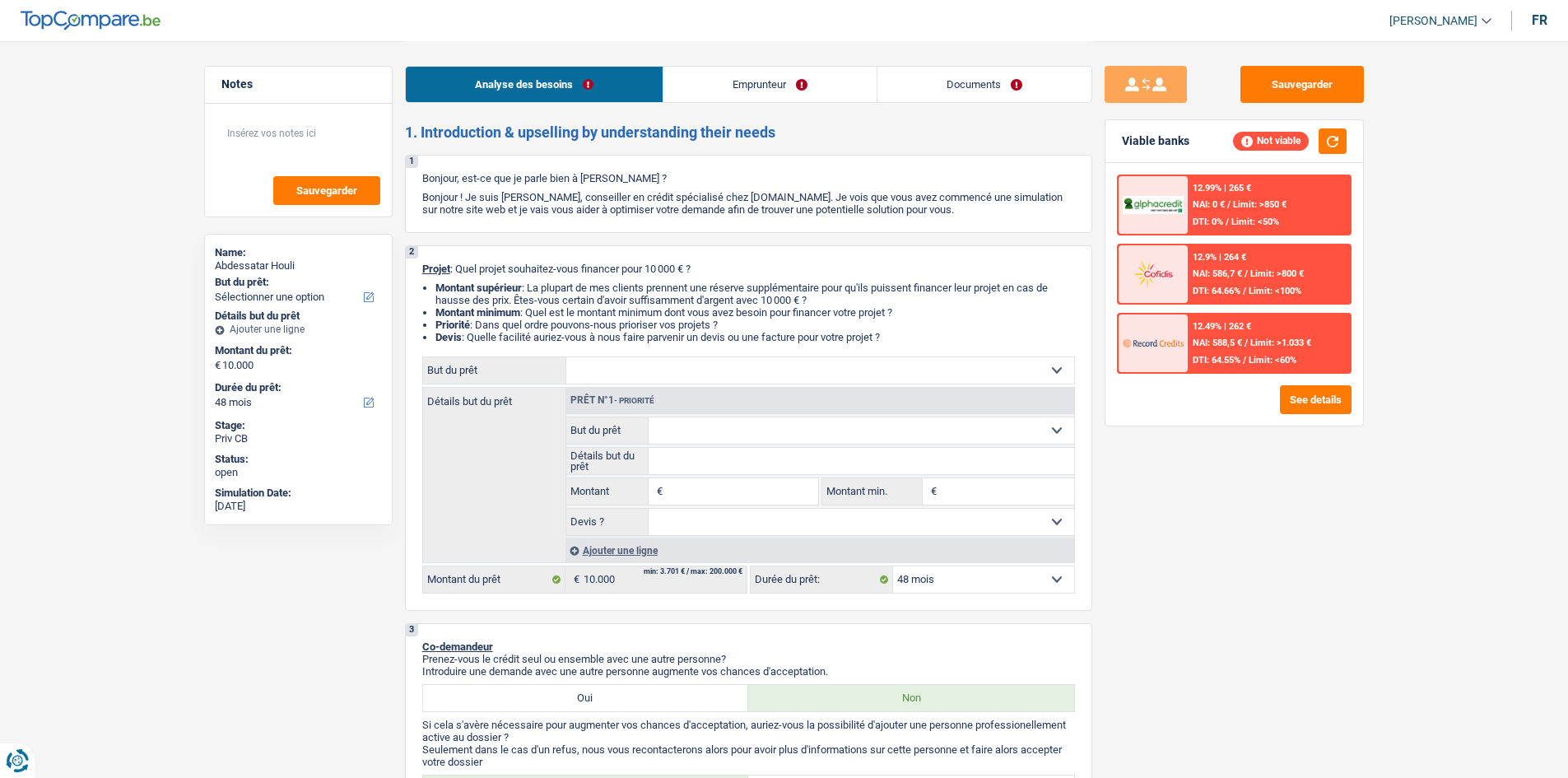
drag, startPoint x: 1338, startPoint y: 465, endPoint x: 1283, endPoint y: 450, distance: 57.0
click at [1334, 463] on div "Sauvegarder Viable banks Not viable 12.99% | 265 € NAI: 0 € / Limit: >850 € DTI…" at bounding box center [1234, 409] width 284 height 686
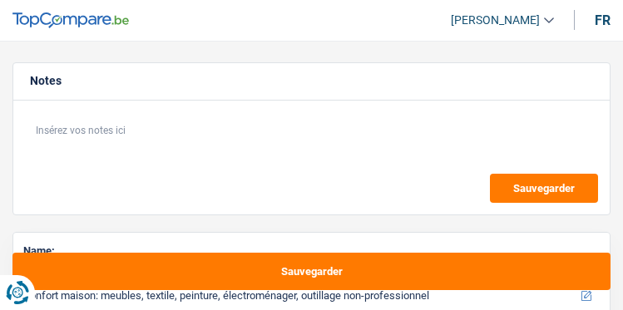
select select "household"
select select "60"
select select "household"
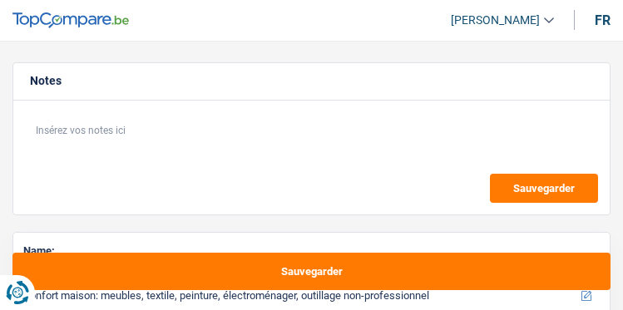
select select "60"
select select "publicEmployee"
select select "netSalary"
select select "mealVouchers"
select select "rents"
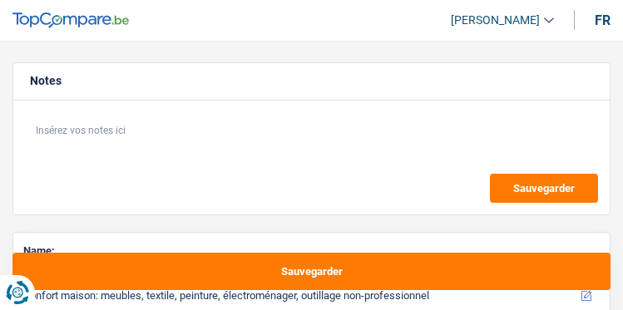
select select "carLoan"
select select "72"
select select "household"
select select "60"
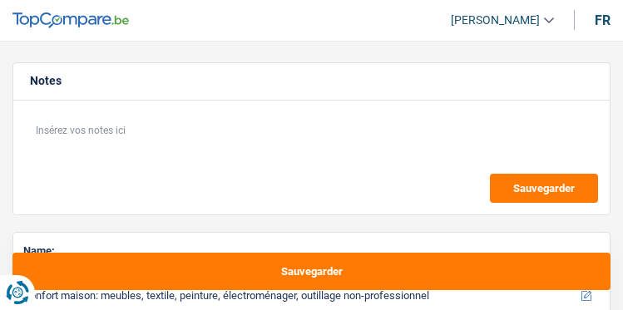
select select "352"
select select "single"
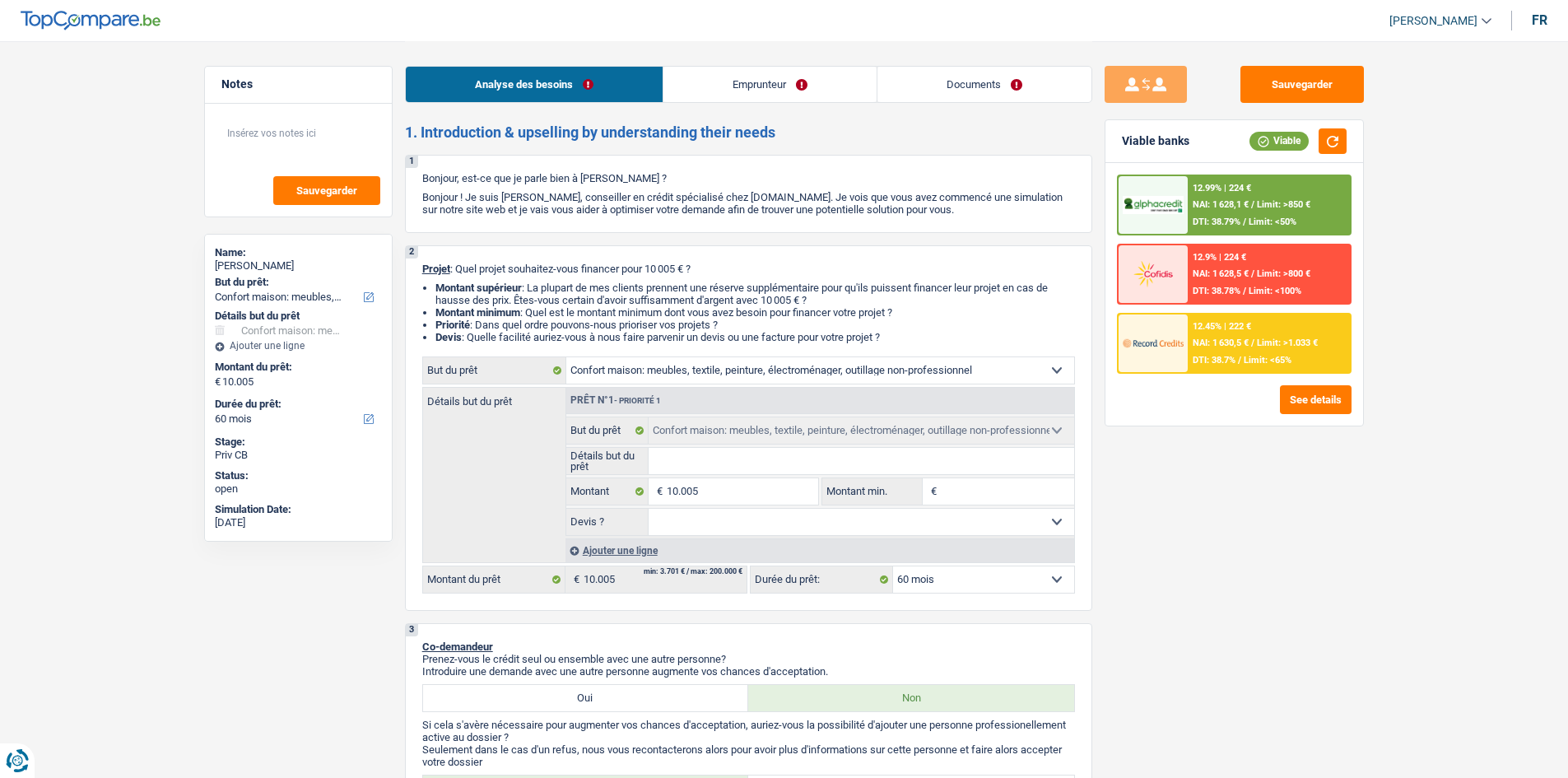
click at [615, 81] on link "Emprunteur" at bounding box center [769, 84] width 213 height 36
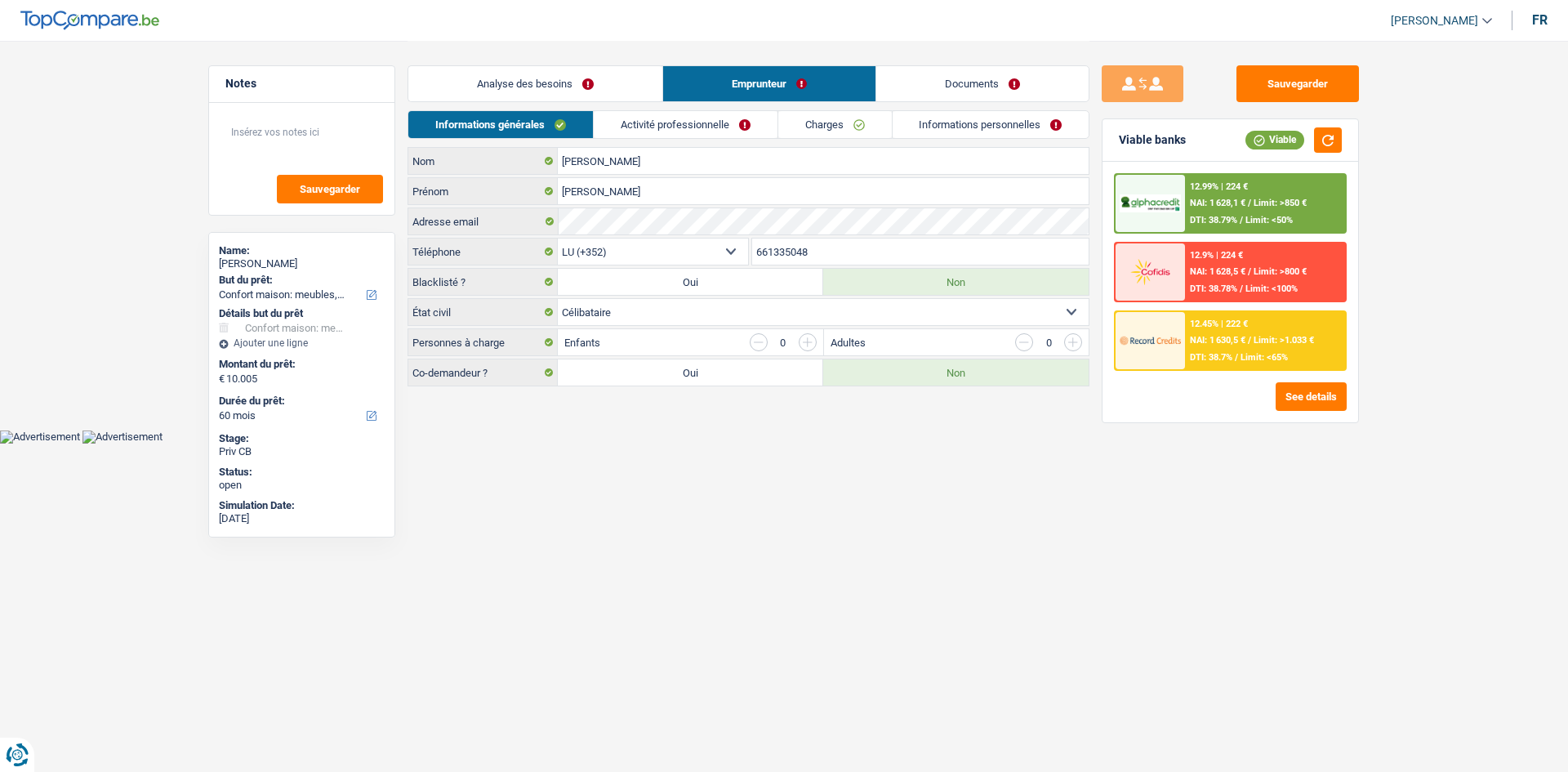
click at [611, 69] on link "Documents" at bounding box center [983, 83] width 212 height 35
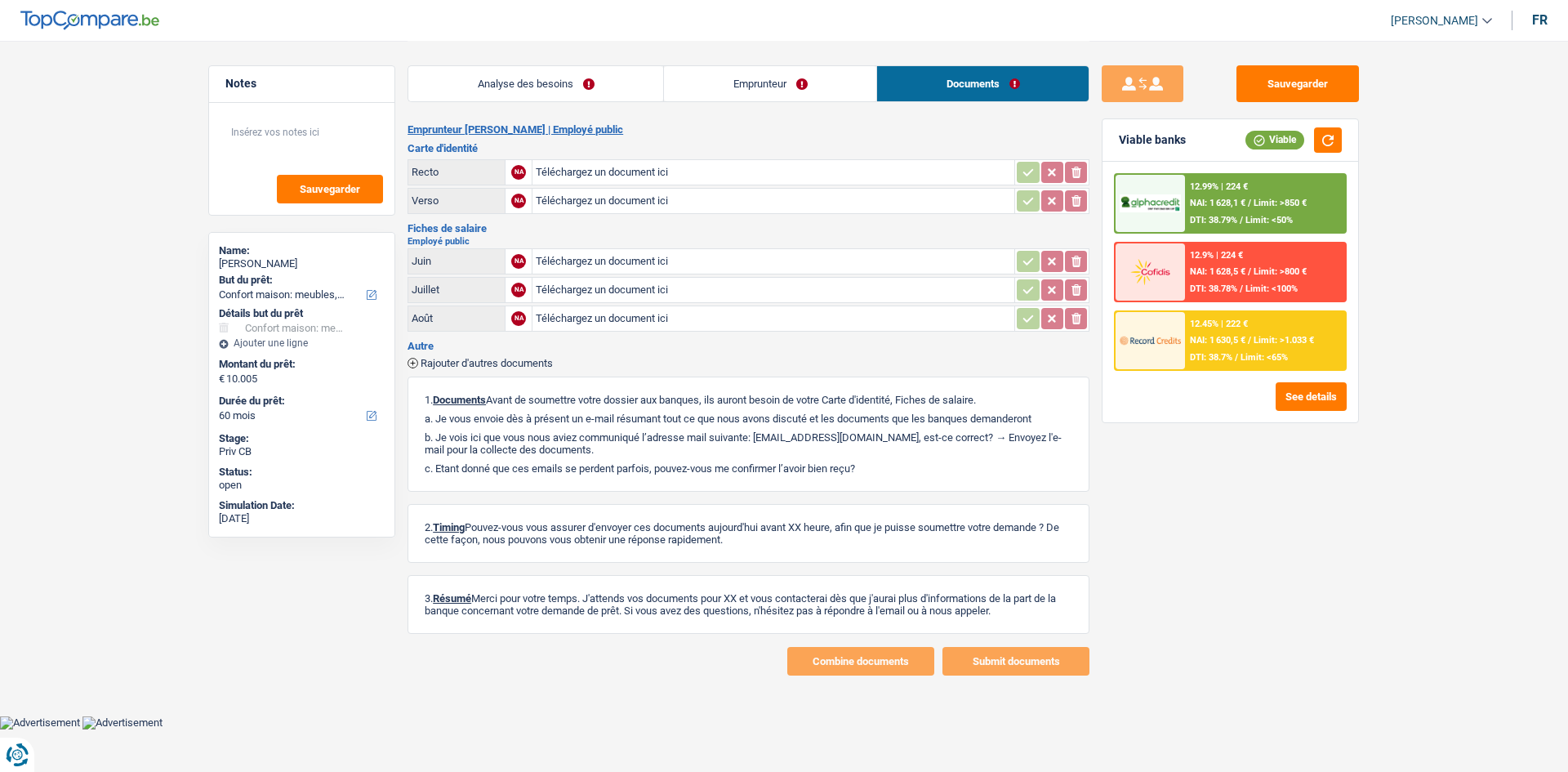
click at [611, 95] on link "Analyse des besoins" at bounding box center [536, 83] width 255 height 35
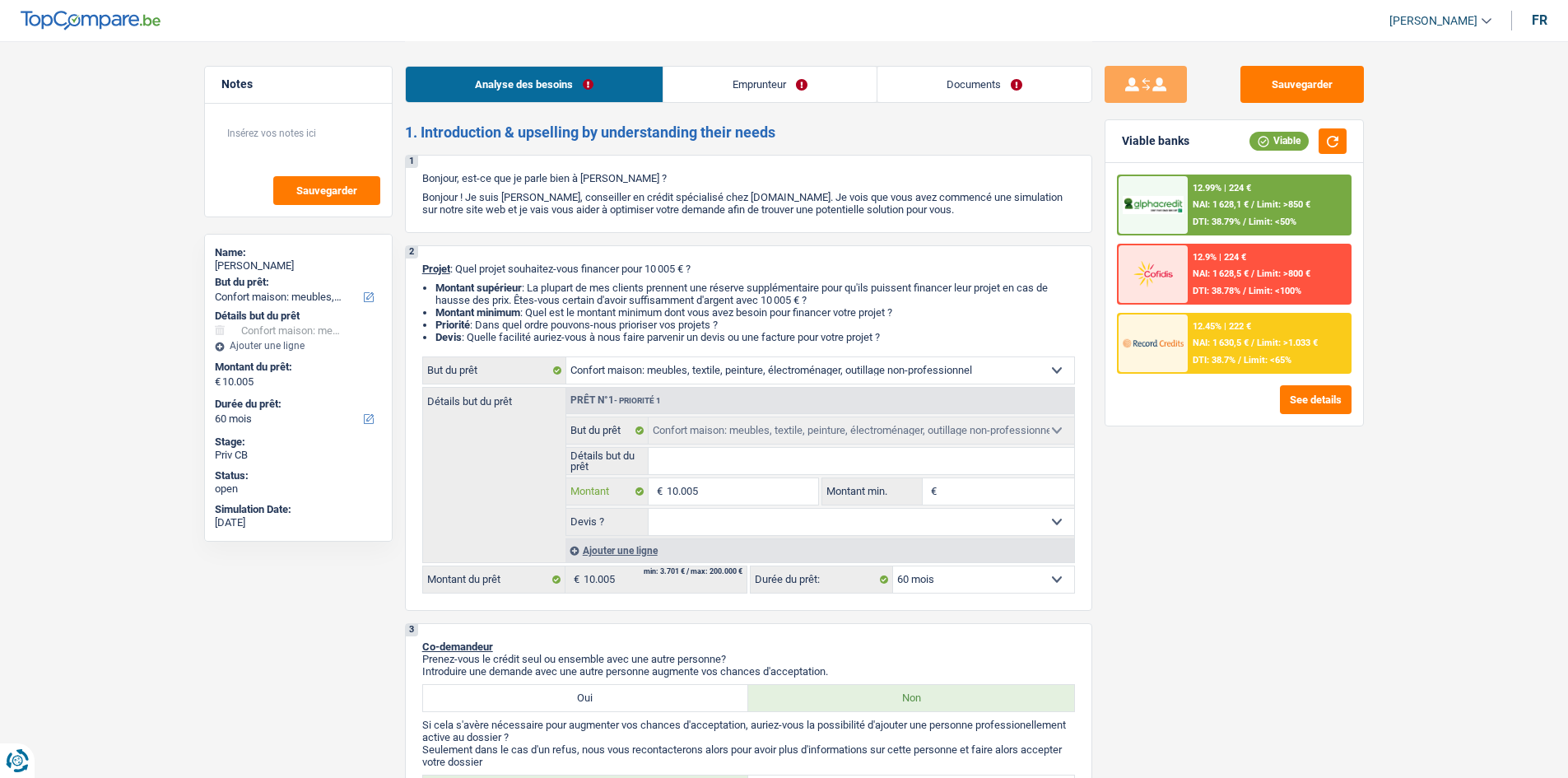
click at [615, 306] on input "10.005" at bounding box center [742, 491] width 150 height 27
type input "10.005"
click at [615, 306] on input "Détails but du prêt" at bounding box center [861, 461] width 425 height 27
click at [615, 82] on link "Emprunteur" at bounding box center [769, 84] width 213 height 36
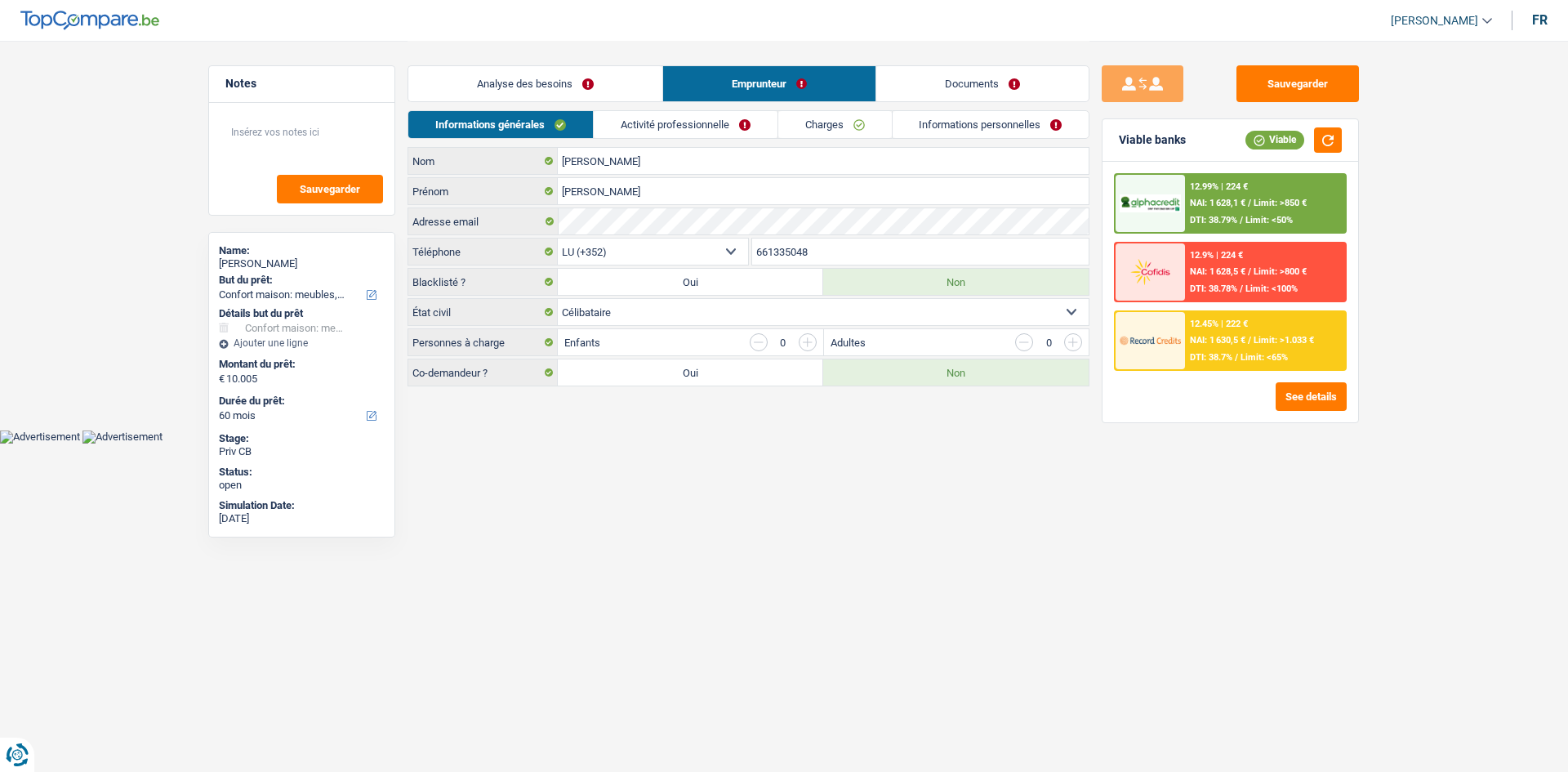
click at [611, 121] on link "Informations personnelles" at bounding box center [991, 124] width 196 height 27
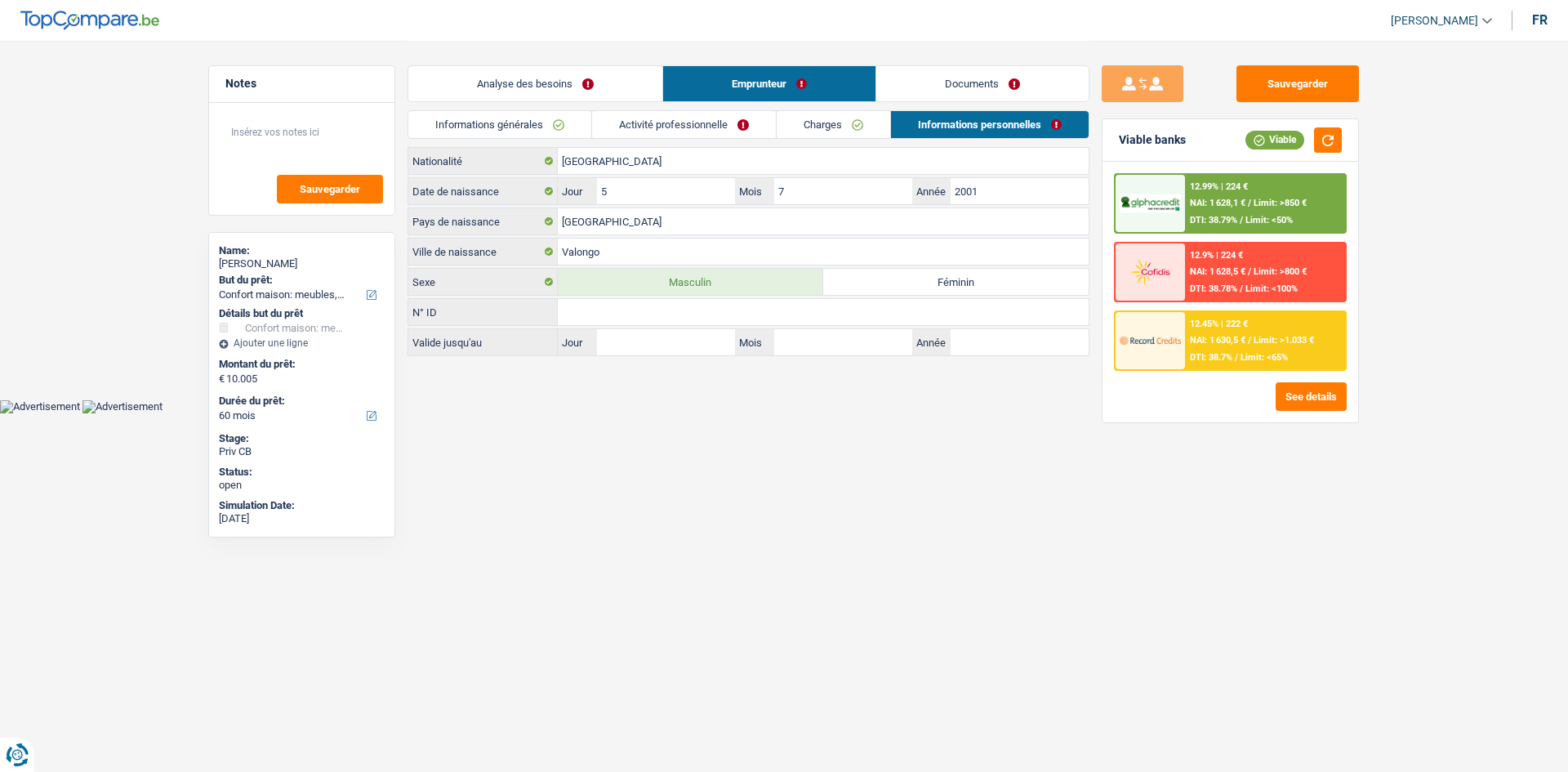
click at [611, 108] on div "Analyse des besoins Emprunteur Documents" at bounding box center [748, 76] width 682 height 70
click at [611, 94] on link "Analyse des besoins" at bounding box center [535, 83] width 254 height 35
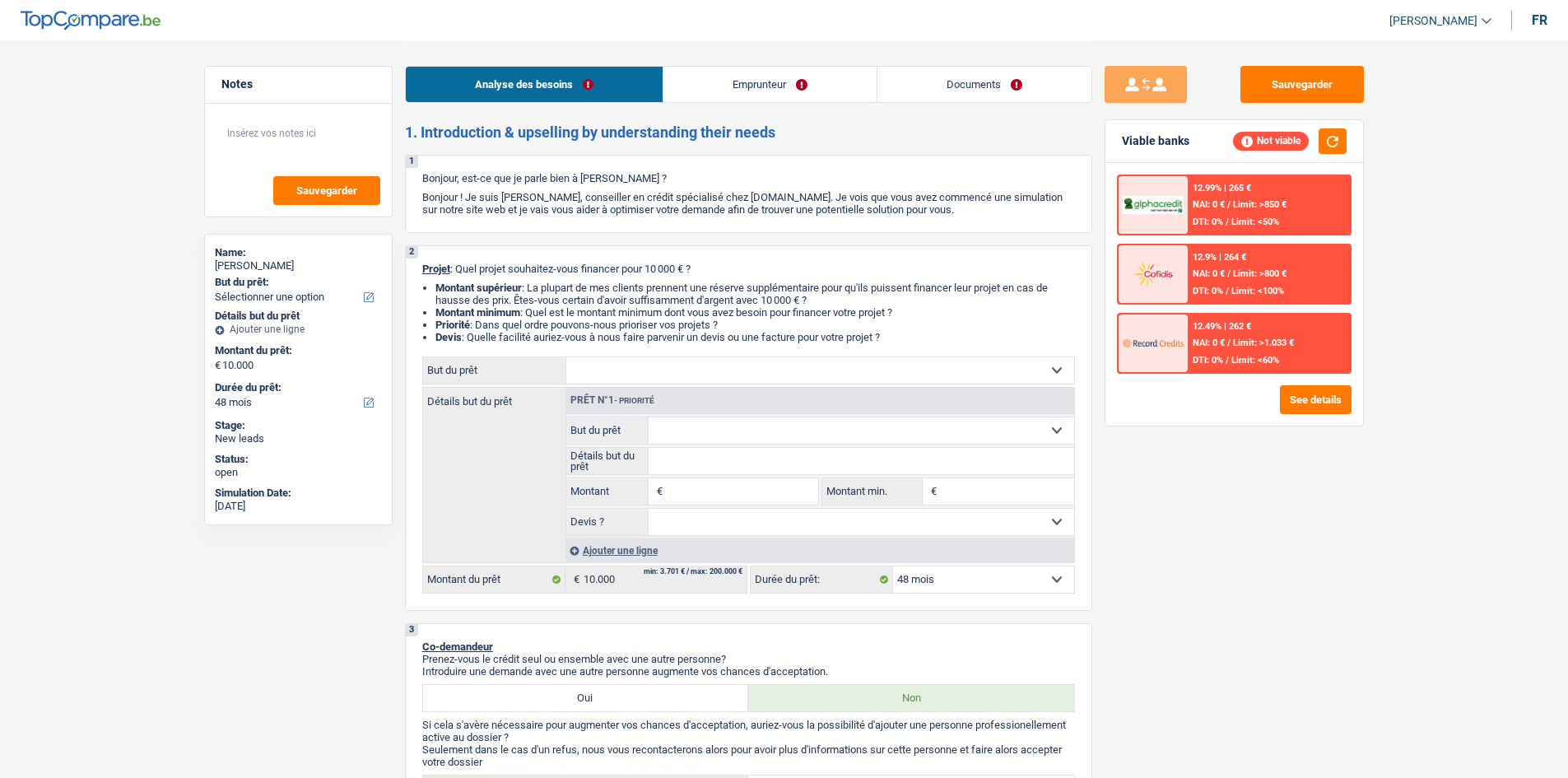
select select "48"
select select "publicEmployee"
select select "netSalary"
select select "mealVouchers"
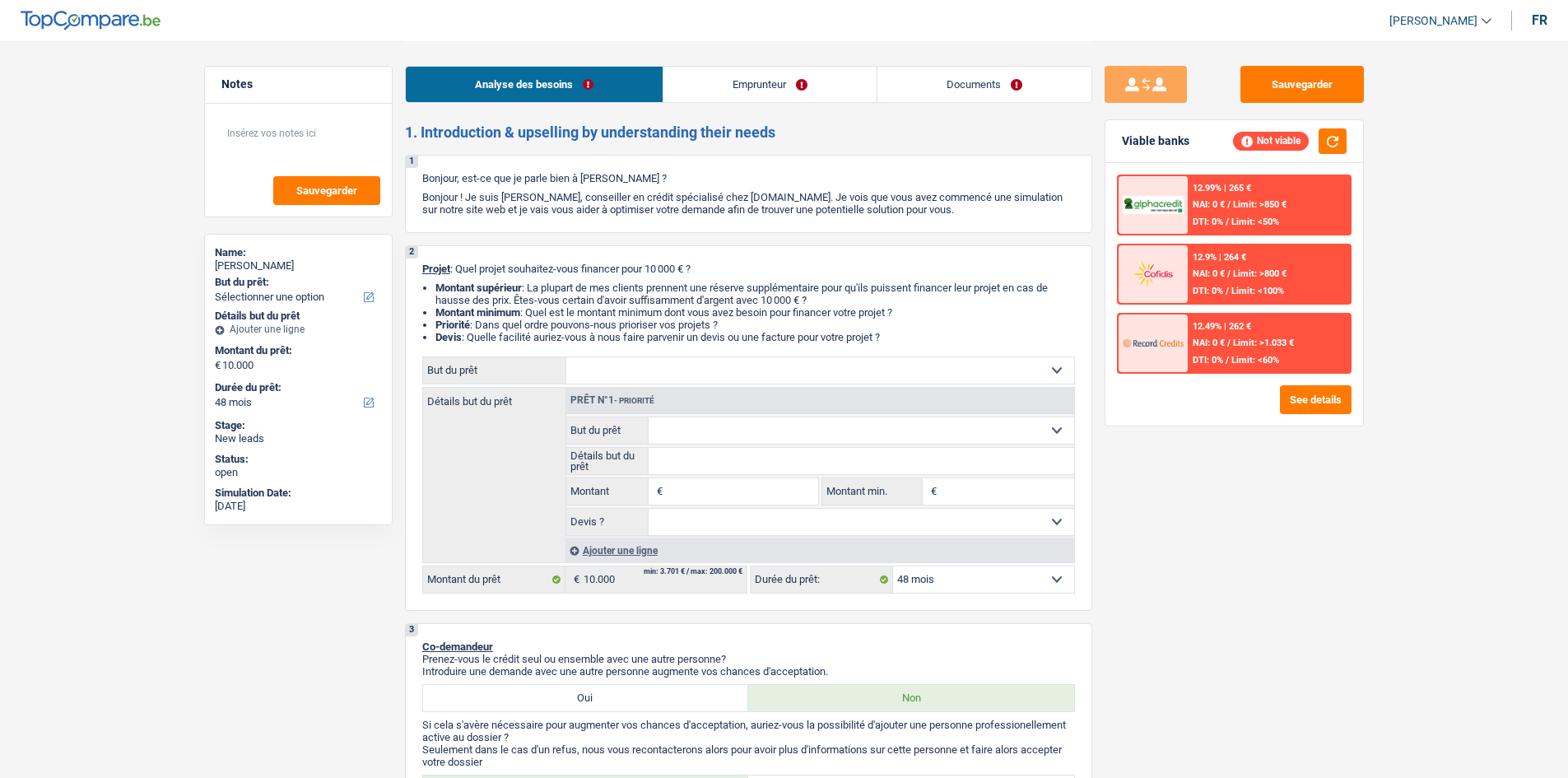
select select "48"
drag, startPoint x: 790, startPoint y: 64, endPoint x: 786, endPoint y: 74, distance: 10.8
click at [790, 64] on div "Analyse des besoins Emprunteur Documents" at bounding box center [748, 76] width 688 height 70
click at [786, 74] on link "Emprunteur" at bounding box center [769, 84] width 213 height 36
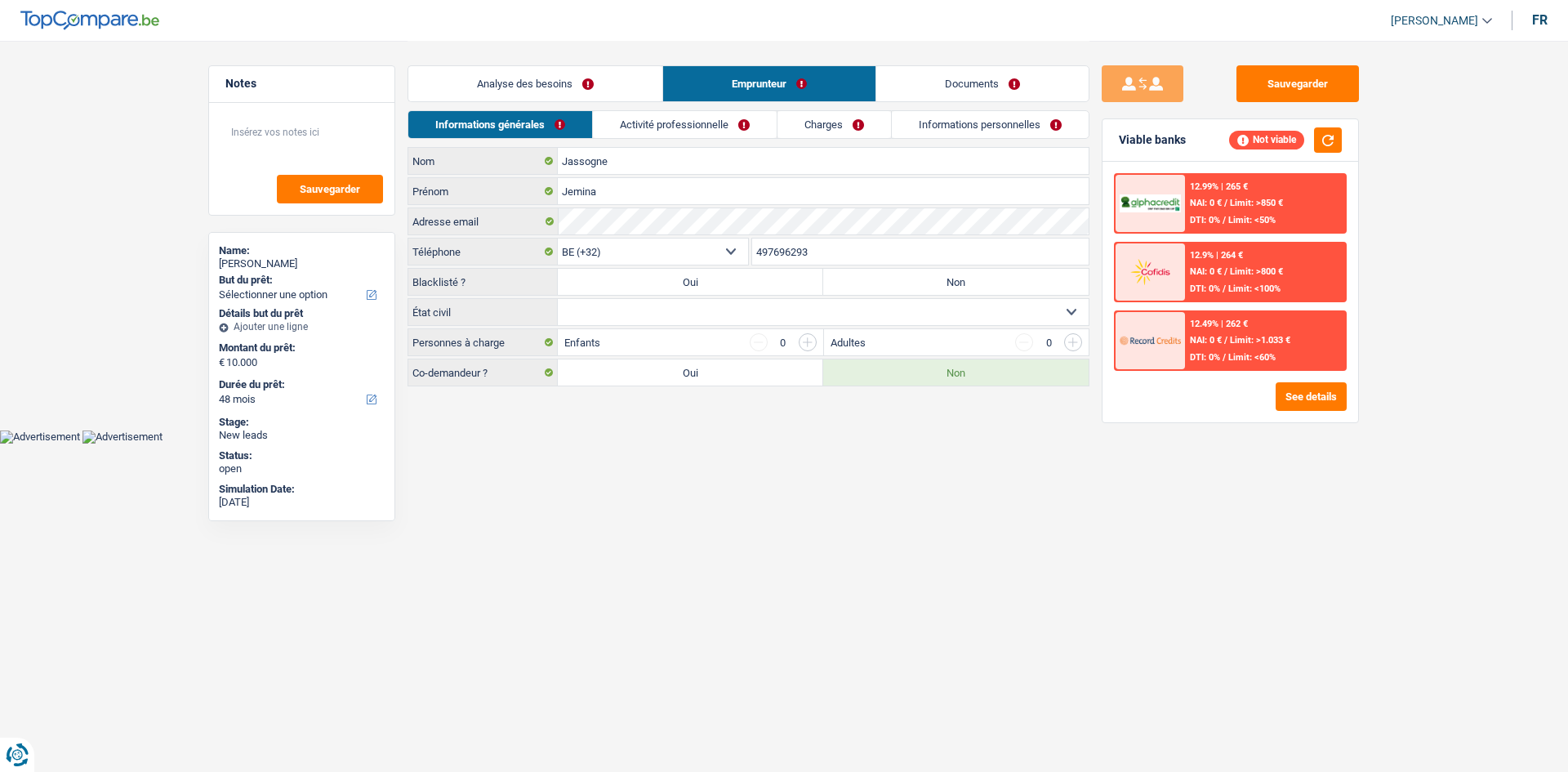
click at [734, 128] on link "Activité professionnelle" at bounding box center [684, 124] width 184 height 27
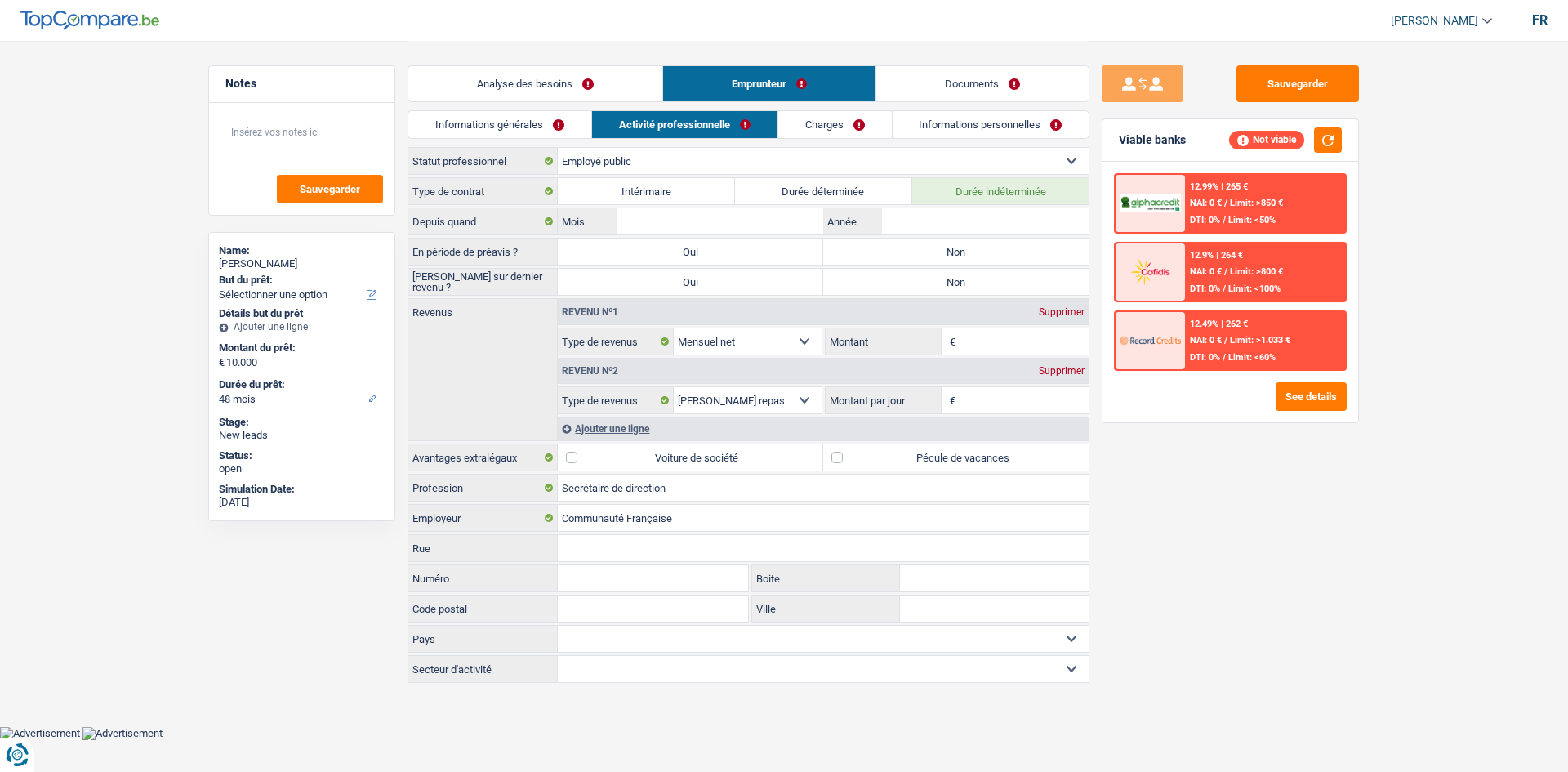
click at [784, 127] on link "Charges" at bounding box center [836, 124] width 114 height 27
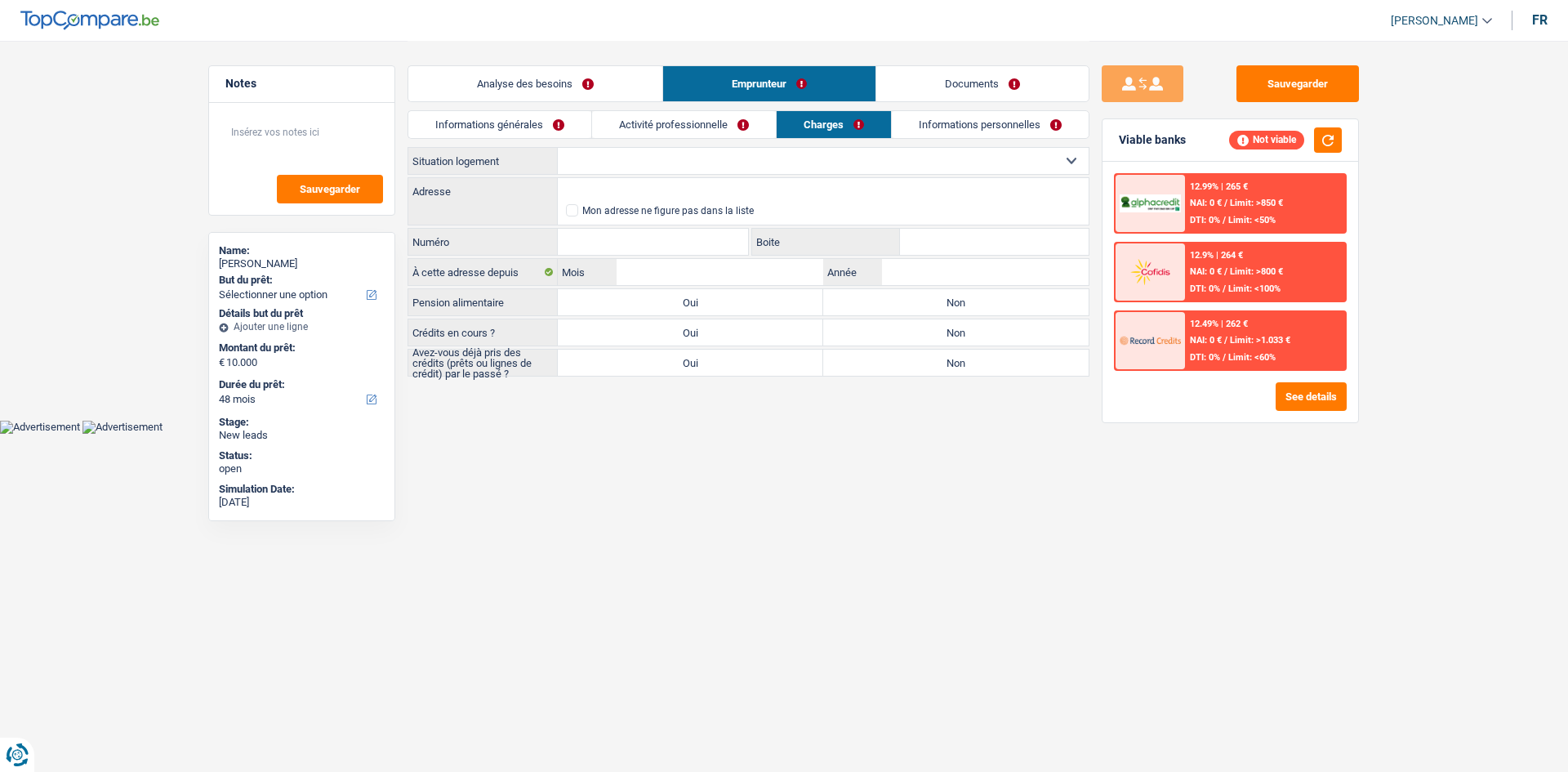
click at [942, 118] on link "Informations personnelles" at bounding box center [990, 124] width 196 height 27
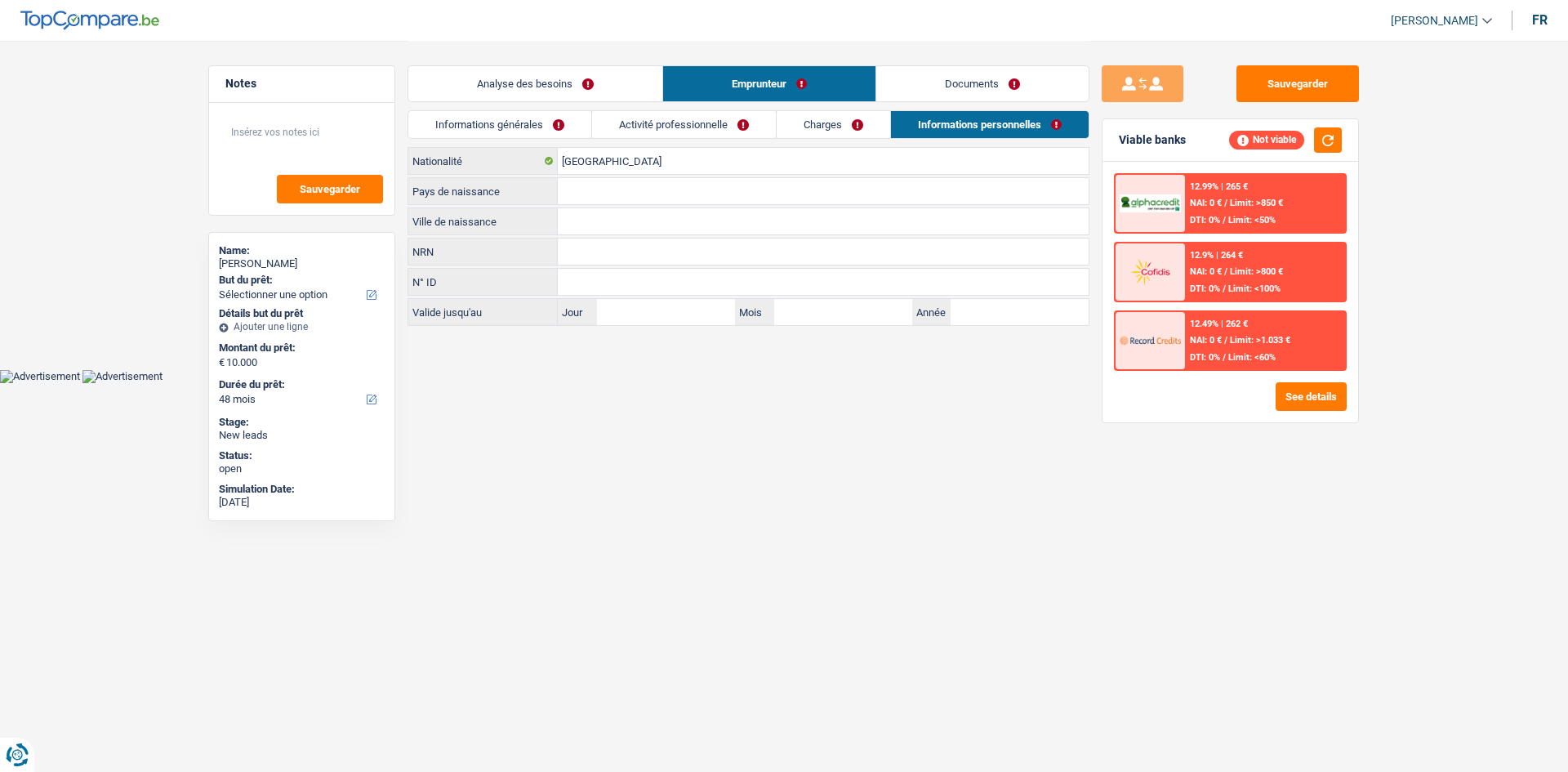
click at [643, 119] on link "Activité professionnelle" at bounding box center [683, 124] width 184 height 27
click at [545, 123] on link "Informations générales" at bounding box center [500, 124] width 183 height 27
click at [579, 88] on link "Analyse des besoins" at bounding box center [535, 83] width 254 height 35
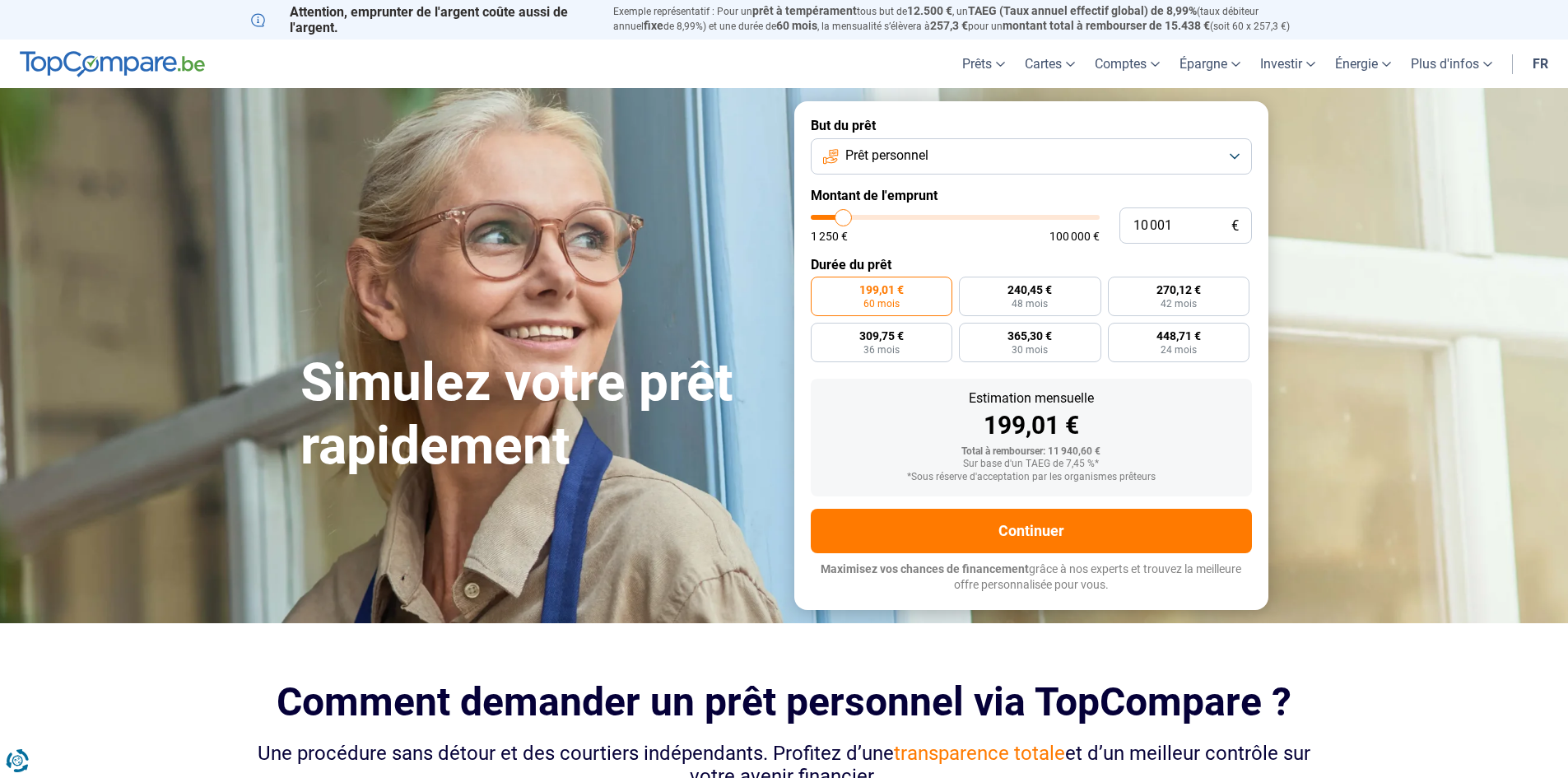
click at [1038, 175] on form "But du prêt Prêt personnel Montant de l'emprunt 10 001 € 1 250 € 100 000 € Duré…" at bounding box center [1031, 354] width 474 height 508
click at [1057, 182] on form "But du prêt Prêt personnel Montant de l'emprunt 10 001 € 1 250 € 100 000 € Duré…" at bounding box center [1031, 354] width 474 height 508
click at [1079, 173] on button "Prêt personnel" at bounding box center [1031, 156] width 441 height 37
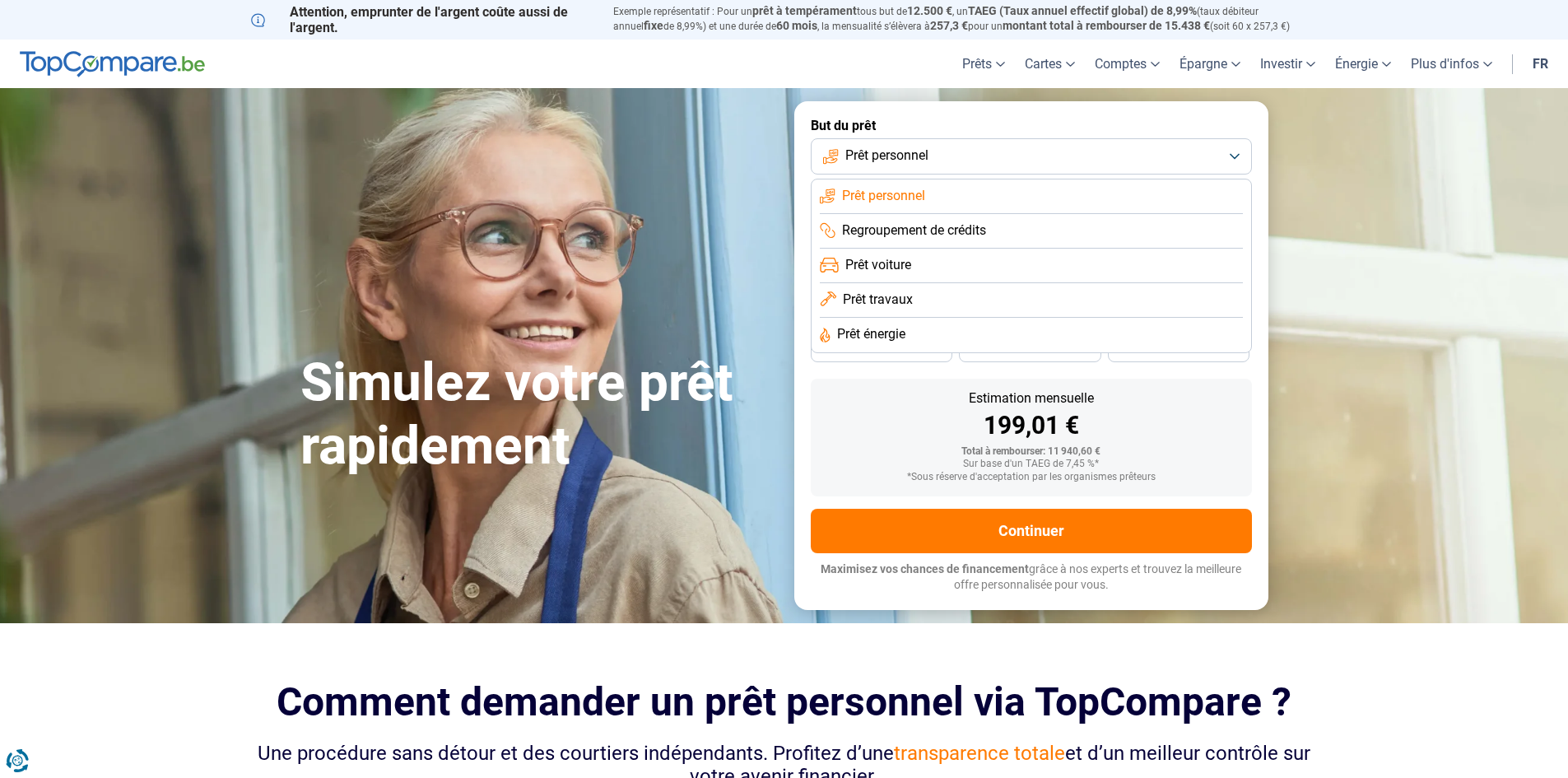
click at [1102, 171] on button "Prêt personnel" at bounding box center [1031, 156] width 441 height 37
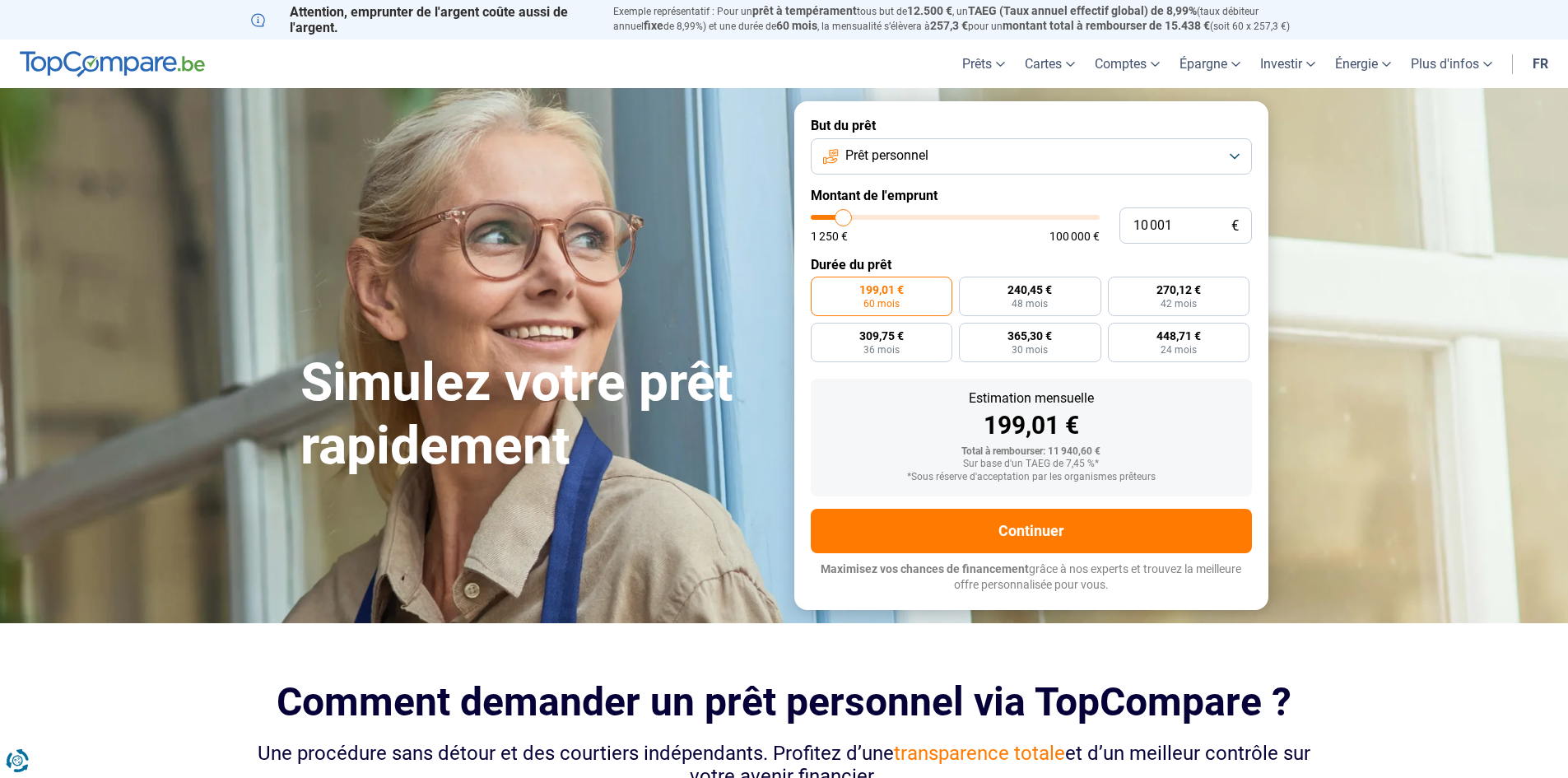
click at [1107, 175] on form "But du prêt Prêt personnel Montant de l'emprunt 10 001 € 1 250 € 100 000 € Duré…" at bounding box center [1031, 354] width 474 height 508
click at [1118, 172] on button "Prêt personnel" at bounding box center [1031, 156] width 441 height 37
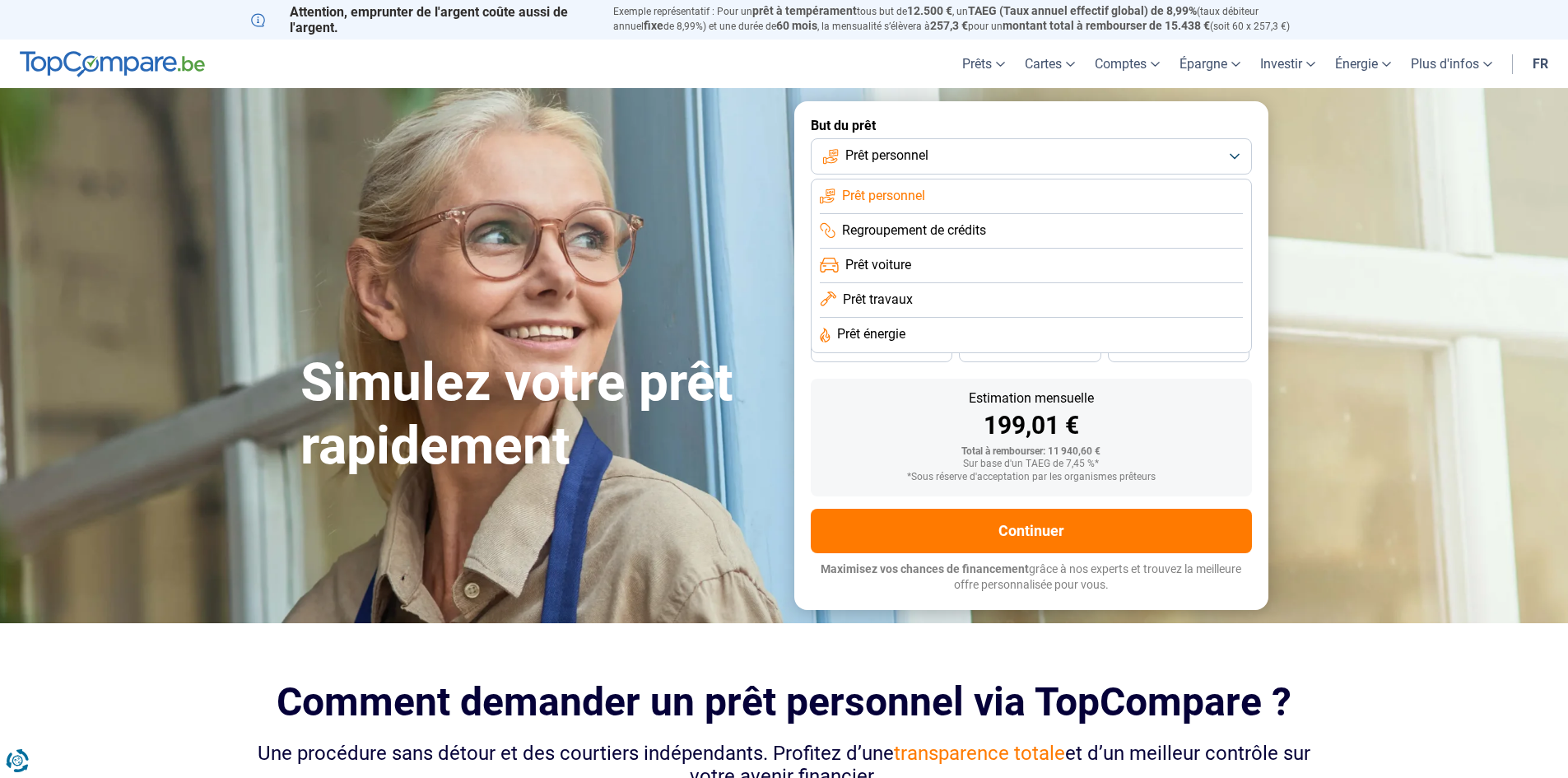
click at [1135, 164] on button "Prêt personnel" at bounding box center [1031, 156] width 441 height 37
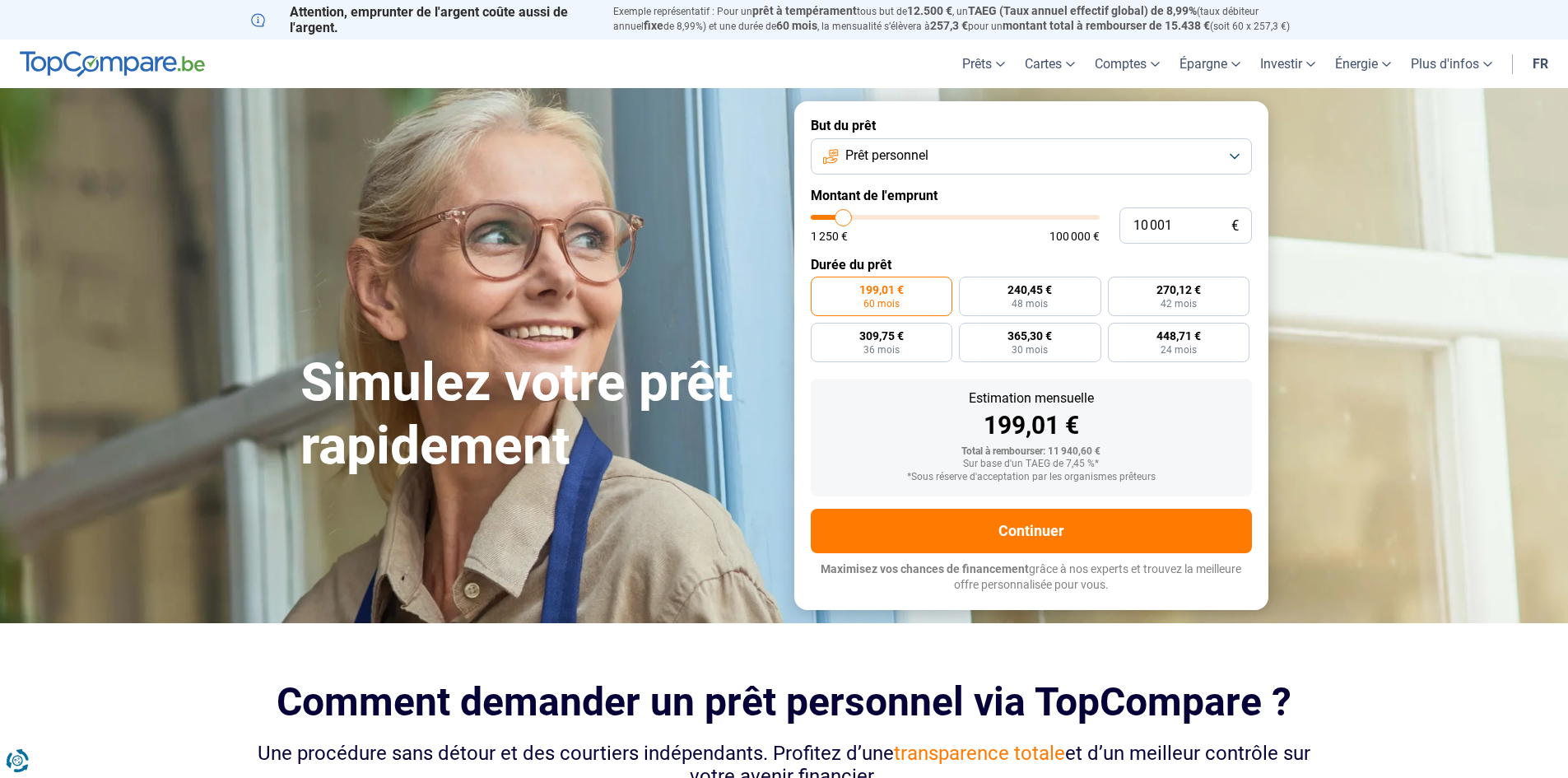
click at [1132, 164] on button "Prêt personnel" at bounding box center [1031, 156] width 441 height 37
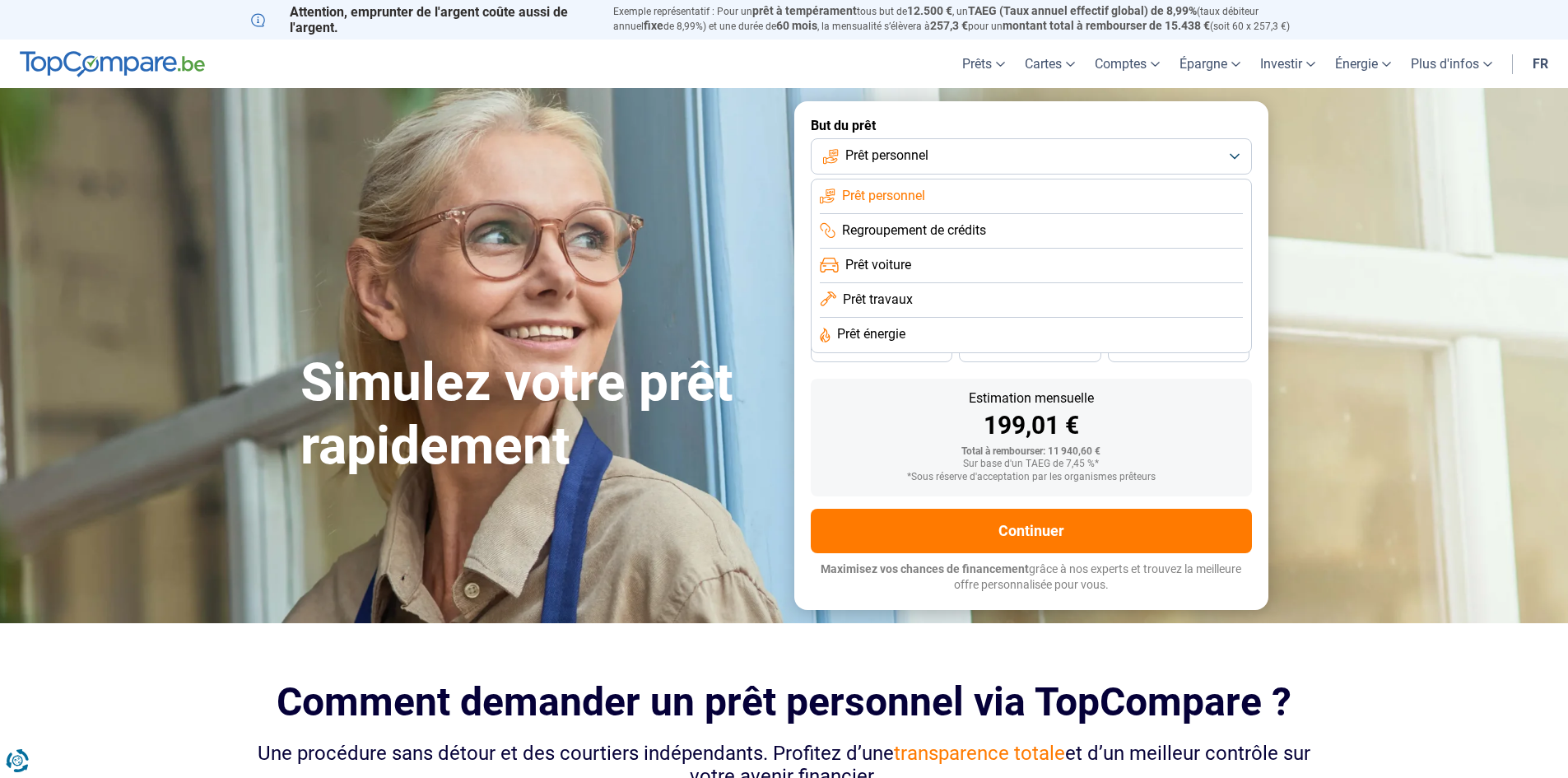
click at [981, 306] on li "Prêt travaux" at bounding box center [1031, 300] width 423 height 35
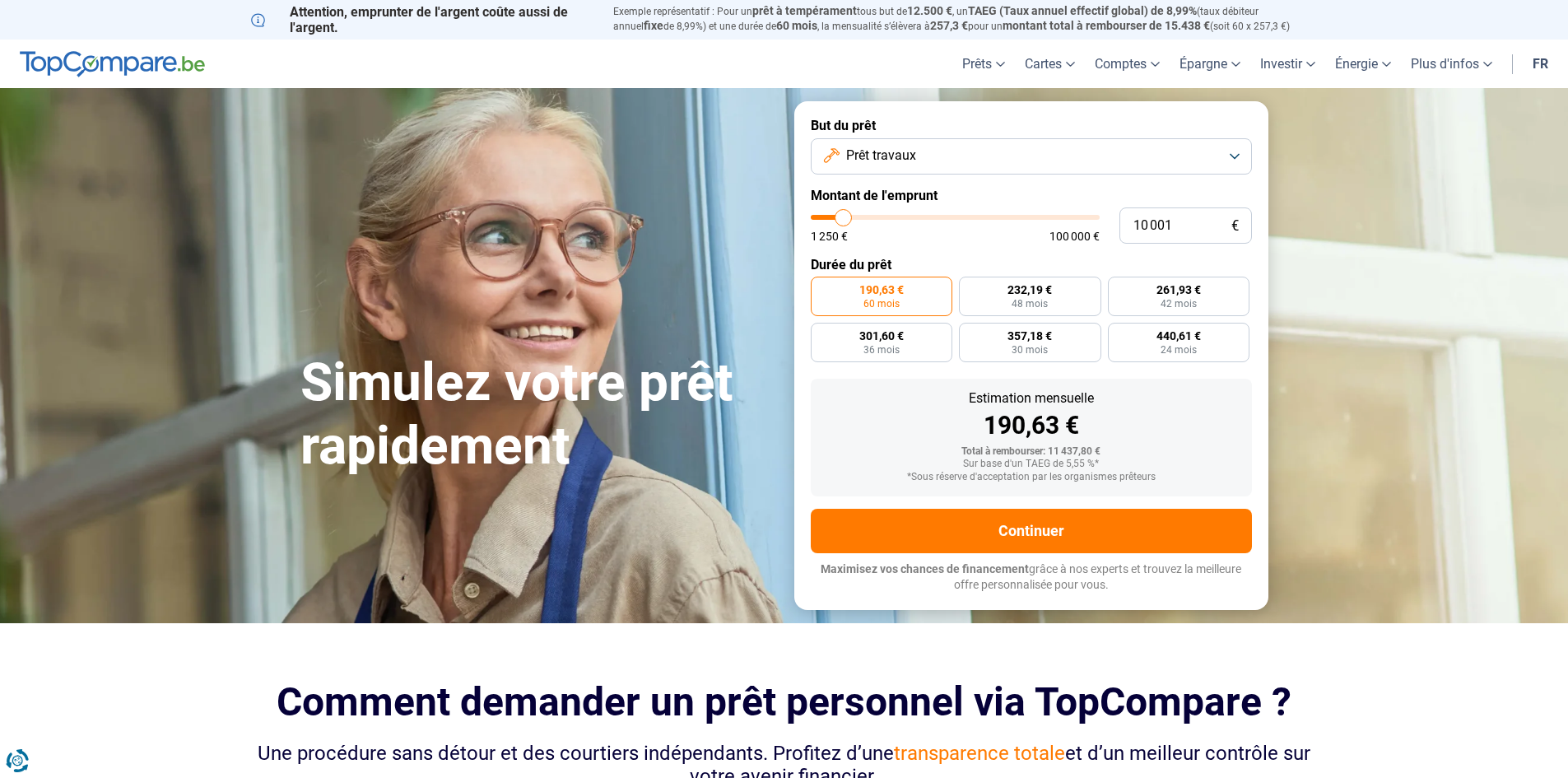
drag, startPoint x: 1361, startPoint y: 237, endPoint x: 1350, endPoint y: 239, distance: 11.2
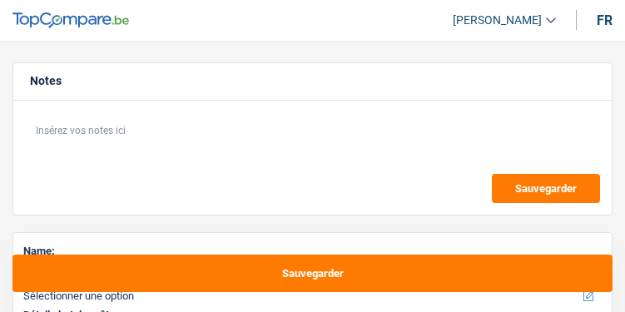
select select "invalid"
select select "disabilityPension"
select select "liveWithParents"
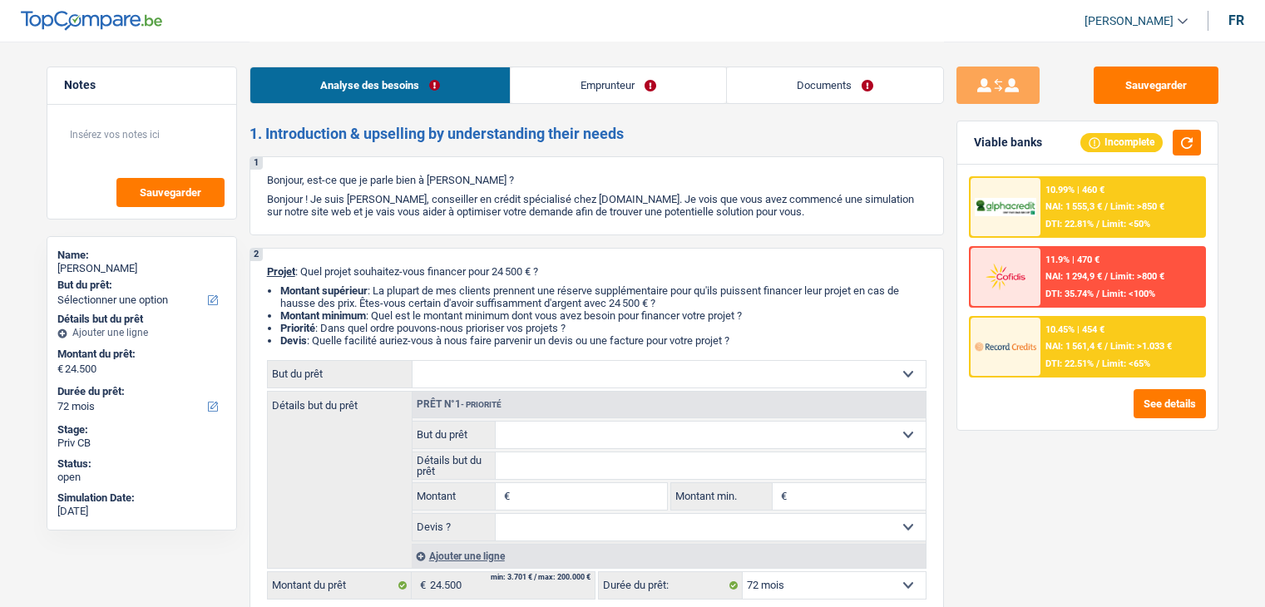
select select "72"
select select "privateEmployee"
select select "netSalary"
select select "mealVouchers"
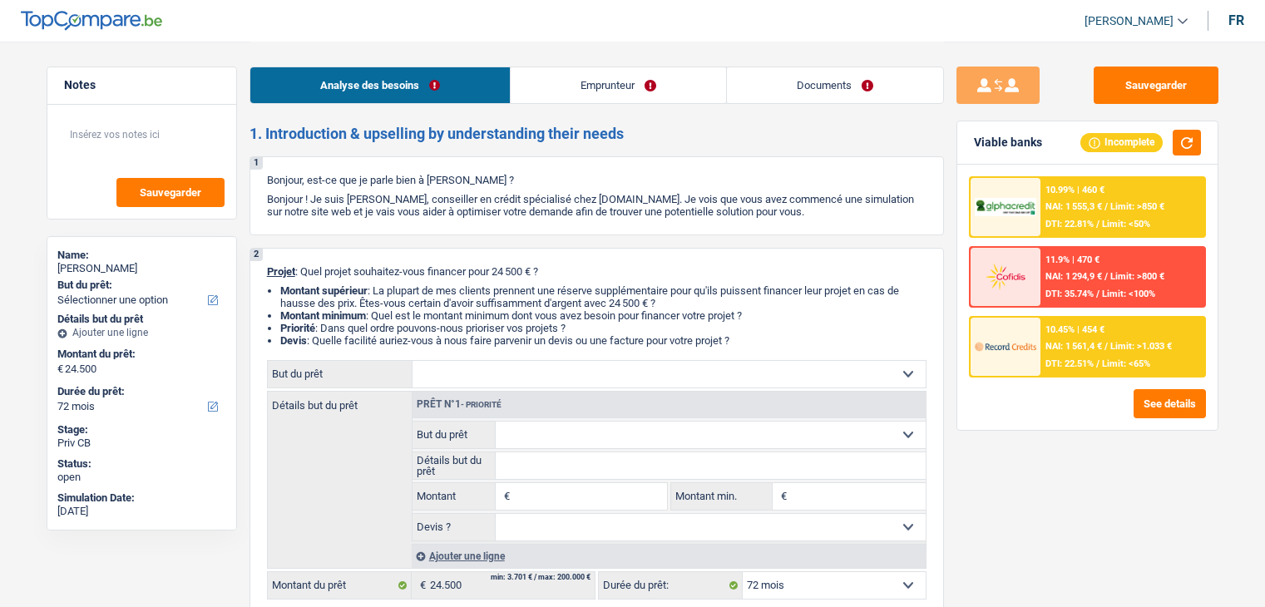
select select "liveWithParents"
select select "72"
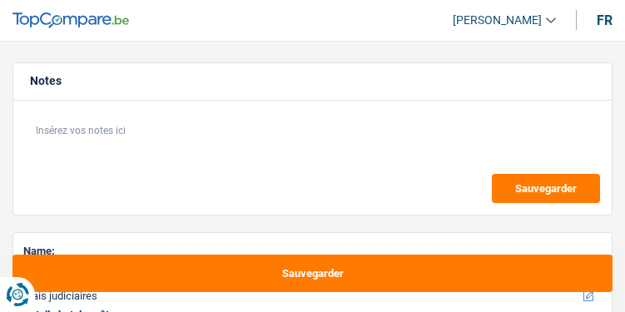
select select "judicial"
select select "84"
select select "judicial"
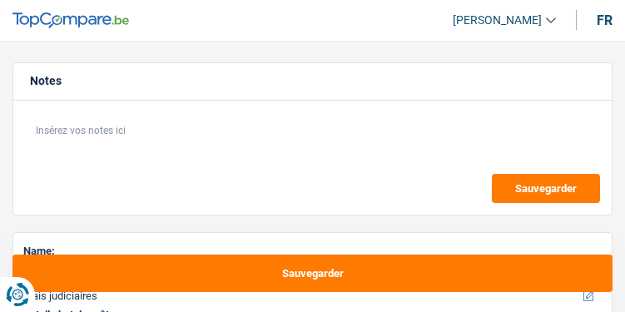
select select "84"
select select "privateEmployee"
select select "mealVouchers"
select select "netSalary"
select select "familyAllowances"
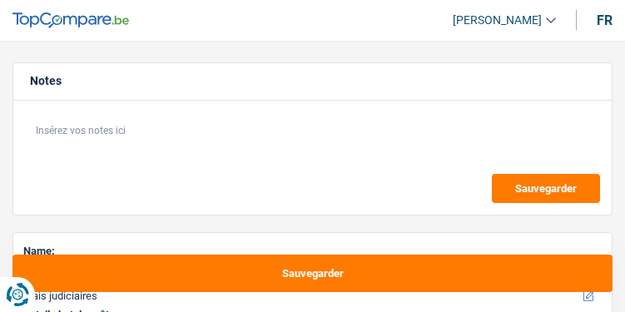
select select "ownerWithoutMortgage"
select select "carLoan"
select select "60"
select select "personalLoan"
select select "carRestore"
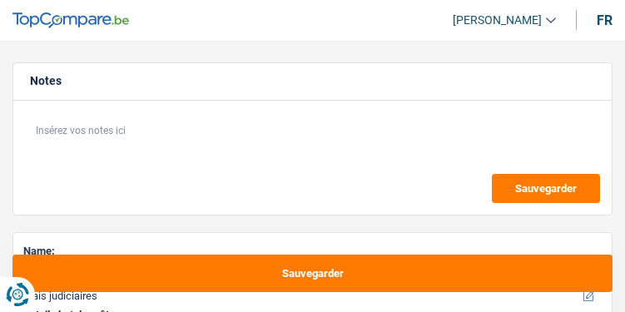
select select "48"
select select "judicial"
select select "84"
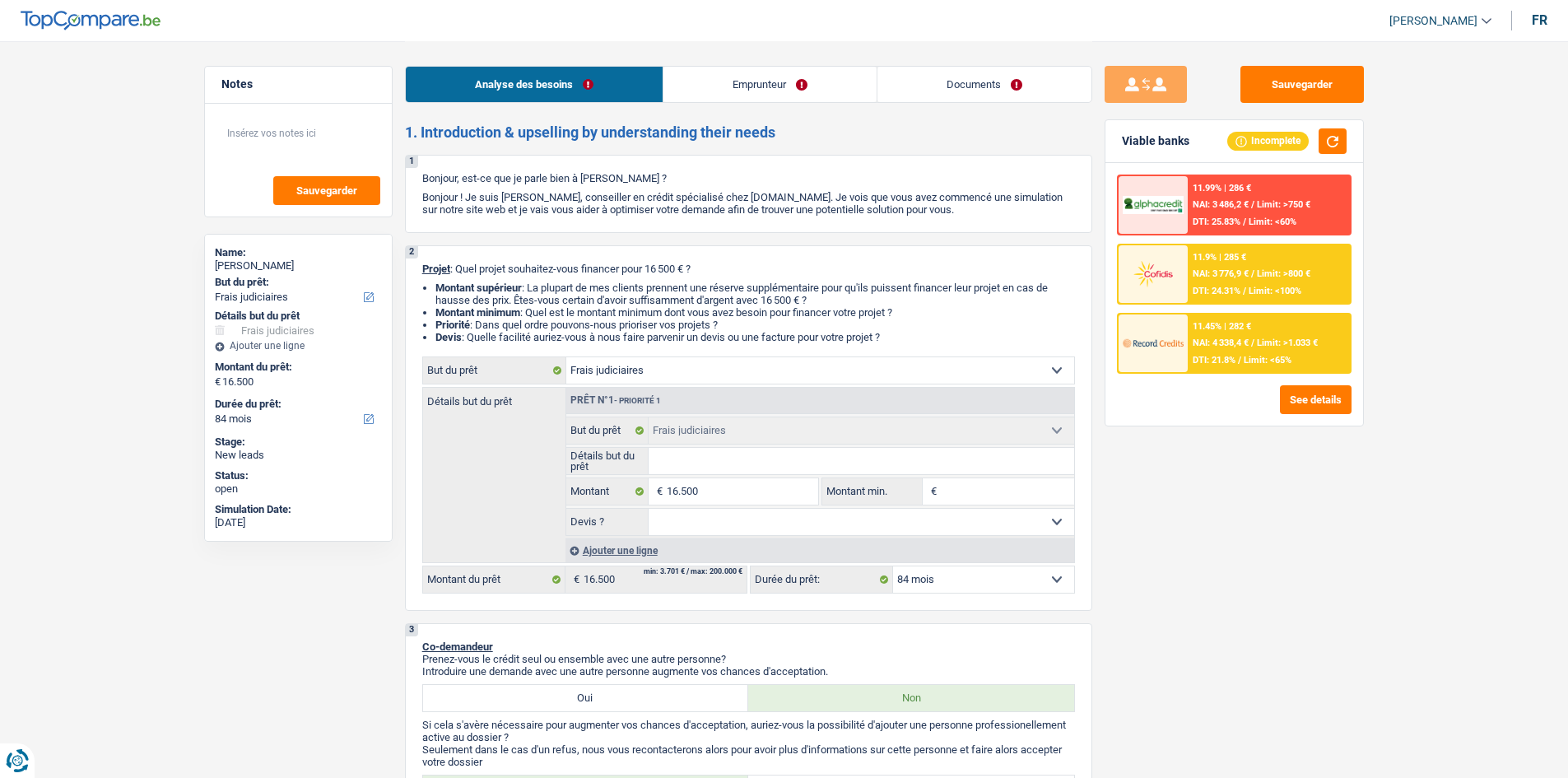
click at [617, 308] on input "Détails but du prêt" at bounding box center [861, 461] width 425 height 27
type input "A"
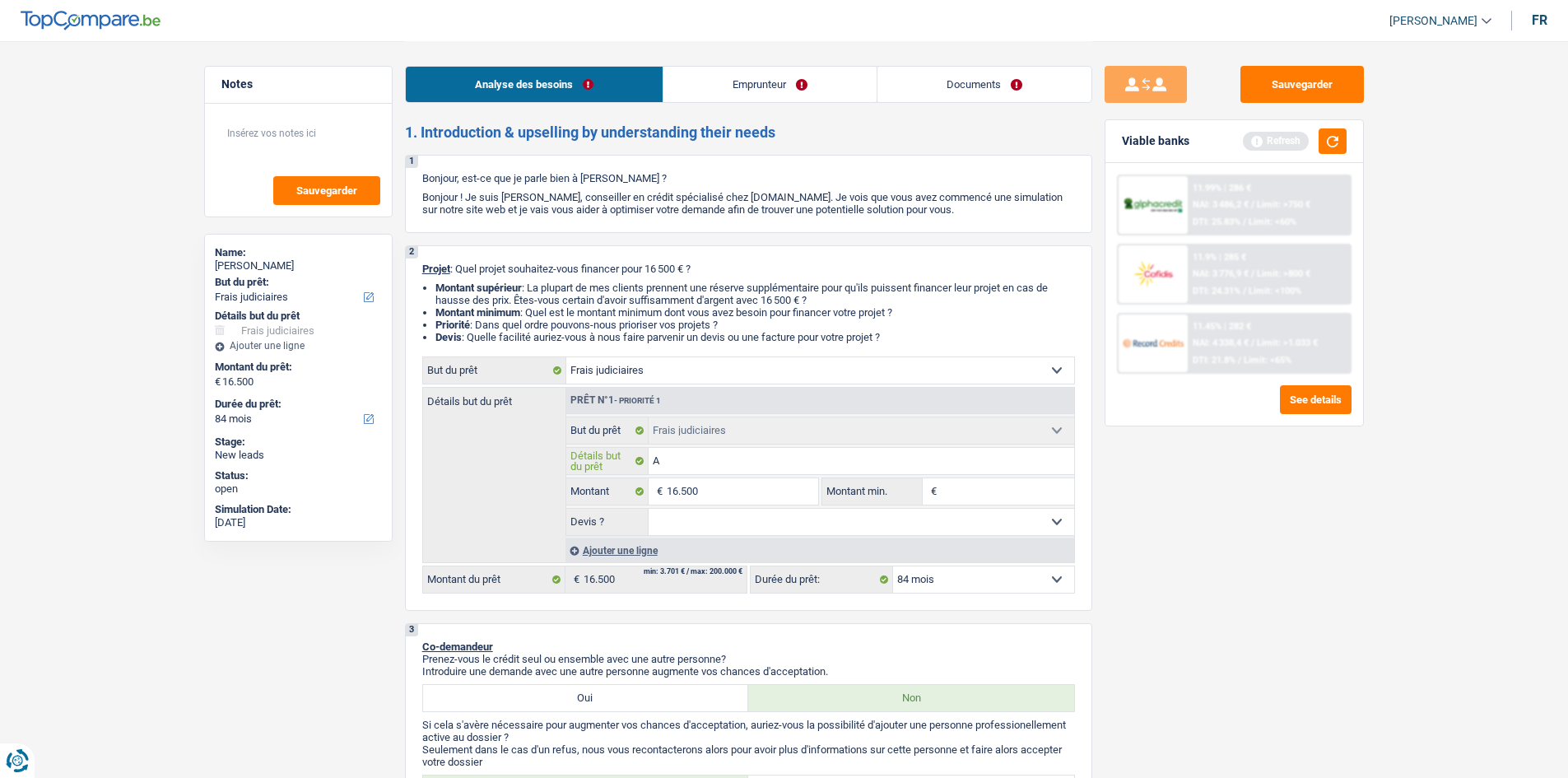
type input "Av"
type input "Avo"
type input "Avoc"
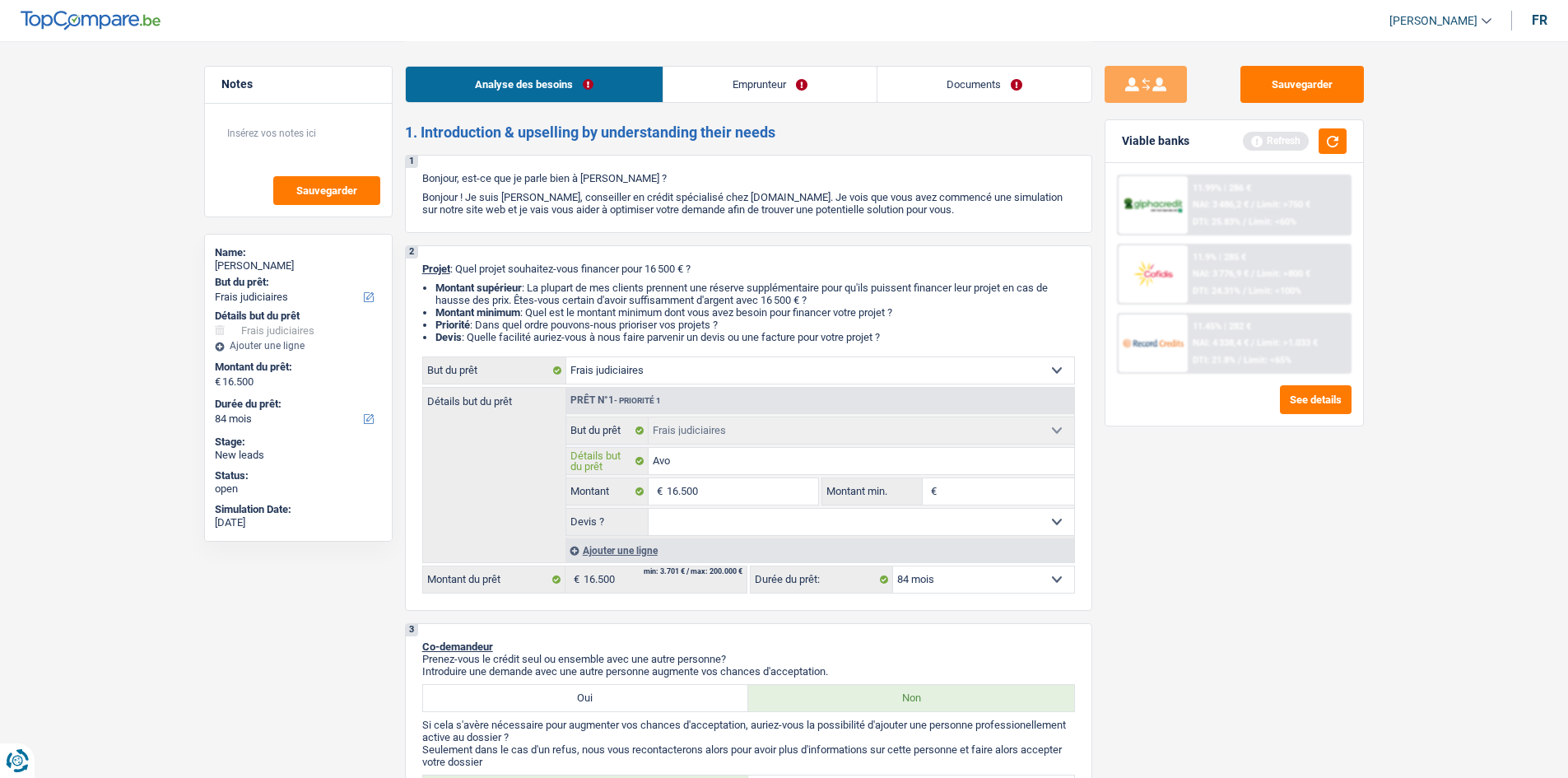
type input "Avoc"
type input "Avoca"
type input "Avocat"
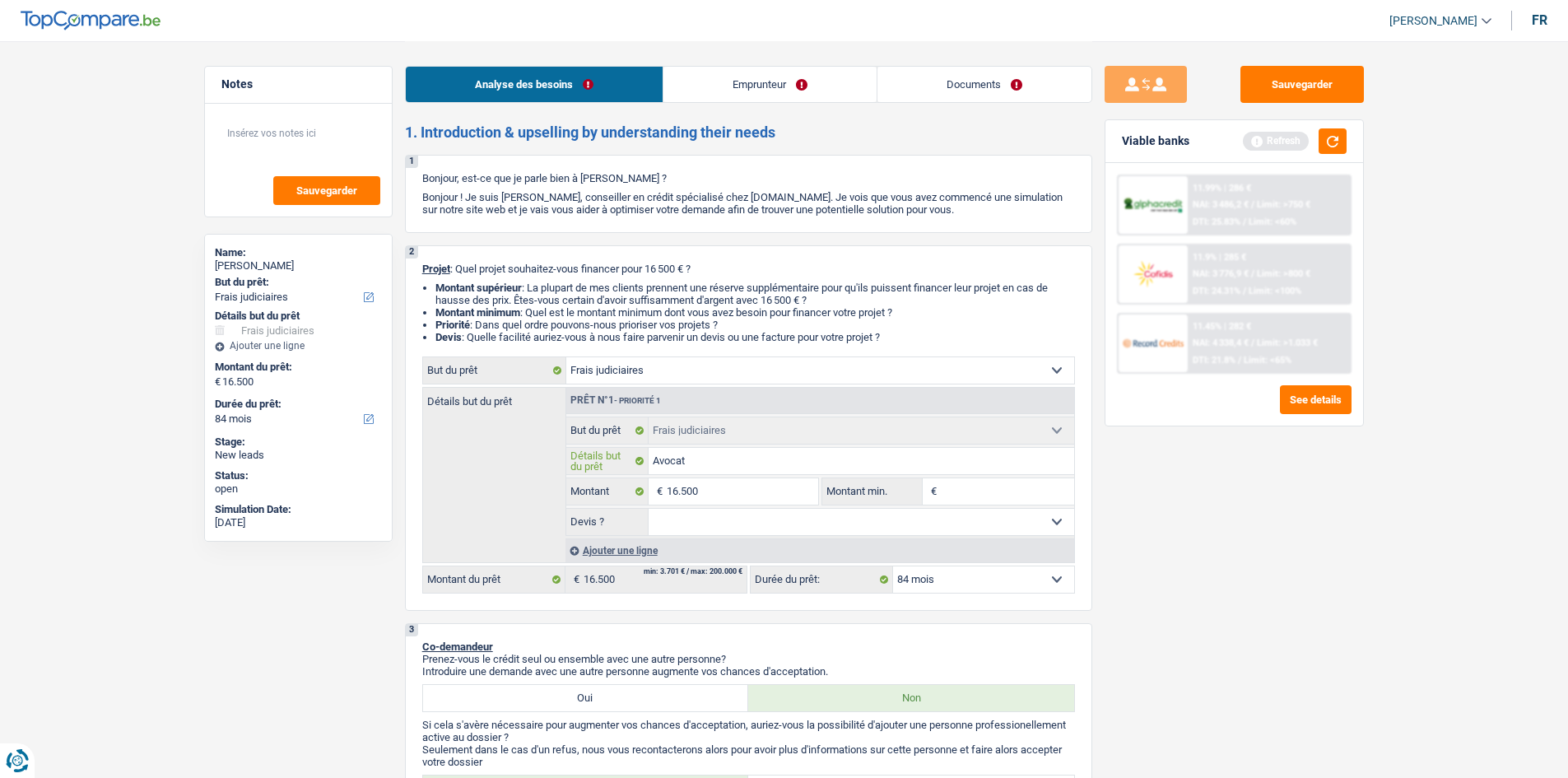
type input "Avocats"
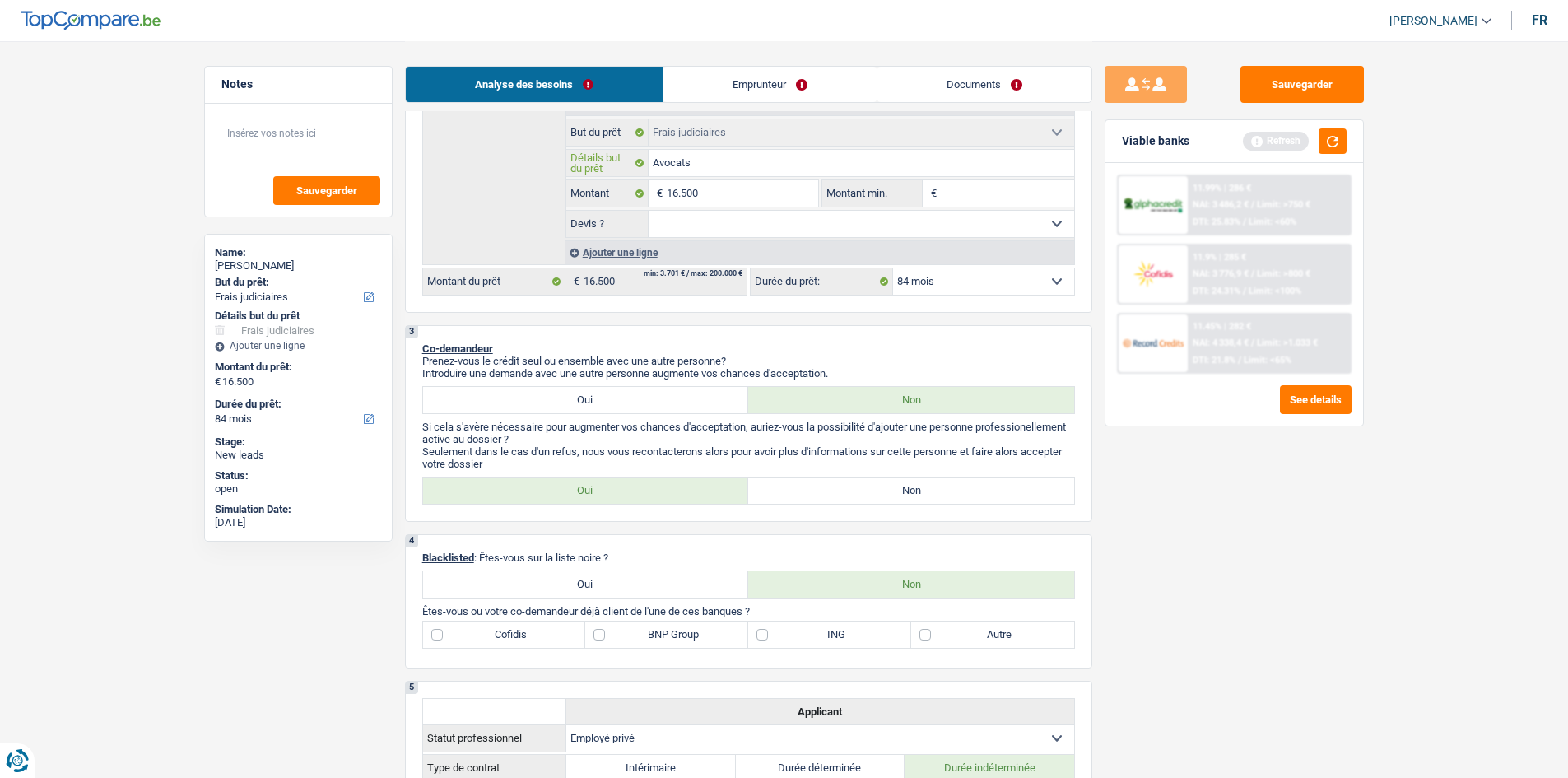
scroll to position [494, 0]
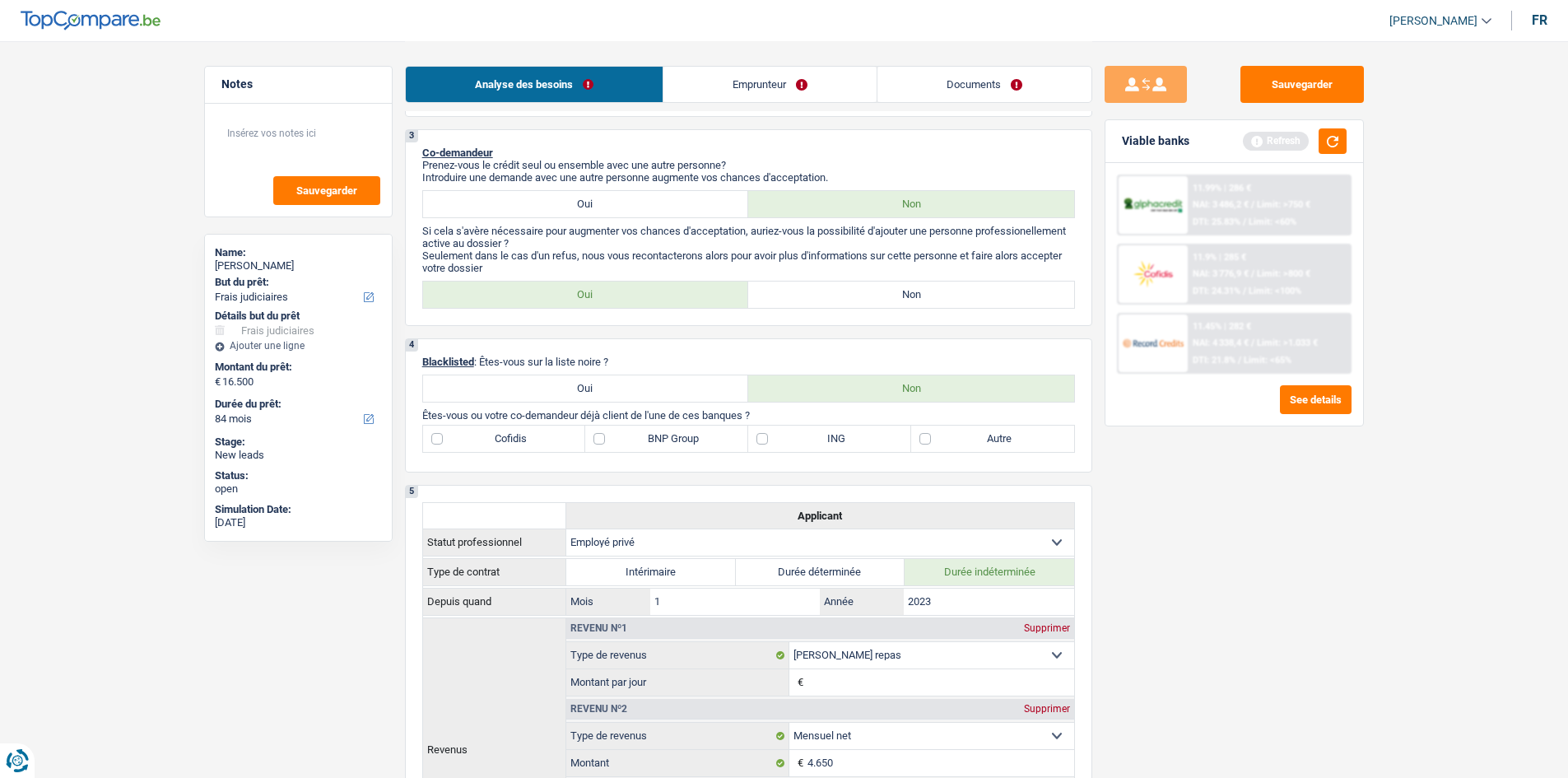
type input "Avocats"
drag, startPoint x: 717, startPoint y: 90, endPoint x: 642, endPoint y: 111, distance: 77.9
click at [617, 90] on link "Emprunteur" at bounding box center [769, 84] width 213 height 36
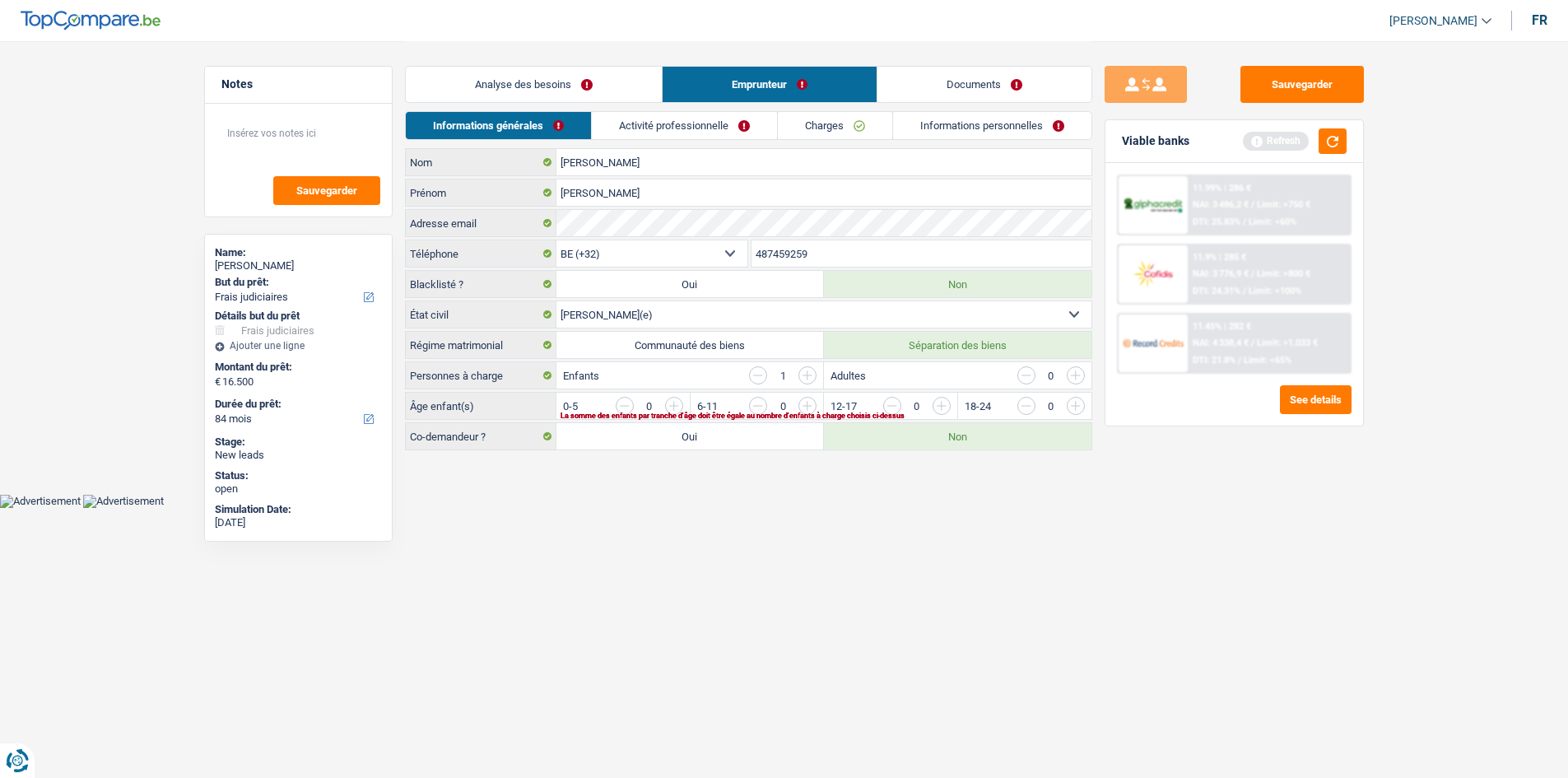
scroll to position [0, 0]
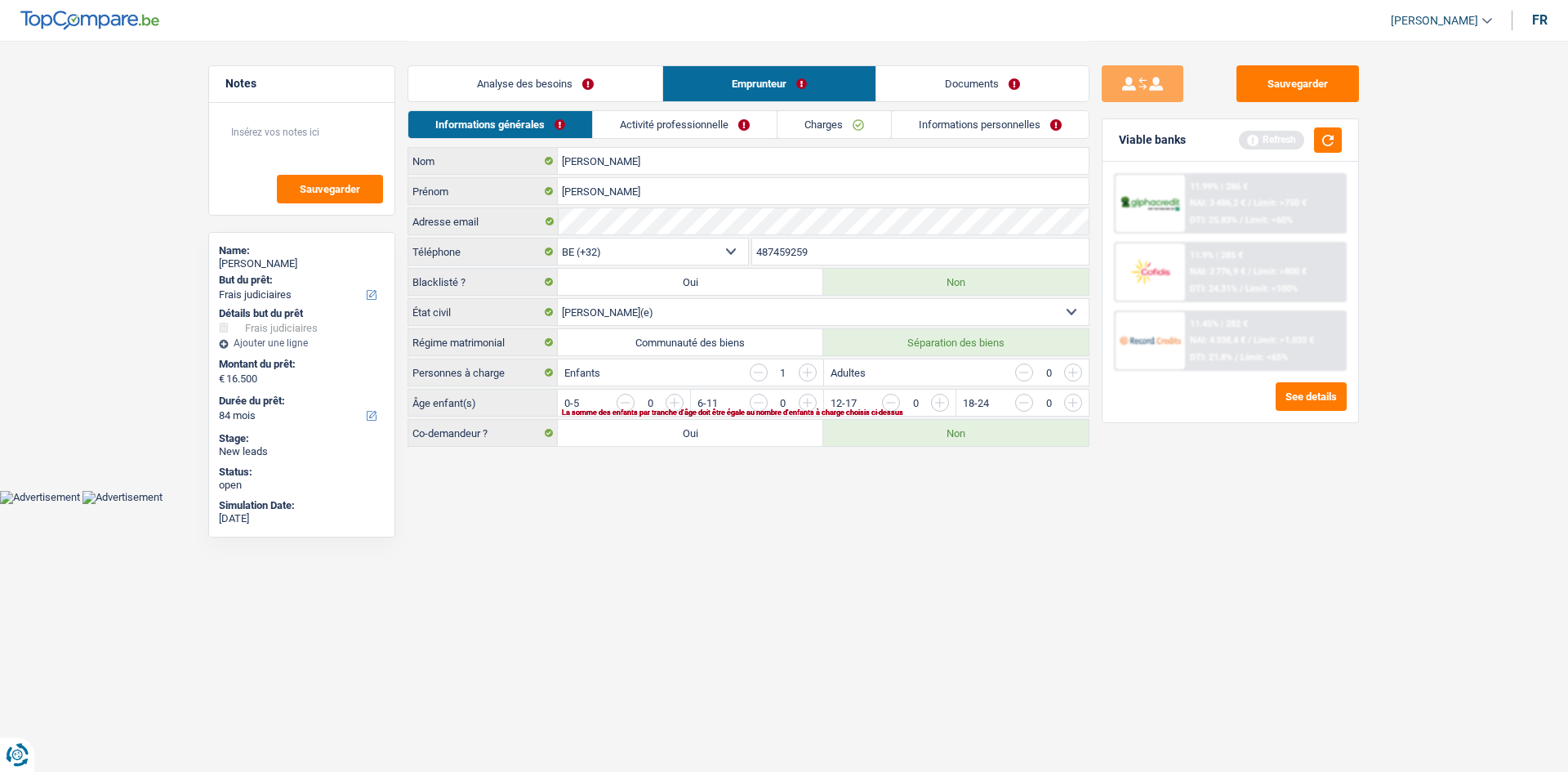
click at [613, 87] on link "Analyse des besoins" at bounding box center [535, 83] width 254 height 35
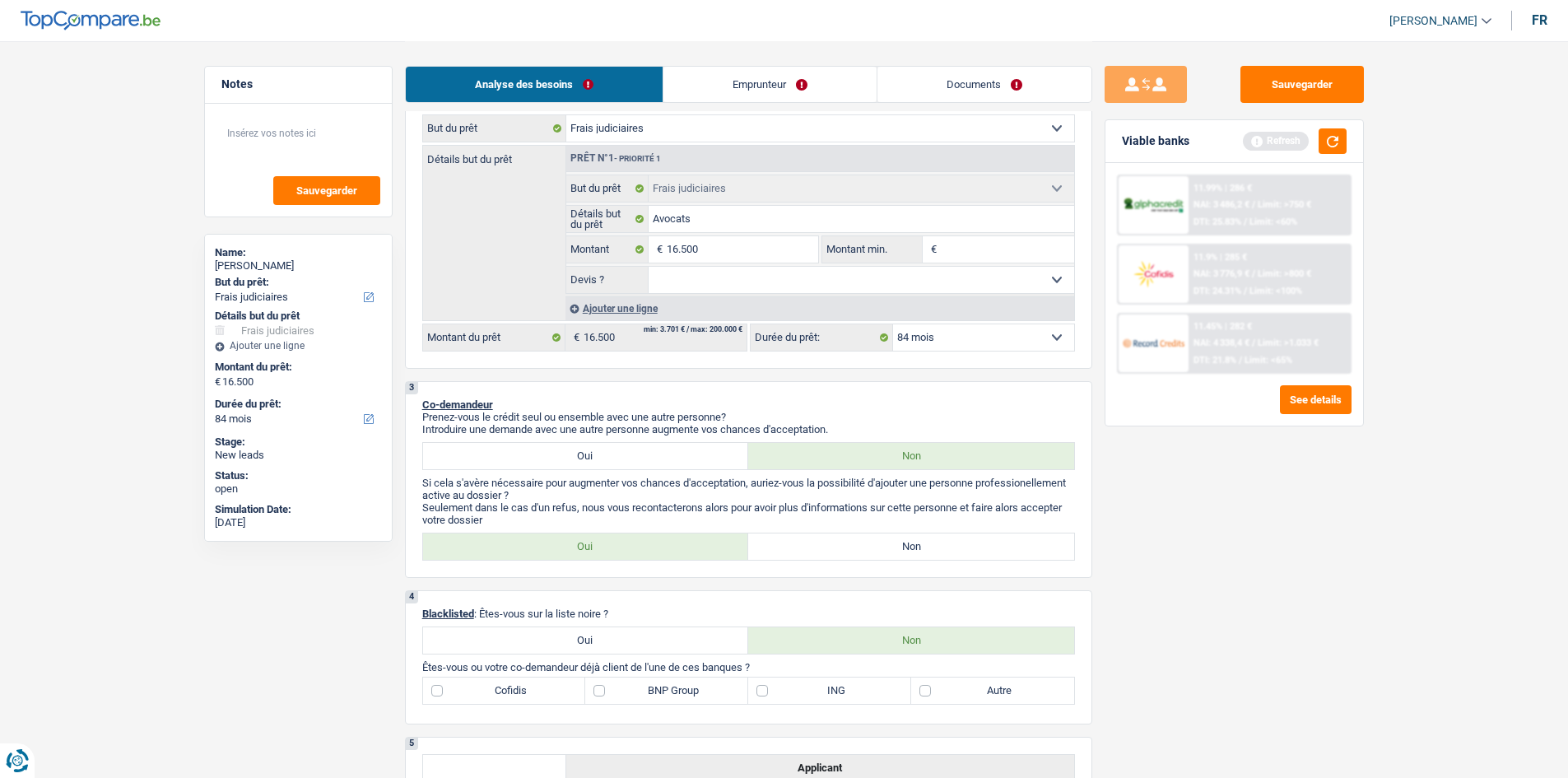
scroll to position [412, 0]
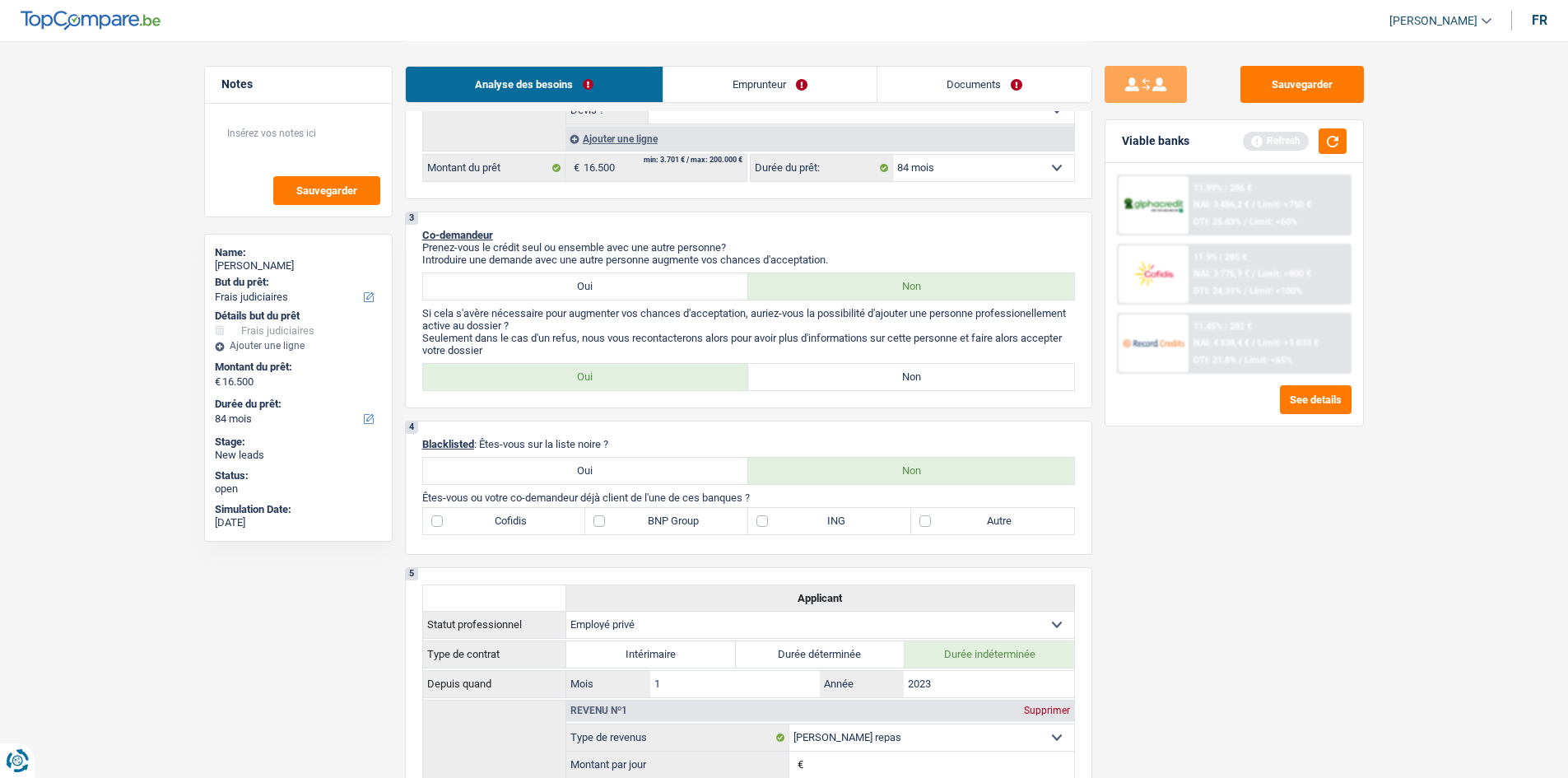
click at [617, 308] on div "3 Co-demandeur Prenez-vous le crédit seul ou ensemble avec une autre personne? …" at bounding box center [748, 310] width 688 height 197
click at [617, 308] on label "Non" at bounding box center [910, 377] width 325 height 27
click at [617, 308] on input "Non" at bounding box center [910, 377] width 325 height 27
radio input "true"
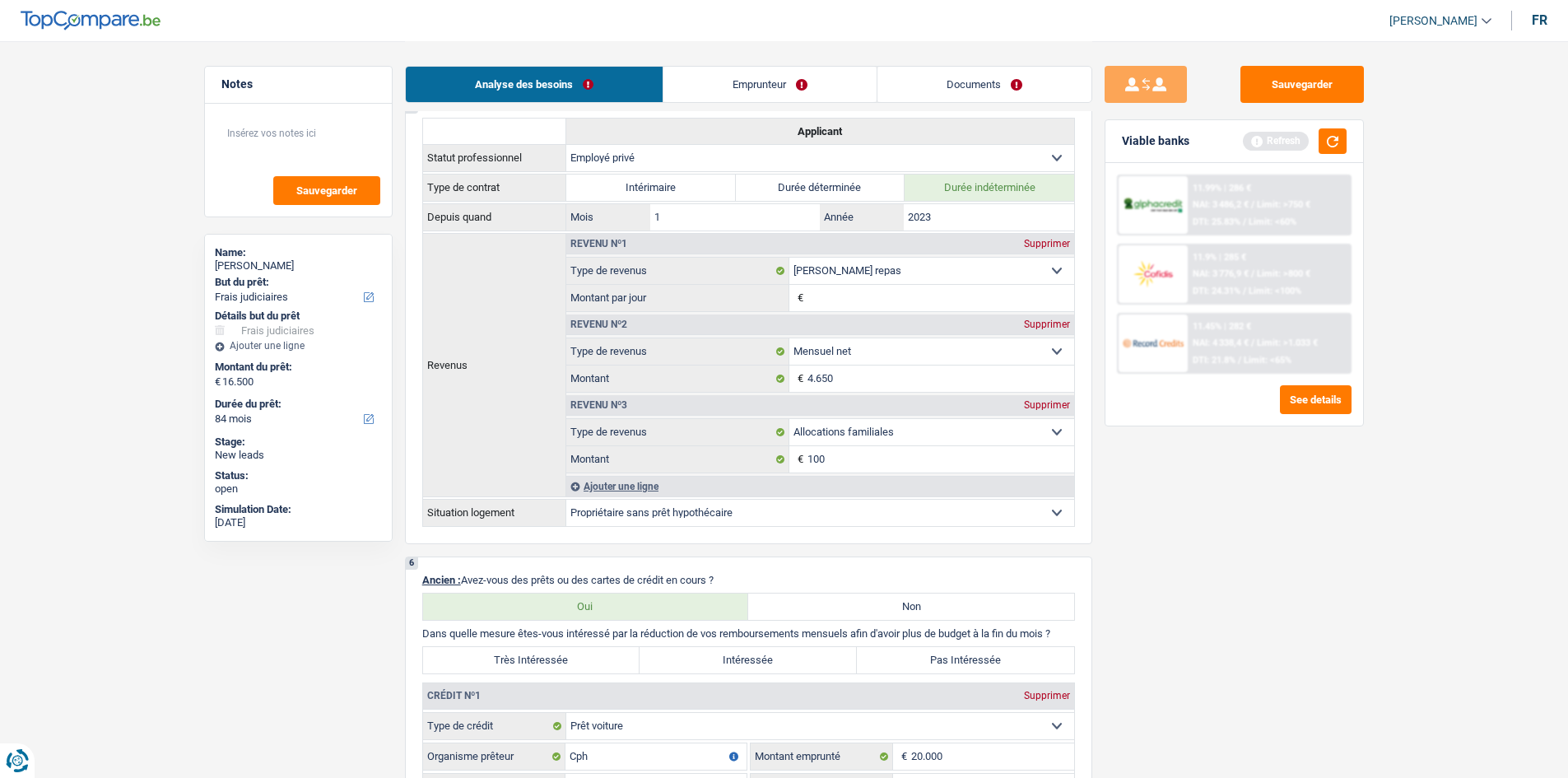
scroll to position [741, 0]
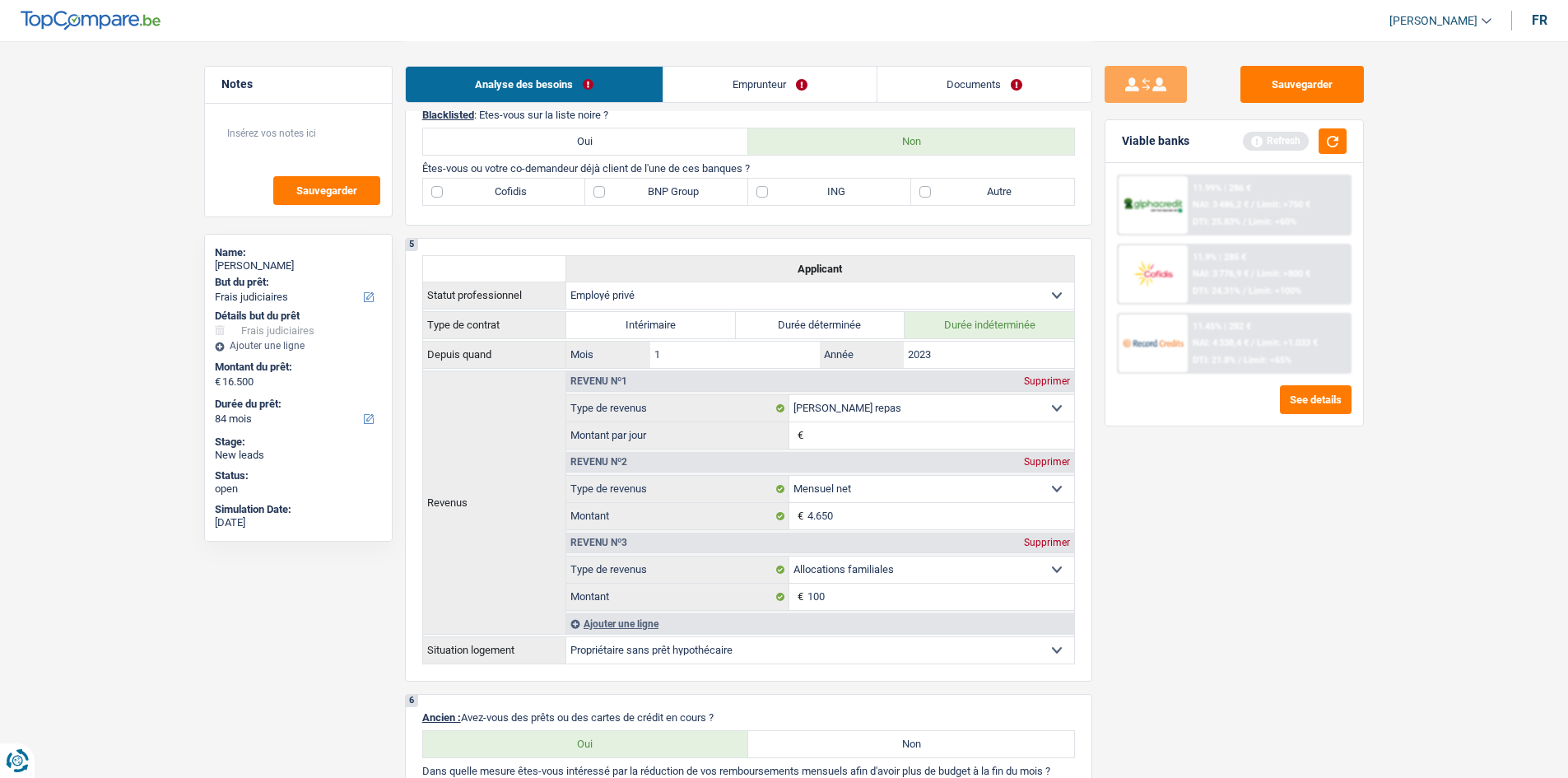
click at [617, 203] on label "BNP Group" at bounding box center [666, 192] width 163 height 27
click at [617, 203] on input "BNP Group" at bounding box center [666, 192] width 163 height 27
checkbox input "true"
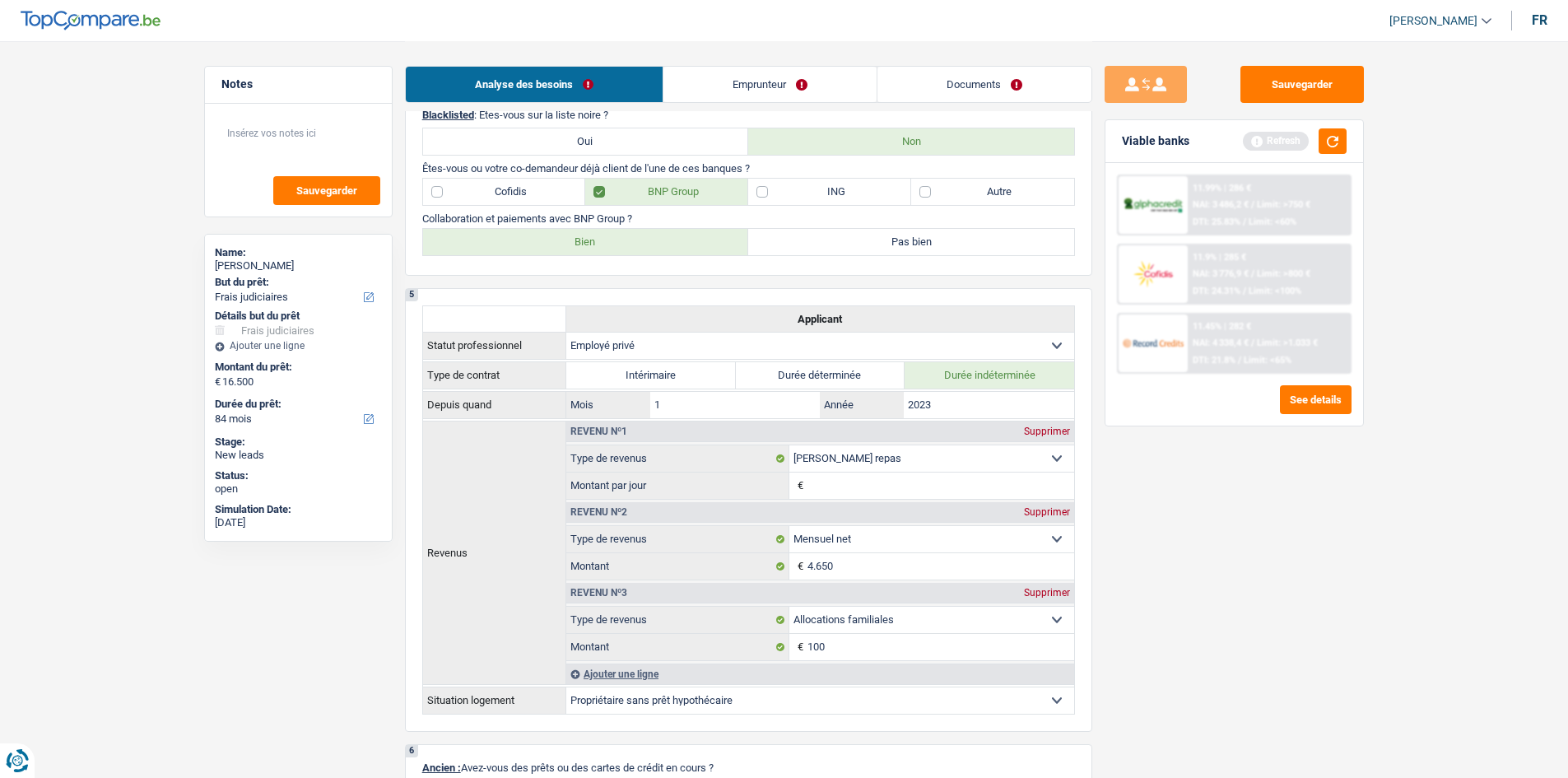
click at [617, 247] on label "Bien" at bounding box center [586, 242] width 325 height 27
click at [617, 247] on input "Bien" at bounding box center [586, 242] width 325 height 27
radio input "true"
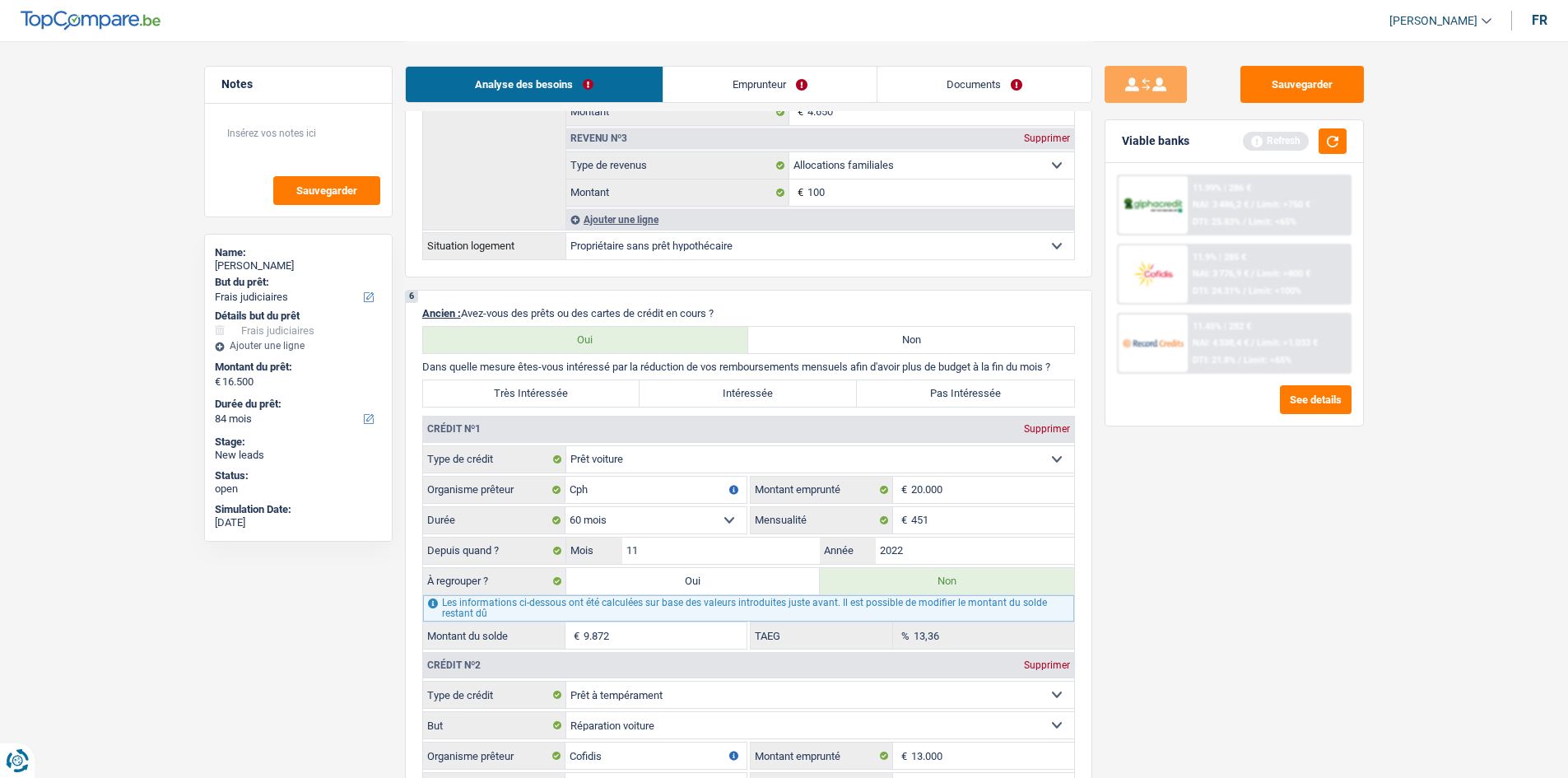
scroll to position [1317, 0]
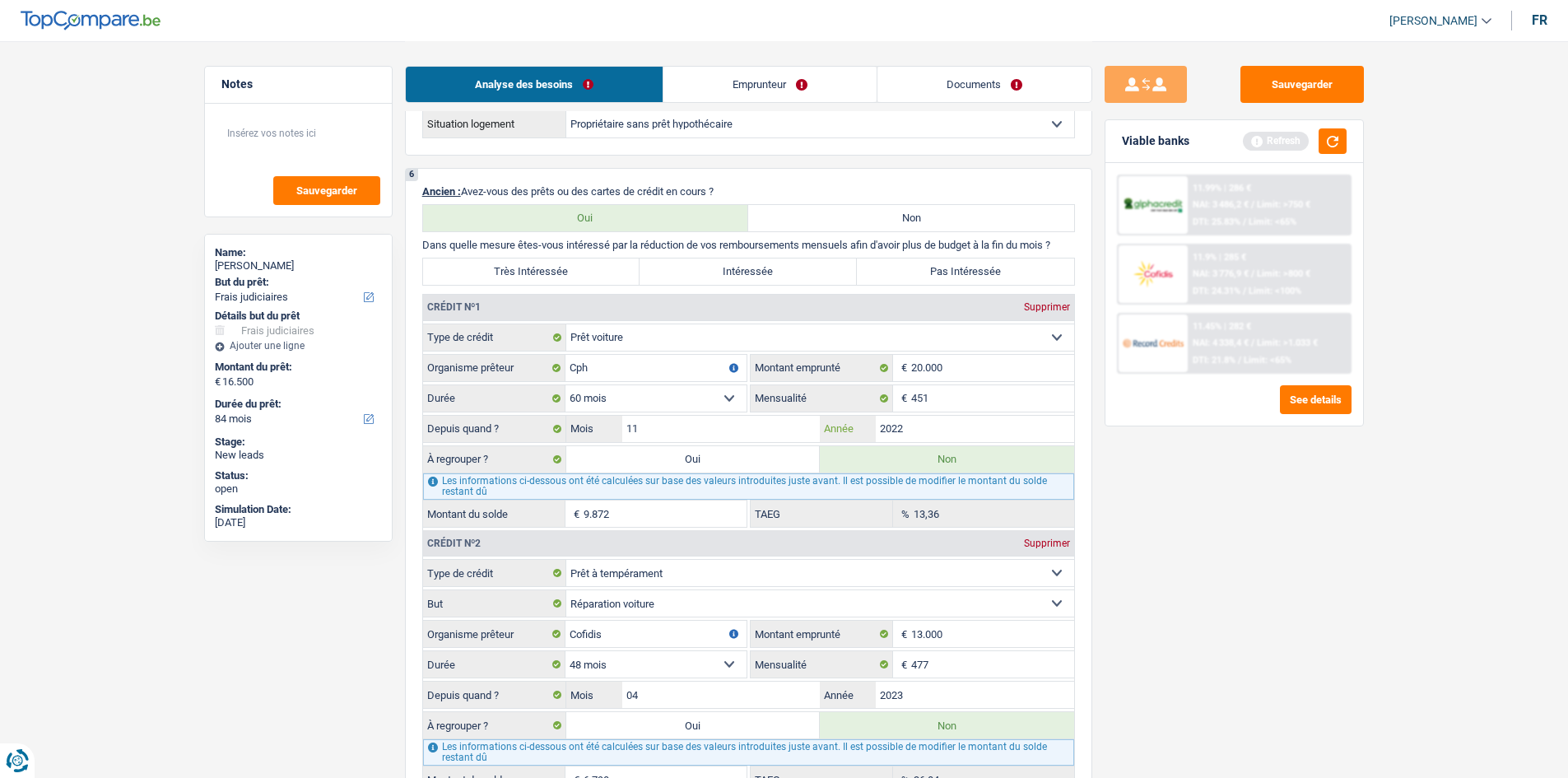
click at [617, 308] on input "2022" at bounding box center [974, 429] width 198 height 27
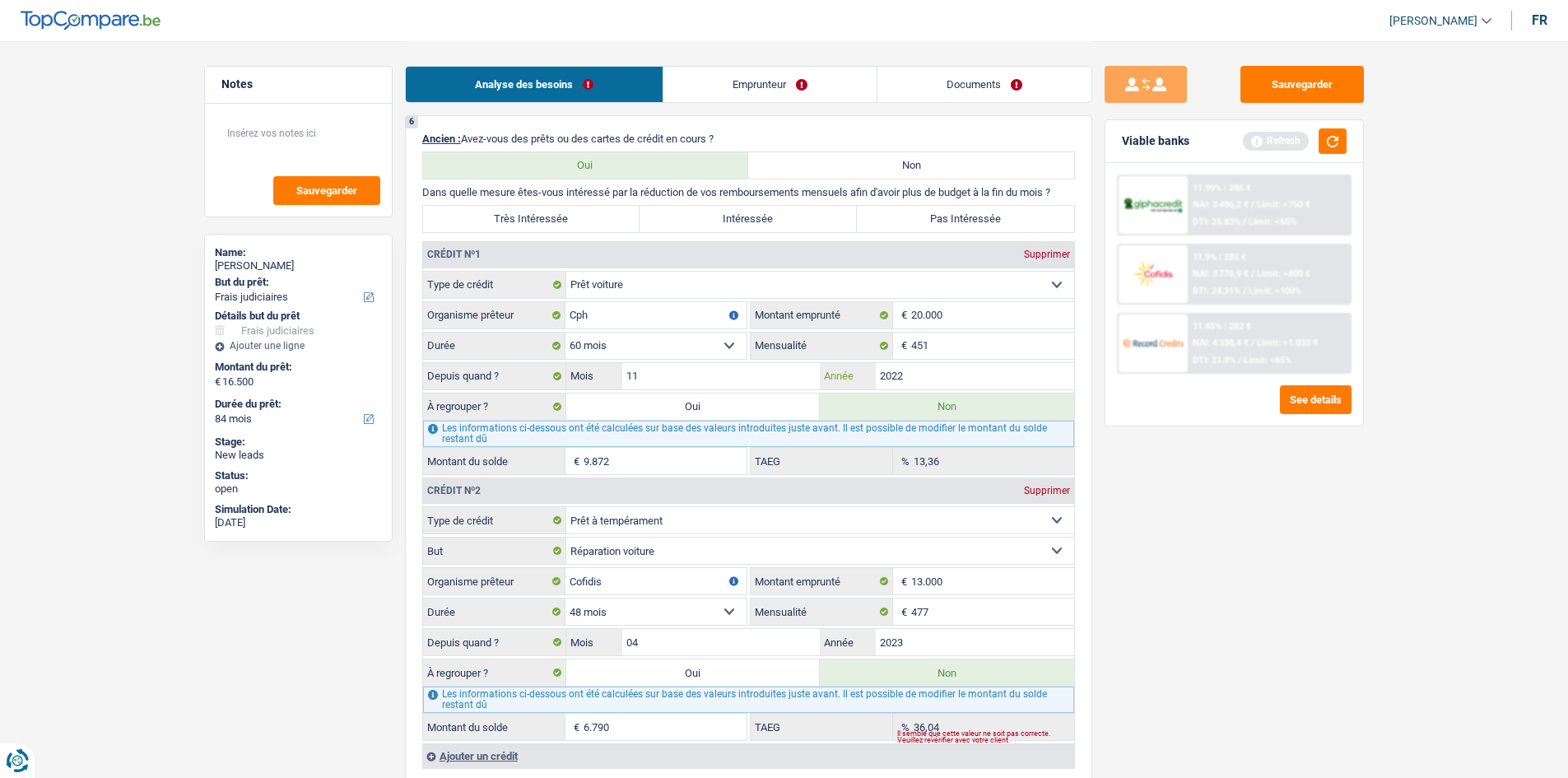
scroll to position [1400, 0]
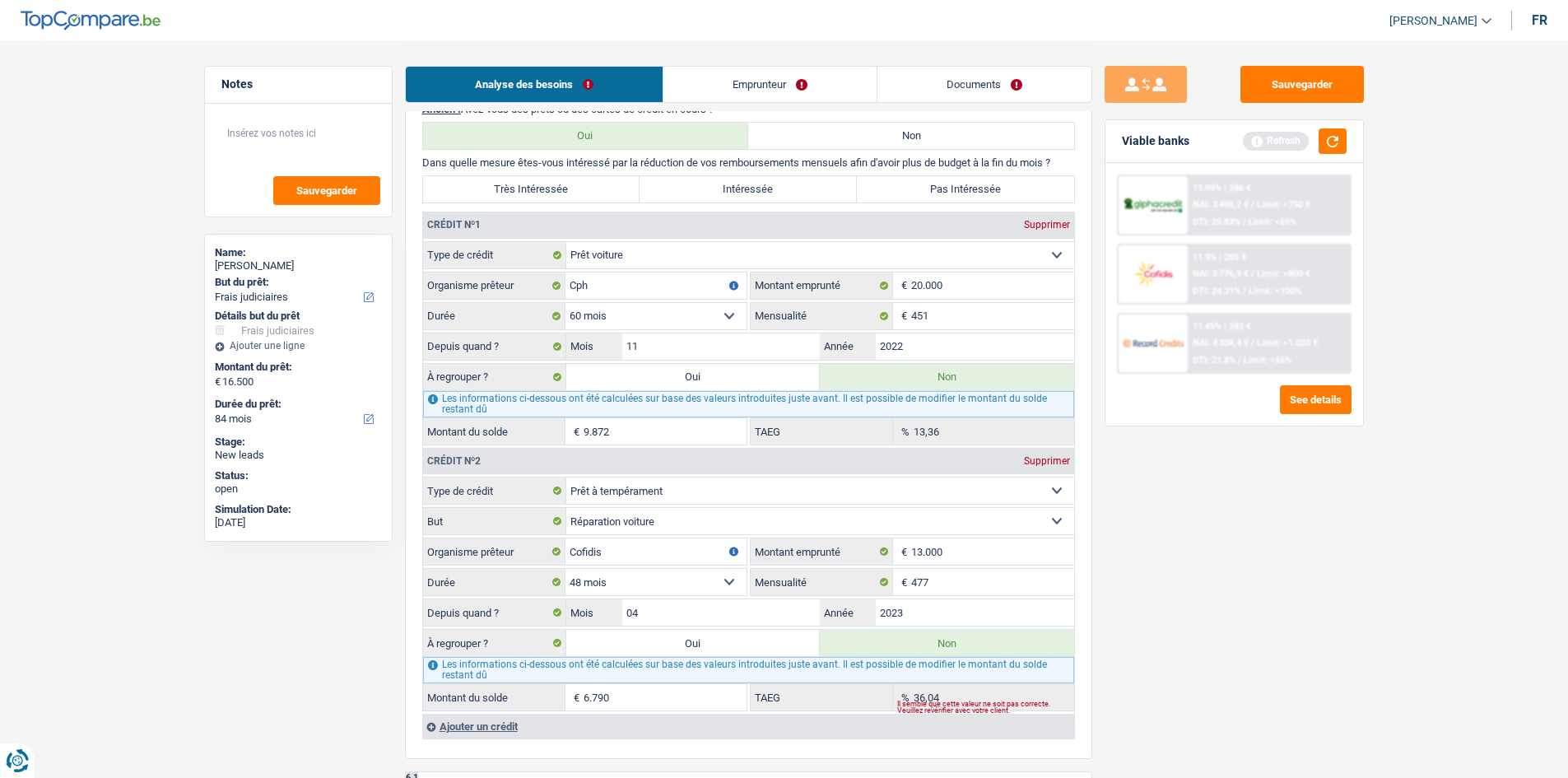
click at [617, 308] on div "Sauvegarder Viable banks Refresh 11.99% | 286 € NAI: 3 486,2 € / Limit: >750 € …" at bounding box center [1234, 409] width 284 height 686
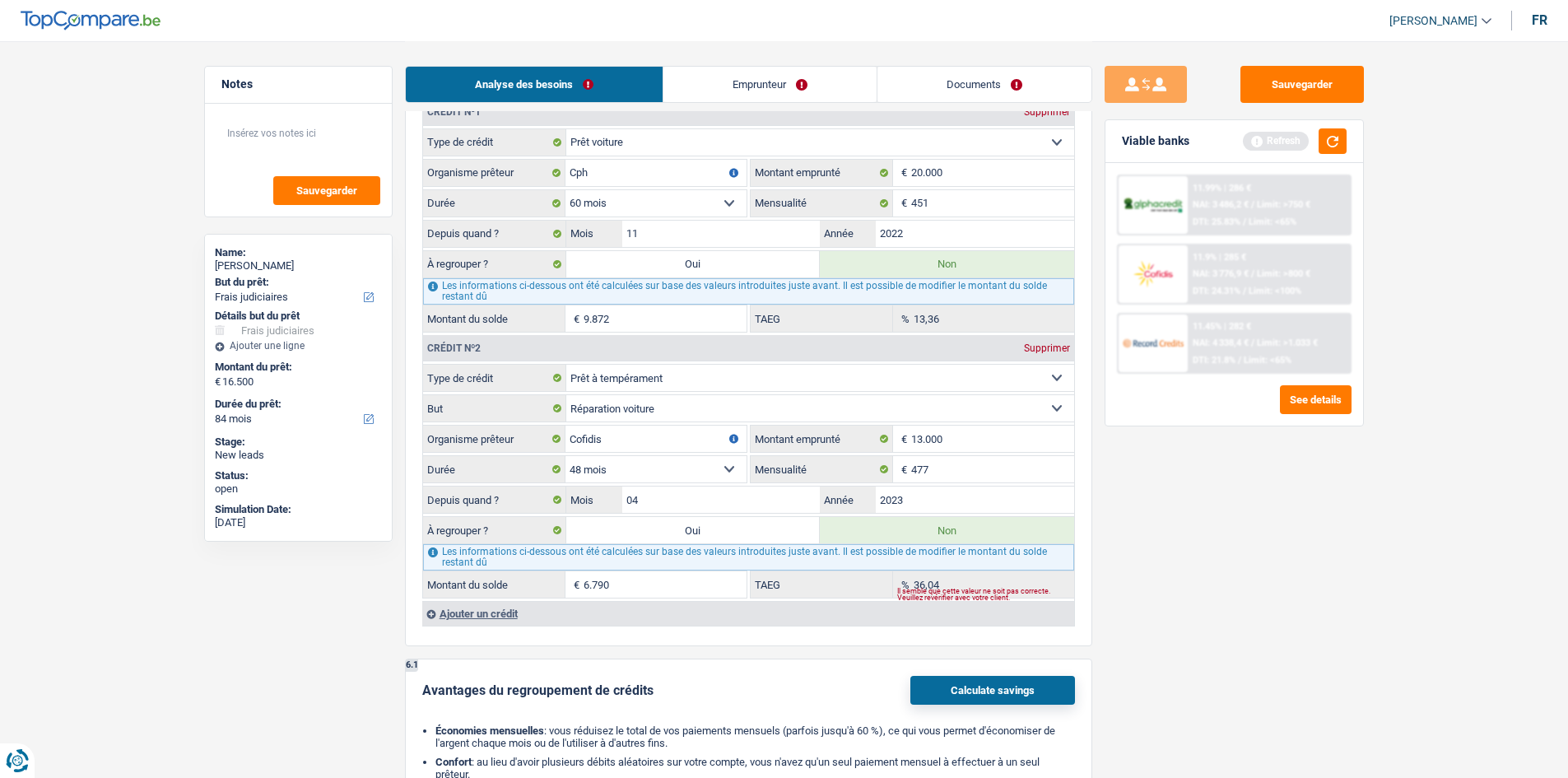
scroll to position [1564, 0]
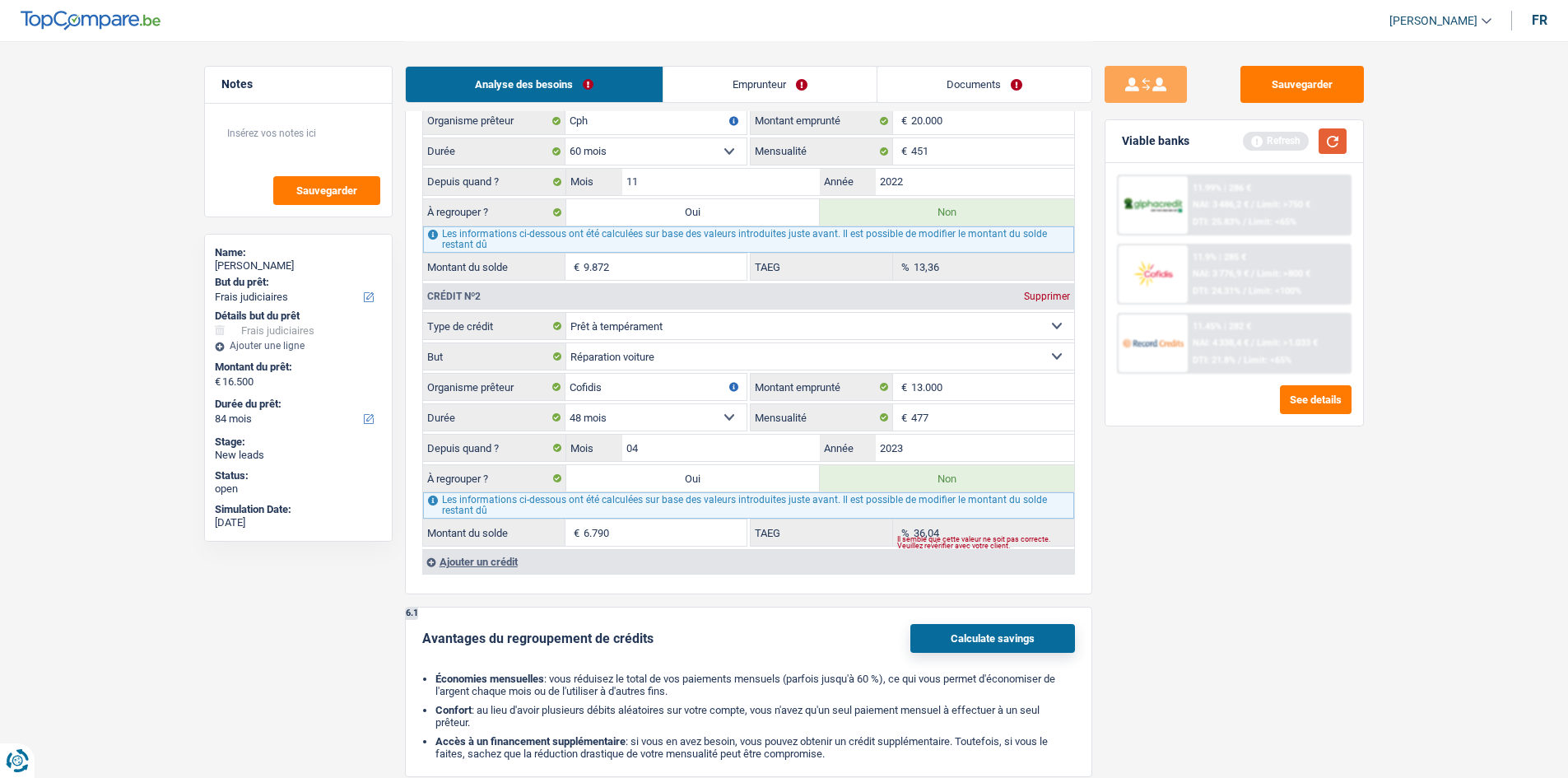
click at [617, 145] on button "button" at bounding box center [1333, 142] width 28 height 26
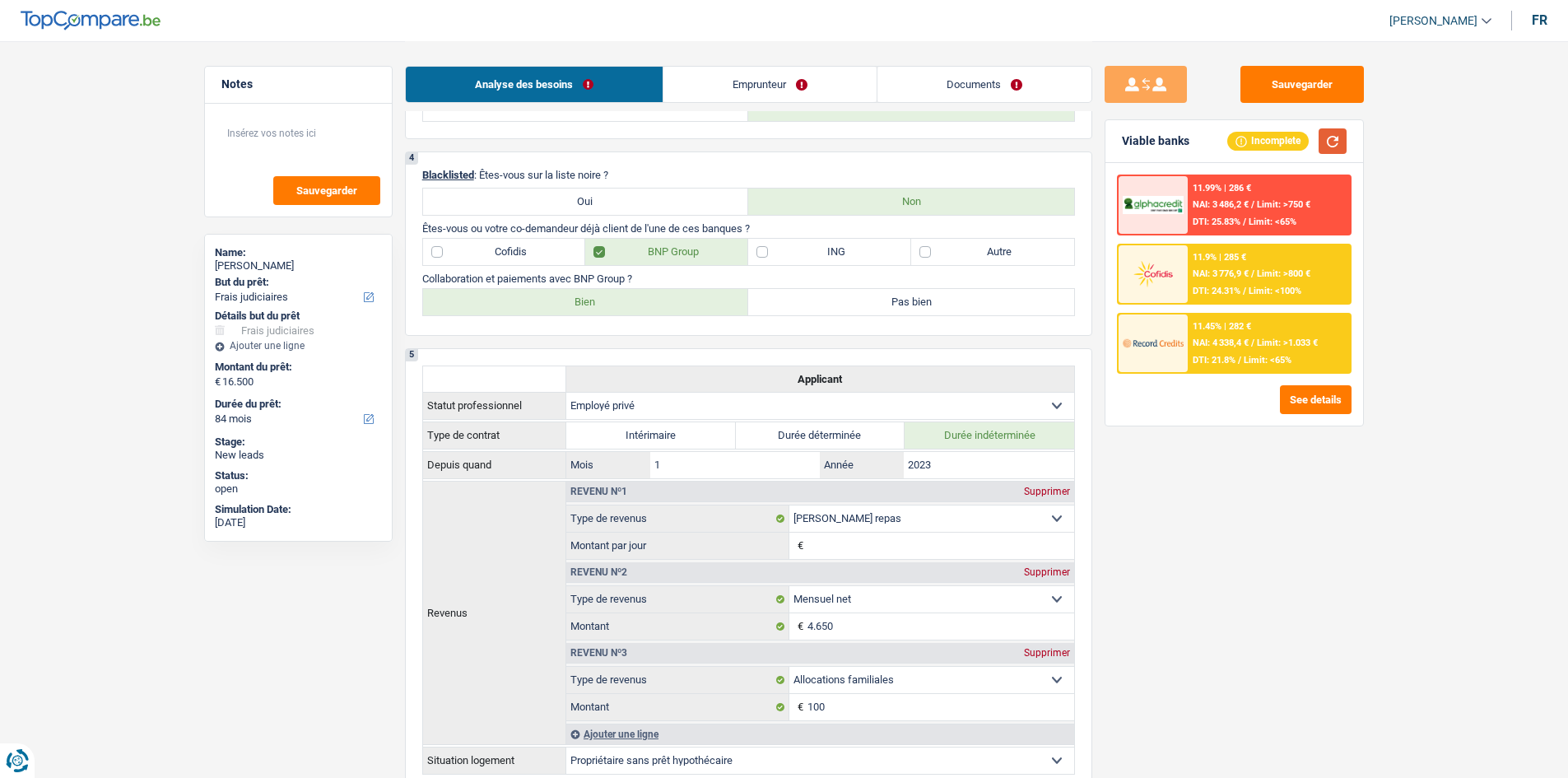
scroll to position [658, 0]
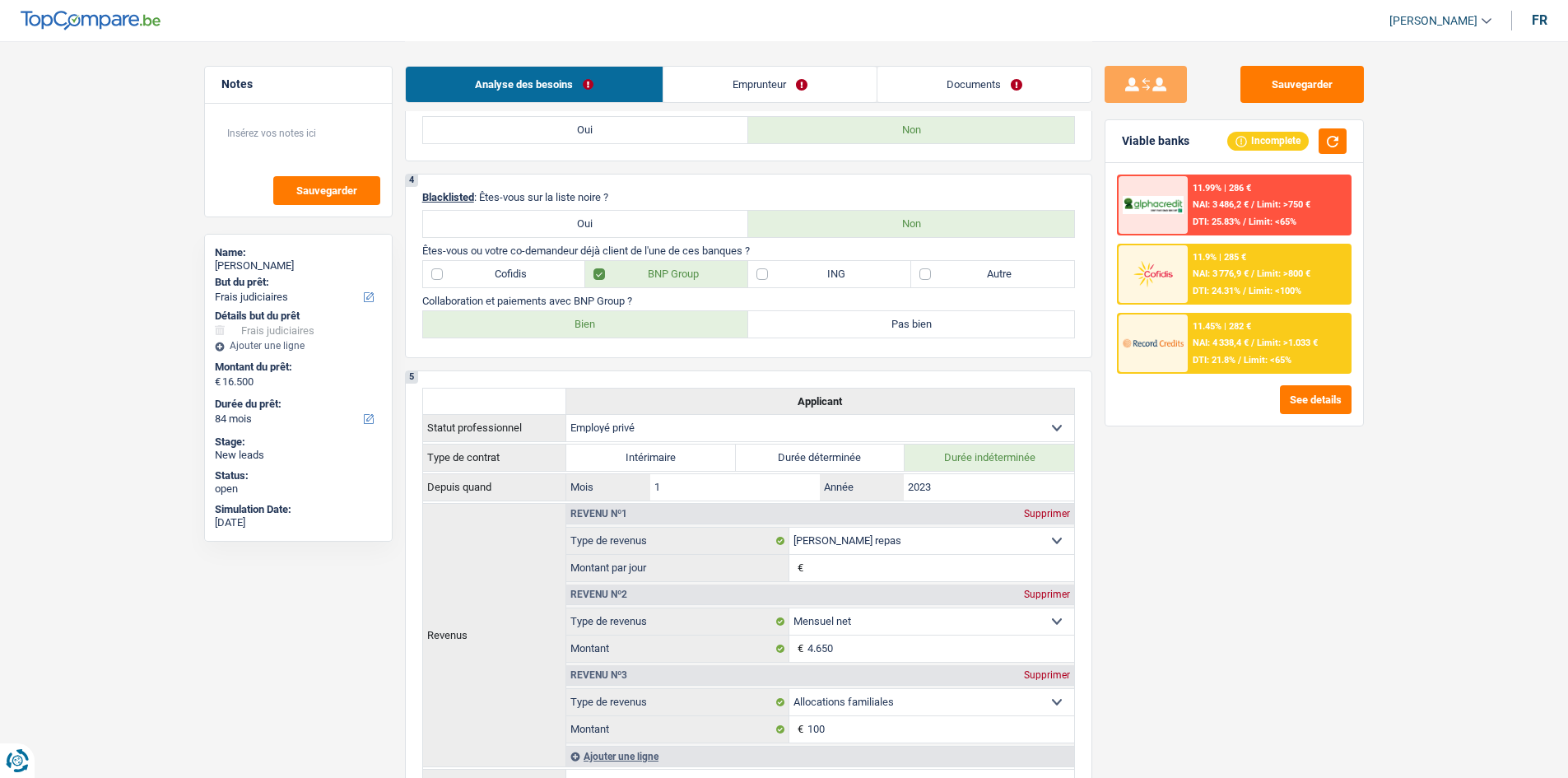
click at [487, 267] on label "Cofidis" at bounding box center [505, 274] width 163 height 27
click at [487, 267] on input "Cofidis" at bounding box center [505, 274] width 163 height 27
checkbox input "true"
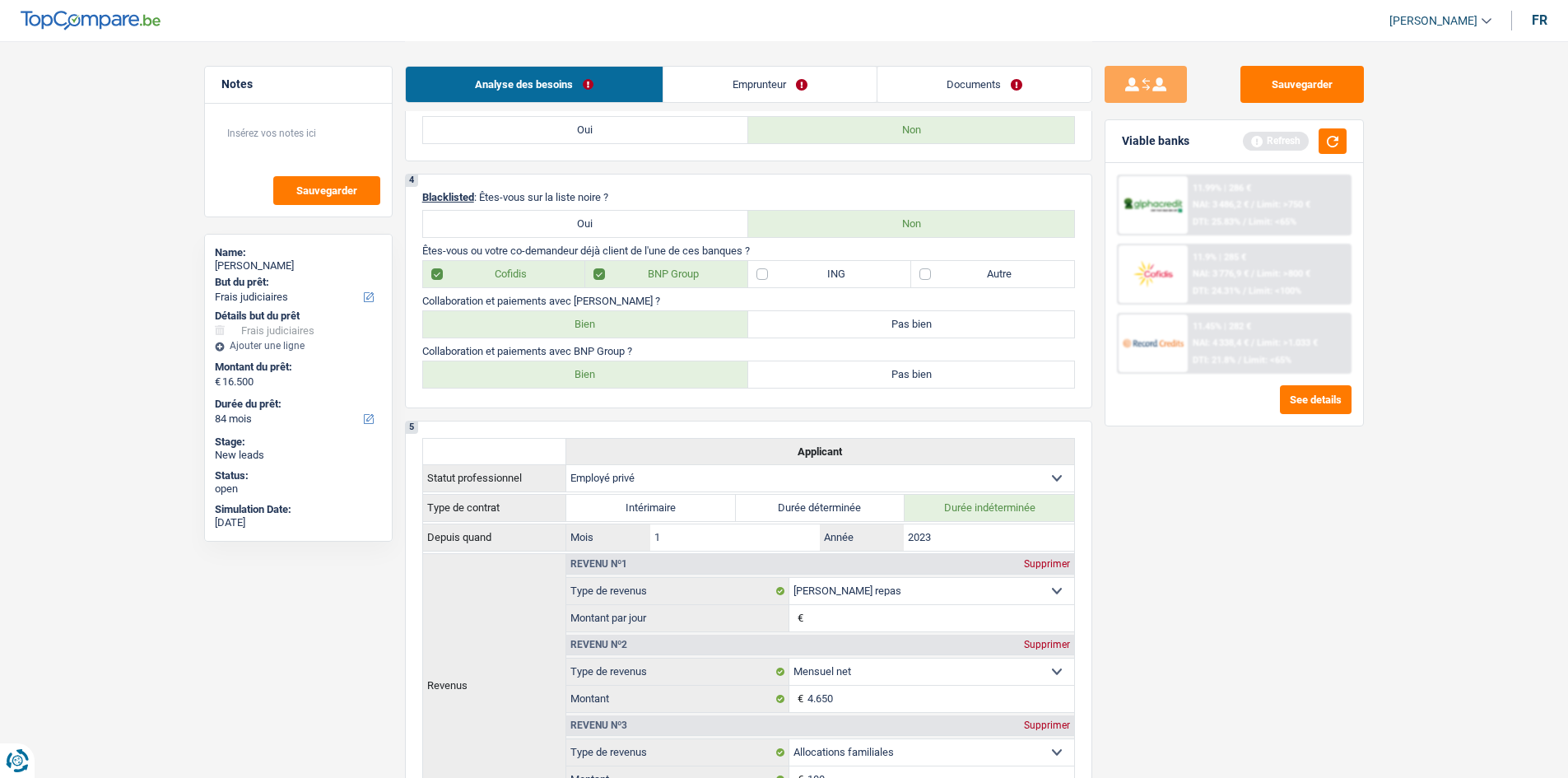
click at [602, 308] on label "Bien" at bounding box center [586, 324] width 325 height 27
click at [602, 308] on input "Bien" at bounding box center [586, 324] width 325 height 27
radio input "true"
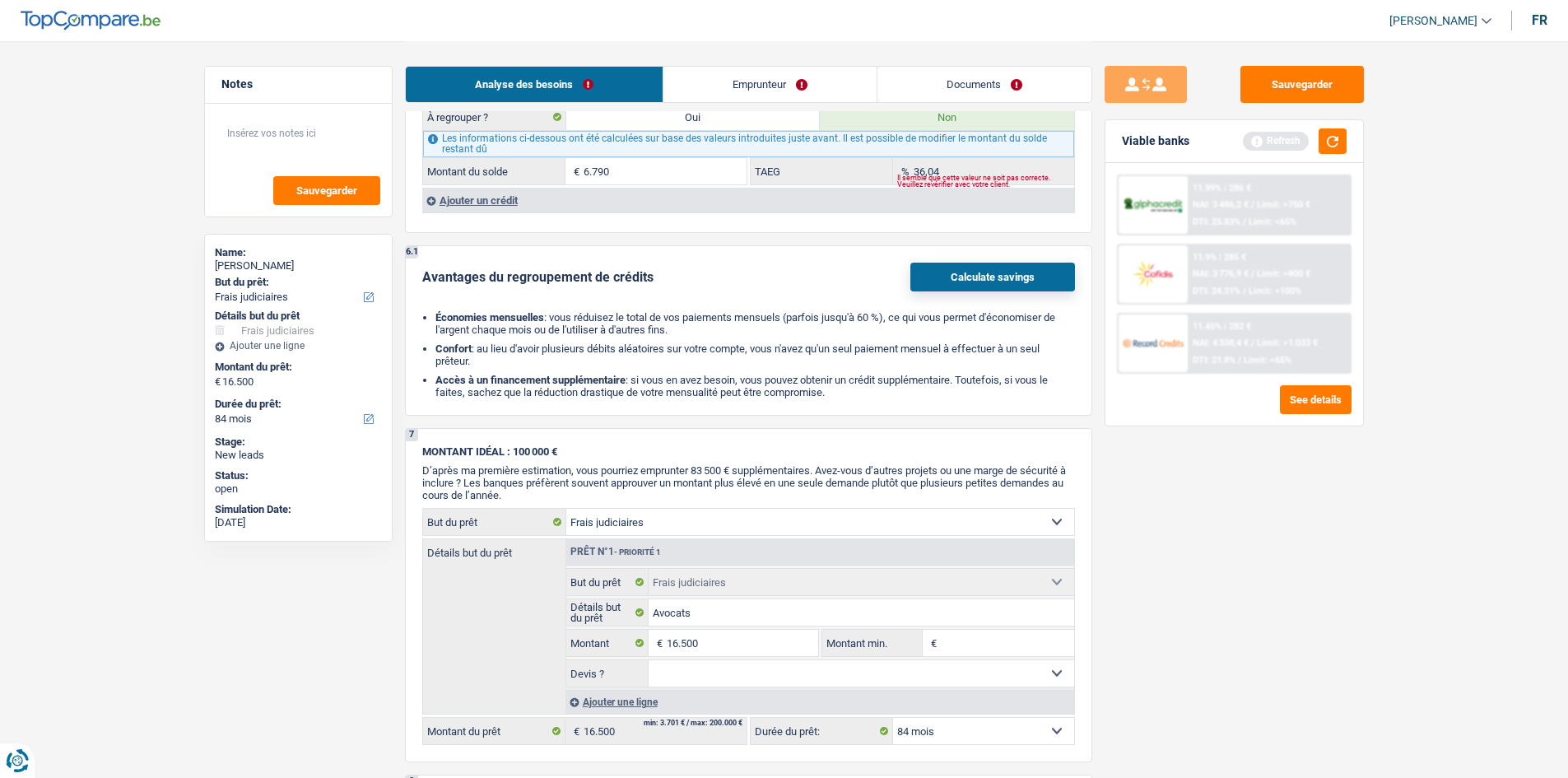
scroll to position [2387, 0]
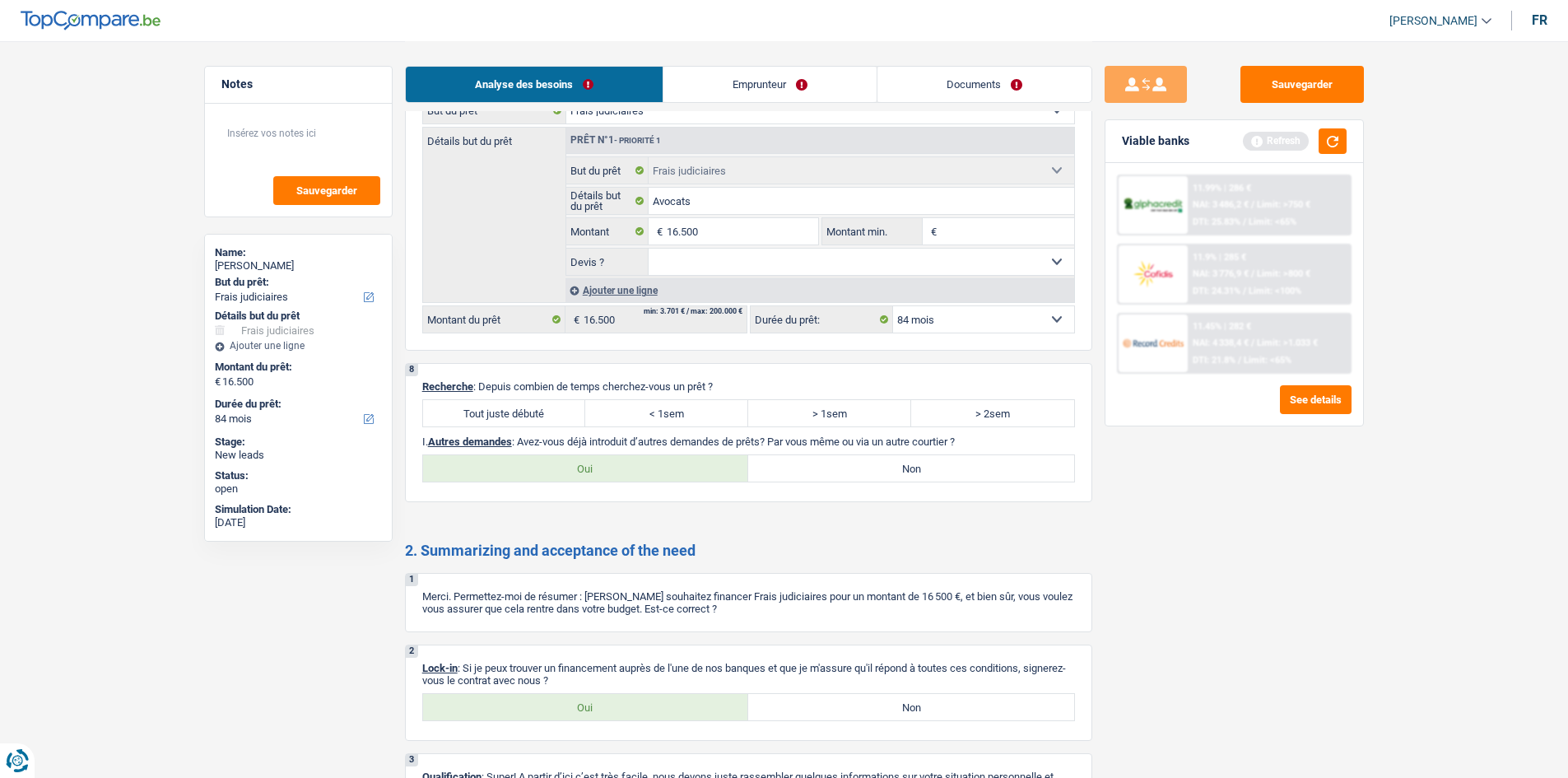
click at [506, 308] on div "8 Recherche : Depuis combien de temps cherchez-vous un prêt ? Tout juste débuté…" at bounding box center [748, 433] width 688 height 140
drag, startPoint x: 566, startPoint y: 426, endPoint x: 628, endPoint y: 576, distance: 162.3
click at [567, 308] on label "Tout juste débuté" at bounding box center [505, 413] width 163 height 27
click at [567, 308] on input "Tout juste débuté" at bounding box center [505, 413] width 163 height 27
radio input "true"
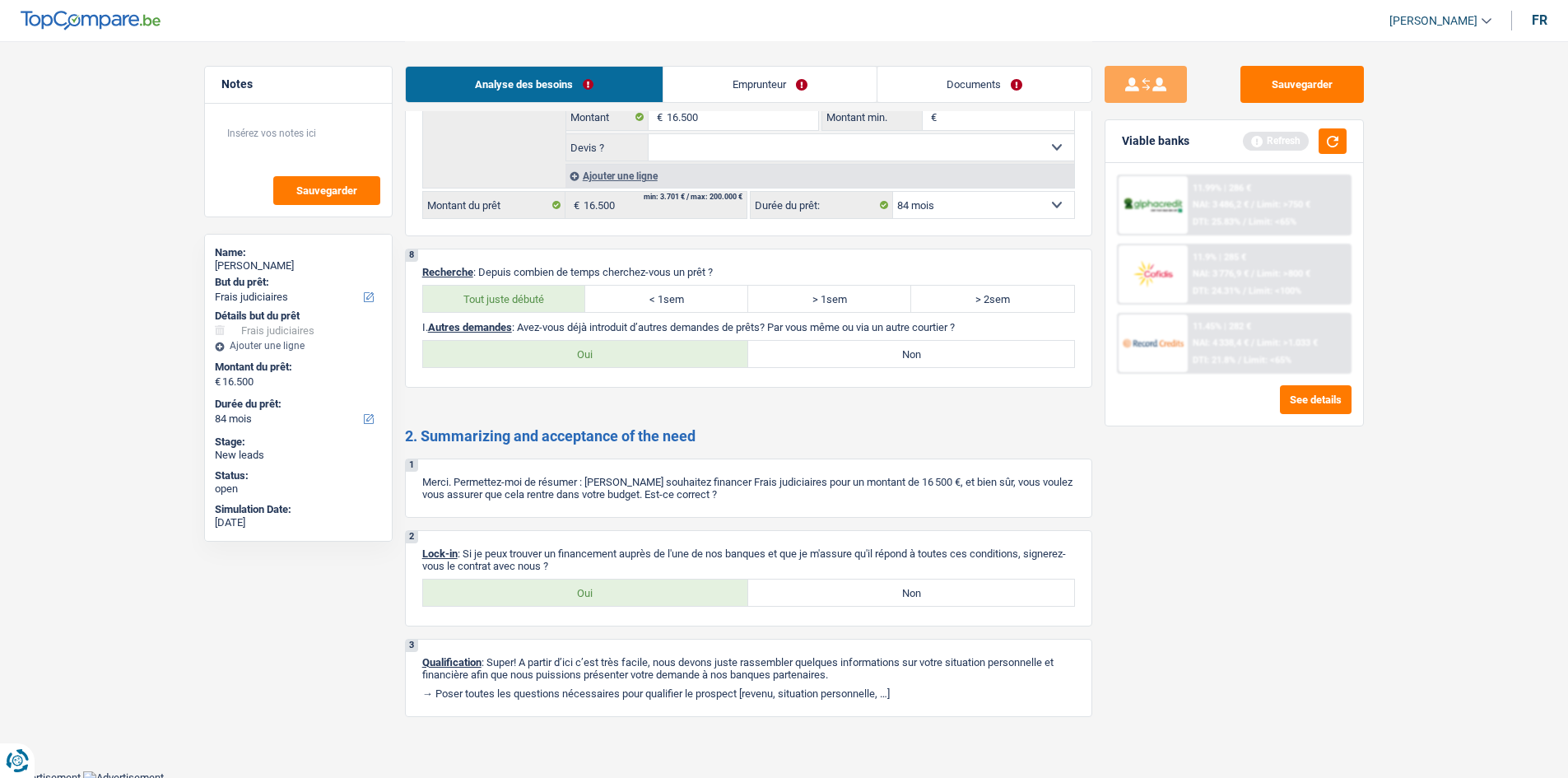
scroll to position [2507, 0]
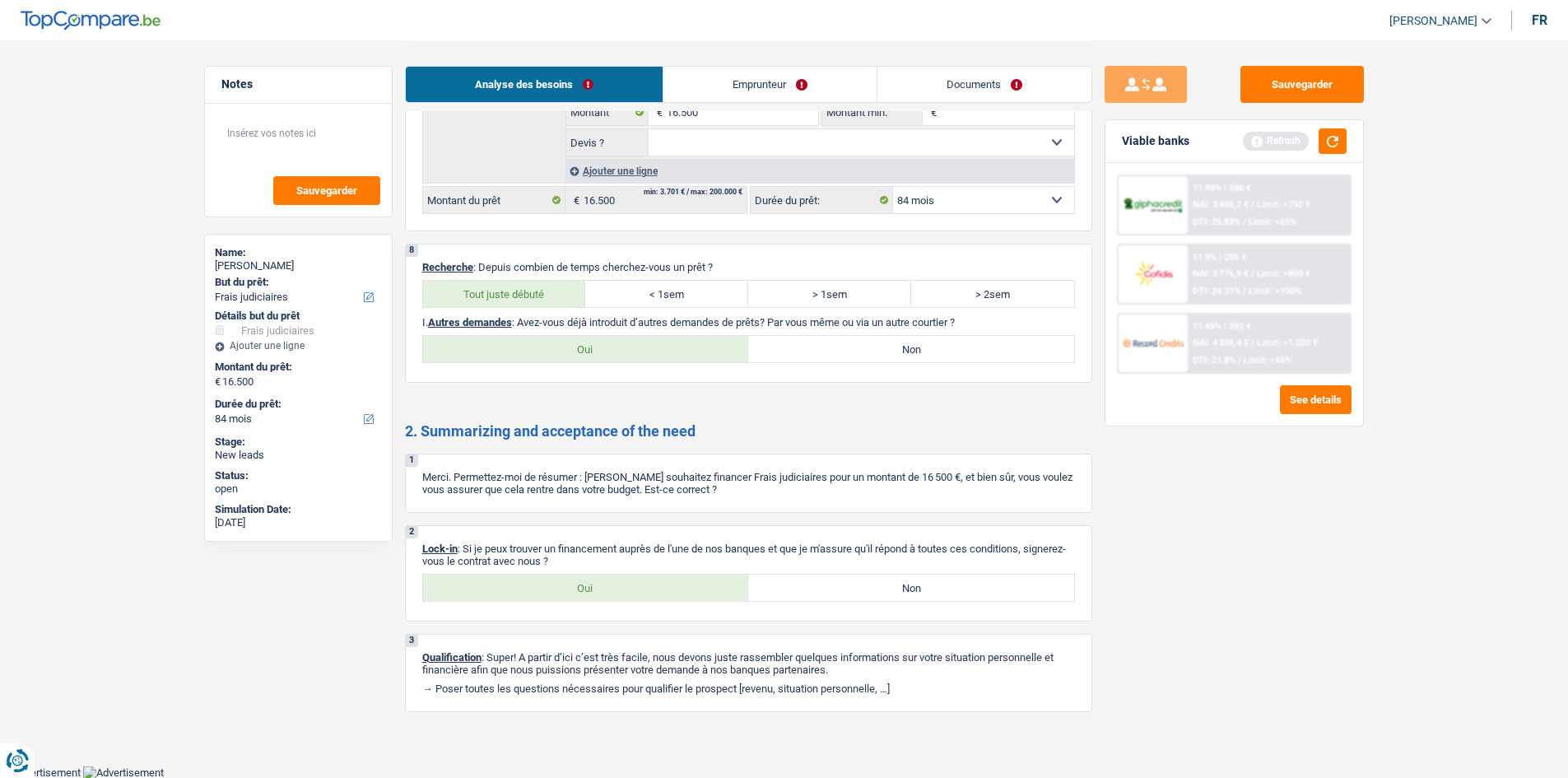
click at [617, 308] on label "Oui" at bounding box center [586, 588] width 325 height 27
click at [617, 308] on input "Oui" at bounding box center [586, 588] width 325 height 27
radio input "true"
click at [617, 308] on label "Non" at bounding box center [910, 348] width 325 height 27
click at [617, 308] on input "Non" at bounding box center [910, 348] width 325 height 27
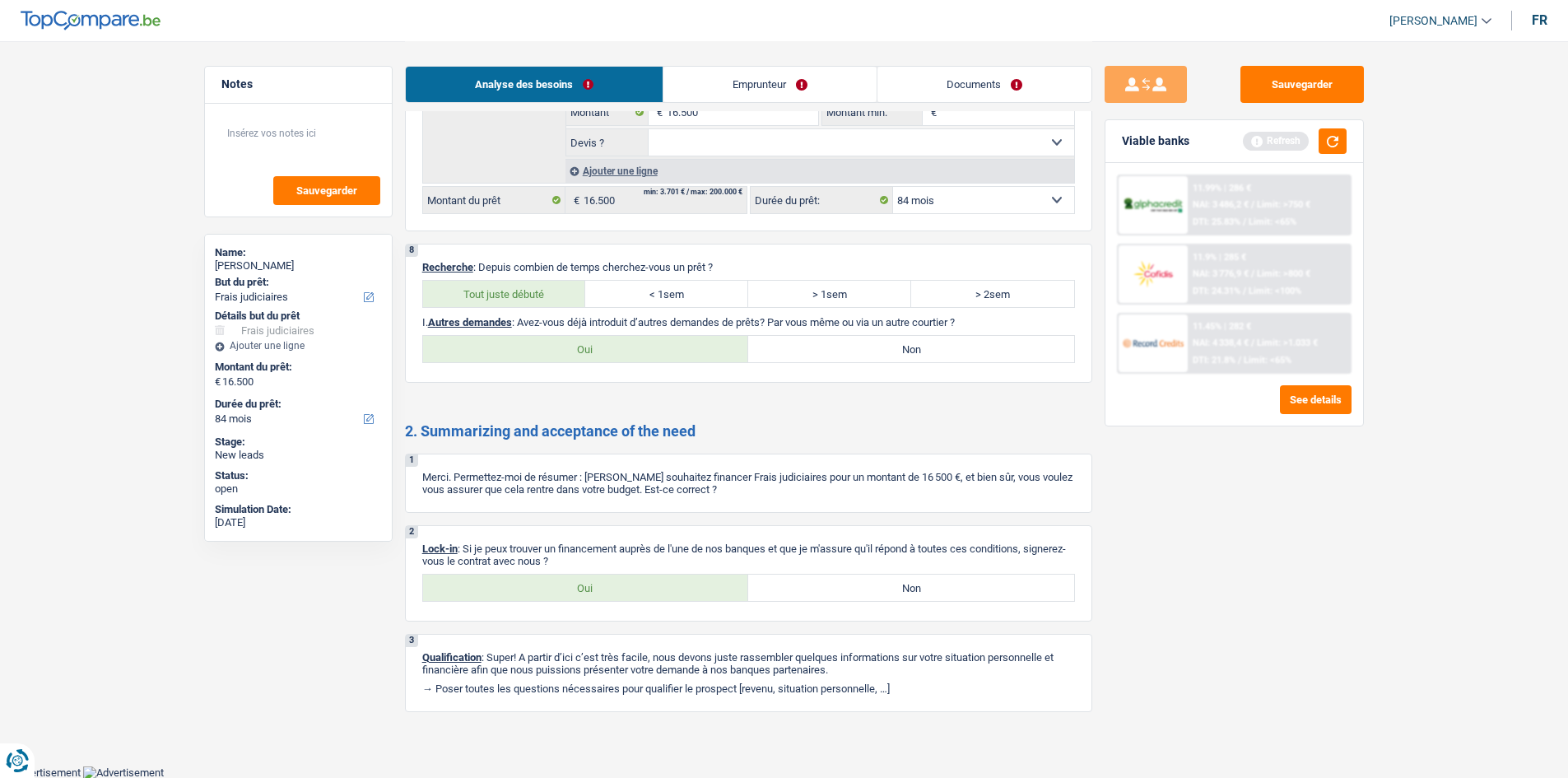
radio input "true"
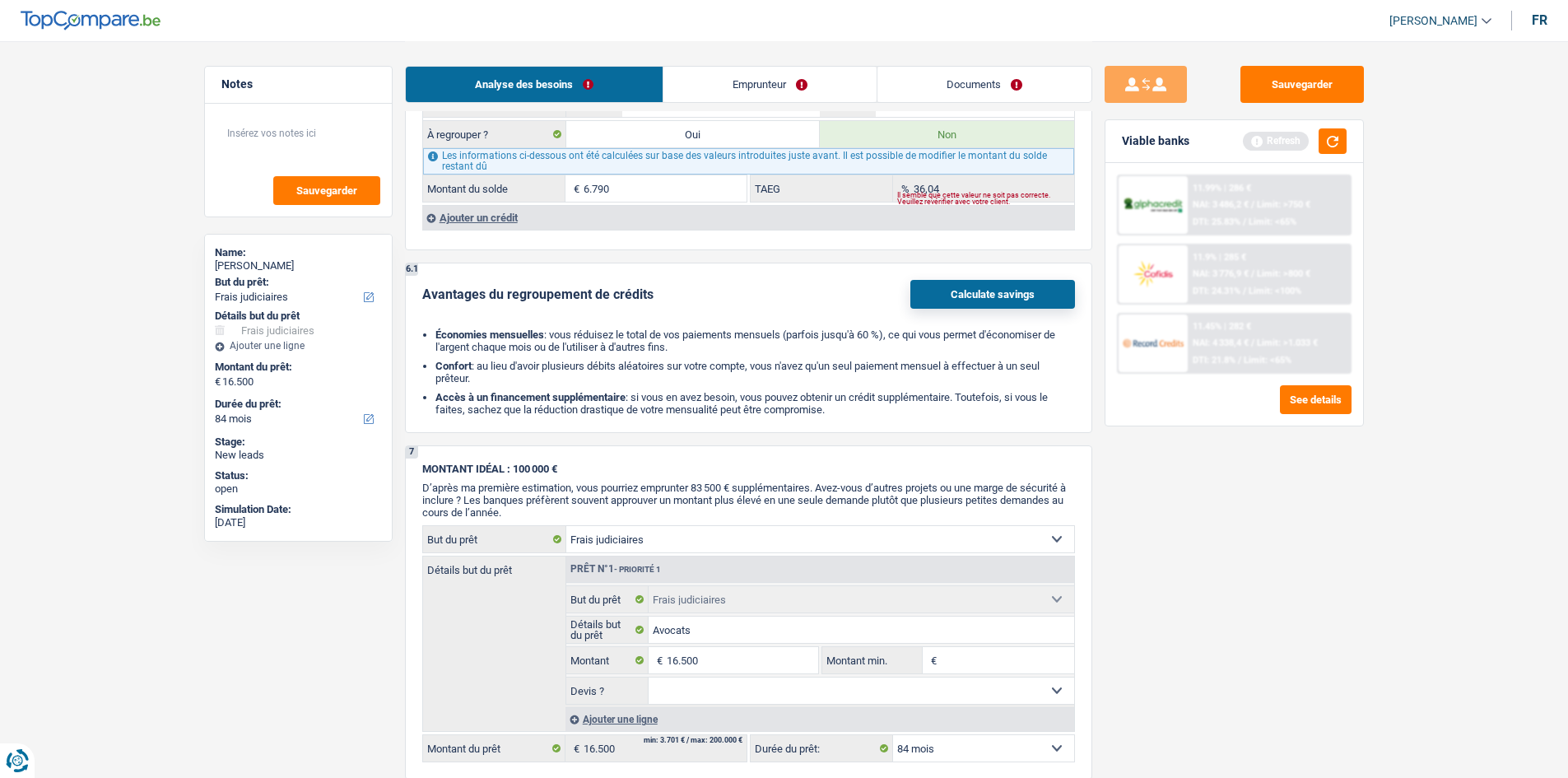
scroll to position [1684, 0]
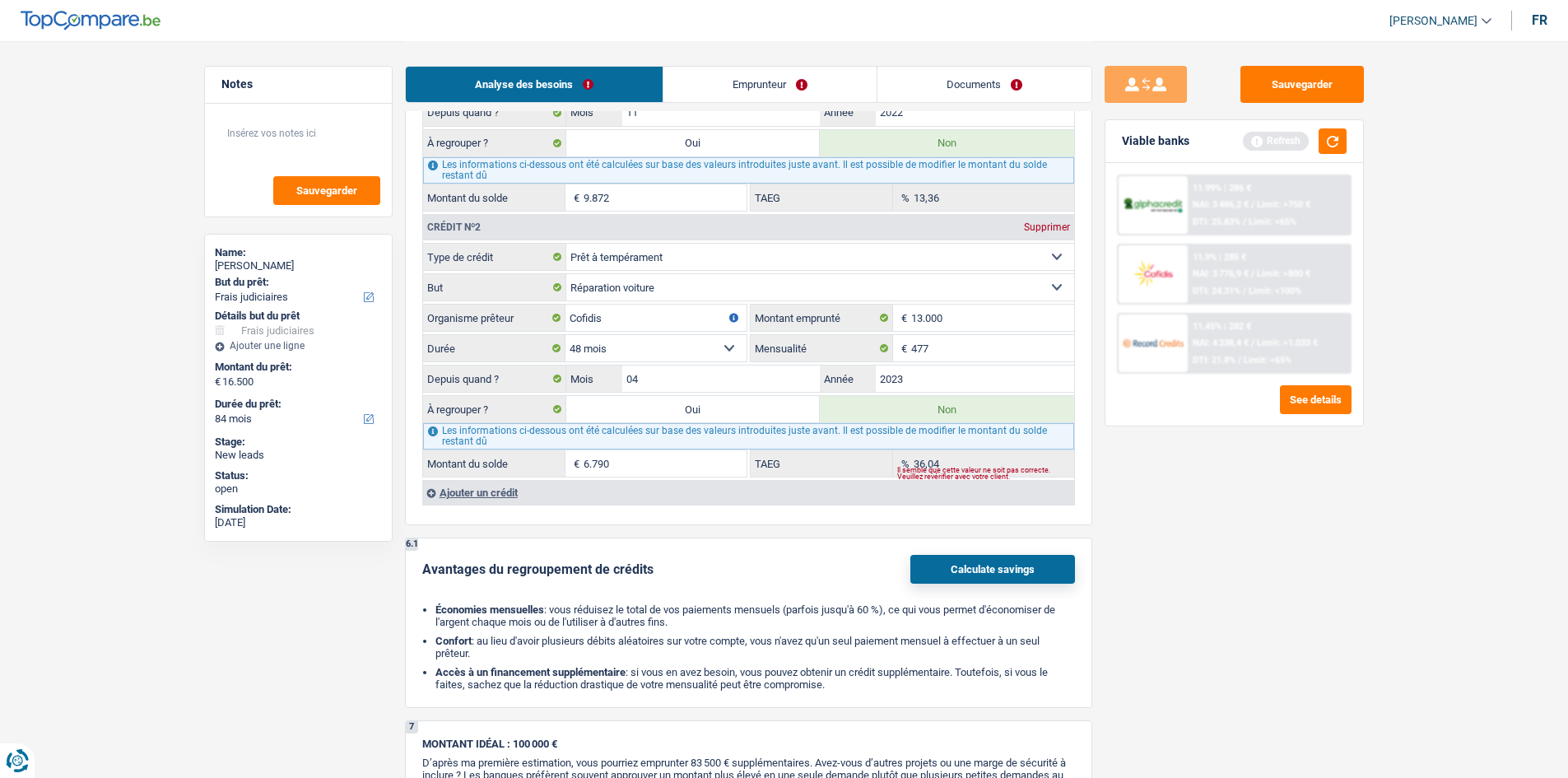
click at [547, 308] on div "6 Ancien : Avez-vous des prêts ou des cartes de crédit en cours ? Oui Non Dans …" at bounding box center [748, 188] width 688 height 674
click at [547, 308] on div "Ajouter un crédit" at bounding box center [748, 492] width 652 height 25
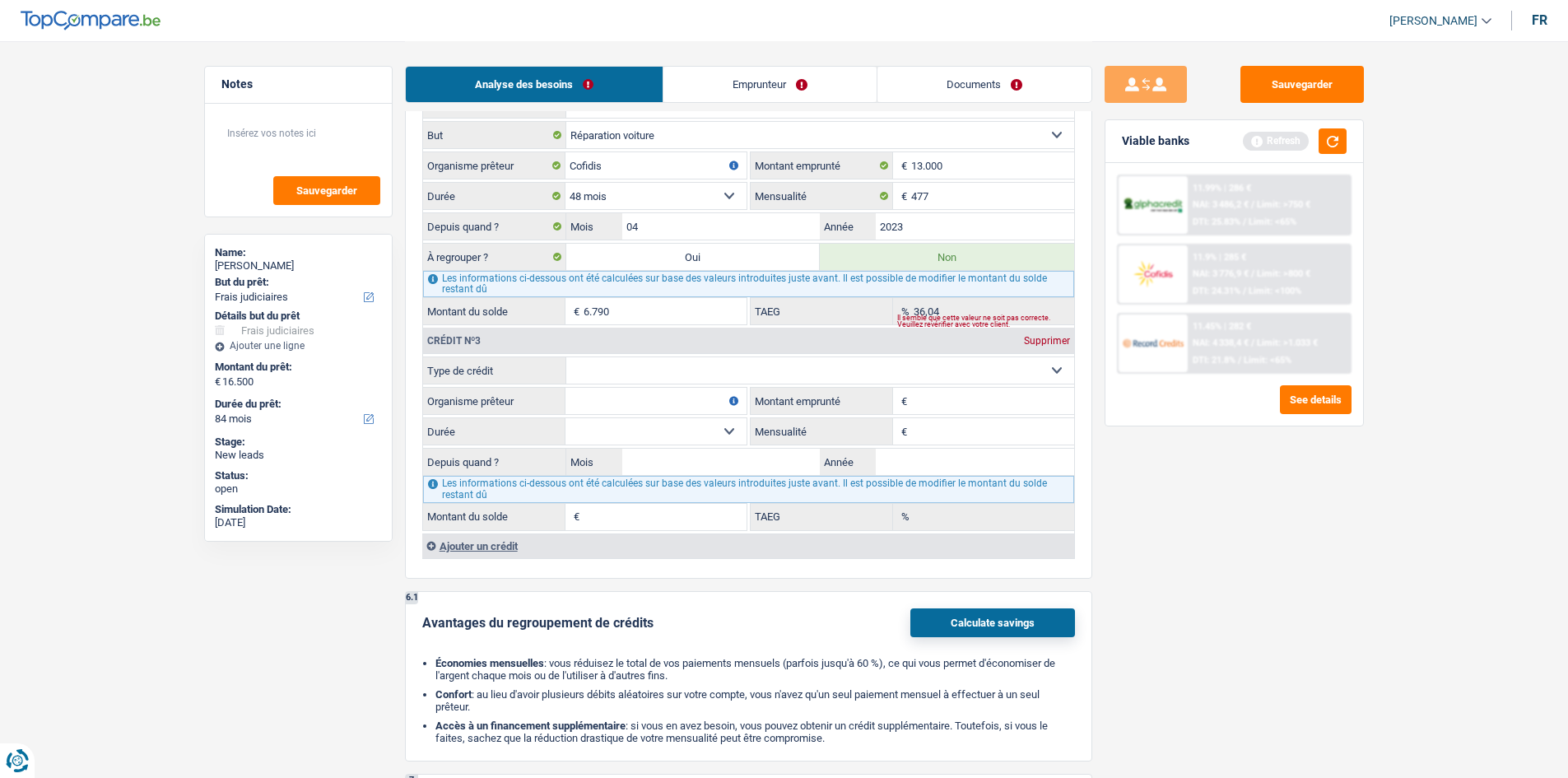
scroll to position [2013, 0]
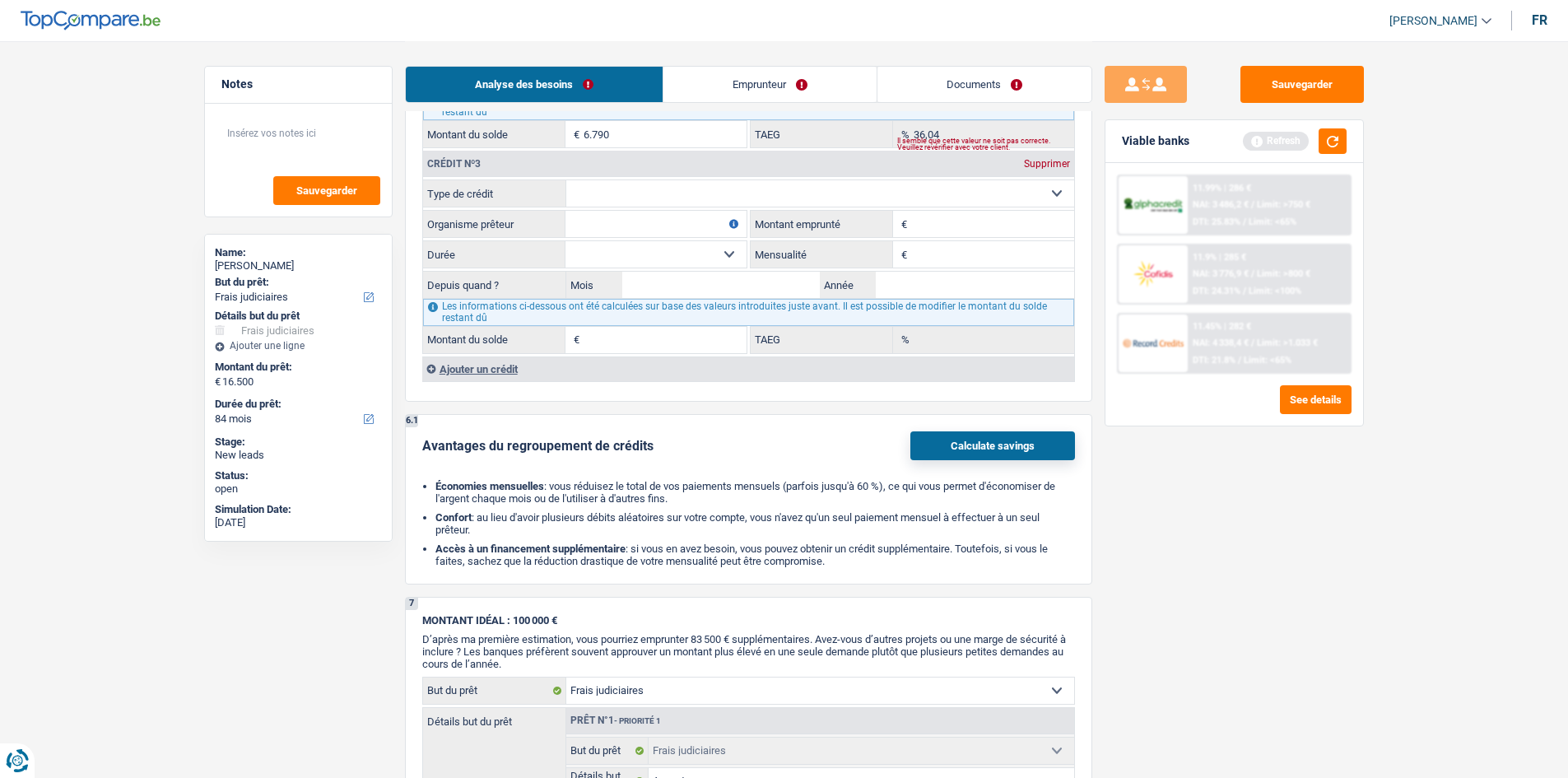
click at [523, 308] on div "Ajouter un crédit" at bounding box center [748, 368] width 652 height 25
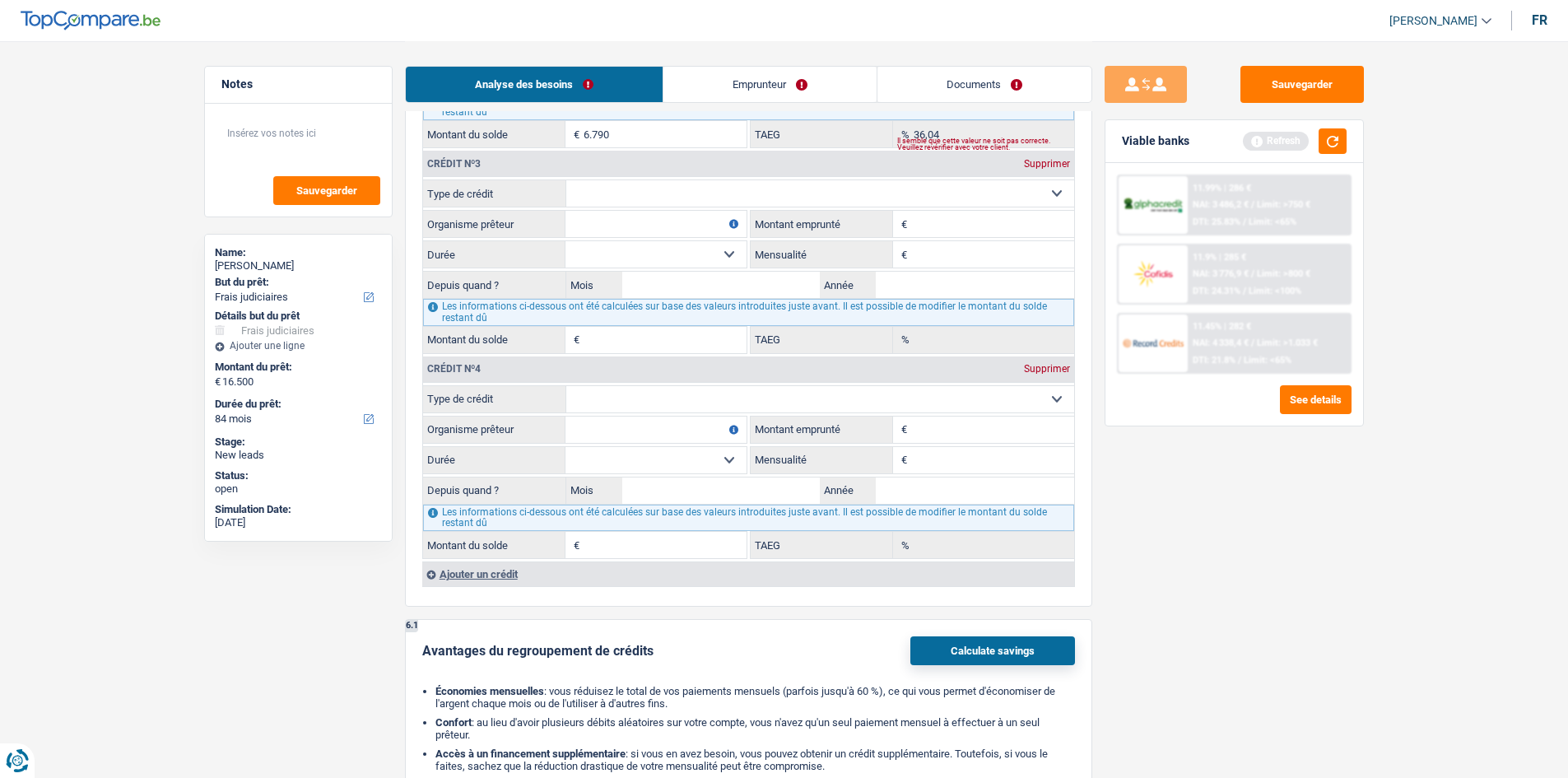
click at [524, 308] on div "Crédit nº1 Supprimer Carte ou ouverture de crédit Prêt hypothécaire Vente à tem…" at bounding box center [749, 118] width 653 height 939
click at [489, 308] on div "Ajouter un crédit" at bounding box center [748, 573] width 652 height 25
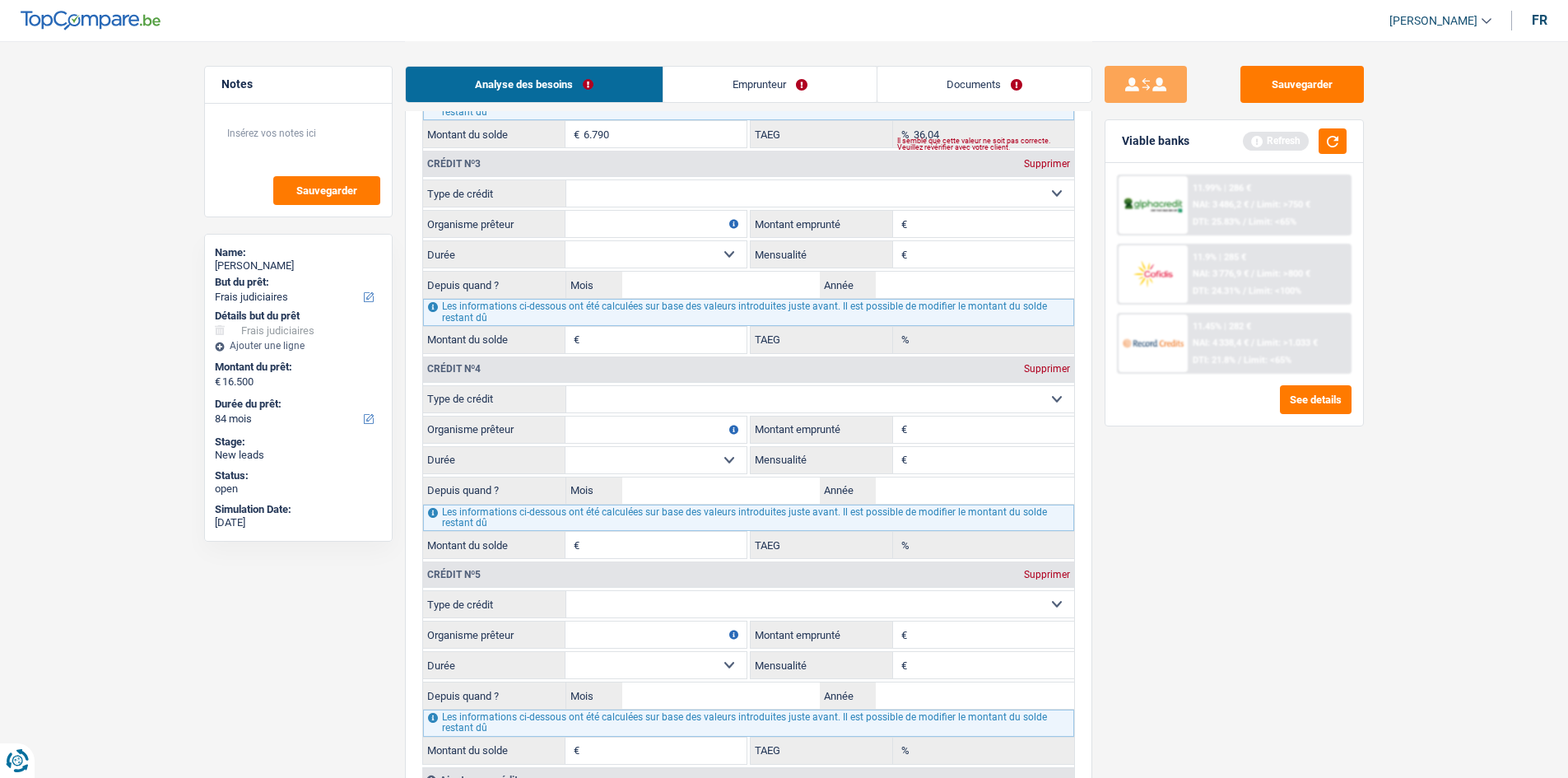
drag, startPoint x: 677, startPoint y: 183, endPoint x: 672, endPoint y: 200, distance: 17.7
click at [617, 183] on select "Carte ou ouverture de crédit Prêt hypothécaire Vente à tempérament Prêt à tempé…" at bounding box center [819, 193] width 507 height 27
select select "cardOrCredit"
type input "0"
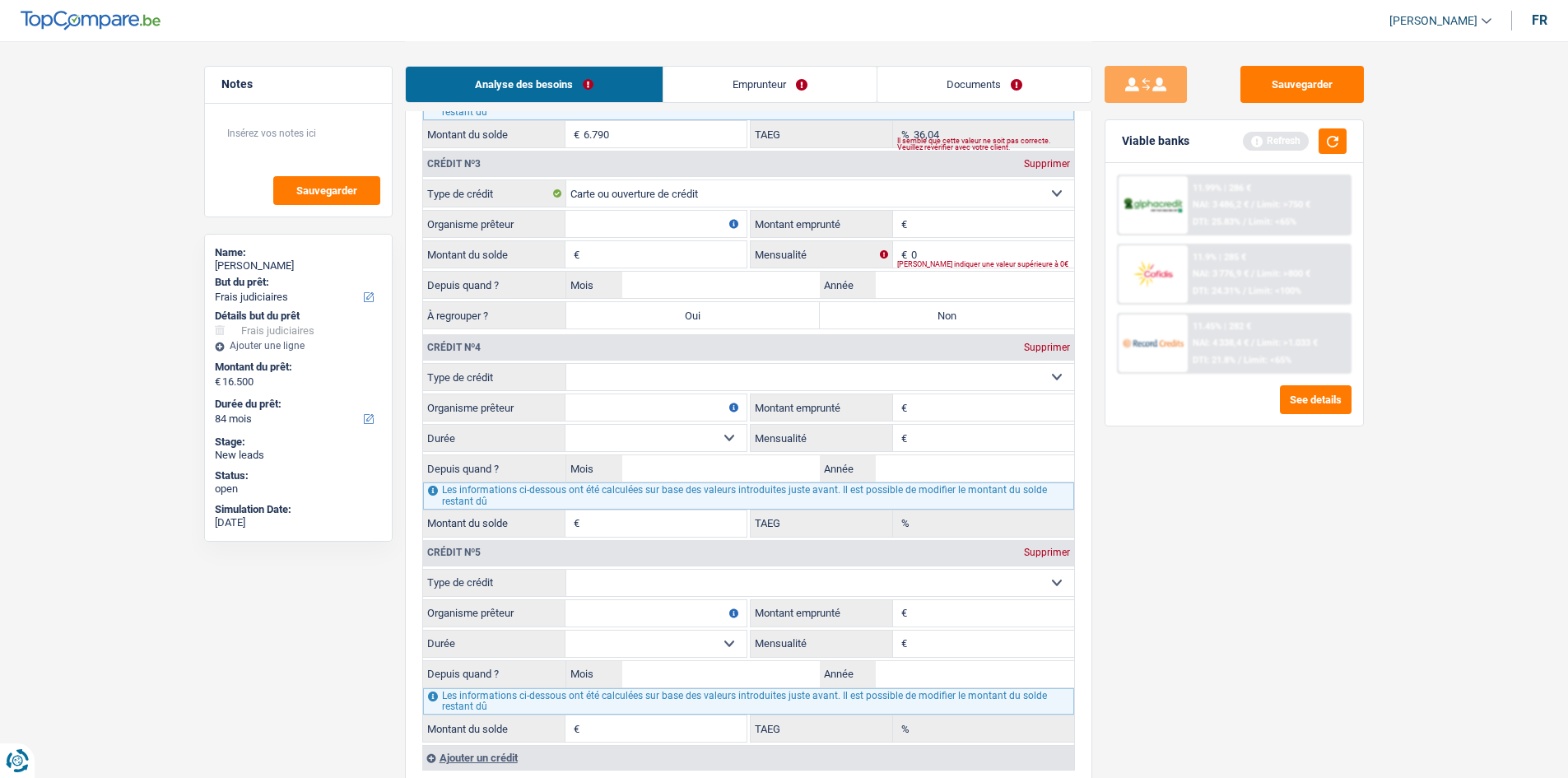
click at [617, 230] on input "Organisme prêteur" at bounding box center [655, 224] width 181 height 27
type input "Fortis"
click at [617, 308] on input "Organisme prêteur" at bounding box center [655, 407] width 181 height 27
type input "fortis"
click at [617, 308] on input "Organisme prêteur" at bounding box center [655, 613] width 181 height 27
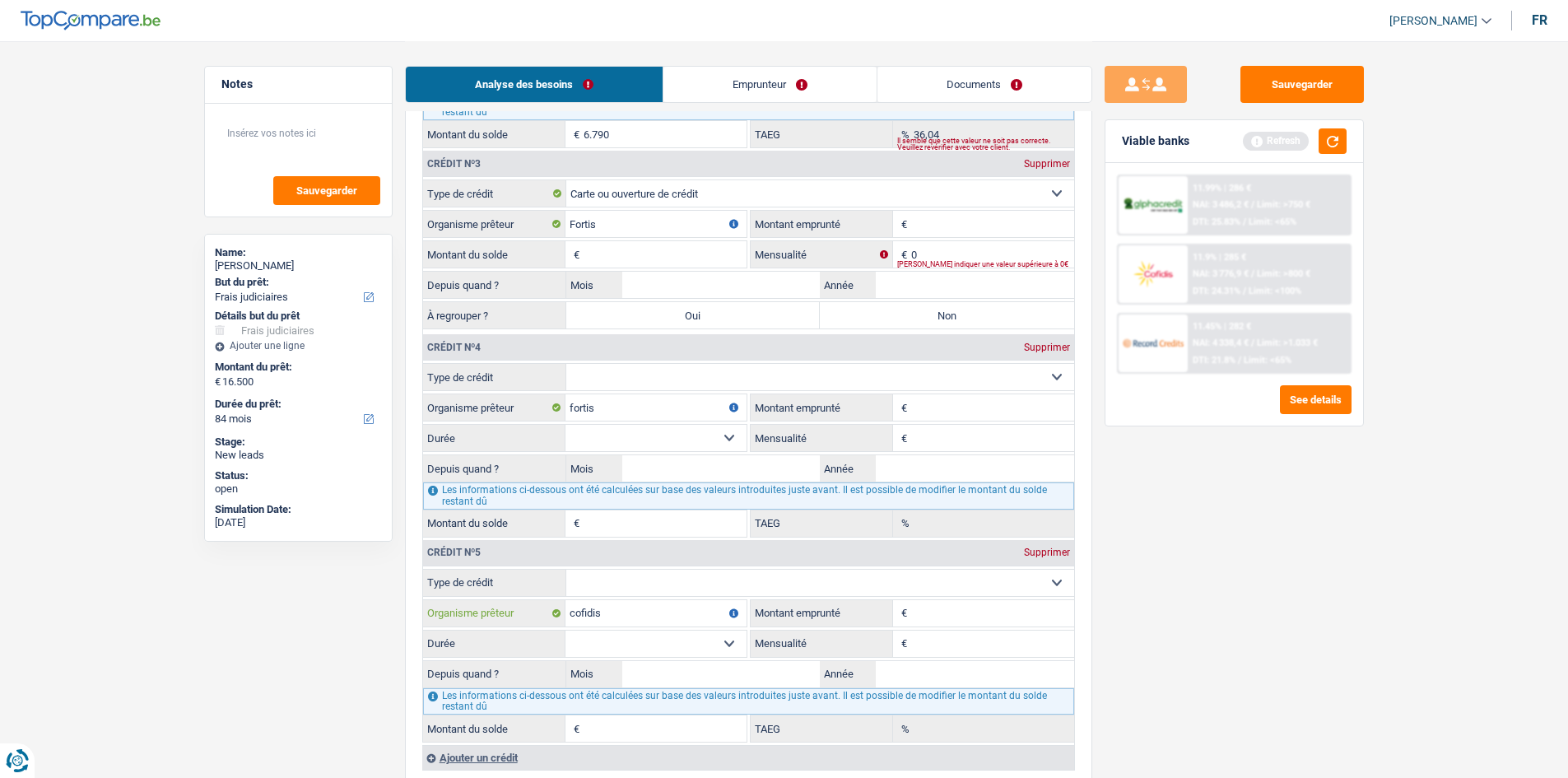
type input "cofidis"
click at [617, 235] on input "Montant emprunté" at bounding box center [992, 224] width 163 height 27
type input "1.250"
click at [617, 245] on input "Montant du solde" at bounding box center [665, 254] width 163 height 27
type input "1.250"
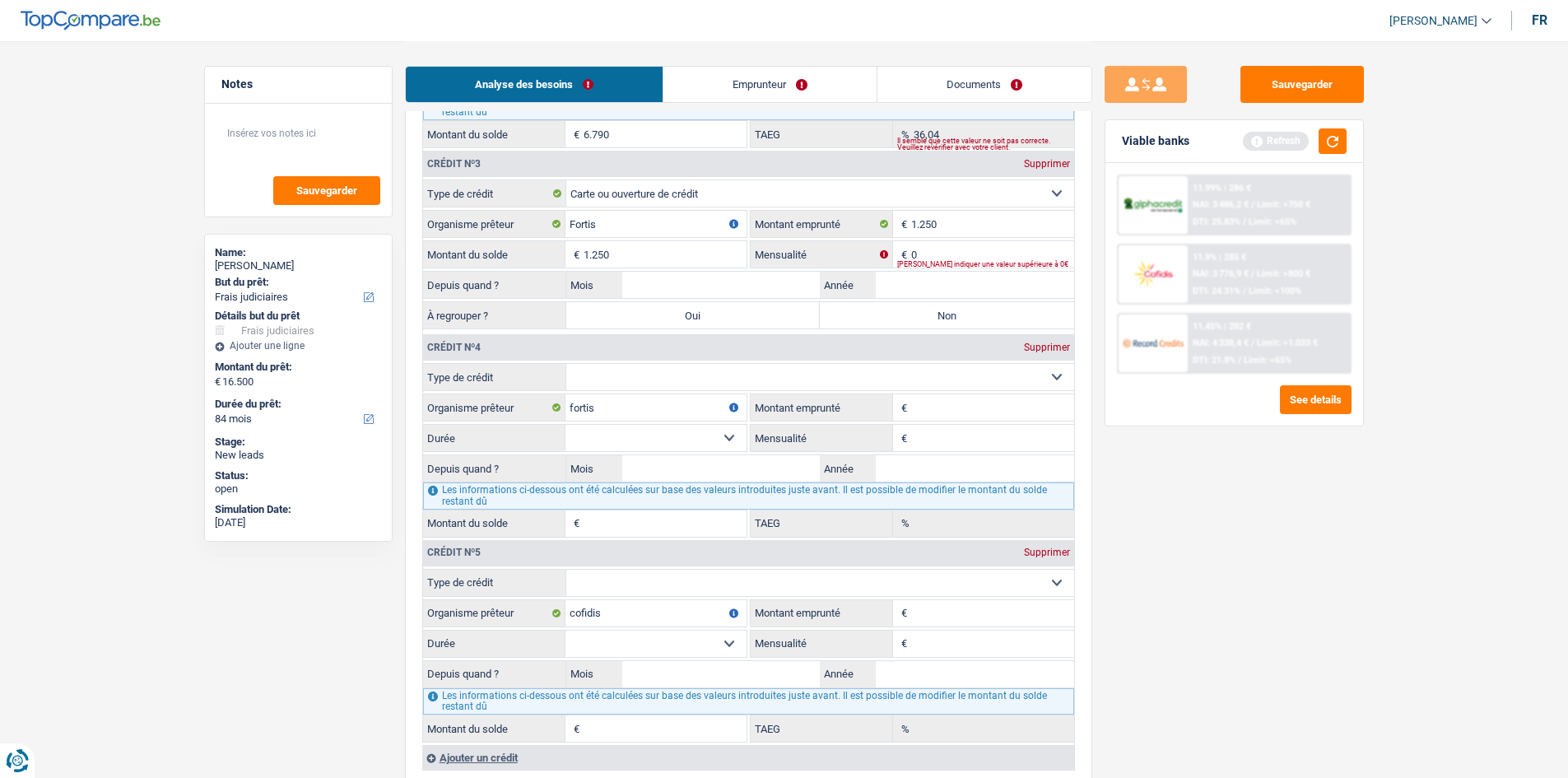
click at [617, 308] on input "Montant emprunté" at bounding box center [992, 407] width 163 height 27
type input "2.500"
click at [617, 308] on input "Montant emprunté" at bounding box center [992, 613] width 163 height 27
type input "10.000"
click at [617, 308] on div "Sauvegarder Viable banks Refresh 11.99% | 286 € NAI: 3 486,2 € / Limit: >750 € …" at bounding box center [1234, 409] width 284 height 686
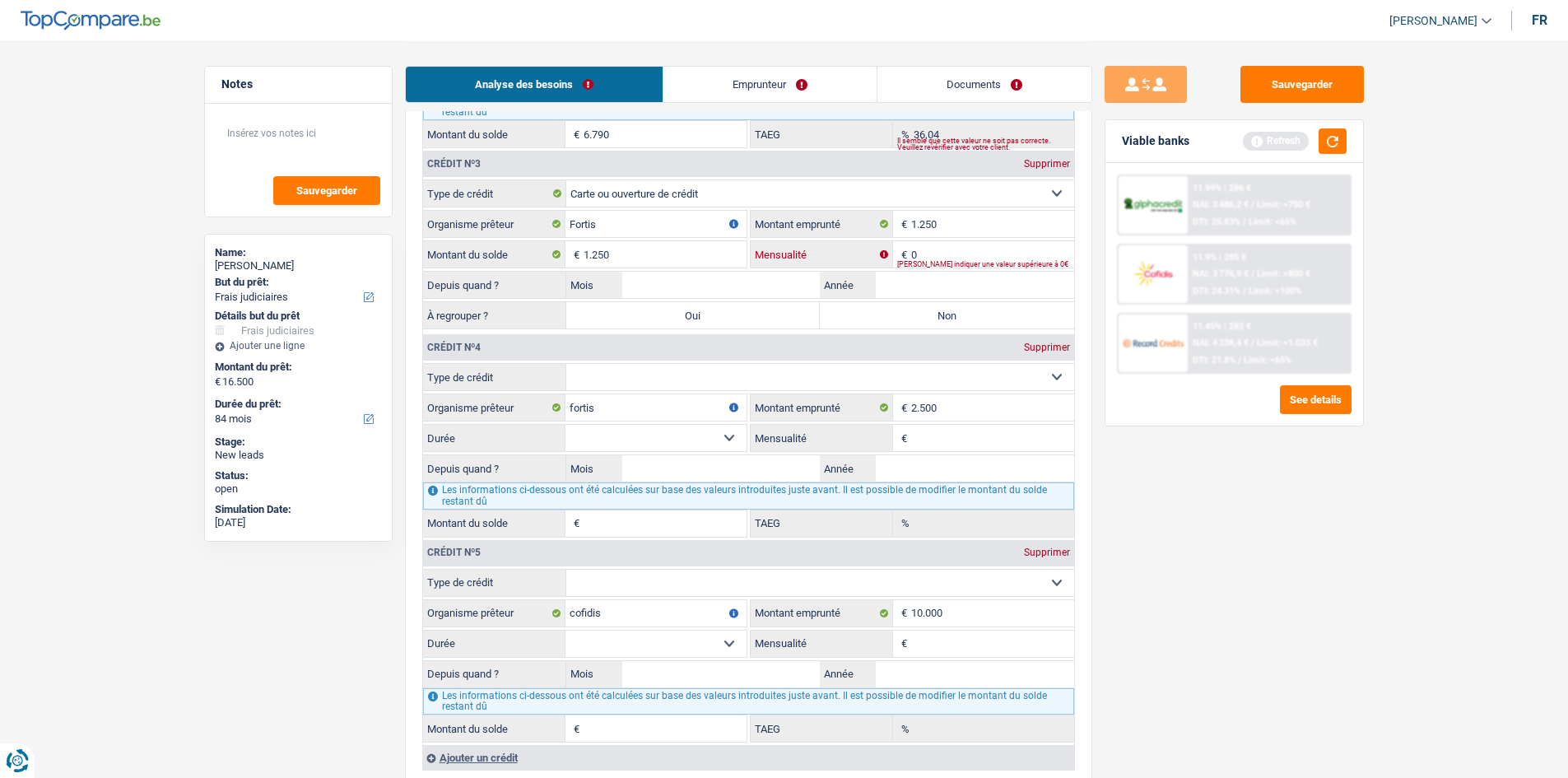
click at [617, 248] on input "0" at bounding box center [992, 254] width 163 height 27
type input "65"
click at [617, 308] on input "Mensualité" at bounding box center [992, 438] width 163 height 27
type input "6"
type input "120"
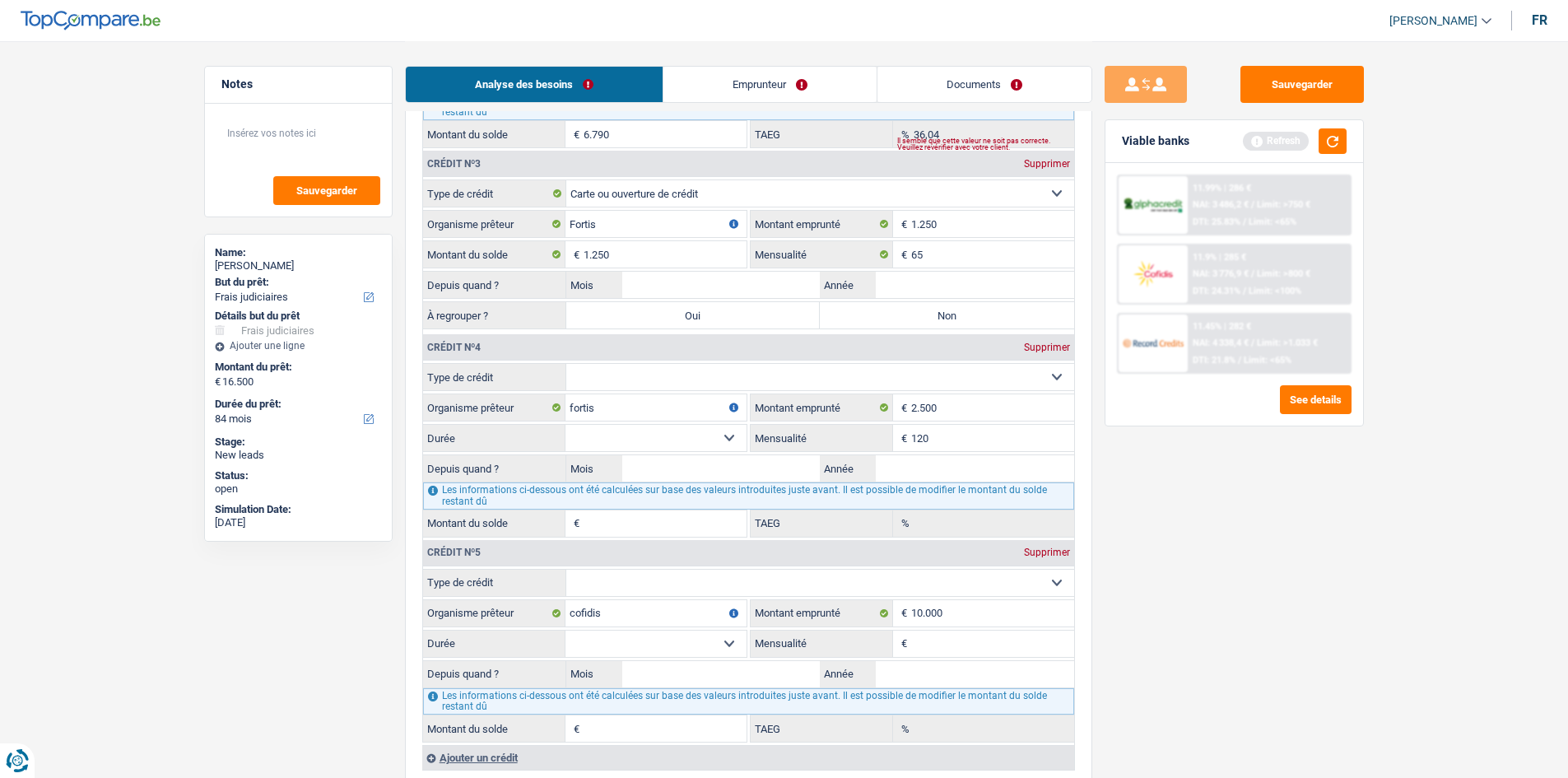
click at [617, 308] on input "Mensualité" at bounding box center [992, 643] width 163 height 27
click at [617, 308] on input "275" at bounding box center [992, 643] width 163 height 27
type input "275"
drag, startPoint x: 643, startPoint y: 576, endPoint x: 645, endPoint y: 585, distance: 9.2
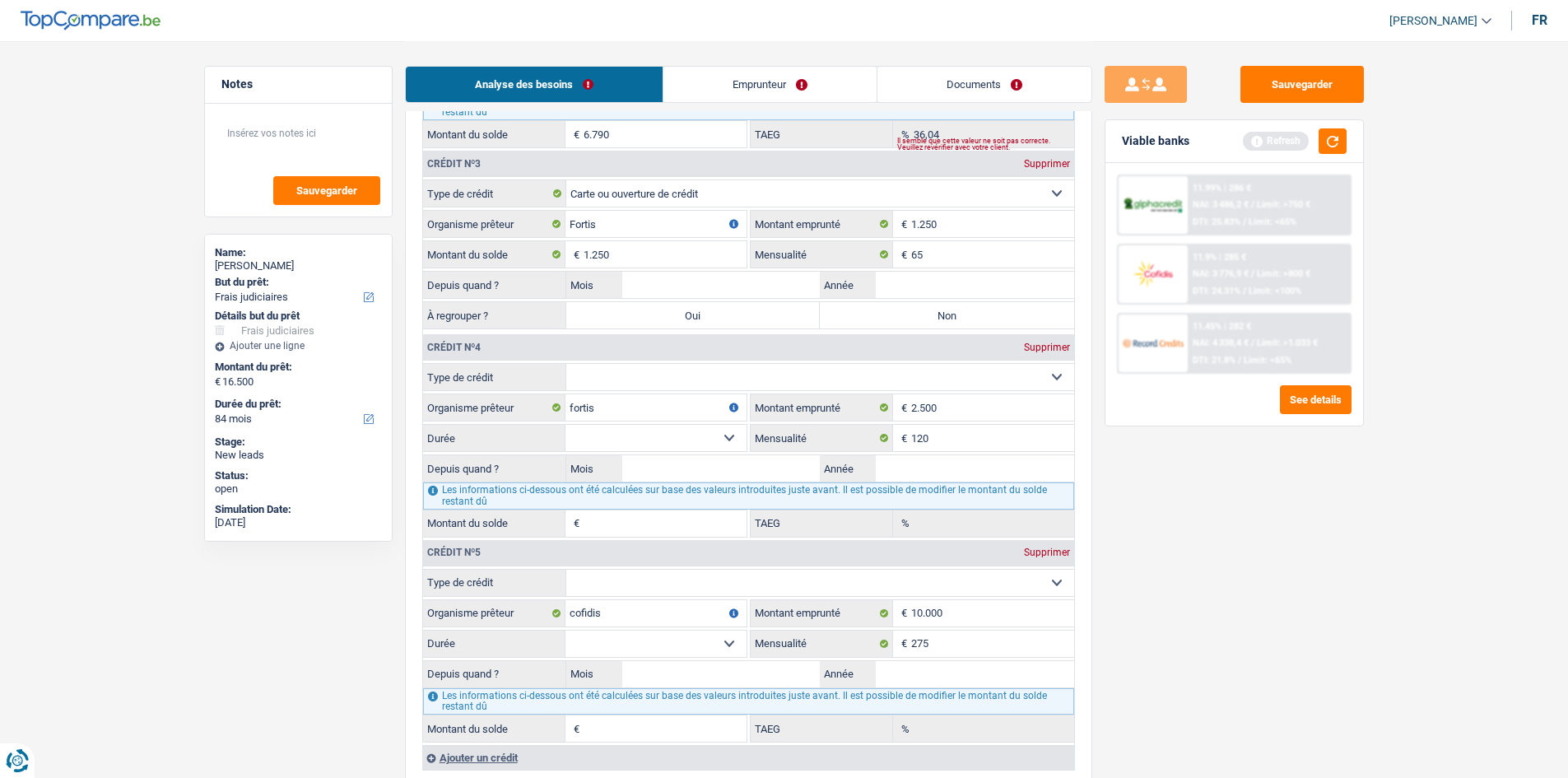
click at [617, 308] on select "Carte ou ouverture de crédit Prêt hypothécaire Vente à tempérament Prêt à tempé…" at bounding box center [819, 583] width 507 height 27
select select "cardOrCredit"
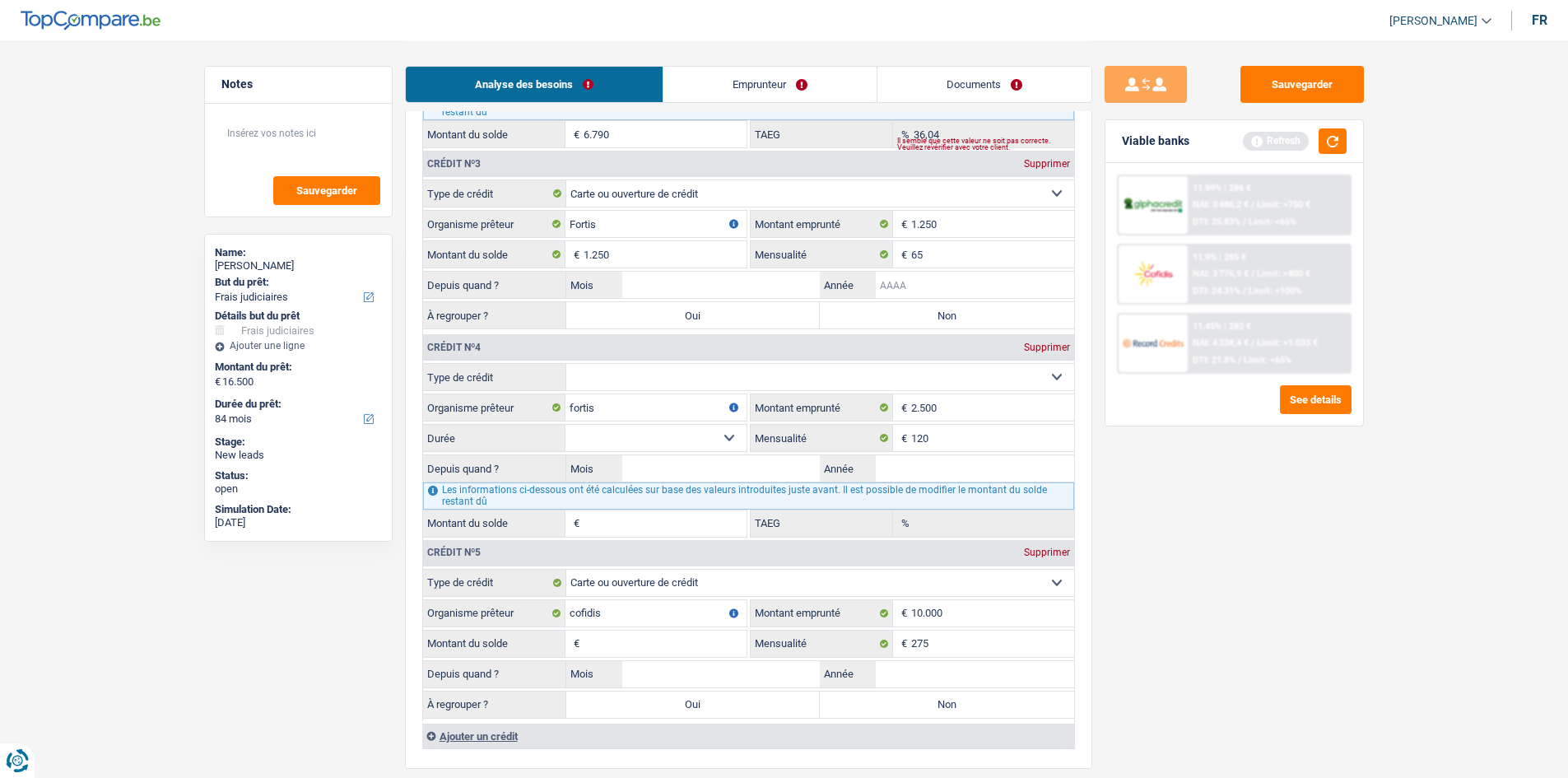
click at [617, 284] on input "Année" at bounding box center [974, 284] width 198 height 27
type input "2015"
click at [617, 269] on fieldset "Carte ou ouverture de crédit Prêt hypothécaire Vente à tempérament Prêt à tempé…" at bounding box center [749, 255] width 651 height 152
click at [617, 285] on input "Mois" at bounding box center [721, 284] width 198 height 27
type input "5"
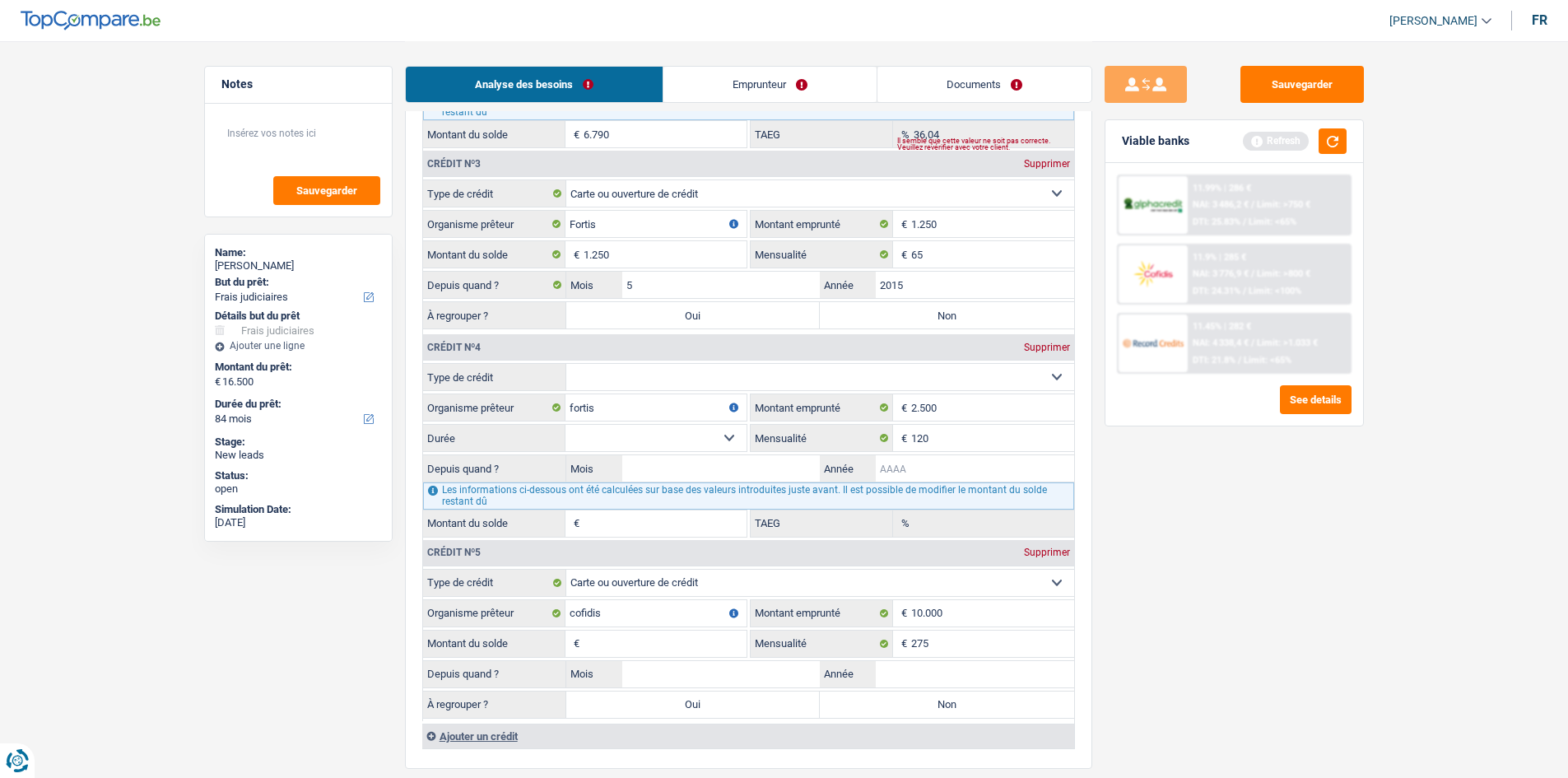
click at [617, 308] on input "Année" at bounding box center [974, 468] width 198 height 27
type input "2015"
click at [617, 308] on input "Mois" at bounding box center [721, 468] width 198 height 27
type input "5"
drag, startPoint x: 695, startPoint y: 373, endPoint x: 688, endPoint y: 379, distance: 9.2
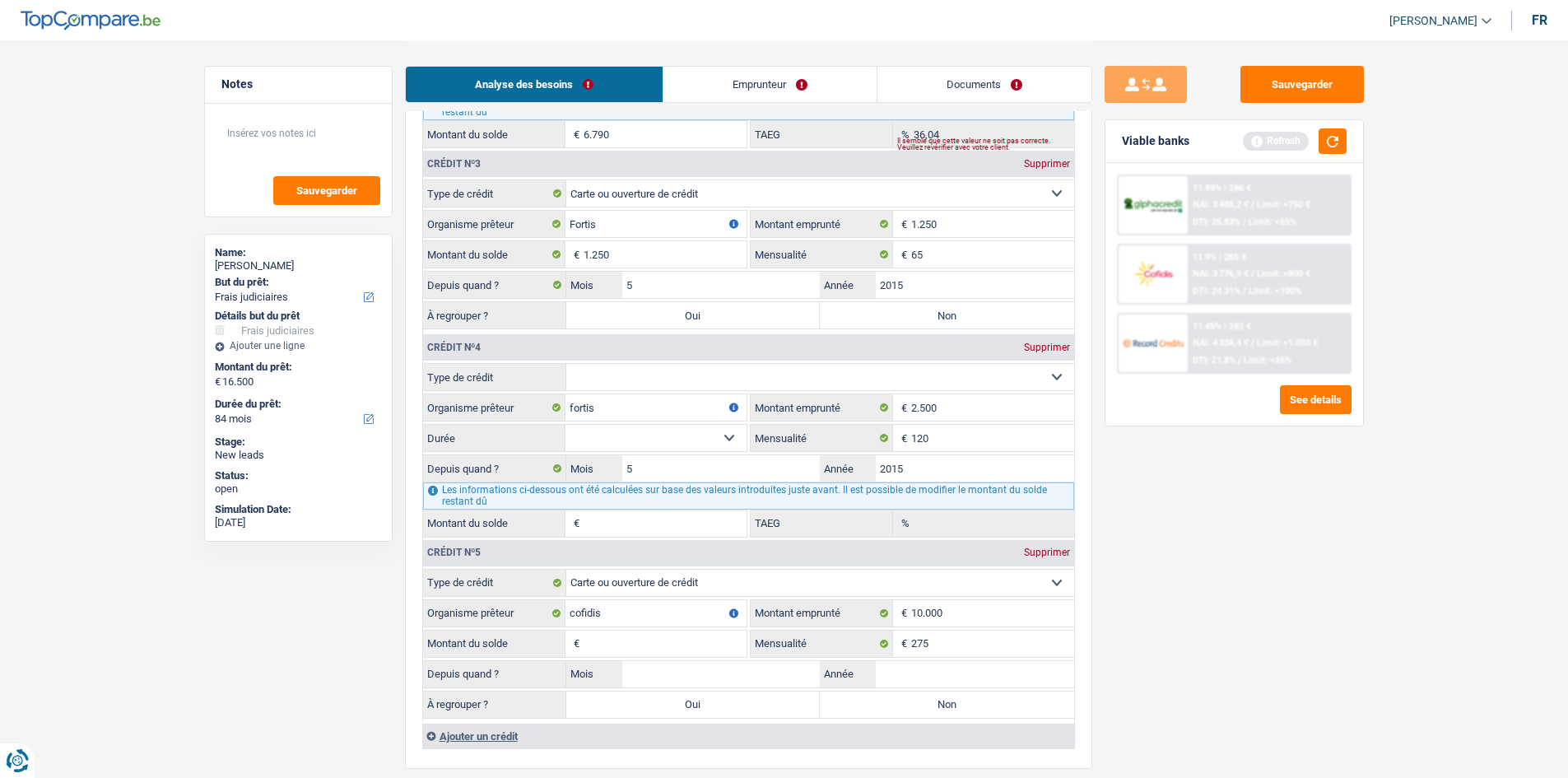
click at [617, 308] on select "Carte ou ouverture de crédit Prêt hypothécaire Vente à tempérament Prêt à tempé…" at bounding box center [819, 377] width 507 height 27
select select "cardOrCredit"
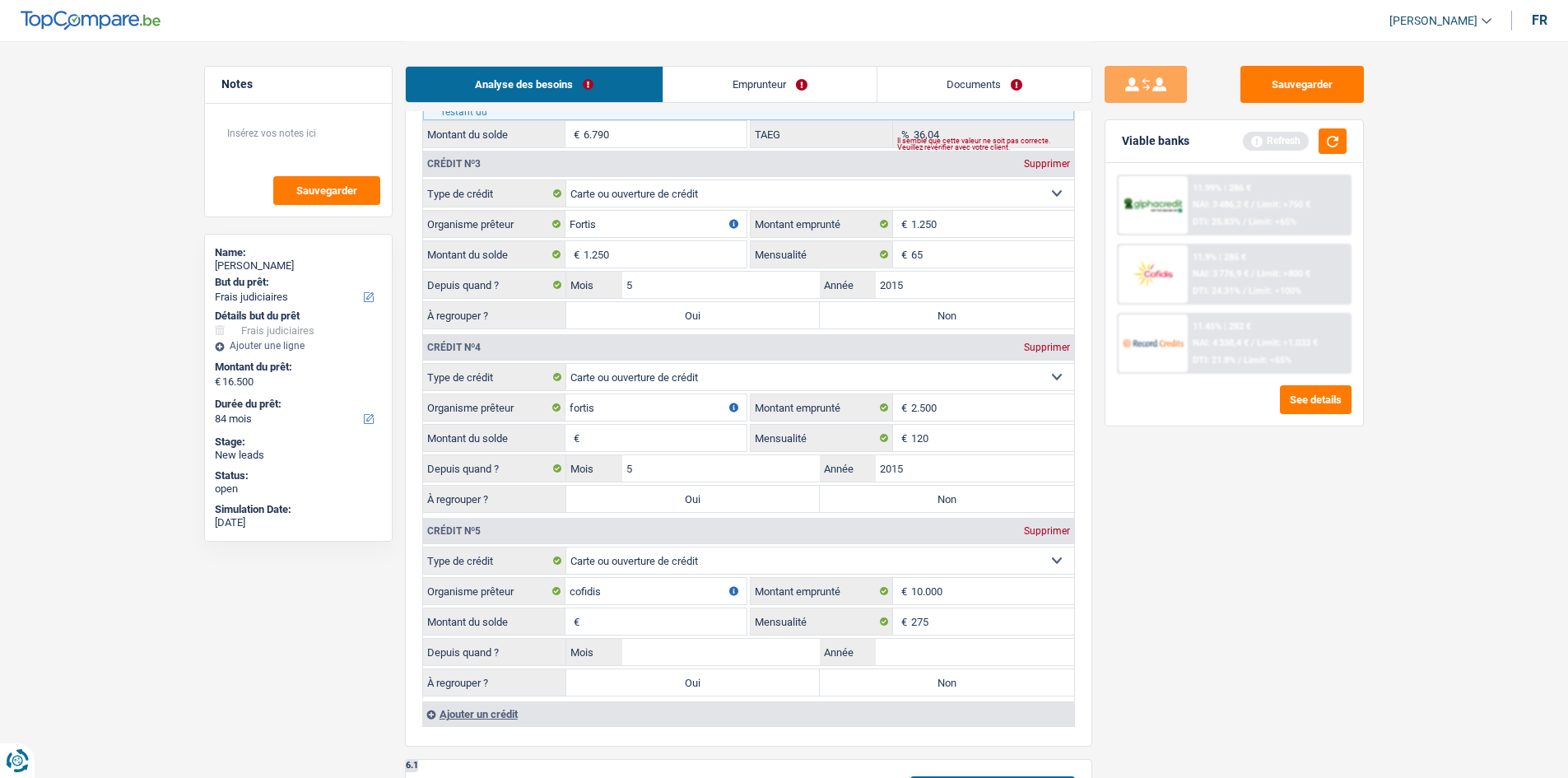
click at [617, 308] on input "Montant du solde" at bounding box center [665, 438] width 163 height 27
type input "2.500"
click at [617, 308] on input "Année" at bounding box center [974, 651] width 198 height 27
type input "2024"
click at [617, 308] on input "Mois" at bounding box center [721, 651] width 198 height 27
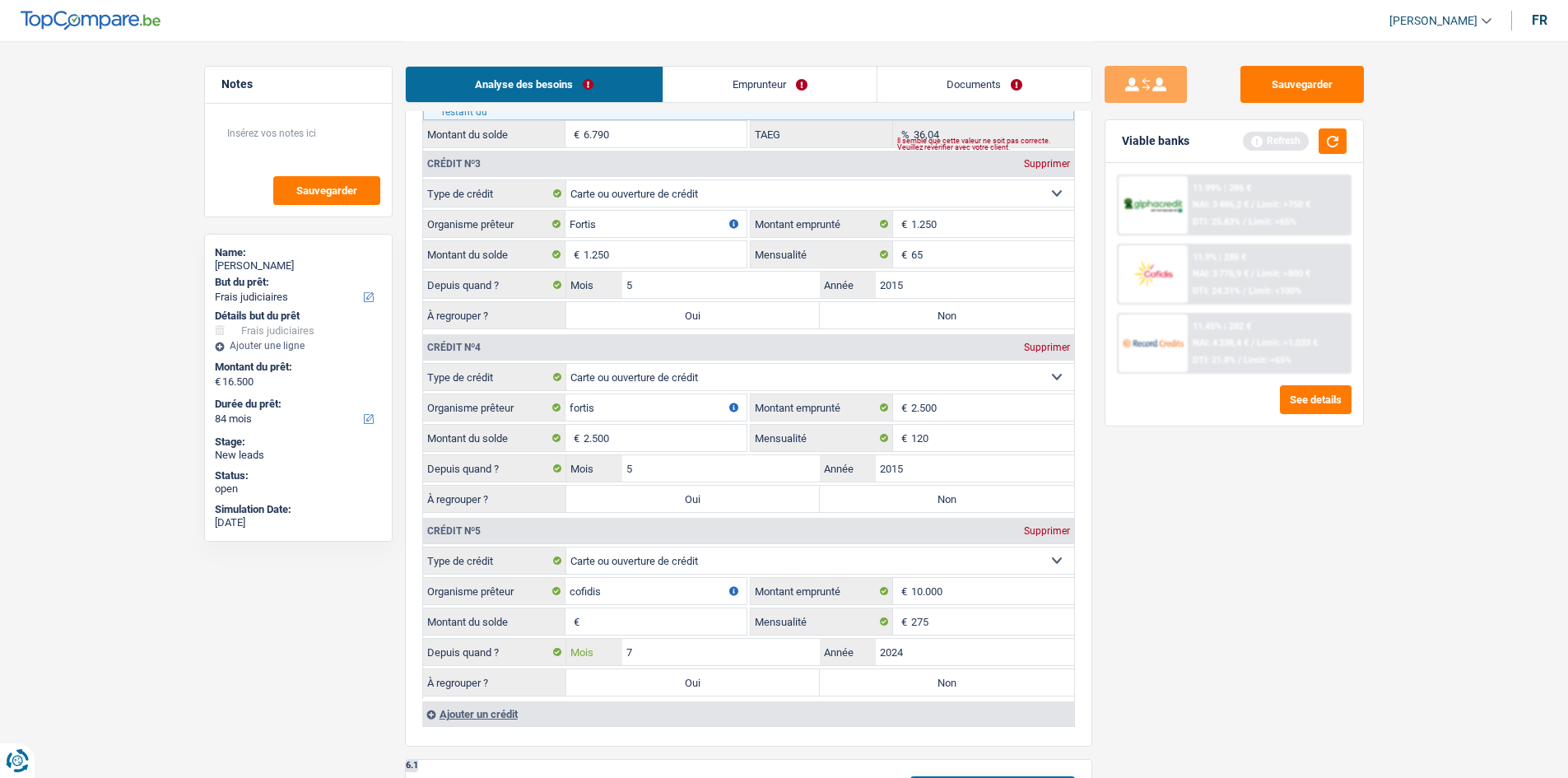
type input "7"
click at [617, 308] on input "Montant du solde" at bounding box center [665, 622] width 163 height 27
click at [617, 308] on input "2024" at bounding box center [974, 651] width 198 height 27
type input "2023"
click at [617, 308] on div "Sauvegarder Viable banks Refresh 11.99% | 286 € NAI: 3 486,2 € / Limit: >750 € …" at bounding box center [1234, 409] width 284 height 686
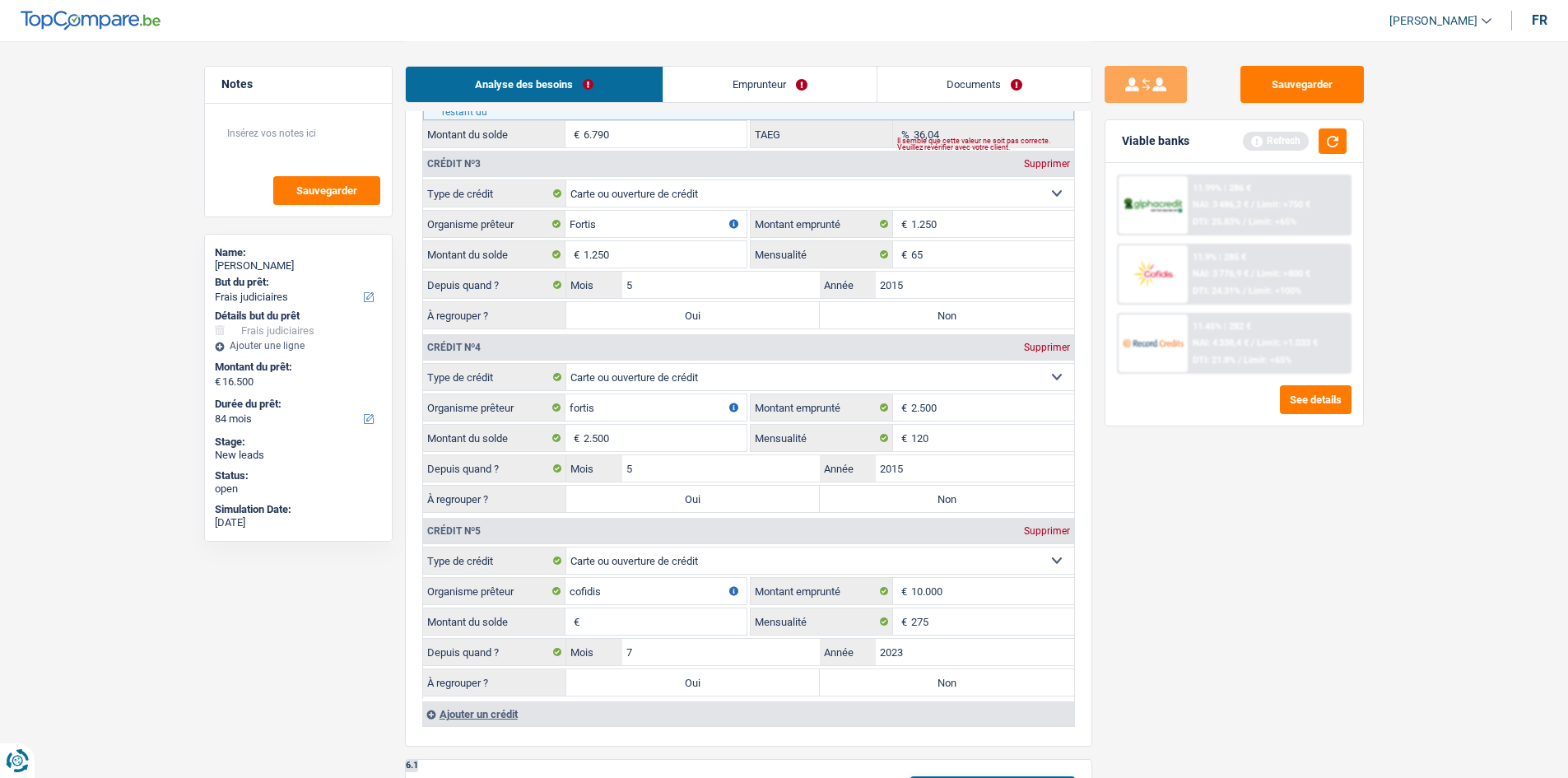
click at [617, 308] on input "Montant du solde" at bounding box center [665, 622] width 163 height 27
type input "10.000"
click at [617, 140] on button "button" at bounding box center [1333, 142] width 28 height 26
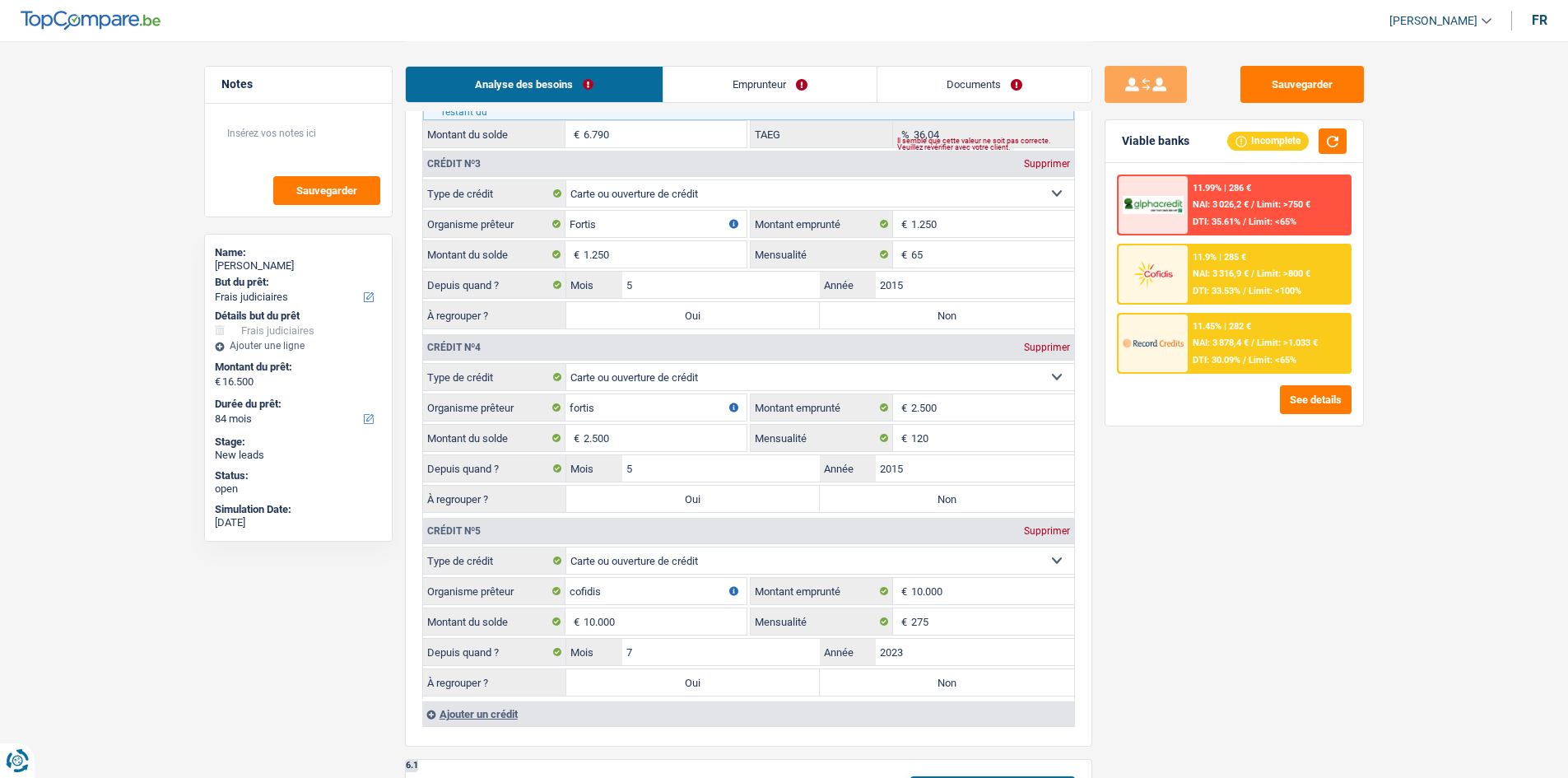
click at [617, 308] on label "Non" at bounding box center [946, 315] width 254 height 27
click at [617, 308] on input "Non" at bounding box center [946, 315] width 254 height 27
radio input "true"
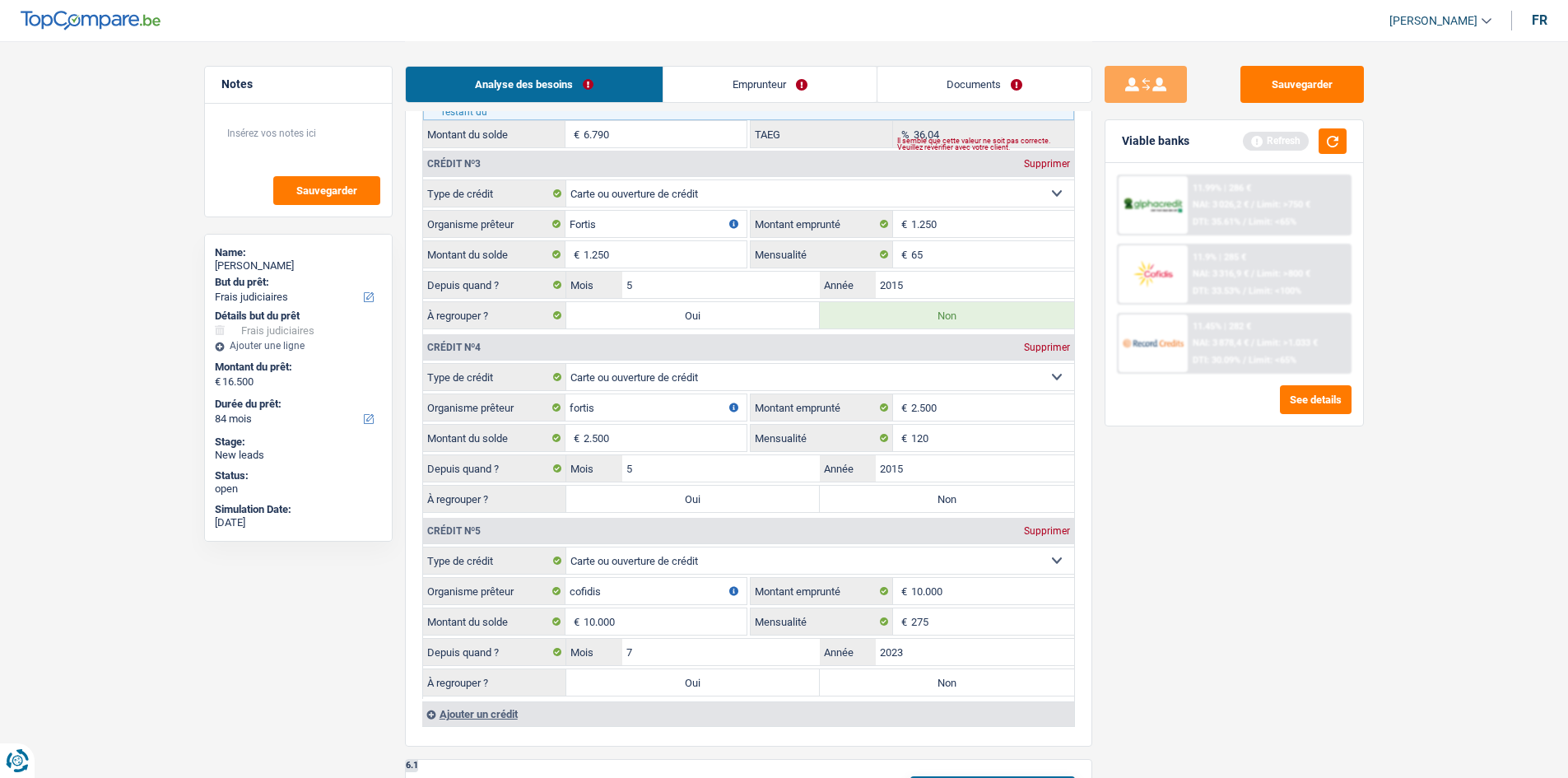
click at [617, 308] on label "Non" at bounding box center [946, 499] width 254 height 27
click at [617, 308] on input "Non" at bounding box center [946, 499] width 254 height 27
radio input "true"
click at [617, 308] on label "Non" at bounding box center [946, 682] width 254 height 27
click at [617, 308] on input "Non" at bounding box center [946, 682] width 254 height 27
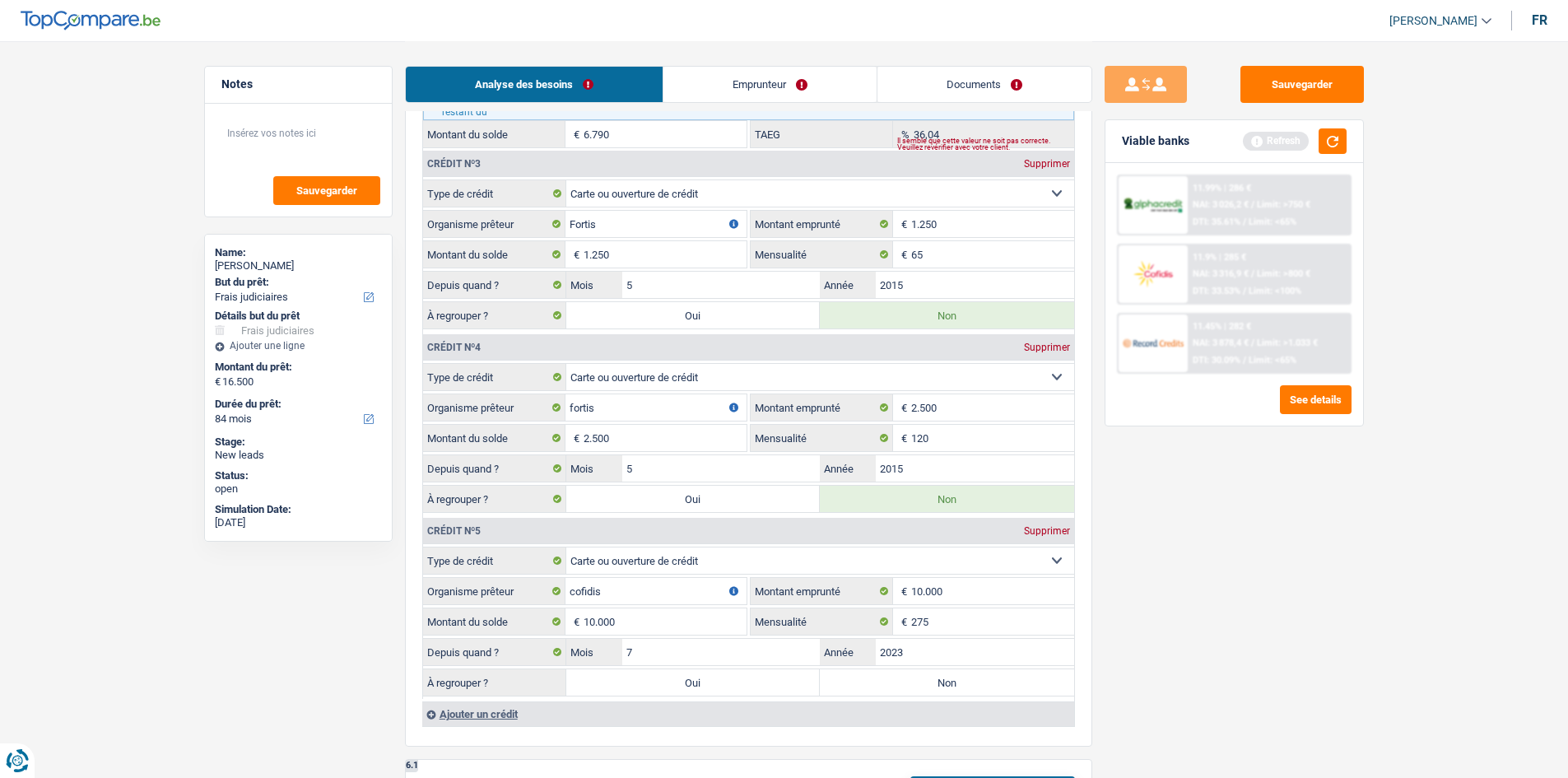
radio input "true"
click at [617, 143] on button "button" at bounding box center [1333, 142] width 28 height 26
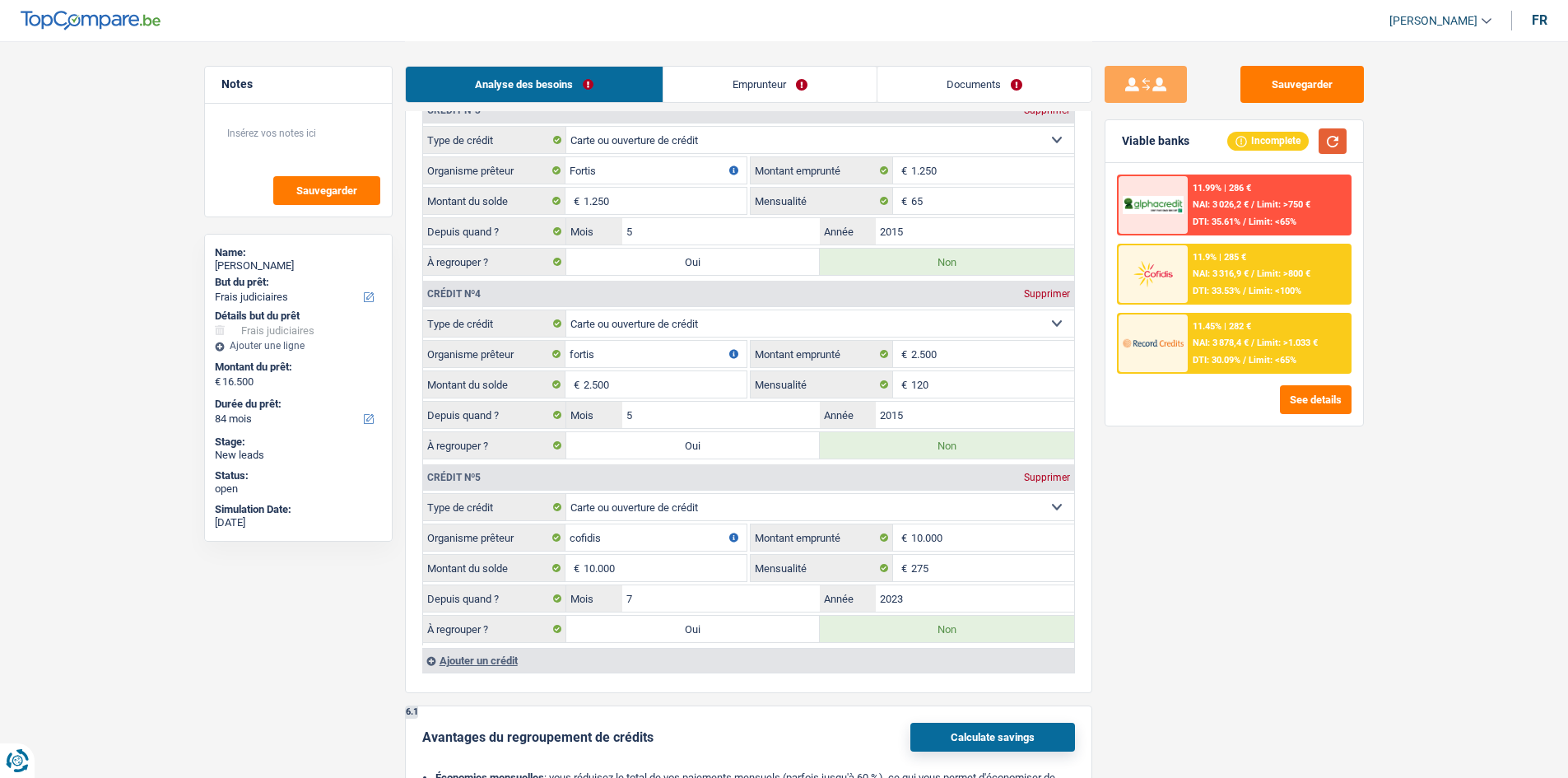
scroll to position [1988, 0]
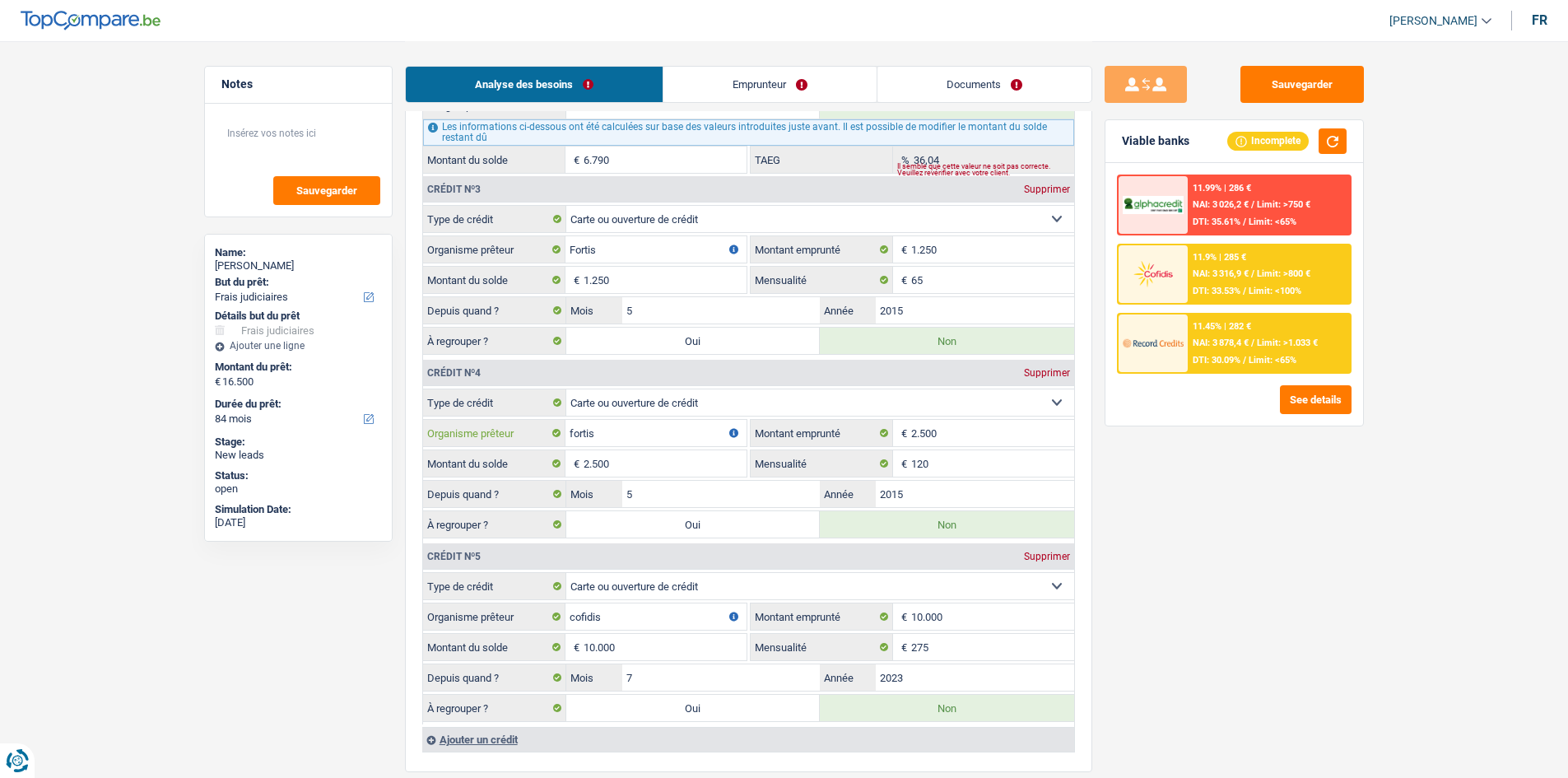
drag, startPoint x: 572, startPoint y: 424, endPoint x: 587, endPoint y: 419, distance: 15.8
click at [572, 308] on input "fortis" at bounding box center [655, 433] width 181 height 27
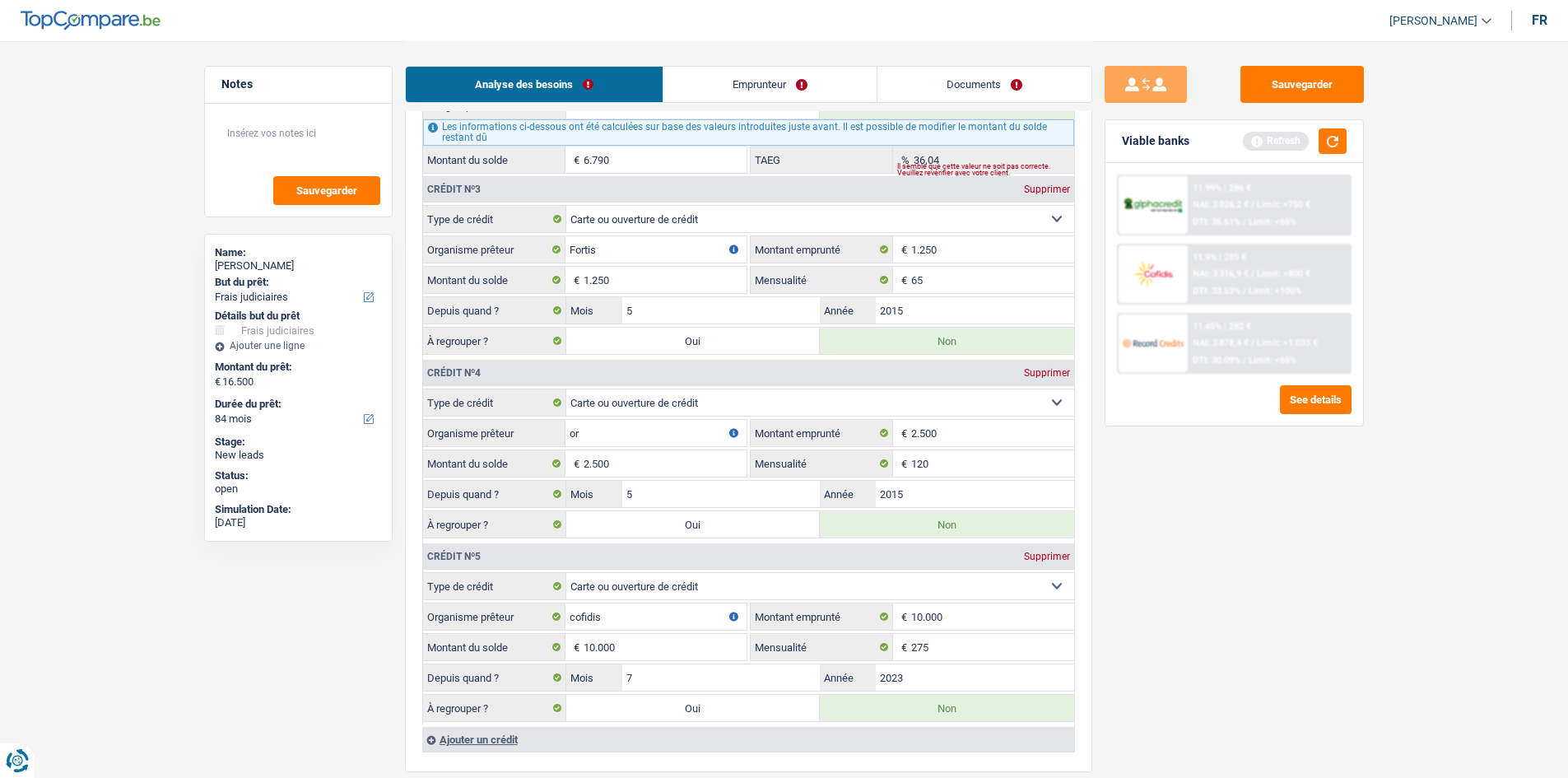
type input "o"
type input "Fortis"
click at [617, 308] on div "Sauvegarder Viable banks Refresh 11.99% | 286 € NAI: 3 026,2 € / Limit: >750 € …" at bounding box center [1234, 409] width 284 height 686
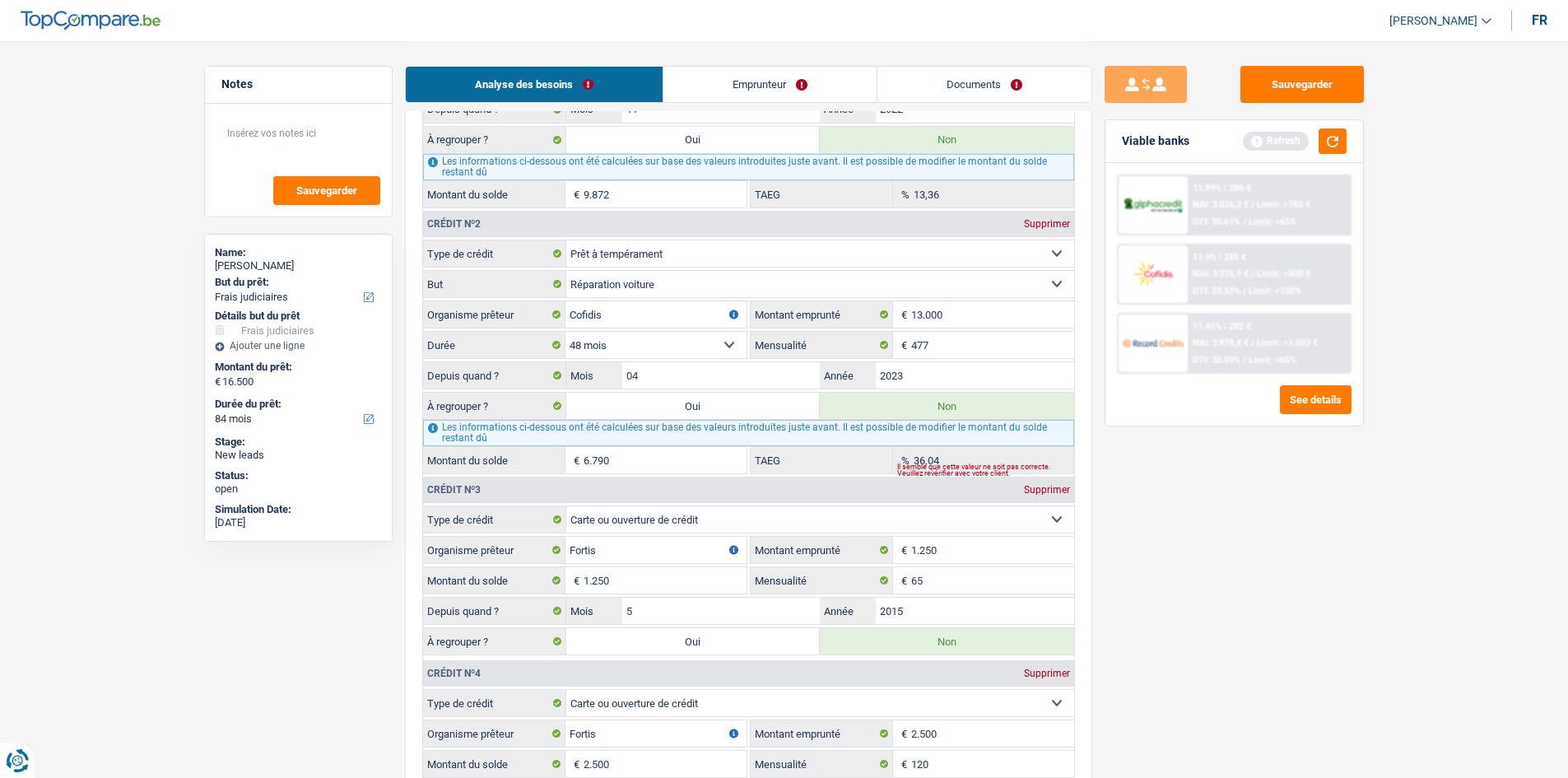
scroll to position [1658, 0]
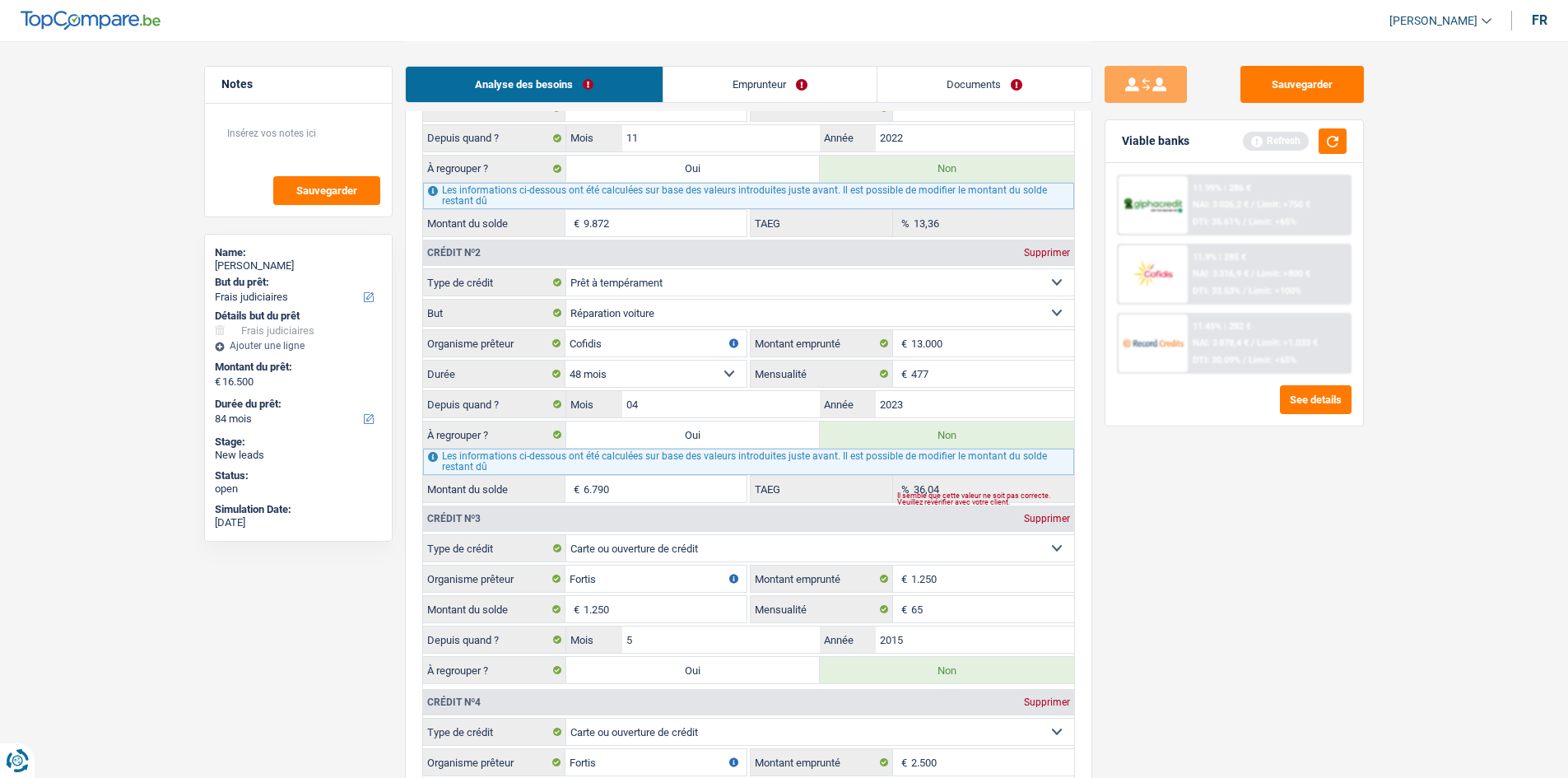
click at [617, 82] on link "Emprunteur" at bounding box center [769, 84] width 213 height 36
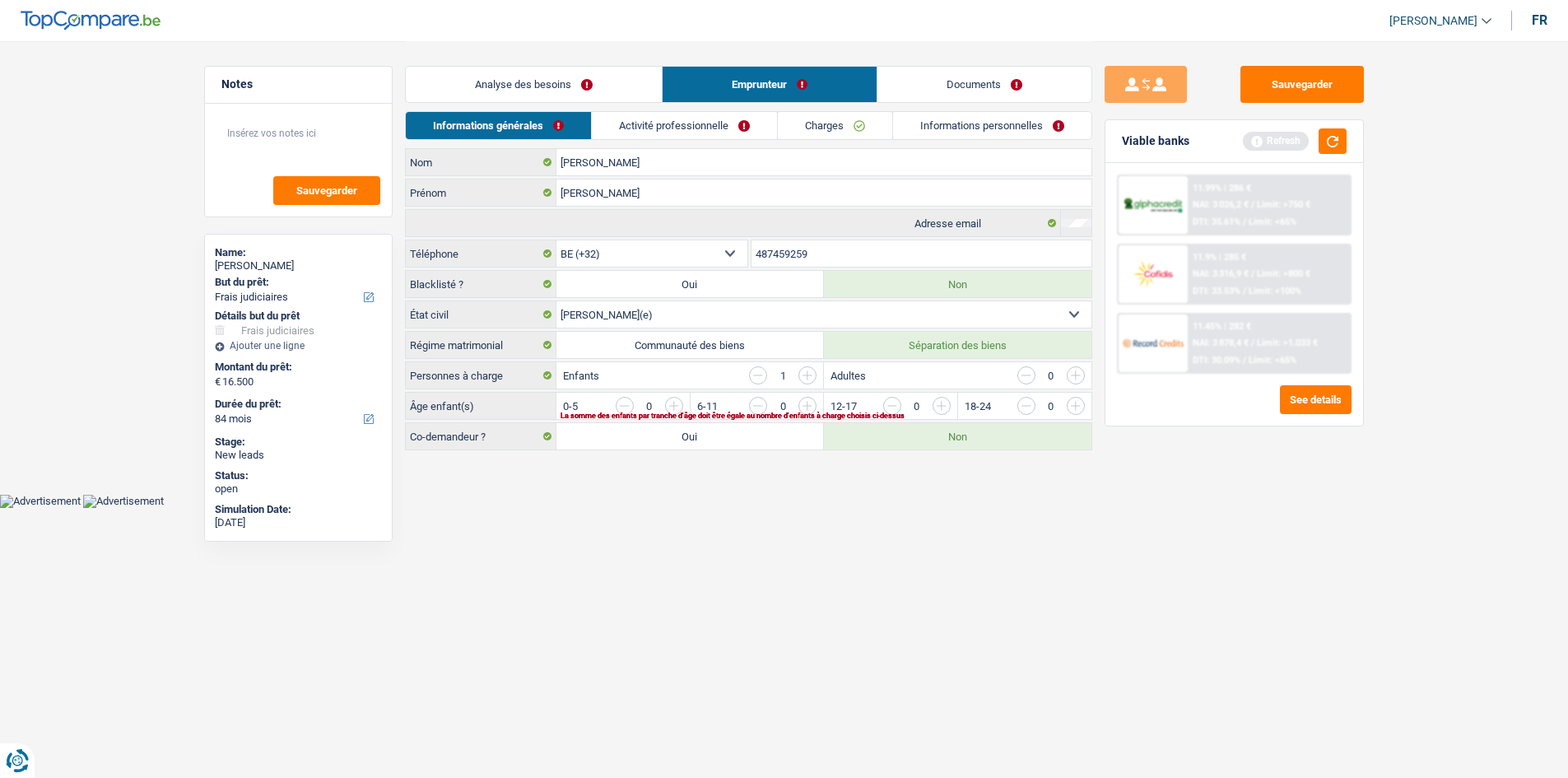
scroll to position [0, 0]
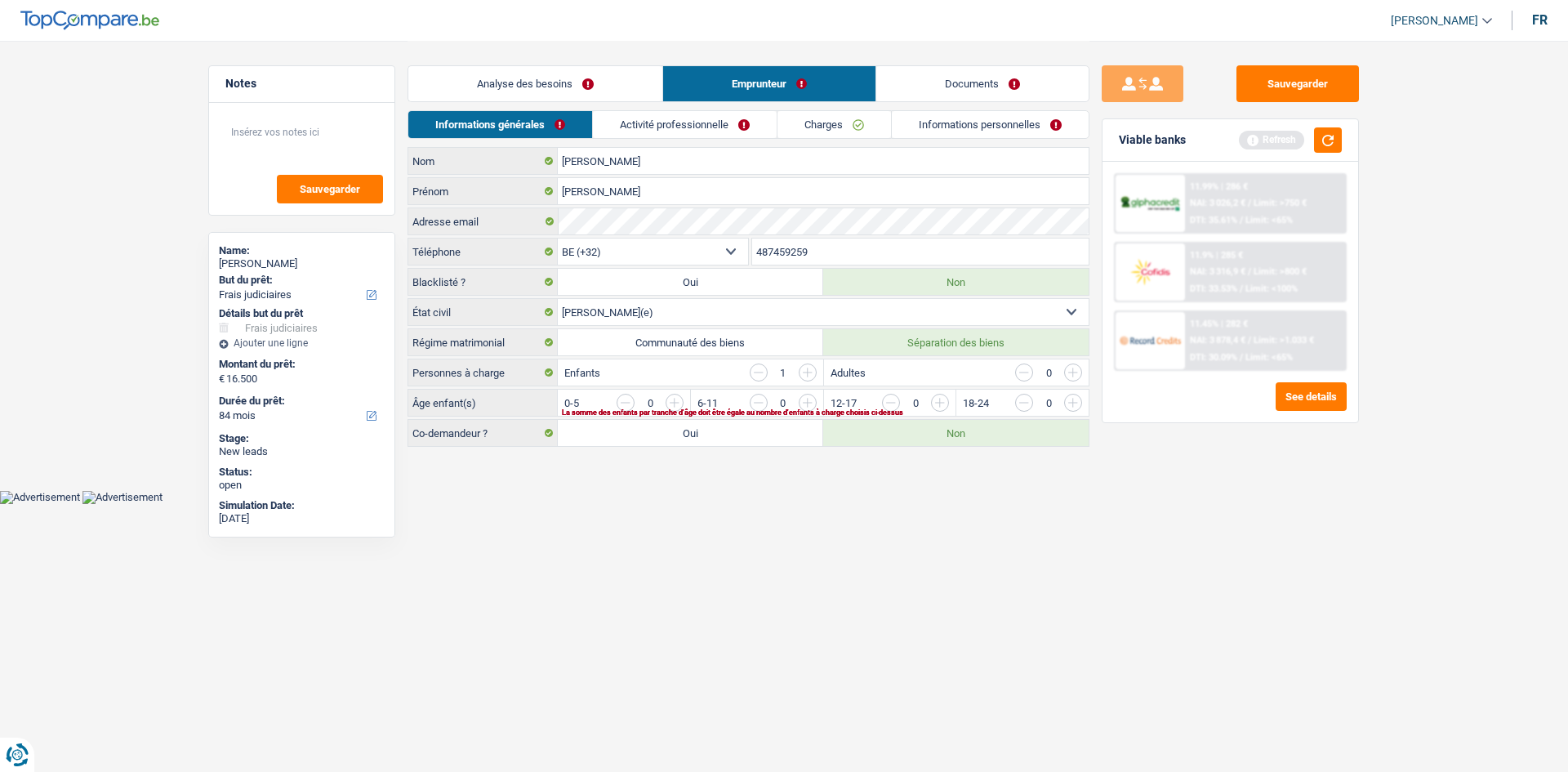
click at [602, 87] on link "Analyse des besoins" at bounding box center [535, 83] width 254 height 35
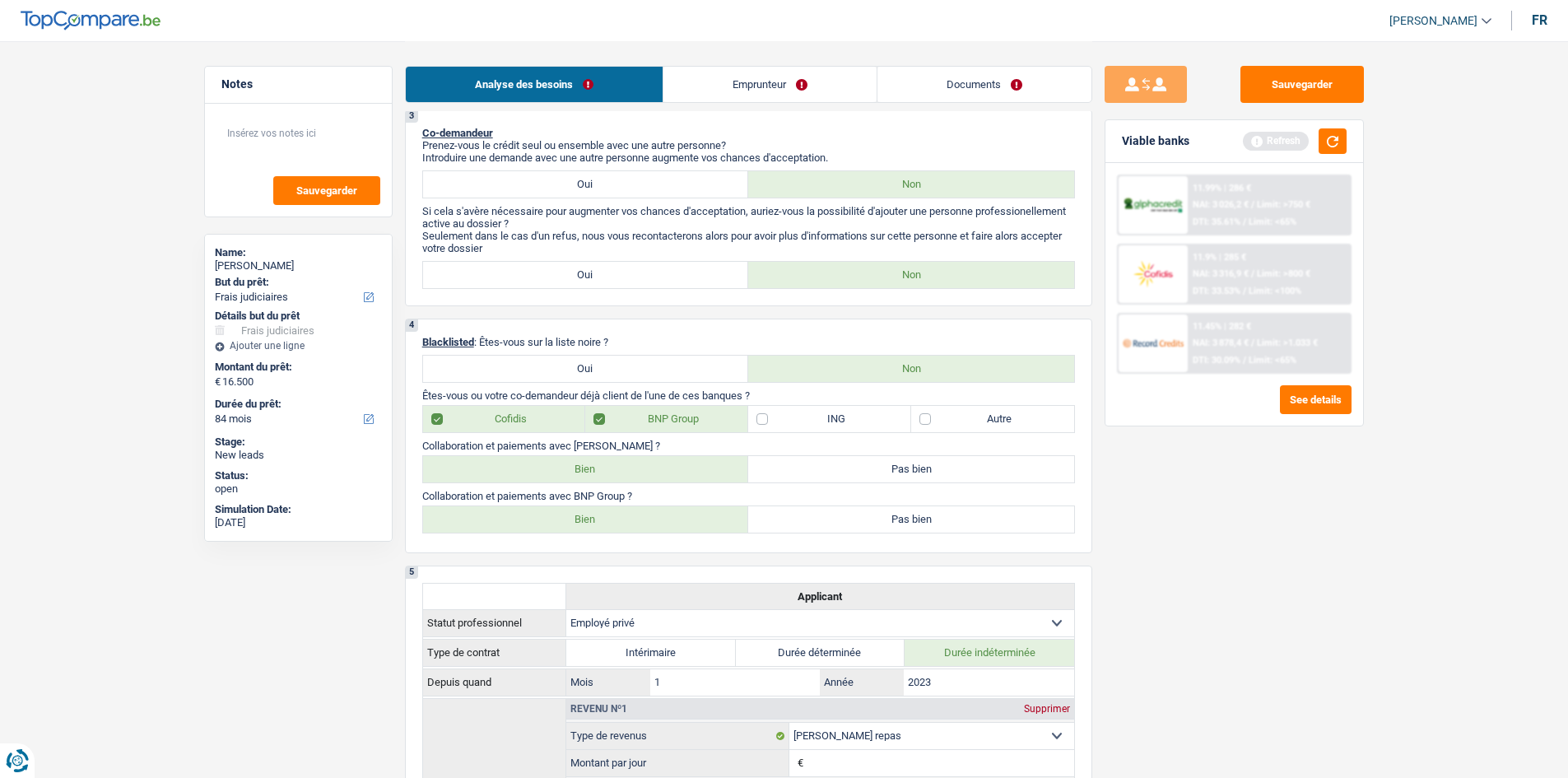
scroll to position [412, 0]
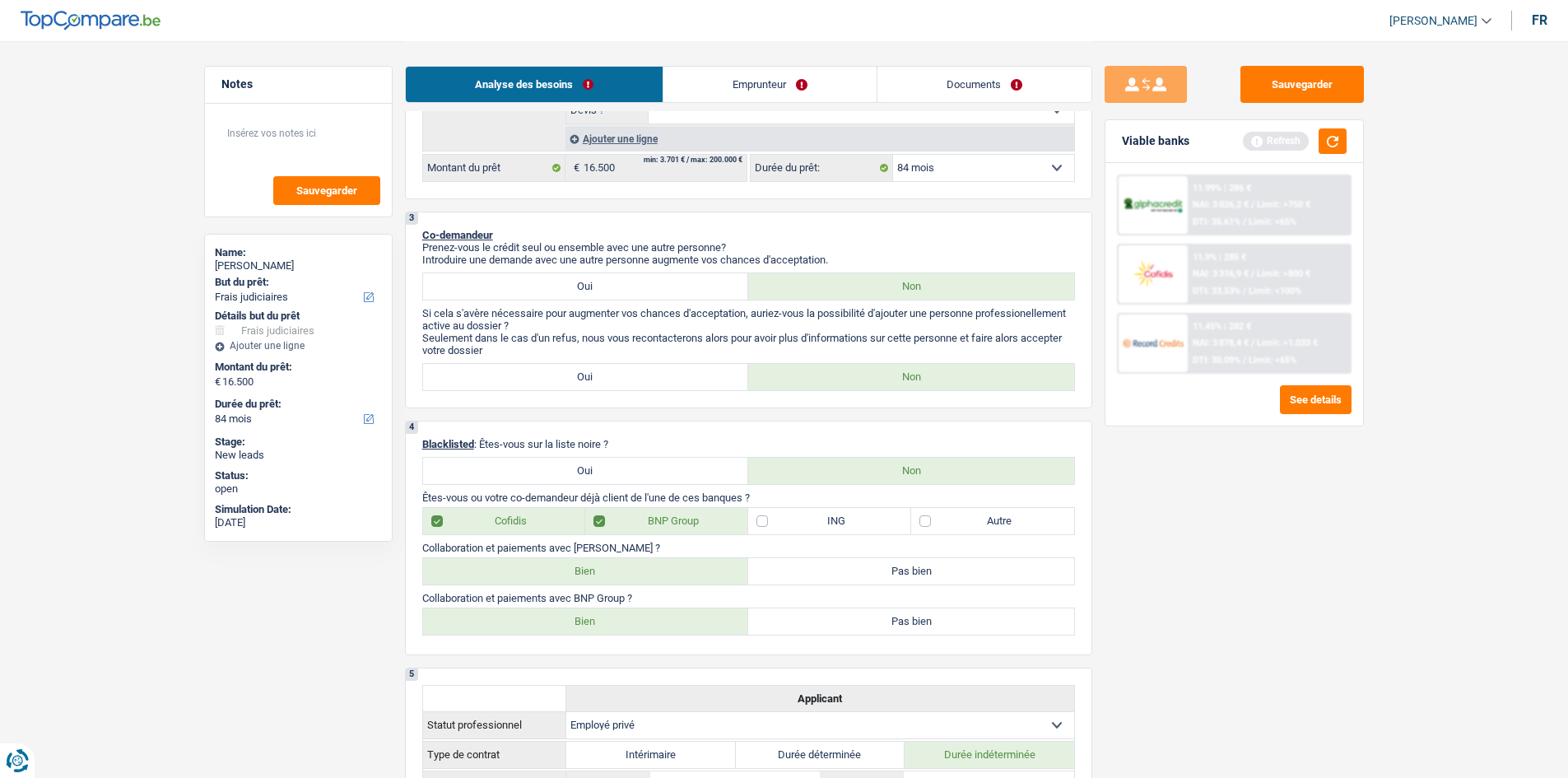
click at [617, 90] on link "Emprunteur" at bounding box center [769, 84] width 213 height 36
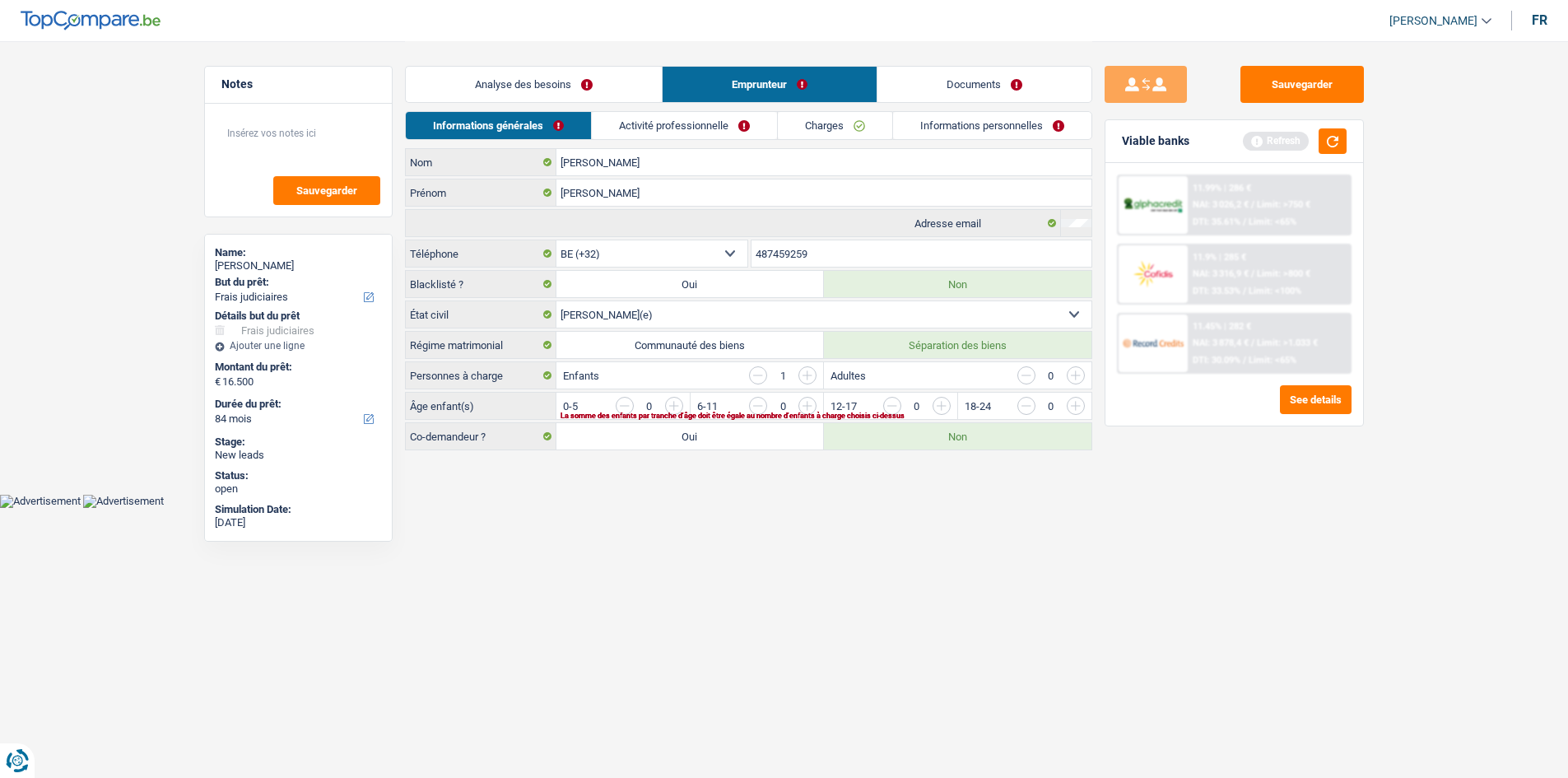
scroll to position [0, 0]
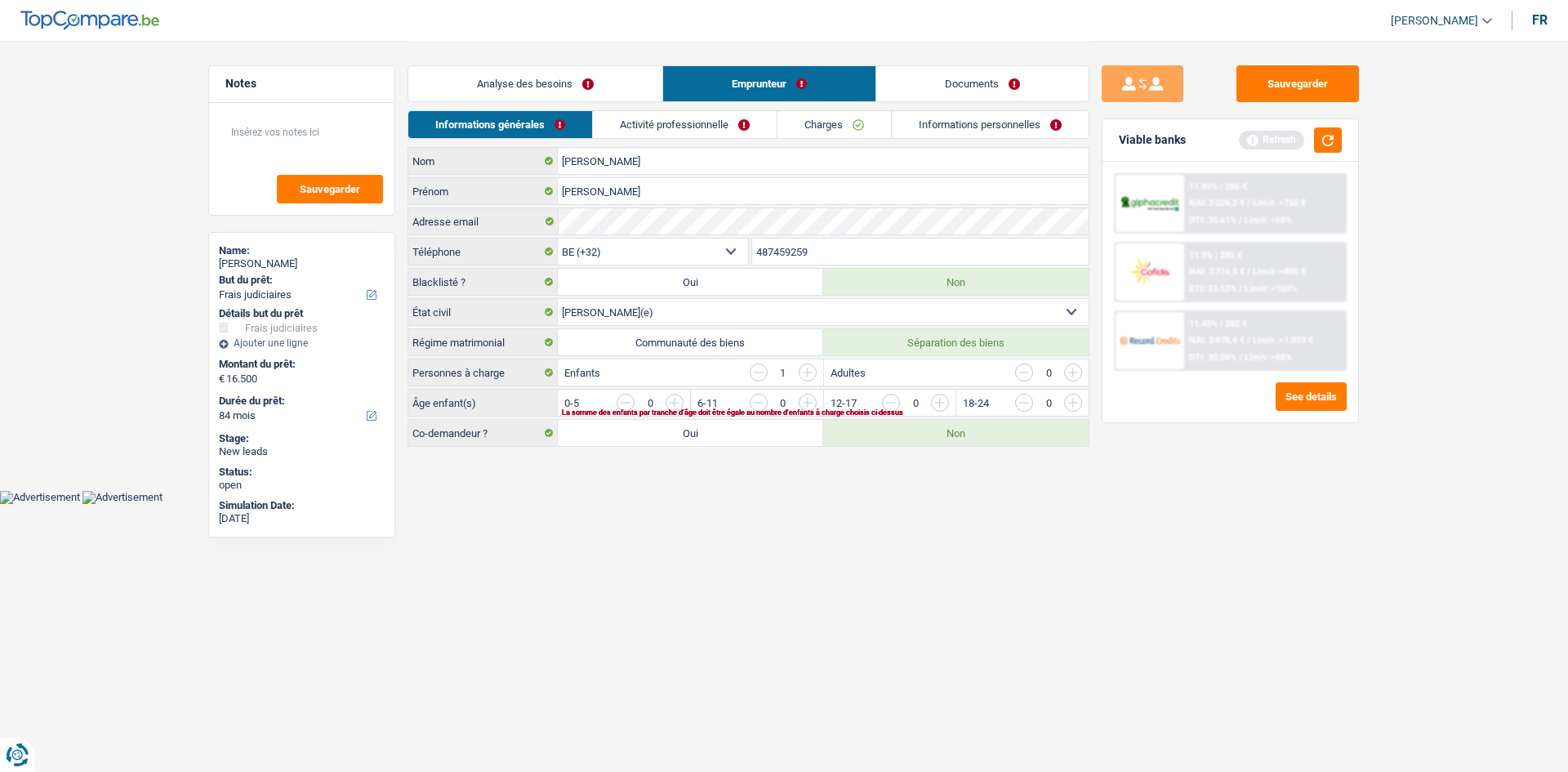
click at [613, 116] on link "Activité professionnelle" at bounding box center [684, 124] width 184 height 27
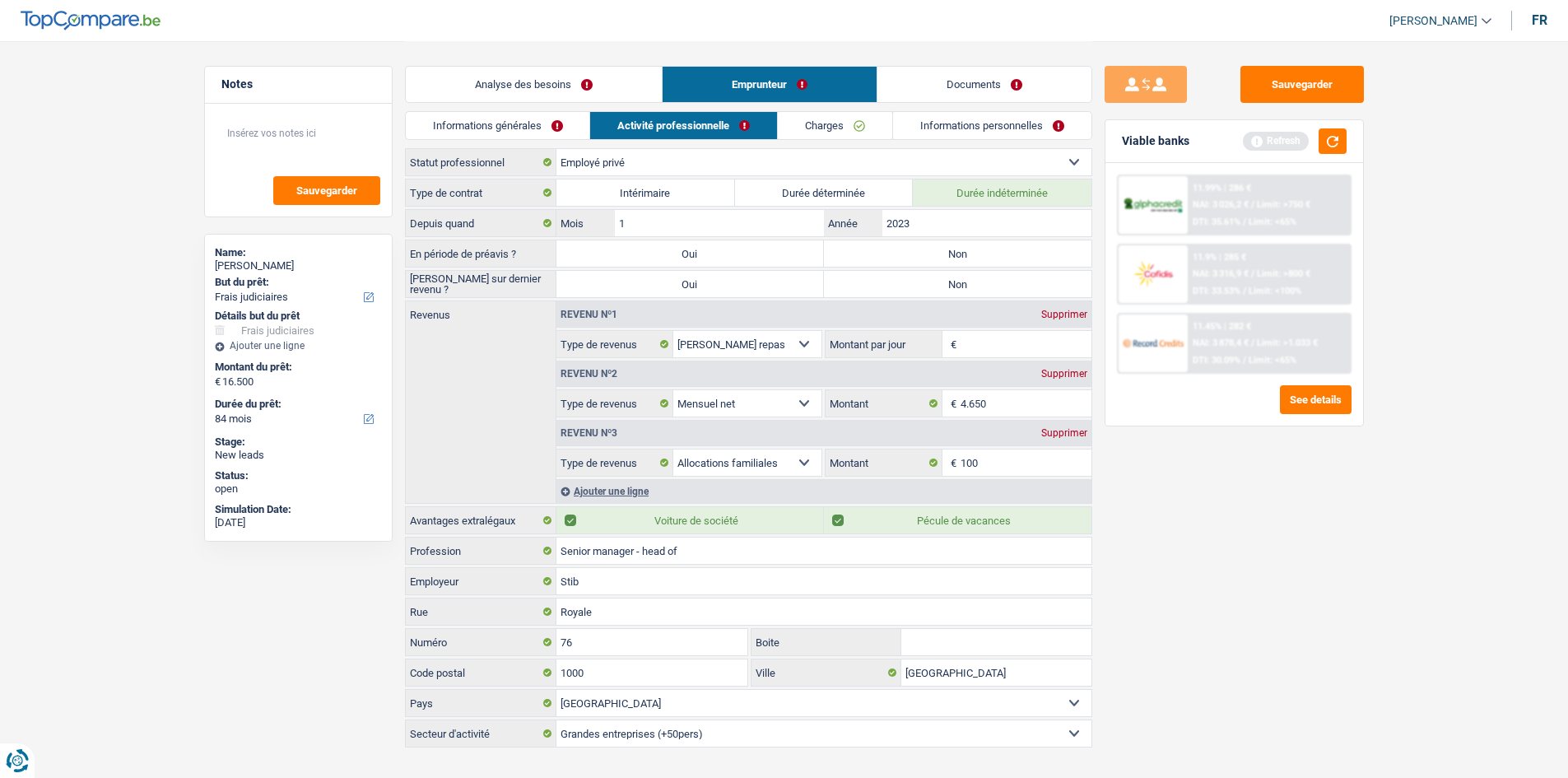
click at [617, 308] on div "Supprimer" at bounding box center [1063, 434] width 54 height 10
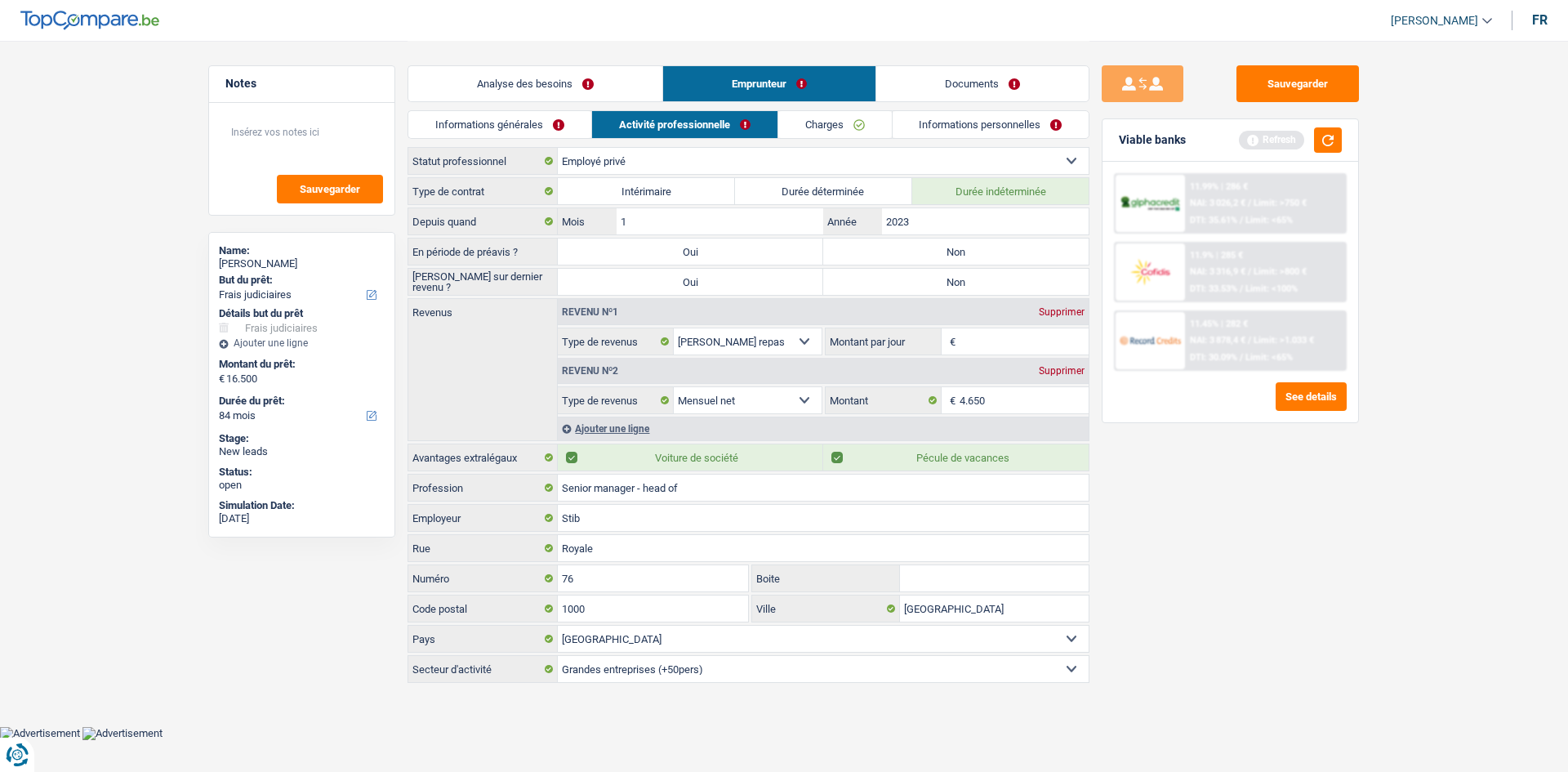
click at [554, 114] on link "Informations générales" at bounding box center [500, 124] width 183 height 27
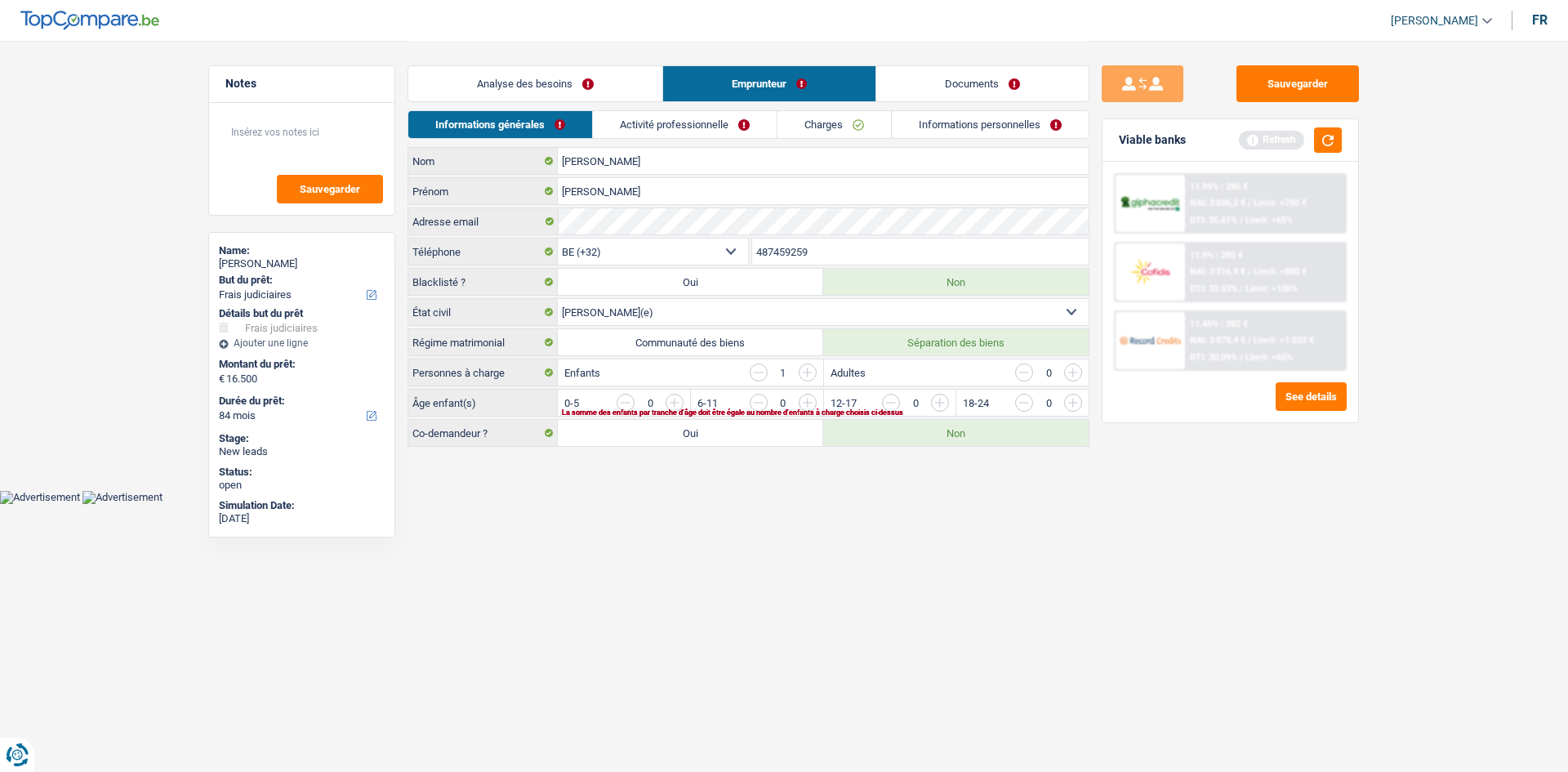
drag, startPoint x: 938, startPoint y: 399, endPoint x: 871, endPoint y: 348, distance: 84.2
click at [613, 305] on input "button" at bounding box center [1271, 407] width 680 height 27
click at [613, 126] on link "Activité professionnelle" at bounding box center [685, 124] width 184 height 27
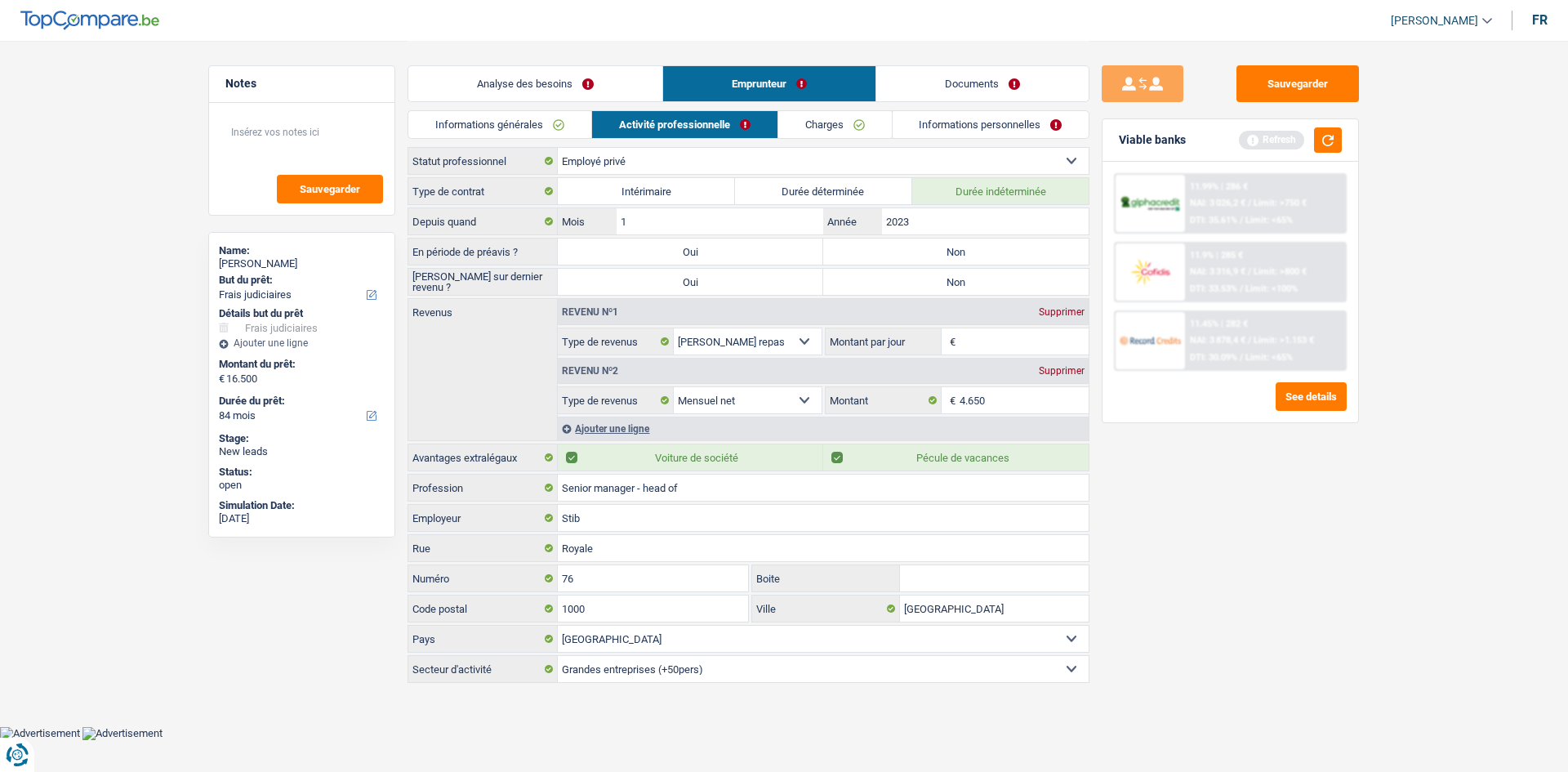
click at [613, 305] on div "Supprimer" at bounding box center [1061, 312] width 54 height 10
select select "netSalary"
type input "8"
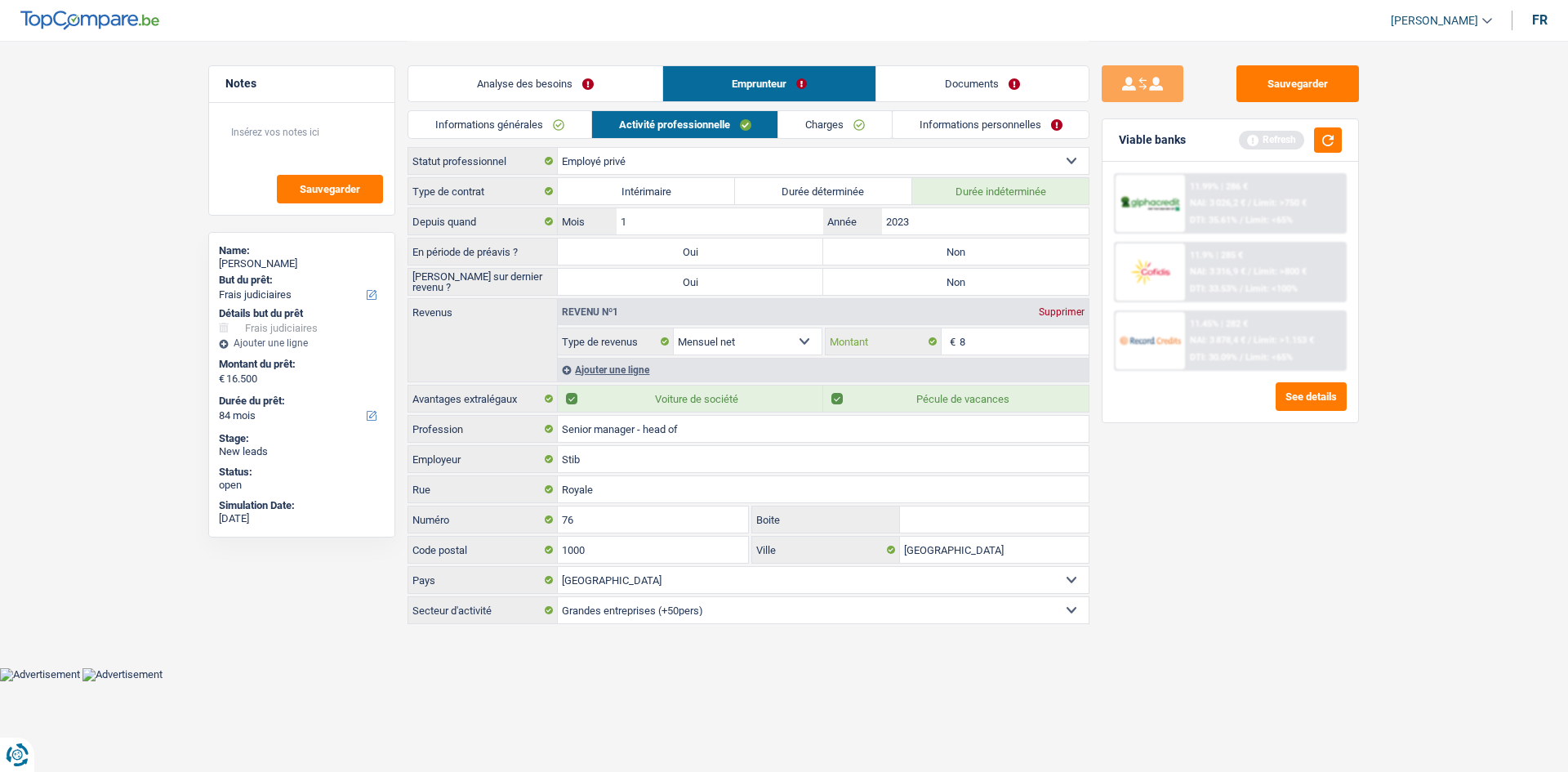
click at [613, 305] on input "8" at bounding box center [1024, 341] width 130 height 27
type input "4.500"
click at [613, 305] on div "Sauvegarder Viable banks Refresh 11.99% | 286 € NAI: 3 026,2 € / Limit: >750 € …" at bounding box center [1230, 406] width 282 height 681
click at [613, 262] on label "Non" at bounding box center [955, 251] width 265 height 27
click at [613, 262] on input "Non" at bounding box center [955, 251] width 265 height 27
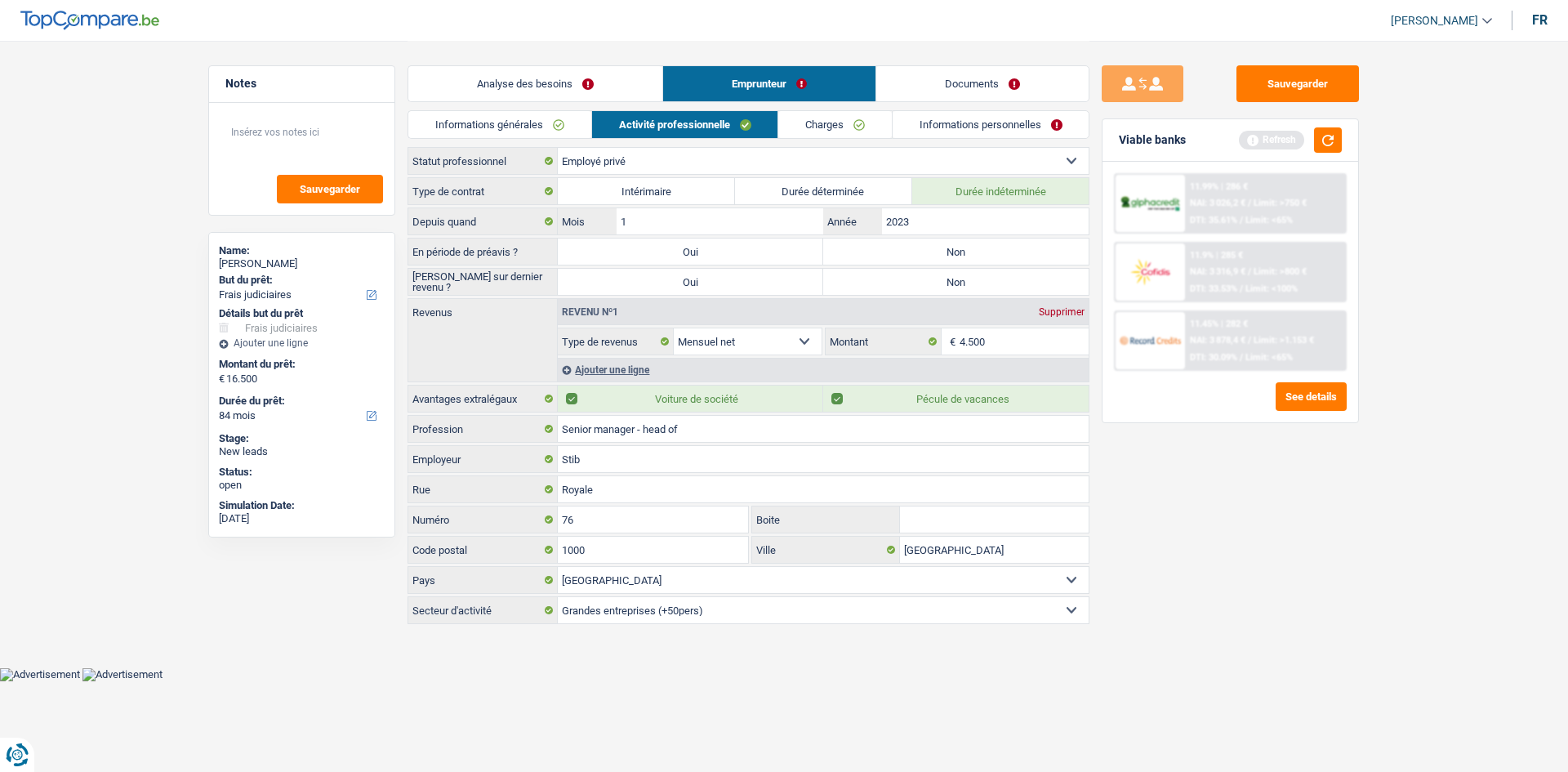
radio input "true"
click at [613, 262] on label "Non" at bounding box center [955, 251] width 265 height 27
click at [613, 262] on input "Non" at bounding box center [955, 251] width 265 height 27
click at [613, 279] on label "Non" at bounding box center [955, 282] width 265 height 27
click at [613, 279] on input "Non" at bounding box center [955, 282] width 265 height 27
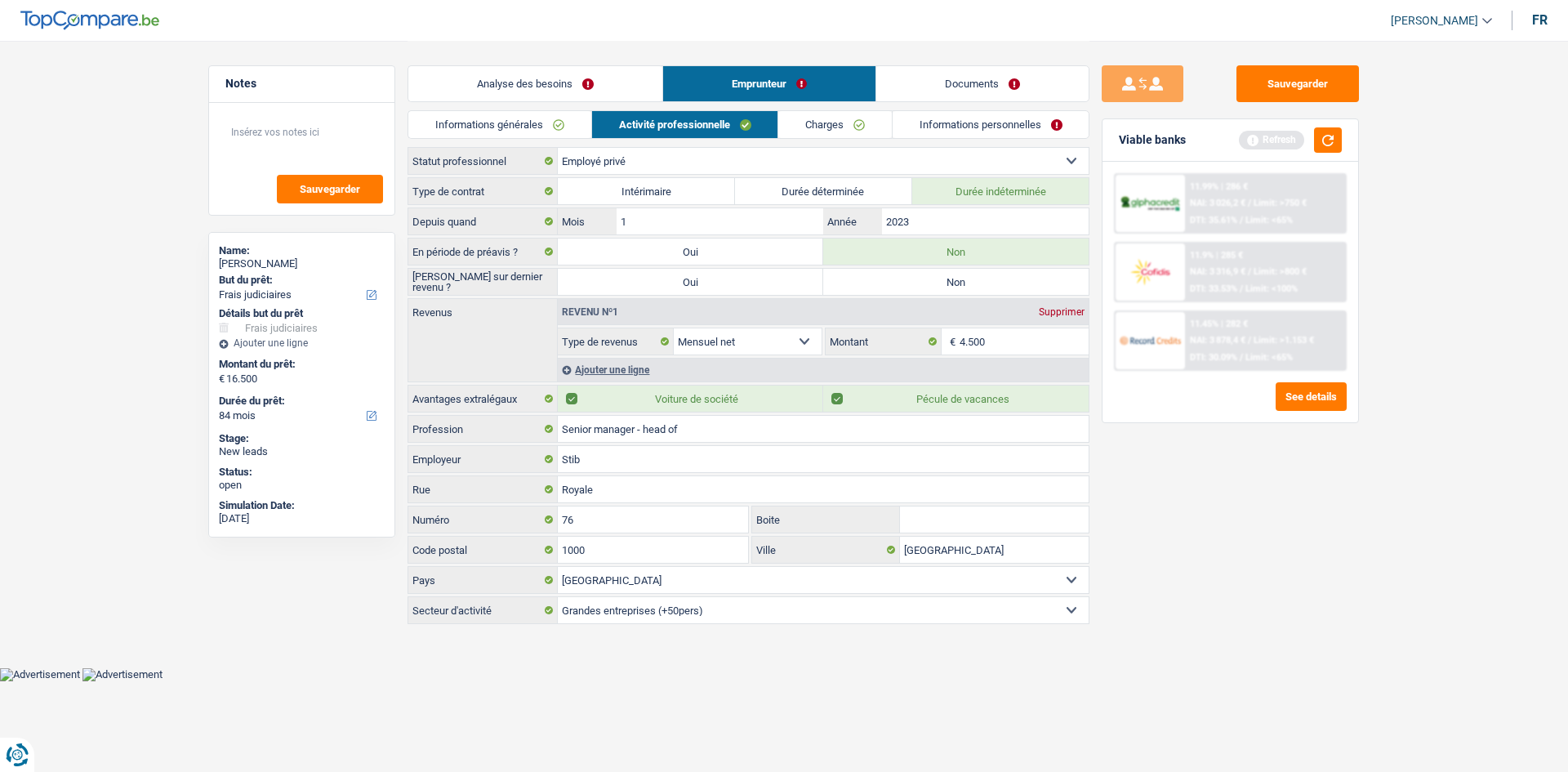
radio input "true"
click at [613, 305] on div "Ajouter une ligne" at bounding box center [823, 369] width 531 height 24
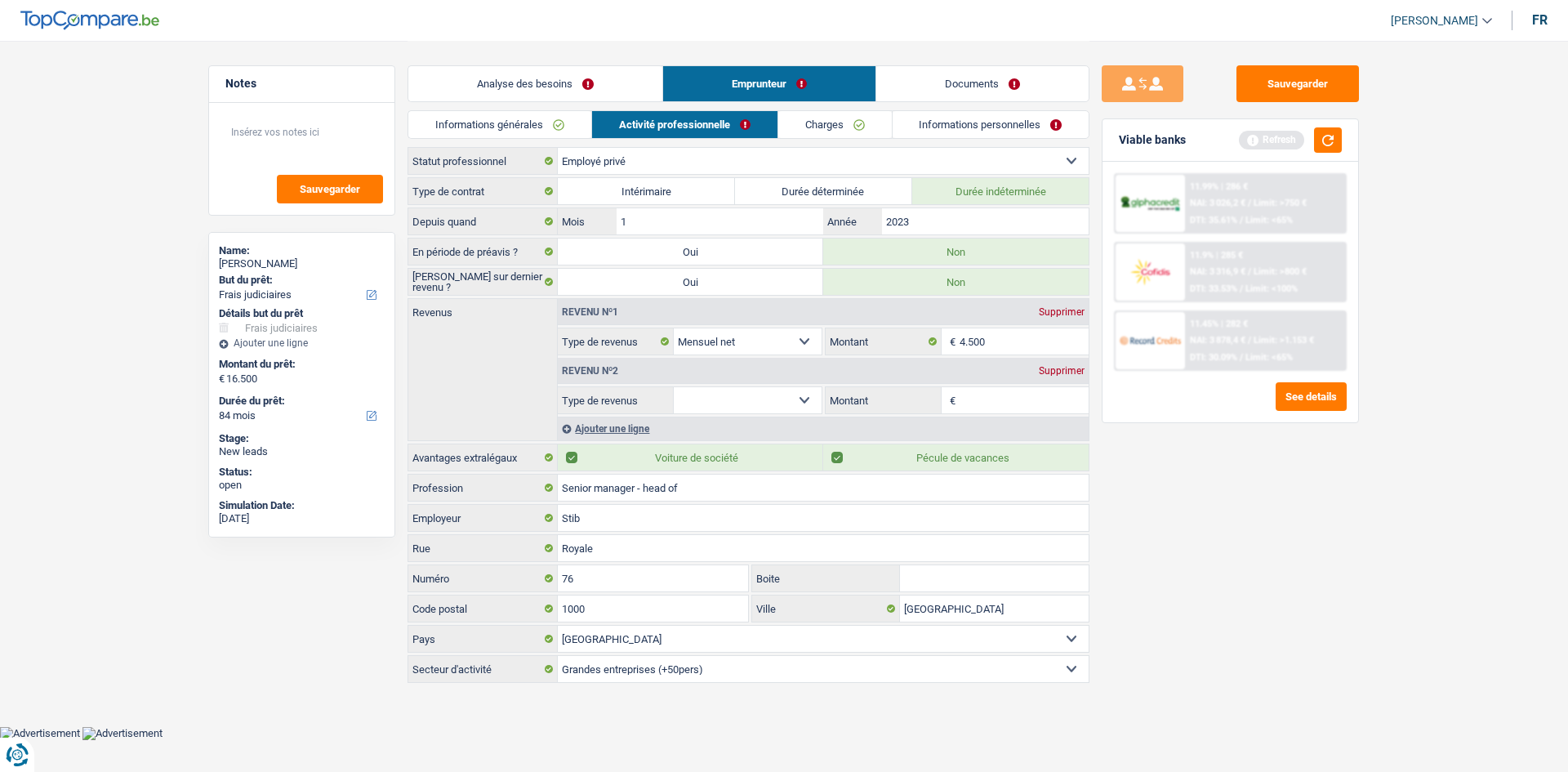
drag, startPoint x: 726, startPoint y: 398, endPoint x: 742, endPoint y: 411, distance: 20.6
click at [613, 305] on select "Allocation d'handicap Allocations chômage Allocations familiales Chèques repas …" at bounding box center [747, 400] width 148 height 27
select select "mealVouchers"
click at [613, 305] on select "Allocation d'handicap Allocations chômage Allocations familiales Chèques repas …" at bounding box center [747, 400] width 148 height 27
click at [613, 305] on input "Montant par jour" at bounding box center [1024, 400] width 130 height 27
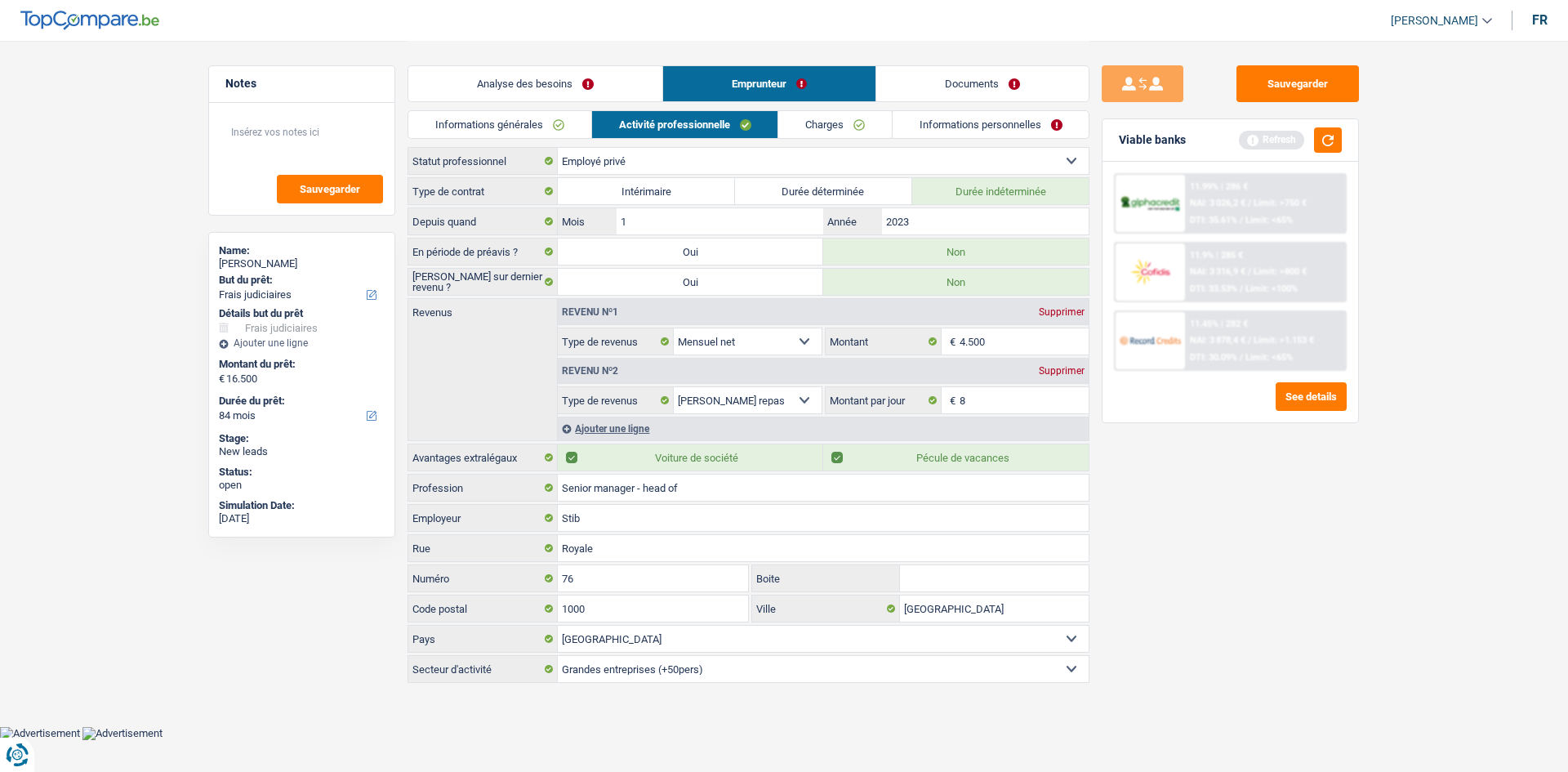
type input "8,0"
click at [613, 305] on div "Sauvegarder Viable banks Refresh 11.99% | 286 € NAI: 3 026,2 € / Limit: >750 € …" at bounding box center [1230, 406] width 282 height 681
click at [613, 134] on link "Charges" at bounding box center [836, 124] width 114 height 27
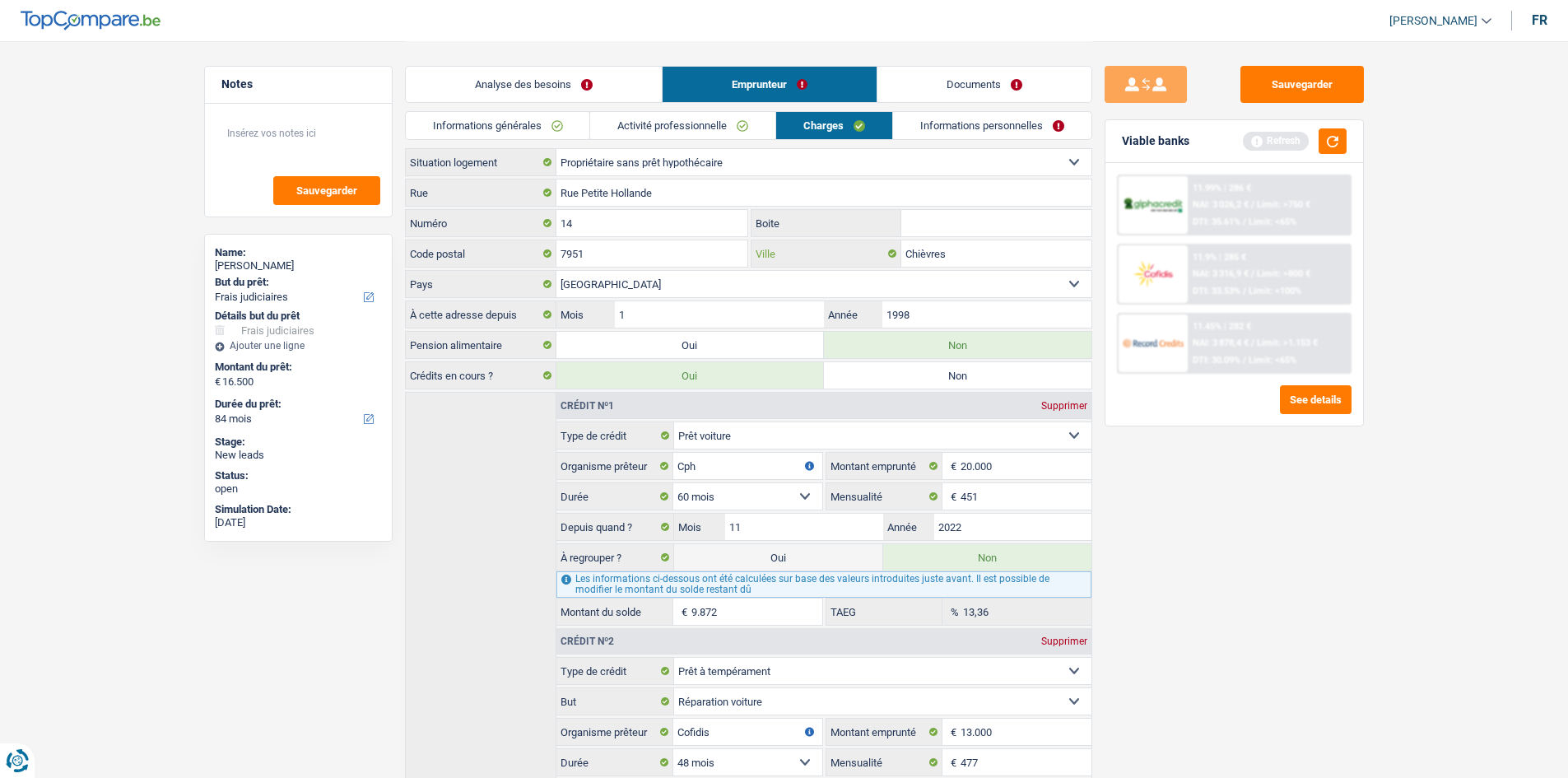
click at [617, 249] on input "Chièvres" at bounding box center [996, 253] width 190 height 27
click at [617, 134] on link "Informations personnelles" at bounding box center [992, 125] width 198 height 27
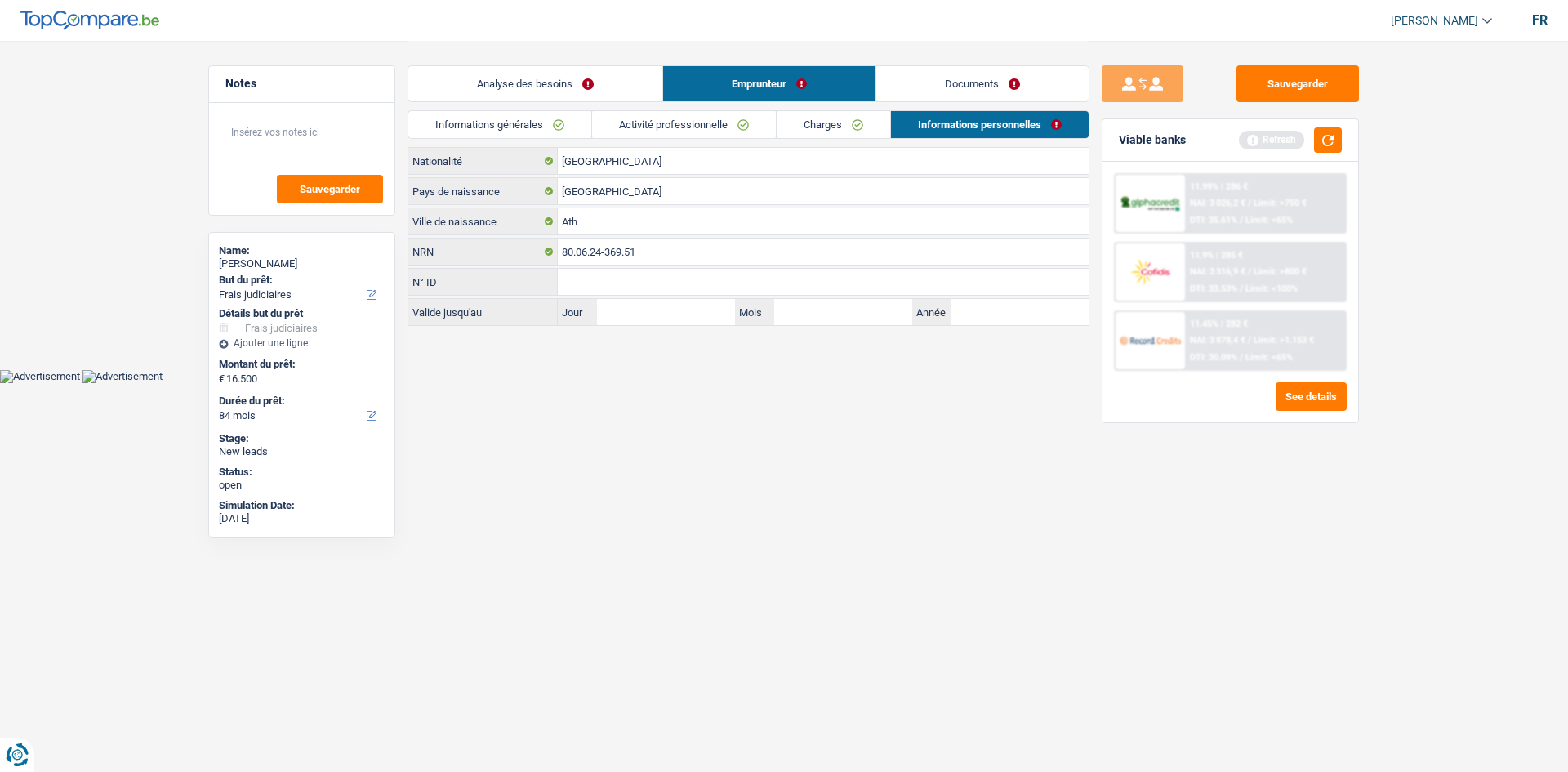
click at [584, 94] on link "Analyse des besoins" at bounding box center [535, 83] width 254 height 35
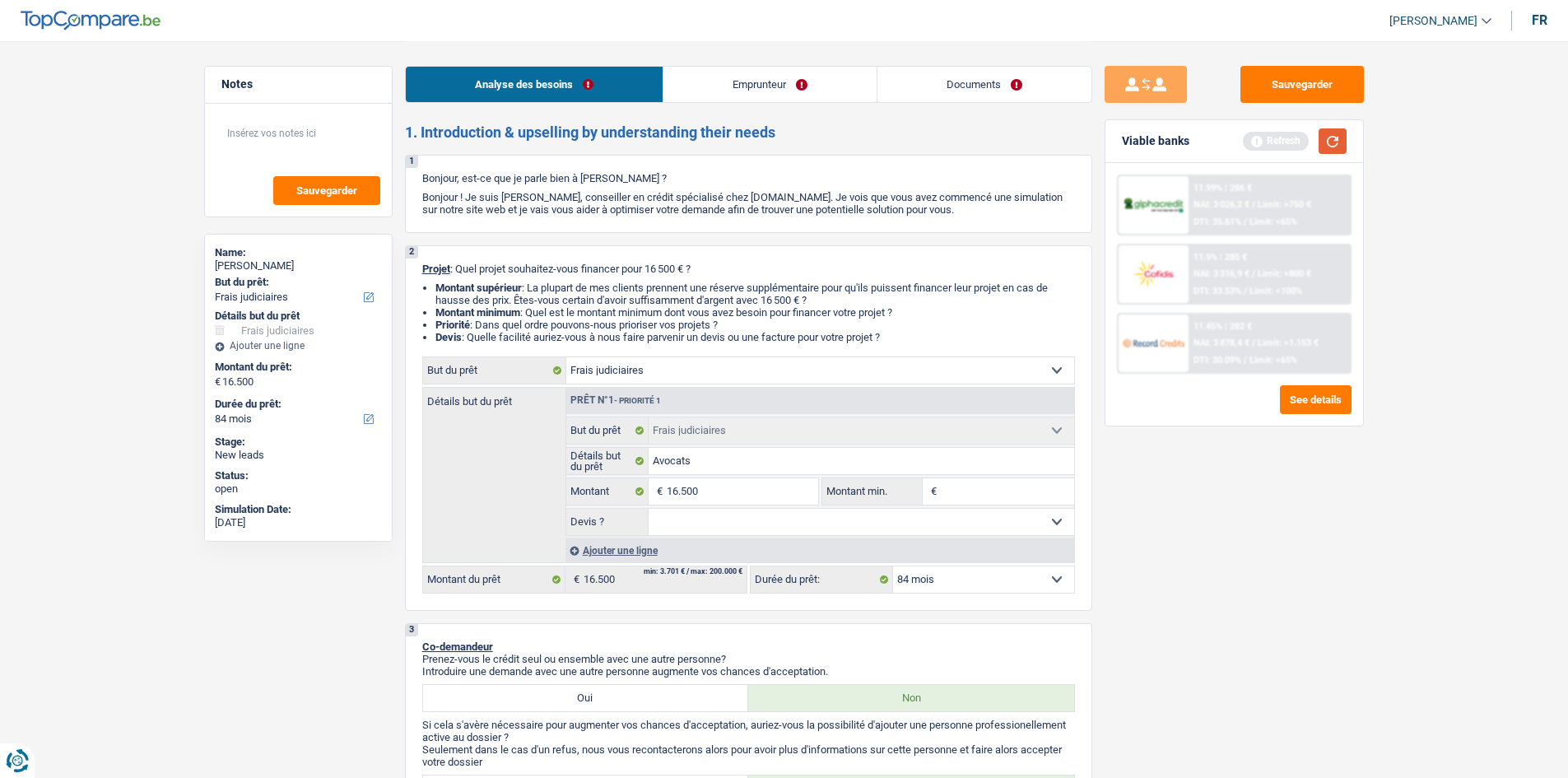
click at [617, 138] on button "button" at bounding box center [1333, 142] width 28 height 26
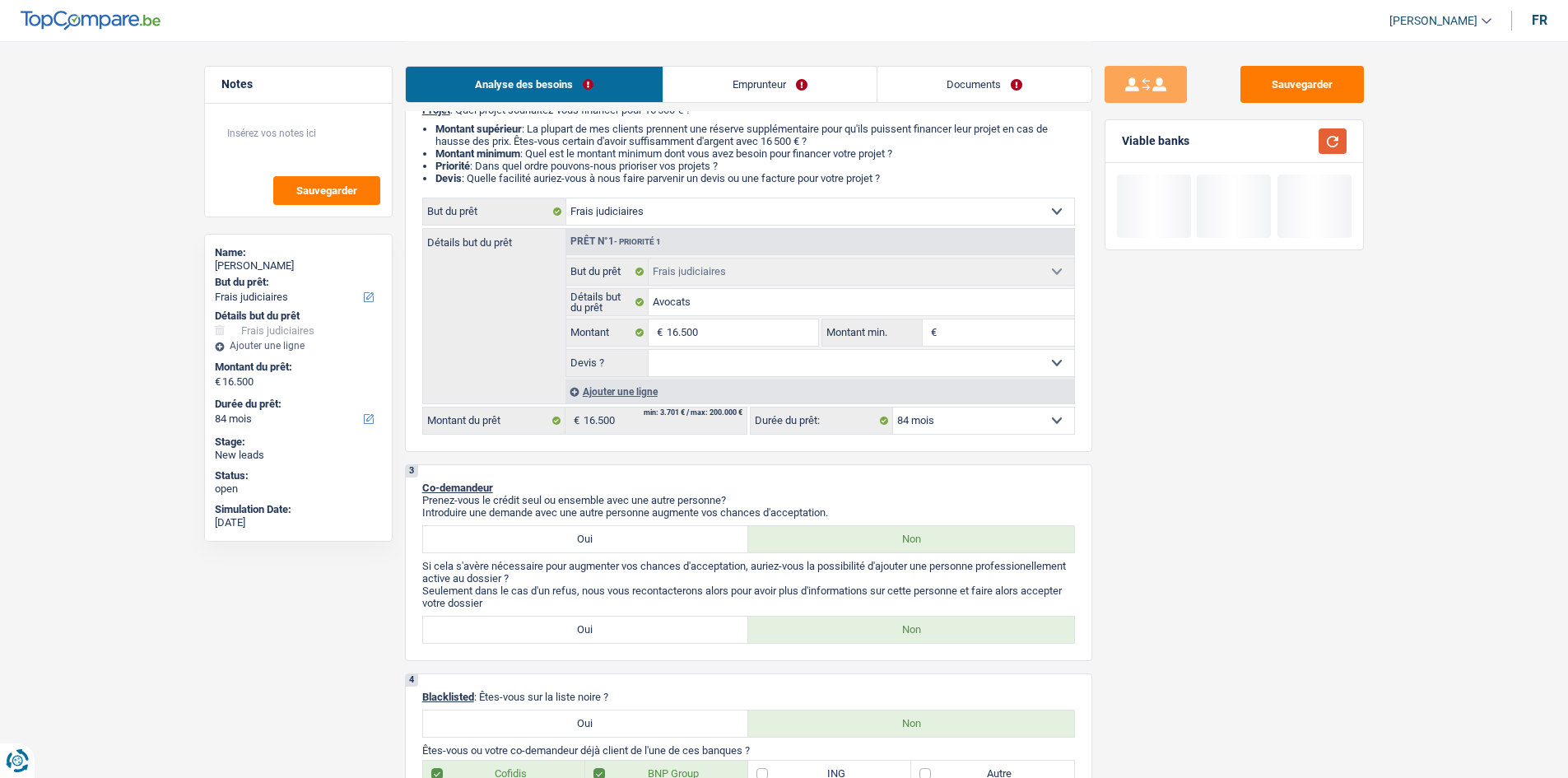
scroll to position [247, 0]
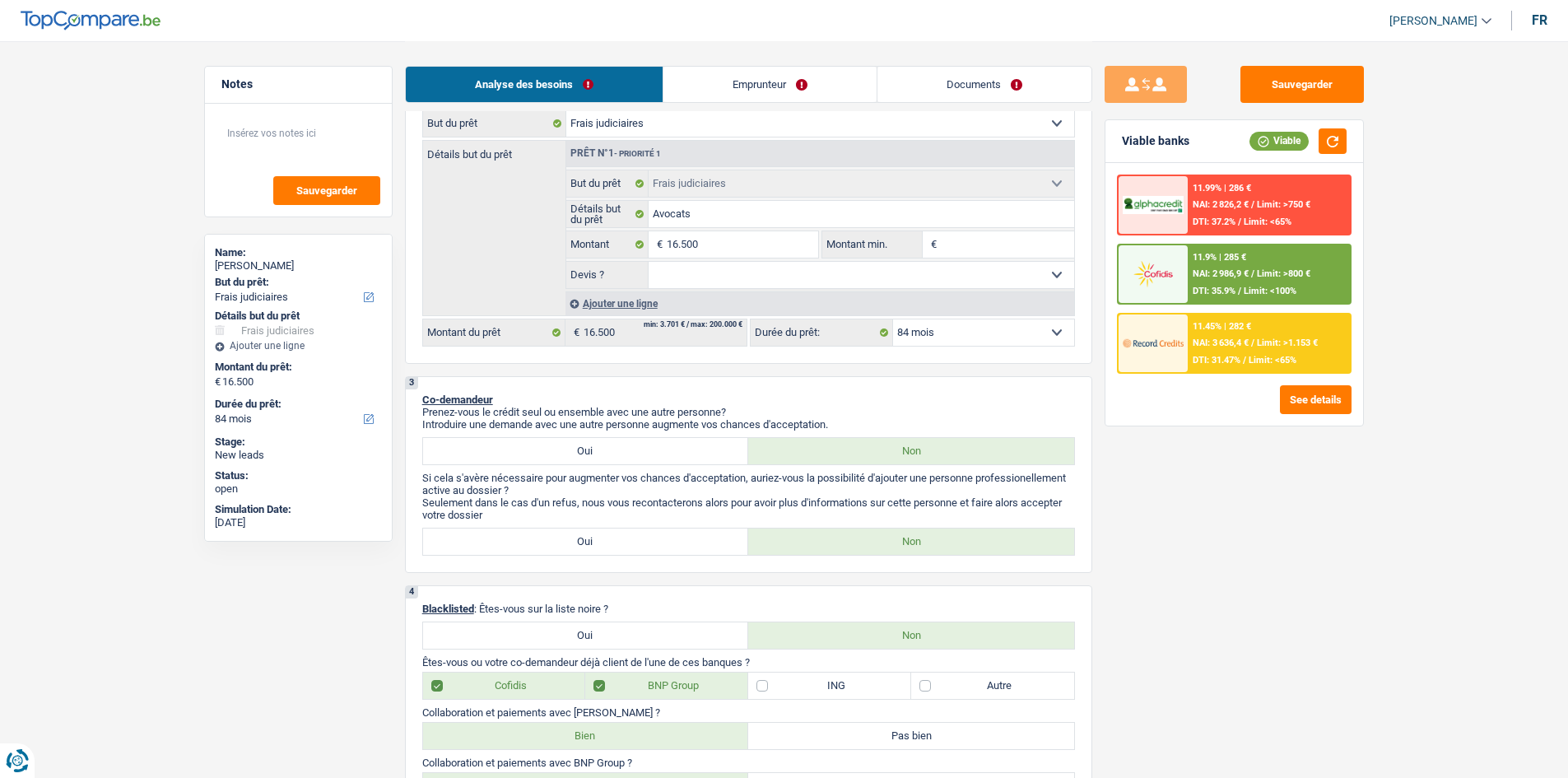
click at [617, 308] on div "11.45% | 282 € NAI: 3 636,4 € / Limit: >1.153 € DTI: 31.47% / Limit: <65%" at bounding box center [1268, 343] width 162 height 57
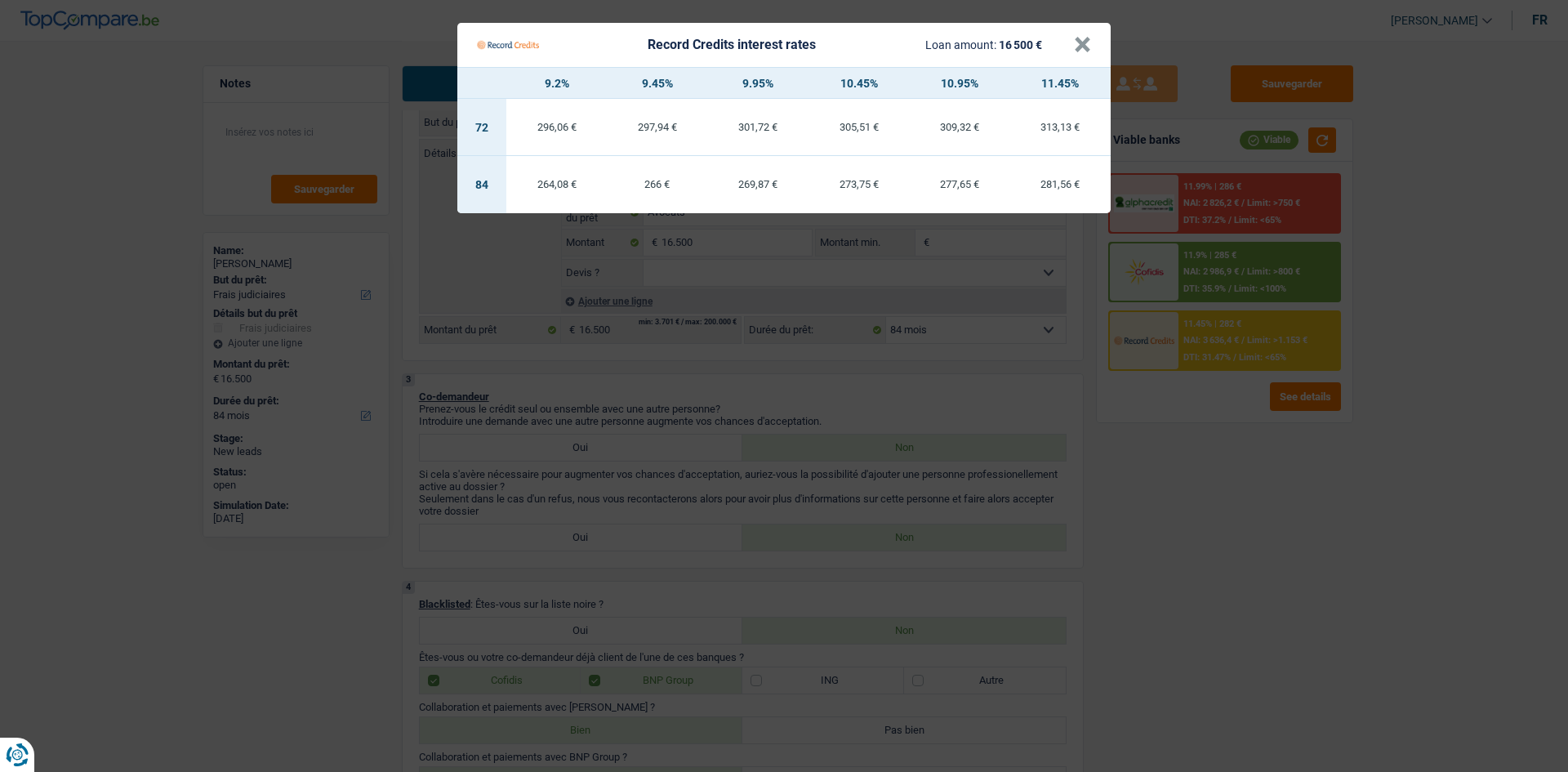
click at [613, 305] on Credits "Record Credits interest rates Loan amount: 16 500 € × 9.2% 9.45% 9.95% 10.45% 1…" at bounding box center [784, 386] width 1568 height 772
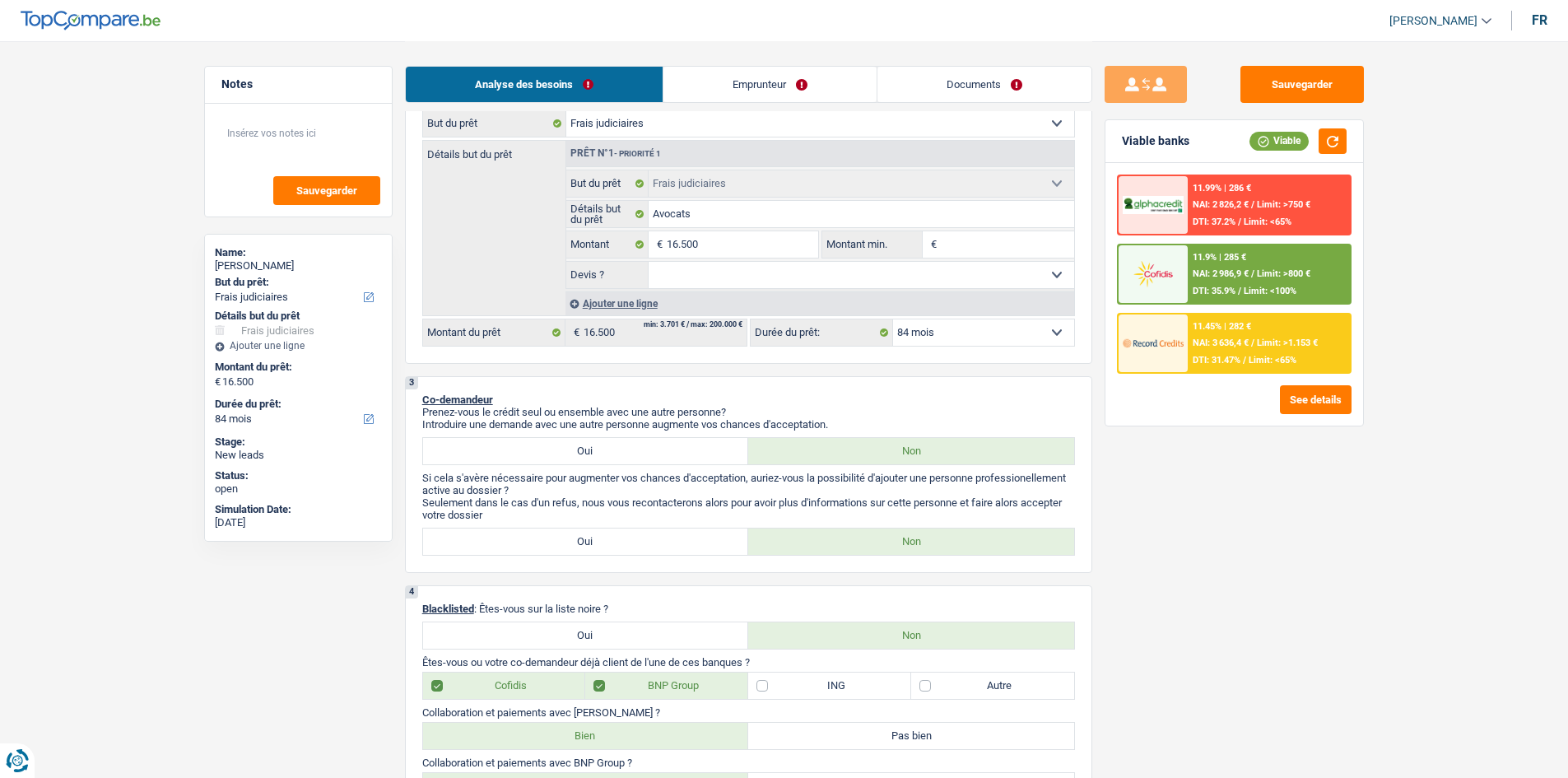
click at [617, 267] on select "Oui Non Non répondu Sélectionner une option" at bounding box center [861, 275] width 425 height 27
select select "false"
click at [617, 262] on select "Oui Non Non répondu Sélectionner une option" at bounding box center [861, 275] width 425 height 27
select select "false"
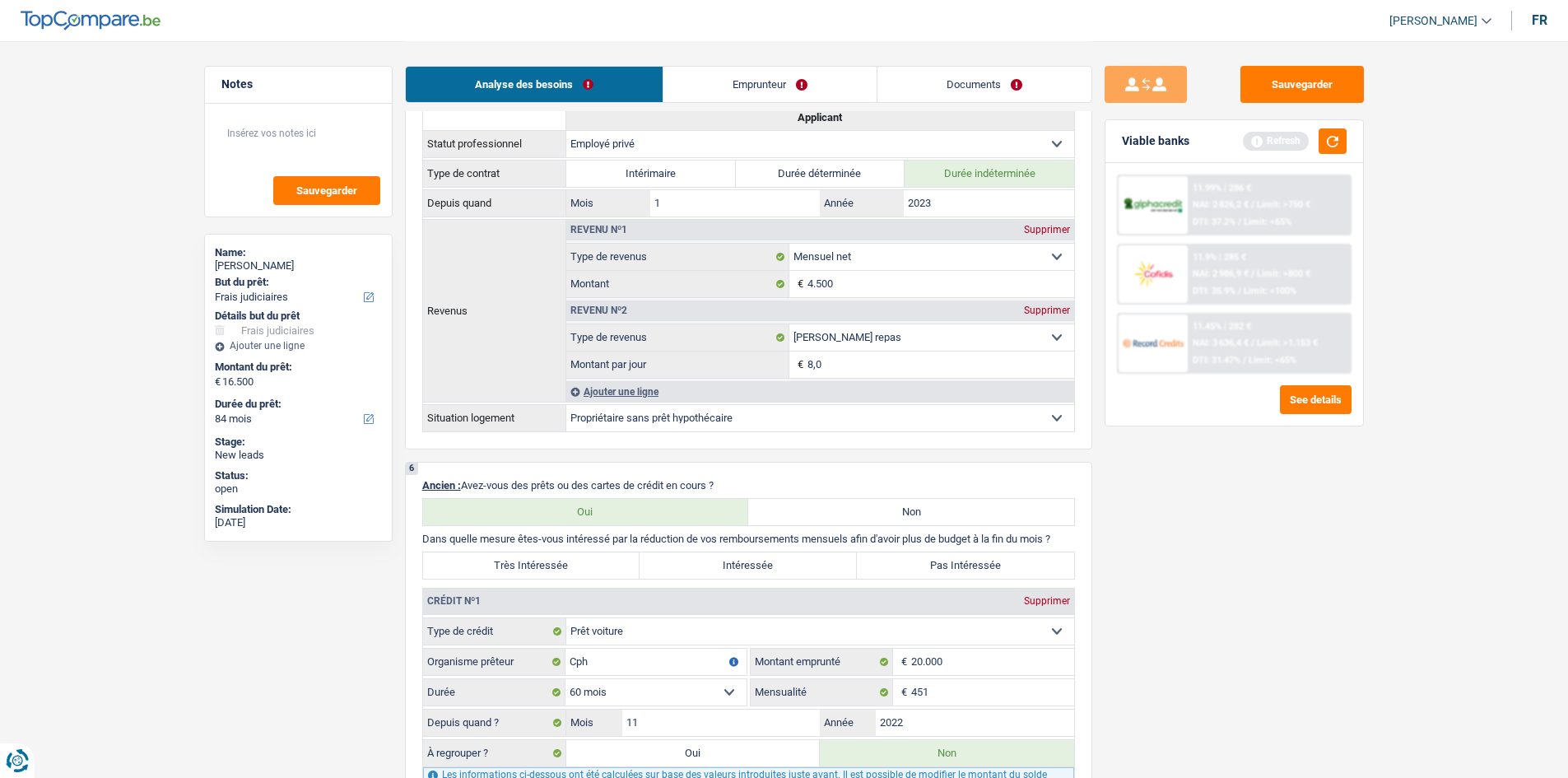
scroll to position [1070, 0]
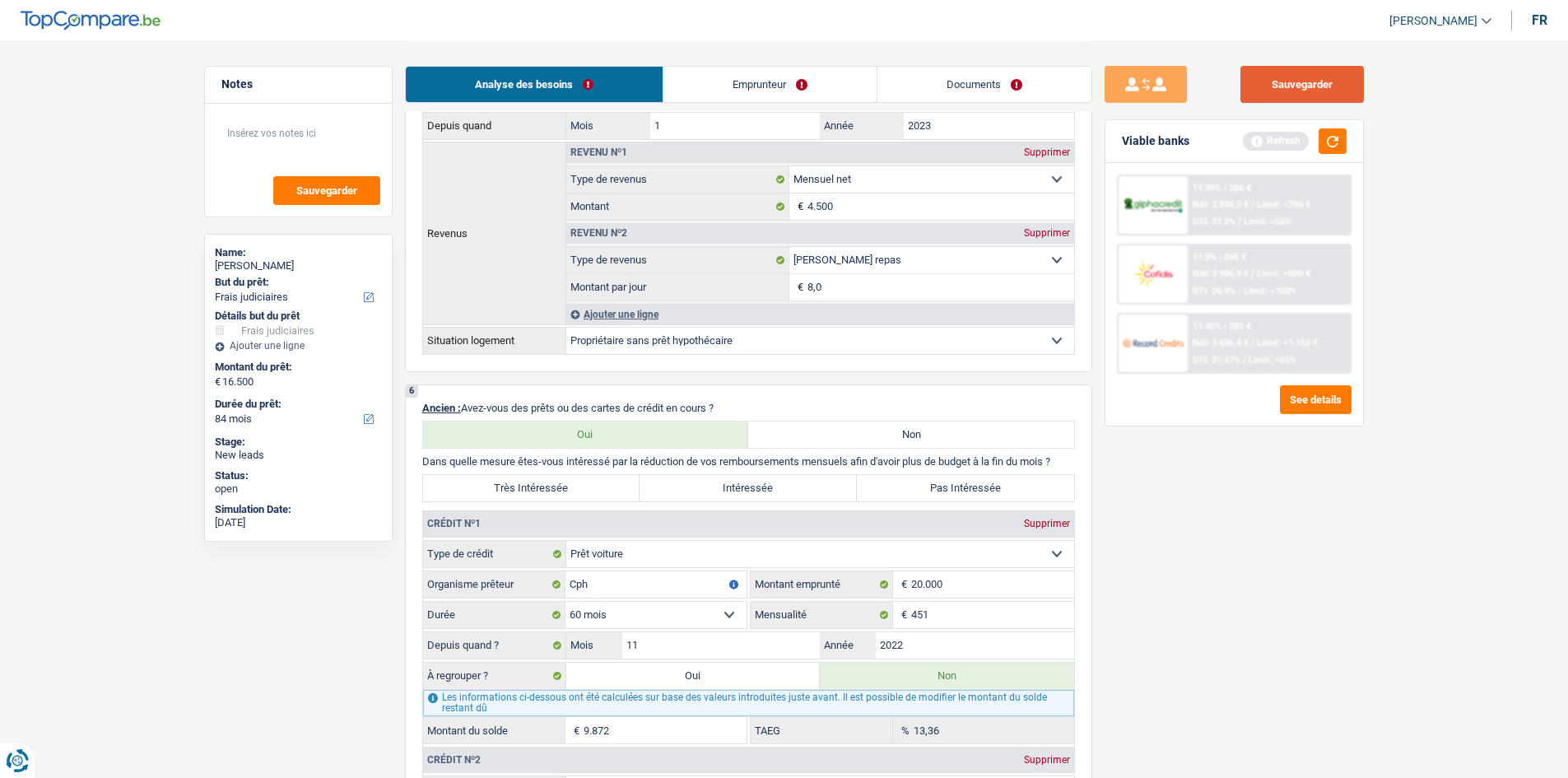
drag, startPoint x: 1278, startPoint y: 74, endPoint x: 1430, endPoint y: 289, distance: 263.3
click at [617, 74] on button "Sauvegarder" at bounding box center [1302, 84] width 124 height 37
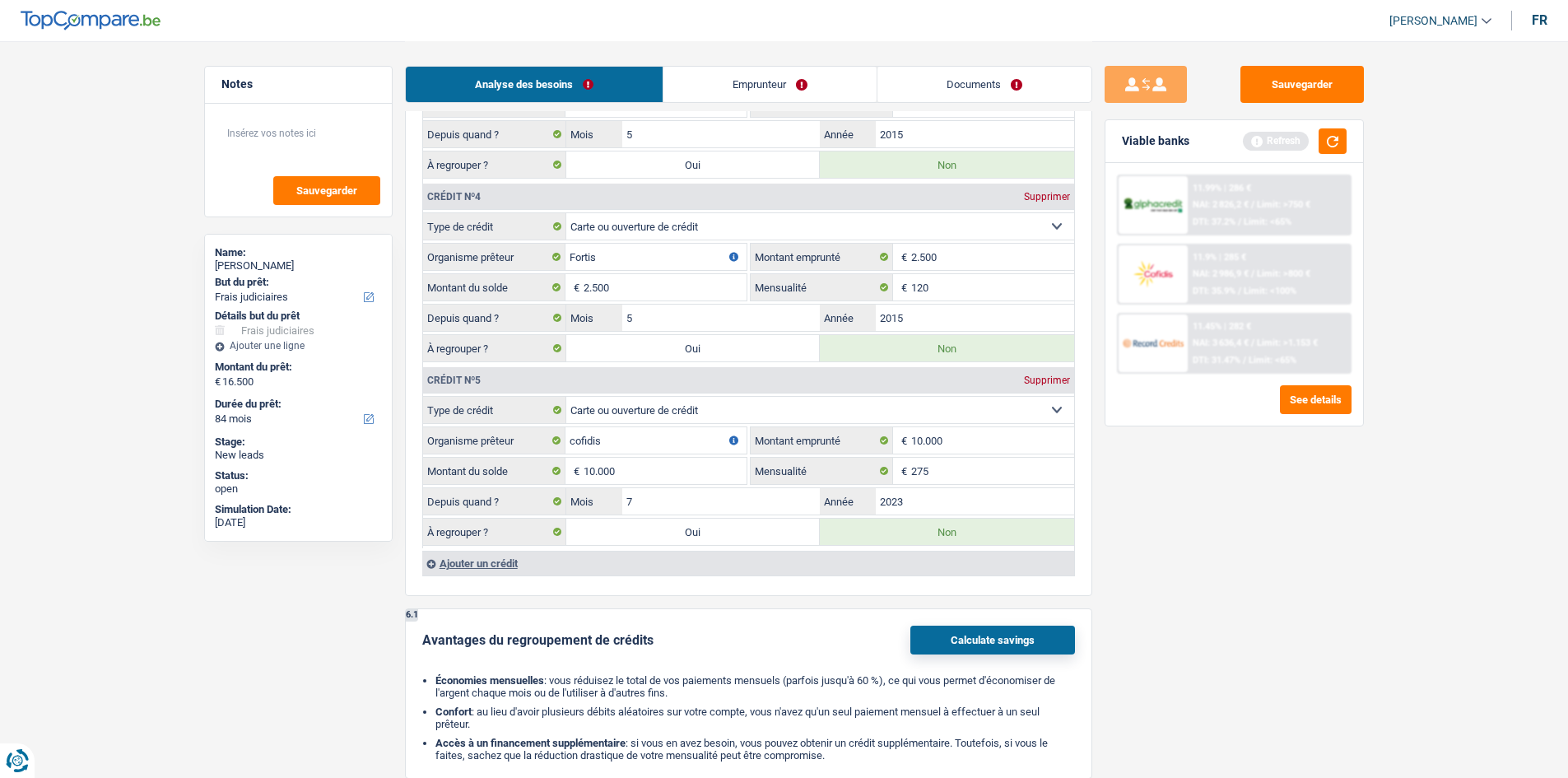
scroll to position [2141, 0]
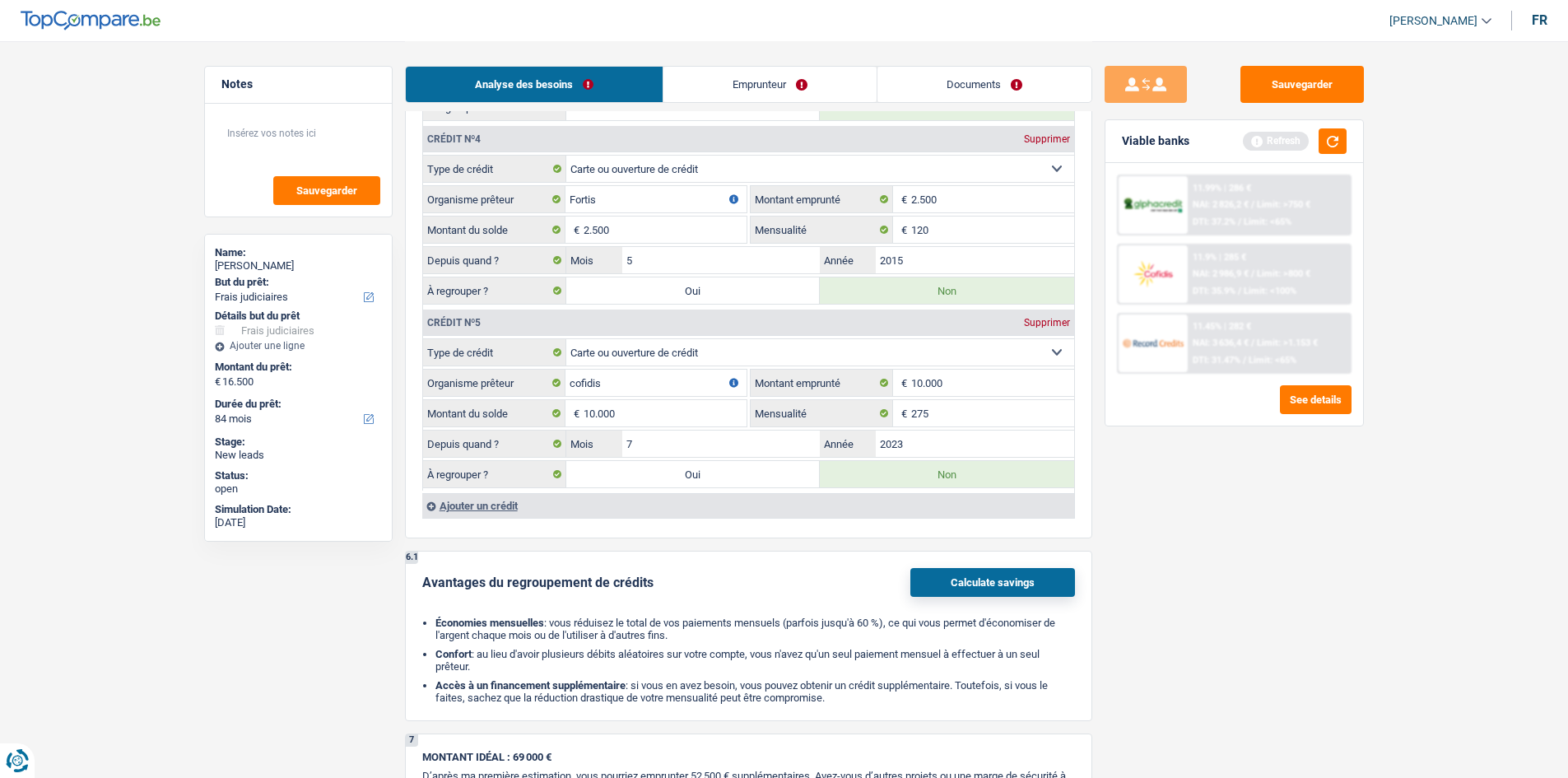
click at [617, 86] on link "Documents" at bounding box center [984, 84] width 214 height 36
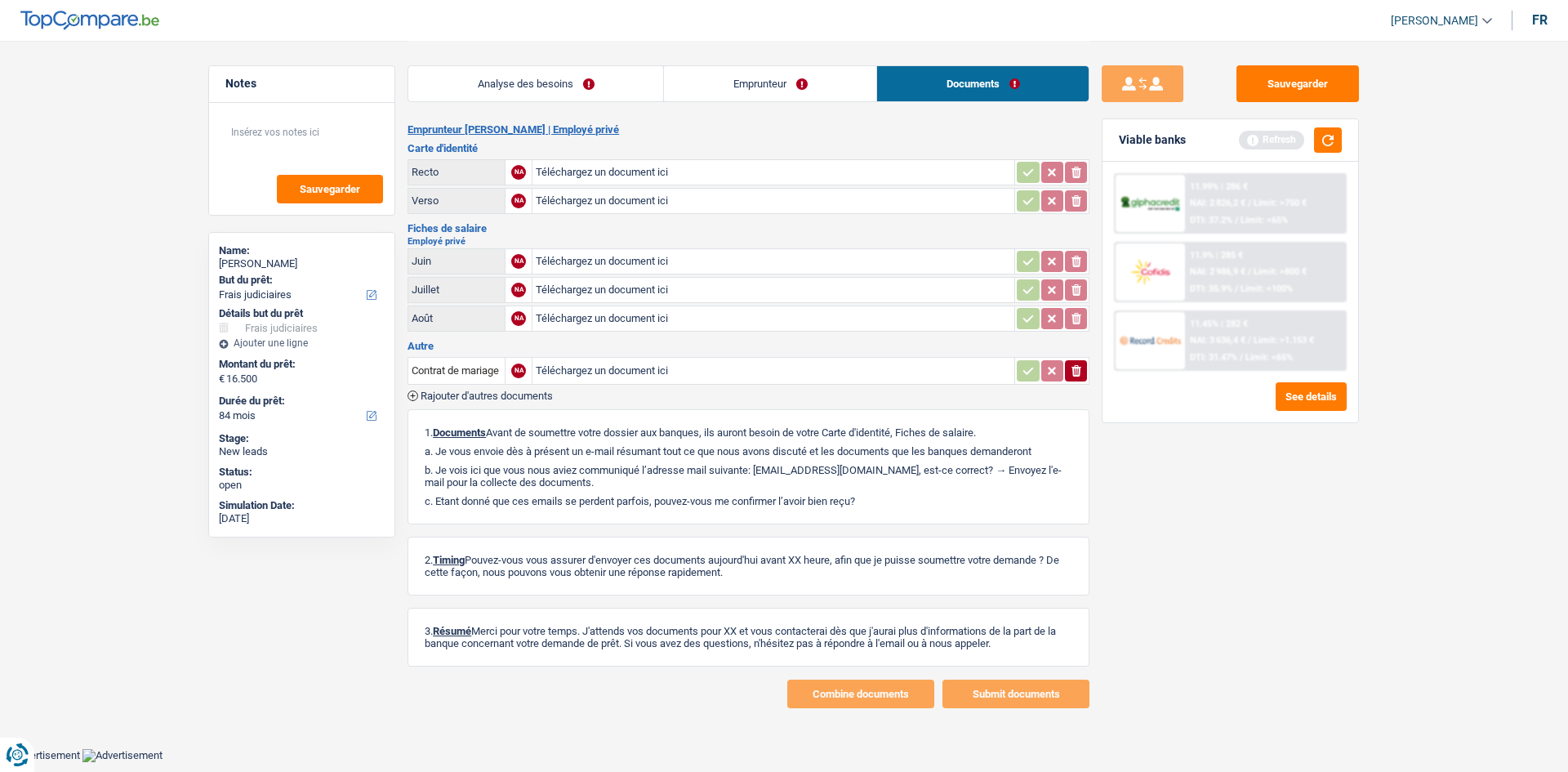
click at [613, 62] on div "Analyse des besoins Emprunteur Documents" at bounding box center [748, 76] width 682 height 70
click at [531, 59] on div "Analyse des besoins Emprunteur Documents" at bounding box center [748, 76] width 682 height 70
click at [613, 92] on link "Analyse des besoins" at bounding box center [536, 83] width 255 height 35
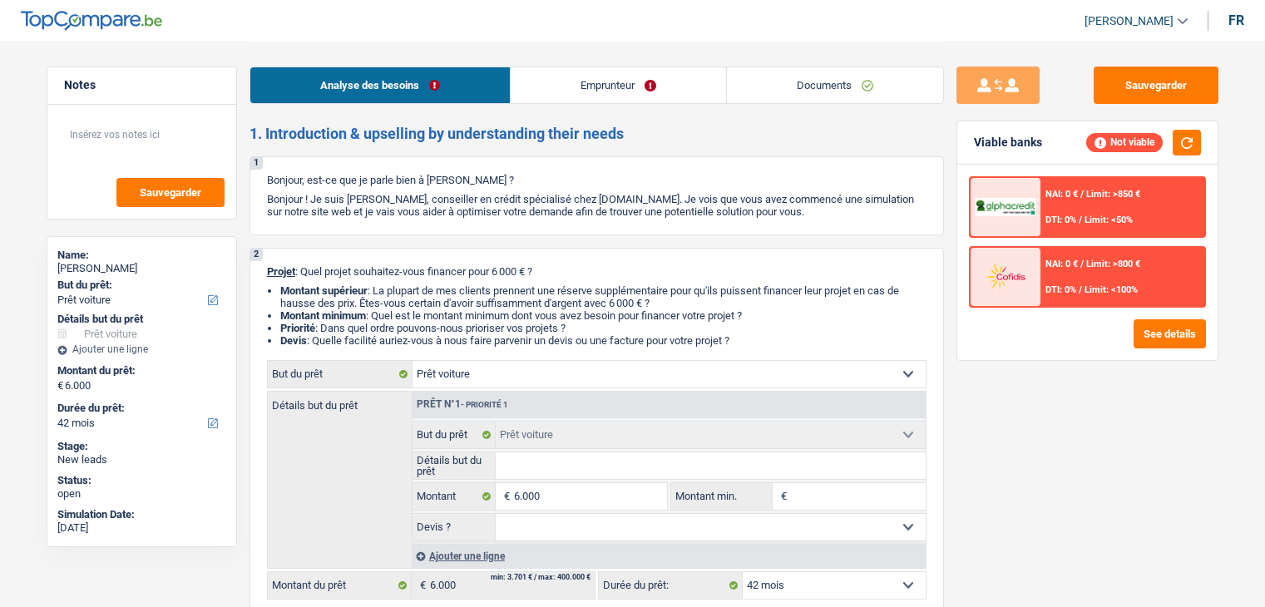
select select "car"
select select "42"
select select "car"
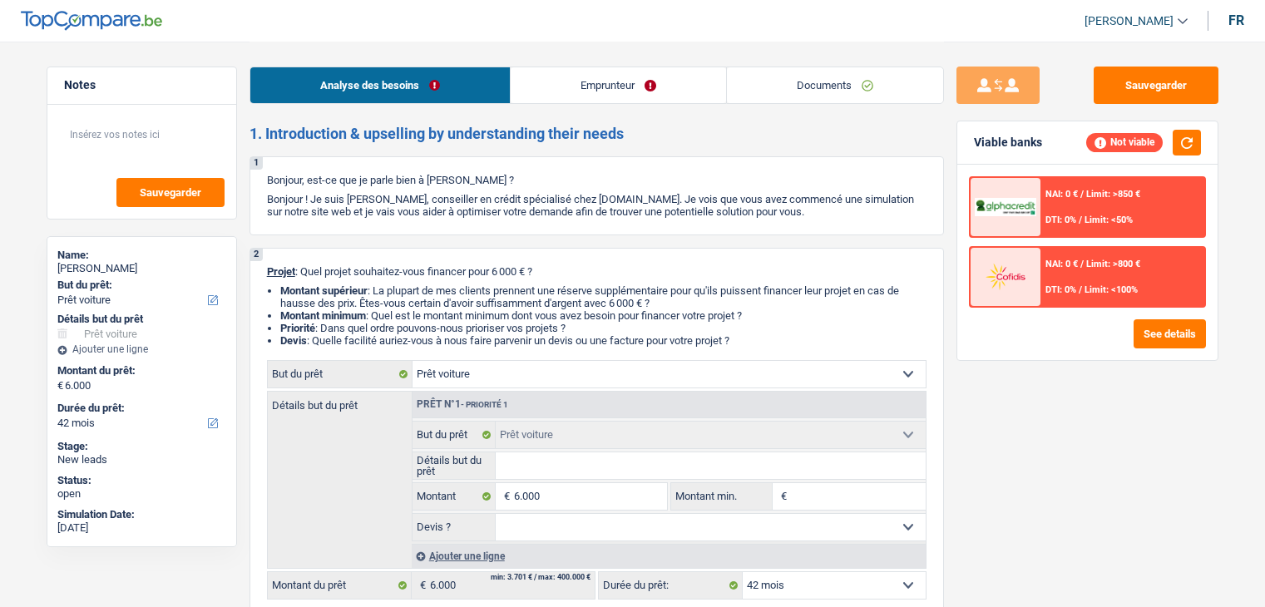
select select "42"
select select "car"
select select "42"
drag, startPoint x: 825, startPoint y: 87, endPoint x: 656, endPoint y: 92, distance: 169.0
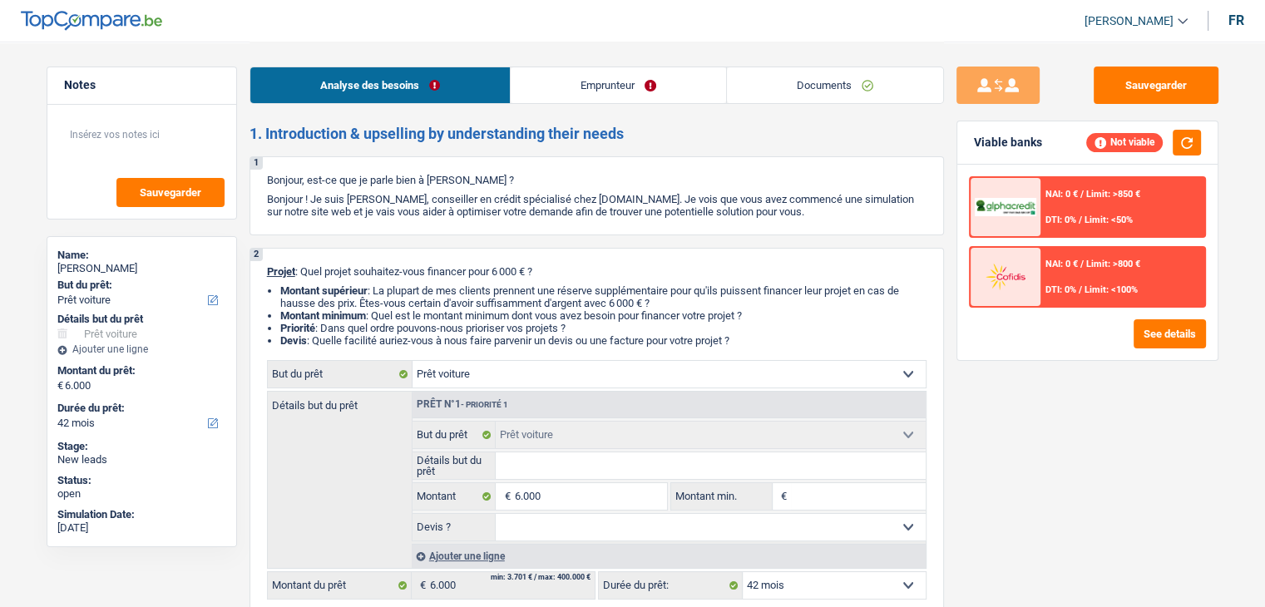
click at [825, 87] on link "Documents" at bounding box center [835, 85] width 216 height 36
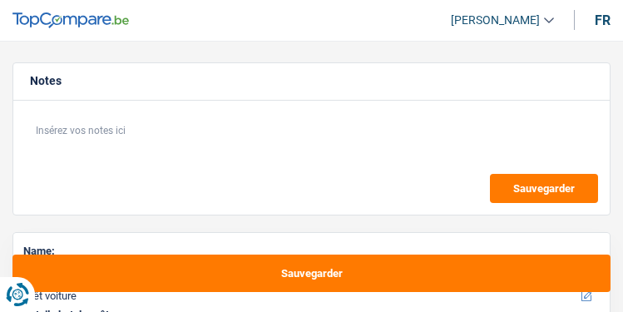
select select "car"
select select "48"
select select "car"
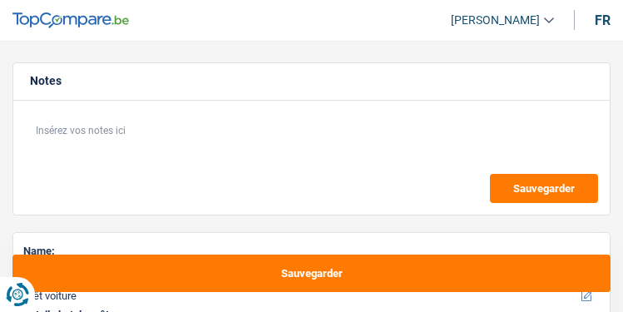
select select "48"
select select "publicEmployee"
select select "netSalary"
select select "mealVouchers"
select select "rents"
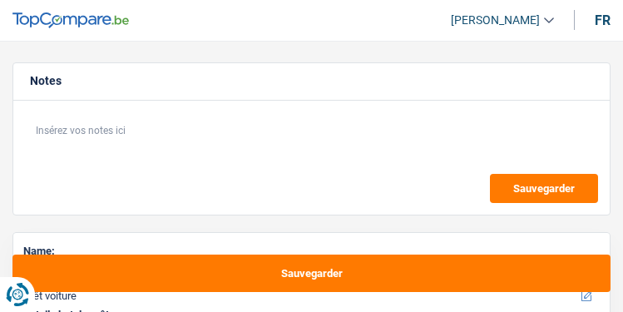
select select "car"
select select "48"
select select "60"
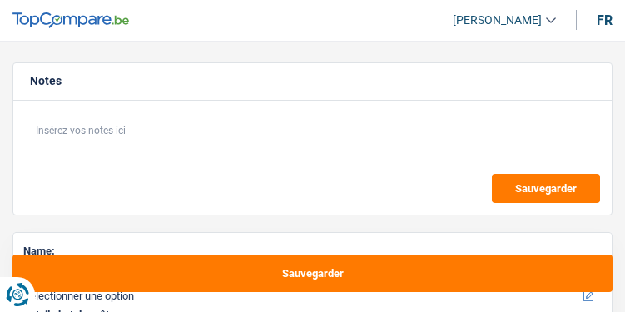
select select "noProfession"
select select "netSalary"
select select "familyAllowances"
select select "rents"
select select "cardOrCredit"
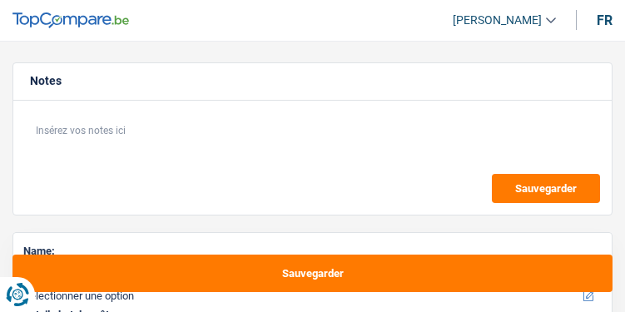
select select "60"
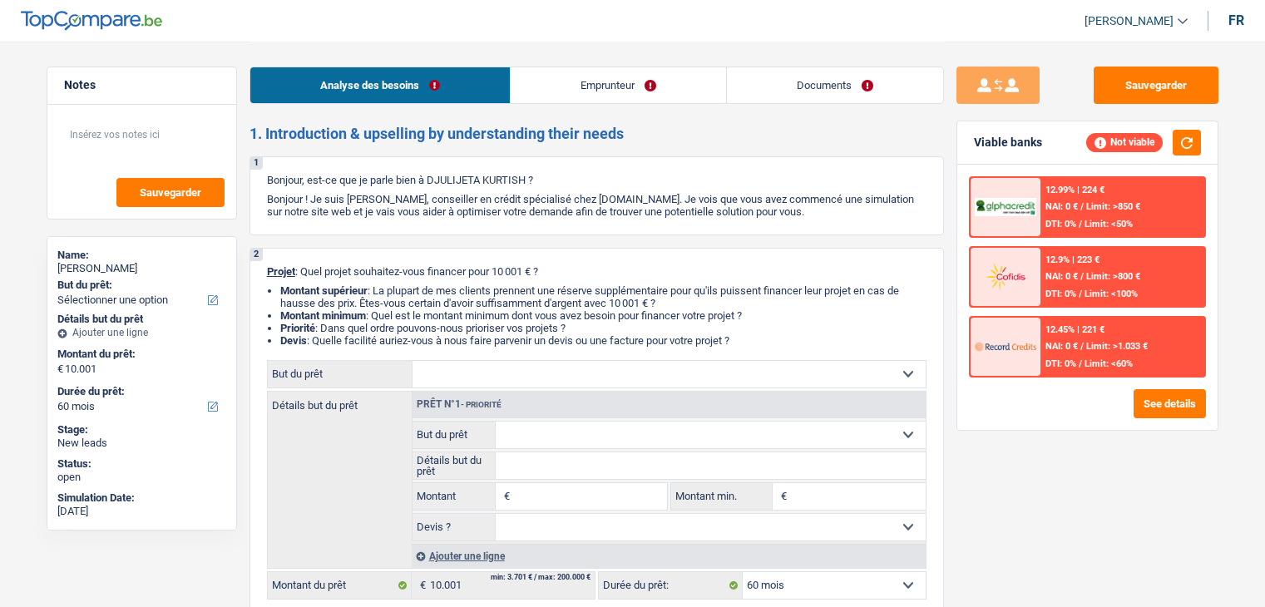
select select "60"
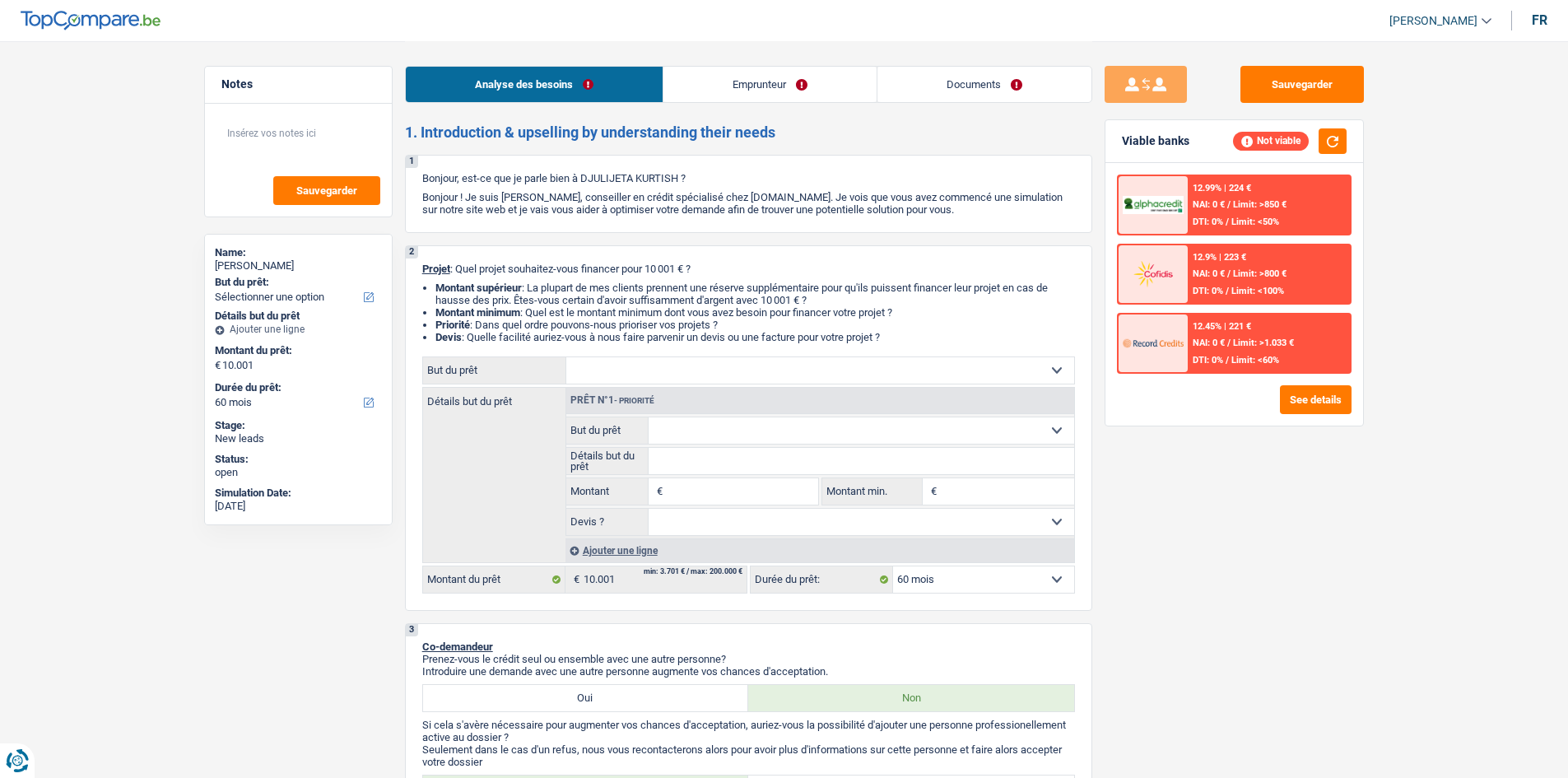
click at [999, 80] on link "Documents" at bounding box center [984, 84] width 214 height 36
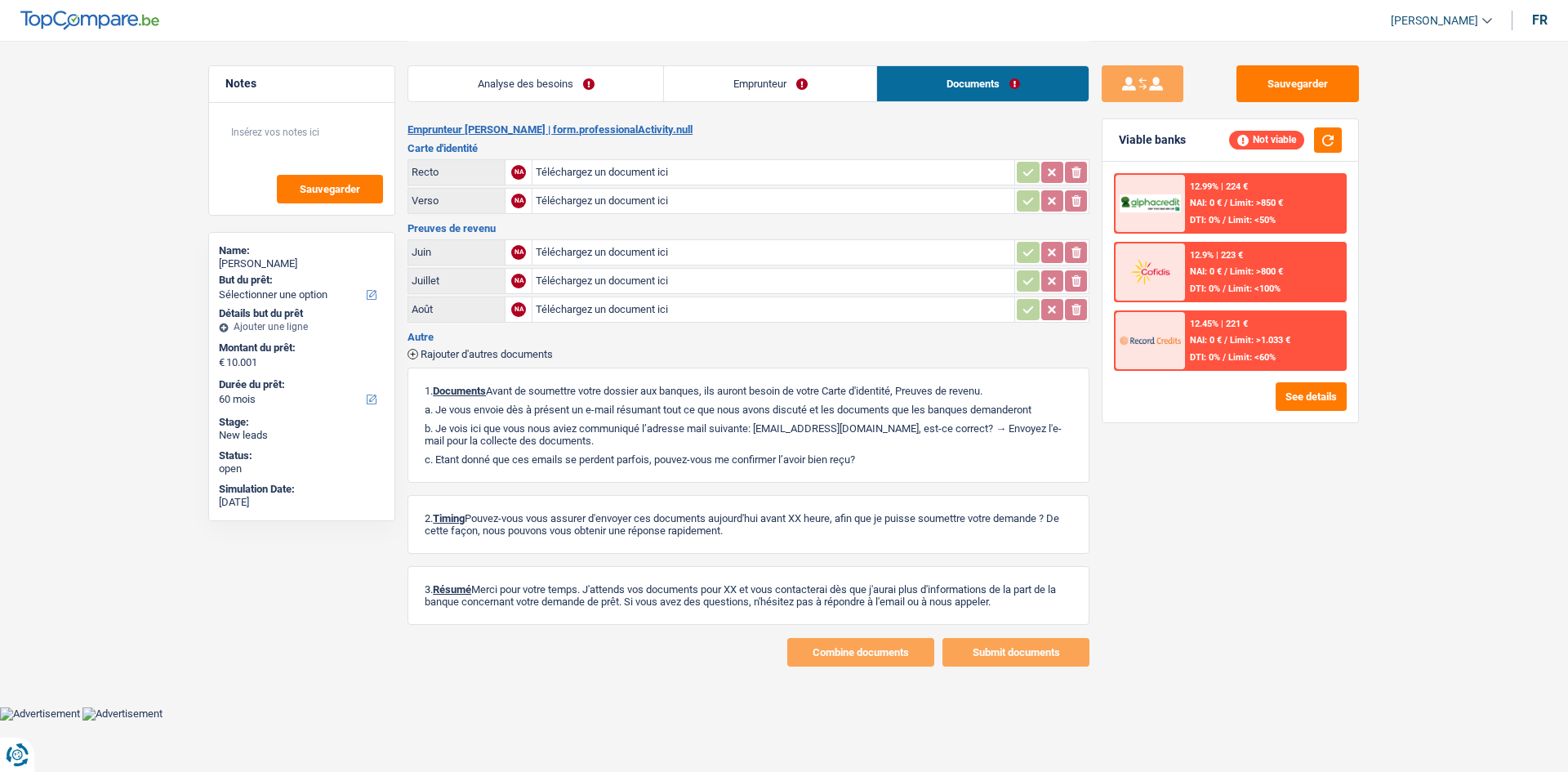
click at [808, 100] on link "Emprunteur" at bounding box center [770, 83] width 212 height 35
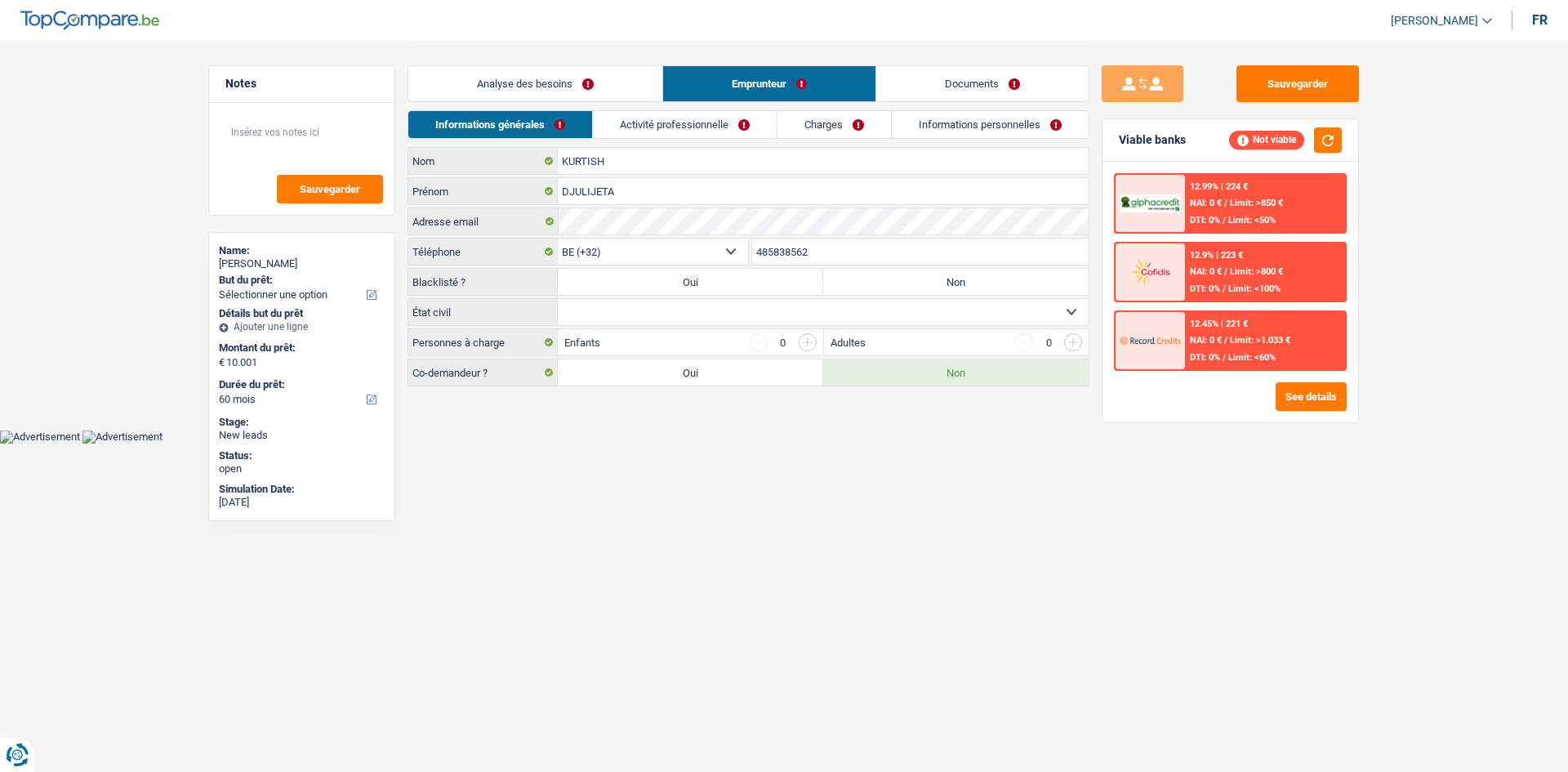
click at [612, 76] on link "Analyse des besoins" at bounding box center [535, 83] width 254 height 35
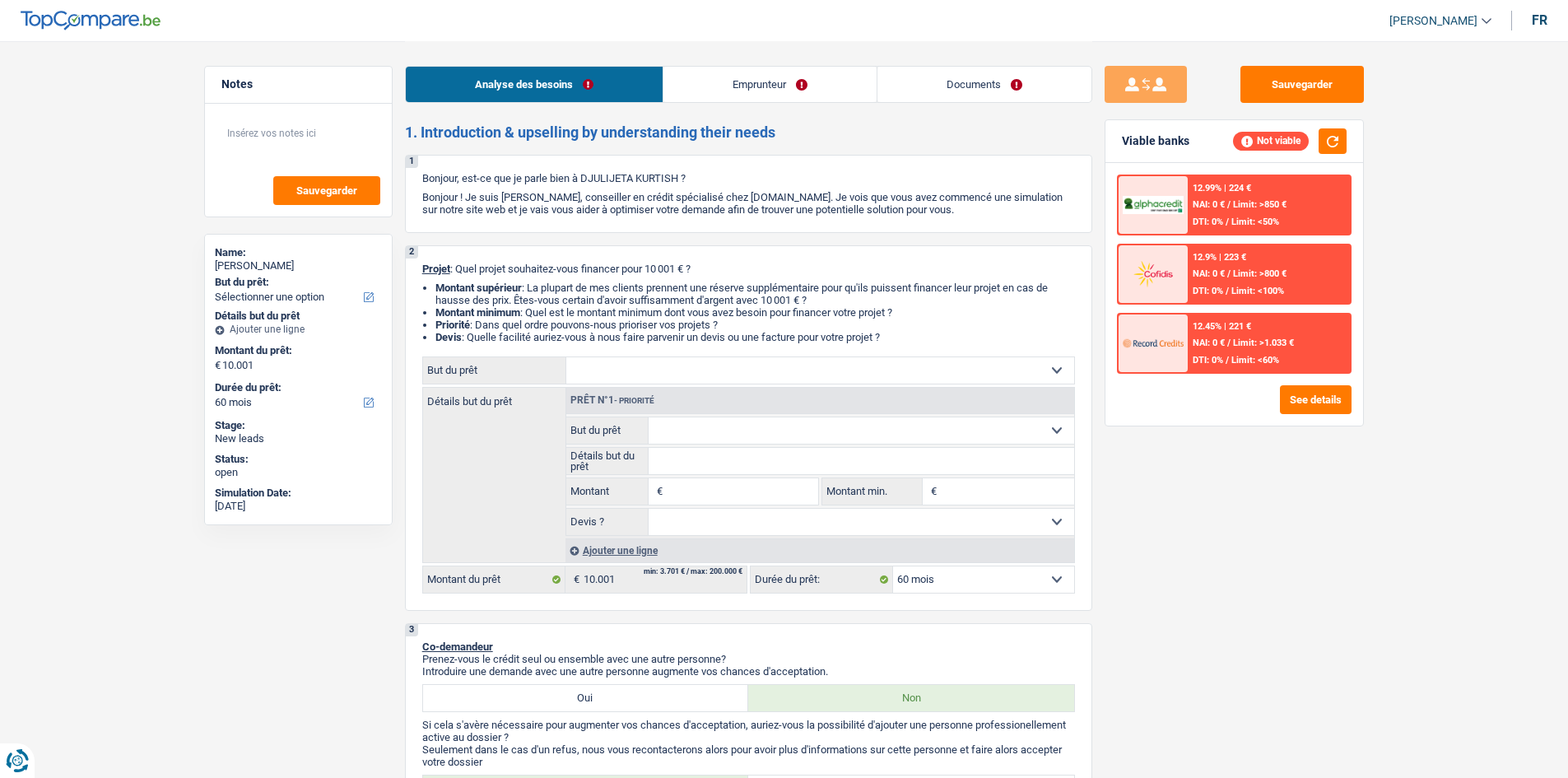
click at [833, 371] on select "Confort maison: meubles, textile, peinture, électroménager, outillage non-profe…" at bounding box center [819, 370] width 507 height 27
select select "household"
click at [566, 357] on select "Confort maison: meubles, textile, peinture, électroménager, outillage non-profe…" at bounding box center [819, 370] width 507 height 27
select select "household"
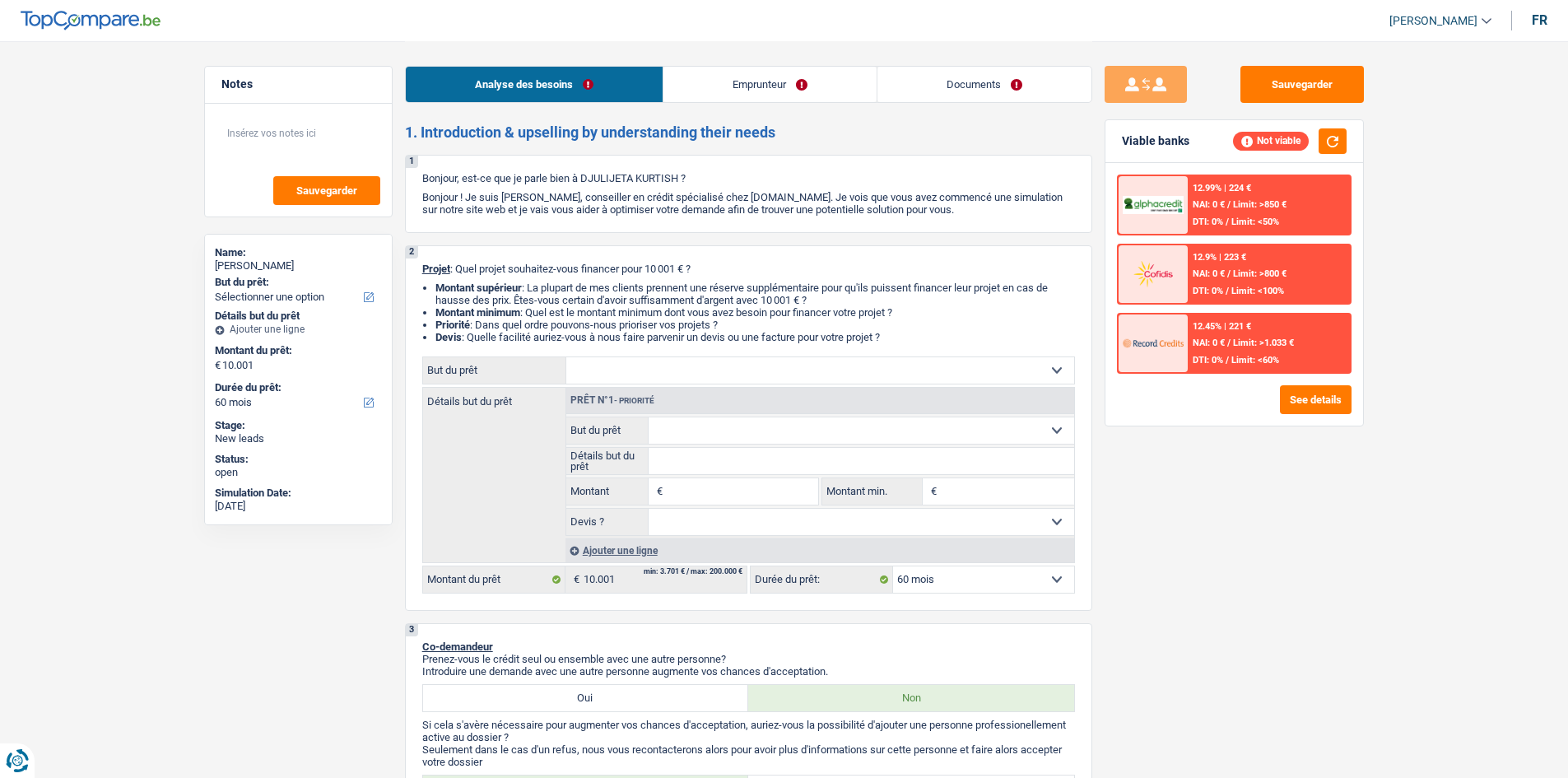
type input "10.001"
select select "household"
type input "10.001"
select select "household"
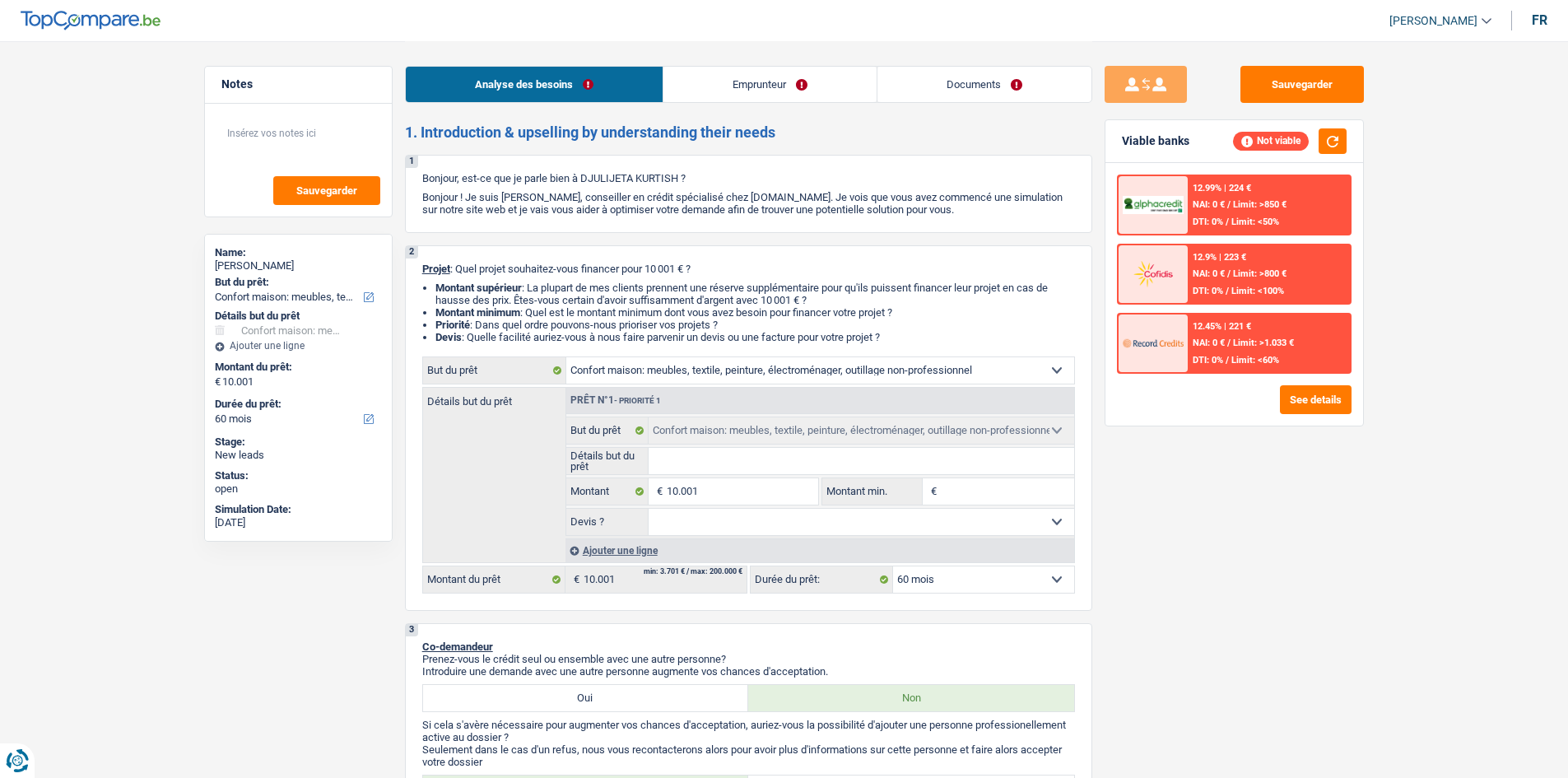
click at [771, 89] on link "Emprunteur" at bounding box center [769, 84] width 213 height 36
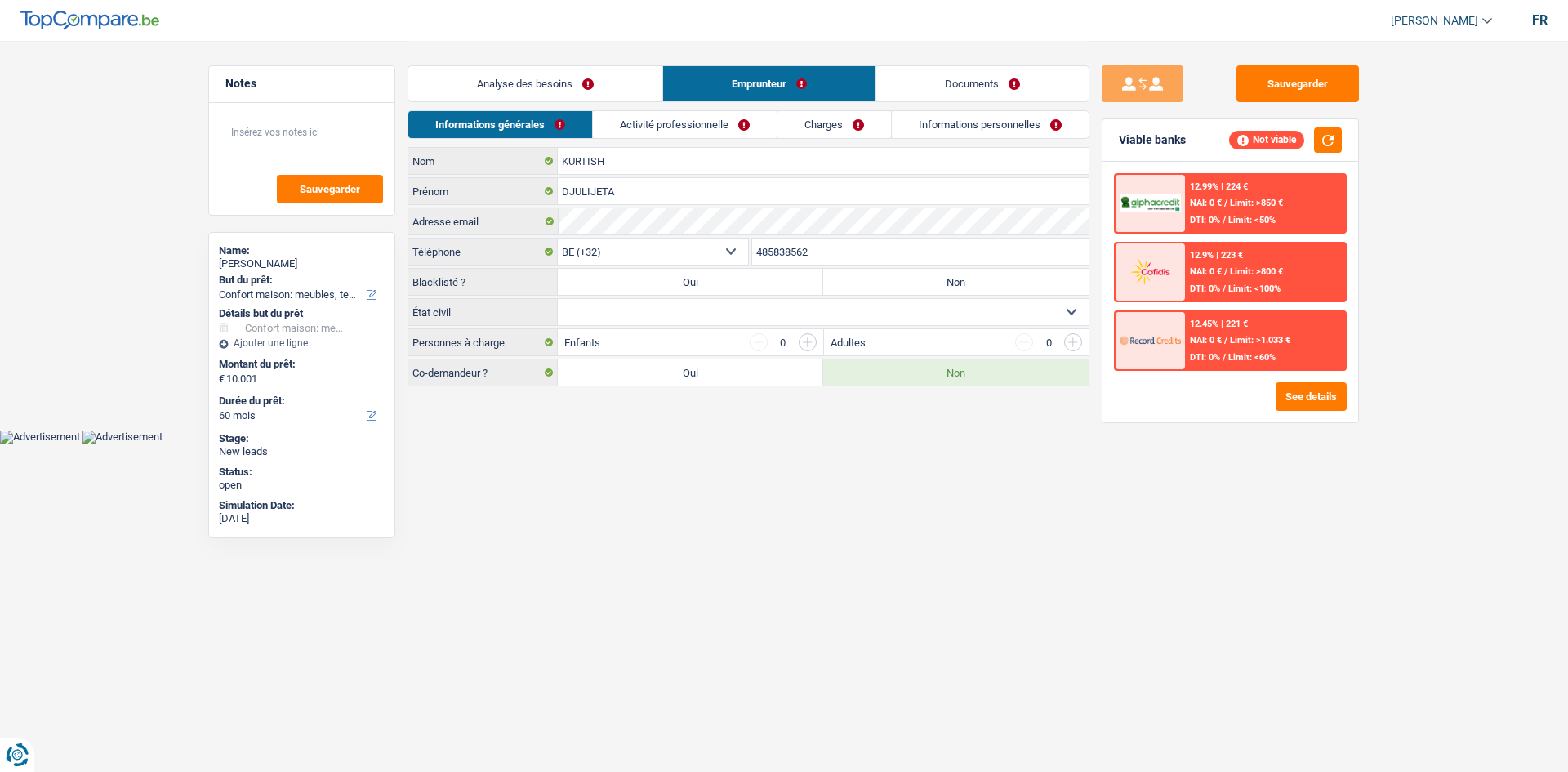
click at [732, 107] on div "Analyse des besoins Emprunteur Documents" at bounding box center [748, 76] width 682 height 70
click at [745, 114] on link "Activité professionnelle" at bounding box center [684, 124] width 184 height 27
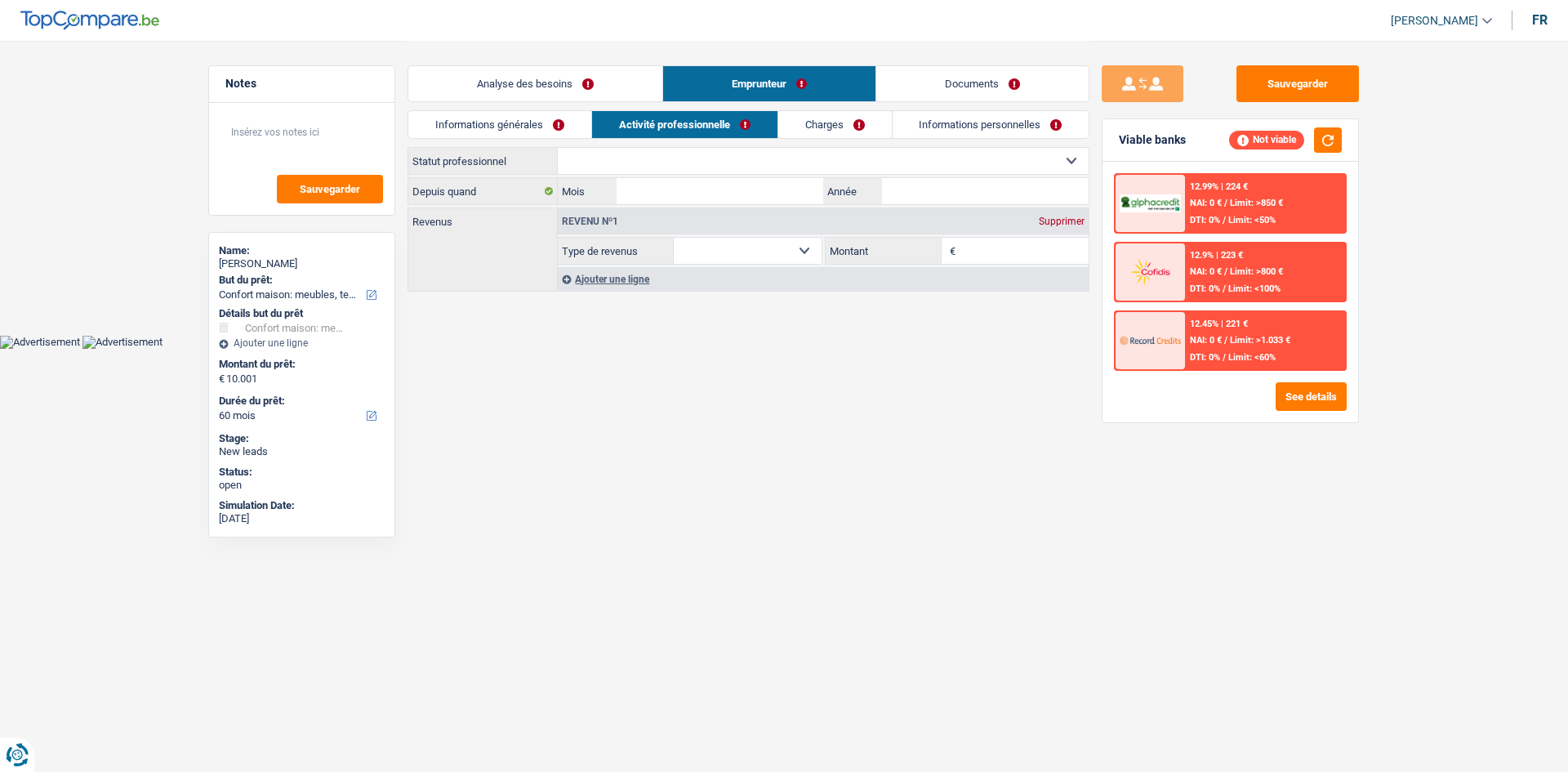
click at [717, 153] on select "Ouvrier Employé privé Employé public Invalide Indépendant Pensionné Chômeur Mut…" at bounding box center [823, 161] width 531 height 27
select select "privateEmployee"
click at [558, 148] on select "Ouvrier Employé privé Employé public Invalide Indépendant Pensionné Chômeur Mut…" at bounding box center [823, 161] width 531 height 27
select select "netSalary"
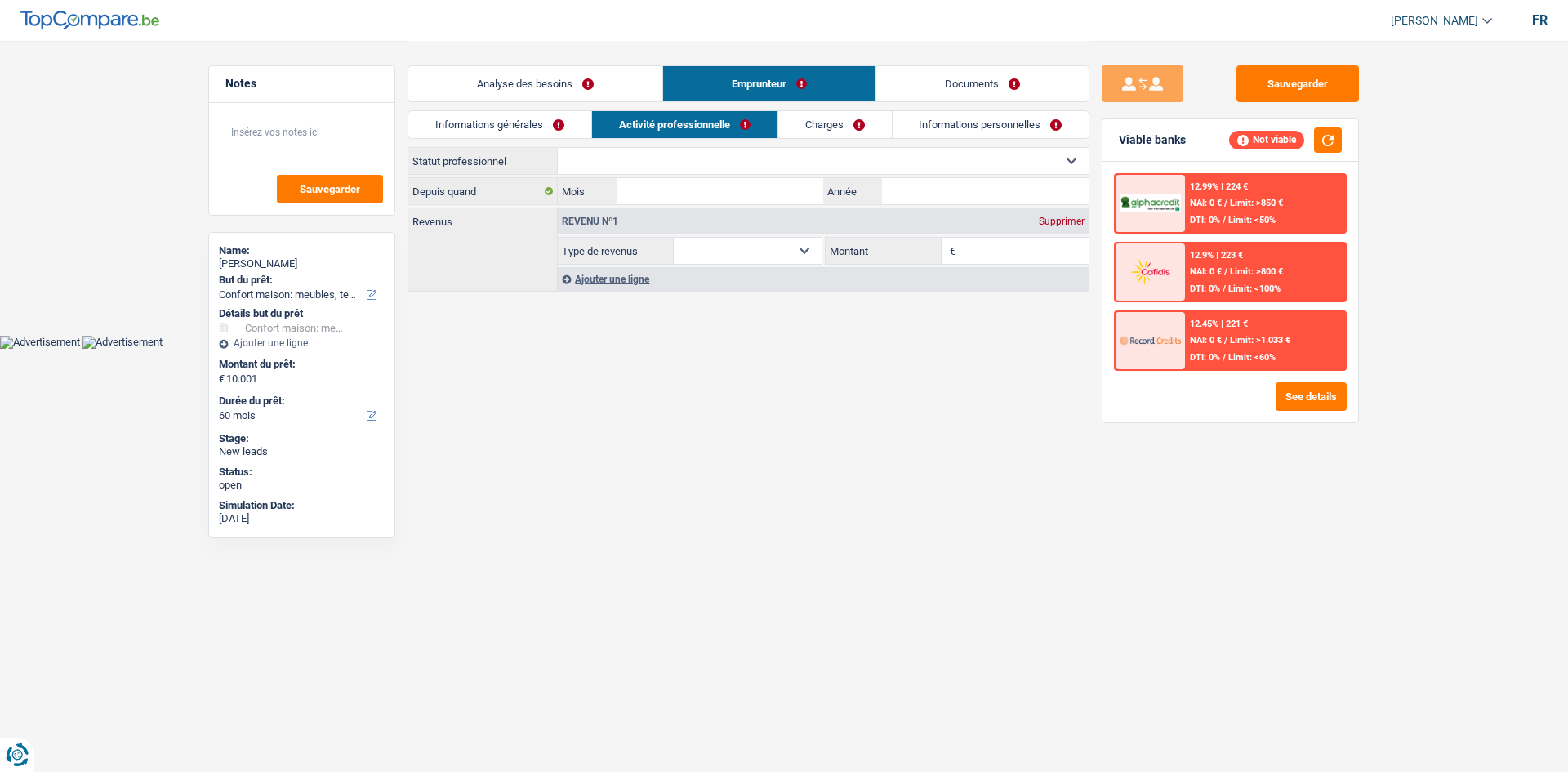
select select "mealVouchers"
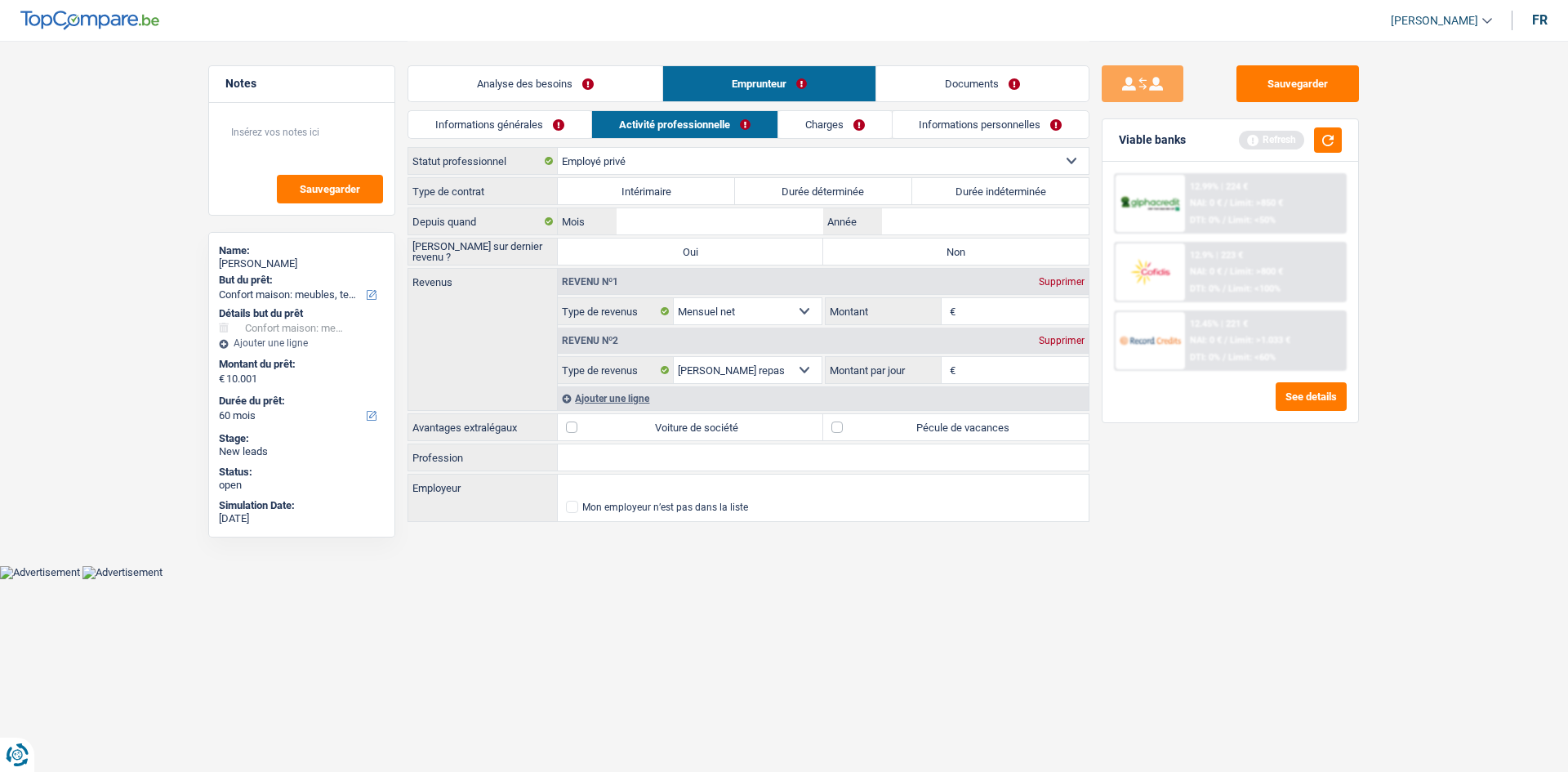
click at [1050, 203] on label "Durée indéterminée" at bounding box center [1000, 191] width 178 height 27
click at [1050, 203] on input "Durée indéterminée" at bounding box center [1000, 191] width 178 height 27
radio input "true"
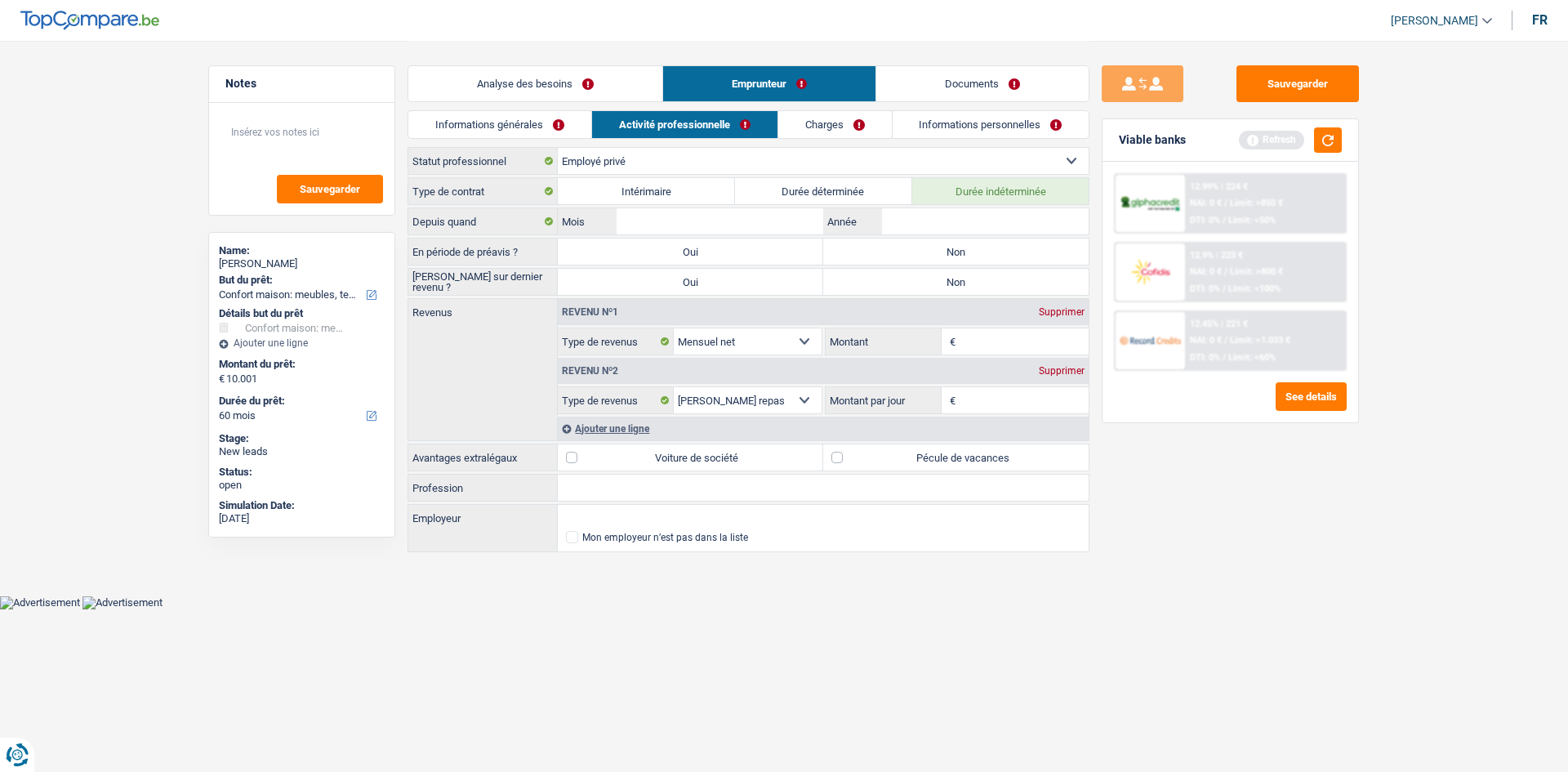
click at [997, 248] on label "Non" at bounding box center [955, 251] width 265 height 27
click at [997, 248] on input "Non" at bounding box center [955, 251] width 265 height 27
radio input "true"
click at [981, 273] on label "Non" at bounding box center [955, 282] width 265 height 27
click at [981, 273] on input "Non" at bounding box center [955, 282] width 265 height 27
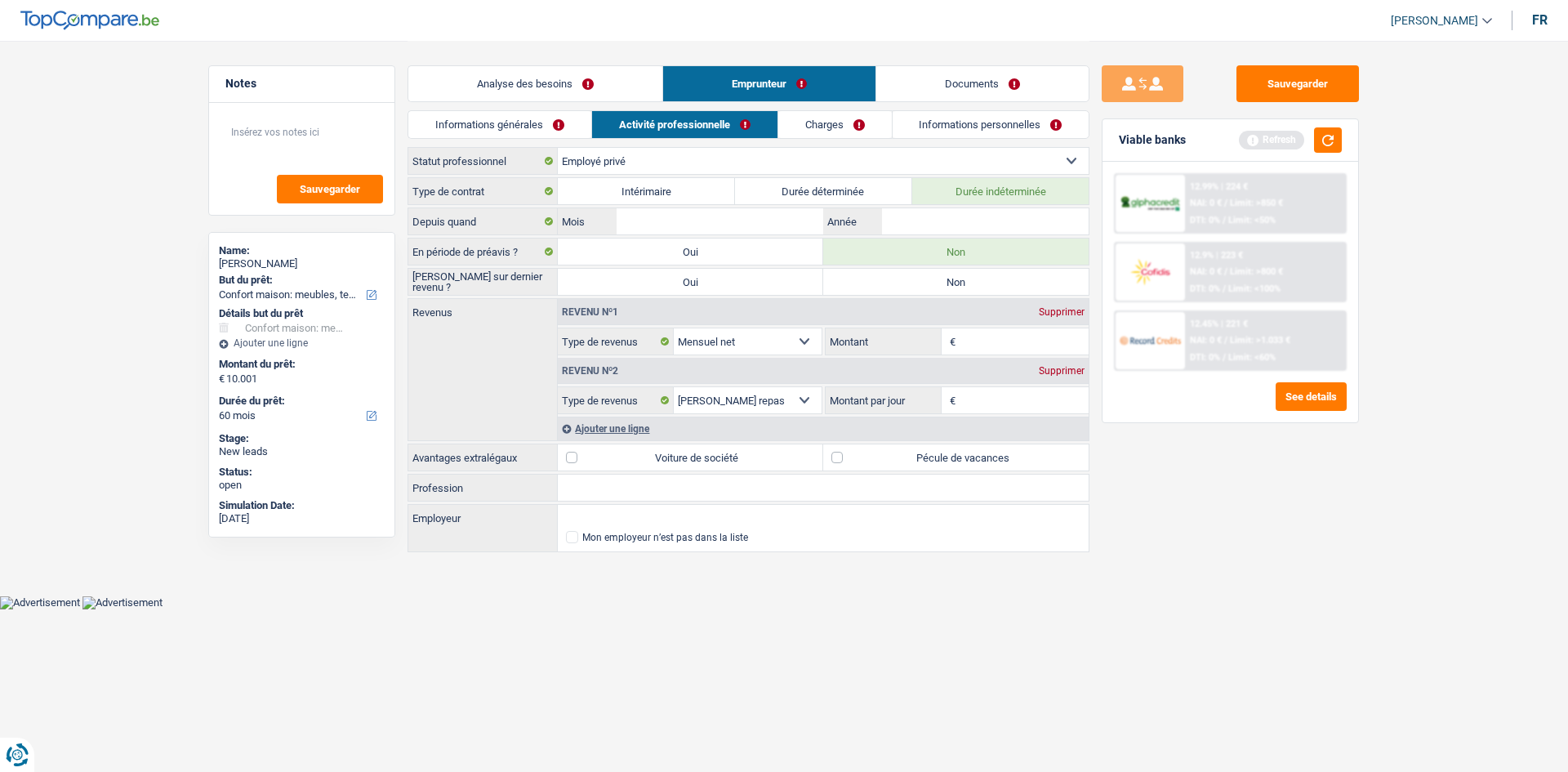
radio input "true"
click at [1241, 595] on div "Sauvegarder Viable banks Refresh 12.99% | 224 € NAI: 0 € / Limit: >850 € DTI: 0…" at bounding box center [1230, 406] width 282 height 681
click at [969, 216] on input "Année" at bounding box center [985, 221] width 206 height 27
click at [868, 188] on label "Durée déterminée" at bounding box center [824, 191] width 178 height 27
click at [868, 188] on input "Durée déterminée" at bounding box center [824, 191] width 178 height 27
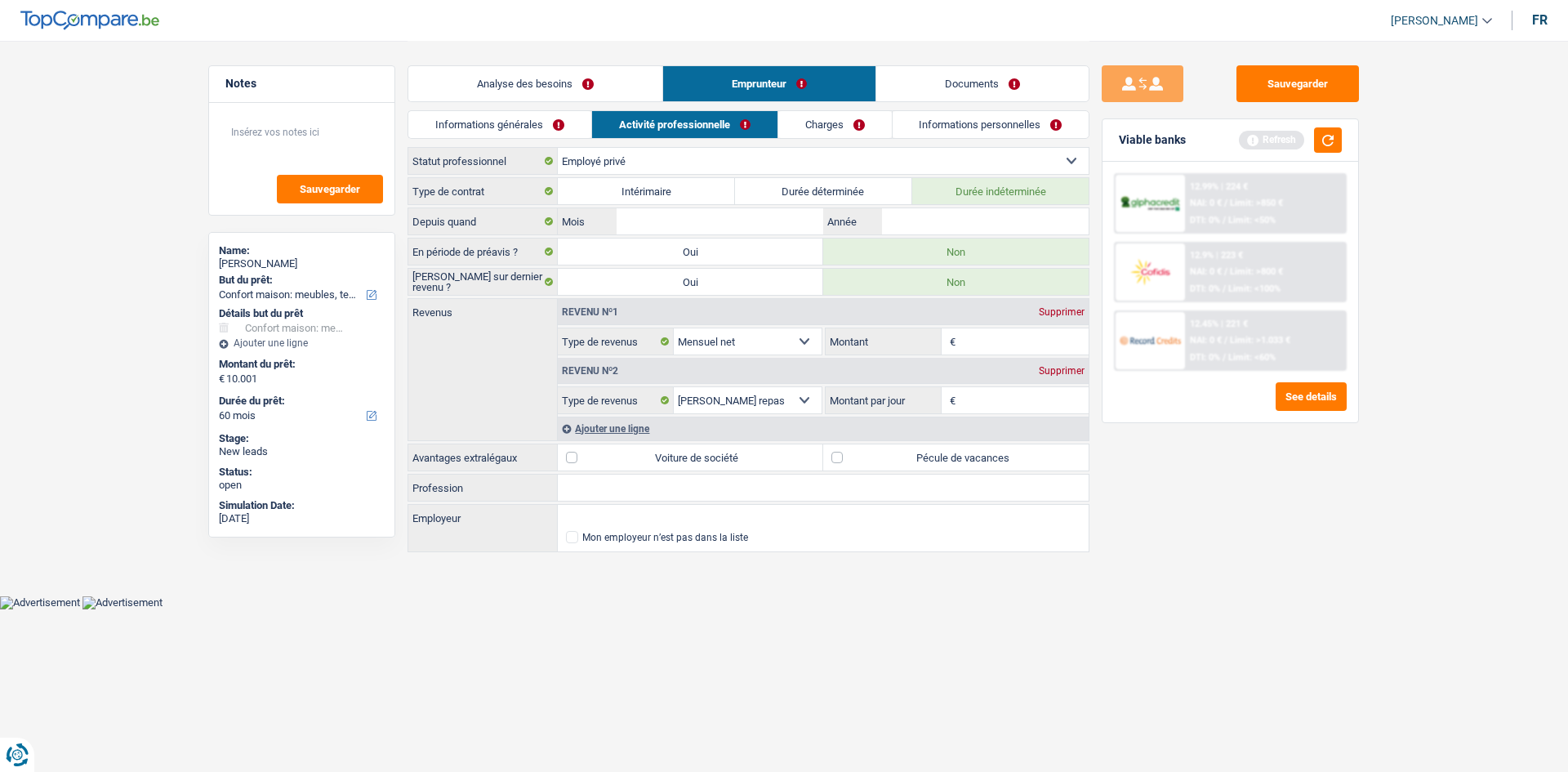
radio input "true"
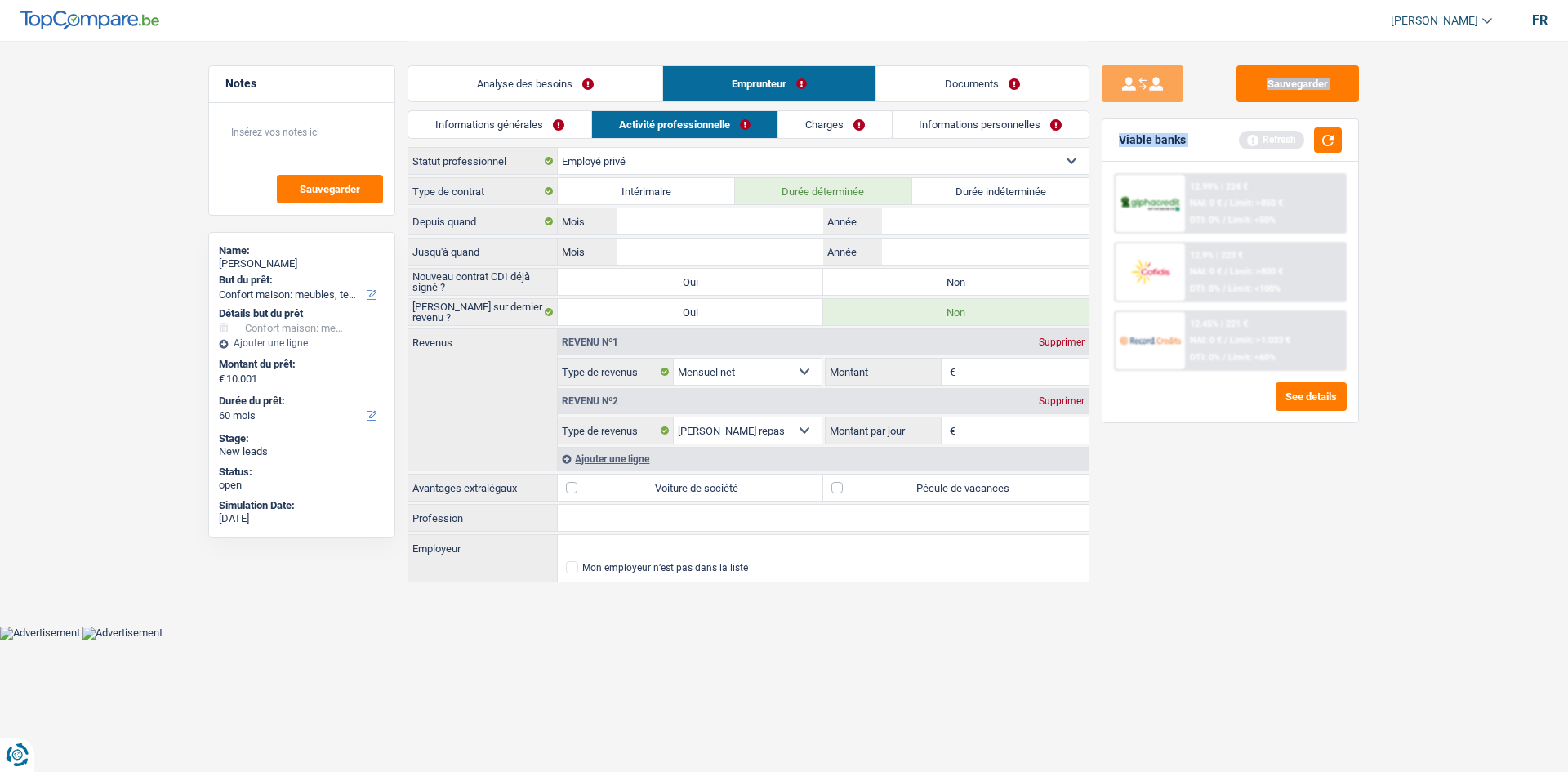
drag, startPoint x: 2, startPoint y: 89, endPoint x: 1567, endPoint y: -71, distance: 1573.2
click at [1241, 0] on html "Vous avez le contrôle de vos données Nous utilisons des cookies, tout comme nos…" at bounding box center [784, 319] width 1568 height 639
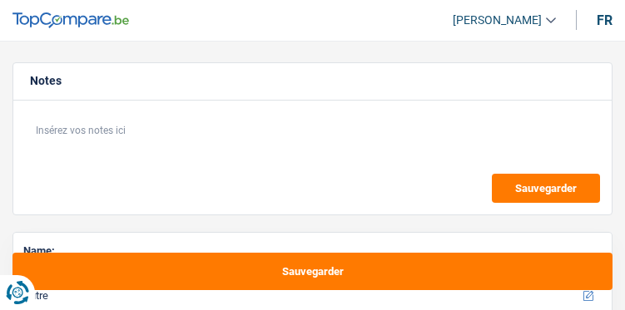
select select "other"
select select "60"
select select "other"
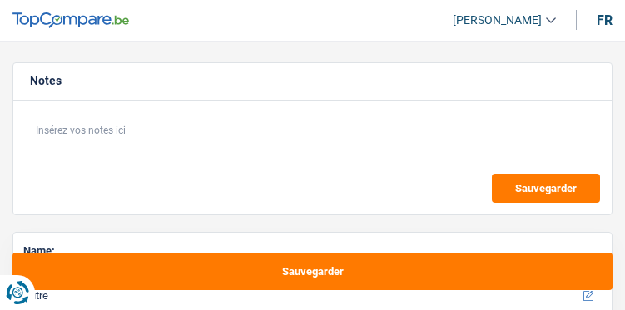
select select "60"
select select "worker"
select select "netSalary"
select select "rents"
select select "other"
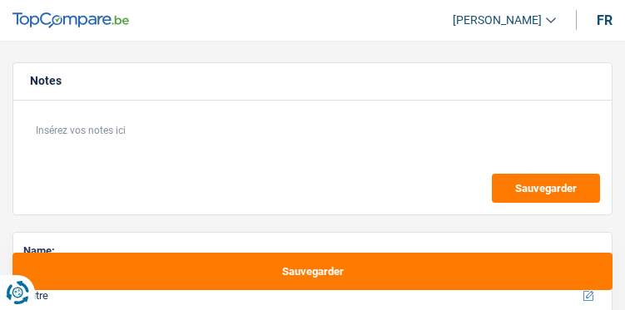
select select "other"
select select "60"
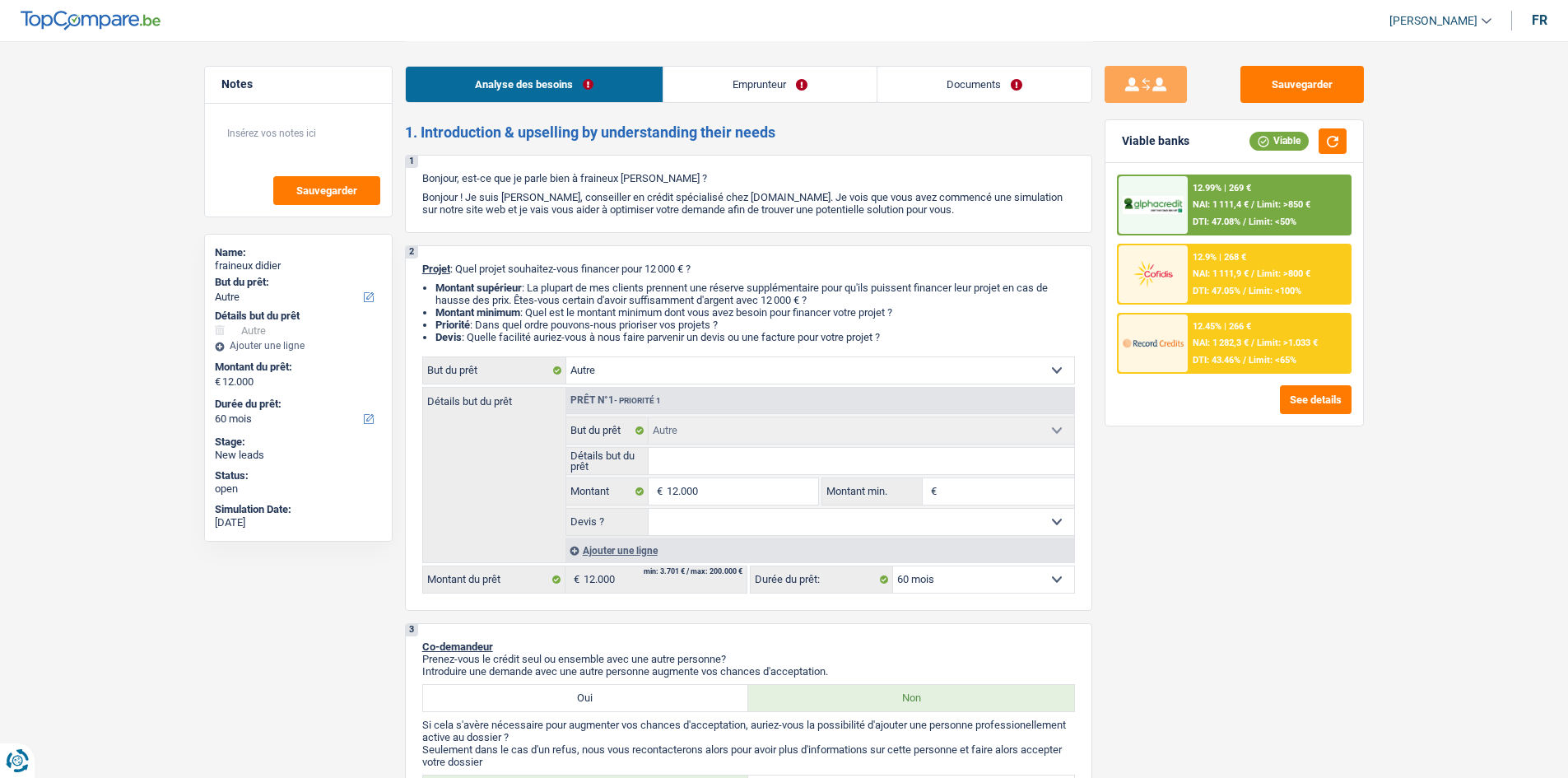
click at [617, 306] on select "Confort maison: meubles, textile, peinture, électroménager, outillage non-profe…" at bounding box center [819, 370] width 507 height 27
select select "tech"
click at [566, 306] on select "Confort maison: meubles, textile, peinture, électroménager, outillage non-profe…" at bounding box center [819, 370] width 507 height 27
select select "tech"
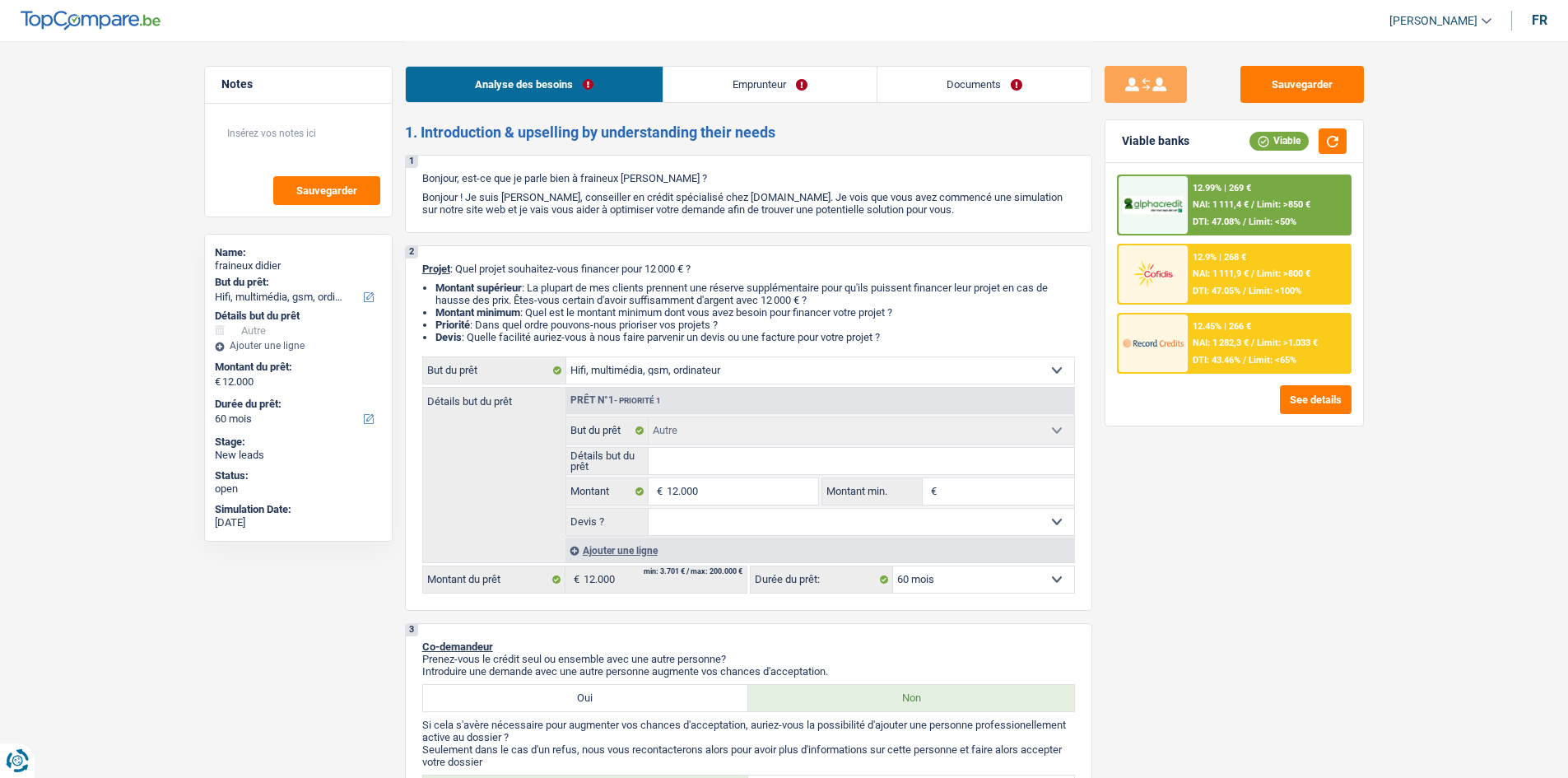
select select "tech"
select select "other"
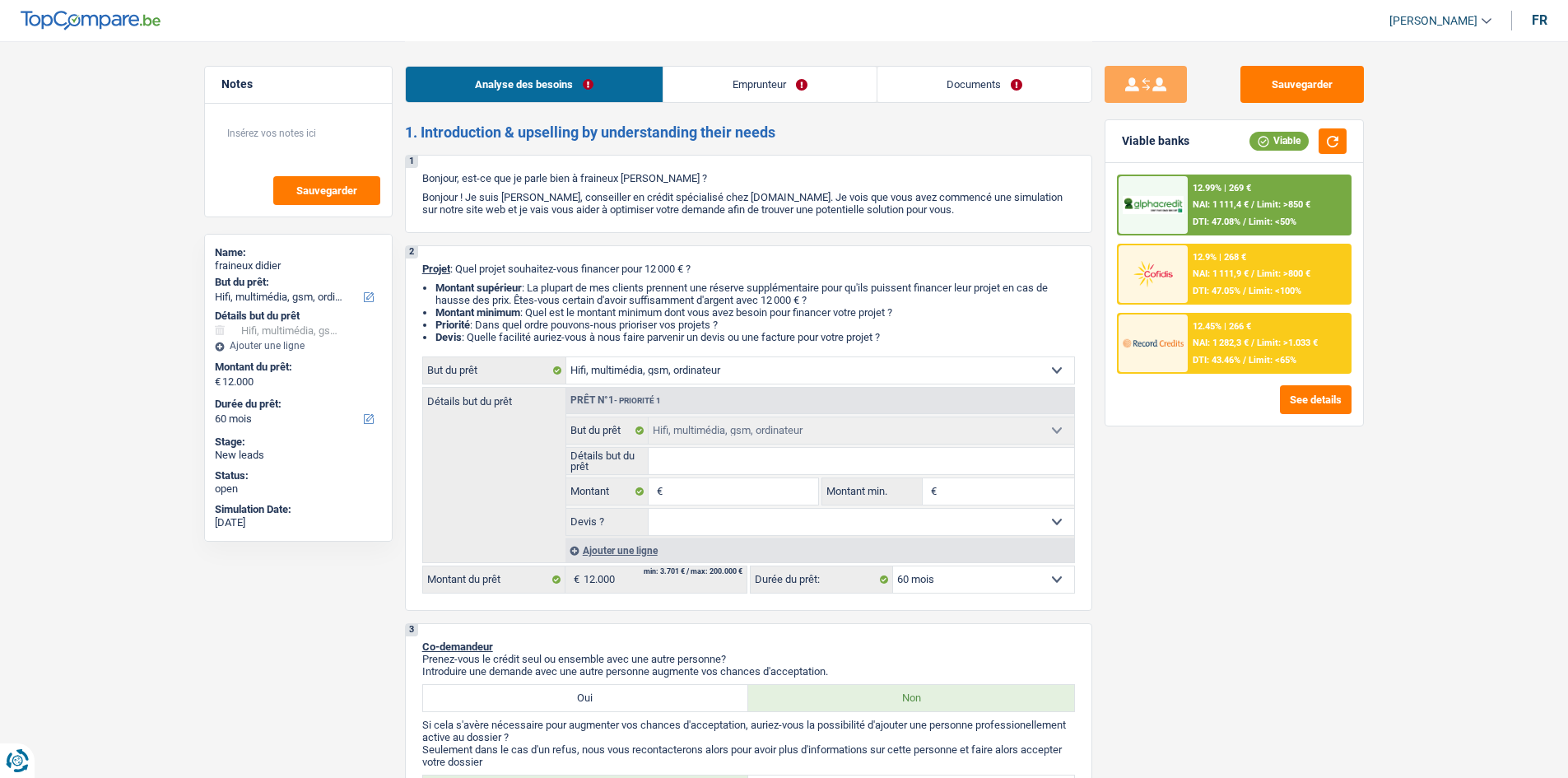
select select "other"
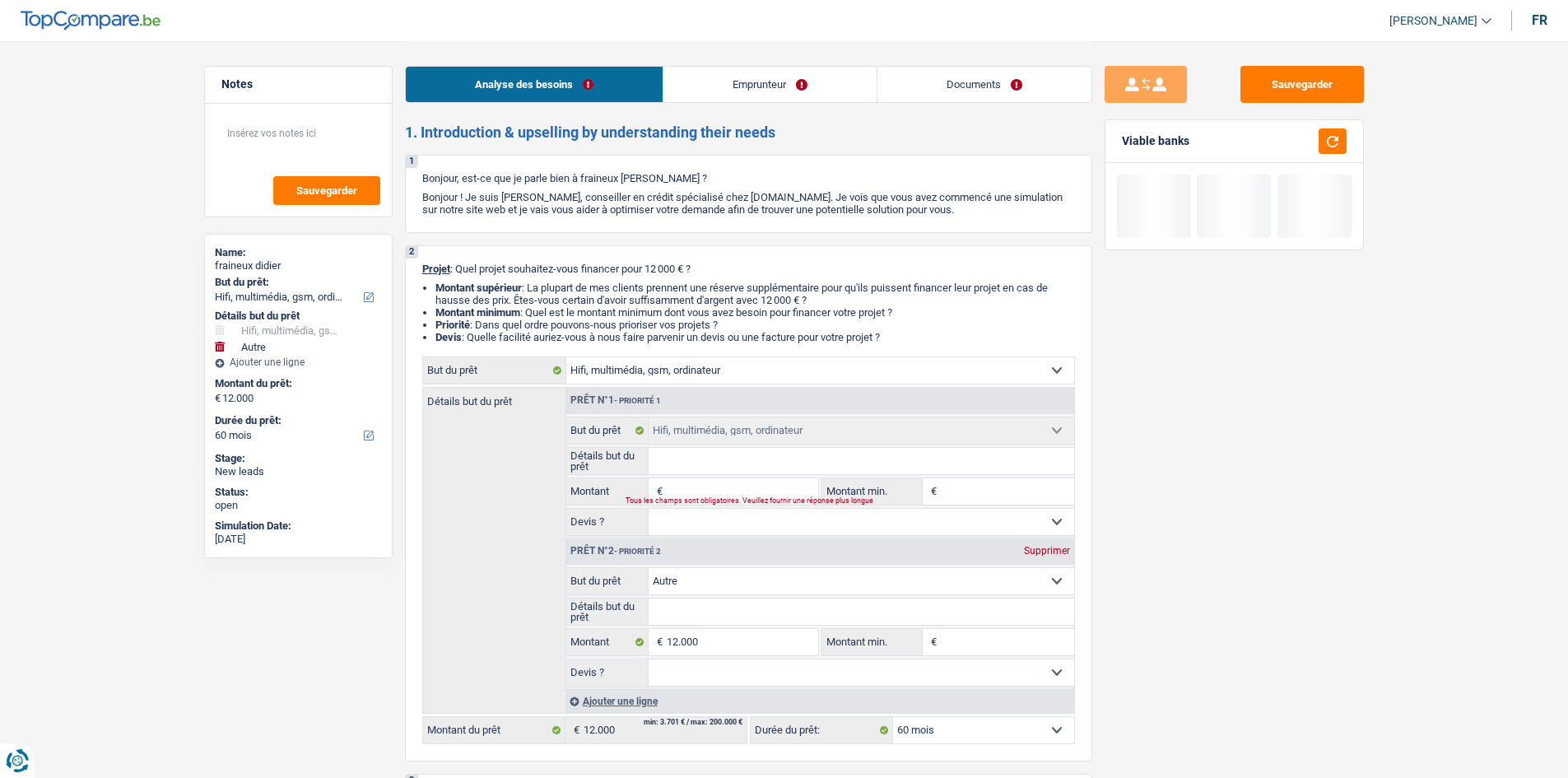
click at [617, 306] on select "Confort maison: meubles, textile, peinture, électroménager, outillage non-profe…" at bounding box center [819, 370] width 507 height 27
select select "household"
click at [566, 306] on select "Confort maison: meubles, textile, peinture, électroménager, outillage non-profe…" at bounding box center [819, 370] width 507 height 27
select select "household"
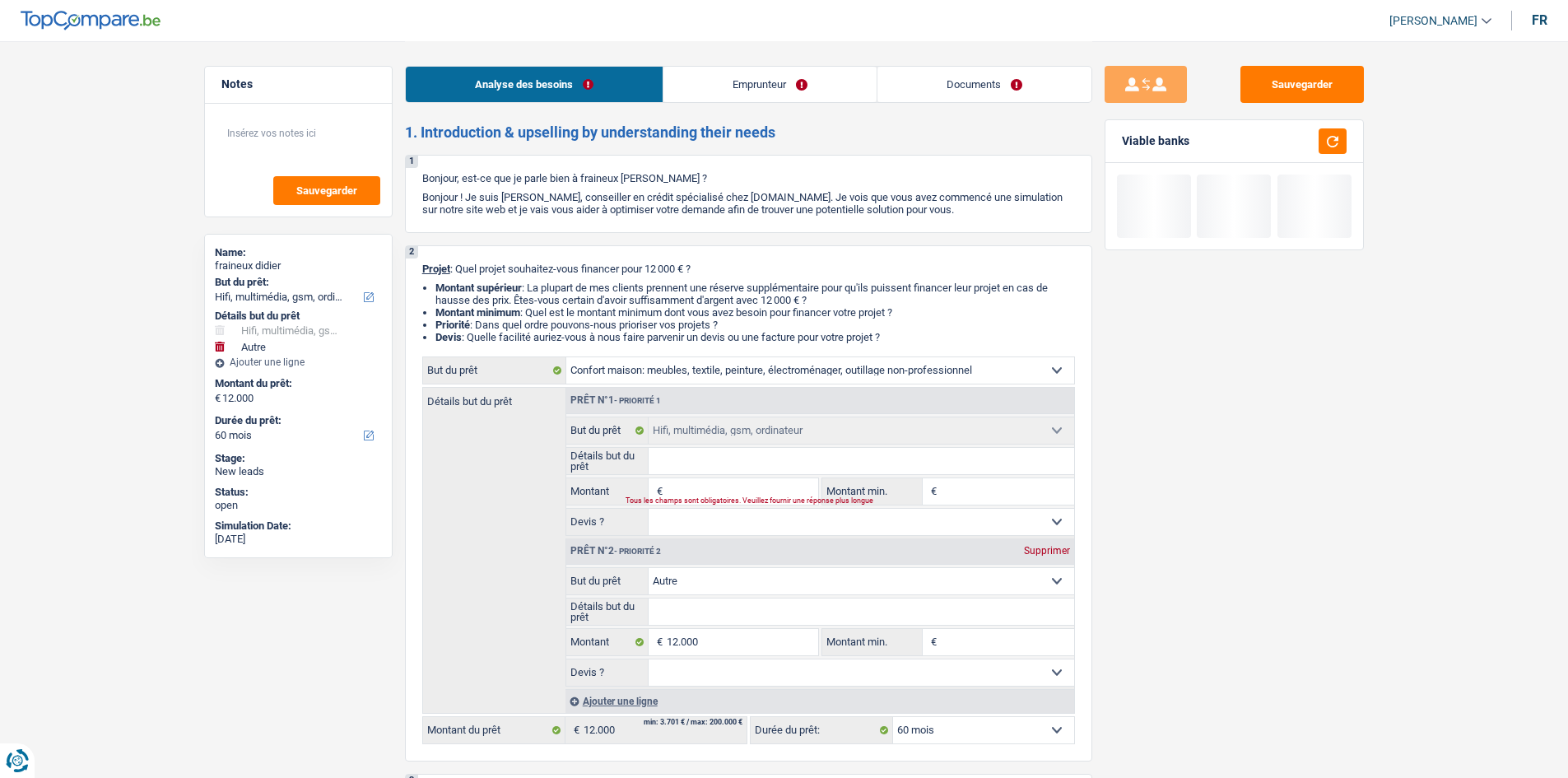
select select "household"
select select "tech"
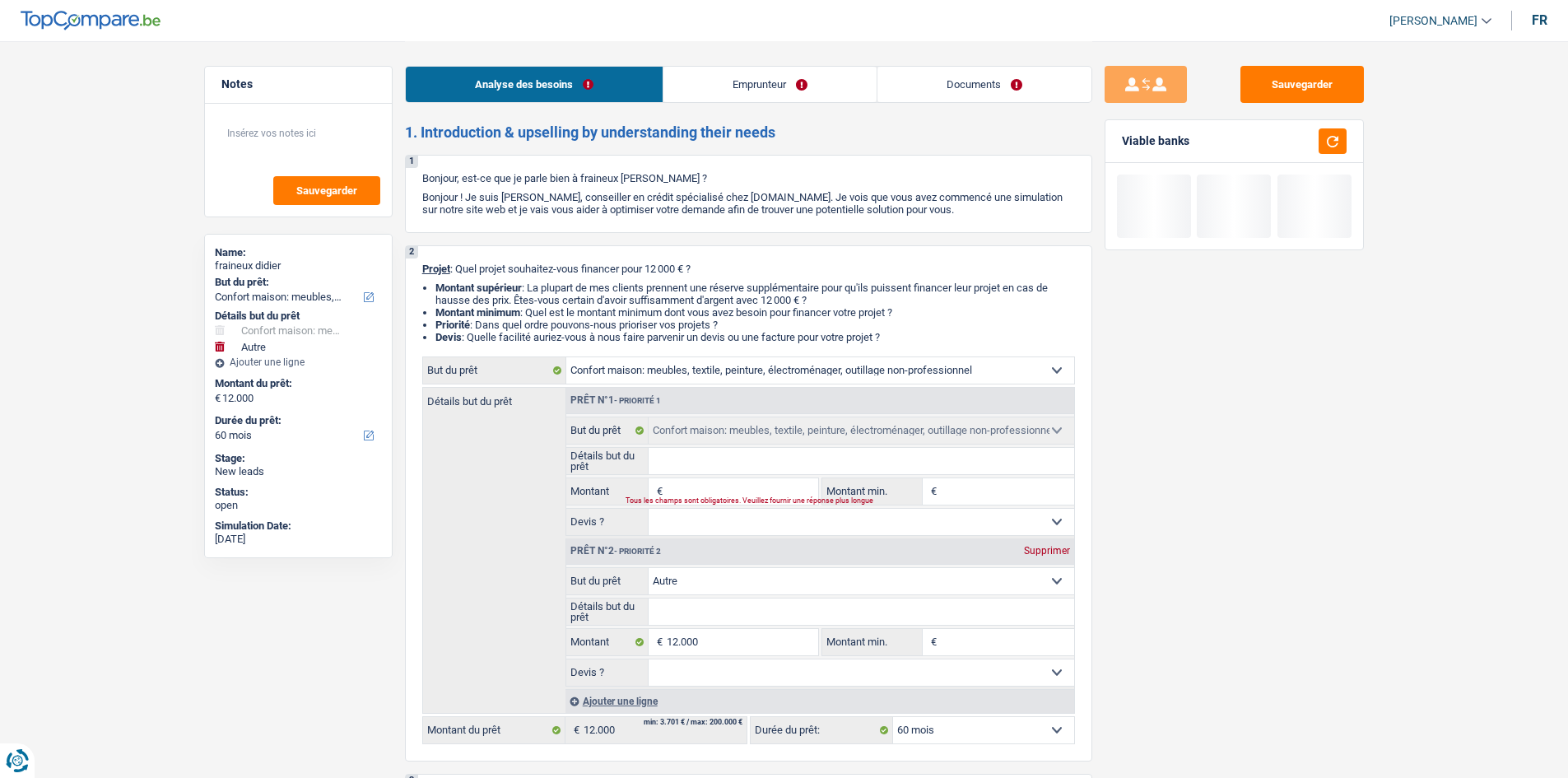
select select "tech"
select select "other"
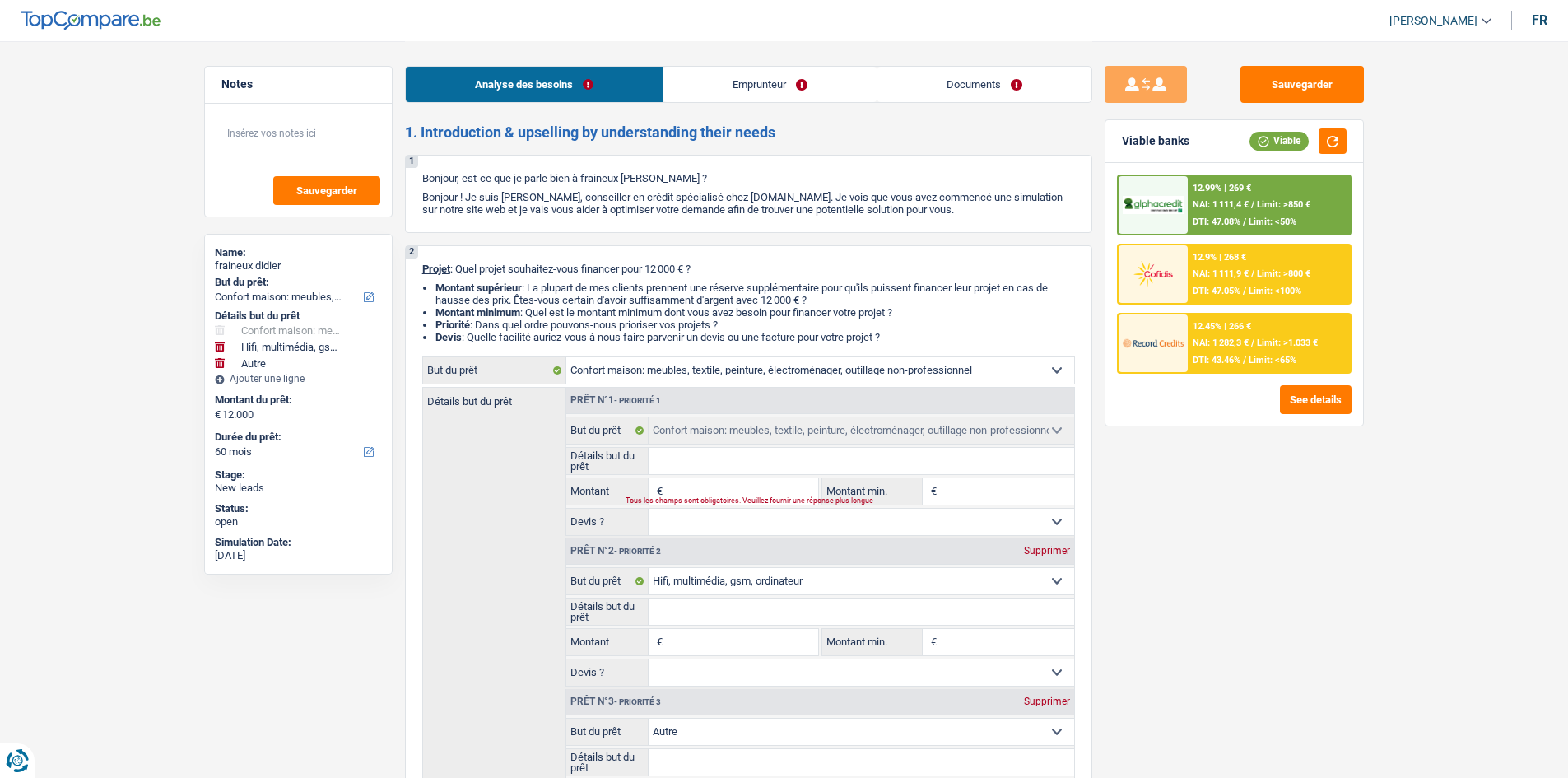
click at [617, 306] on div "Prêt n°2 - Priorité 2 Supprimer" at bounding box center [819, 551] width 507 height 27
click at [617, 306] on div "Supprimer" at bounding box center [1047, 550] width 54 height 10
select select "other"
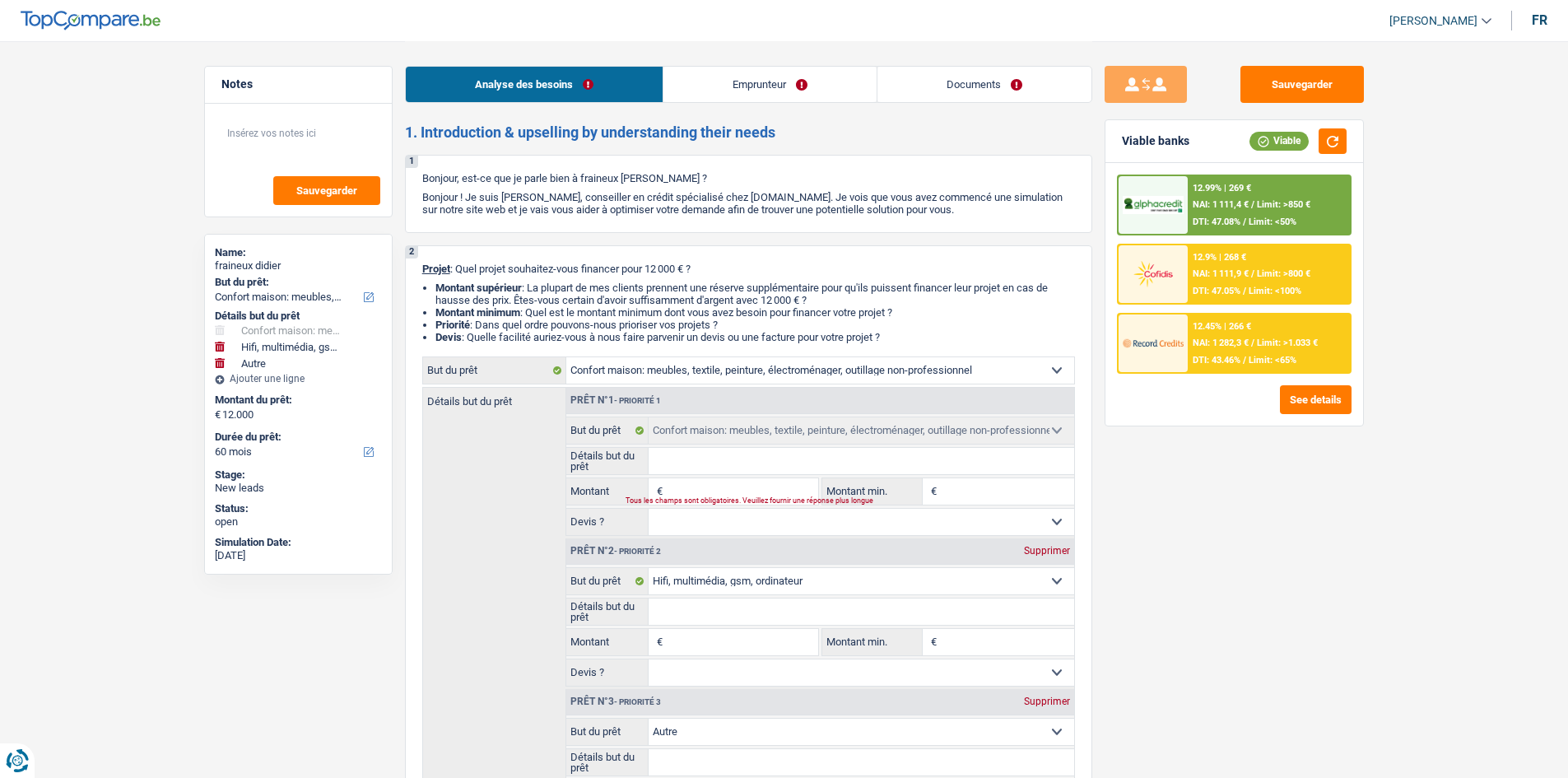
type input "12.000"
select select "other"
type input "12.000"
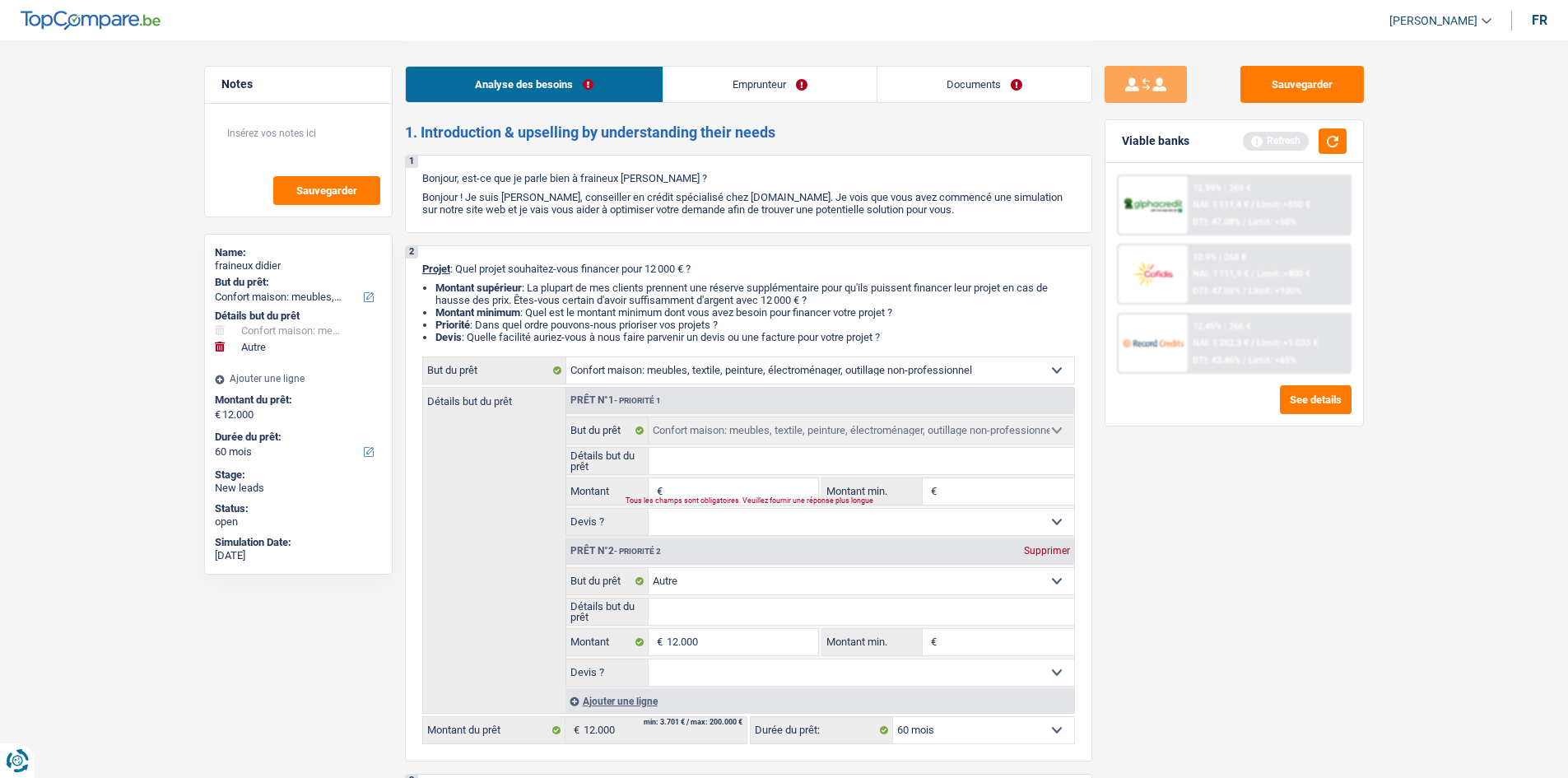
click at [617, 306] on div "Supprimer" at bounding box center [1047, 550] width 54 height 10
type input "0"
select select
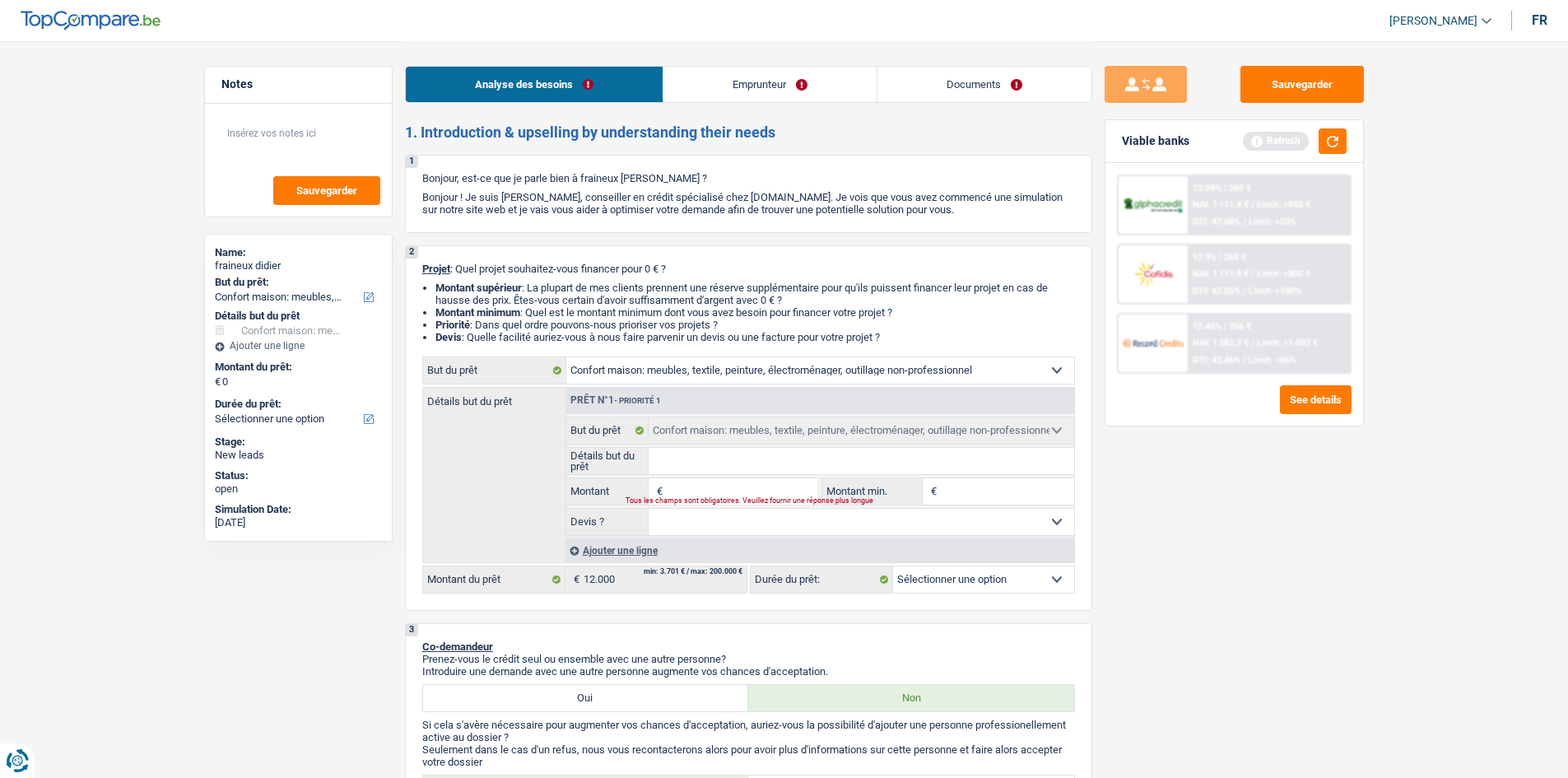
click at [617, 306] on div "Ajouter une ligne" at bounding box center [819, 550] width 508 height 24
select select
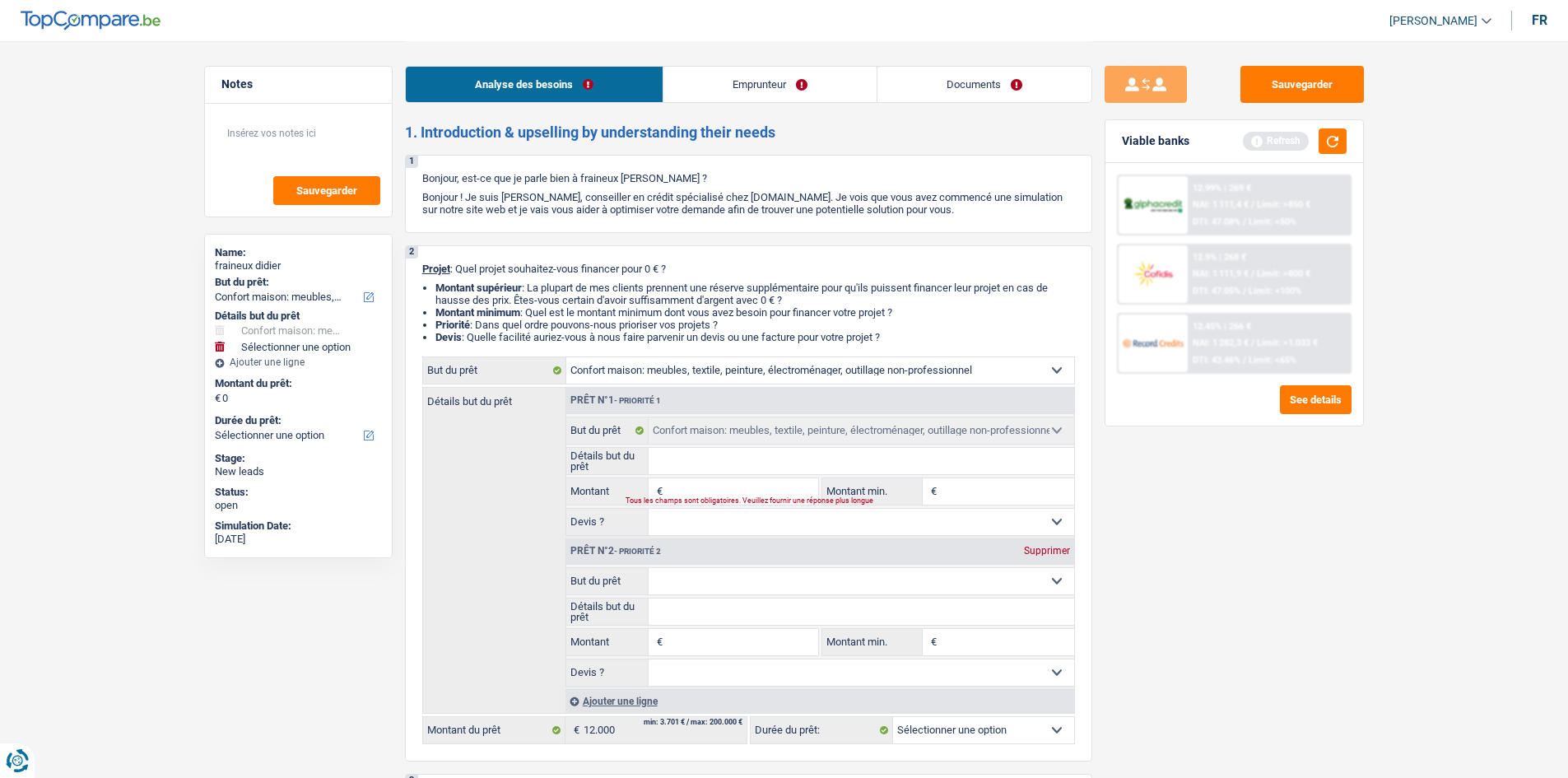
click at [617, 306] on div "Prêt n°2 - Priorité 2 Supprimer" at bounding box center [819, 551] width 507 height 27
drag, startPoint x: 926, startPoint y: 593, endPoint x: 927, endPoint y: 581, distance: 12.0
click at [617, 306] on select "Confort maison: meubles, textile, peinture, électroménager, outillage non-profe…" at bounding box center [861, 581] width 425 height 27
select select "drivingLicense"
click at [617, 306] on select "Confort maison: meubles, textile, peinture, électroménager, outillage non-profe…" at bounding box center [861, 581] width 425 height 27
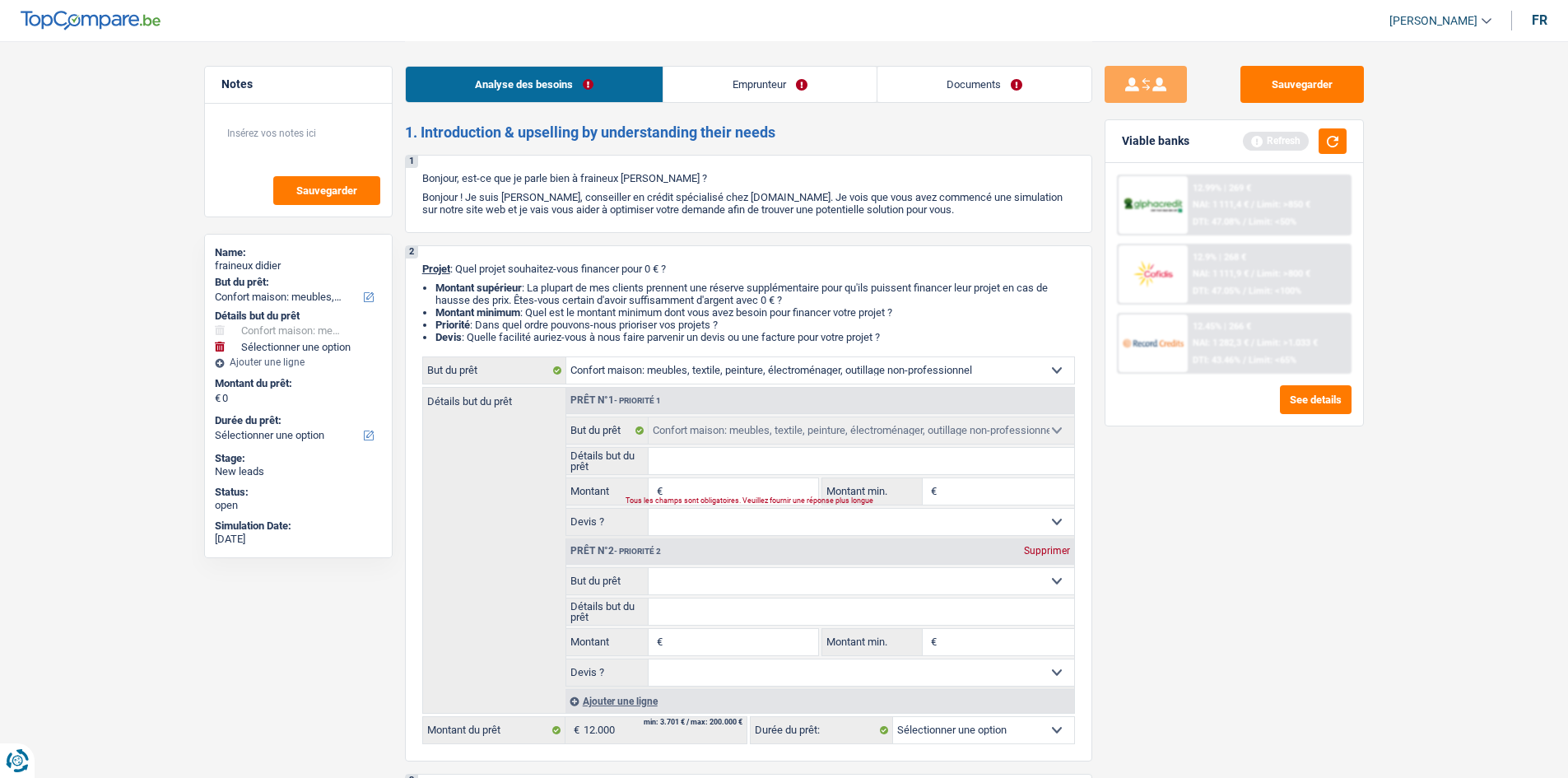
select select "drivingLicense"
click at [617, 306] on input "Montant" at bounding box center [742, 642] width 150 height 27
type input "3"
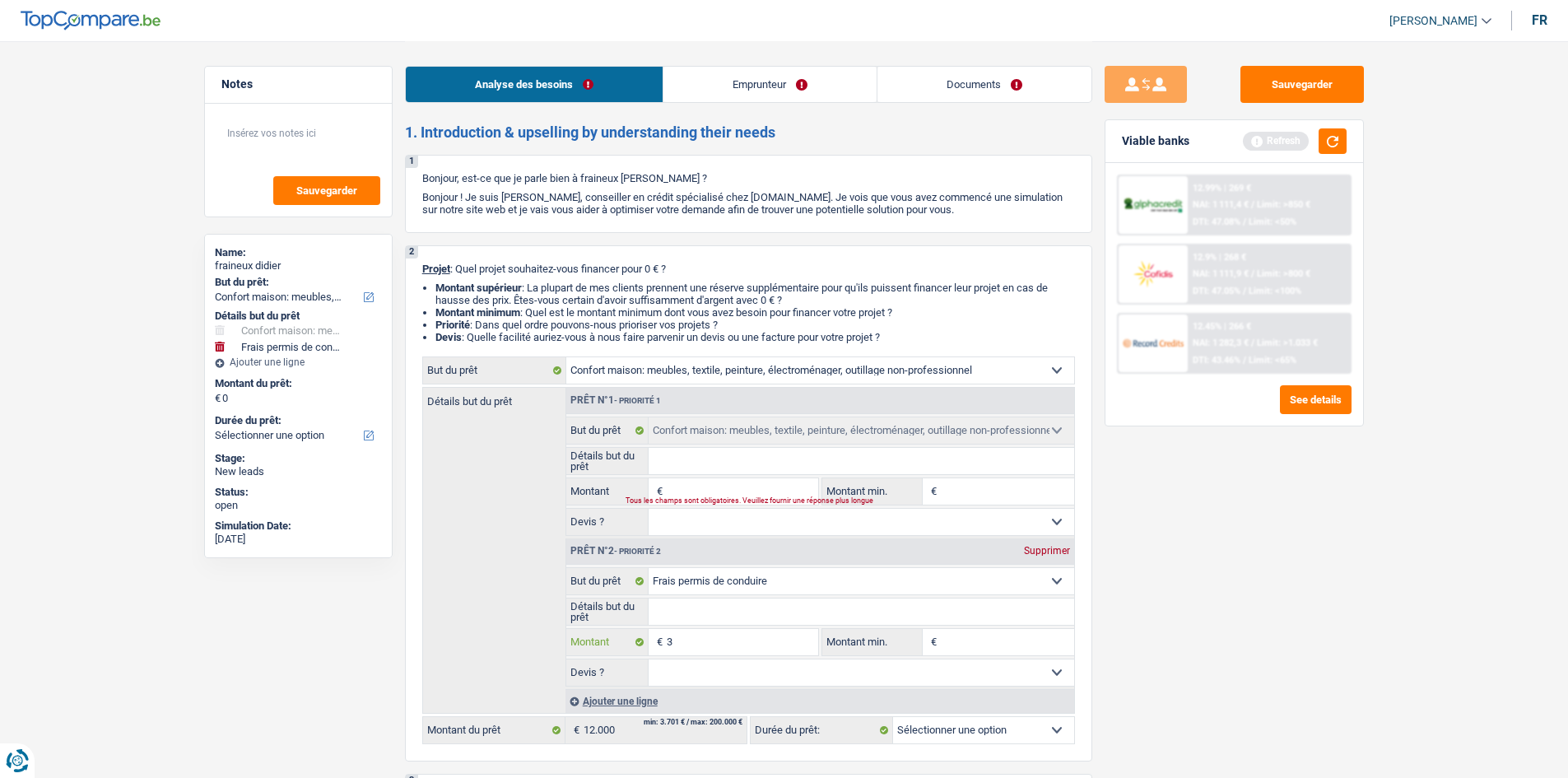
type input "35"
type input "350"
type input "3.500"
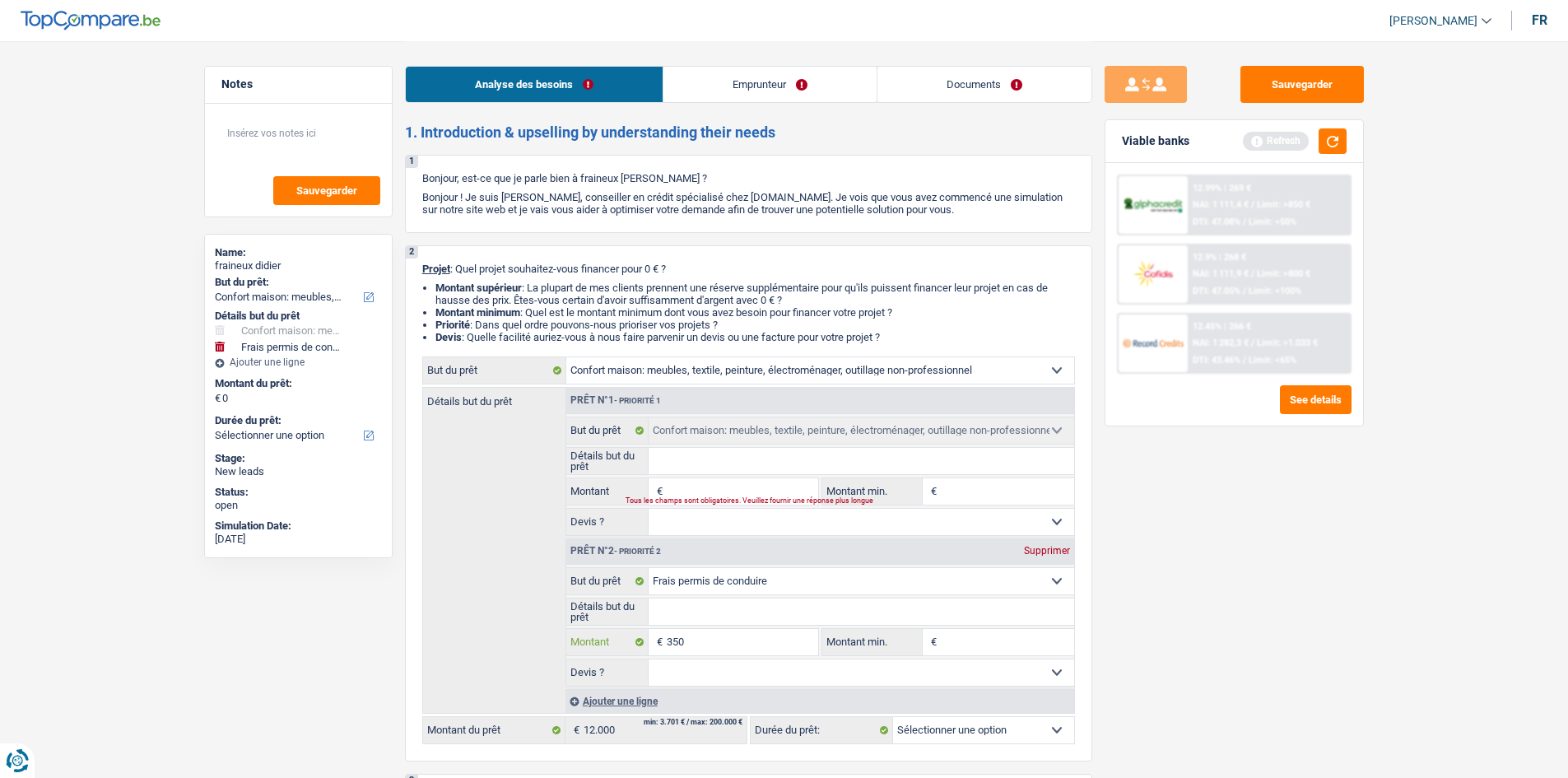
type input "3.500"
click at [617, 306] on input "Détails but du prêt" at bounding box center [861, 612] width 425 height 27
type input "3.500"
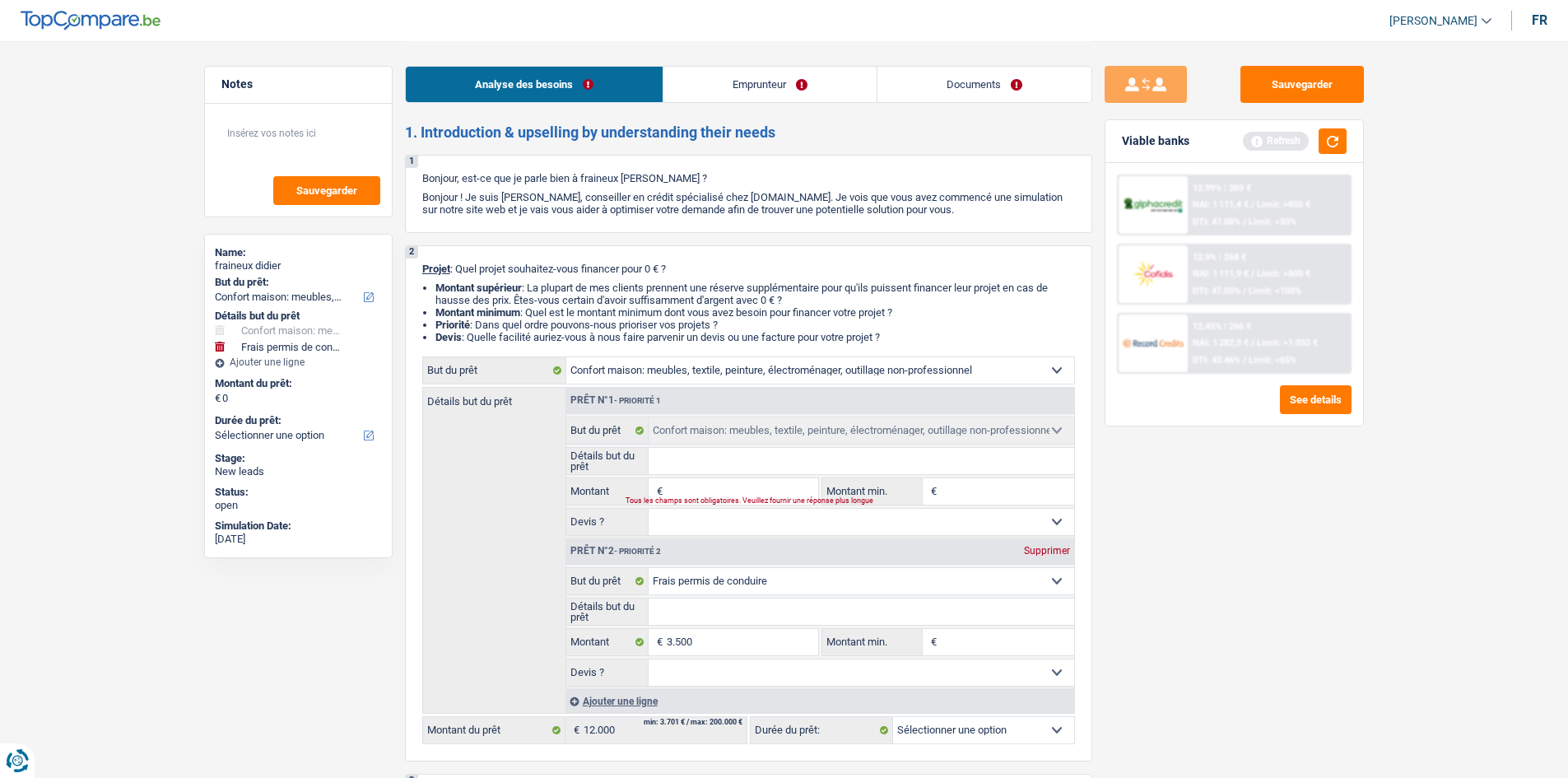
type input "3.500"
select select "30"
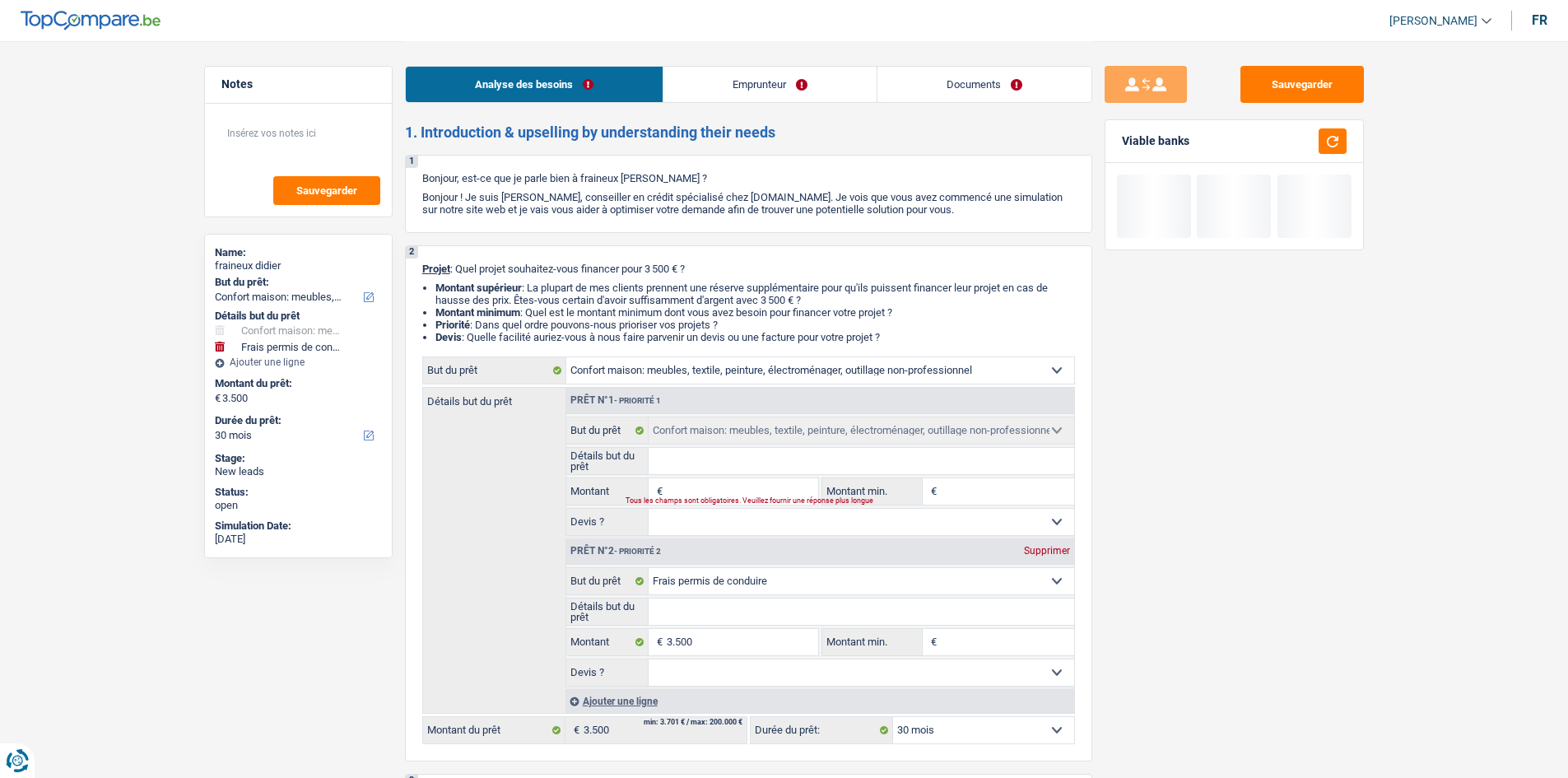
type input "m"
type input "mo"
type input "mot"
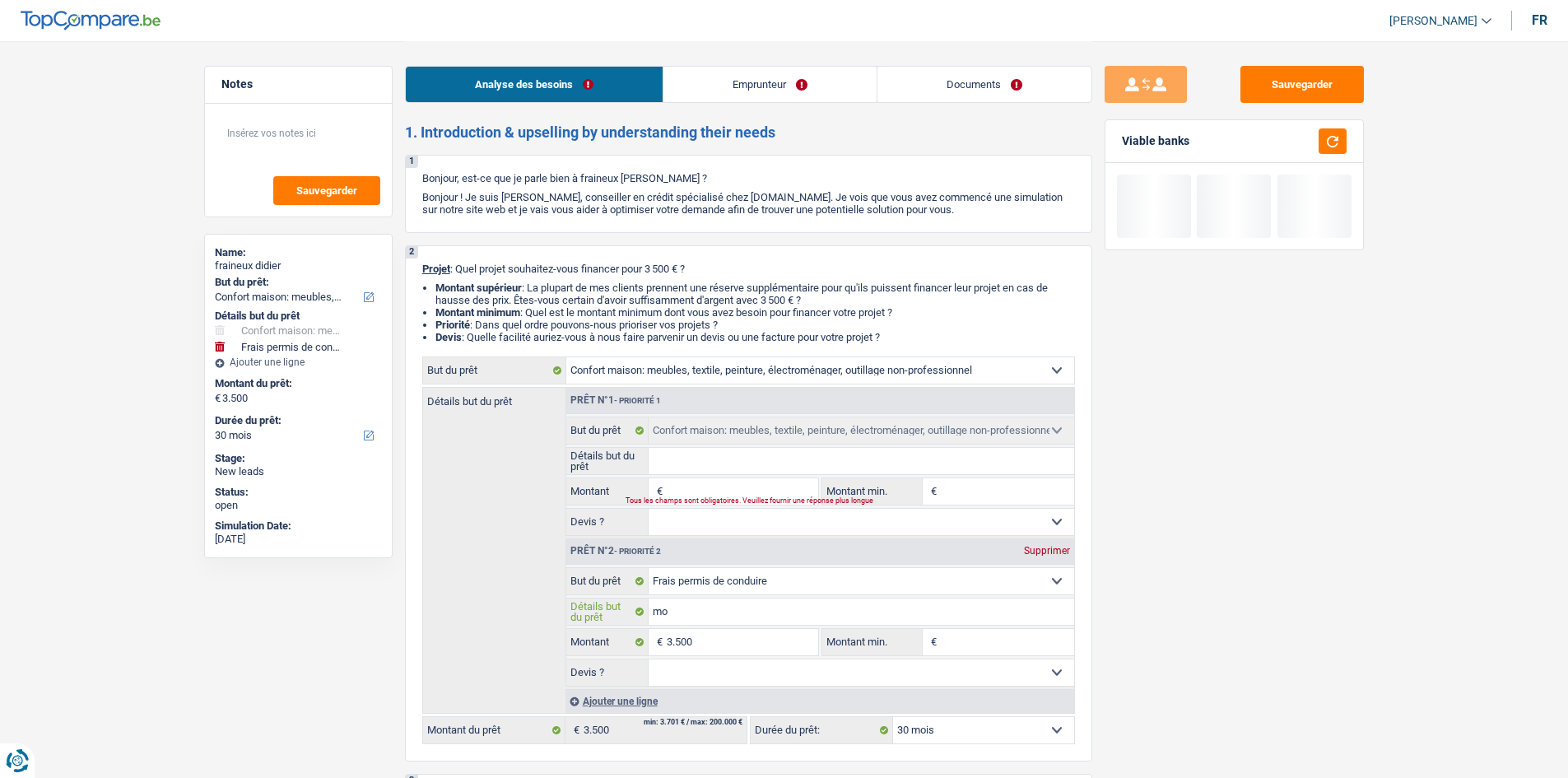
type input "mot"
type input "moti"
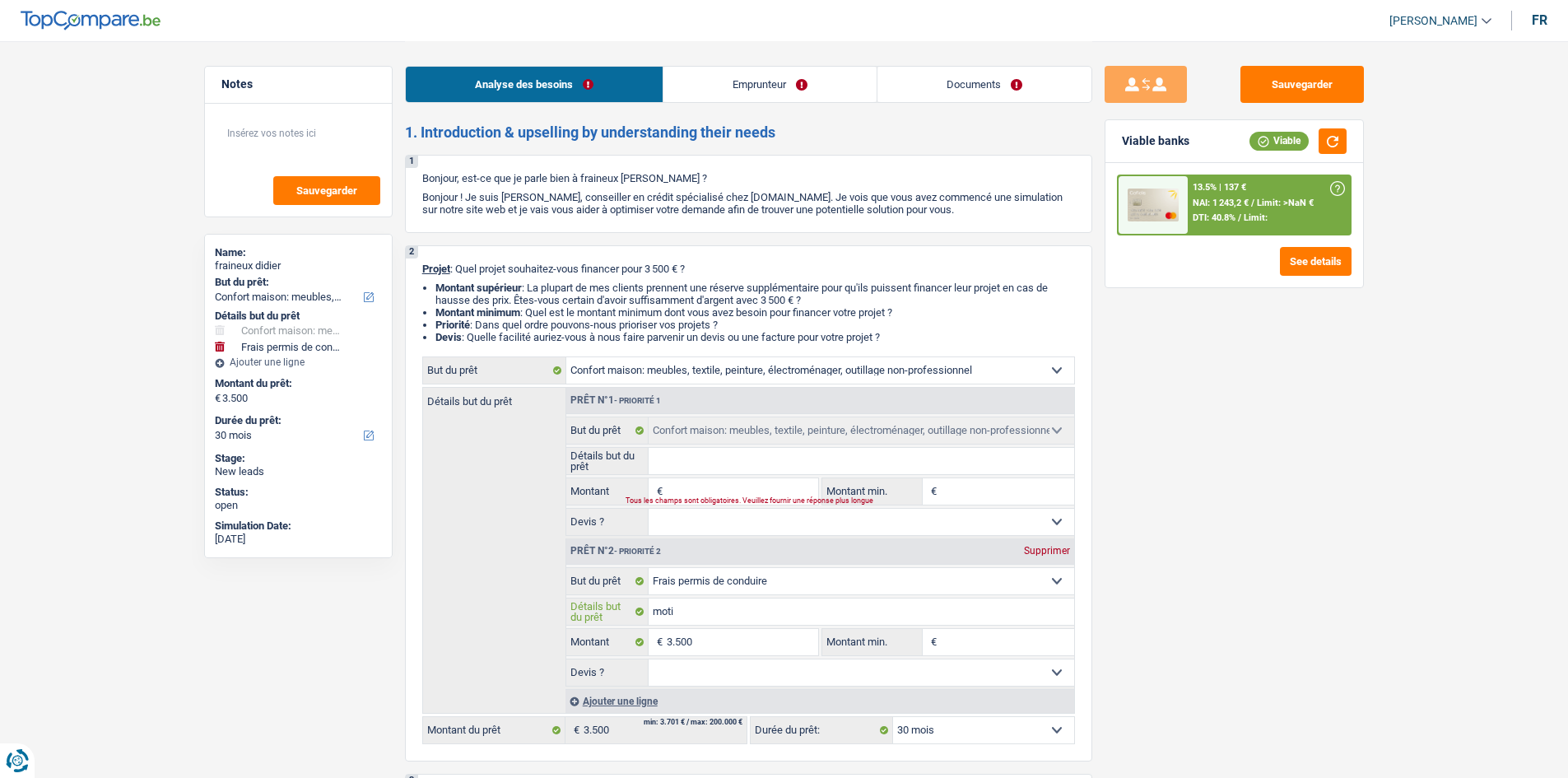
type input "mot"
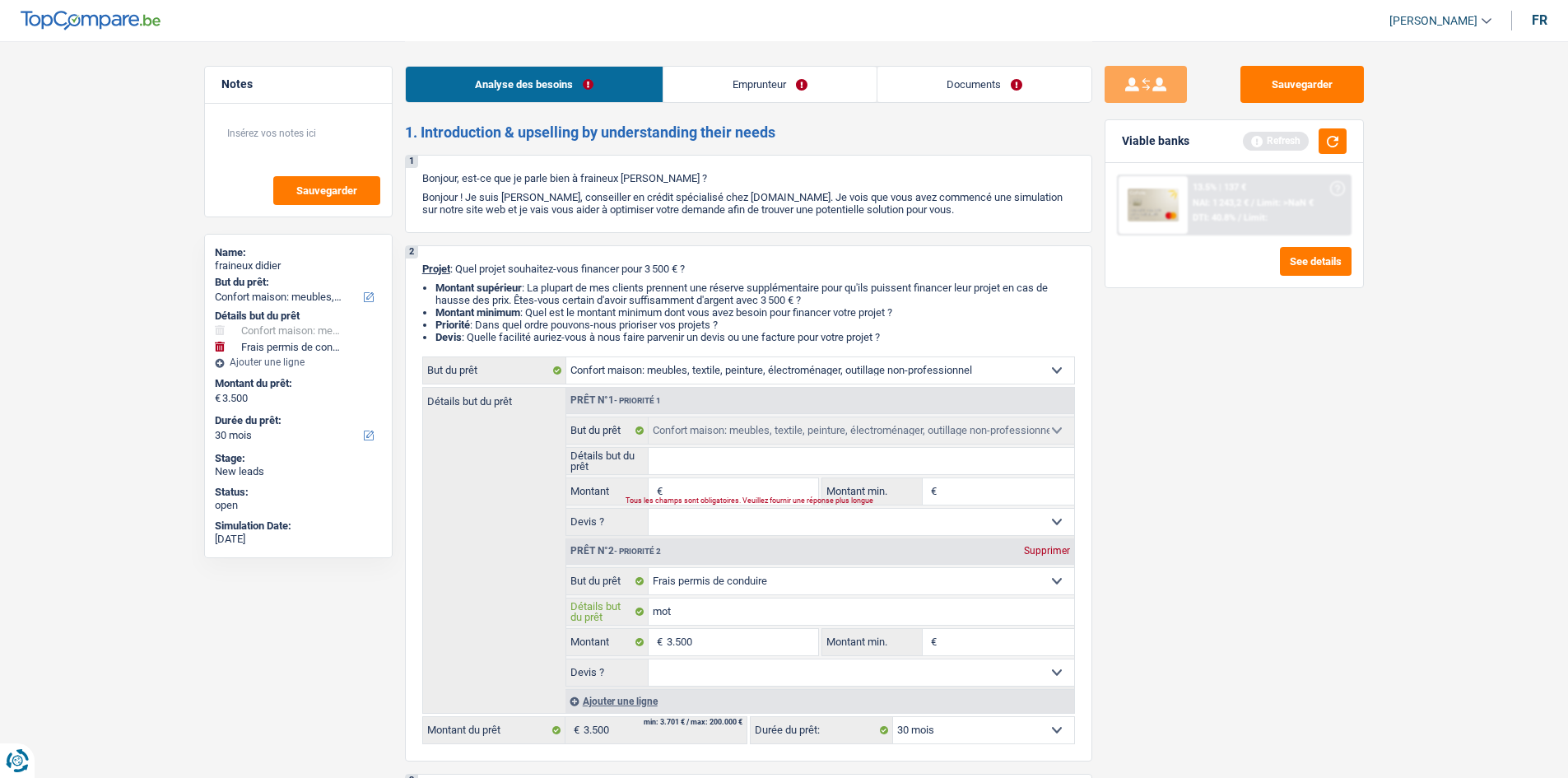
type input "moto"
type input "motot"
type input "moto"
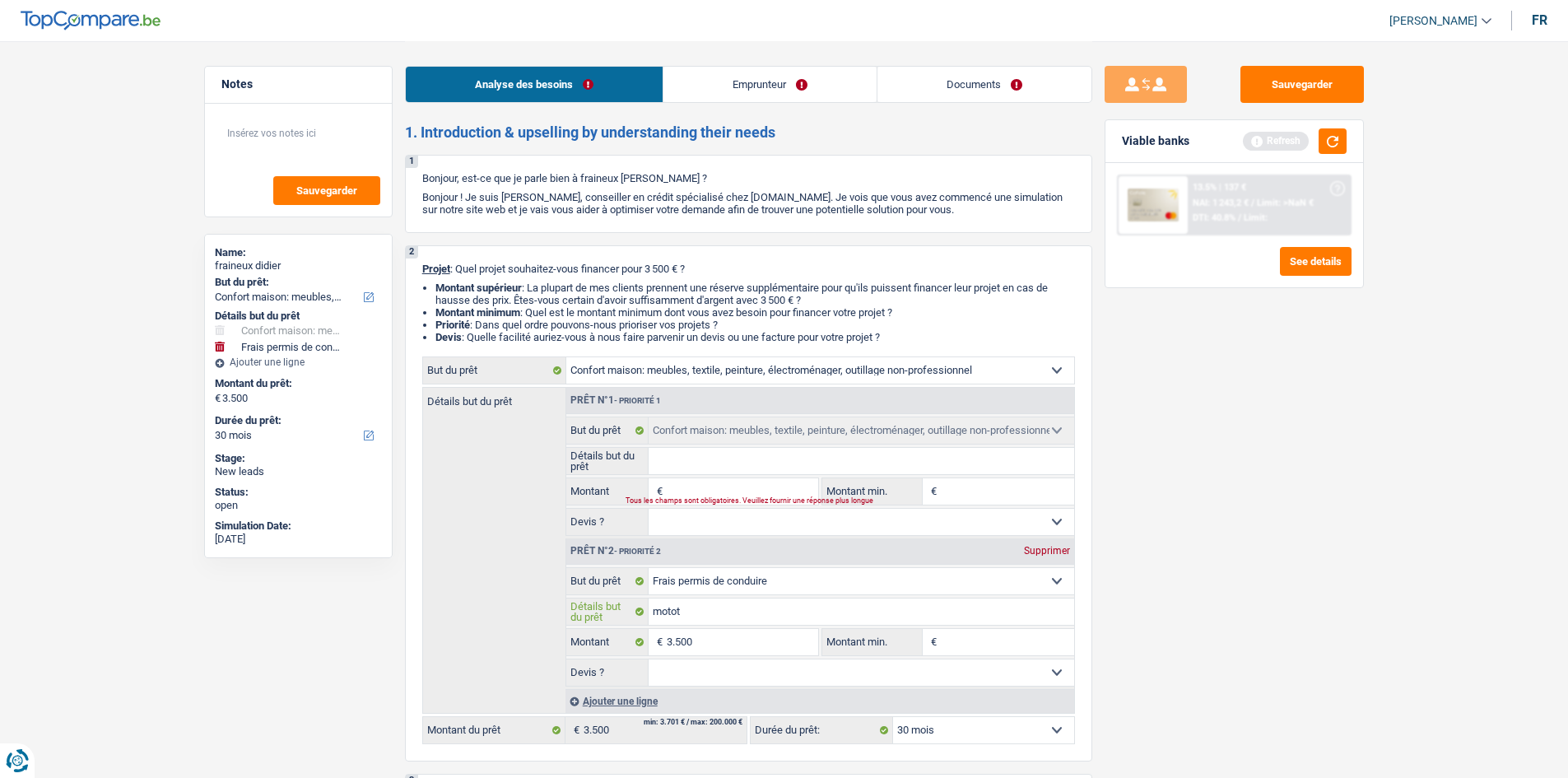
type input "moto"
click at [617, 306] on input "Montant" at bounding box center [742, 491] width 150 height 27
type input "6"
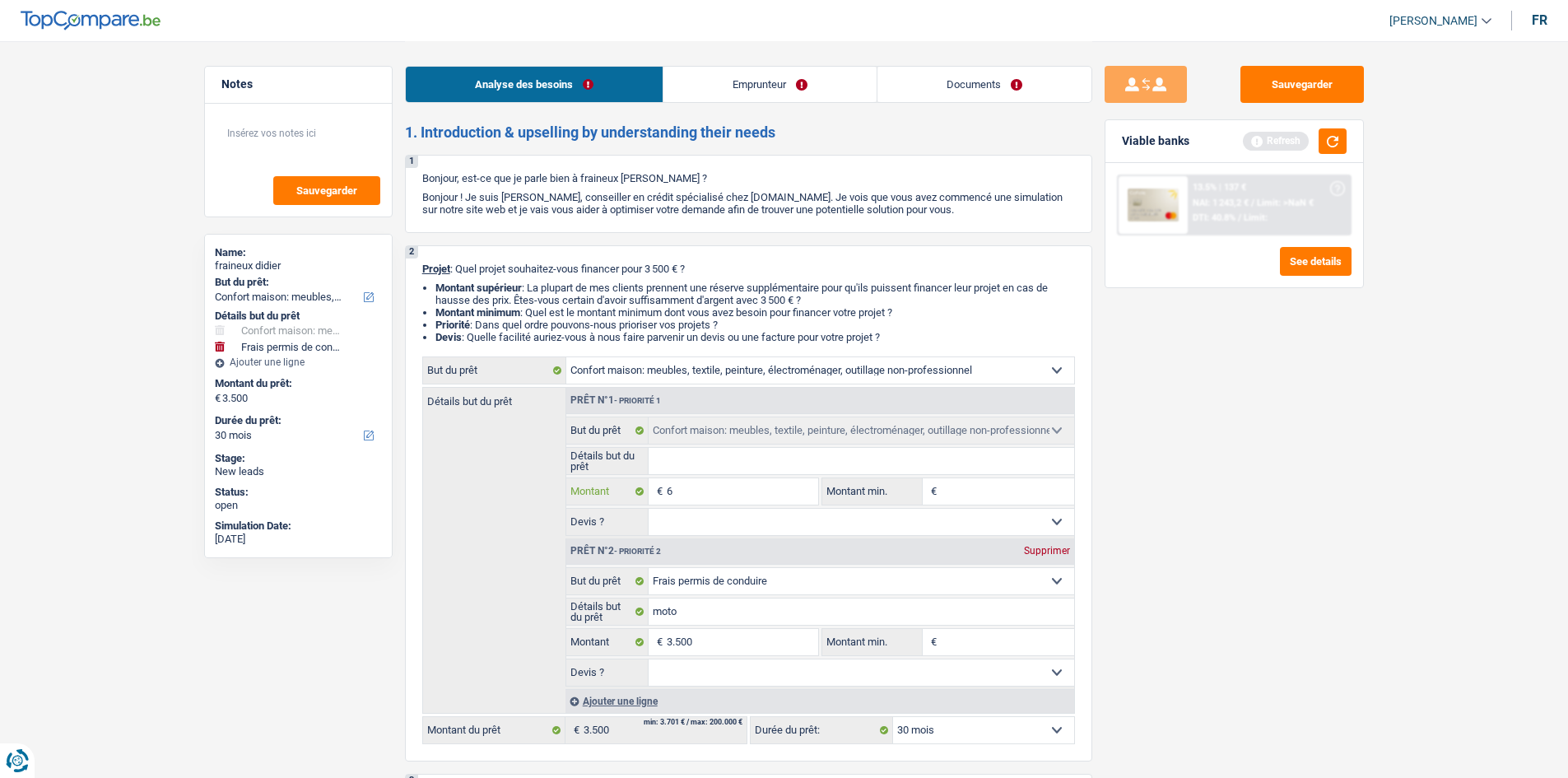
type input "65"
type input "650"
type input "6.500"
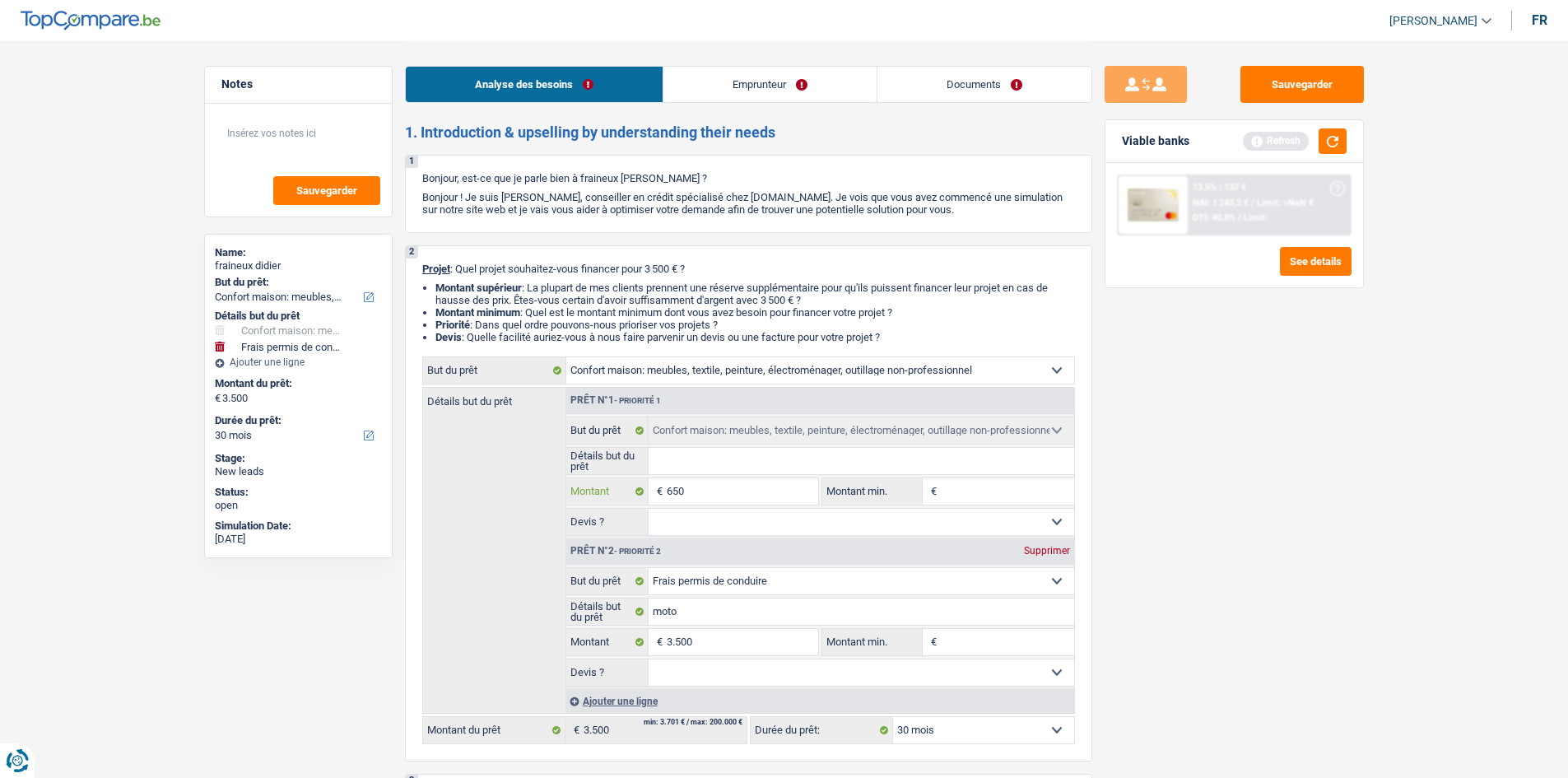
type input "6.500"
type input "10.000"
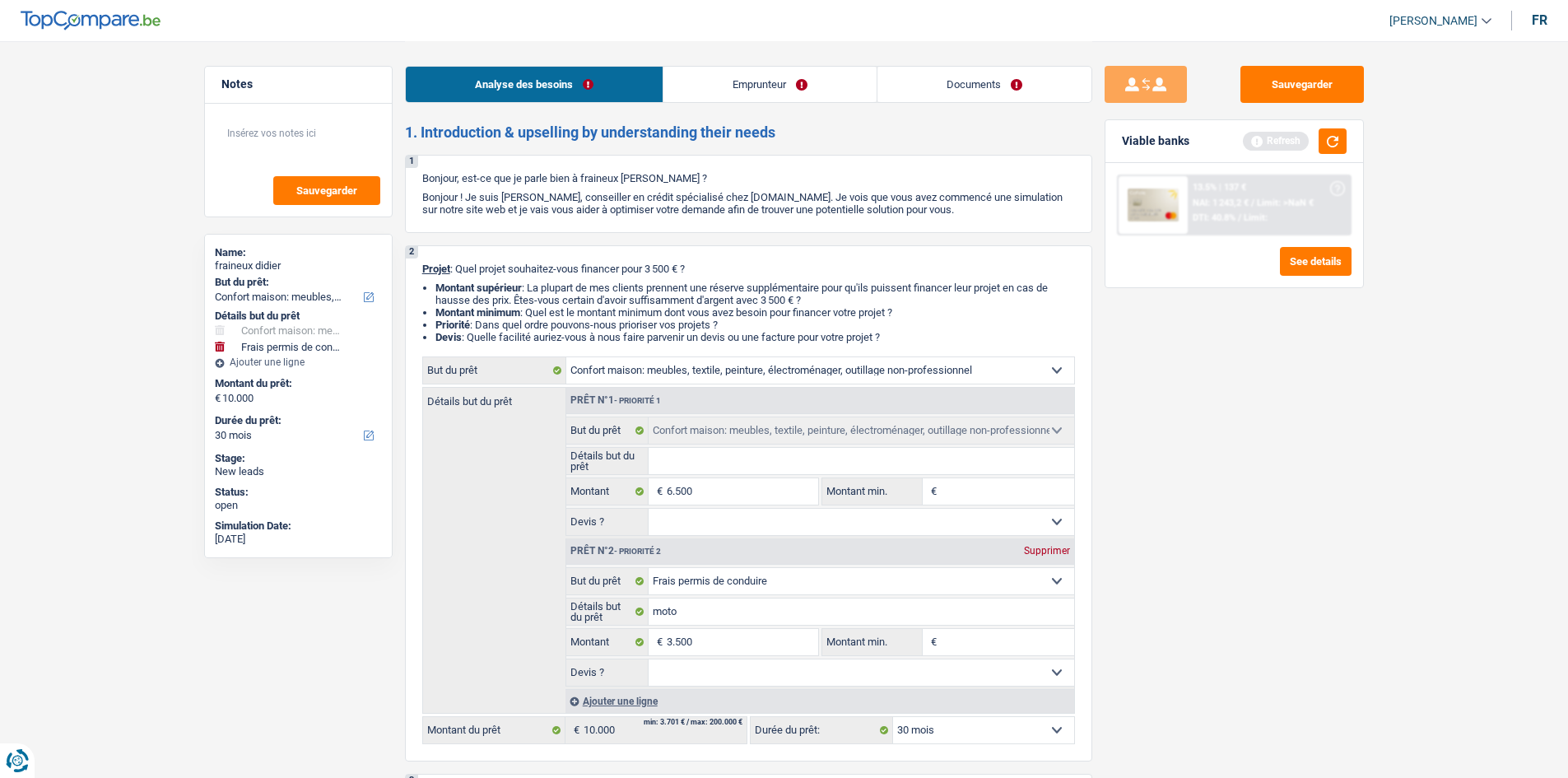
drag, startPoint x: 1498, startPoint y: 633, endPoint x: 1412, endPoint y: 618, distance: 87.3
select select "48"
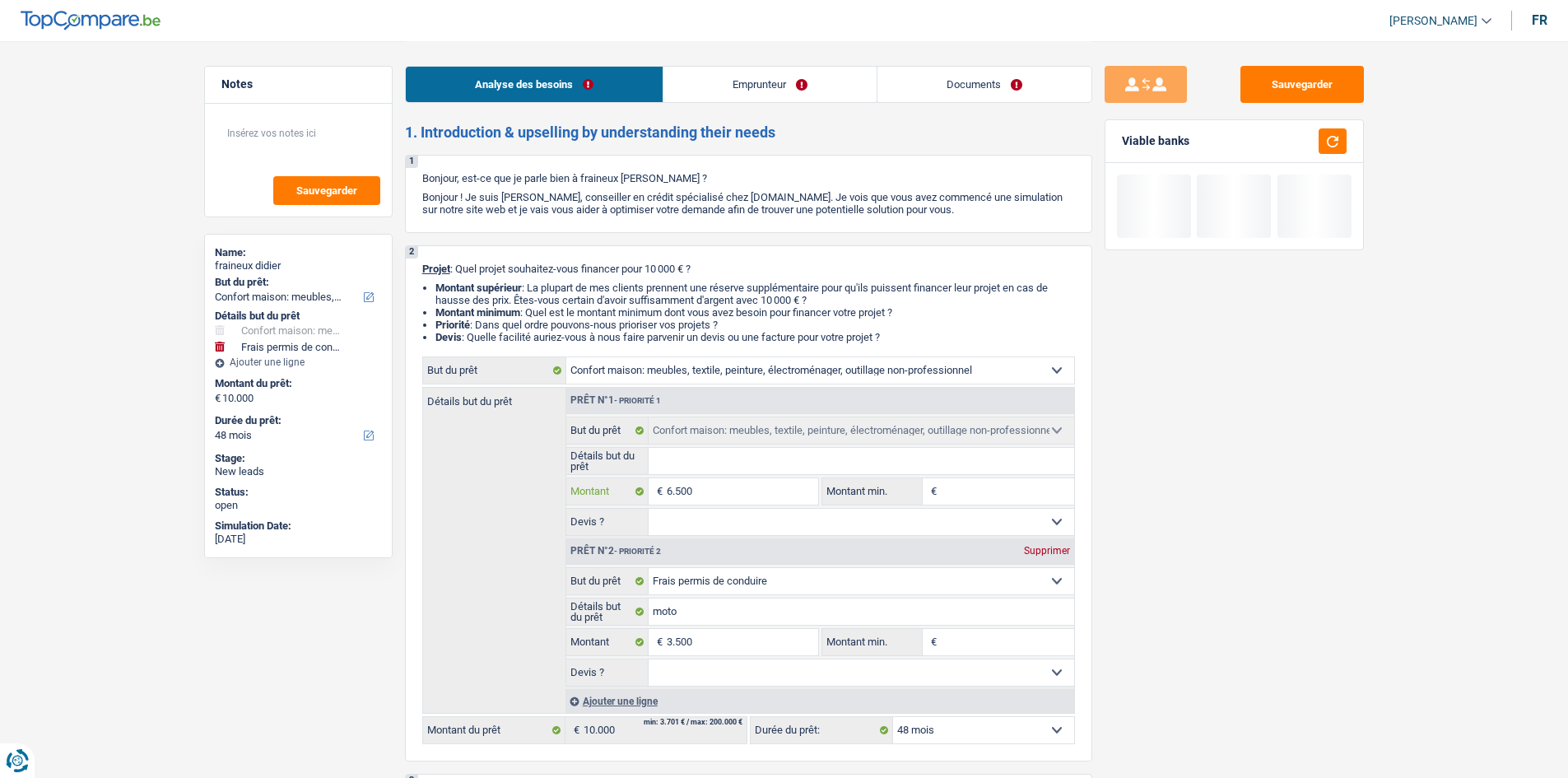
click at [617, 306] on input "6.500" at bounding box center [742, 491] width 150 height 27
type input "500"
type input "8.500"
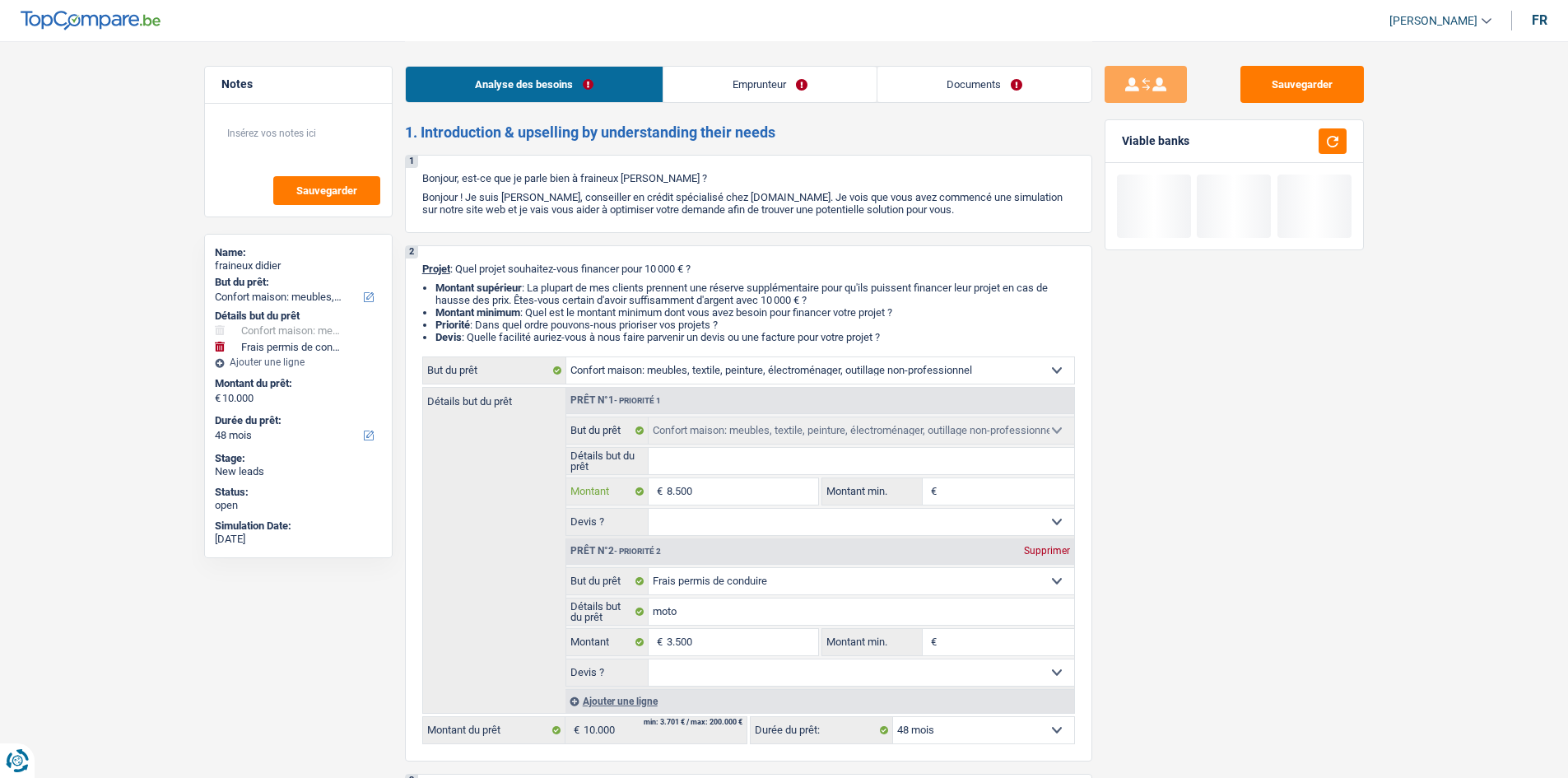
type input "8.500"
type input "12.000"
select select "60"
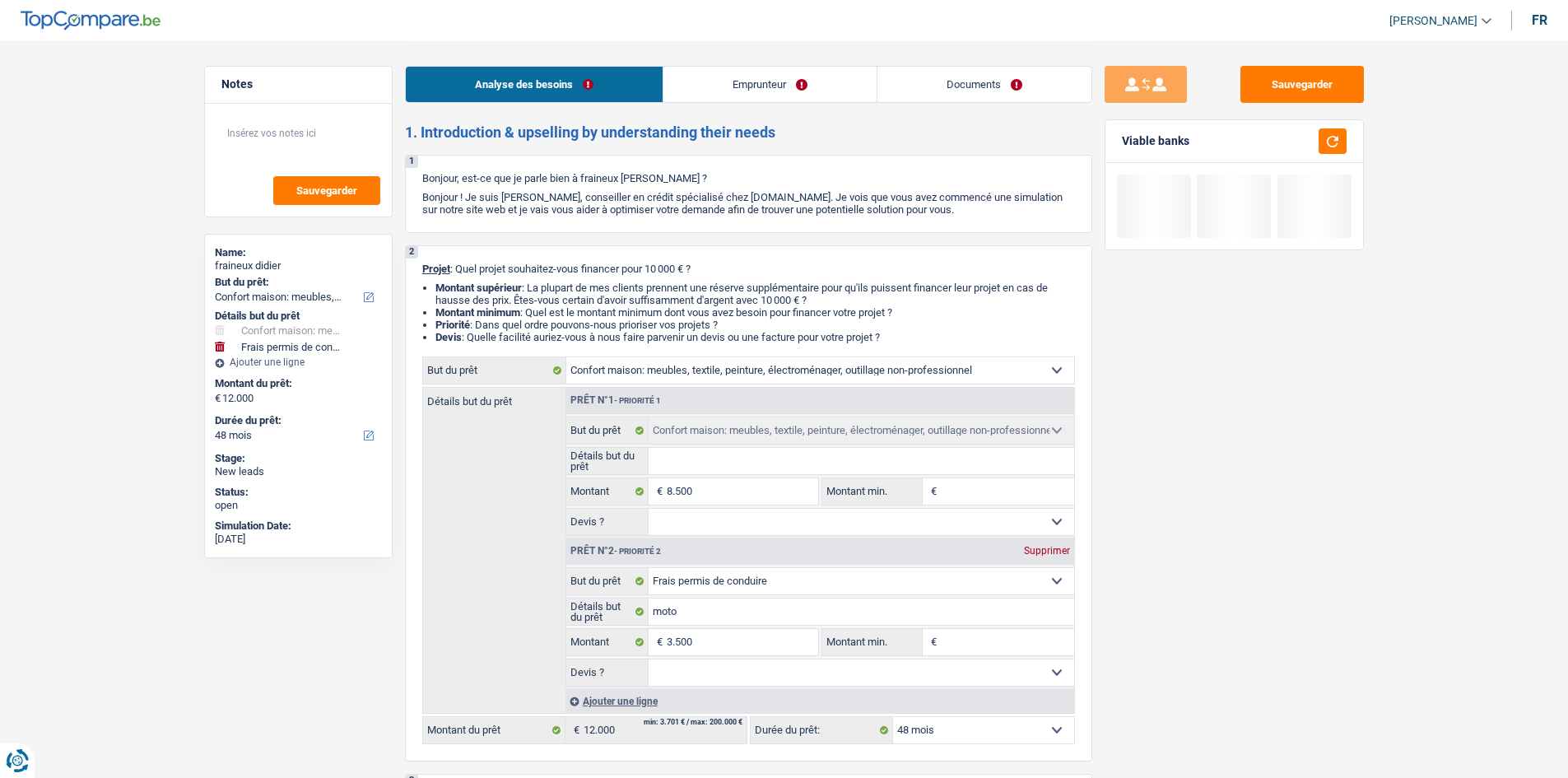
select select "60"
click at [617, 306] on div "Sauvegarder Viable banks" at bounding box center [1234, 409] width 284 height 686
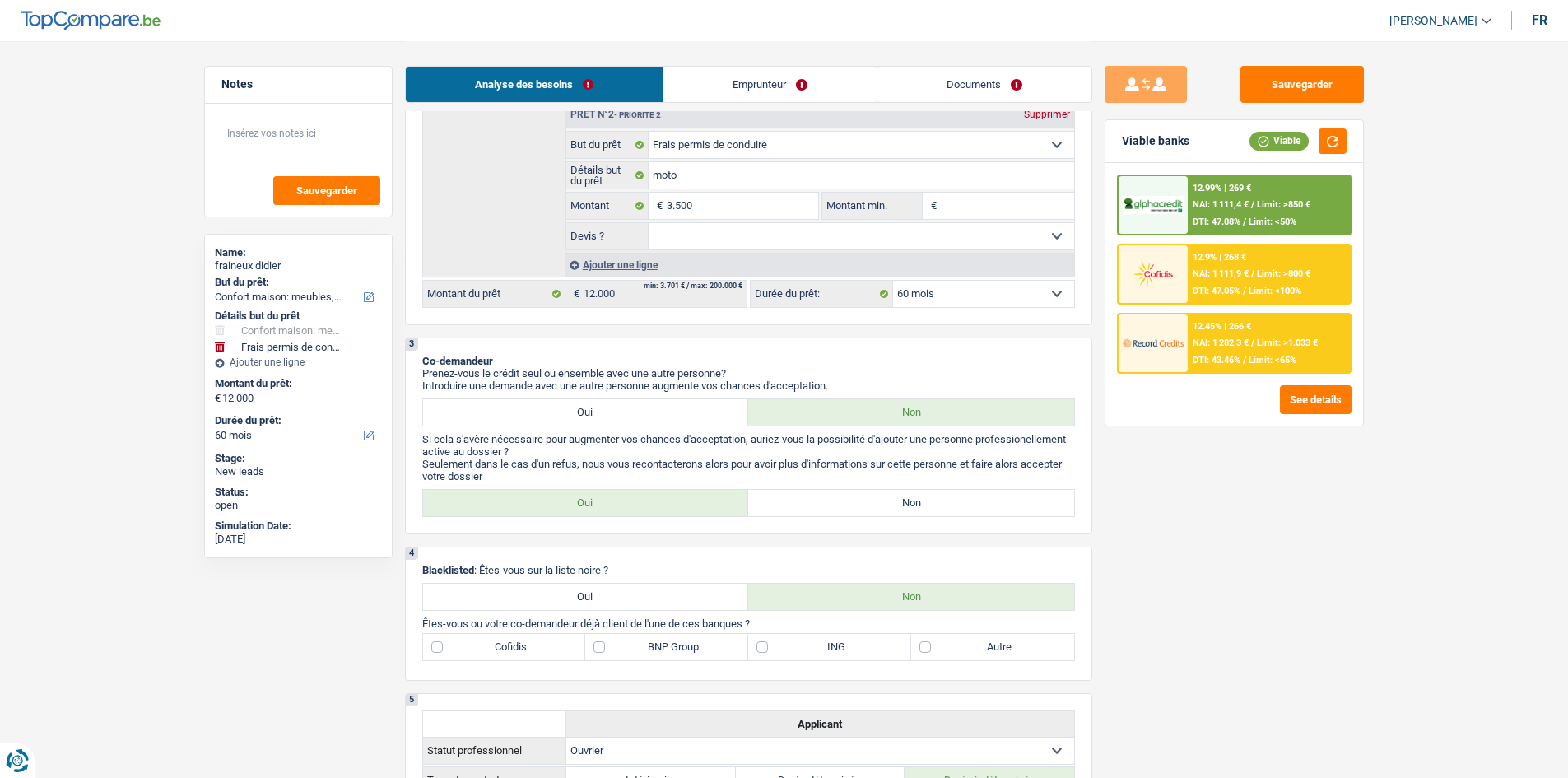
scroll to position [576, 0]
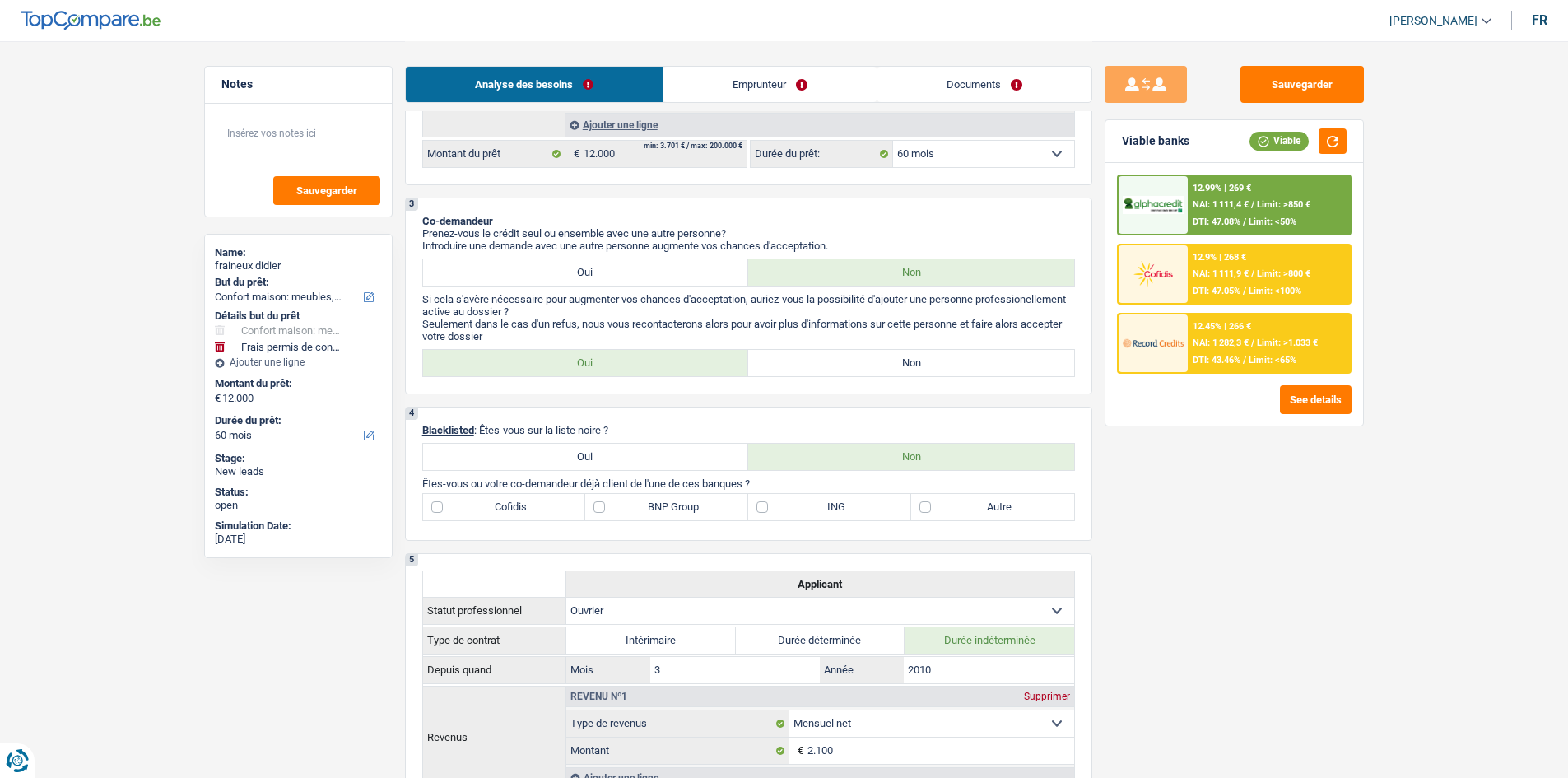
click at [617, 306] on label "Non" at bounding box center [910, 363] width 325 height 27
click at [617, 306] on input "Non" at bounding box center [910, 363] width 325 height 27
radio input "true"
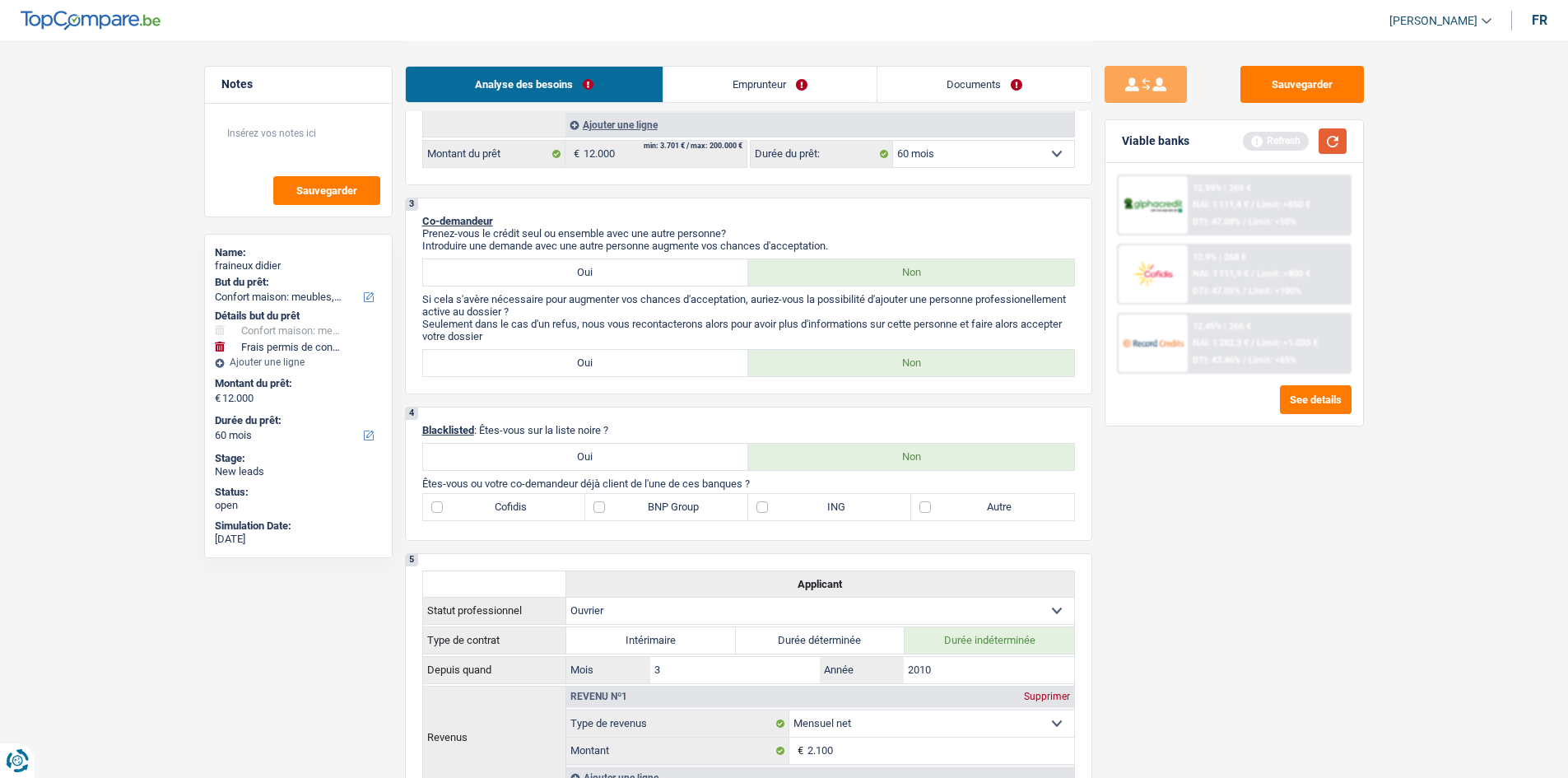
click at [617, 136] on button "button" at bounding box center [1333, 142] width 28 height 26
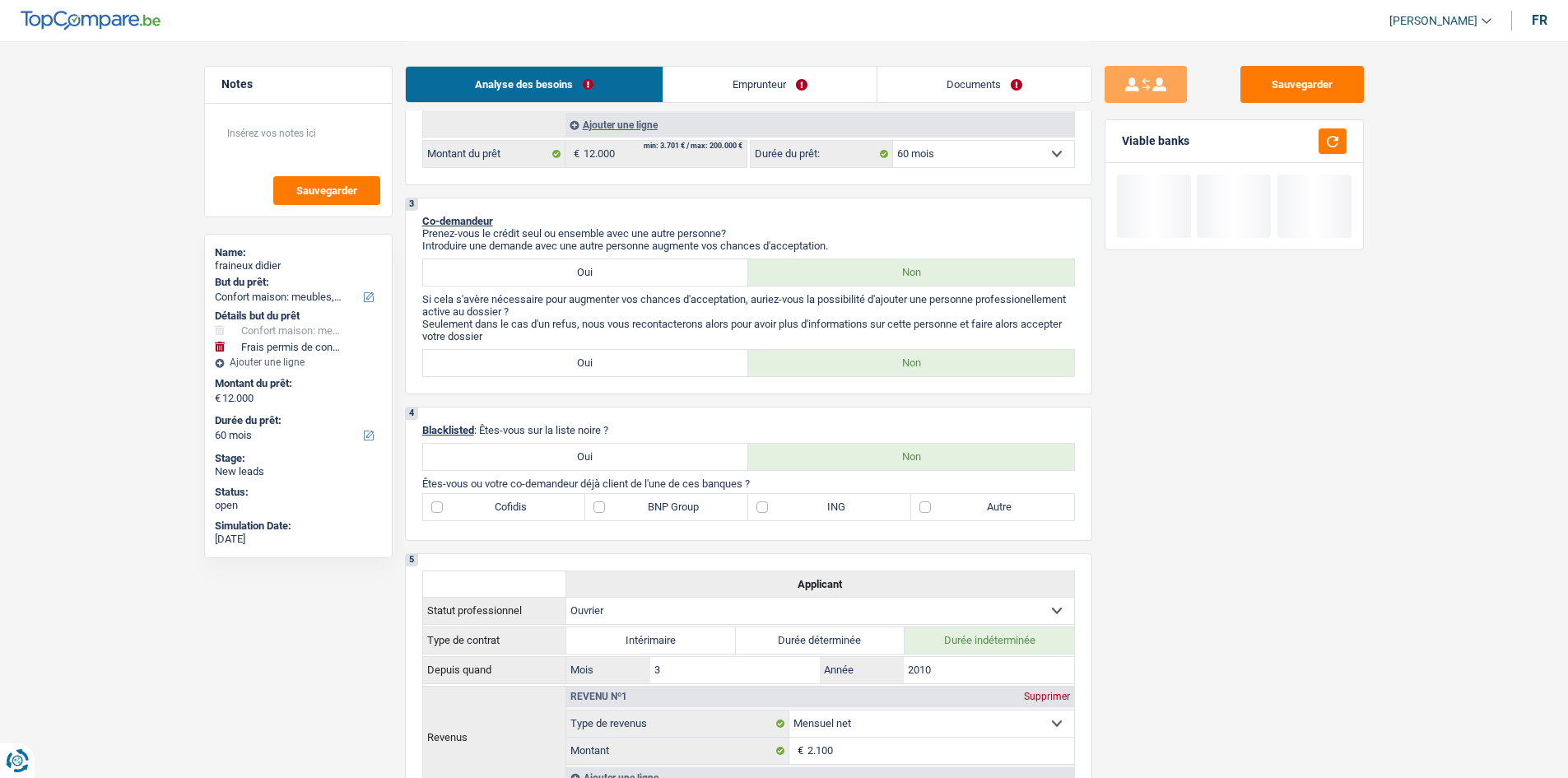
click at [617, 67] on link "Emprunteur" at bounding box center [769, 84] width 213 height 36
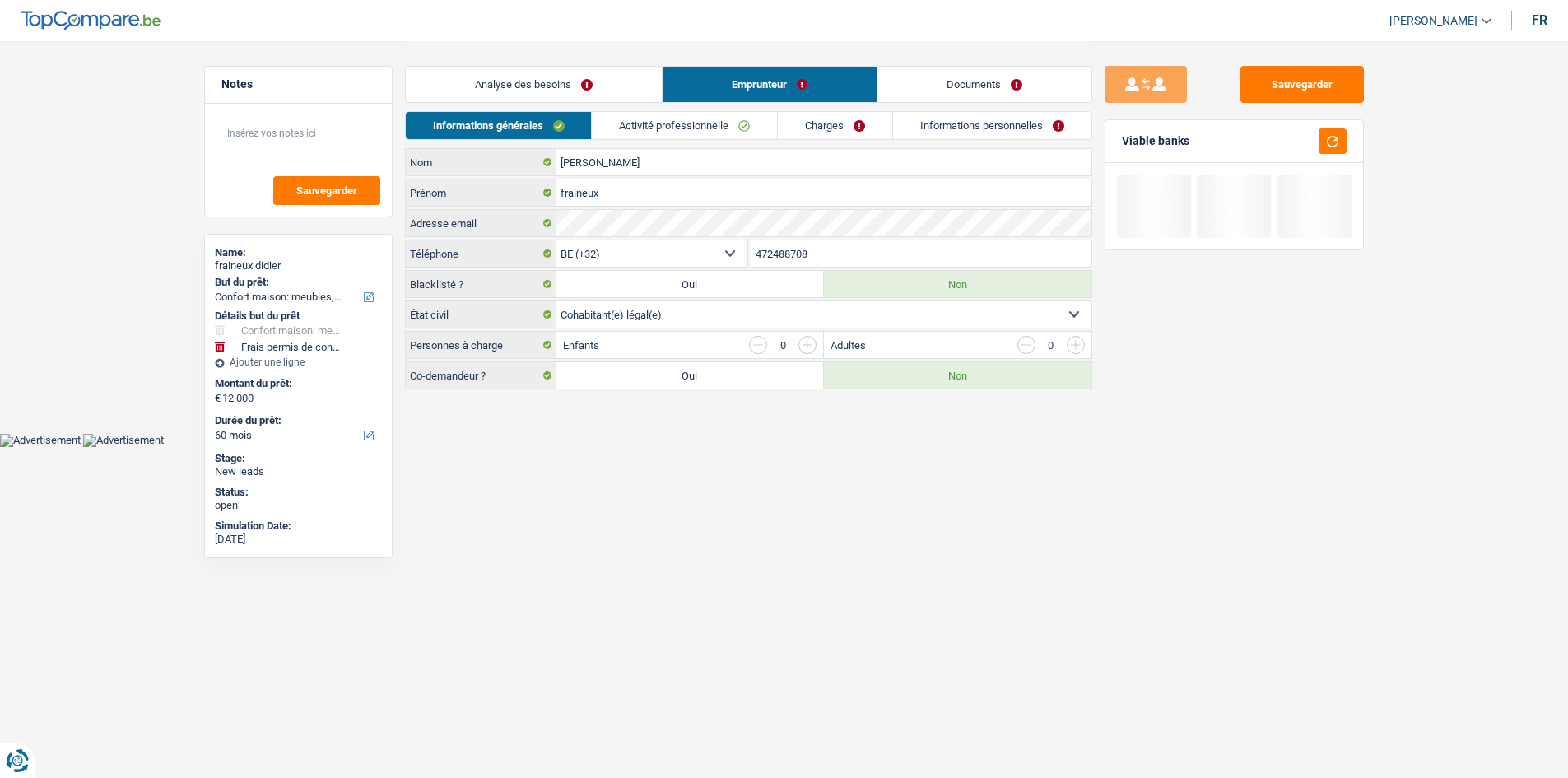
scroll to position [0, 0]
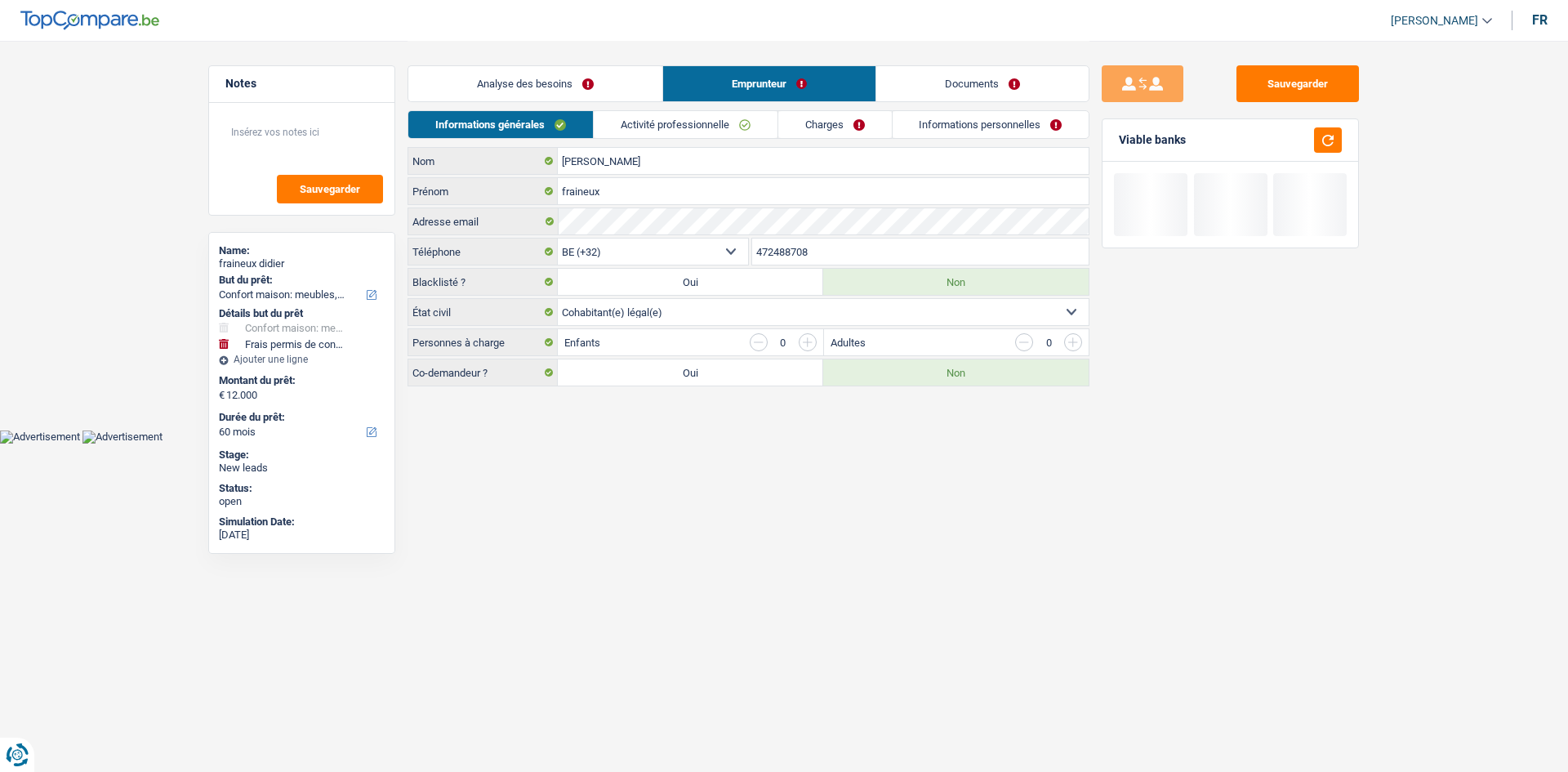
click at [610, 84] on link "Analyse des besoins" at bounding box center [535, 83] width 254 height 35
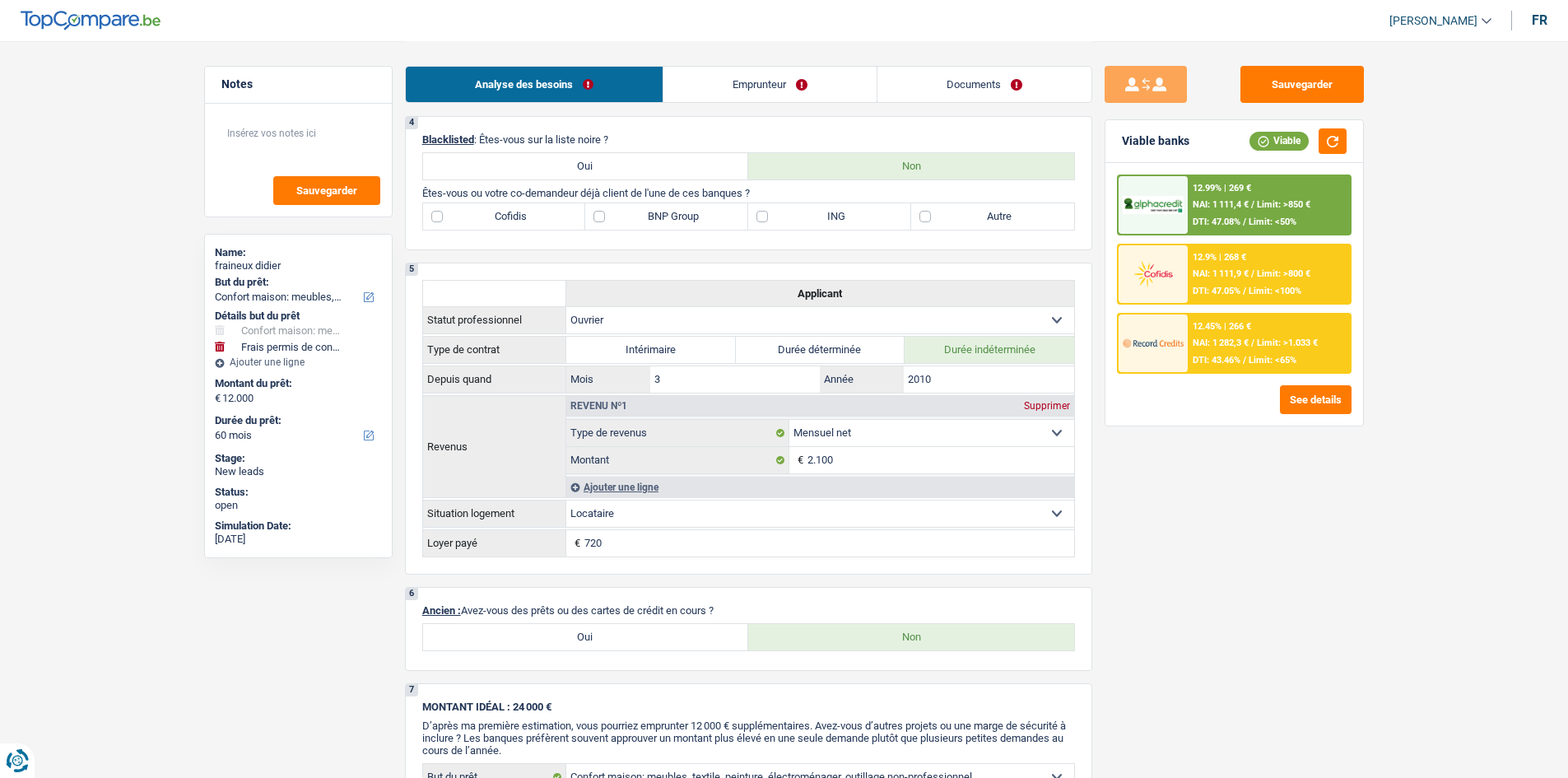
scroll to position [658, 0]
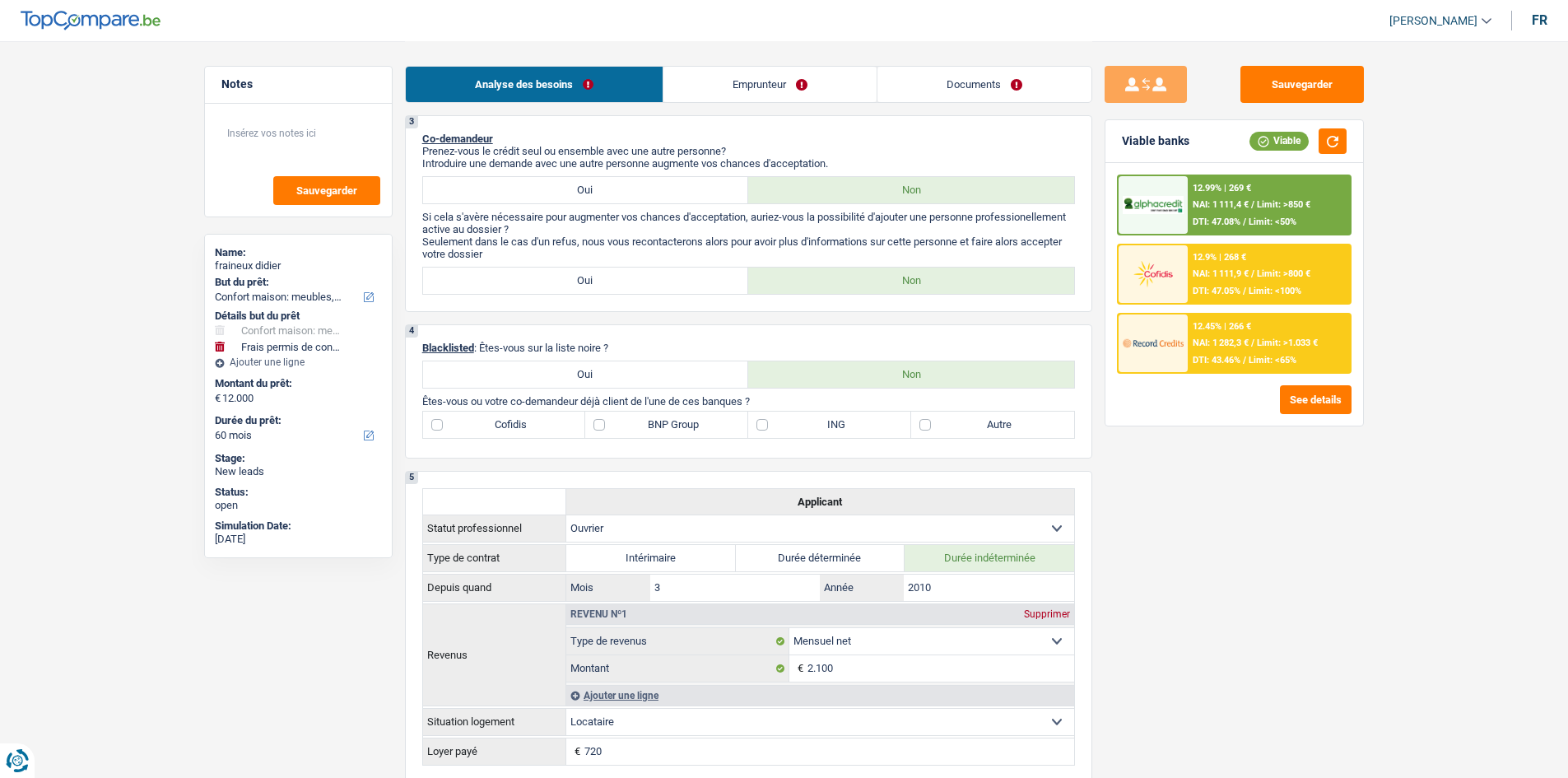
drag, startPoint x: 994, startPoint y: 413, endPoint x: 1129, endPoint y: 427, distance: 135.7
click at [617, 306] on label "Autre" at bounding box center [992, 425] width 163 height 27
click at [617, 306] on input "Autre" at bounding box center [992, 425] width 163 height 27
checkbox input "true"
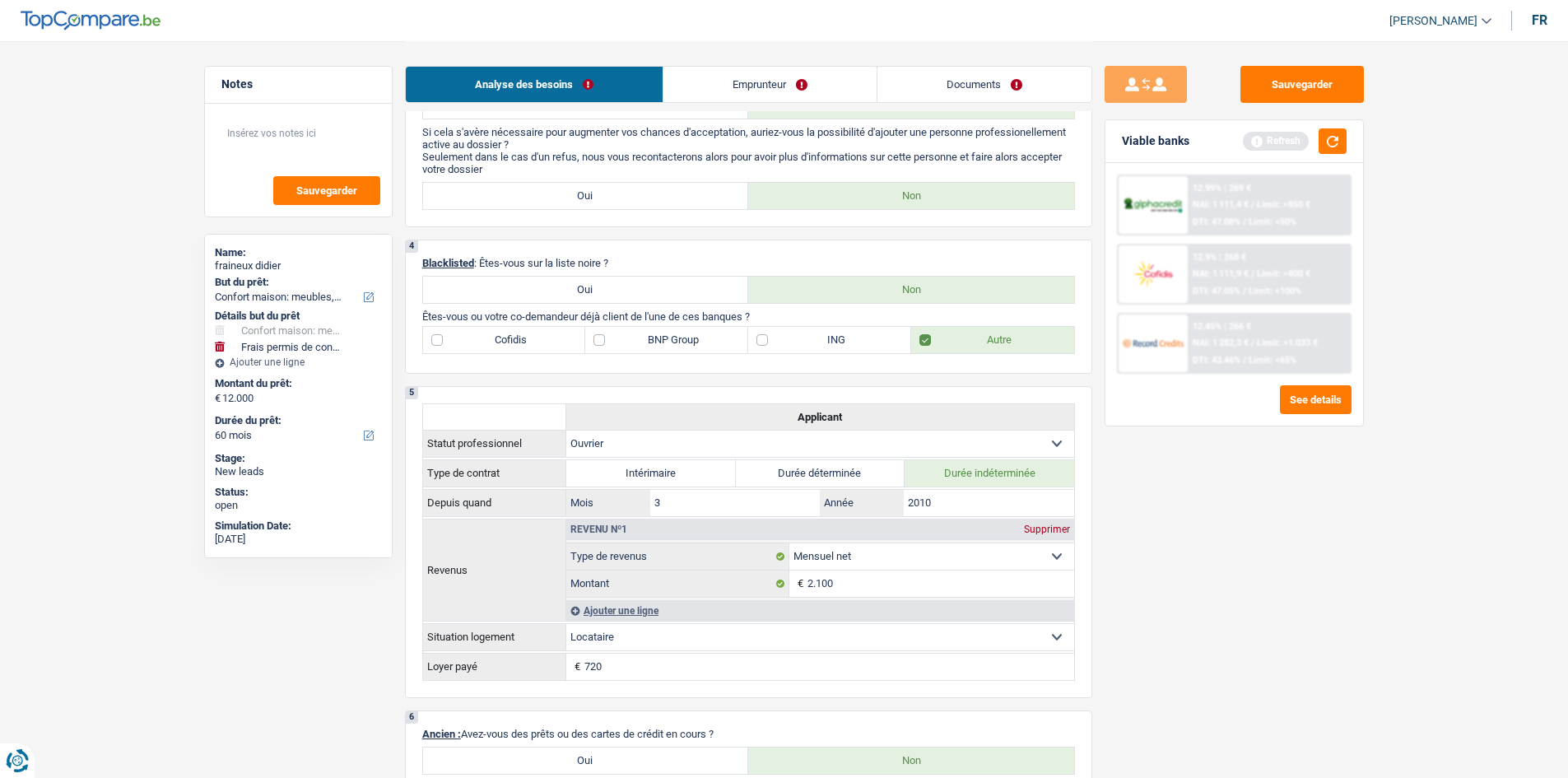
scroll to position [741, 0]
click at [617, 306] on label "BNP Group" at bounding box center [666, 342] width 163 height 27
click at [617, 306] on input "BNP Group" at bounding box center [666, 342] width 163 height 27
checkbox input "true"
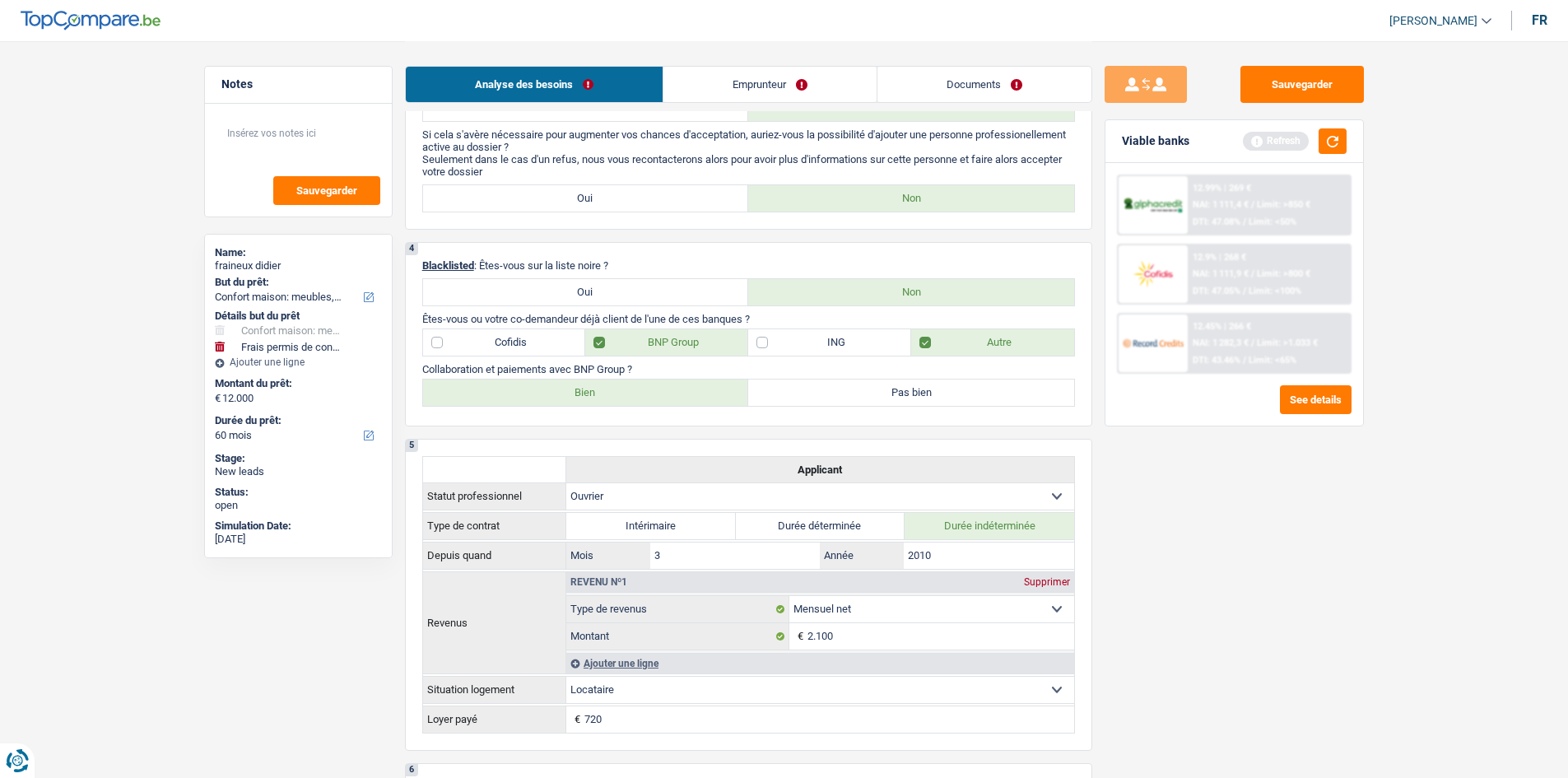
click at [606, 306] on label "Bien" at bounding box center [586, 392] width 325 height 27
click at [606, 306] on input "Bien" at bounding box center [586, 392] width 325 height 27
radio input "true"
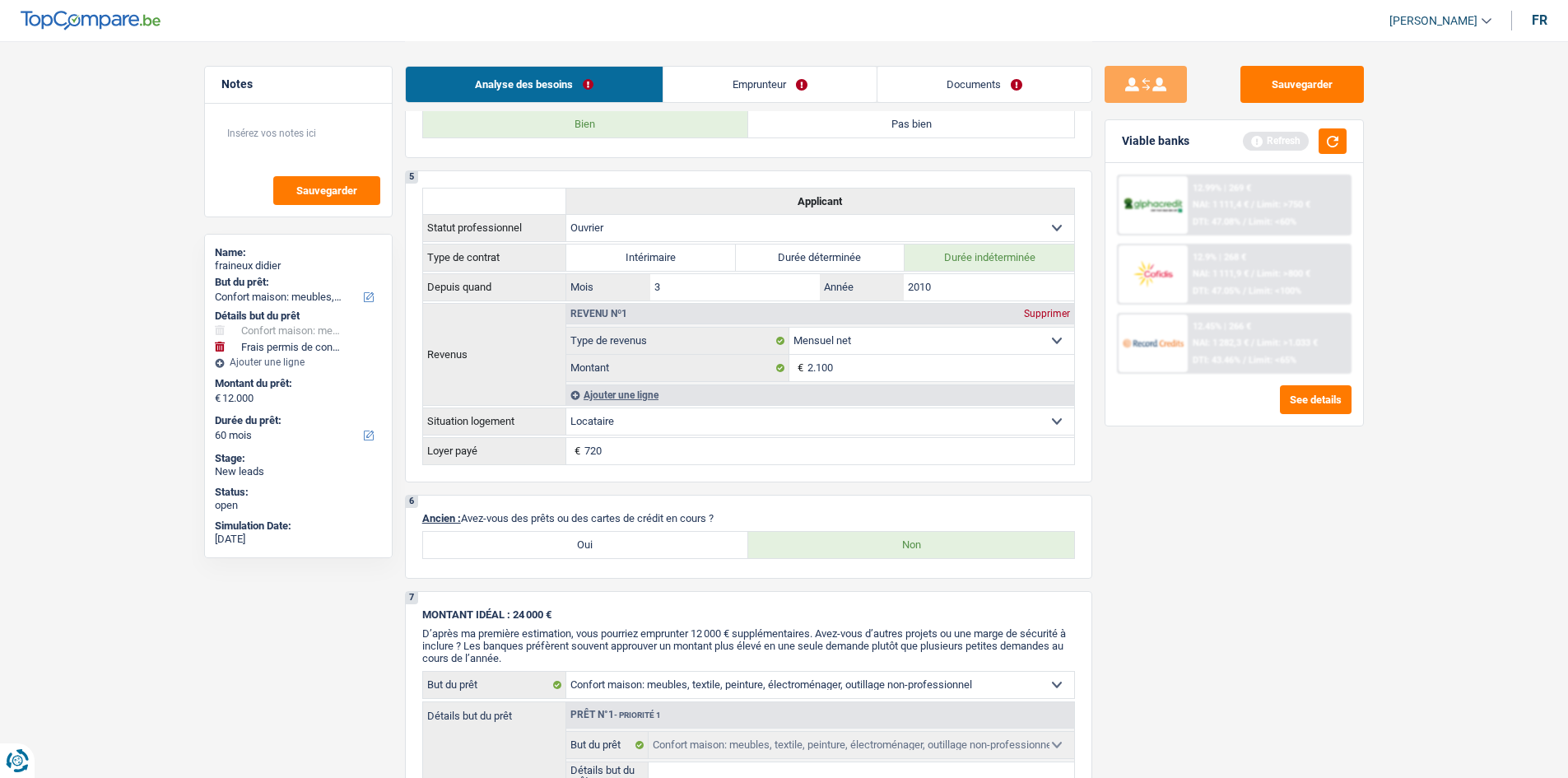
scroll to position [1235, 0]
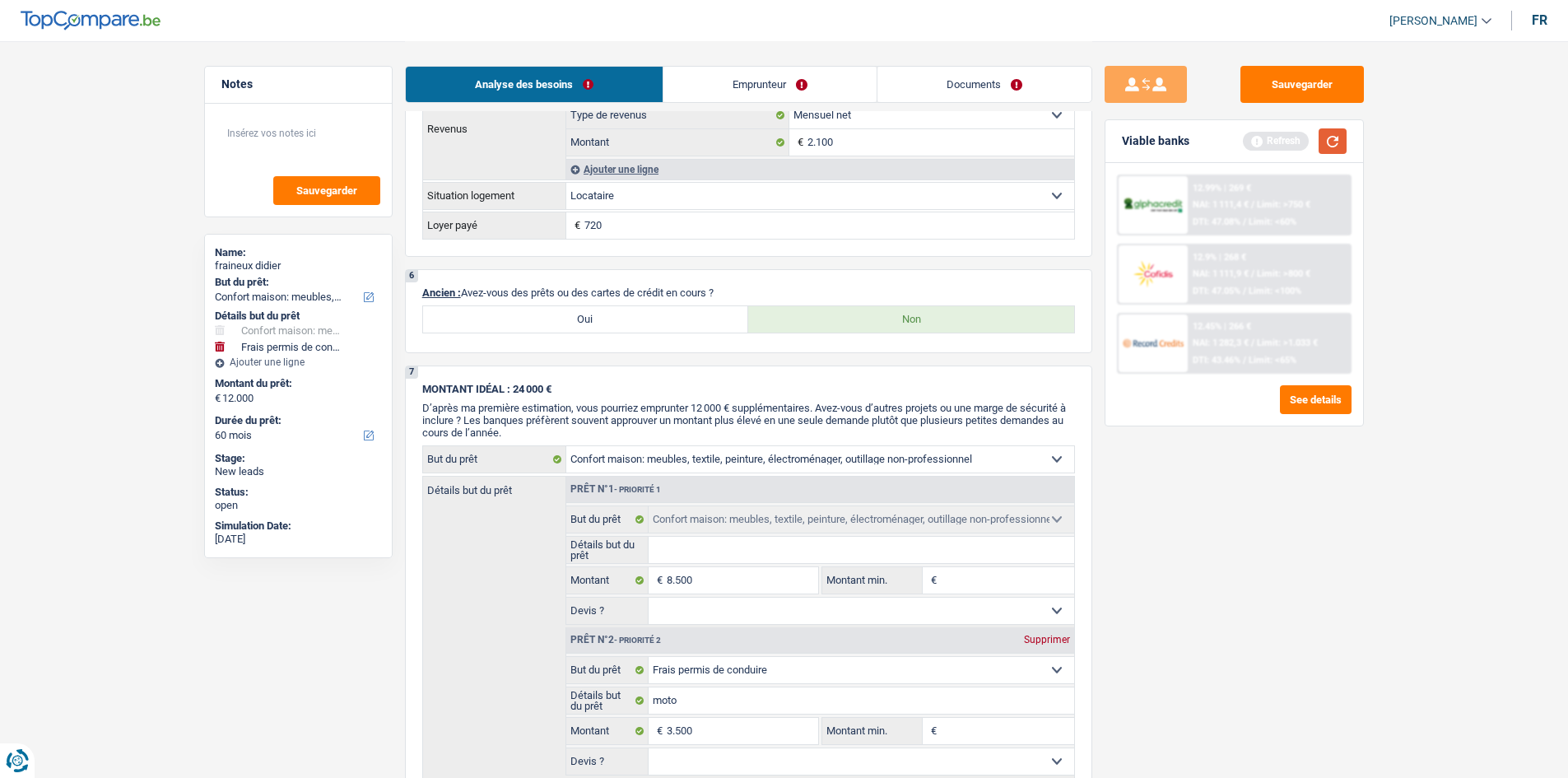
click at [617, 131] on button "button" at bounding box center [1333, 142] width 28 height 26
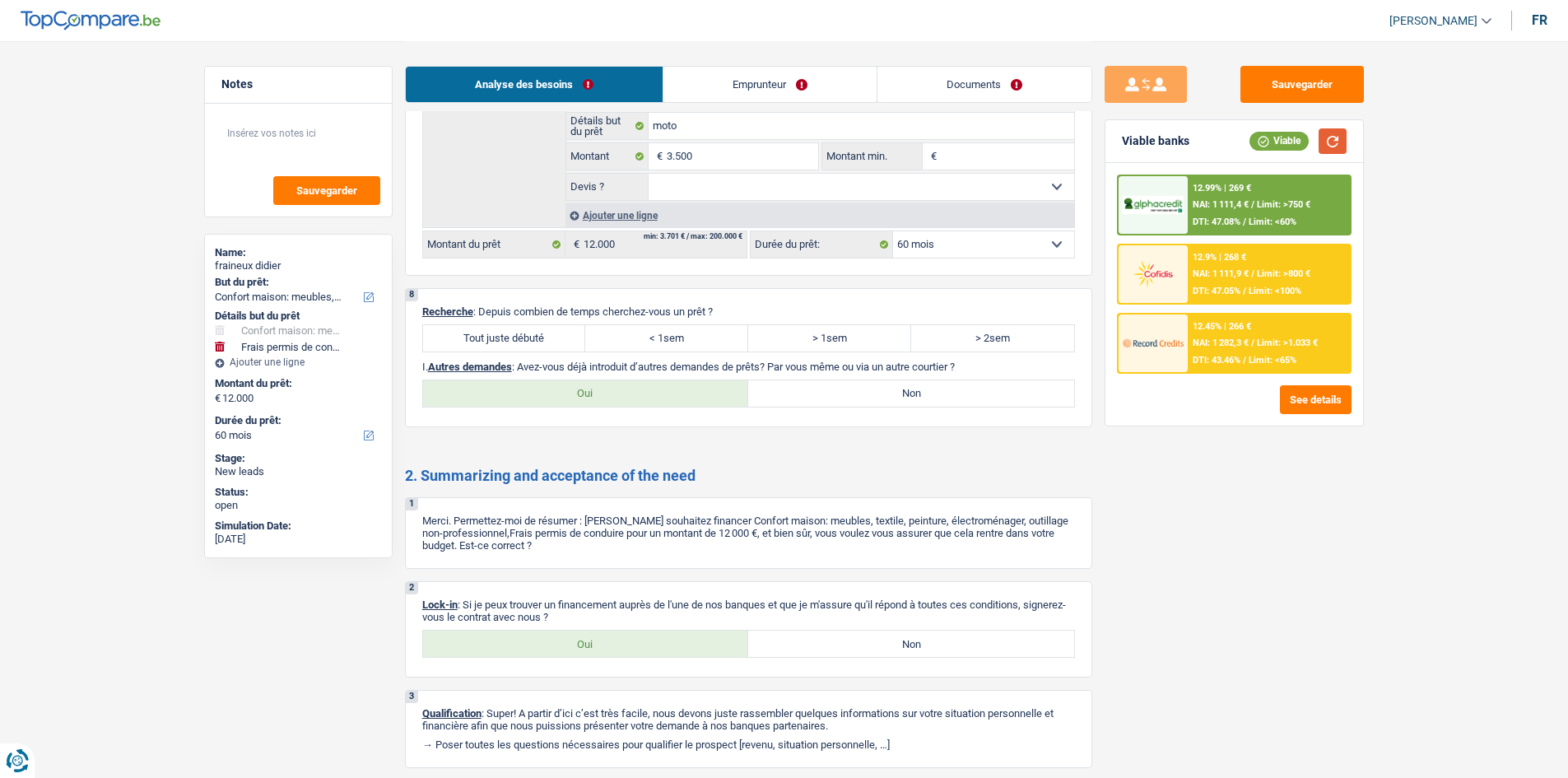
scroll to position [1866, 0]
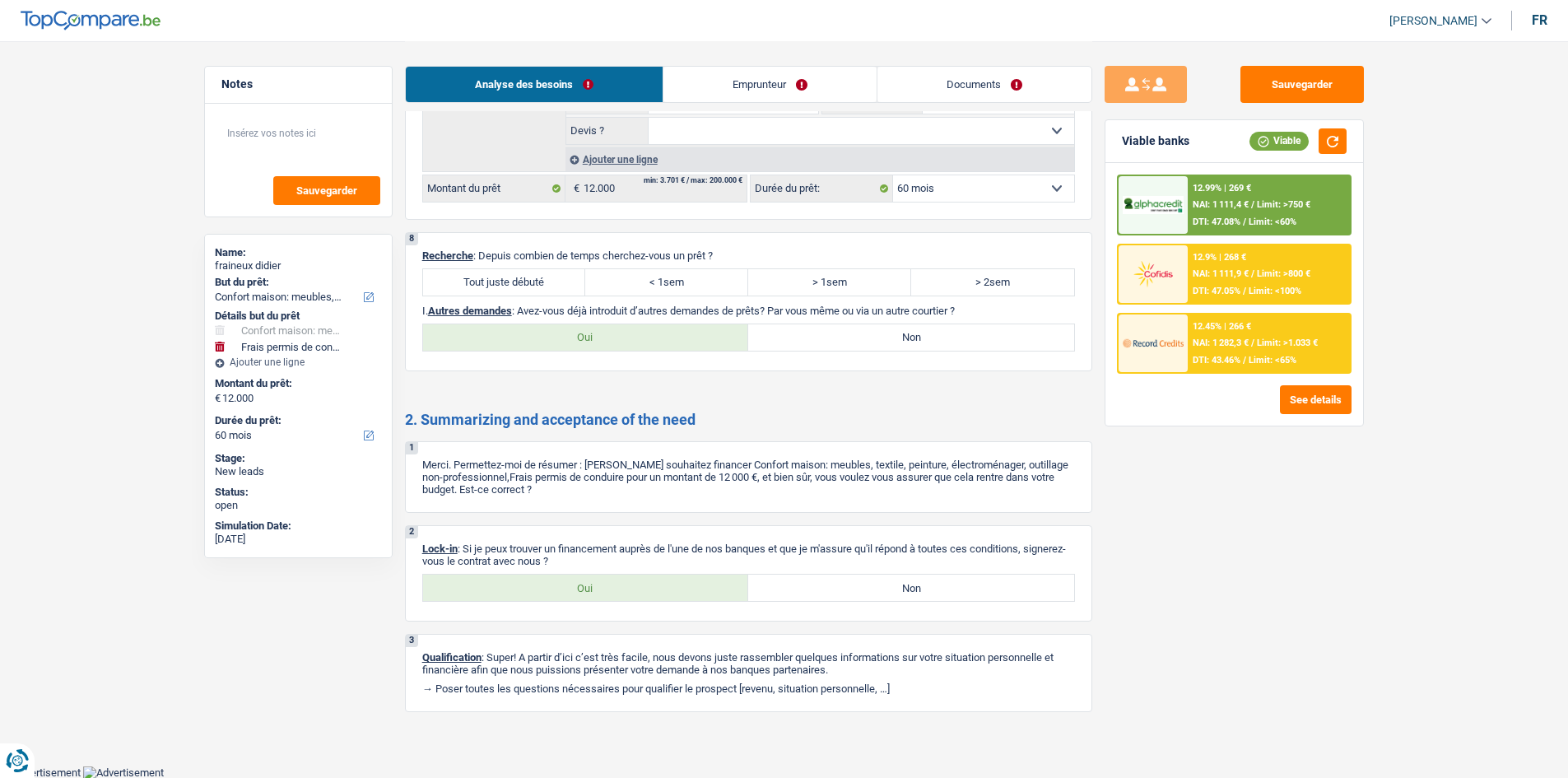
click at [481, 269] on label "Tout juste débuté" at bounding box center [505, 282] width 163 height 27
click at [481, 269] on input "Tout juste débuté" at bounding box center [505, 282] width 163 height 27
radio input "true"
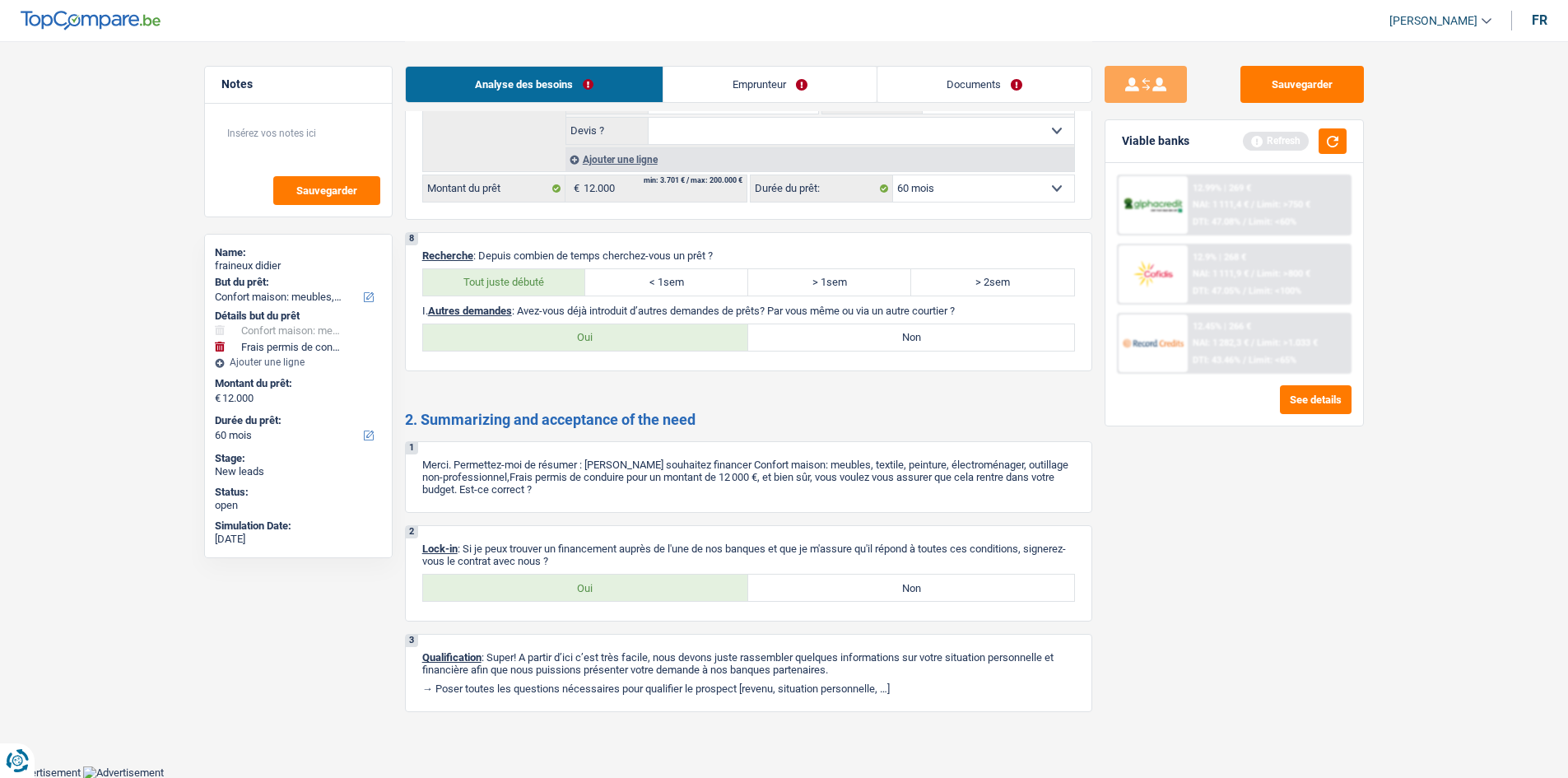
click at [614, 306] on label "Oui" at bounding box center [586, 588] width 325 height 27
click at [614, 306] on input "Oui" at bounding box center [586, 588] width 325 height 27
radio input "true"
click at [617, 306] on label "Non" at bounding box center [910, 338] width 325 height 27
click at [617, 306] on input "Non" at bounding box center [910, 338] width 325 height 27
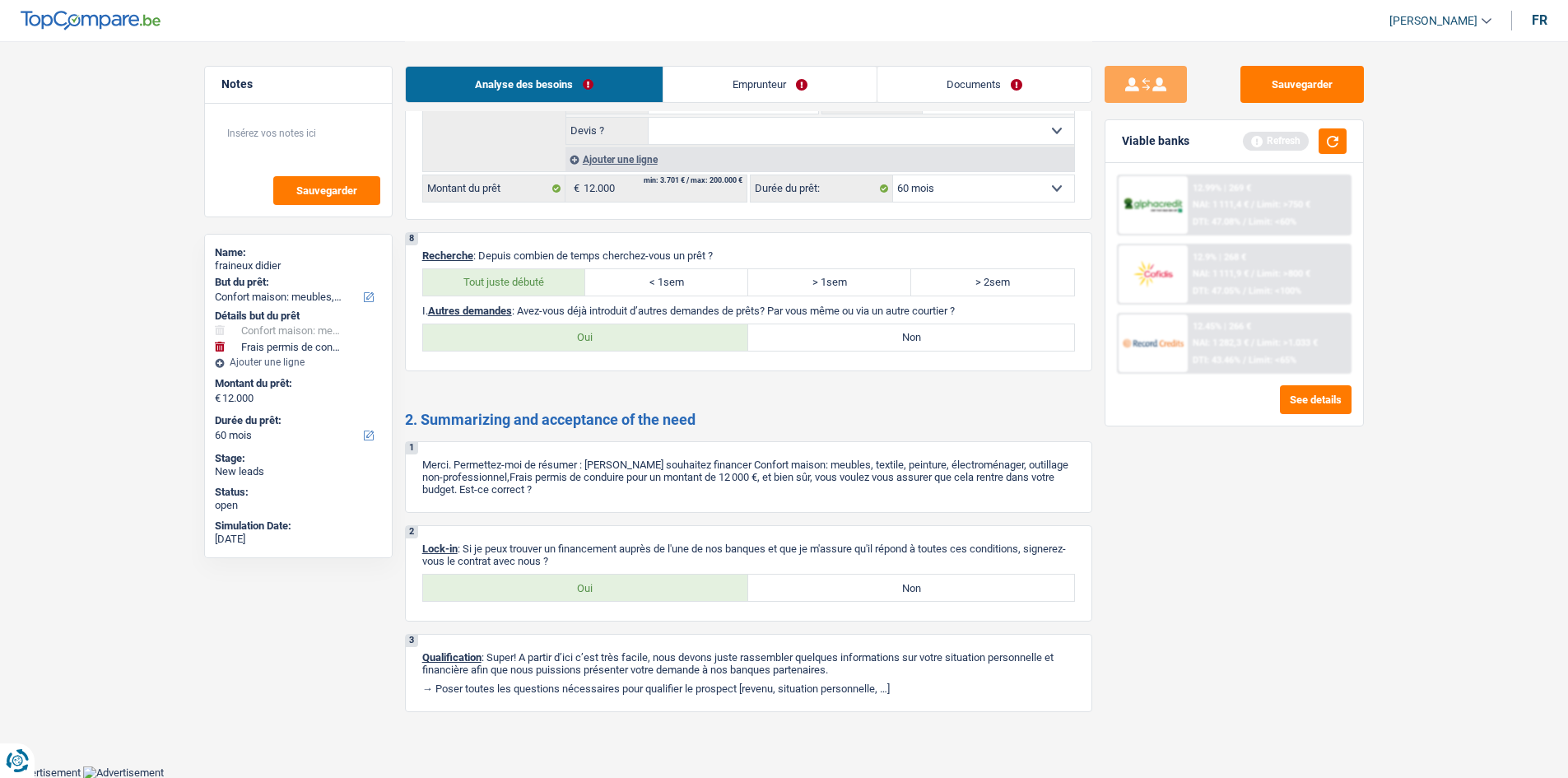
radio input "true"
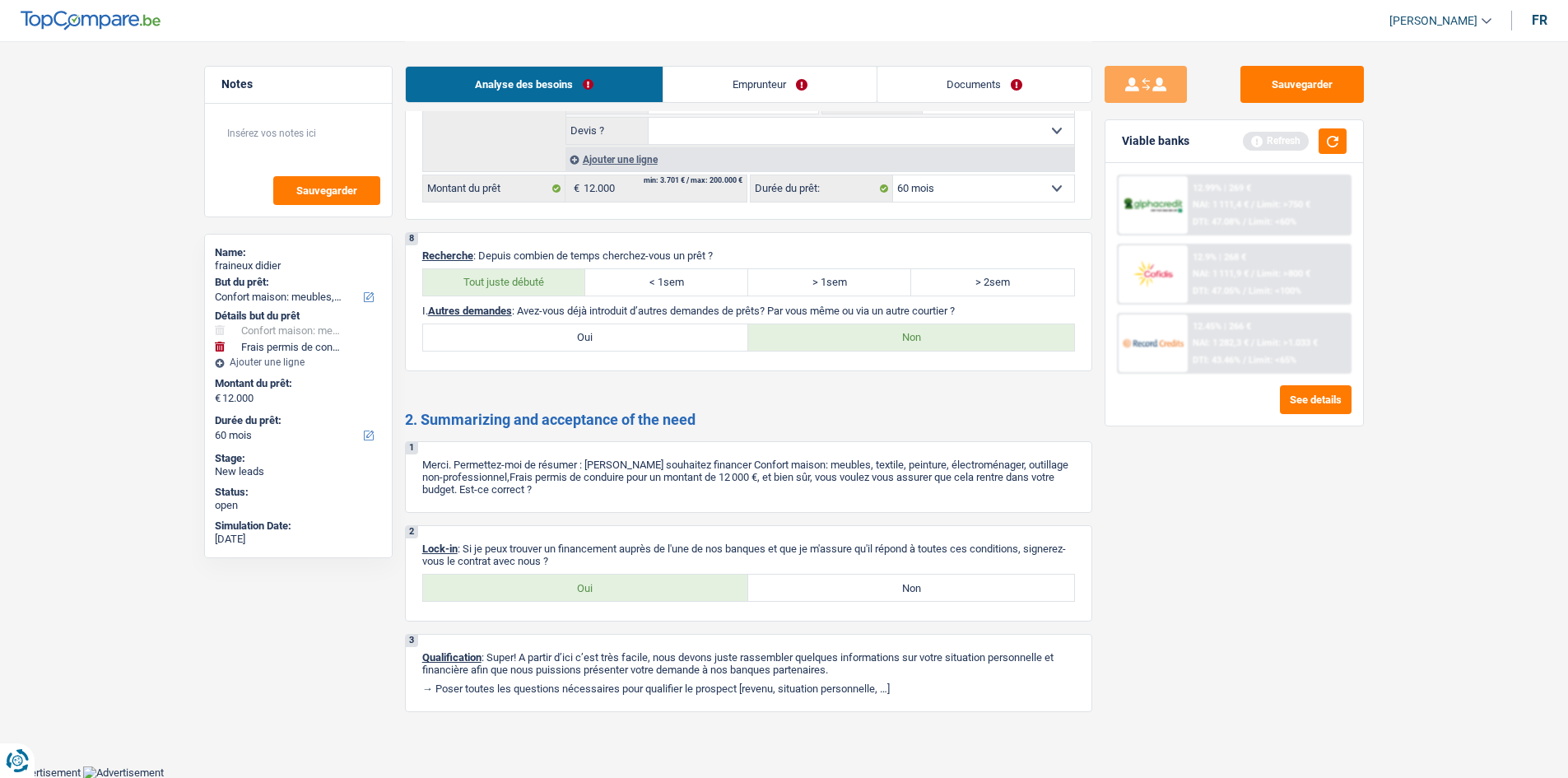
click at [617, 88] on link "Emprunteur" at bounding box center [769, 84] width 213 height 36
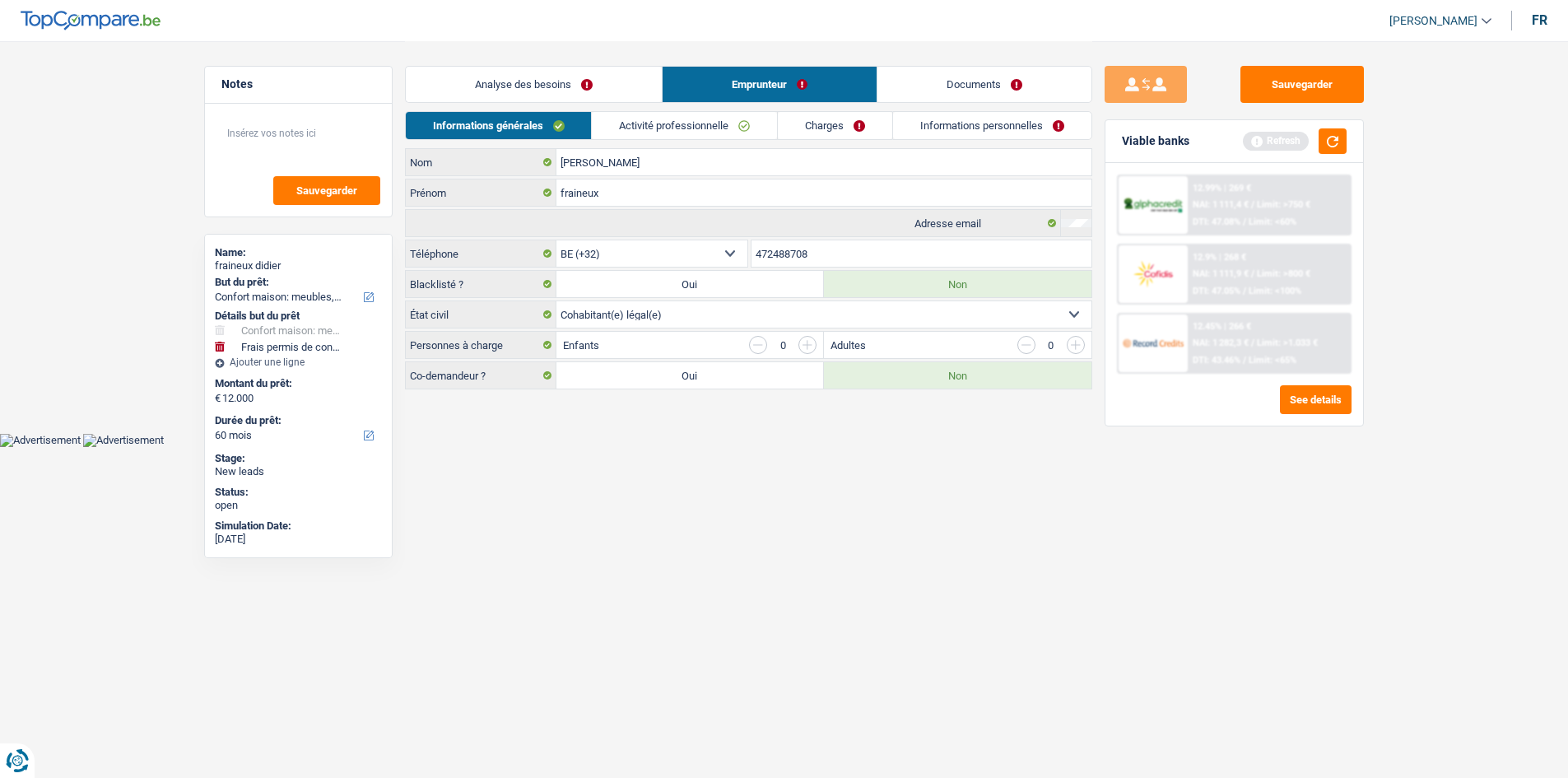
scroll to position [0, 0]
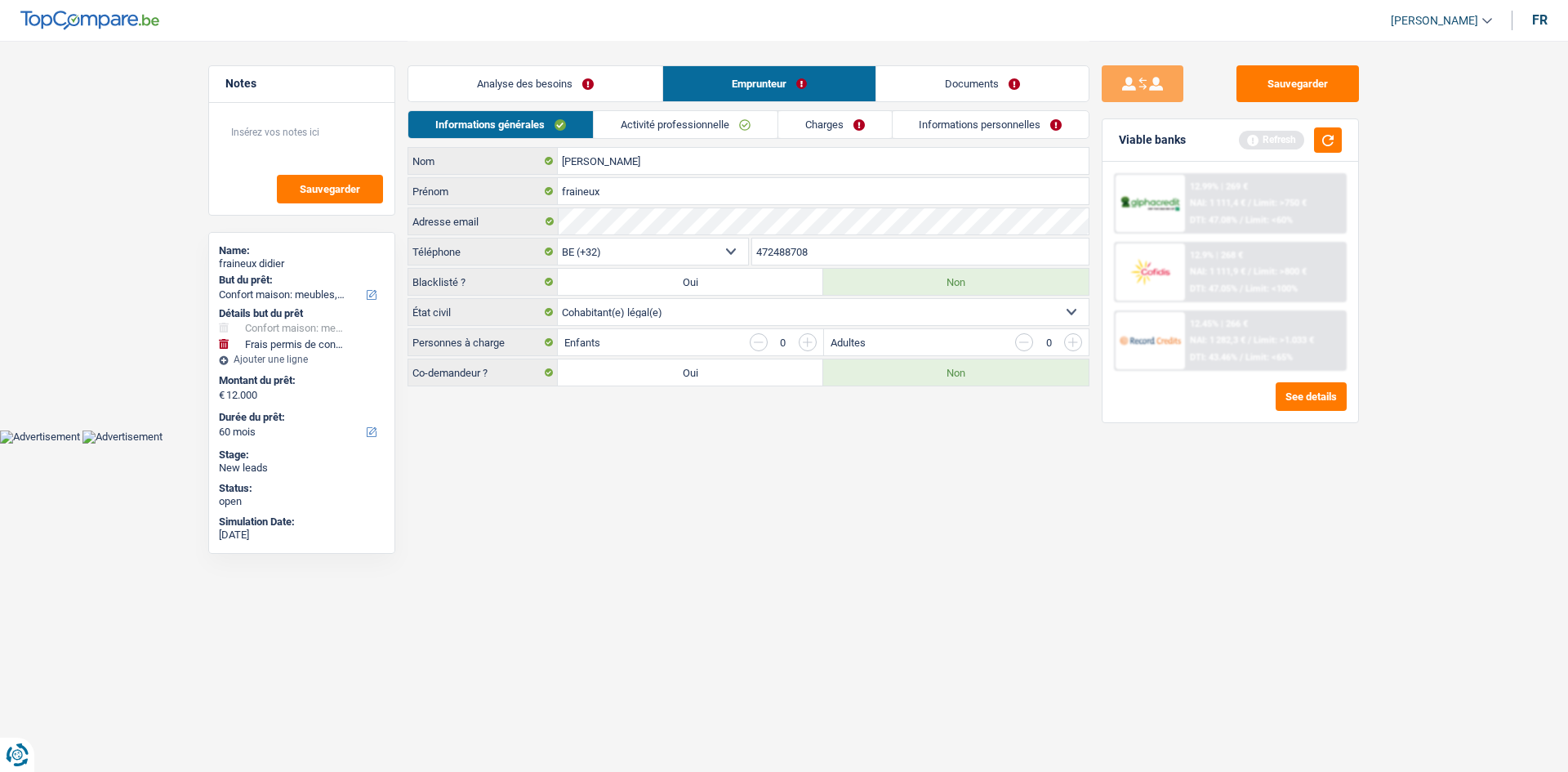
click at [613, 126] on link "Activité professionnelle" at bounding box center [685, 124] width 184 height 27
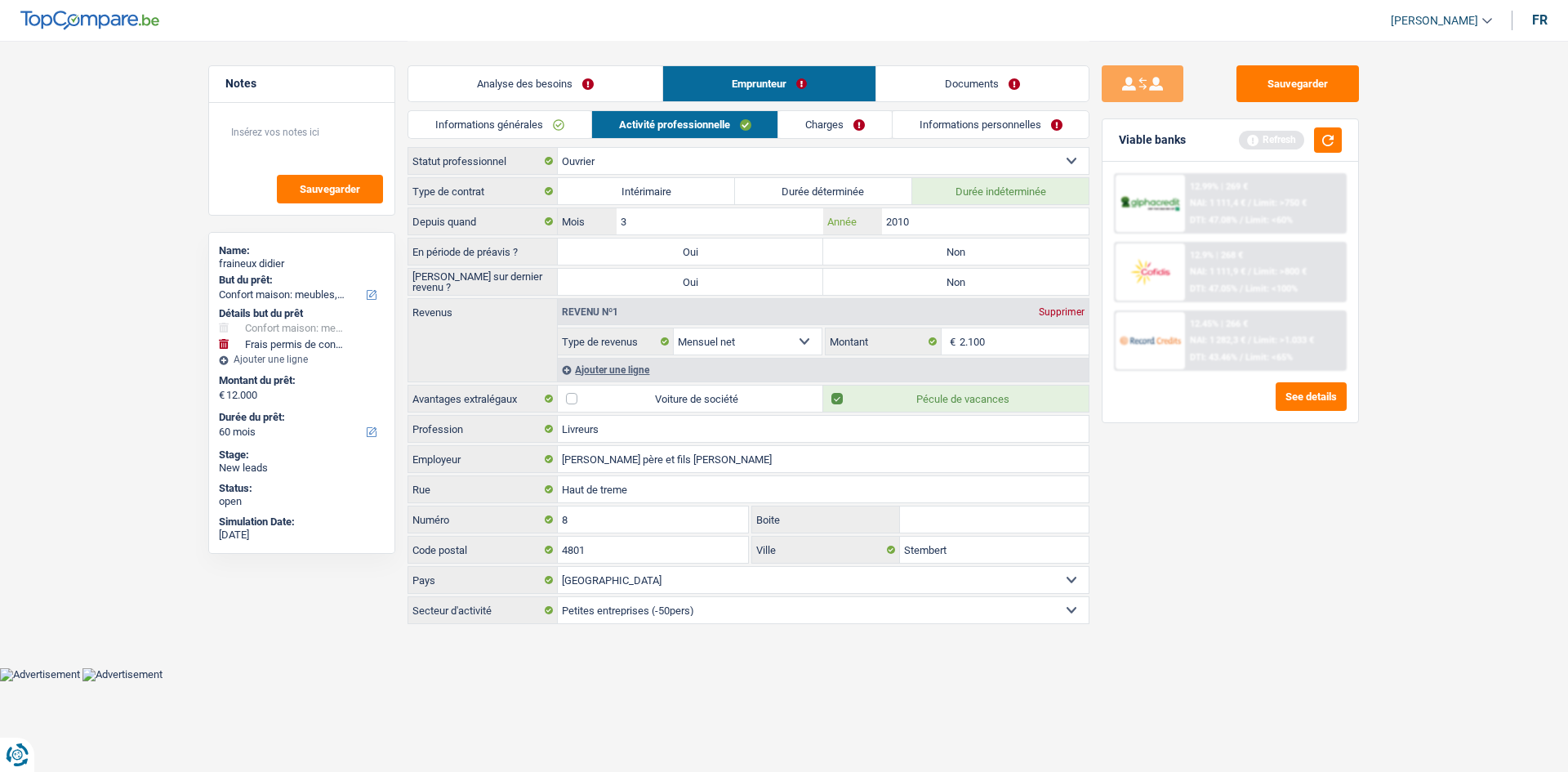
click at [613, 234] on input "2010" at bounding box center [985, 221] width 206 height 27
click at [613, 264] on label "Non" at bounding box center [955, 251] width 265 height 27
click at [613, 264] on input "Non" at bounding box center [955, 251] width 265 height 27
radio input "true"
click at [613, 293] on label "Non" at bounding box center [955, 282] width 265 height 27
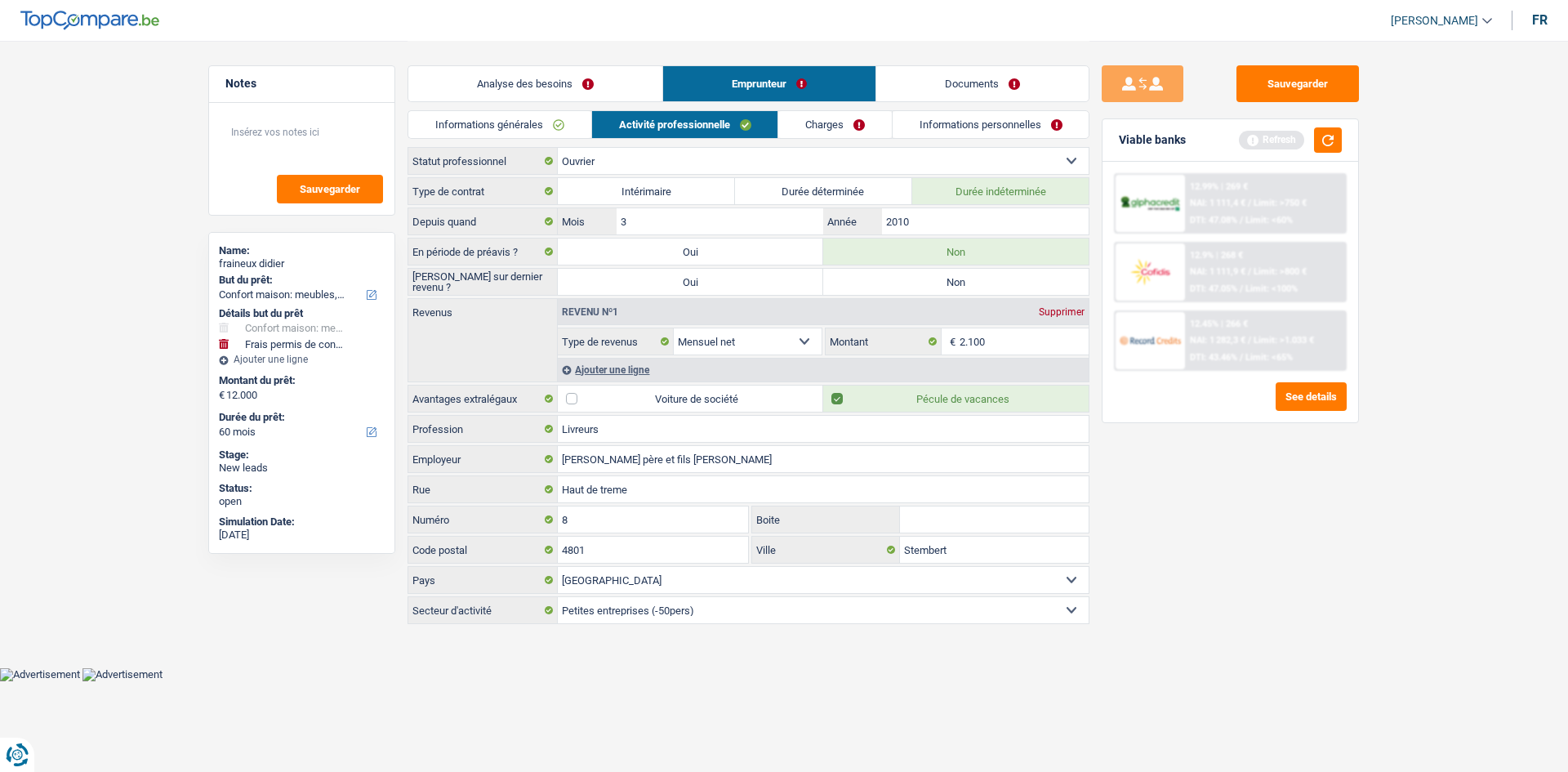
click at [613, 293] on input "Non" at bounding box center [955, 282] width 265 height 27
radio input "true"
click at [613, 303] on div "Sauvegarder Viable banks Refresh 12.99% | 269 € NAI: 1 111,4 € / Limit: >750 € …" at bounding box center [1230, 406] width 282 height 681
click at [613, 247] on label "Non" at bounding box center [955, 251] width 265 height 27
click at [613, 247] on input "Non" at bounding box center [955, 251] width 265 height 27
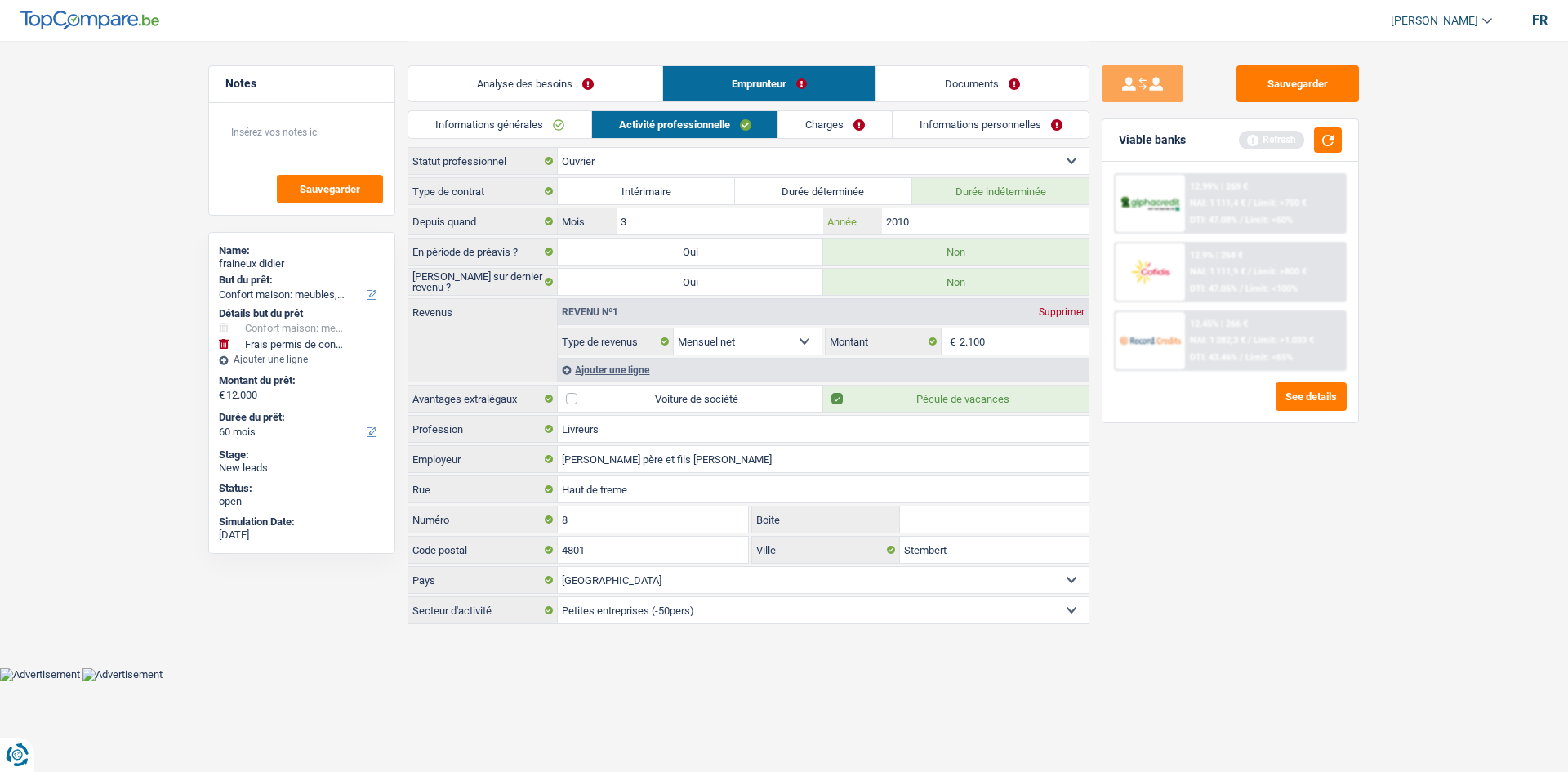
click at [613, 210] on input "2010" at bounding box center [985, 221] width 206 height 27
click at [613, 303] on div "Ajouter une ligne" at bounding box center [823, 369] width 531 height 24
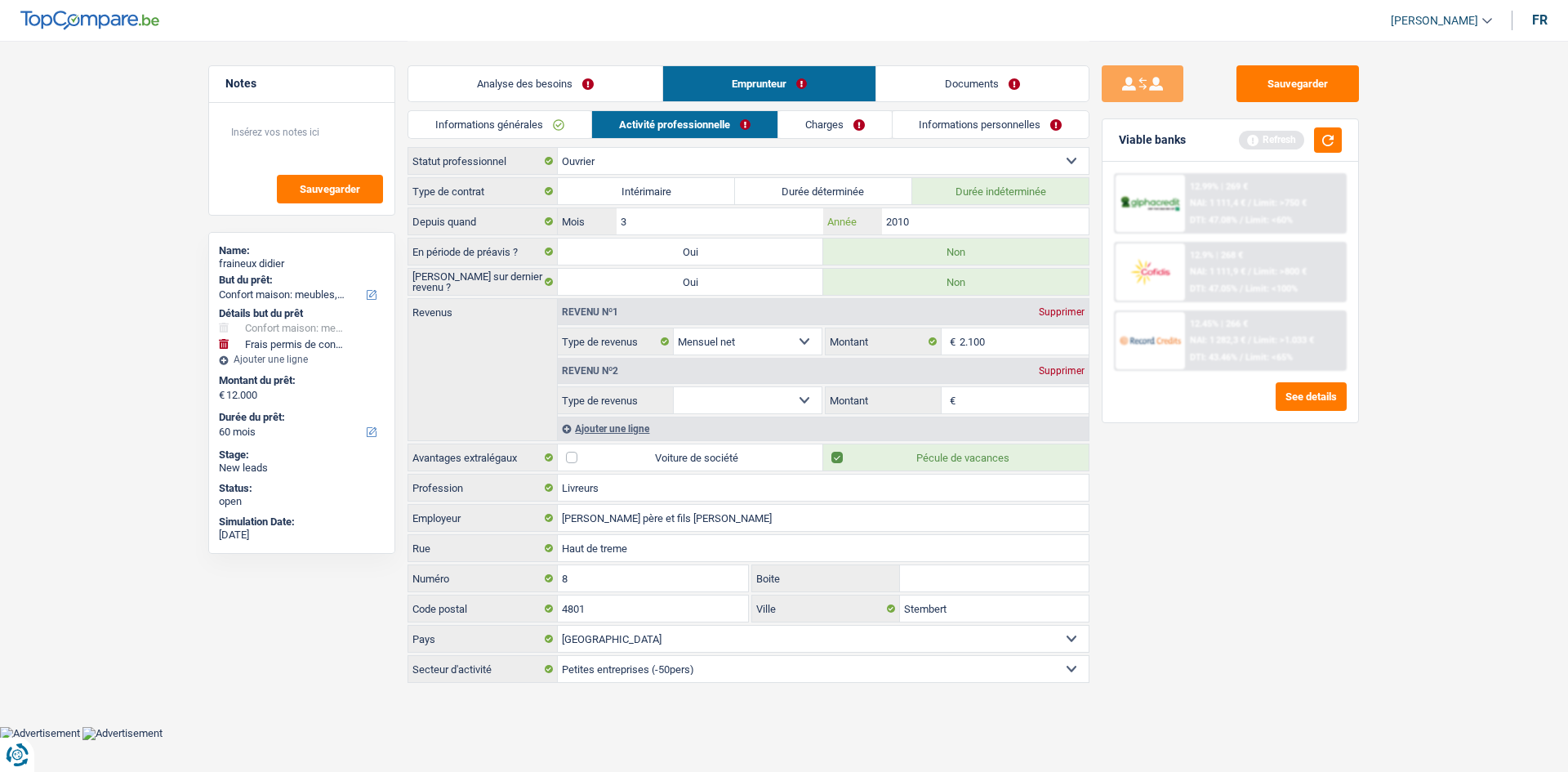
click at [613, 217] on input "2010" at bounding box center [985, 221] width 206 height 27
click at [613, 303] on input "2.100" at bounding box center [1024, 341] width 130 height 27
click at [613, 303] on select "Allocation d'handicap Allocations chômage Allocations familiales Chèques repas …" at bounding box center [747, 400] width 148 height 27
select select "mealVouchers"
click at [613, 303] on select "Allocation d'handicap Allocations chômage Allocations familiales Chèques repas …" at bounding box center [747, 400] width 148 height 27
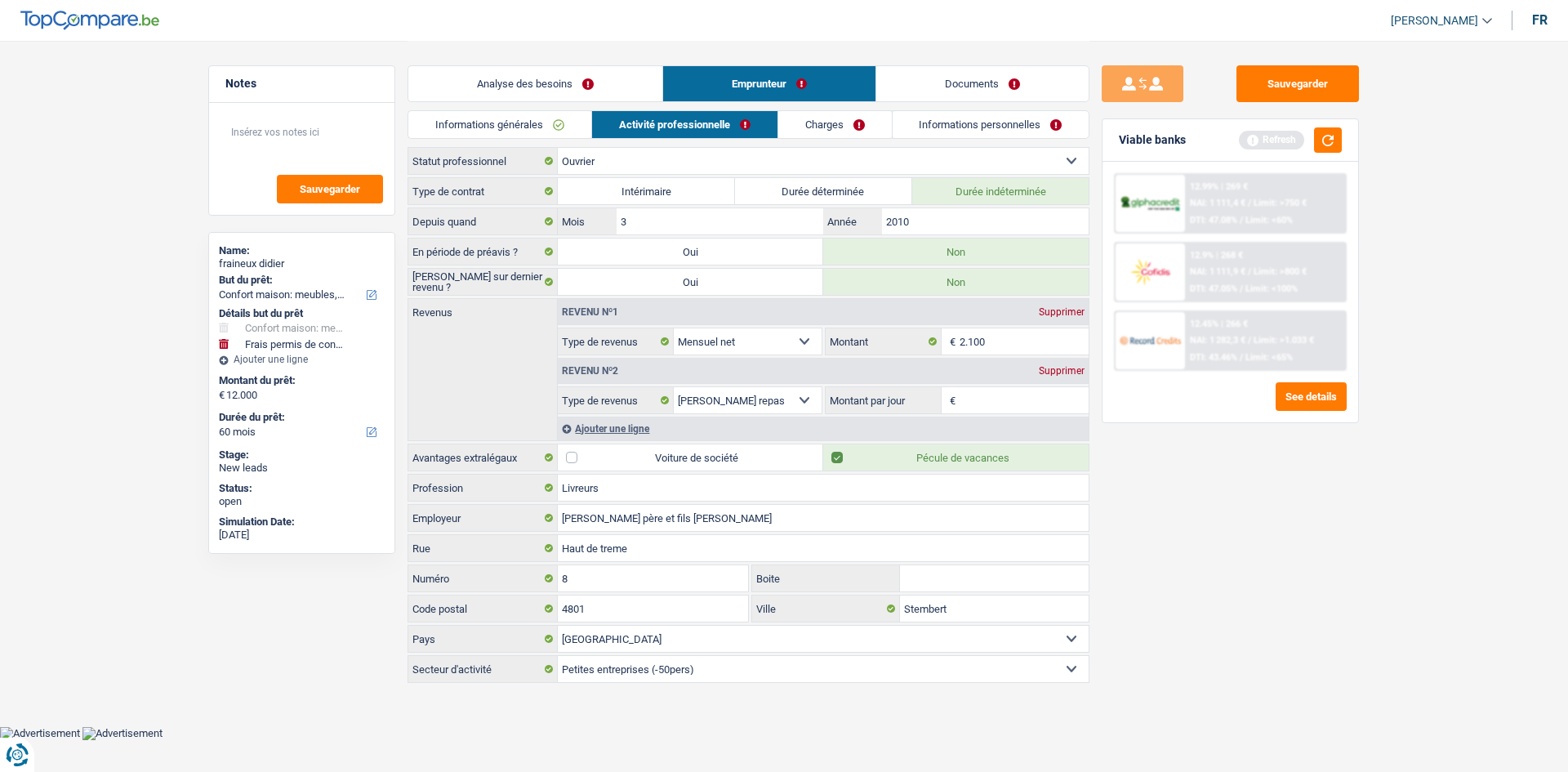
click at [613, 303] on span "€" at bounding box center [950, 400] width 18 height 27
click at [613, 303] on input "Montant par jour" at bounding box center [1024, 400] width 130 height 27
click at [613, 303] on div "Supprimer" at bounding box center [1061, 371] width 54 height 10
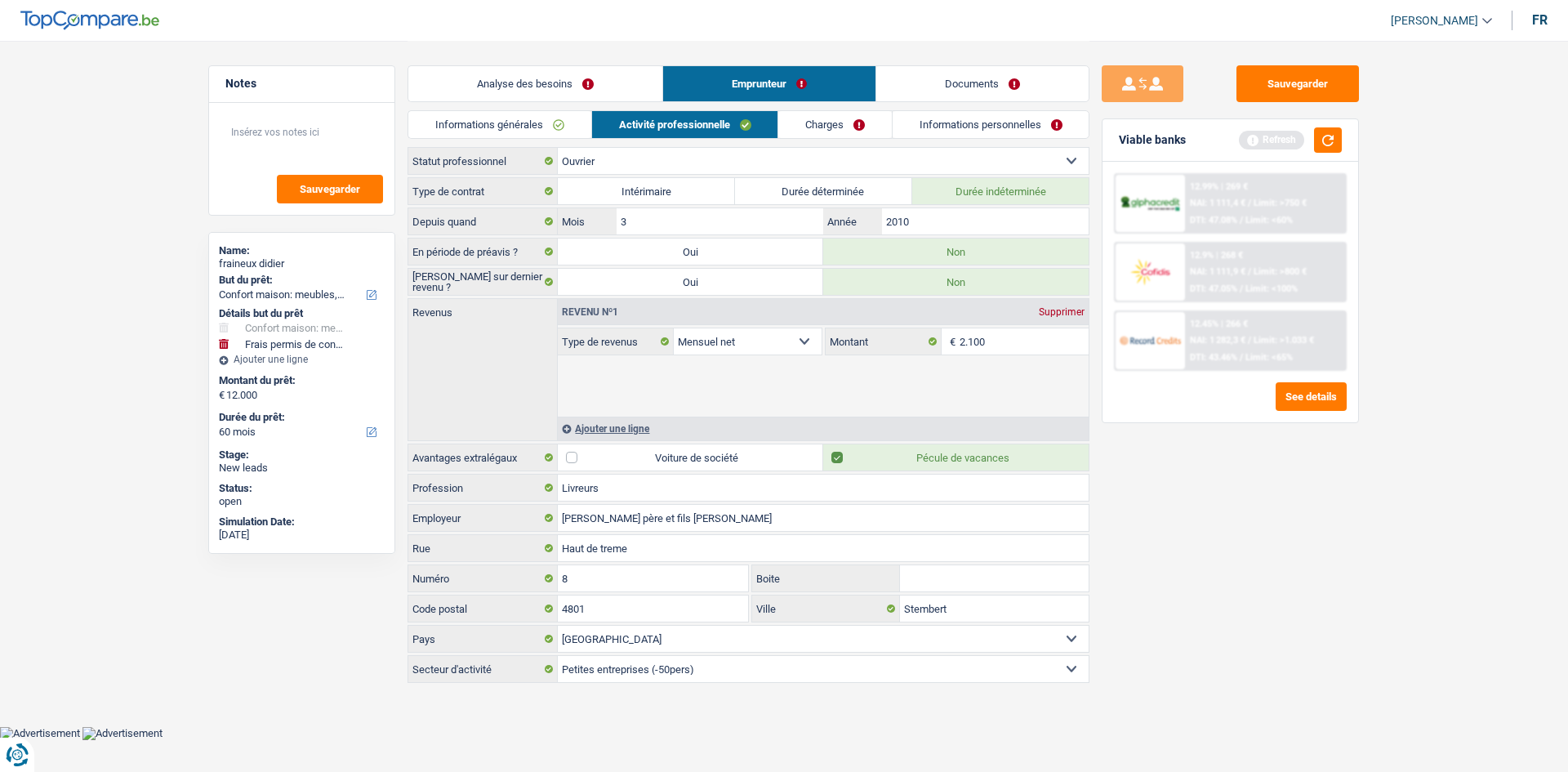
click at [613, 303] on div "Sauvegarder Viable banks Refresh 12.99% | 269 € NAI: 1 111,4 € / Limit: >750 € …" at bounding box center [1230, 406] width 282 height 681
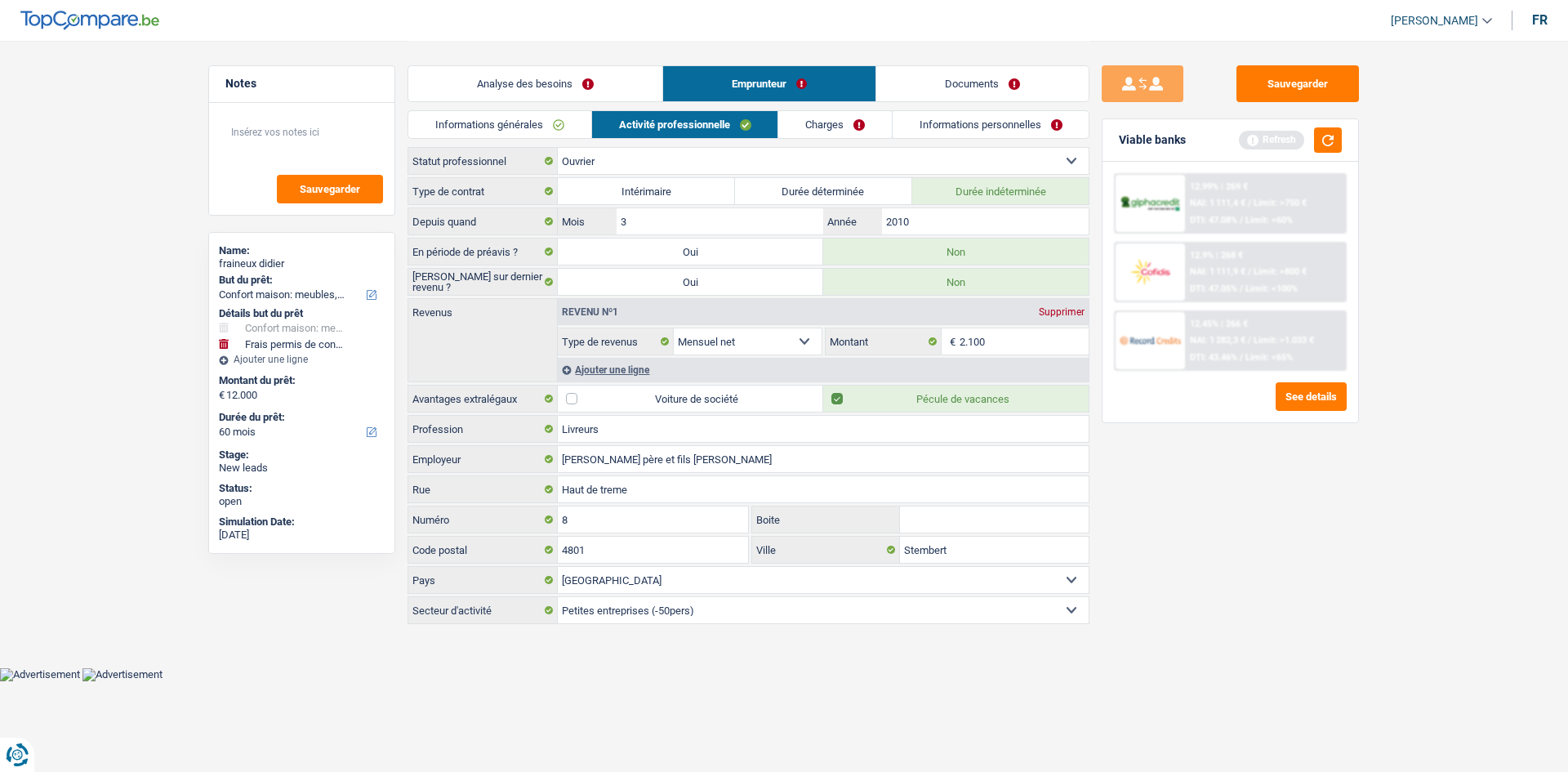
click at [613, 114] on link "Charges" at bounding box center [836, 124] width 114 height 27
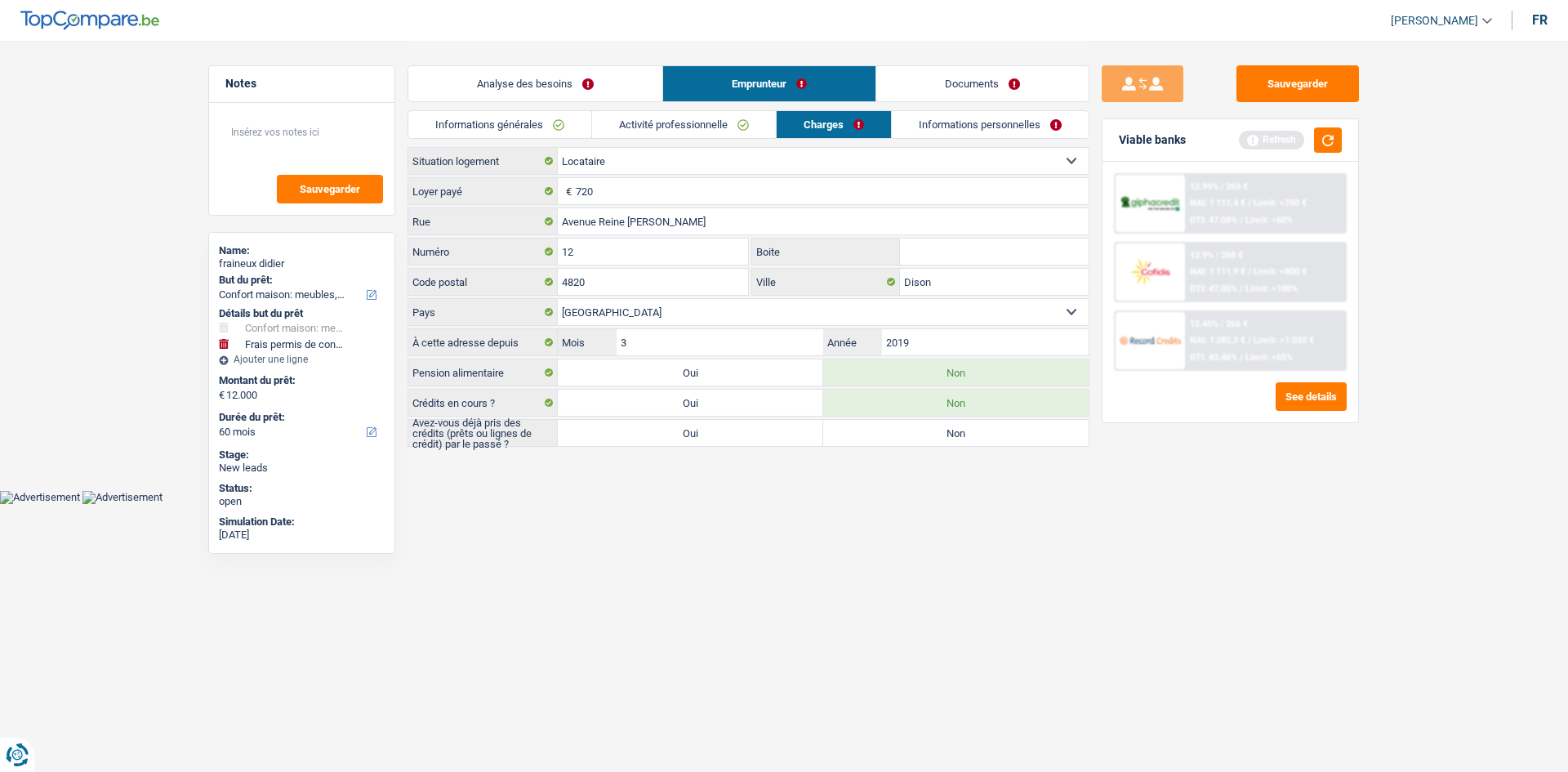
drag, startPoint x: 719, startPoint y: 441, endPoint x: 799, endPoint y: 551, distance: 136.0
click at [613, 303] on label "Oui" at bounding box center [690, 433] width 265 height 27
click at [613, 303] on input "Oui" at bounding box center [690, 433] width 265 height 27
radio input "true"
click at [613, 303] on html "Vous avez le contrôle de vos données Nous utilisons des cookies, tout comme nos…" at bounding box center [784, 251] width 1568 height 504
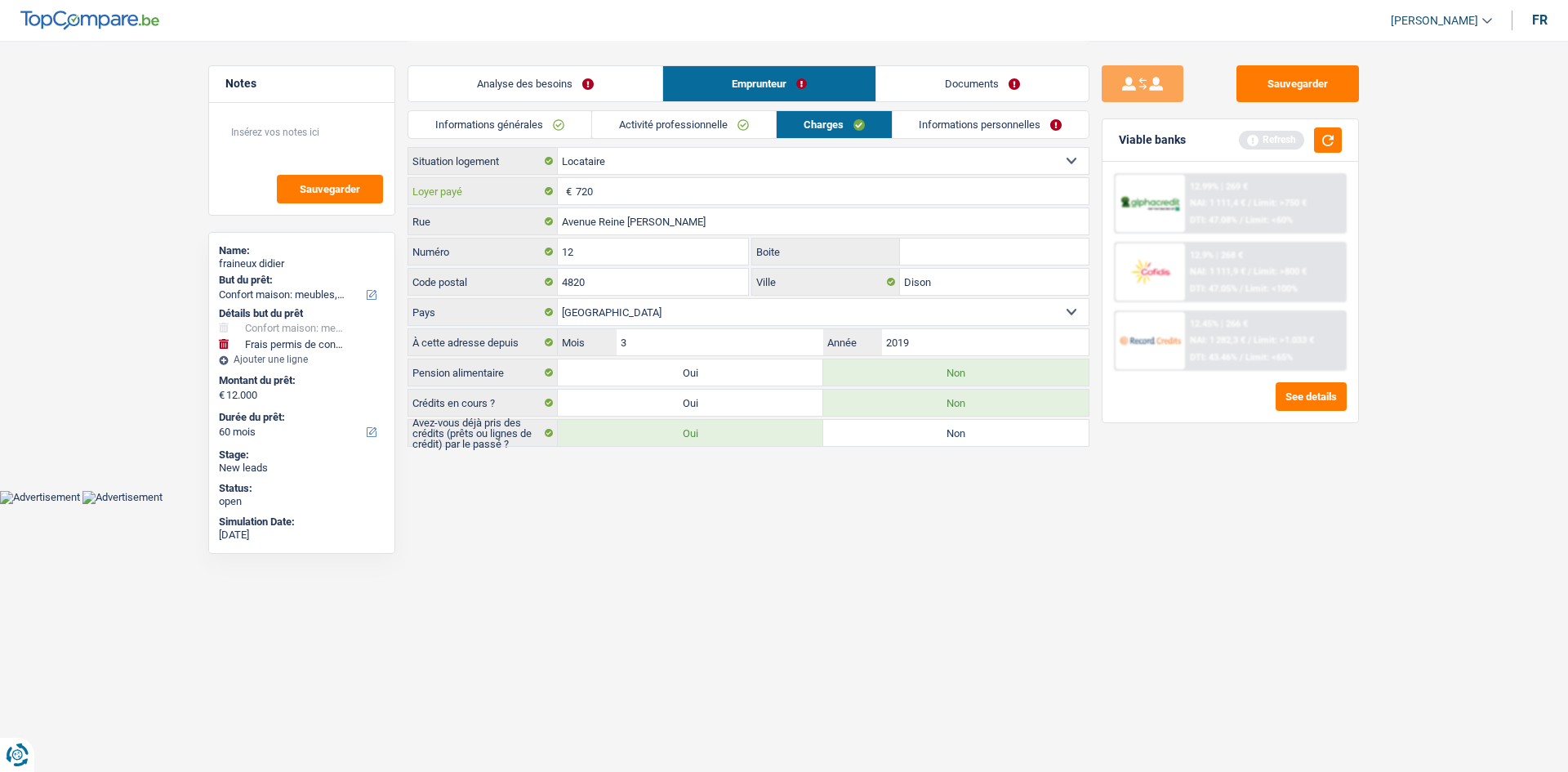
click at [608, 198] on input "720" at bounding box center [832, 191] width 513 height 27
click at [554, 136] on link "Informations générales" at bounding box center [500, 124] width 183 height 27
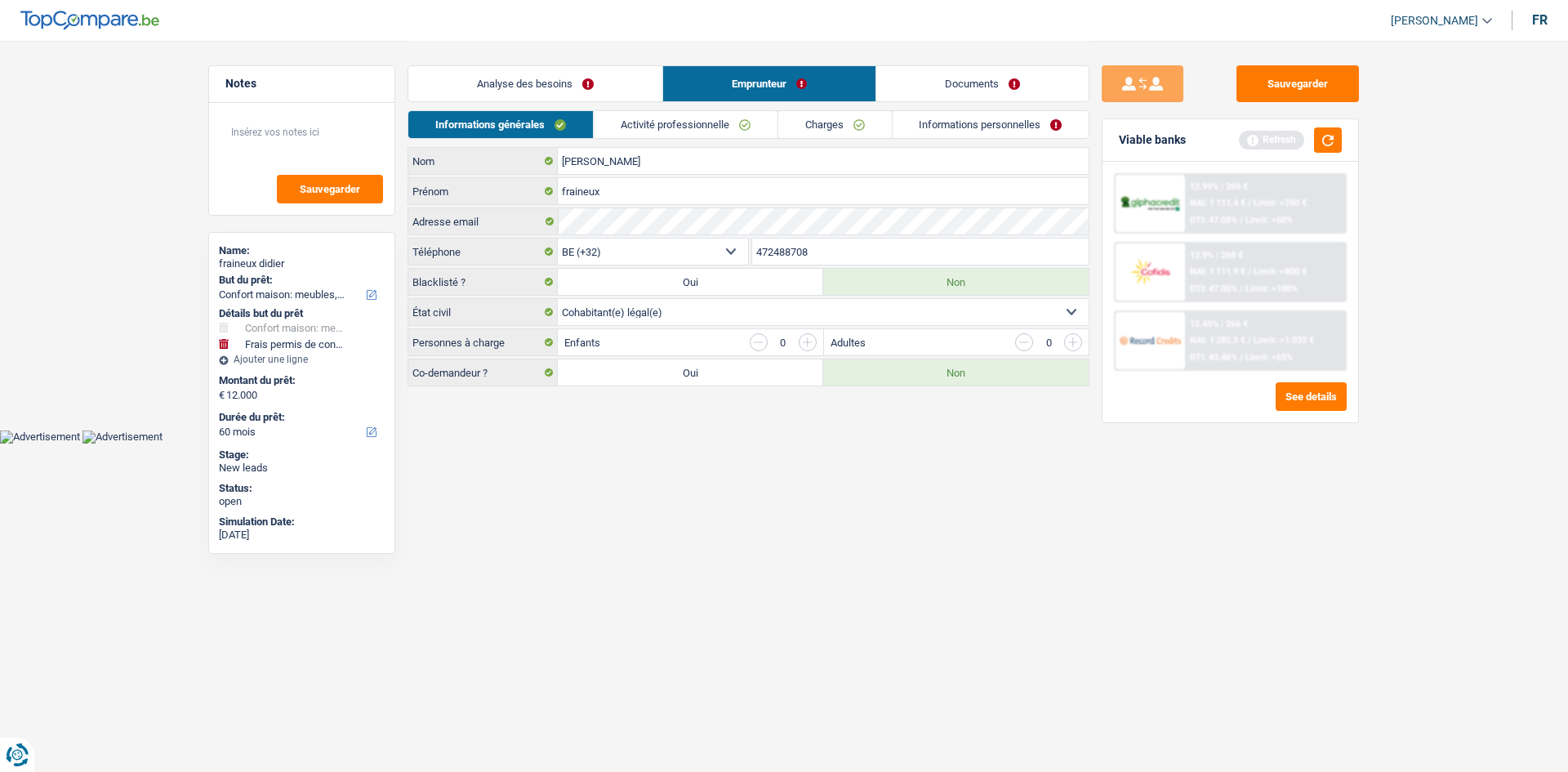
click at [598, 104] on div "Analyse des besoins Emprunteur Documents" at bounding box center [748, 76] width 682 height 70
click at [613, 123] on link "Charges" at bounding box center [836, 124] width 114 height 27
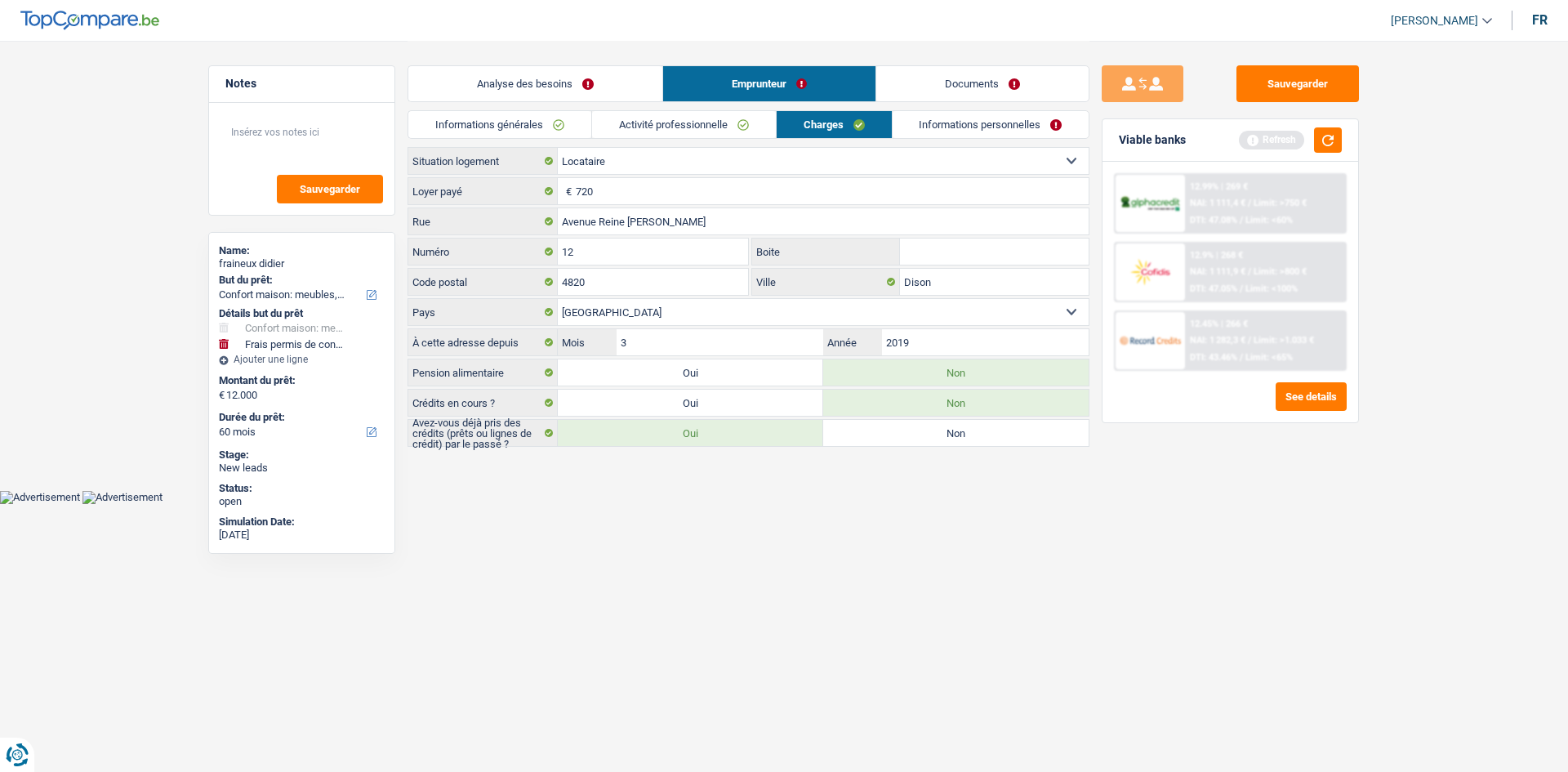
click at [613, 130] on link "Informations personnelles" at bounding box center [991, 124] width 196 height 27
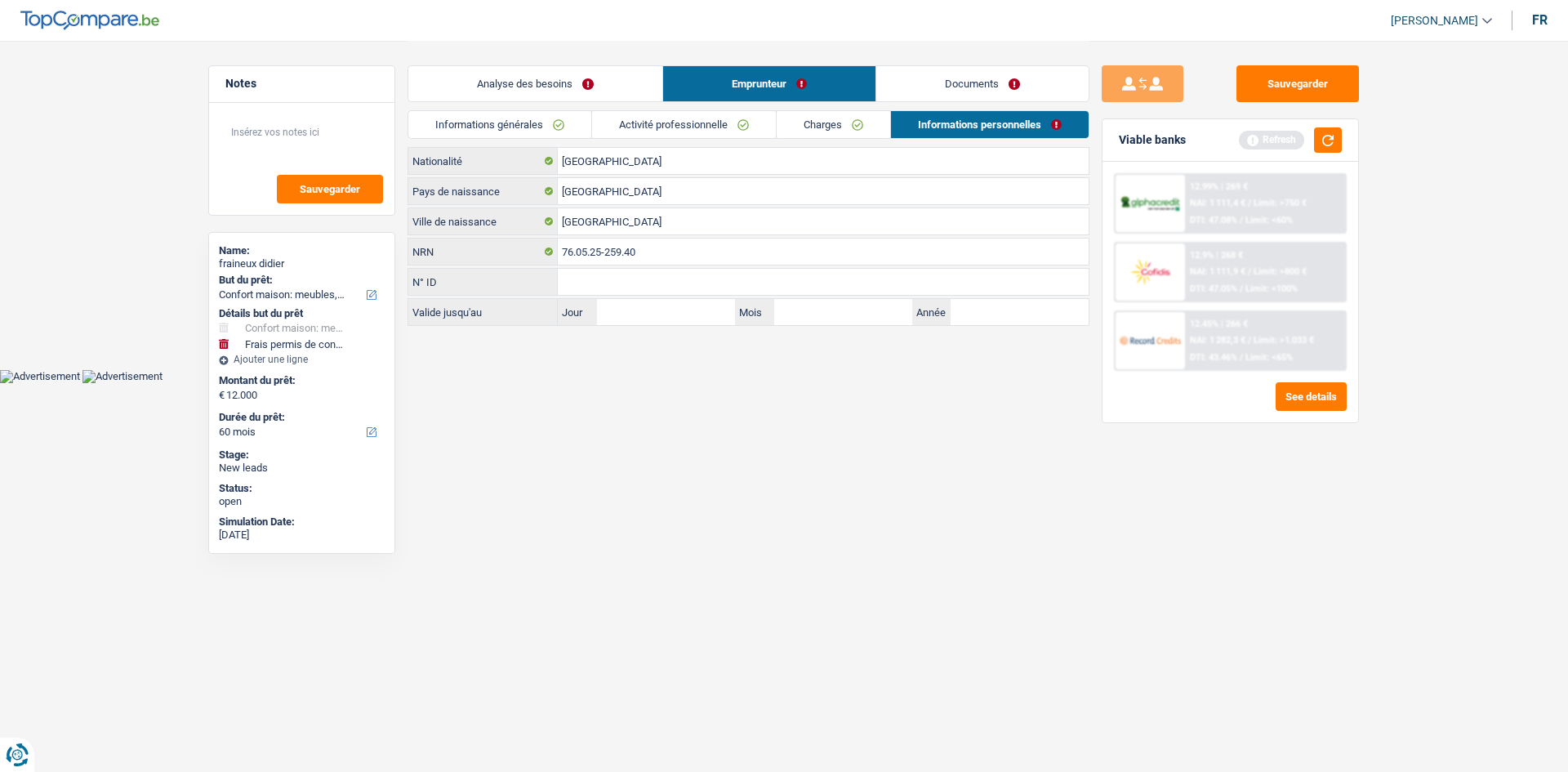
click at [613, 90] on link "Documents" at bounding box center [983, 83] width 212 height 35
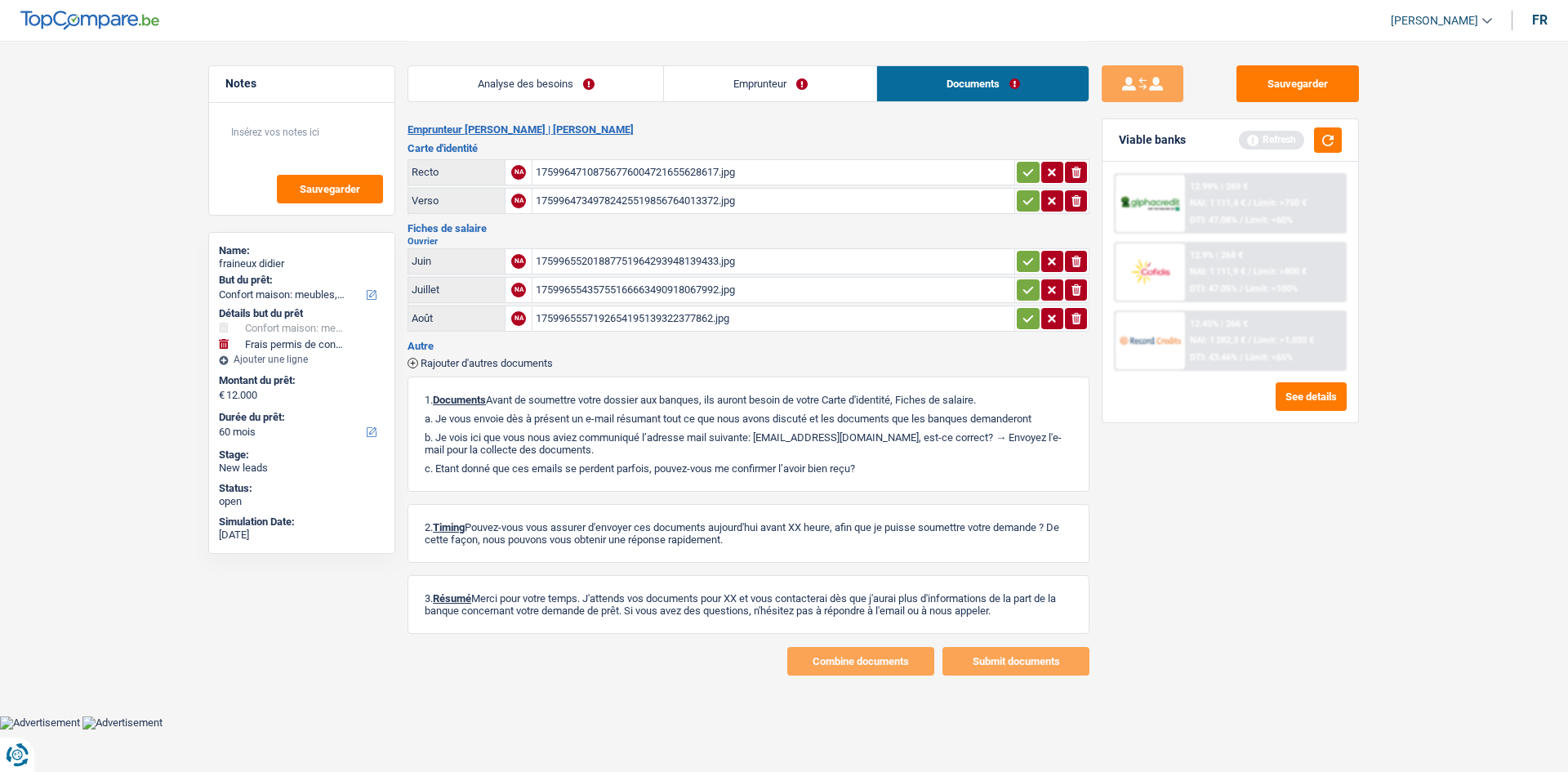
click at [613, 119] on div "Viable banks Refresh" at bounding box center [1230, 139] width 255 height 42
drag, startPoint x: 1319, startPoint y: 127, endPoint x: 1315, endPoint y: 138, distance: 11.7
click at [613, 128] on div "Viable banks Refresh" at bounding box center [1230, 139] width 255 height 42
click at [613, 142] on div "Refresh" at bounding box center [1290, 140] width 103 height 26
click at [613, 138] on button "button" at bounding box center [1327, 140] width 27 height 26
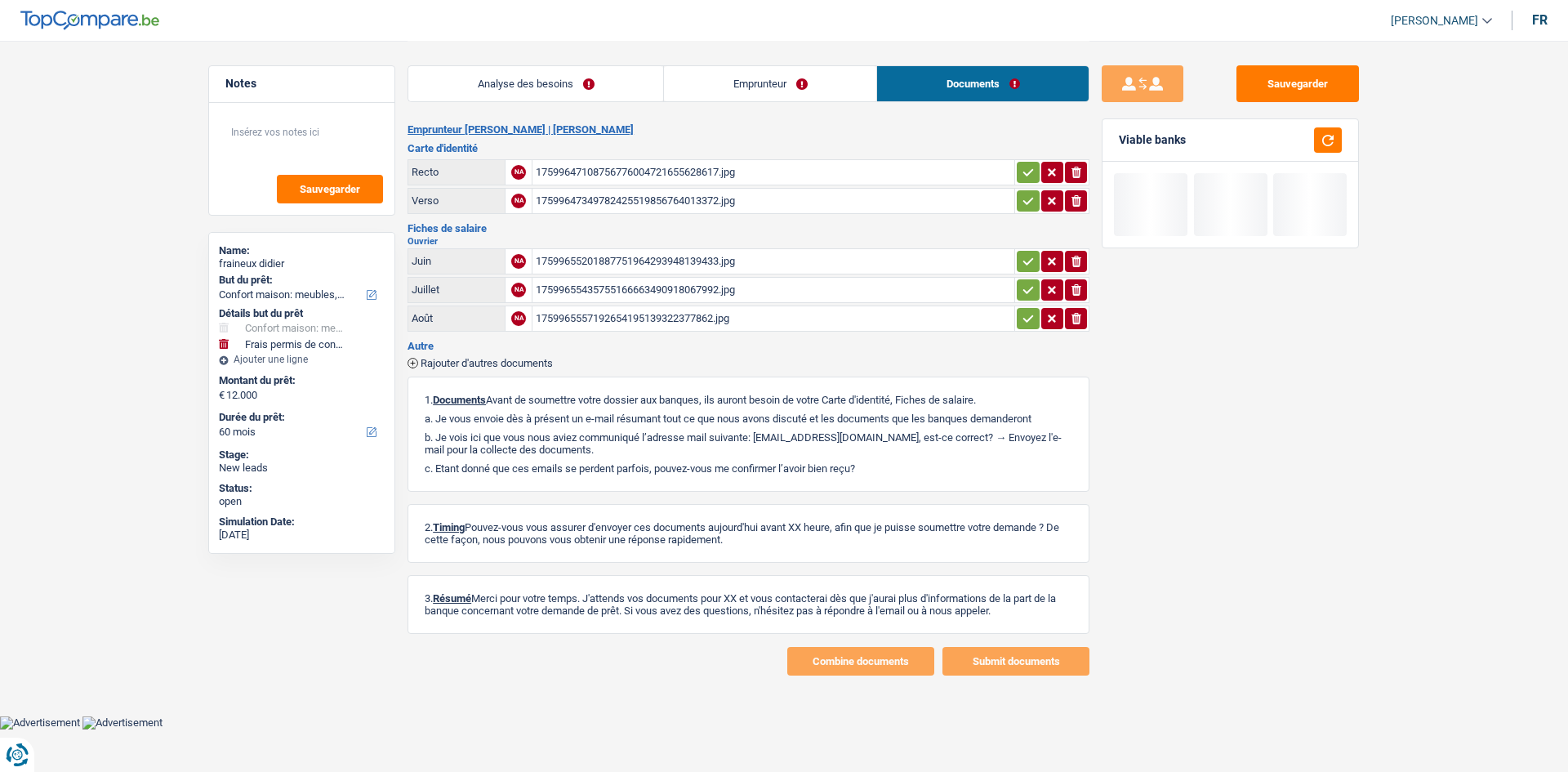
click at [591, 303] on div "1759965557192654195139322377862.jpg" at bounding box center [774, 318] width 475 height 25
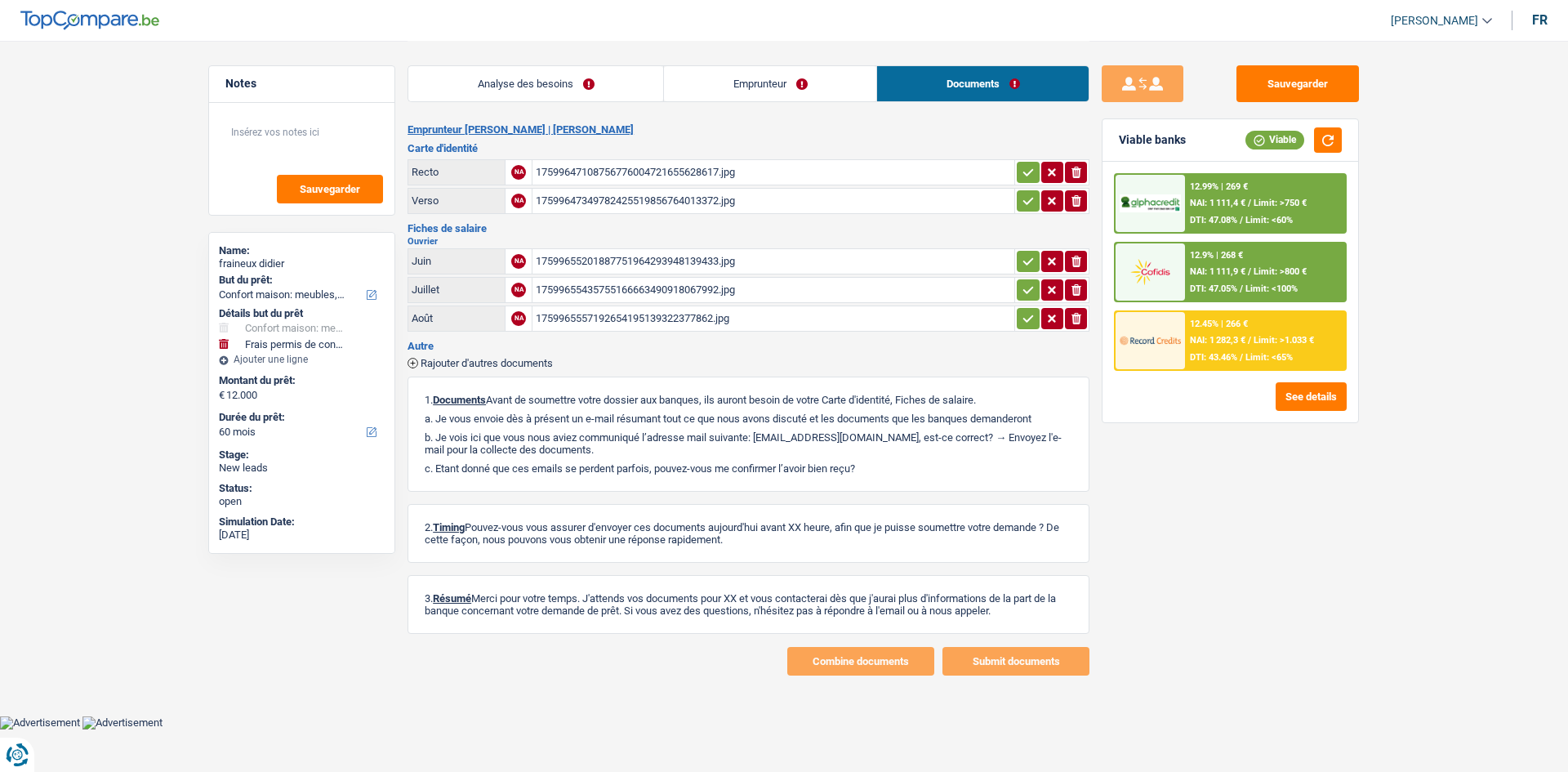
click at [577, 285] on div "17599655435755166663490918067992.jpg" at bounding box center [774, 290] width 475 height 25
click at [613, 255] on div "17599655201887751964293948139433.jpg" at bounding box center [774, 261] width 475 height 25
click at [613, 173] on div "17599647108756776004721655628617.jpg" at bounding box center [774, 172] width 475 height 25
click at [613, 87] on button "Sauvegarder" at bounding box center [1297, 83] width 123 height 36
click at [508, 91] on link "Analyse des besoins" at bounding box center [536, 83] width 255 height 35
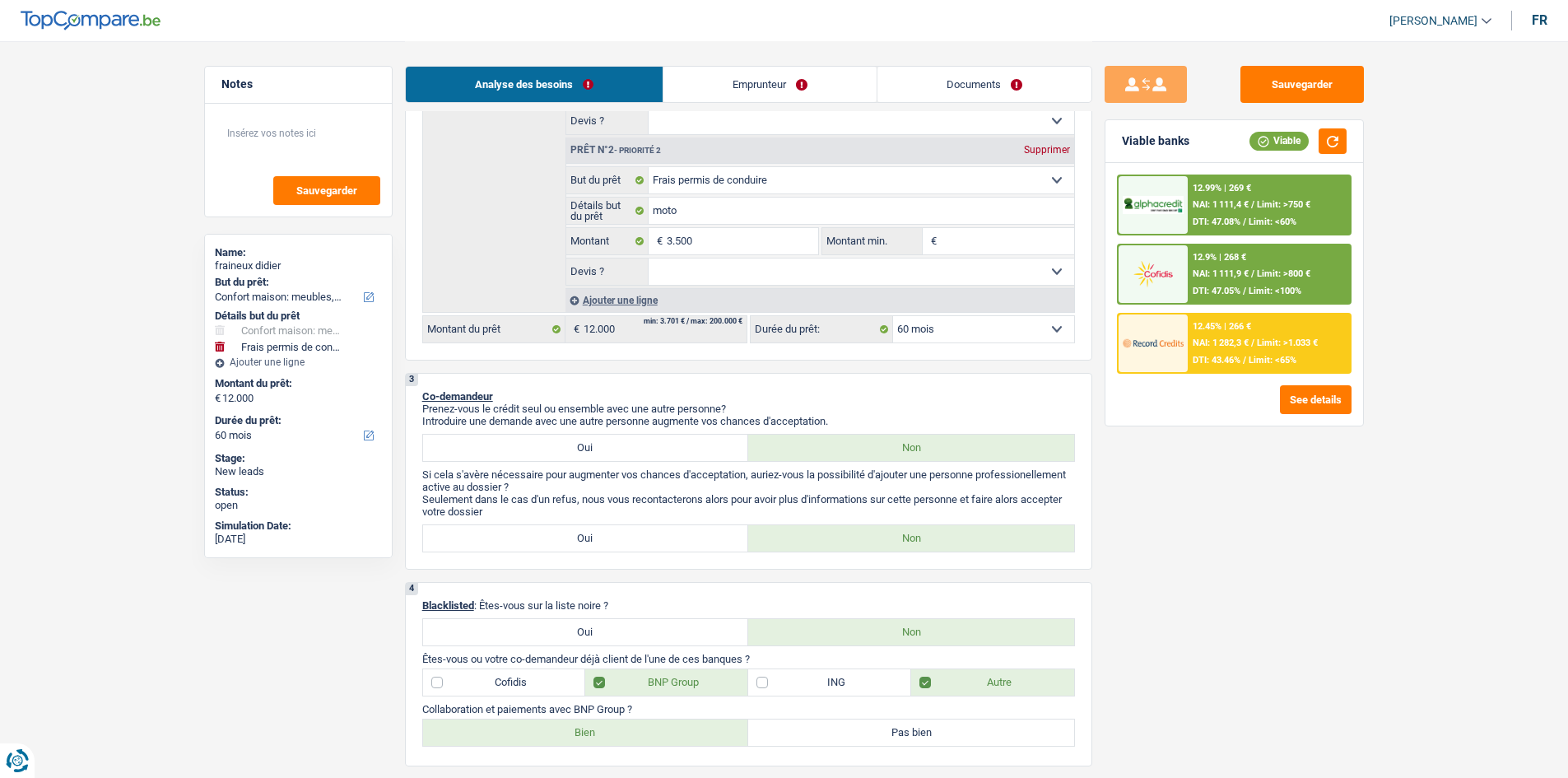
scroll to position [412, 0]
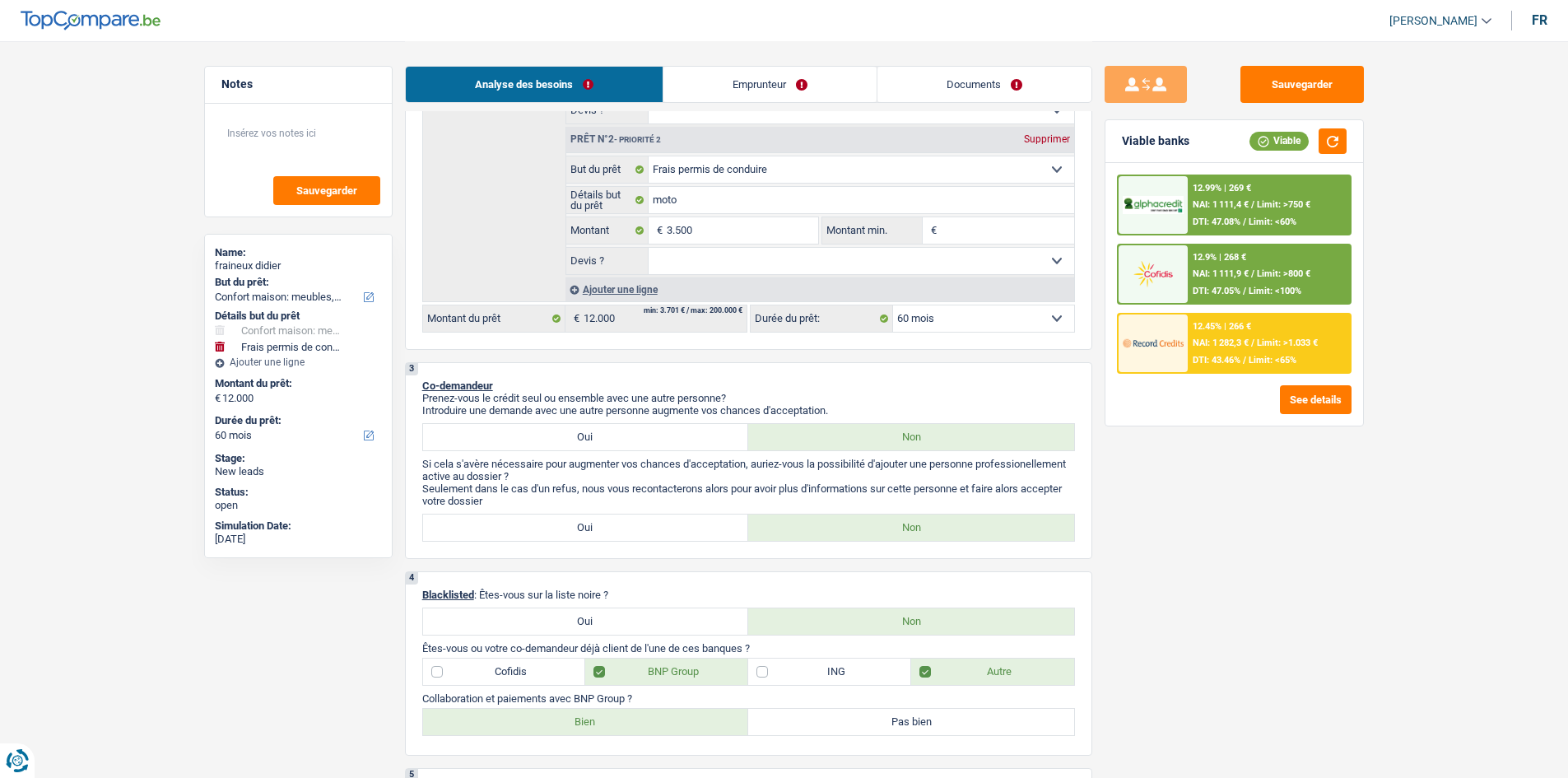
click at [617, 223] on span "Limit: <60%" at bounding box center [1272, 222] width 47 height 11
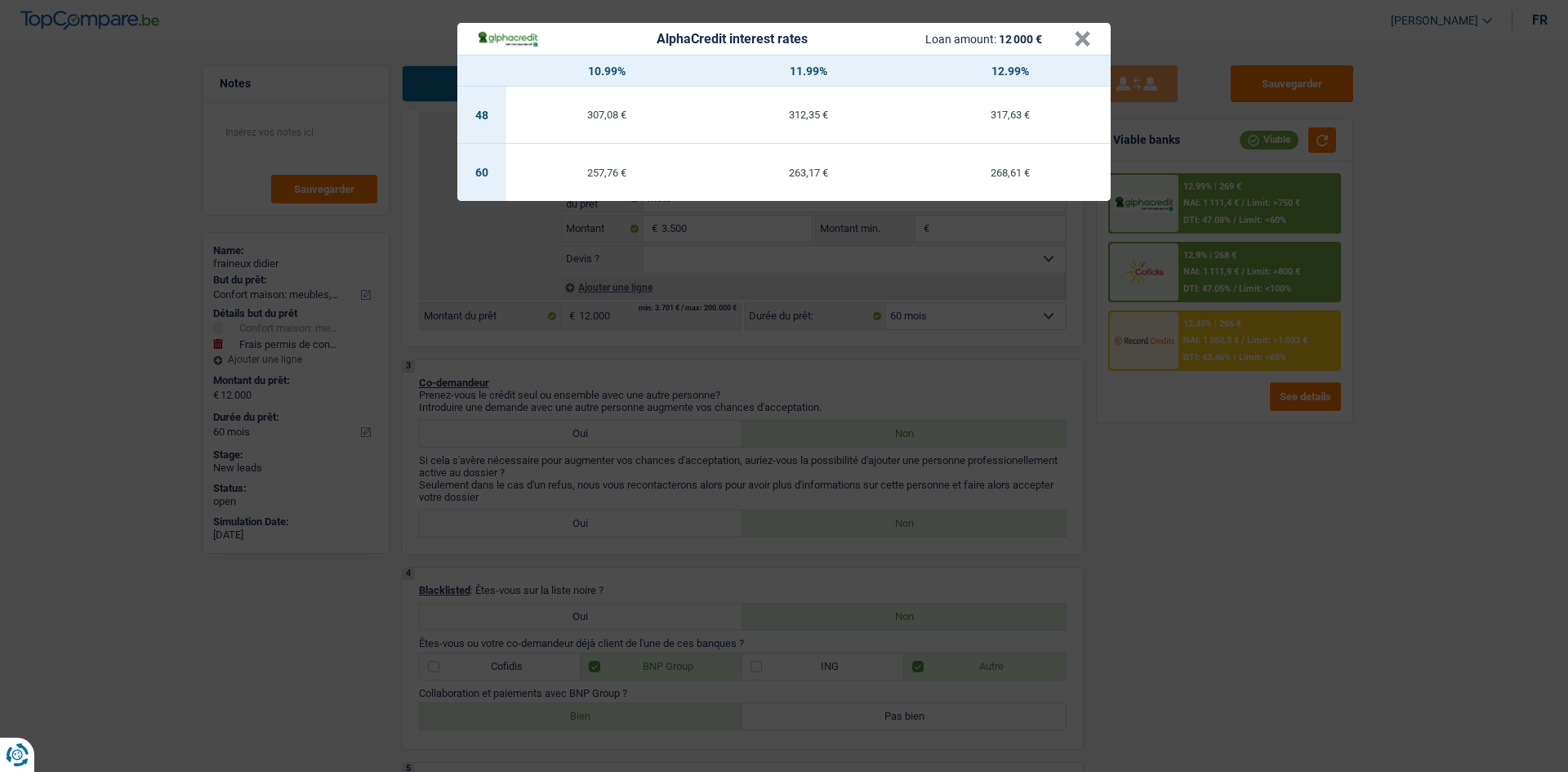
click at [613, 303] on div "AlphaCredit interest rates Loan amount: 12 000 € × 10.99% 11.99% 12.99% 48 307,…" at bounding box center [784, 386] width 1568 height 772
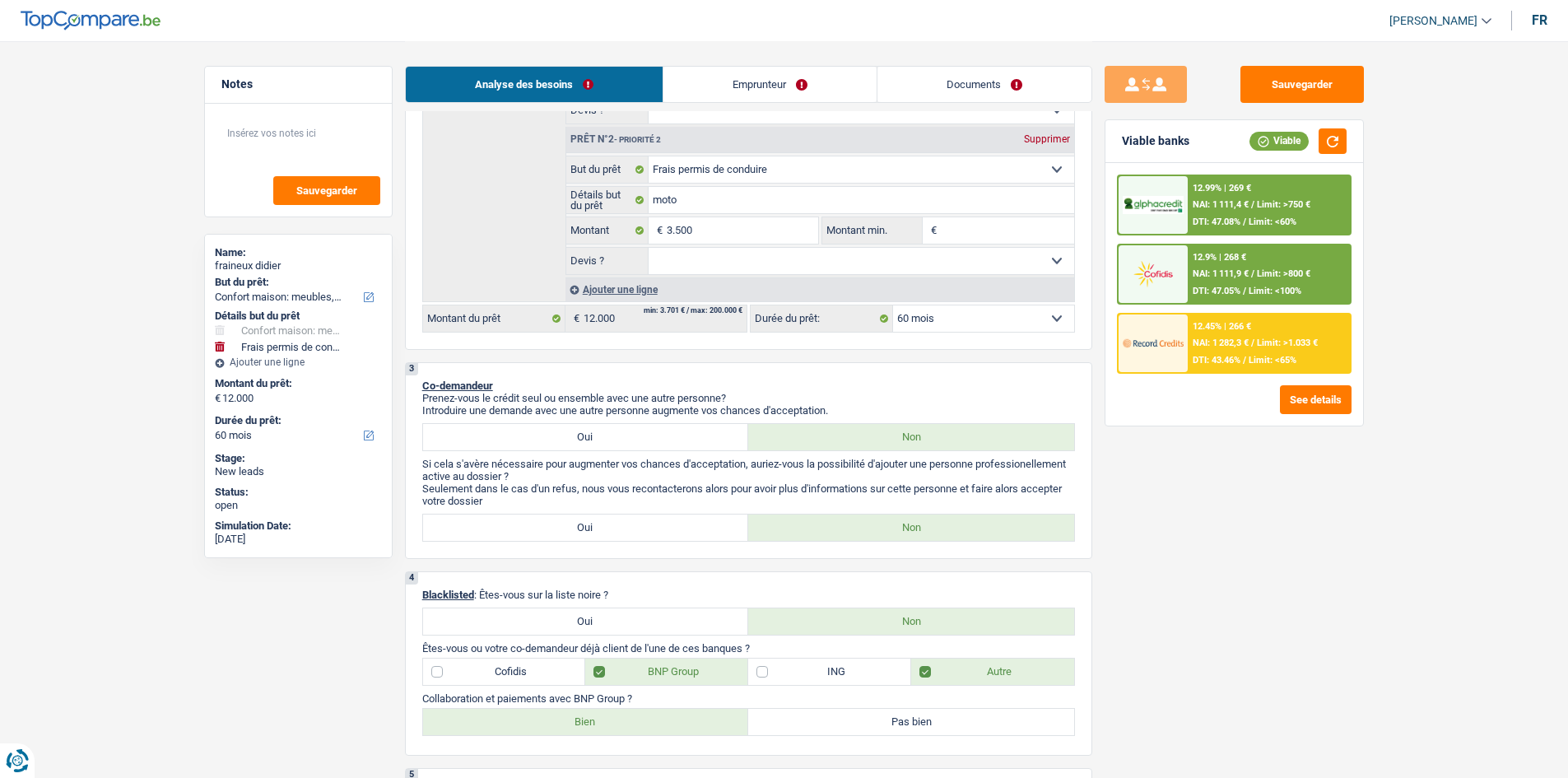
click at [617, 306] on span "Limit: >1.033 €" at bounding box center [1287, 342] width 61 height 11
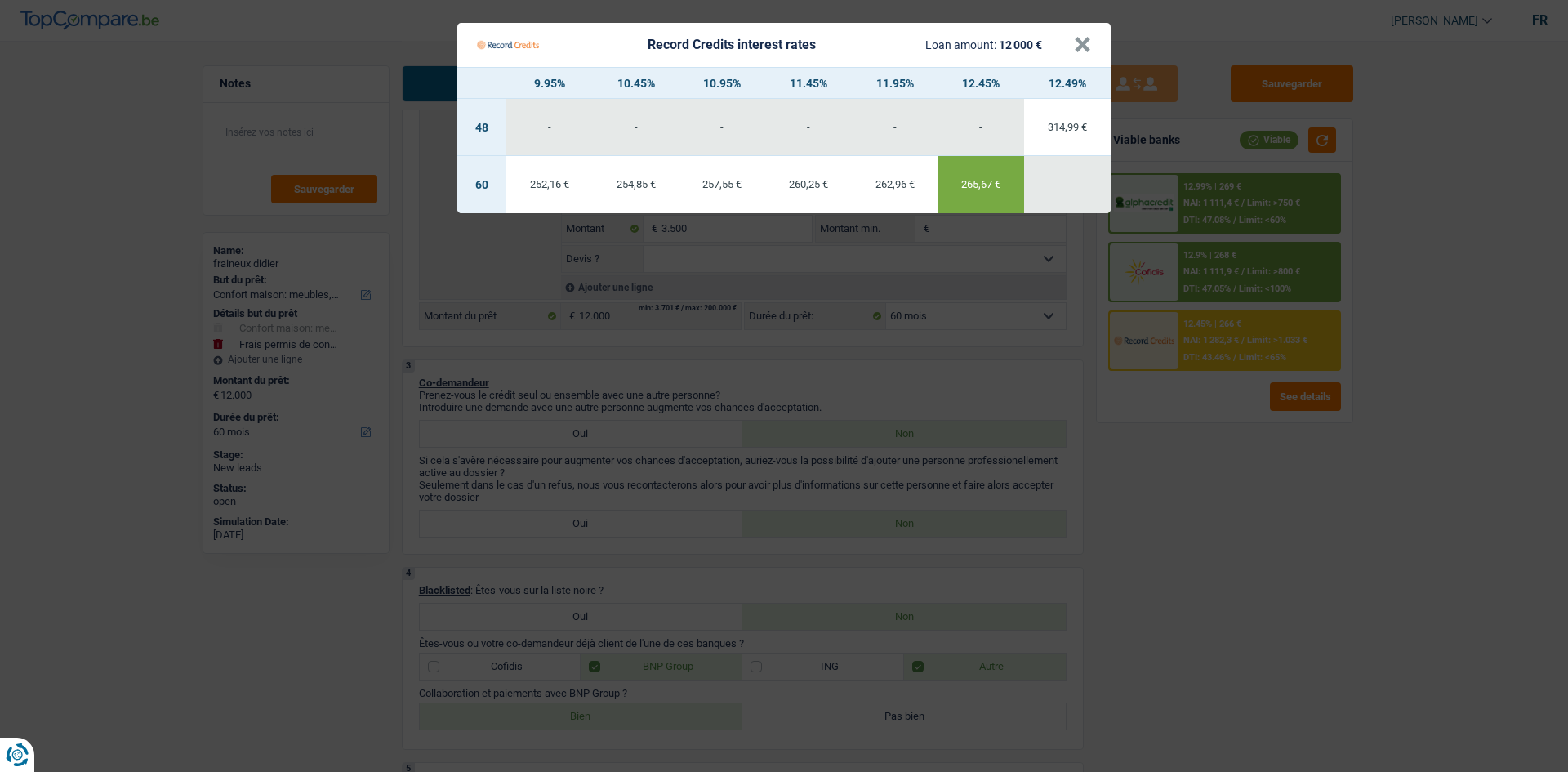
click at [613, 303] on Credits "Record Credits interest rates Loan amount: 12 000 € × 9.95% 10.45% 10.95% 11.45…" at bounding box center [784, 386] width 1568 height 772
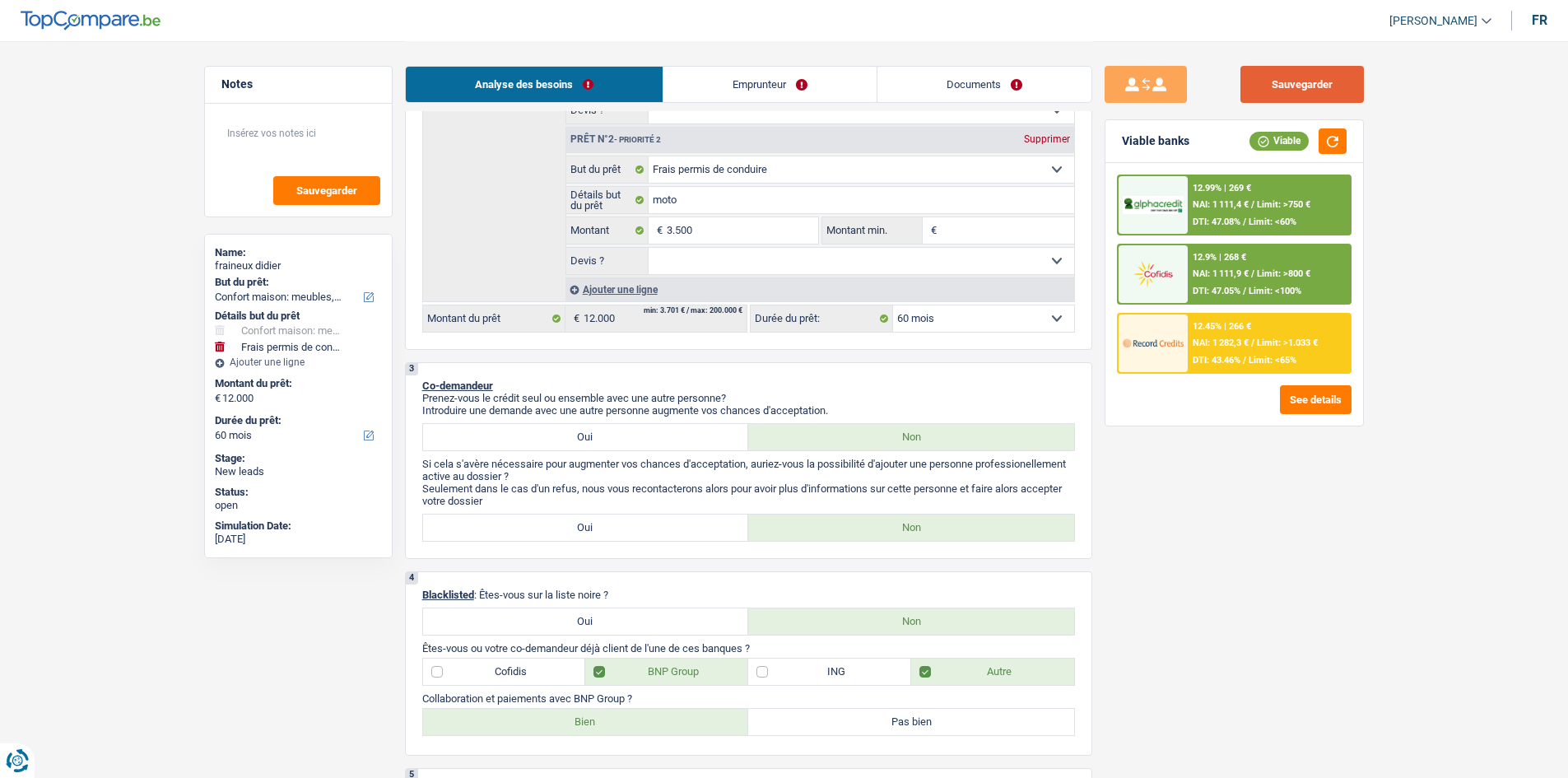
drag, startPoint x: 1263, startPoint y: 104, endPoint x: 1257, endPoint y: 94, distance: 11.7
click at [617, 101] on div "Sauvegarder Viable banks Viable 12.99% | 269 € NAI: 1 111,4 € / Limit: >750 € D…" at bounding box center [1234, 409] width 284 height 686
click at [617, 95] on button "Sauvegarder" at bounding box center [1302, 84] width 124 height 37
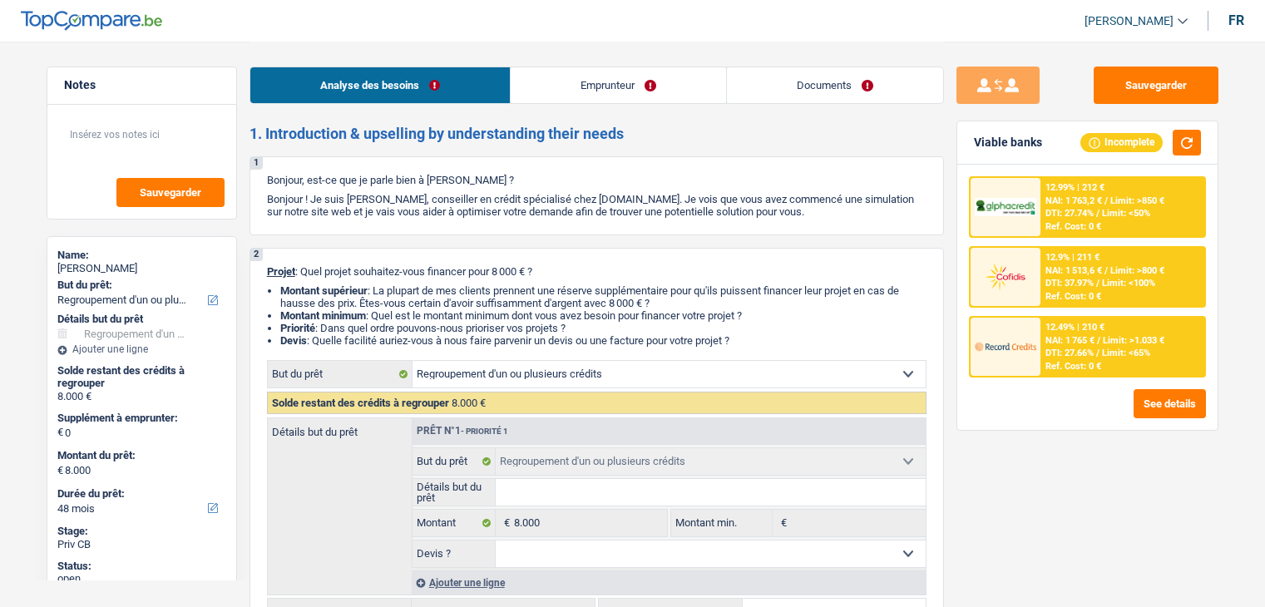
select select "refinancing"
select select "48"
select select "refinancing"
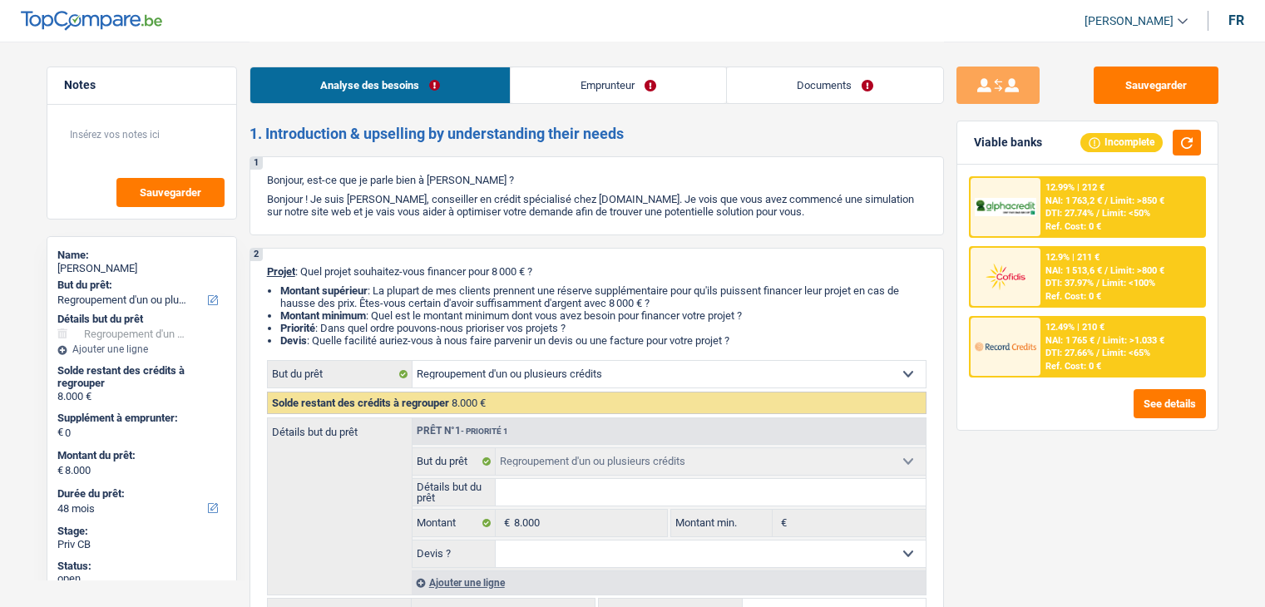
select select "48"
select select "worker"
select select "netSalary"
select select "familyAllowances"
select select "liveWithParents"
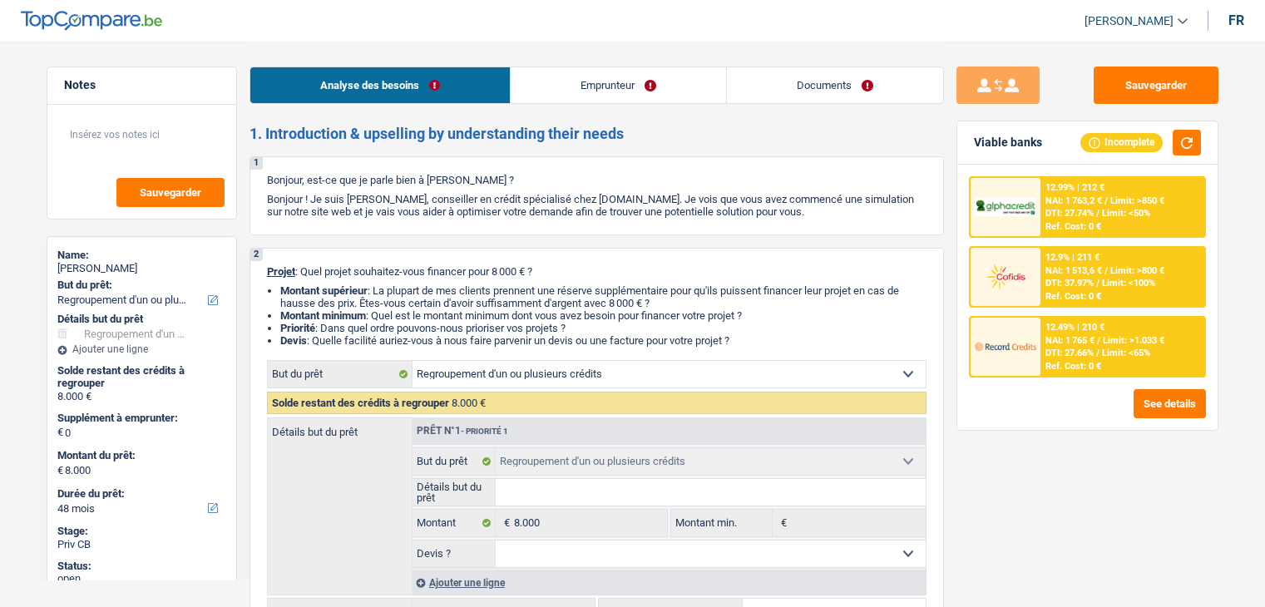
select select "personalLoan"
select select "homeFurnishingOrRelocation"
select select "60"
select select "personalLoan"
select select "homeFurnishingOrRelocation"
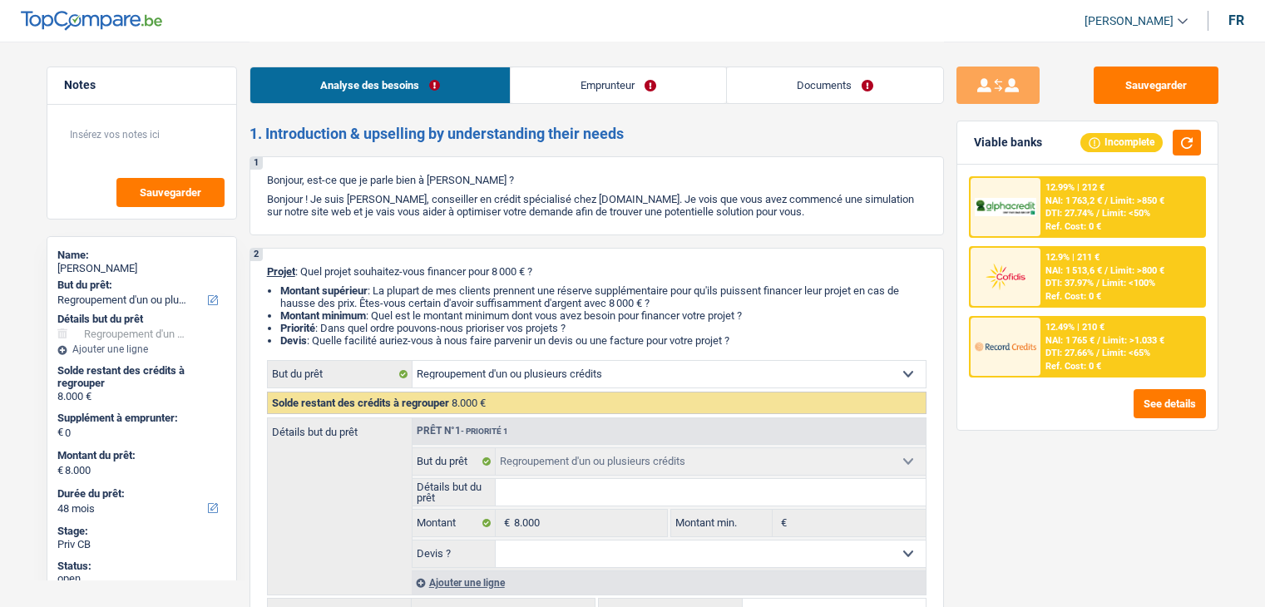
select select "42"
select select "refinancing"
select select "48"
drag, startPoint x: 644, startPoint y: 71, endPoint x: 729, endPoint y: 144, distance: 112.1
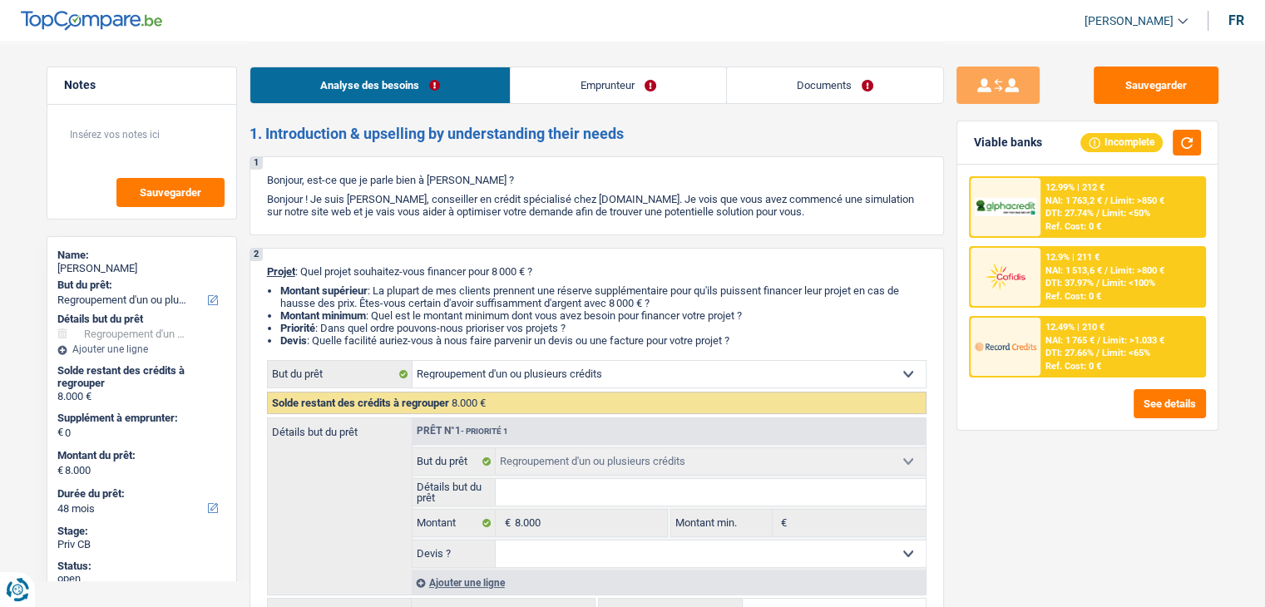
click at [644, 71] on link "Emprunteur" at bounding box center [618, 85] width 215 height 36
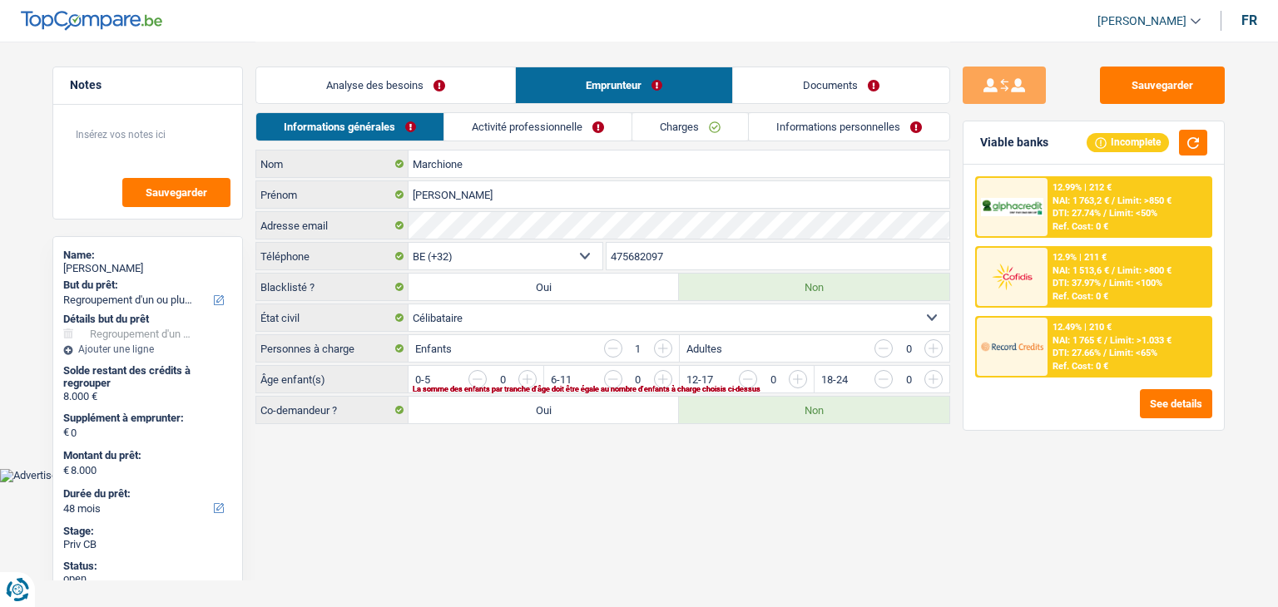
click at [576, 118] on link "Activité professionnelle" at bounding box center [537, 126] width 187 height 27
click at [669, 128] on link "Charges" at bounding box center [690, 126] width 116 height 27
click at [855, 124] on link "Informations personnelles" at bounding box center [849, 126] width 200 height 27
click at [862, 85] on link "Documents" at bounding box center [841, 85] width 216 height 36
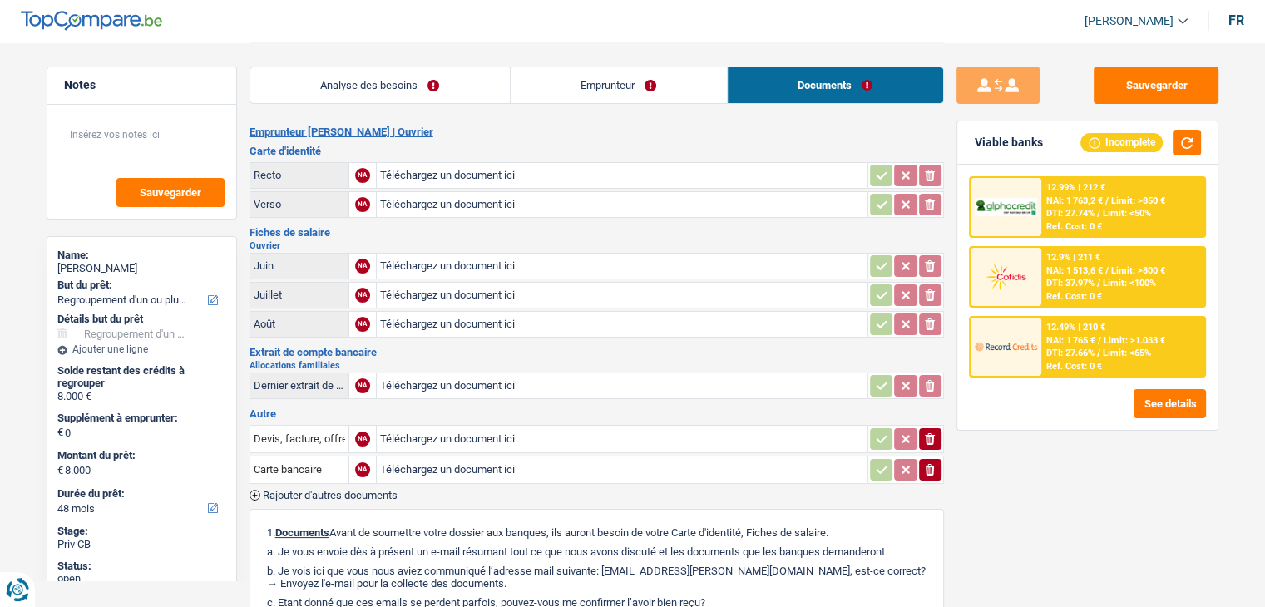
click at [416, 82] on link "Analyse des besoins" at bounding box center [380, 85] width 260 height 36
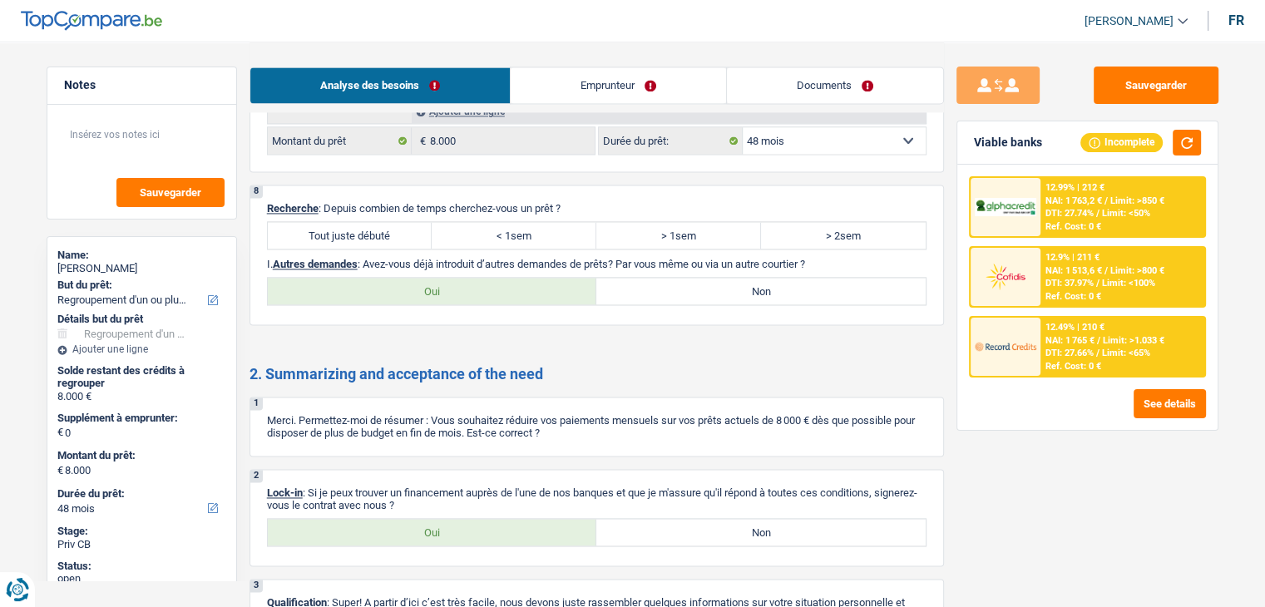
scroll to position [2579, 0]
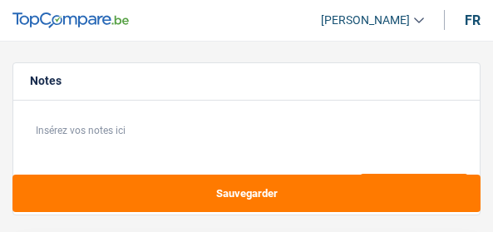
select select "refinancing"
select select "120"
select select "refinancing"
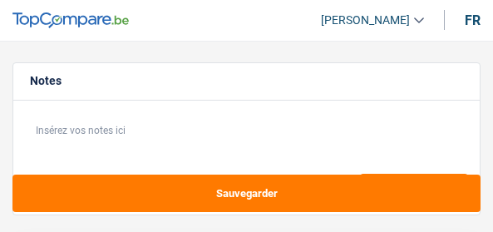
select select "120"
select select "privateEmployee"
select select "netSalary"
select select "mealVouchers"
select select "liveWithParents"
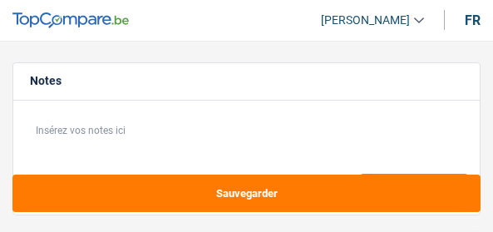
select select "refinancing"
select select "120"
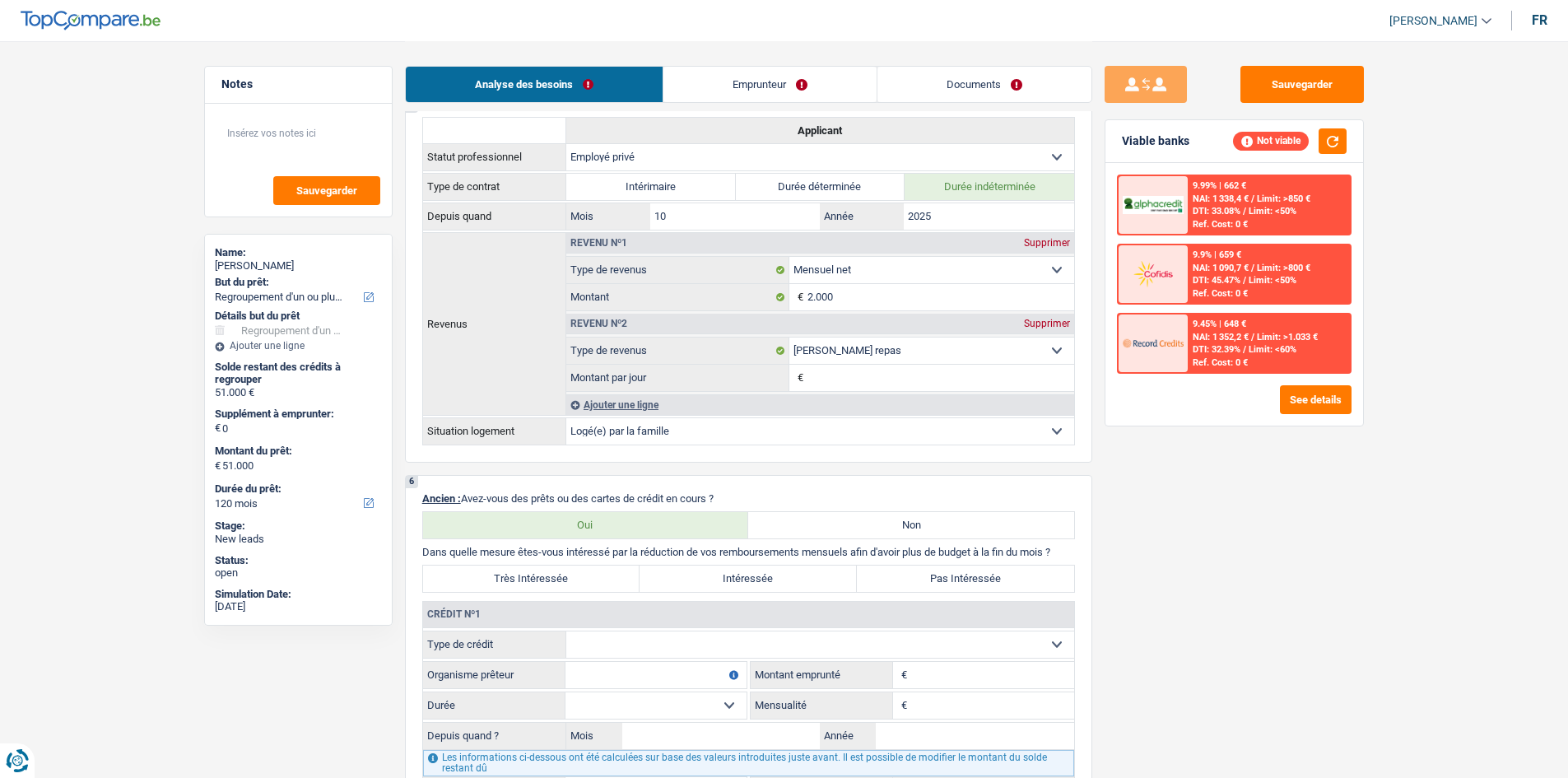
scroll to position [1400, 0]
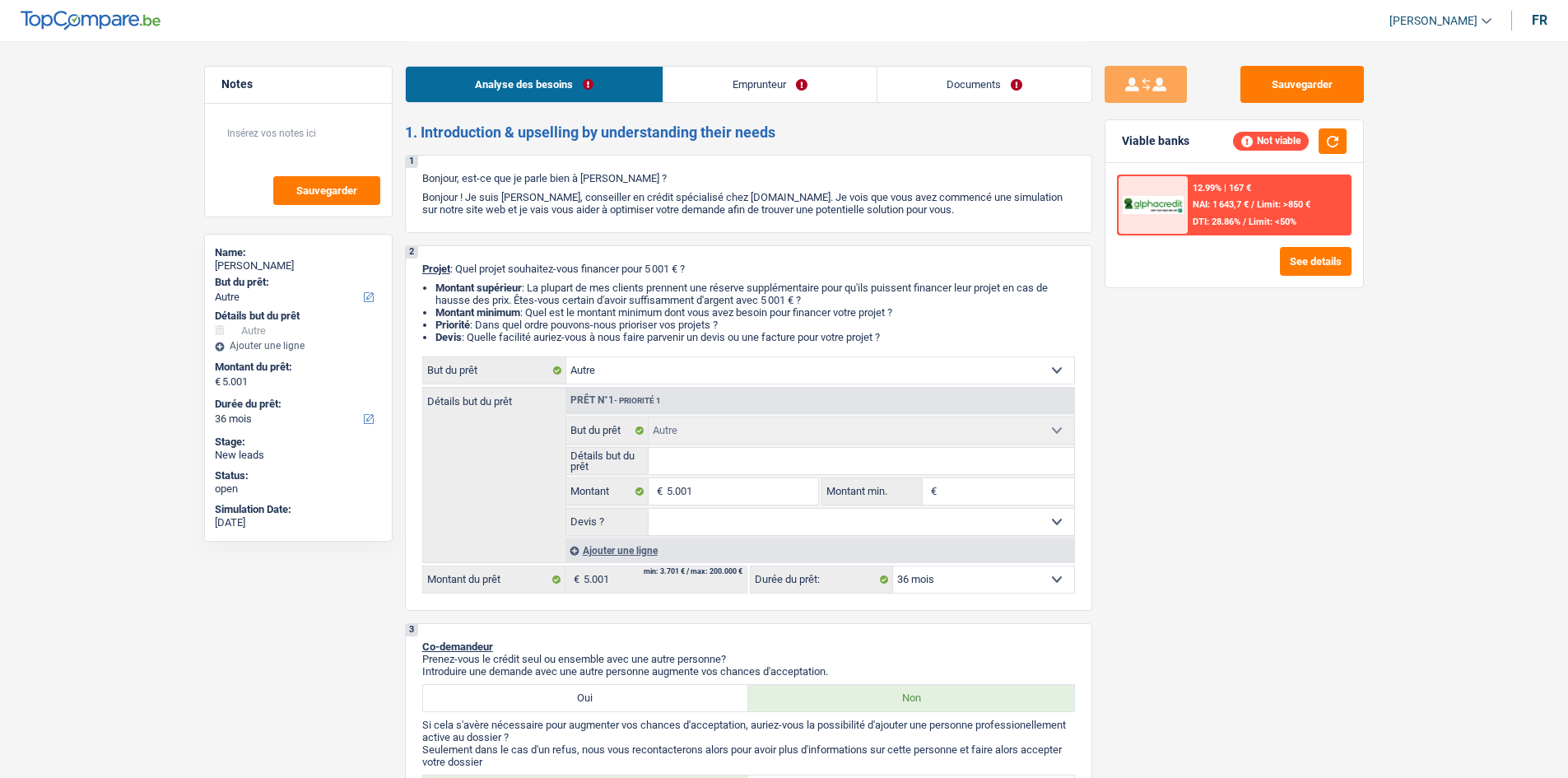
select select "other"
select select "36"
select select "other"
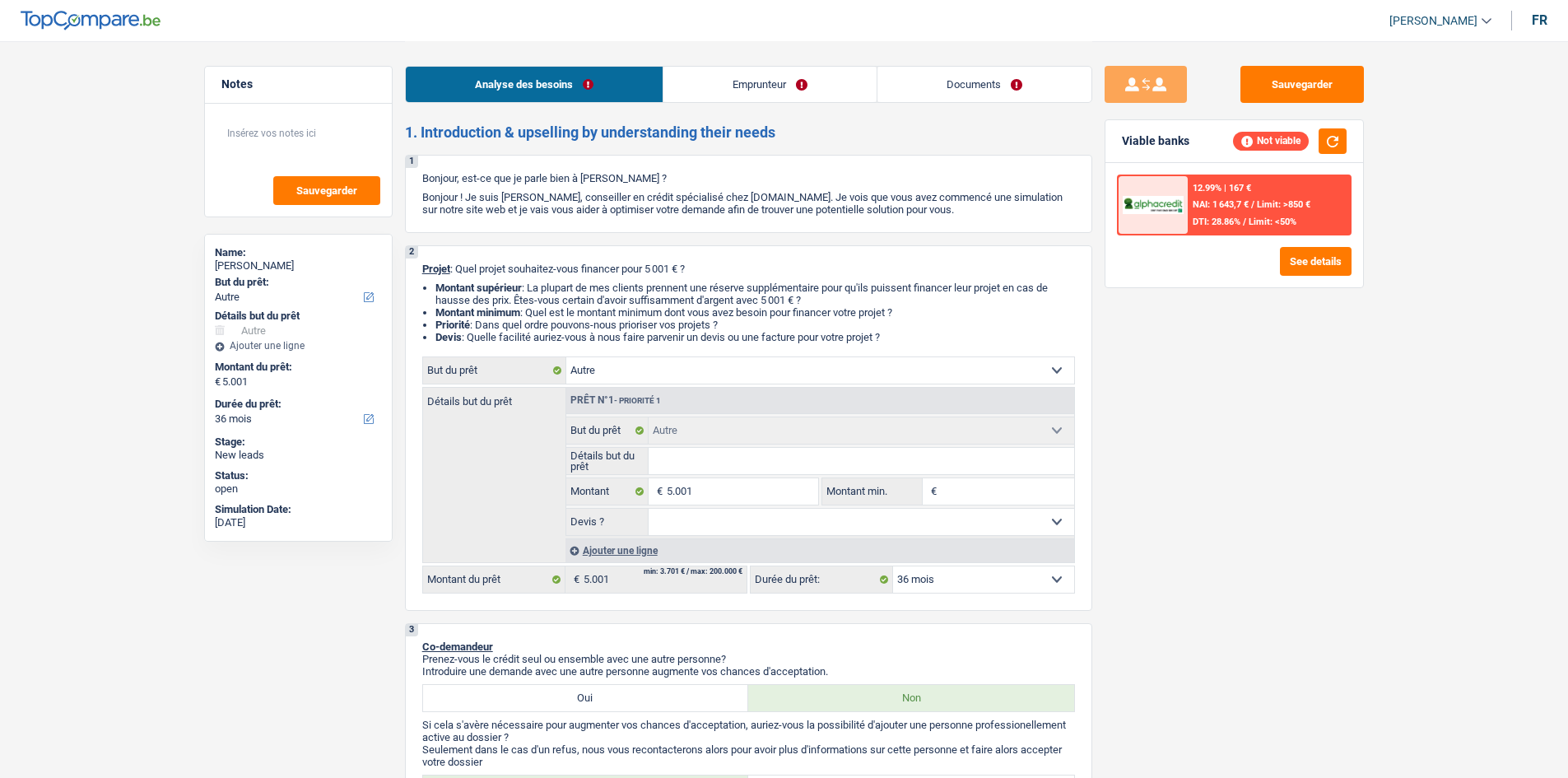
select select "36"
select select "mutuality"
select select "familyAllowances"
select select "mutualityIndemnity"
select select "rents"
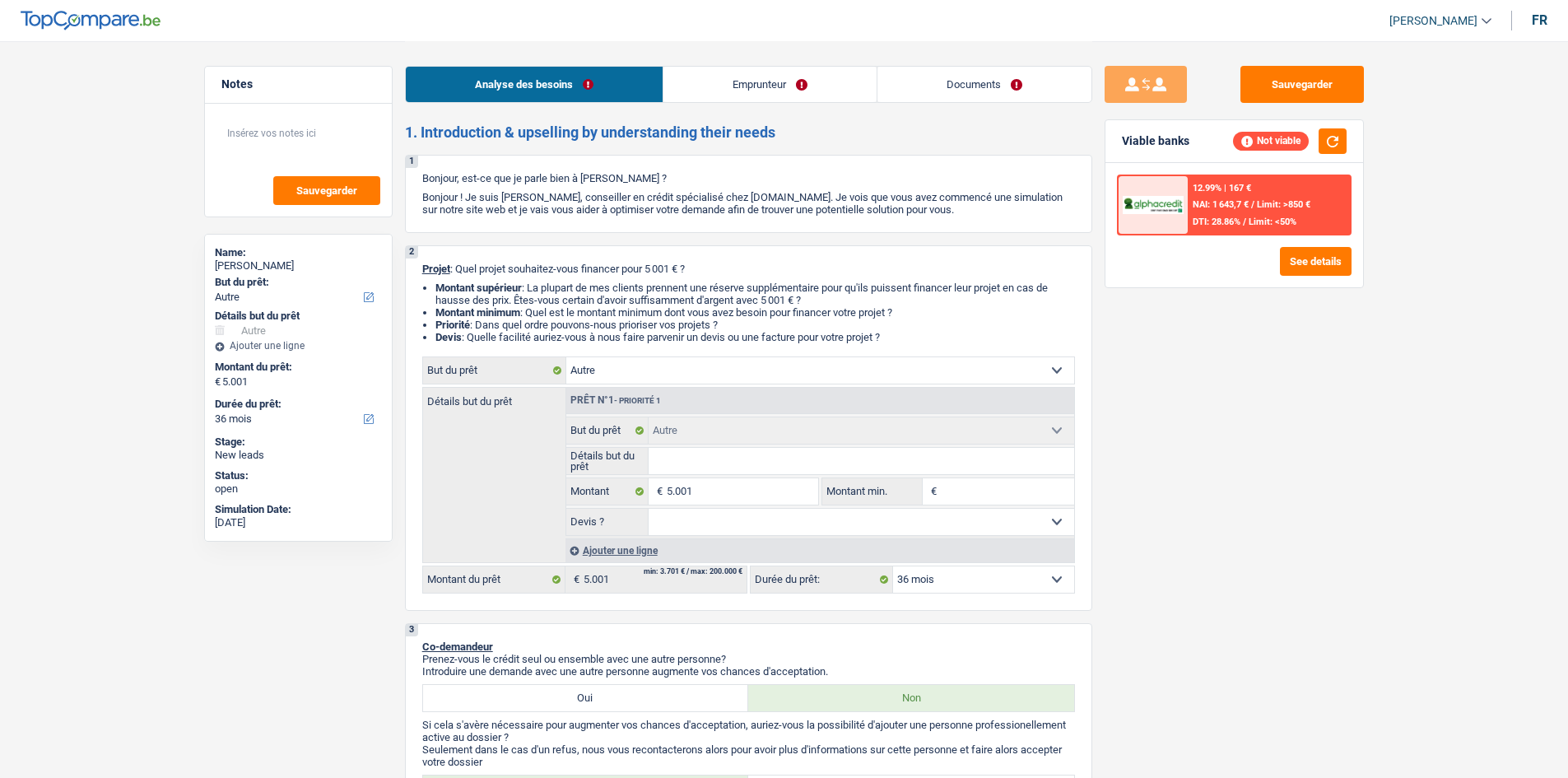
select select "other"
select select "36"
click at [779, 81] on link "Emprunteur" at bounding box center [769, 84] width 213 height 36
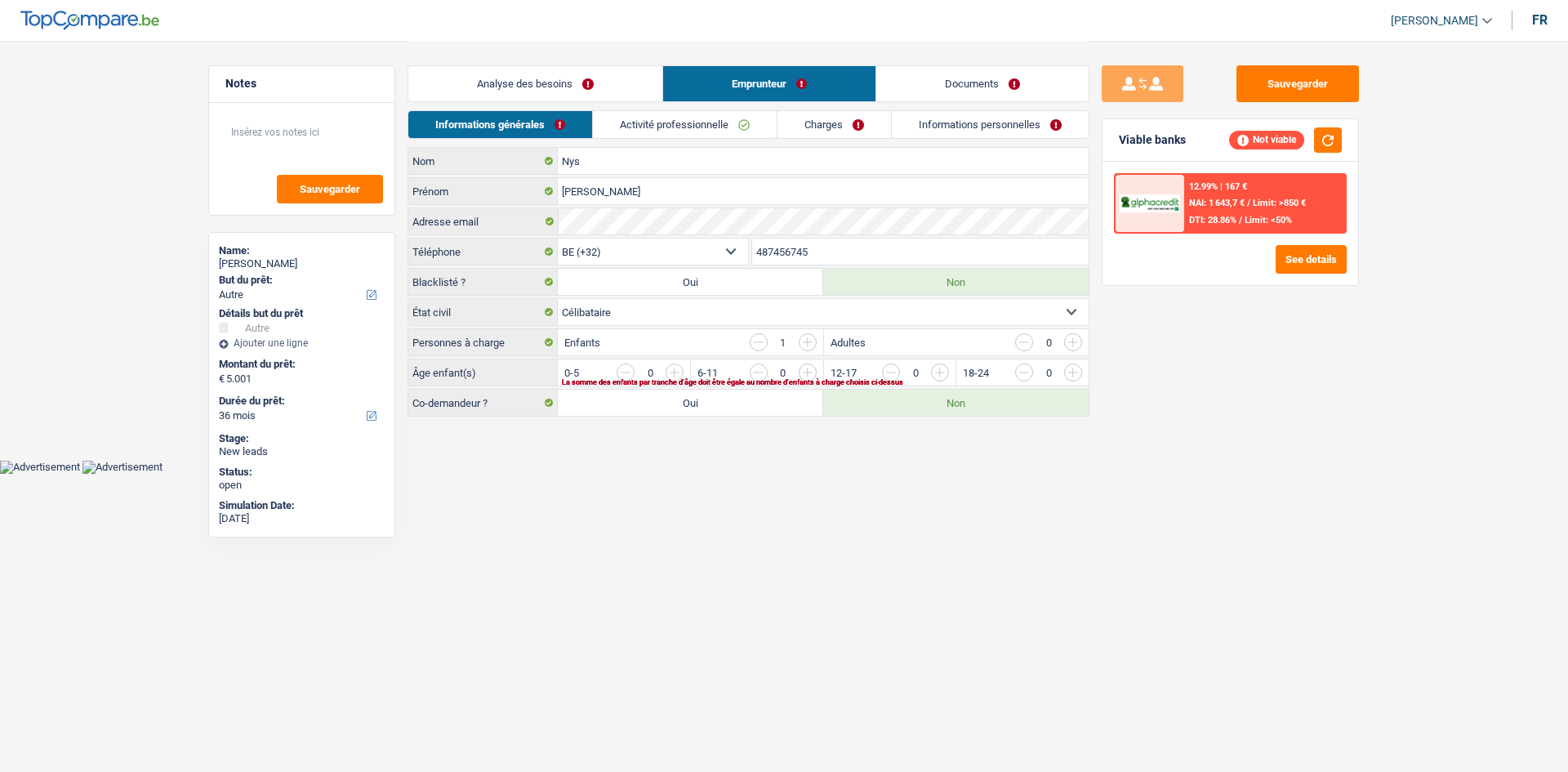
click at [740, 131] on link "Activité professionnelle" at bounding box center [684, 124] width 184 height 27
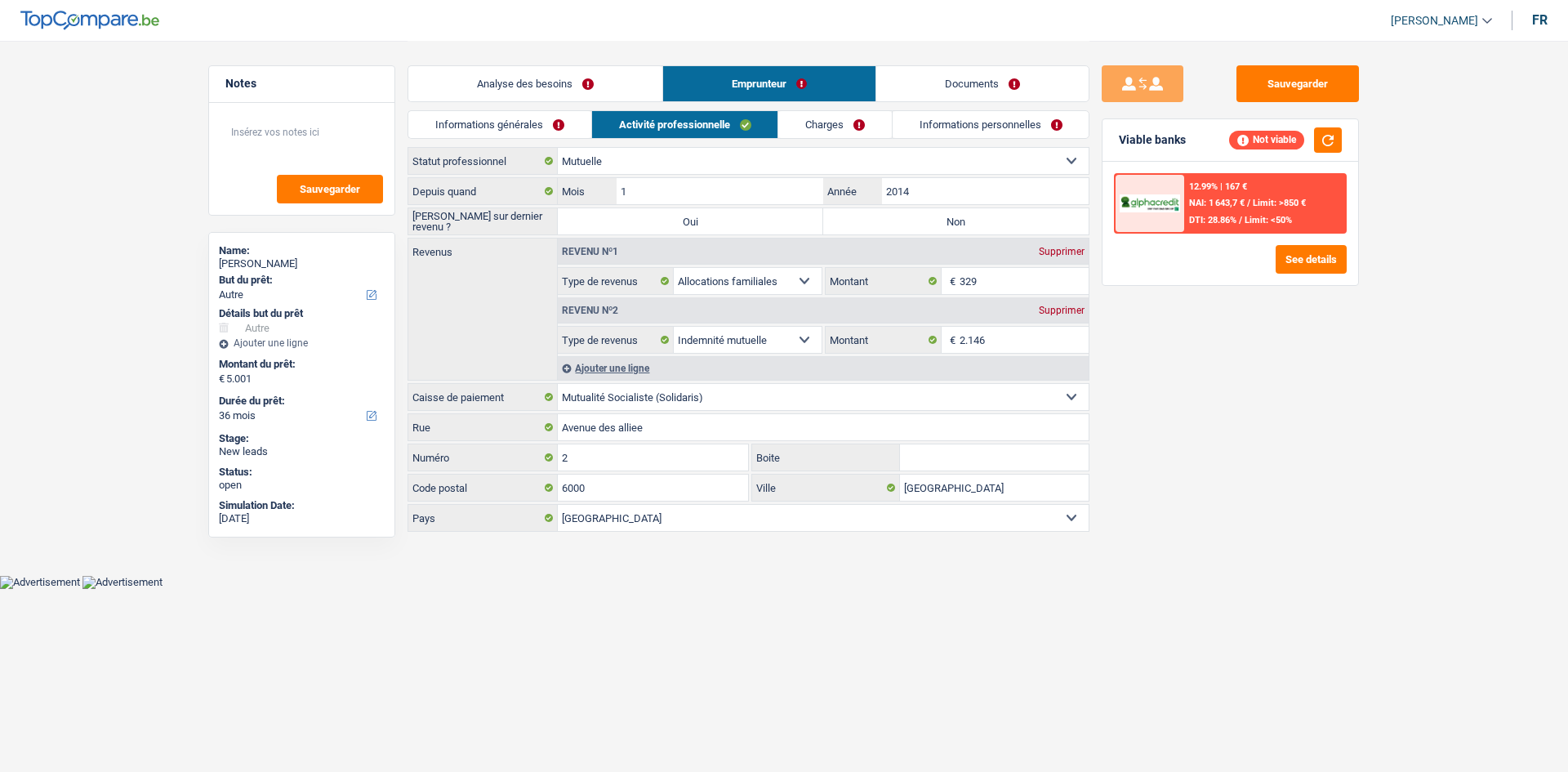
click at [847, 138] on div "Informations générales Activité professionnelle Charges Informations personnell…" at bounding box center [748, 128] width 682 height 36
click at [953, 147] on div "Ouvrier Employé privé Employé public Invalide Indépendant Pensionné Chômeur Mut…" at bounding box center [748, 161] width 682 height 28
drag, startPoint x: 962, startPoint y: 136, endPoint x: 930, endPoint y: 123, distance: 34.5
click at [962, 136] on link "Informations personnelles" at bounding box center [991, 124] width 196 height 27
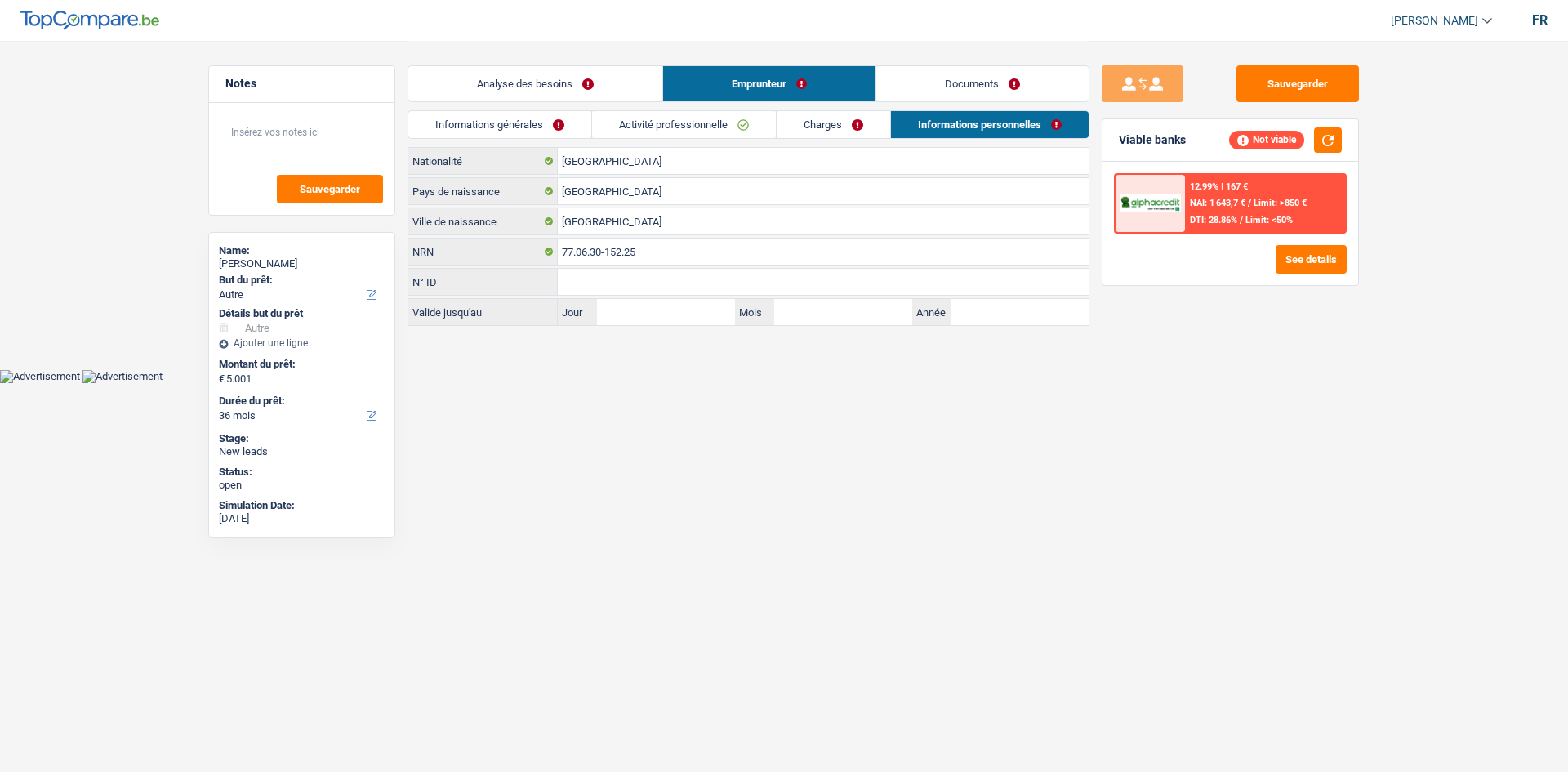
click at [644, 81] on link "Analyse des besoins" at bounding box center [535, 83] width 254 height 35
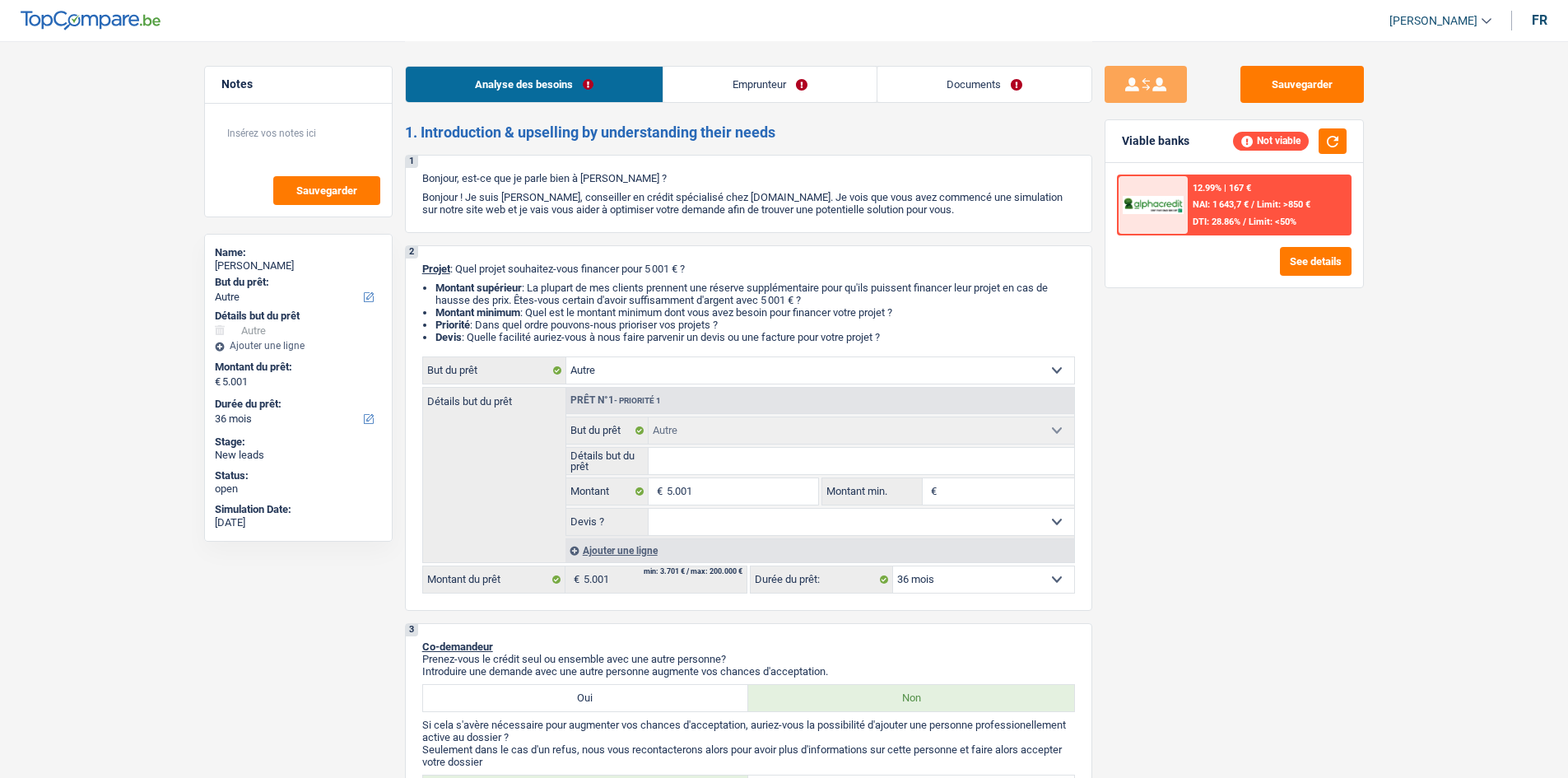
click at [742, 75] on link "Emprunteur" at bounding box center [769, 84] width 213 height 36
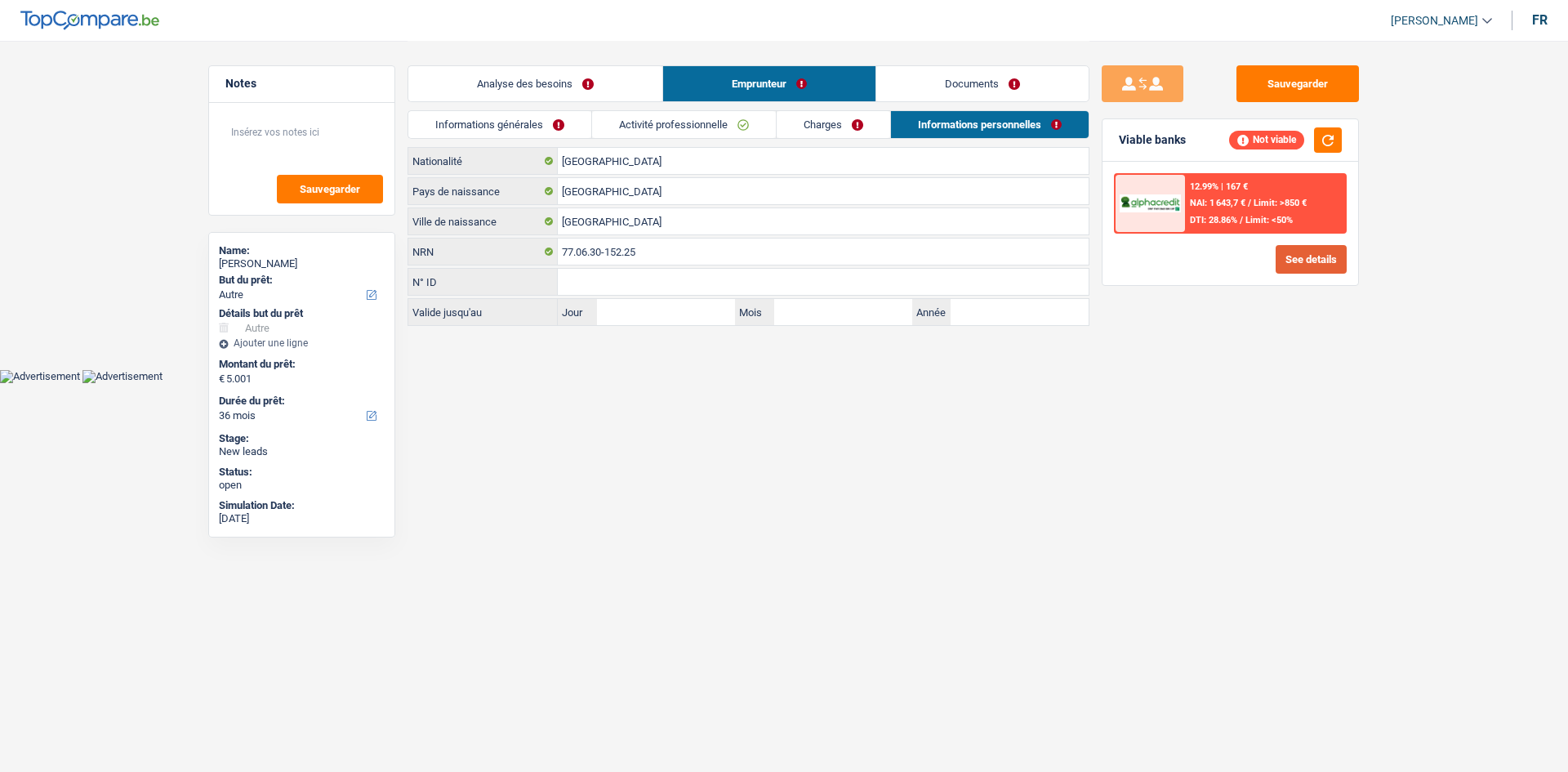
drag, startPoint x: 1334, startPoint y: 245, endPoint x: 1325, endPoint y: 248, distance: 9.5
click at [1330, 246] on div "12.99% | 167 € NAI: 1 643,7 € / Limit: >850 € DTI: 28.86% / Limit: <50% See det…" at bounding box center [1230, 224] width 255 height 124
click at [1325, 248] on button "See details" at bounding box center [1311, 259] width 71 height 28
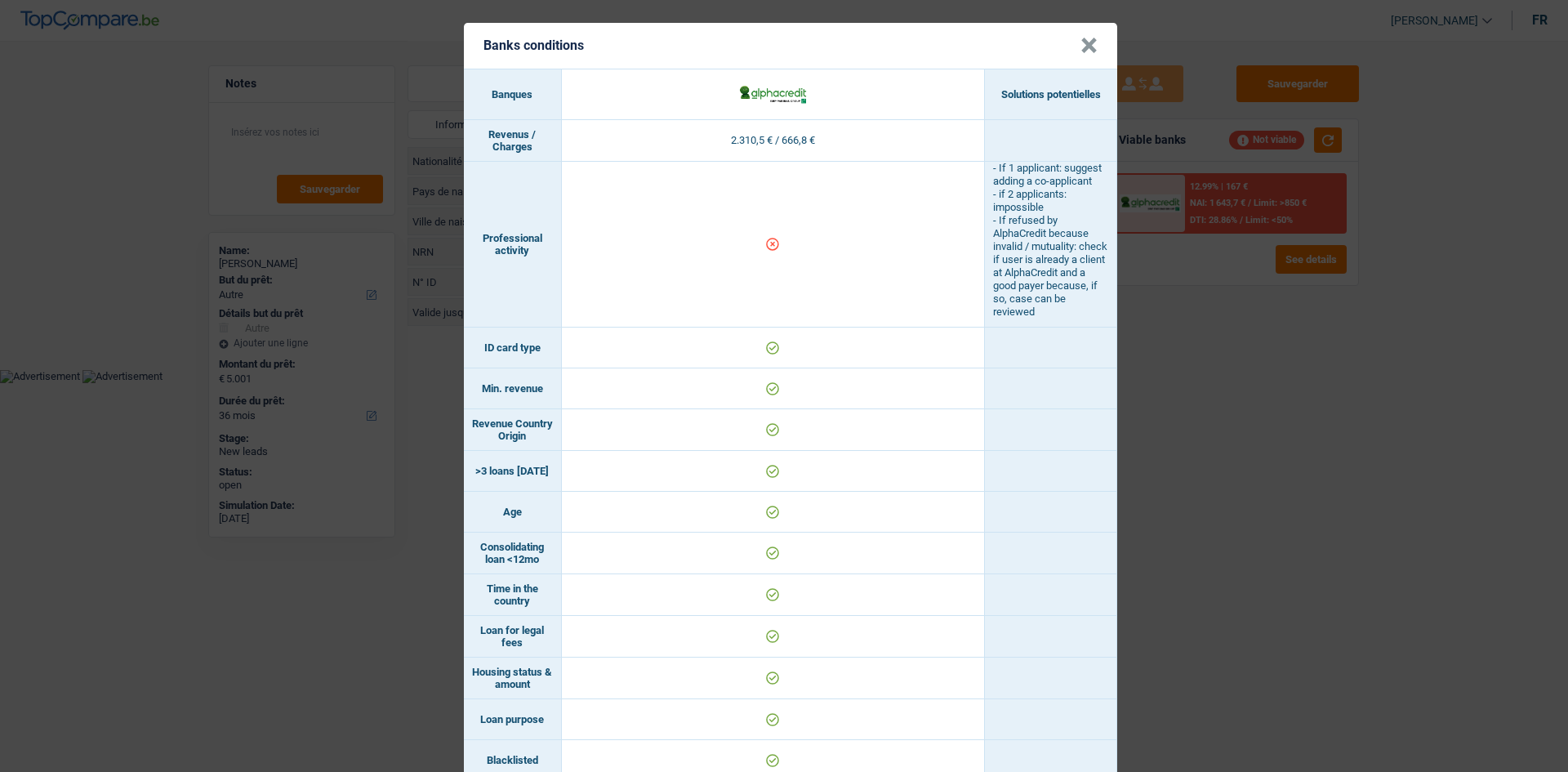
drag, startPoint x: 1418, startPoint y: 406, endPoint x: 1452, endPoint y: 376, distance: 45.3
click at [1442, 383] on div "Banks conditions × Banques Solutions potentielles Revenus / Charges 2.310,5 € /…" at bounding box center [784, 386] width 1568 height 772
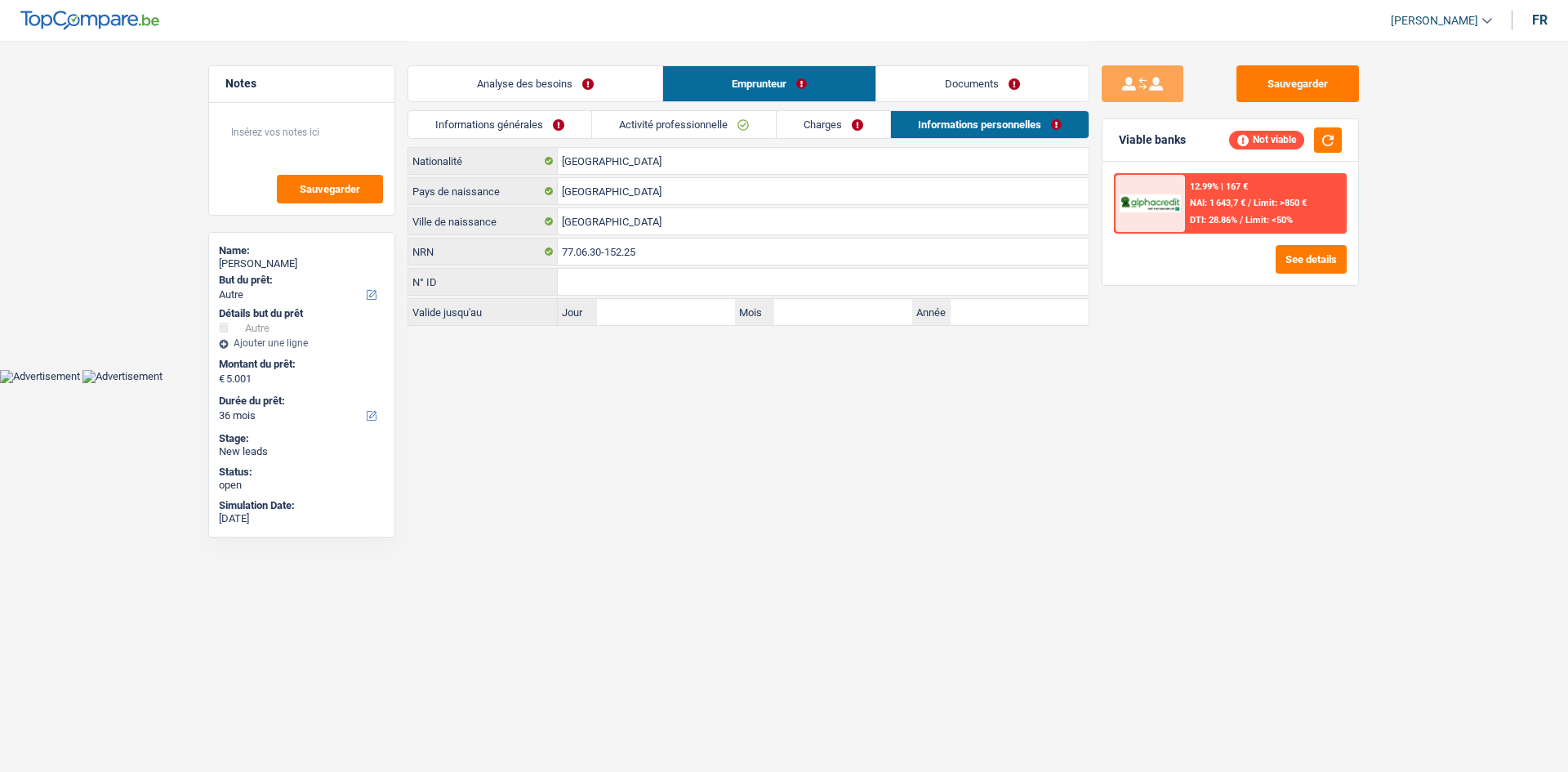
click at [695, 127] on link "Activité professionnelle" at bounding box center [683, 124] width 184 height 27
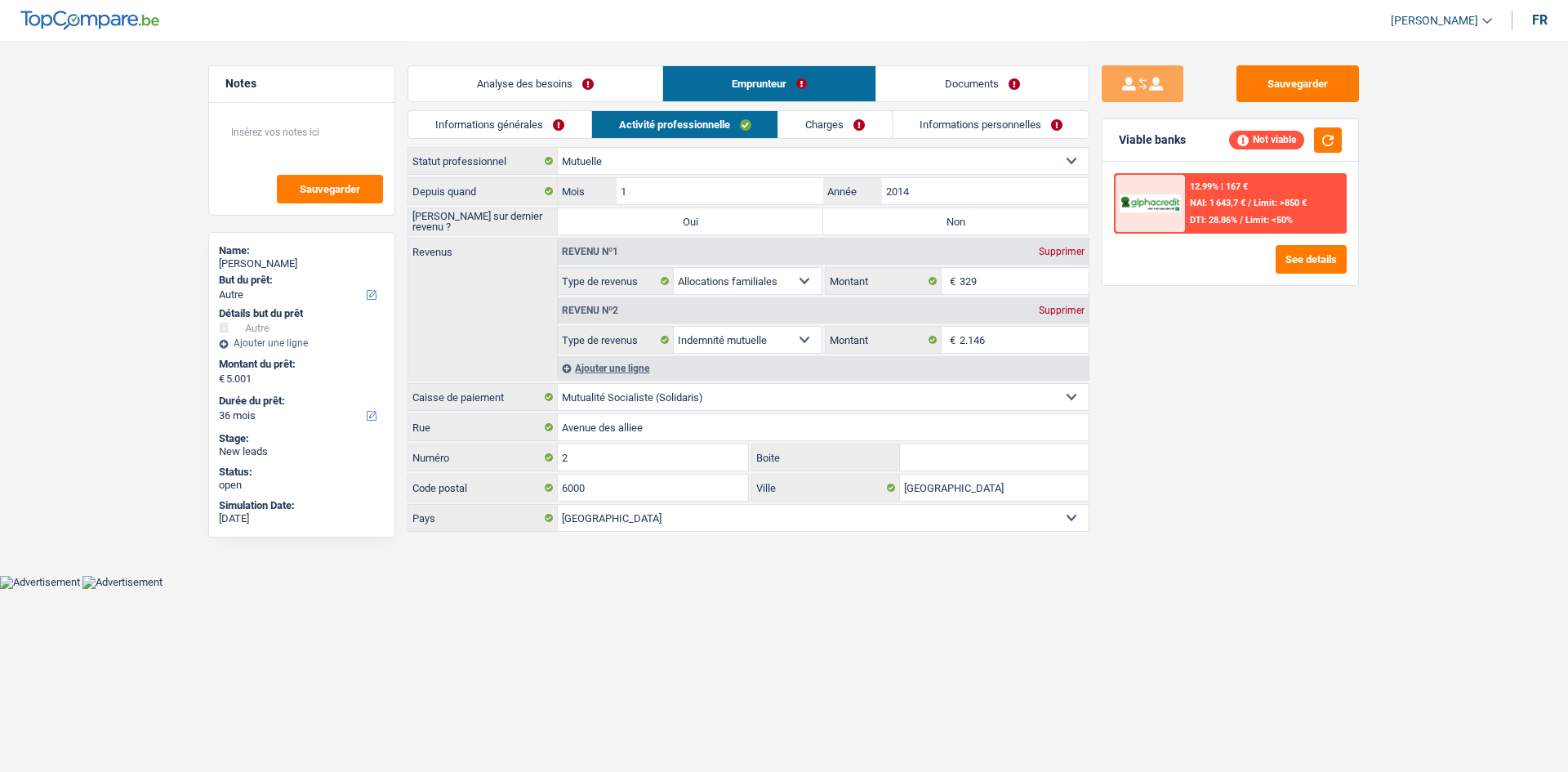
click at [916, 211] on label "Non" at bounding box center [955, 221] width 265 height 27
click at [916, 211] on input "Non" at bounding box center [955, 221] width 265 height 27
radio input "true"
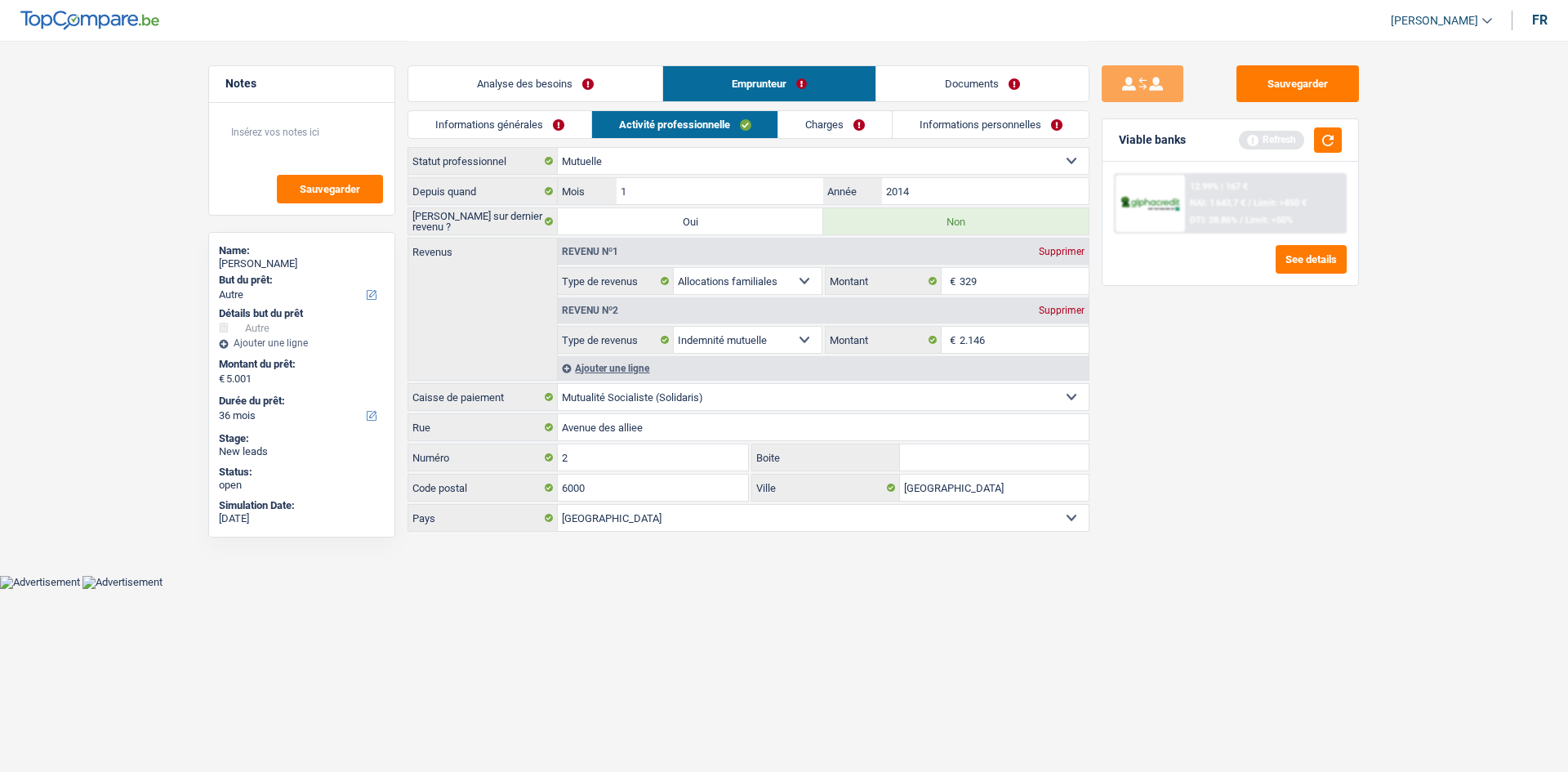
click at [619, 109] on div "Analyse des besoins Emprunteur Documents" at bounding box center [748, 76] width 682 height 70
click at [620, 103] on div "Analyse des besoins Emprunteur Documents" at bounding box center [748, 76] width 682 height 70
click at [625, 90] on link "Analyse des besoins" at bounding box center [535, 83] width 254 height 35
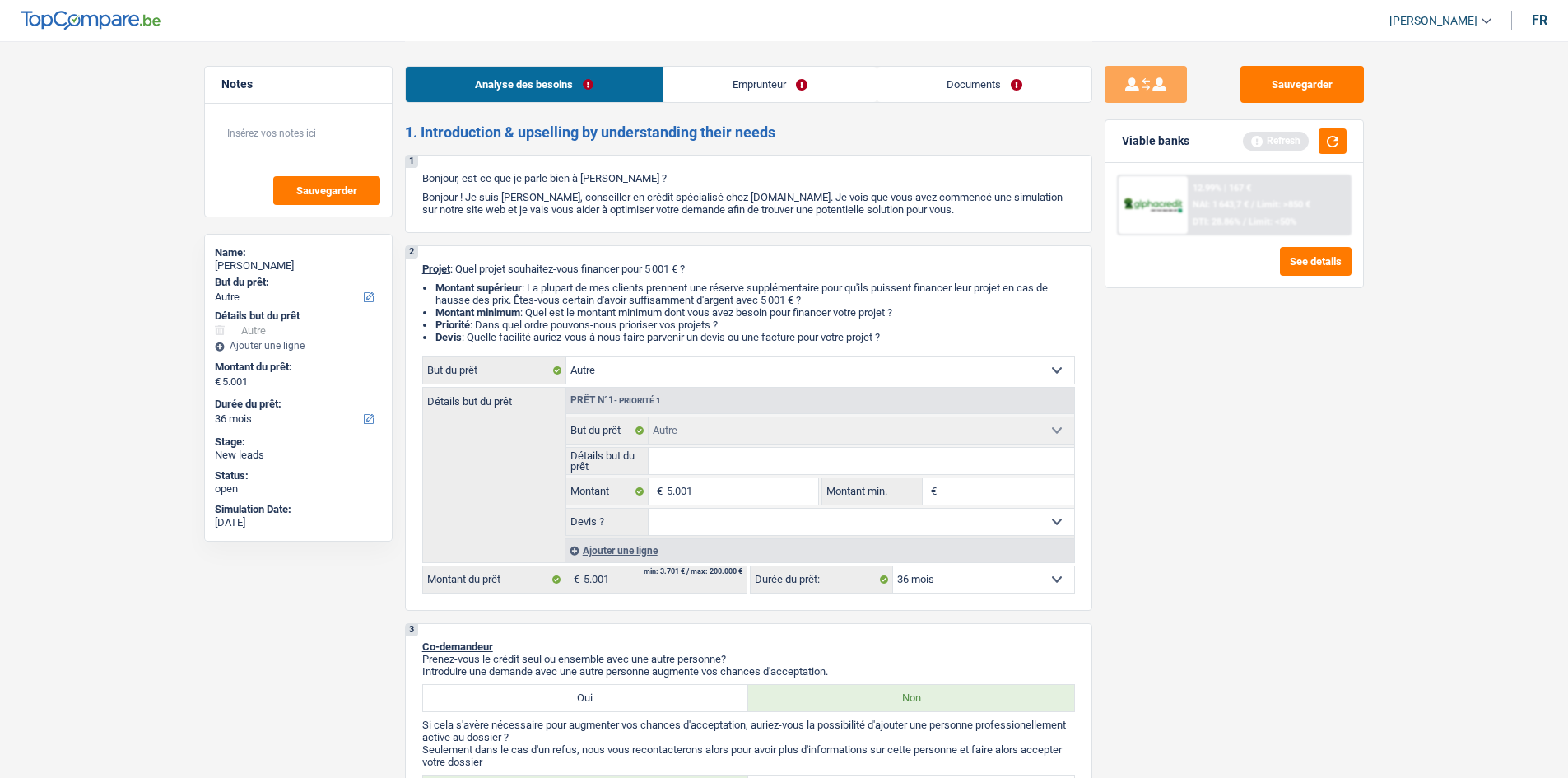
click at [728, 477] on fieldset "5.001 € Montant Tous les champs sont obligatoires. Veuillez fournir une réponse…" at bounding box center [692, 491] width 252 height 28
click at [737, 499] on input "5.001" at bounding box center [742, 491] width 150 height 27
type input "500"
type input "50"
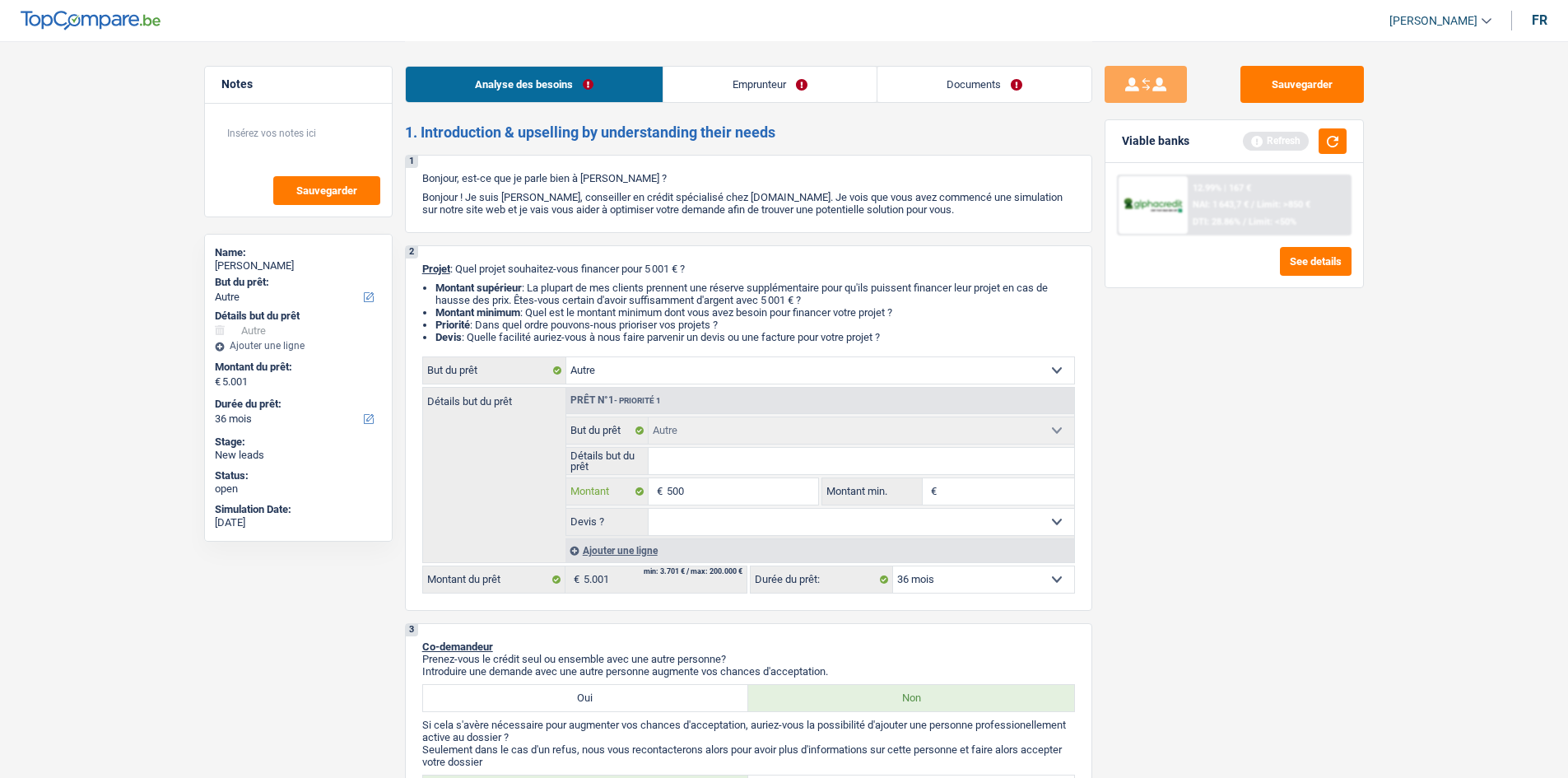
type input "50"
type input "5"
type input "6"
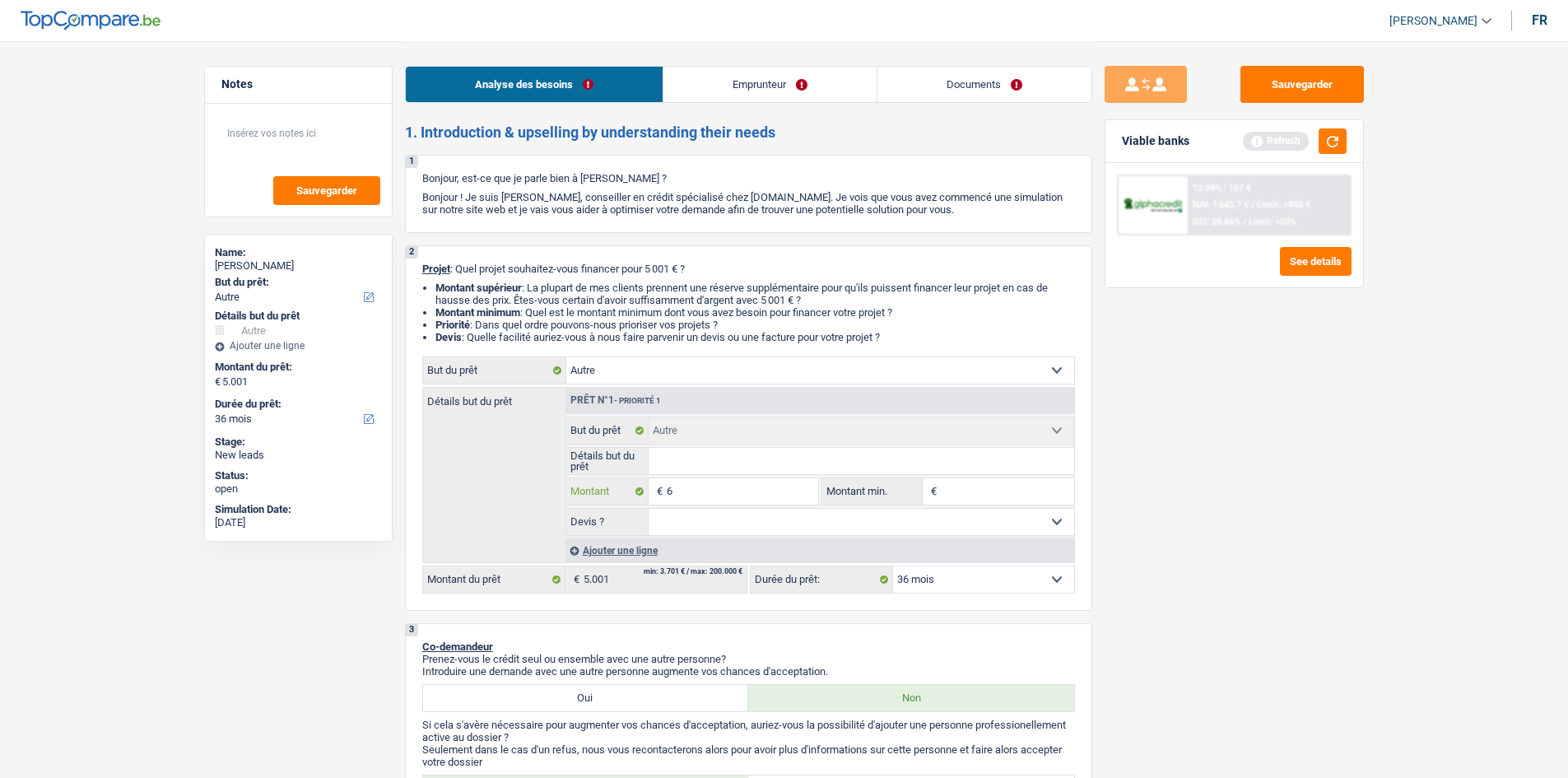
type input "60"
type input "600"
type input "6.000"
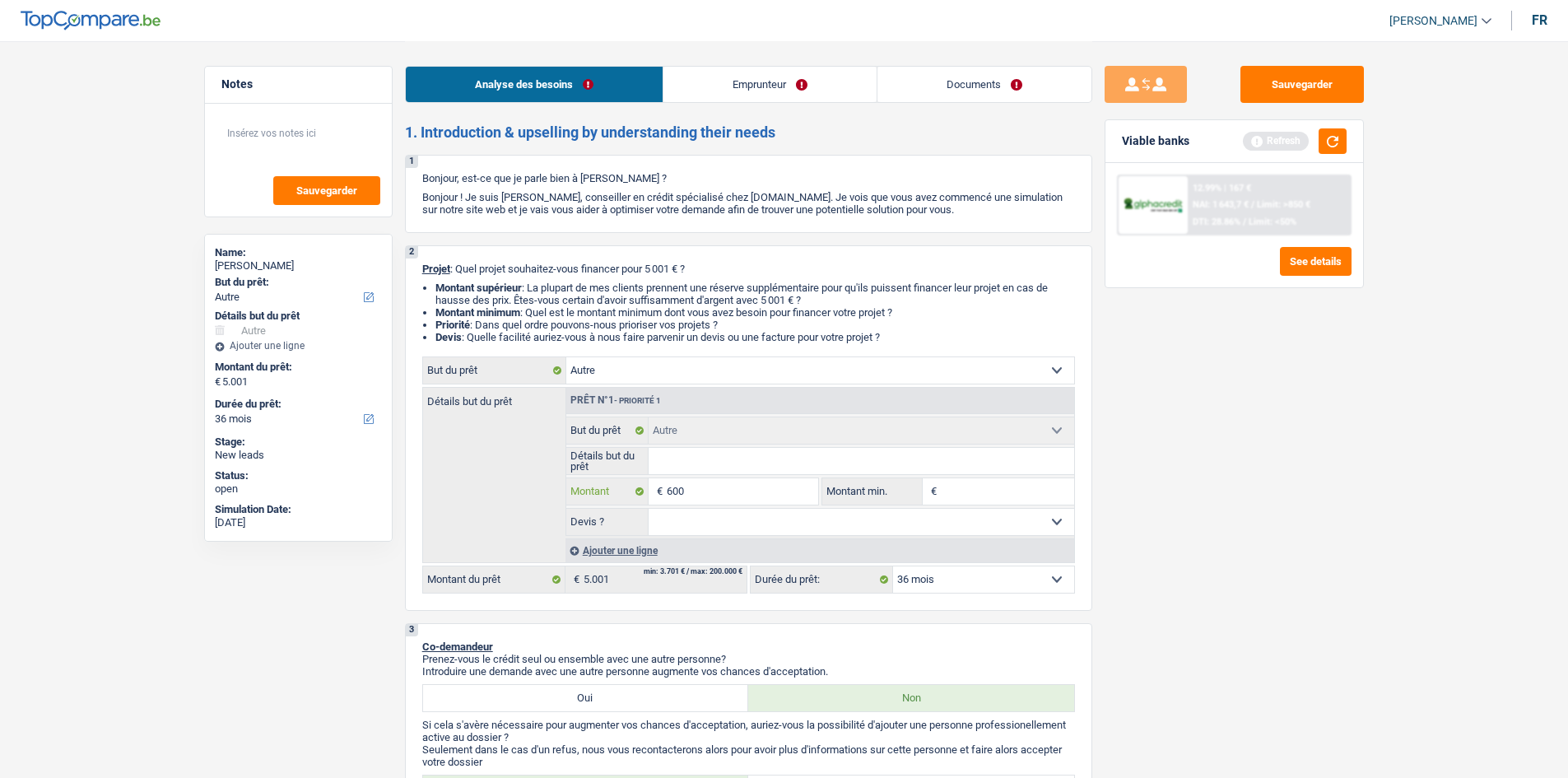
type input "6.000"
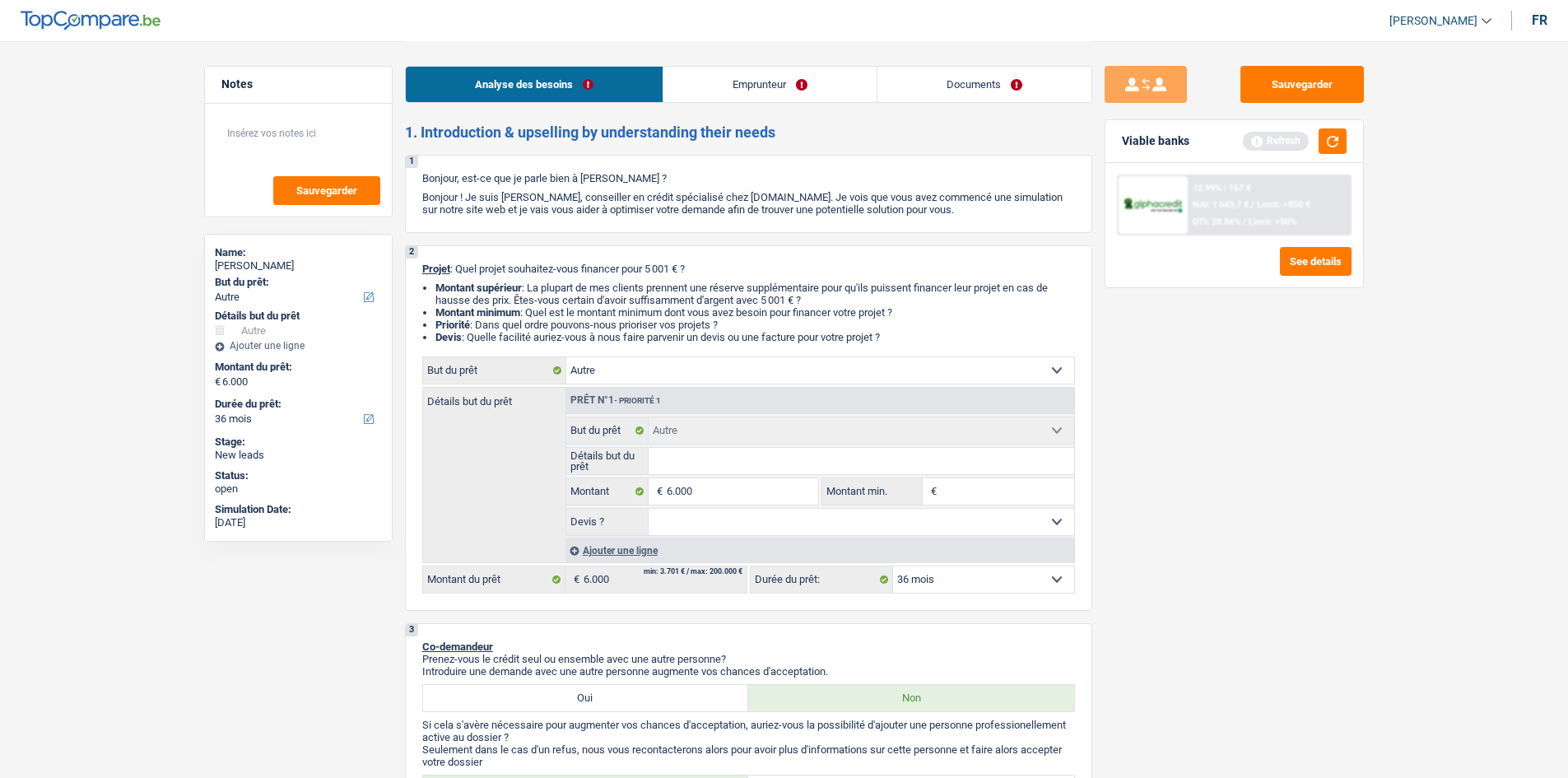
click at [1088, 421] on div "2 Projet : Quel projet souhaitez-vous financer pour 5 001 € ? Montant supérieur…" at bounding box center [748, 428] width 688 height 365
select select "42"
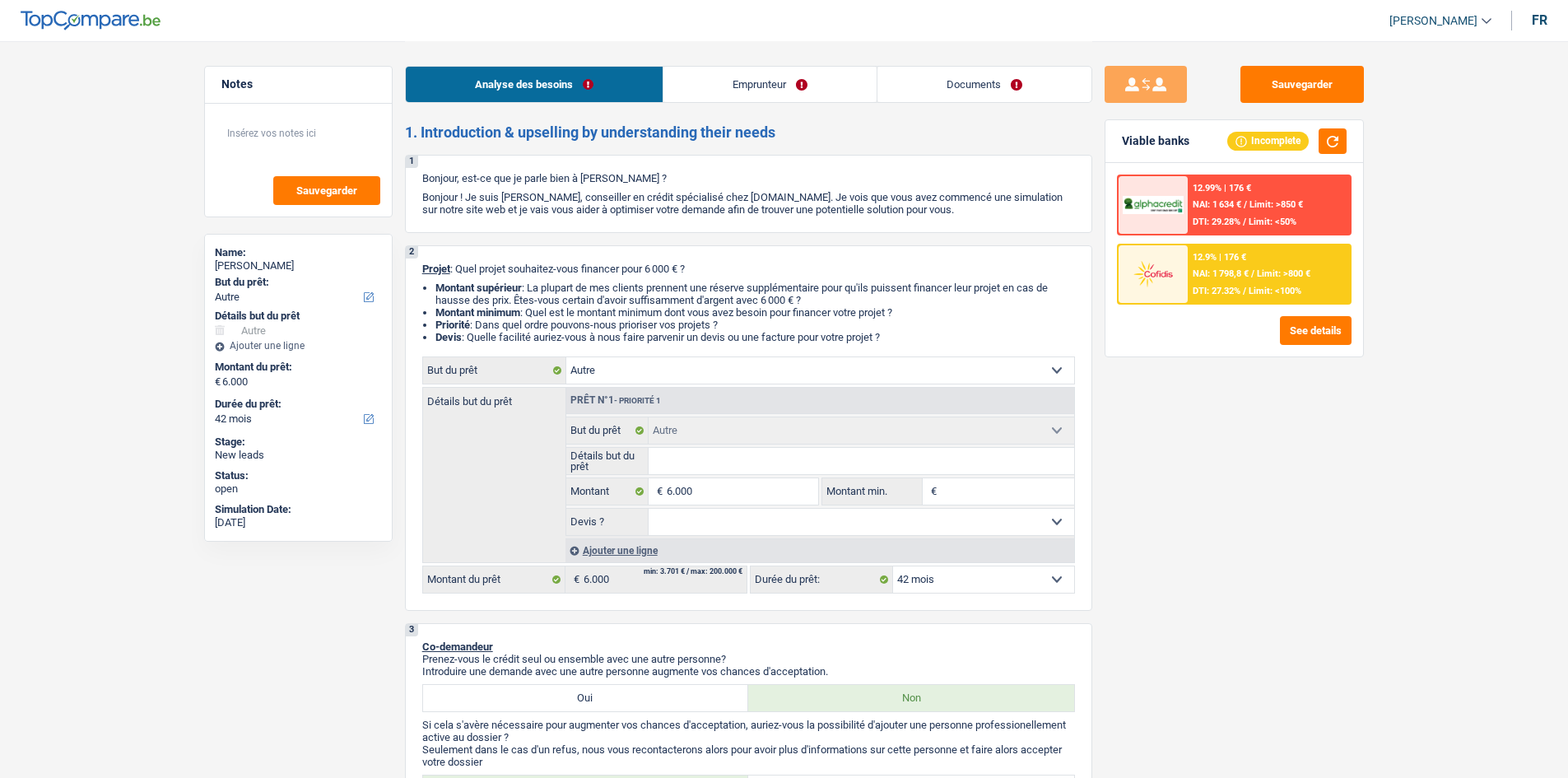
click at [687, 450] on input "Détails but du prêt" at bounding box center [861, 461] width 425 height 27
click at [694, 359] on select "Confort maison: meubles, textile, peinture, électroménager, outillage non-profe…" at bounding box center [819, 370] width 507 height 27
drag, startPoint x: 694, startPoint y: 359, endPoint x: 646, endPoint y: 448, distance: 101.1
click at [625, 454] on label "Détails but du prêt" at bounding box center [607, 461] width 83 height 27
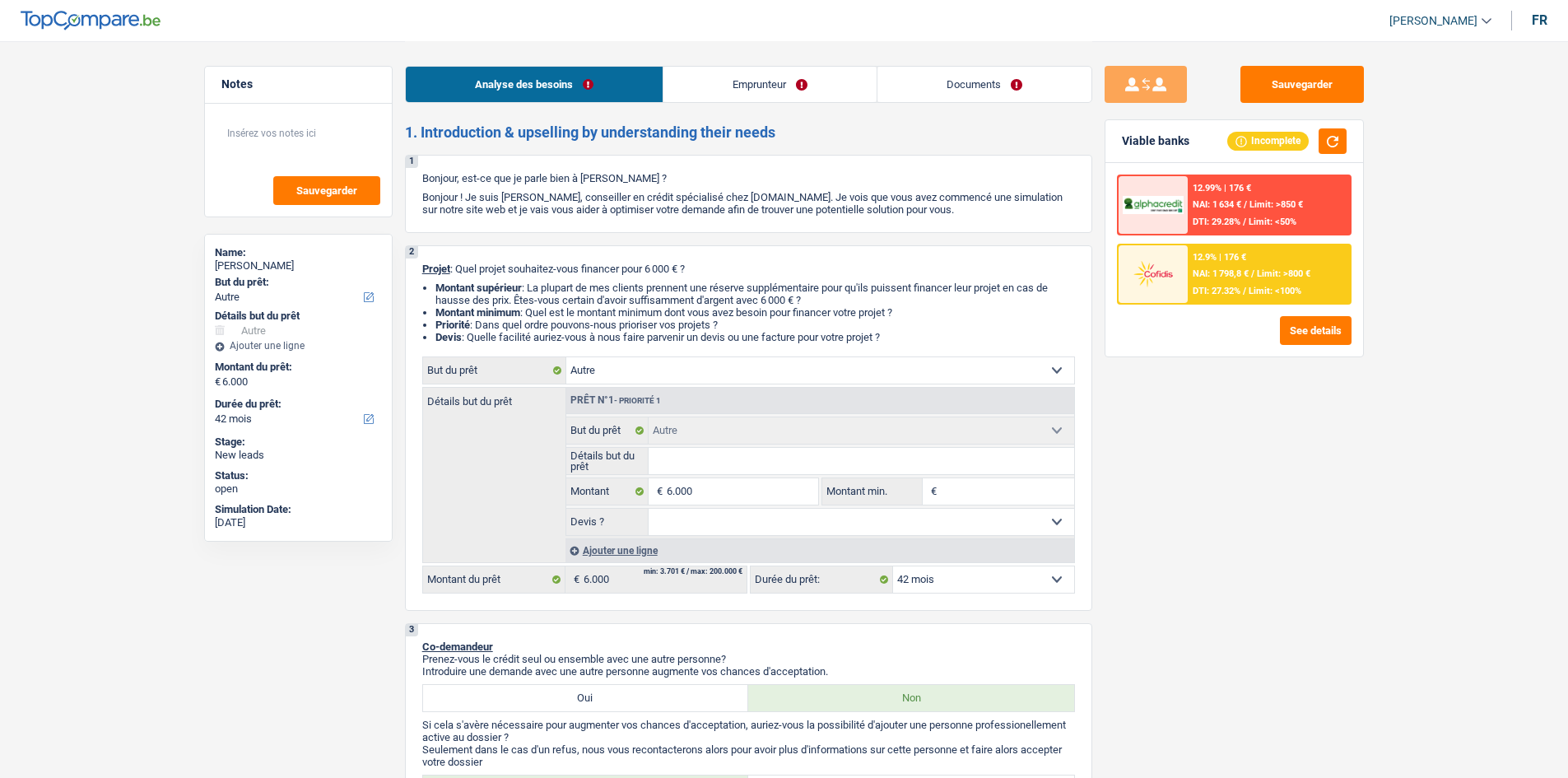
click at [648, 454] on input "Détails but du prêt" at bounding box center [861, 461] width 425 height 27
click at [705, 462] on input "Détails but du prêt" at bounding box center [861, 461] width 425 height 27
type input "c"
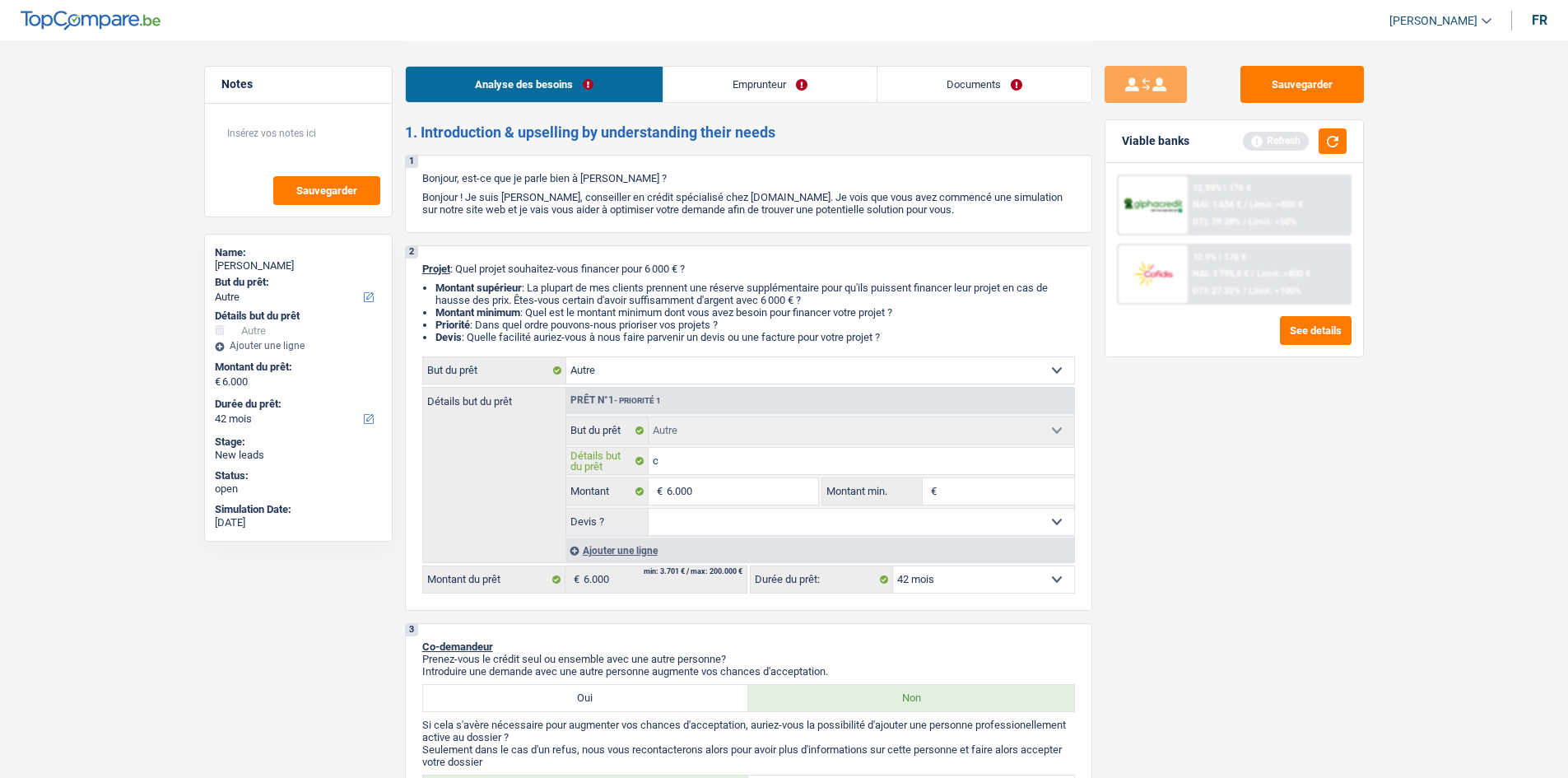
type input "ch"
type input "cha"
type input "chau"
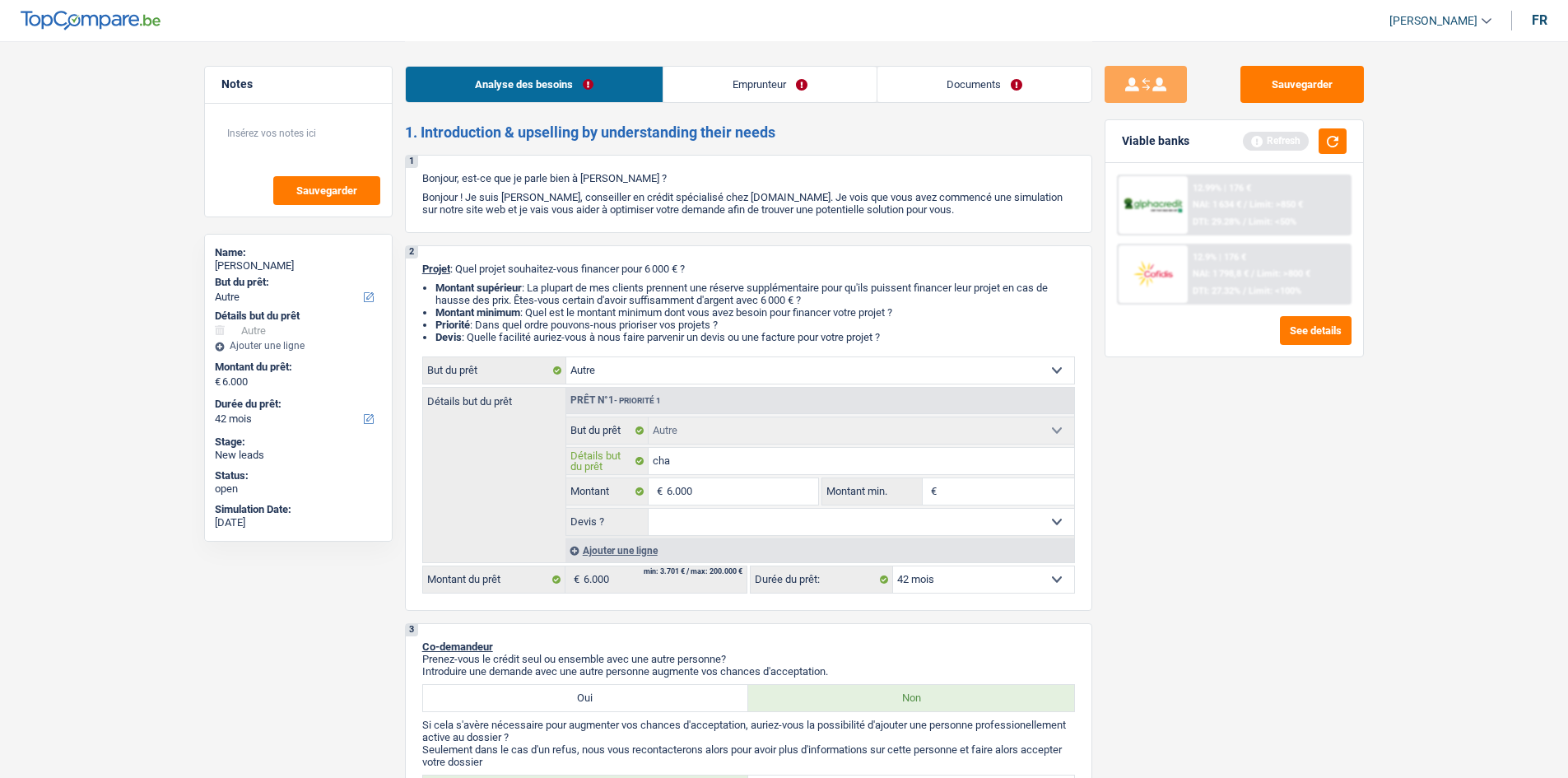
type input "chau"
type input "chauf"
type input "chauff"
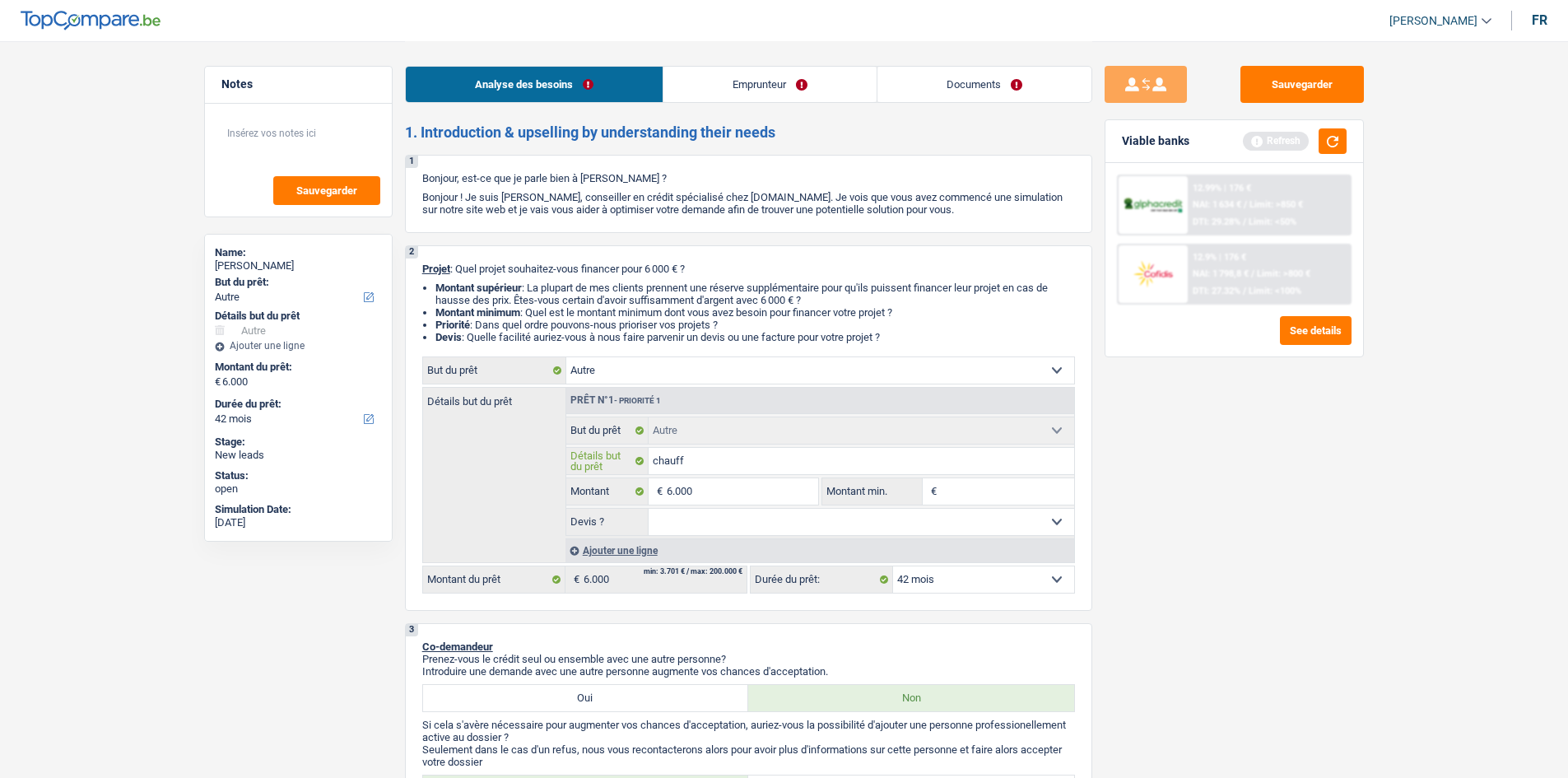
type input "chauffa"
type input "chauffag"
type input "chauffage"
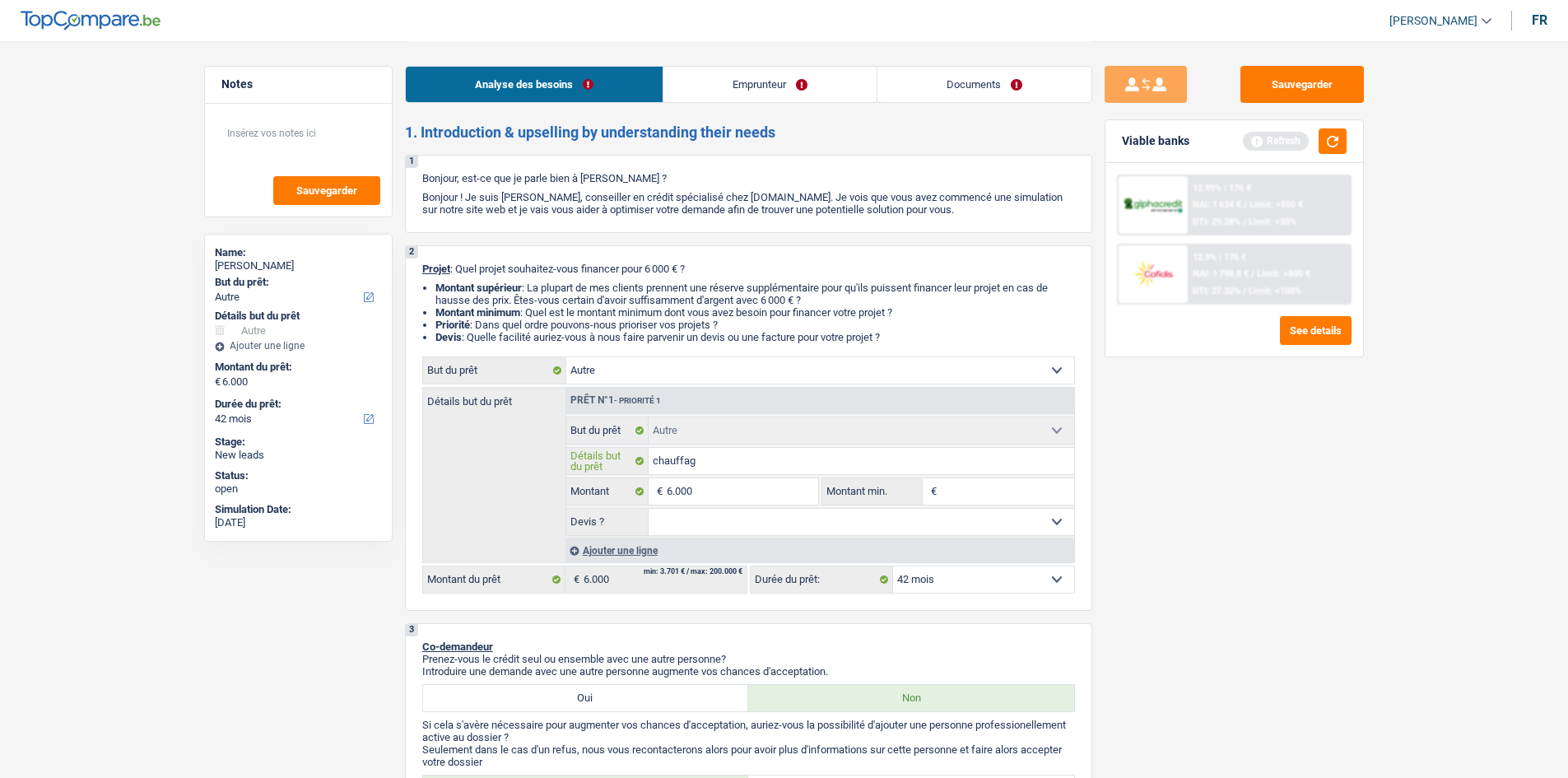
type input "chauffage"
type input "chauffage,"
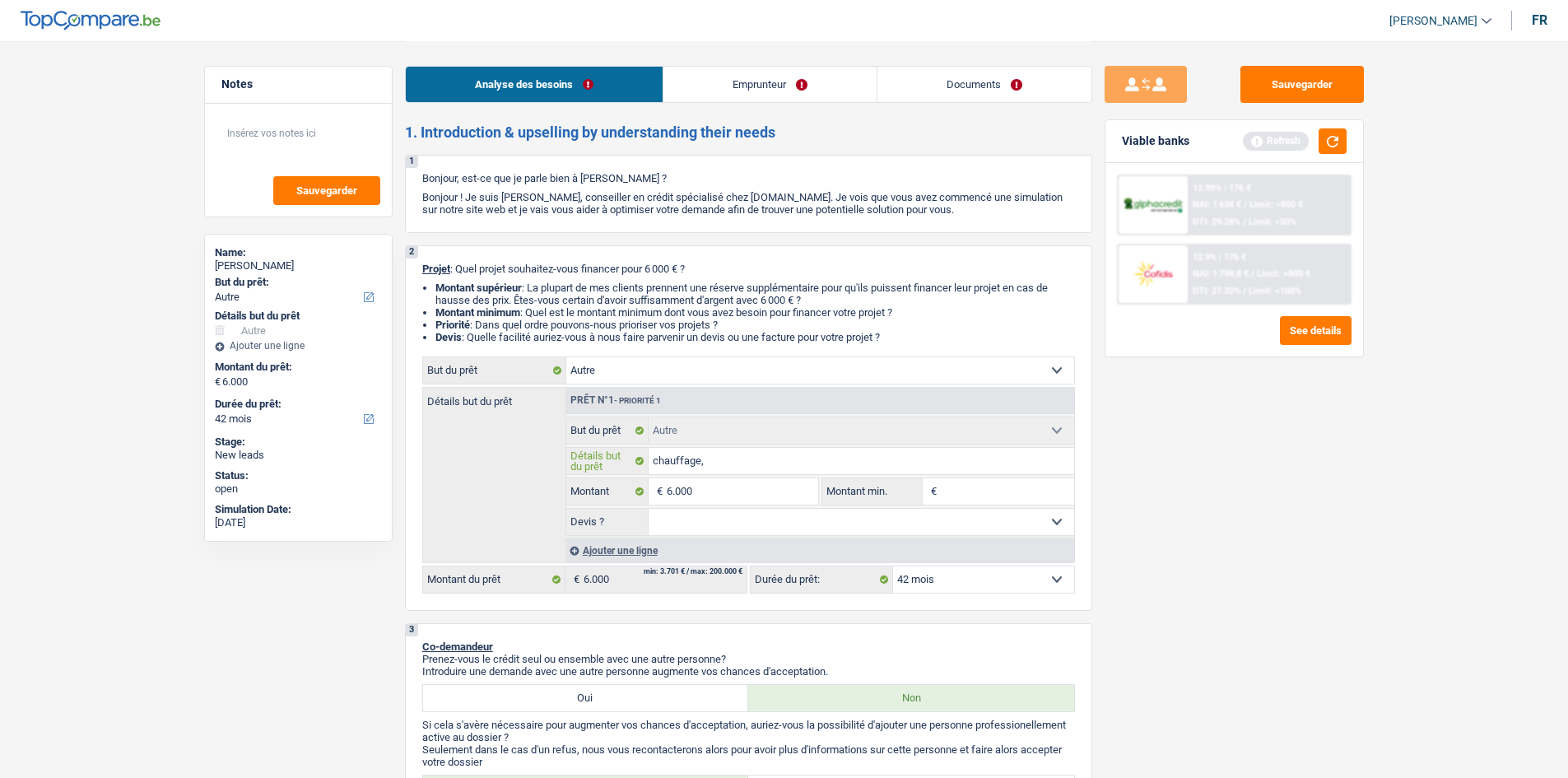
type input "chauffage,"
type input "chauffage"
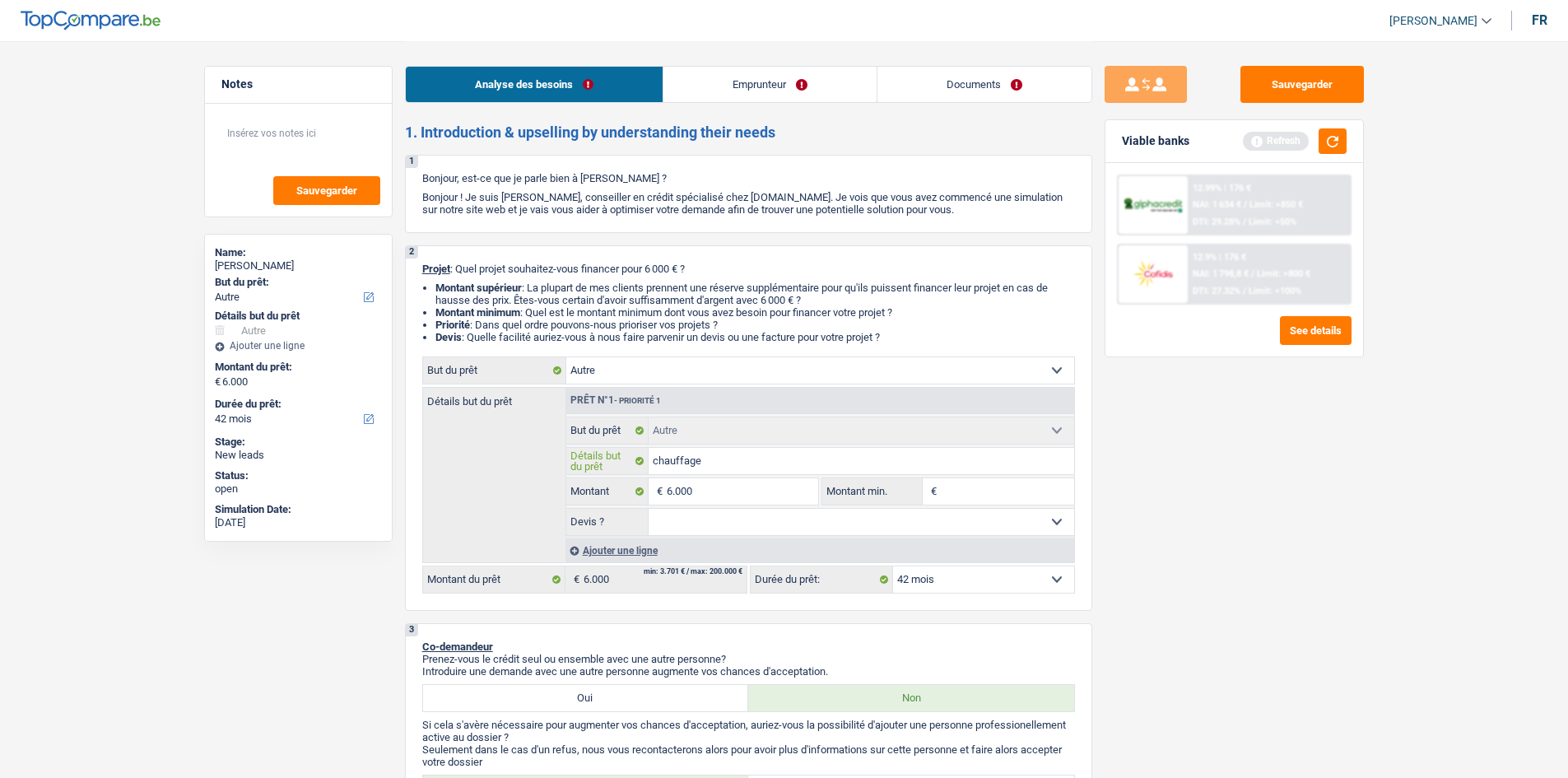
type input "chauffage"
click at [629, 541] on div "Ajouter une ligne" at bounding box center [819, 550] width 508 height 24
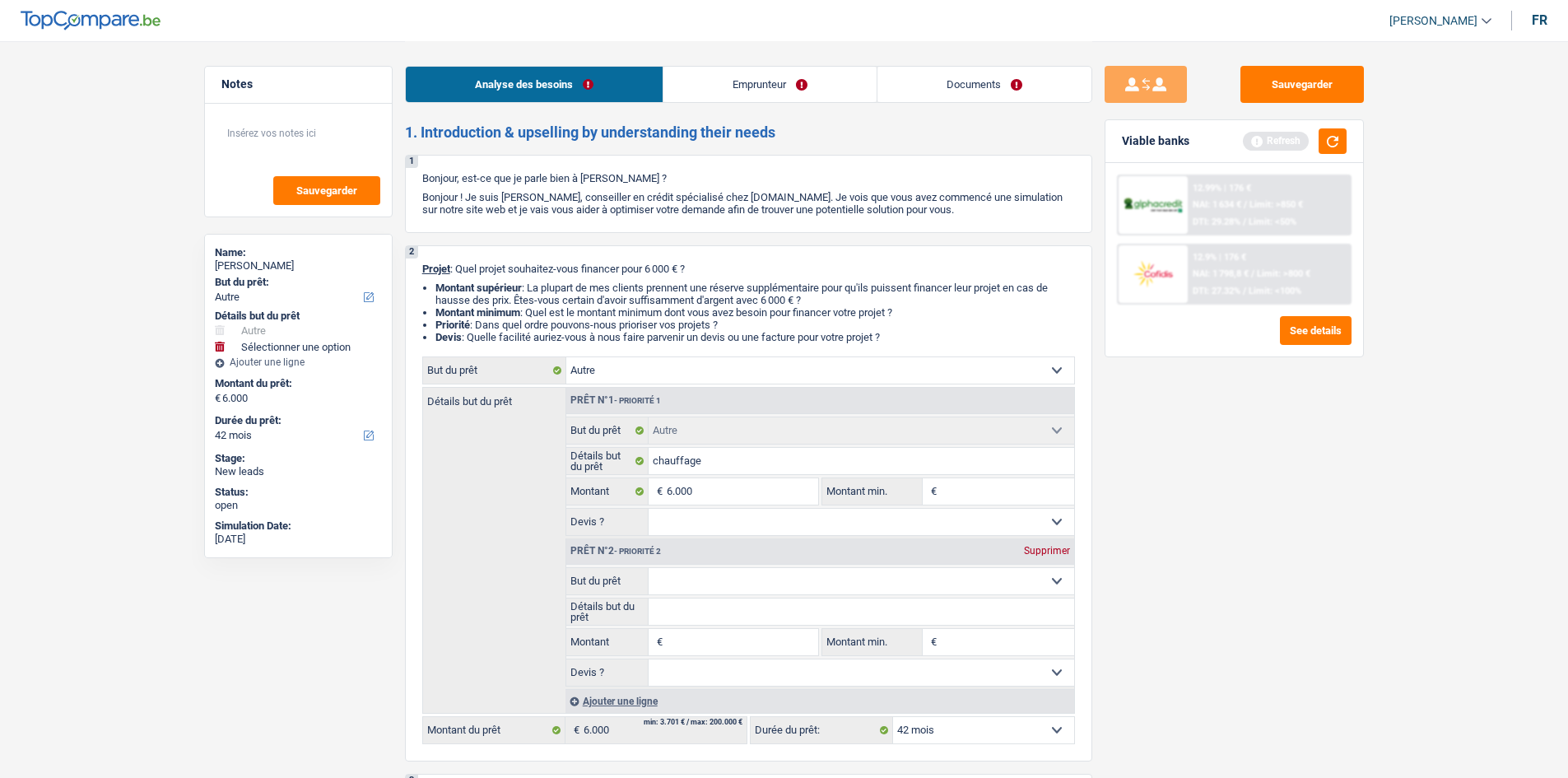
click at [750, 588] on select "Confort maison: meubles, textile, peinture, électroménager, outillage non-profe…" at bounding box center [861, 581] width 425 height 27
click at [1044, 550] on div "Supprimer" at bounding box center [1047, 550] width 54 height 10
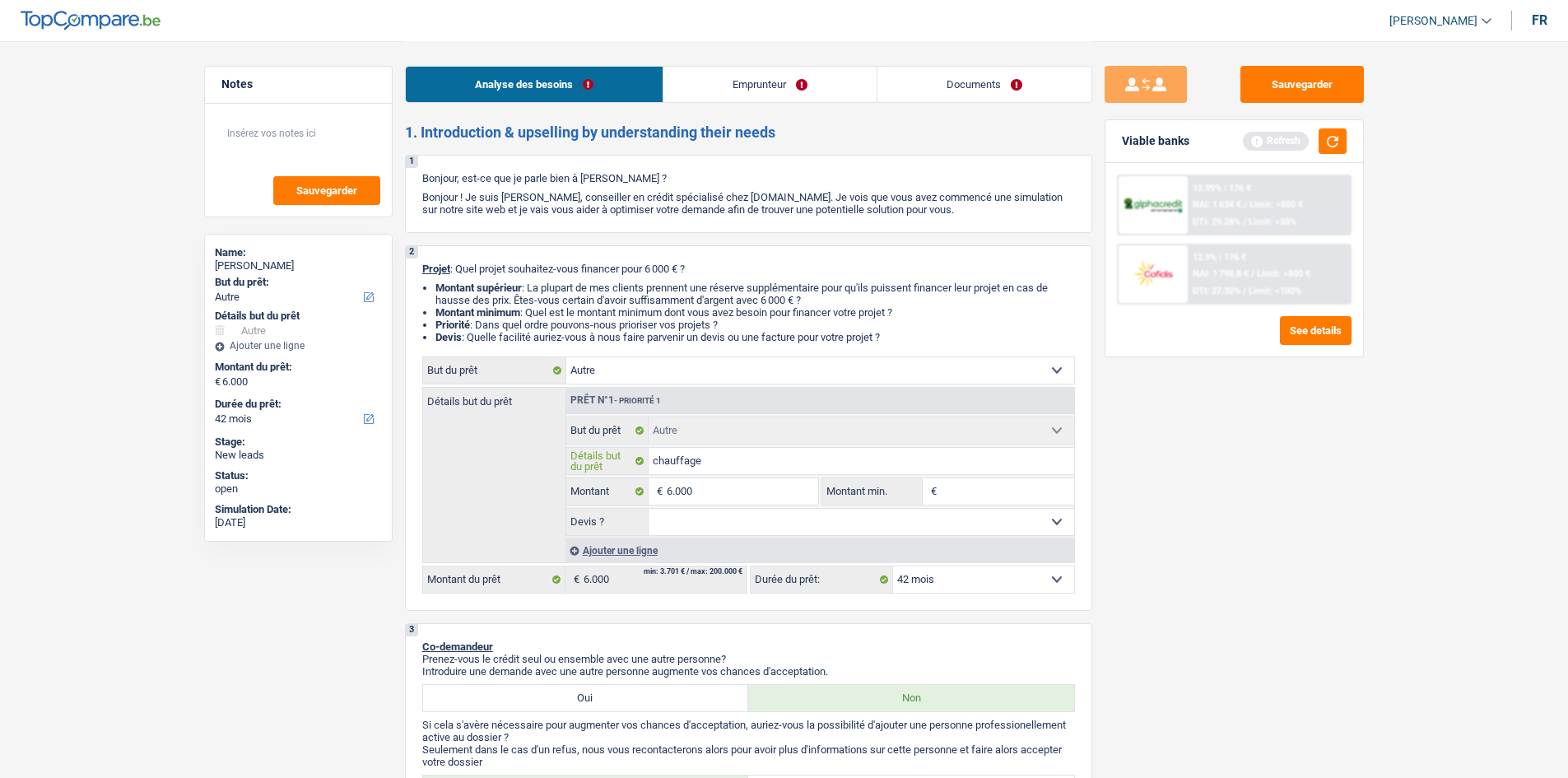
click at [780, 454] on input "chauffage" at bounding box center [861, 461] width 425 height 27
type input "chauffage"
type input "chauffage,"
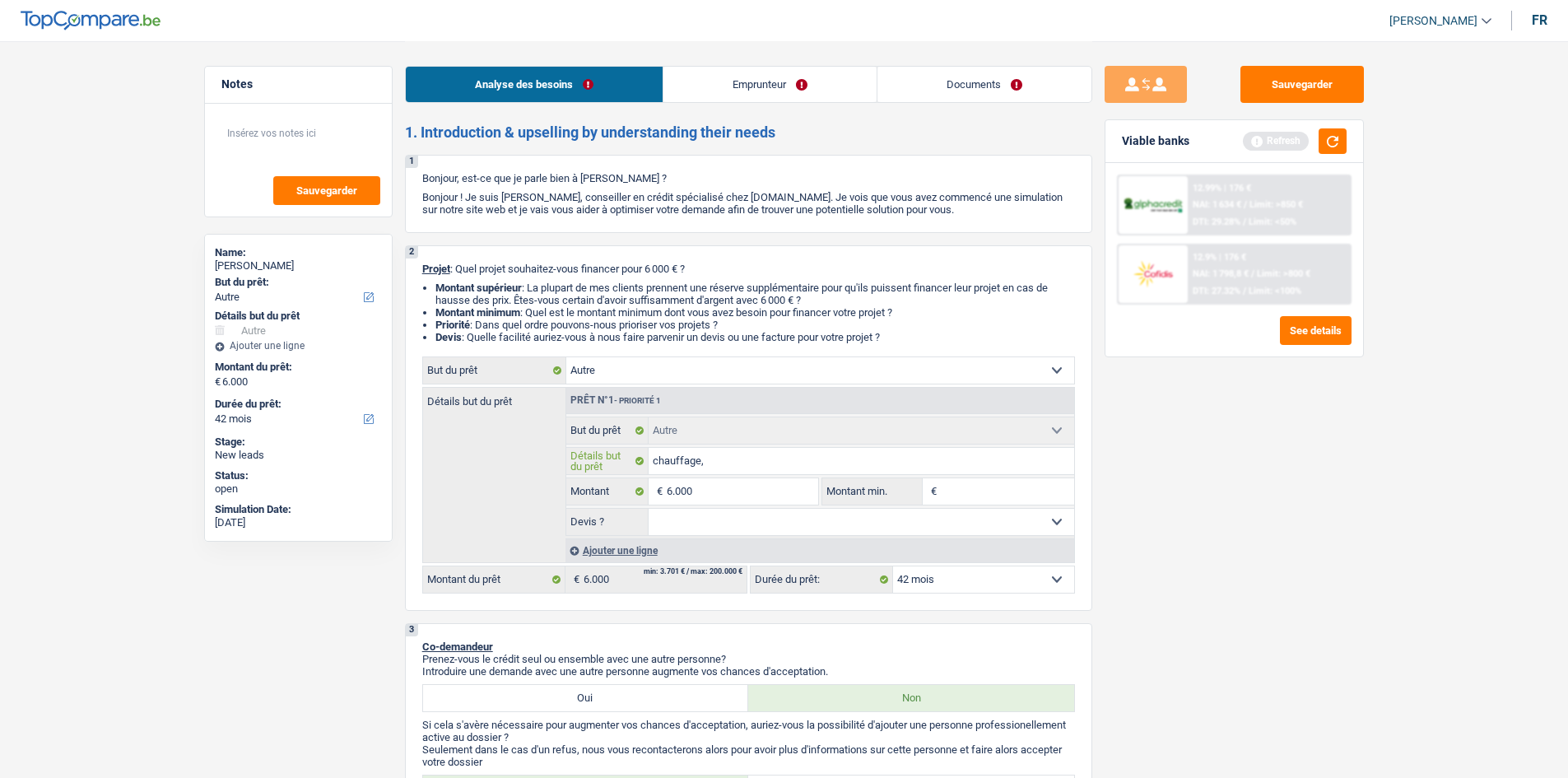
type input "chauffage"
type input "chauffage,"
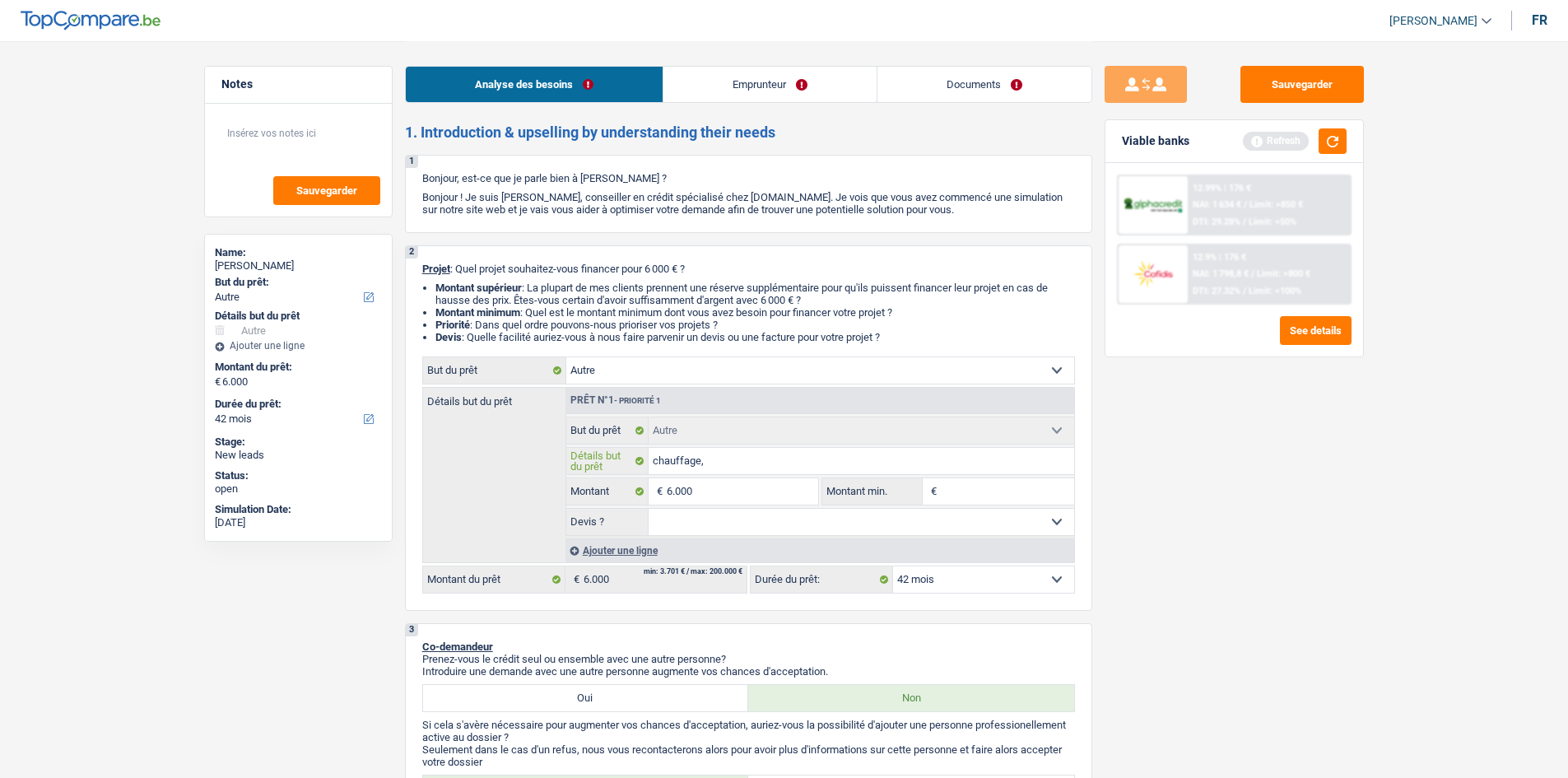
type input "chauffage,"
type input "chauffage, l"
type input "chauffage, lo"
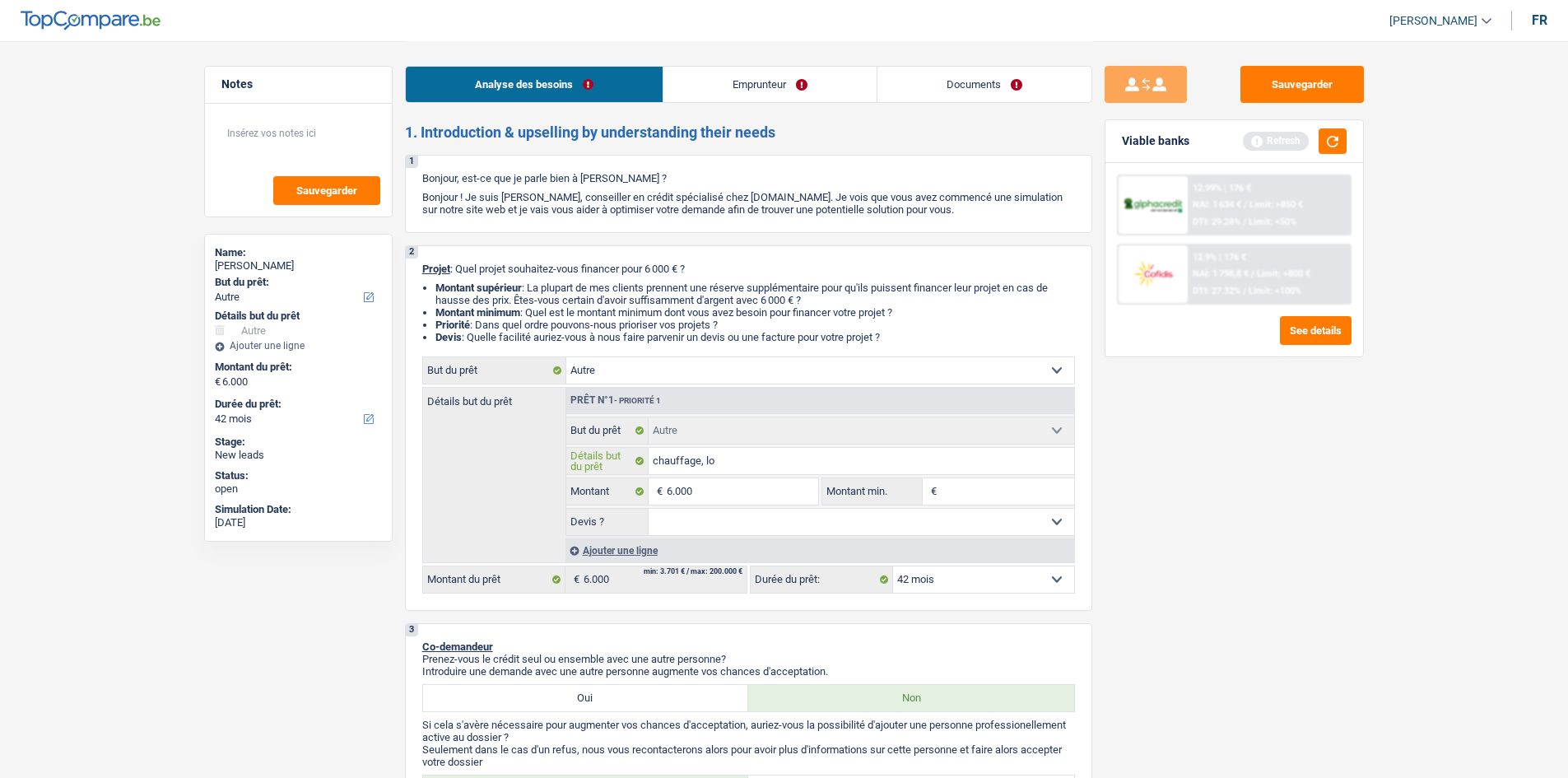
type input "chauffage, loi"
type input "chauffage, lois"
type input "chauffage, loisi"
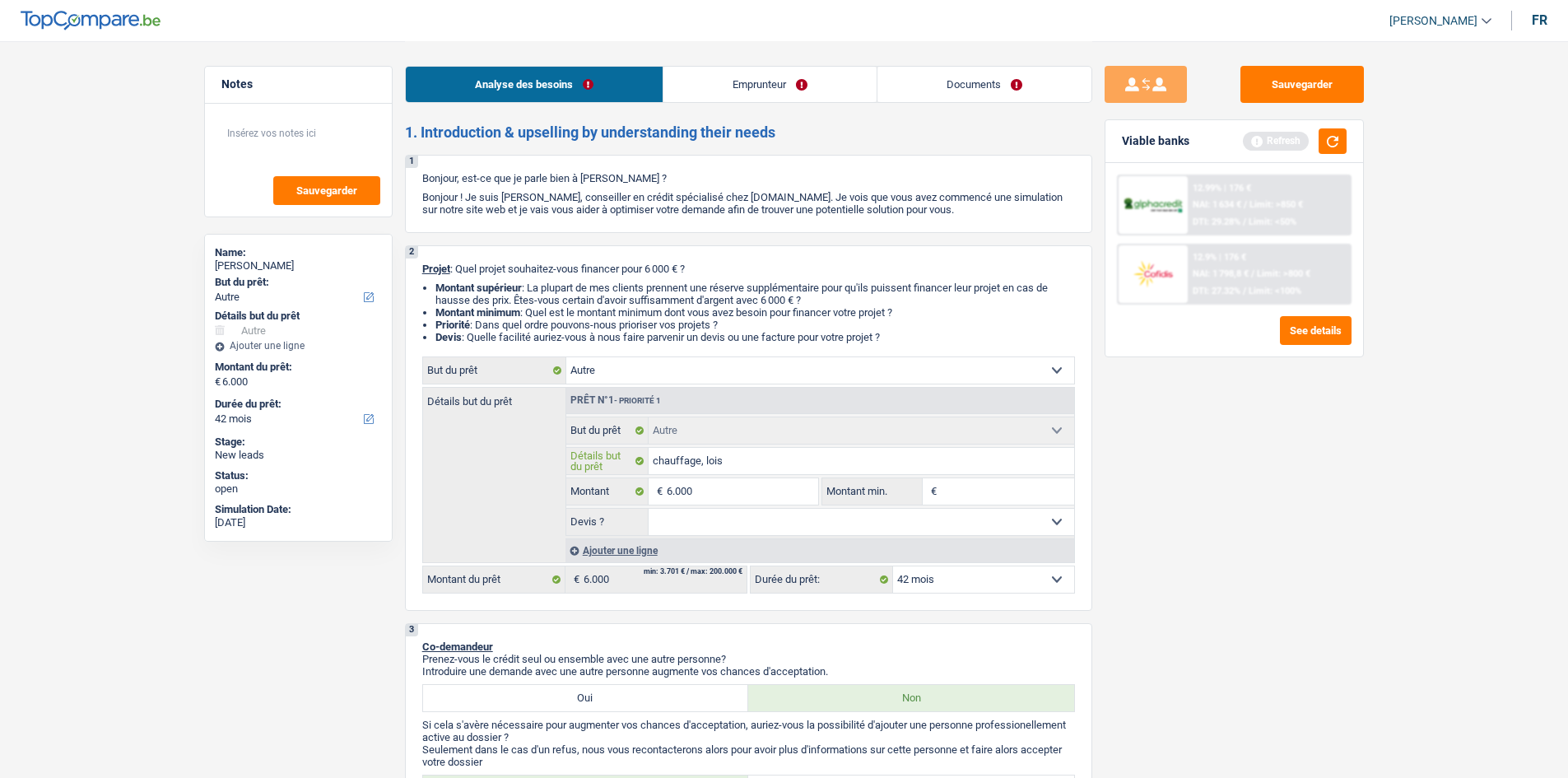
type input "chauffage, loisi"
type input "chauffage, loisir"
type input "chauffage, loisirs"
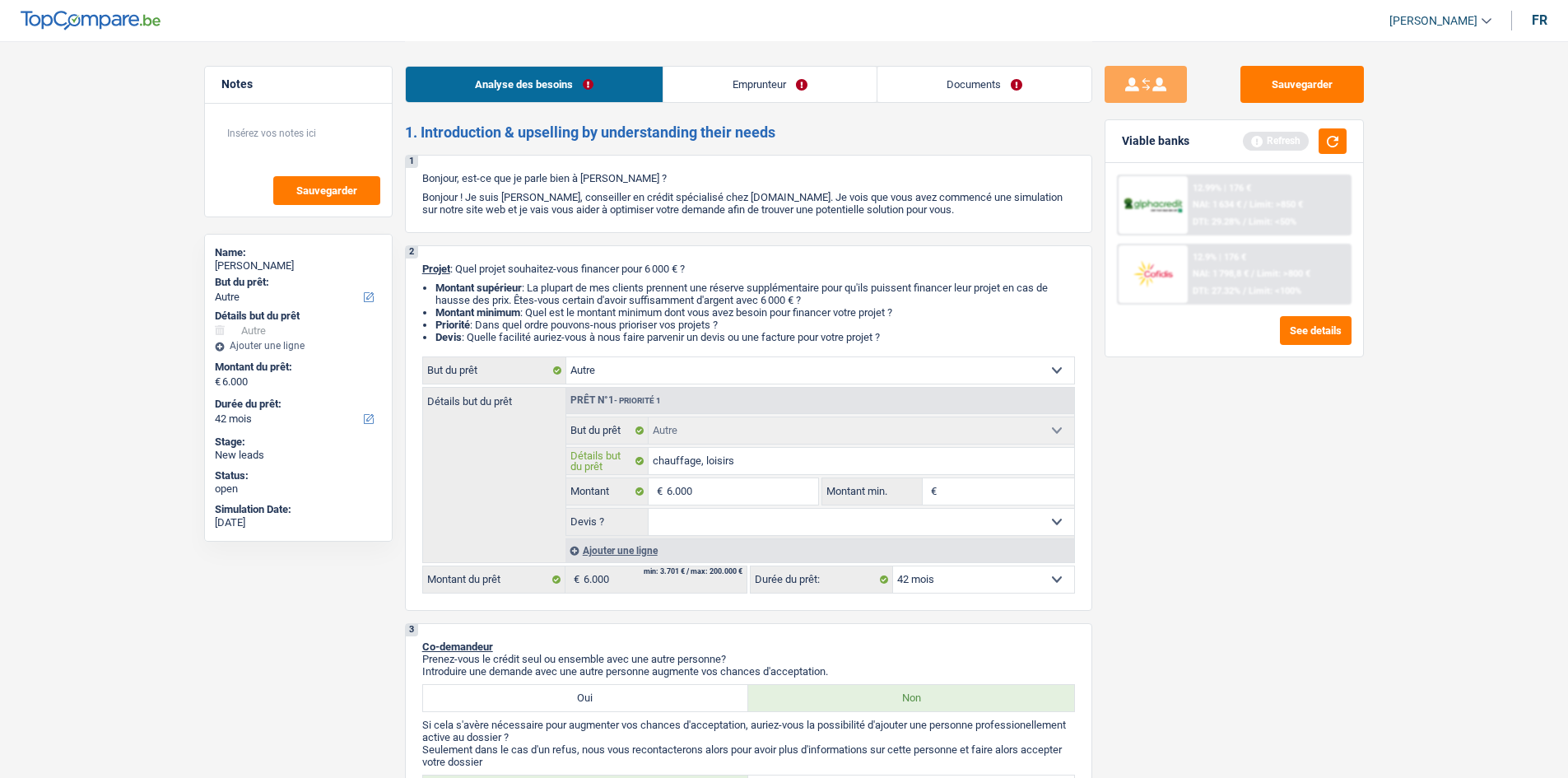
type input "chauffage, loisirs"
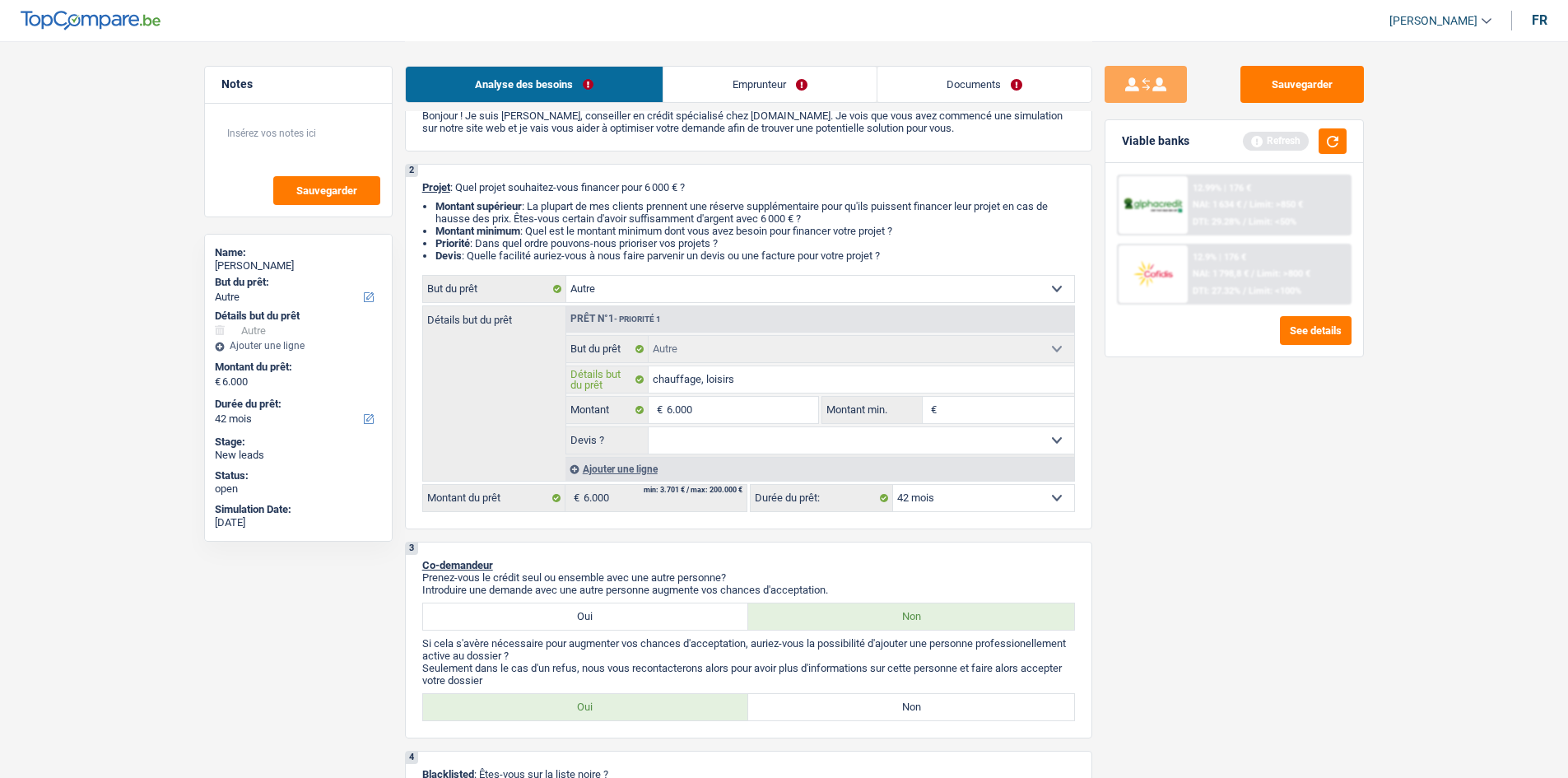
scroll to position [247, 0]
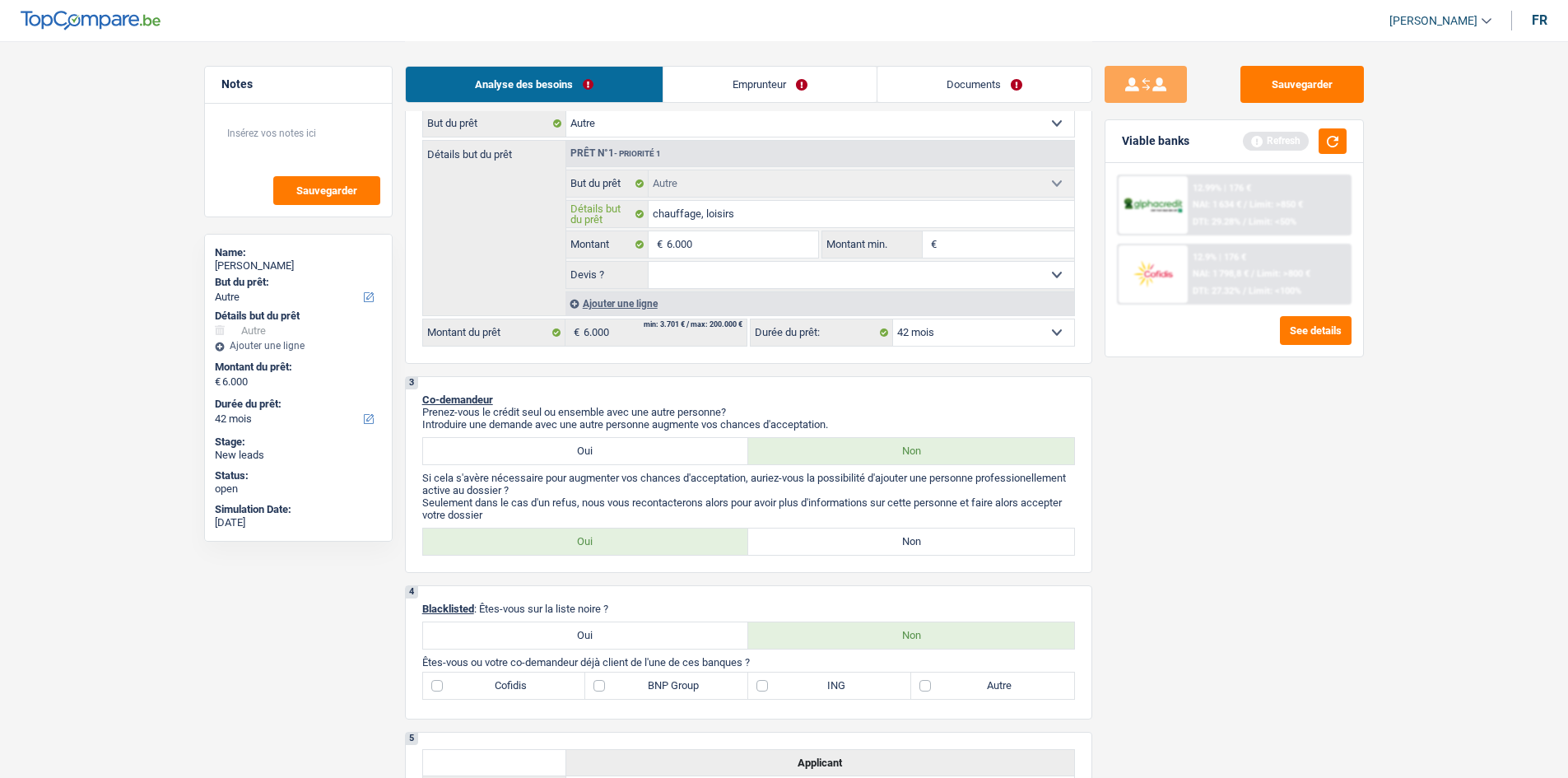
type input "chauffage, loisirs"
click at [706, 262] on select "Oui Non Non répondu Sélectionner une option" at bounding box center [861, 275] width 425 height 27
select select "false"
click at [648, 262] on select "Oui Non Non répondu Sélectionner une option" at bounding box center [861, 275] width 425 height 27
select select "false"
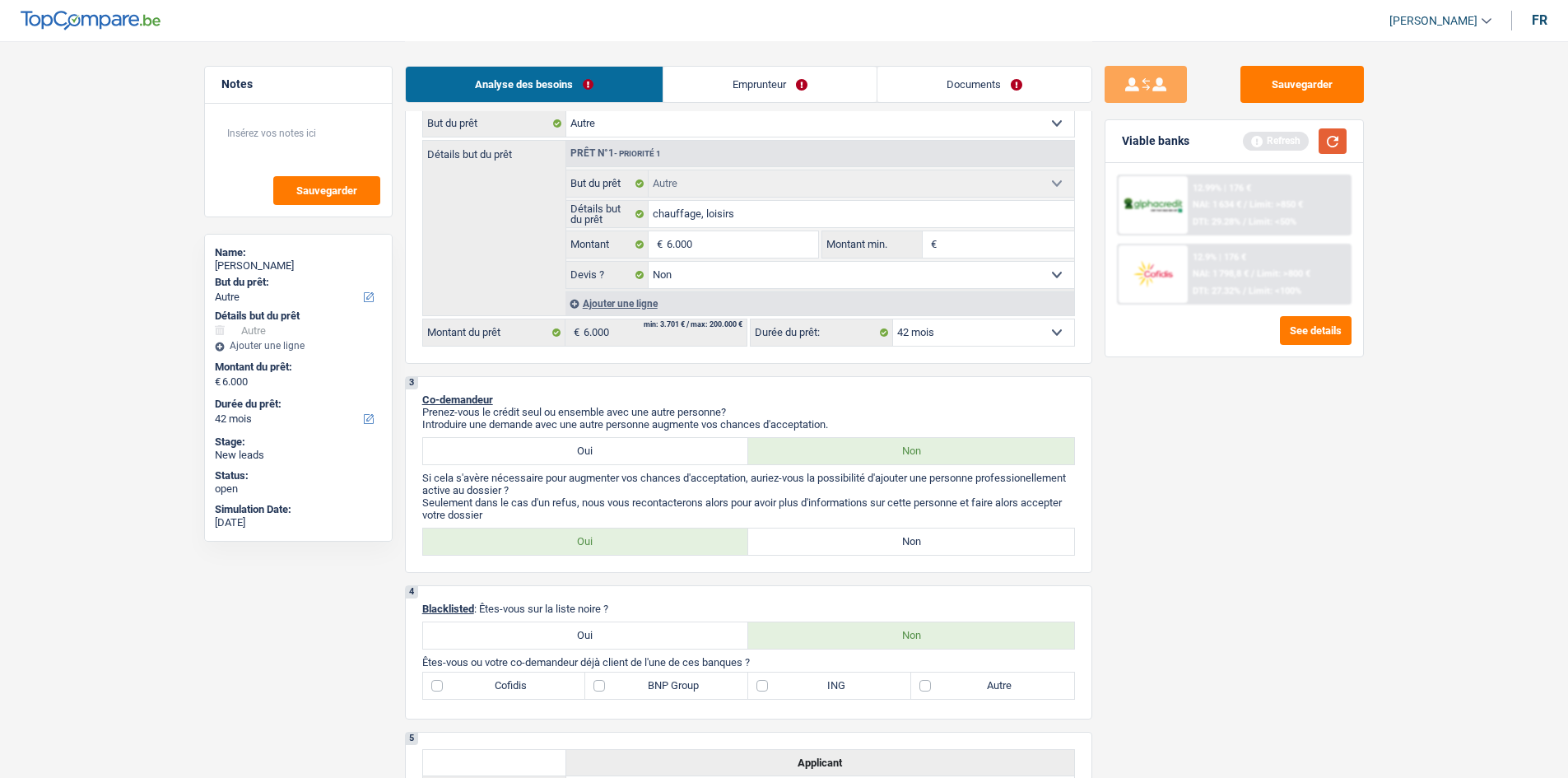
click at [1331, 142] on button "button" at bounding box center [1333, 142] width 28 height 26
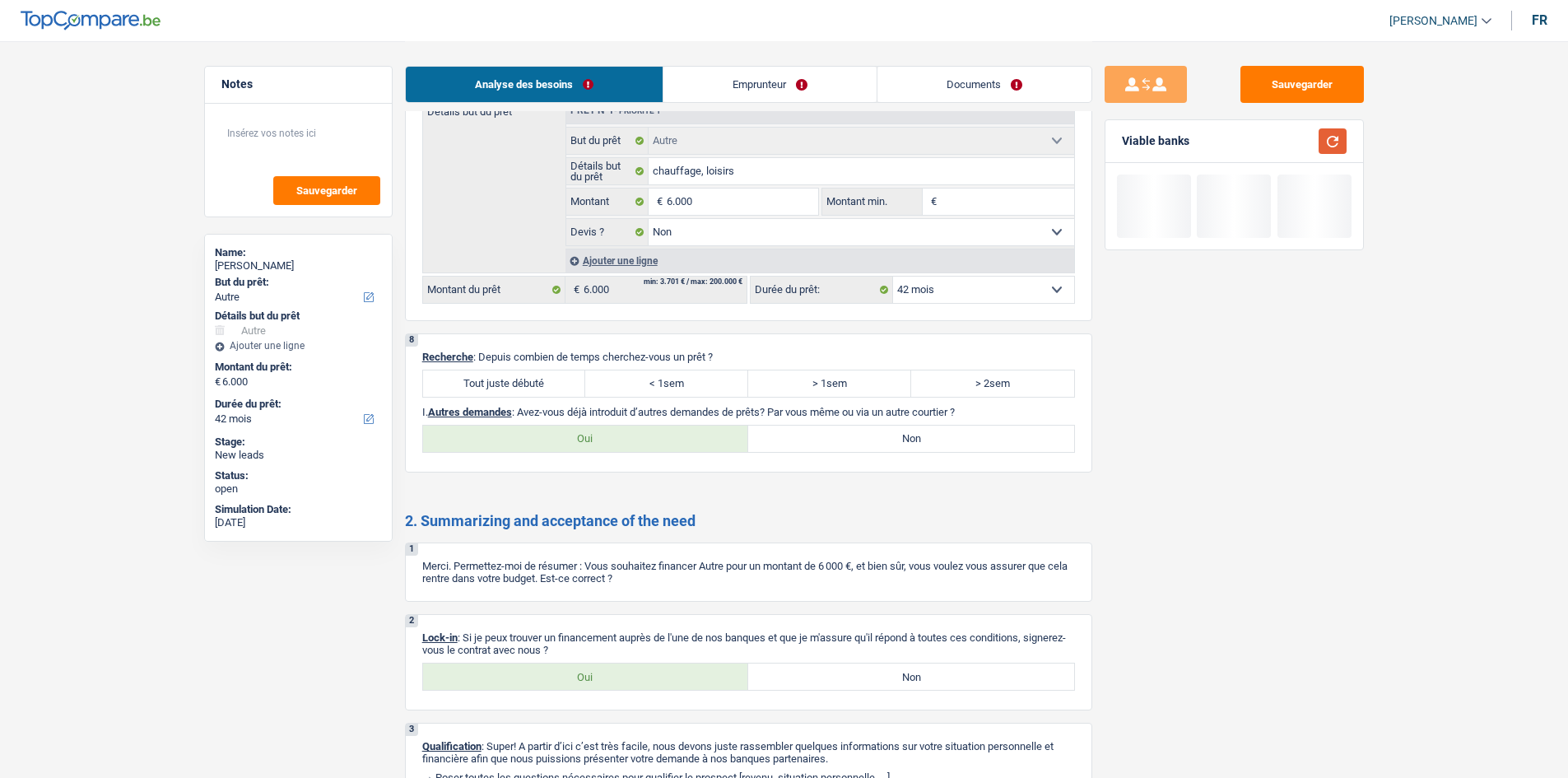
scroll to position [1553, 0]
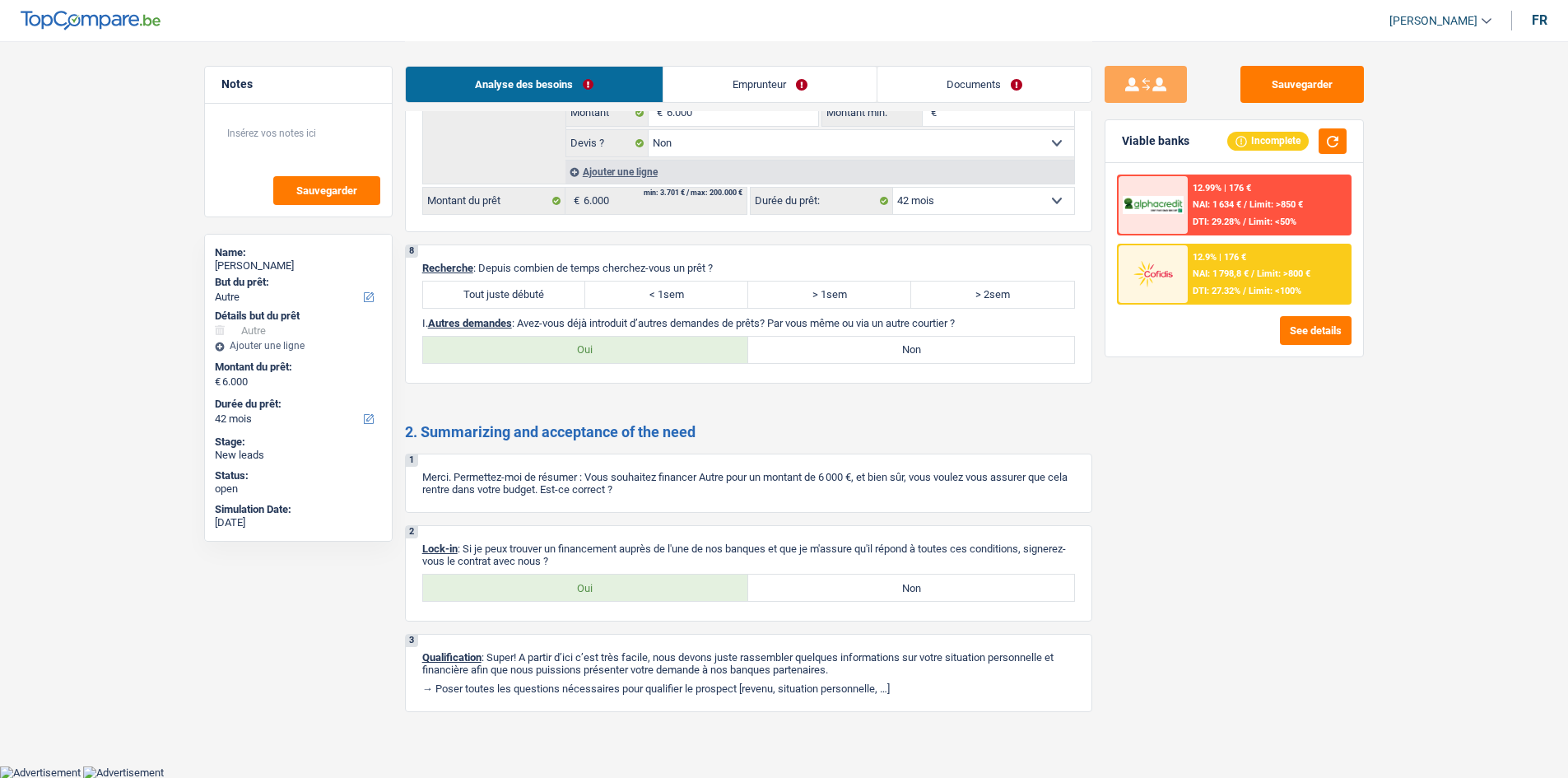
click at [673, 363] on div "Oui Non Tous les champs sont obligatoires. Veuillez sélectionner une option" at bounding box center [749, 349] width 653 height 28
click at [629, 345] on label "Oui" at bounding box center [586, 349] width 325 height 27
click at [629, 345] on input "Oui" at bounding box center [586, 349] width 325 height 27
radio input "true"
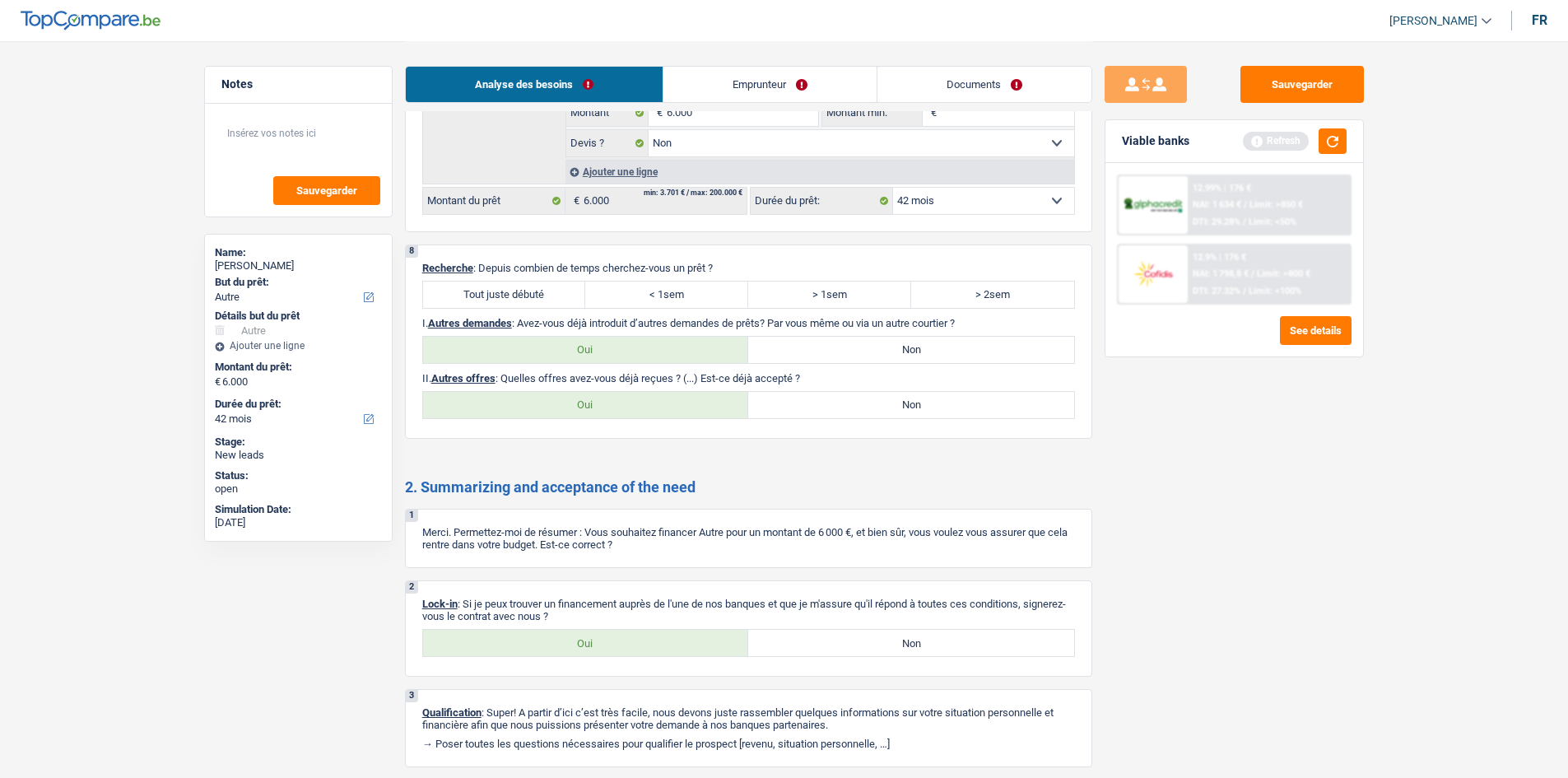
click at [857, 401] on label "Non" at bounding box center [910, 405] width 325 height 27
click at [857, 401] on input "Non" at bounding box center [910, 405] width 325 height 27
radio input "true"
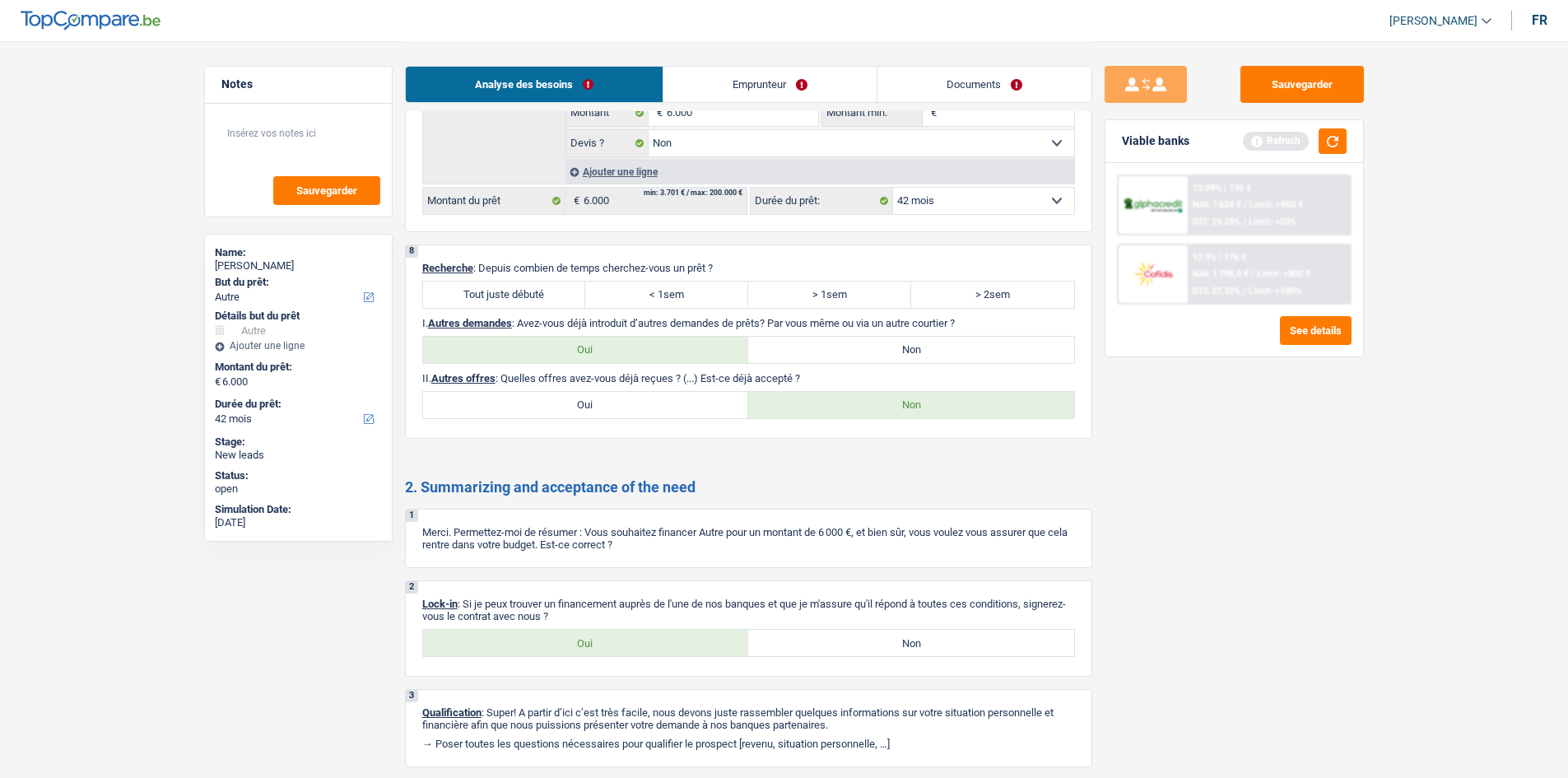
click at [518, 296] on label "Tout juste débuté" at bounding box center [505, 294] width 163 height 27
click at [518, 296] on input "Tout juste débuté" at bounding box center [505, 294] width 163 height 27
radio input "true"
click at [571, 643] on label "Oui" at bounding box center [586, 642] width 325 height 27
click at [571, 643] on input "Oui" at bounding box center [586, 642] width 325 height 27
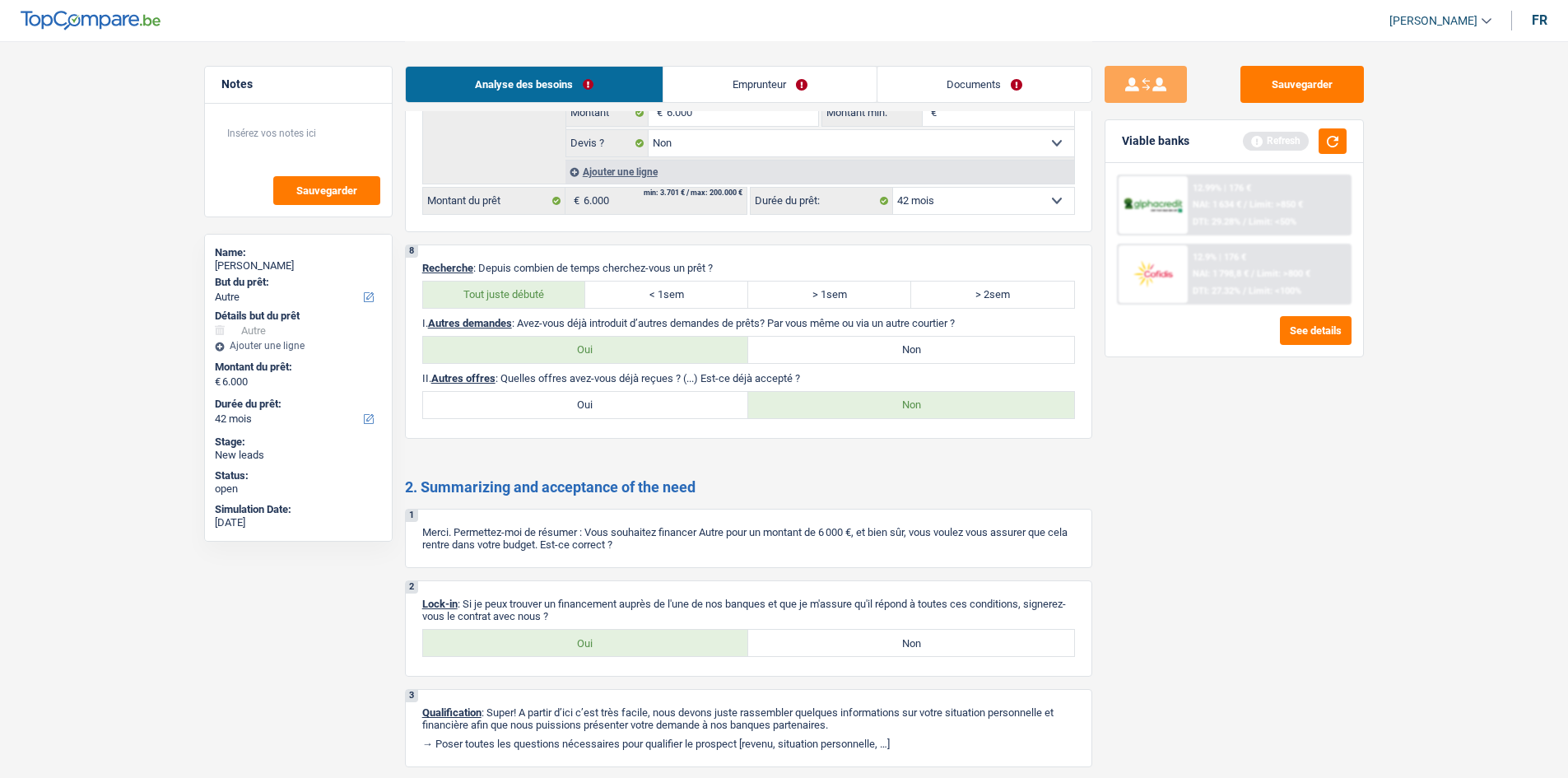
radio input "true"
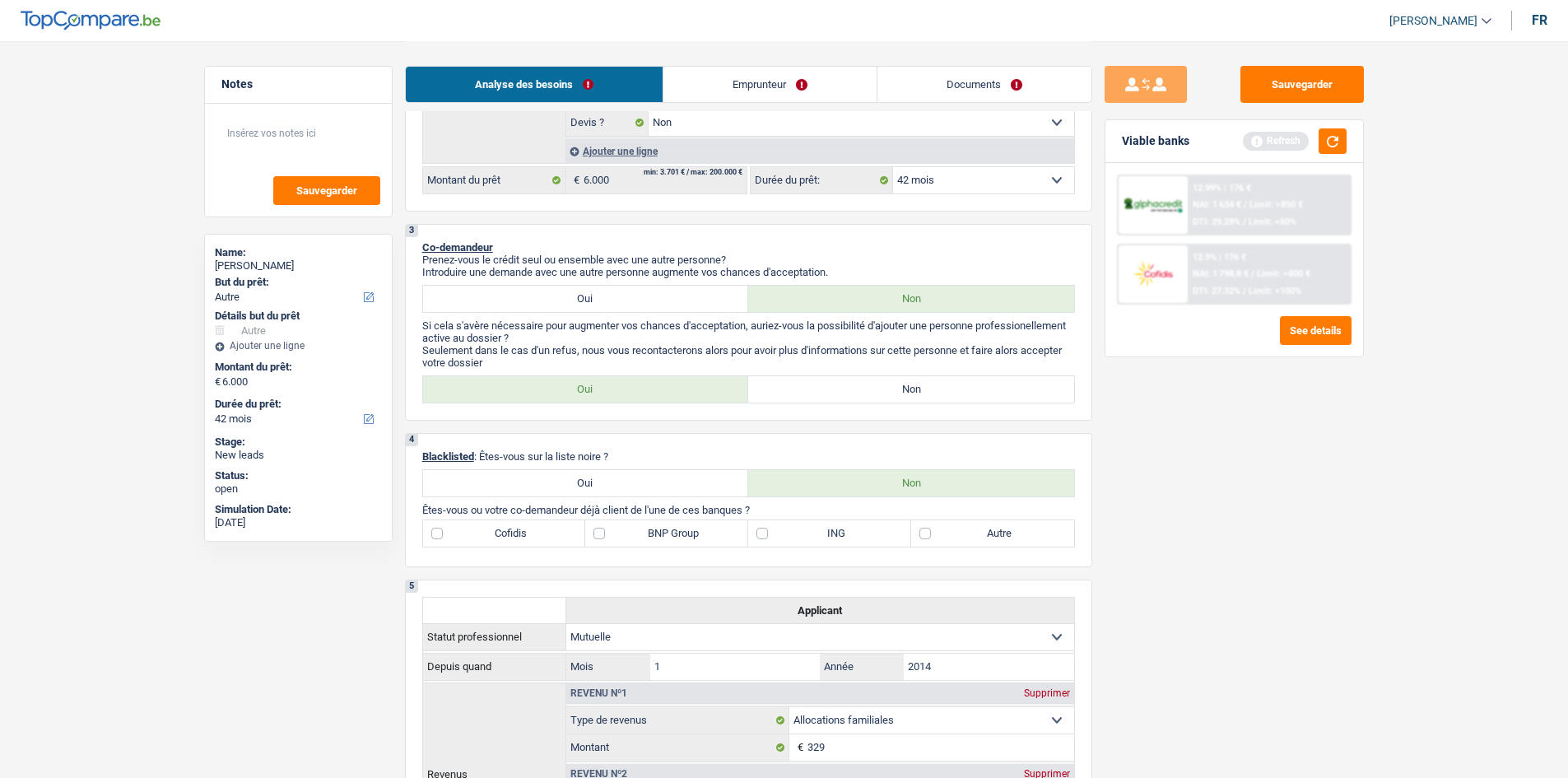
scroll to position [400, 0]
click at [970, 379] on label "Non" at bounding box center [910, 388] width 325 height 27
click at [970, 379] on input "Non" at bounding box center [910, 388] width 325 height 27
radio input "true"
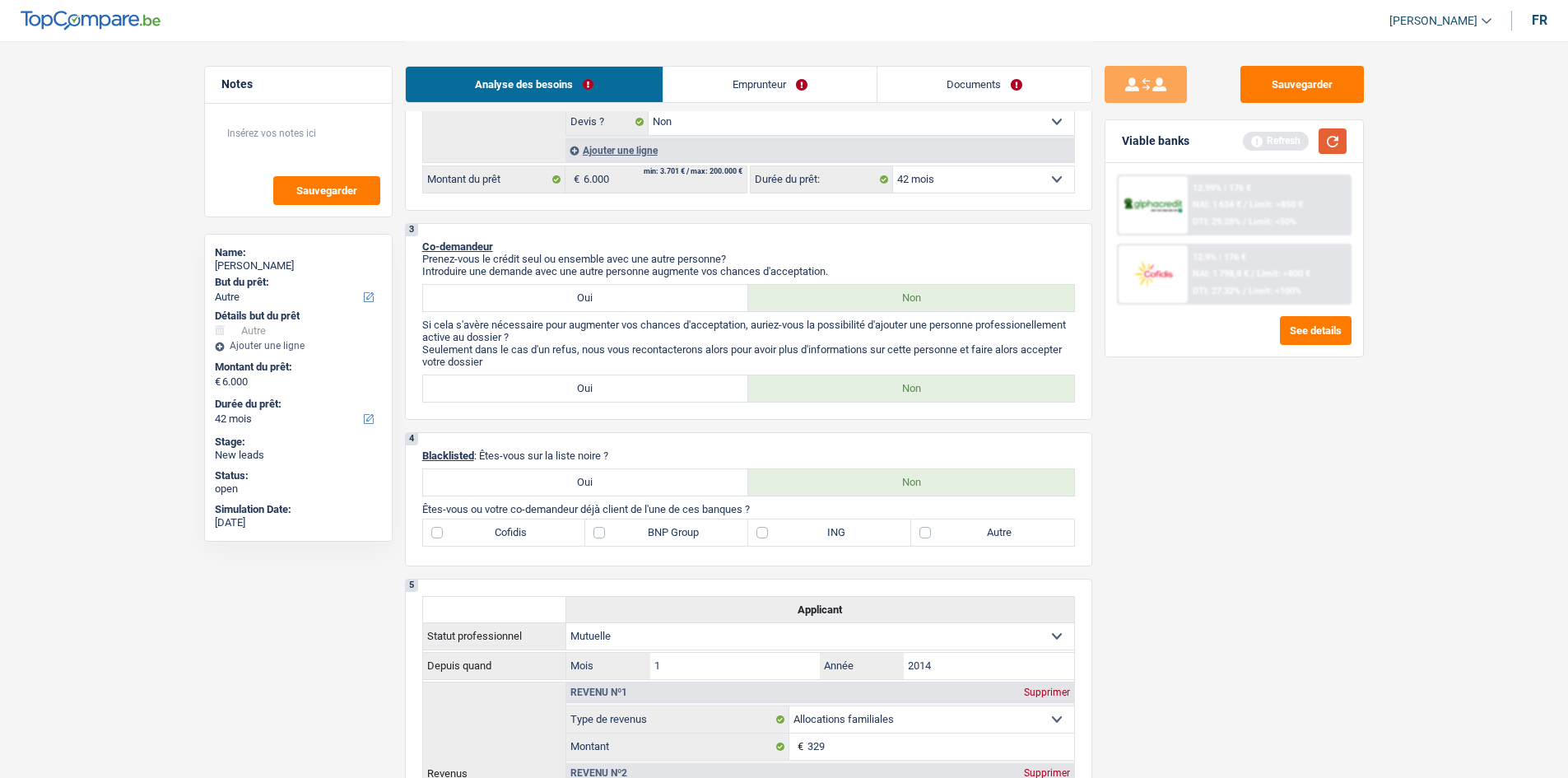
click at [1337, 136] on button "button" at bounding box center [1333, 142] width 28 height 26
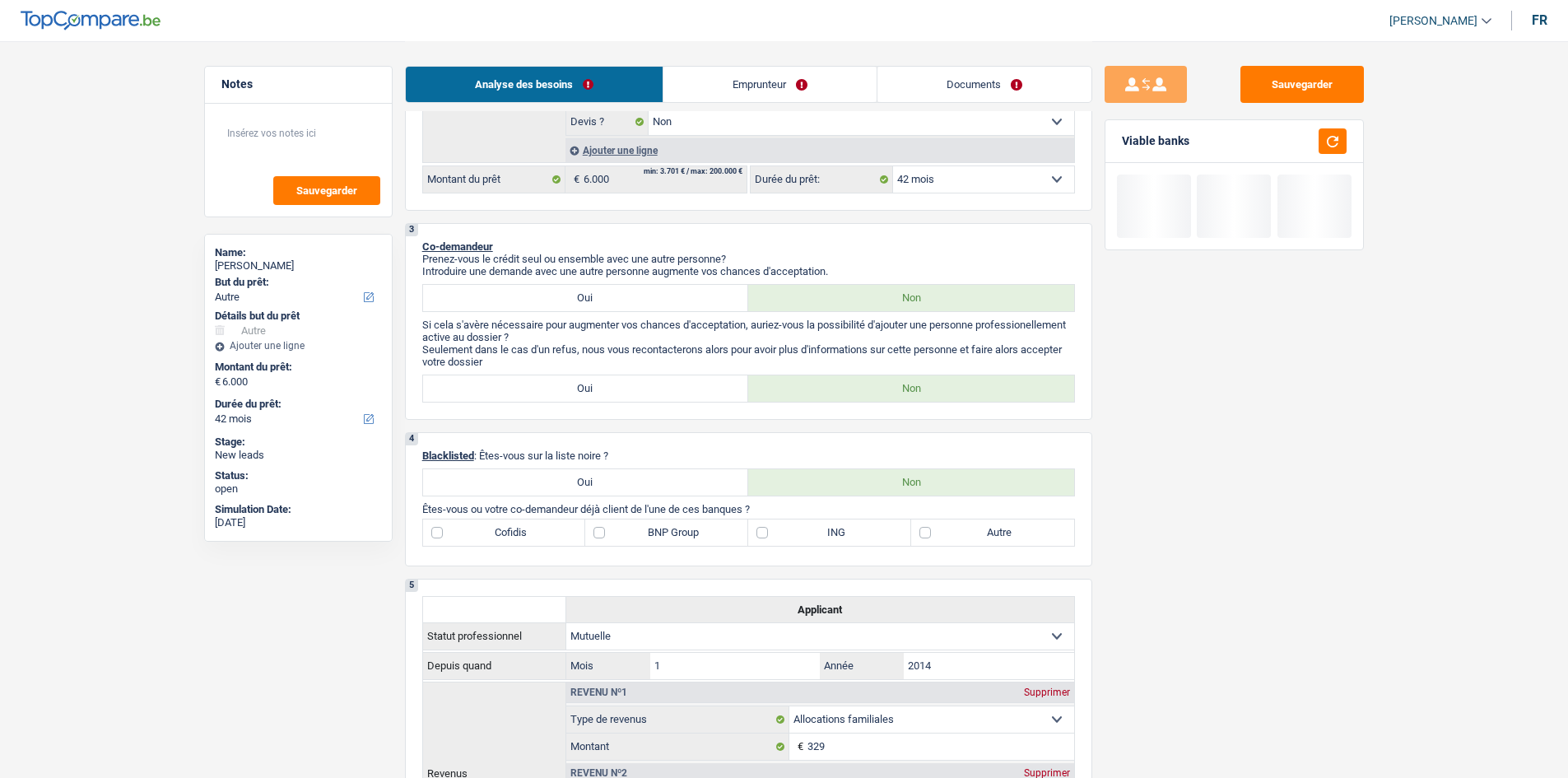
click at [833, 92] on link "Emprunteur" at bounding box center [769, 84] width 213 height 36
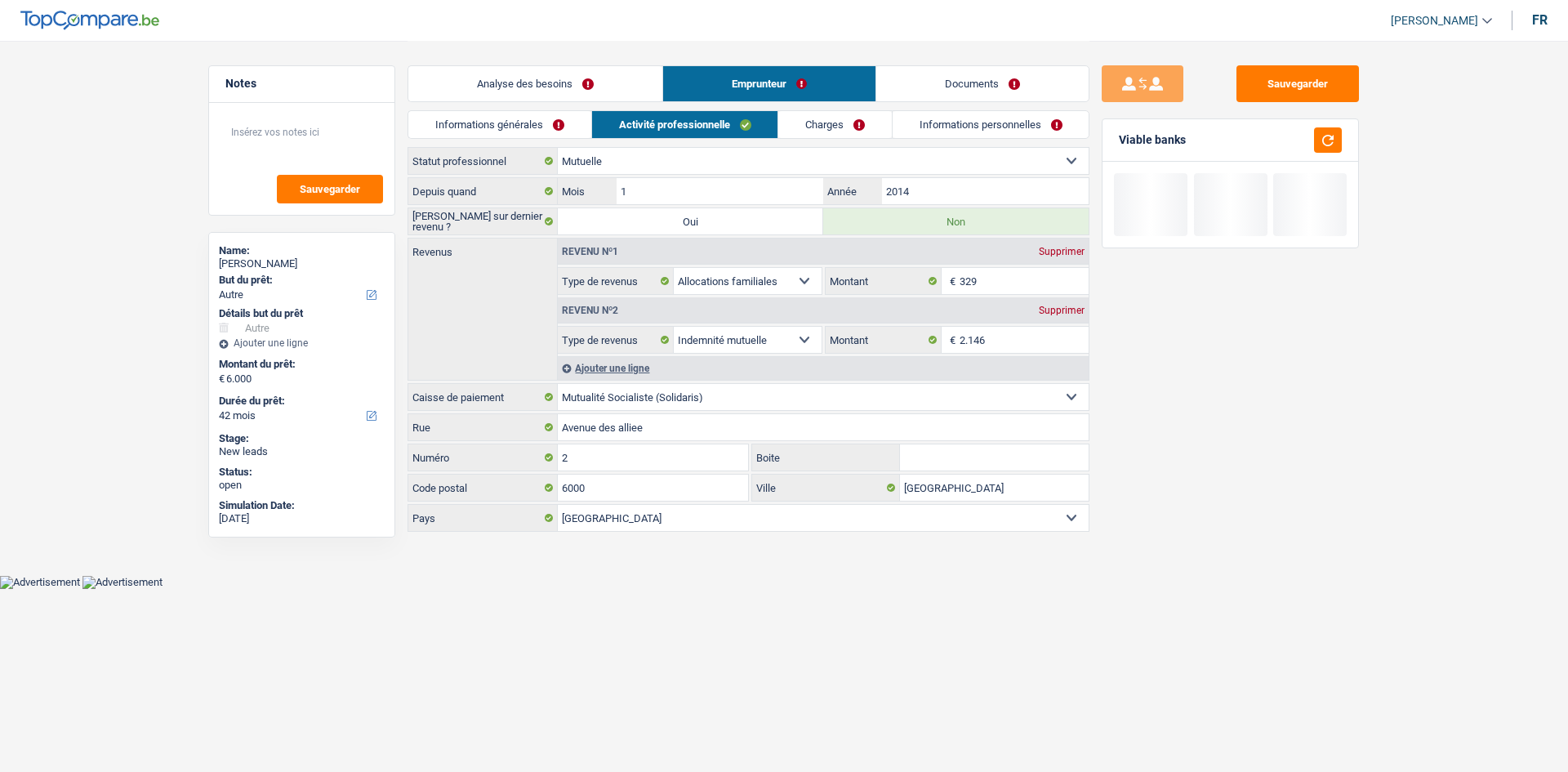
click at [789, 124] on link "Charges" at bounding box center [836, 124] width 114 height 27
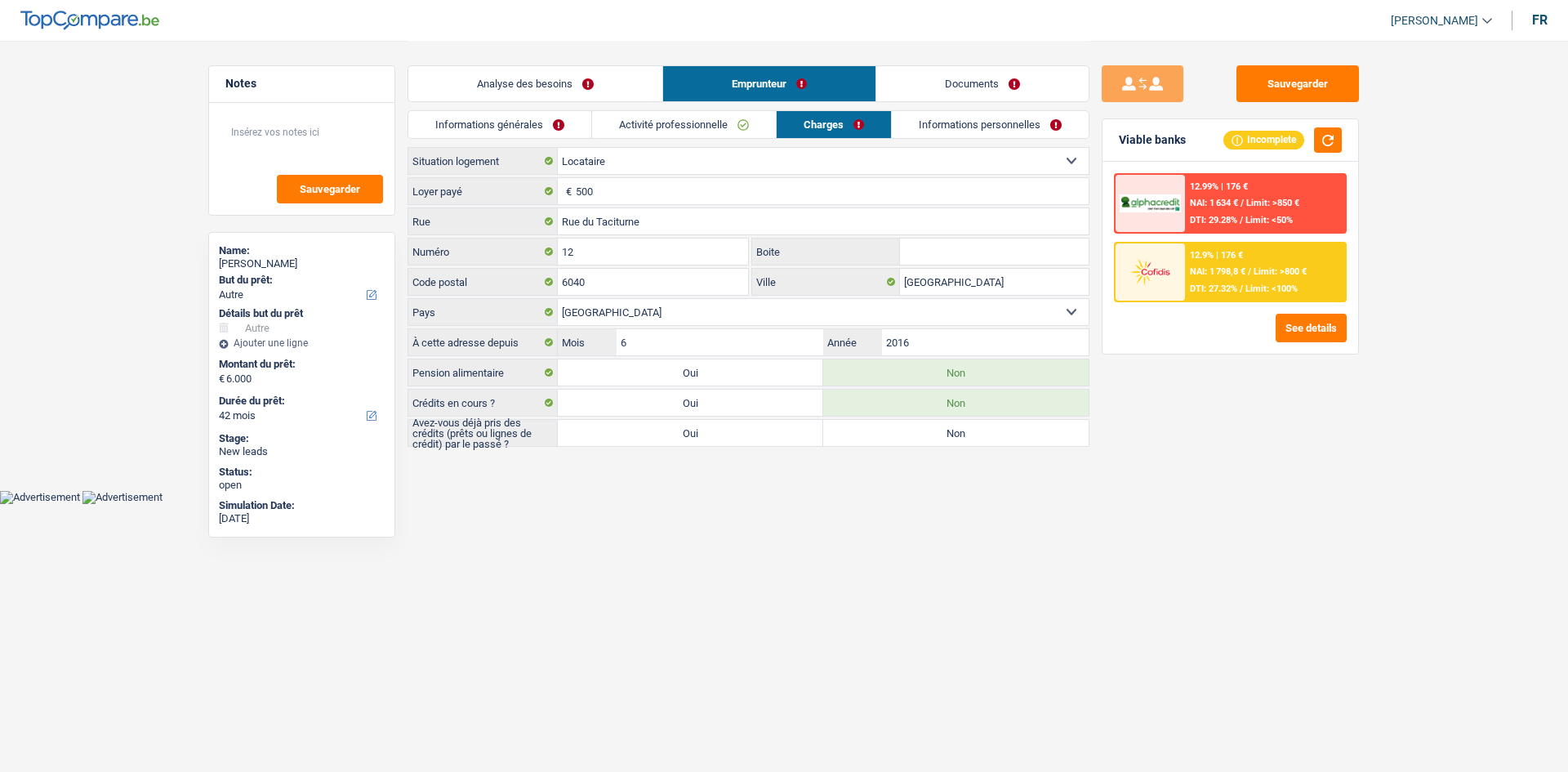
click at [927, 129] on link "Informations personnelles" at bounding box center [990, 124] width 196 height 27
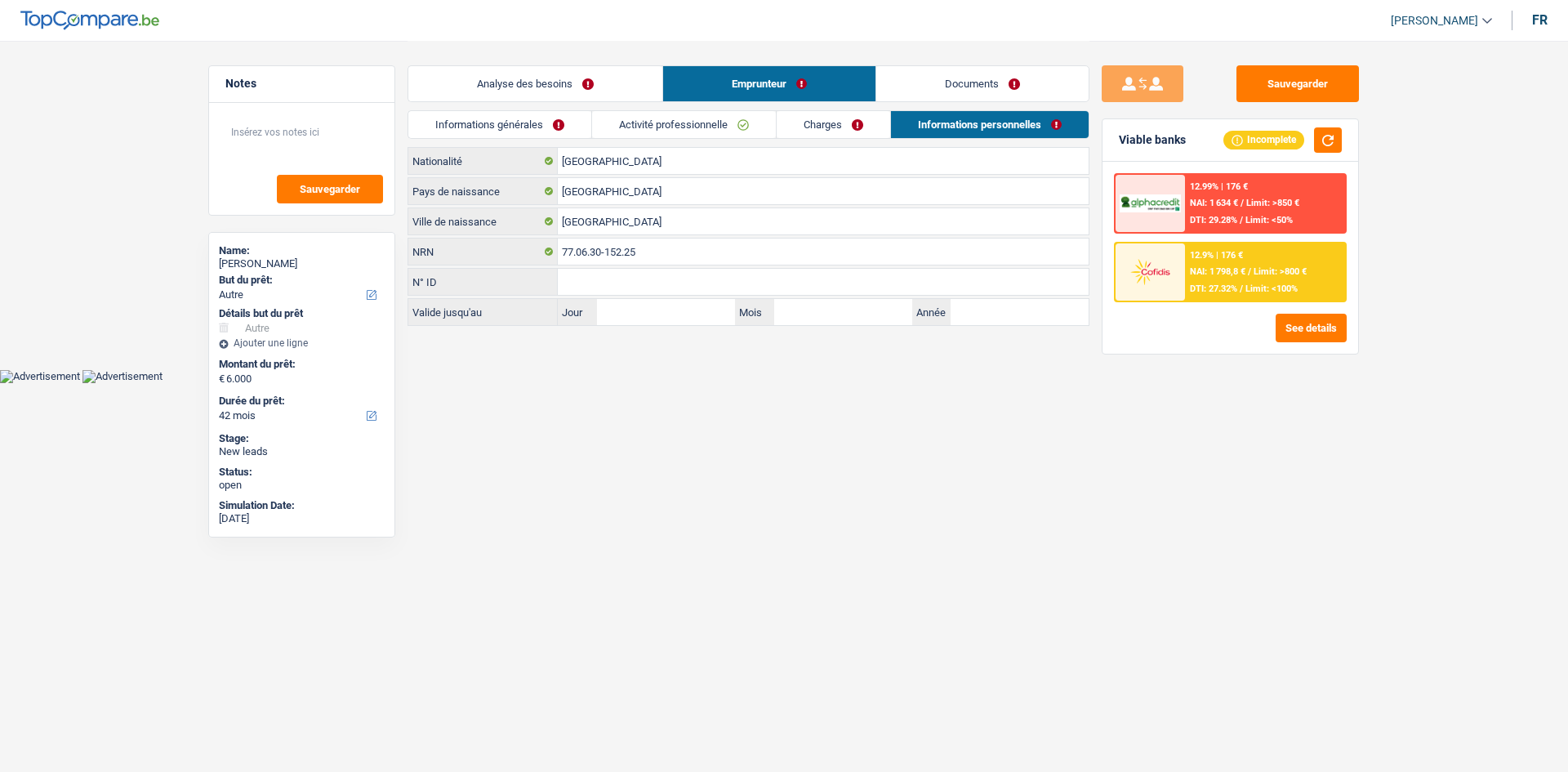
click at [566, 124] on link "Informations générales" at bounding box center [500, 124] width 183 height 27
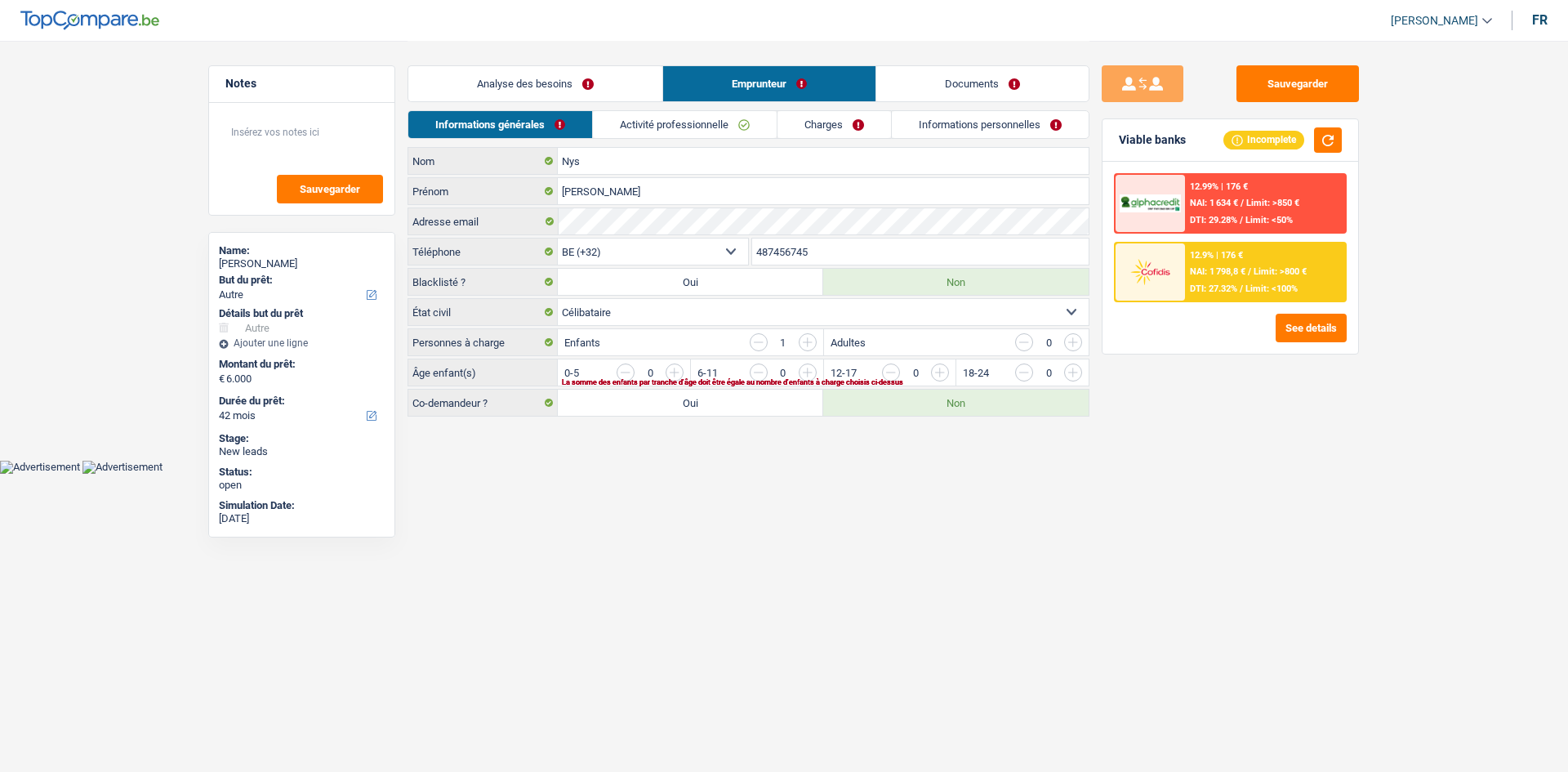
click at [622, 82] on link "Analyse des besoins" at bounding box center [535, 83] width 254 height 35
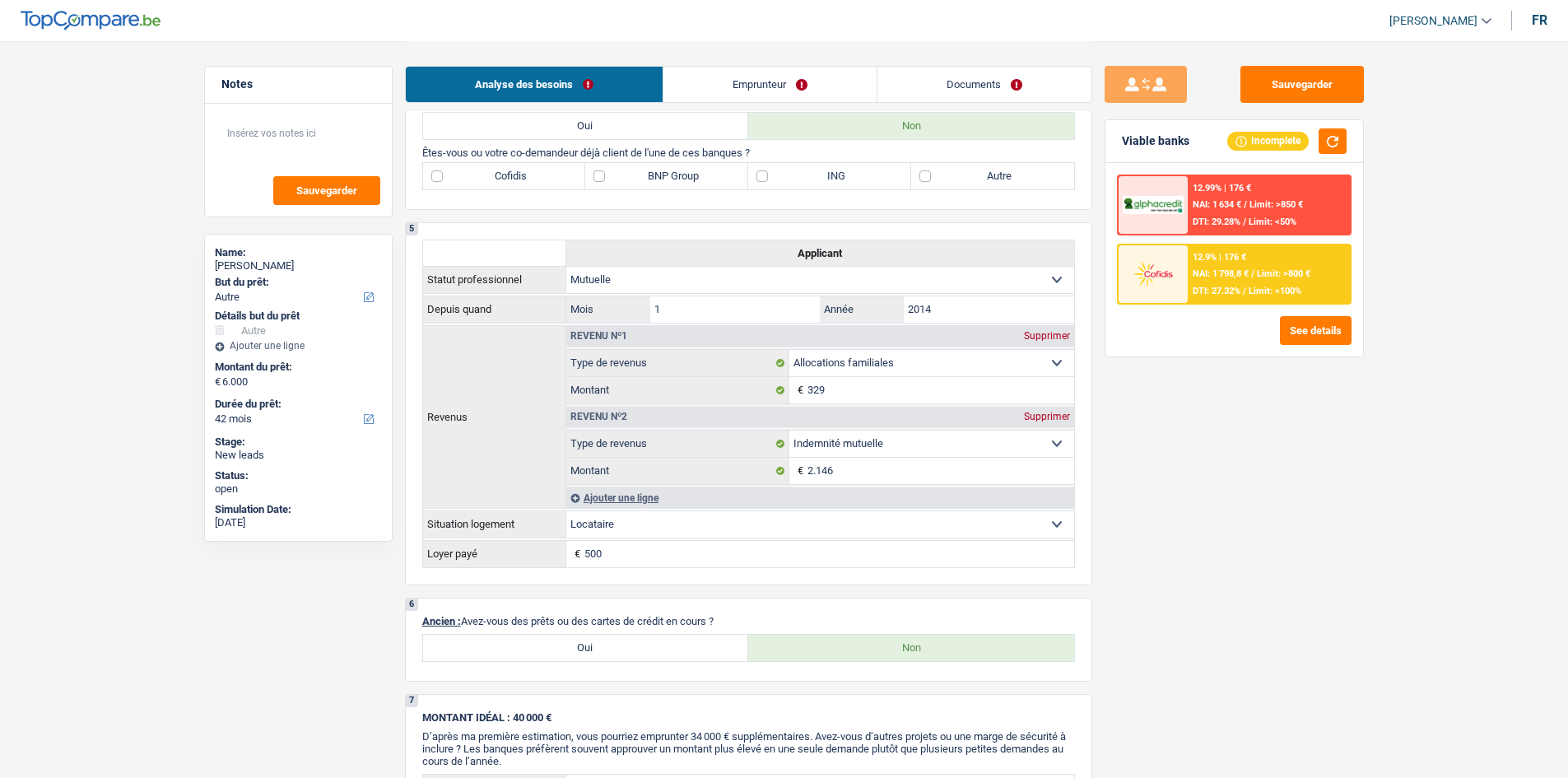
scroll to position [906, 0]
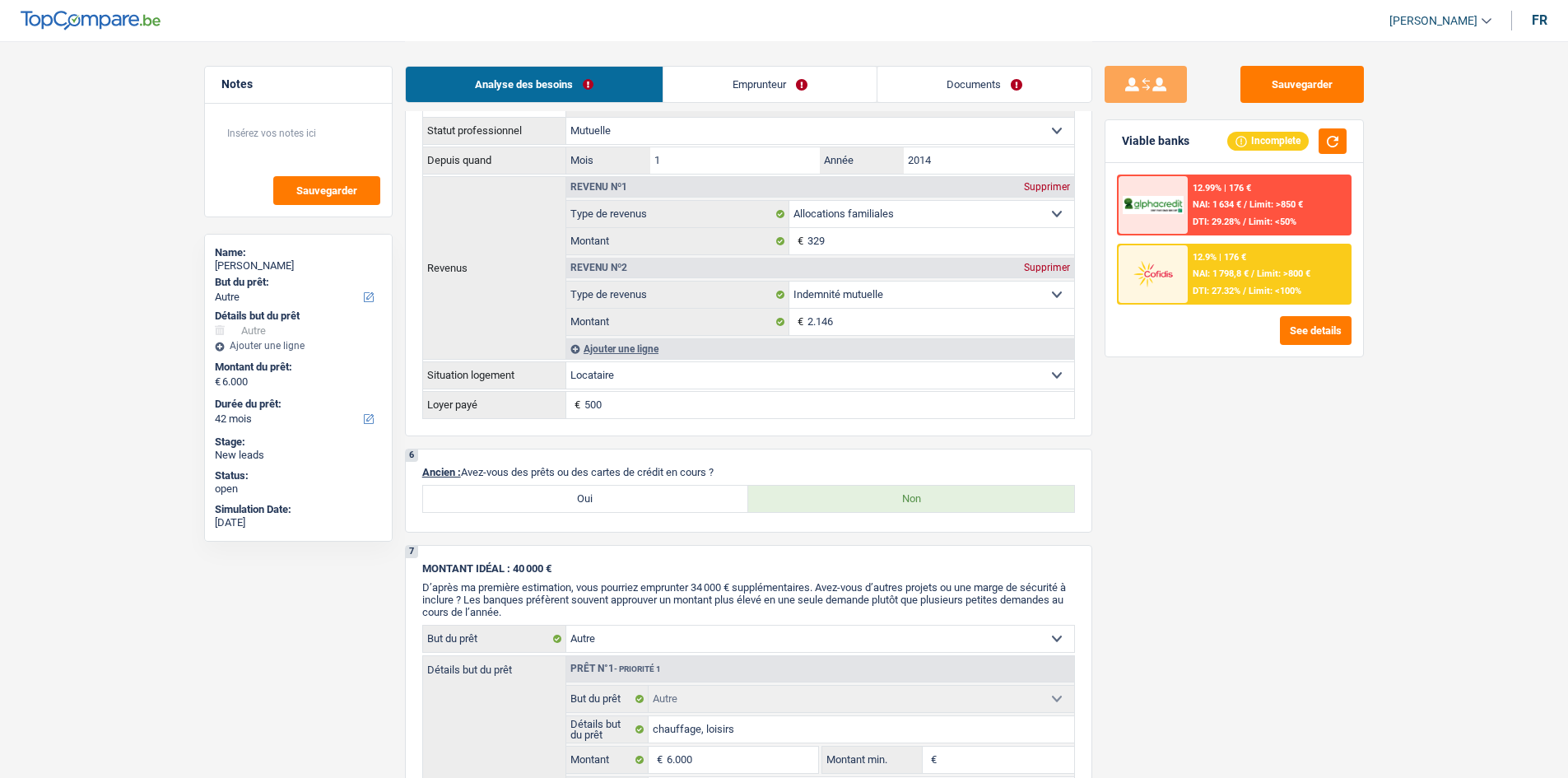
click at [614, 507] on label "Oui" at bounding box center [586, 499] width 325 height 27
click at [614, 507] on input "Oui" at bounding box center [586, 499] width 325 height 27
radio input "true"
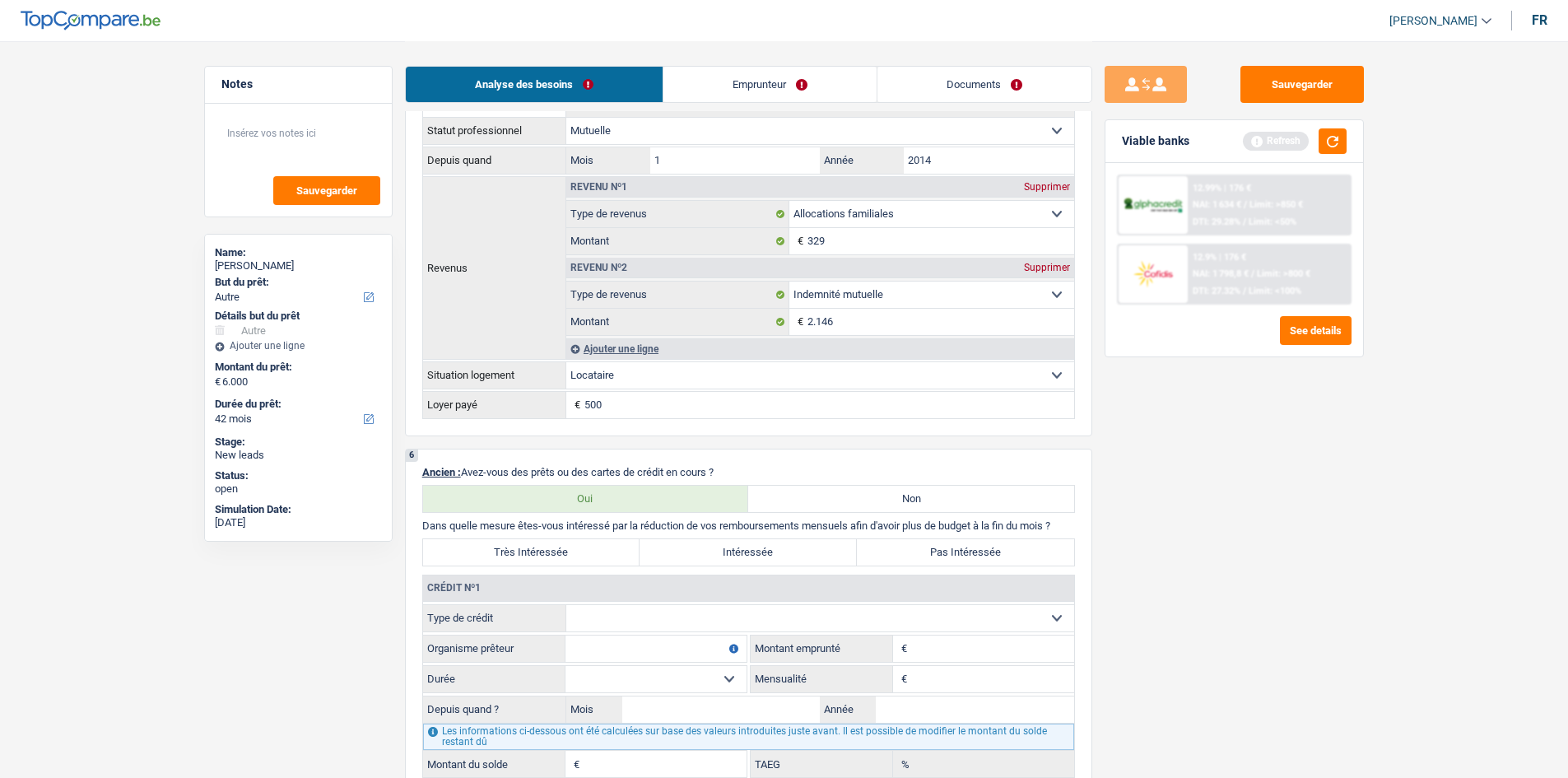
scroll to position [1153, 0]
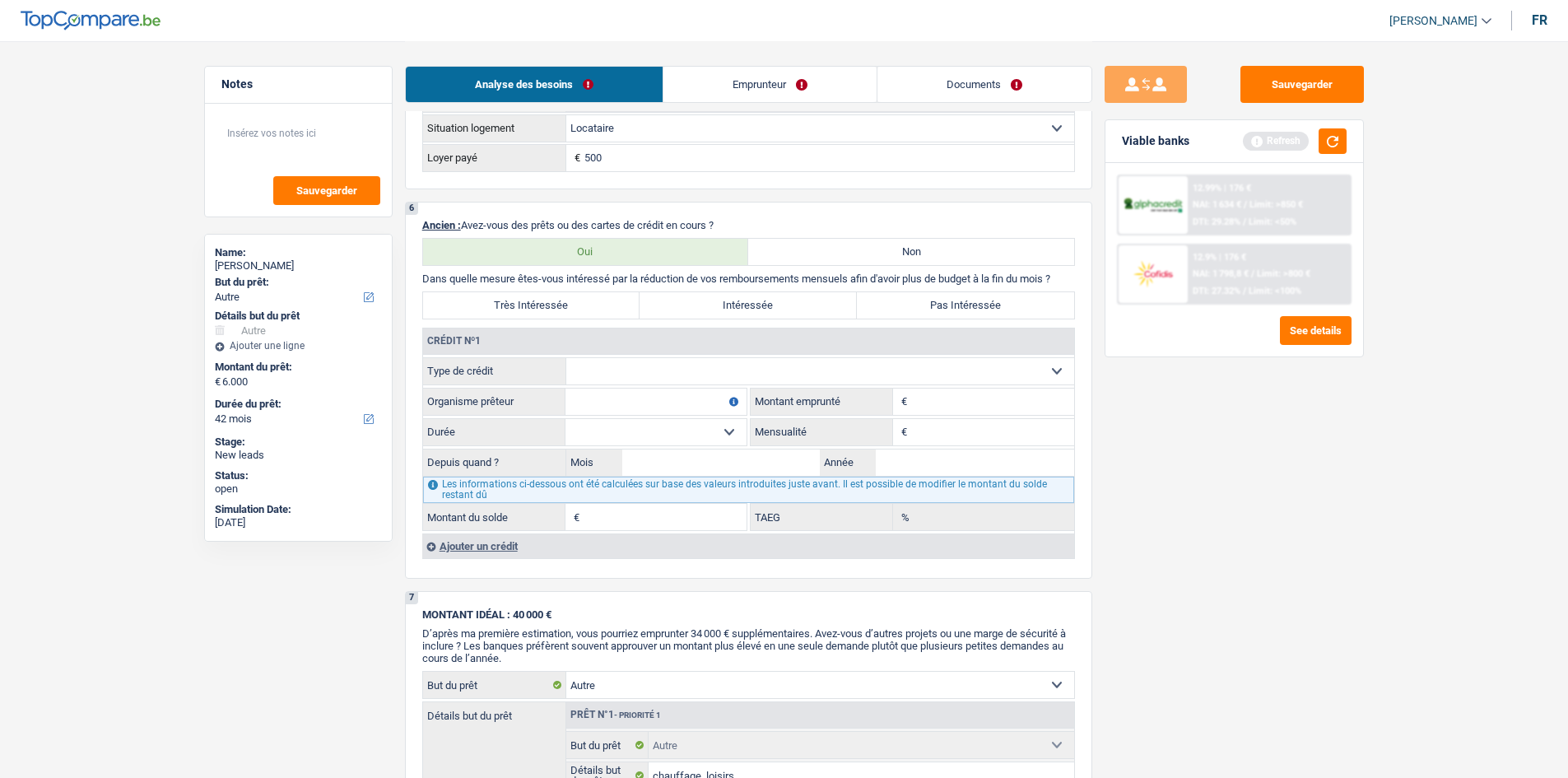
click at [961, 401] on input "Montant" at bounding box center [992, 402] width 163 height 27
click at [638, 366] on select "Carte ou ouverture de crédit Prêt hypothécaire Vente à tempérament Prêt à tempé…" at bounding box center [819, 371] width 507 height 27
select select "personalLoan"
type input "0"
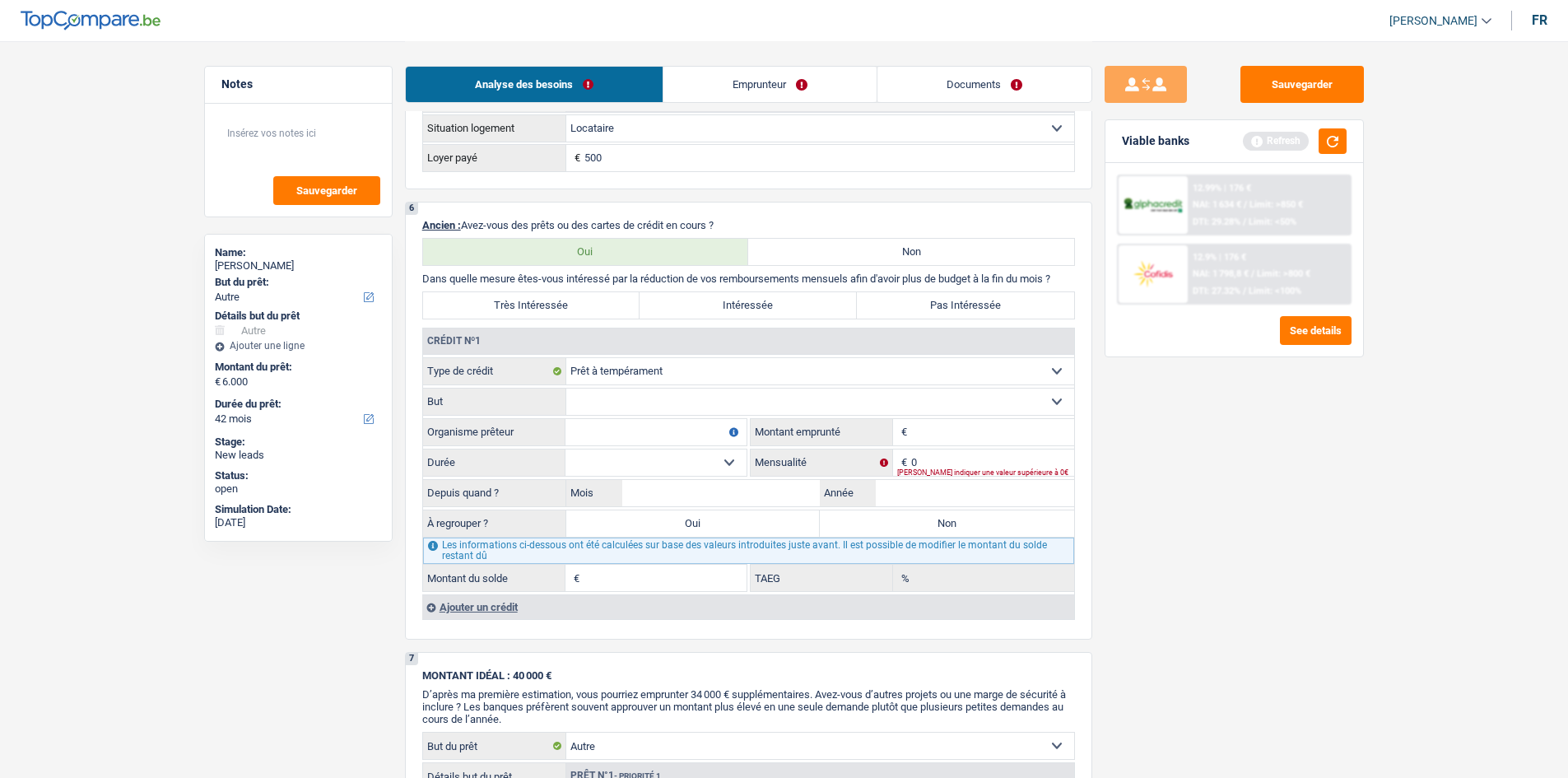
click at [1004, 429] on input "Montant" at bounding box center [992, 432] width 163 height 27
click at [624, 414] on select "Confort maison: meubles, textile, peinture, électroménager, outillage non-profe…" at bounding box center [819, 402] width 507 height 27
select select "familyEvent"
click at [566, 389] on select "Confort maison: meubles, textile, peinture, électroménager, outillage non-profe…" at bounding box center [819, 402] width 507 height 27
click at [719, 436] on input "Organisme prêteur" at bounding box center [655, 432] width 181 height 27
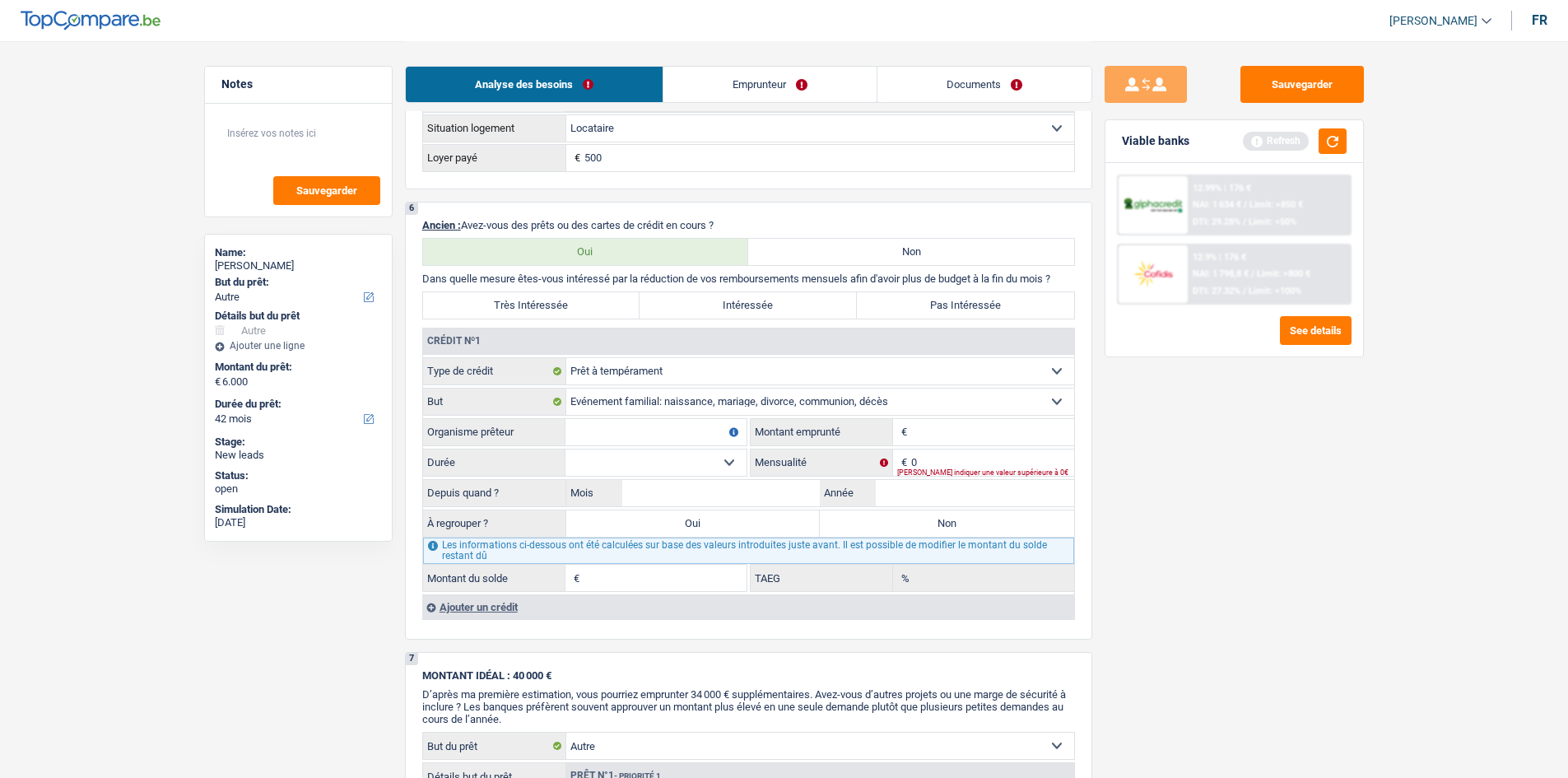
click at [668, 383] on select "Carte ou ouverture de crédit Prêt hypothécaire Vente à tempérament Prêt à tempé…" at bounding box center [819, 371] width 507 height 27
click at [566, 358] on select "Carte ou ouverture de crédit Prêt hypothécaire Vente à tempérament Prêt à tempé…" at bounding box center [819, 371] width 507 height 27
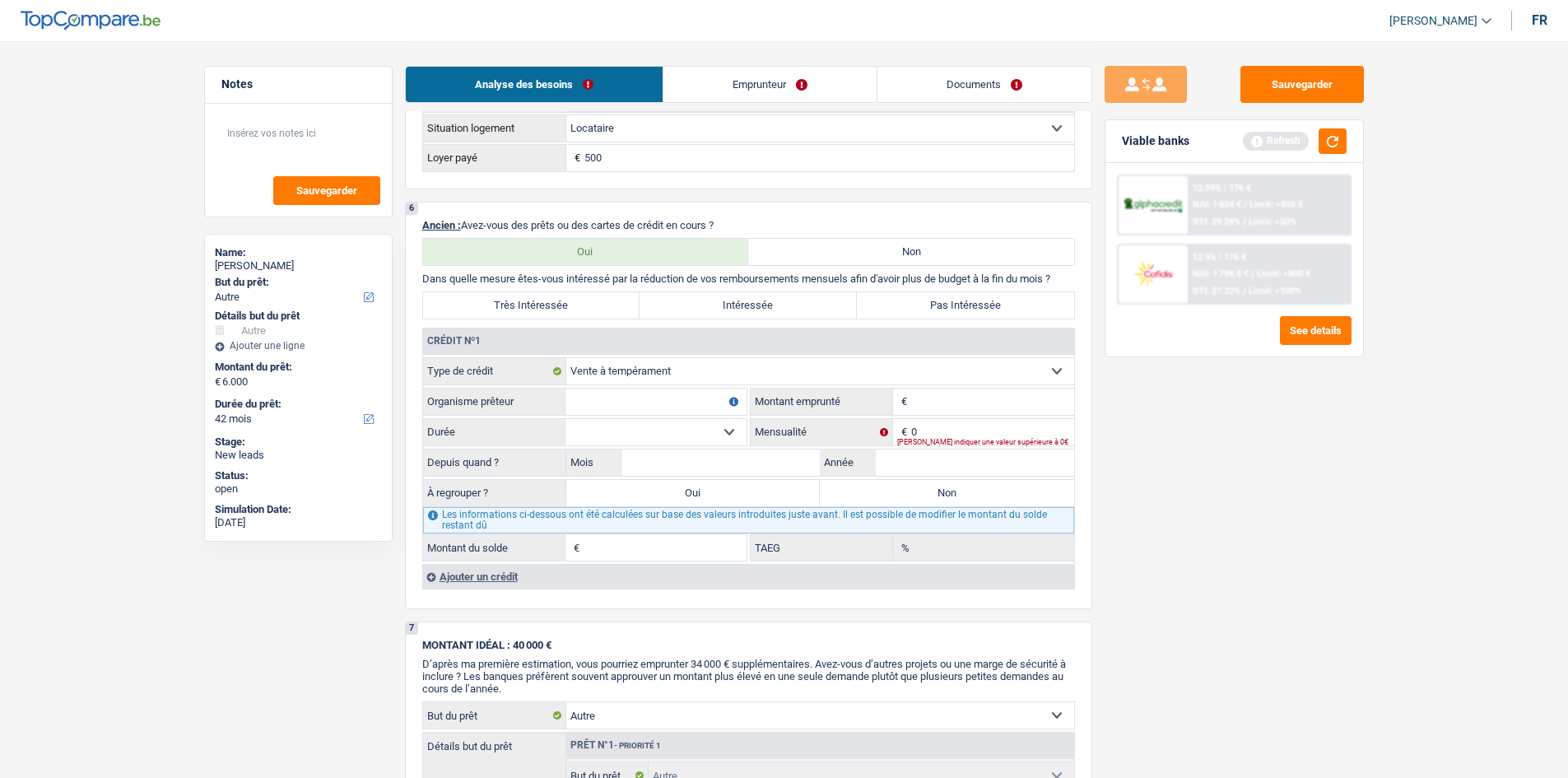
click at [766, 371] on select "Carte ou ouverture de crédit Prêt hypothécaire Vente à tempérament Prêt à tempé…" at bounding box center [819, 371] width 507 height 27
select select "personalLoan"
select select "familyEvent"
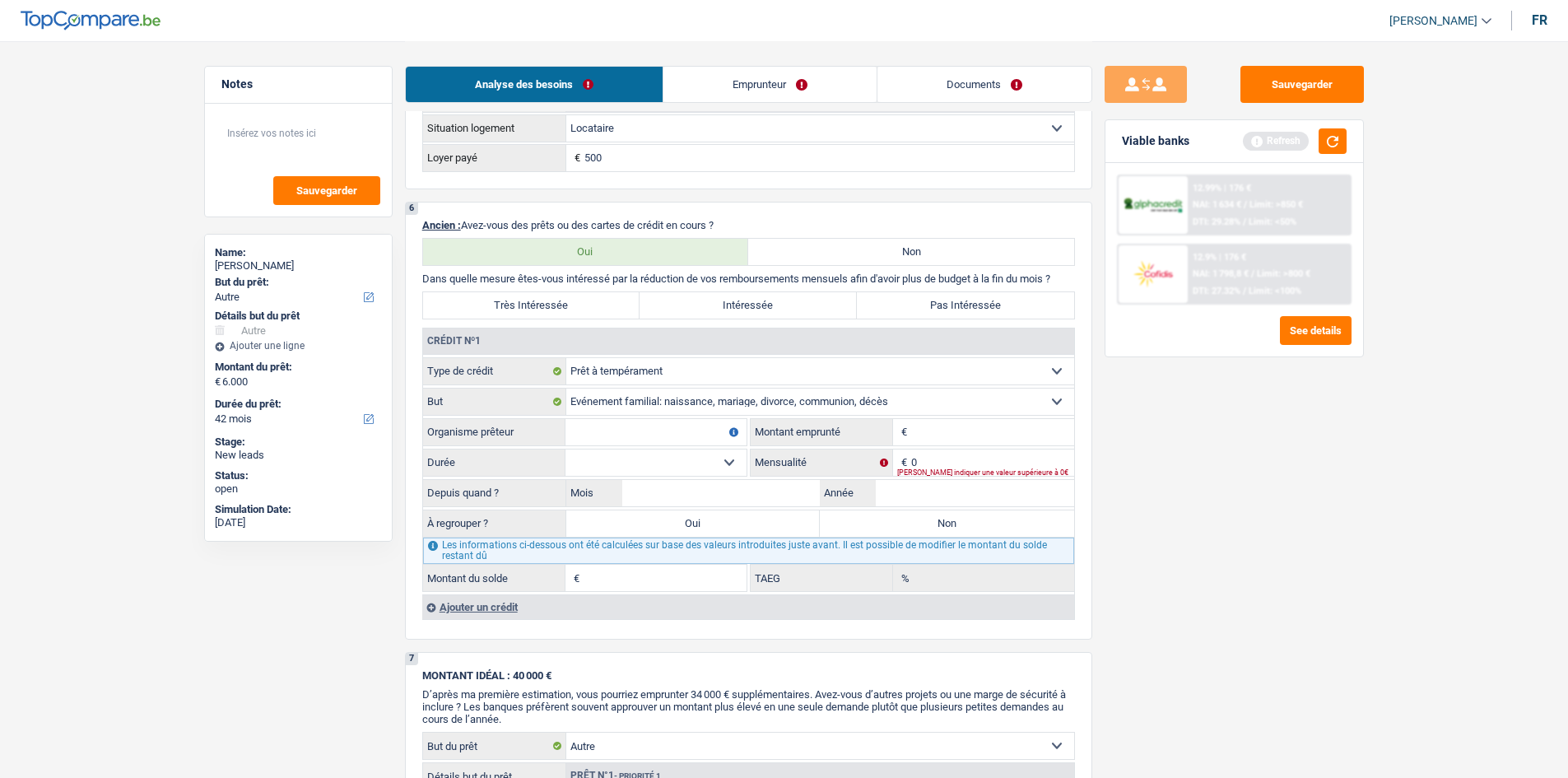
click at [944, 432] on input "Montant" at bounding box center [992, 432] width 163 height 27
type input "4.000"
click at [968, 470] on div "[PERSON_NAME] indiquer une valeur supérieure à 0€" at bounding box center [985, 472] width 177 height 7
click at [968, 455] on input "0" at bounding box center [992, 462] width 163 height 27
type input "200"
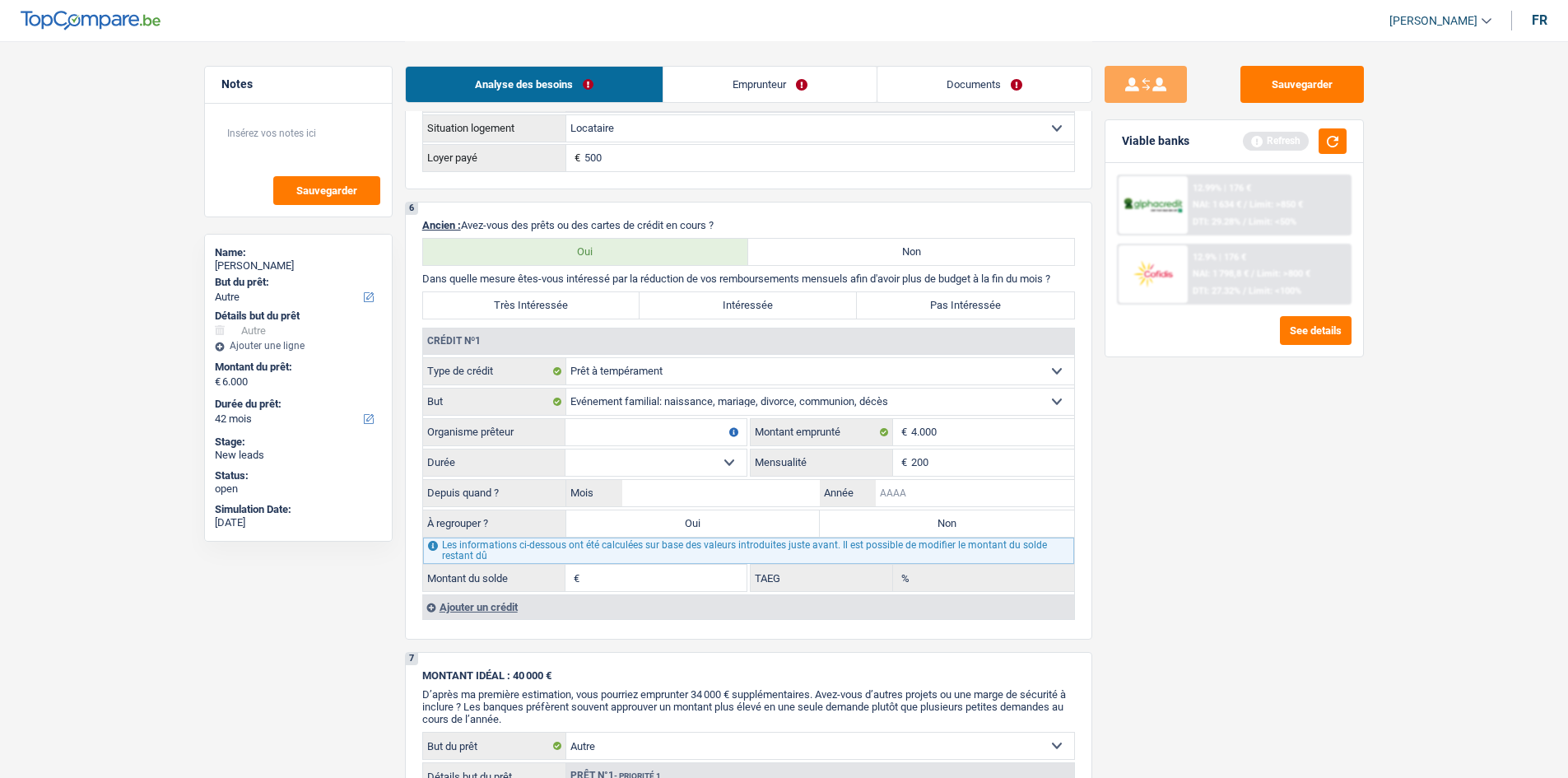
click at [927, 504] on input "Année" at bounding box center [974, 493] width 198 height 27
type input "2025"
click at [751, 500] on input "Mois" at bounding box center [721, 493] width 198 height 27
click at [706, 395] on select "Confort maison: meubles, textile, peinture, électroménager, outillage non-profe…" at bounding box center [819, 402] width 507 height 27
select select "homeFurnishingOrRelocation"
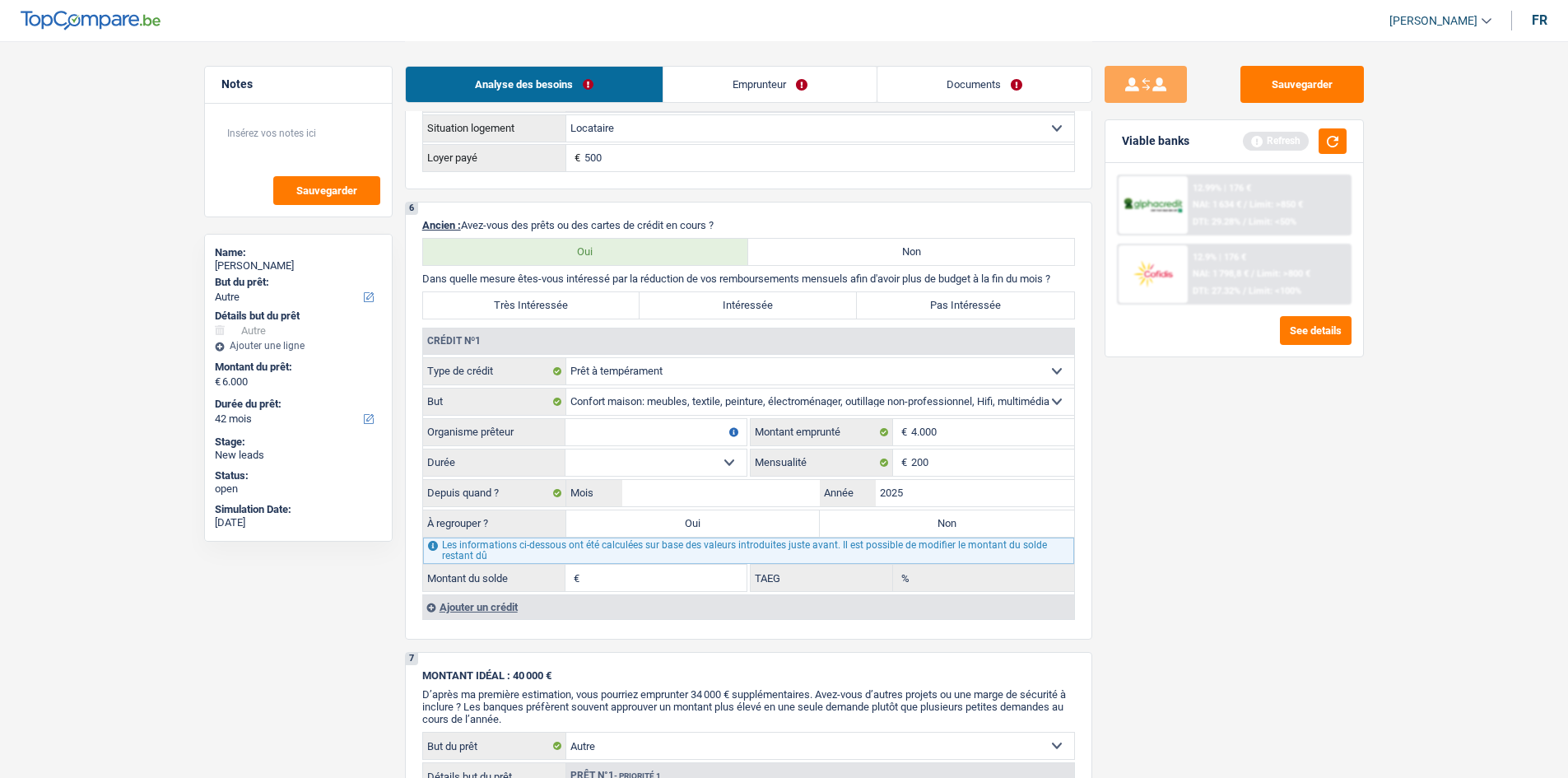
click at [566, 389] on select "Confort maison: meubles, textile, peinture, électroménager, outillage non-profe…" at bounding box center [819, 402] width 507 height 27
click at [680, 432] on input "Organisme prêteur" at bounding box center [655, 432] width 181 height 27
click at [765, 500] on input "Mois" at bounding box center [721, 493] width 198 height 27
type input "4"
click at [660, 443] on input "Organisme prêteur" at bounding box center [655, 432] width 181 height 27
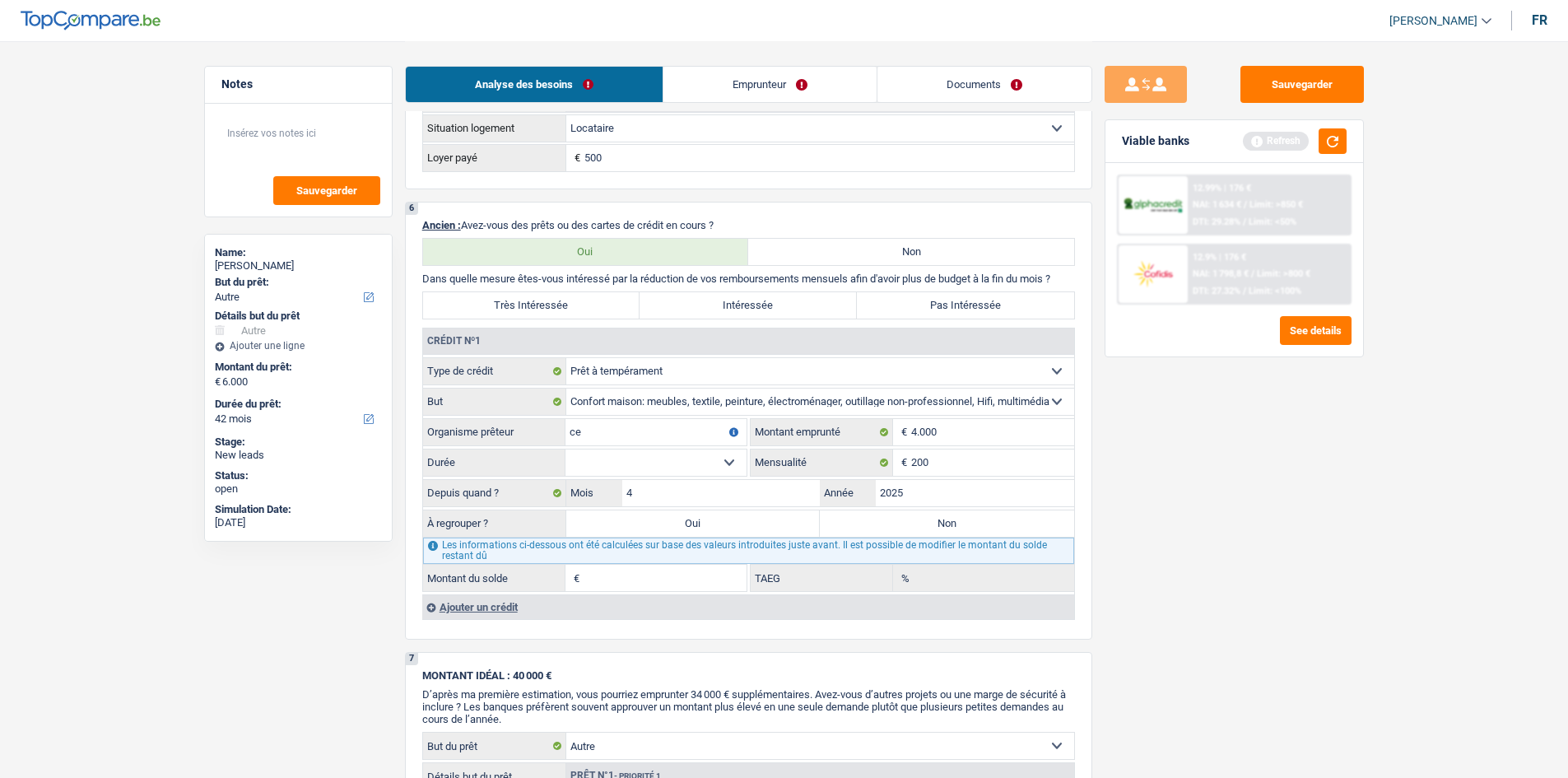
type input "c"
type input "Alpha credit"
click at [668, 456] on select "12 mois 18 mois 24 mois 30 mois 36 mois Sélectionner une option" at bounding box center [655, 462] width 181 height 27
select select "36"
click at [565, 449] on select "12 mois 18 mois 24 mois 30 mois 36 mois Sélectionner une option" at bounding box center [655, 462] width 181 height 27
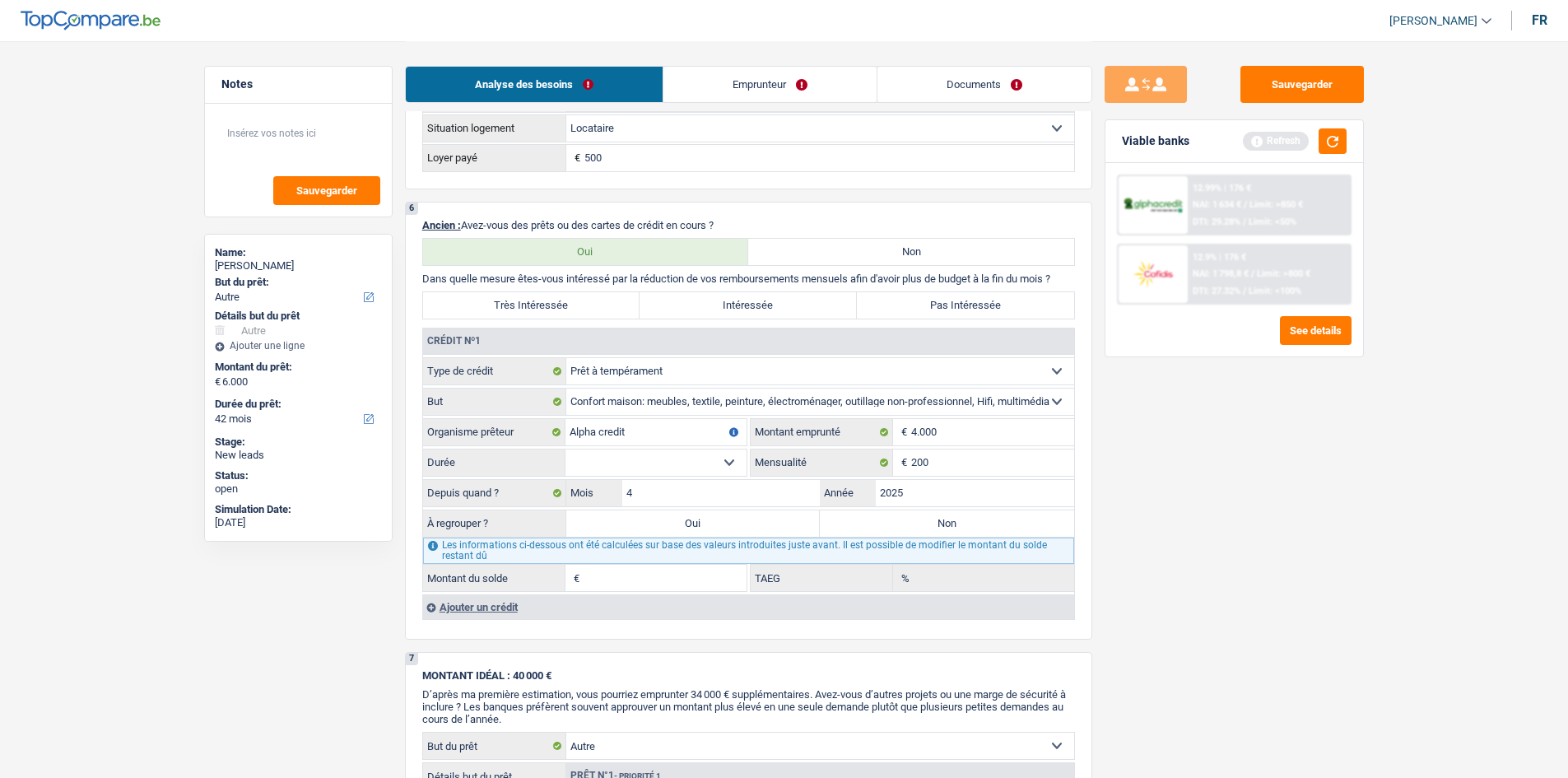
type input "3.633"
type input "52,88"
click at [652, 462] on select "12 mois 18 mois 24 mois 30 mois 36 mois Sélectionner une option" at bounding box center [655, 462] width 181 height 27
select select "18"
click at [565, 449] on select "12 mois 18 mois 24 mois 30 mois 36 mois Sélectionner une option" at bounding box center [655, 462] width 181 height 27
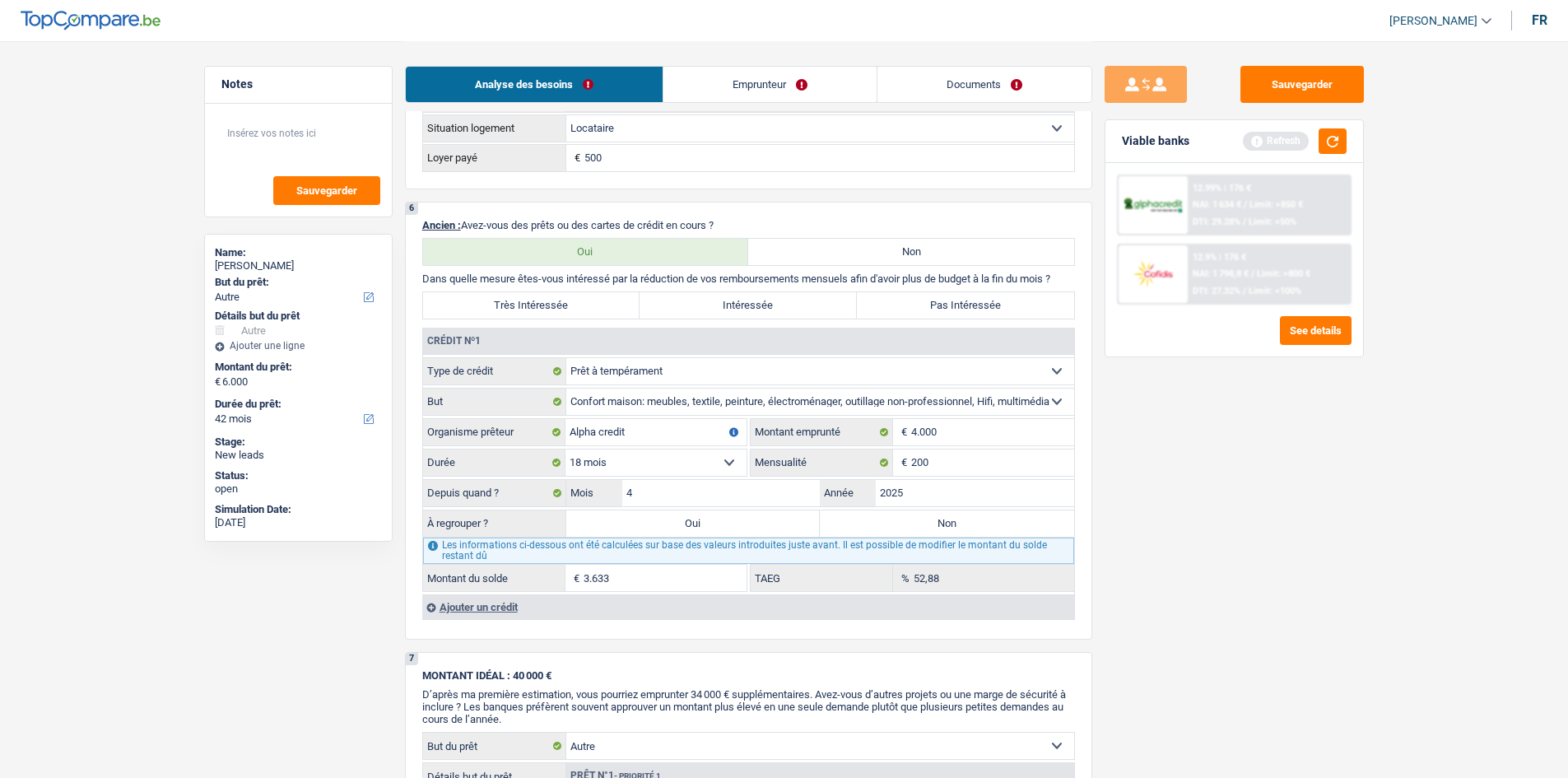
type input "2.579"
type input "0,00"
click at [663, 467] on select "12 mois 18 mois 24 mois 30 mois 36 mois Sélectionner une option" at bounding box center [655, 462] width 181 height 27
select select "24"
click at [565, 449] on select "12 mois 18 mois 24 mois 30 mois 36 mois Sélectionner une option" at bounding box center [655, 462] width 181 height 27
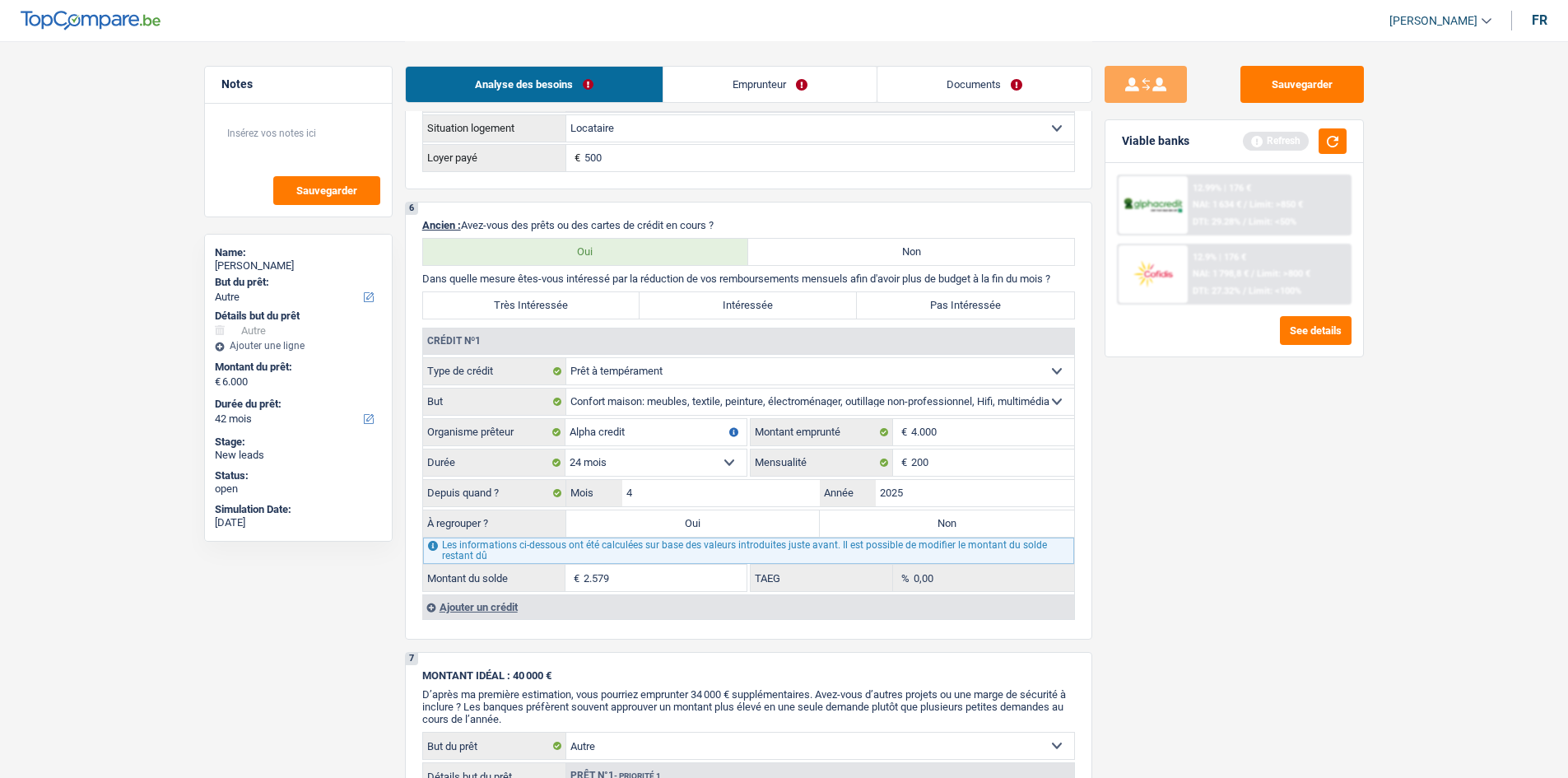
type input "3.131"
type input "19,75"
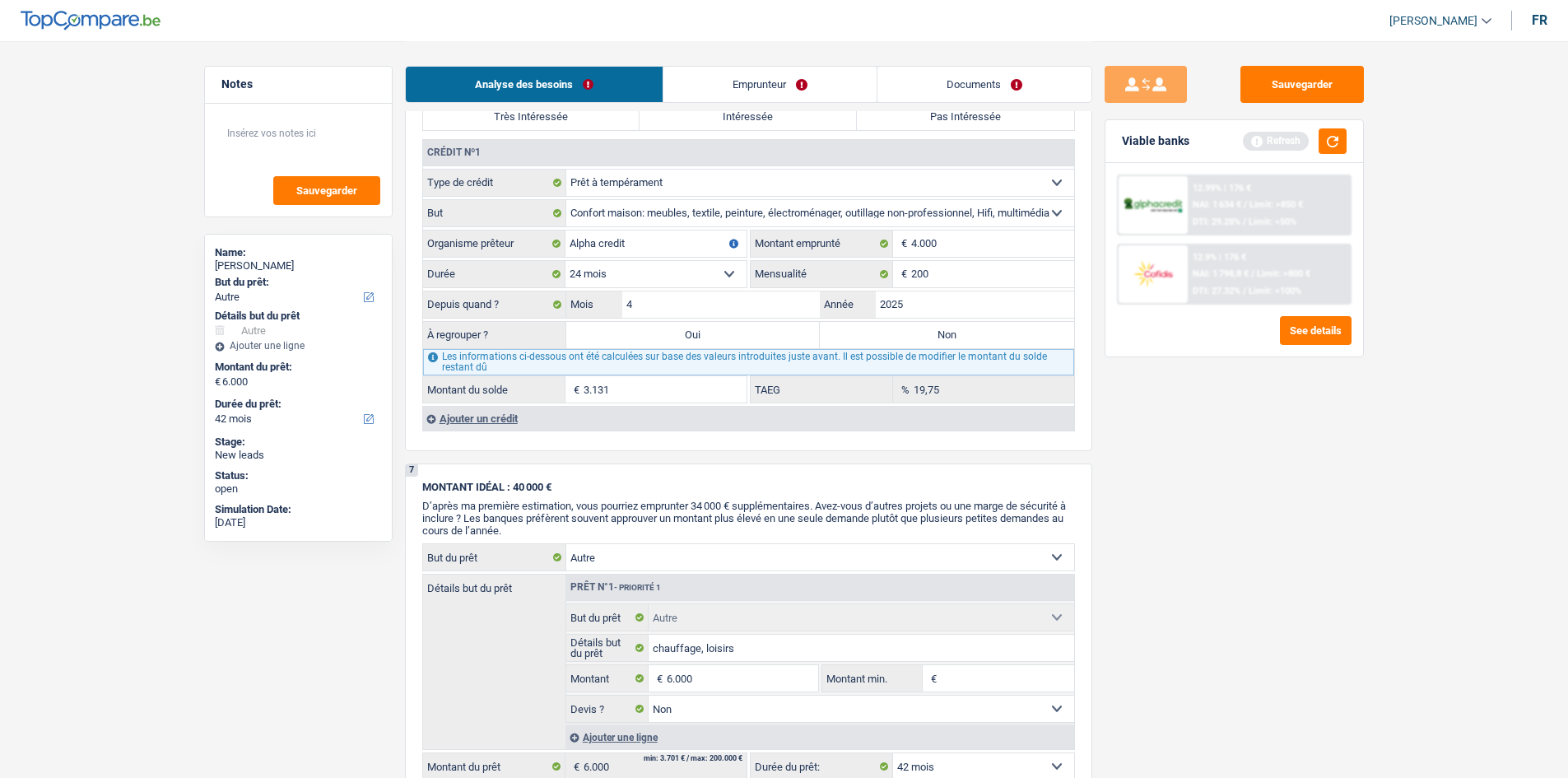
scroll to position [1482, 0]
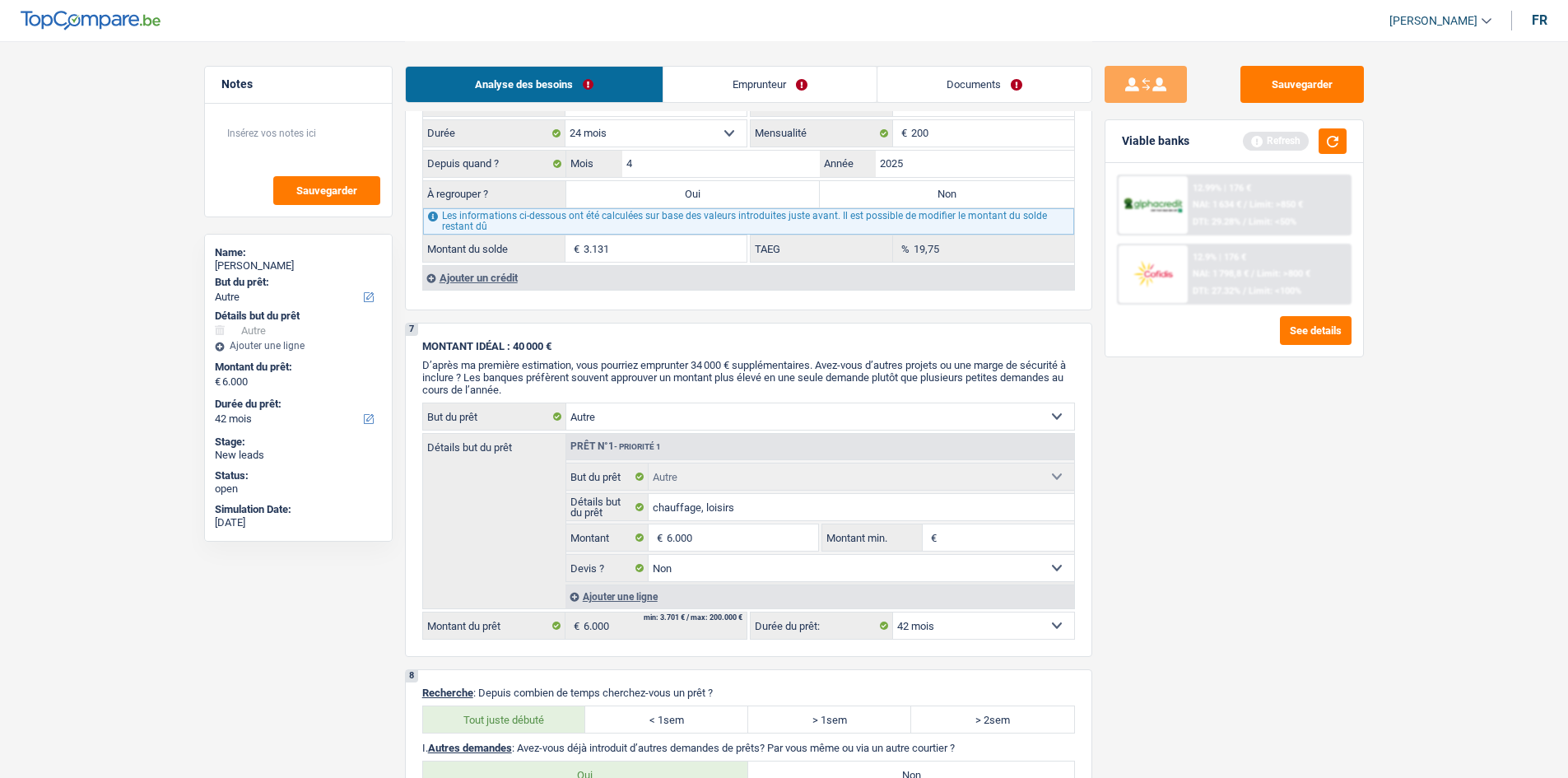
click at [952, 193] on label "Non" at bounding box center [946, 194] width 254 height 27
click at [952, 193] on input "Non" at bounding box center [946, 194] width 254 height 27
radio input "true"
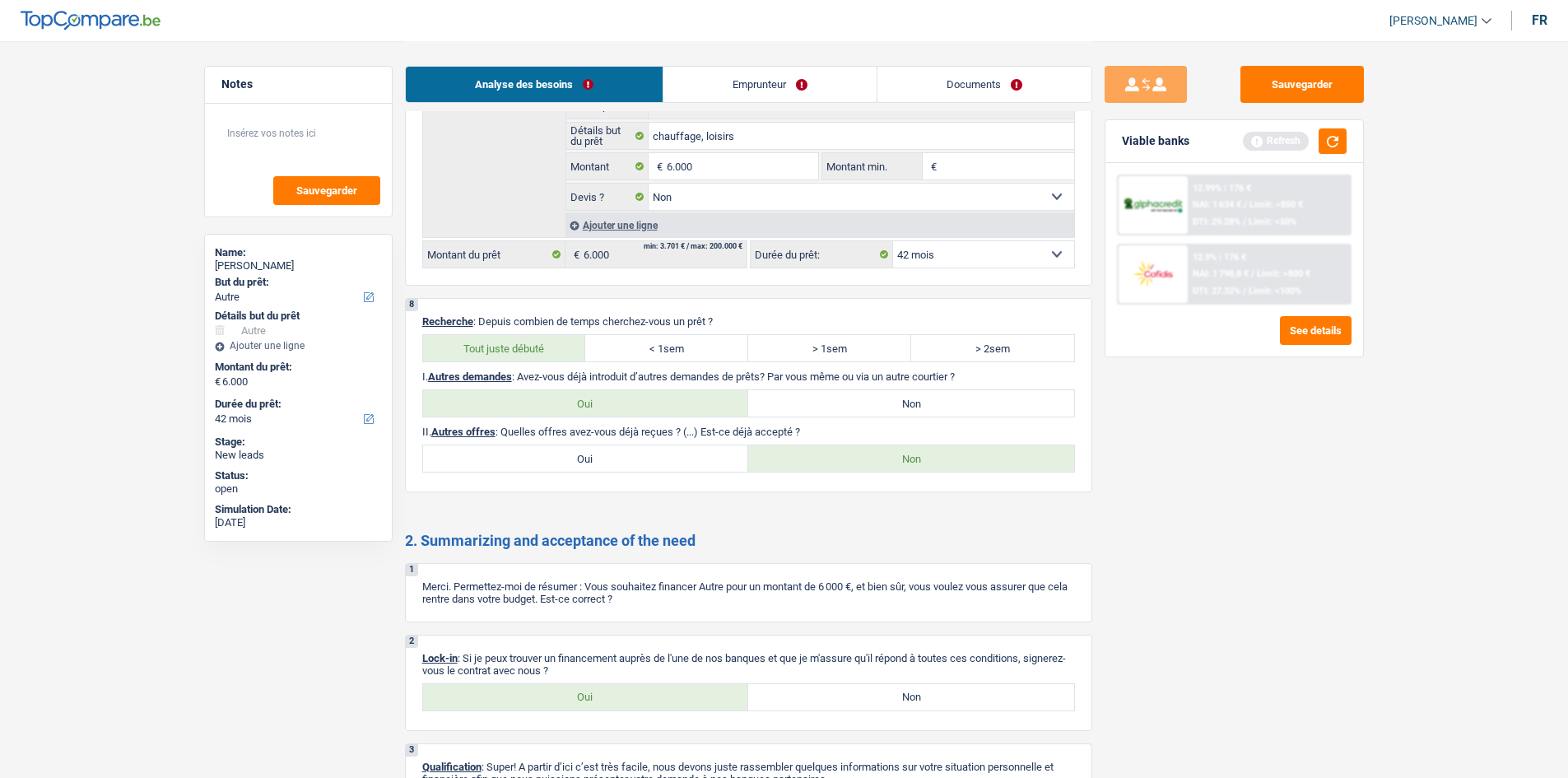
scroll to position [1976, 0]
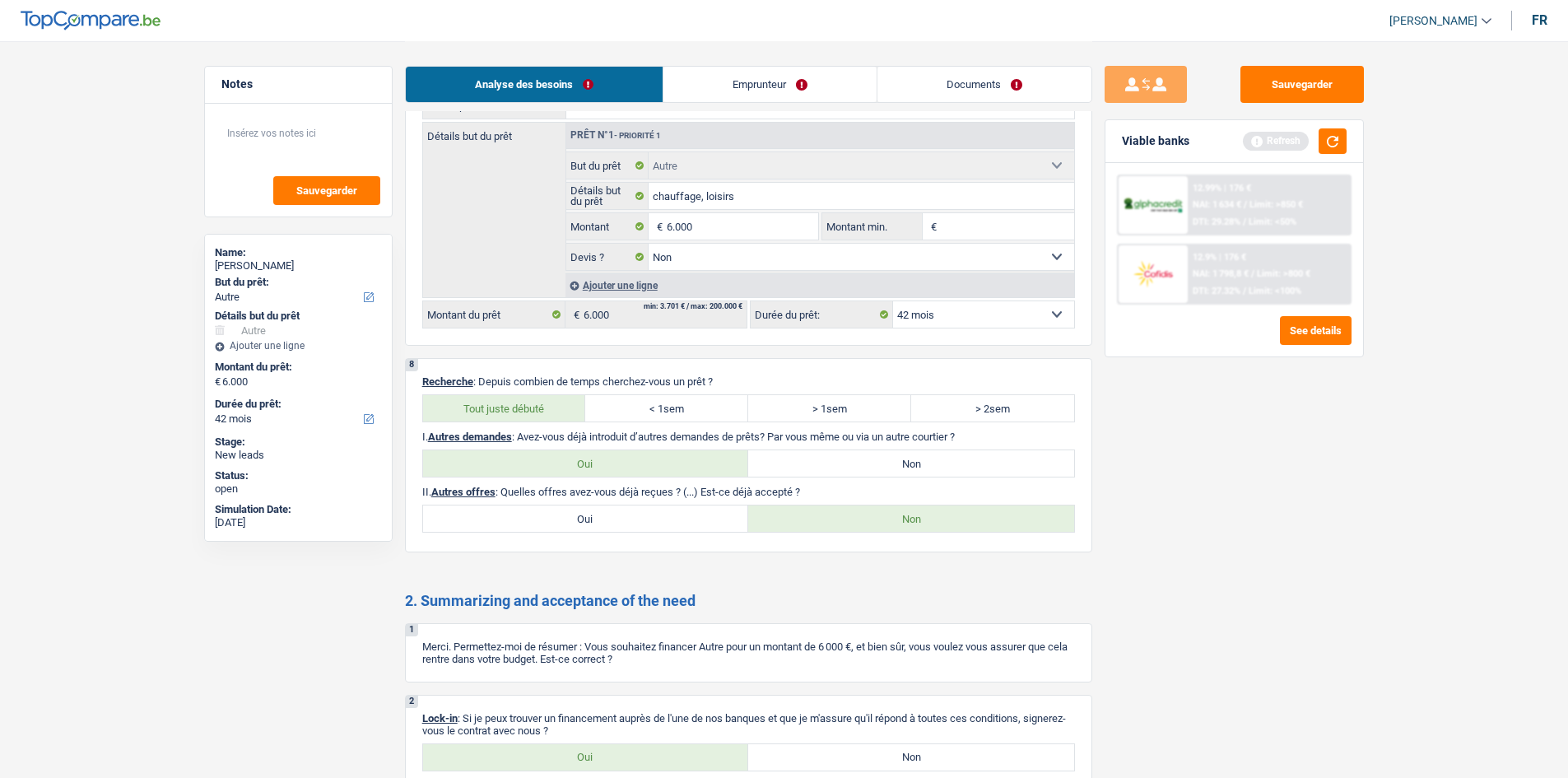
click at [771, 70] on link "Emprunteur" at bounding box center [769, 84] width 213 height 36
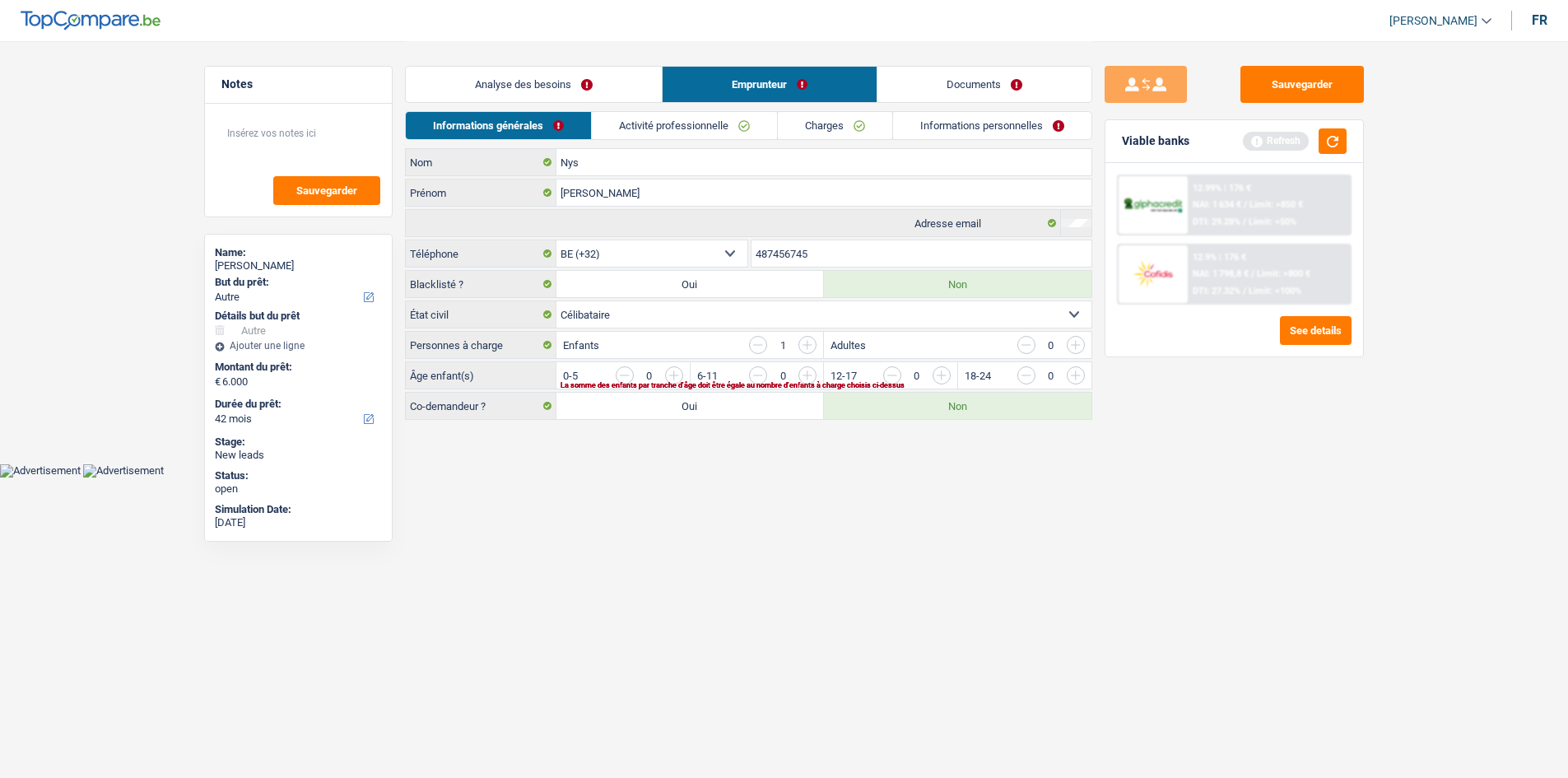
scroll to position [0, 0]
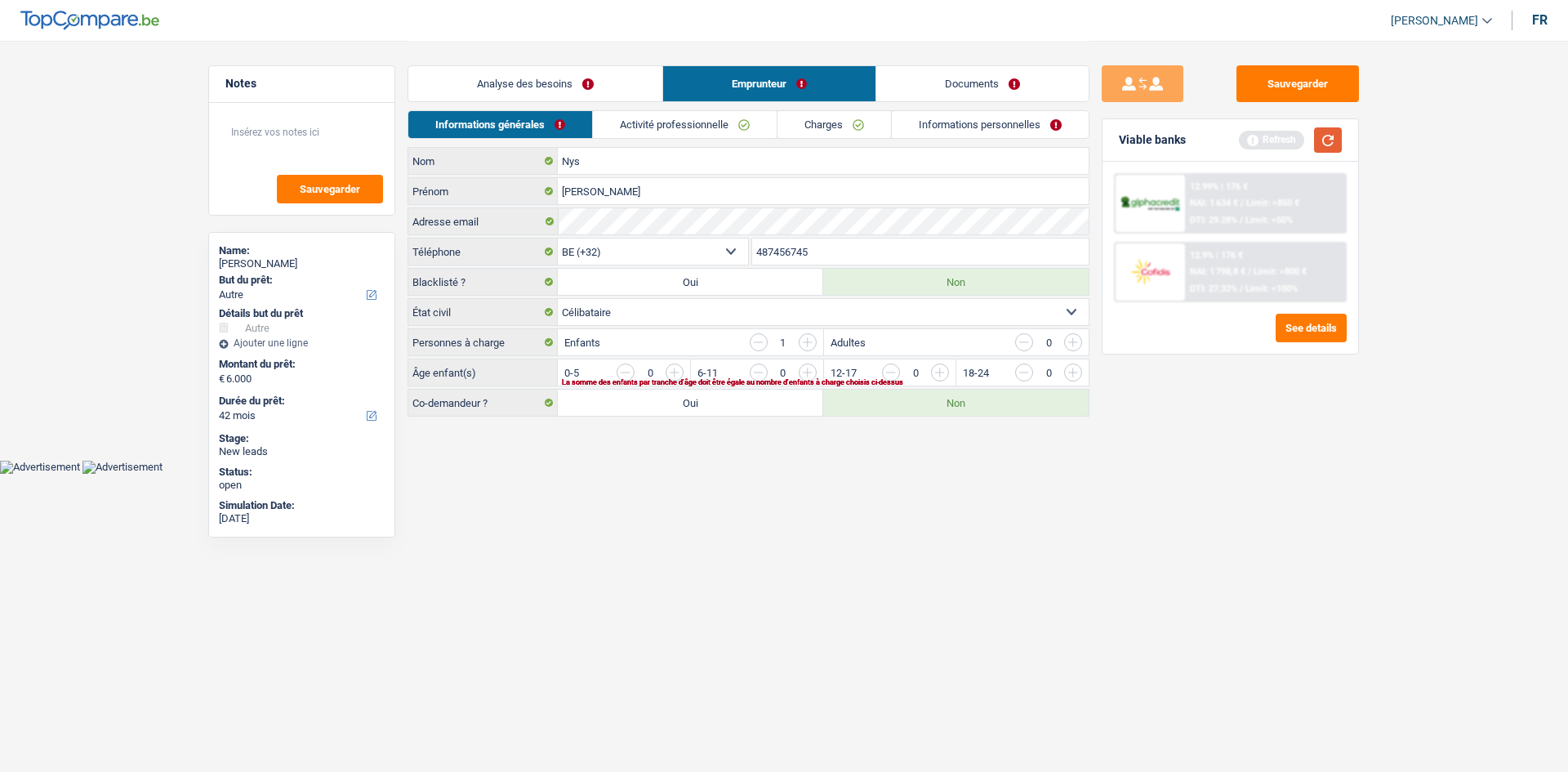
click at [1315, 138] on button "button" at bounding box center [1327, 140] width 27 height 26
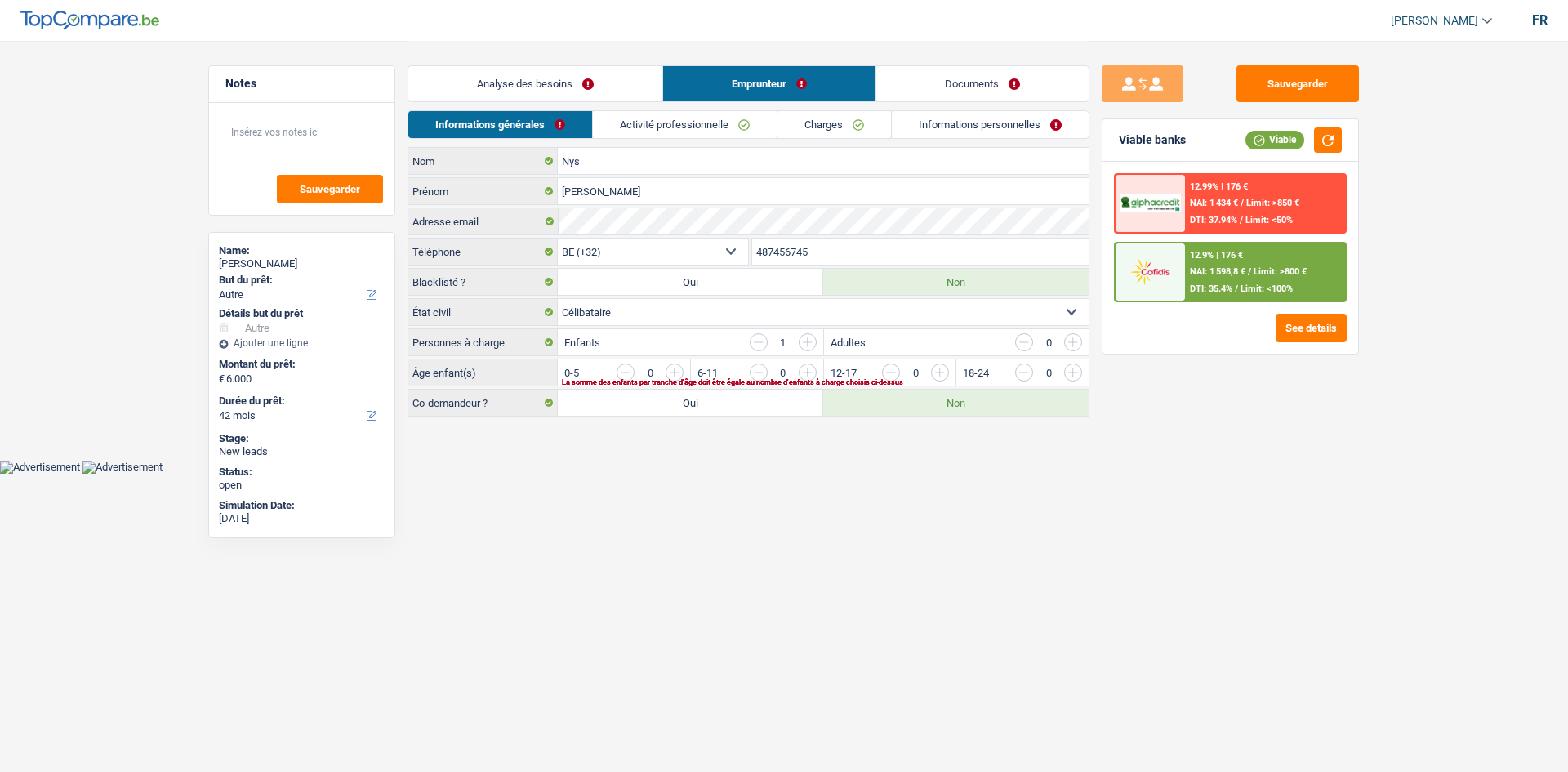
click at [1074, 369] on input "button" at bounding box center [1404, 376] width 680 height 27
click at [704, 125] on link "Activité professionnelle" at bounding box center [685, 124] width 184 height 27
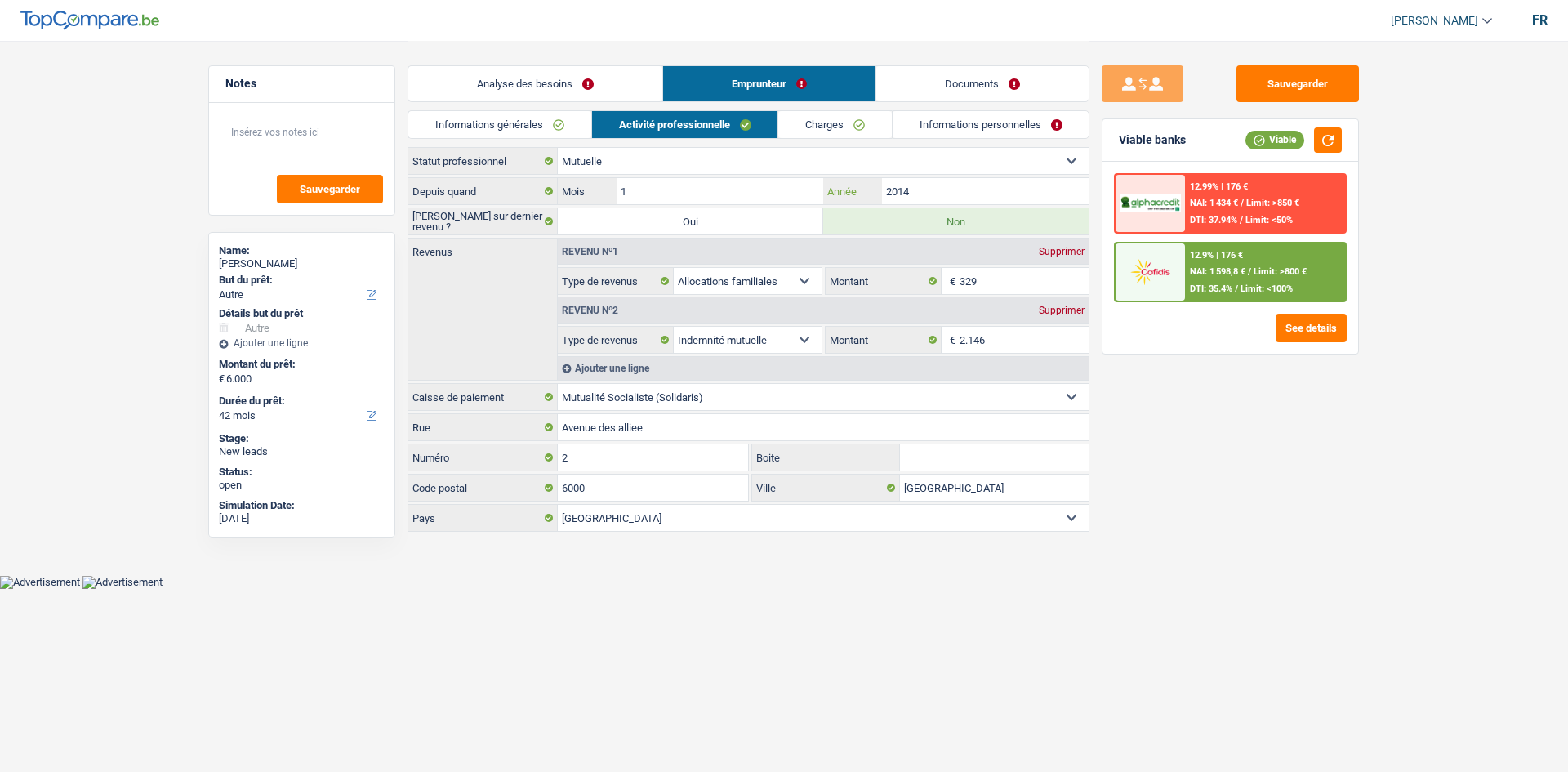
click at [959, 185] on input "2014" at bounding box center [985, 191] width 206 height 27
click at [1006, 289] on input "329" at bounding box center [1024, 281] width 130 height 27
click at [1044, 343] on input "2.146" at bounding box center [1024, 340] width 130 height 27
click at [847, 126] on link "Charges" at bounding box center [836, 124] width 114 height 27
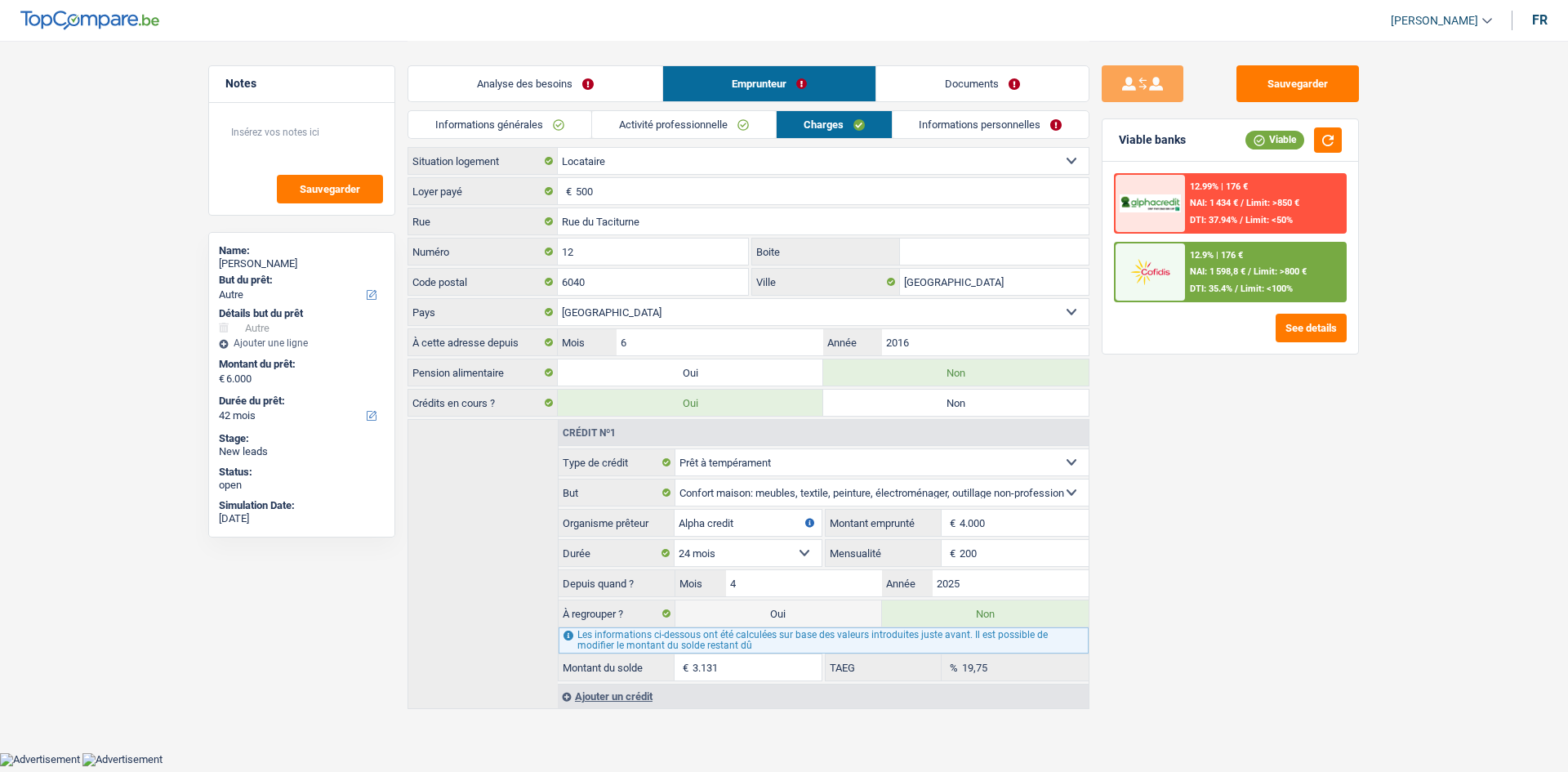
click at [673, 119] on link "Activité professionnelle" at bounding box center [683, 124] width 184 height 27
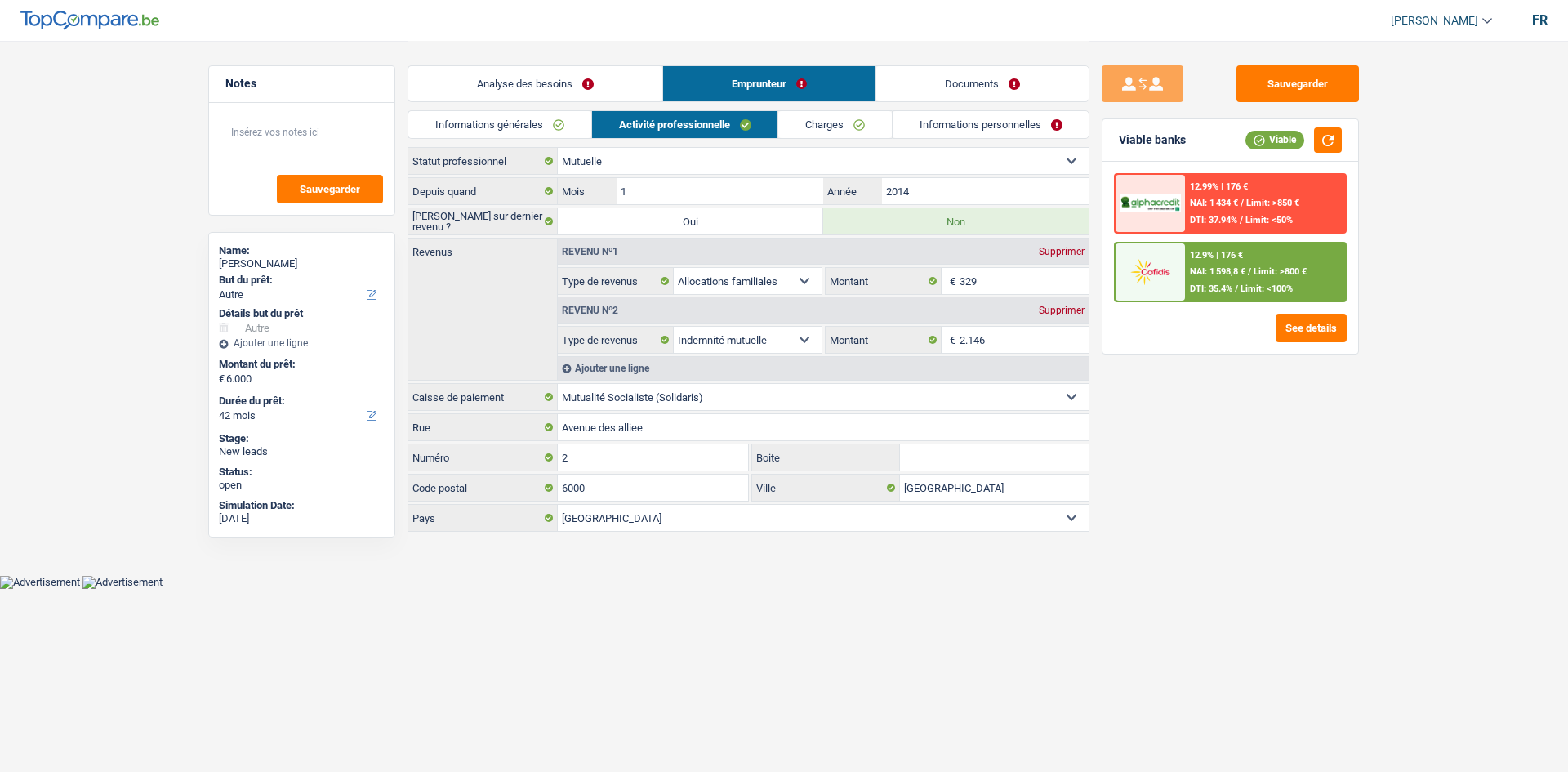
click at [808, 134] on link "Charges" at bounding box center [836, 124] width 114 height 27
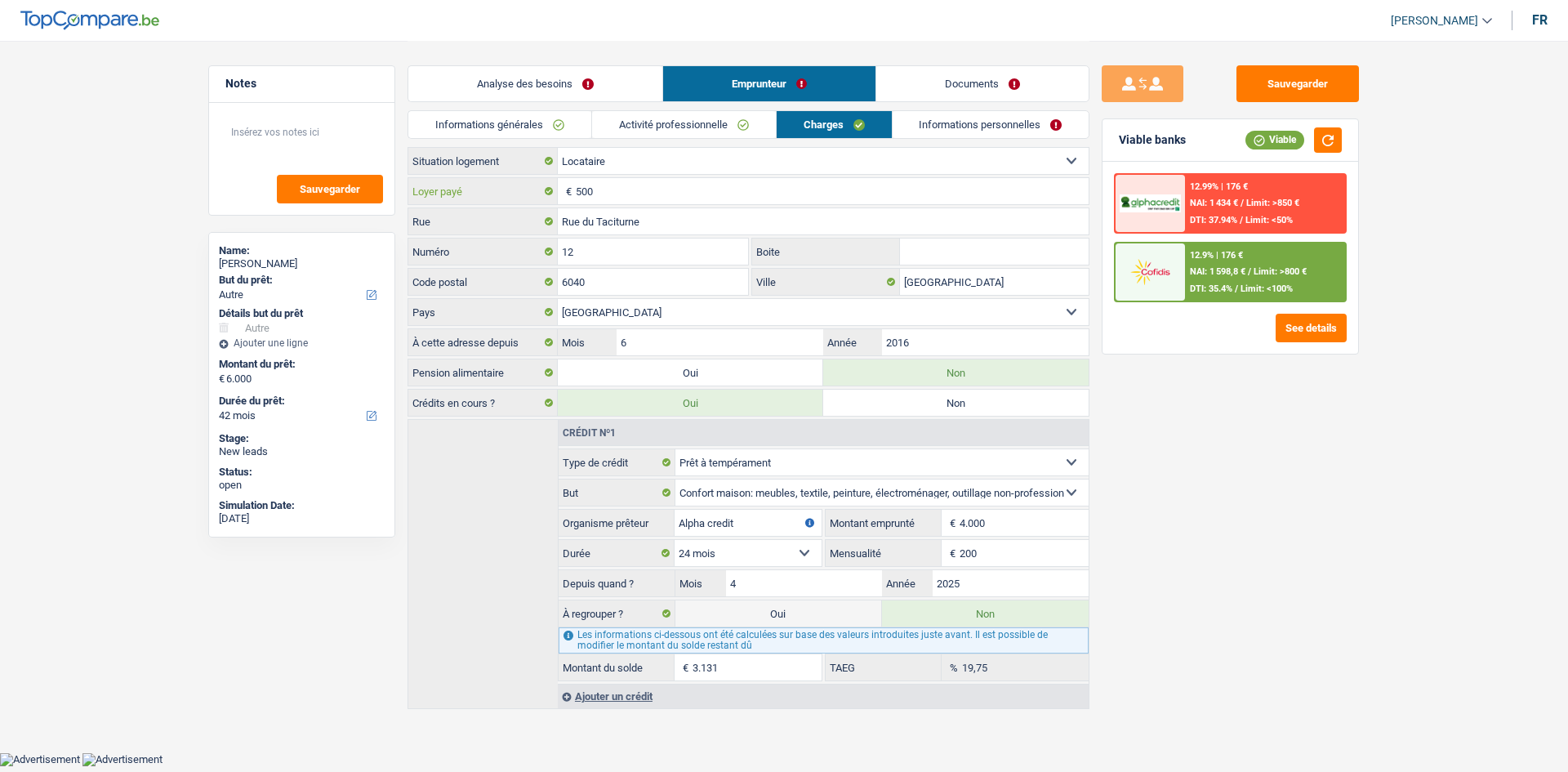
click at [652, 194] on input "500" at bounding box center [832, 191] width 513 height 27
click at [1007, 130] on link "Informations personnelles" at bounding box center [991, 124] width 196 height 27
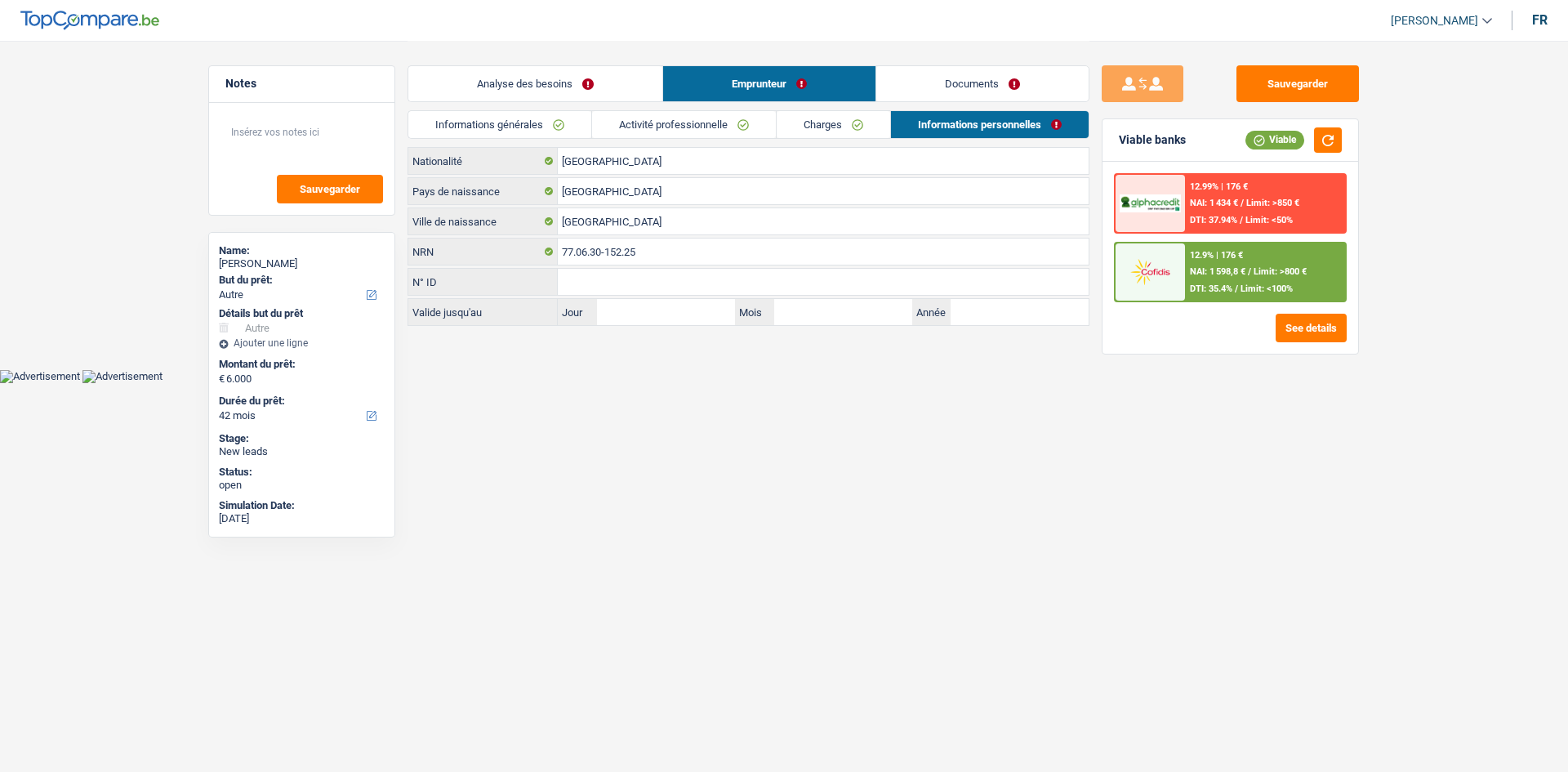
click at [585, 94] on link "Analyse des besoins" at bounding box center [535, 83] width 254 height 35
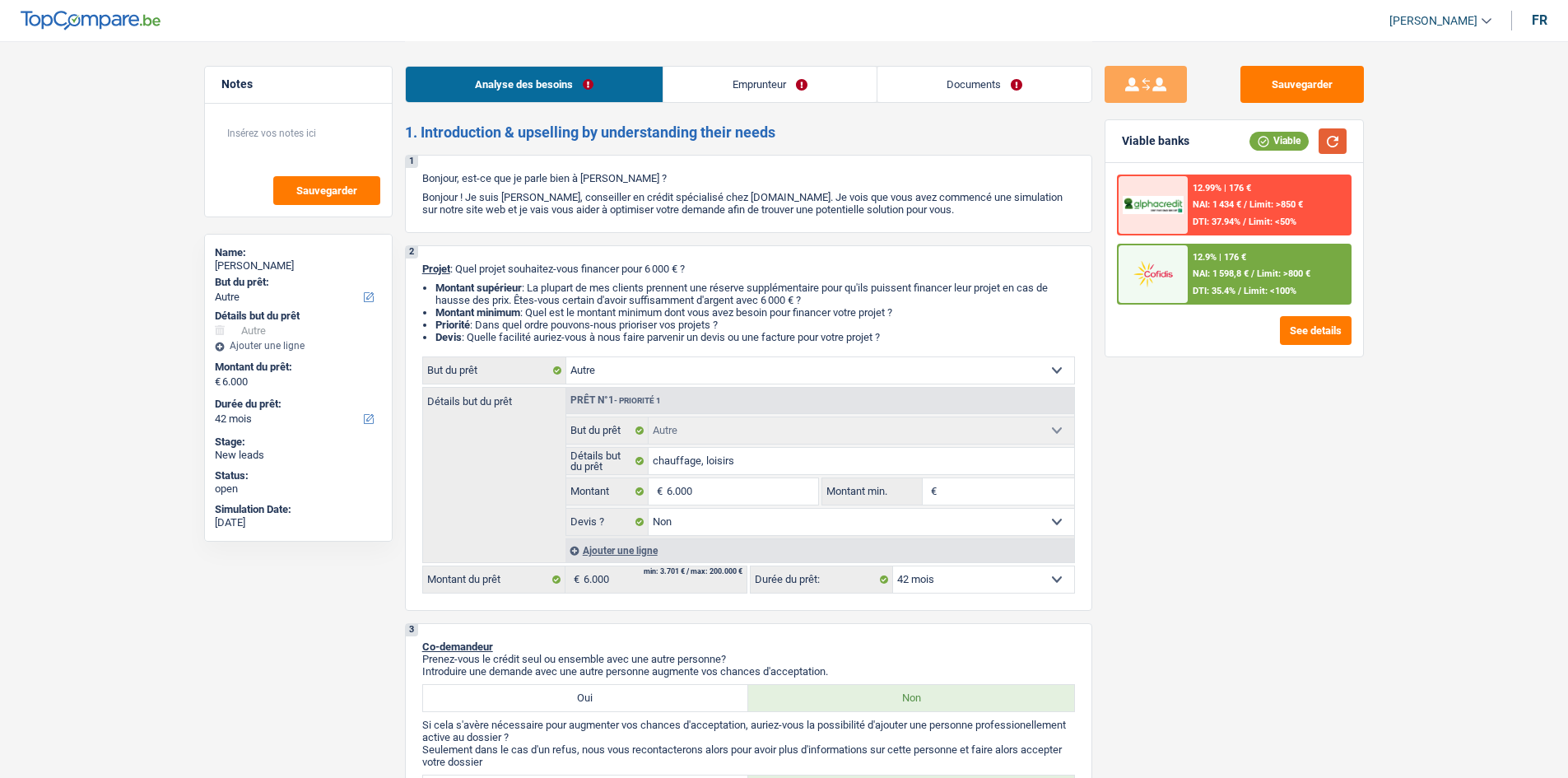
click at [1341, 148] on button "button" at bounding box center [1333, 142] width 28 height 26
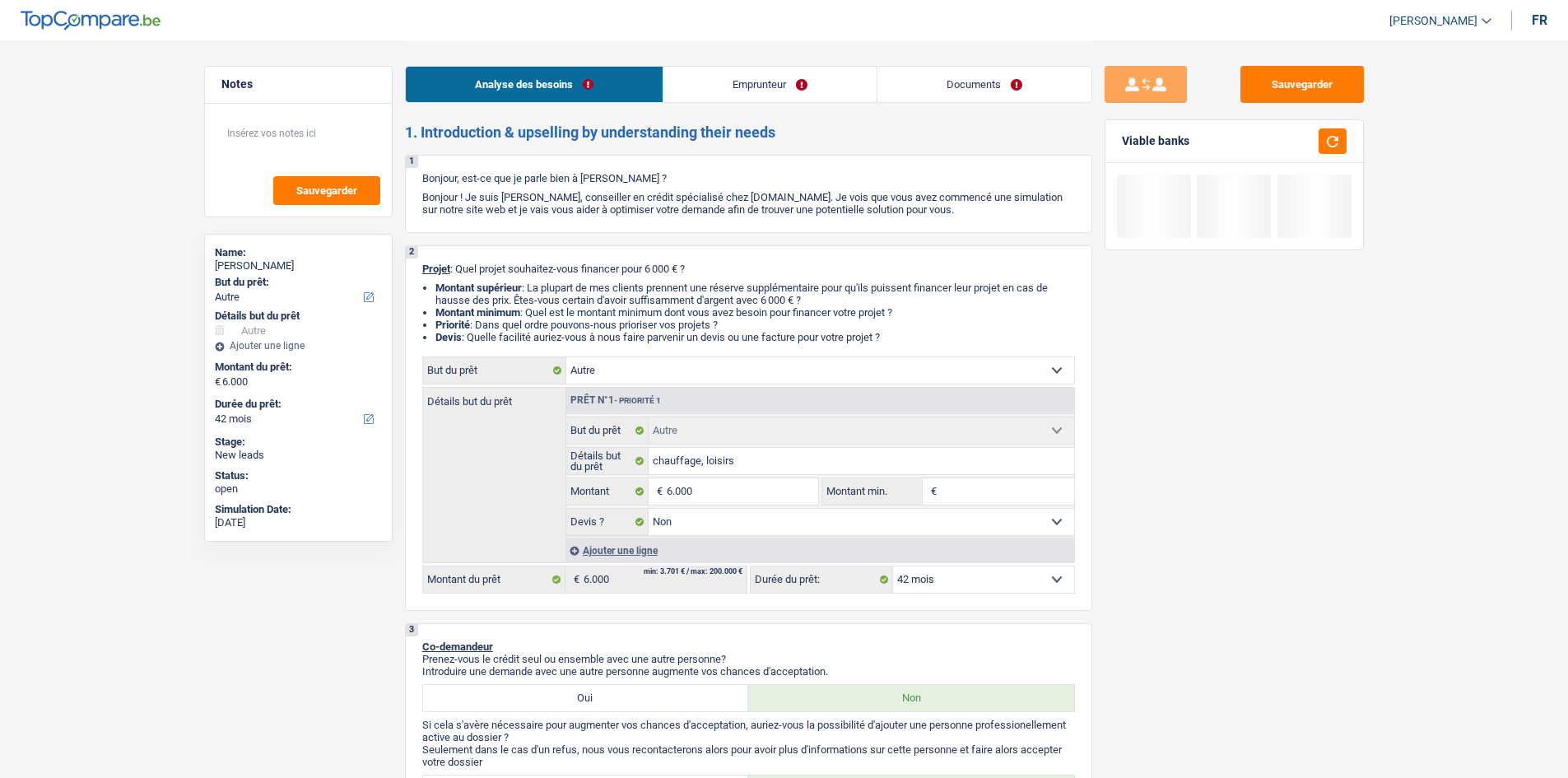
click at [1026, 100] on link "Documents" at bounding box center [984, 84] width 214 height 36
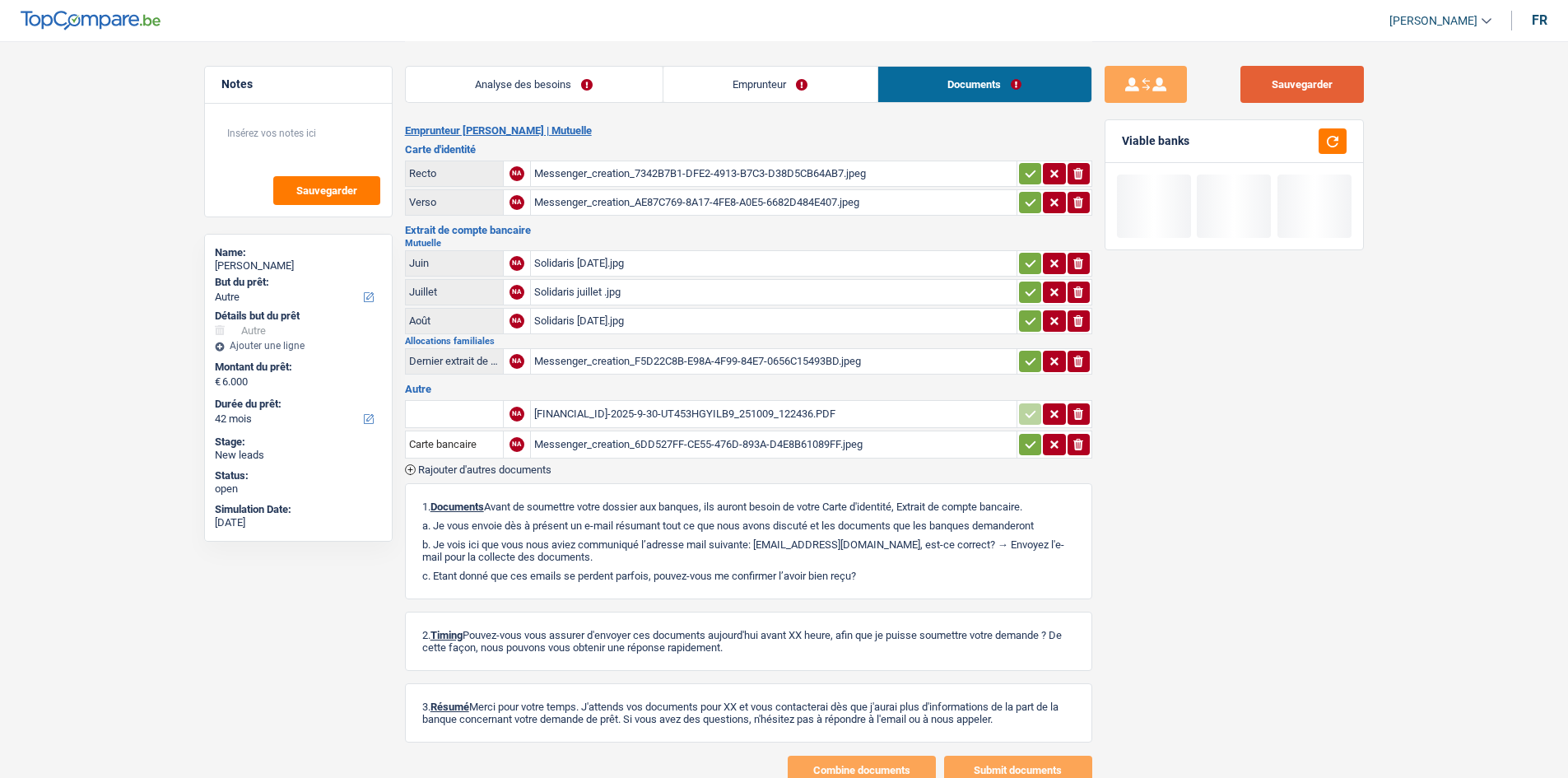
click at [1308, 96] on button "Sauvegarder" at bounding box center [1302, 84] width 124 height 37
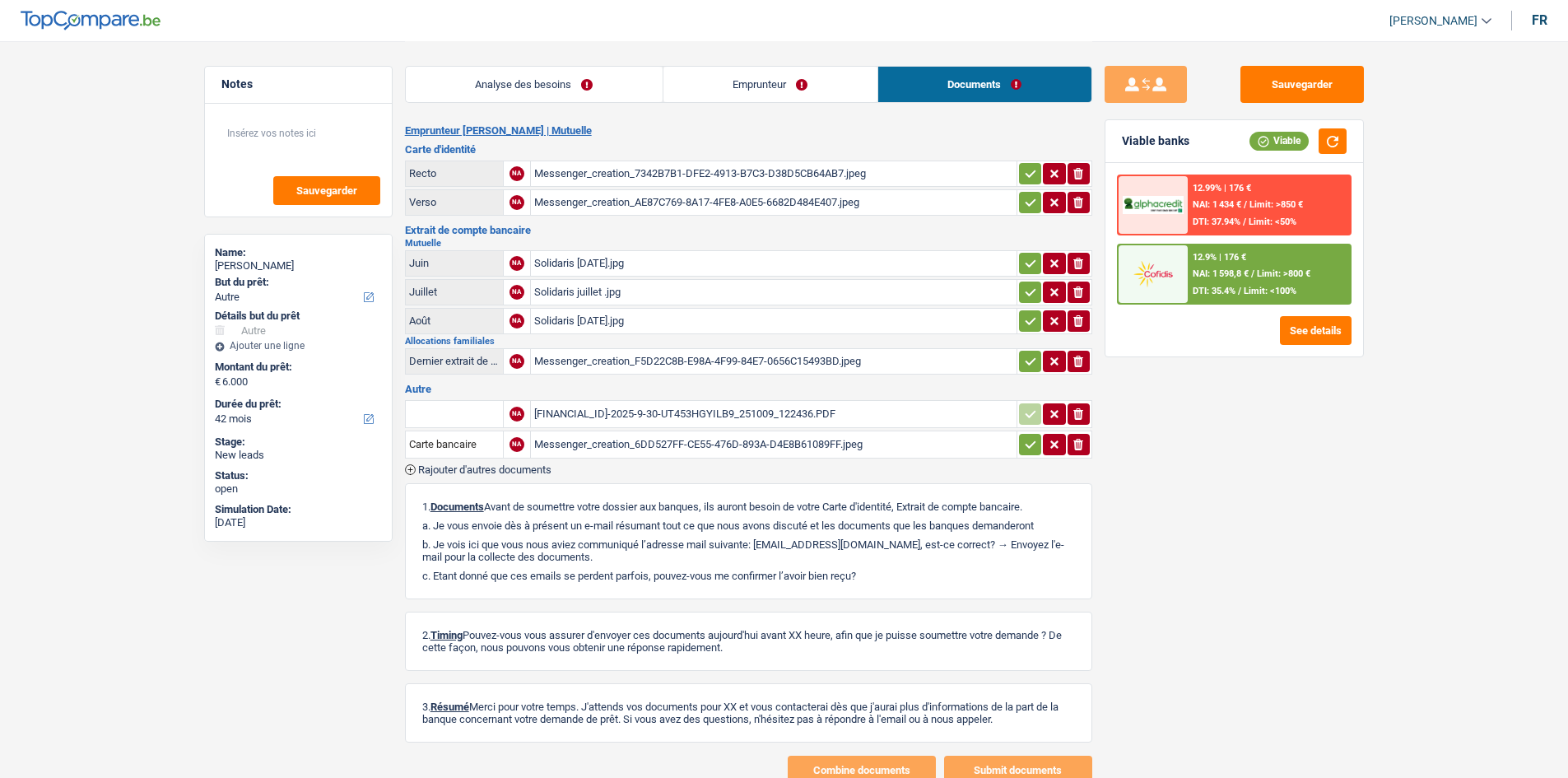
click at [766, 165] on div "Messenger_creation_7342B7B1-DFE2-4913-B7C3-D38D5CB64AB7.jpeg" at bounding box center [774, 173] width 479 height 25
click at [598, 52] on div "Analyse des besoins Emprunteur Documents" at bounding box center [748, 76] width 688 height 70
click at [596, 74] on link "Analyse des besoins" at bounding box center [534, 84] width 257 height 36
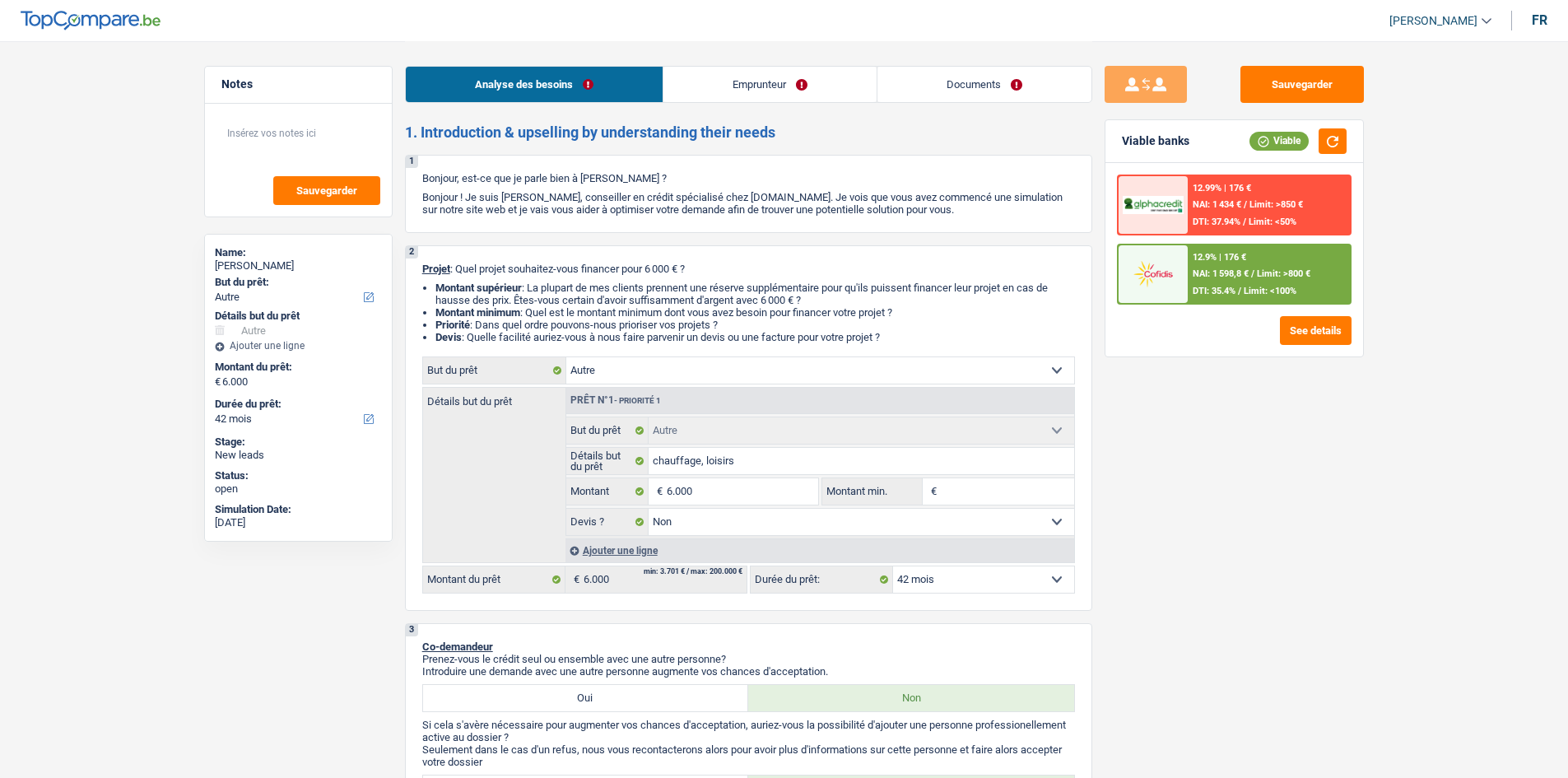
click at [1261, 282] on div "12.9% | 176 € NAI: 1 598,8 € / Limit: >800 € DTI: 35.4% / Limit: <100%" at bounding box center [1268, 274] width 162 height 57
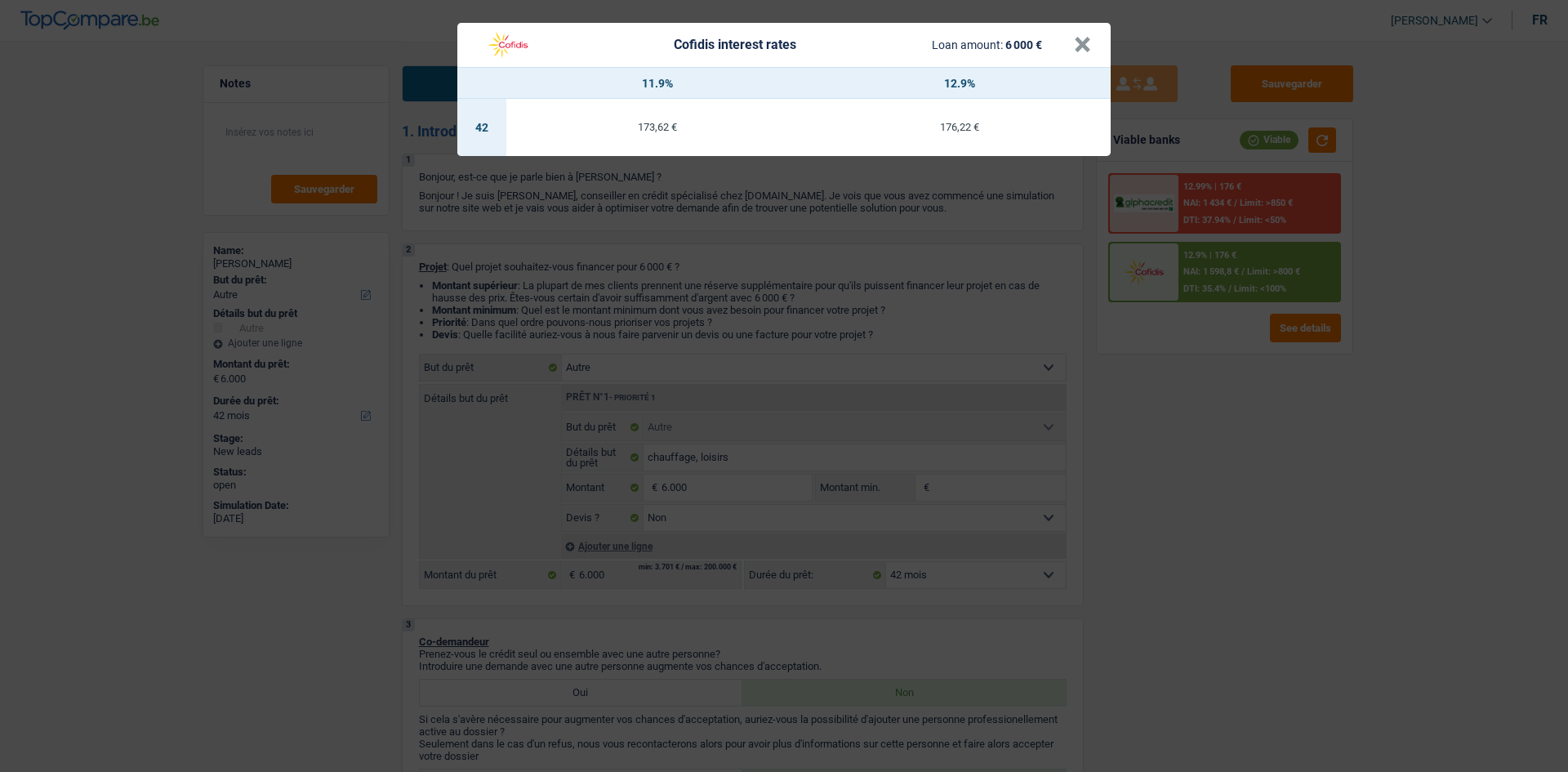
click at [1185, 519] on div "Cofidis interest rates Loan amount: 6 000 € × 11.9% 12.9% 42 173,62 € 176,22 €" at bounding box center [784, 386] width 1568 height 772
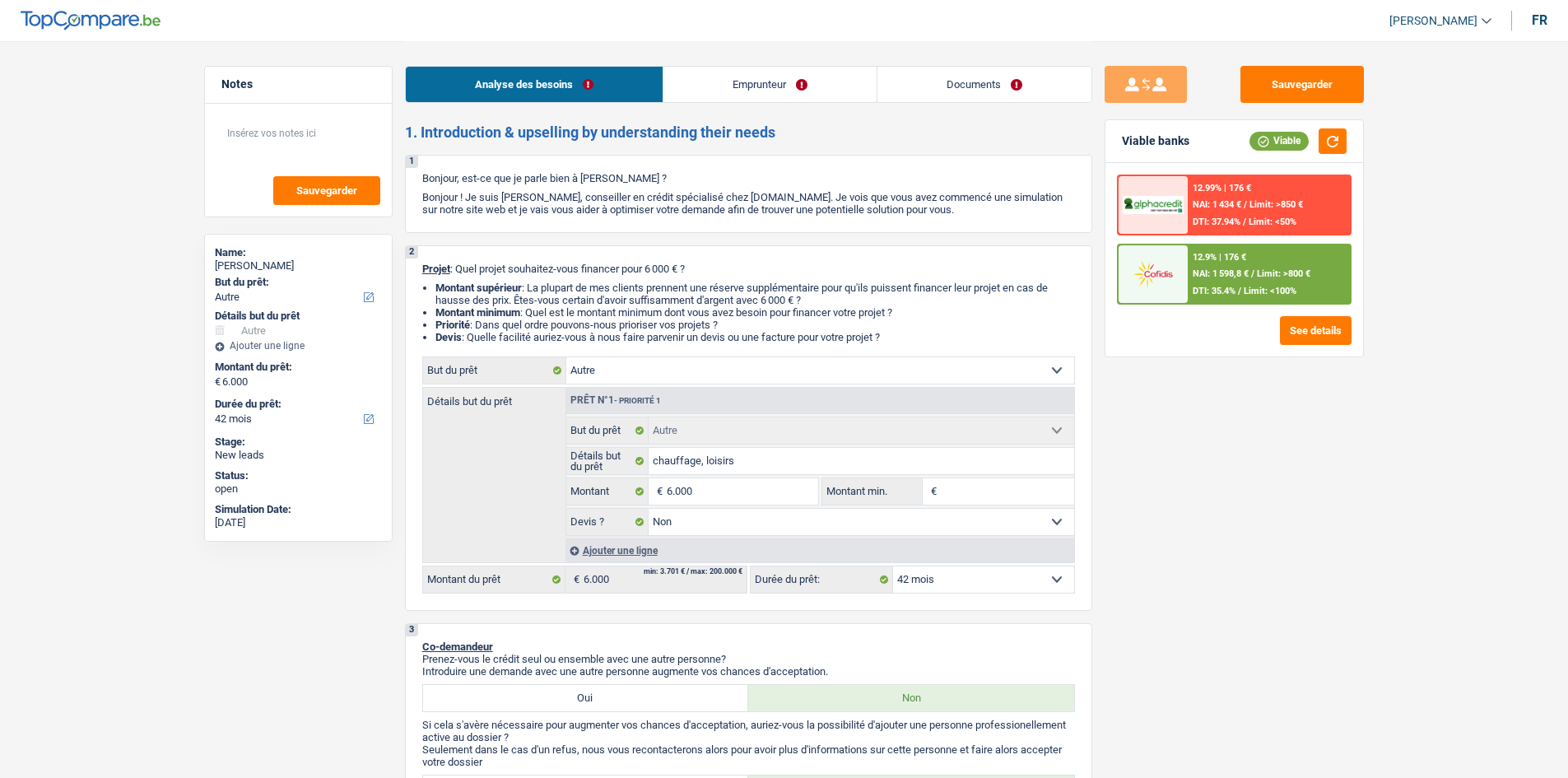
click at [967, 72] on link "Documents" at bounding box center [984, 84] width 214 height 36
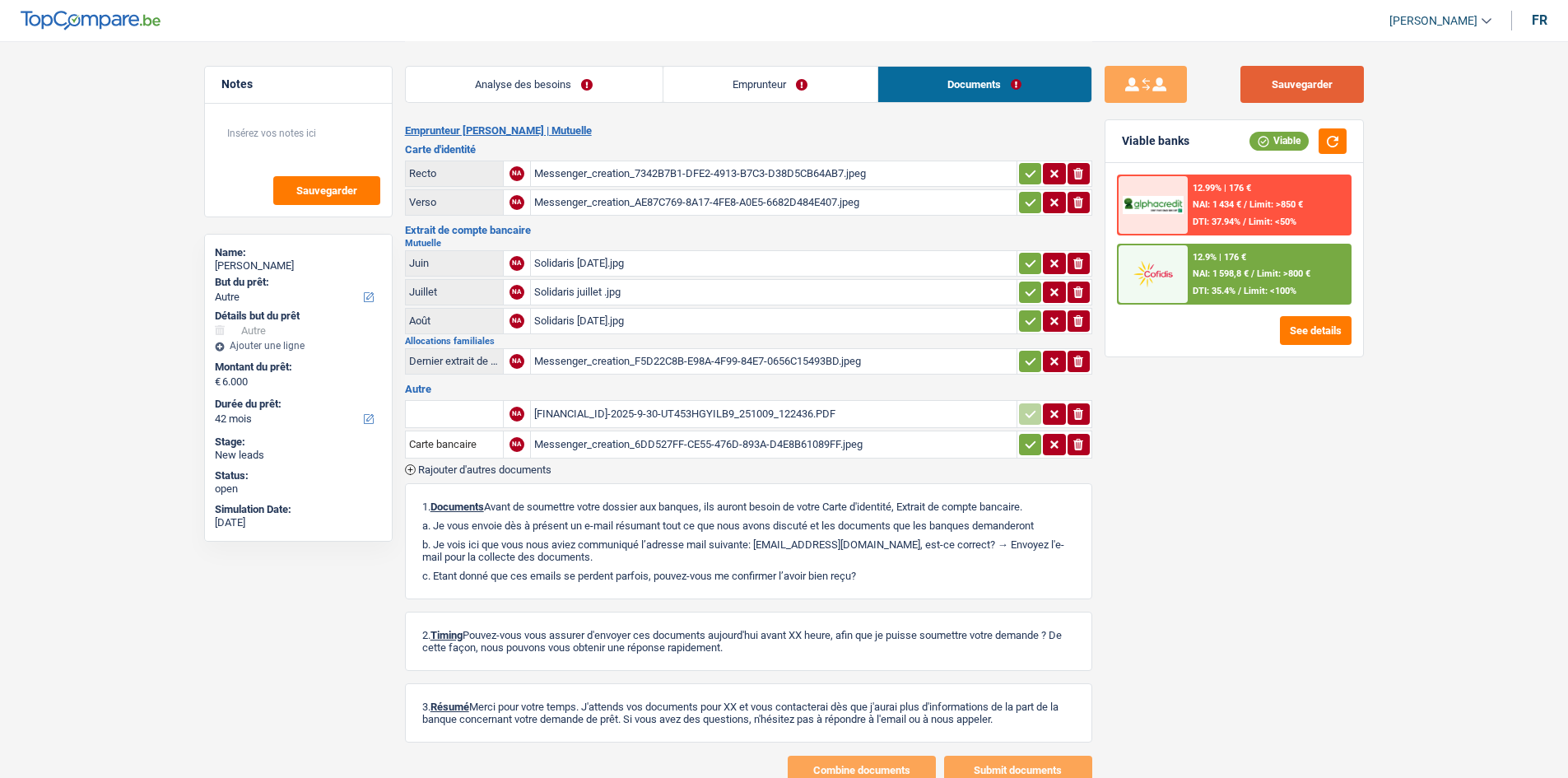
click at [1300, 76] on button "Sauvegarder" at bounding box center [1302, 84] width 124 height 37
